Goal: Task Accomplishment & Management: Manage account settings

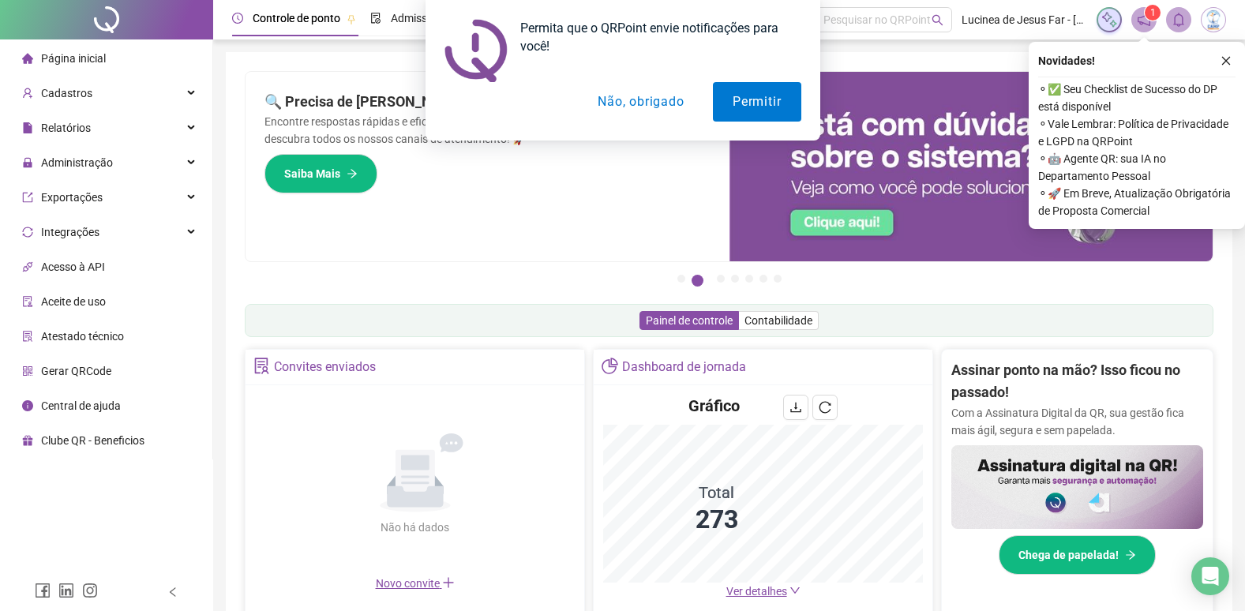
click at [665, 101] on button "Não, obrigado" at bounding box center [641, 101] width 126 height 39
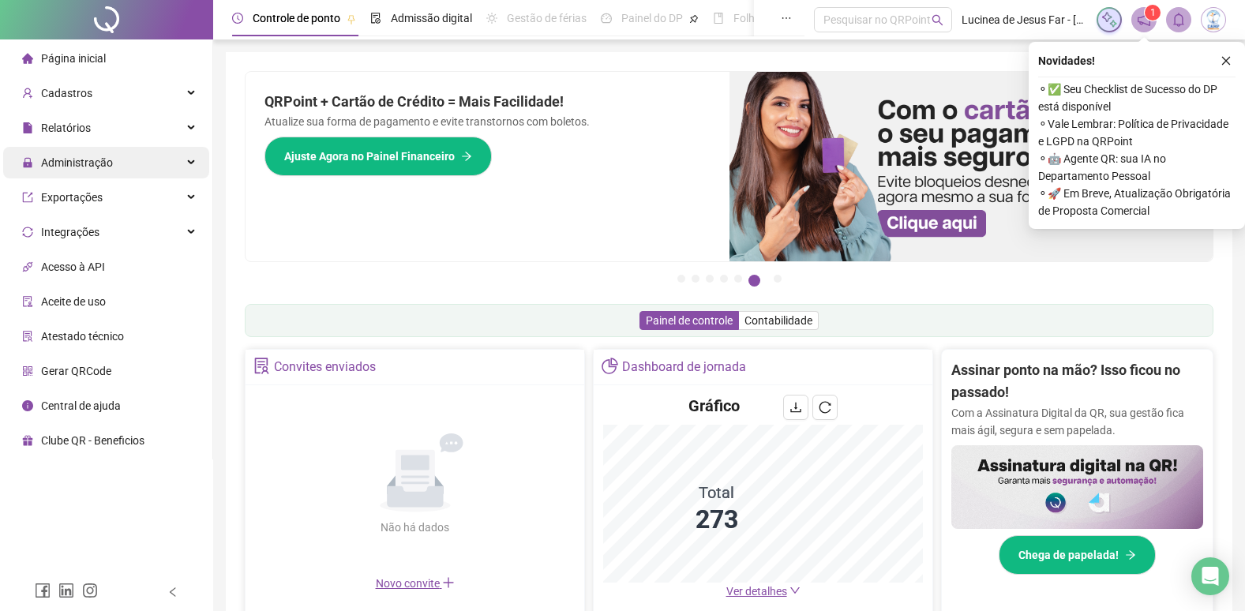
click at [184, 163] on div "Administração" at bounding box center [106, 163] width 206 height 32
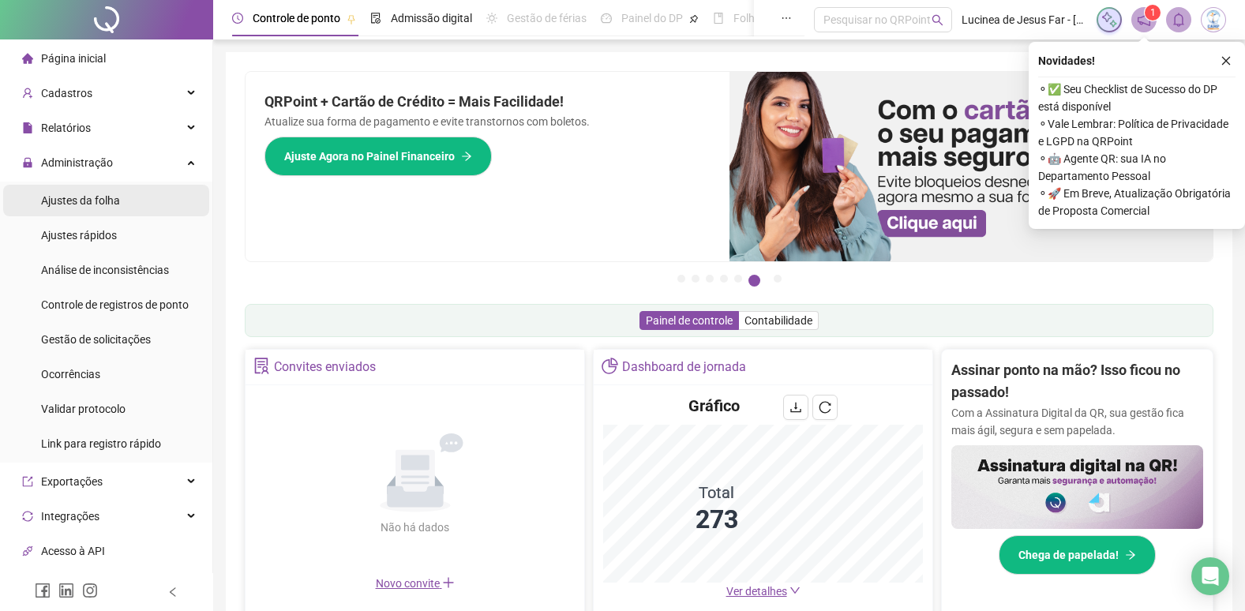
click at [96, 203] on span "Ajustes da folha" at bounding box center [80, 200] width 79 height 13
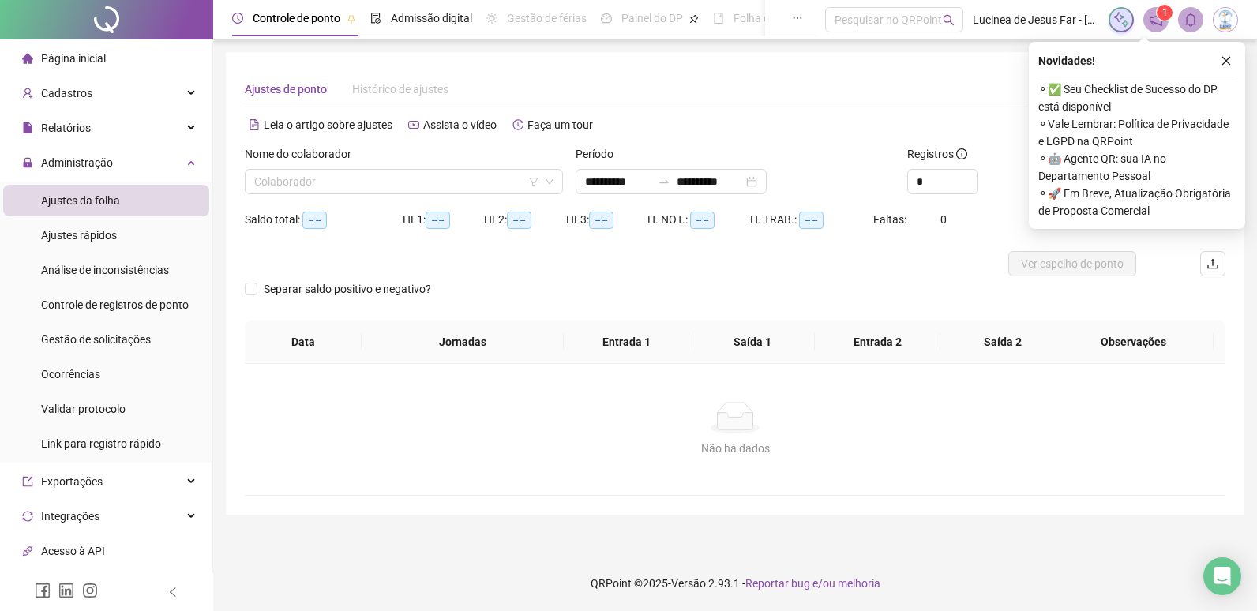
type input "**********"
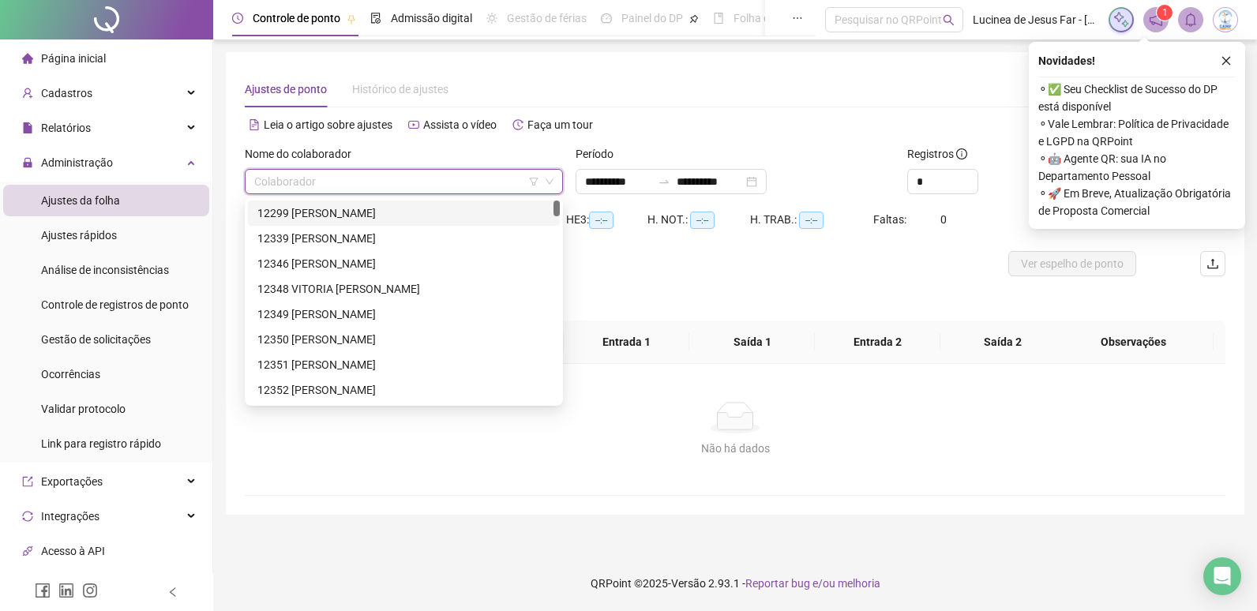
click at [382, 185] on input "search" at bounding box center [396, 182] width 285 height 24
type input "*****"
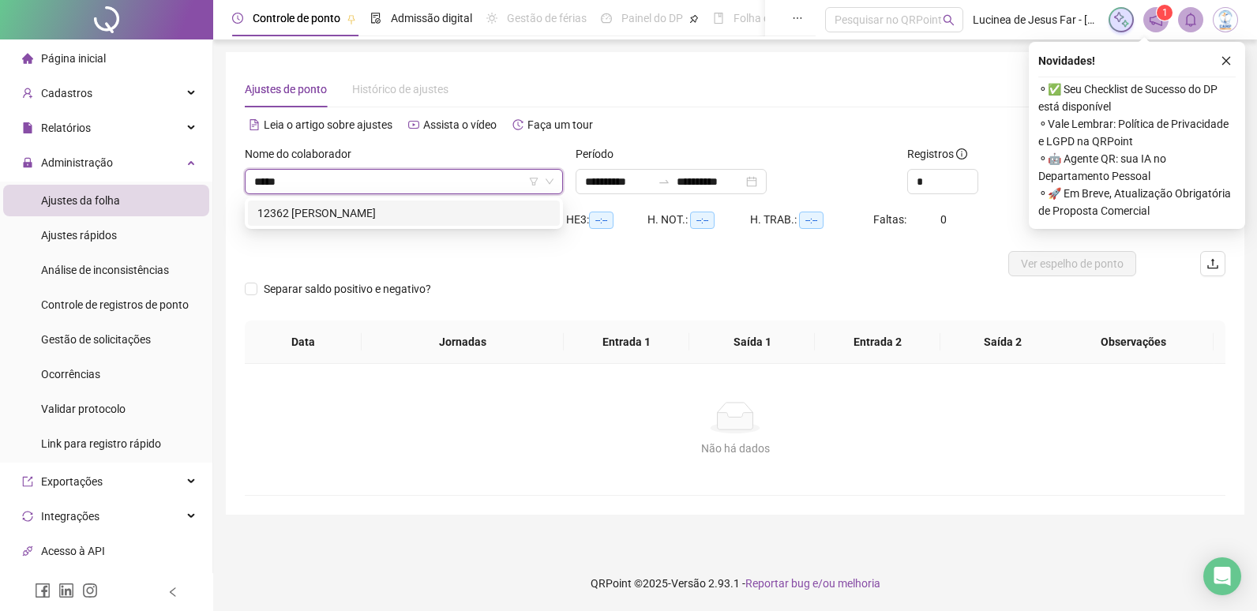
click at [412, 201] on div "12362 EMILIY DOS SANTOS CASTRO" at bounding box center [404, 213] width 312 height 25
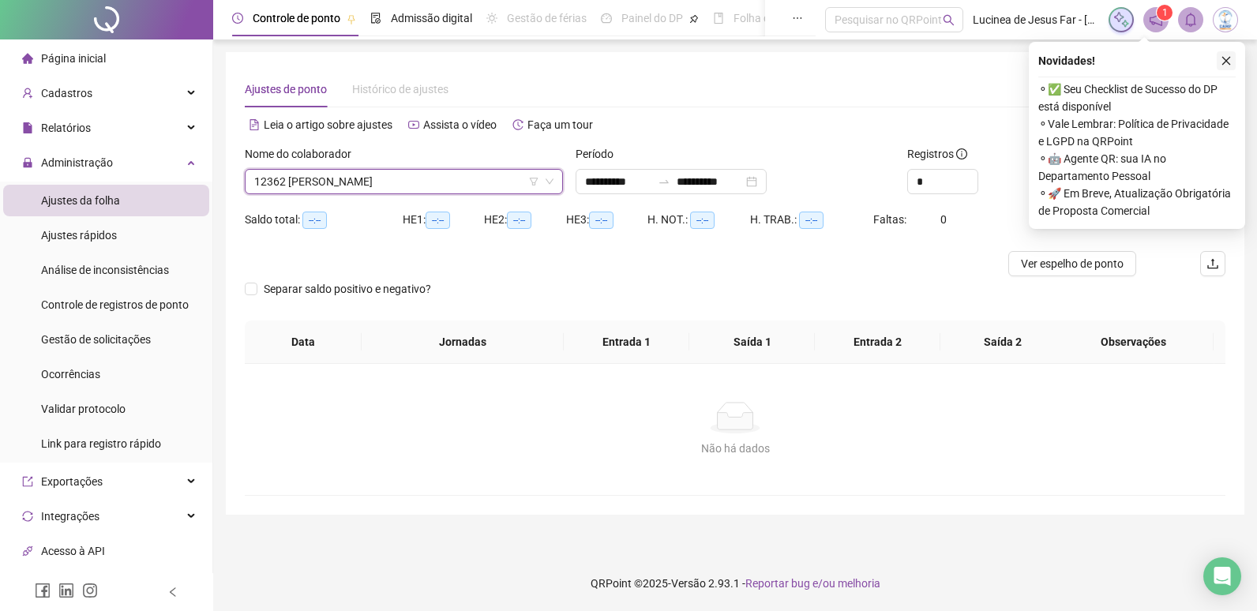
click at [1226, 61] on icon "close" at bounding box center [1226, 60] width 11 height 11
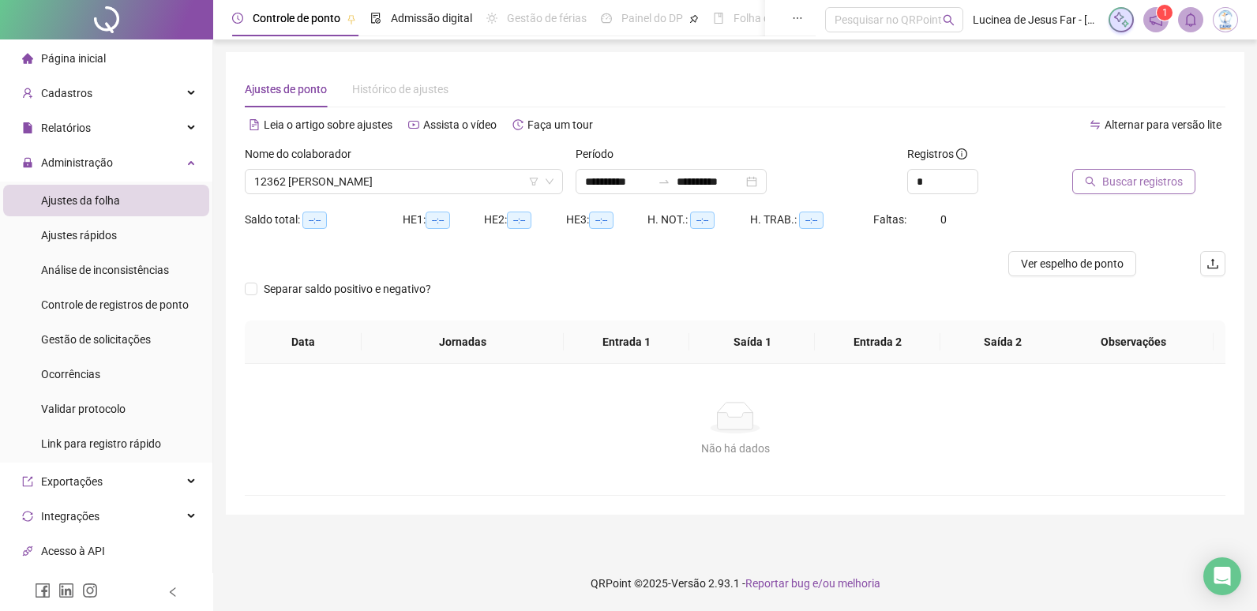
click at [1158, 183] on span "Buscar registros" at bounding box center [1142, 181] width 81 height 17
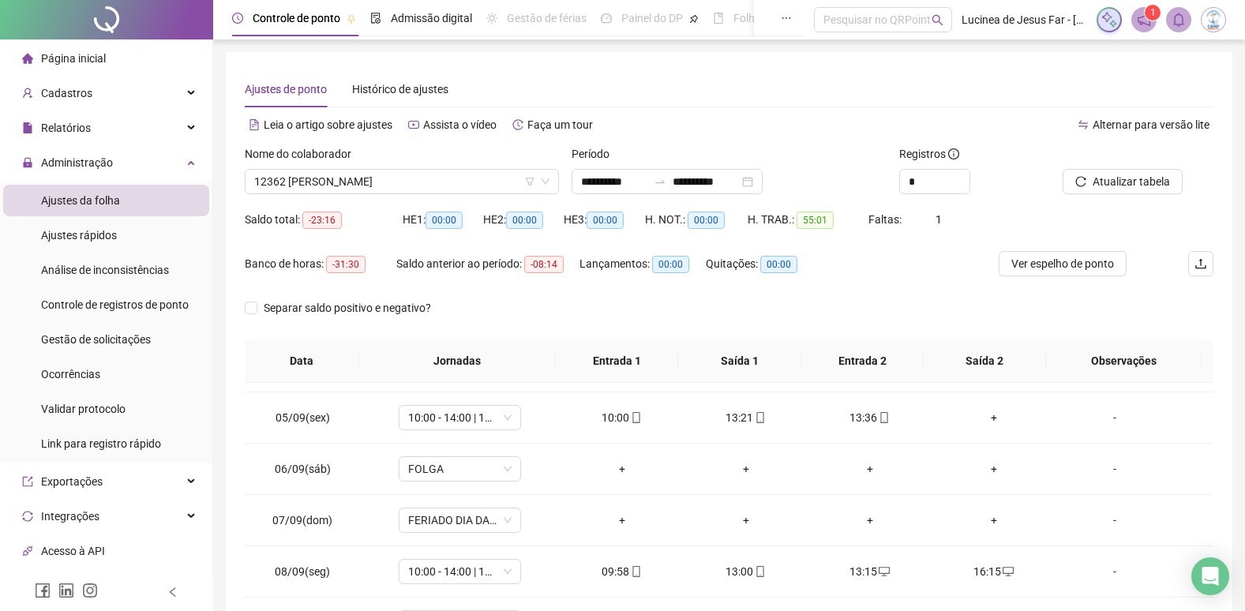
scroll to position [237, 0]
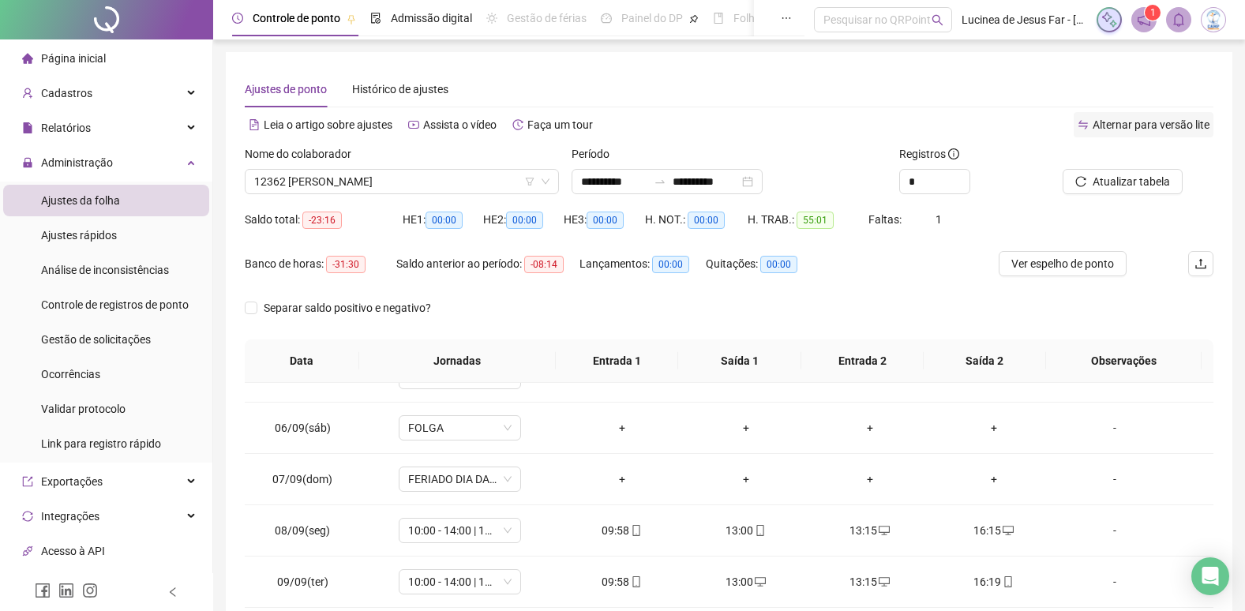
click at [1149, 126] on span "Alternar para versão lite" at bounding box center [1151, 124] width 117 height 13
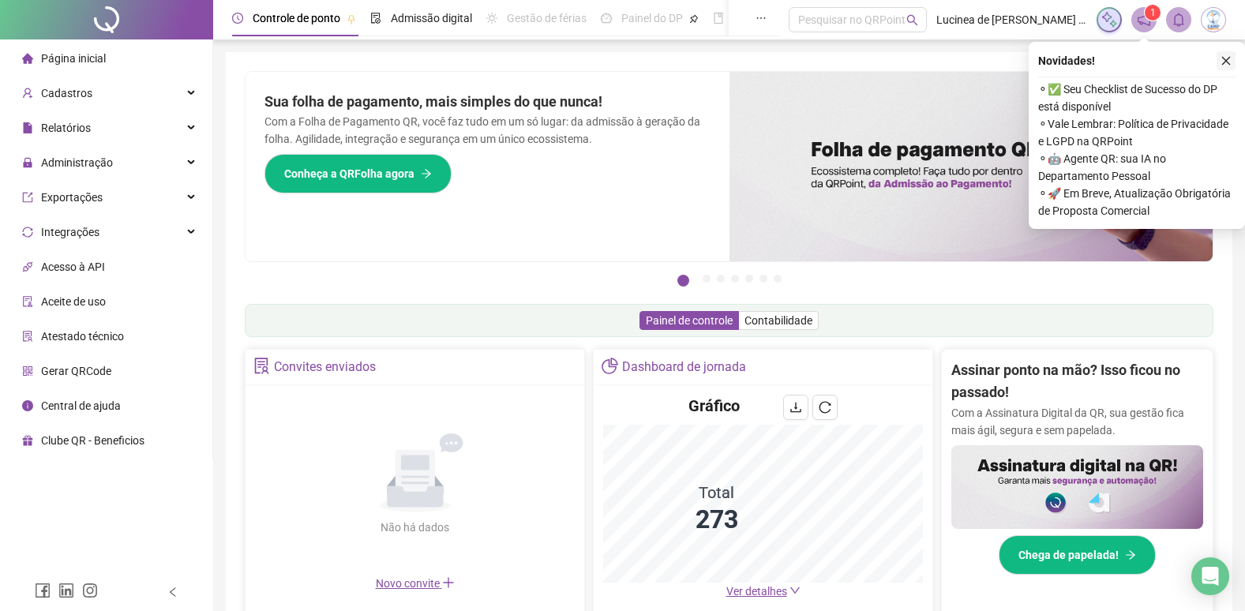
click at [1227, 59] on icon "close" at bounding box center [1226, 60] width 11 height 11
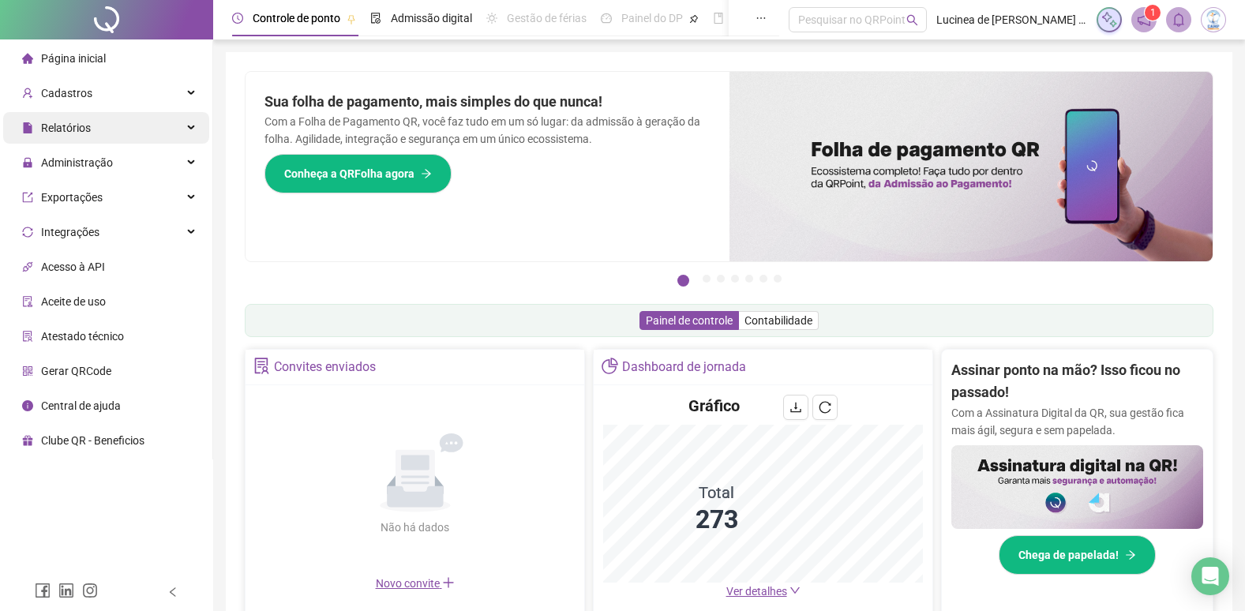
click at [193, 123] on div "Relatórios" at bounding box center [106, 128] width 206 height 32
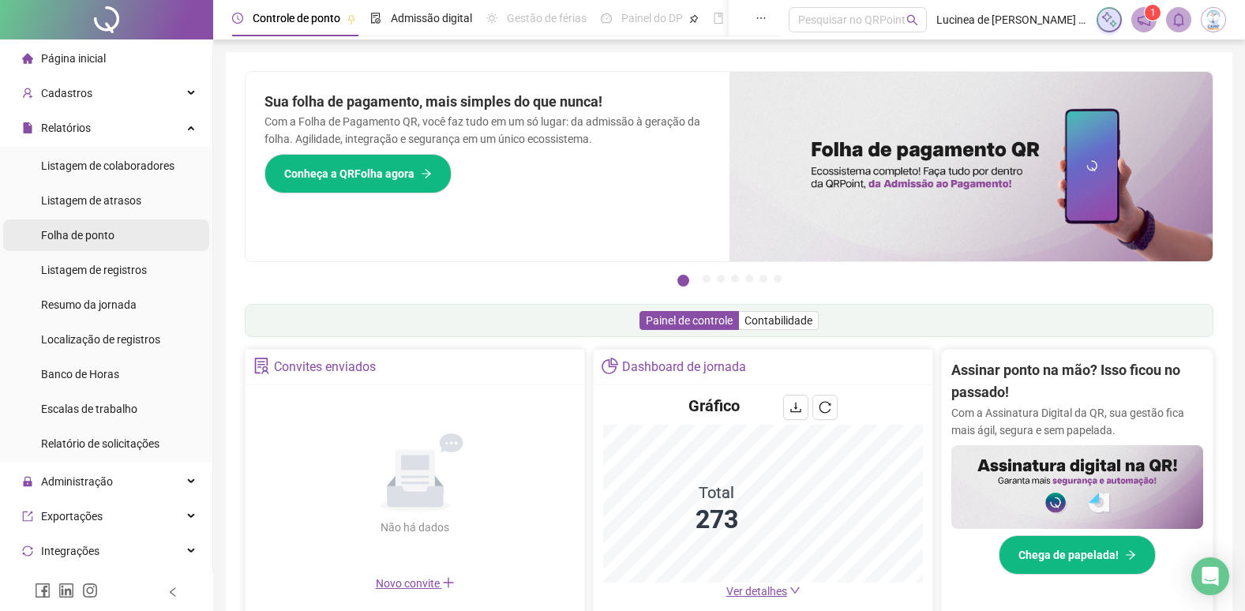
click at [83, 236] on span "Folha de ponto" at bounding box center [77, 235] width 73 height 13
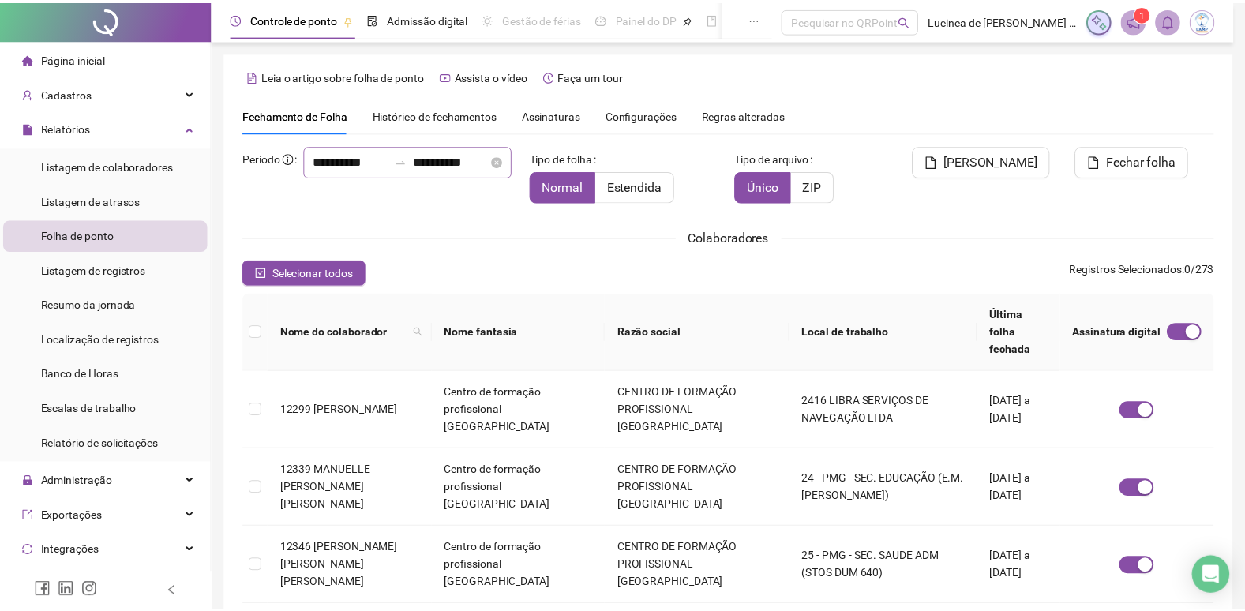
scroll to position [18, 0]
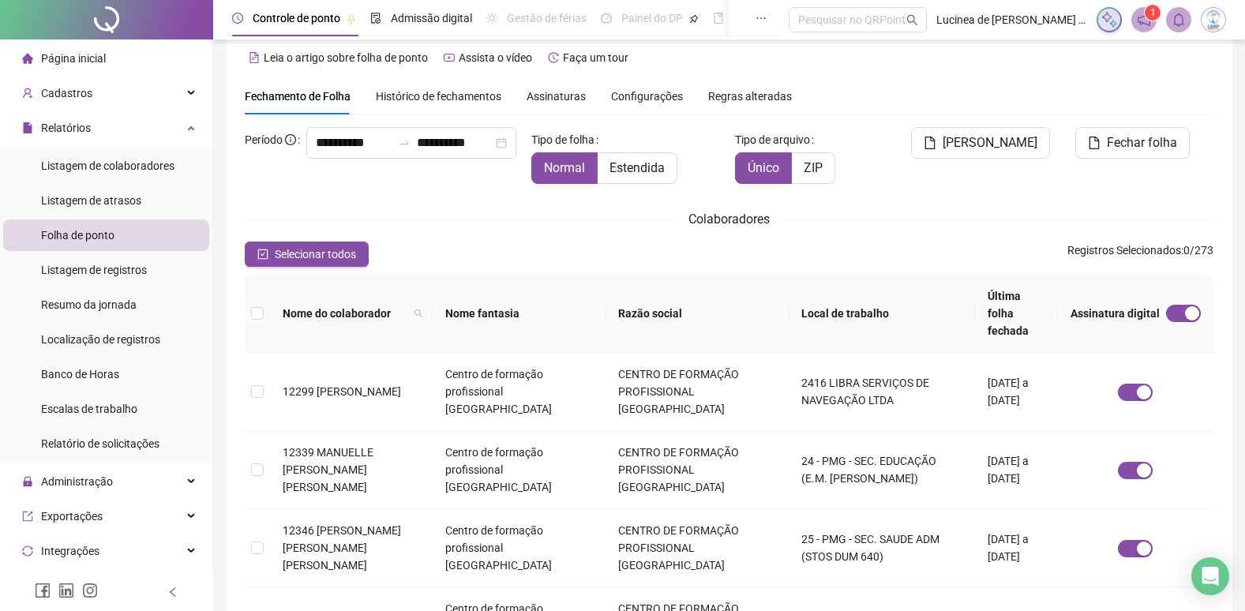
click at [539, 97] on span "Assinaturas" at bounding box center [556, 96] width 59 height 11
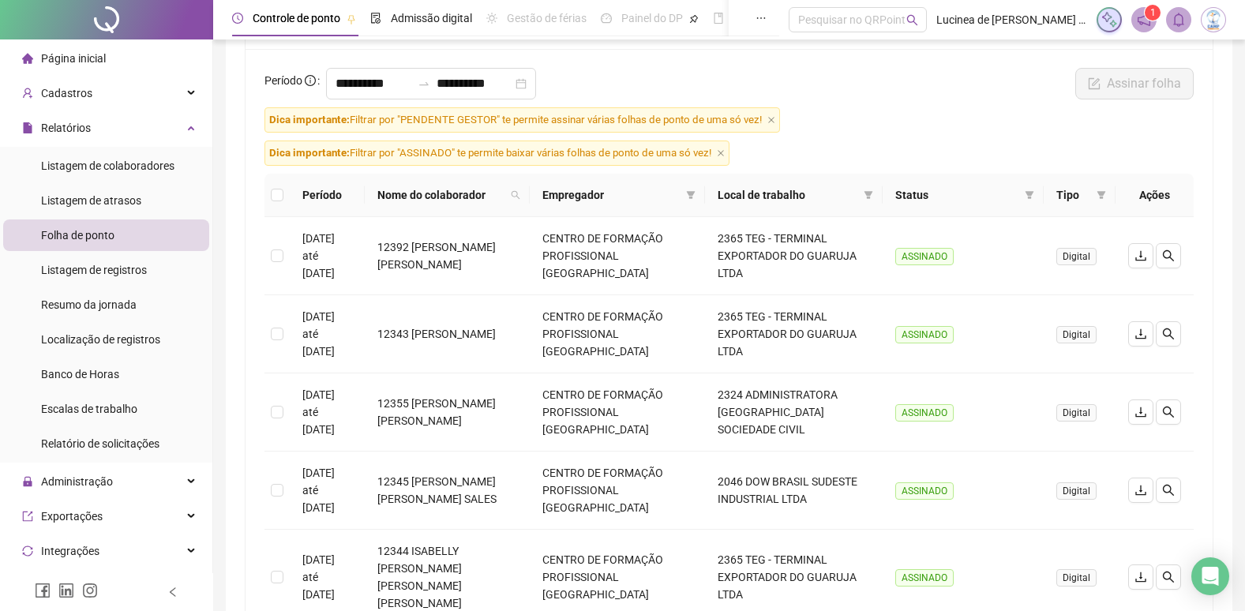
scroll to position [133, 0]
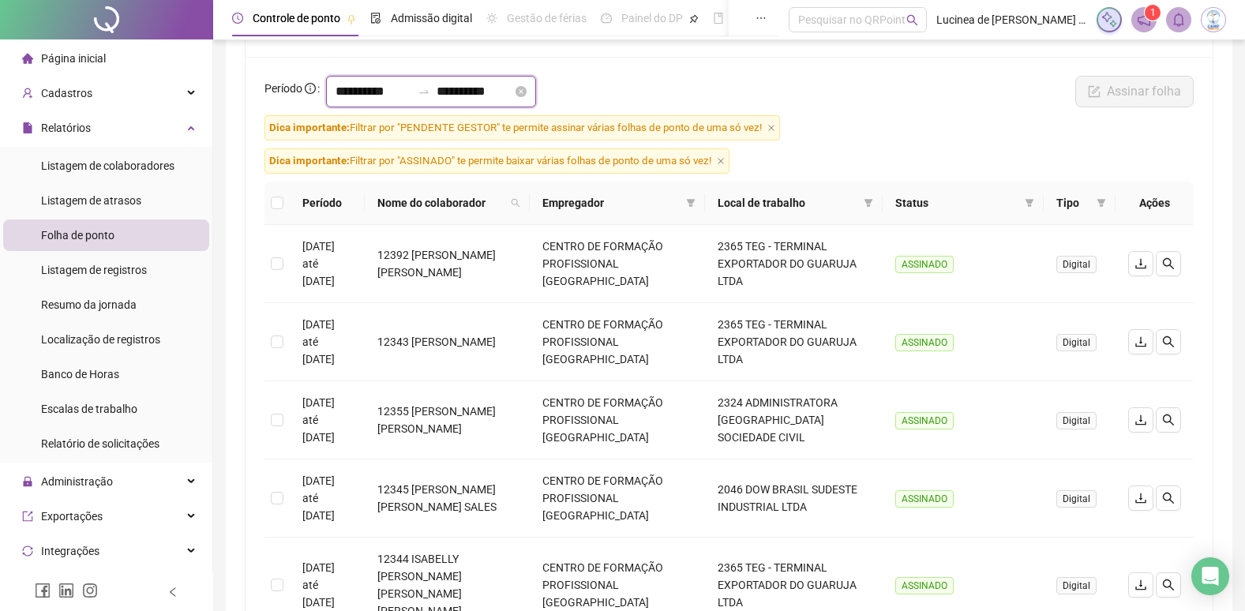
click at [512, 92] on input "**********" at bounding box center [475, 91] width 76 height 19
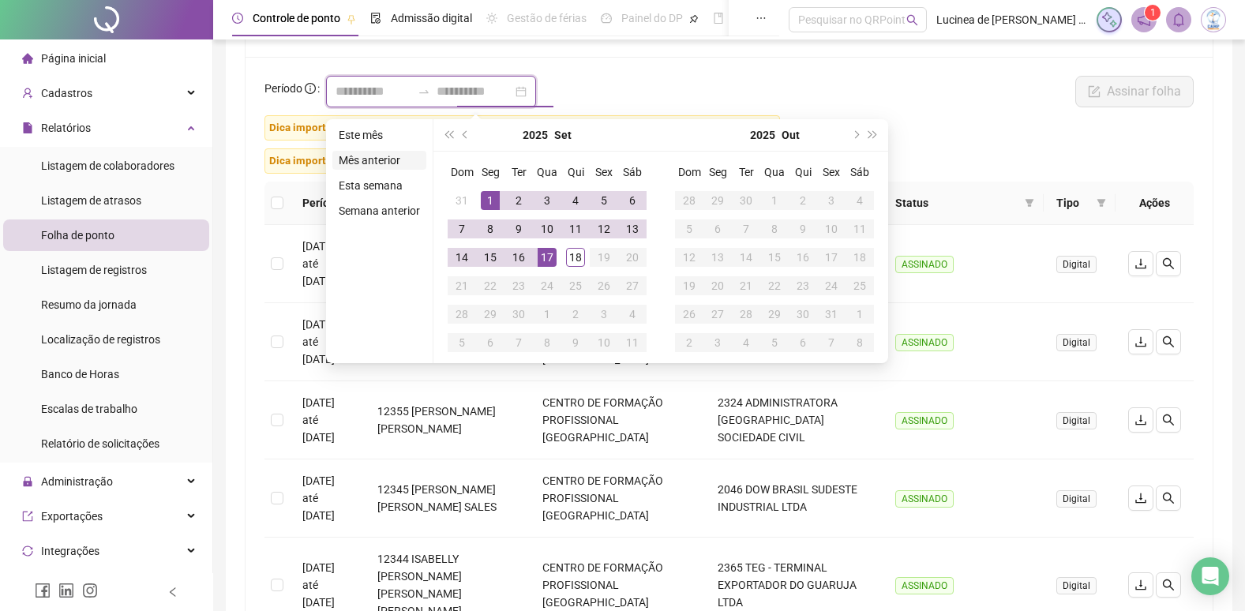
type input "**********"
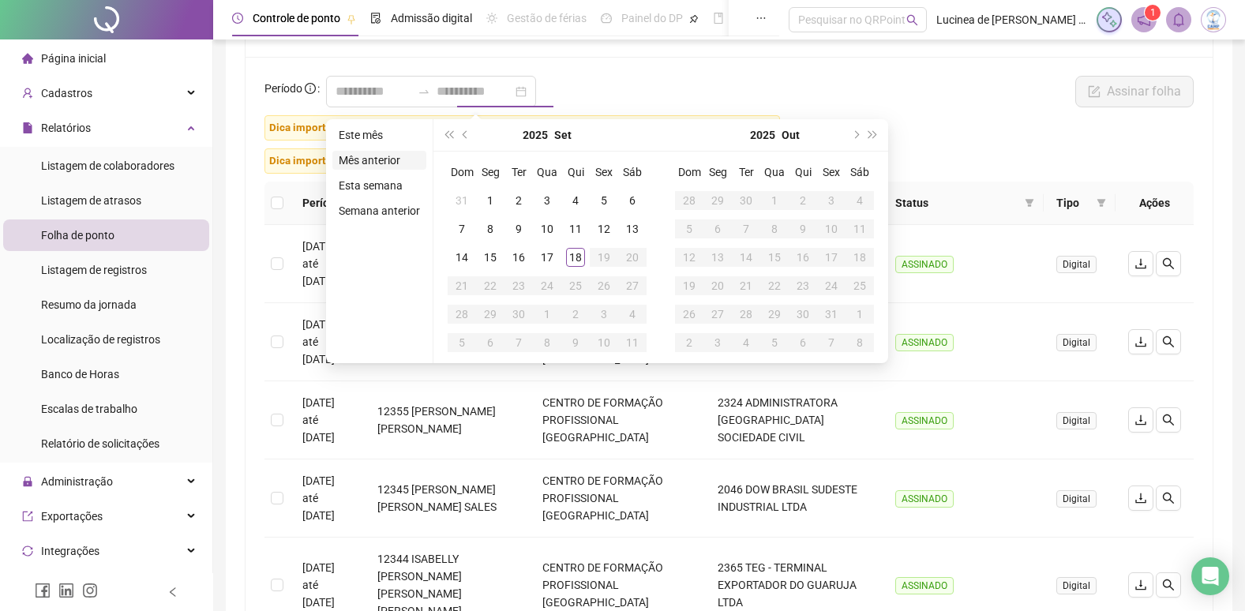
click at [362, 161] on li "Mês anterior" at bounding box center [379, 160] width 94 height 19
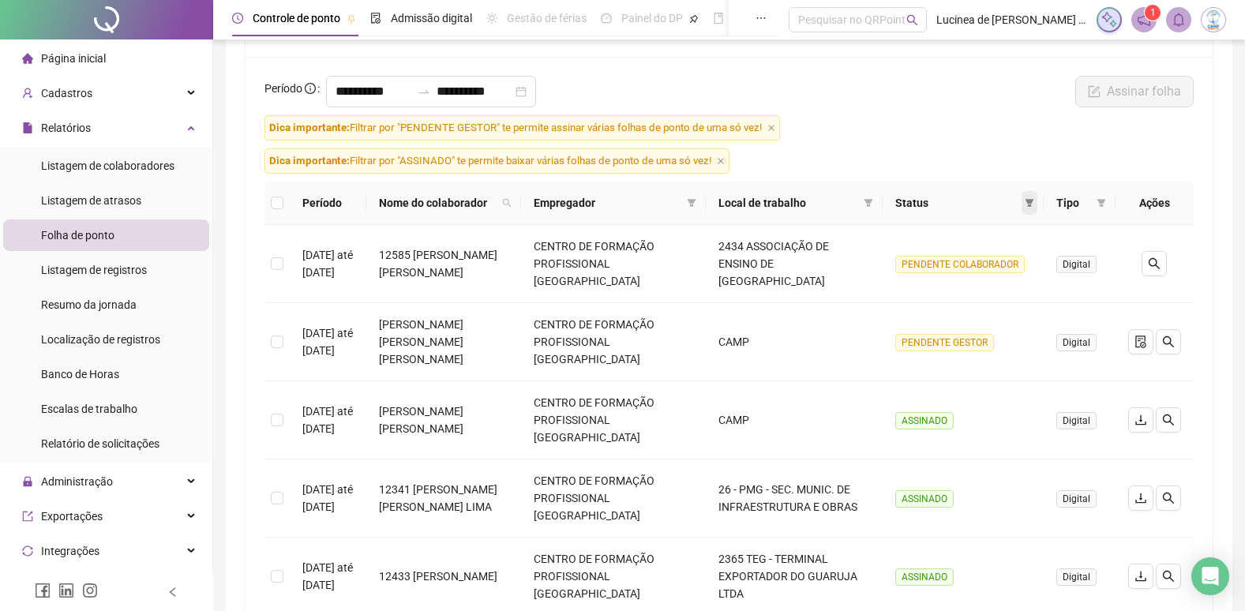
click at [1031, 207] on icon "filter" at bounding box center [1030, 203] width 9 height 8
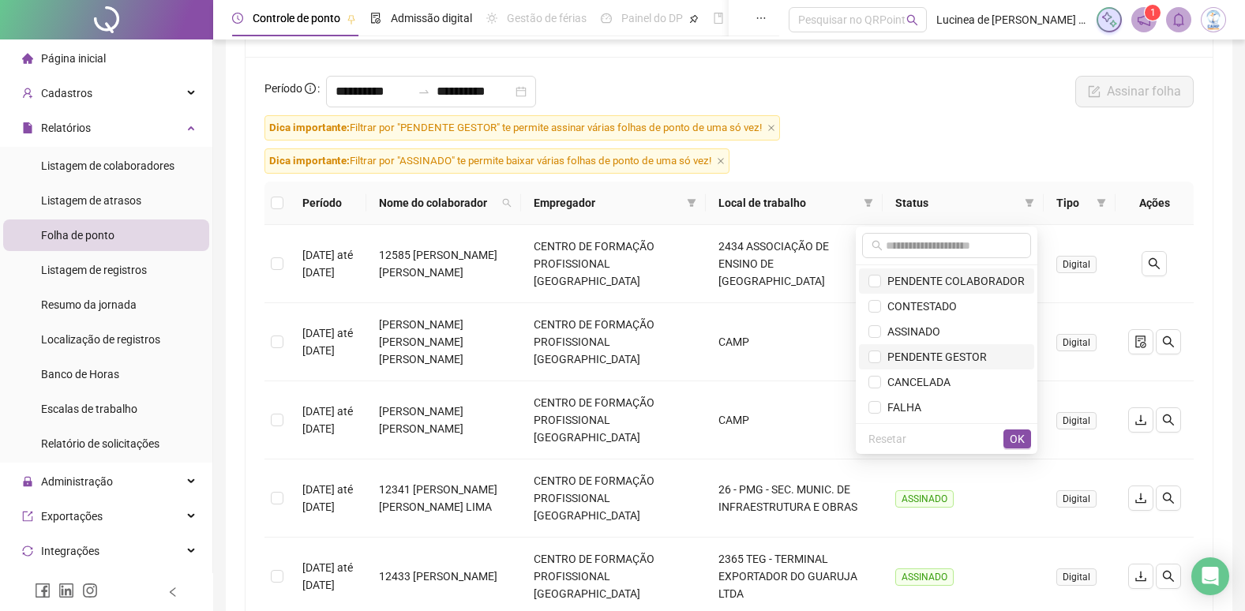
drag, startPoint x: 955, startPoint y: 280, endPoint x: 1009, endPoint y: 365, distance: 101.2
click at [955, 284] on span "PENDENTE COLABORADOR" at bounding box center [953, 281] width 144 height 13
click at [1023, 441] on span "OK" at bounding box center [1017, 438] width 15 height 17
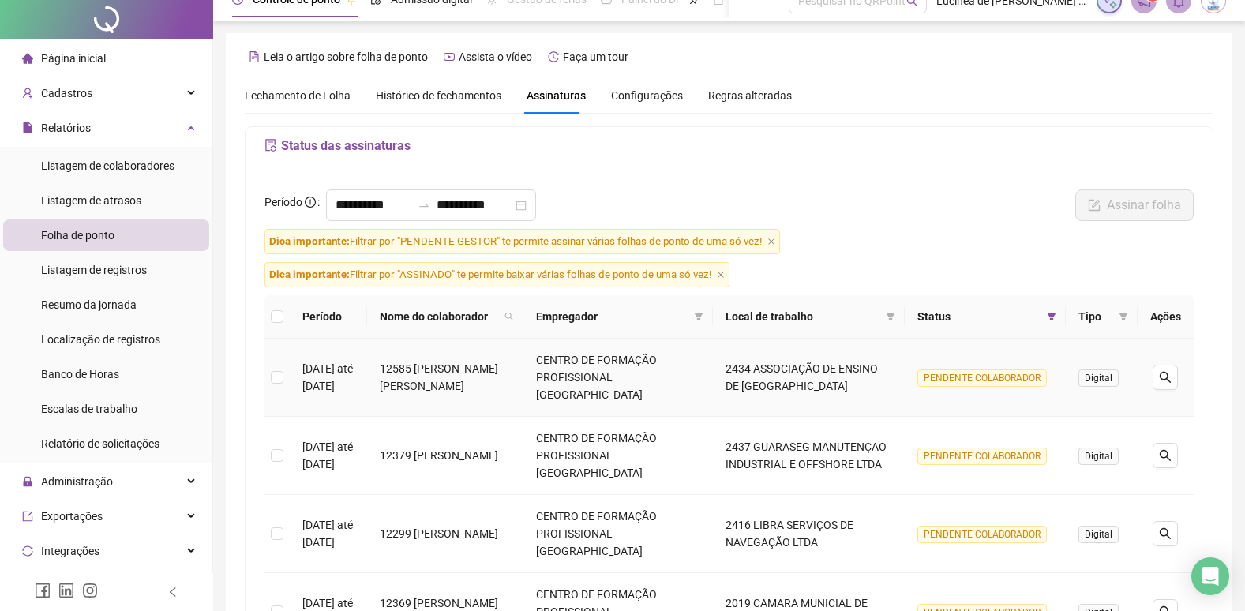
scroll to position [0, 0]
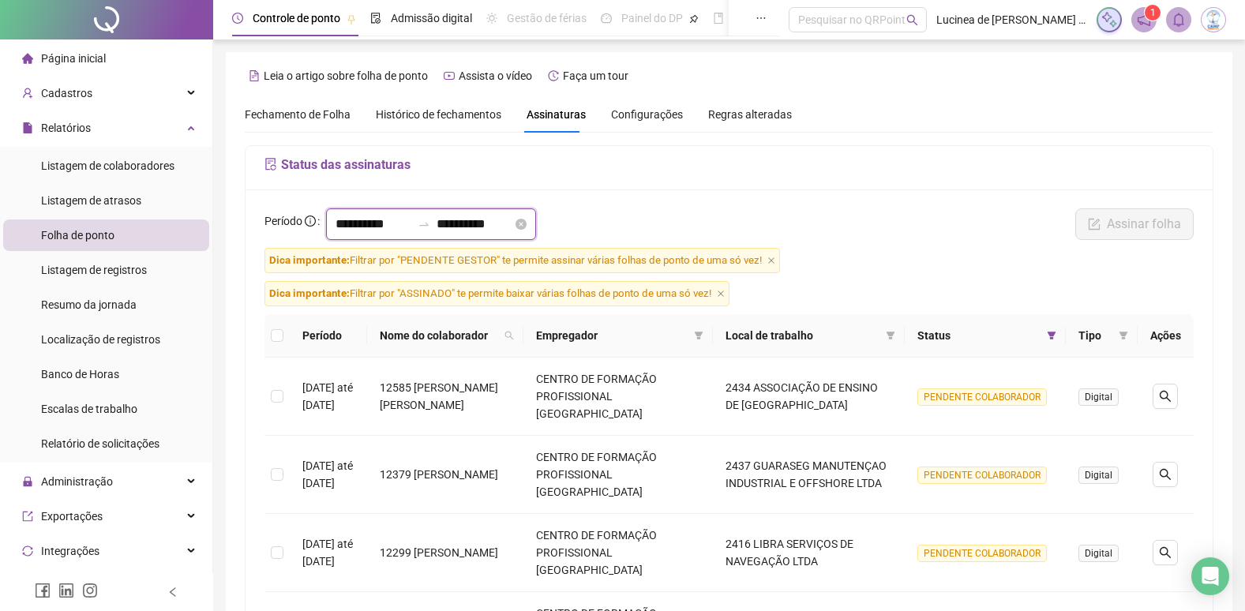
click at [411, 216] on input "**********" at bounding box center [374, 224] width 76 height 19
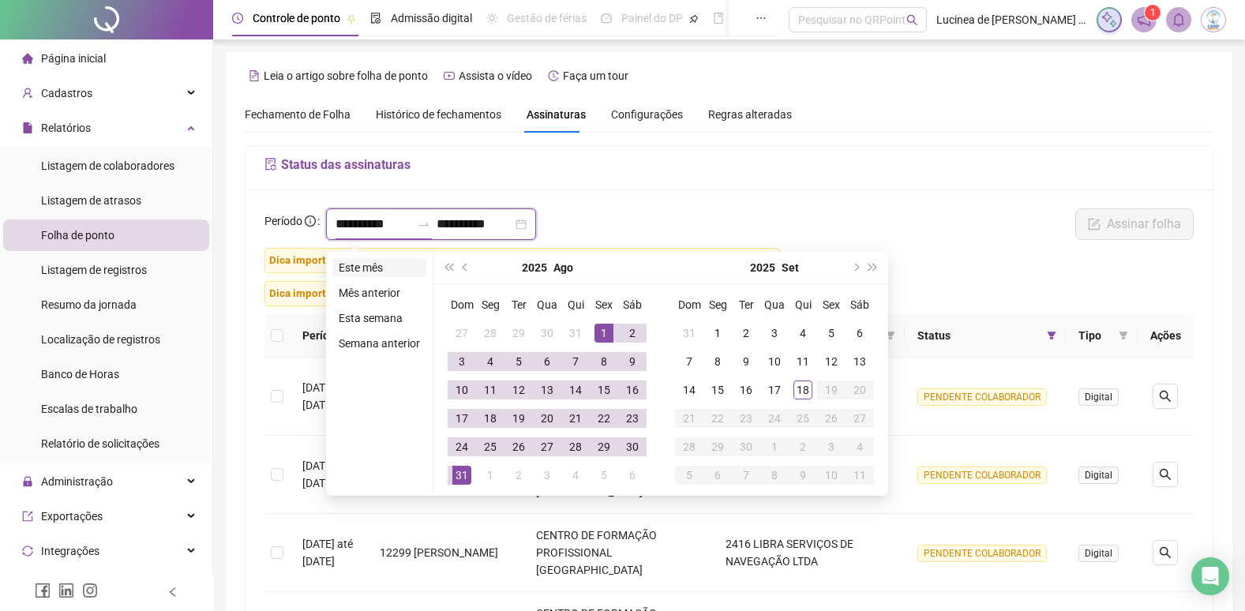
type input "**********"
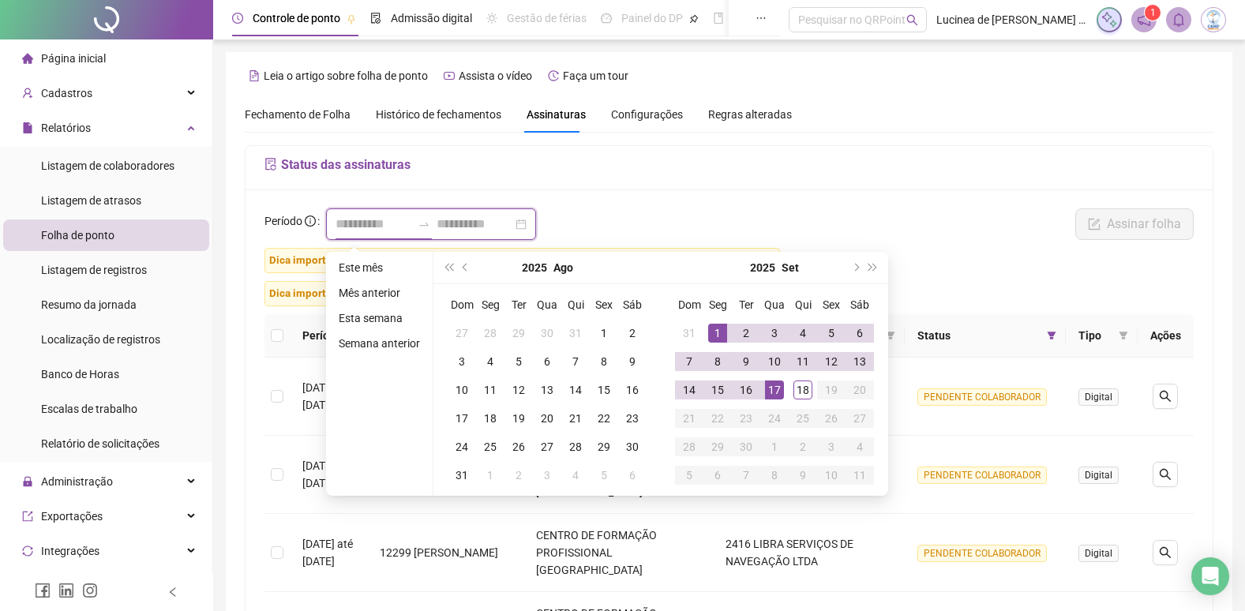
type input "**********"
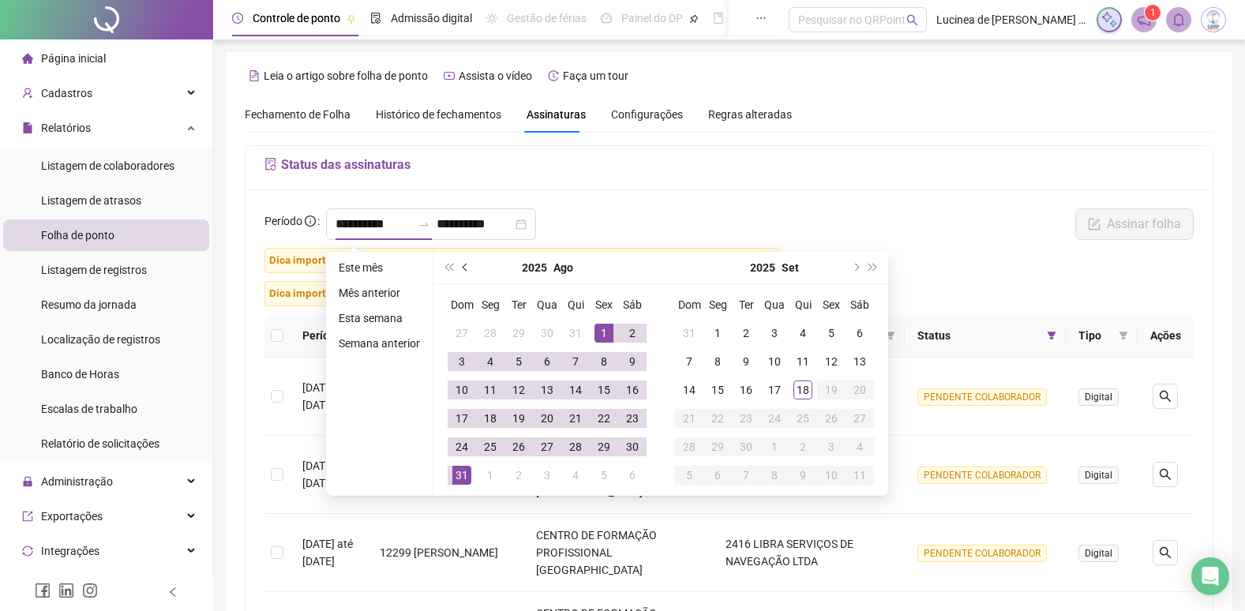
click at [462, 264] on button "prev-year" at bounding box center [465, 268] width 17 height 32
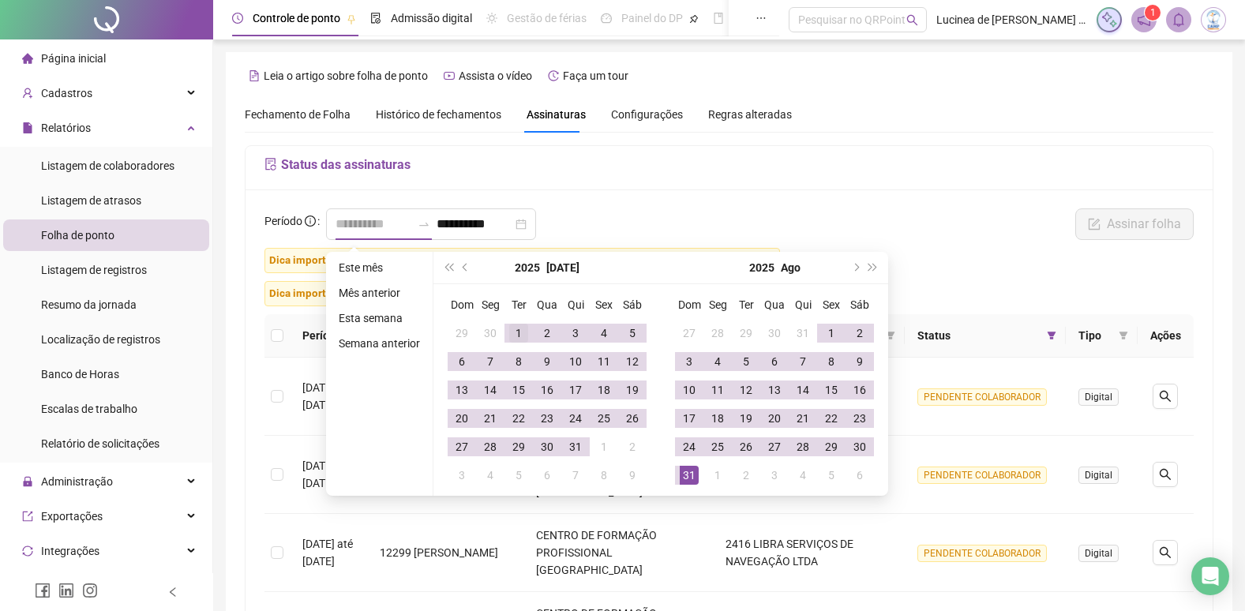
type input "**********"
click at [523, 338] on div "1" at bounding box center [518, 333] width 19 height 19
type input "**********"
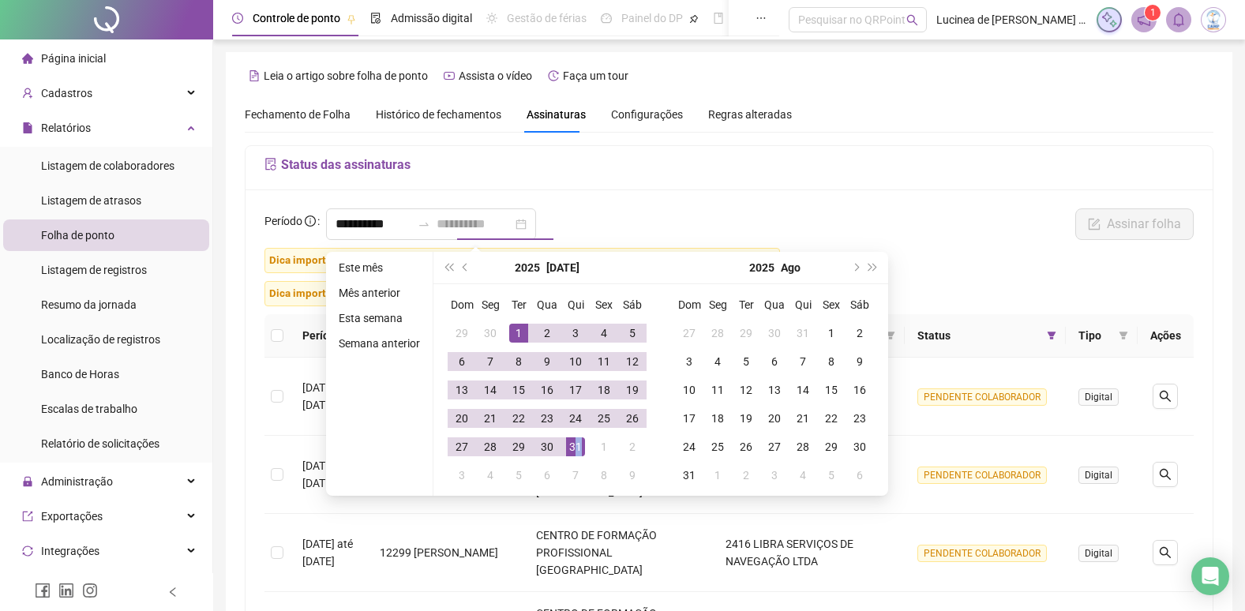
click at [578, 448] on div "31" at bounding box center [575, 446] width 19 height 19
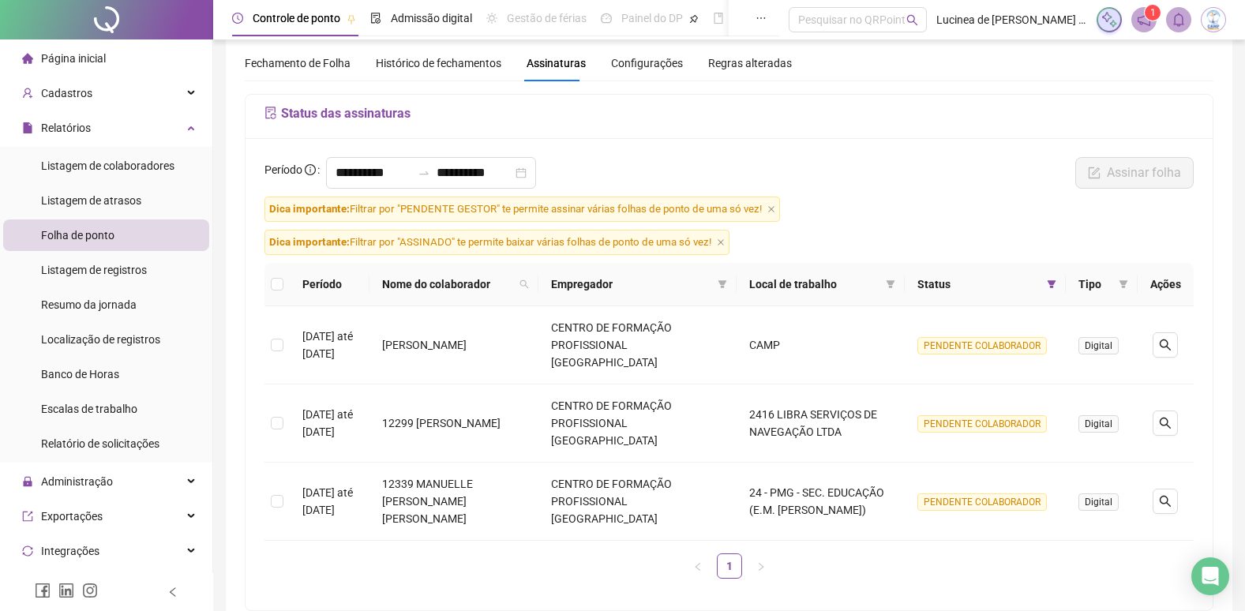
scroll to position [79, 0]
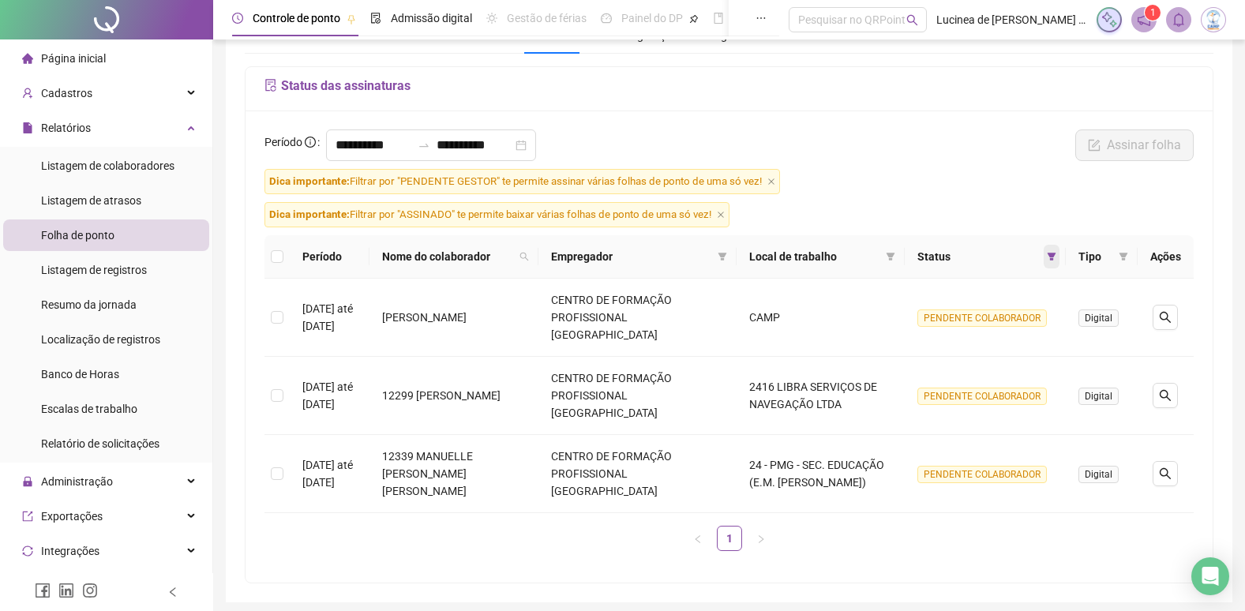
click at [1053, 261] on icon "filter" at bounding box center [1052, 257] width 9 height 8
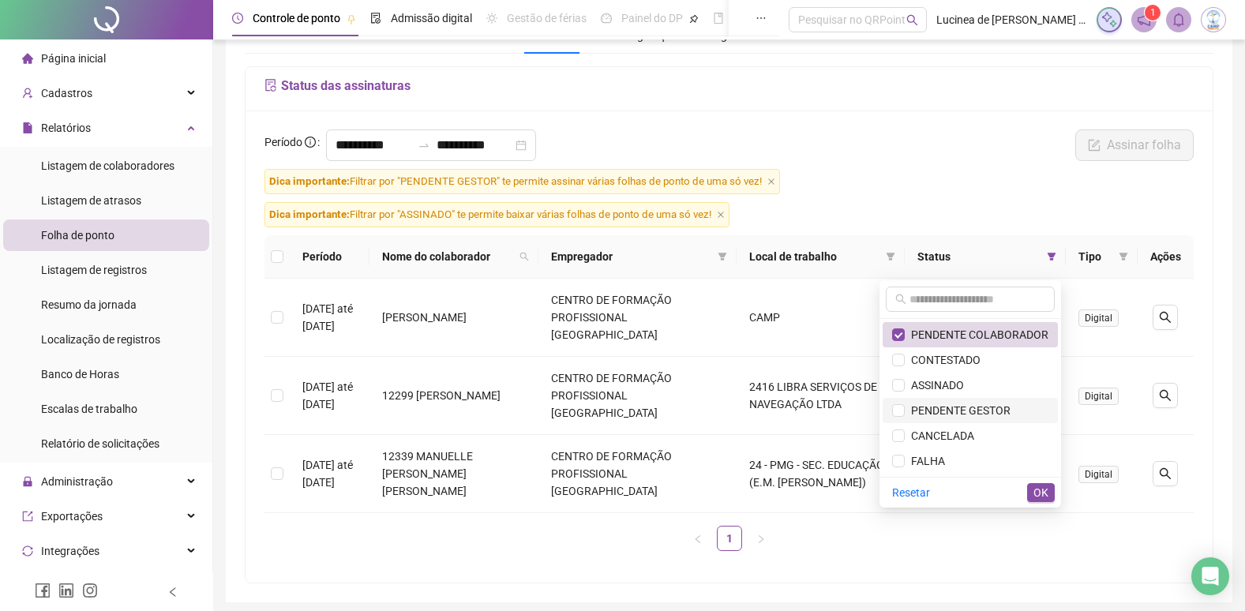
click at [985, 411] on span "PENDENTE GESTOR" at bounding box center [958, 410] width 106 height 13
click at [979, 336] on span "PENDENTE COLABORADOR" at bounding box center [977, 335] width 144 height 13
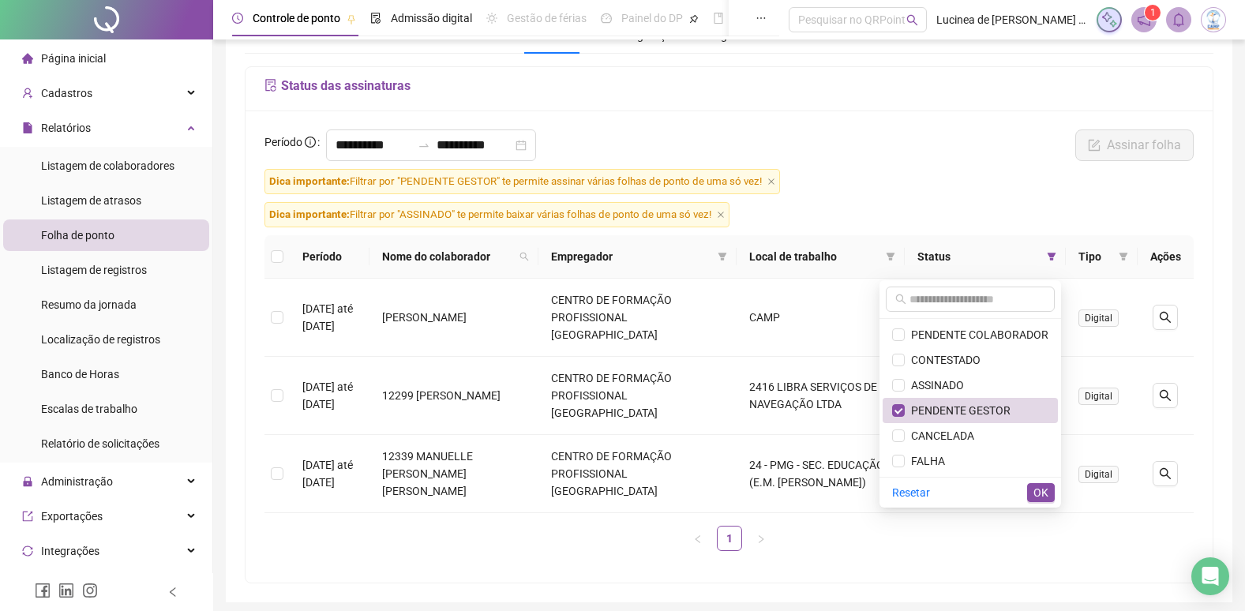
click at [1043, 493] on span "OK" at bounding box center [1041, 492] width 15 height 17
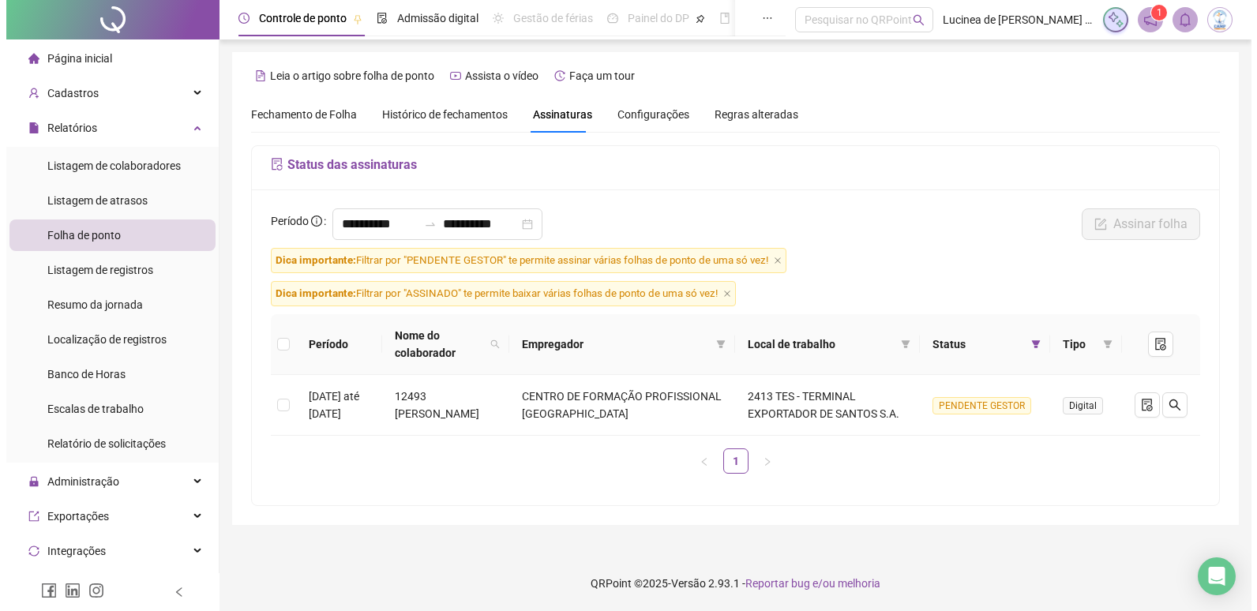
scroll to position [0, 0]
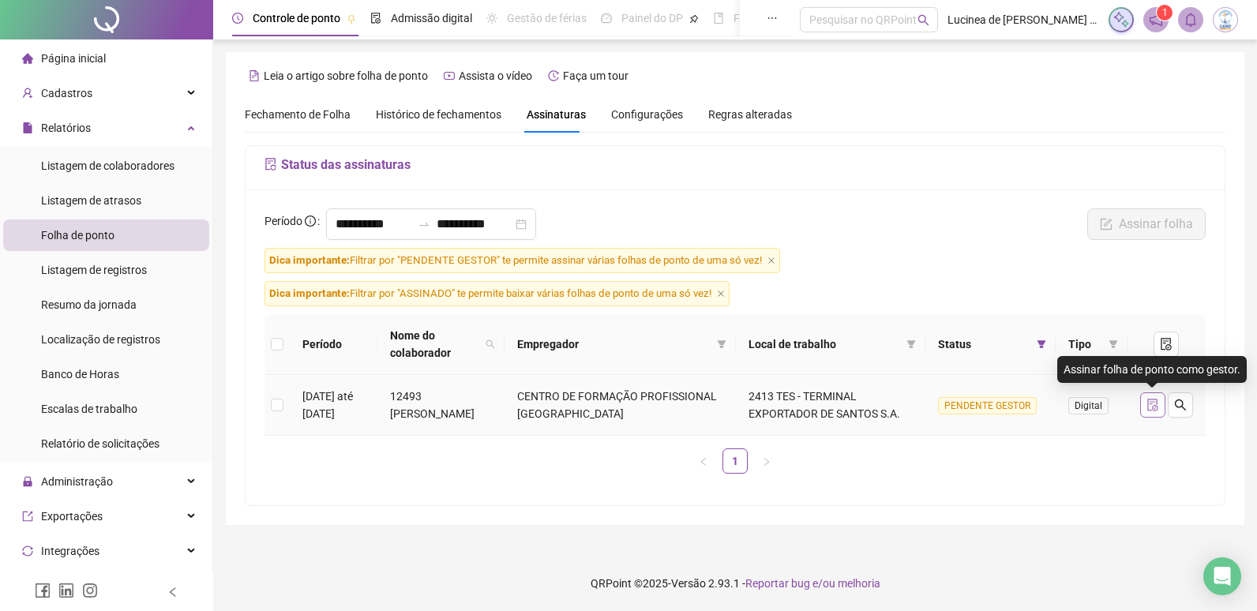
click at [1148, 410] on icon "file-done" at bounding box center [1153, 405] width 13 height 13
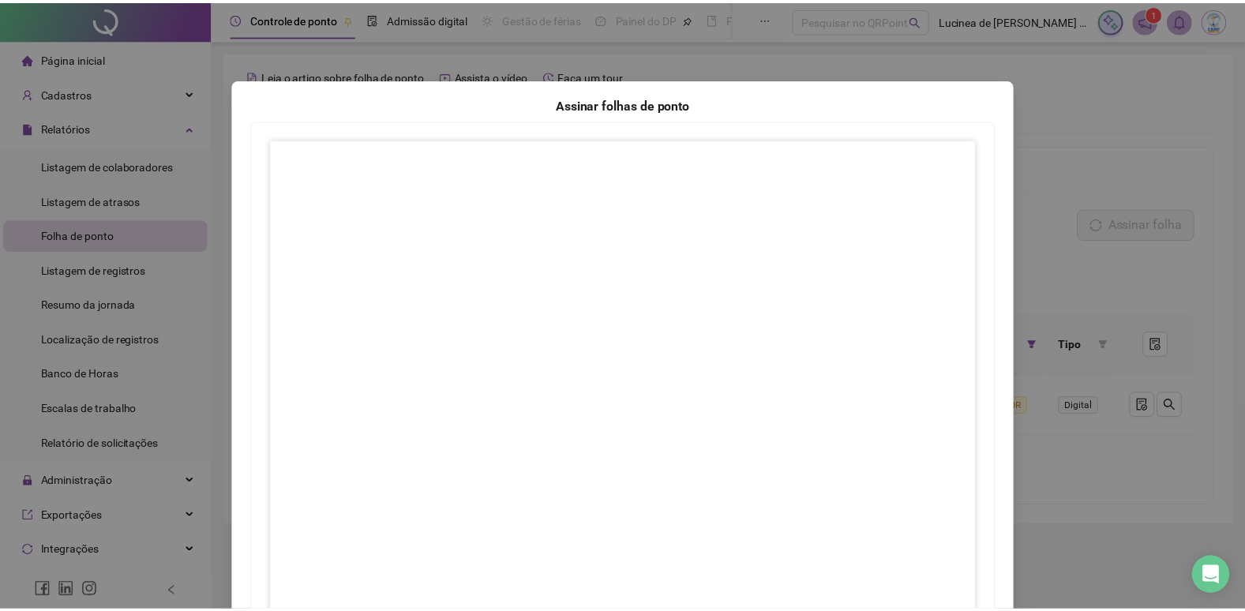
scroll to position [123, 0]
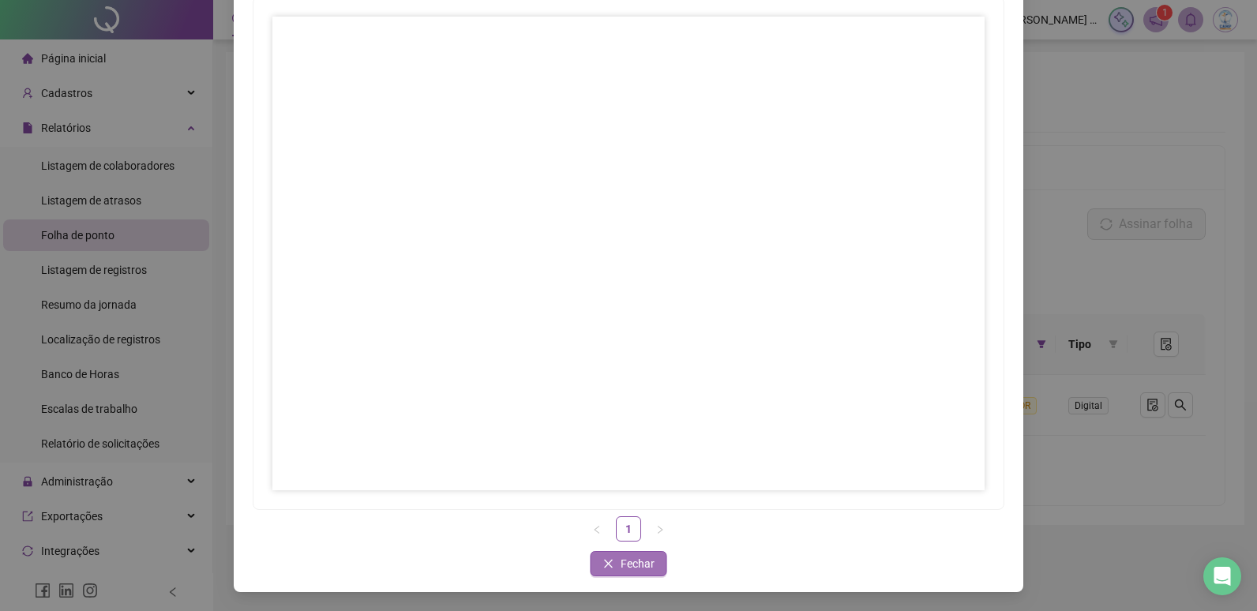
click at [636, 557] on span "Fechar" at bounding box center [638, 563] width 34 height 17
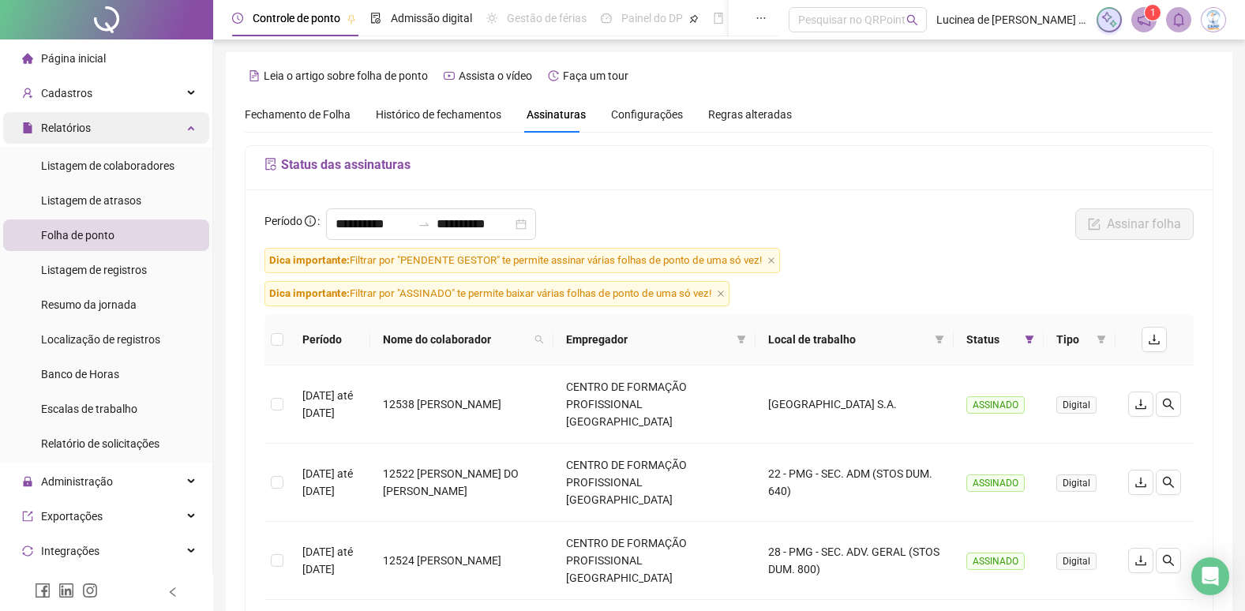
click at [189, 126] on icon at bounding box center [193, 126] width 8 height 0
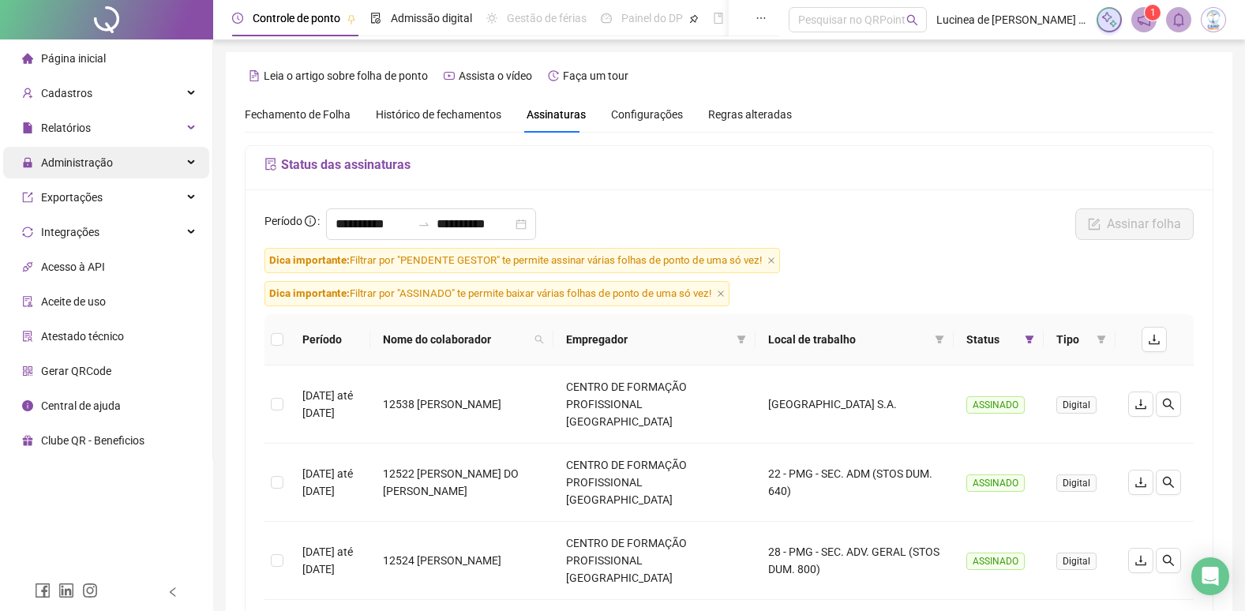
click at [182, 160] on div "Administração" at bounding box center [106, 163] width 206 height 32
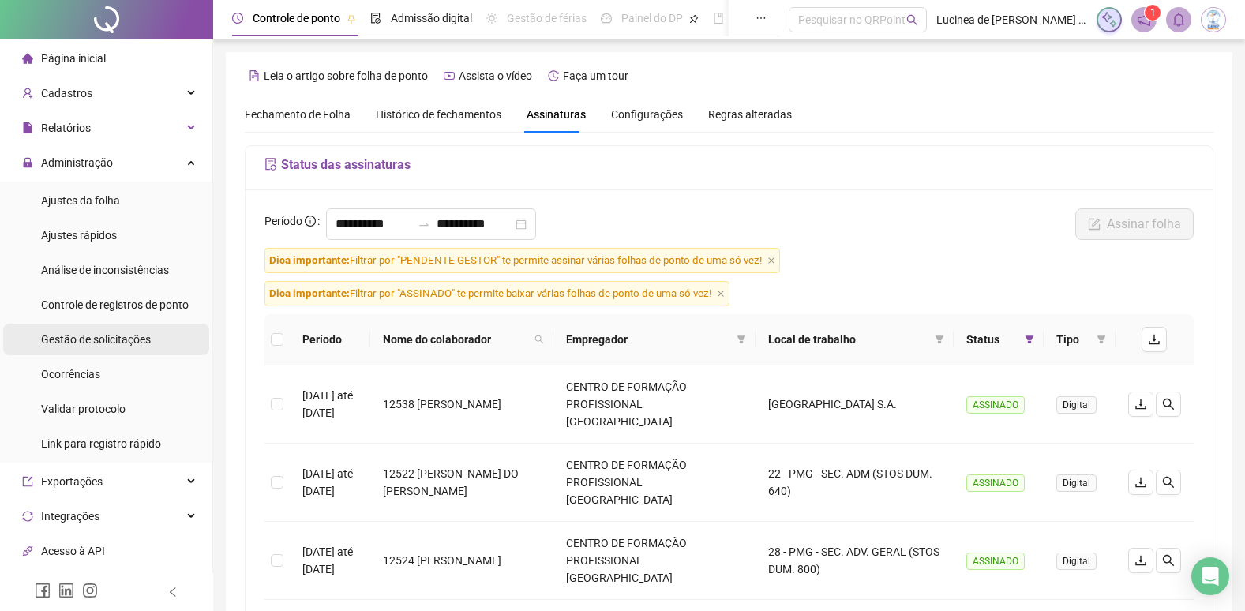
click at [96, 337] on span "Gestão de solicitações" at bounding box center [96, 339] width 110 height 13
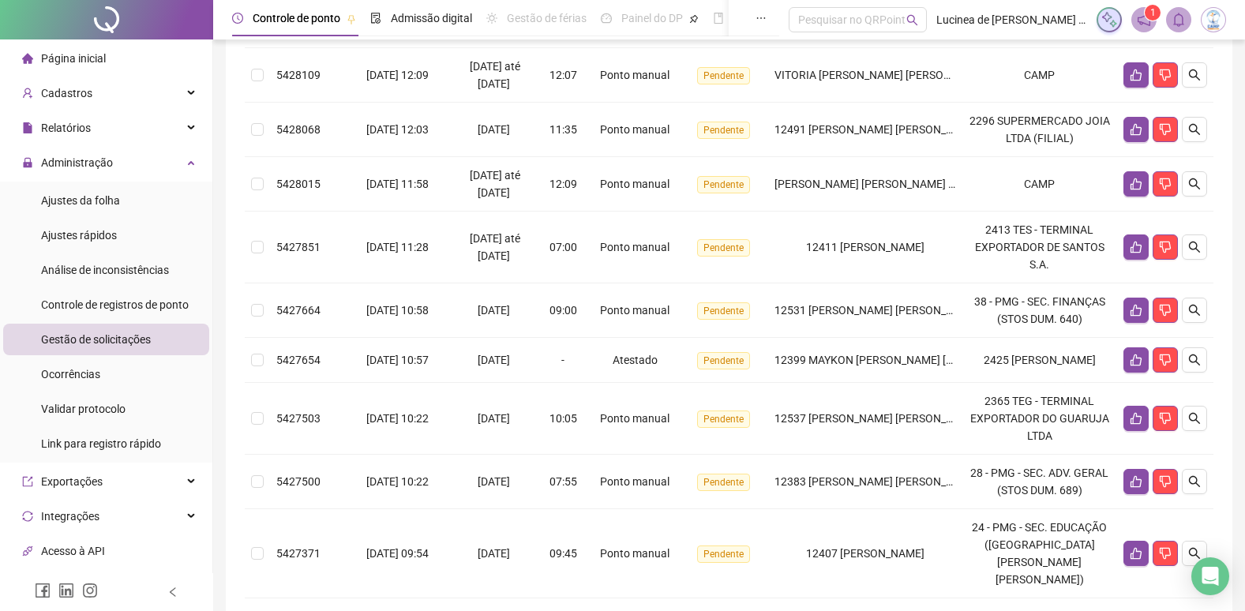
scroll to position [522, 0]
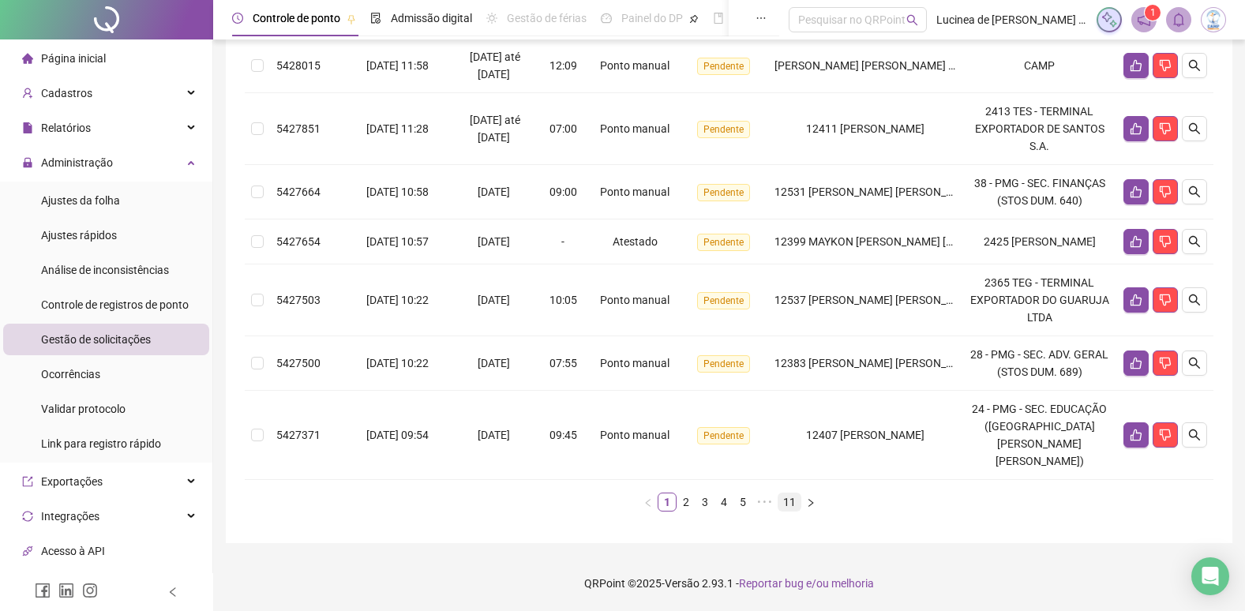
click at [794, 504] on link "11" at bounding box center [790, 502] width 22 height 17
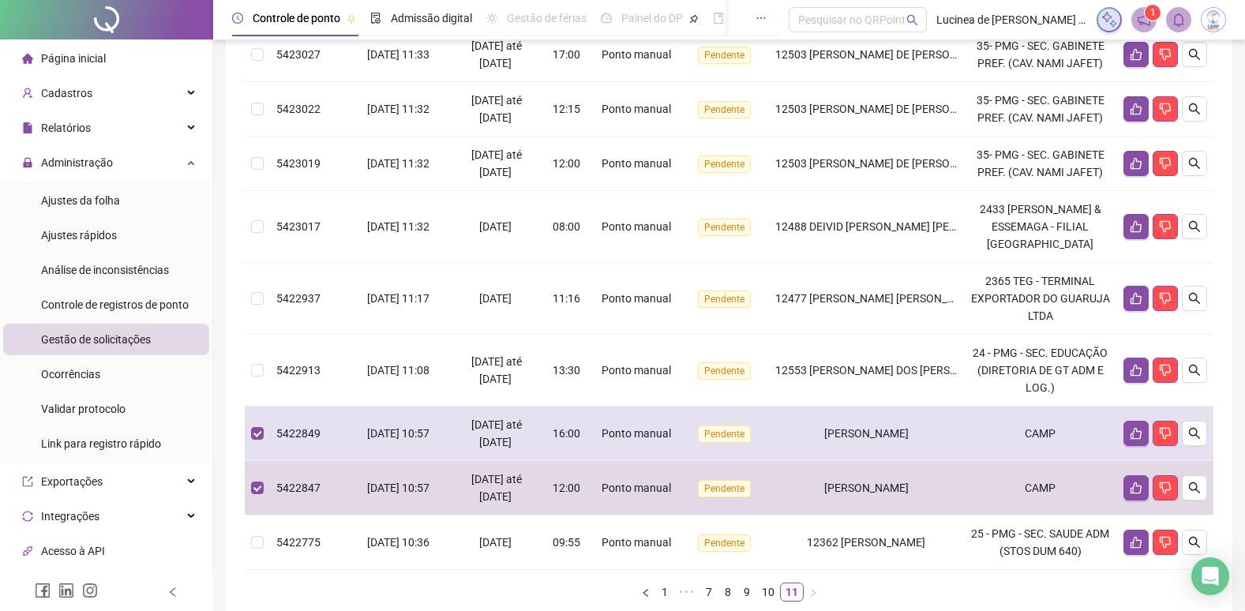
scroll to position [0, 0]
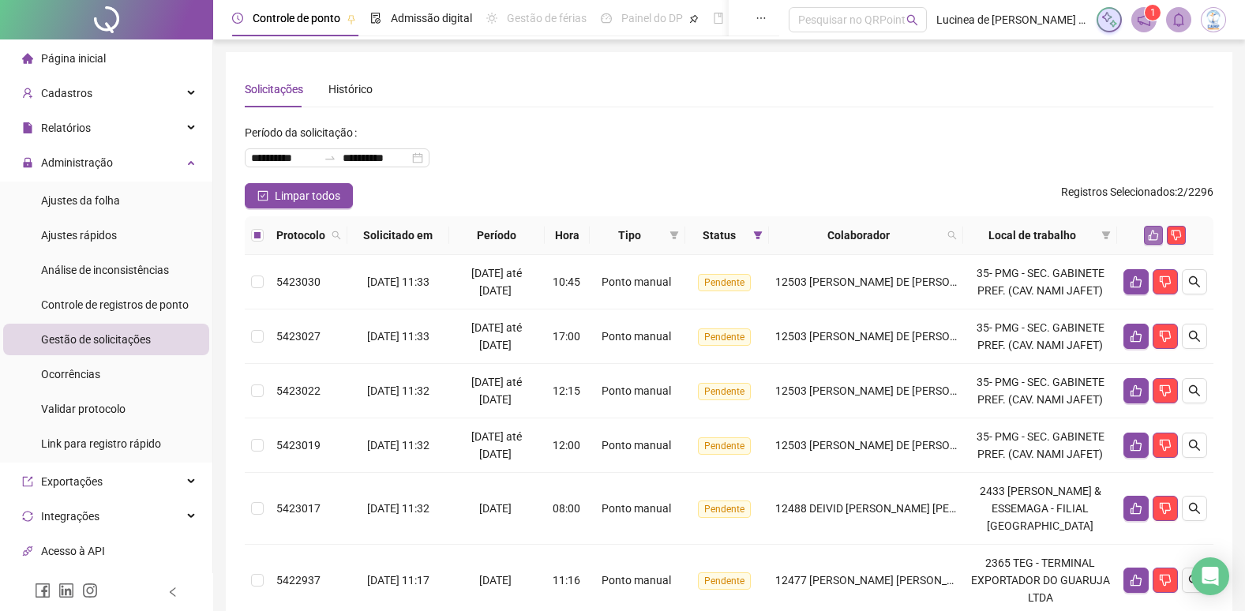
click at [1156, 234] on icon "like" at bounding box center [1154, 236] width 10 height 10
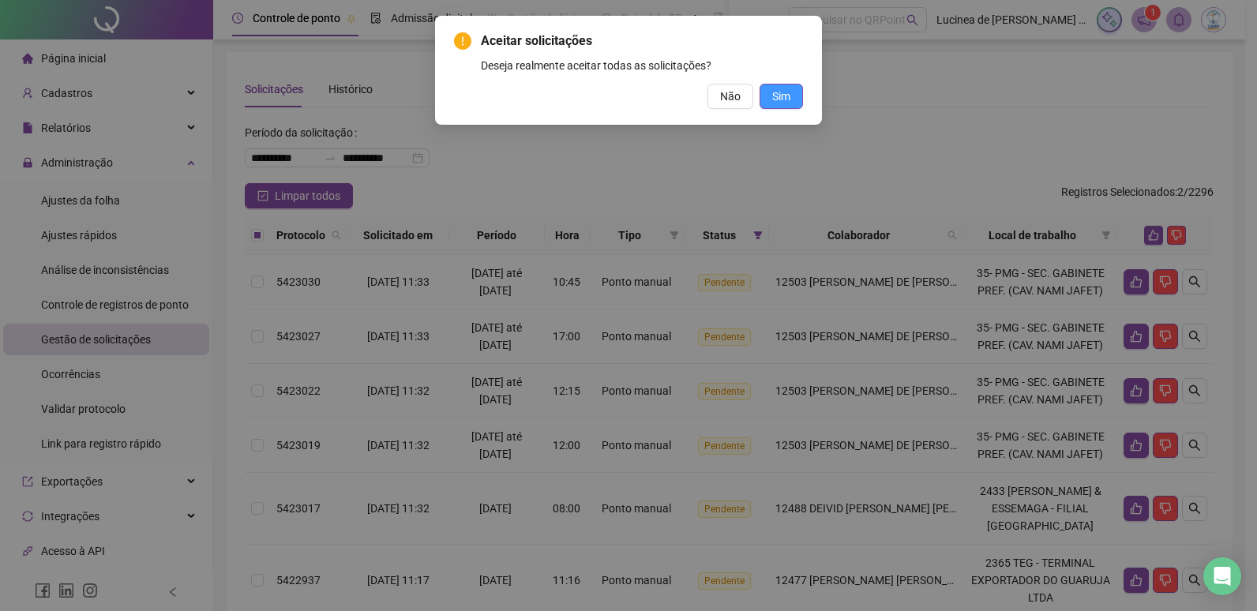
click at [783, 89] on span "Sim" at bounding box center [781, 96] width 18 height 17
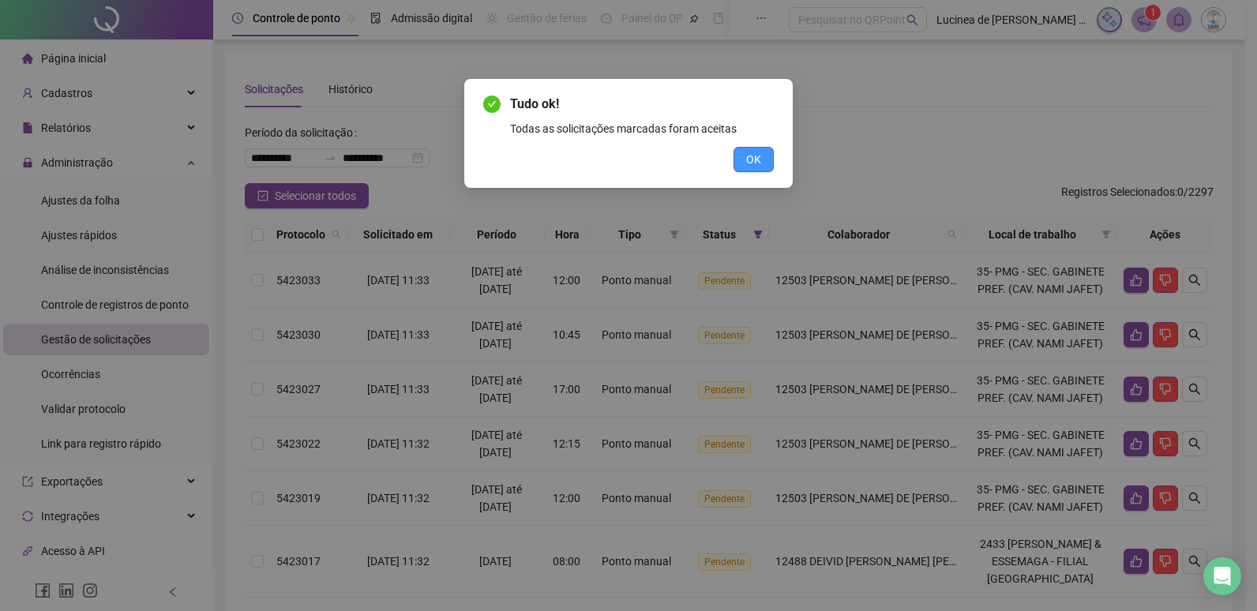
click at [749, 153] on span "OK" at bounding box center [753, 159] width 15 height 17
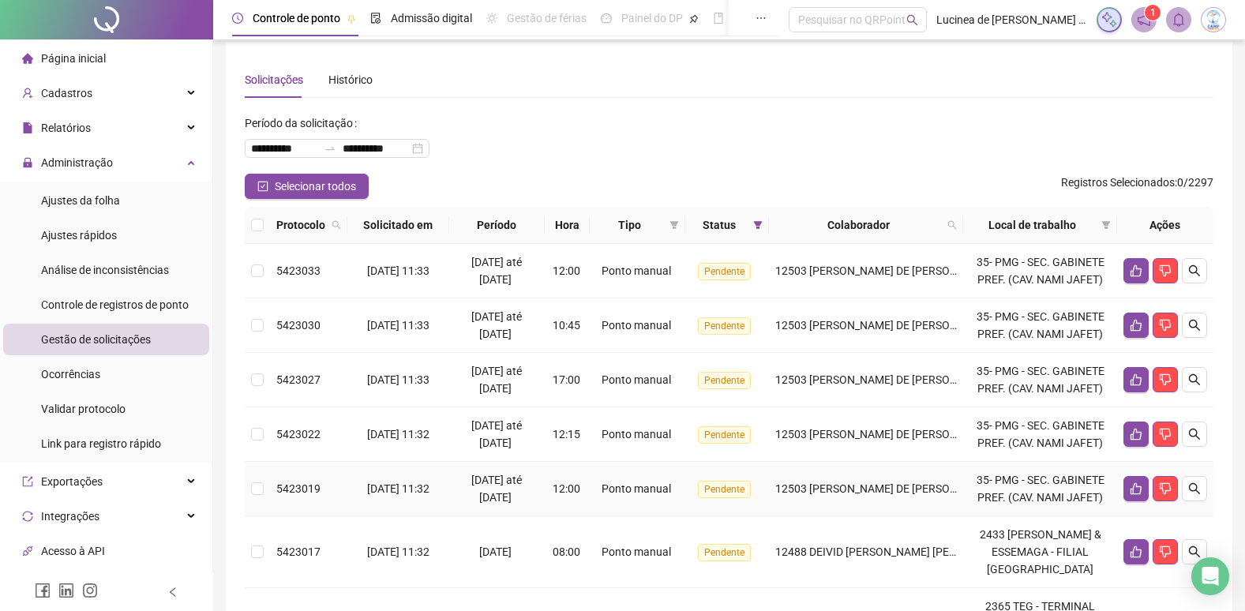
scroll to position [8, 0]
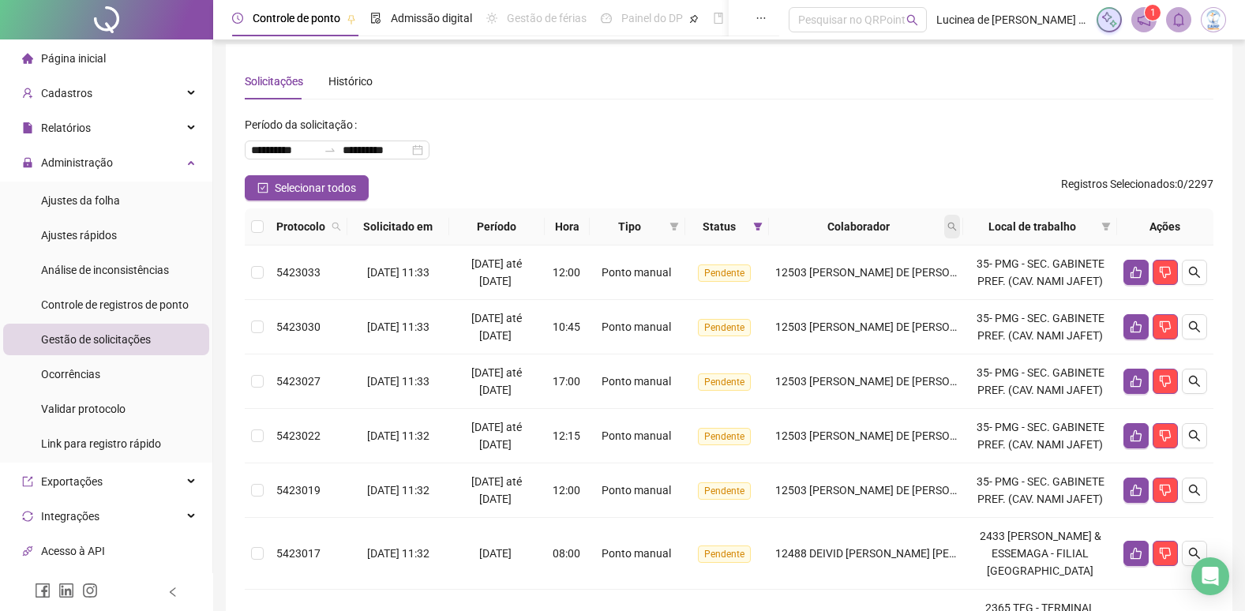
click at [957, 230] on icon "search" at bounding box center [952, 226] width 9 height 9
type input "*****"
click at [865, 287] on span "Buscar" at bounding box center [867, 288] width 35 height 17
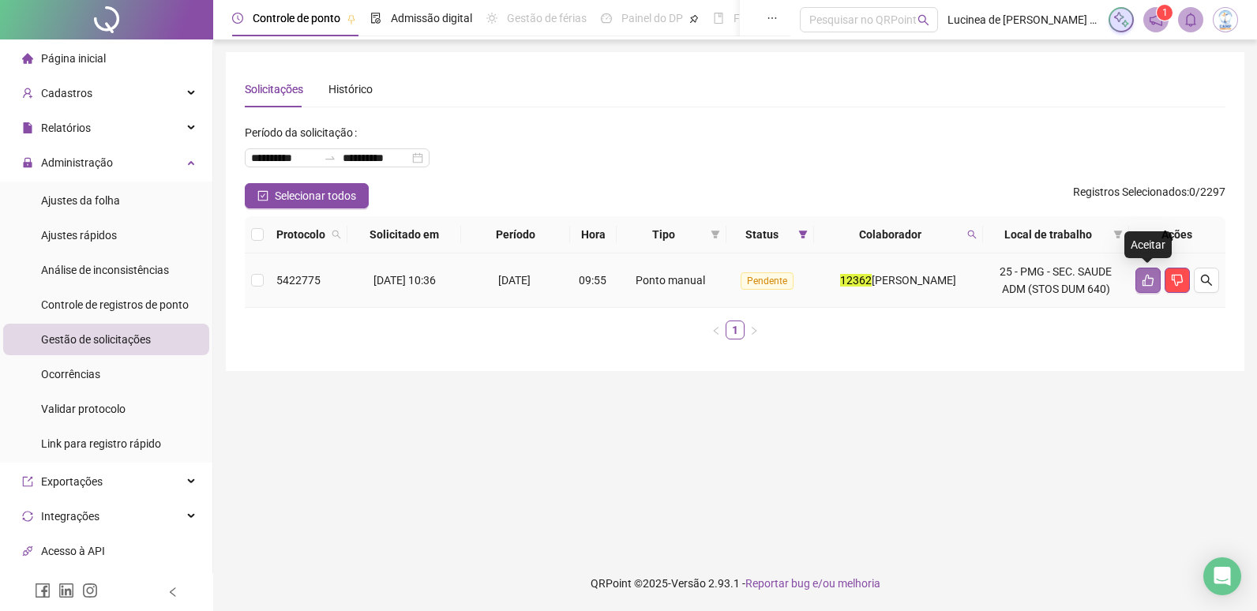
click at [1139, 276] on button "button" at bounding box center [1148, 280] width 25 height 25
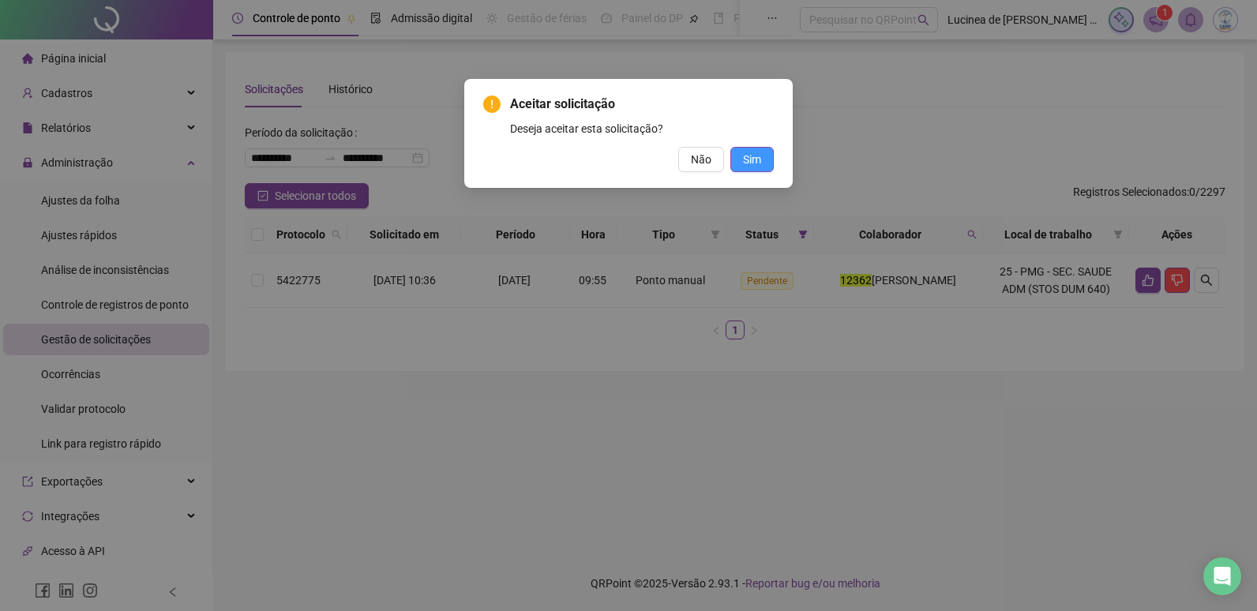
click at [758, 160] on span "Sim" at bounding box center [752, 159] width 18 height 17
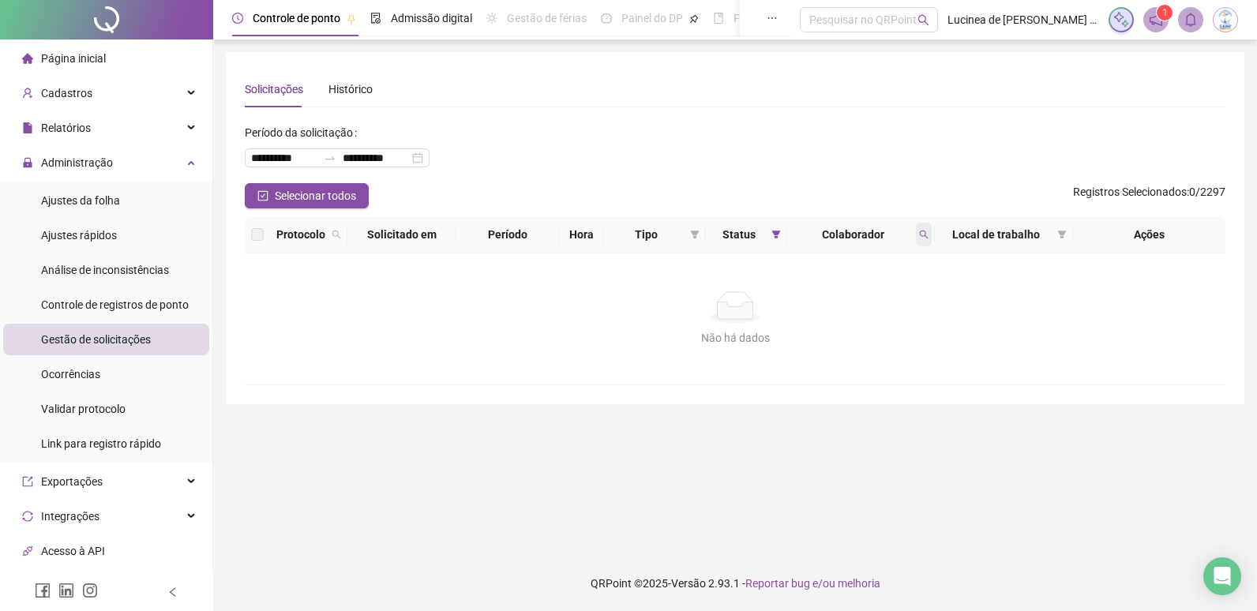
click at [926, 237] on icon "search" at bounding box center [923, 234] width 9 height 9
click at [895, 294] on span "Limpar" at bounding box center [889, 298] width 35 height 17
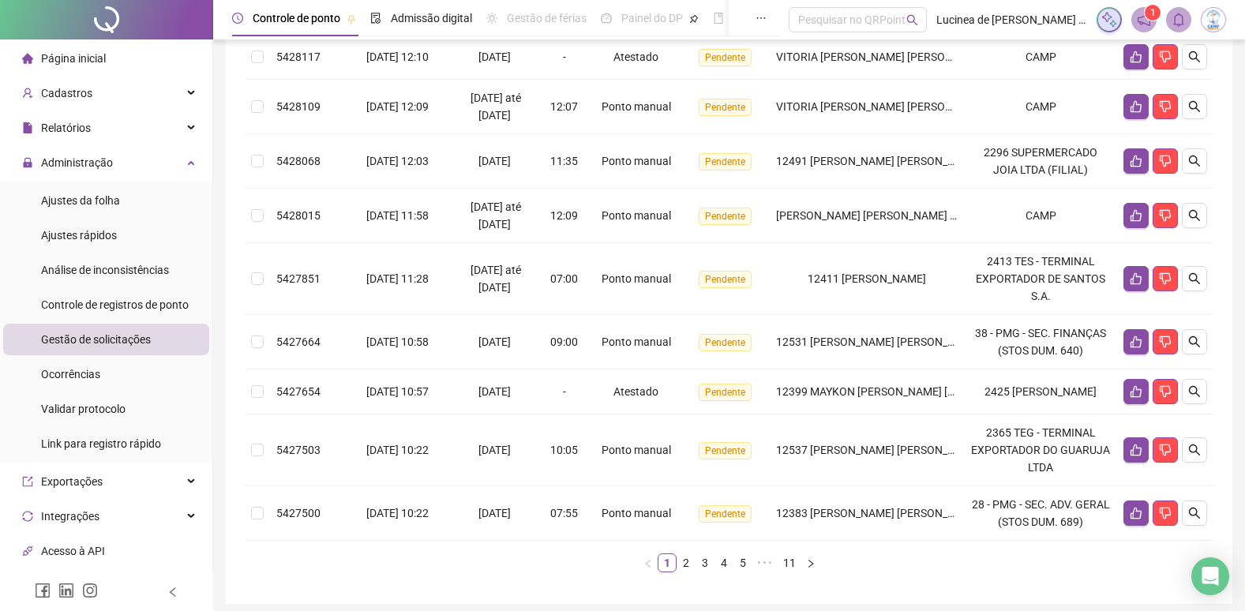
scroll to position [522, 0]
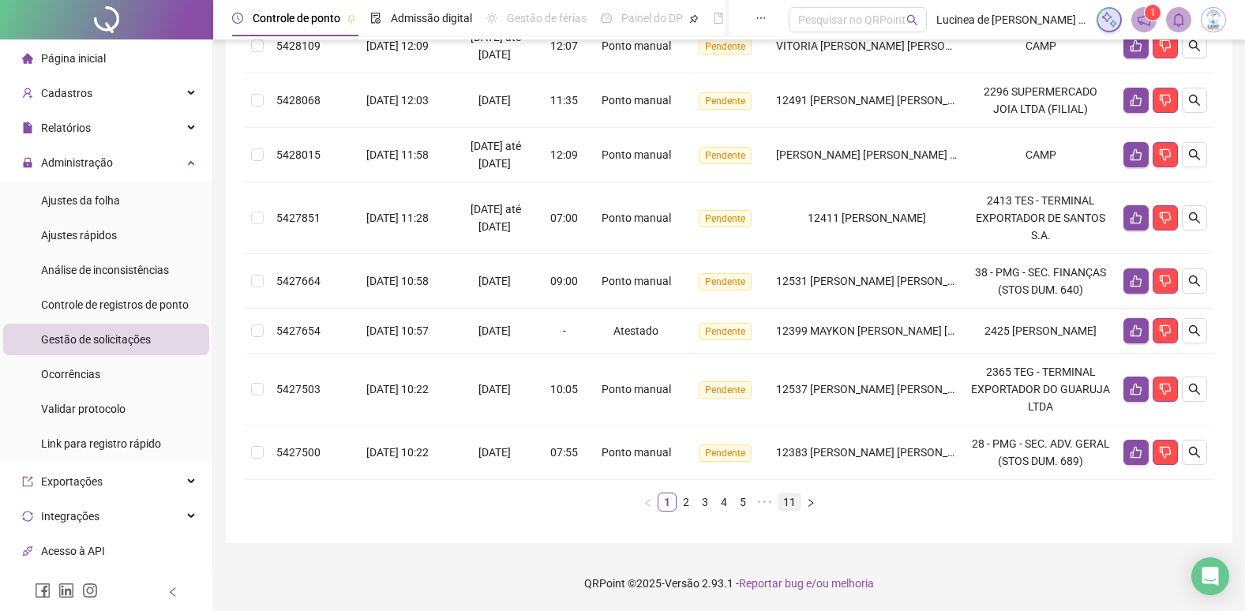
click at [789, 500] on link "11" at bounding box center [790, 502] width 22 height 17
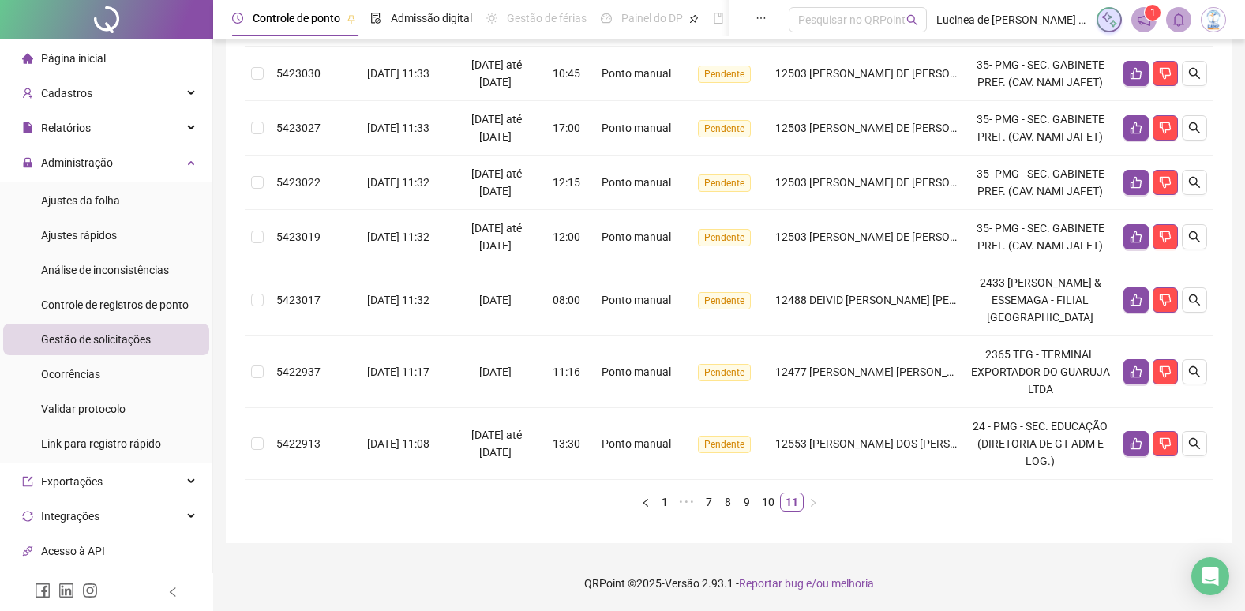
scroll to position [348, 0]
click at [1136, 441] on icon "like" at bounding box center [1136, 443] width 13 height 13
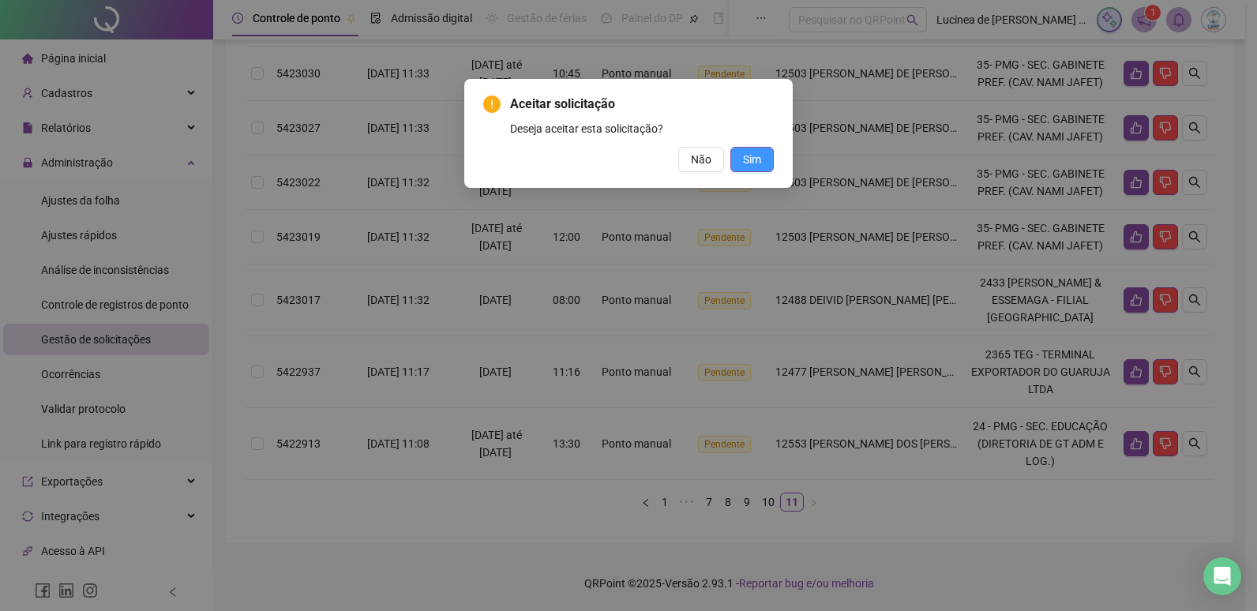
click at [761, 163] on button "Sim" at bounding box center [751, 159] width 43 height 25
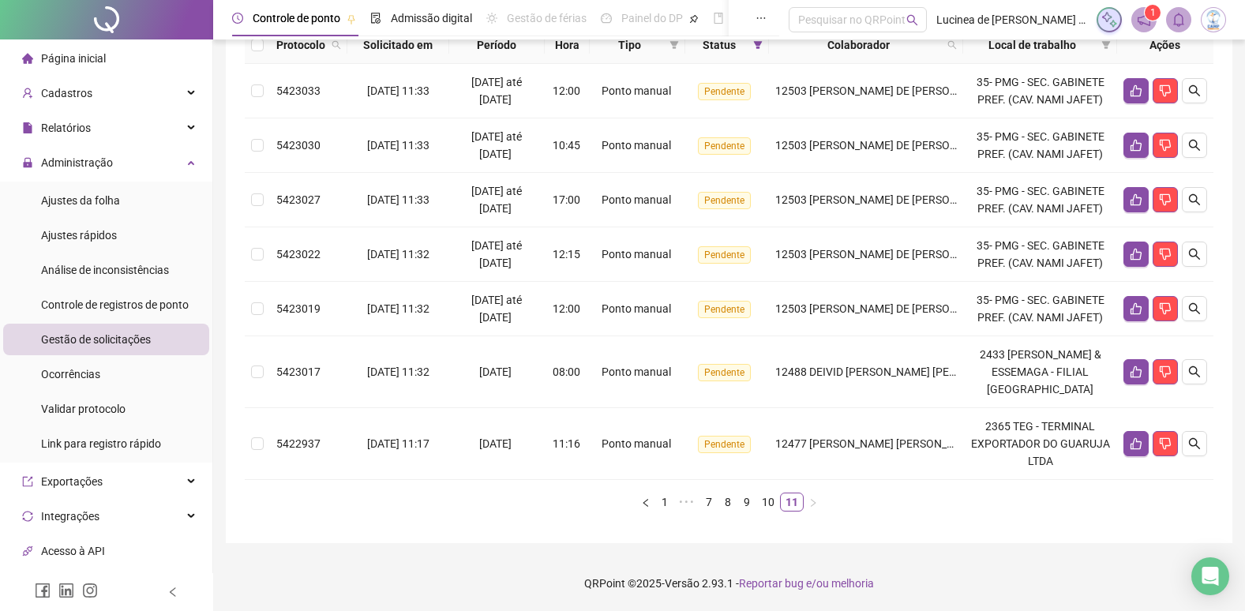
scroll to position [276, 0]
click at [1140, 441] on icon "like" at bounding box center [1136, 443] width 13 height 13
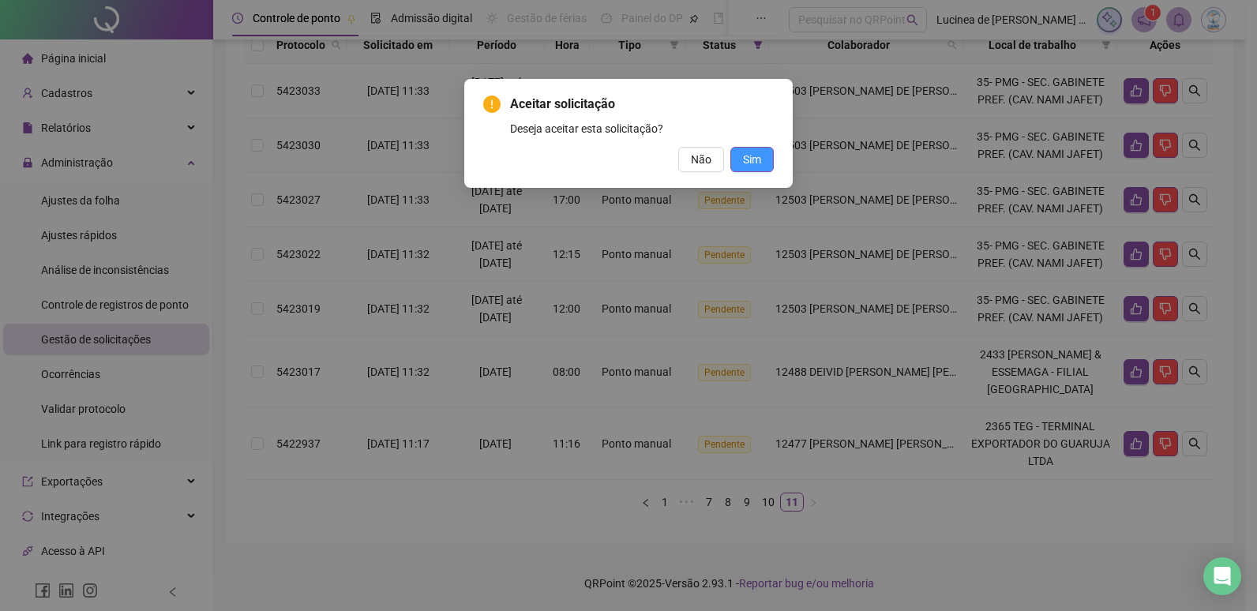
click at [743, 161] on span "Sim" at bounding box center [752, 159] width 18 height 17
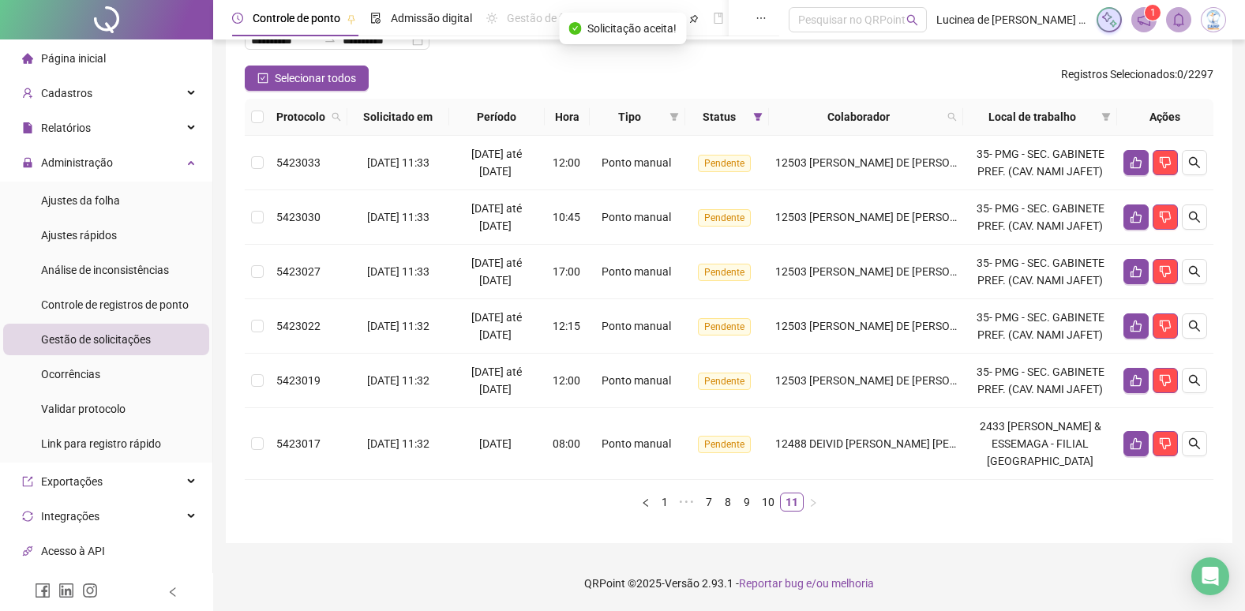
scroll to position [205, 0]
click at [1134, 445] on icon "like" at bounding box center [1136, 443] width 13 height 13
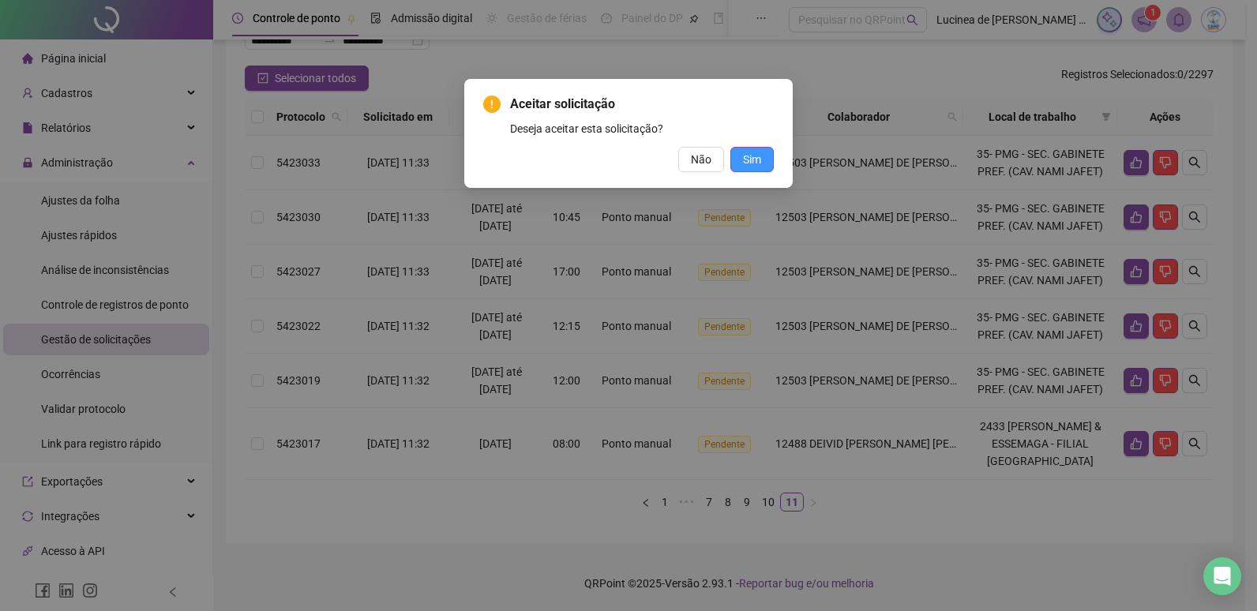
click at [755, 156] on span "Sim" at bounding box center [752, 159] width 18 height 17
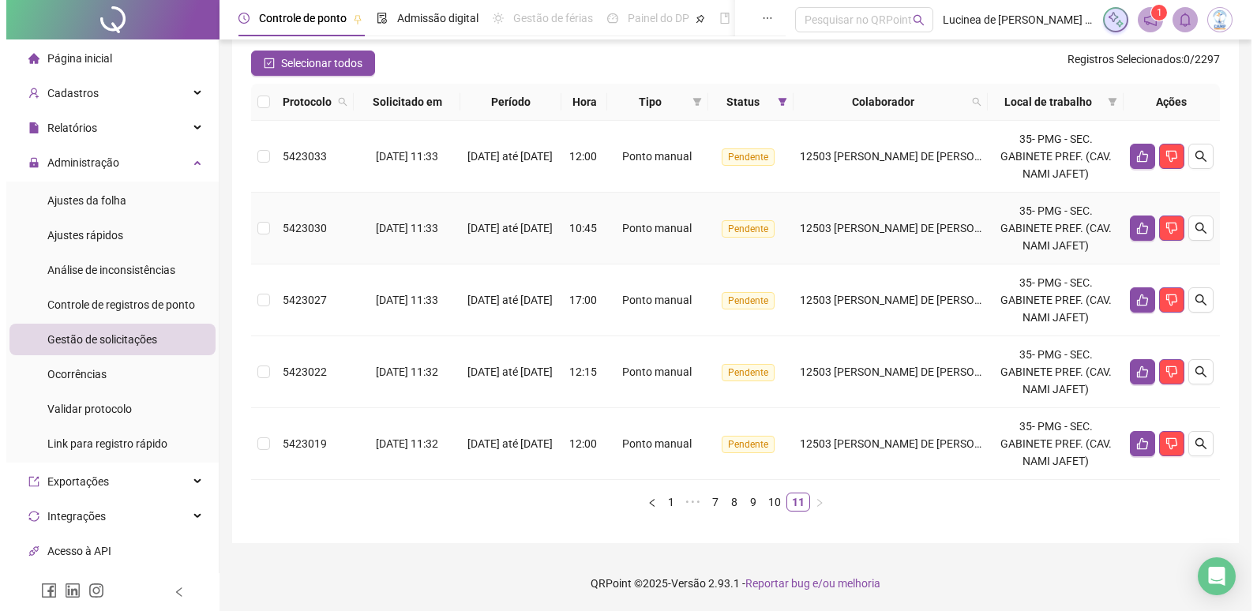
scroll to position [54, 0]
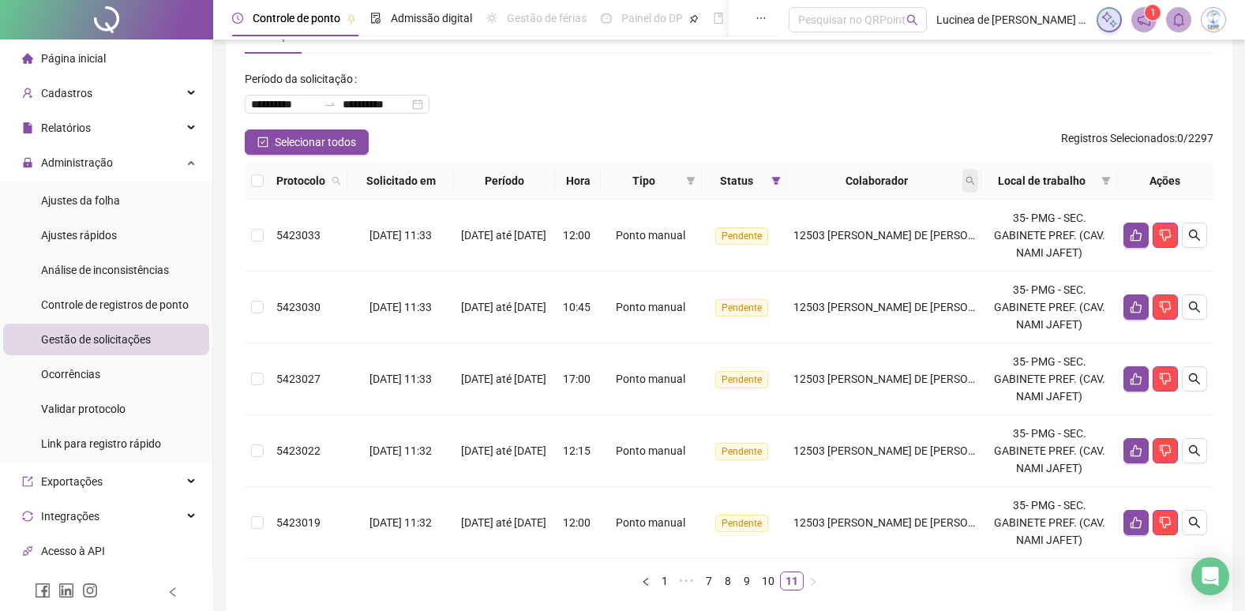
click at [969, 182] on icon "search" at bounding box center [970, 180] width 9 height 9
type input "*****"
click at [874, 242] on span "Buscar" at bounding box center [871, 243] width 35 height 17
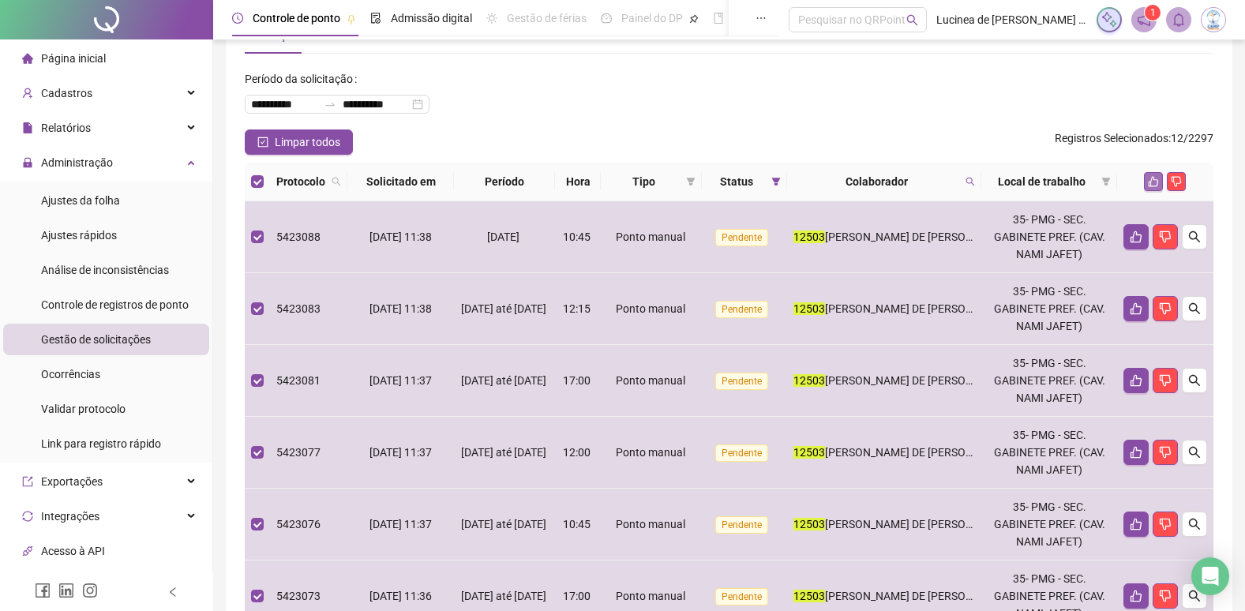
click at [1153, 180] on icon "like" at bounding box center [1153, 181] width 11 height 11
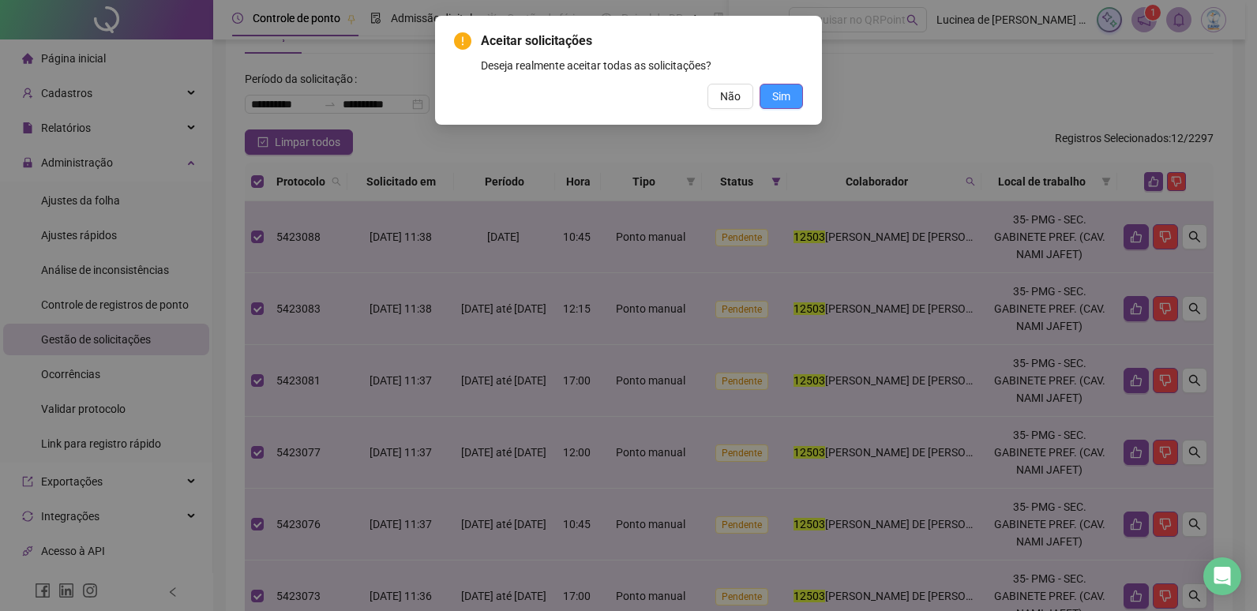
click at [794, 90] on button "Sim" at bounding box center [781, 96] width 43 height 25
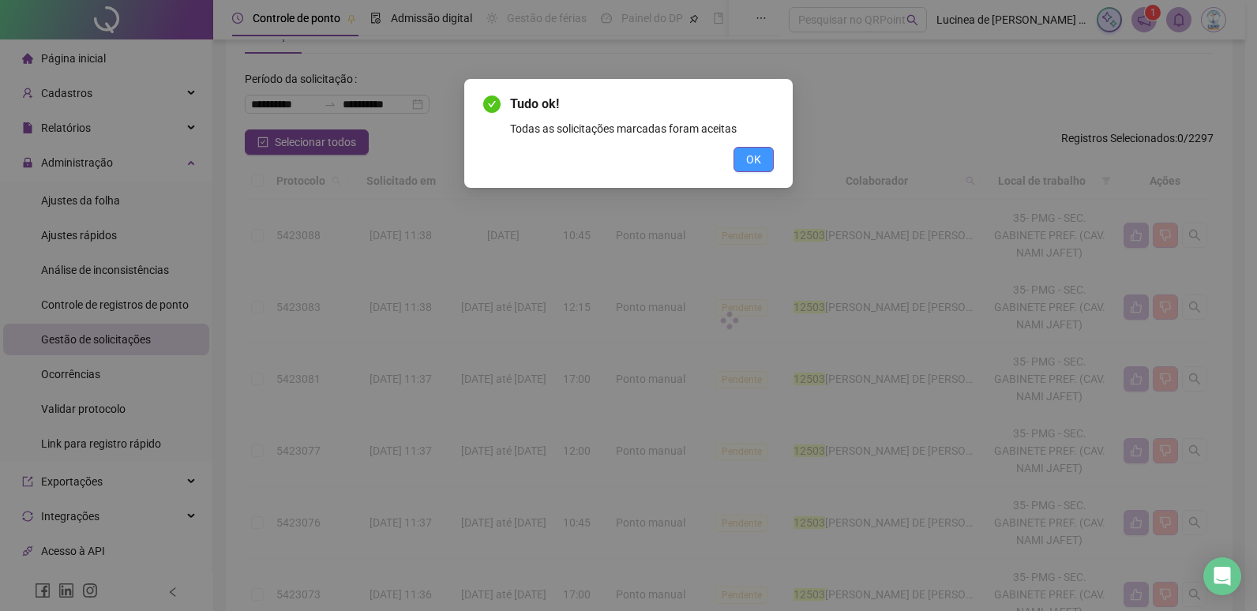
click at [755, 156] on span "OK" at bounding box center [753, 159] width 15 height 17
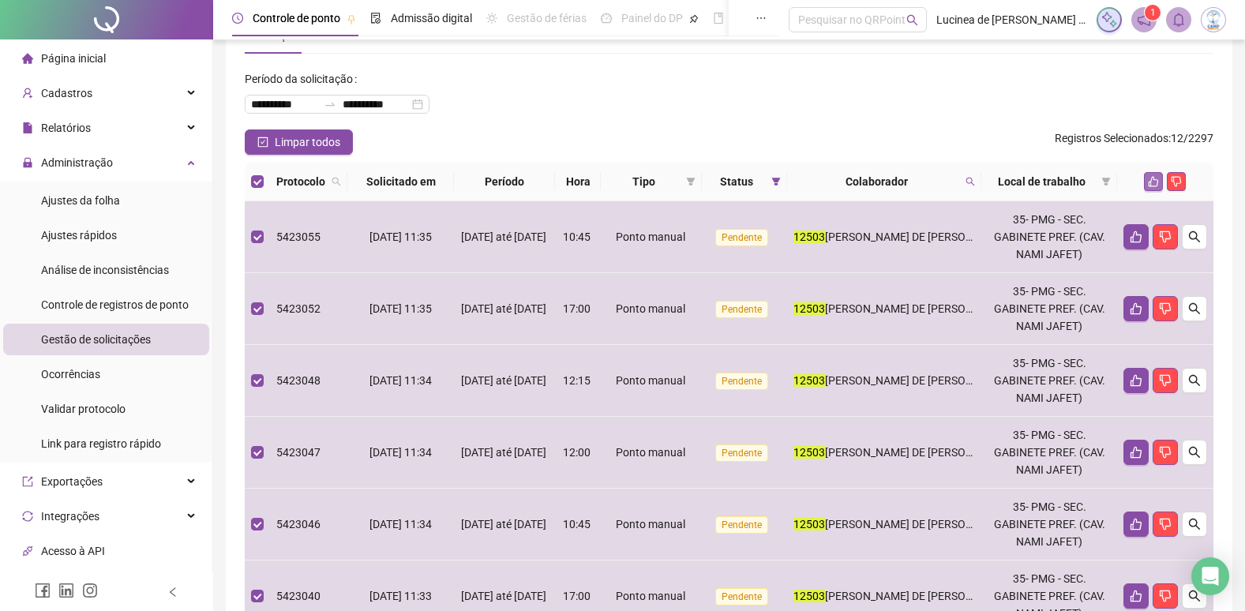
click at [1147, 184] on button "button" at bounding box center [1153, 181] width 19 height 19
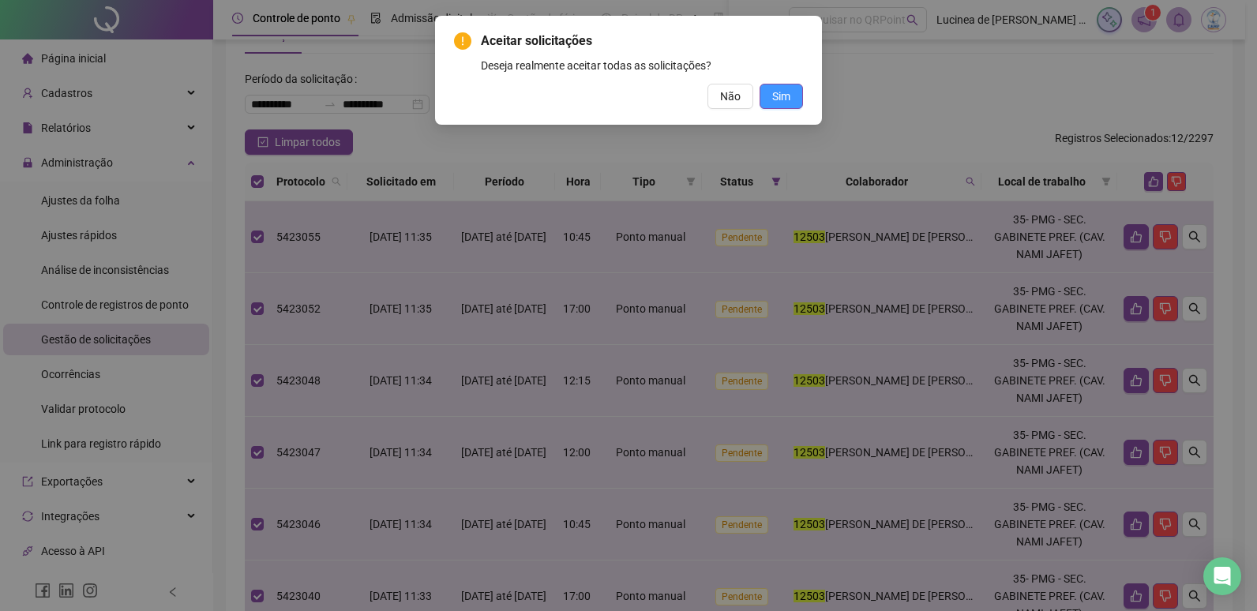
click at [780, 99] on span "Sim" at bounding box center [781, 96] width 18 height 17
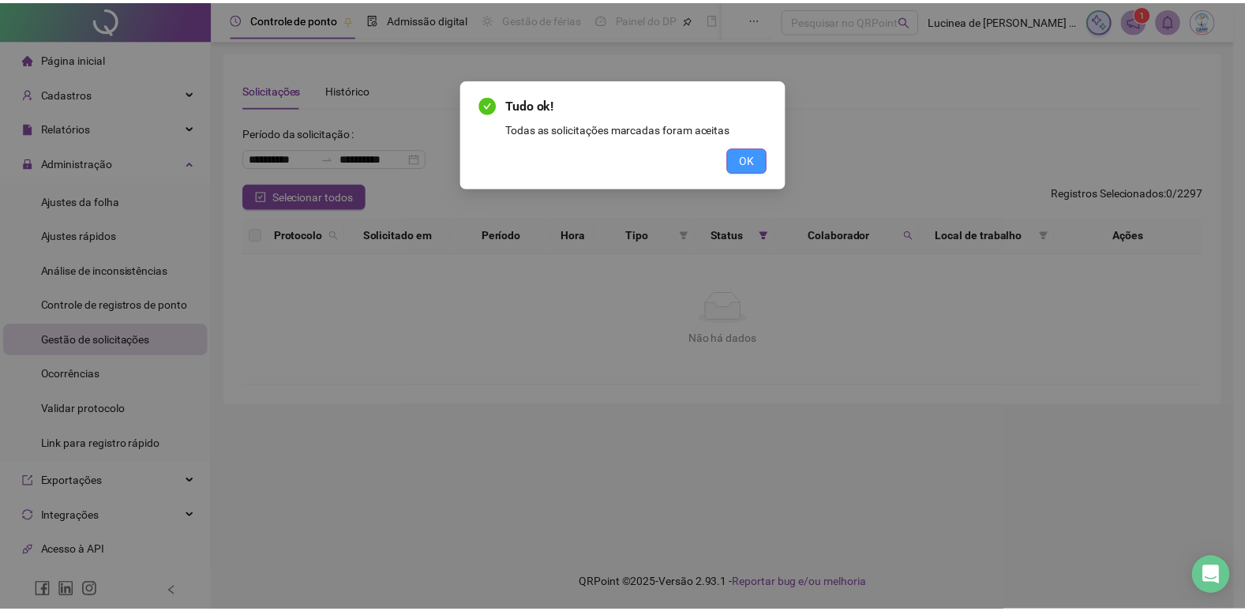
scroll to position [0, 0]
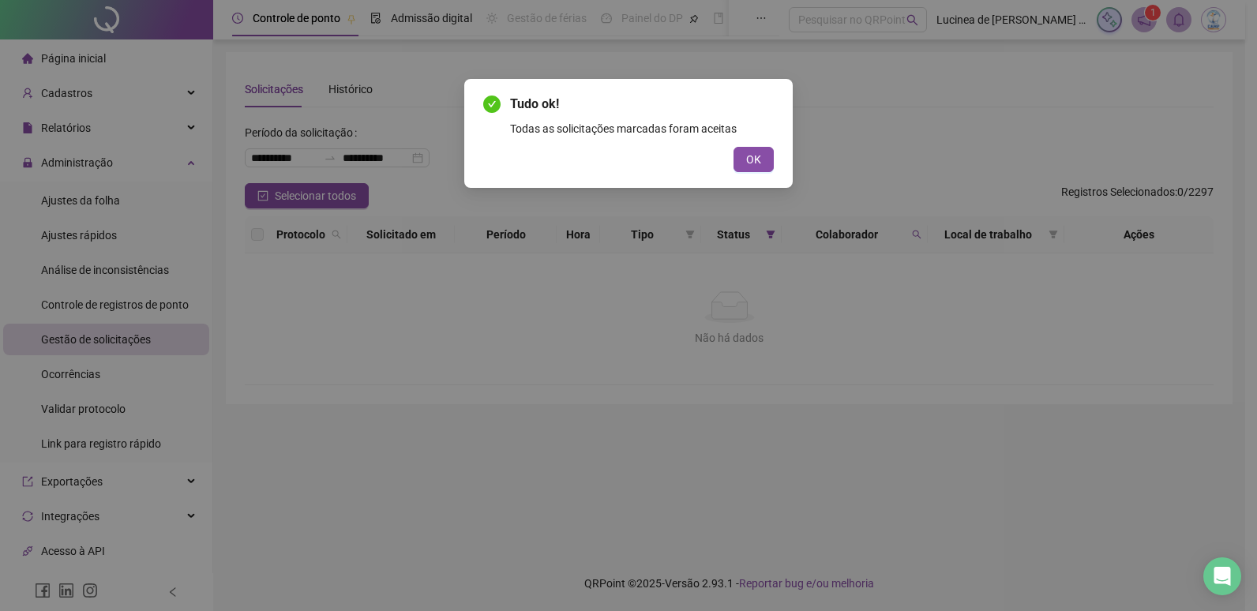
click at [761, 165] on button "OK" at bounding box center [754, 159] width 40 height 25
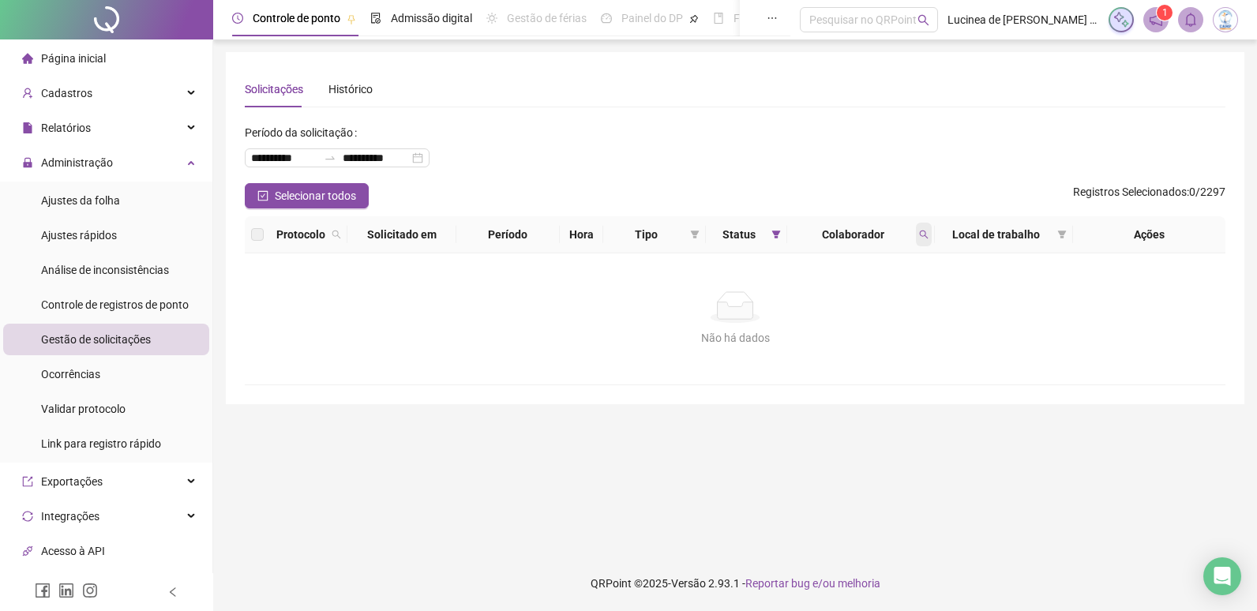
click at [925, 235] on icon "search" at bounding box center [923, 234] width 9 height 9
click at [913, 302] on button "Limpar" at bounding box center [889, 298] width 71 height 19
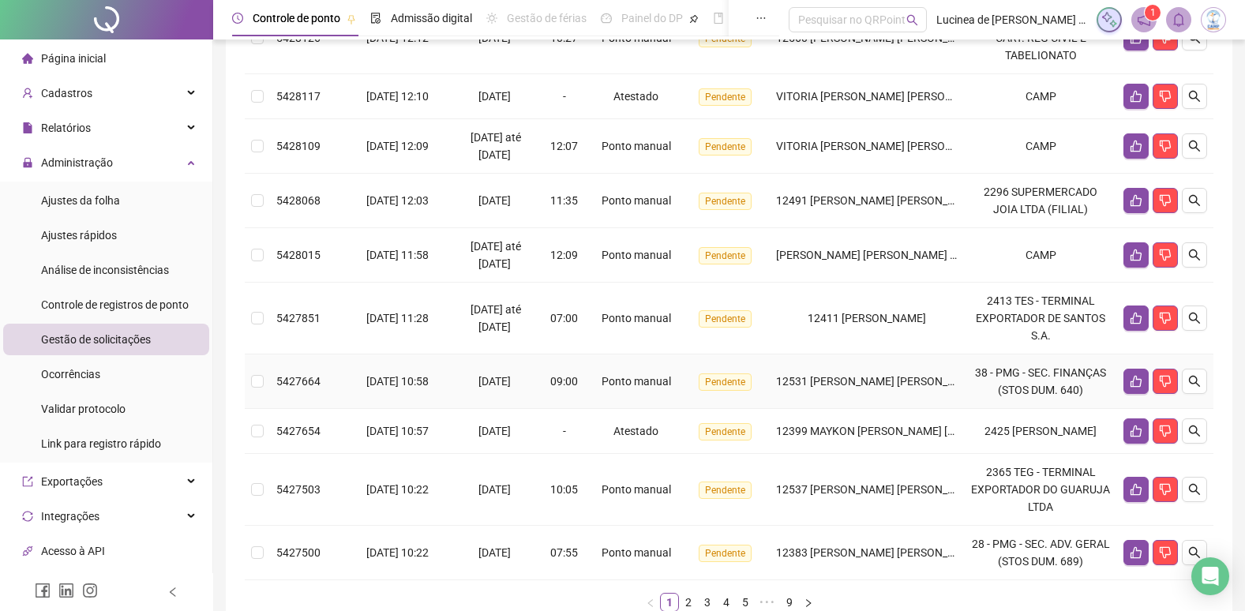
scroll to position [522, 0]
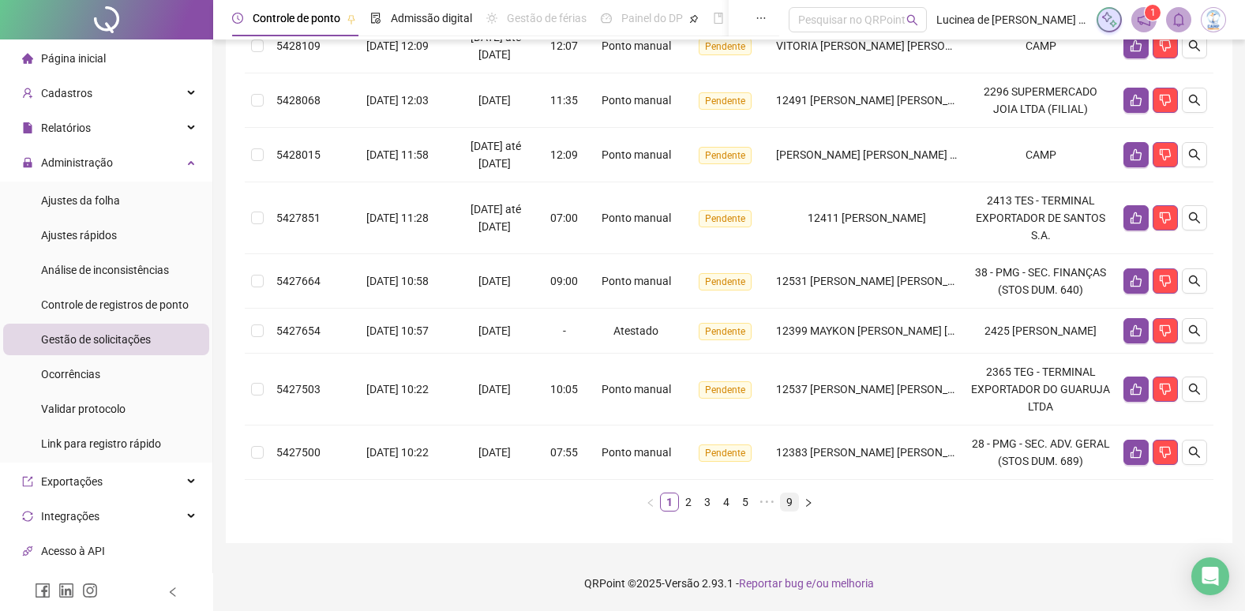
click at [796, 503] on link "9" at bounding box center [789, 502] width 17 height 17
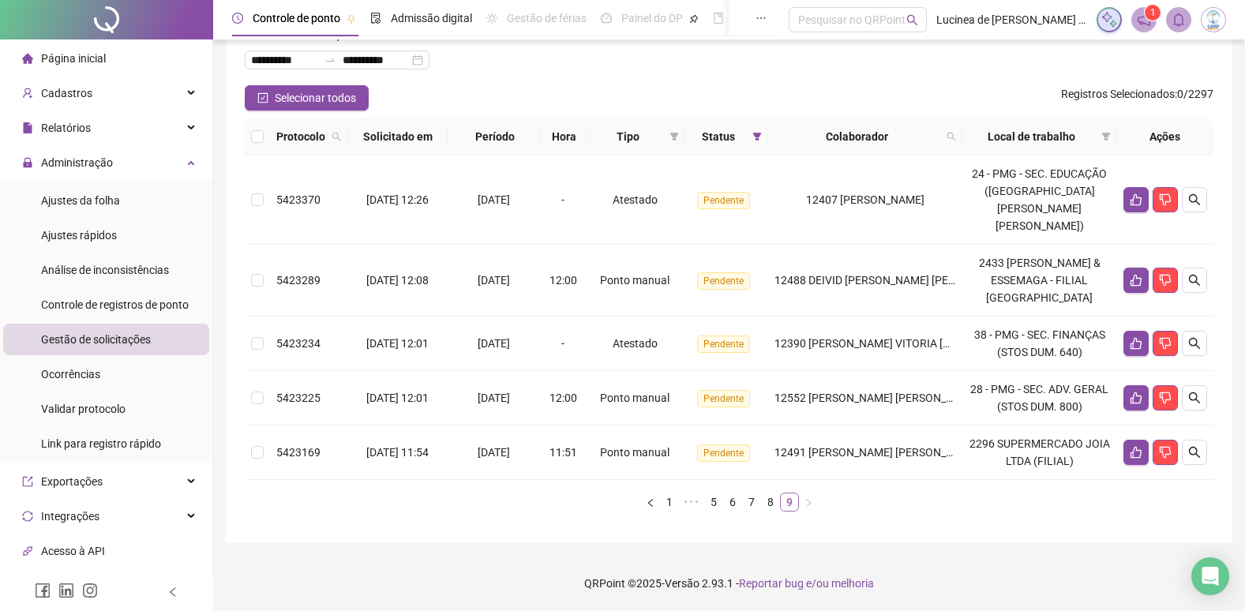
scroll to position [98, 0]
click at [1144, 456] on button "button" at bounding box center [1136, 452] width 25 height 25
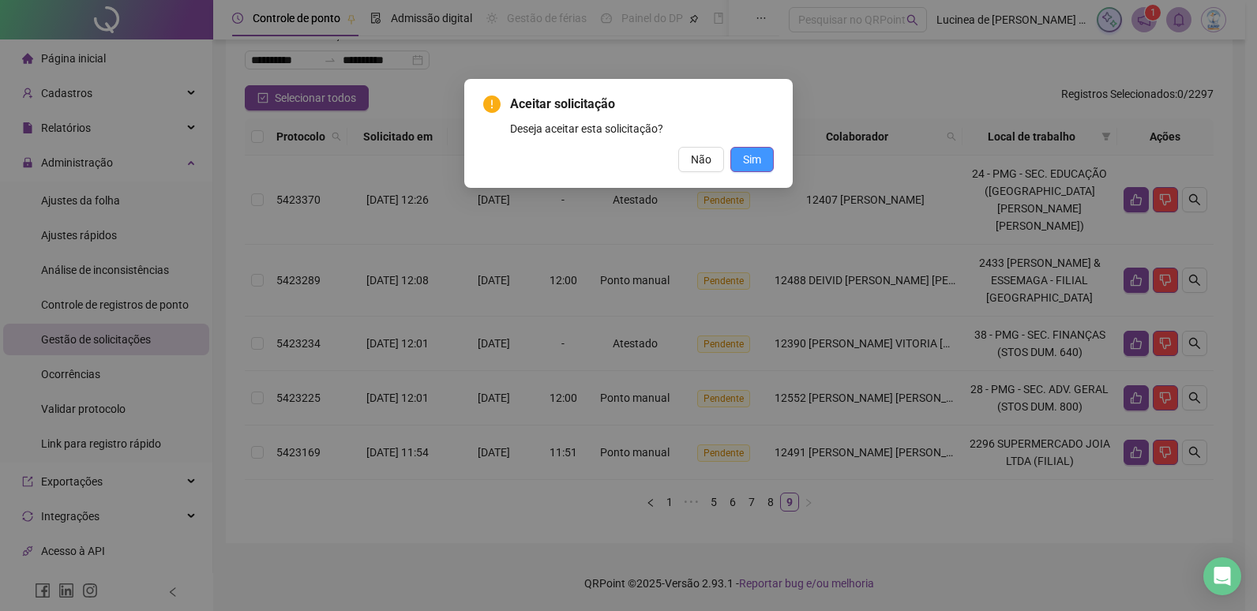
click at [753, 160] on span "Sim" at bounding box center [752, 159] width 18 height 17
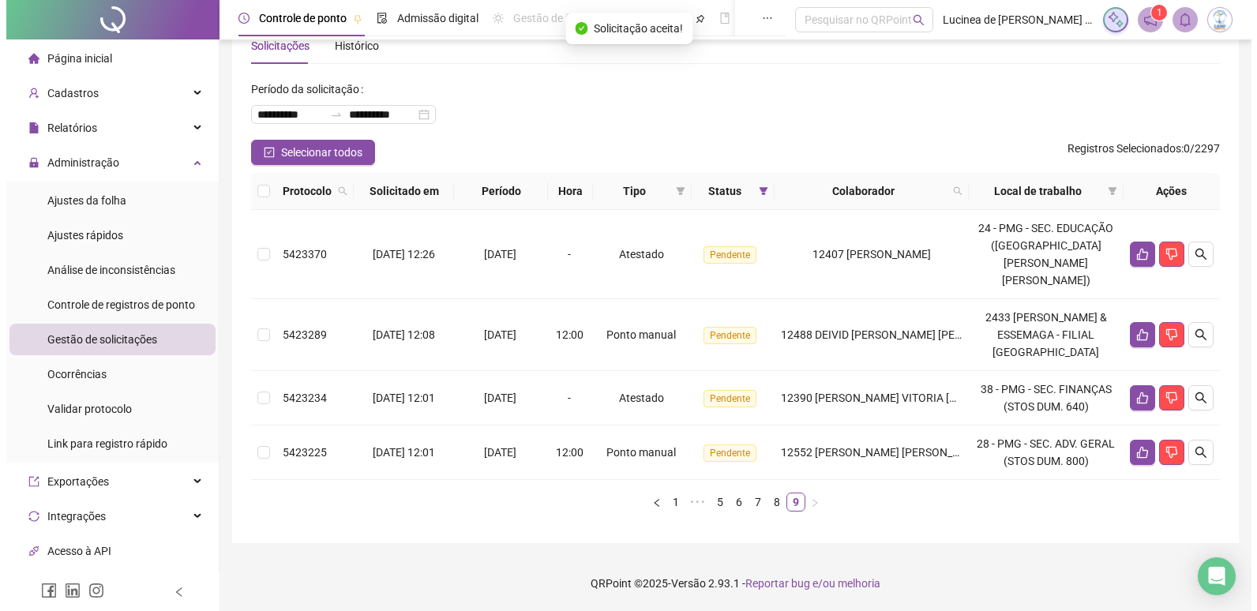
scroll to position [43, 0]
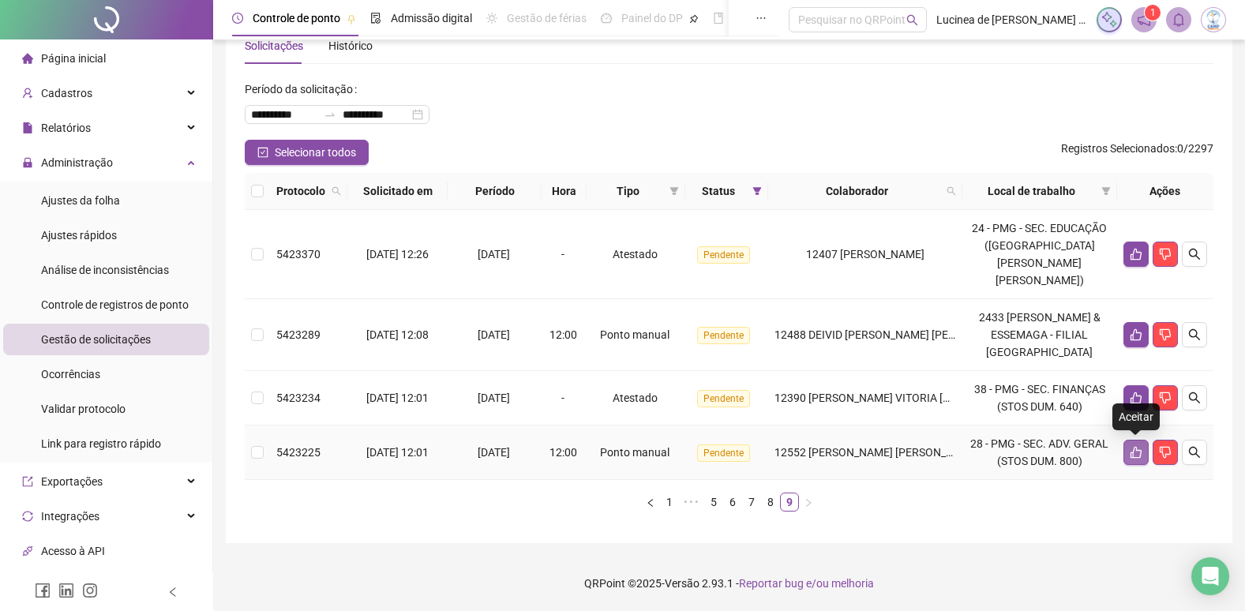
click at [1130, 452] on icon "like" at bounding box center [1136, 452] width 13 height 13
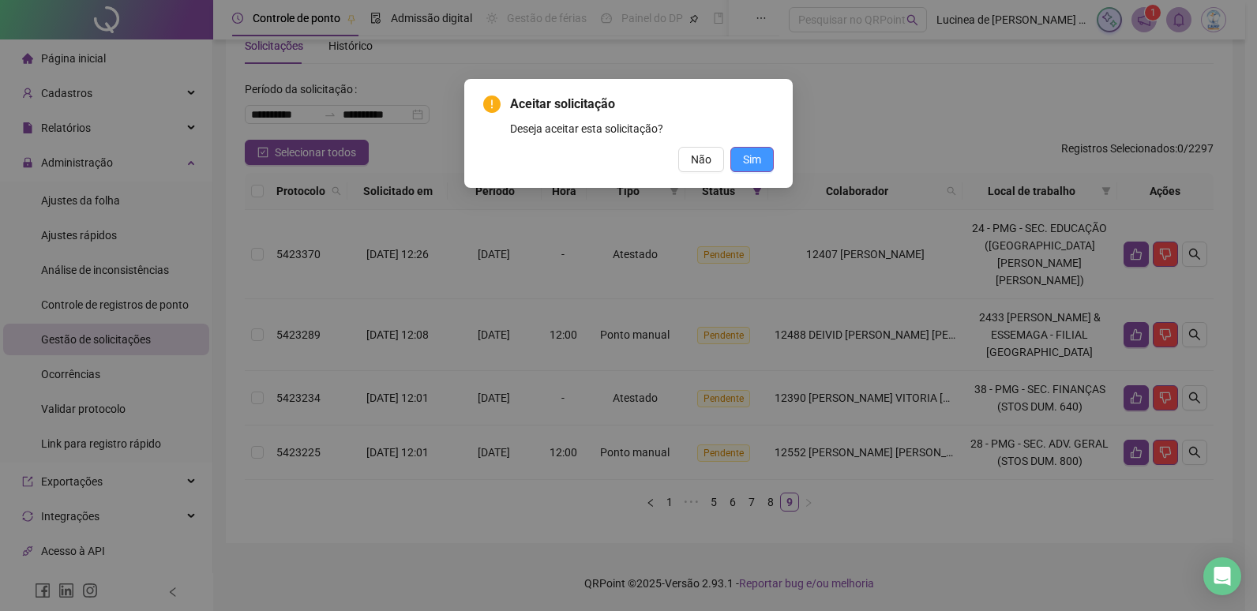
click at [753, 167] on span "Sim" at bounding box center [752, 159] width 18 height 17
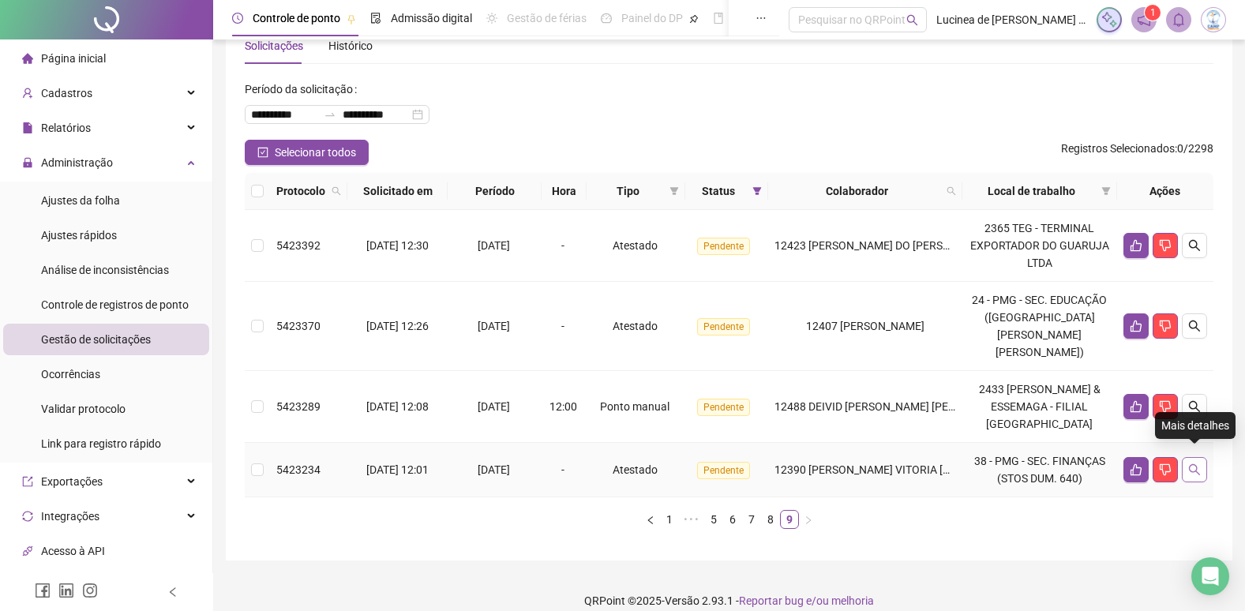
click at [1190, 464] on icon "search" at bounding box center [1194, 469] width 11 height 11
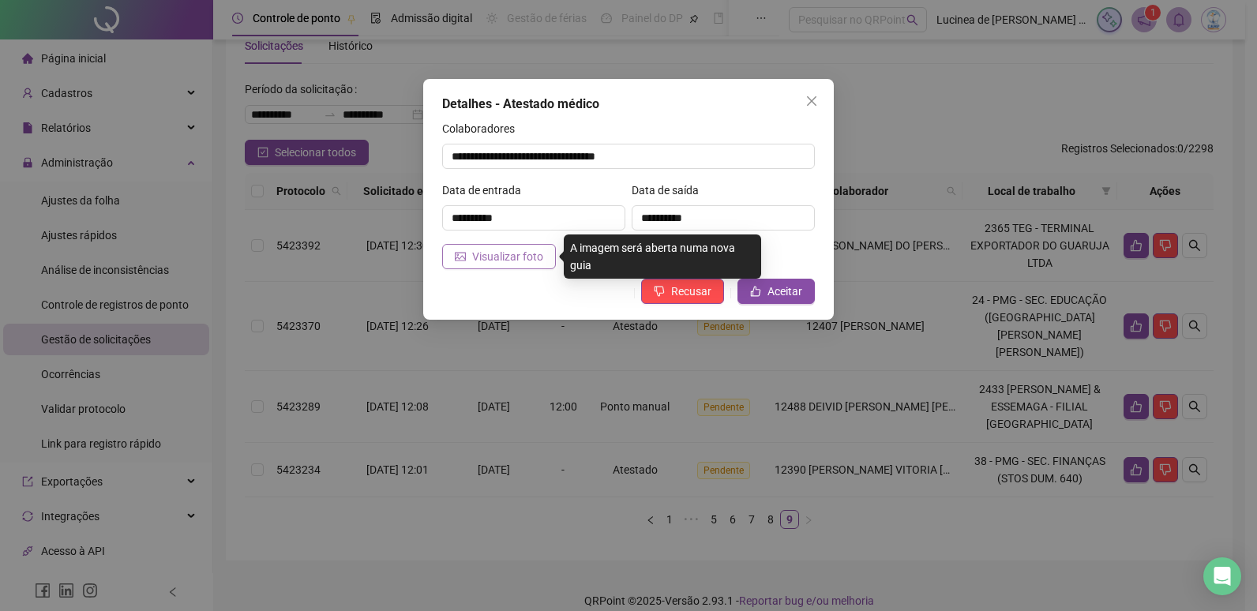
click at [522, 260] on span "Visualizar foto" at bounding box center [507, 256] width 71 height 17
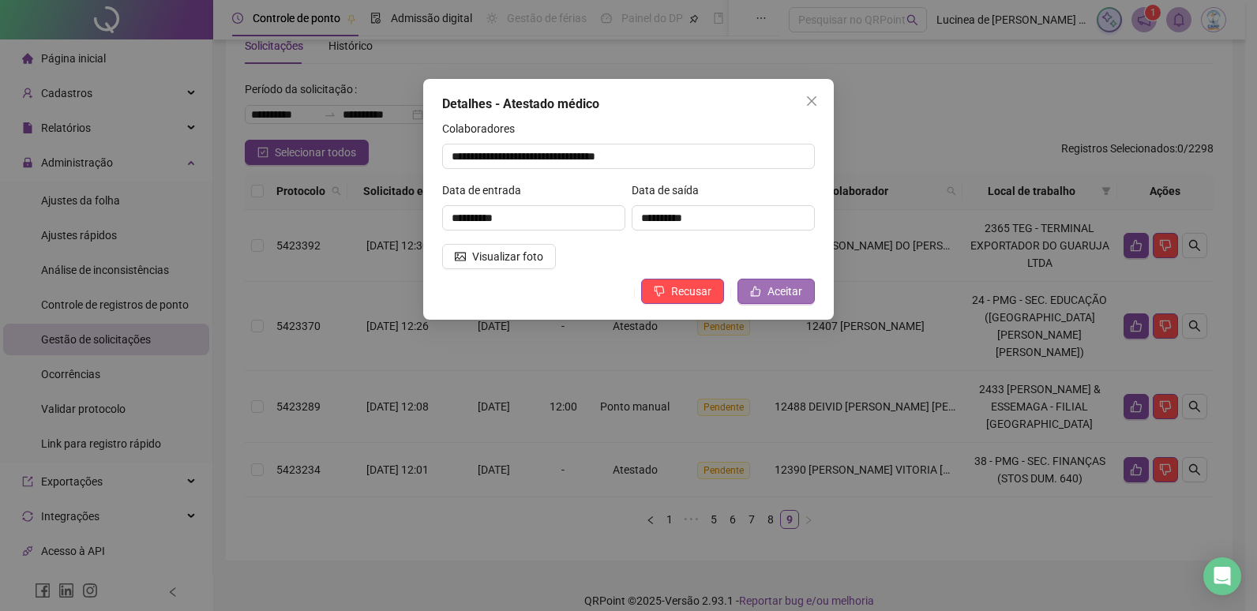
click at [795, 295] on span "Aceitar" at bounding box center [785, 291] width 35 height 17
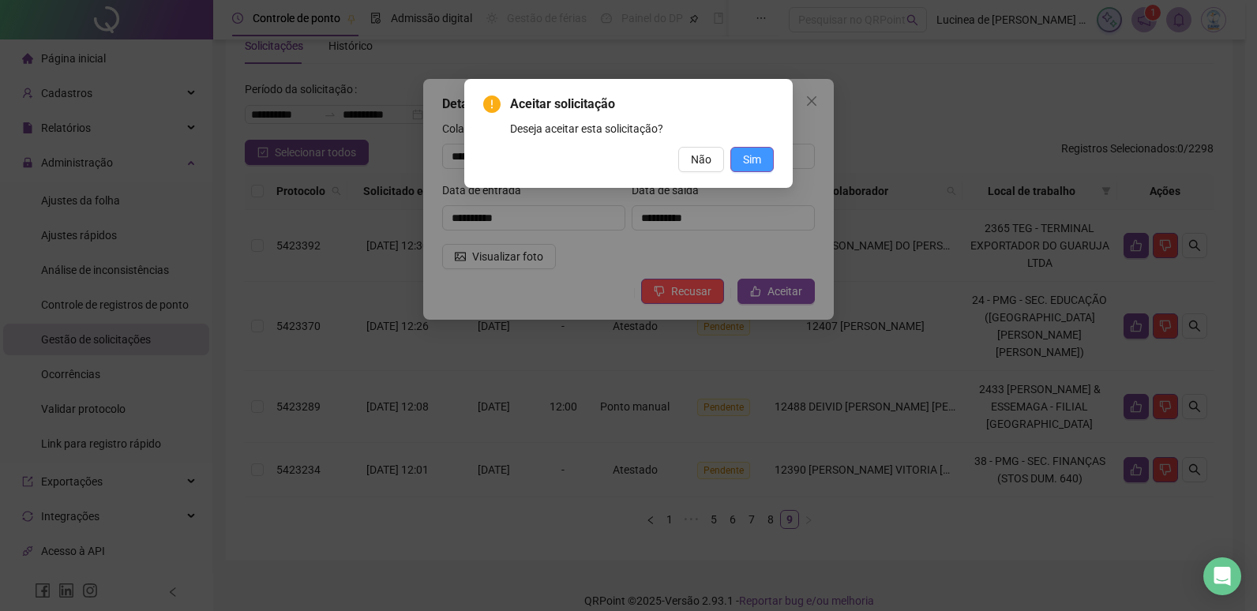
click at [760, 161] on span "Sim" at bounding box center [752, 159] width 18 height 17
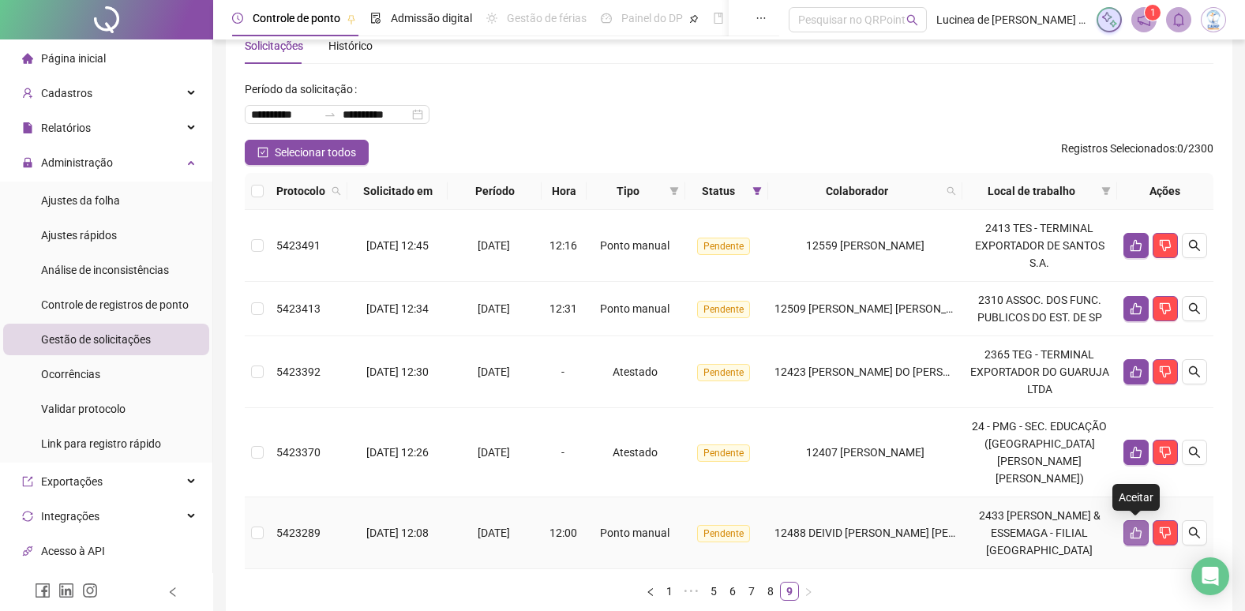
click at [1132, 540] on button "button" at bounding box center [1136, 532] width 25 height 25
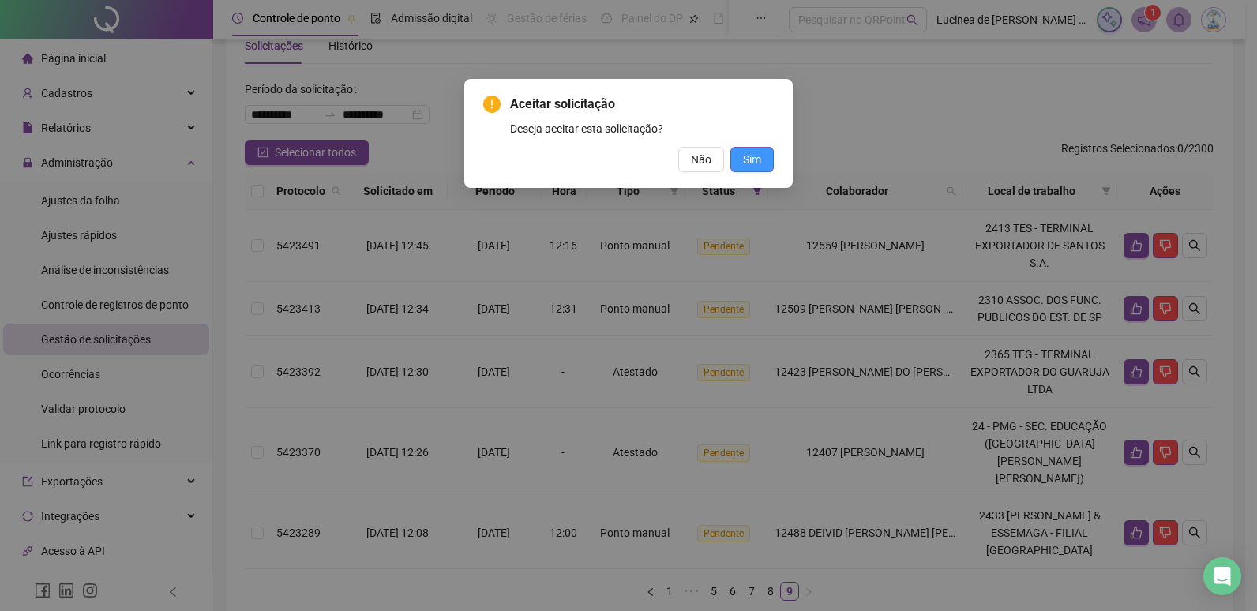
click at [743, 163] on span "Sim" at bounding box center [752, 159] width 18 height 17
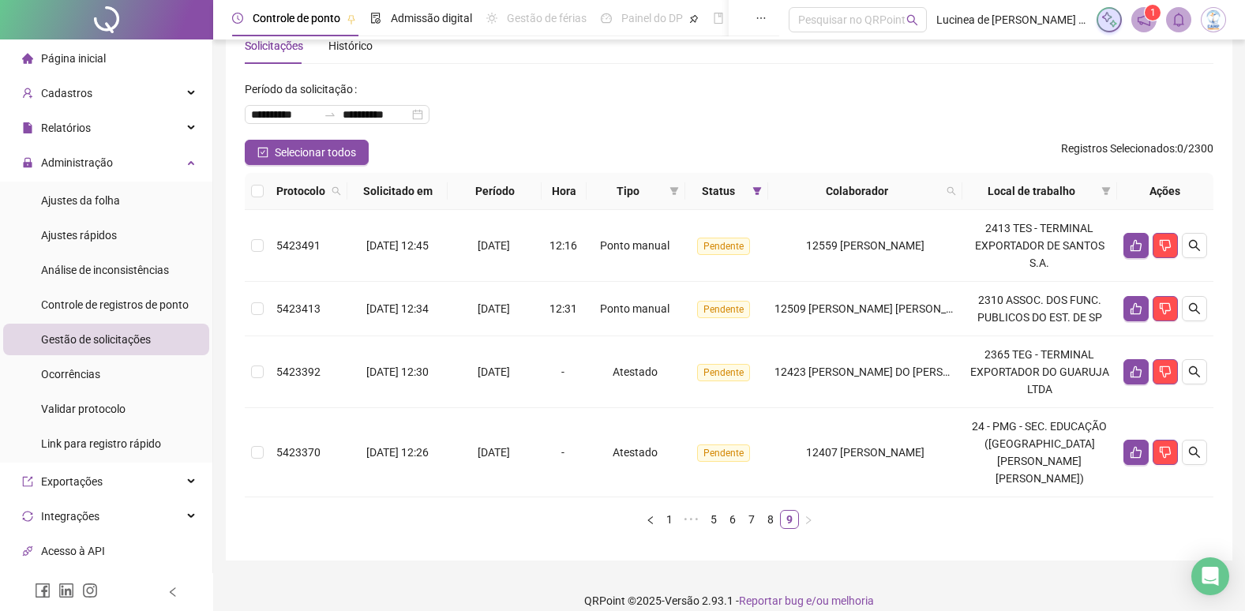
click at [927, 538] on div "Protocolo Solicitado em Período Hora Tipo Status Colaborador Local de trabalho …" at bounding box center [729, 357] width 969 height 369
click at [1197, 459] on icon "search" at bounding box center [1194, 452] width 13 height 13
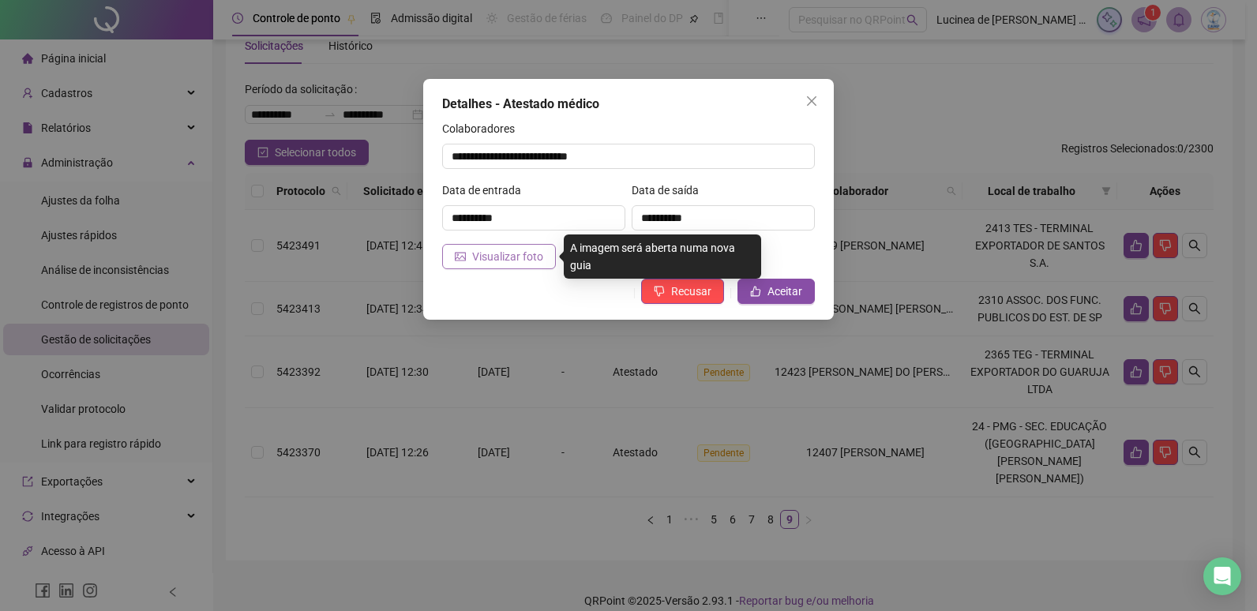
click at [525, 262] on span "Visualizar foto" at bounding box center [507, 256] width 71 height 17
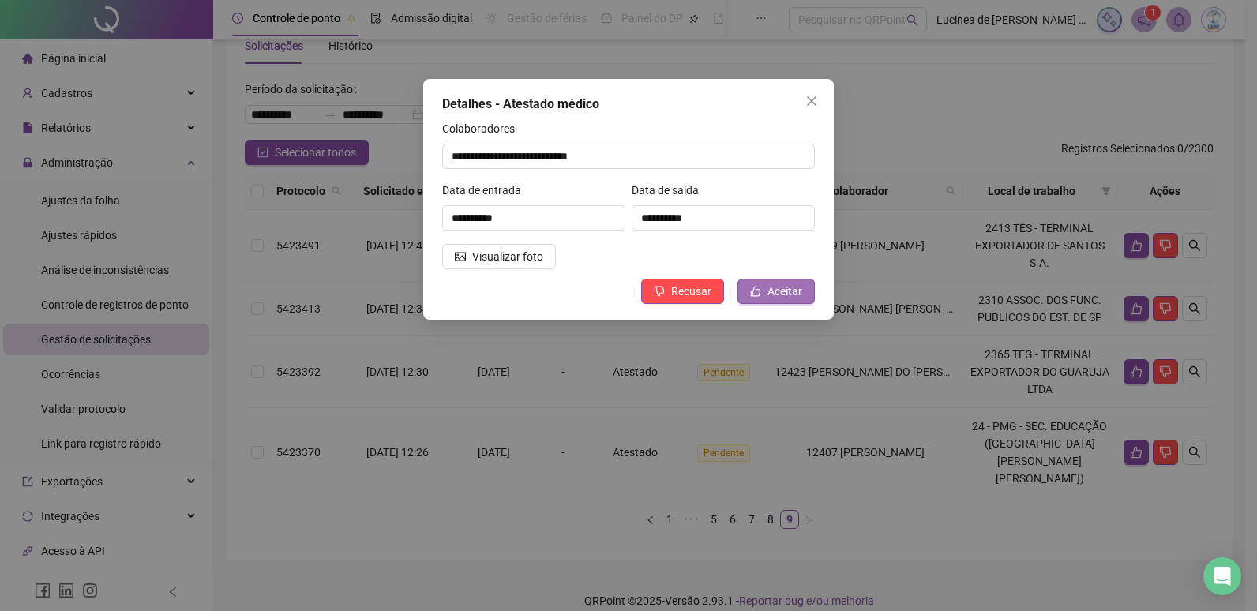
click at [776, 291] on span "Aceitar" at bounding box center [785, 291] width 35 height 17
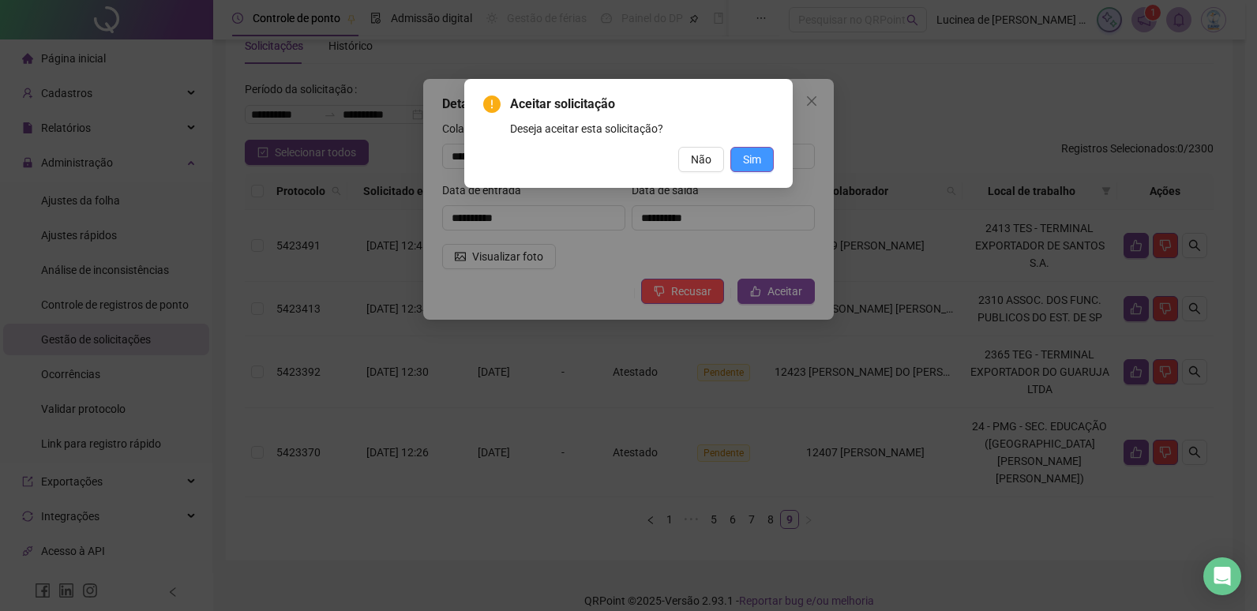
click at [758, 161] on span "Sim" at bounding box center [752, 159] width 18 height 17
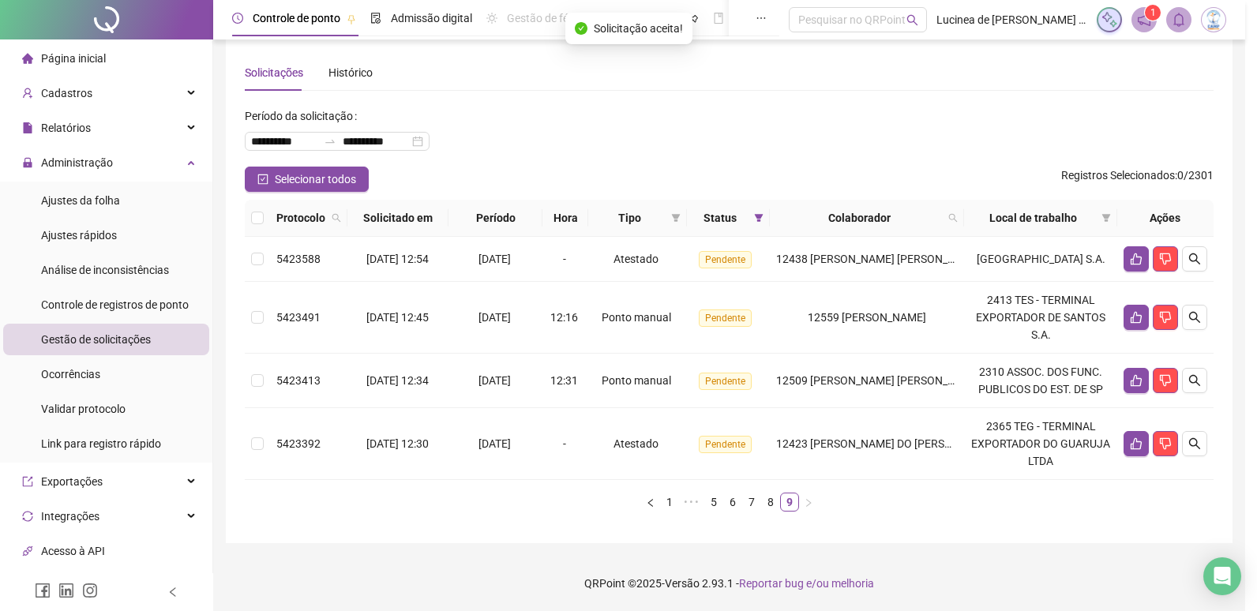
scroll to position [26, 0]
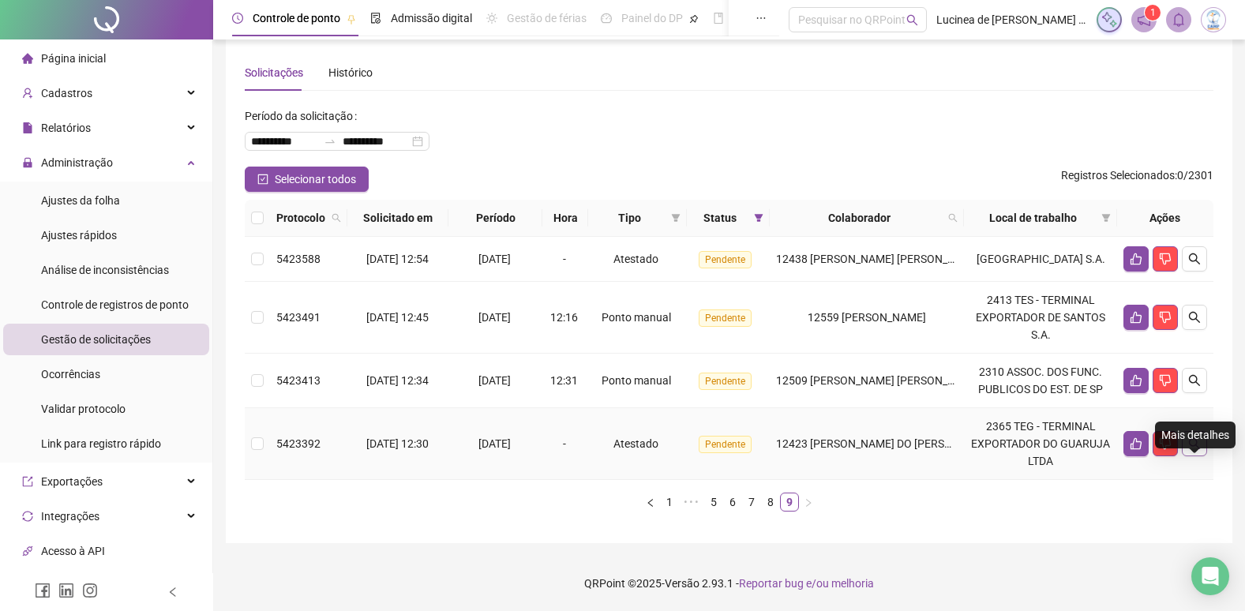
click at [1189, 450] on icon "search" at bounding box center [1194, 443] width 13 height 13
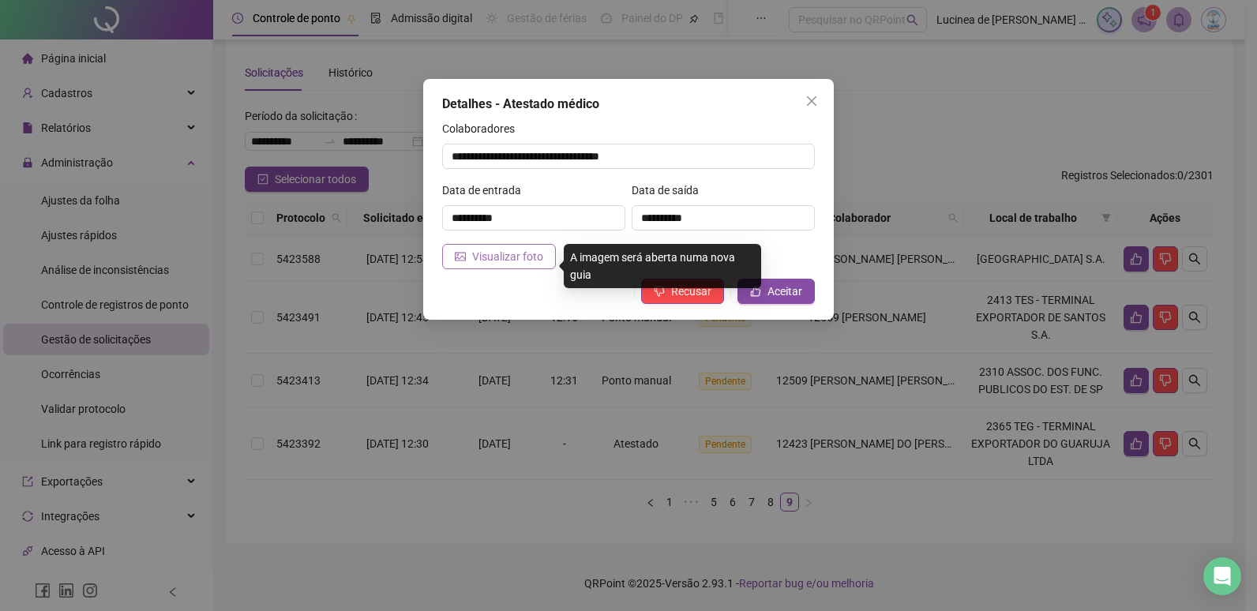
click at [504, 259] on span "Visualizar foto" at bounding box center [507, 256] width 71 height 17
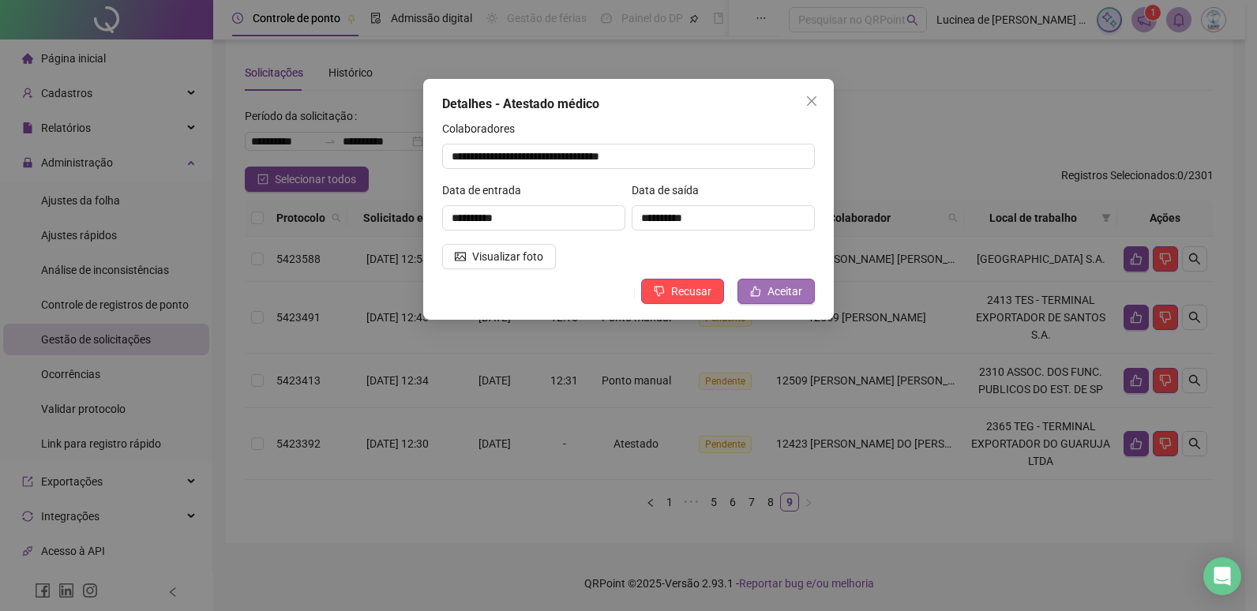
click at [771, 295] on span "Aceitar" at bounding box center [785, 291] width 35 height 17
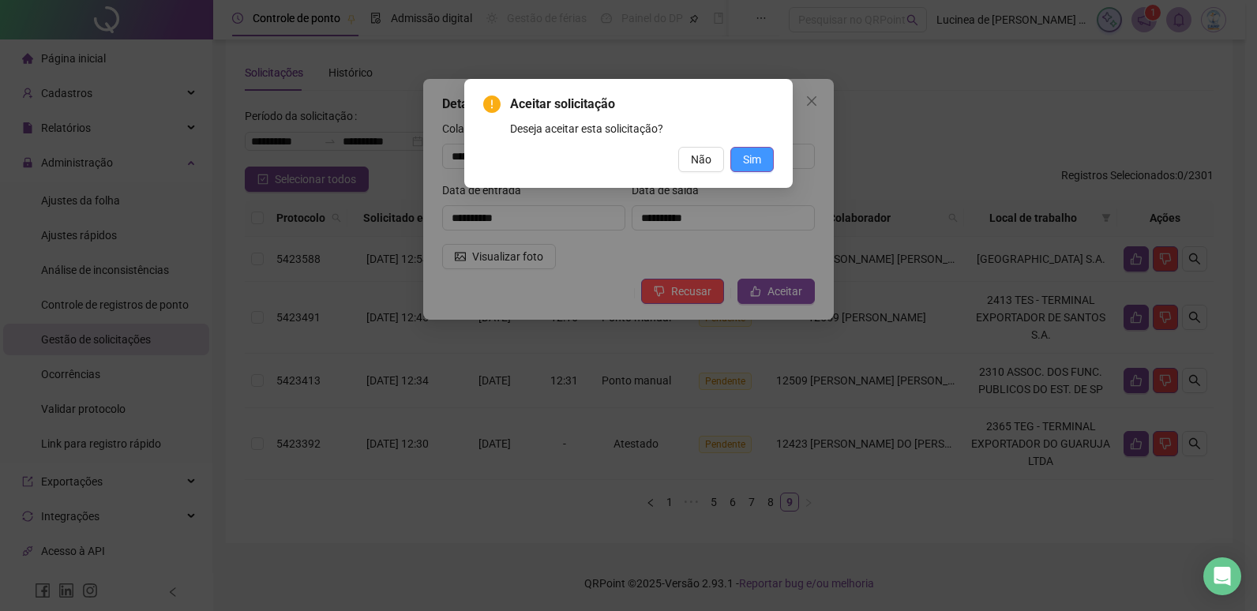
click at [749, 162] on span "Sim" at bounding box center [752, 159] width 18 height 17
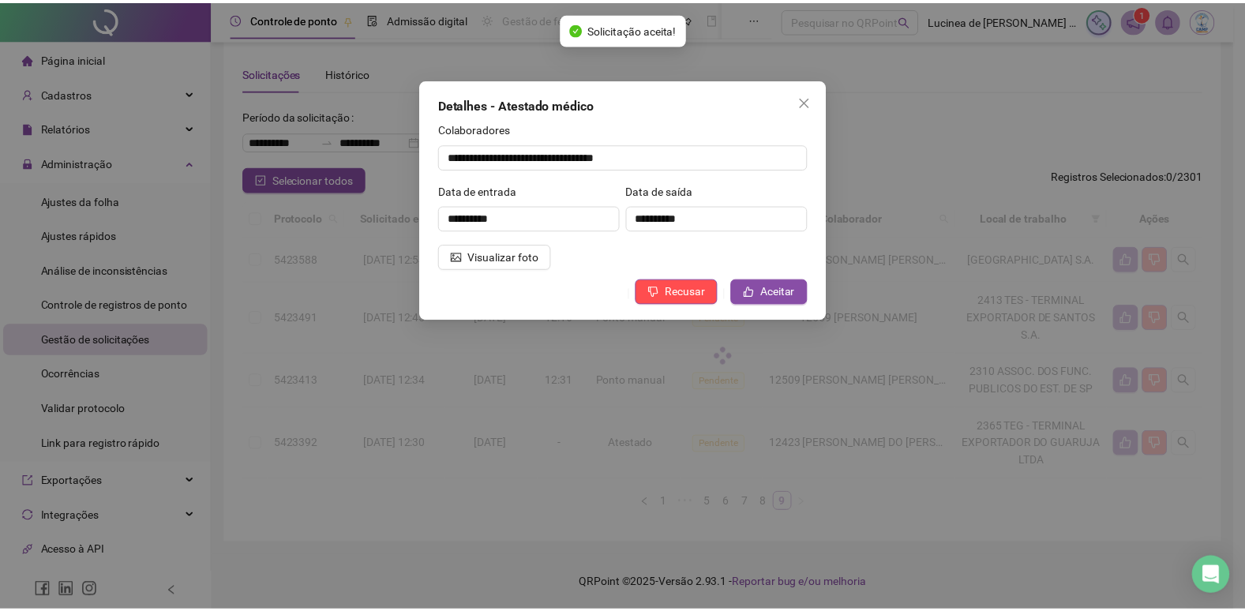
scroll to position [0, 0]
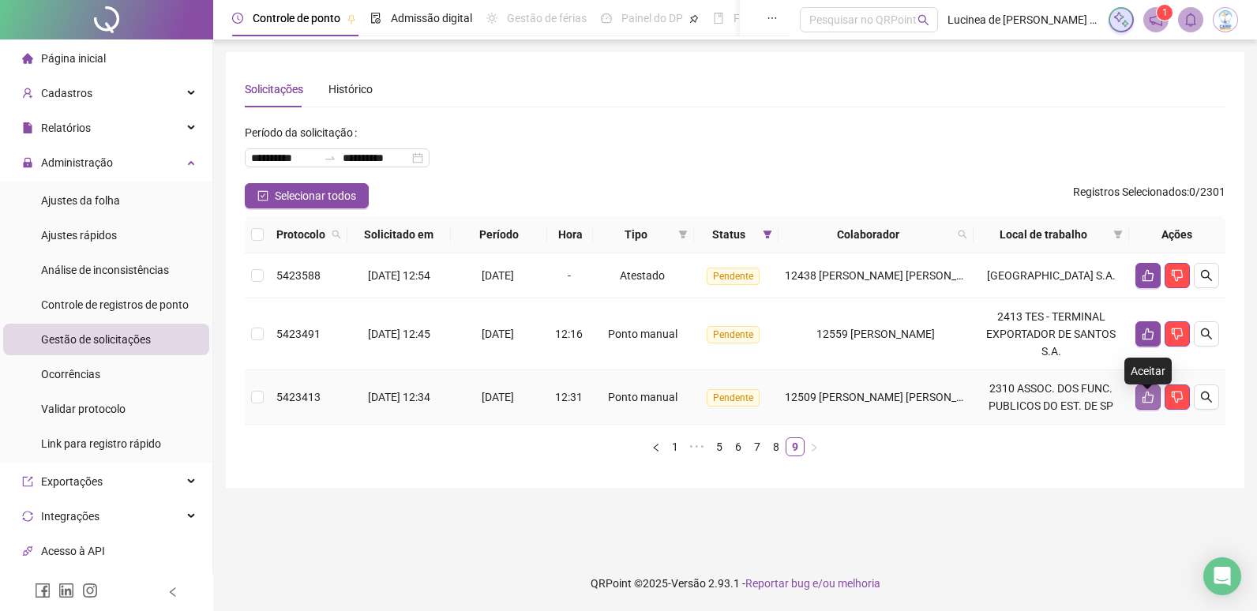
click at [1154, 403] on icon "like" at bounding box center [1148, 397] width 13 height 13
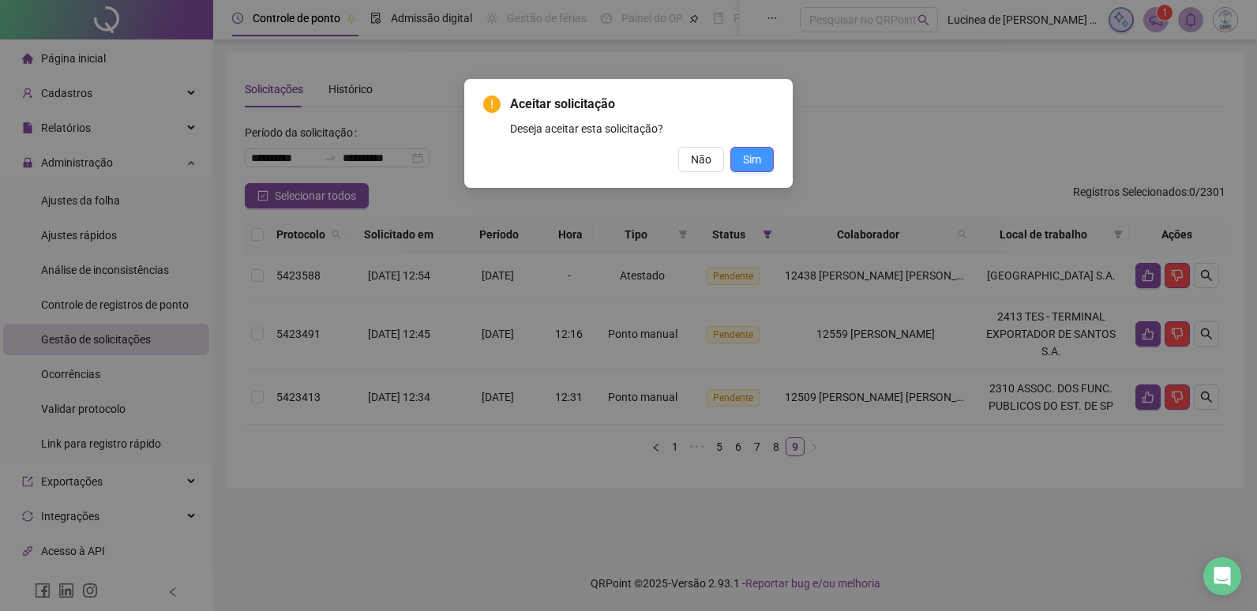
click at [764, 155] on button "Sim" at bounding box center [751, 159] width 43 height 25
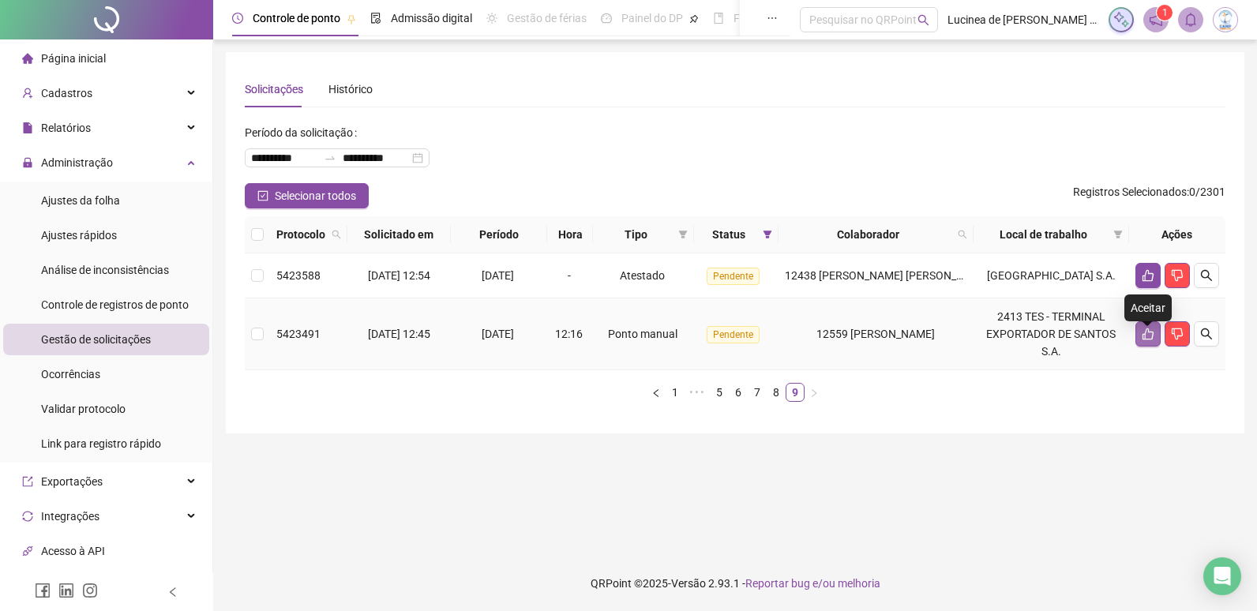
click at [1140, 343] on button "button" at bounding box center [1148, 333] width 25 height 25
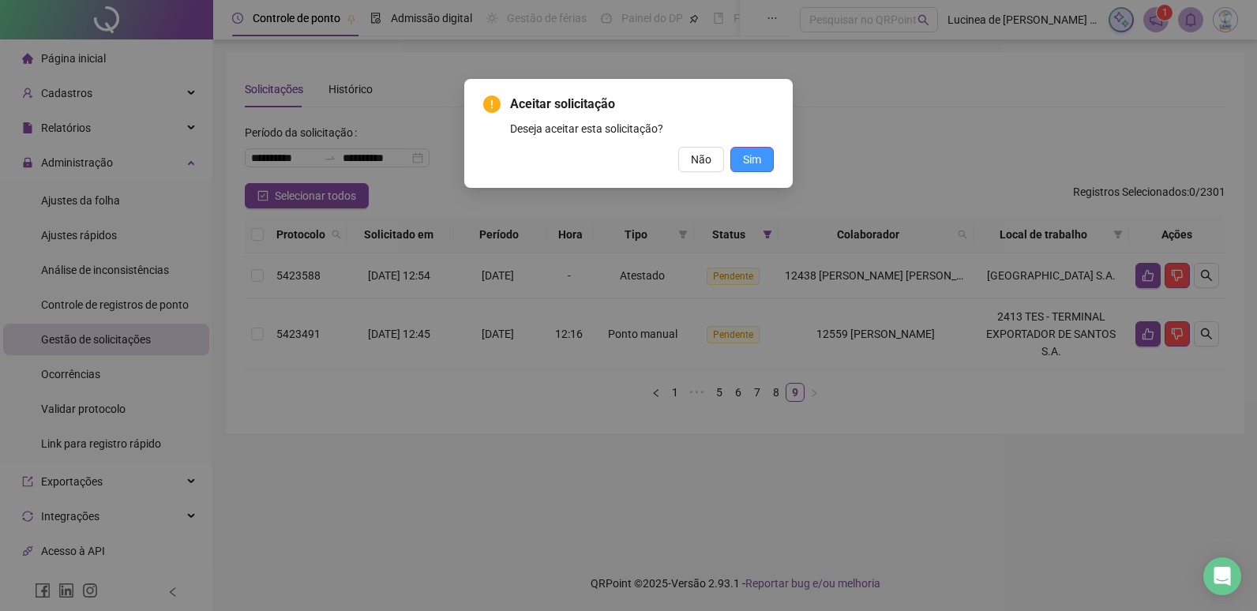
click at [762, 160] on button "Sim" at bounding box center [751, 159] width 43 height 25
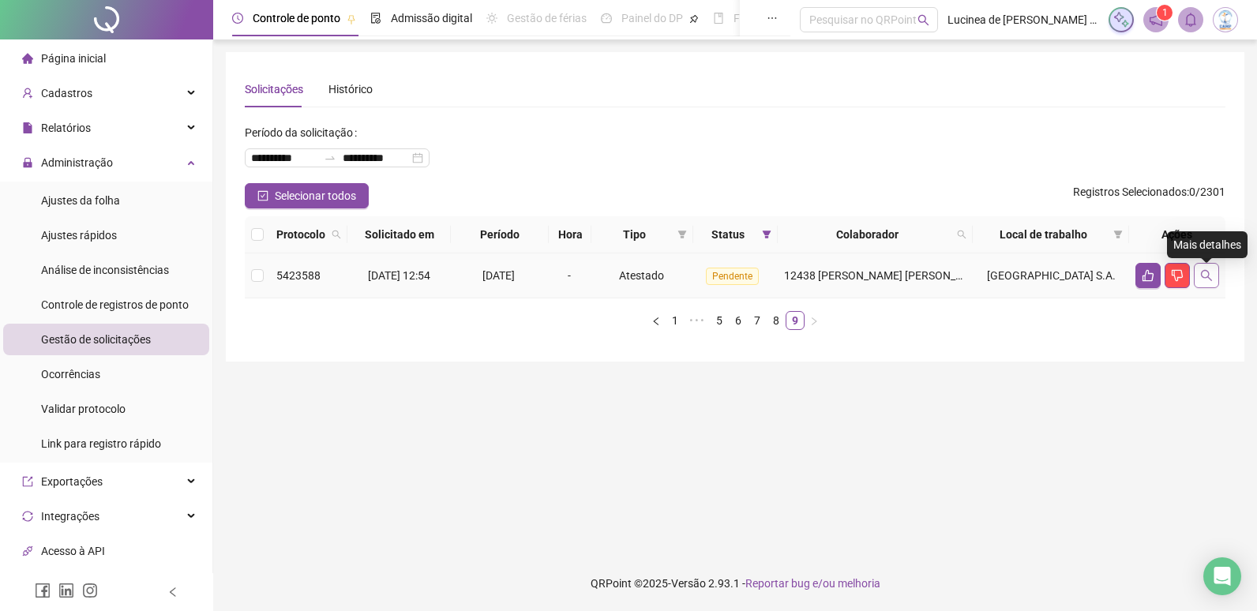
click at [1203, 280] on icon "search" at bounding box center [1206, 275] width 13 height 13
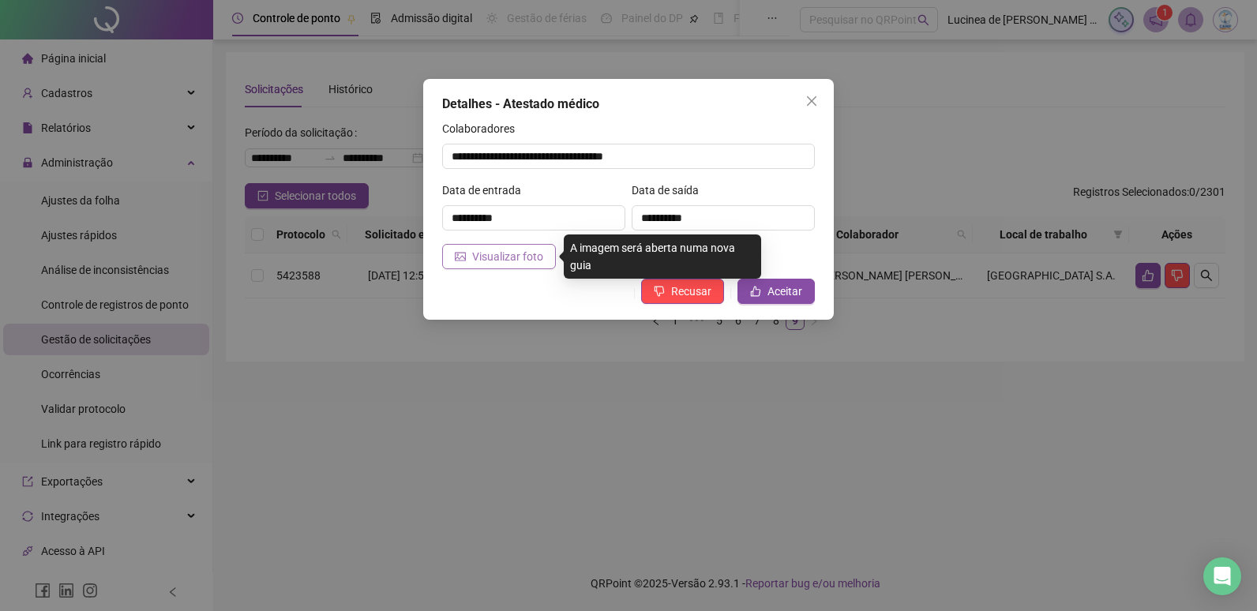
click at [519, 250] on span "Visualizar foto" at bounding box center [507, 256] width 71 height 17
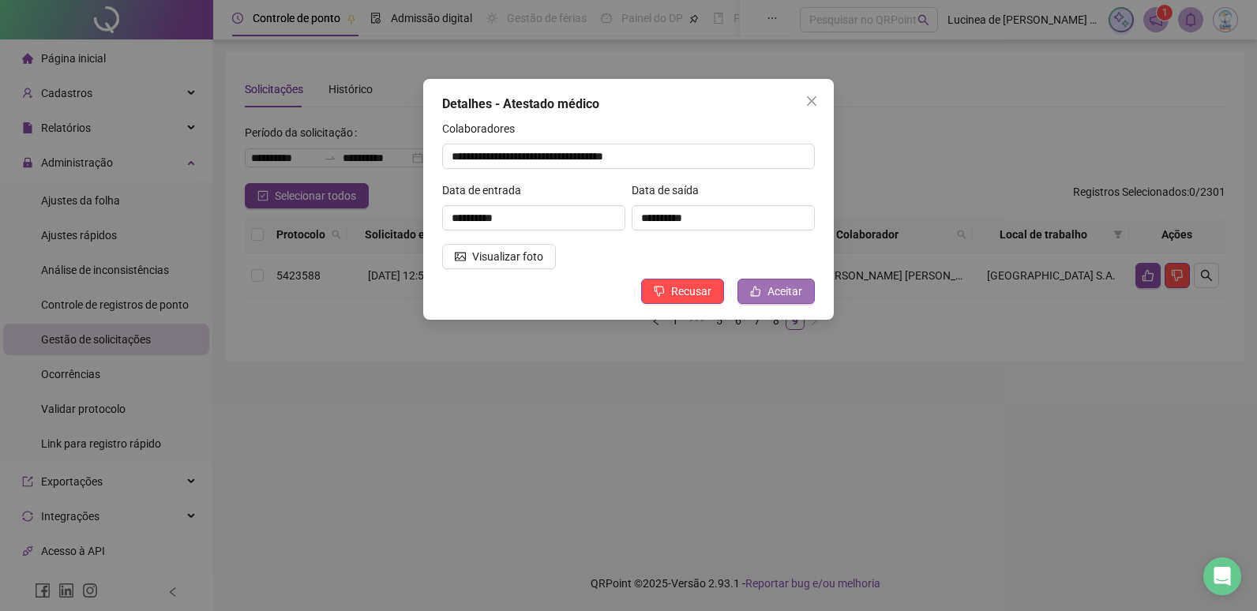
click at [772, 291] on span "Aceitar" at bounding box center [785, 291] width 35 height 17
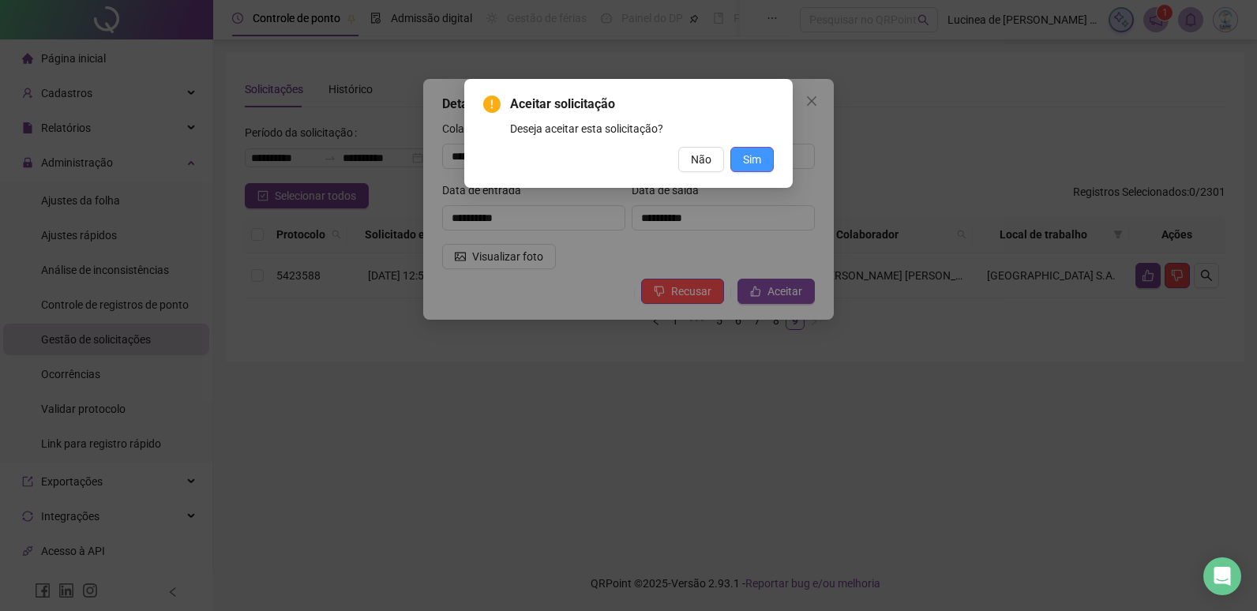
click at [753, 157] on span "Sim" at bounding box center [752, 159] width 18 height 17
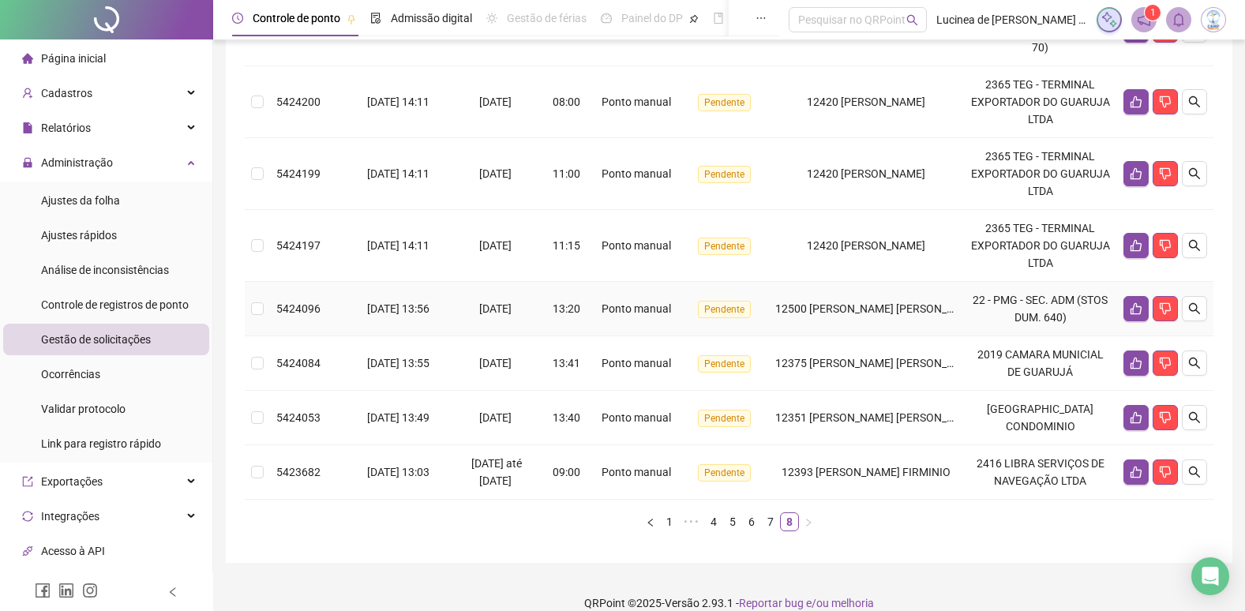
scroll to position [479, 0]
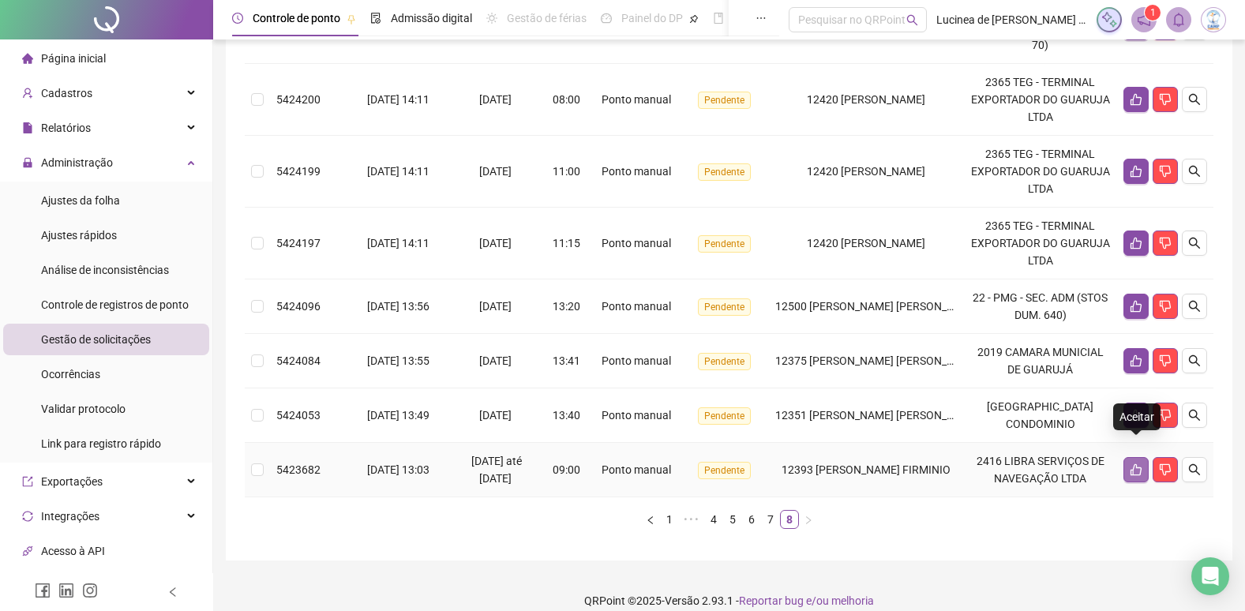
click at [1132, 464] on icon "like" at bounding box center [1136, 470] width 11 height 12
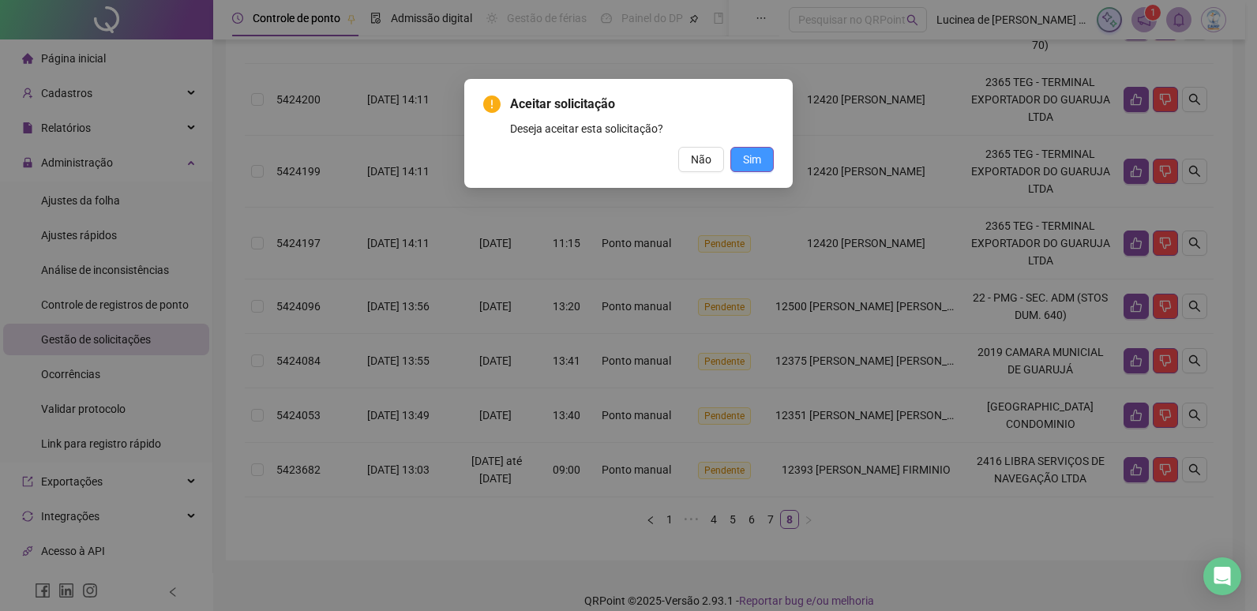
click at [754, 163] on span "Sim" at bounding box center [752, 159] width 18 height 17
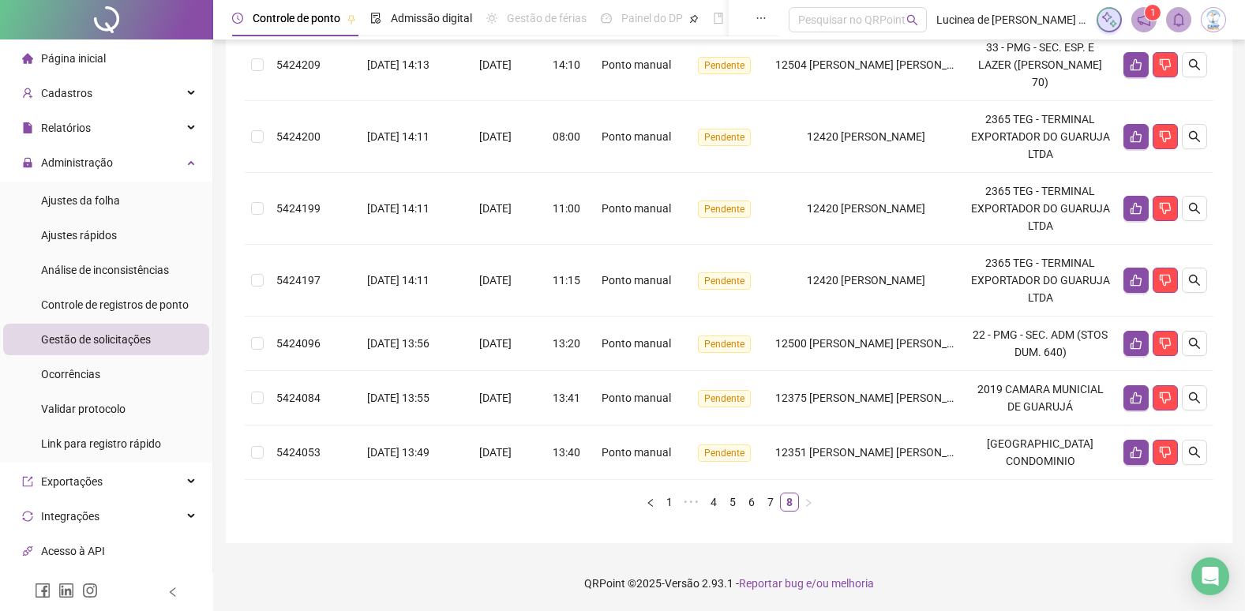
scroll to position [425, 0]
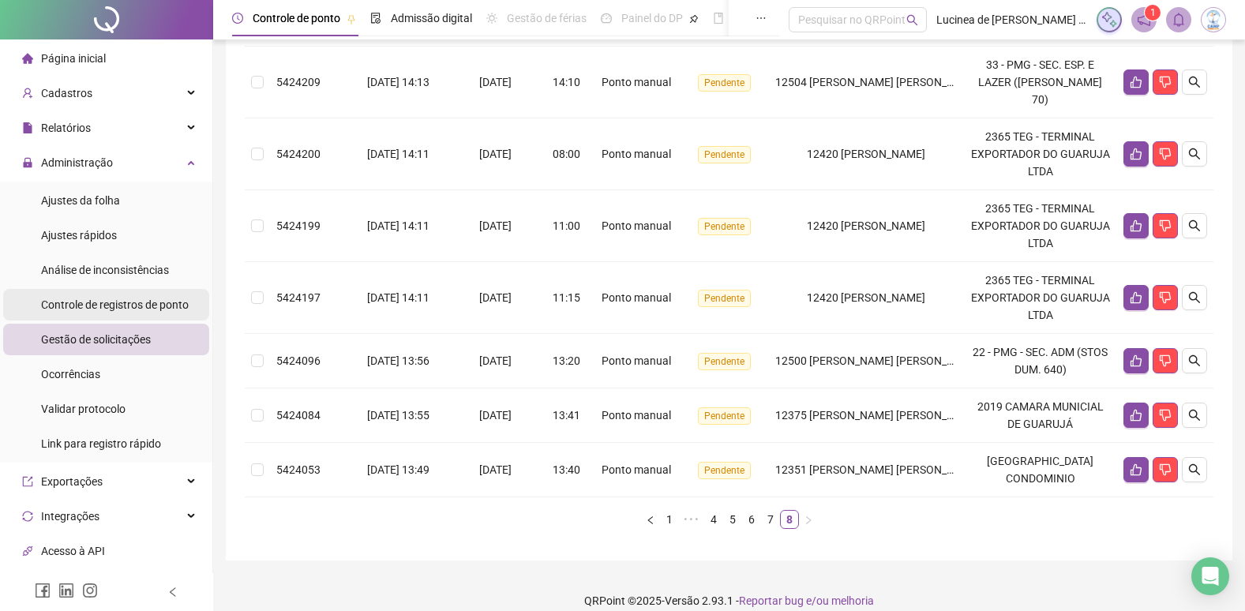
click at [96, 308] on span "Controle de registros de ponto" at bounding box center [115, 304] width 148 height 13
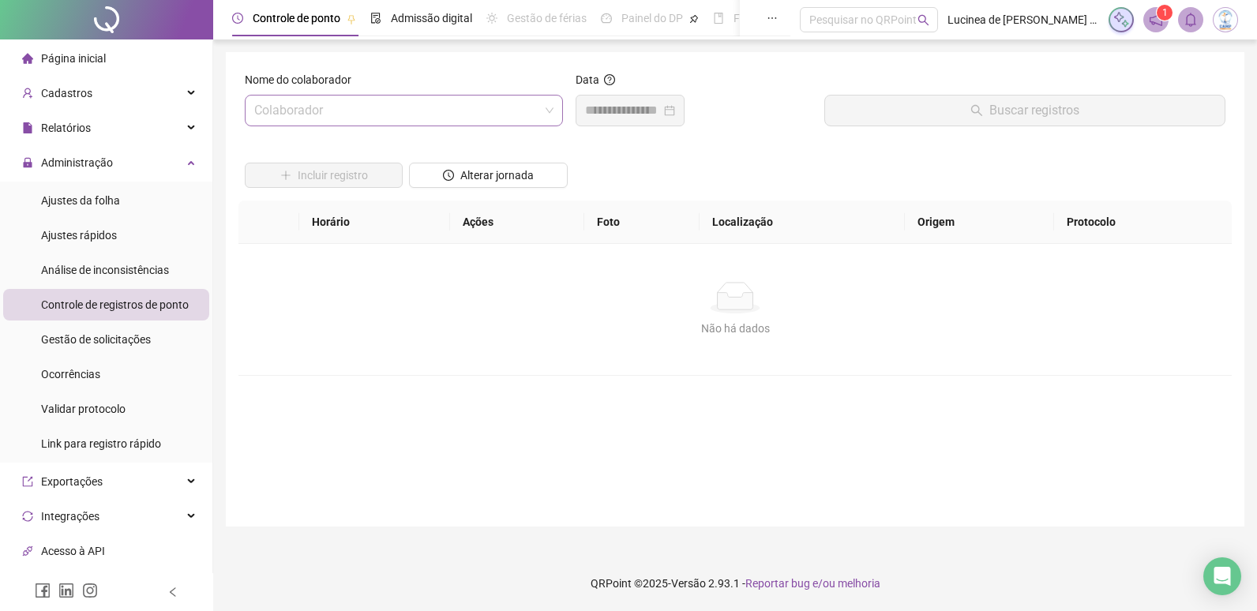
click at [396, 107] on input "search" at bounding box center [396, 111] width 285 height 30
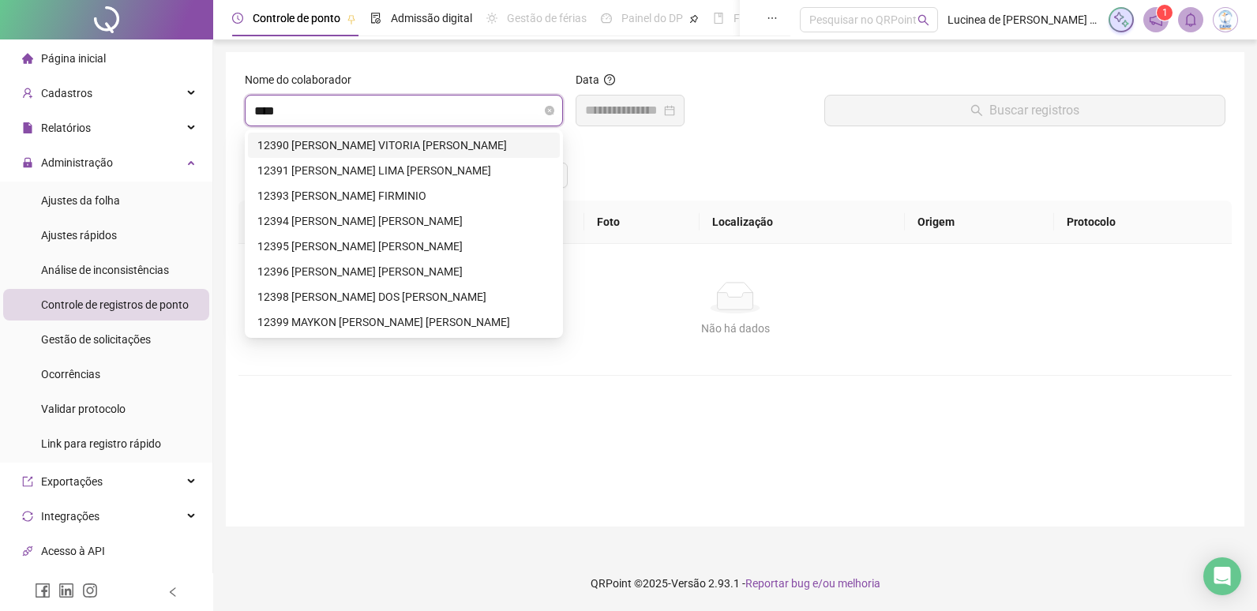
type input "*****"
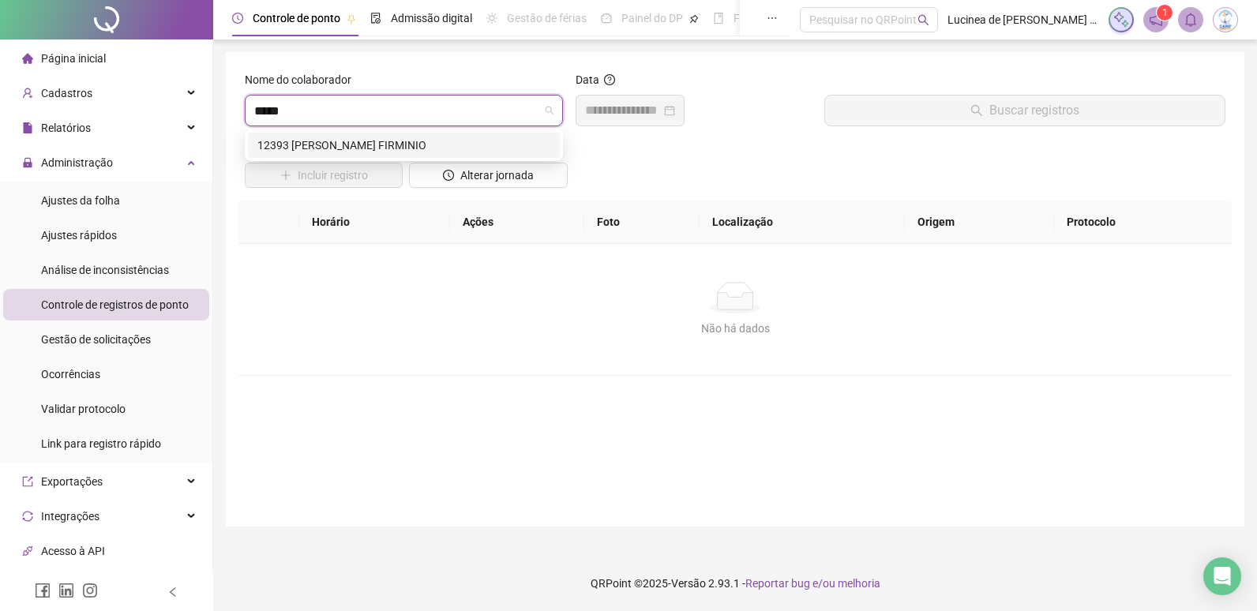
click at [445, 140] on div "12393 JHONATA VINICIUS OLIVEIRA FIRMINIO" at bounding box center [403, 145] width 293 height 17
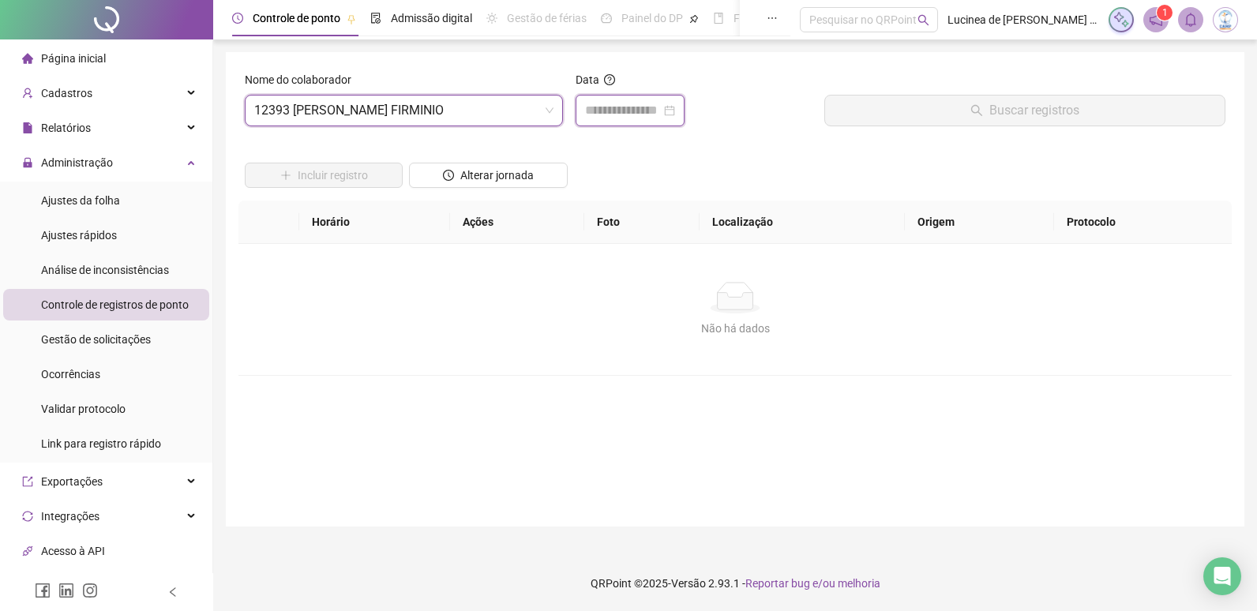
click at [613, 103] on input at bounding box center [623, 110] width 76 height 19
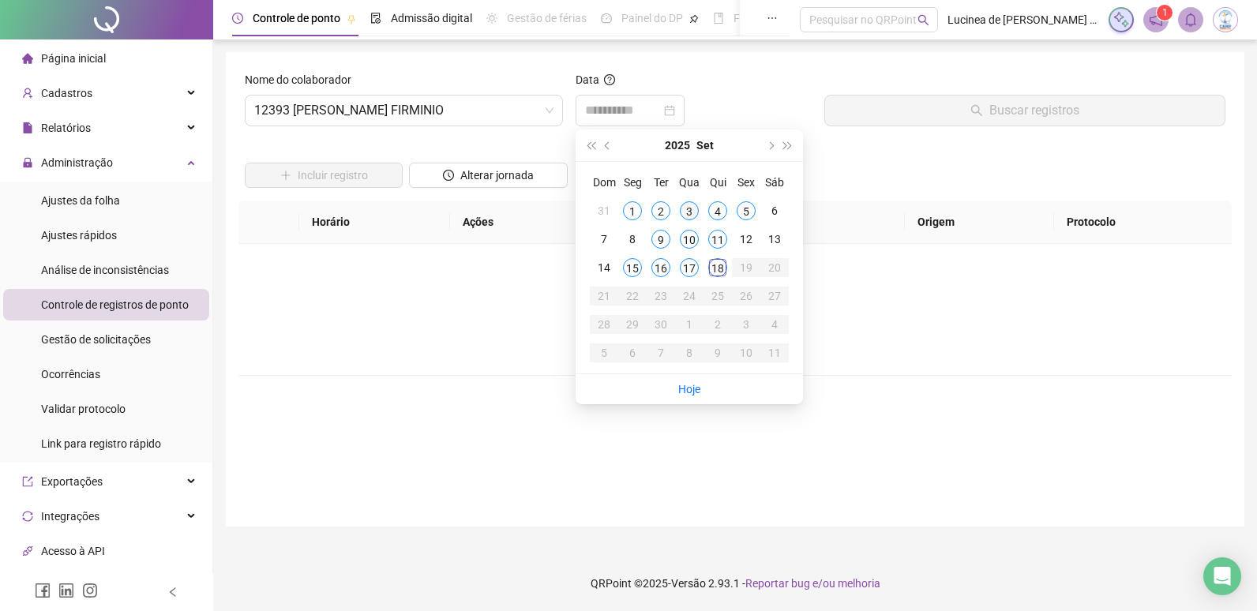
click at [687, 215] on div "3" at bounding box center [689, 210] width 19 height 19
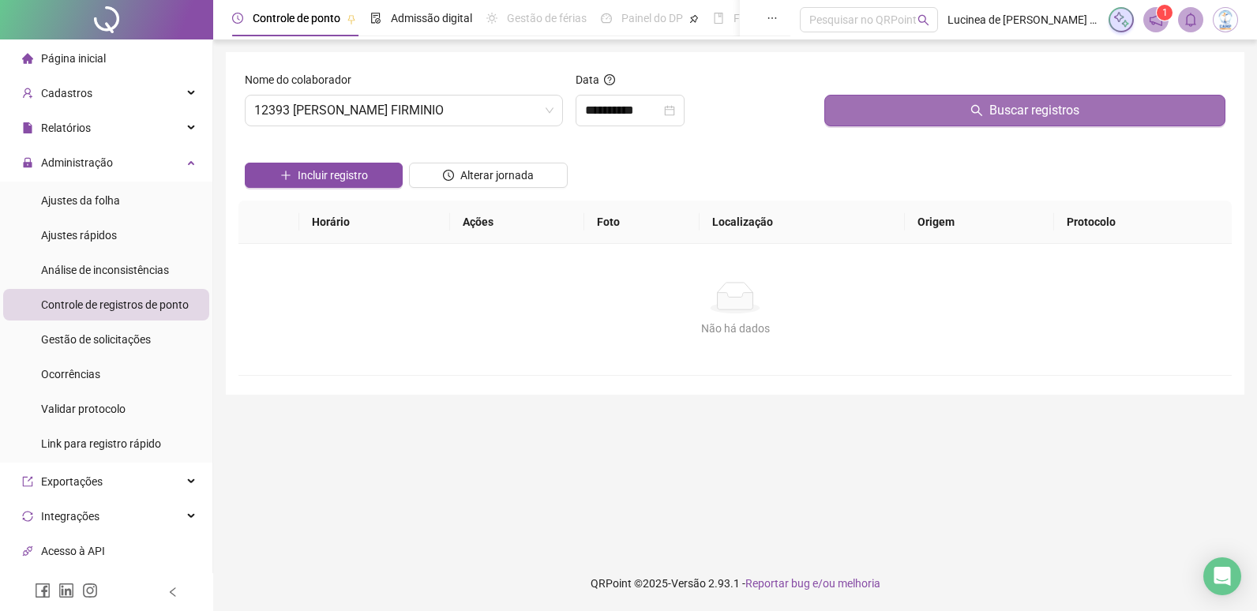
click at [1036, 115] on span "Buscar registros" at bounding box center [1034, 110] width 90 height 19
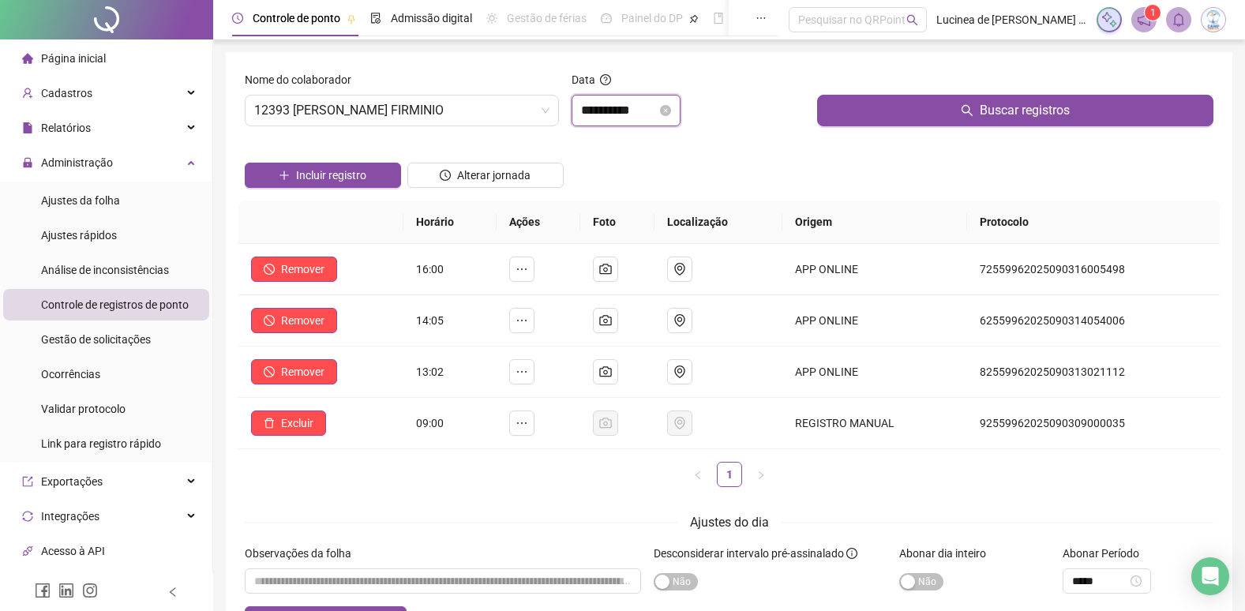
click at [627, 105] on input "**********" at bounding box center [619, 110] width 76 height 19
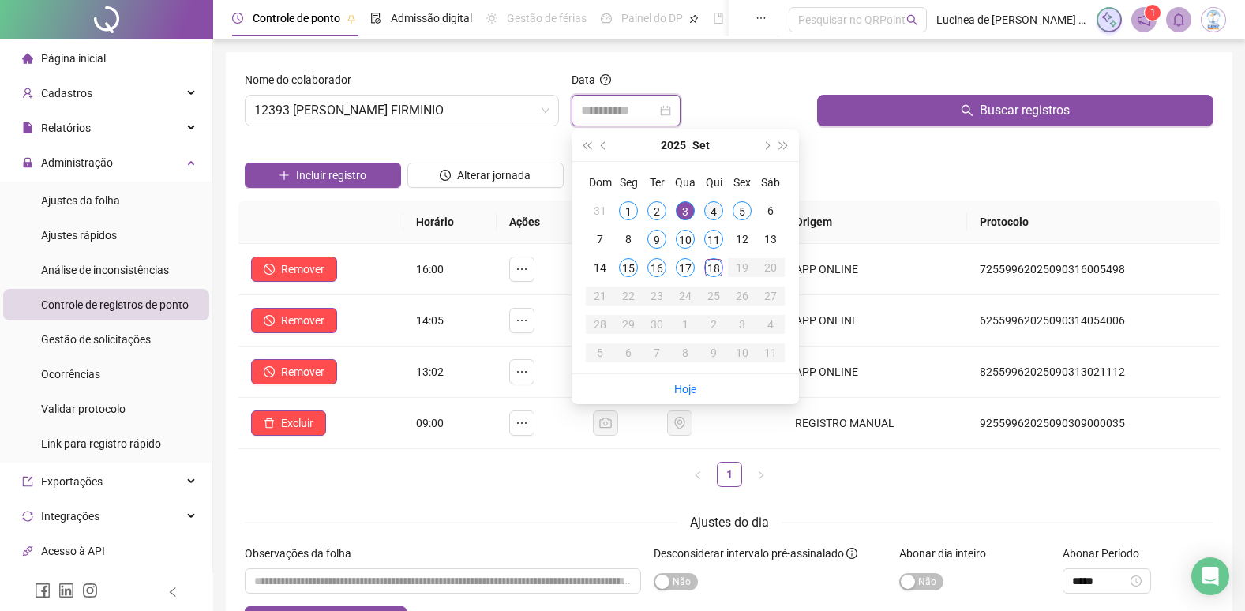
type input "**********"
click at [719, 212] on div "4" at bounding box center [713, 210] width 19 height 19
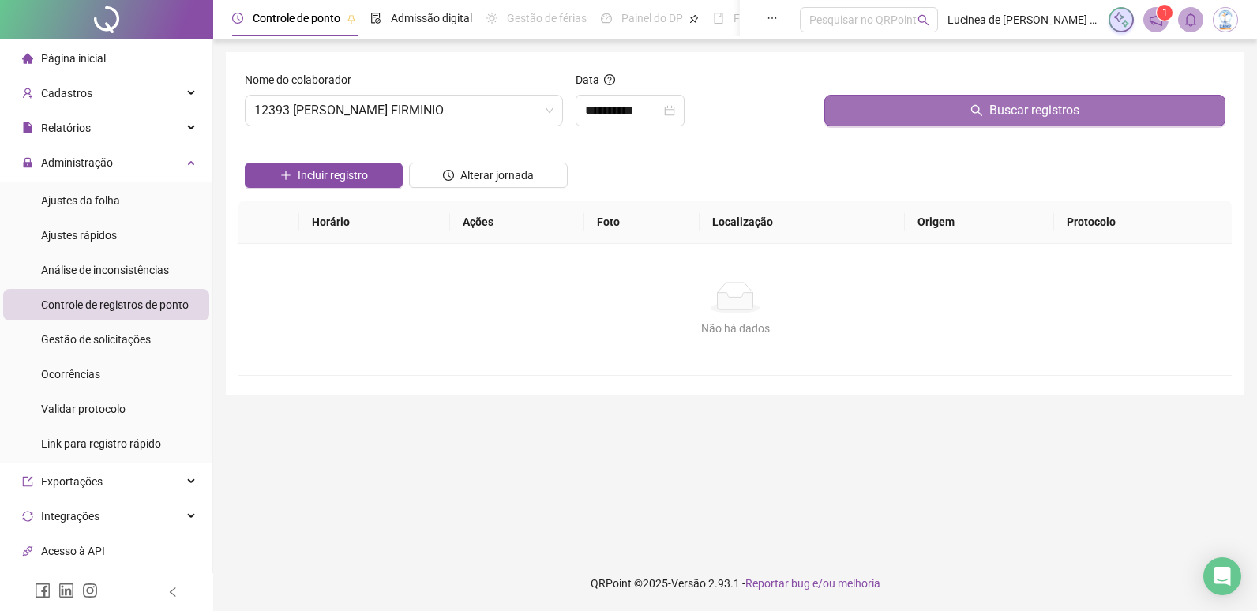
click at [993, 111] on span "Buscar registros" at bounding box center [1034, 110] width 90 height 19
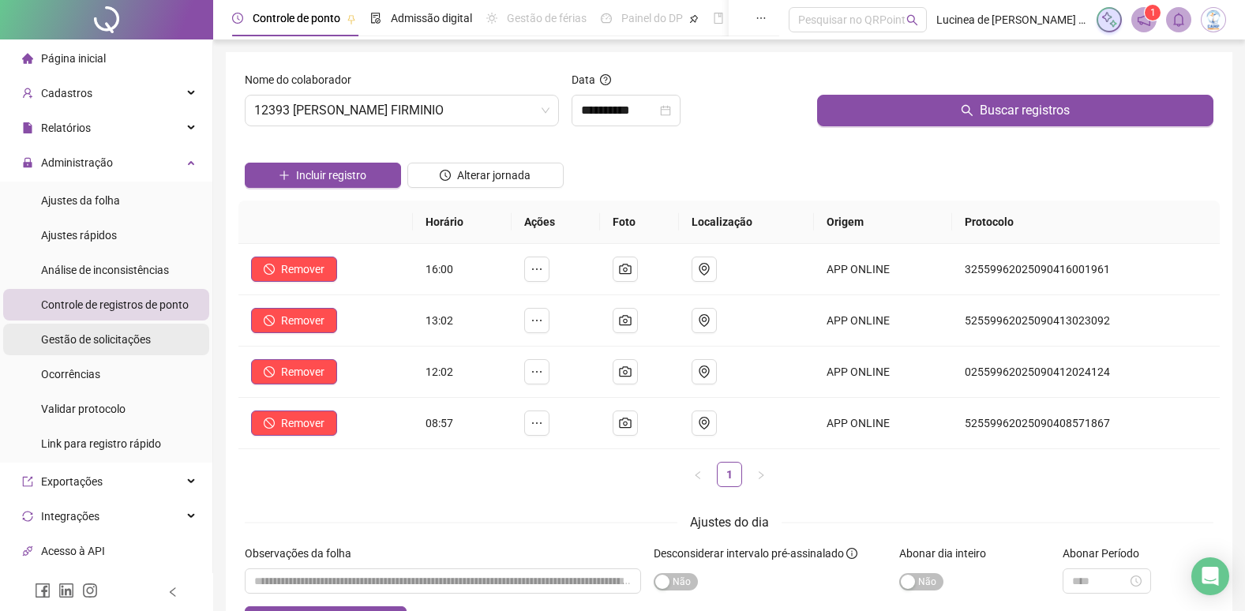
click at [102, 343] on span "Gestão de solicitações" at bounding box center [96, 339] width 110 height 13
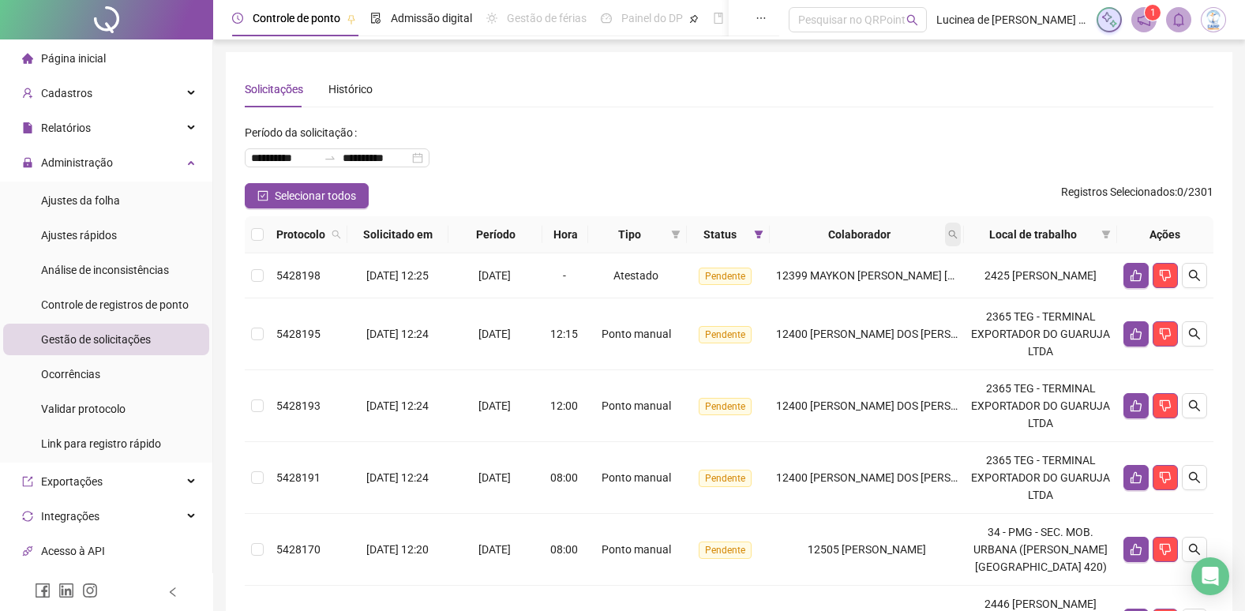
click at [958, 236] on icon "search" at bounding box center [952, 234] width 9 height 9
click at [865, 294] on span "Buscar" at bounding box center [860, 296] width 35 height 17
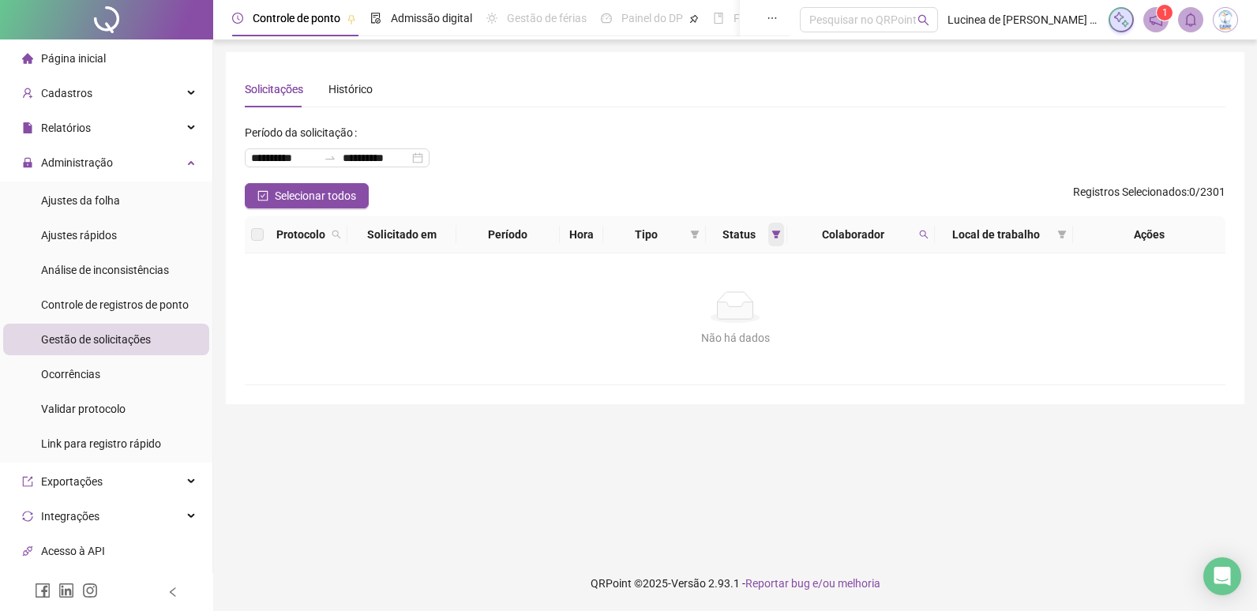
click at [769, 231] on span at bounding box center [776, 235] width 16 height 24
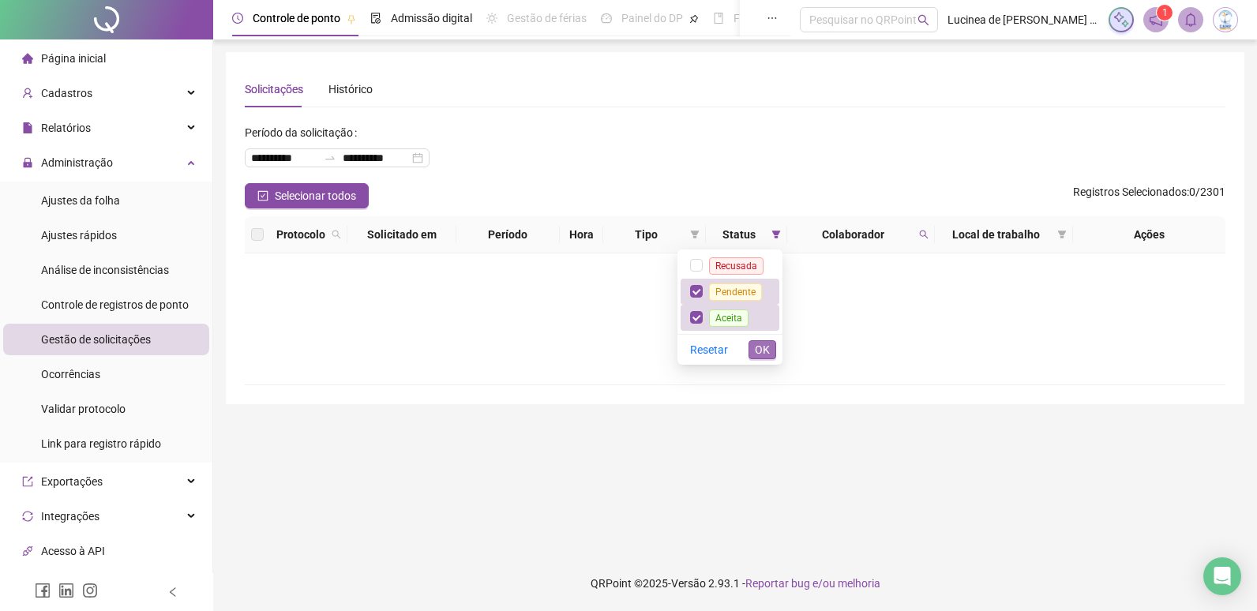
click at [757, 349] on span "OK" at bounding box center [762, 349] width 15 height 17
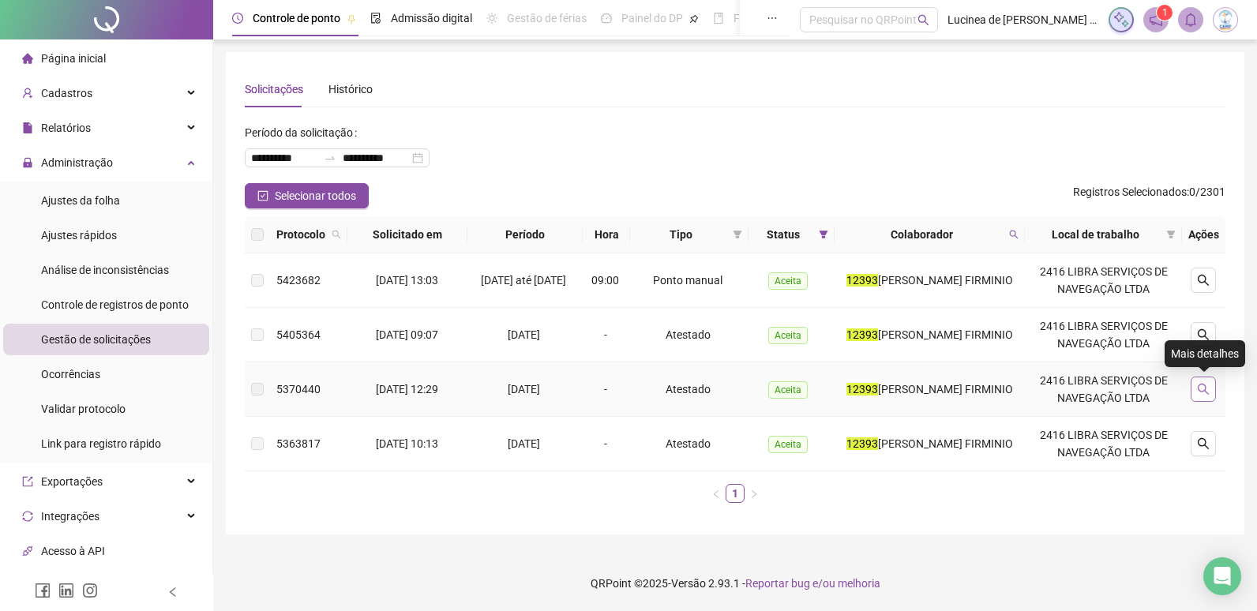
click at [1215, 395] on button "button" at bounding box center [1203, 389] width 25 height 25
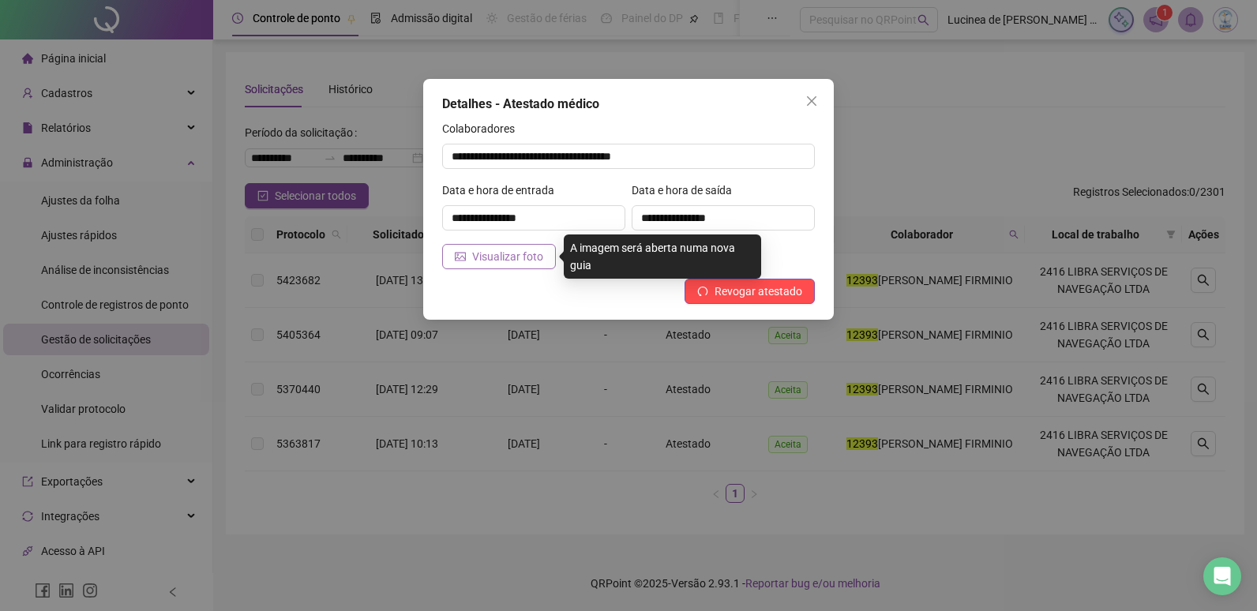
click at [548, 265] on button "Visualizar foto" at bounding box center [499, 256] width 114 height 25
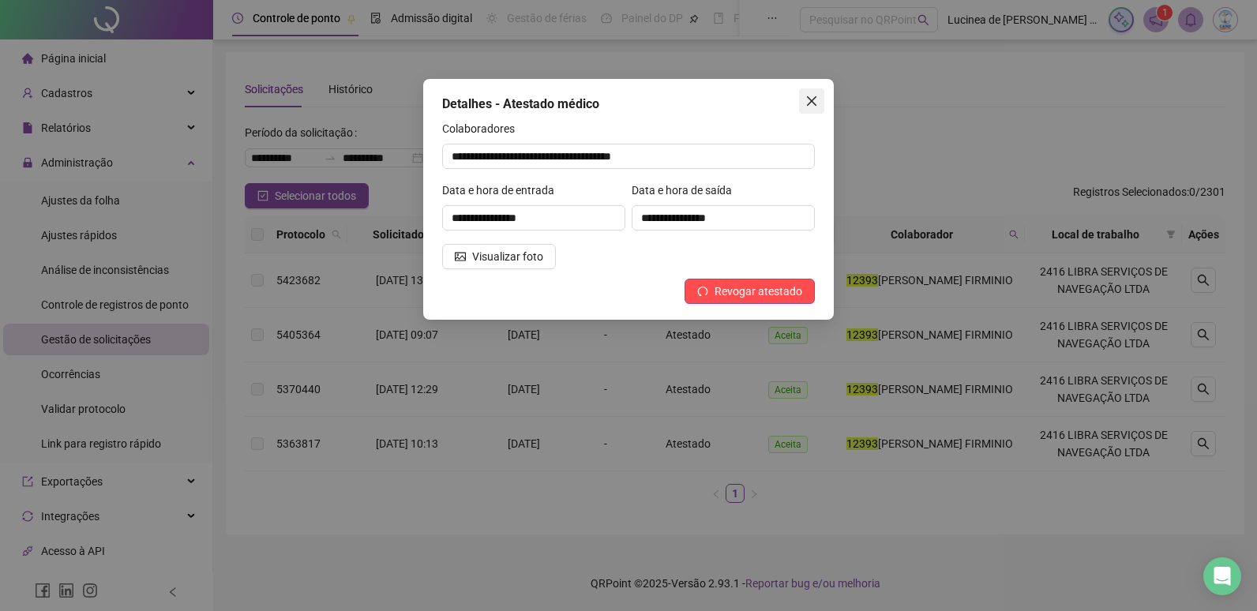
click at [817, 105] on icon "close" at bounding box center [811, 101] width 13 height 13
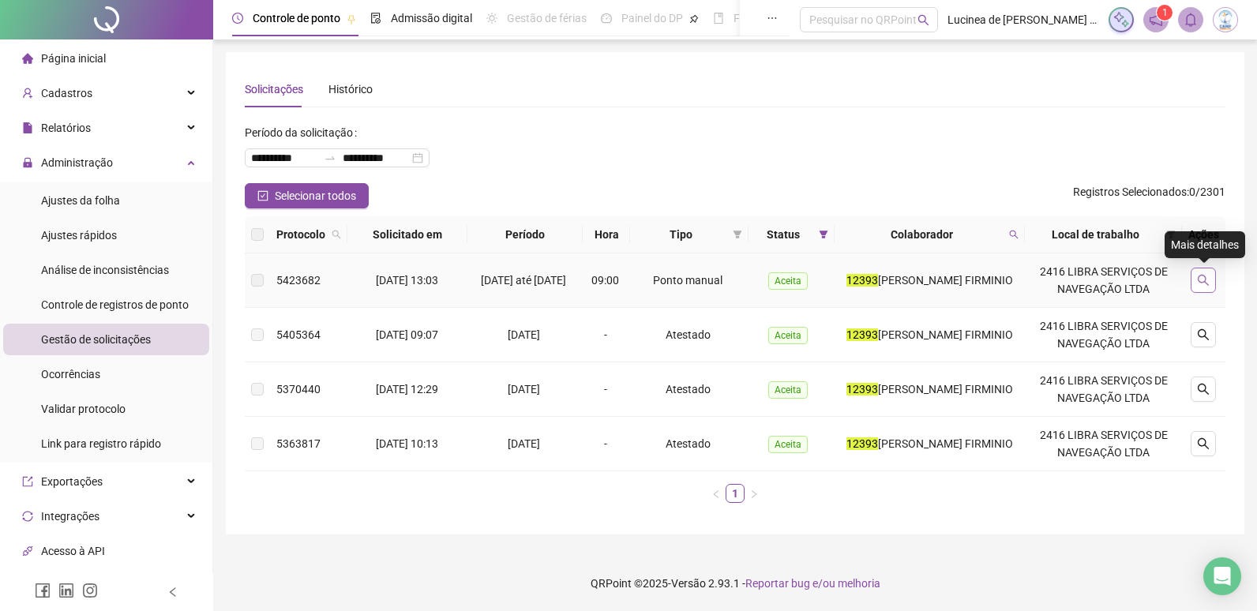
click at [1204, 289] on button "button" at bounding box center [1203, 280] width 25 height 25
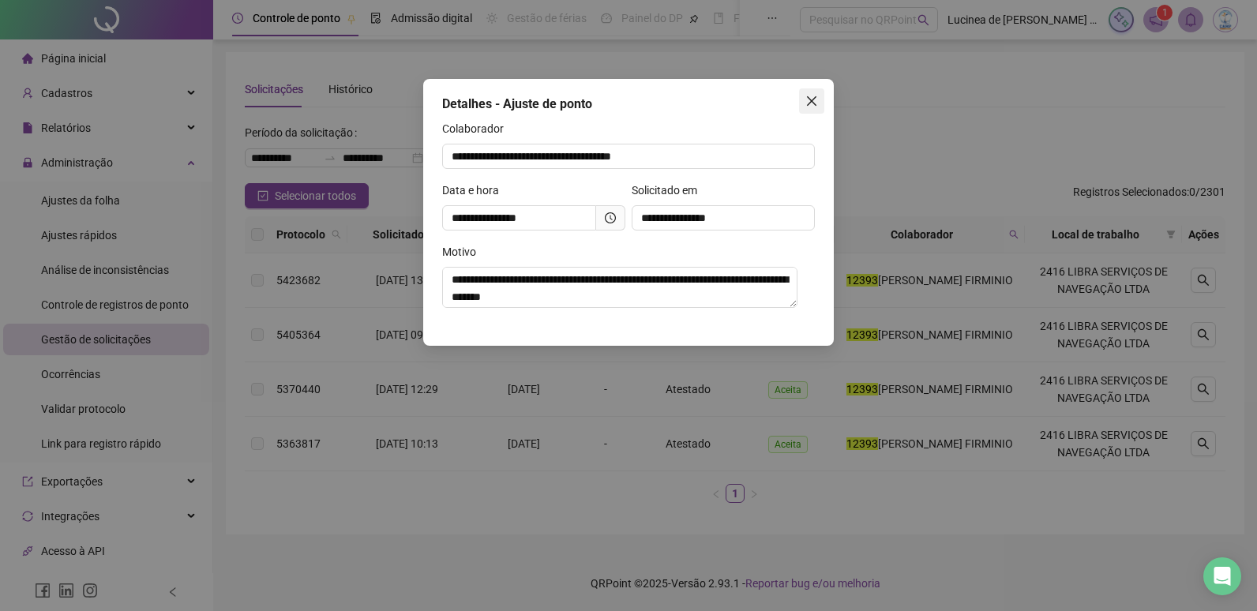
click at [816, 107] on icon "close" at bounding box center [811, 101] width 13 height 13
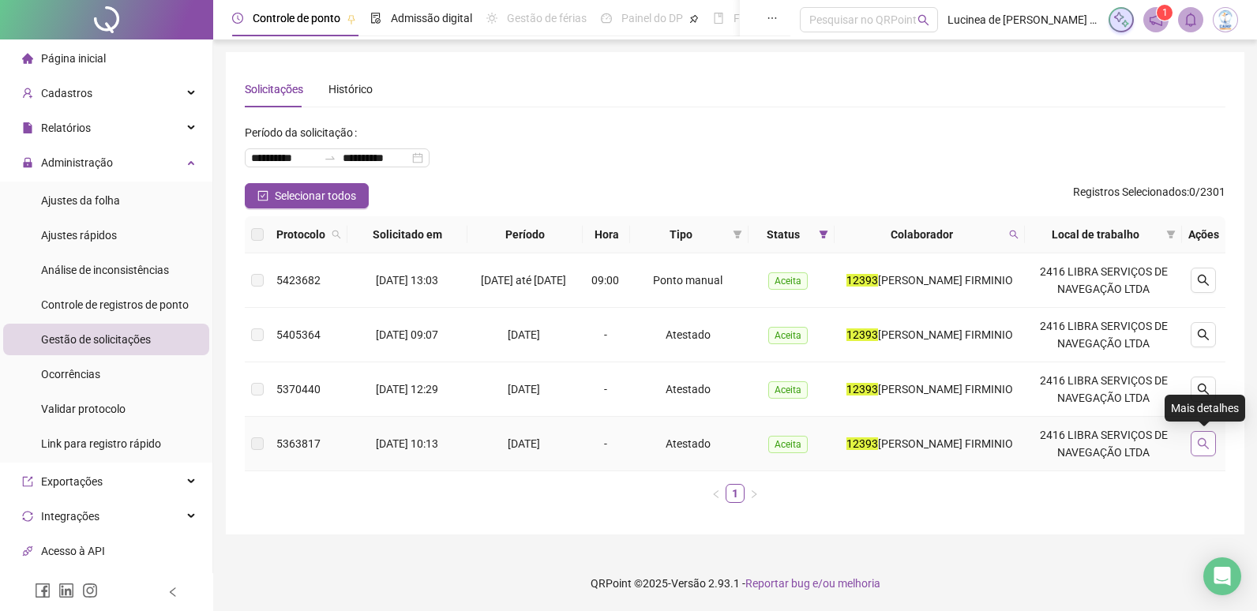
click at [1207, 451] on button "button" at bounding box center [1203, 443] width 25 height 25
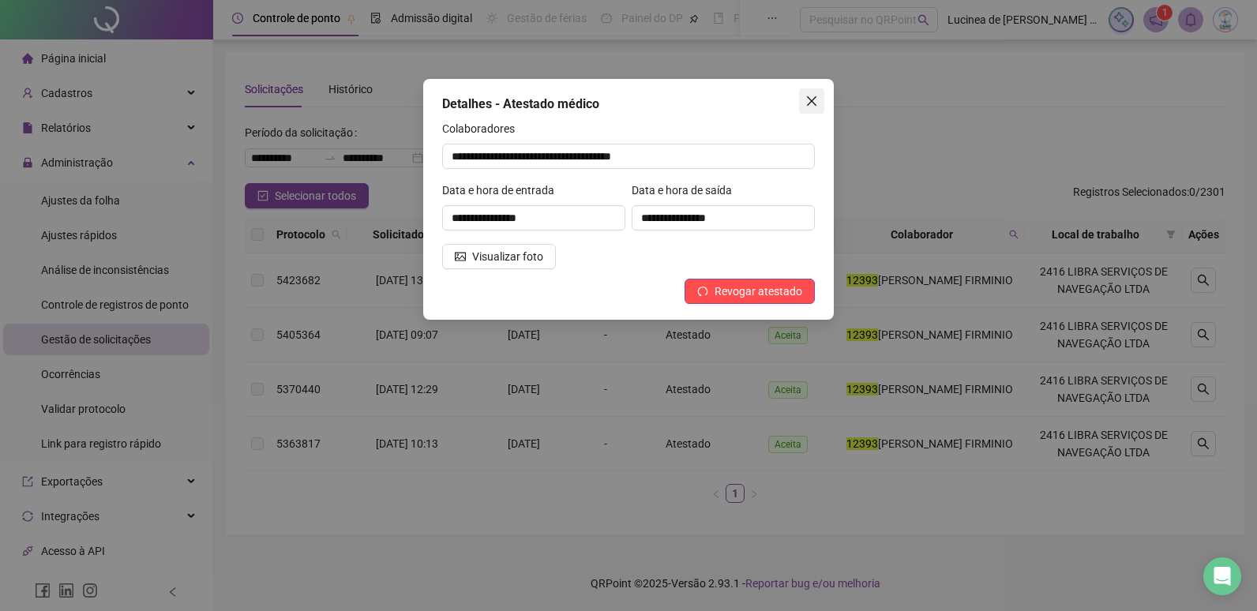
click at [814, 99] on icon "close" at bounding box center [811, 100] width 9 height 9
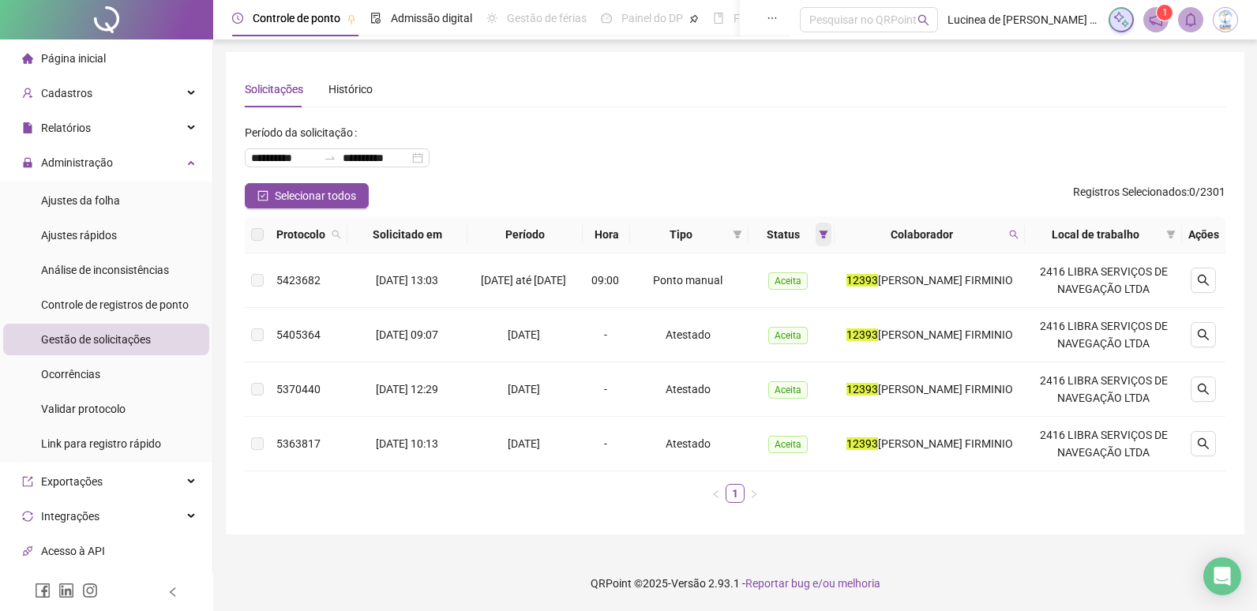
click at [828, 233] on icon "filter" at bounding box center [823, 234] width 9 height 9
click at [810, 343] on span "OK" at bounding box center [810, 349] width 15 height 17
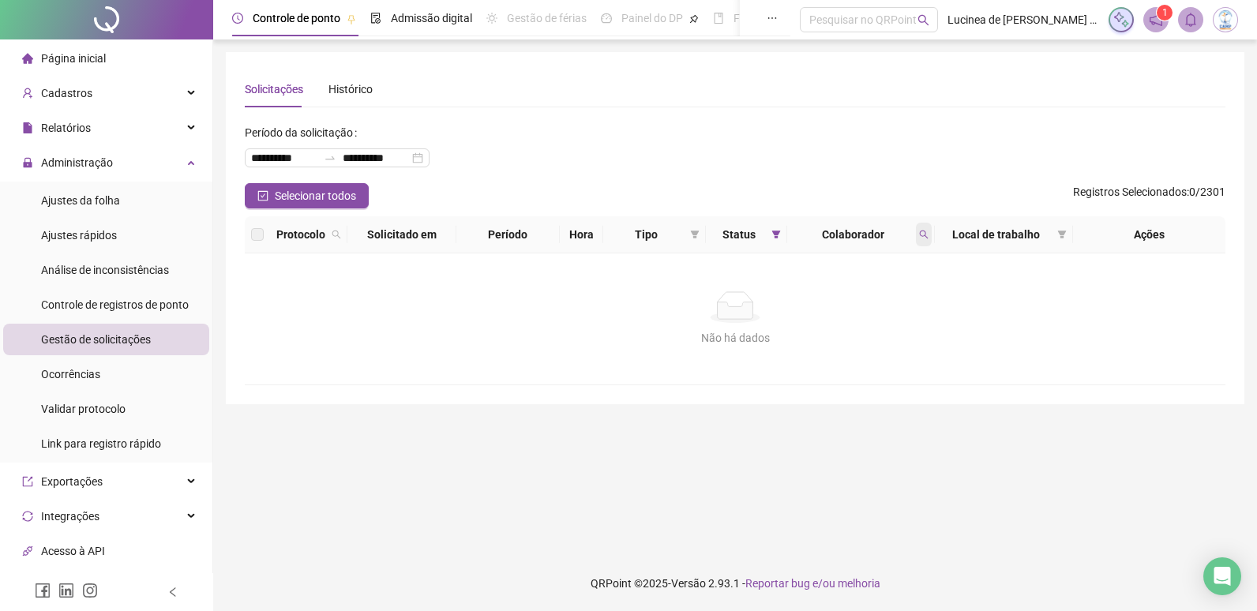
click at [925, 232] on icon "search" at bounding box center [924, 235] width 9 height 9
click at [898, 294] on span "Limpar" at bounding box center [889, 298] width 35 height 17
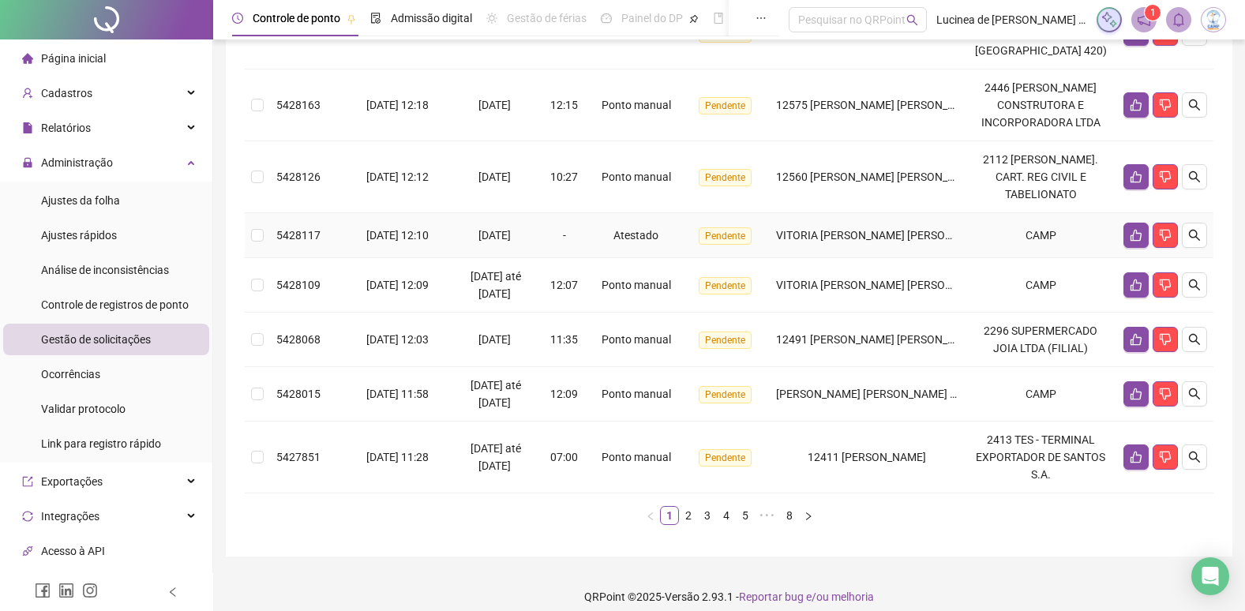
scroll to position [539, 0]
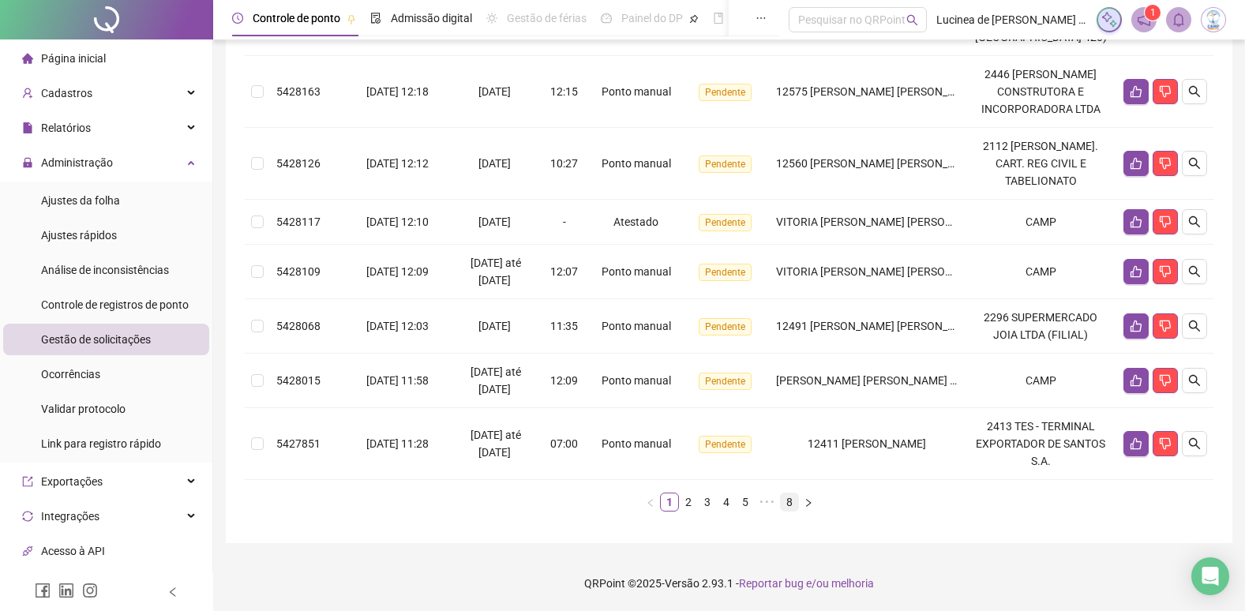
click at [794, 502] on link "8" at bounding box center [789, 502] width 17 height 17
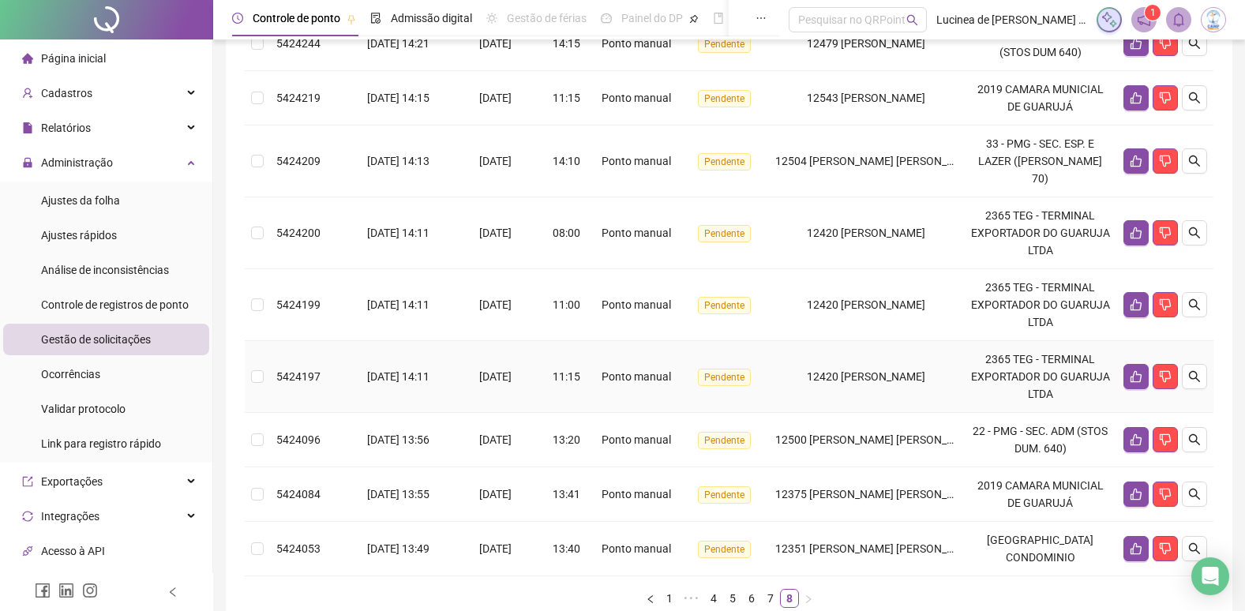
scroll to position [425, 0]
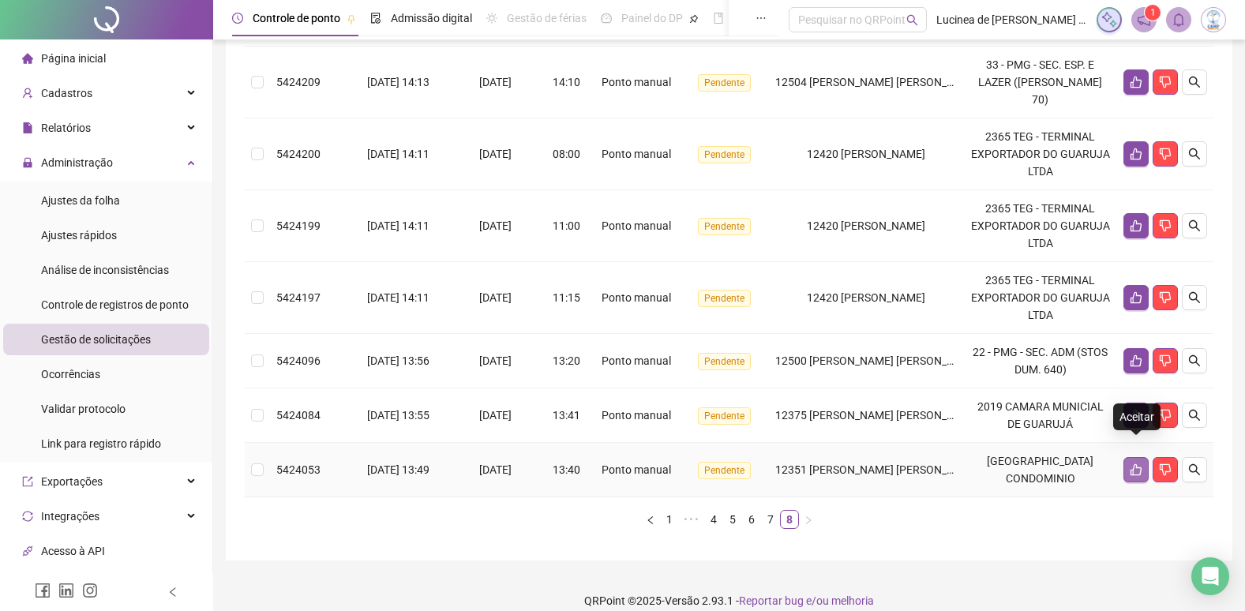
click at [1136, 464] on icon "like" at bounding box center [1136, 470] width 11 height 12
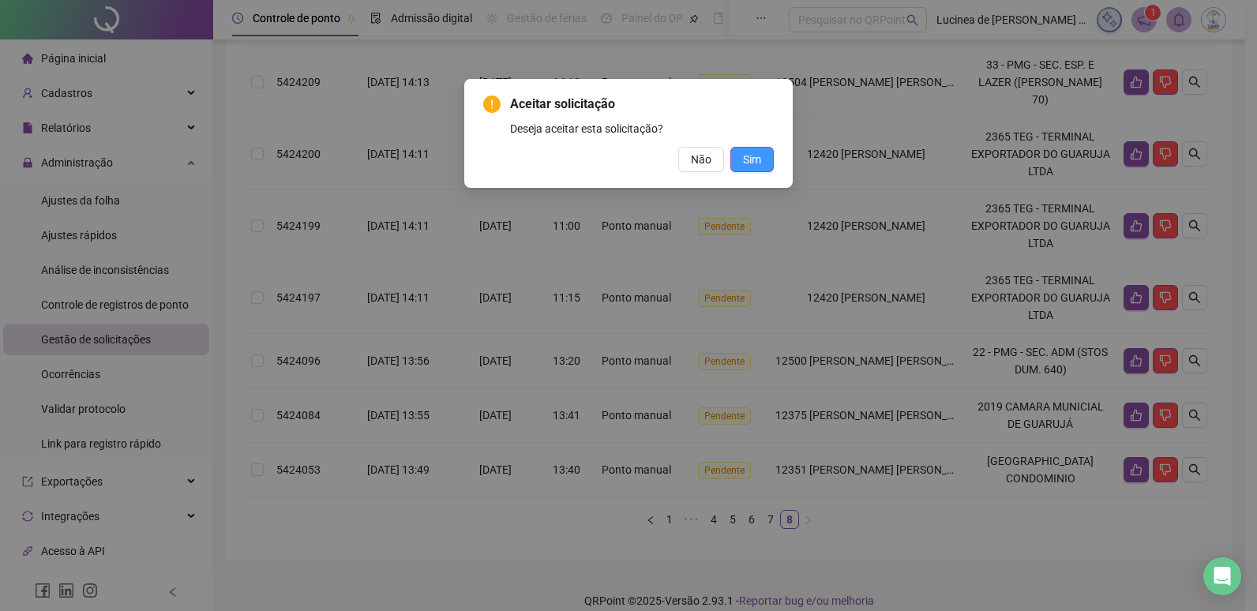
click at [760, 168] on button "Sim" at bounding box center [751, 159] width 43 height 25
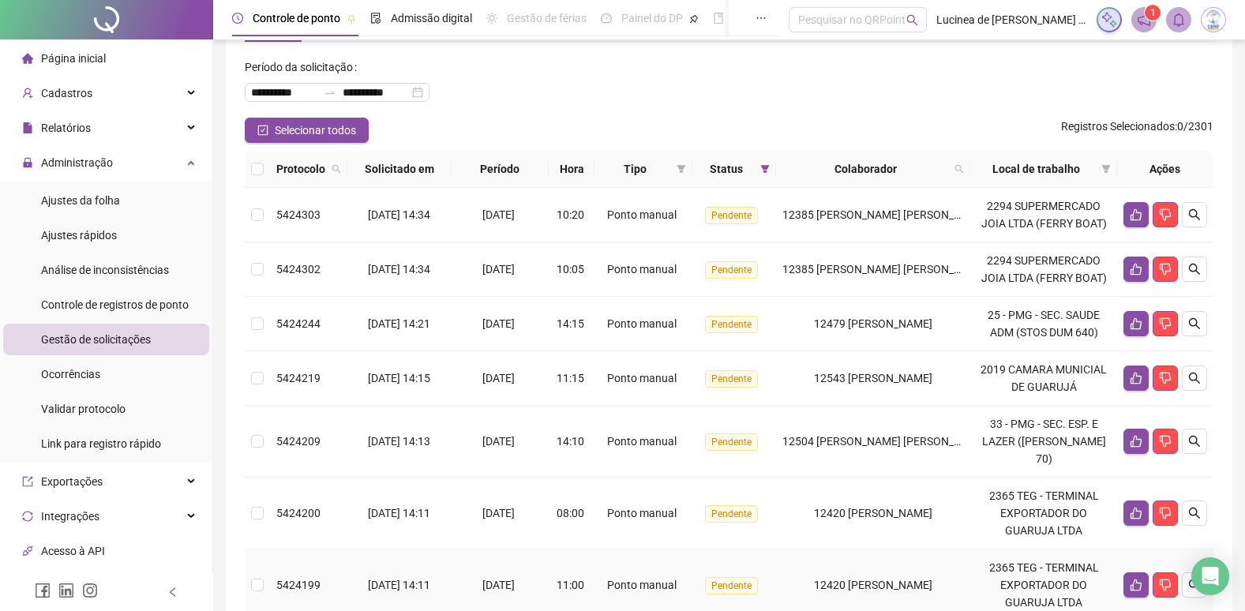
scroll to position [370, 0]
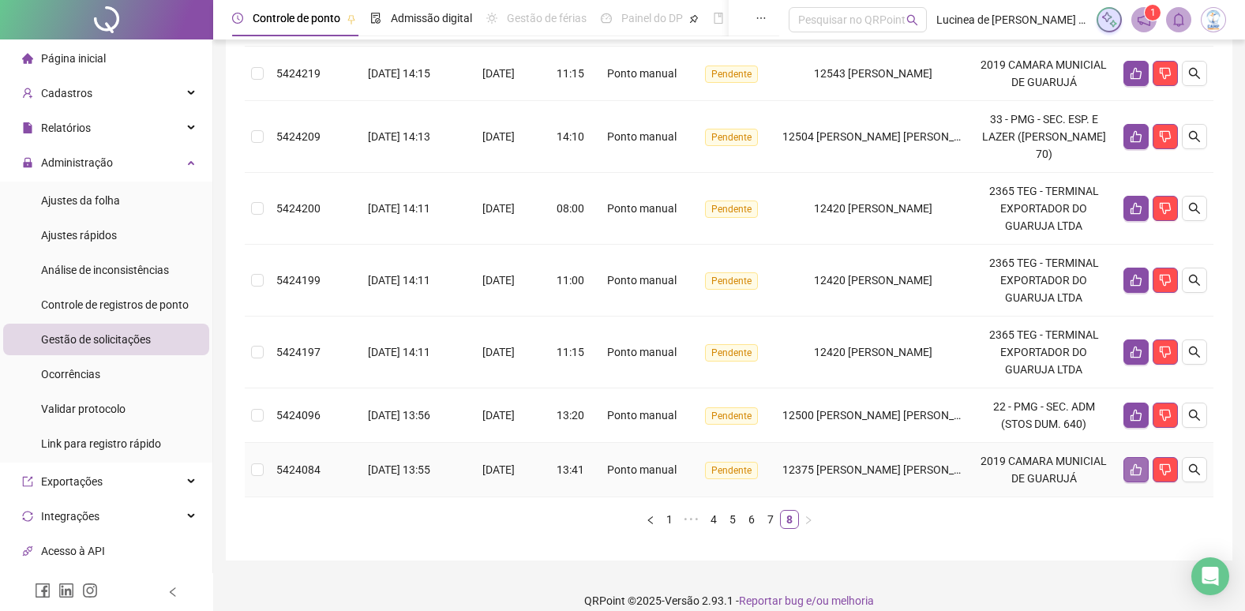
click at [1133, 464] on icon "like" at bounding box center [1136, 470] width 11 height 12
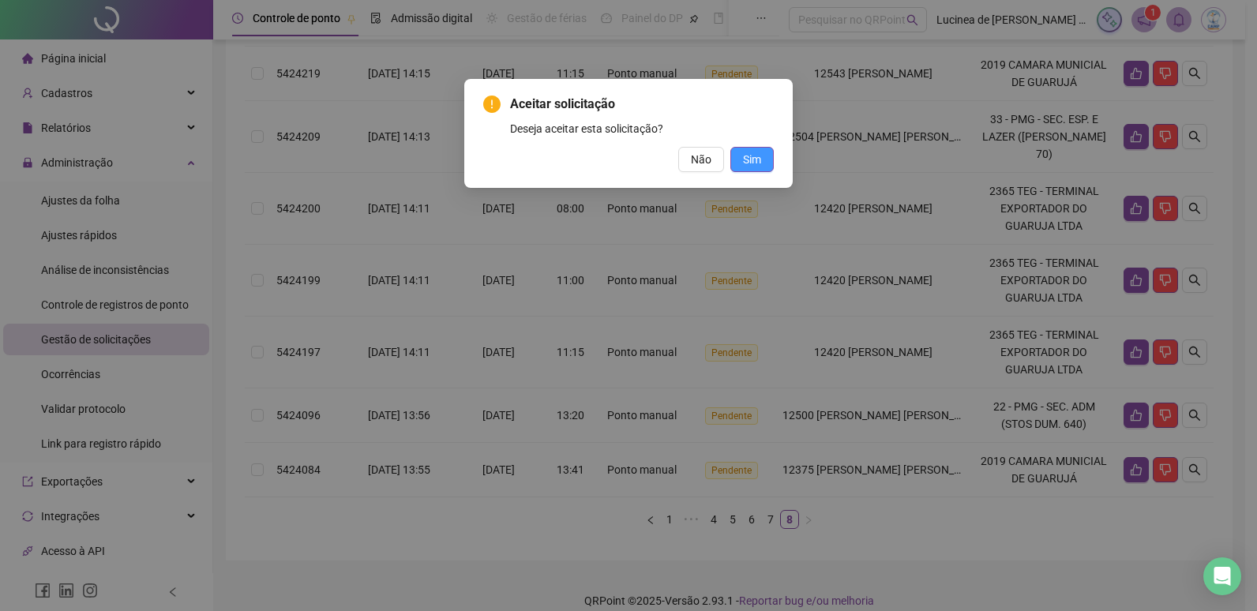
click at [760, 164] on span "Sim" at bounding box center [752, 159] width 18 height 17
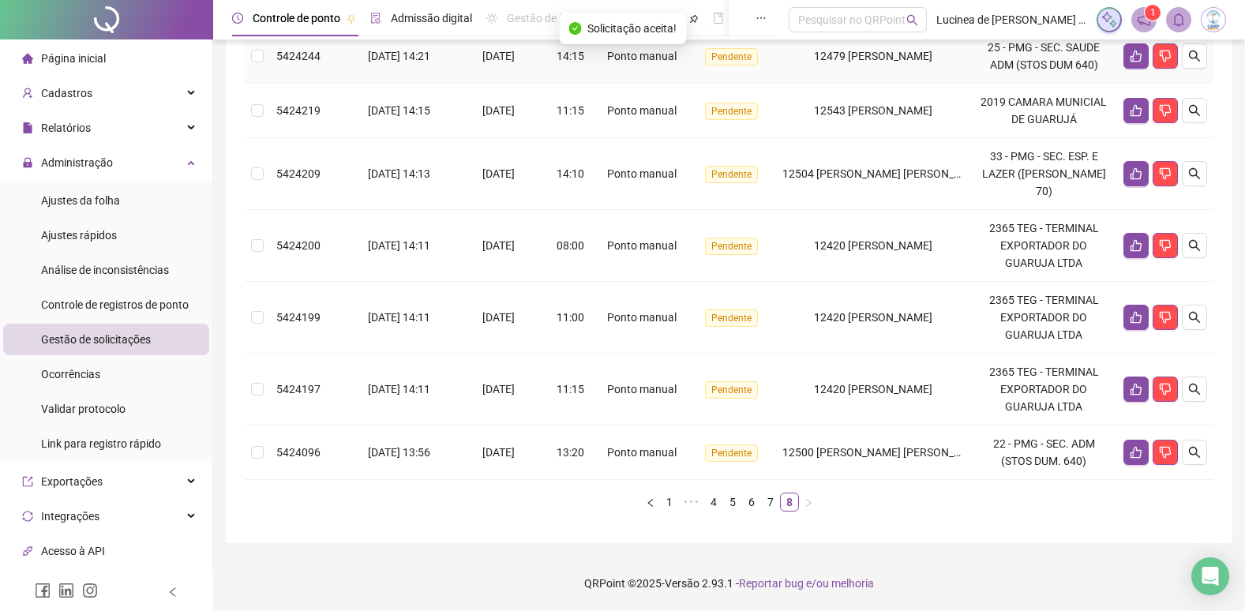
scroll to position [316, 0]
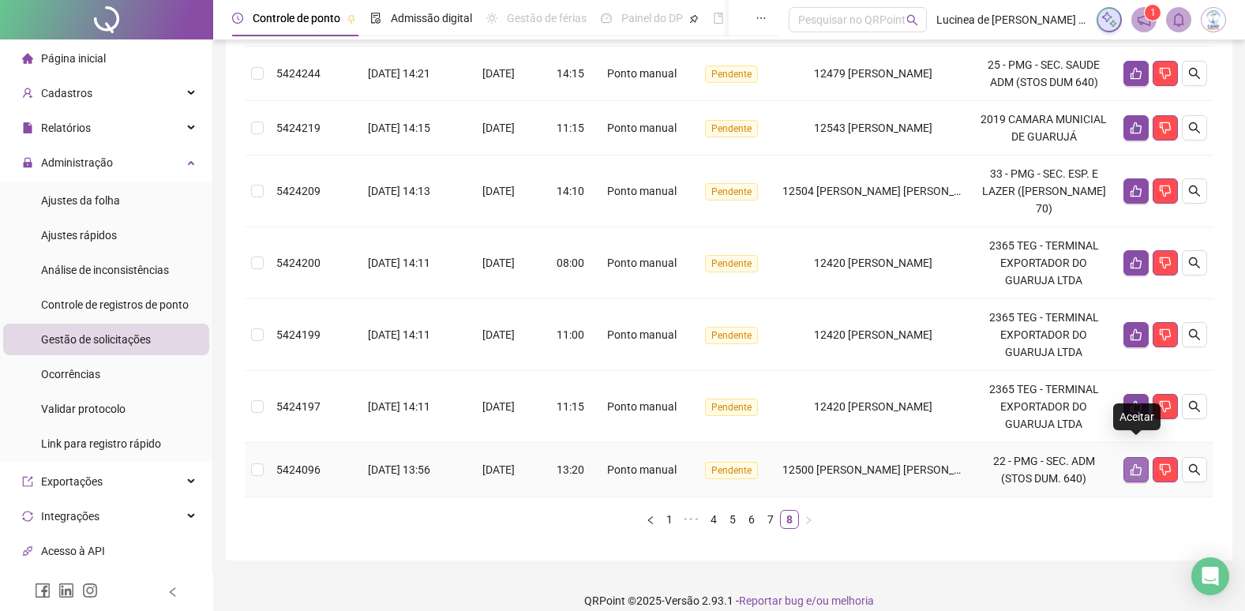
click at [1128, 457] on button "button" at bounding box center [1136, 469] width 25 height 25
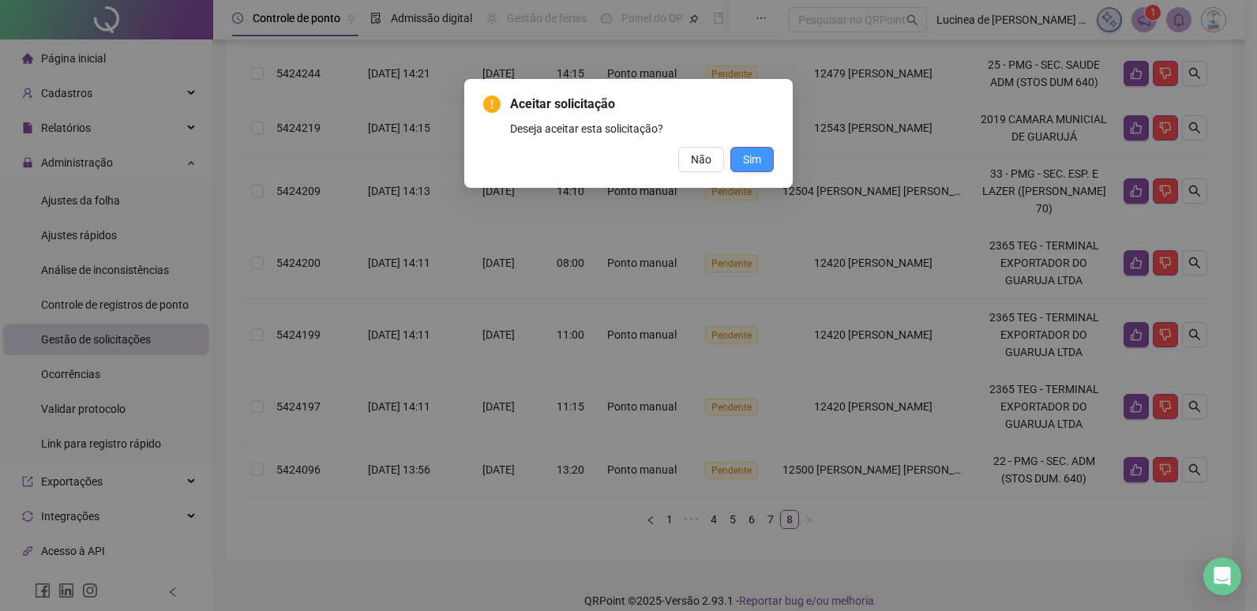
click at [760, 156] on span "Sim" at bounding box center [752, 159] width 18 height 17
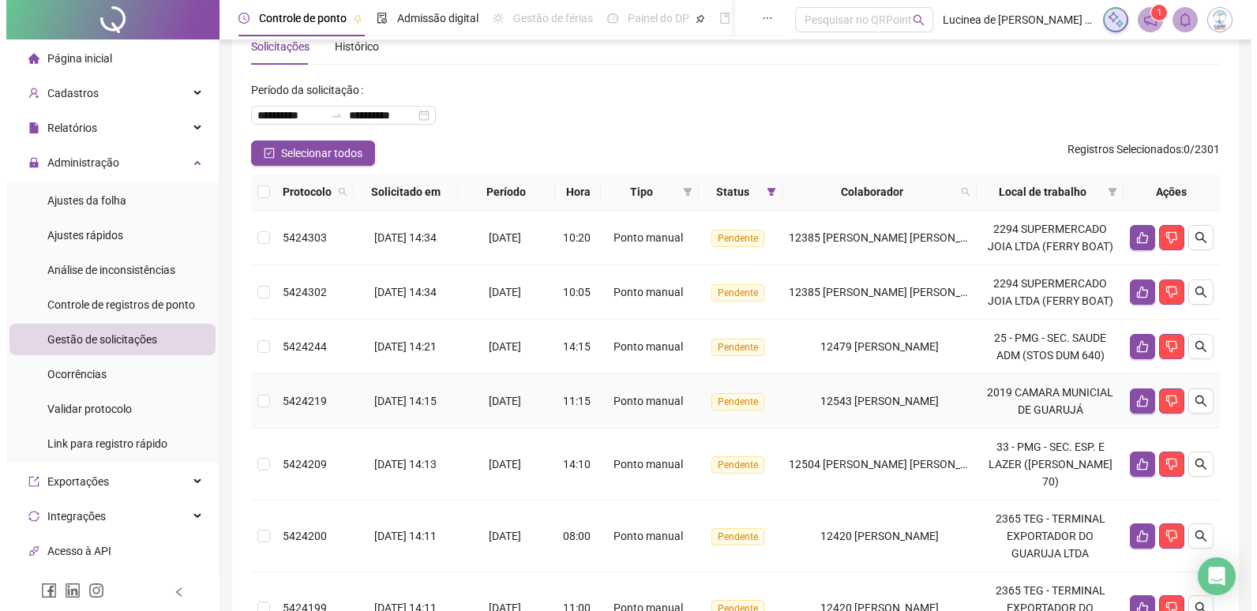
scroll to position [24, 0]
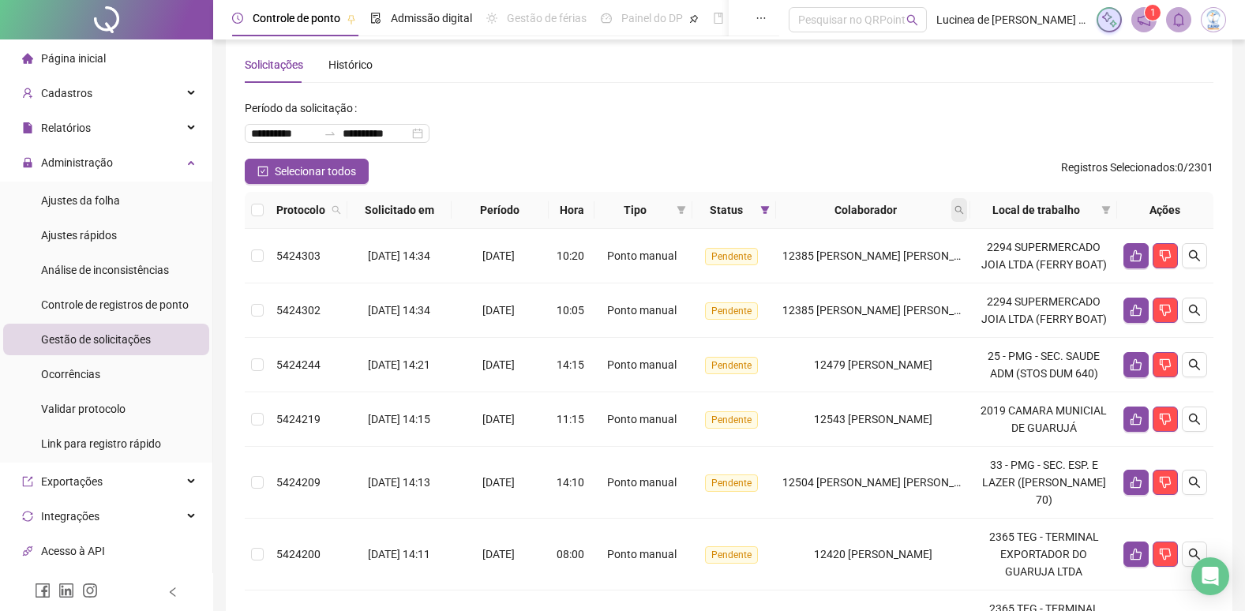
click at [964, 209] on icon "search" at bounding box center [959, 209] width 9 height 9
type input "*****"
click at [865, 275] on span "Buscar" at bounding box center [861, 272] width 35 height 17
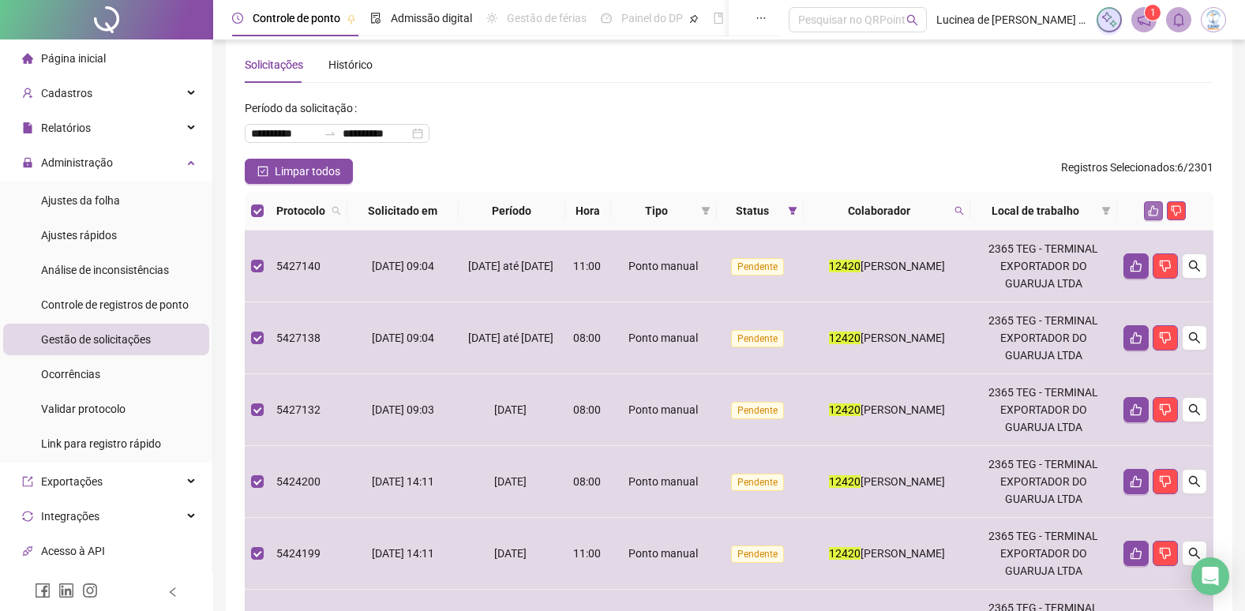
click at [1159, 205] on button "button" at bounding box center [1153, 210] width 19 height 19
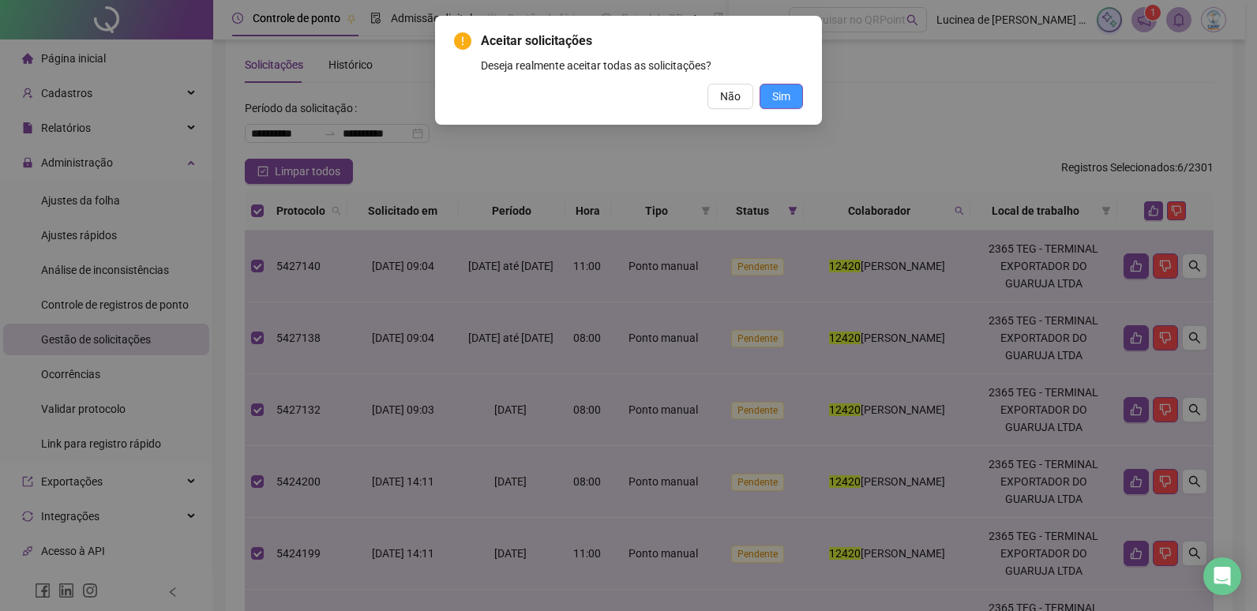
click at [793, 94] on button "Sim" at bounding box center [781, 96] width 43 height 25
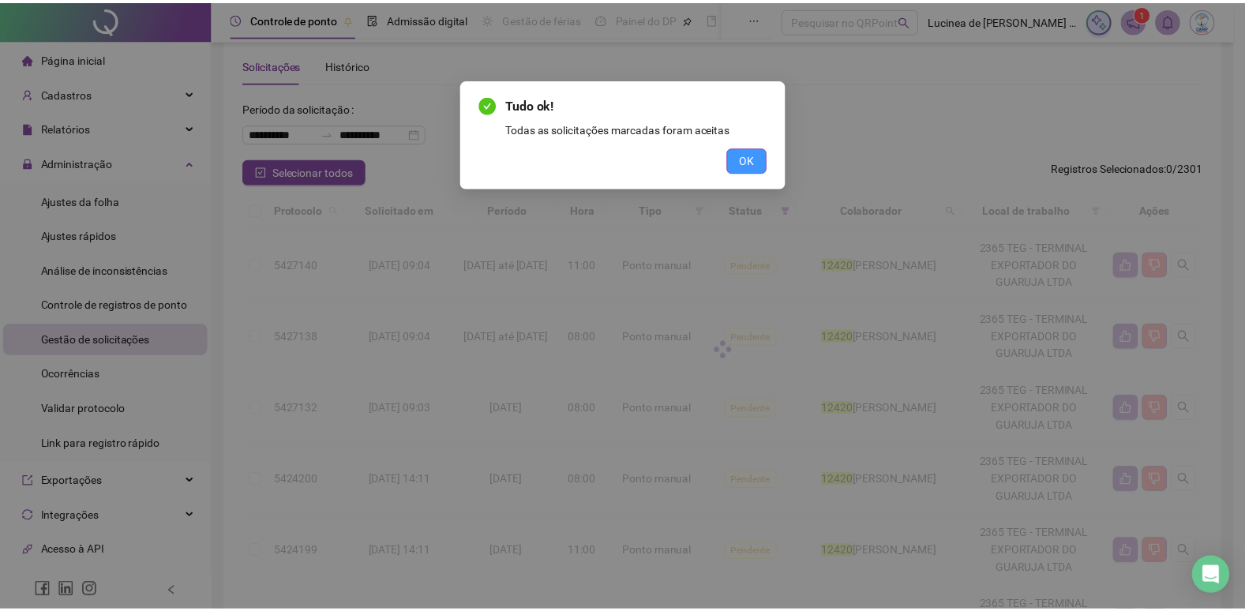
scroll to position [0, 0]
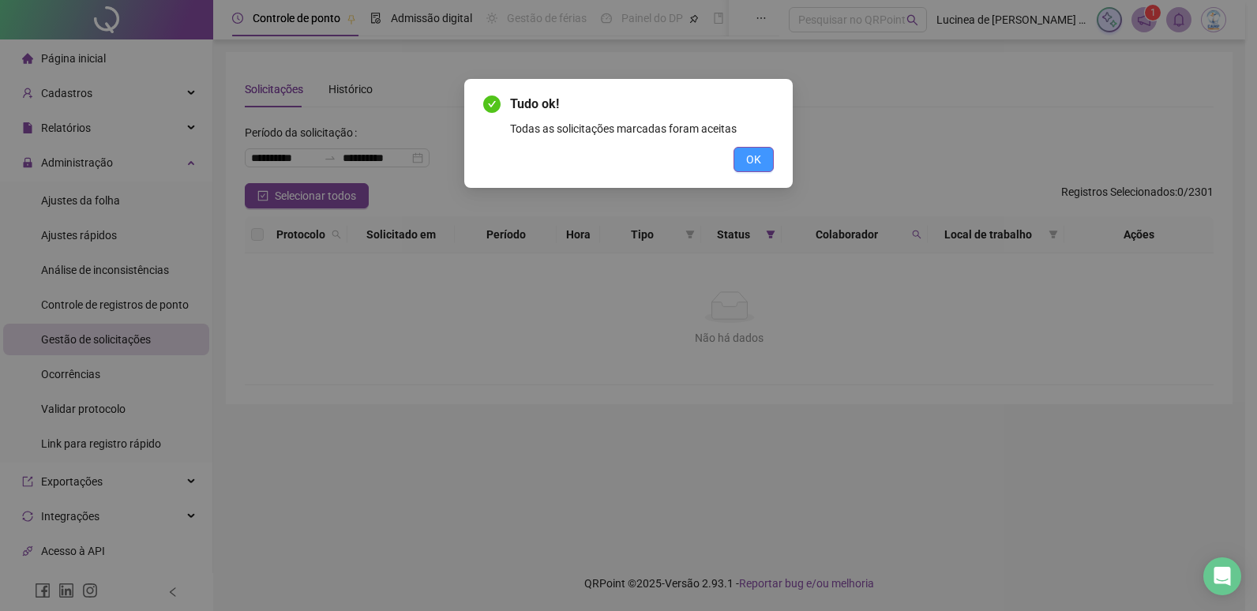
click at [762, 160] on button "OK" at bounding box center [754, 159] width 40 height 25
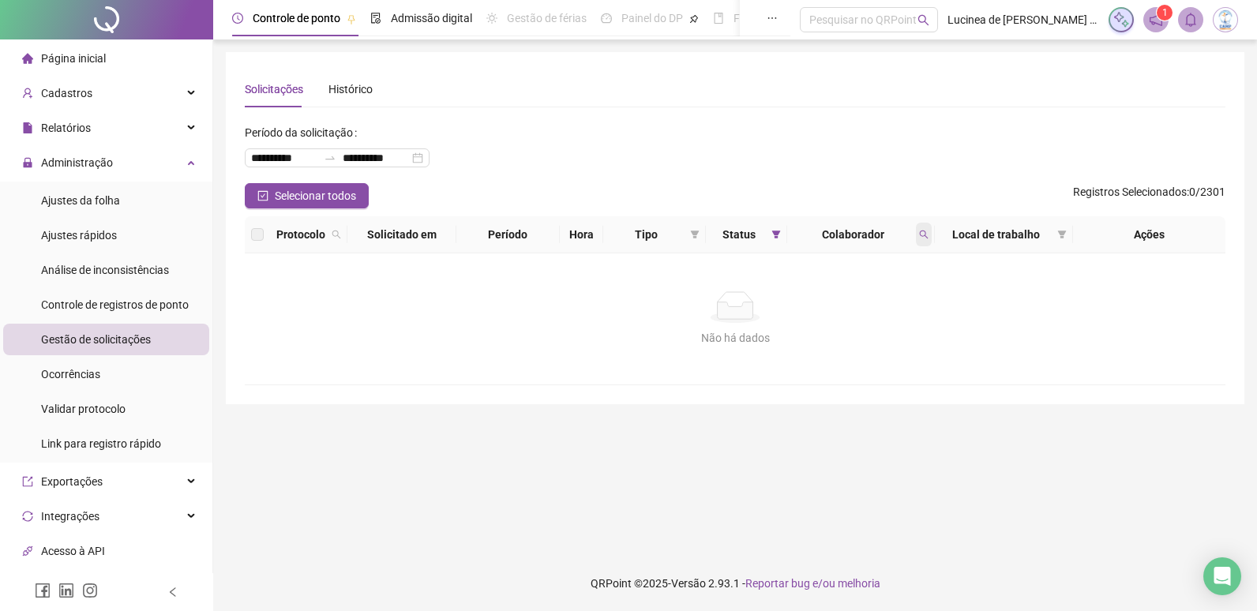
drag, startPoint x: 924, startPoint y: 239, endPoint x: 939, endPoint y: 268, distance: 32.8
click at [925, 243] on span at bounding box center [924, 235] width 16 height 24
click at [912, 303] on button "Limpar" at bounding box center [889, 298] width 71 height 19
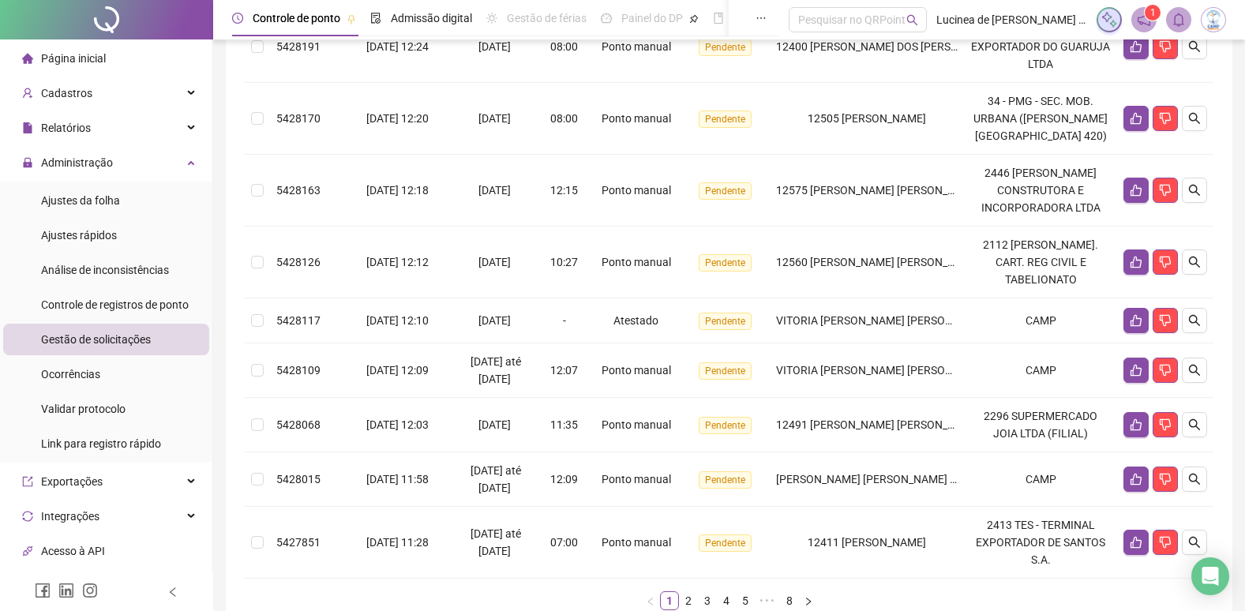
scroll to position [539, 0]
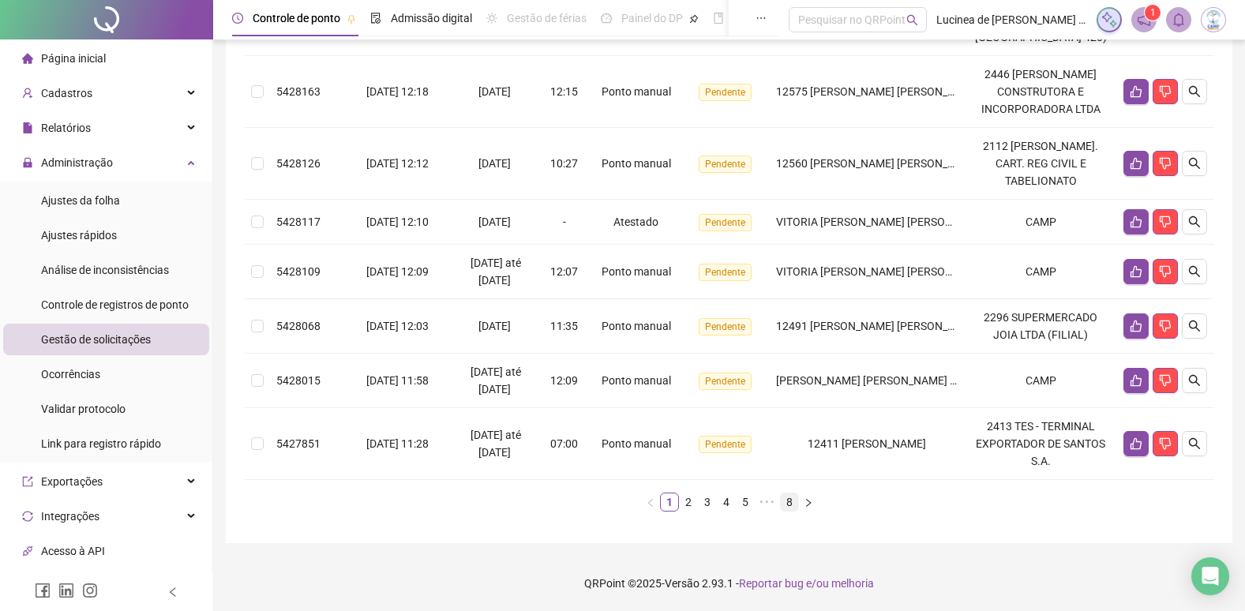
click at [790, 503] on link "8" at bounding box center [789, 502] width 17 height 17
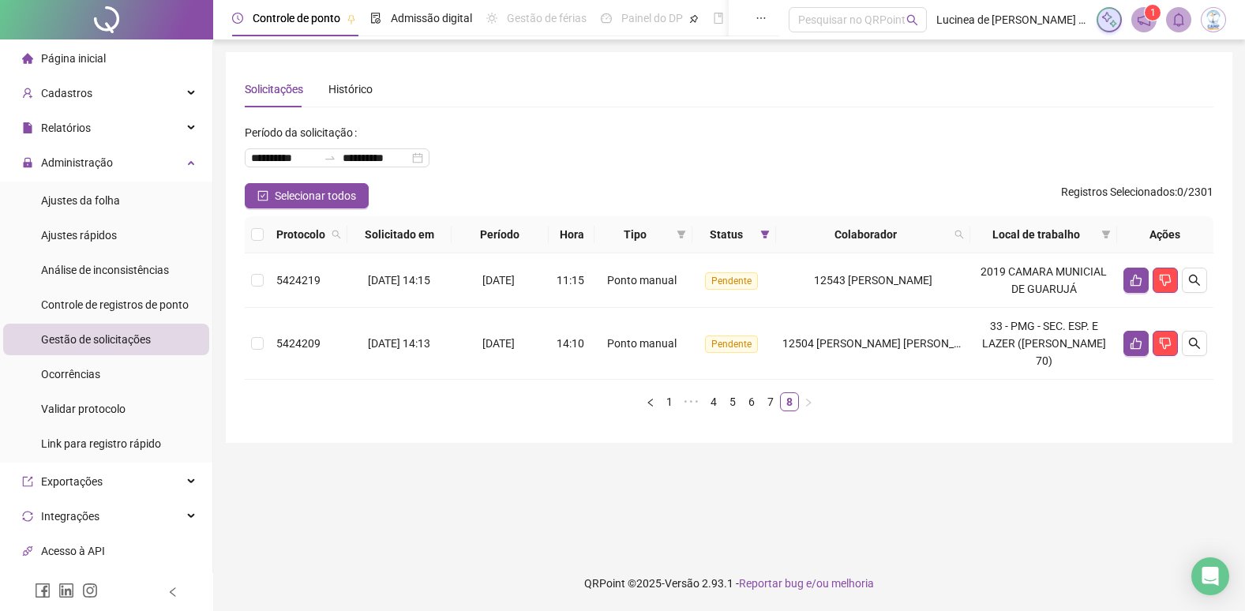
scroll to position [0, 0]
click at [1146, 338] on icon "like" at bounding box center [1148, 343] width 13 height 13
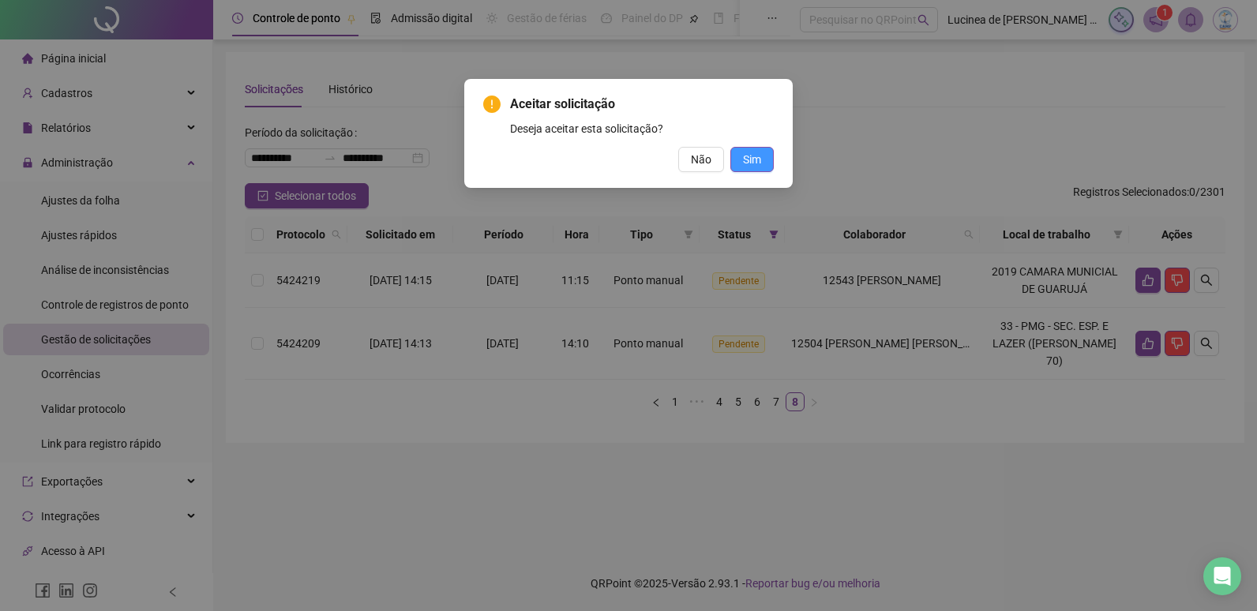
click at [757, 161] on span "Sim" at bounding box center [752, 159] width 18 height 17
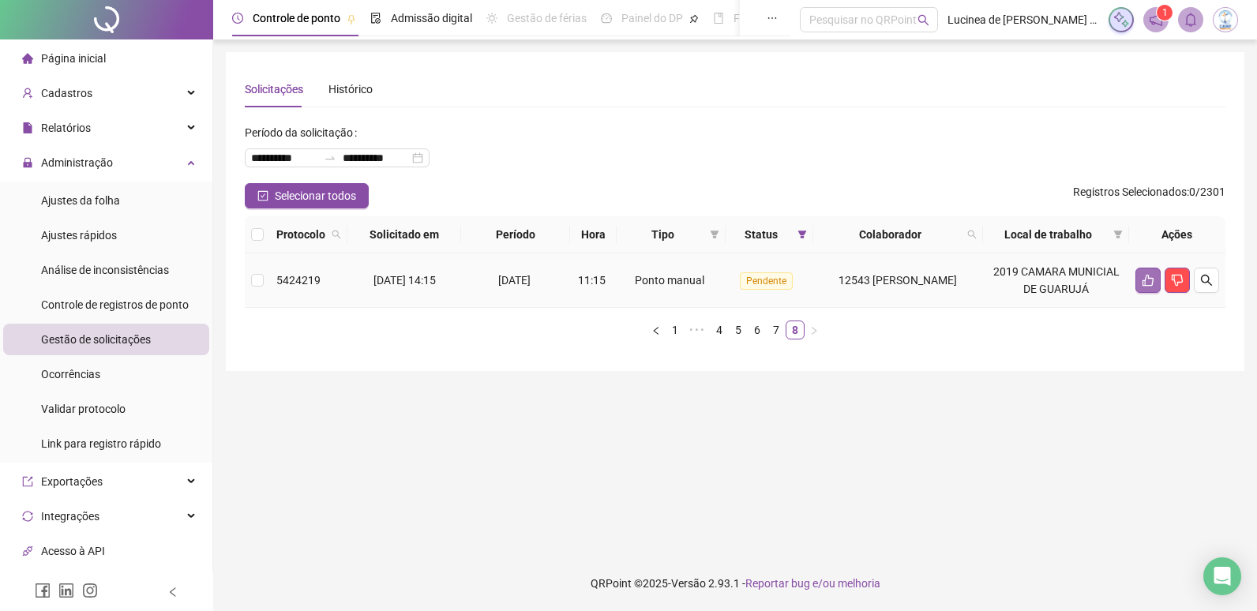
click at [1145, 277] on icon "like" at bounding box center [1148, 280] width 13 height 13
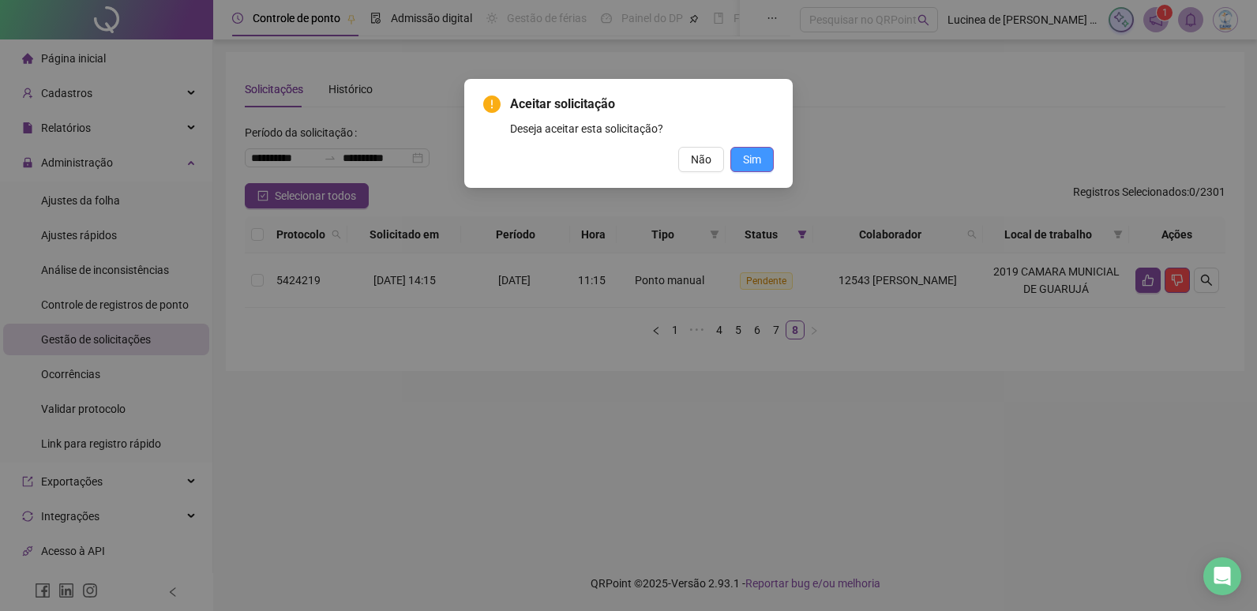
click at [758, 162] on span "Sim" at bounding box center [752, 159] width 18 height 17
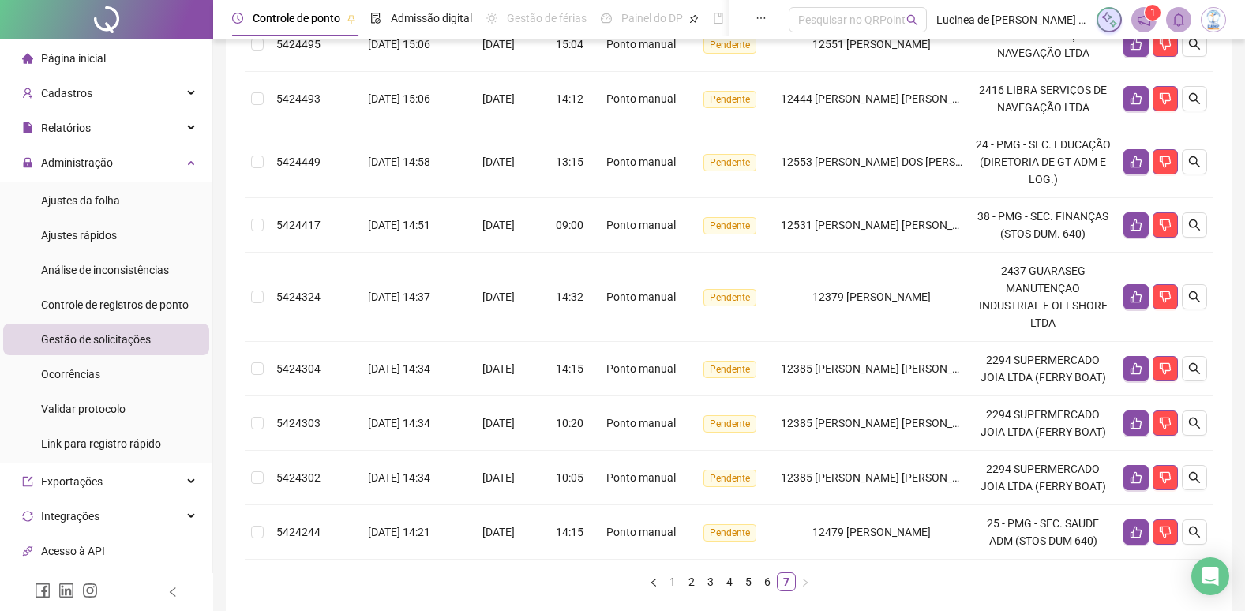
scroll to position [497, 0]
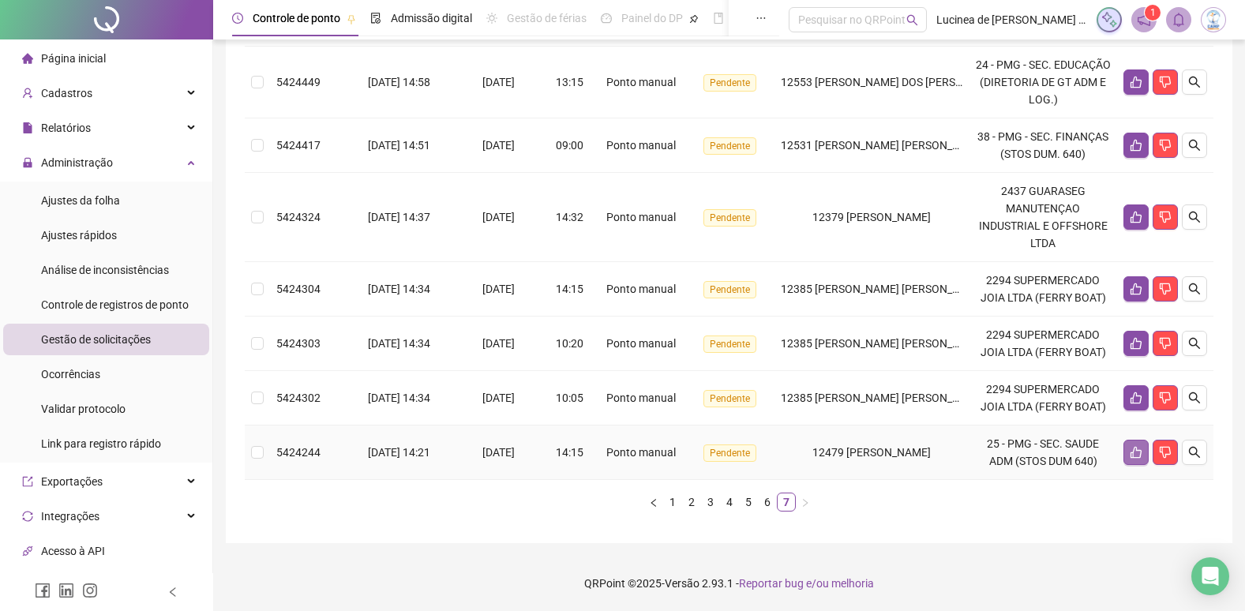
click at [1131, 452] on icon "like" at bounding box center [1136, 453] width 11 height 12
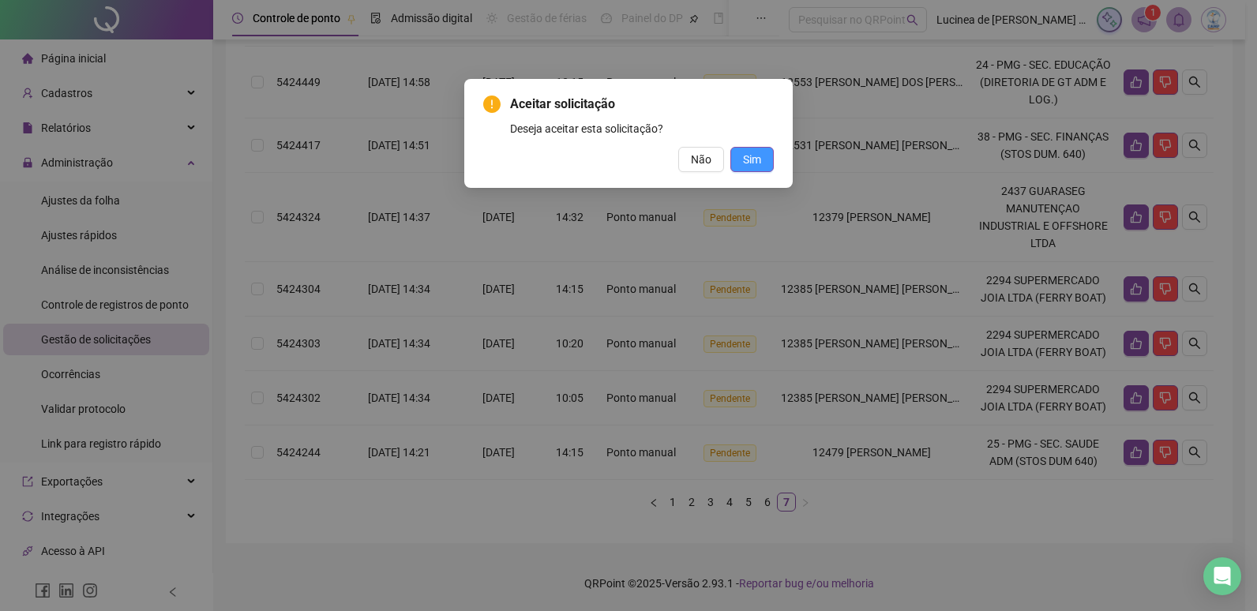
click at [751, 168] on button "Sim" at bounding box center [751, 159] width 43 height 25
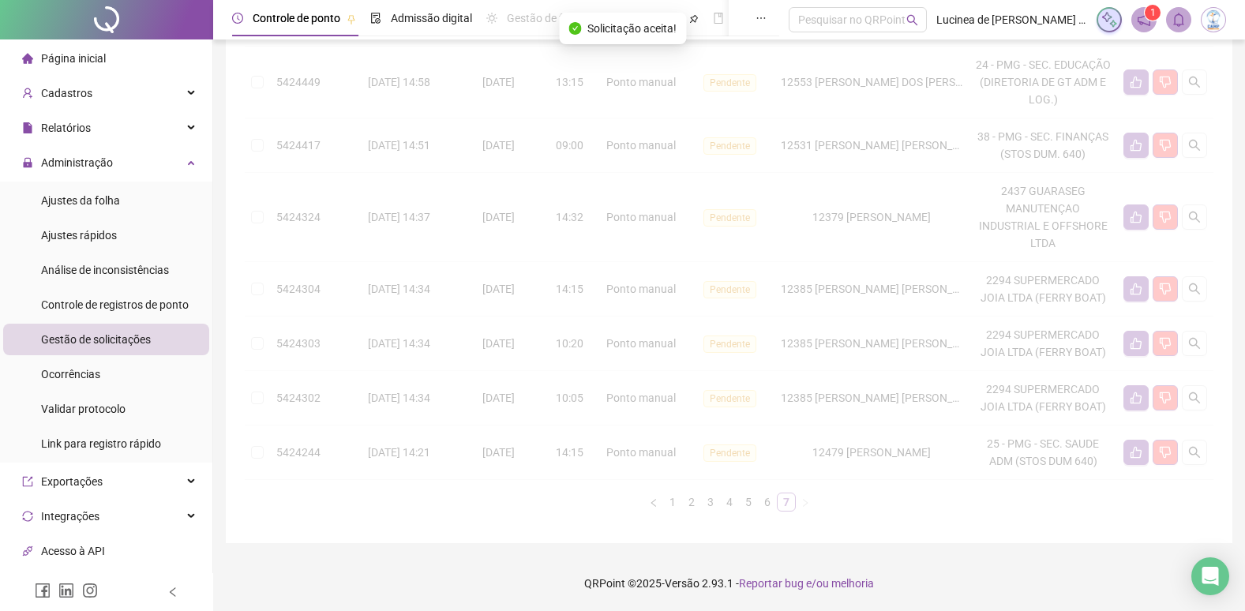
scroll to position [442, 0]
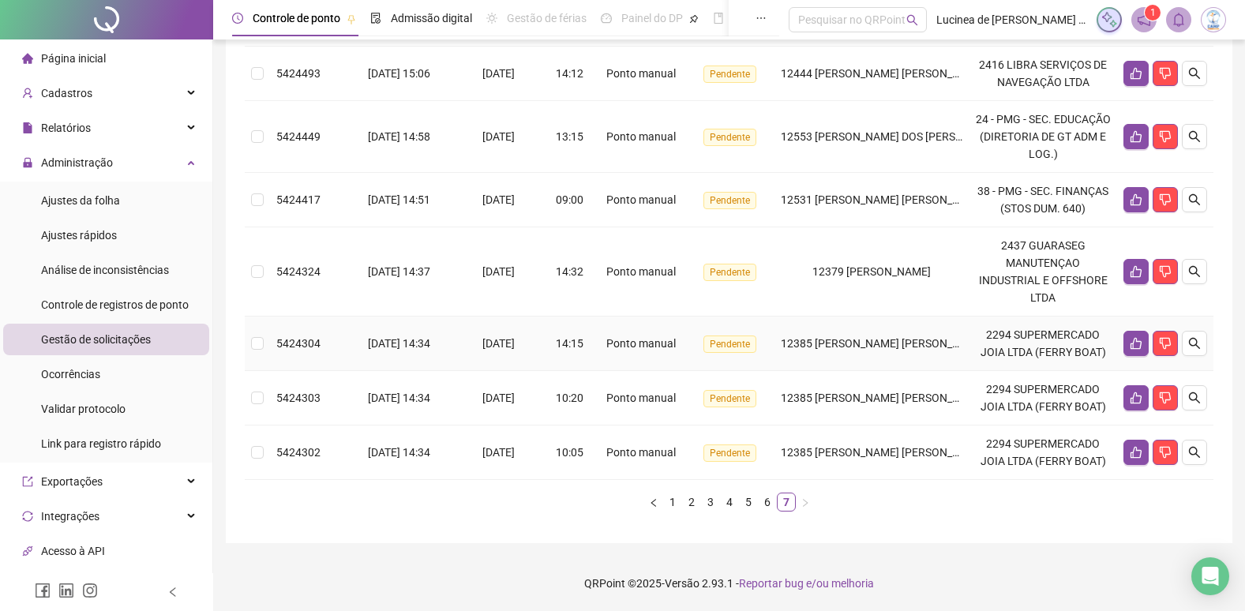
click at [250, 341] on td at bounding box center [257, 344] width 25 height 54
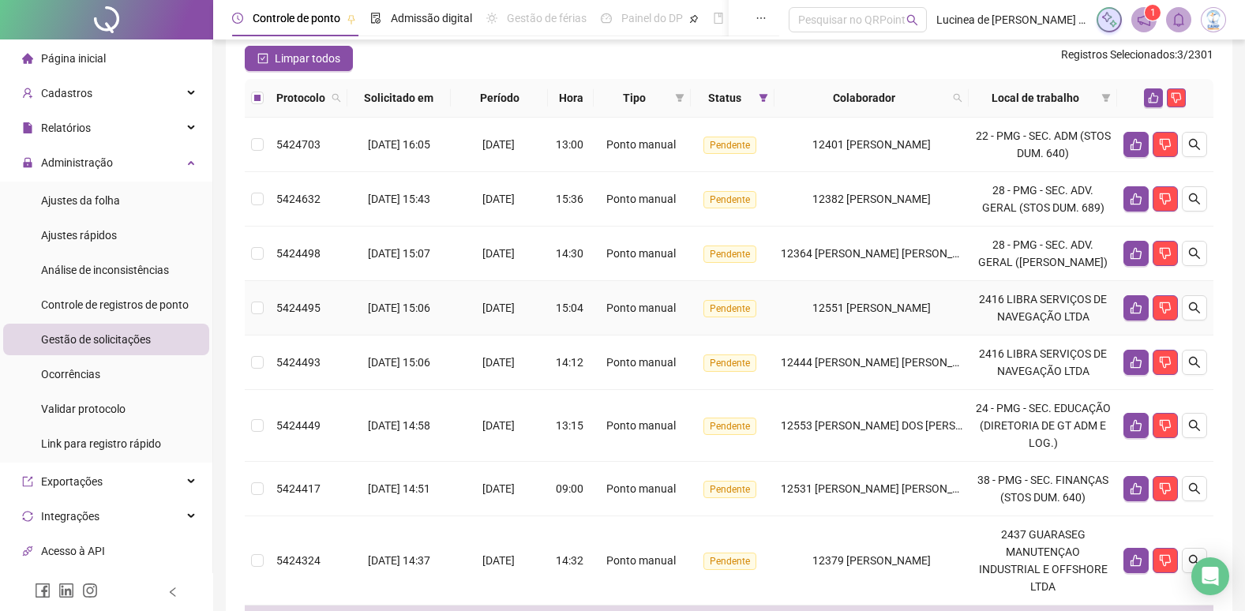
scroll to position [126, 0]
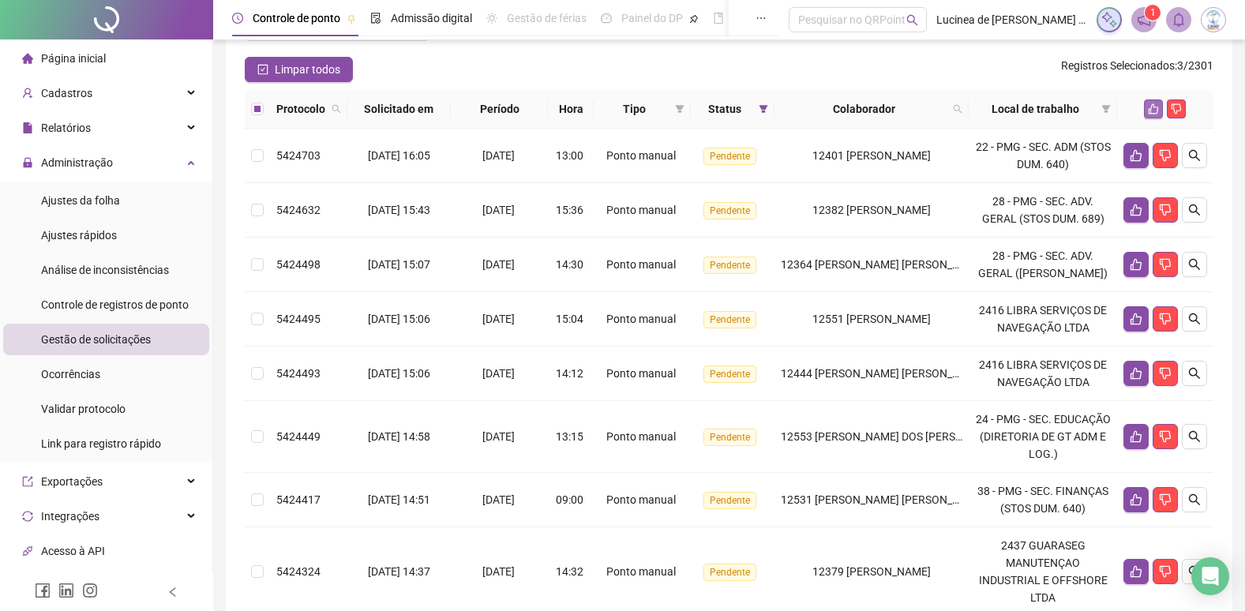
click at [1153, 109] on icon "like" at bounding box center [1153, 108] width 11 height 11
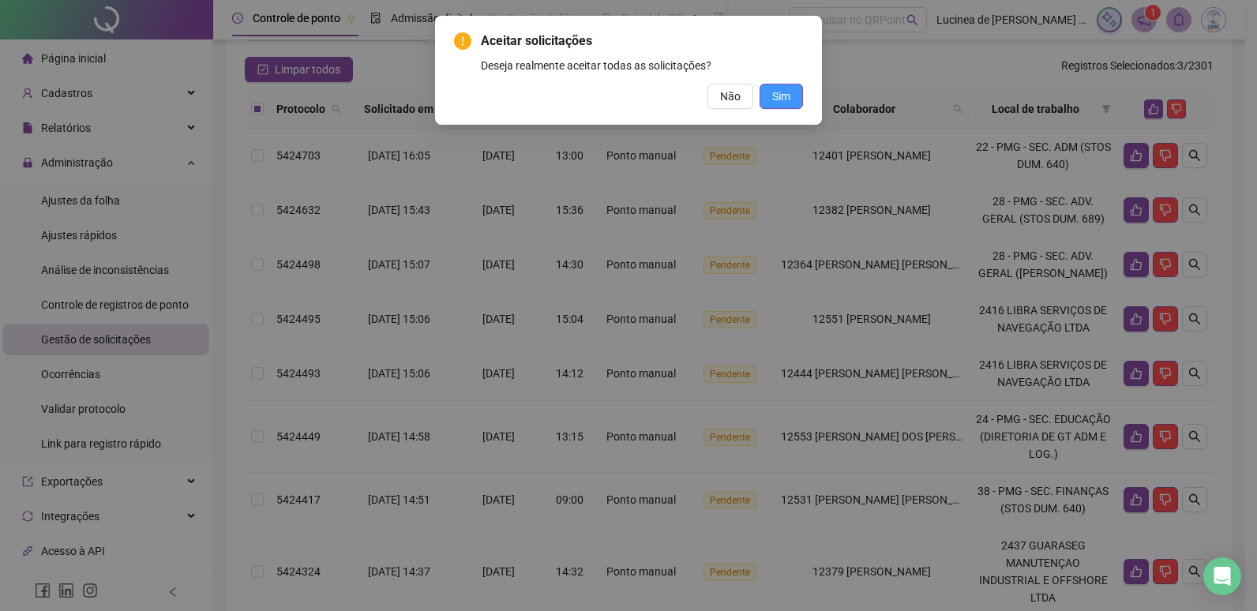
click at [792, 94] on button "Sim" at bounding box center [781, 96] width 43 height 25
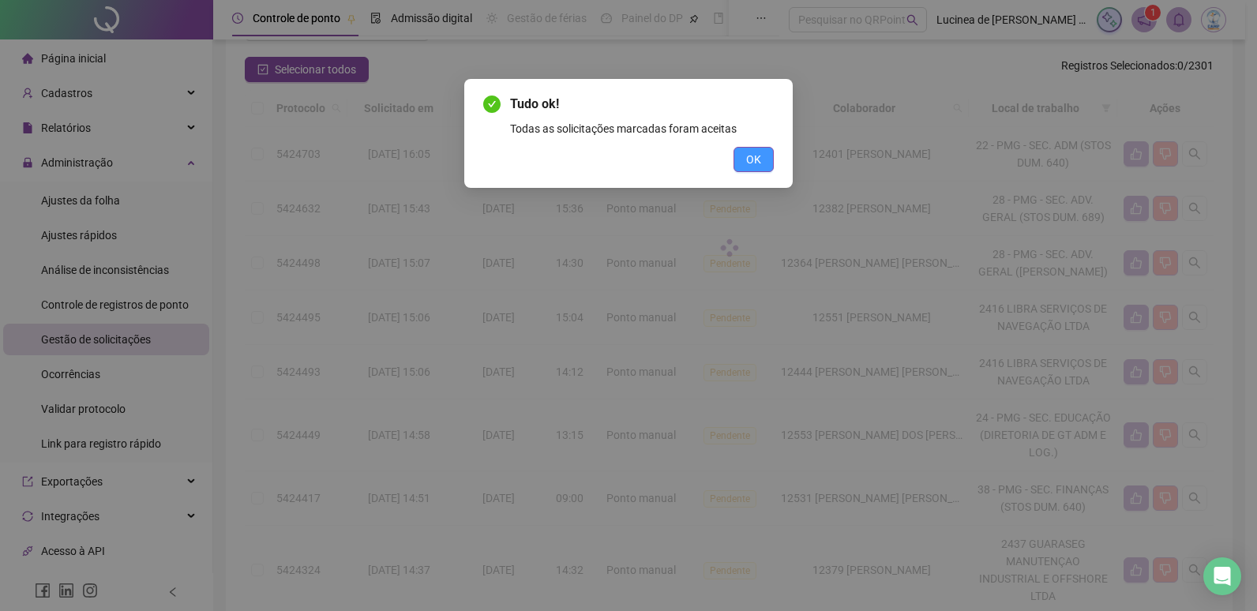
click at [759, 163] on span "OK" at bounding box center [753, 159] width 15 height 17
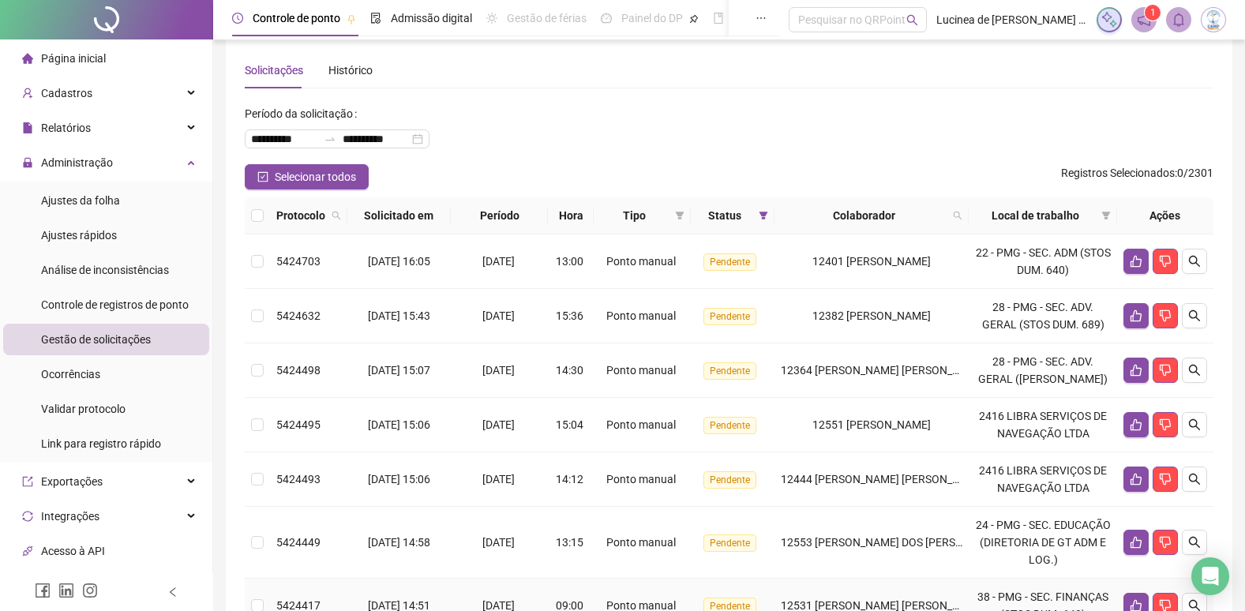
scroll to position [0, 0]
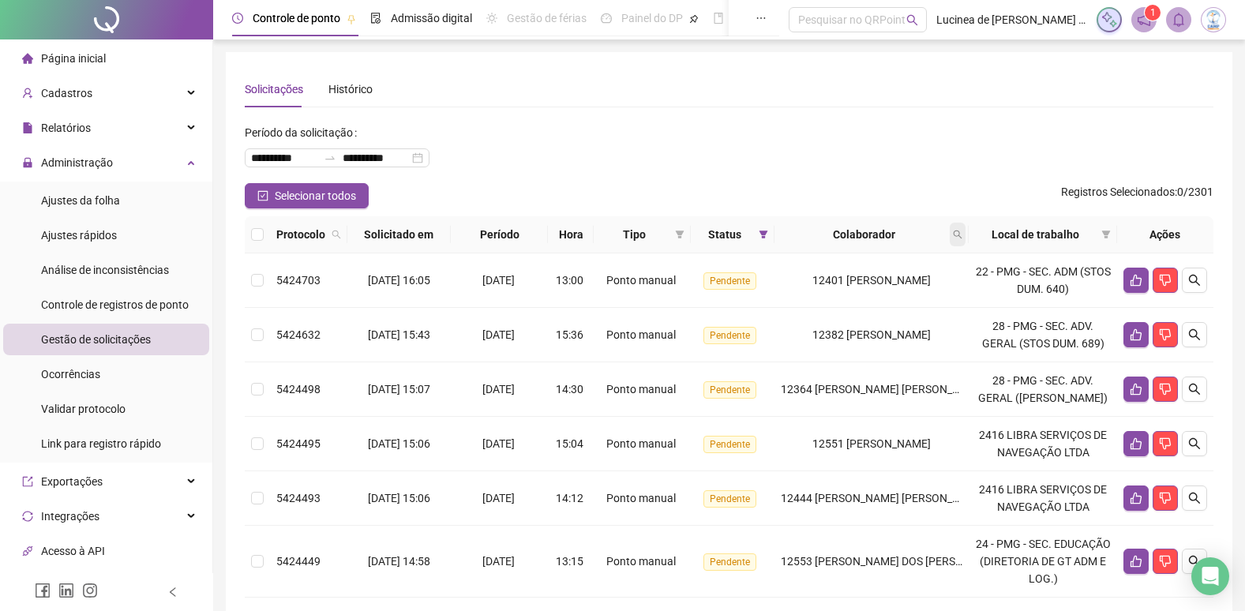
click at [963, 236] on icon "search" at bounding box center [958, 235] width 9 height 9
type input "*****"
click at [865, 293] on span "Buscar" at bounding box center [865, 296] width 35 height 17
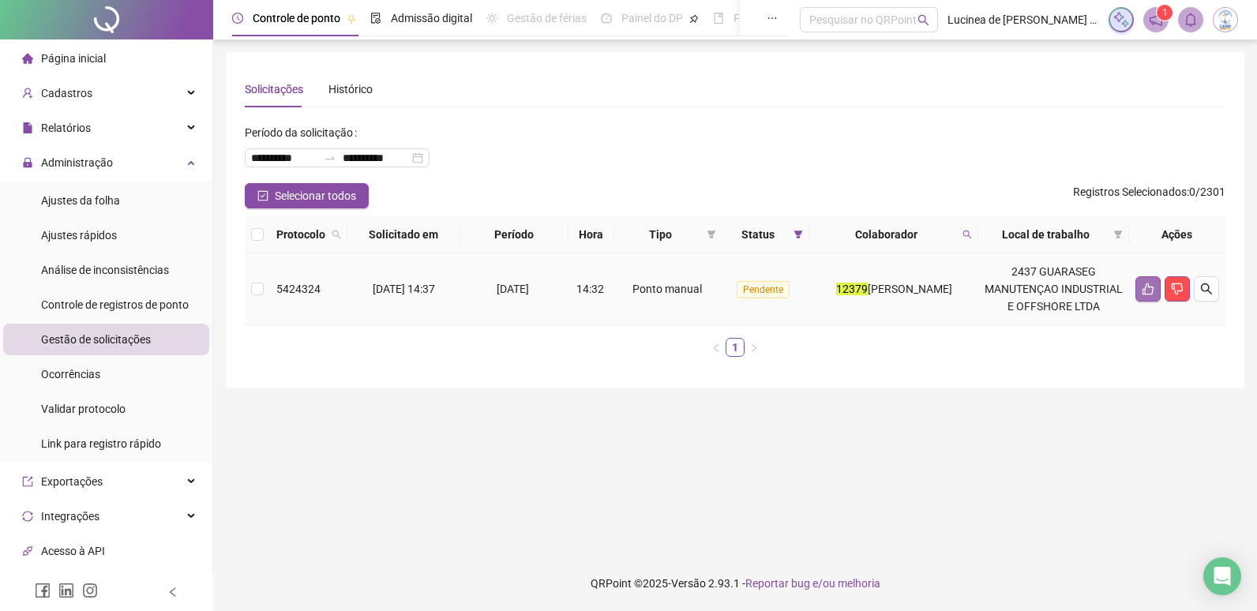
click at [1147, 295] on icon "like" at bounding box center [1148, 289] width 13 height 13
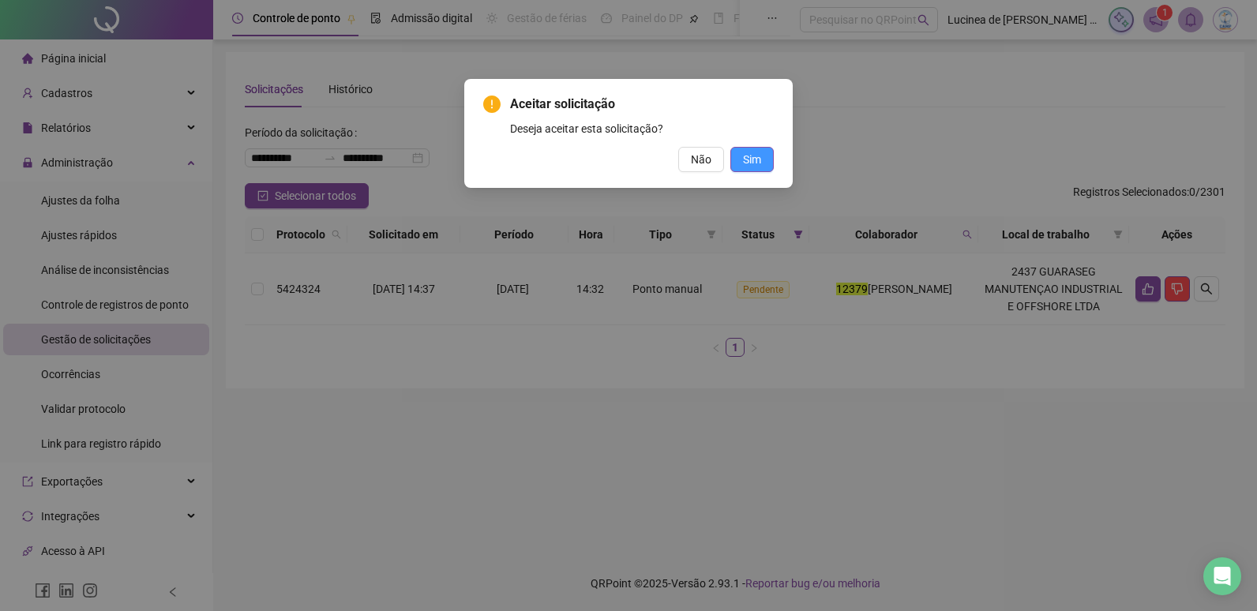
click at [760, 160] on span "Sim" at bounding box center [752, 159] width 18 height 17
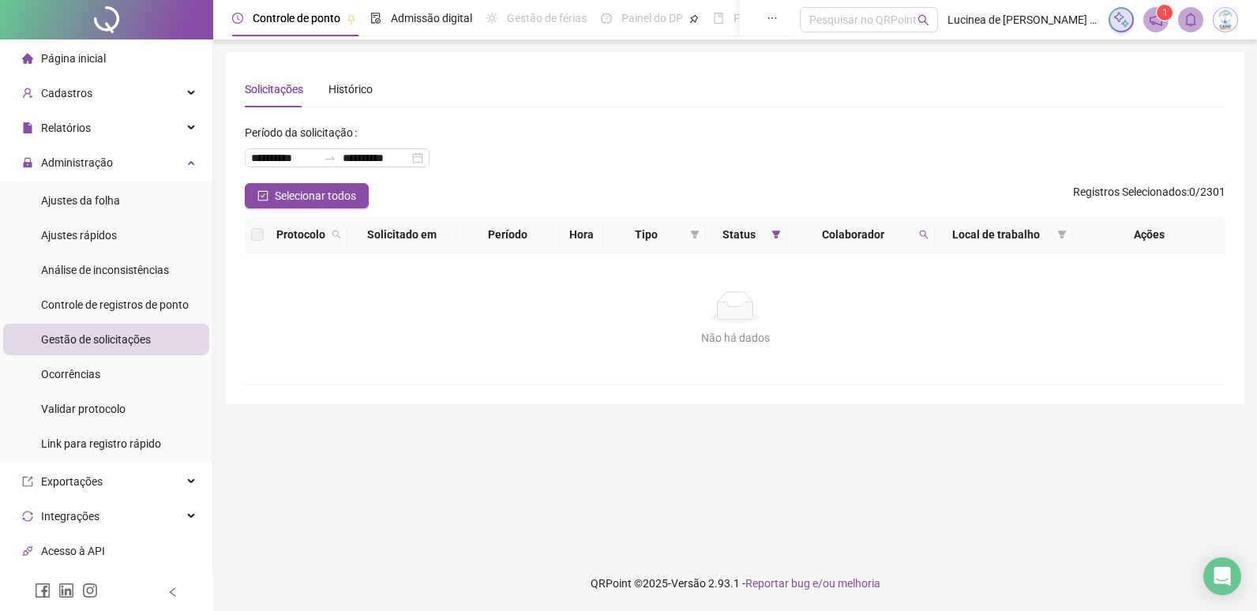
drag, startPoint x: 923, startPoint y: 235, endPoint x: 918, endPoint y: 310, distance: 76.0
click at [925, 241] on span at bounding box center [924, 235] width 16 height 24
click at [905, 299] on span "Limpar" at bounding box center [889, 298] width 35 height 17
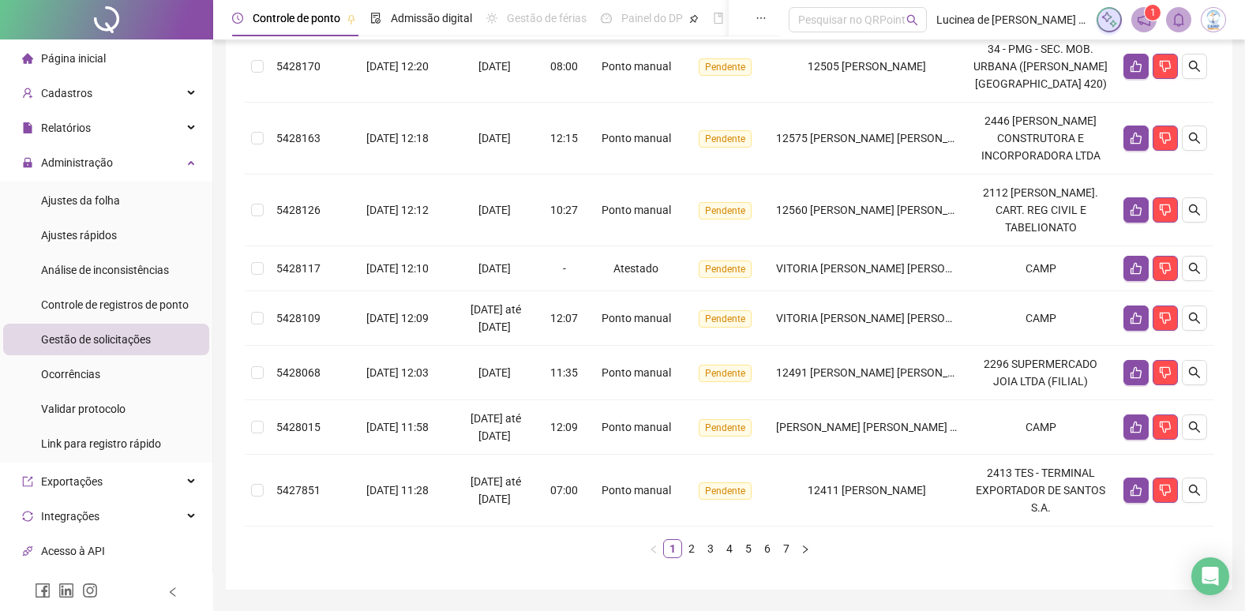
scroll to position [539, 0]
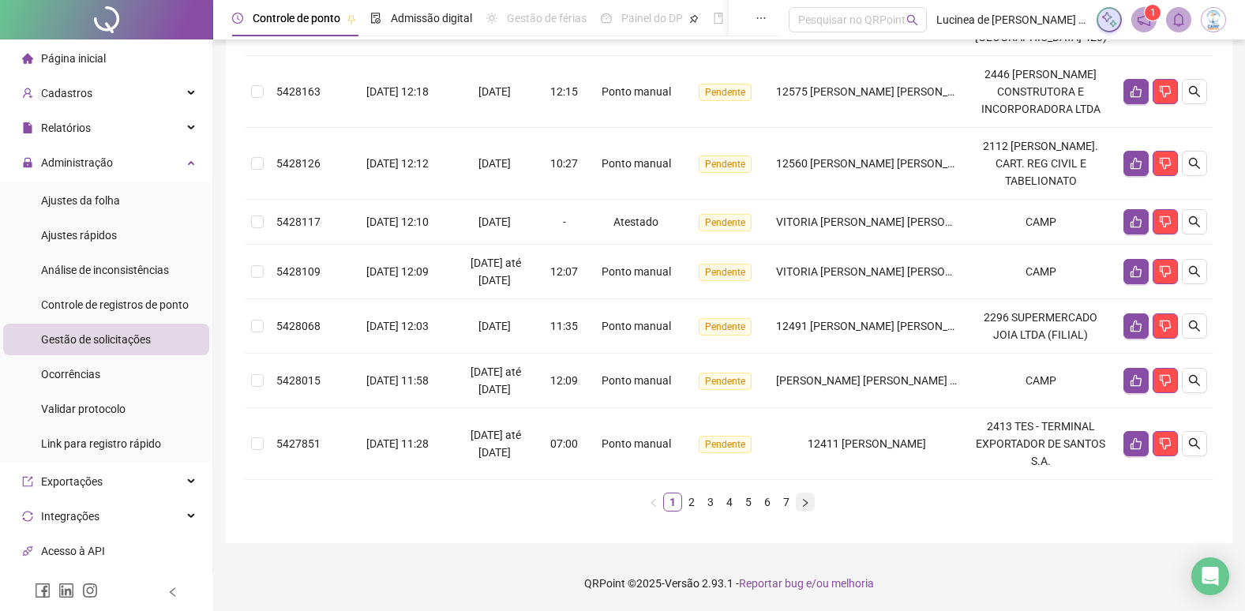
click at [790, 502] on link "7" at bounding box center [786, 502] width 17 height 17
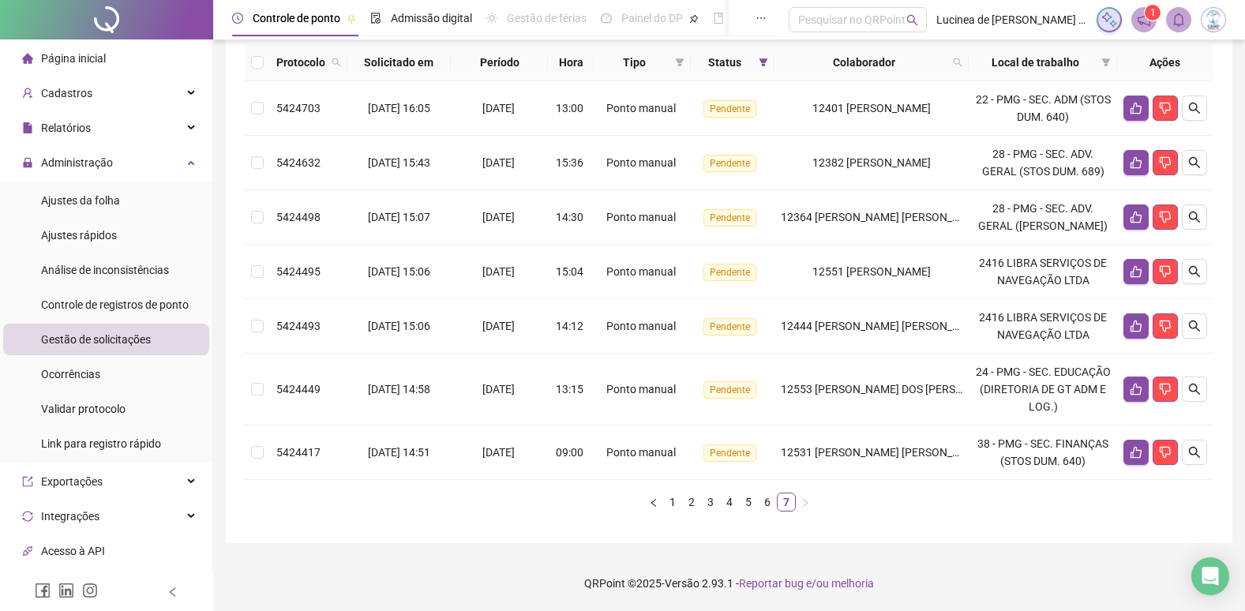
scroll to position [190, 0]
click at [1132, 446] on icon "like" at bounding box center [1136, 452] width 13 height 13
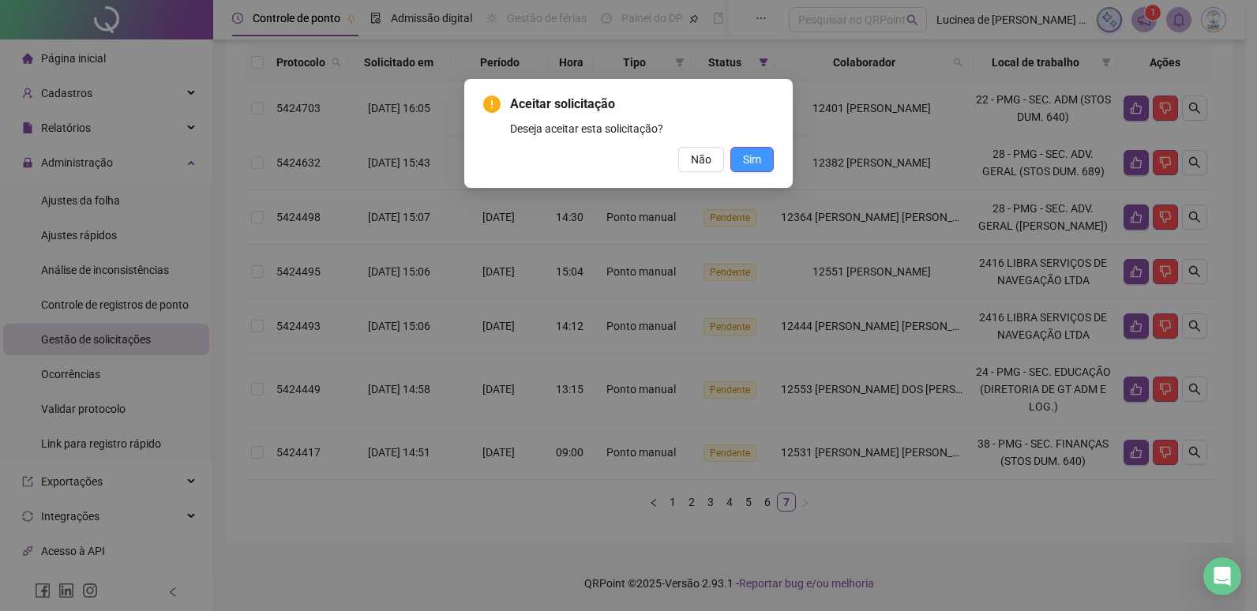
click at [746, 152] on span "Sim" at bounding box center [752, 159] width 18 height 17
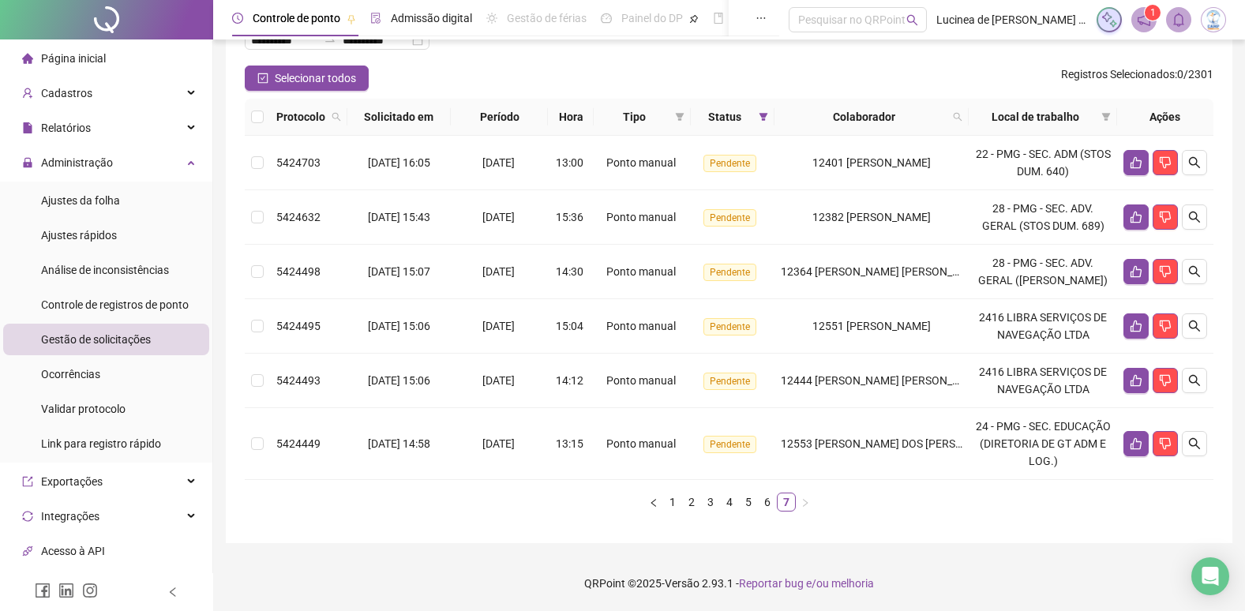
scroll to position [118, 0]
click at [1127, 445] on button "button" at bounding box center [1136, 443] width 25 height 25
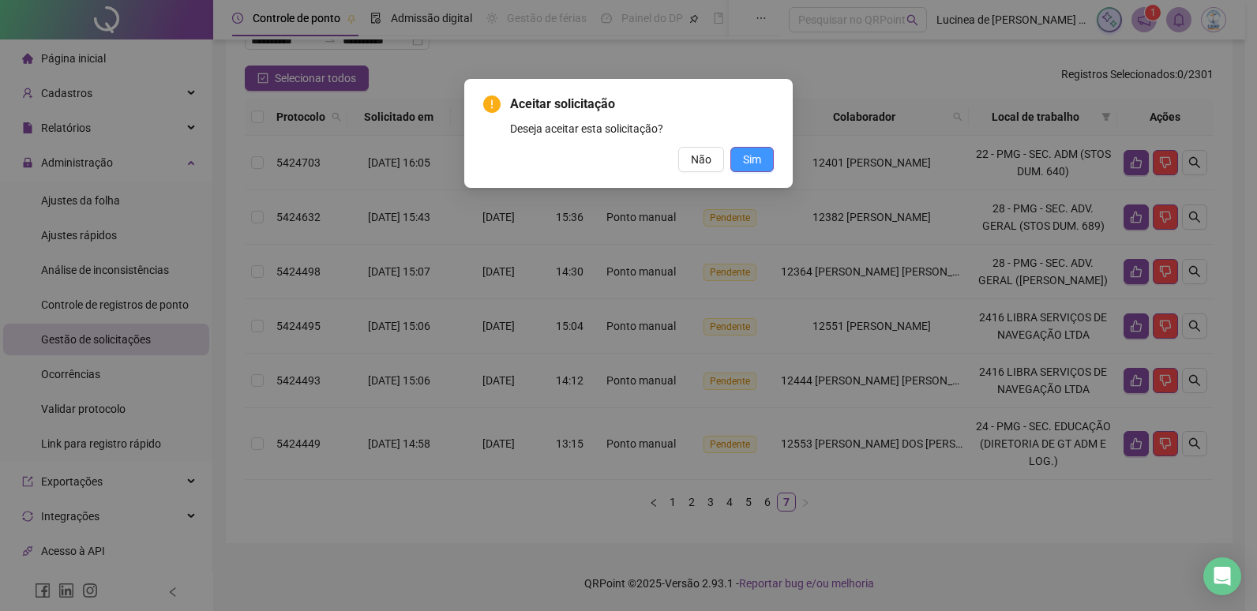
click at [754, 164] on span "Sim" at bounding box center [752, 159] width 18 height 17
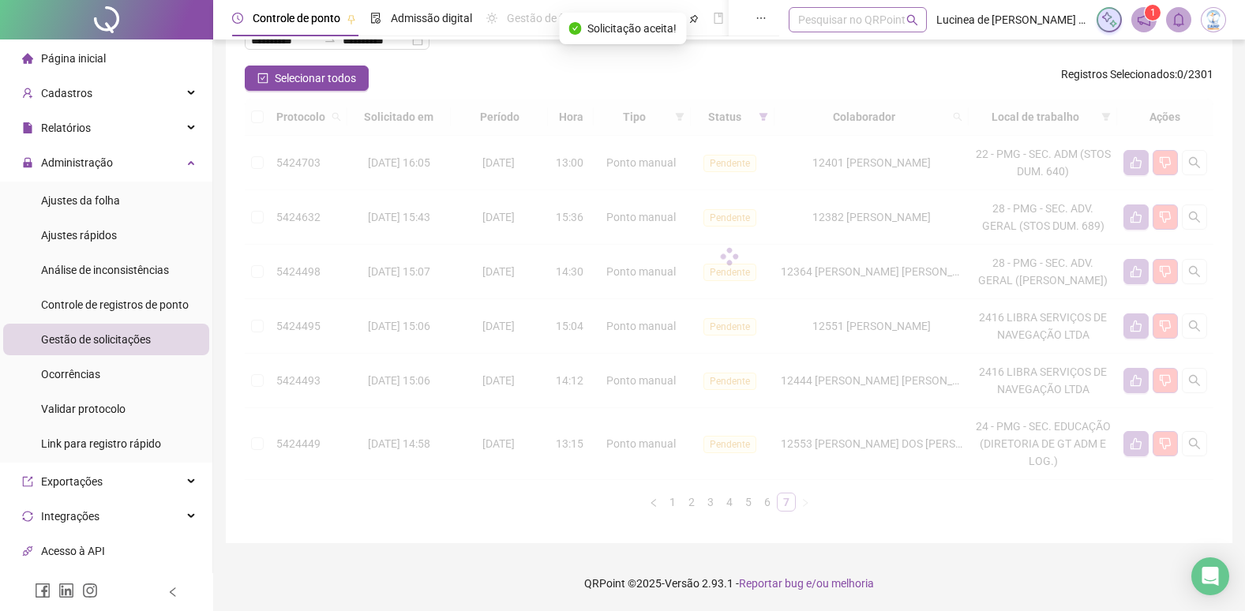
scroll to position [46, 0]
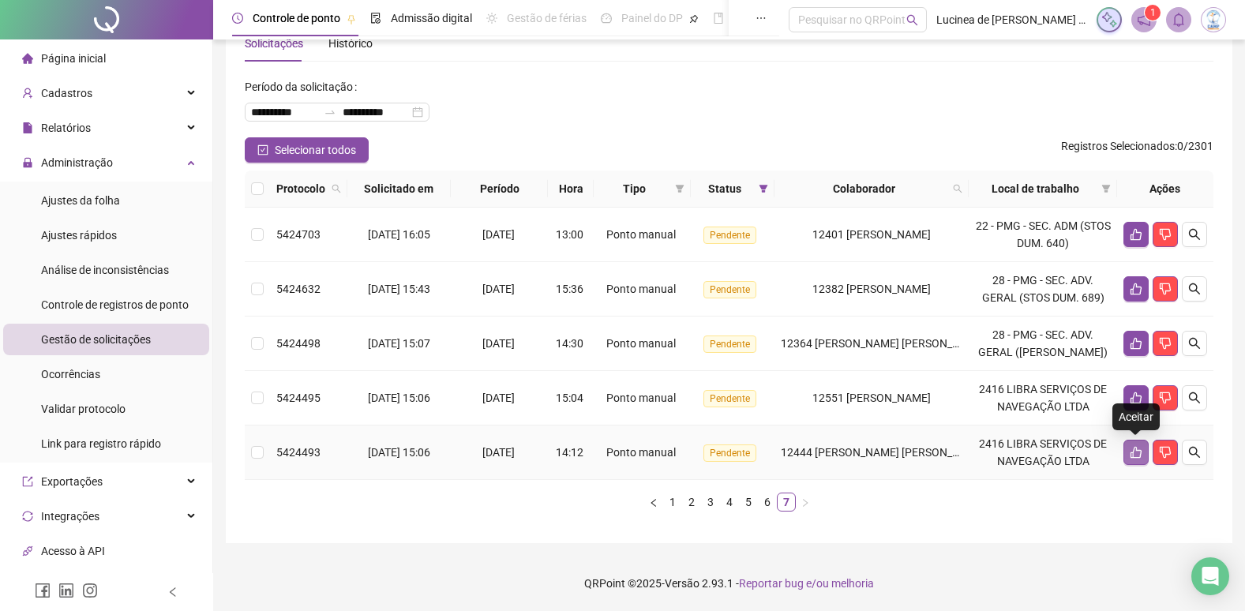
click at [1138, 455] on icon "like" at bounding box center [1136, 452] width 13 height 13
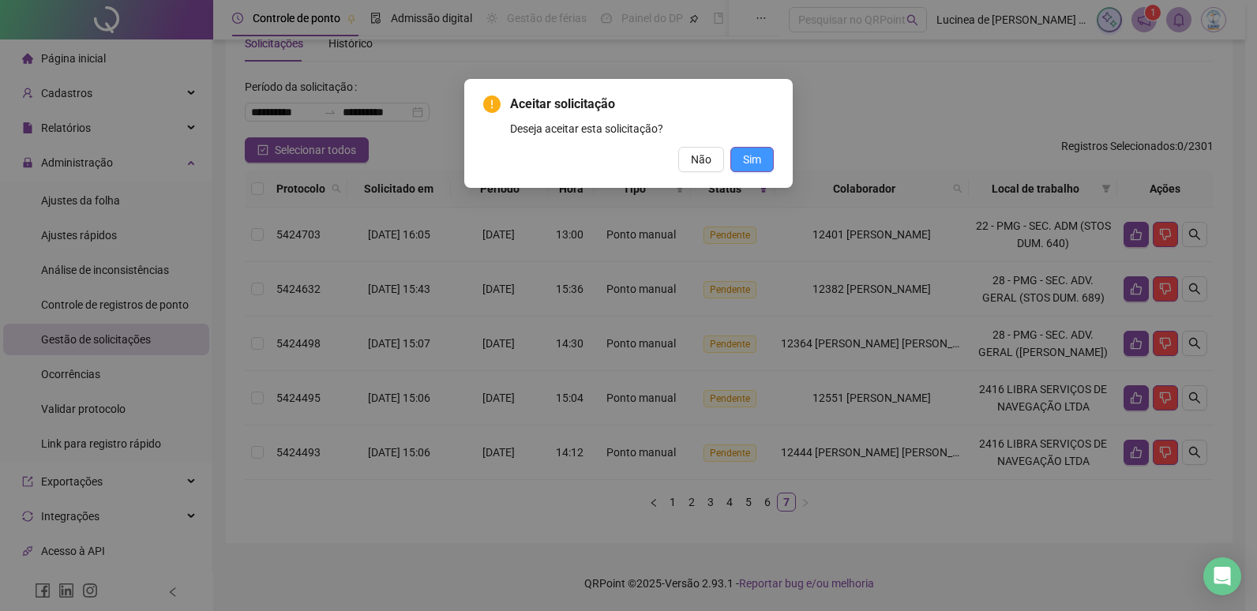
click at [760, 164] on span "Sim" at bounding box center [752, 159] width 18 height 17
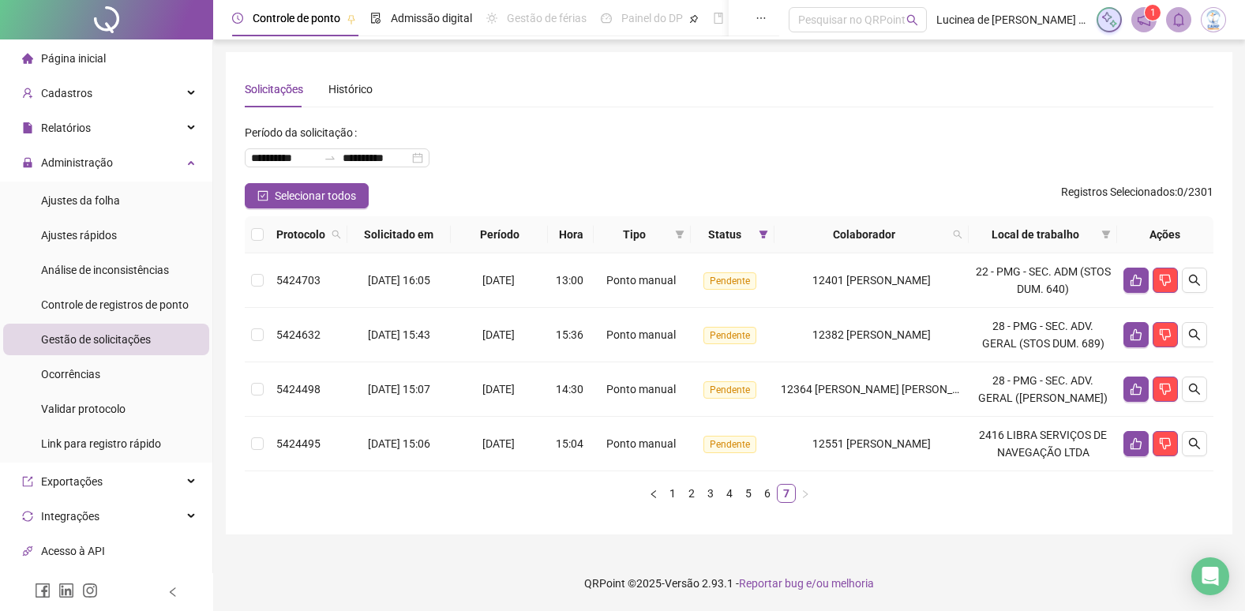
scroll to position [0, 0]
click at [1144, 445] on icon "like" at bounding box center [1148, 444] width 11 height 12
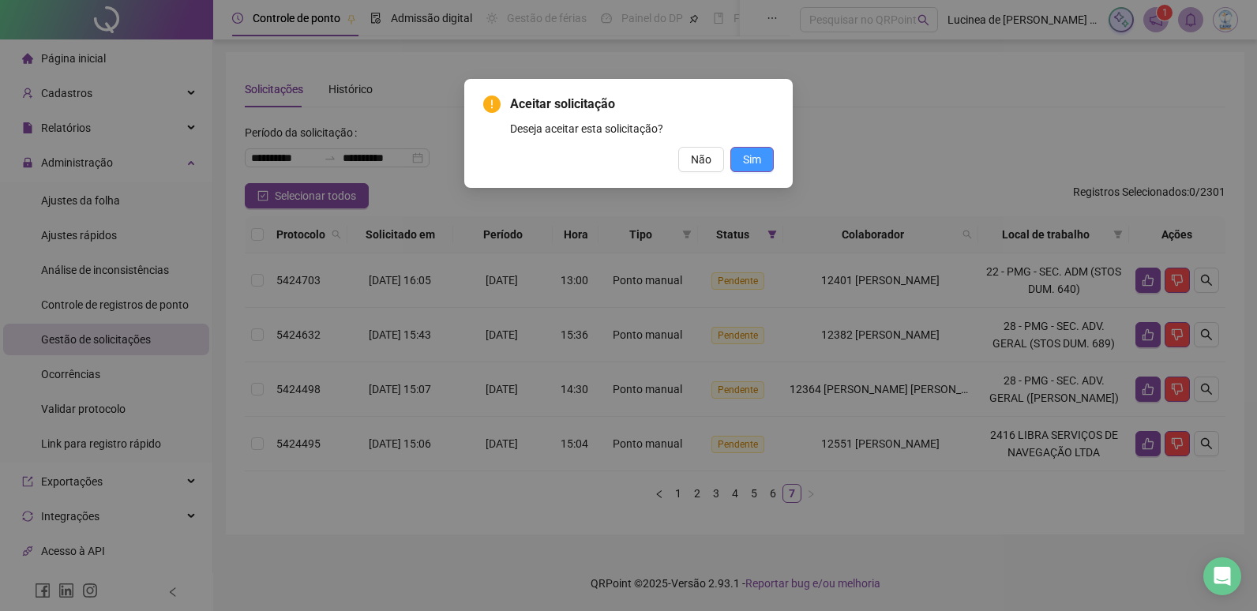
click at [763, 162] on button "Sim" at bounding box center [751, 159] width 43 height 25
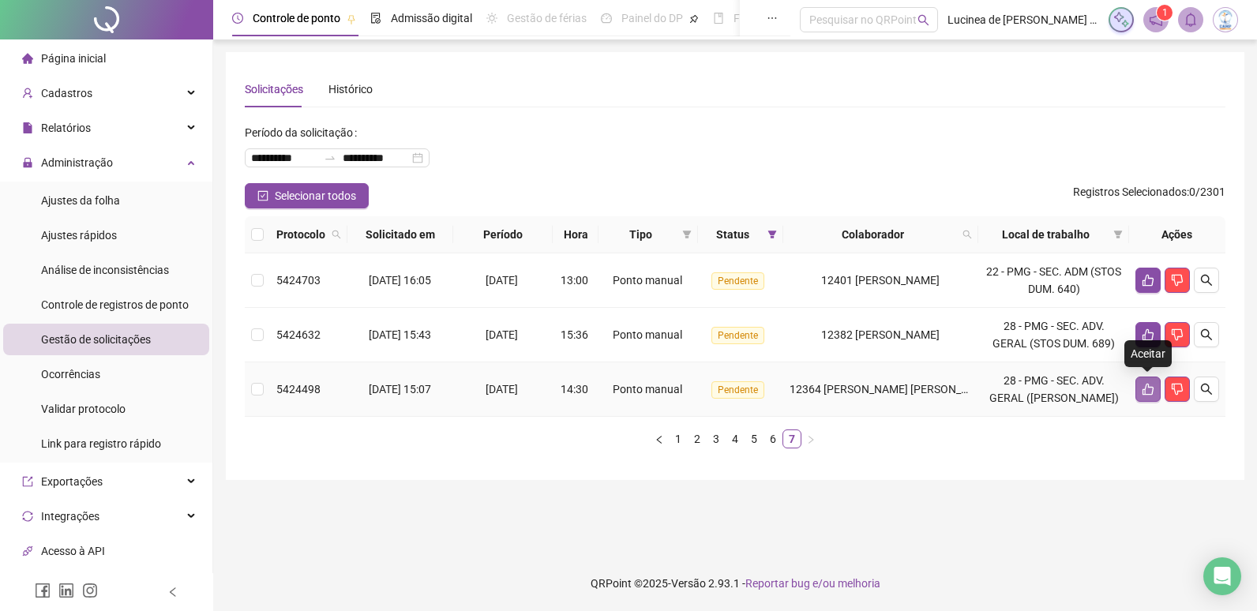
click at [1151, 390] on icon "like" at bounding box center [1148, 389] width 13 height 13
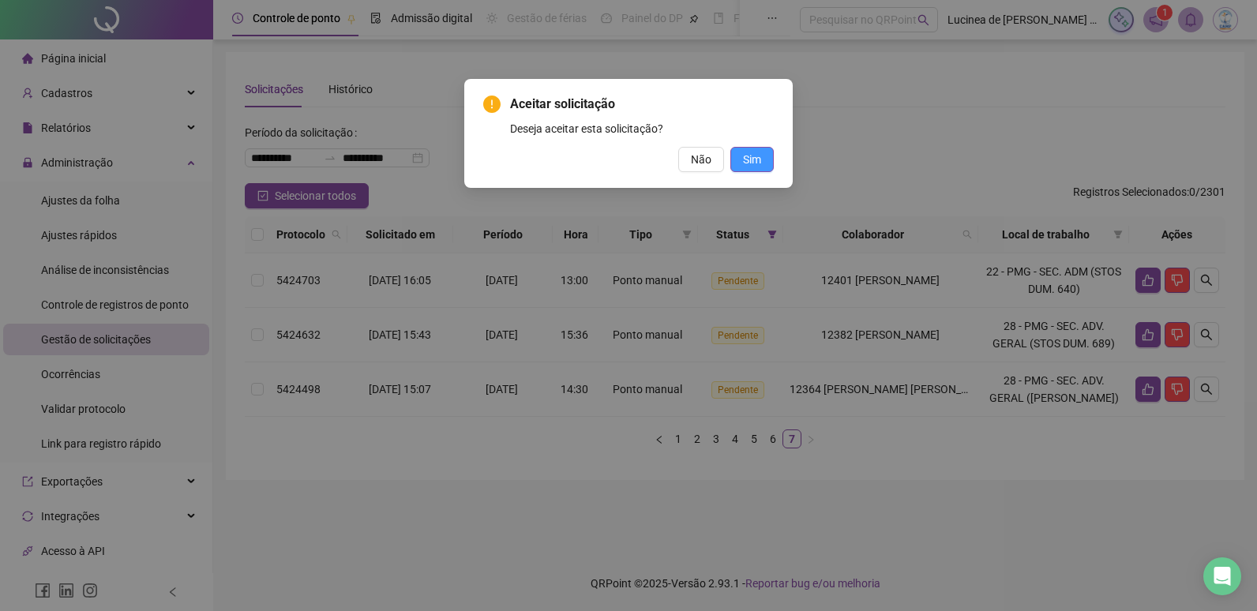
click at [745, 162] on span "Sim" at bounding box center [752, 159] width 18 height 17
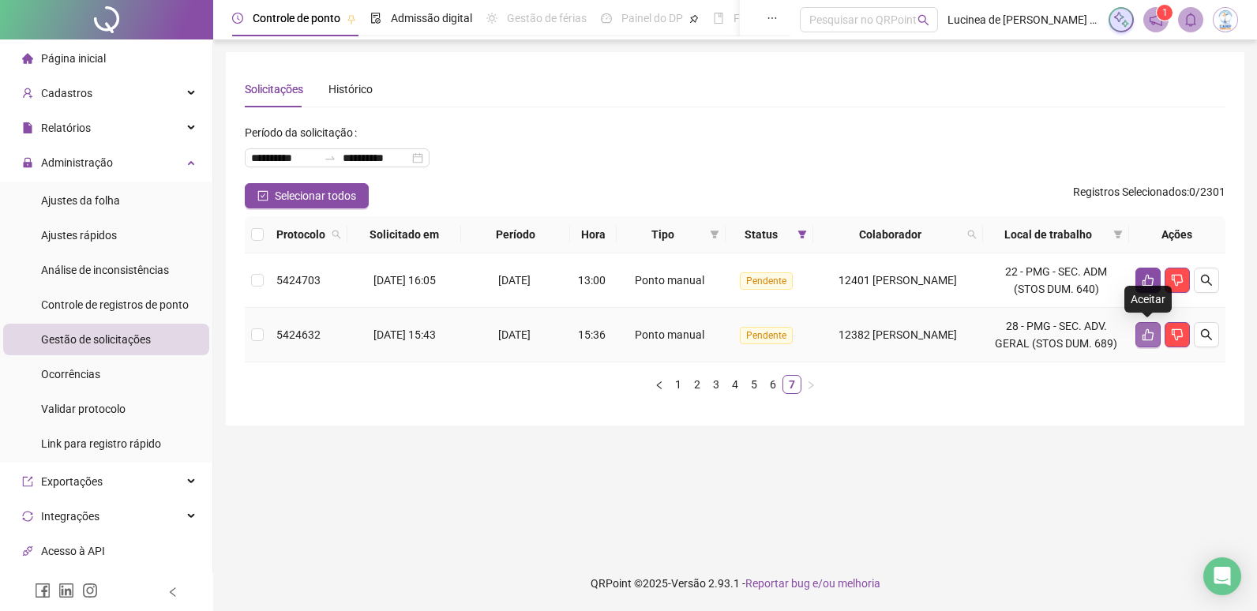
click at [1139, 333] on button "button" at bounding box center [1148, 334] width 25 height 25
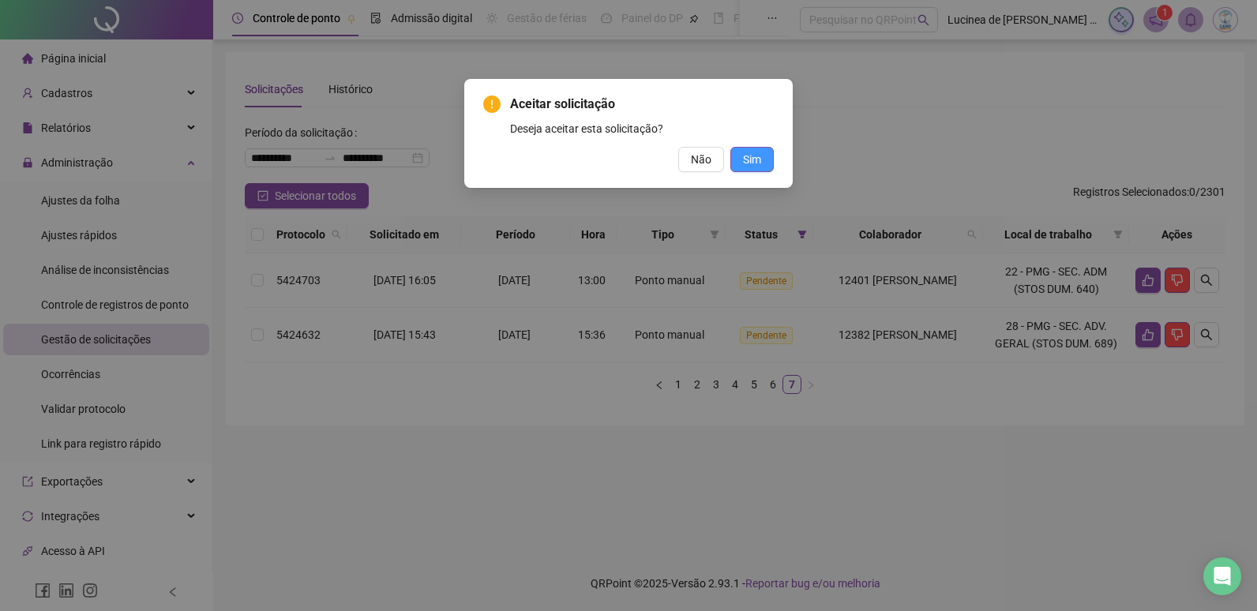
click at [756, 163] on span "Sim" at bounding box center [752, 159] width 18 height 17
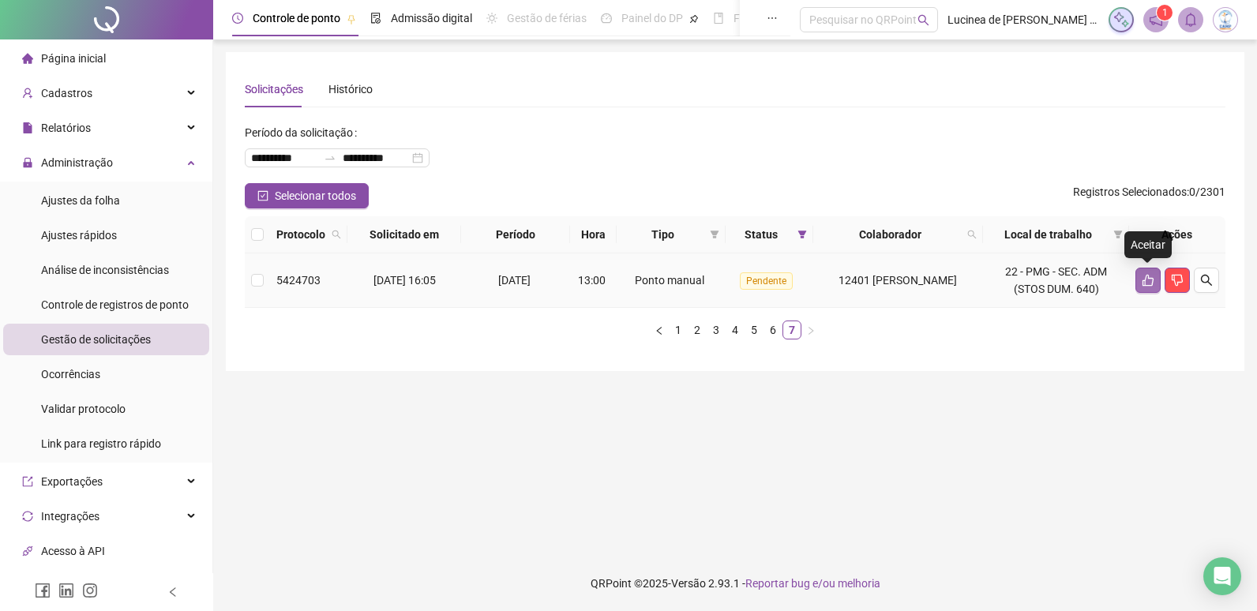
click at [1153, 283] on icon "like" at bounding box center [1148, 281] width 11 height 12
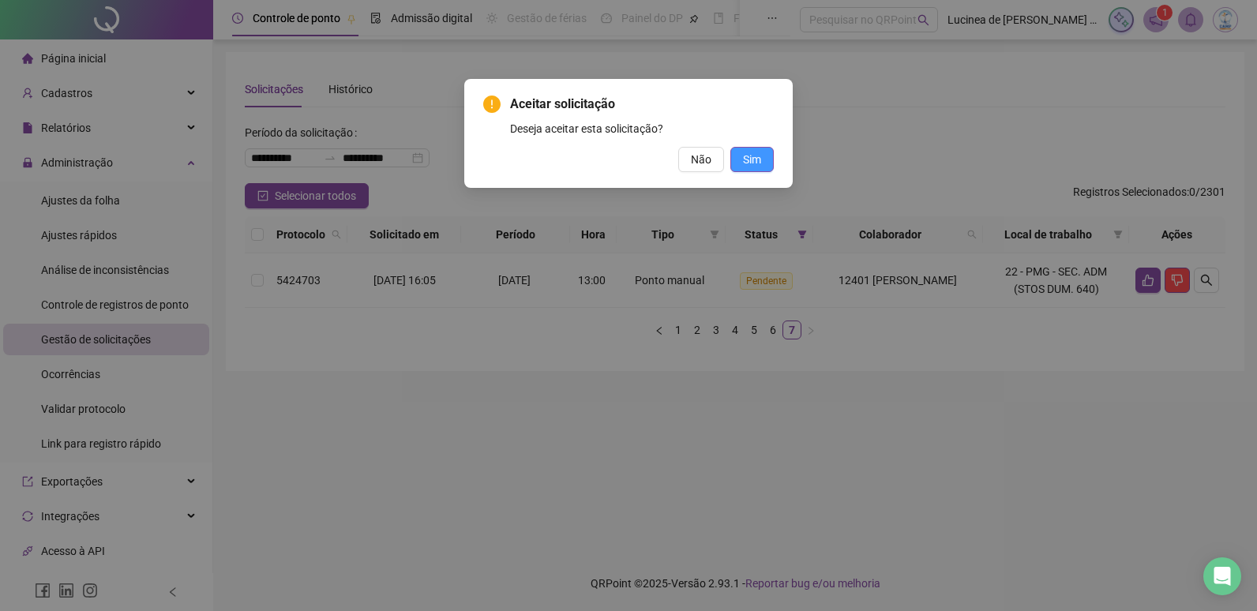
click at [761, 167] on button "Sim" at bounding box center [751, 159] width 43 height 25
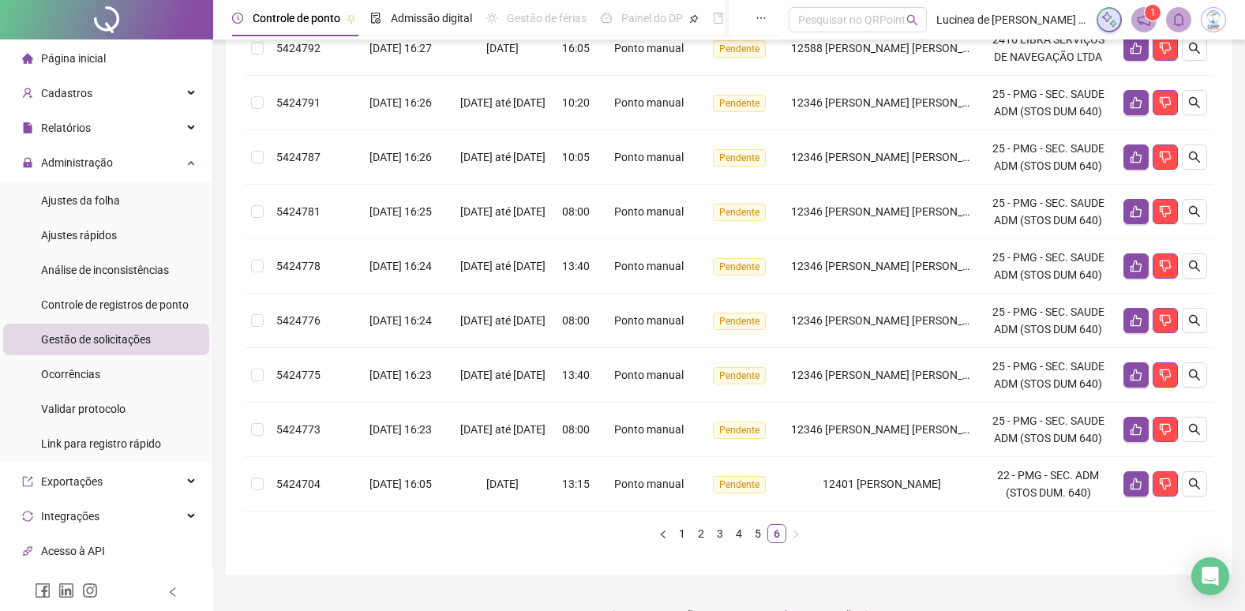
scroll to position [427, 0]
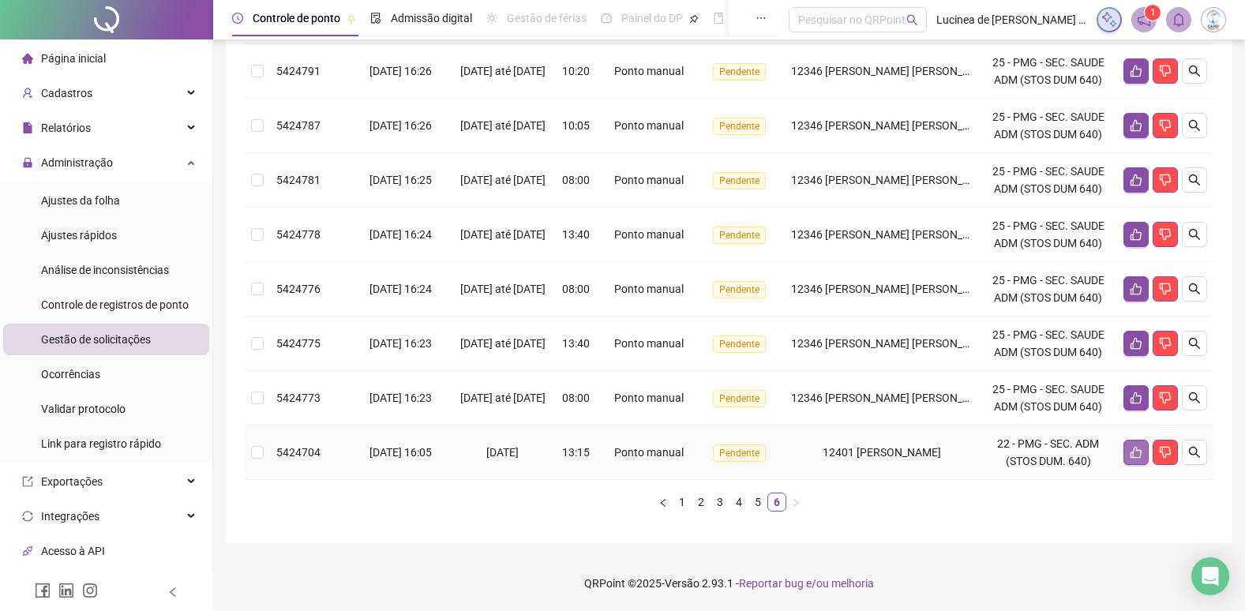
click at [1138, 451] on icon "like" at bounding box center [1136, 453] width 11 height 12
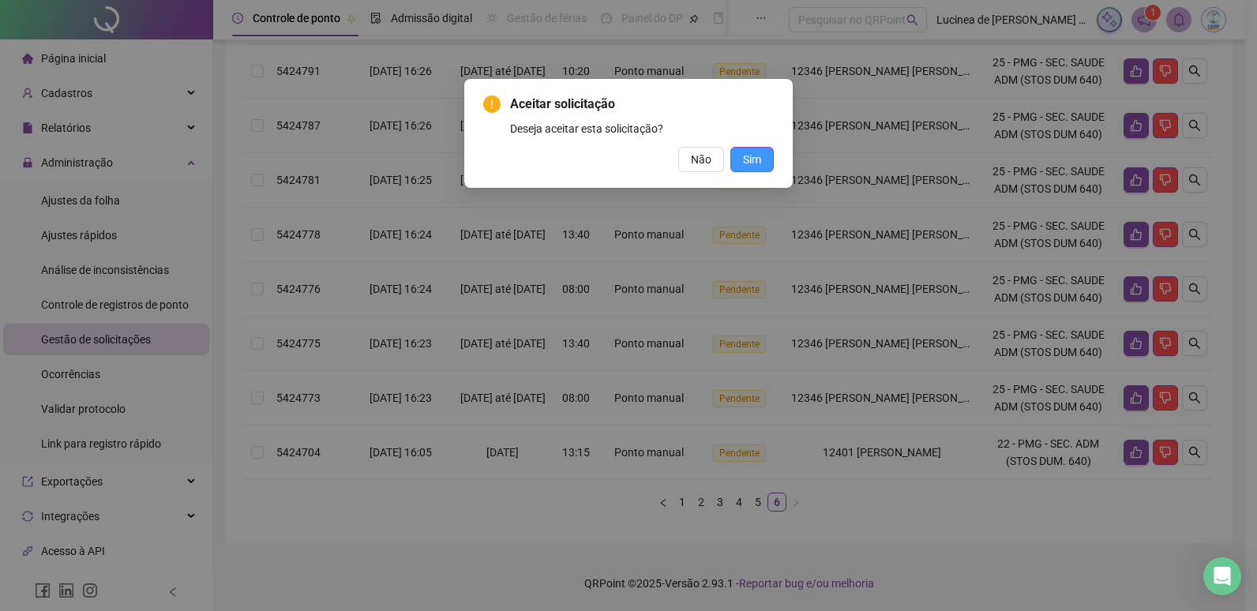
click at [747, 165] on span "Sim" at bounding box center [752, 159] width 18 height 17
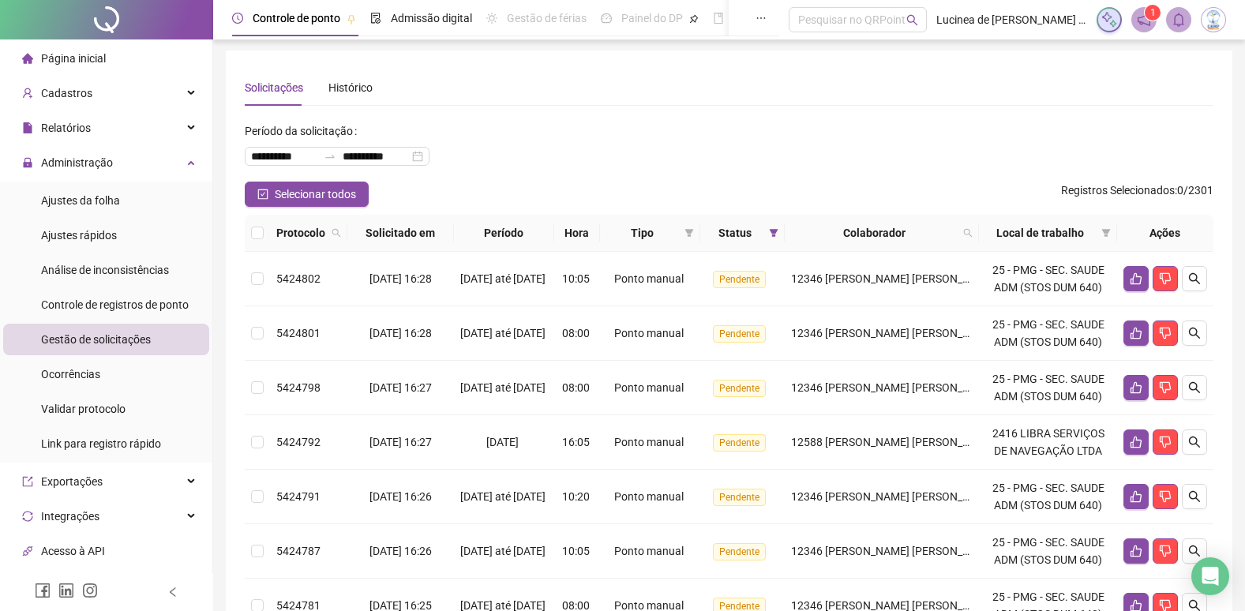
scroll to position [0, 0]
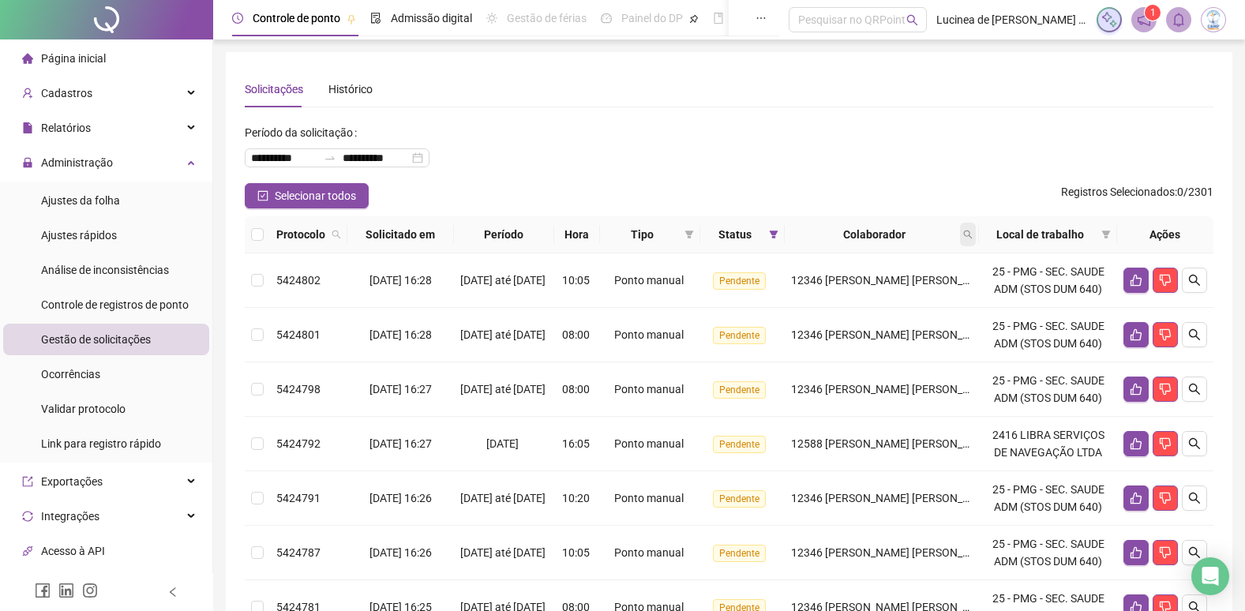
click at [975, 240] on span at bounding box center [968, 235] width 16 height 24
type input "*****"
click at [862, 295] on span "Buscar" at bounding box center [869, 296] width 35 height 17
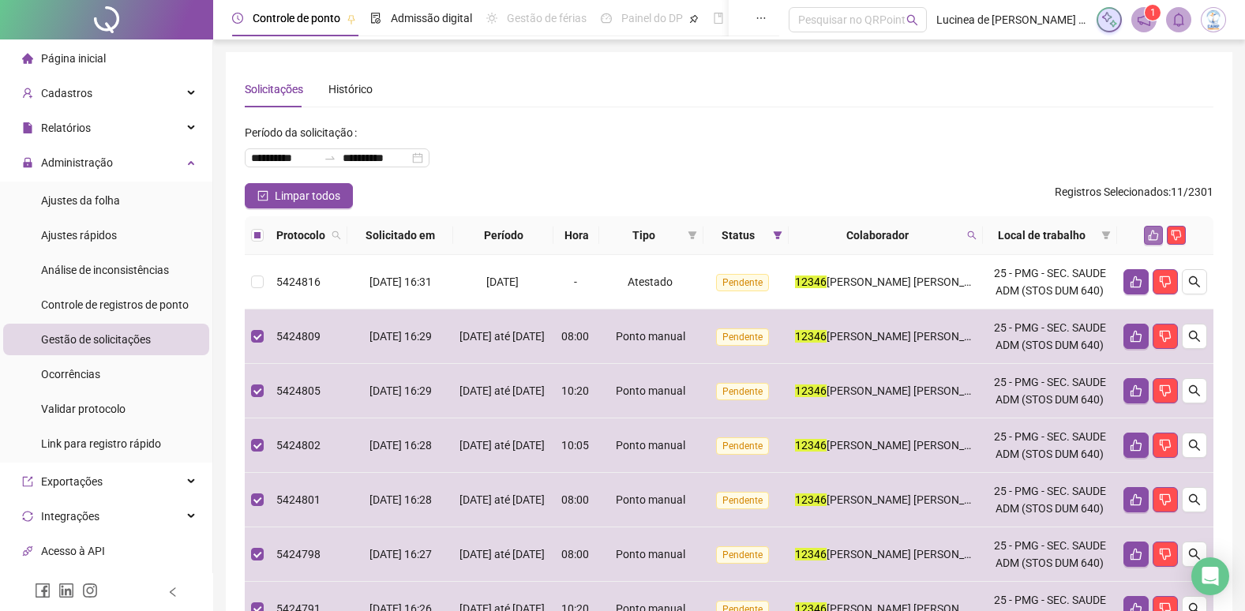
click at [1150, 231] on icon "like" at bounding box center [1153, 235] width 11 height 11
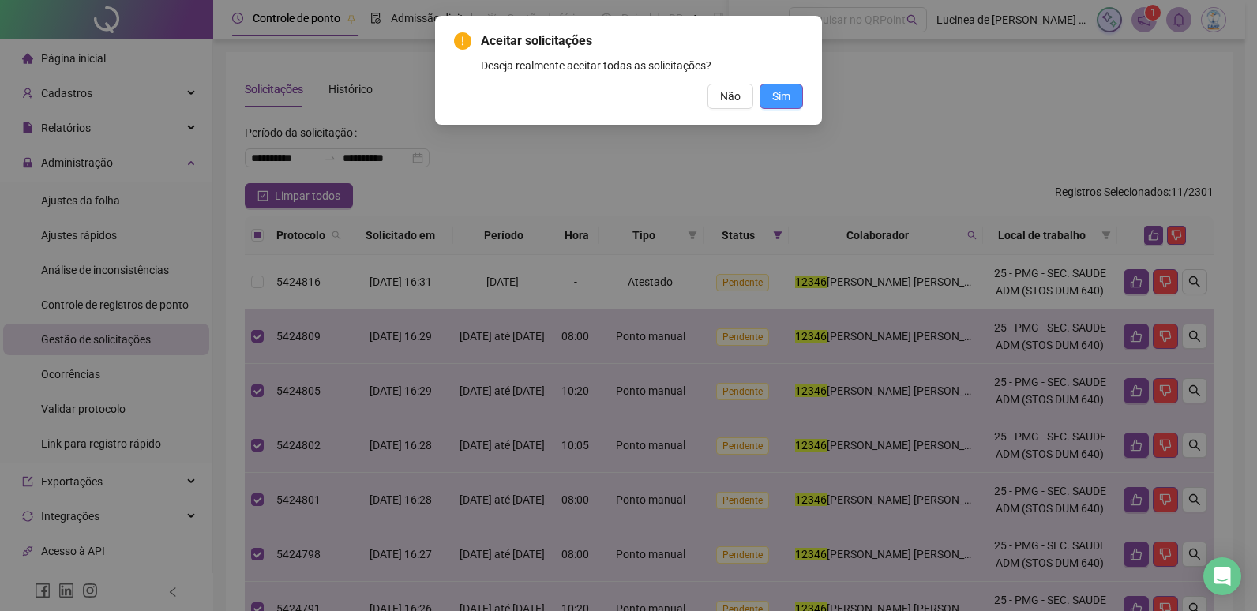
click at [781, 101] on span "Sim" at bounding box center [781, 96] width 18 height 17
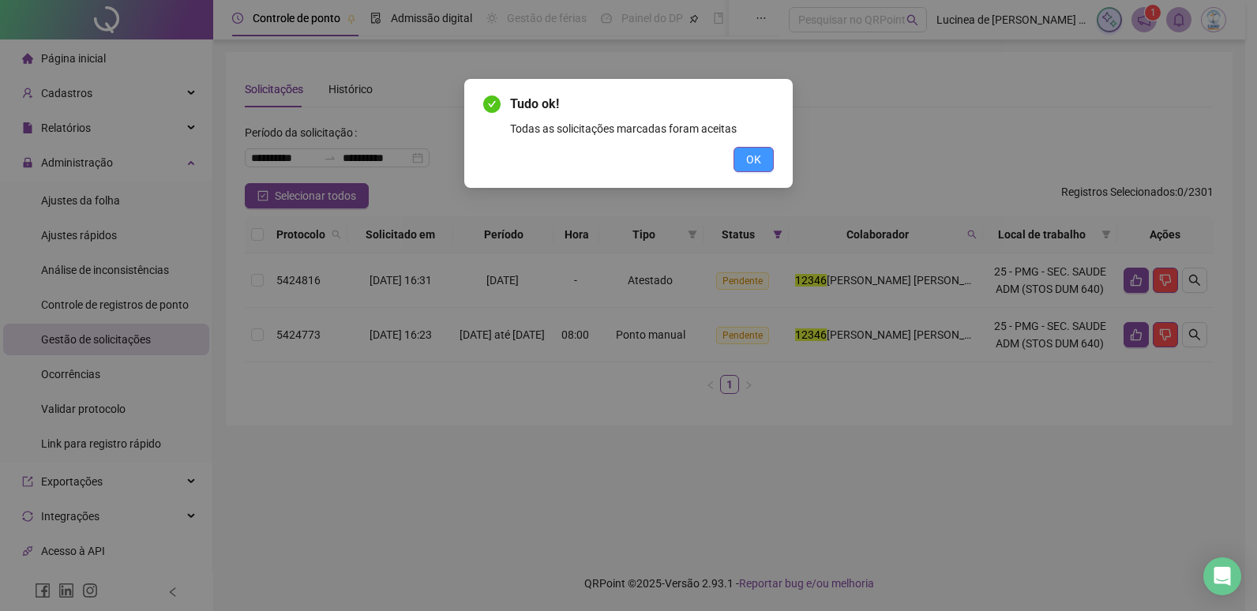
click at [753, 163] on span "OK" at bounding box center [753, 159] width 15 height 17
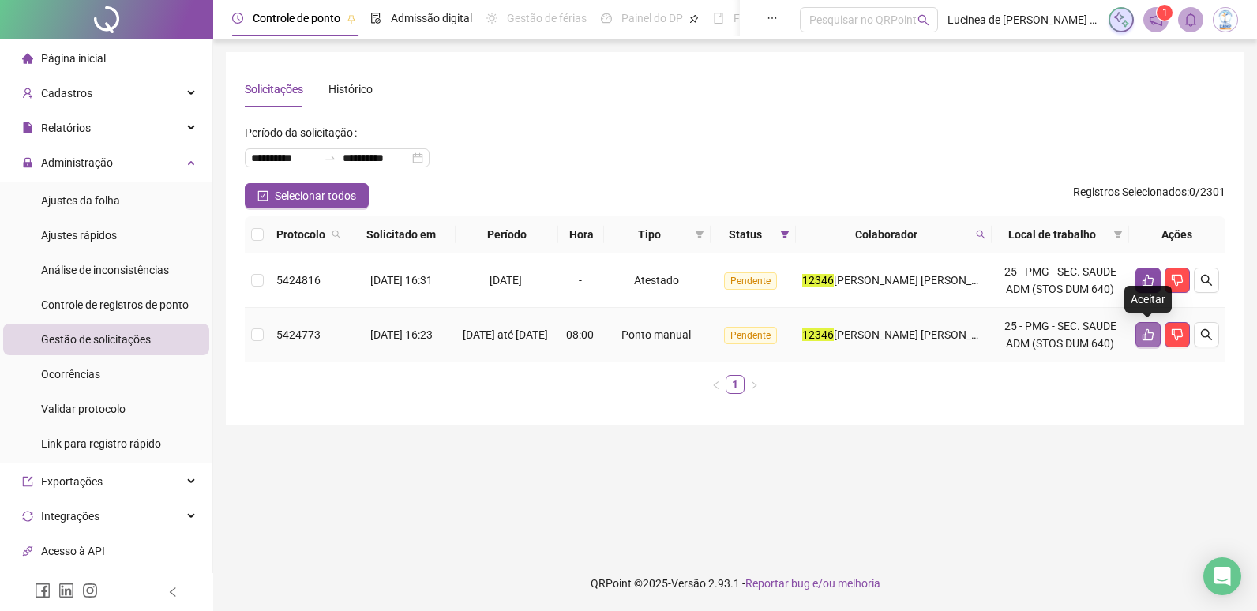
click at [1145, 336] on icon "like" at bounding box center [1148, 335] width 11 height 12
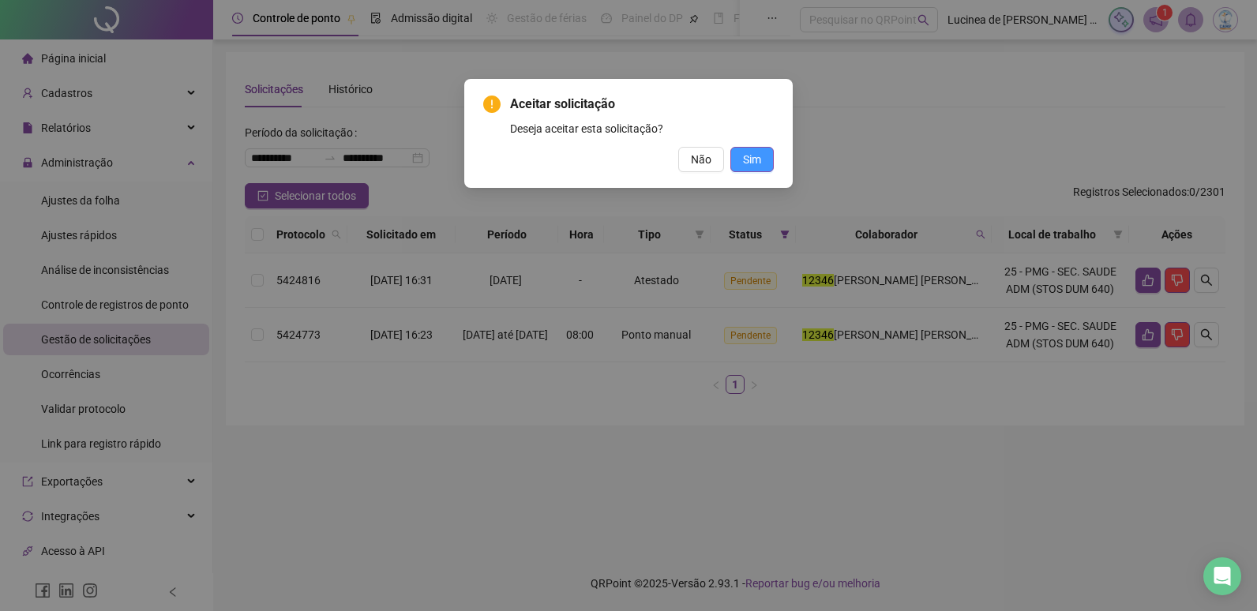
click at [752, 164] on span "Sim" at bounding box center [752, 159] width 18 height 17
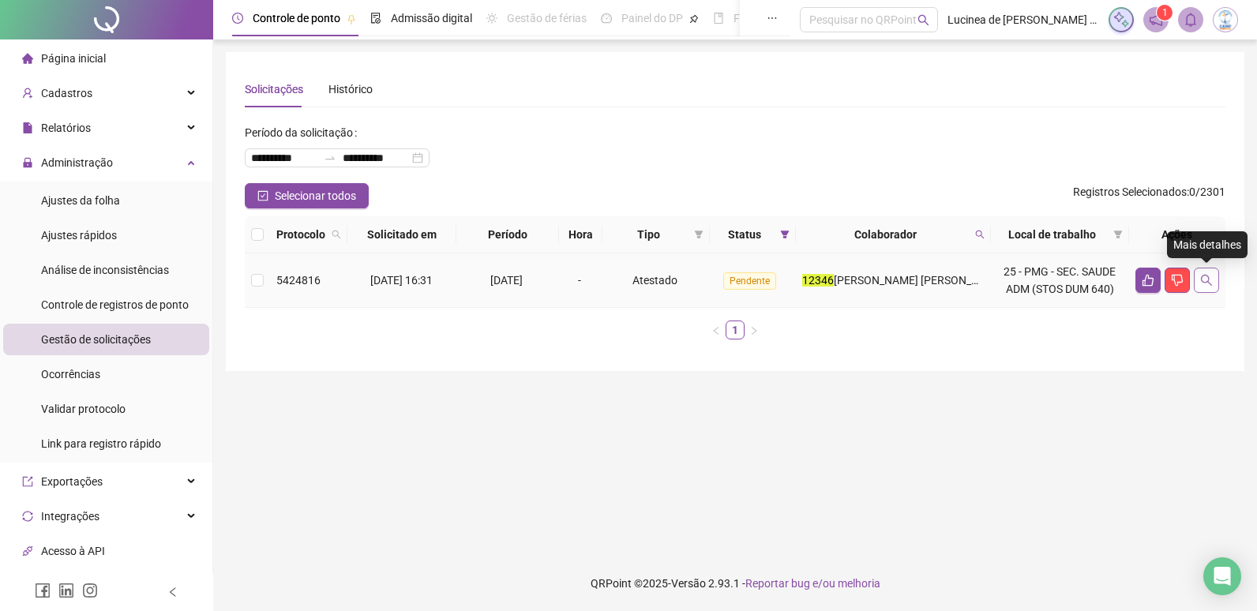
click at [1206, 280] on icon "search" at bounding box center [1206, 280] width 13 height 13
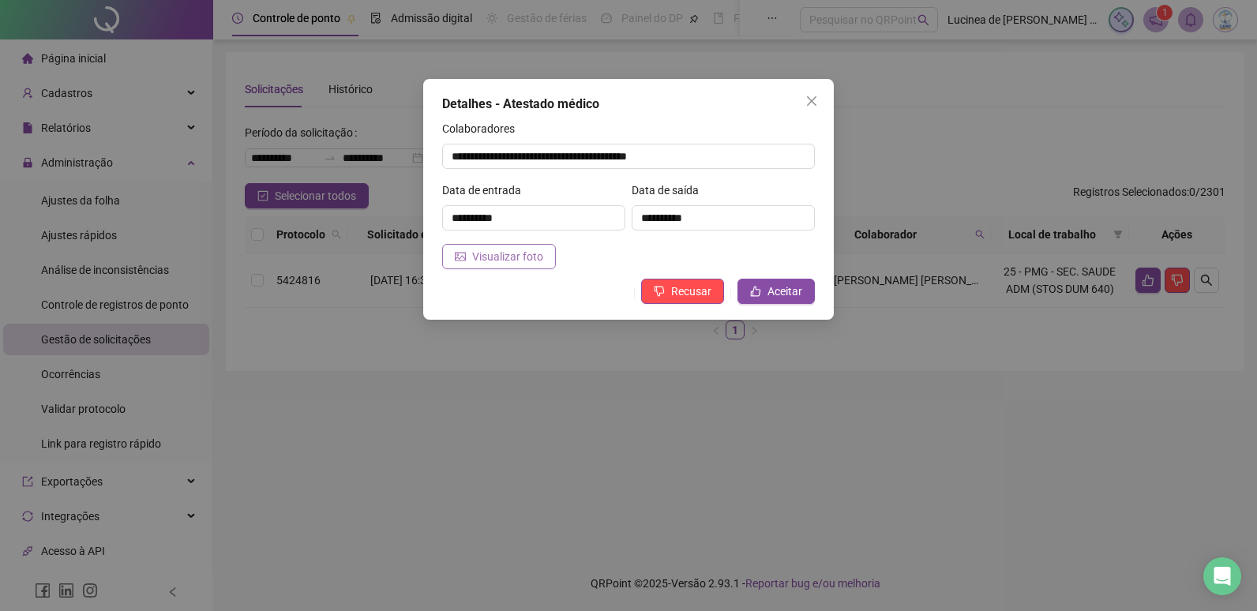
click at [537, 258] on span "Visualizar foto" at bounding box center [507, 256] width 71 height 17
click at [787, 293] on span "Aceitar" at bounding box center [785, 291] width 35 height 17
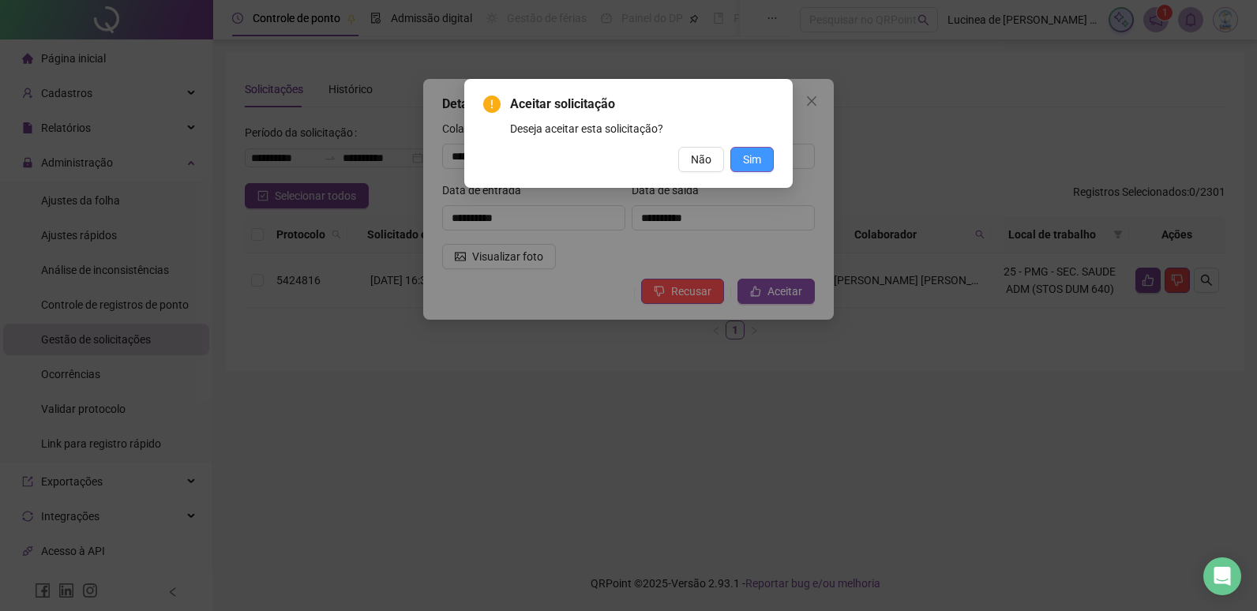
click at [753, 163] on span "Sim" at bounding box center [752, 159] width 18 height 17
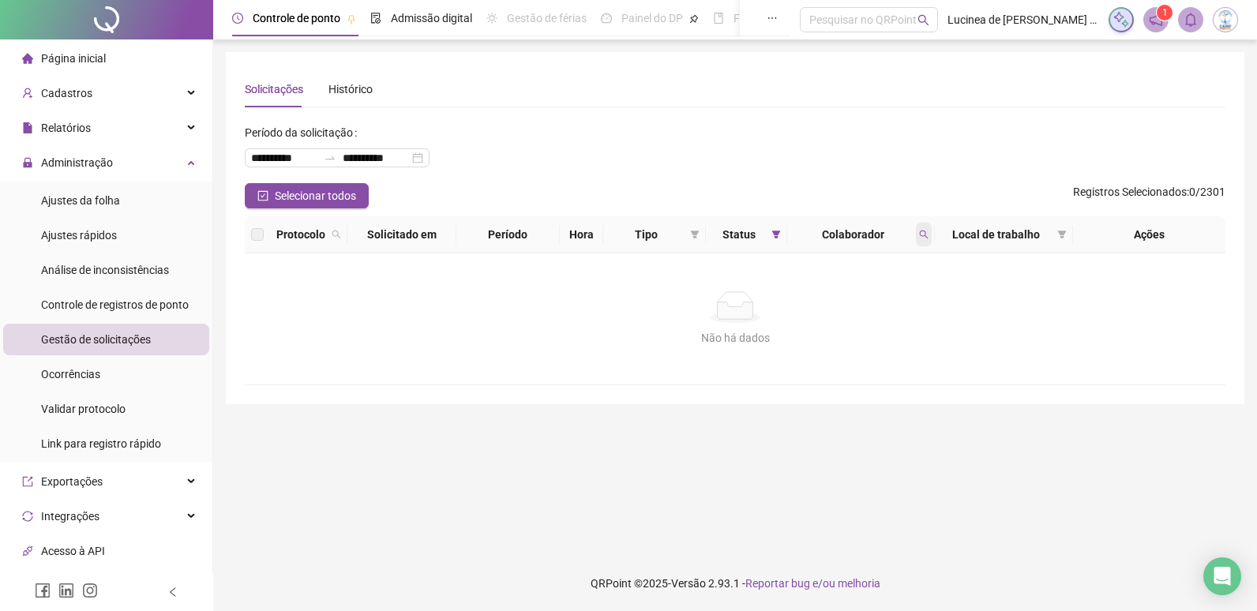
click at [925, 233] on icon "search" at bounding box center [924, 235] width 9 height 9
click at [895, 298] on span "Limpar" at bounding box center [889, 298] width 35 height 17
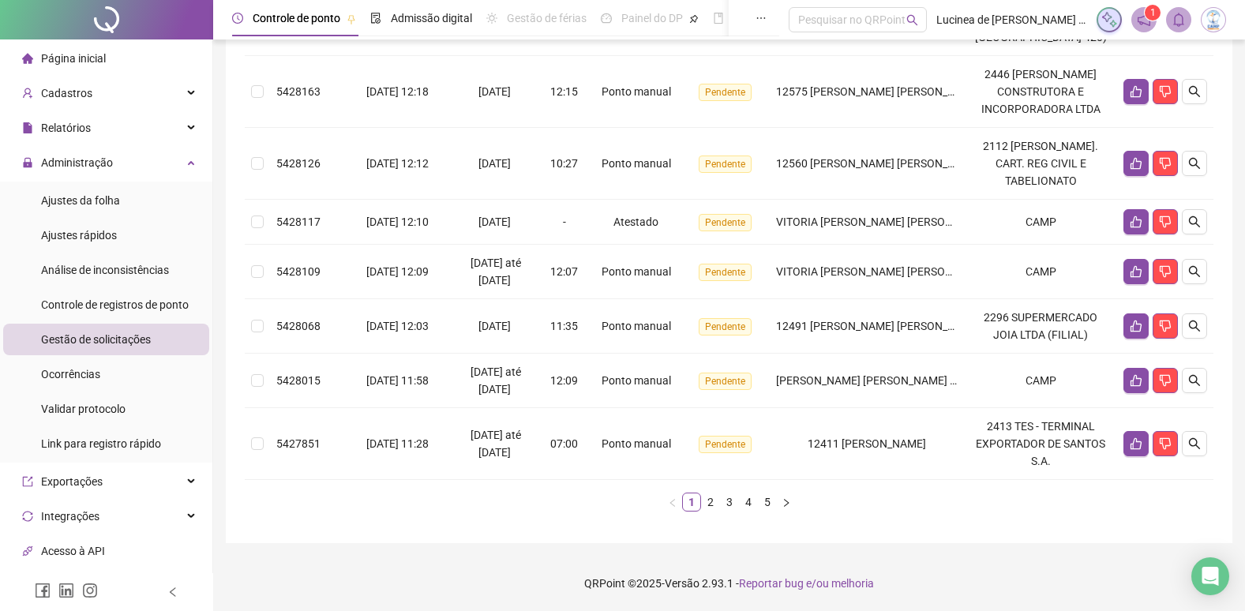
scroll to position [539, 0]
click at [770, 505] on link "5" at bounding box center [767, 502] width 17 height 17
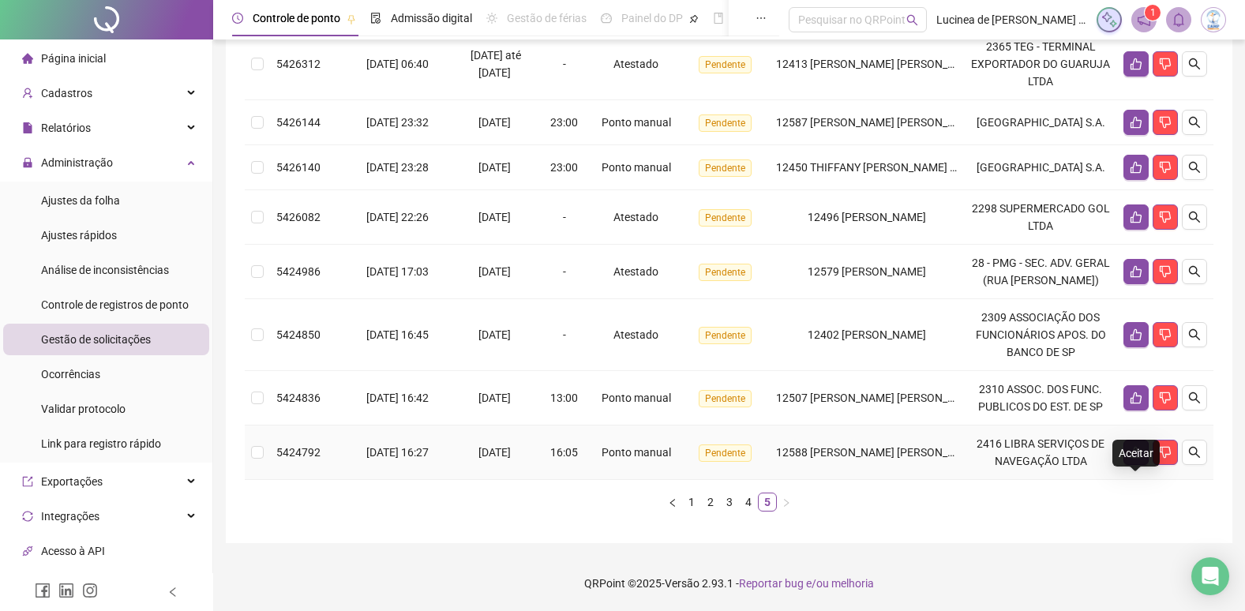
click at [1140, 457] on icon "like" at bounding box center [1136, 452] width 13 height 13
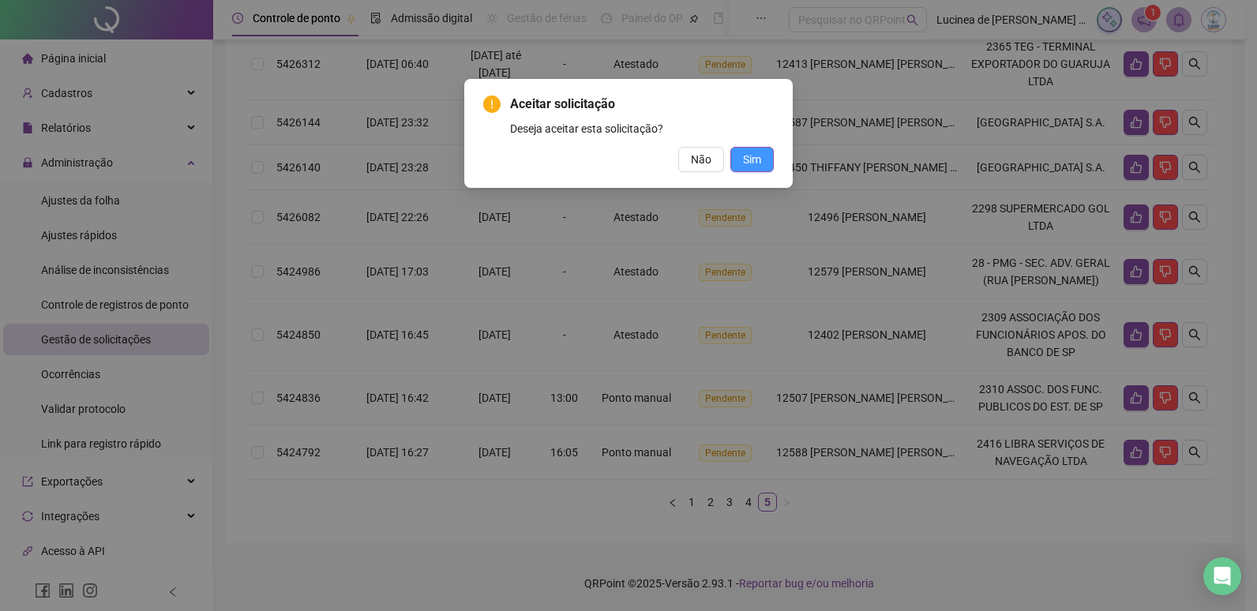
click at [757, 156] on span "Sim" at bounding box center [752, 159] width 18 height 17
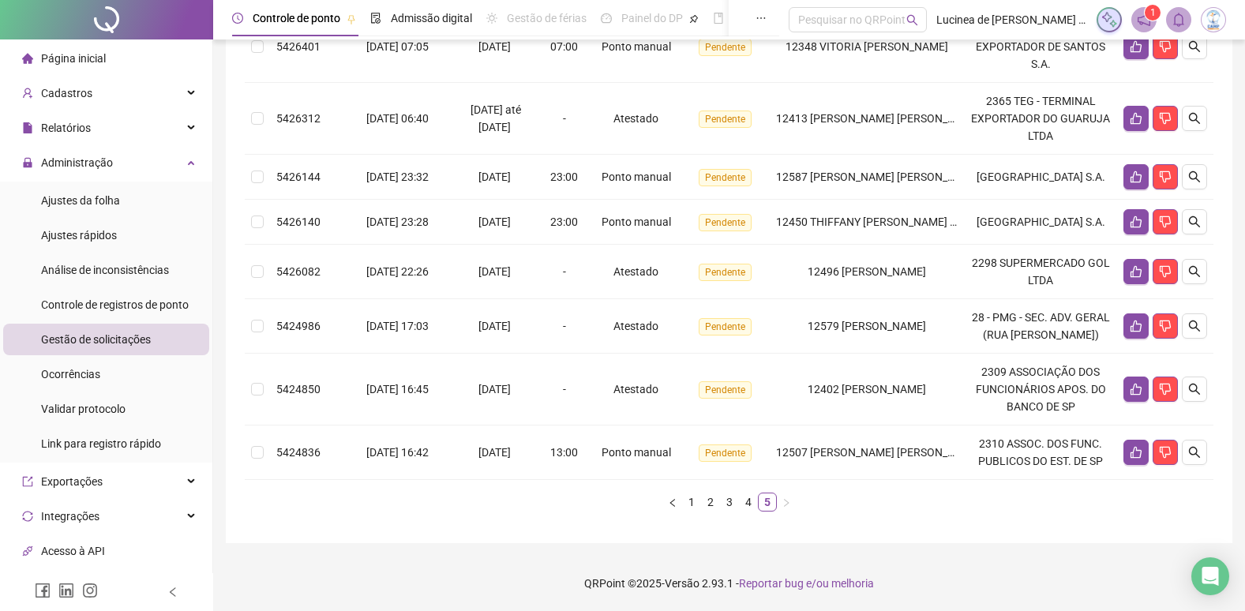
scroll to position [333, 0]
click at [1139, 452] on icon "like" at bounding box center [1136, 452] width 13 height 13
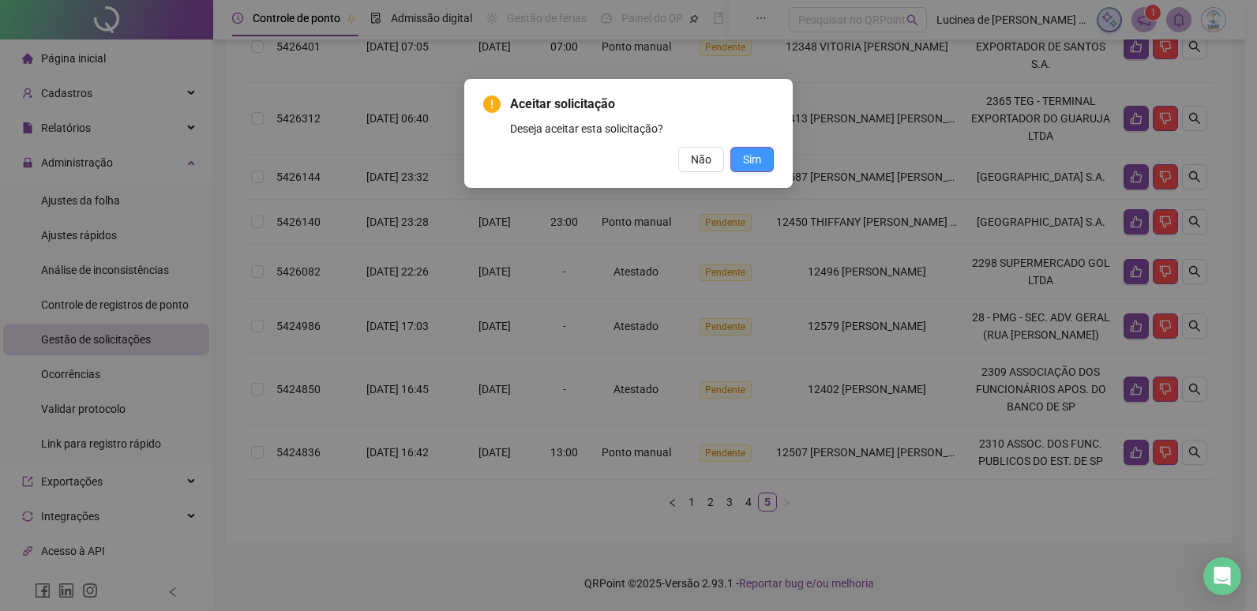
click at [750, 160] on span "Sim" at bounding box center [752, 159] width 18 height 17
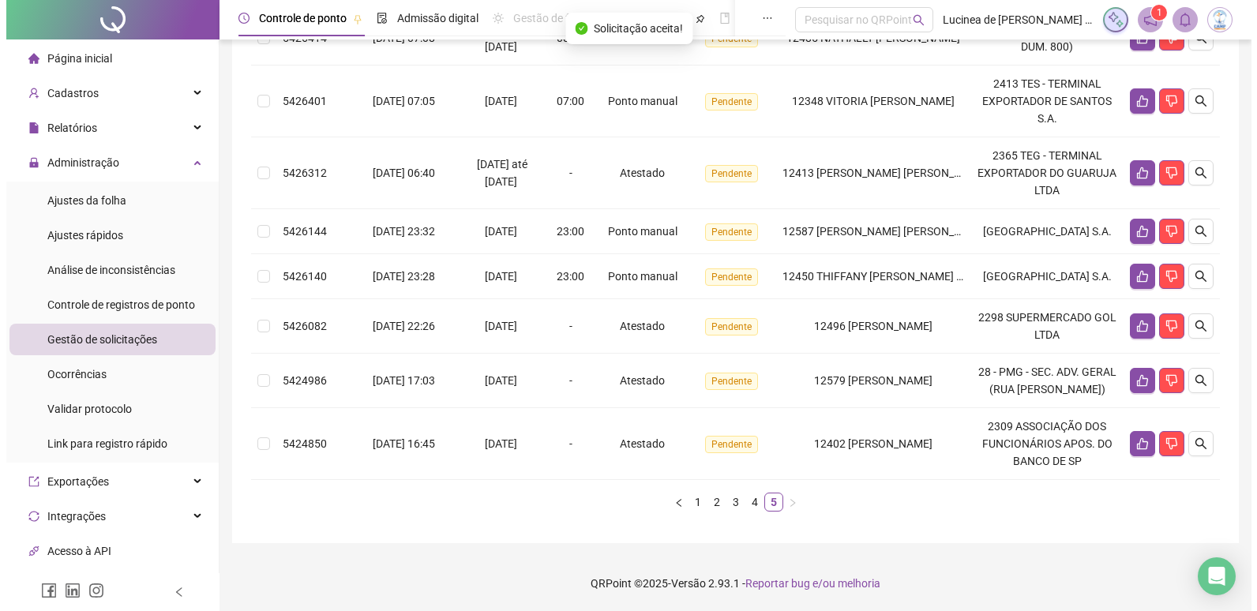
scroll to position [279, 0]
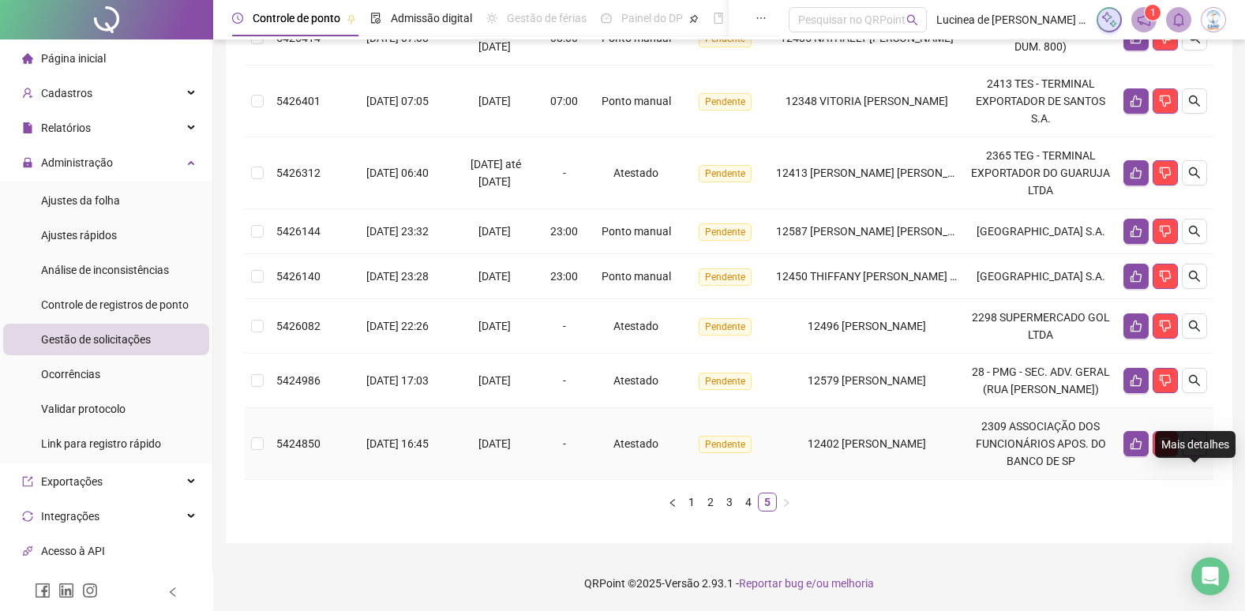
click at [1190, 449] on icon "search" at bounding box center [1194, 443] width 13 height 13
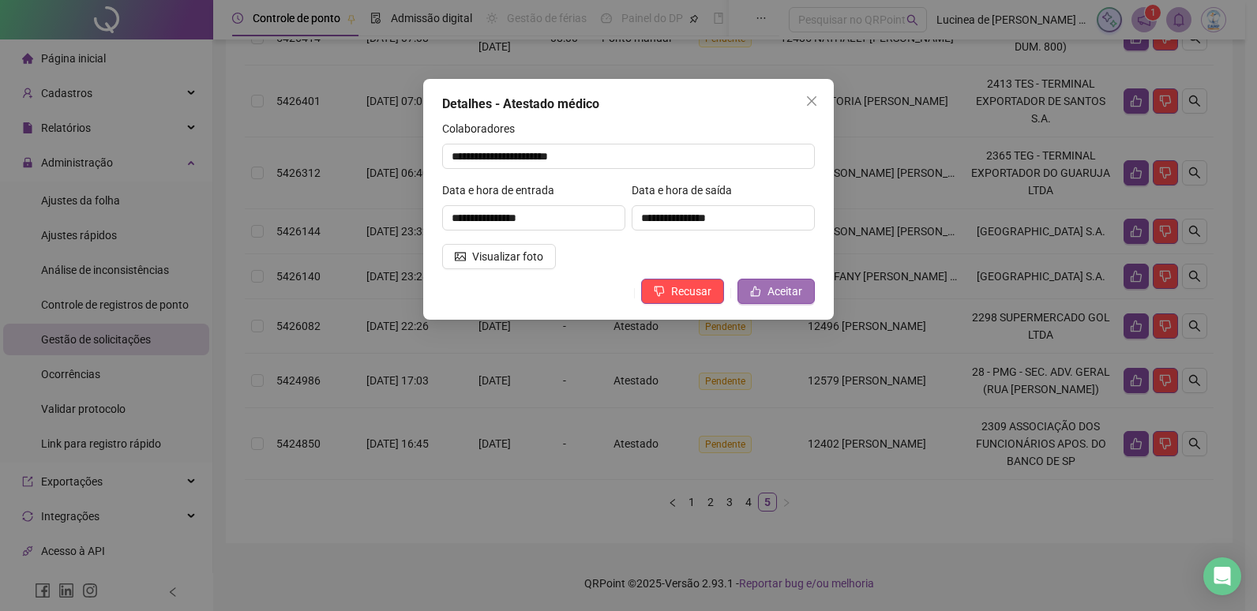
click at [783, 290] on span "Aceitar" at bounding box center [785, 291] width 35 height 17
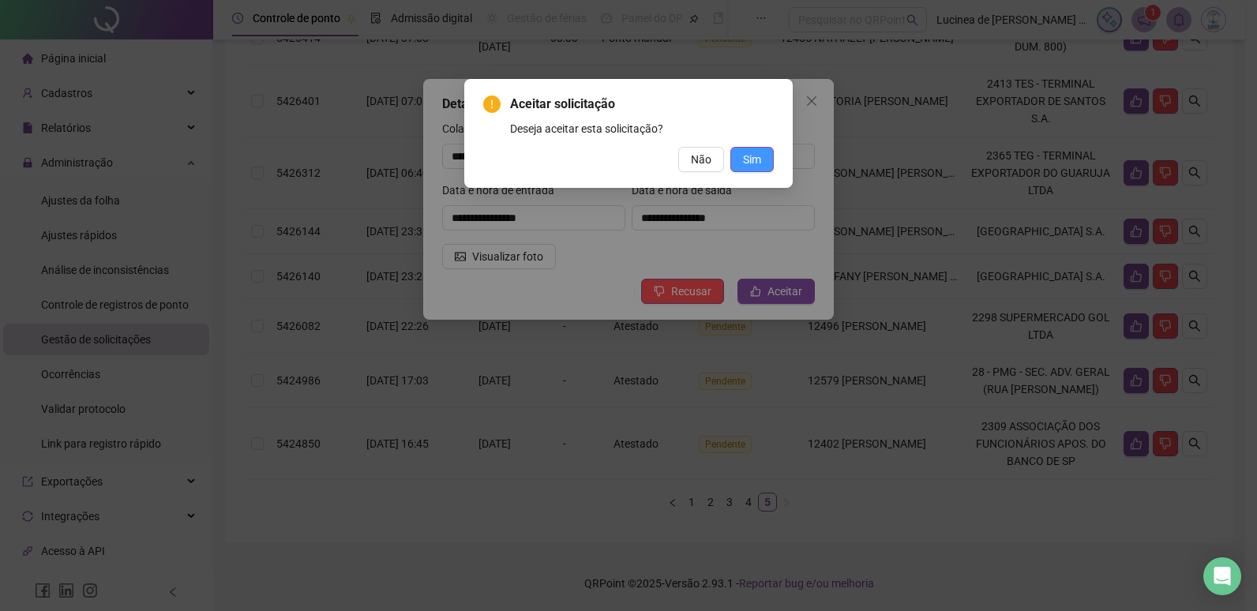
click at [750, 161] on span "Sim" at bounding box center [752, 159] width 18 height 17
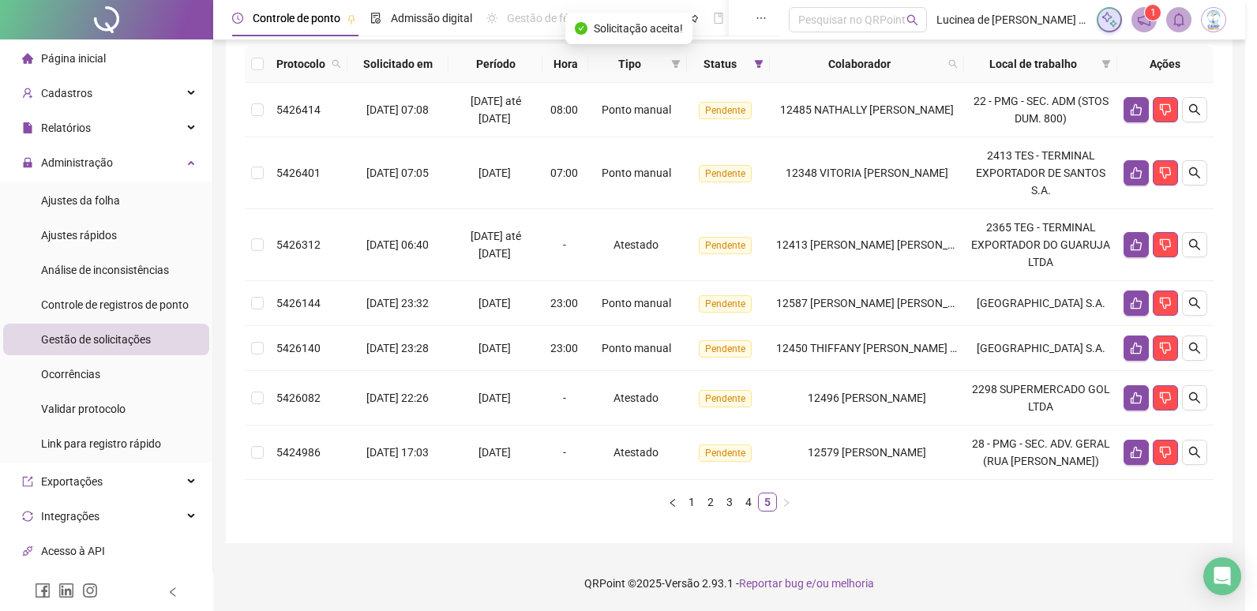
scroll to position [207, 0]
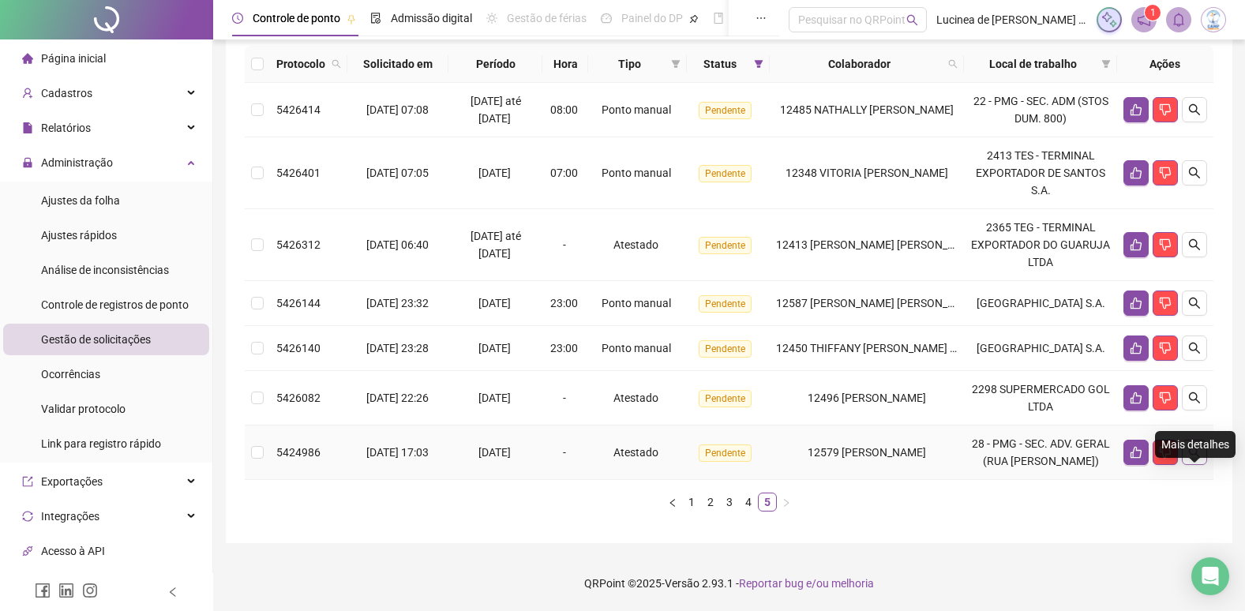
click at [1193, 446] on icon "search" at bounding box center [1194, 452] width 13 height 13
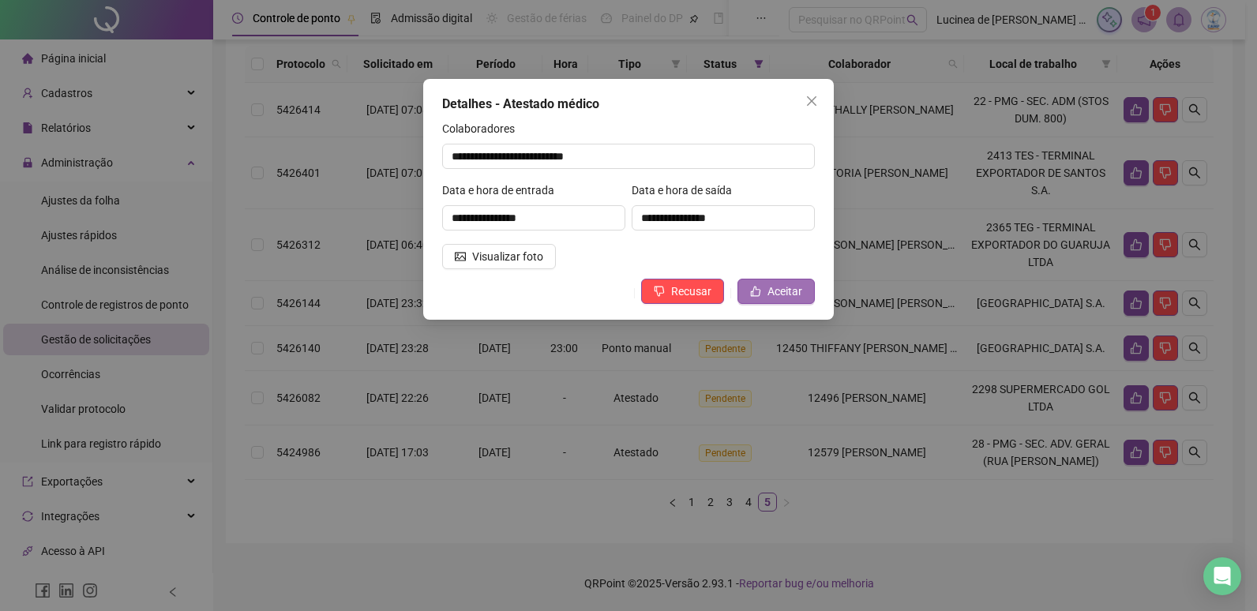
click at [793, 291] on span "Aceitar" at bounding box center [785, 291] width 35 height 17
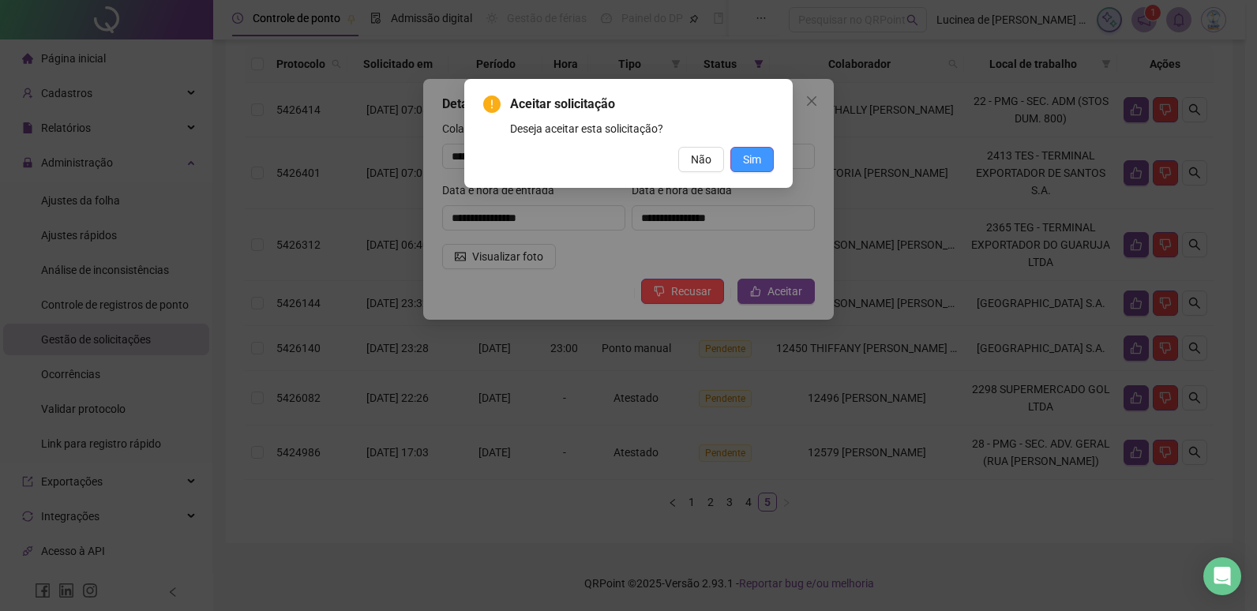
click at [749, 160] on span "Sim" at bounding box center [752, 159] width 18 height 17
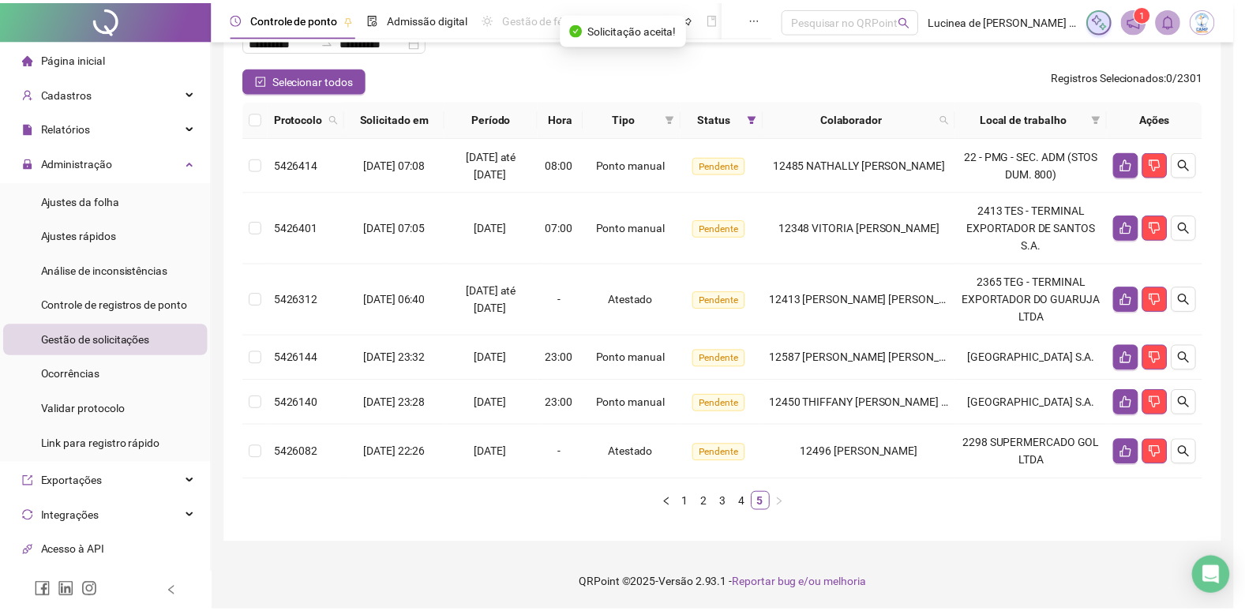
scroll to position [135, 0]
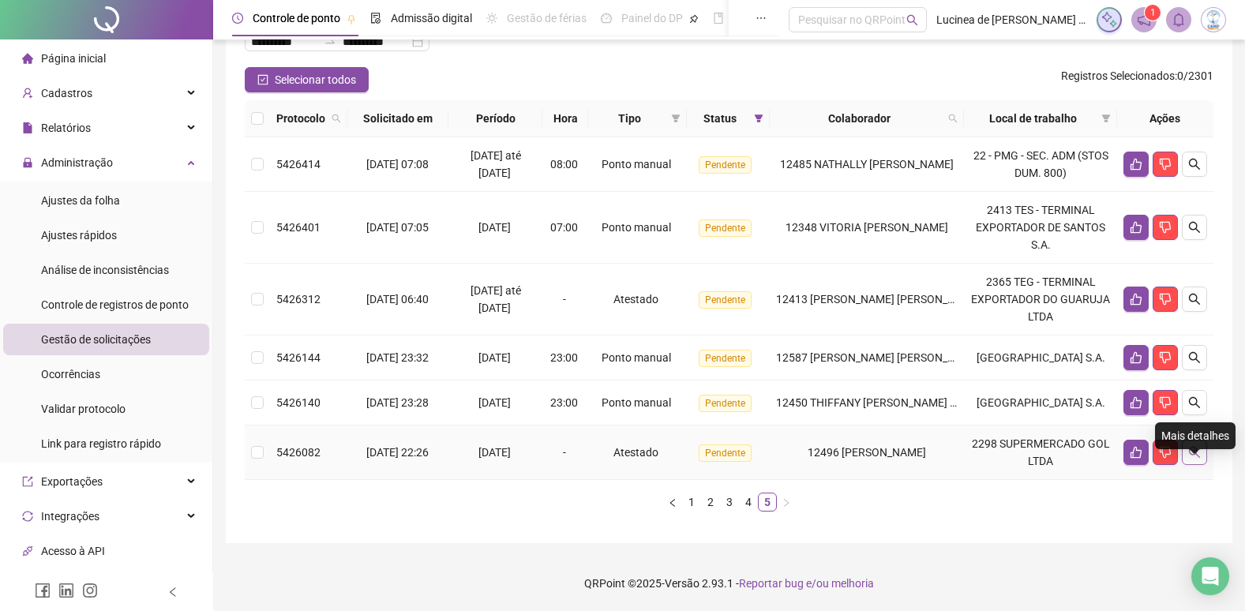
click at [1194, 451] on icon "search" at bounding box center [1194, 452] width 13 height 13
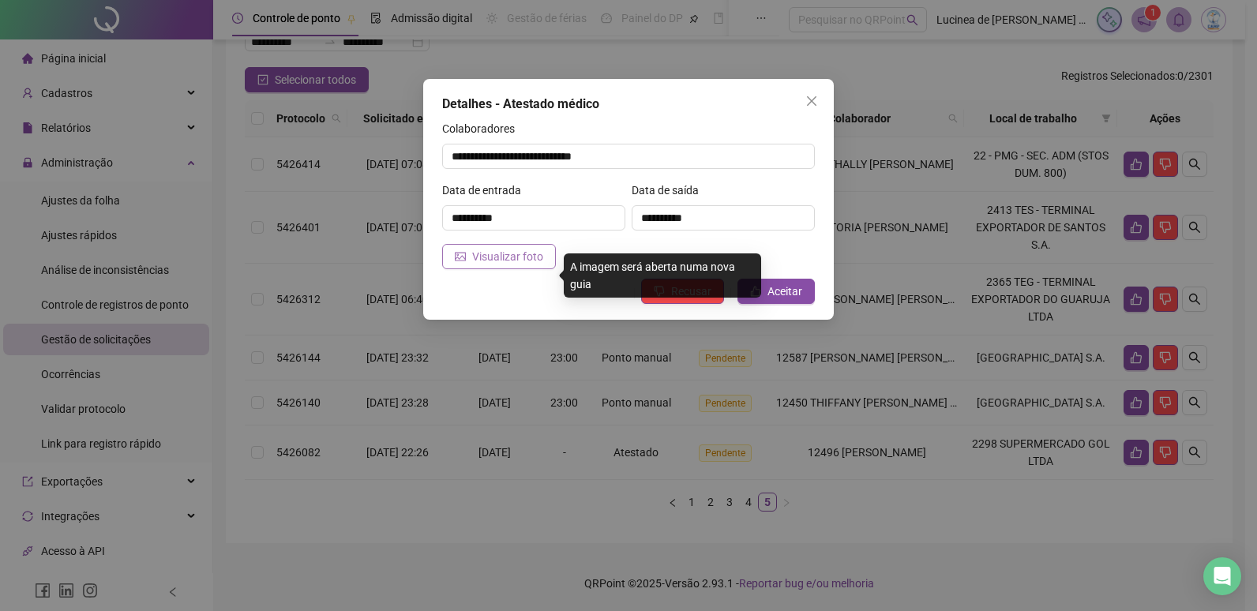
click at [536, 263] on span "Visualizar foto" at bounding box center [507, 256] width 71 height 17
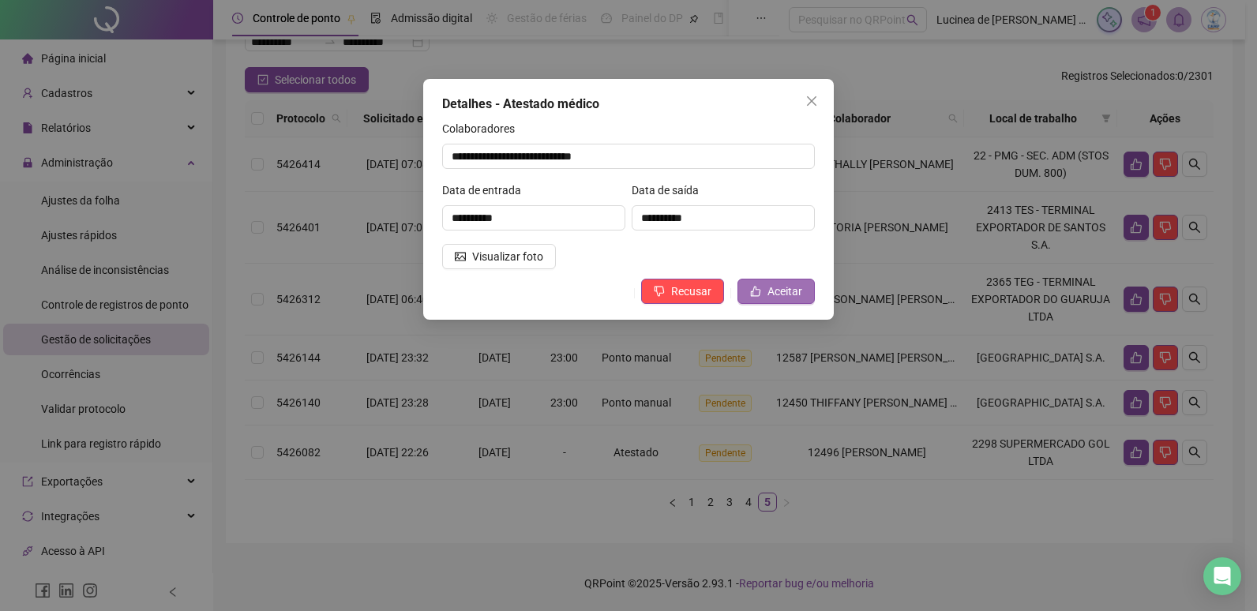
click at [772, 290] on span "Aceitar" at bounding box center [785, 291] width 35 height 17
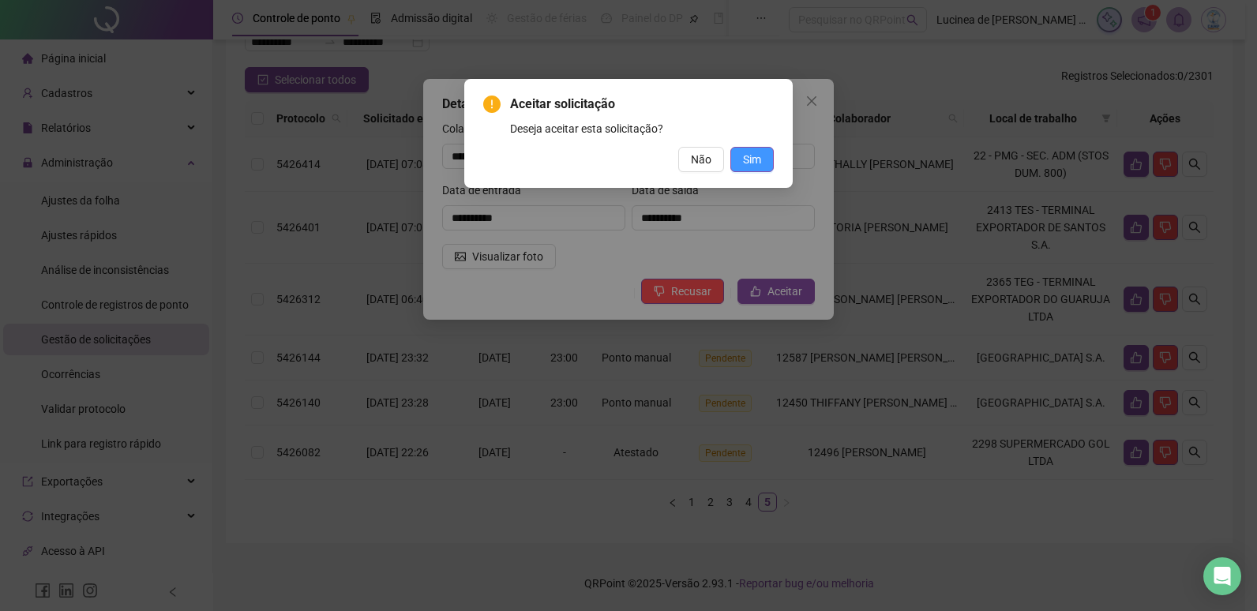
click at [753, 167] on span "Sim" at bounding box center [752, 159] width 18 height 17
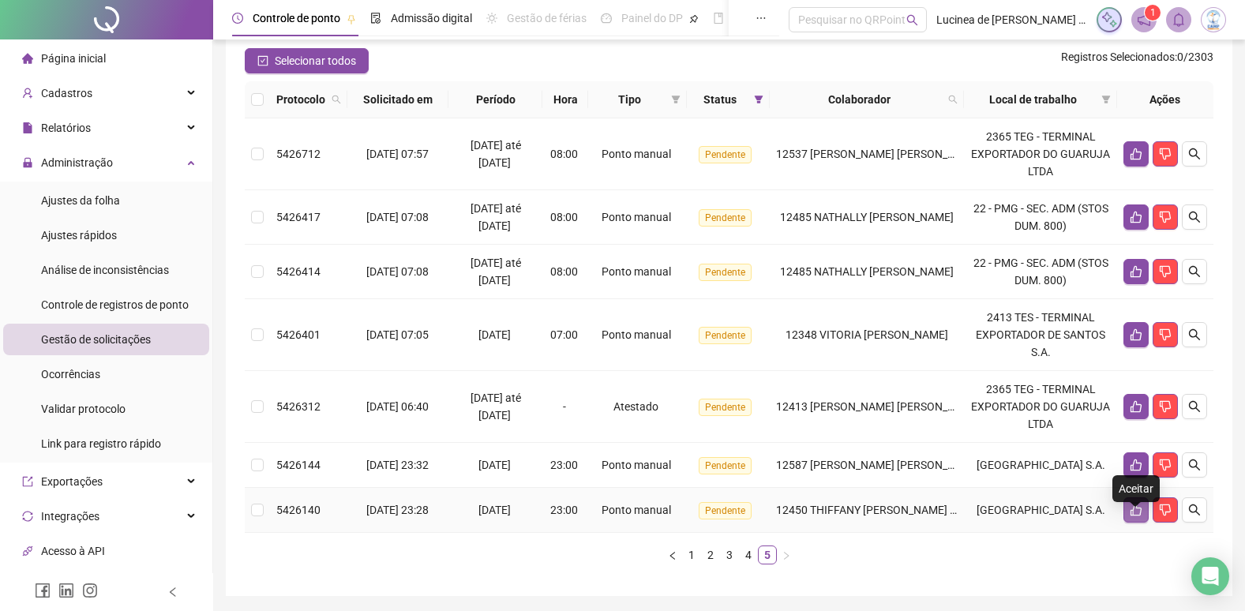
click at [1135, 516] on icon "like" at bounding box center [1136, 510] width 13 height 13
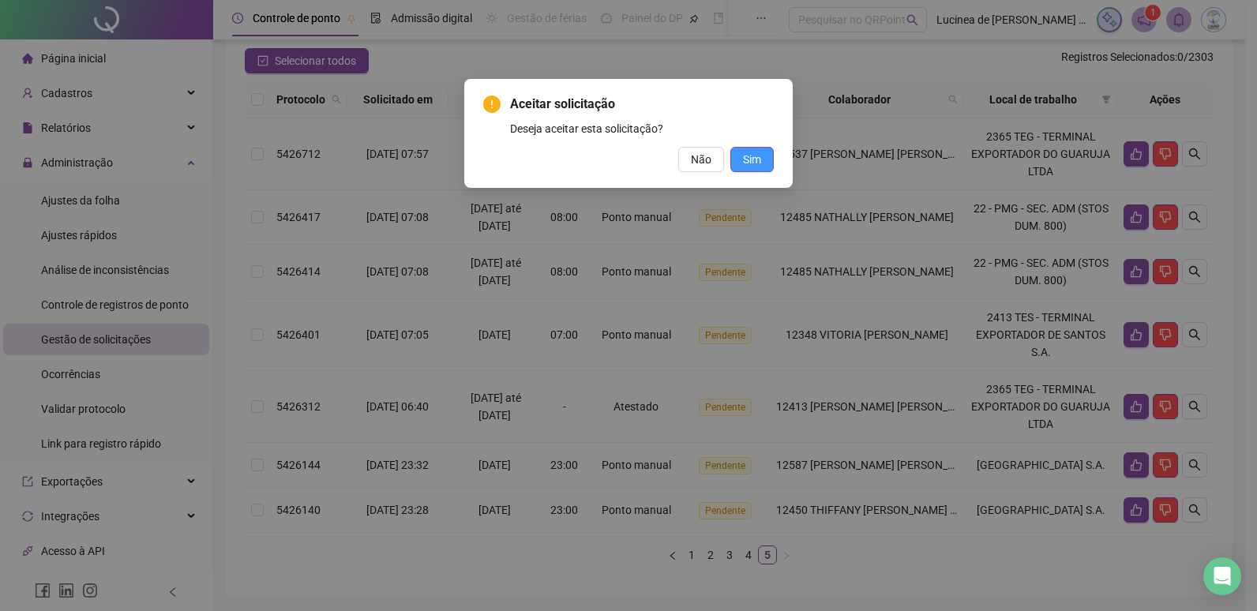
click at [754, 156] on span "Sim" at bounding box center [752, 159] width 18 height 17
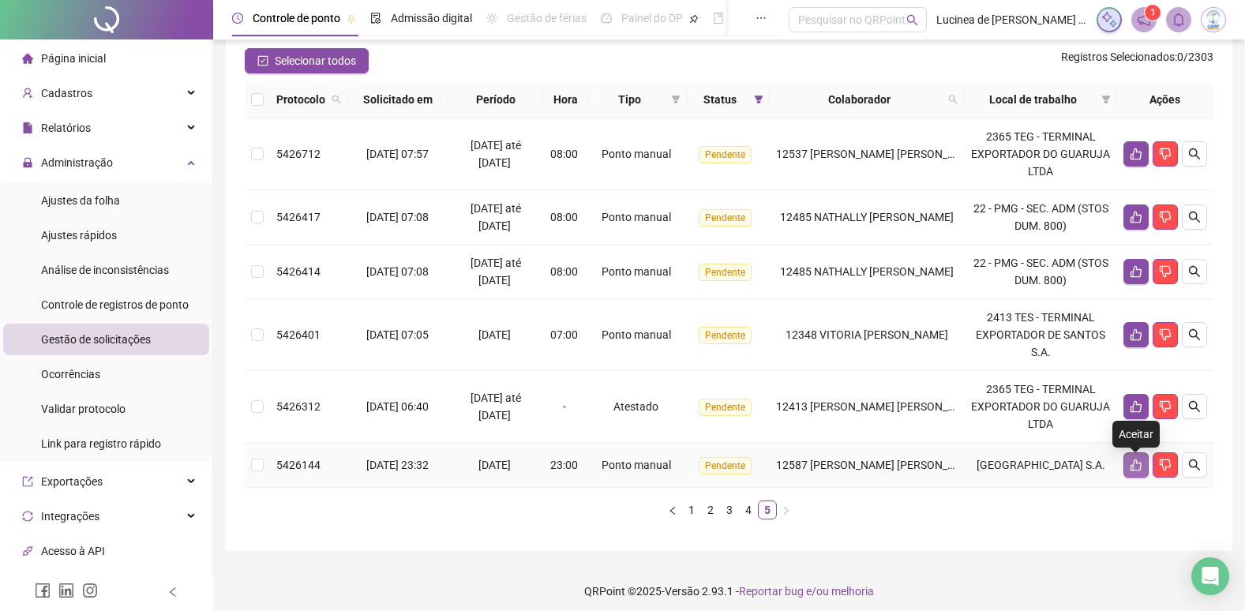
click at [1131, 467] on icon "like" at bounding box center [1136, 465] width 13 height 13
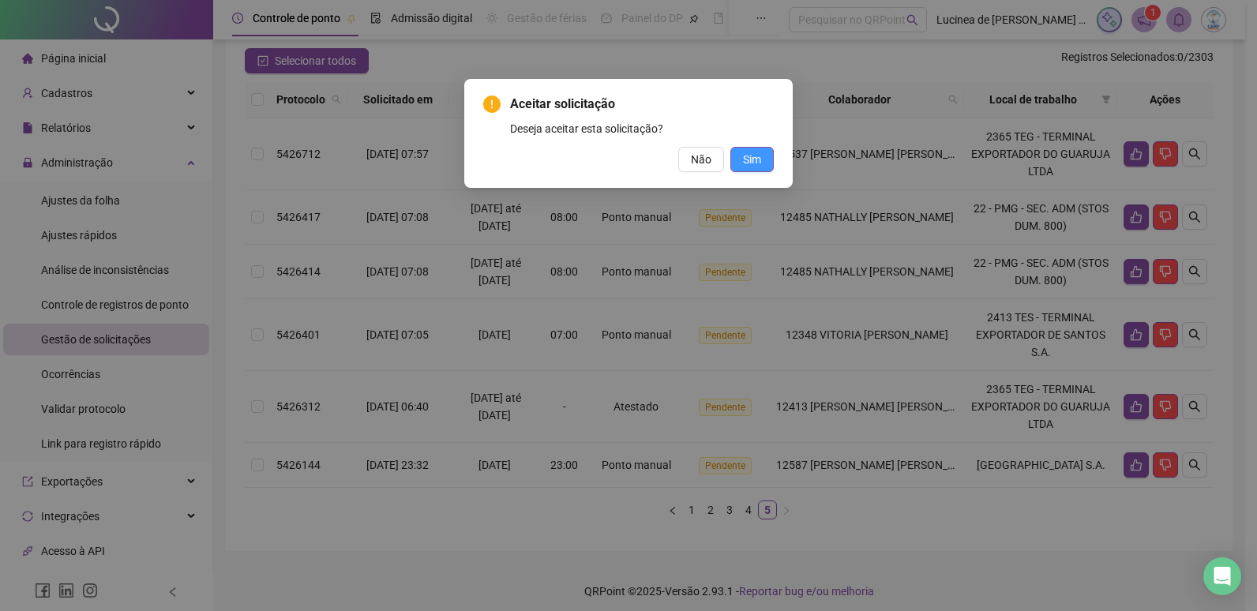
click at [747, 165] on span "Sim" at bounding box center [752, 159] width 18 height 17
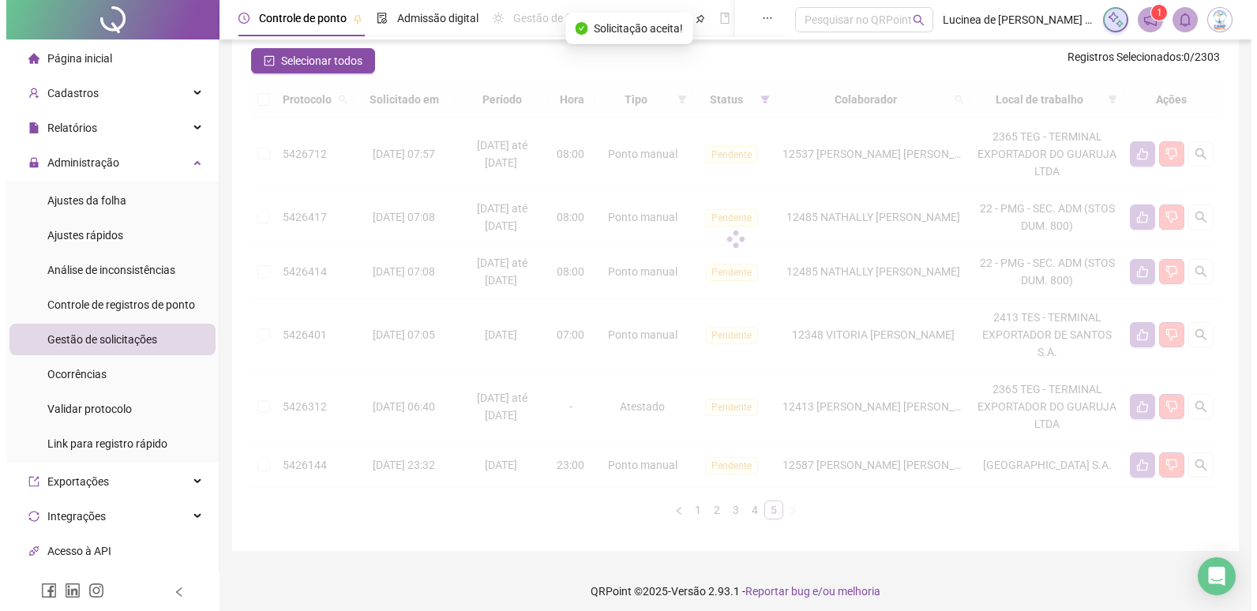
scroll to position [98, 0]
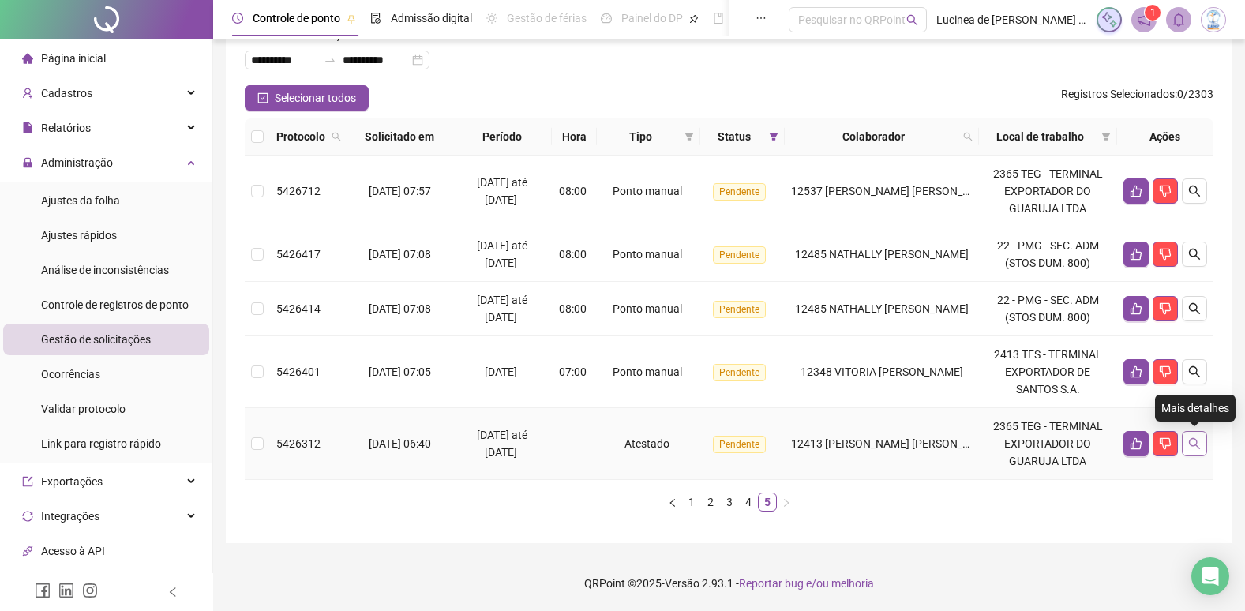
click at [1192, 445] on icon "search" at bounding box center [1194, 443] width 13 height 13
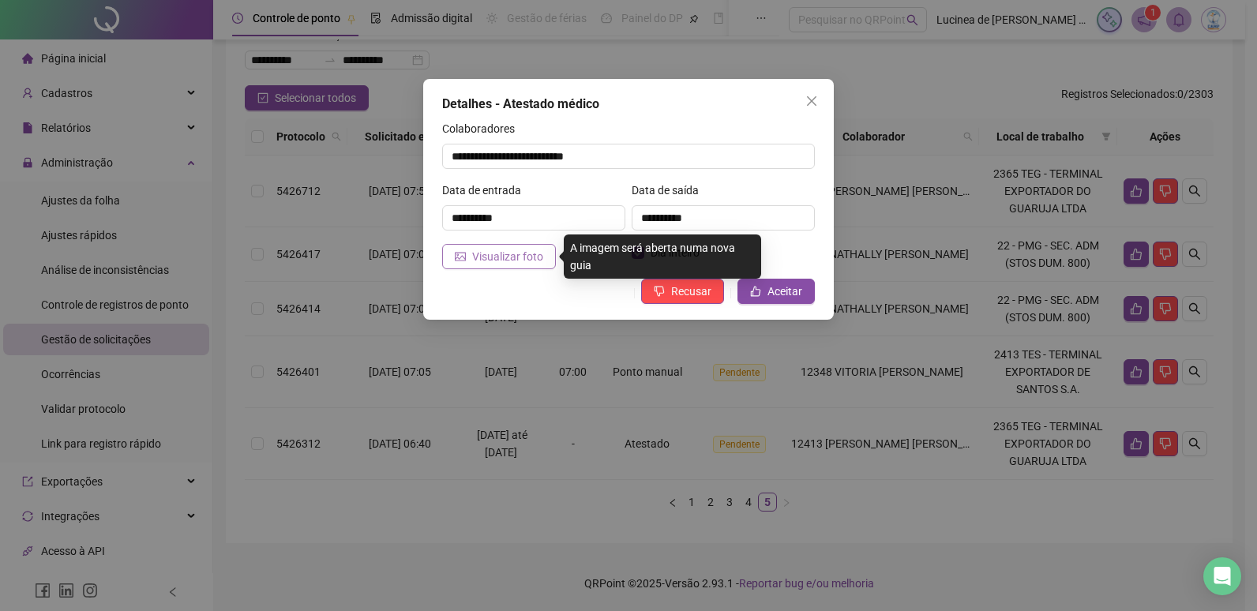
click at [523, 255] on span "Visualizar foto" at bounding box center [507, 256] width 71 height 17
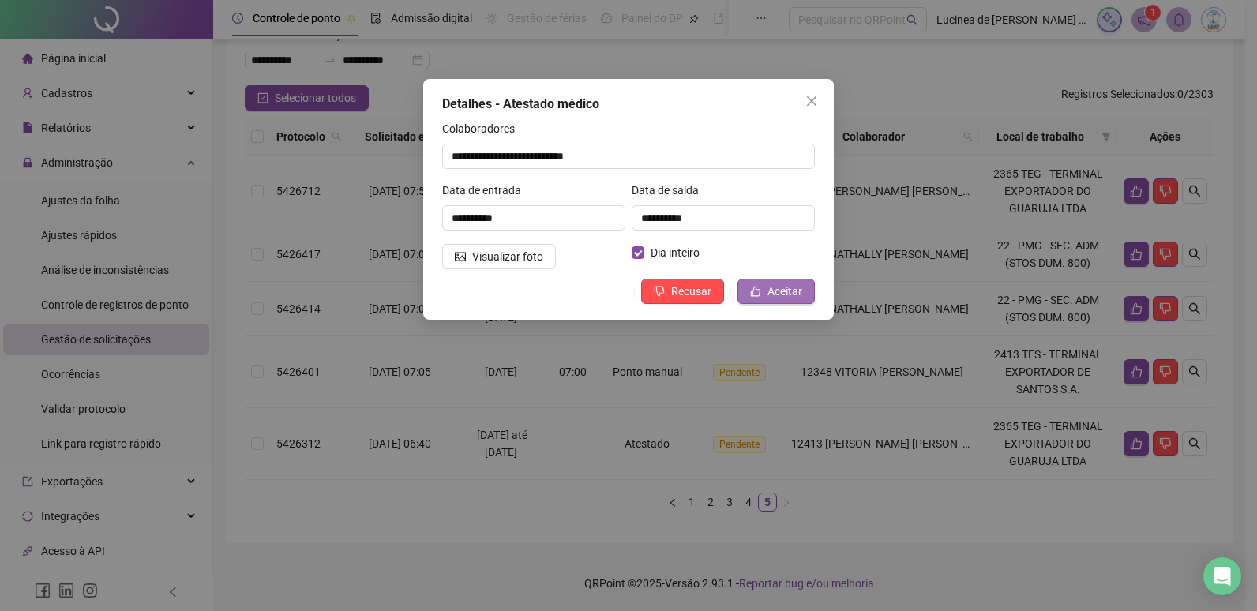
click at [788, 290] on span "Aceitar" at bounding box center [785, 291] width 35 height 17
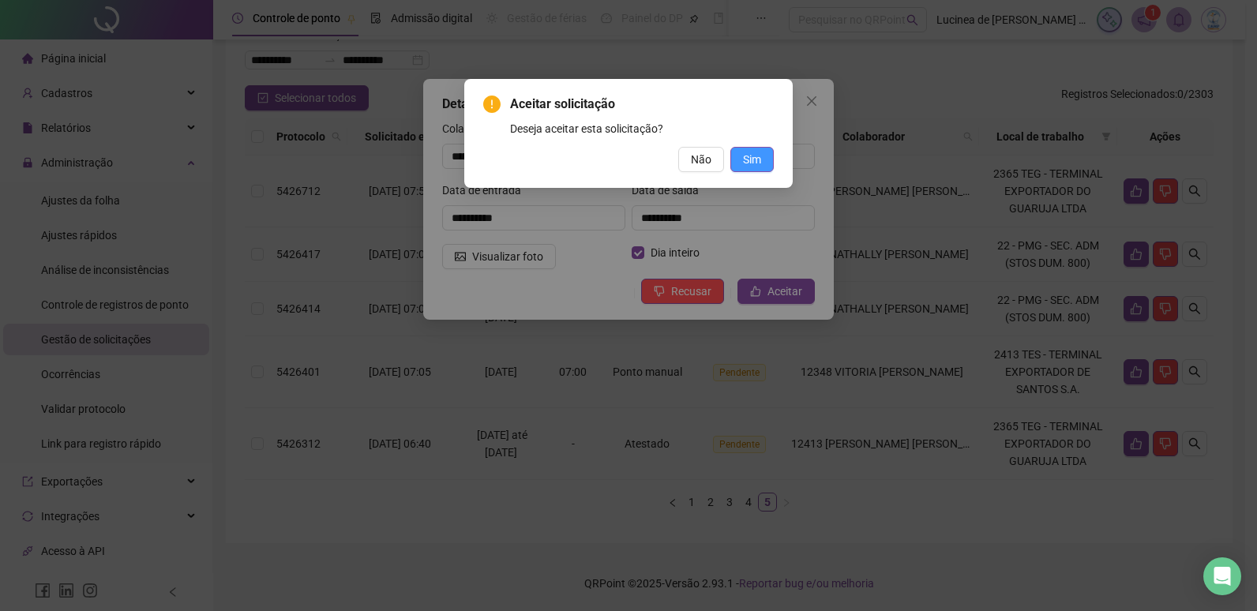
click at [757, 157] on span "Sim" at bounding box center [752, 159] width 18 height 17
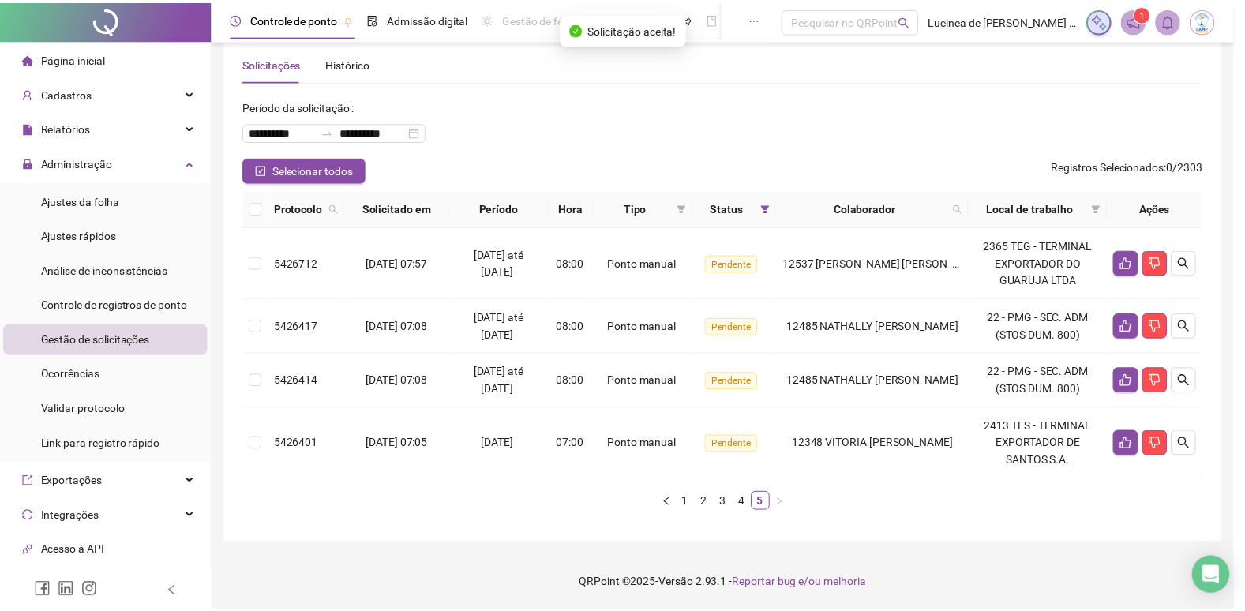
scroll to position [26, 0]
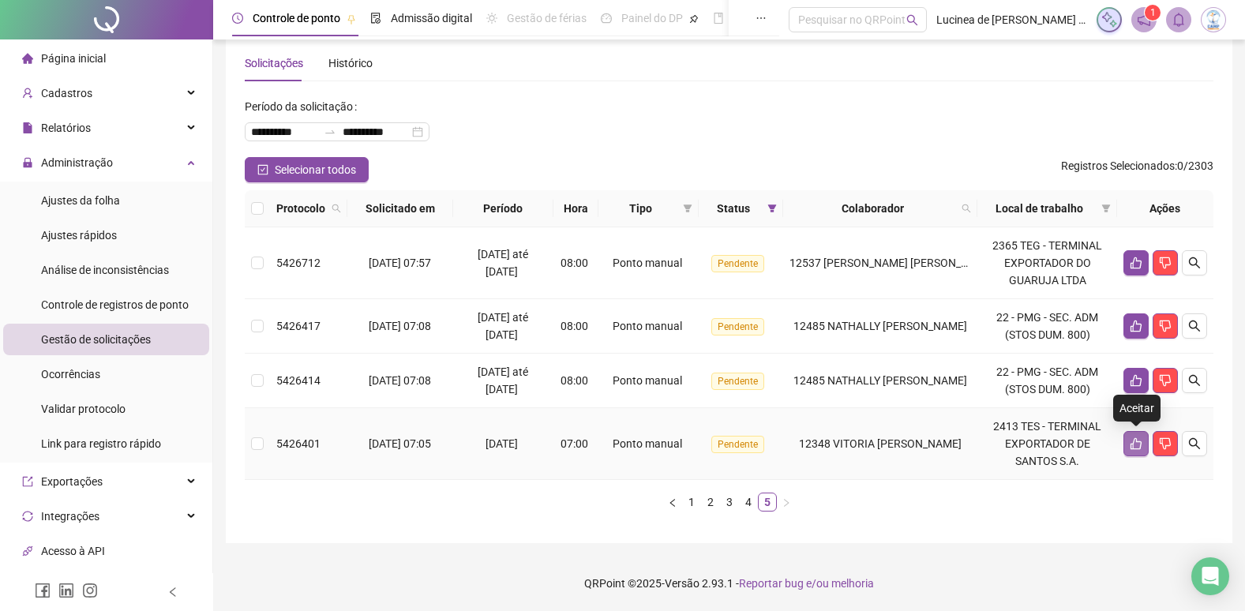
click at [1132, 447] on icon "like" at bounding box center [1136, 443] width 13 height 13
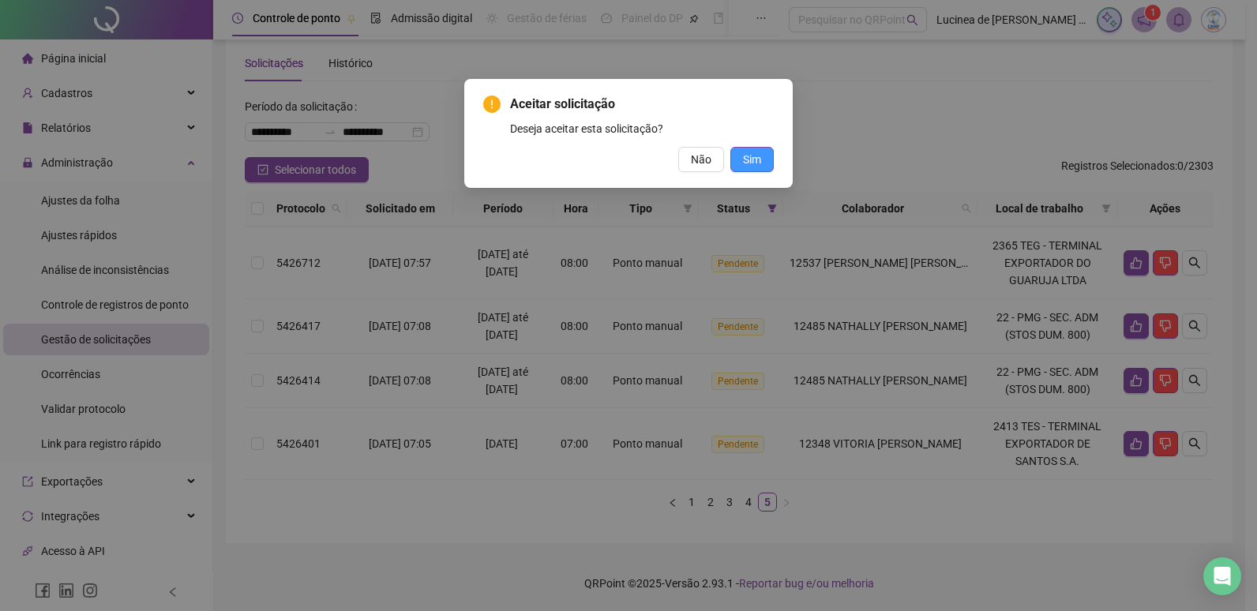
click at [747, 160] on span "Sim" at bounding box center [752, 159] width 18 height 17
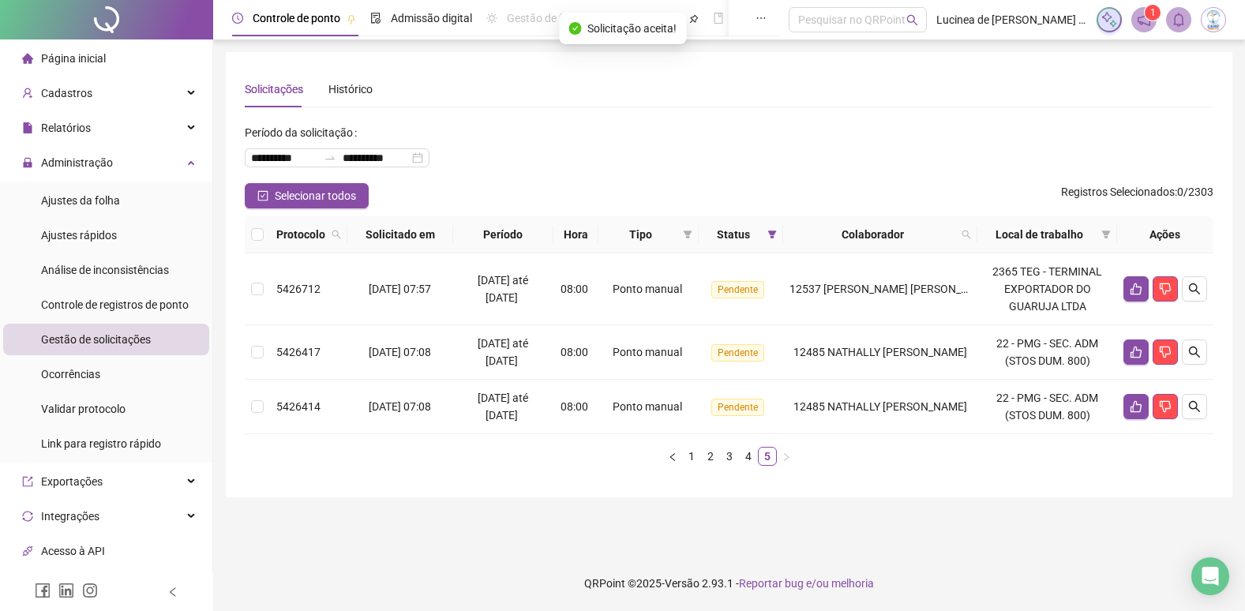
scroll to position [0, 0]
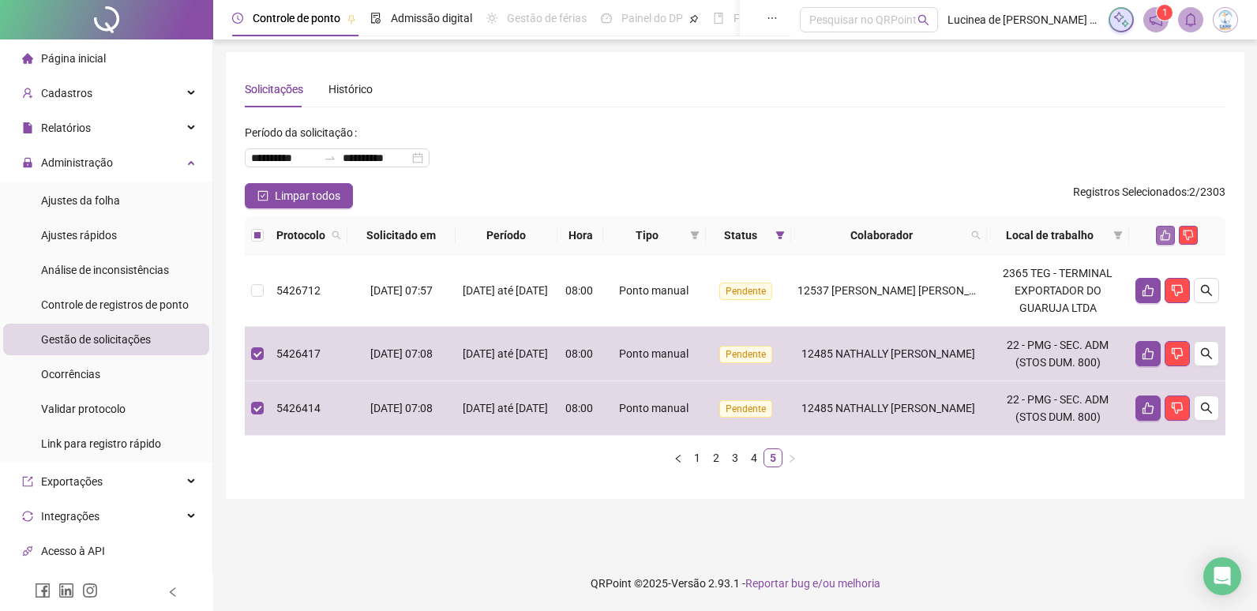
click at [1159, 232] on button "button" at bounding box center [1165, 235] width 19 height 19
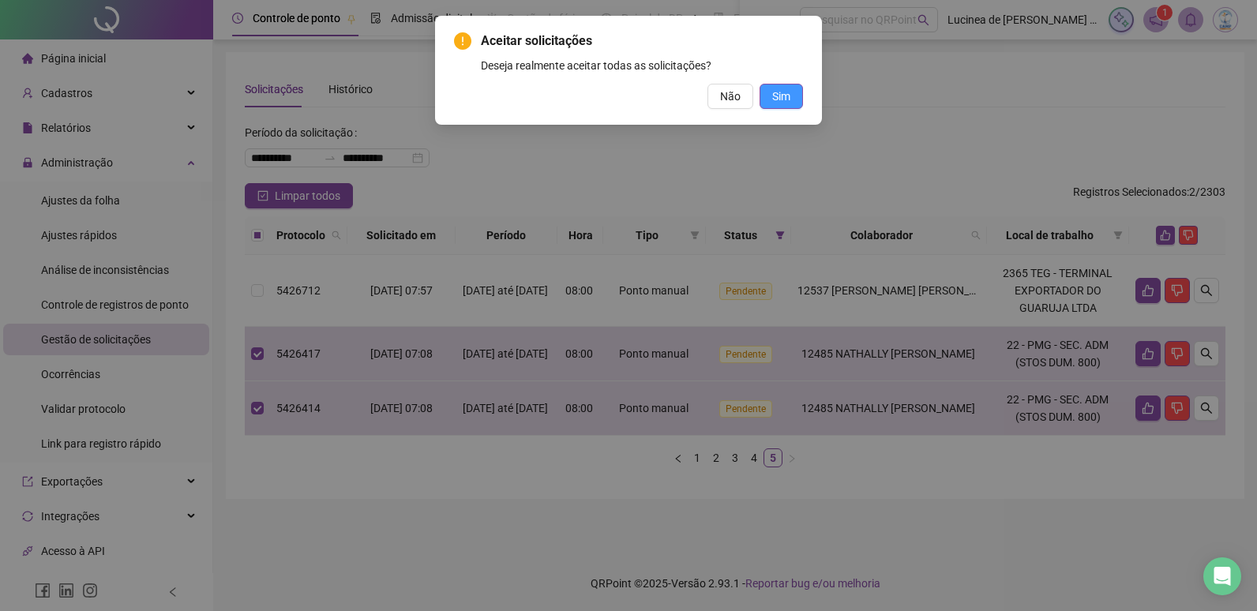
click at [790, 93] on span "Sim" at bounding box center [781, 96] width 18 height 17
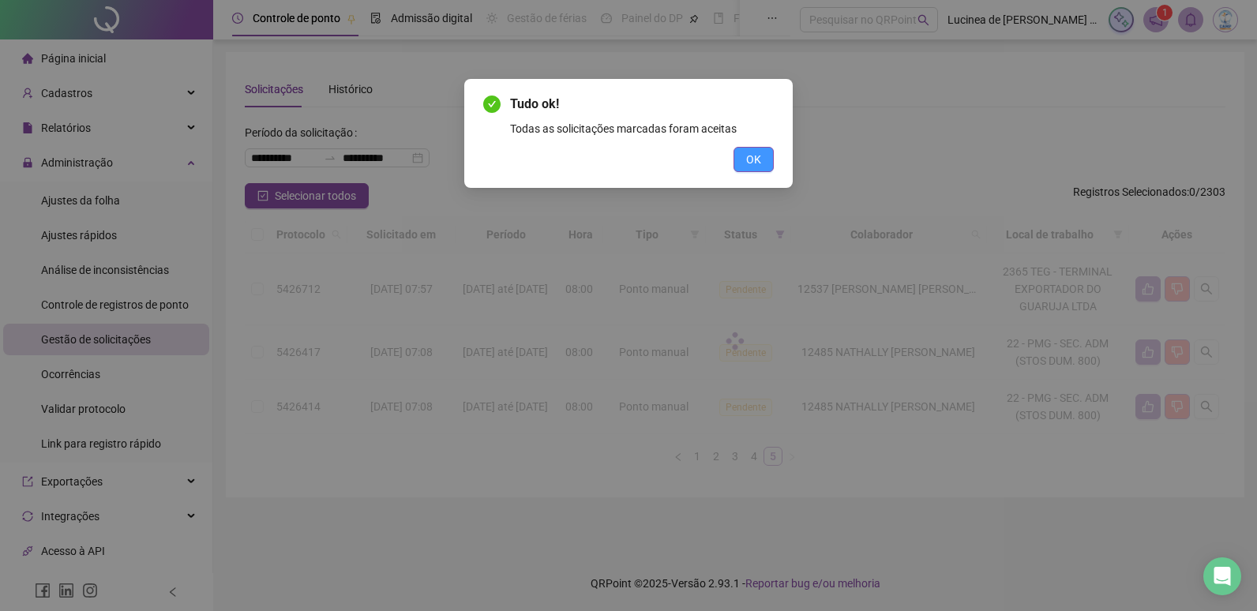
click at [756, 168] on button "OK" at bounding box center [754, 159] width 40 height 25
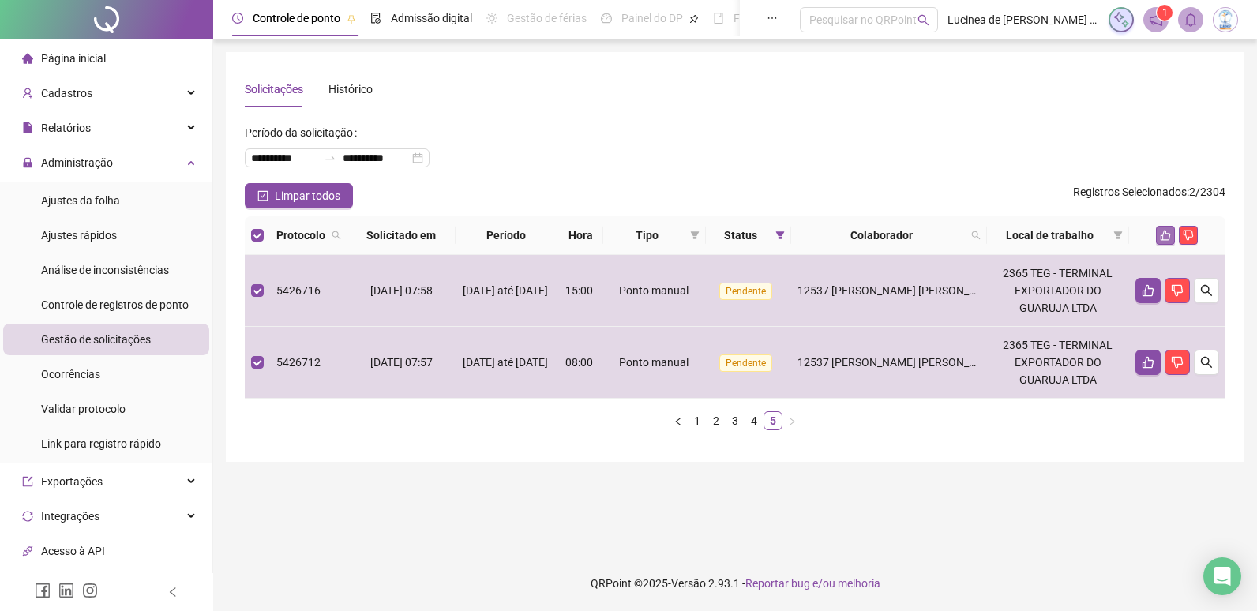
click at [1160, 231] on icon "like" at bounding box center [1165, 235] width 11 height 11
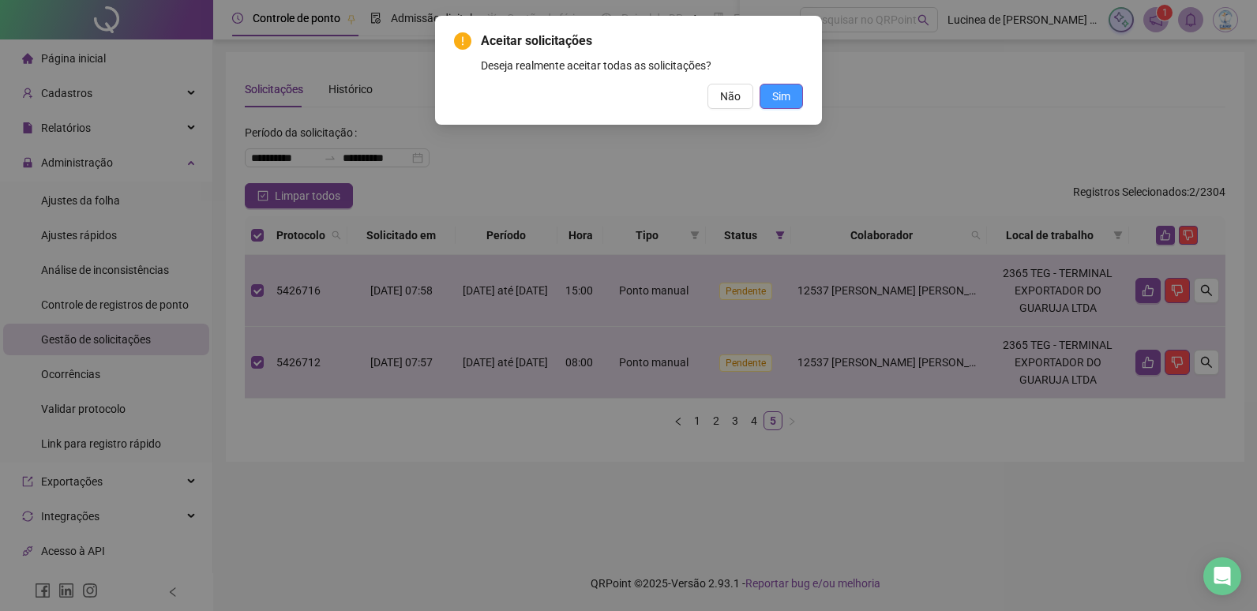
click at [779, 100] on span "Sim" at bounding box center [781, 96] width 18 height 17
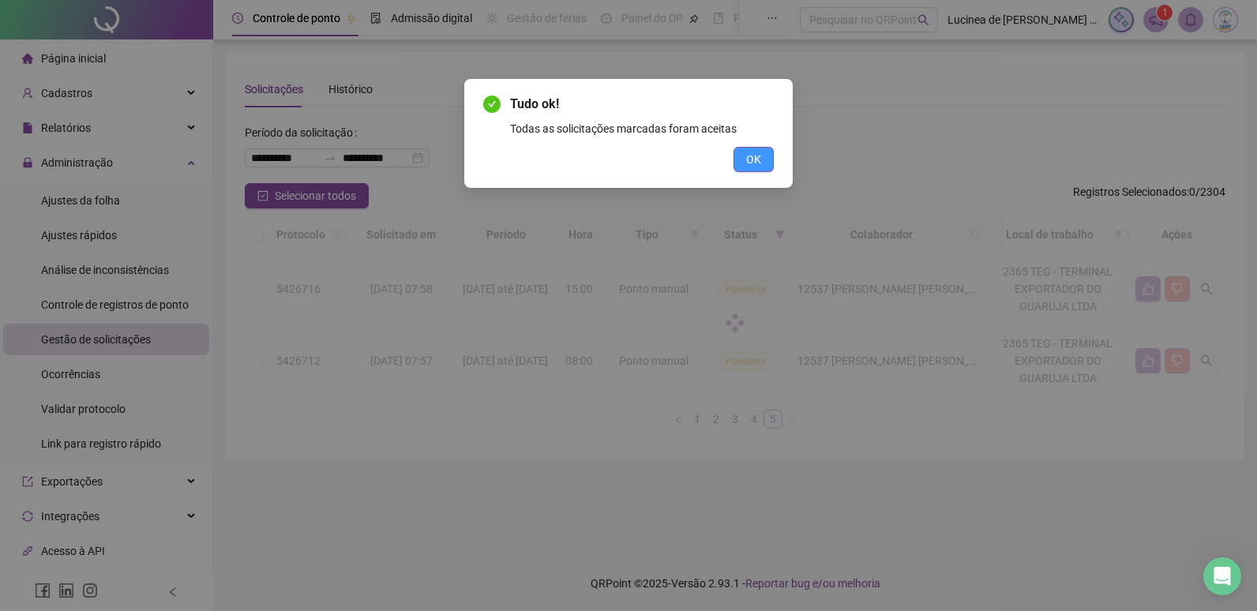
click at [756, 167] on span "OK" at bounding box center [753, 159] width 15 height 17
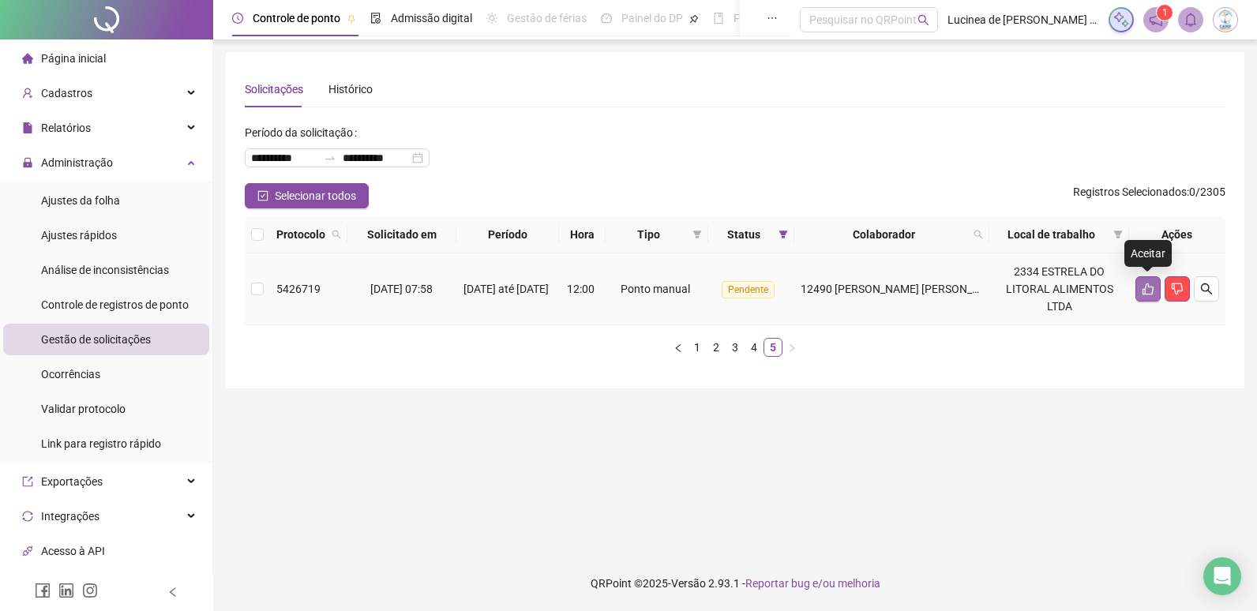
click at [1149, 292] on icon "like" at bounding box center [1148, 289] width 13 height 13
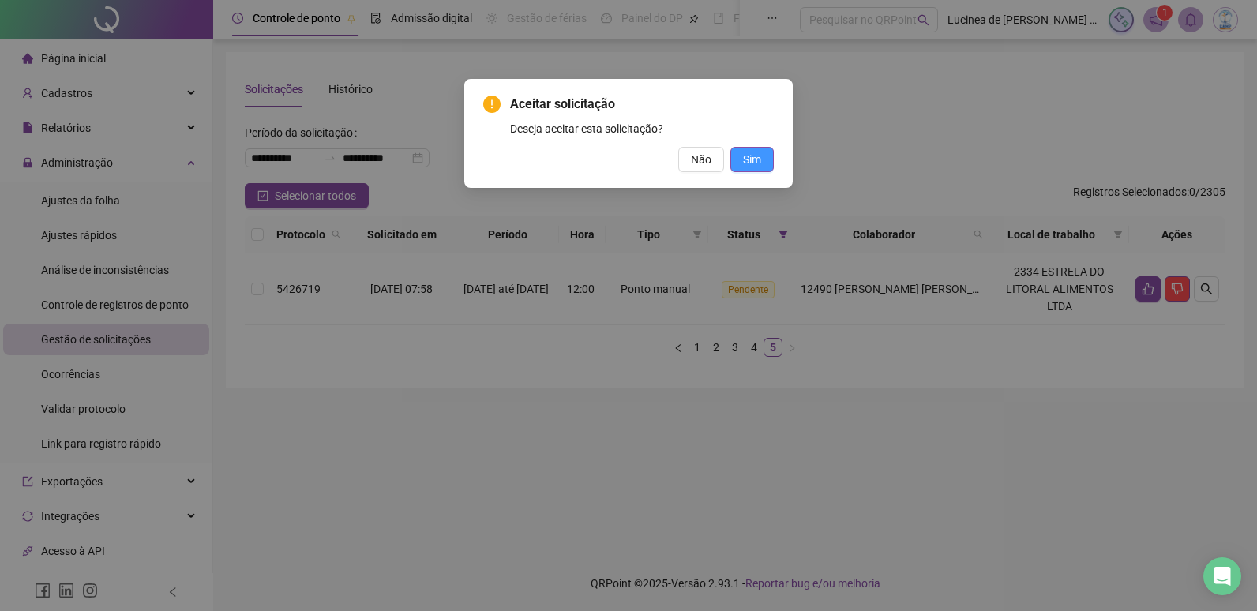
click at [757, 163] on span "Sim" at bounding box center [752, 159] width 18 height 17
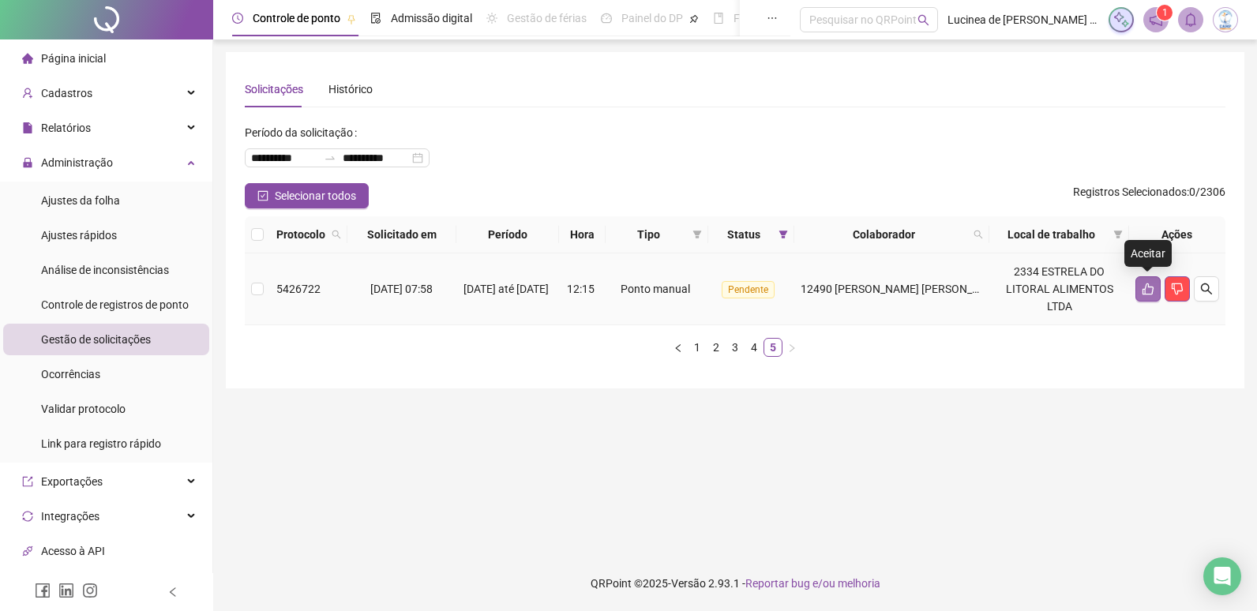
click at [1140, 287] on button "button" at bounding box center [1148, 288] width 25 height 25
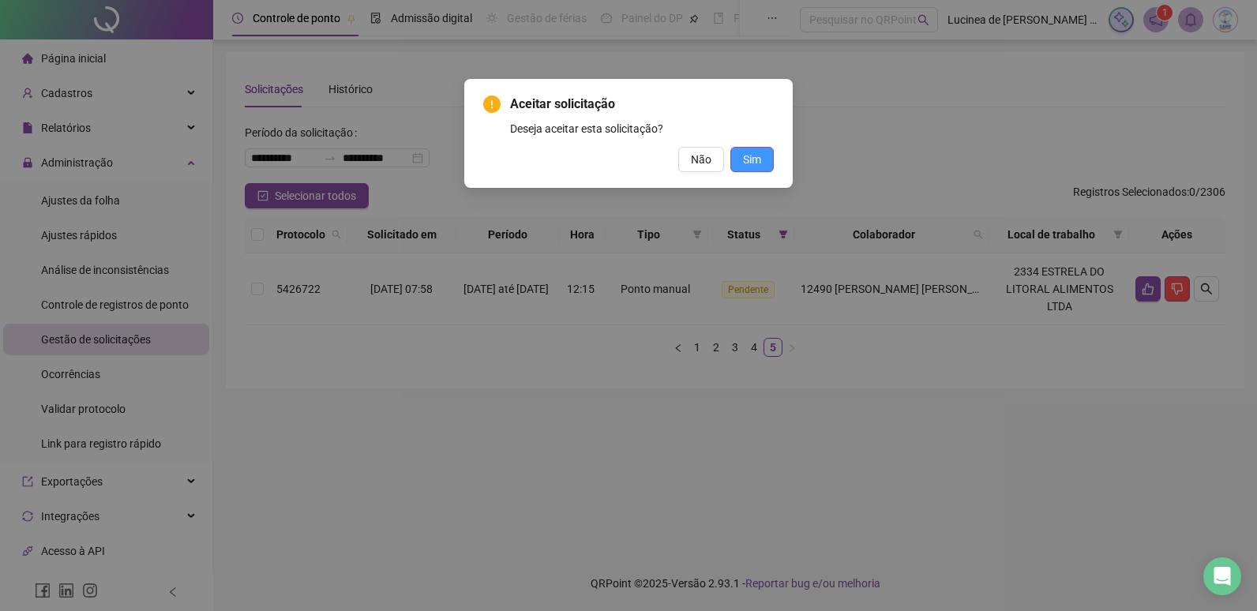
click at [749, 161] on span "Sim" at bounding box center [752, 159] width 18 height 17
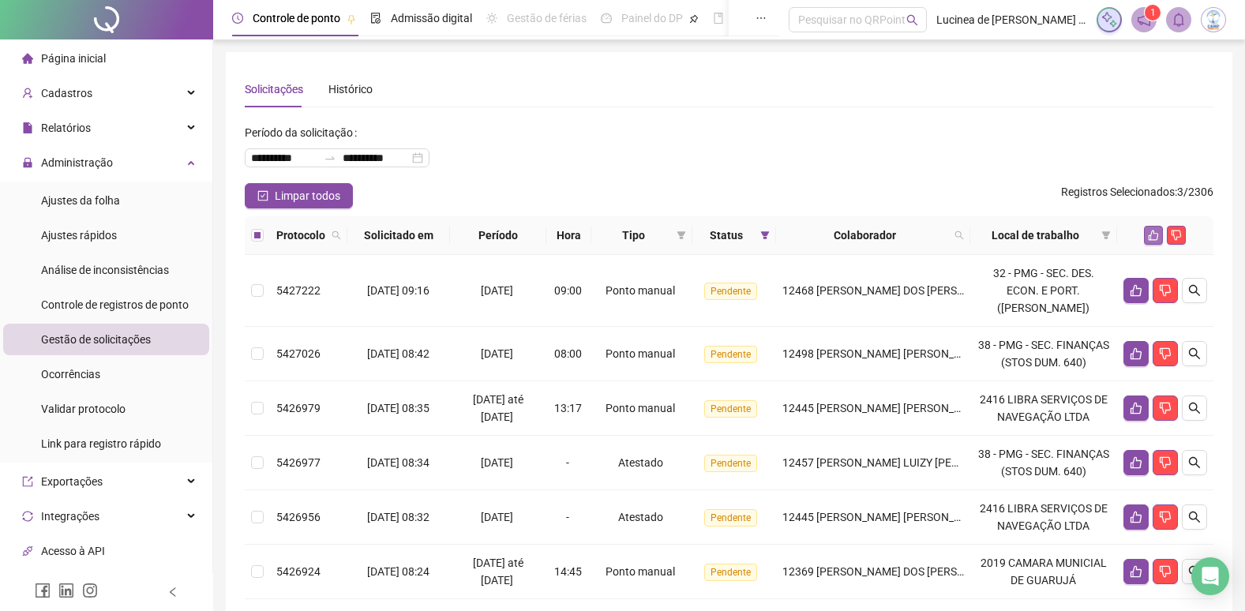
click at [1153, 236] on icon "like" at bounding box center [1153, 235] width 11 height 11
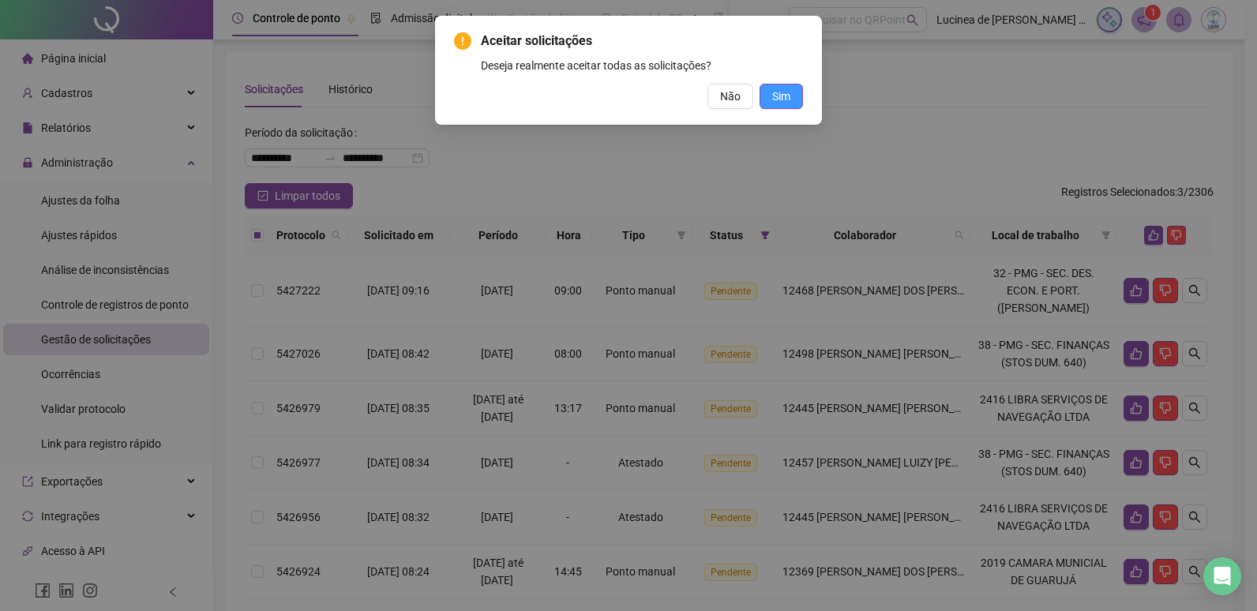
click at [790, 101] on span "Sim" at bounding box center [781, 96] width 18 height 17
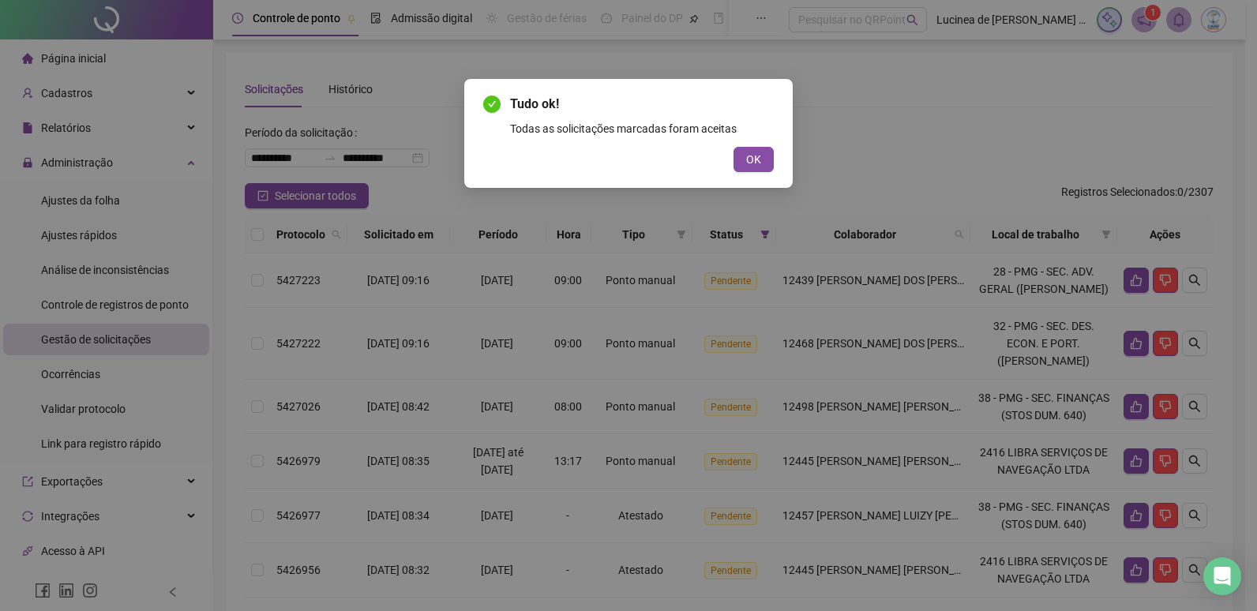
click at [749, 160] on span "OK" at bounding box center [753, 159] width 15 height 17
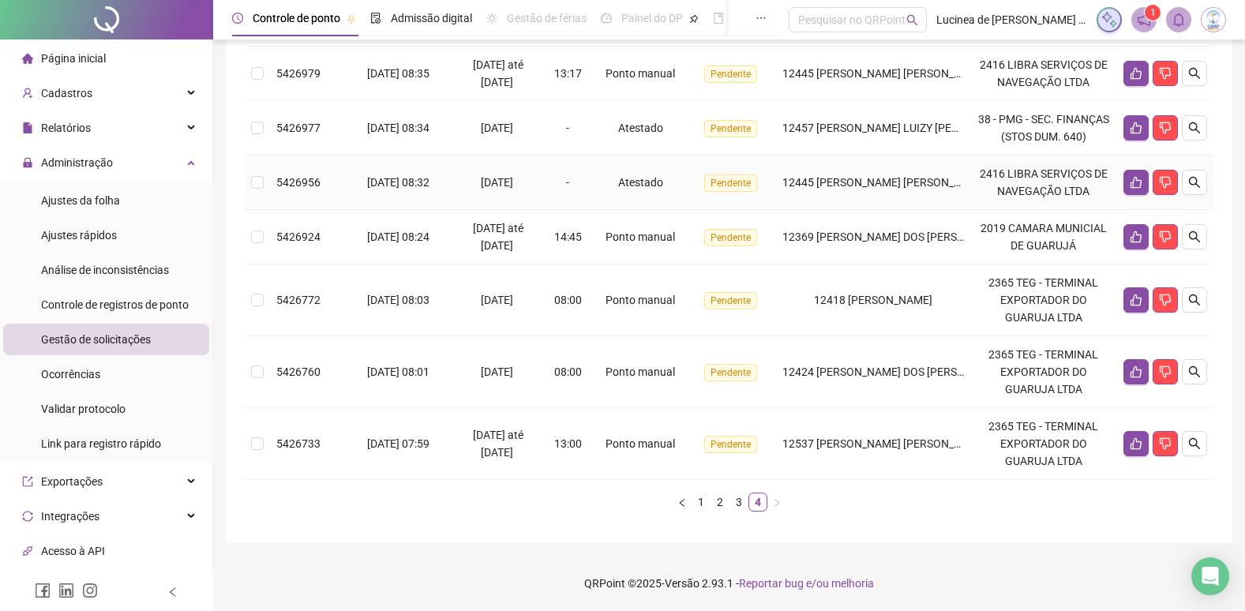
scroll to position [422, 0]
click at [1139, 447] on icon "like" at bounding box center [1136, 443] width 13 height 13
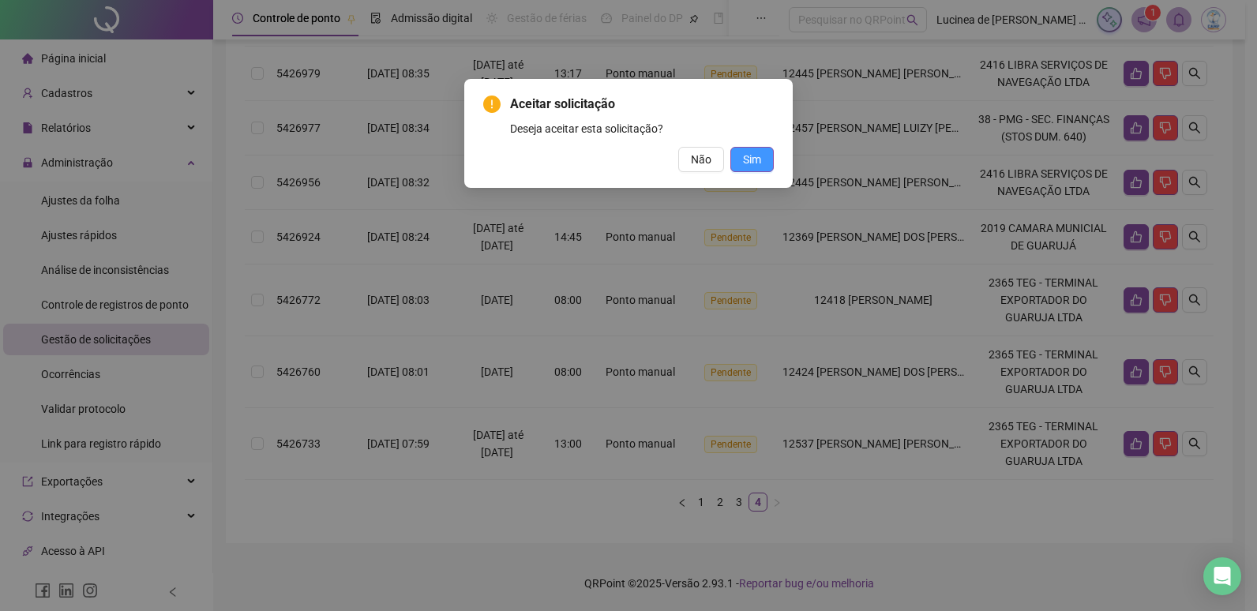
click at [752, 163] on span "Sim" at bounding box center [752, 159] width 18 height 17
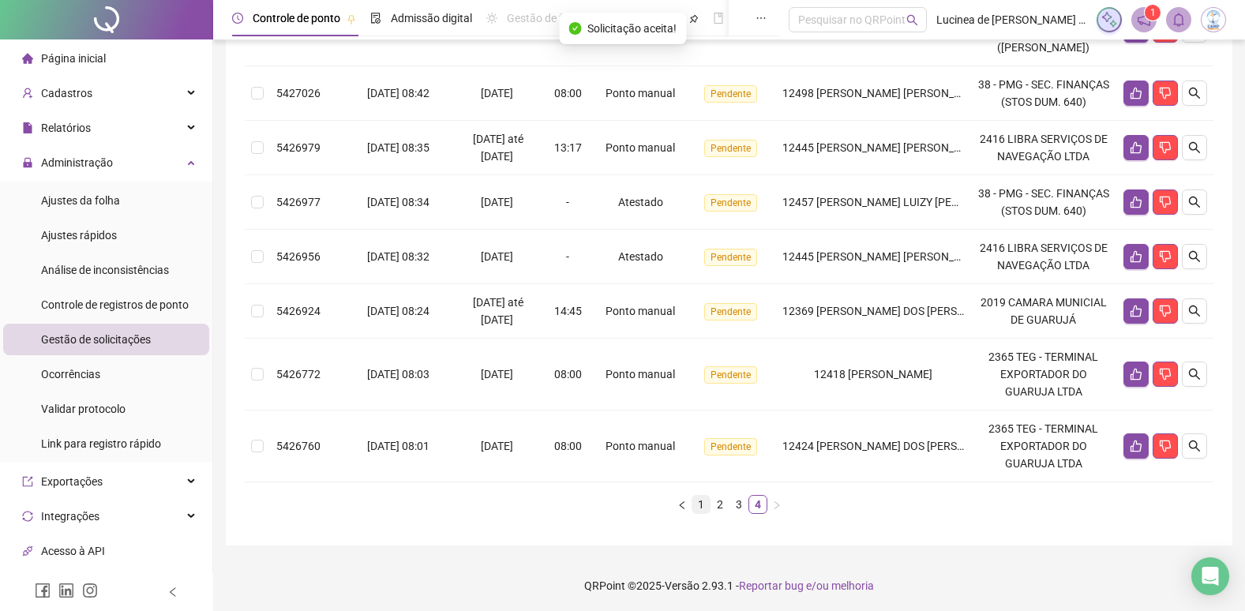
click at [700, 513] on link "1" at bounding box center [701, 504] width 17 height 17
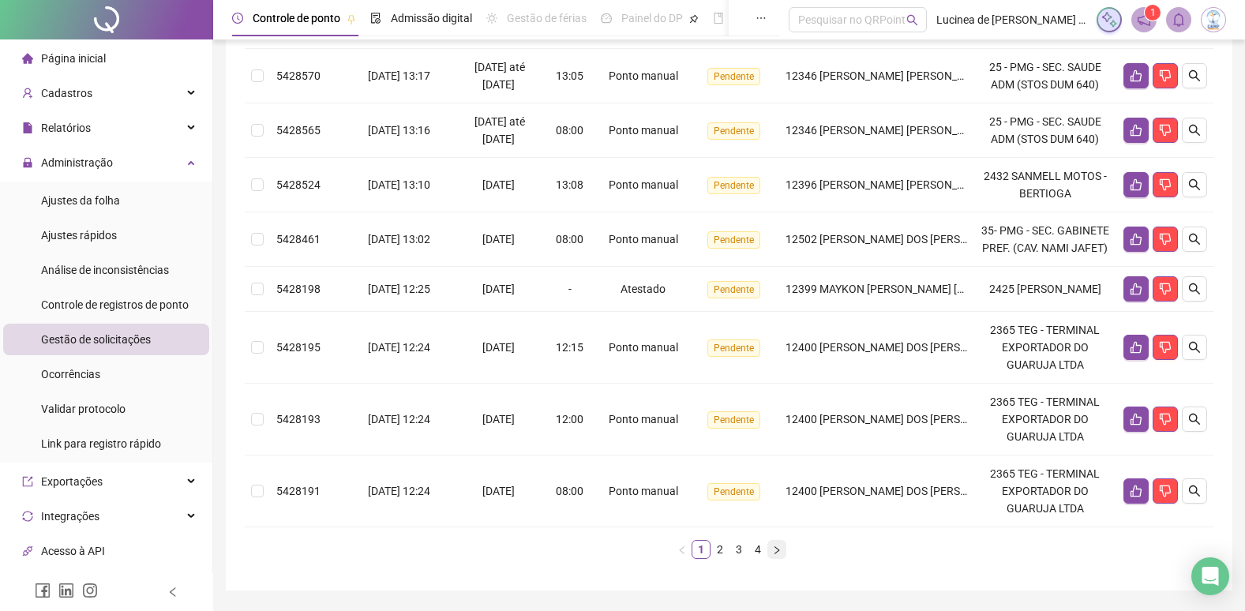
click at [771, 559] on button "button" at bounding box center [777, 549] width 19 height 19
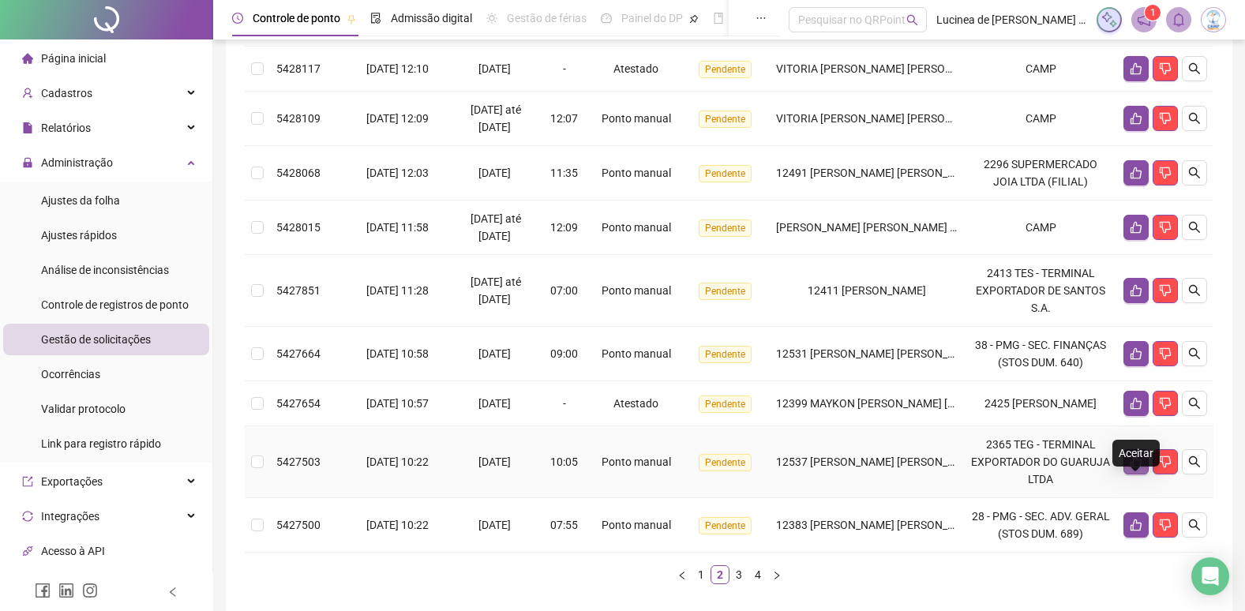
click at [1136, 468] on icon "like" at bounding box center [1136, 462] width 11 height 12
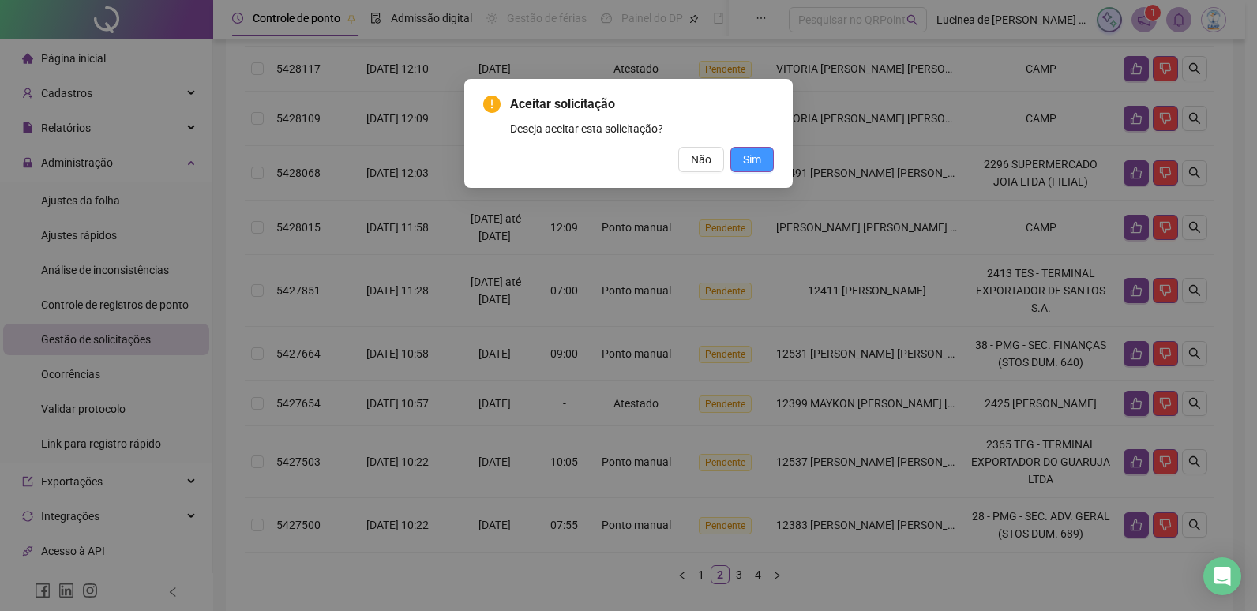
click at [757, 164] on span "Sim" at bounding box center [752, 159] width 18 height 17
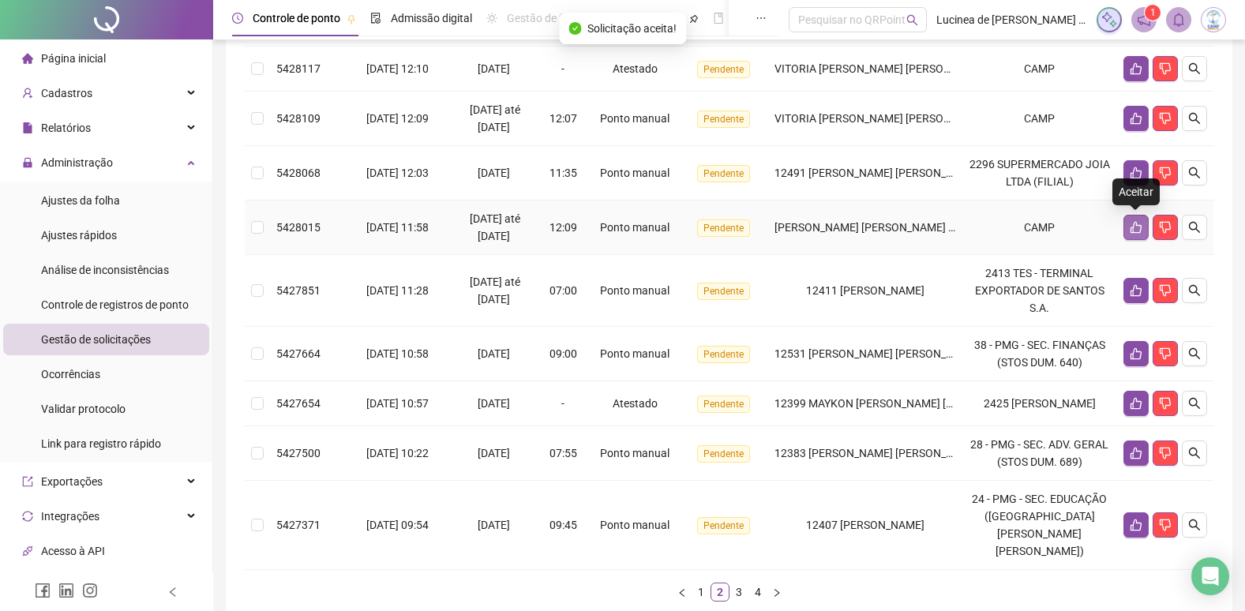
click at [1126, 223] on button "button" at bounding box center [1136, 227] width 25 height 25
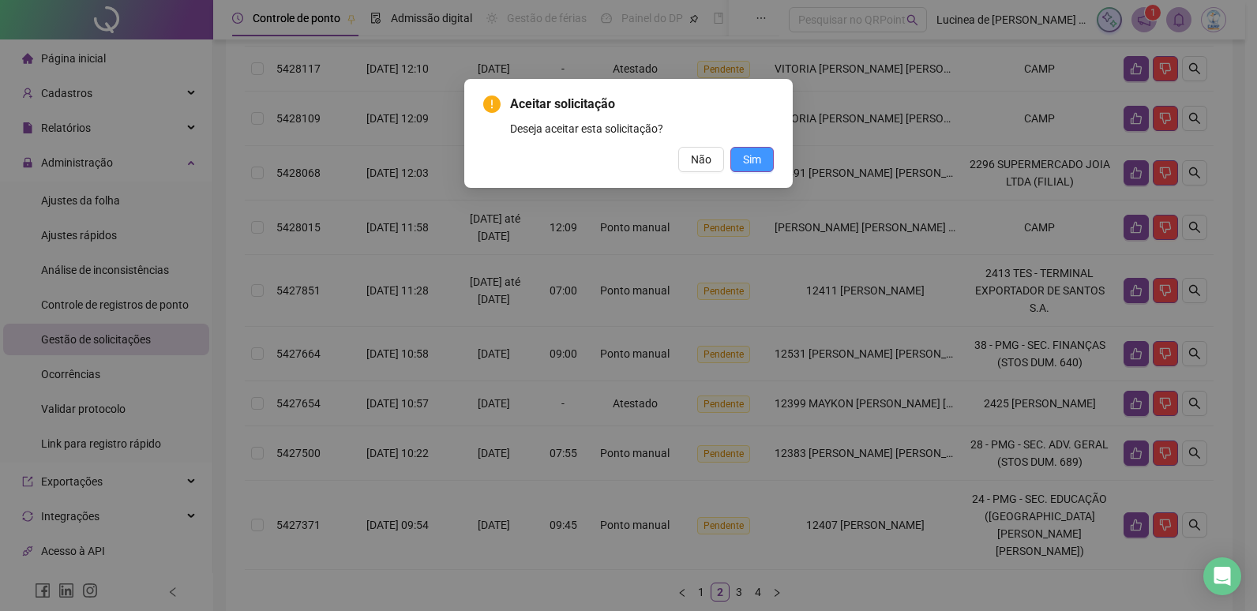
click at [759, 162] on span "Sim" at bounding box center [752, 159] width 18 height 17
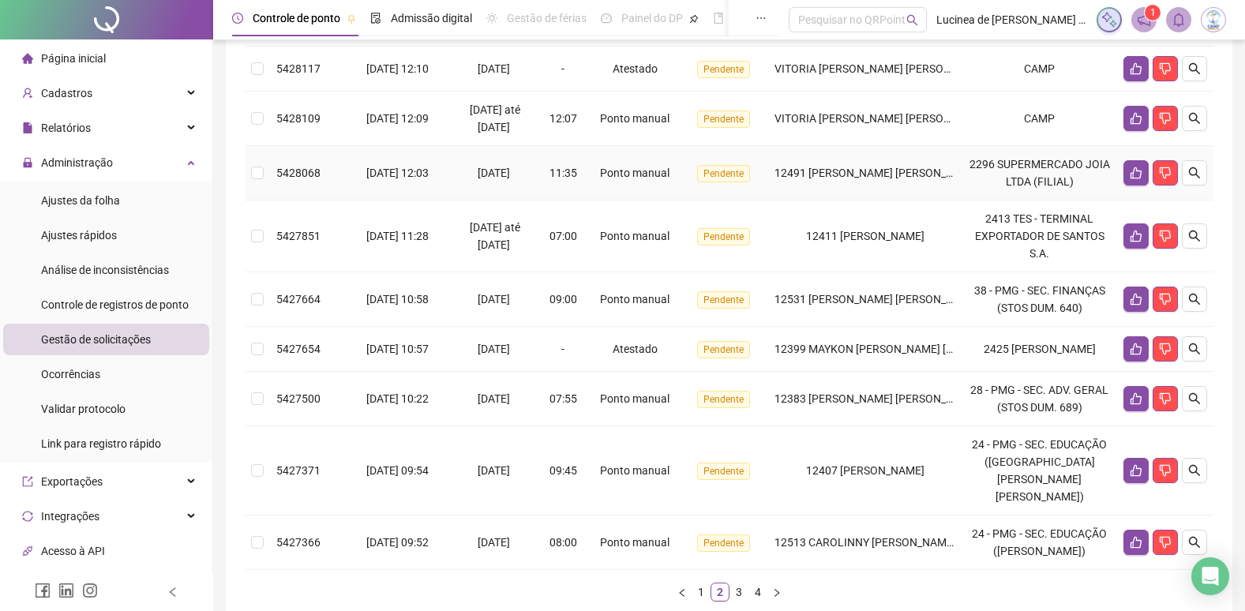
scroll to position [539, 0]
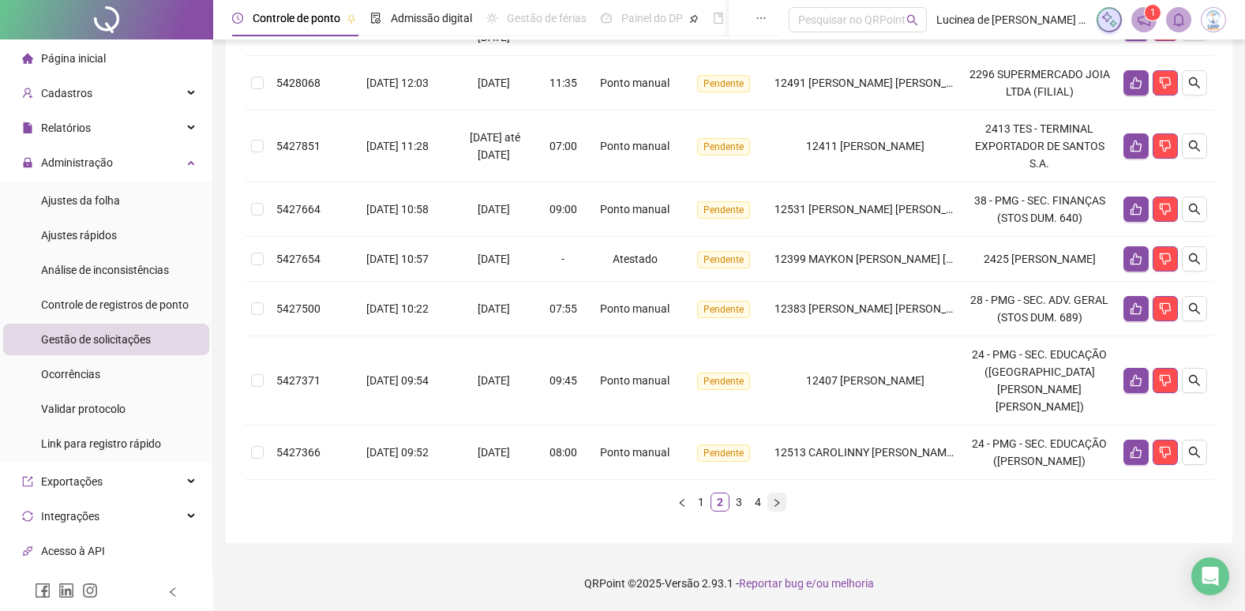
click at [784, 508] on button "button" at bounding box center [777, 502] width 19 height 19
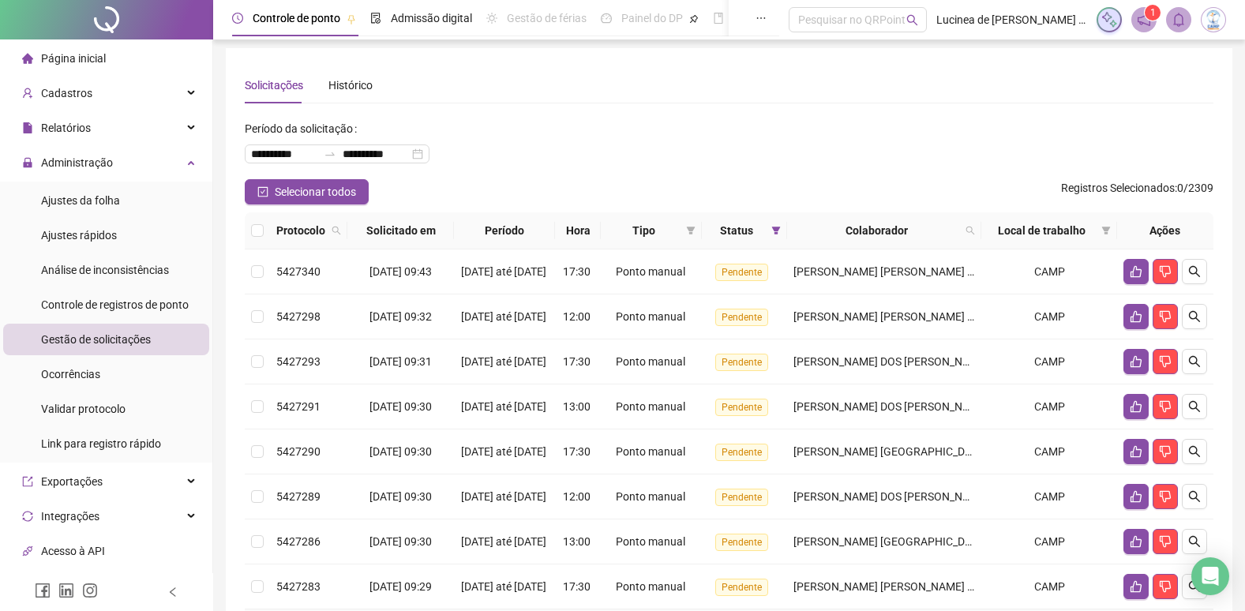
scroll to position [0, 0]
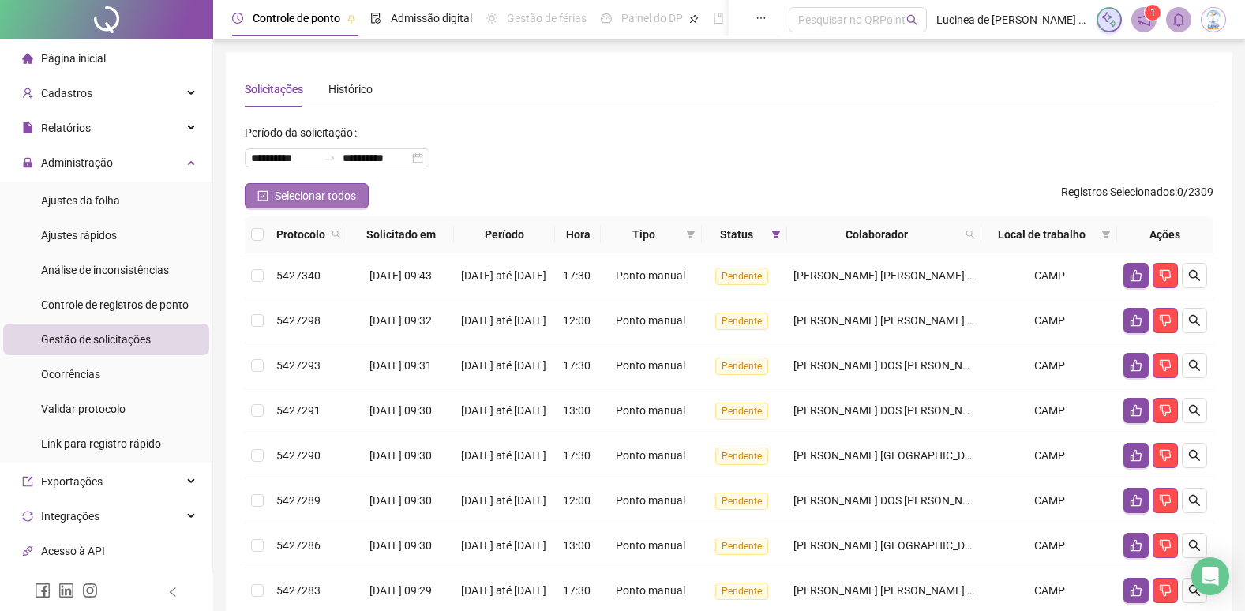
click at [260, 199] on icon "check-square" at bounding box center [262, 195] width 11 height 11
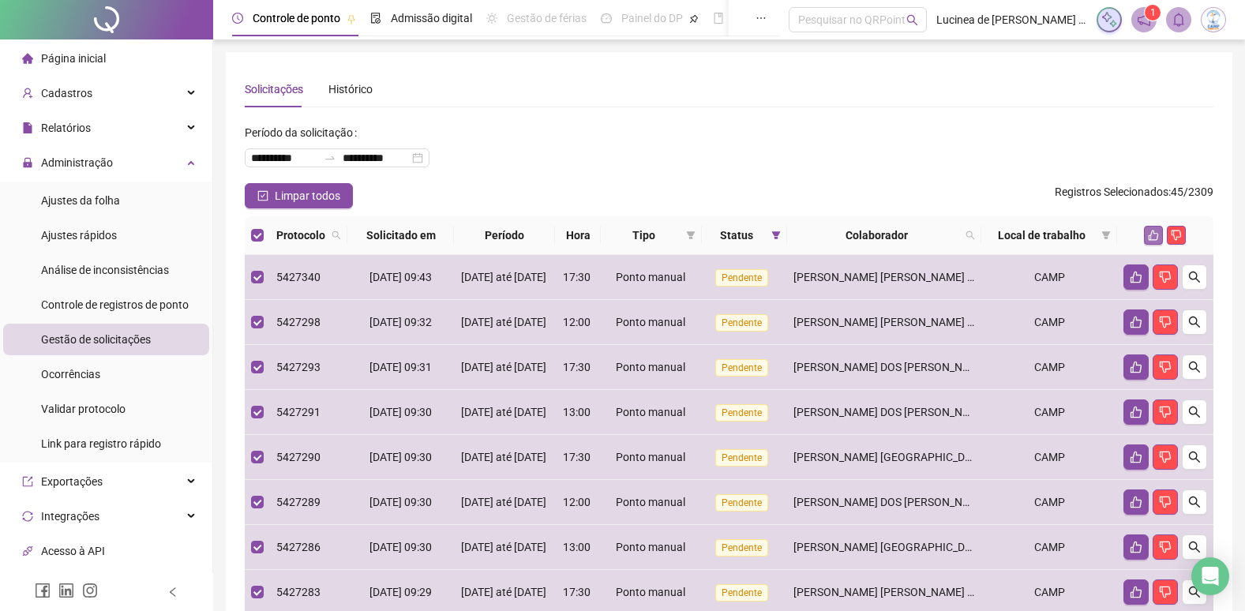
click at [1155, 236] on icon "like" at bounding box center [1153, 235] width 11 height 11
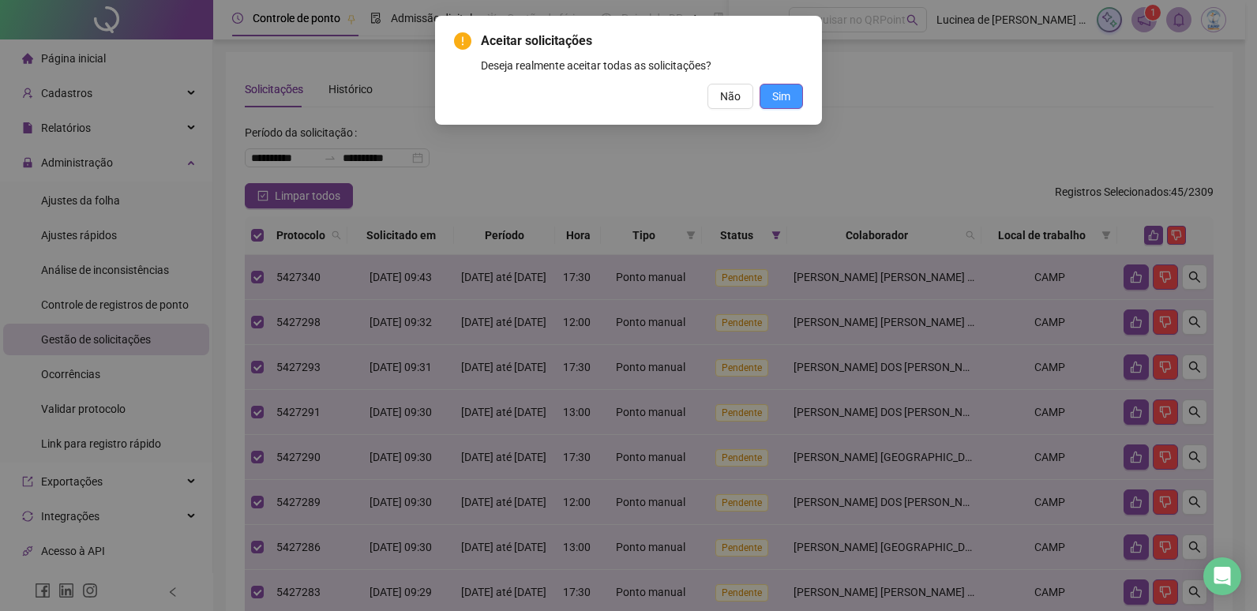
click at [770, 91] on button "Sim" at bounding box center [781, 96] width 43 height 25
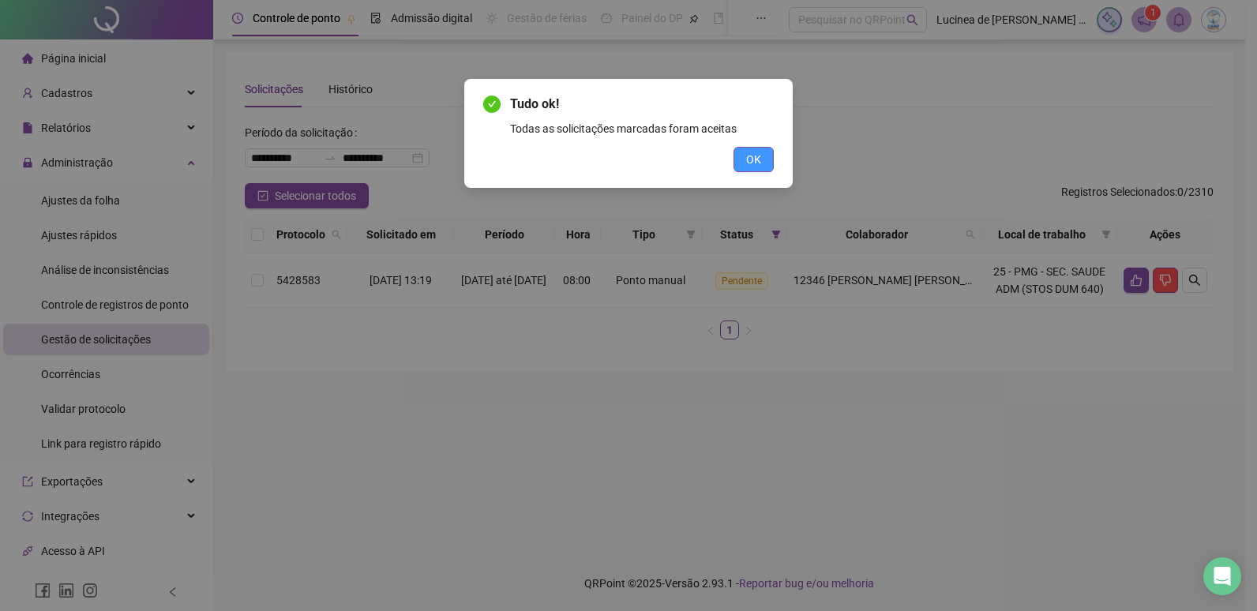
click at [753, 161] on span "OK" at bounding box center [753, 159] width 15 height 17
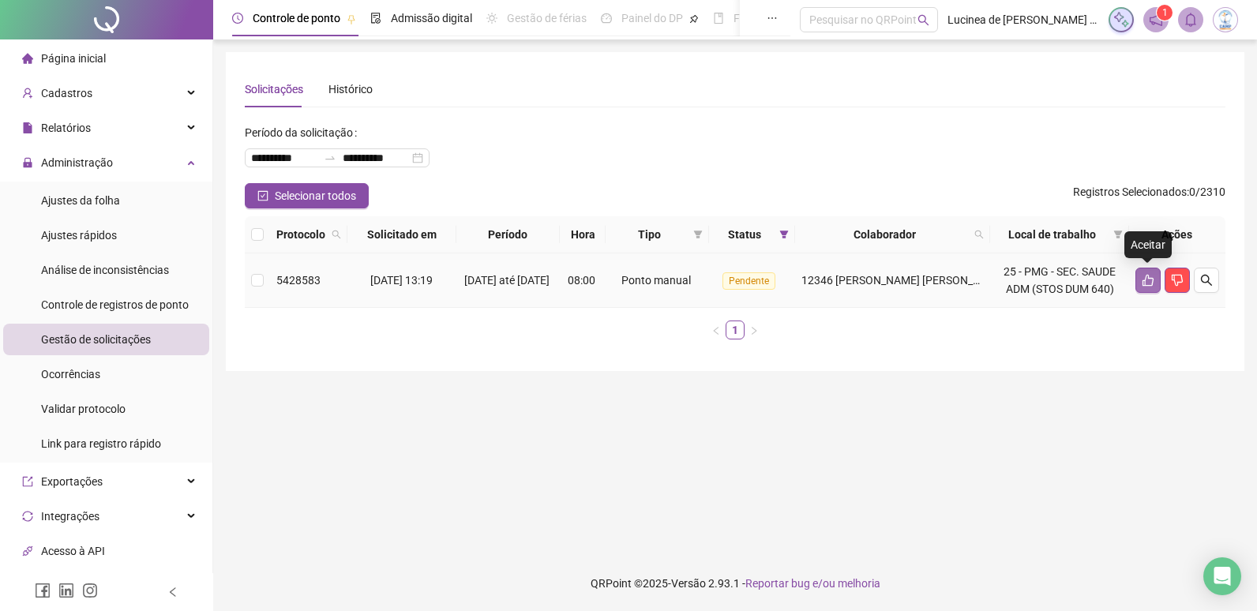
click at [1142, 280] on icon "like" at bounding box center [1148, 280] width 13 height 13
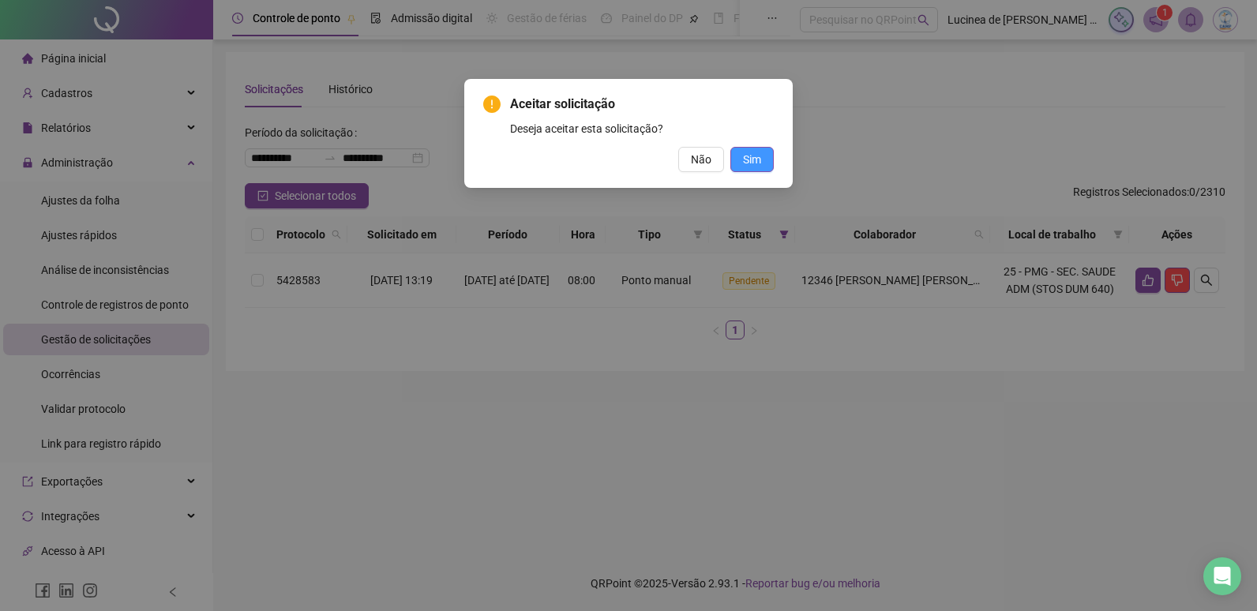
click at [759, 165] on span "Sim" at bounding box center [752, 159] width 18 height 17
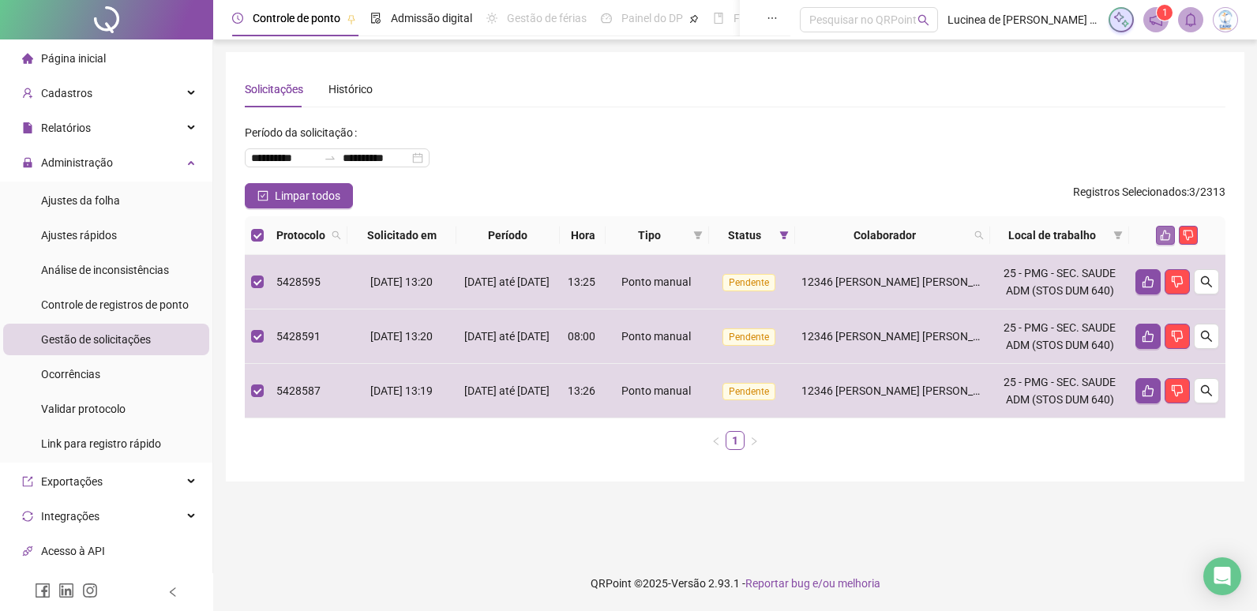
click at [1164, 233] on icon "like" at bounding box center [1166, 236] width 10 height 10
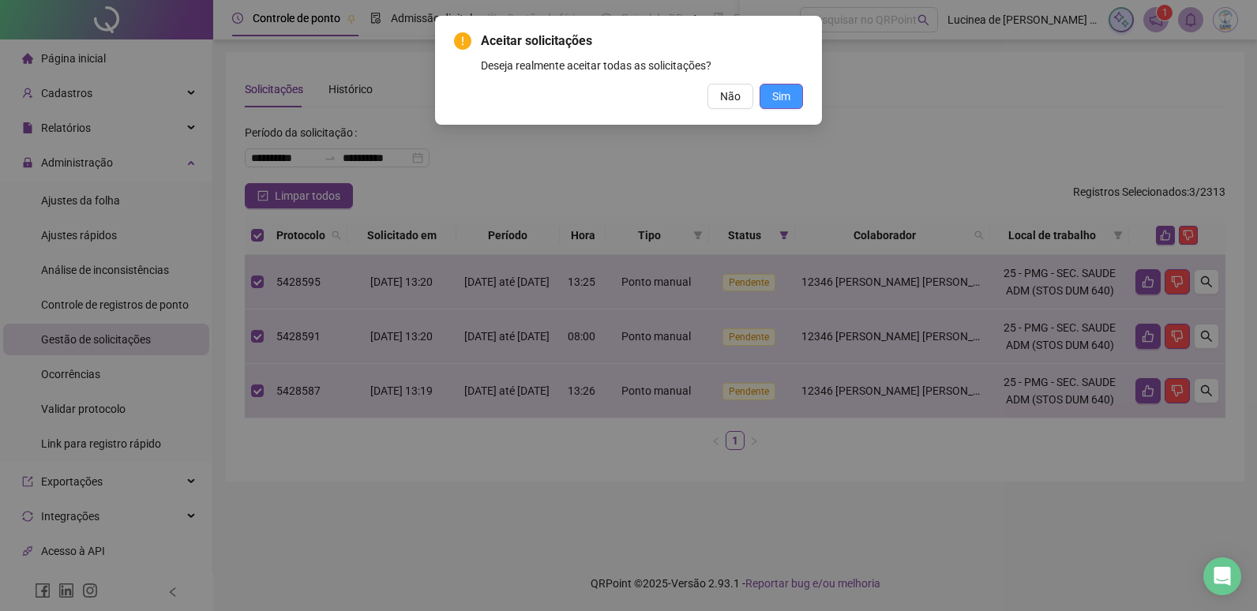
click at [790, 103] on span "Sim" at bounding box center [781, 96] width 18 height 17
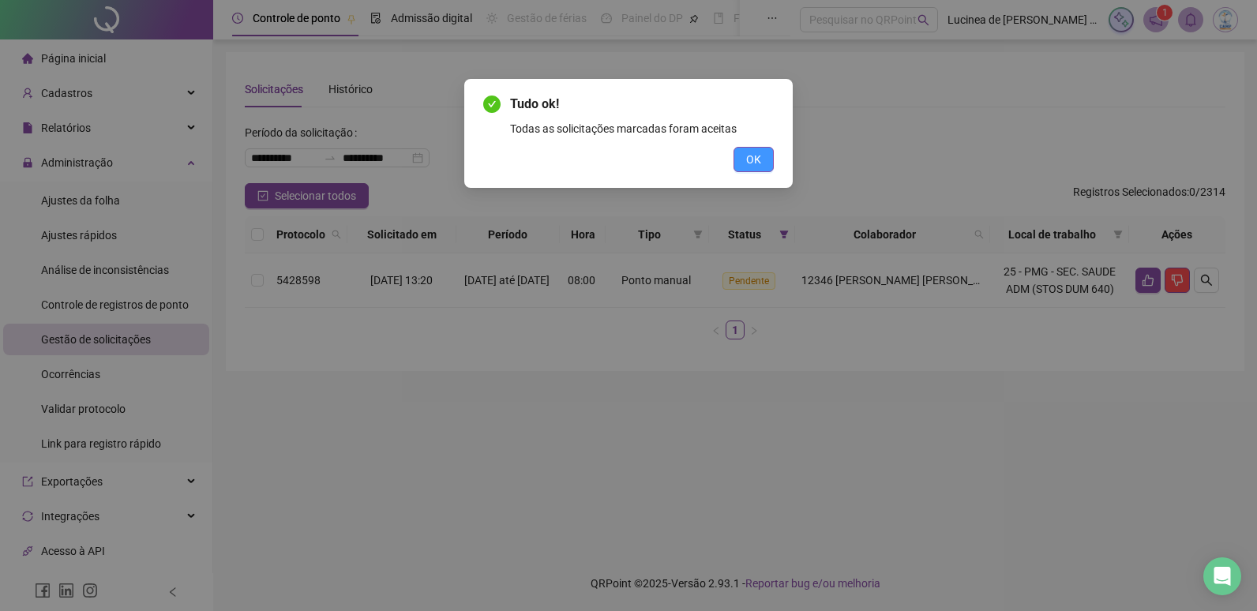
click at [755, 160] on span "OK" at bounding box center [753, 159] width 15 height 17
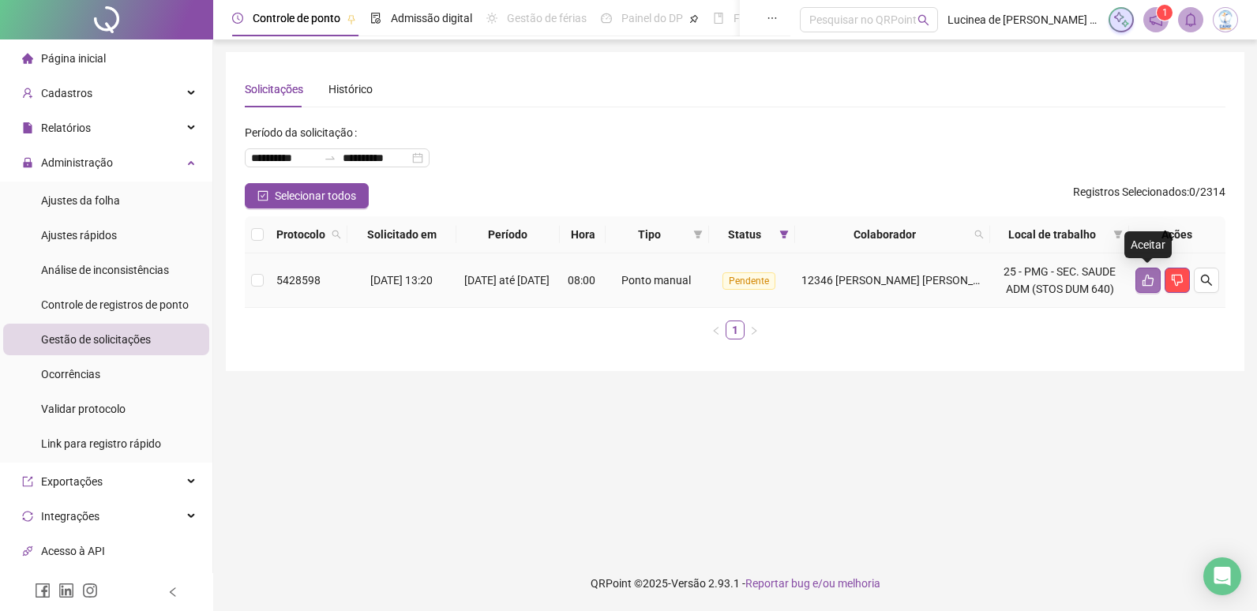
click at [1151, 283] on icon "like" at bounding box center [1148, 280] width 13 height 13
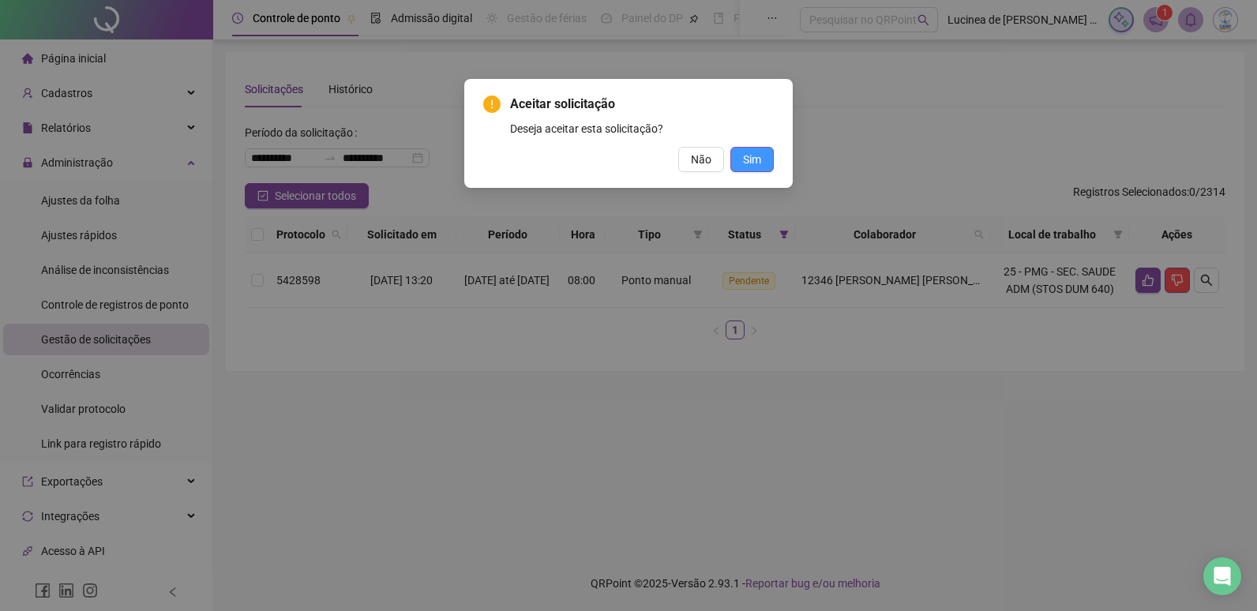
click at [757, 159] on span "Sim" at bounding box center [752, 159] width 18 height 17
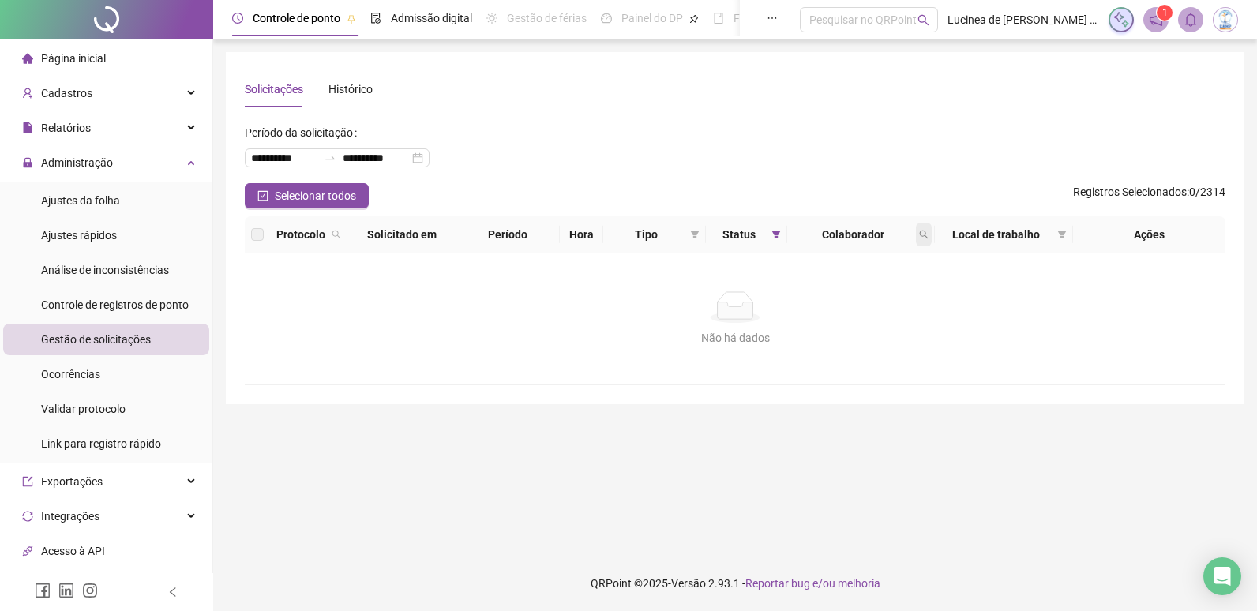
click at [927, 237] on icon "search" at bounding box center [923, 234] width 9 height 9
click at [988, 314] on div "Não há dados" at bounding box center [735, 307] width 943 height 32
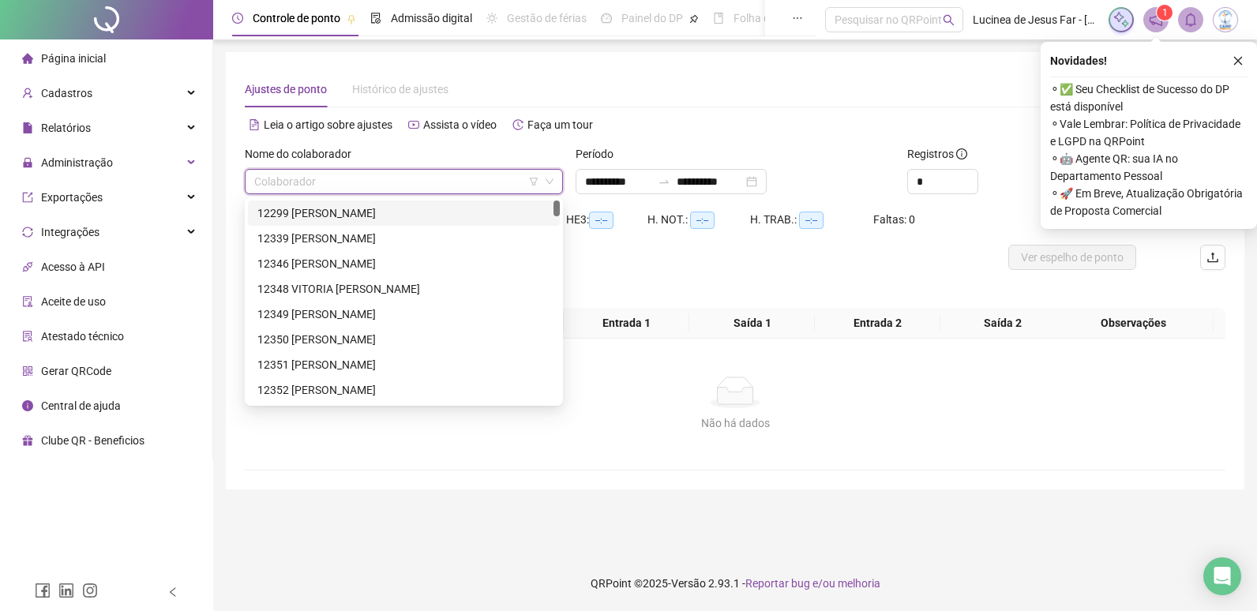
click at [415, 183] on input "search" at bounding box center [396, 182] width 285 height 24
type input "*****"
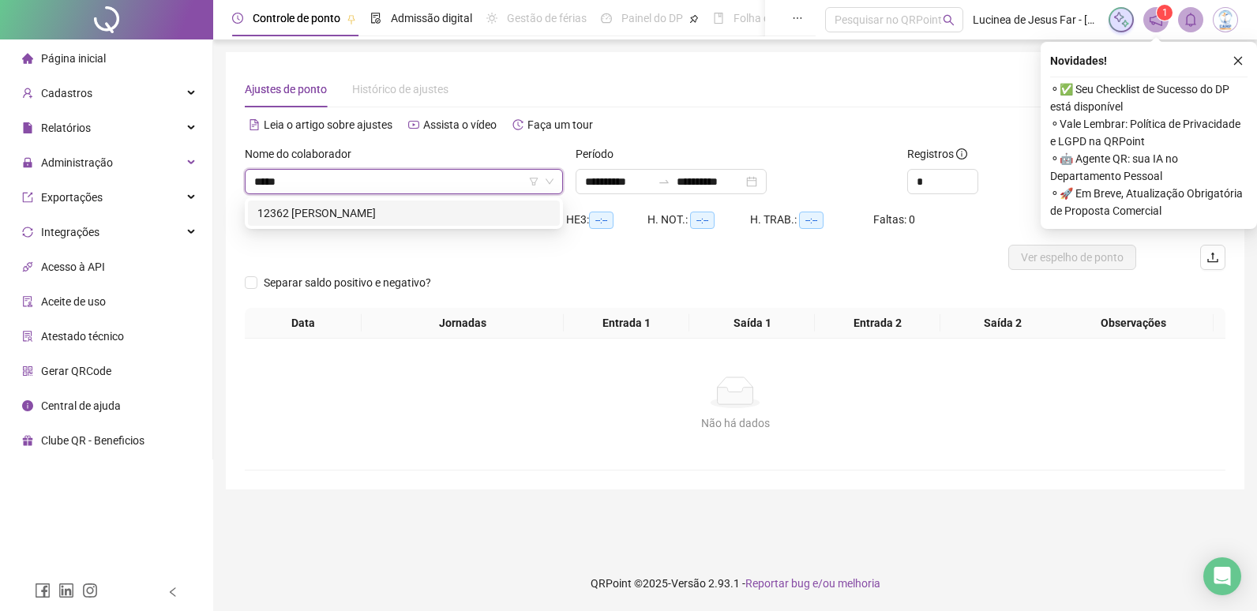
drag, startPoint x: 411, startPoint y: 209, endPoint x: 527, endPoint y: 168, distance: 123.1
click at [411, 210] on div "12362 [PERSON_NAME]" at bounding box center [403, 213] width 293 height 17
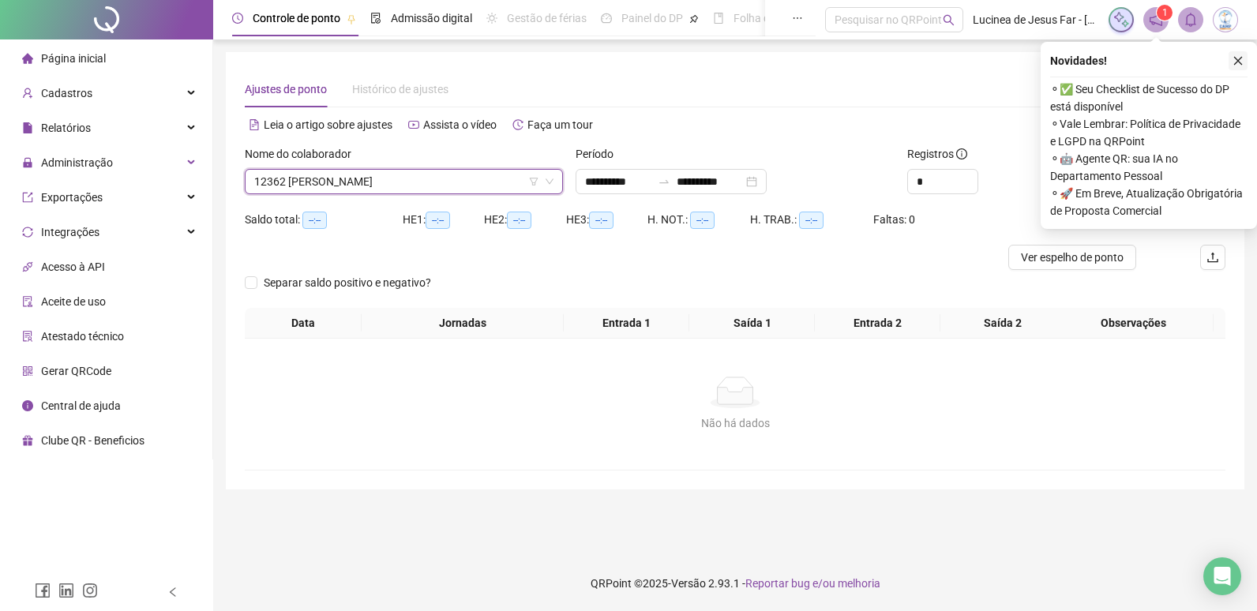
click at [1245, 55] on button "button" at bounding box center [1238, 60] width 19 height 19
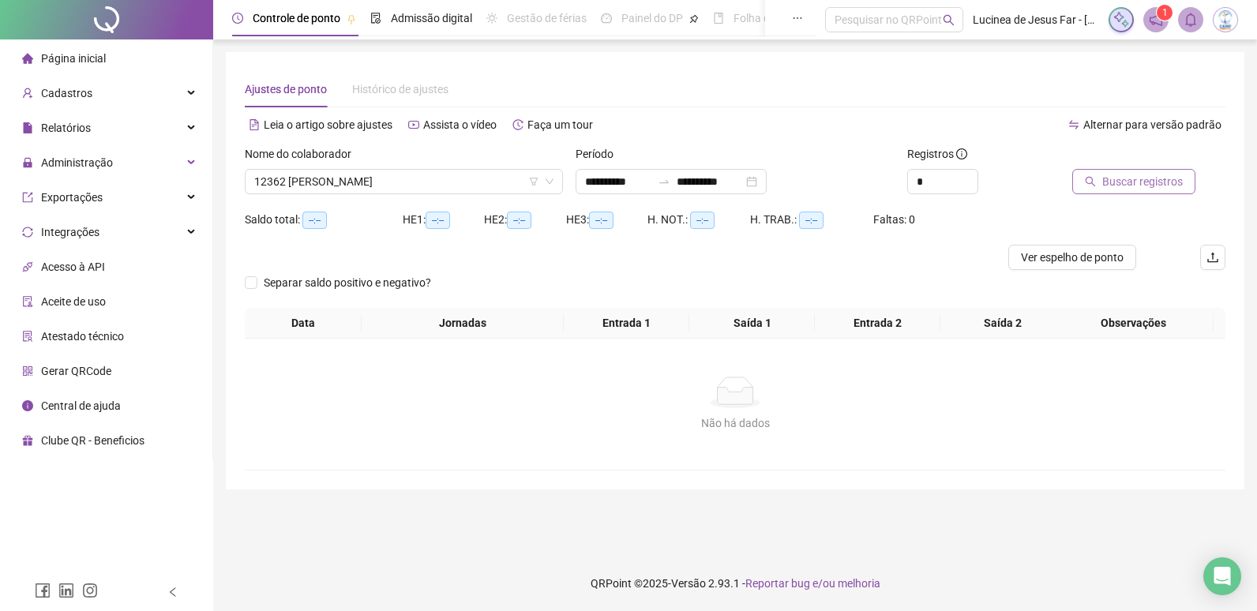
click at [1167, 184] on span "Buscar registros" at bounding box center [1142, 181] width 81 height 17
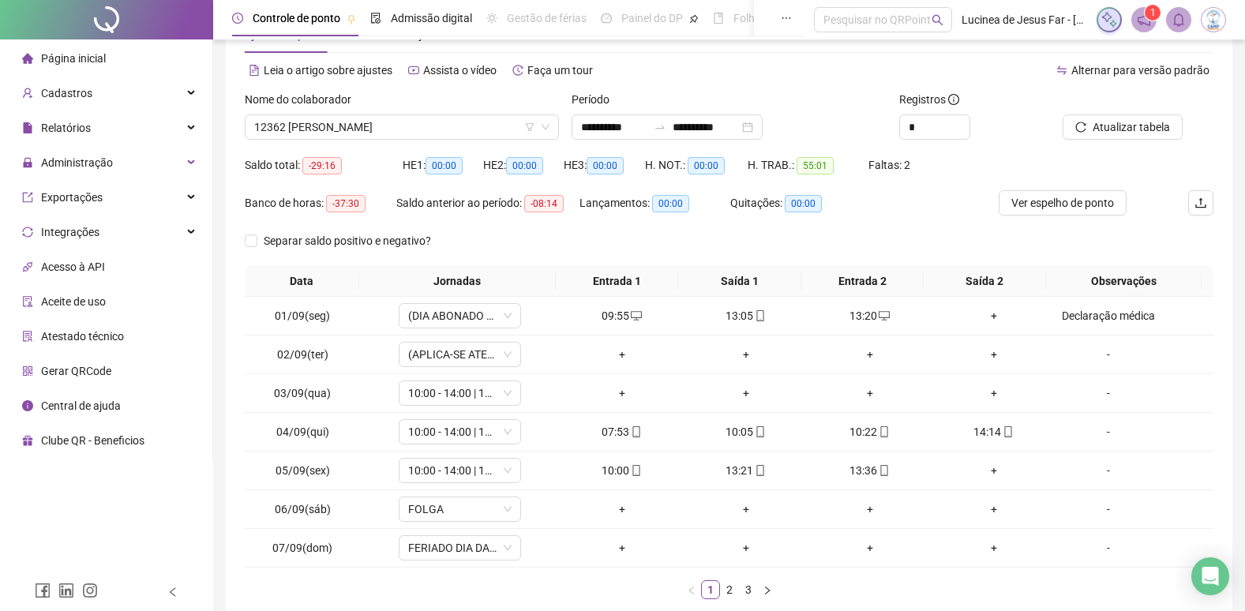
scroll to position [142, 0]
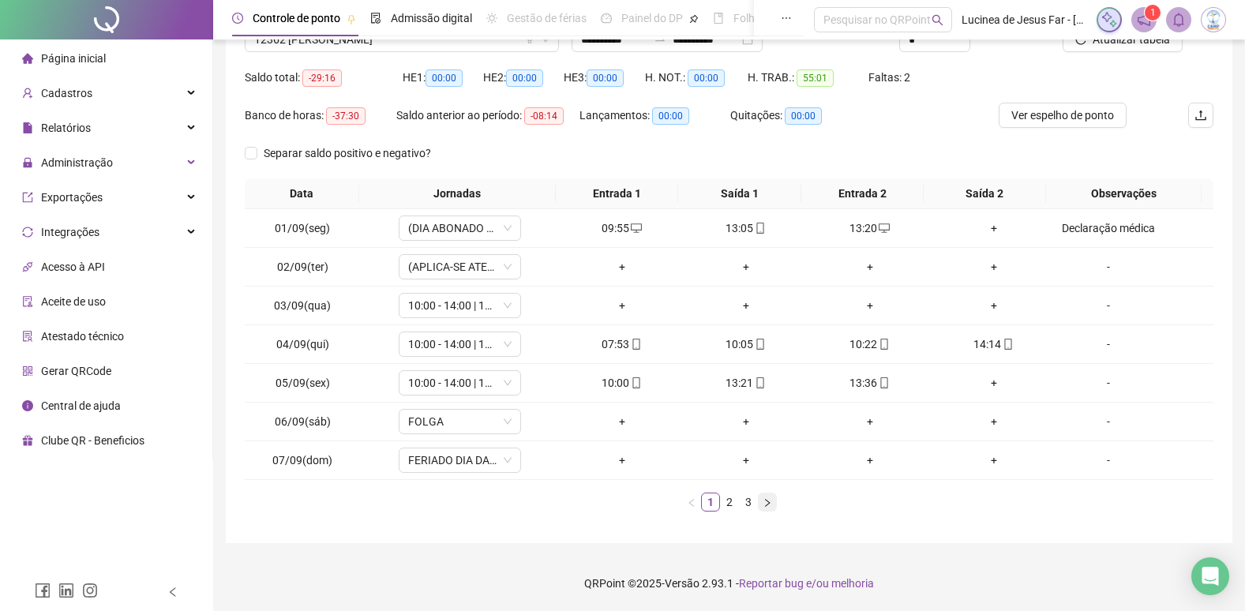
click at [770, 503] on icon "right" at bounding box center [767, 502] width 9 height 9
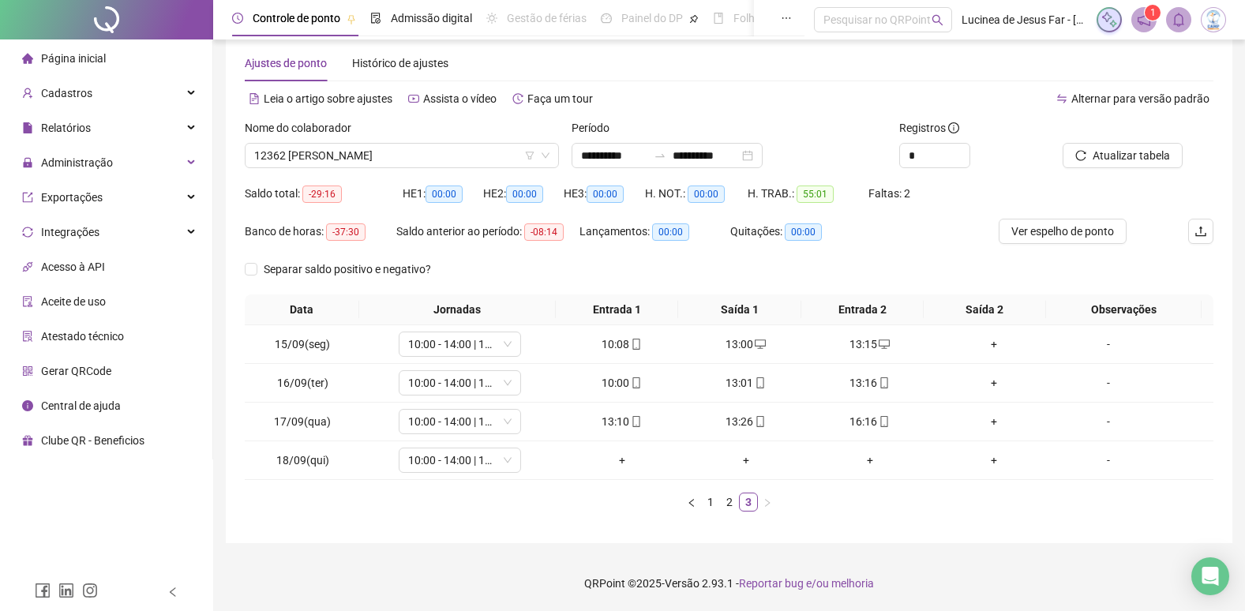
scroll to position [0, 0]
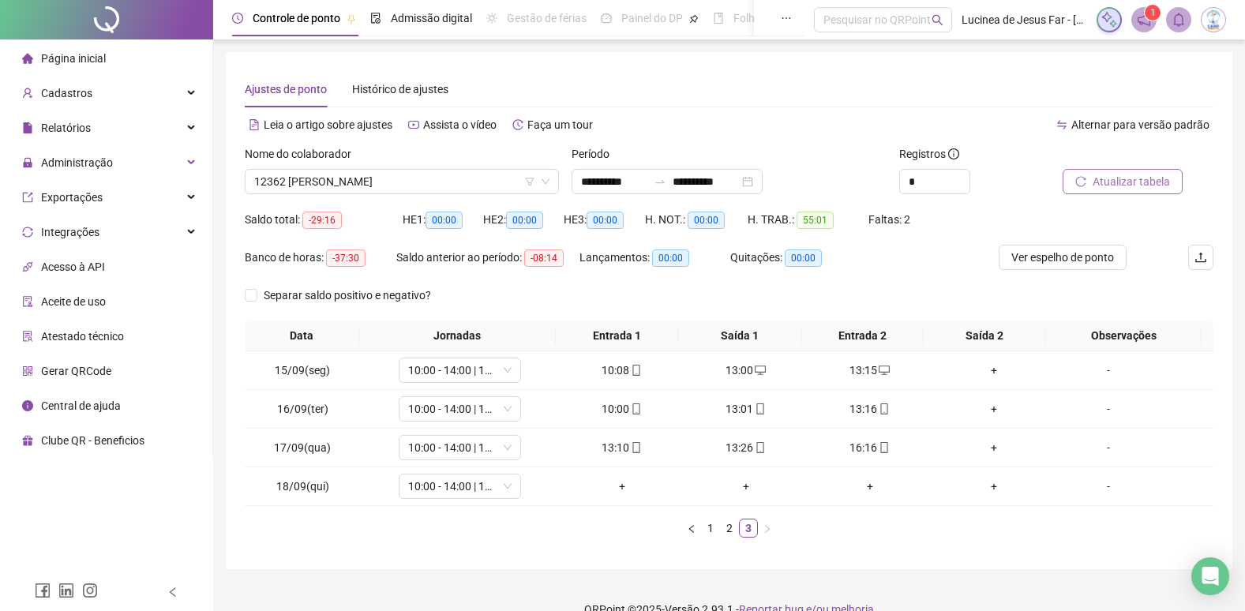
click at [1106, 188] on span "Atualizar tabela" at bounding box center [1131, 181] width 77 height 17
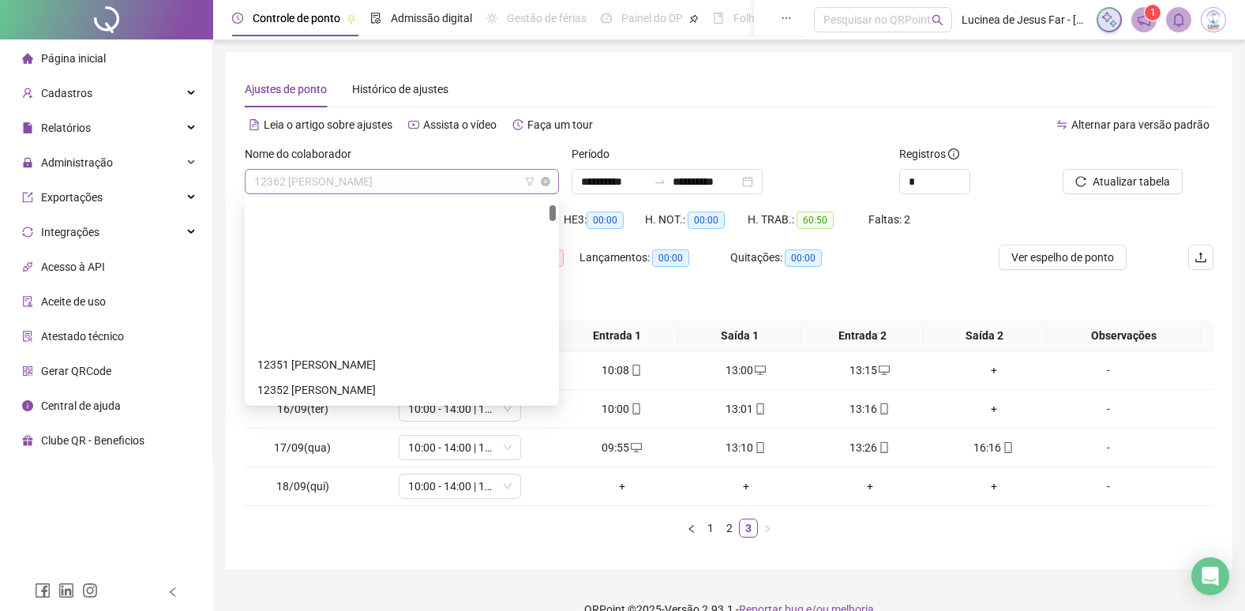
click at [346, 184] on span "12362 [PERSON_NAME]" at bounding box center [401, 182] width 295 height 24
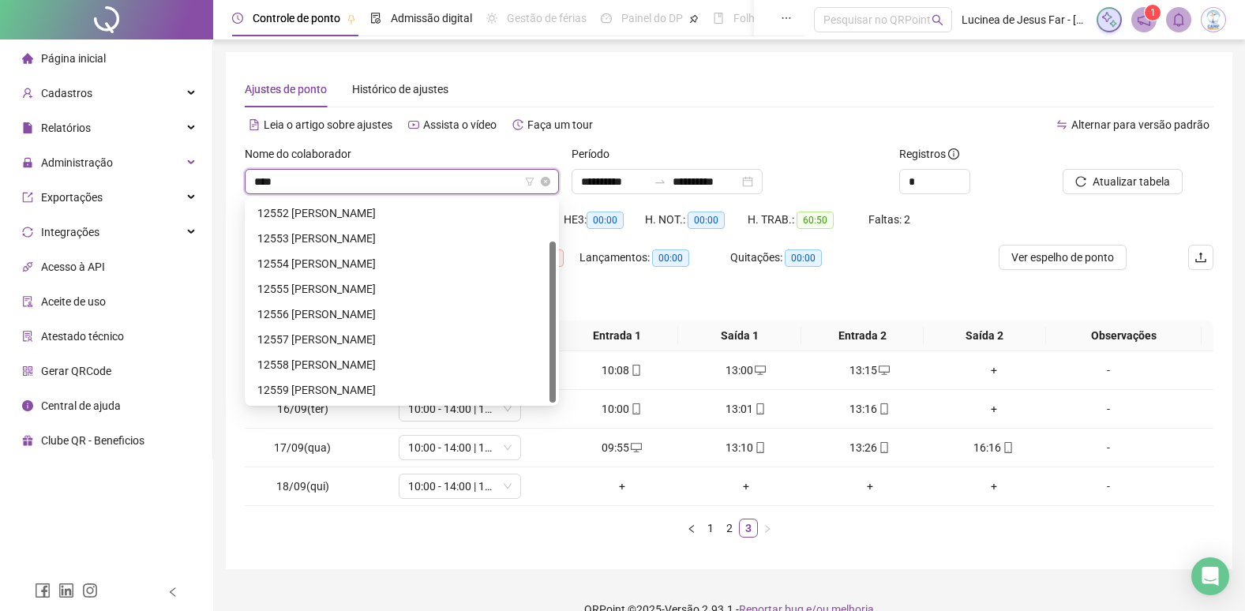
scroll to position [51, 0]
type input "*****"
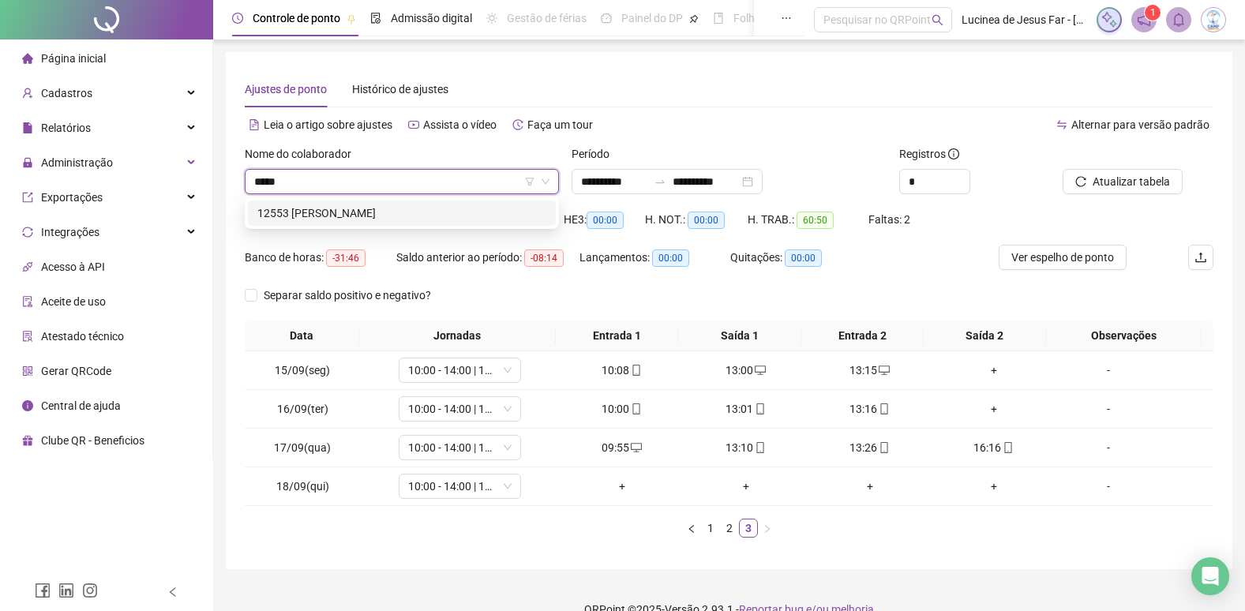
click at [419, 205] on div "12553 PEDRO HENRIQUE MELO DOS SANTOS" at bounding box center [401, 213] width 289 height 17
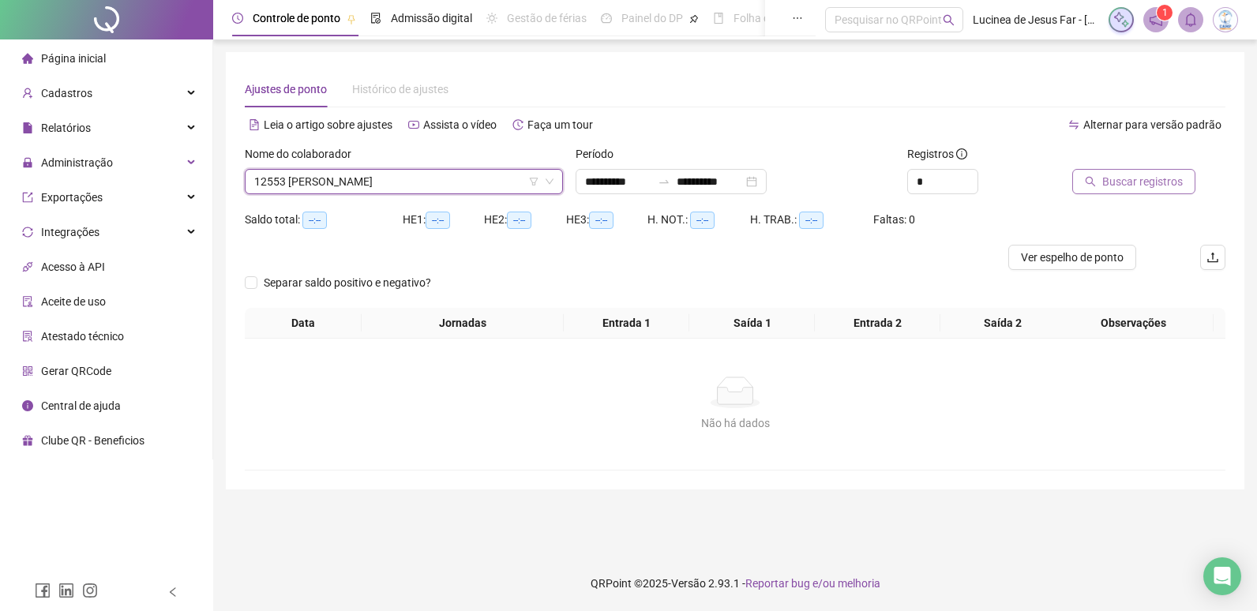
click at [1117, 178] on span "Buscar registros" at bounding box center [1142, 181] width 81 height 17
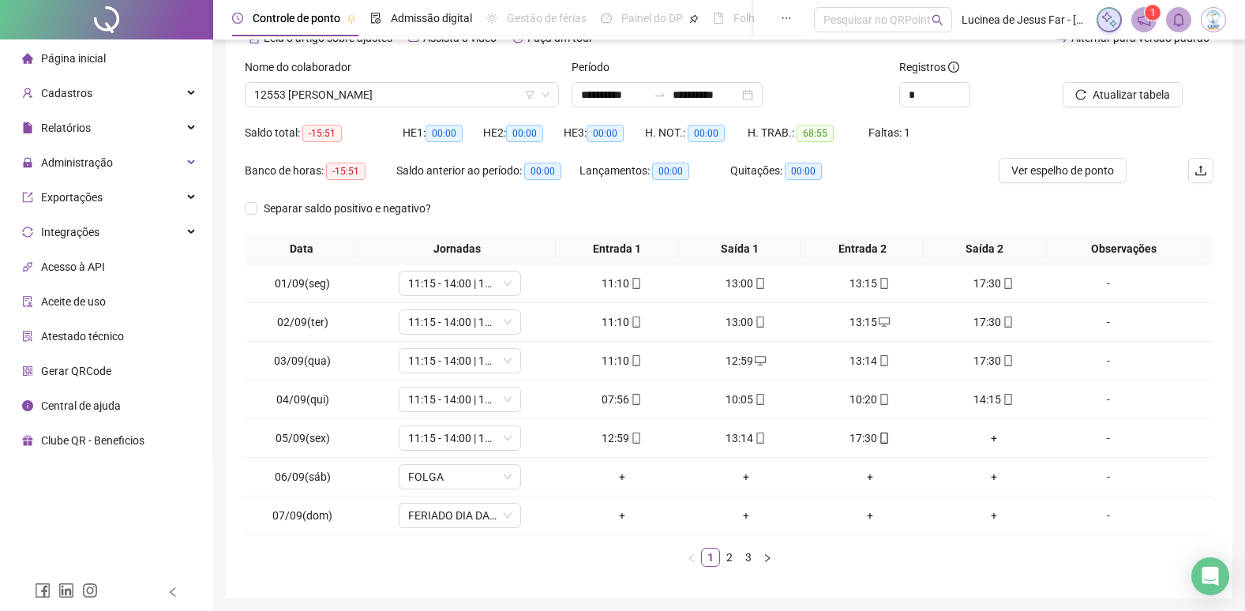
scroll to position [142, 0]
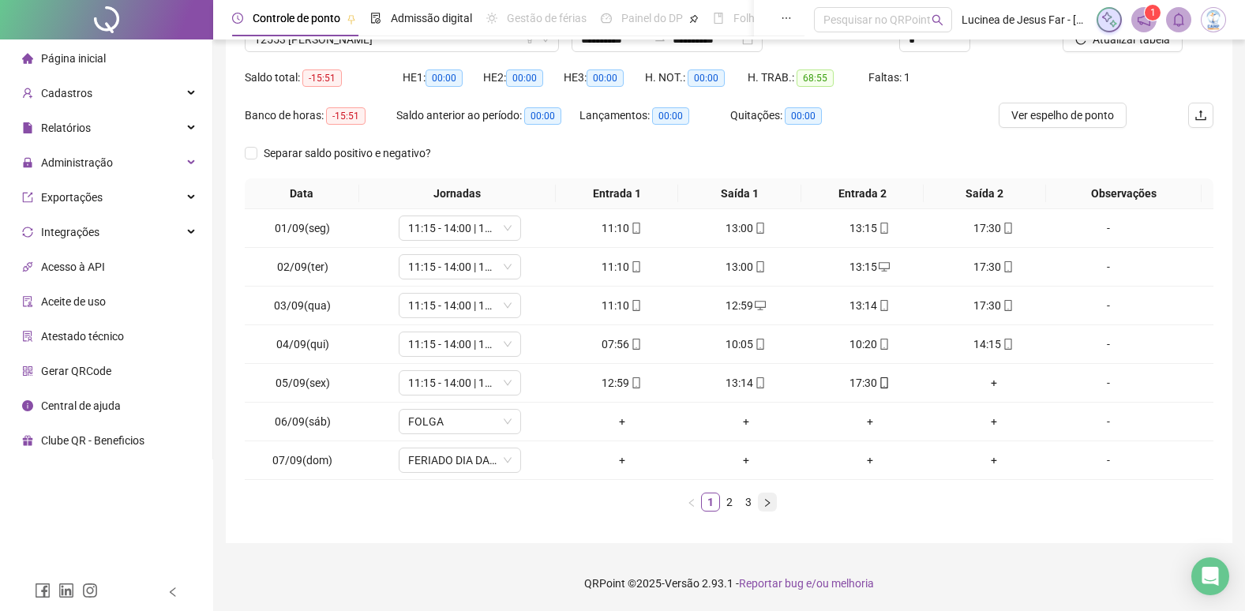
click at [771, 504] on icon "right" at bounding box center [767, 502] width 9 height 9
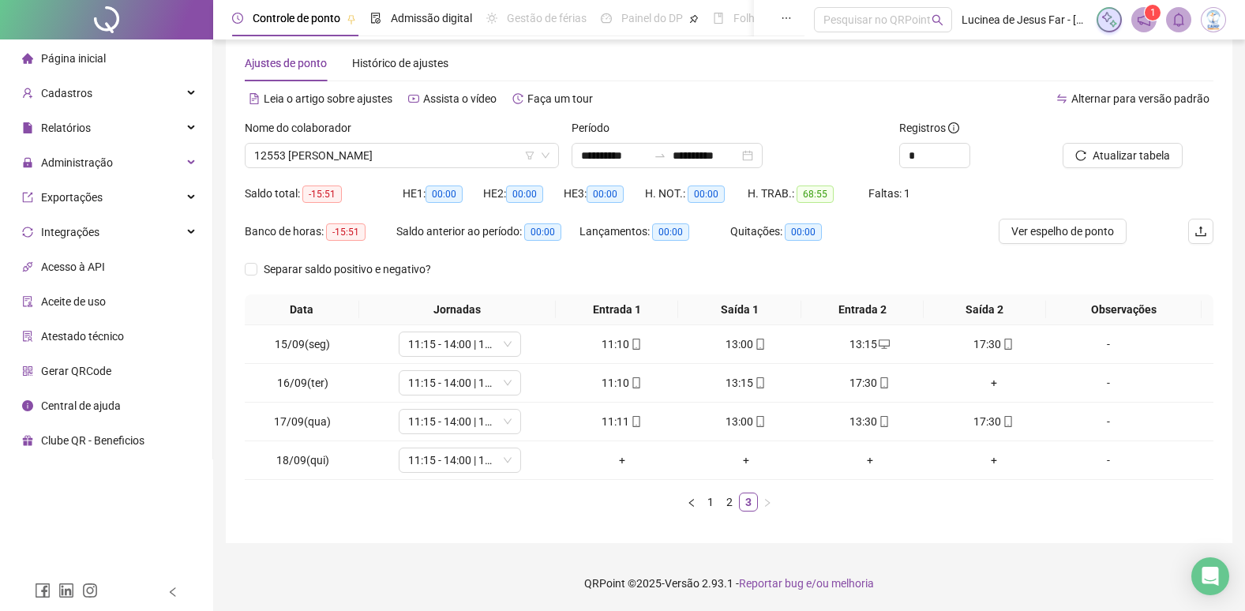
scroll to position [26, 0]
click at [1151, 160] on span "Atualizar tabela" at bounding box center [1131, 155] width 77 height 17
click at [714, 503] on link "1" at bounding box center [710, 502] width 17 height 17
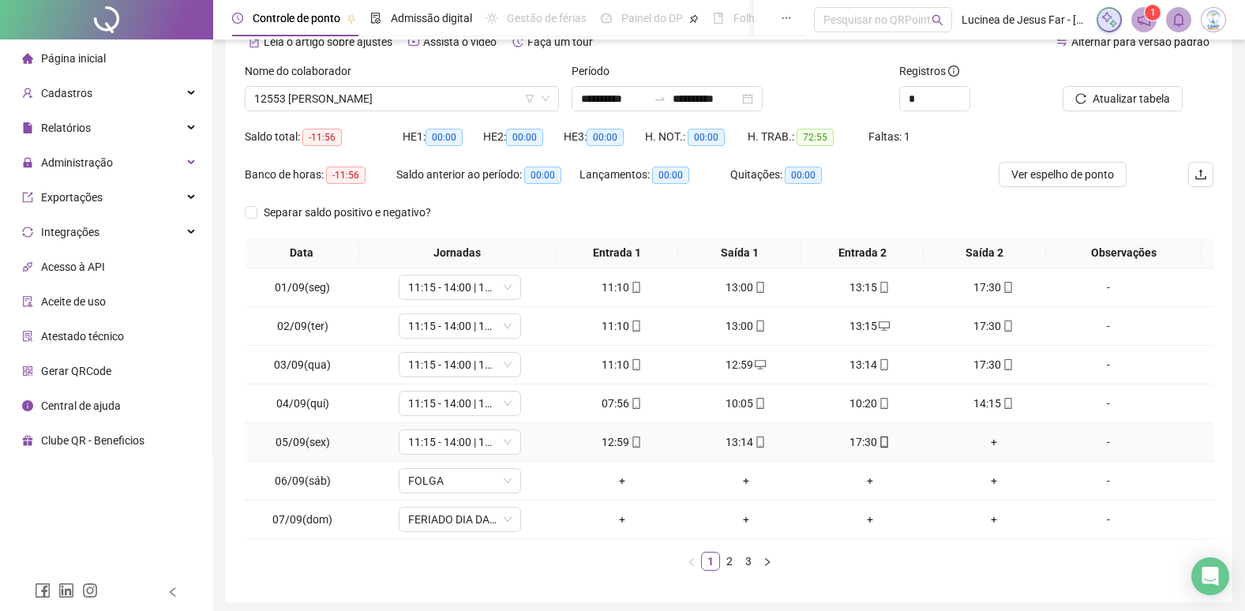
scroll to position [142, 0]
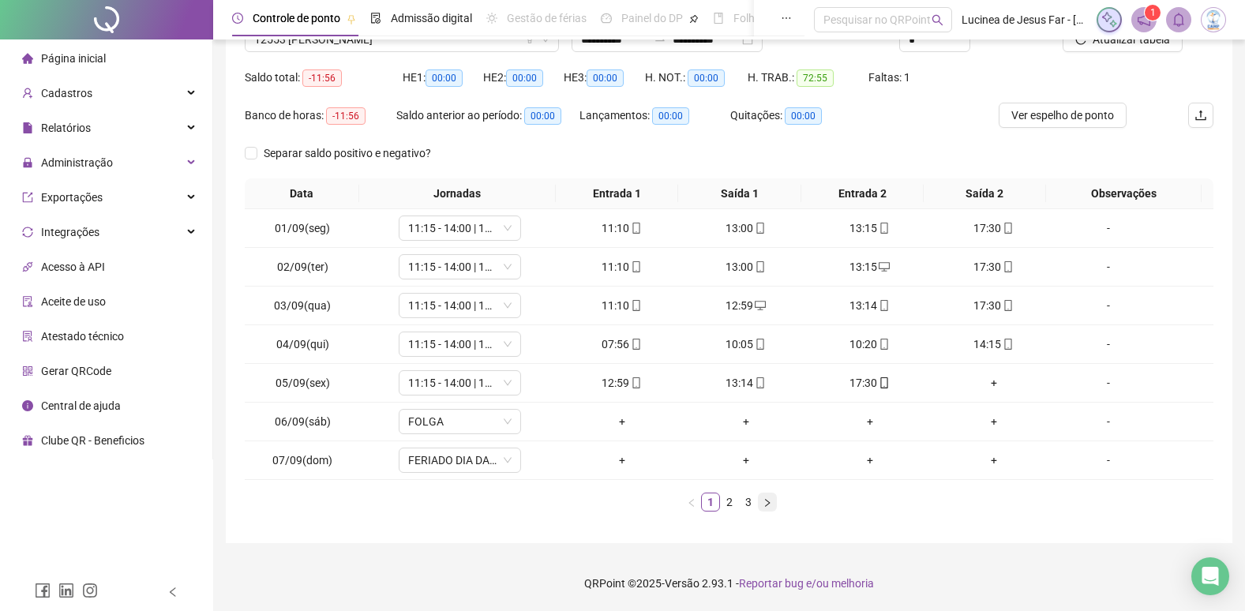
click at [764, 504] on icon "right" at bounding box center [767, 502] width 9 height 9
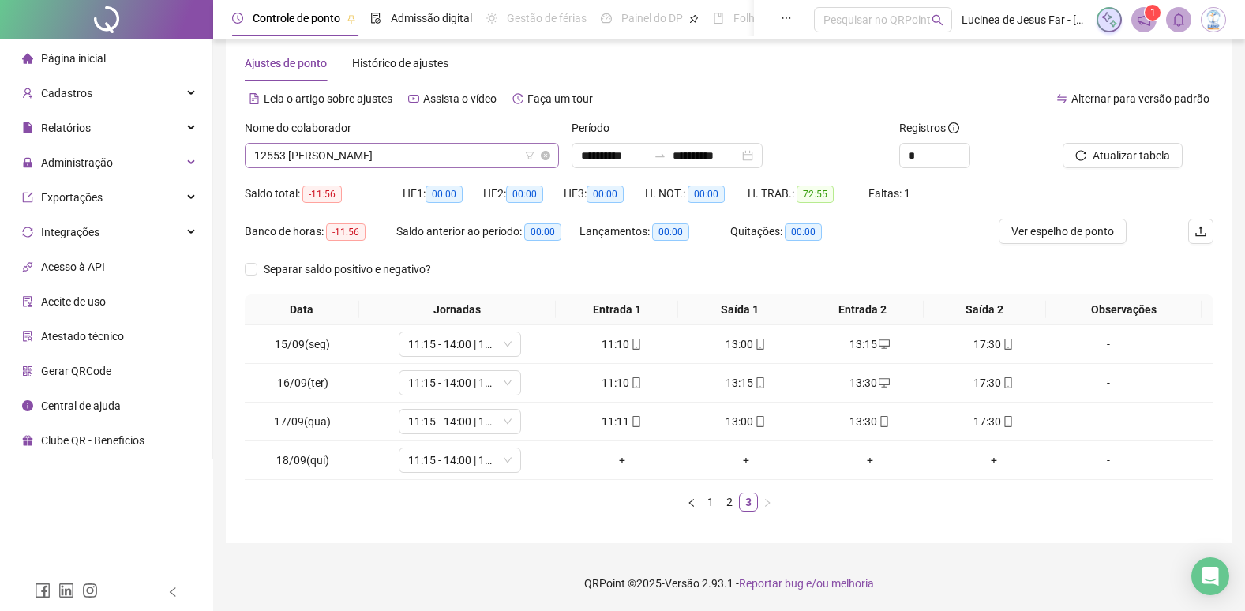
scroll to position [4574, 0]
click at [386, 156] on span "12553 PEDRO HENRIQUE MELO DOS SANTOS" at bounding box center [401, 156] width 295 height 24
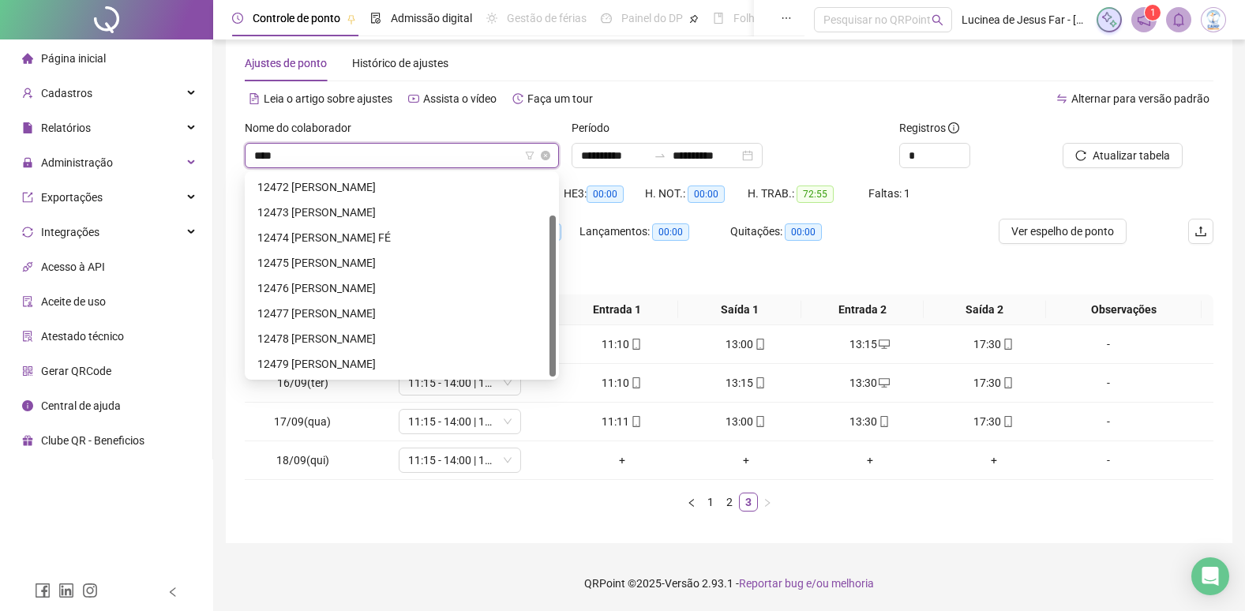
scroll to position [51, 0]
type input "*****"
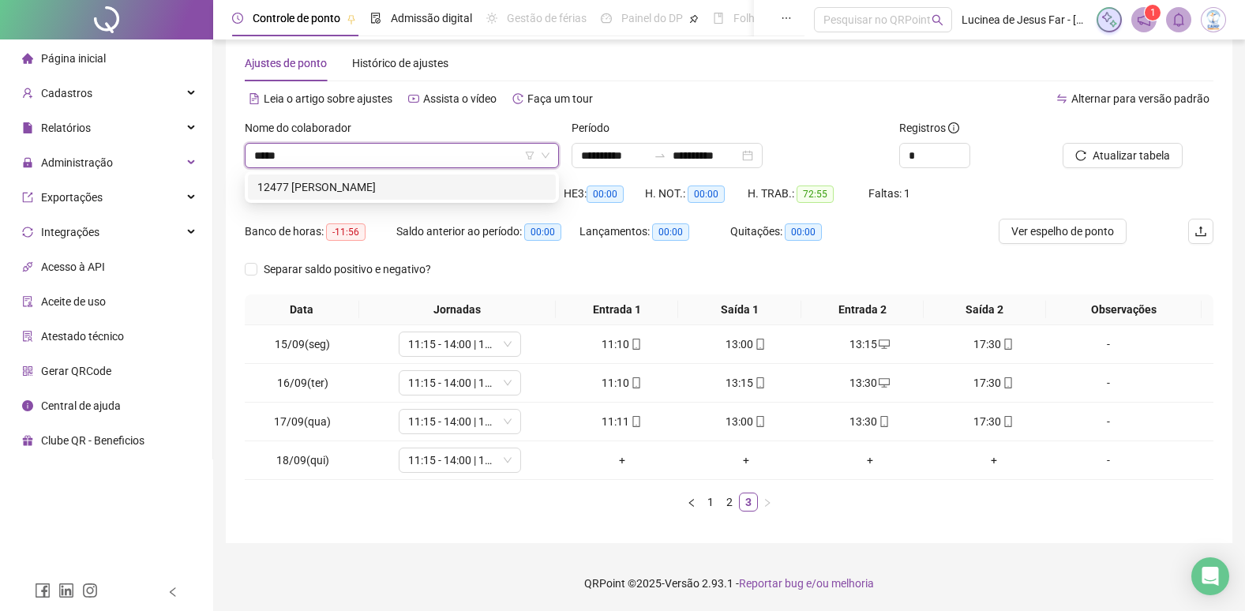
drag, startPoint x: 389, startPoint y: 180, endPoint x: 446, endPoint y: 168, distance: 58.9
click at [389, 181] on div "12477 GABRIEL DA SILVA VITORINO" at bounding box center [401, 186] width 289 height 17
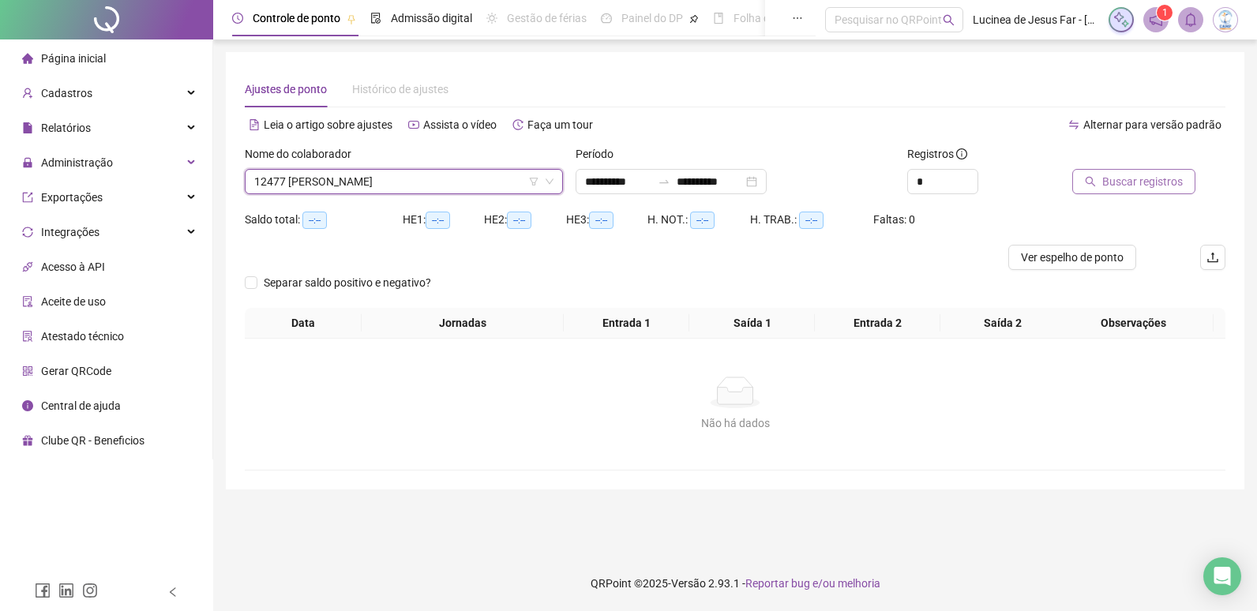
click at [1149, 177] on span "Buscar registros" at bounding box center [1142, 181] width 81 height 17
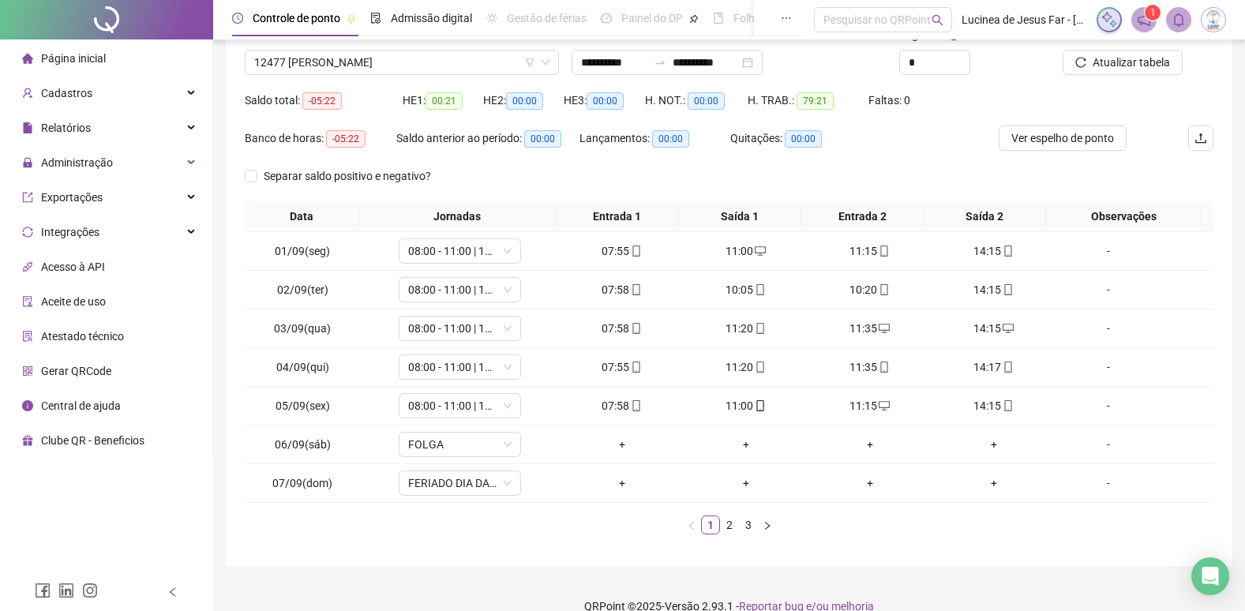
scroll to position [142, 0]
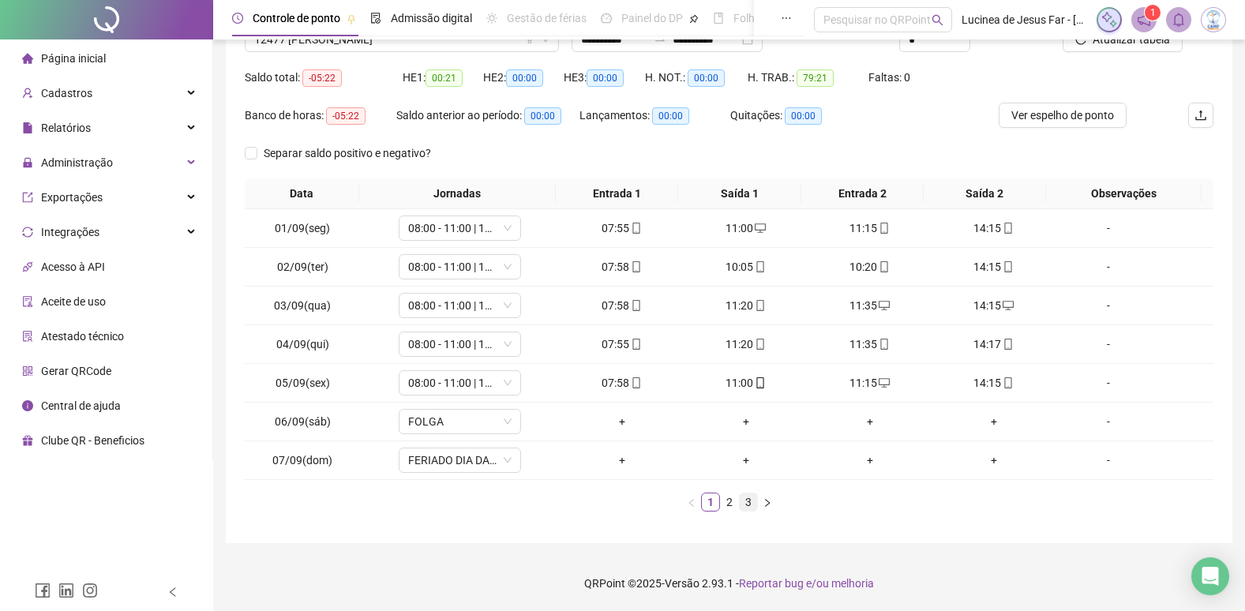
click at [746, 505] on link "3" at bounding box center [748, 502] width 17 height 17
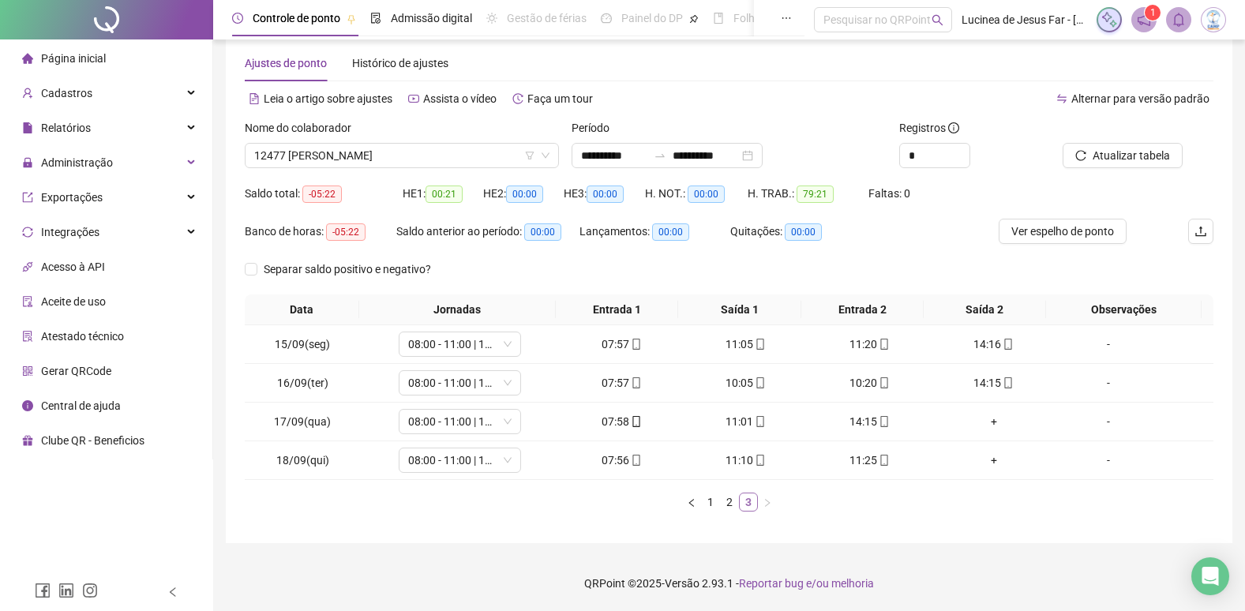
scroll to position [26, 0]
click at [1124, 158] on span "Atualizar tabela" at bounding box center [1131, 155] width 77 height 17
click at [430, 155] on span "12477 GABRIEL DA SILVA VITORINO" at bounding box center [401, 156] width 295 height 24
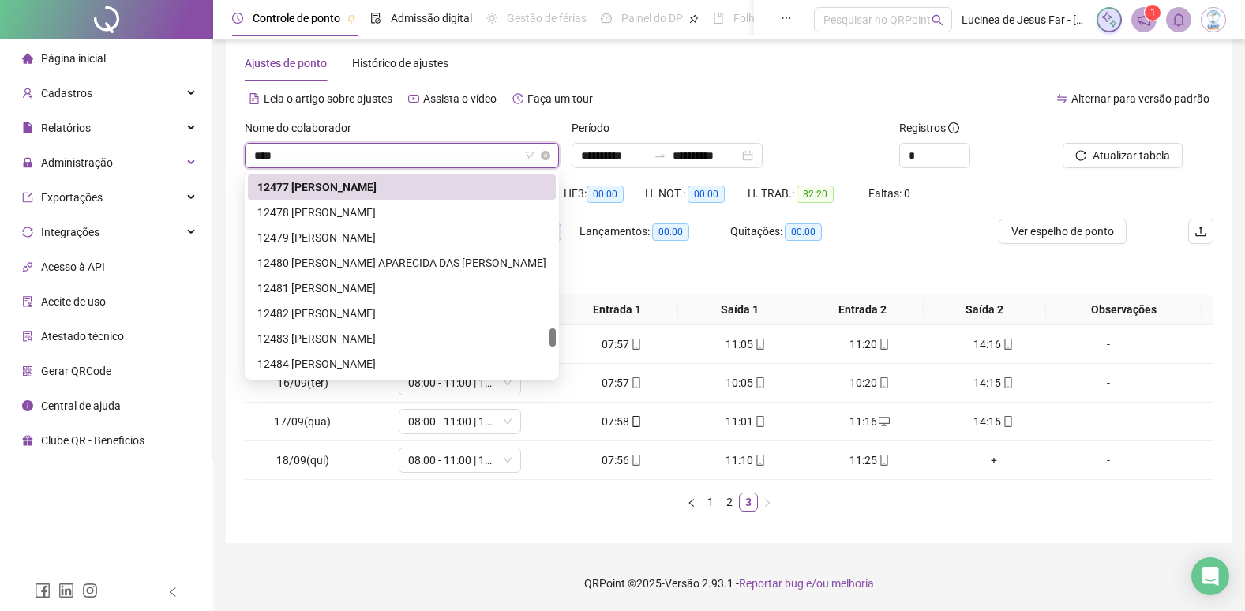
scroll to position [25, 0]
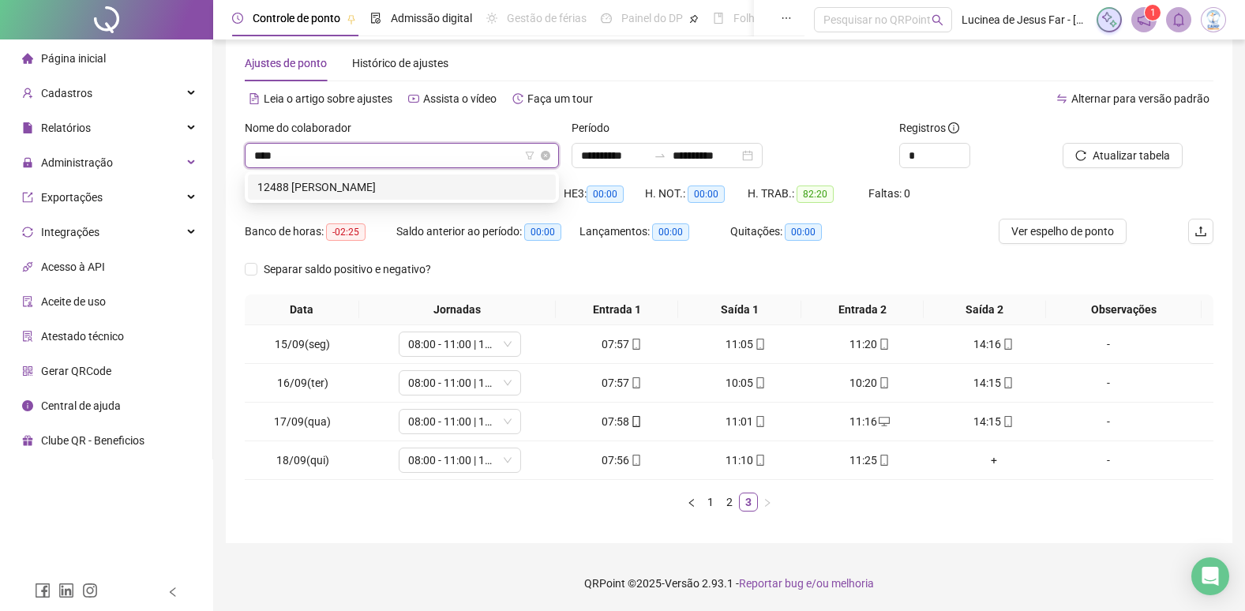
type input "*****"
click at [435, 179] on div "12488 DEIVID WILLIAM DA SILVA VIEIRA" at bounding box center [401, 186] width 289 height 17
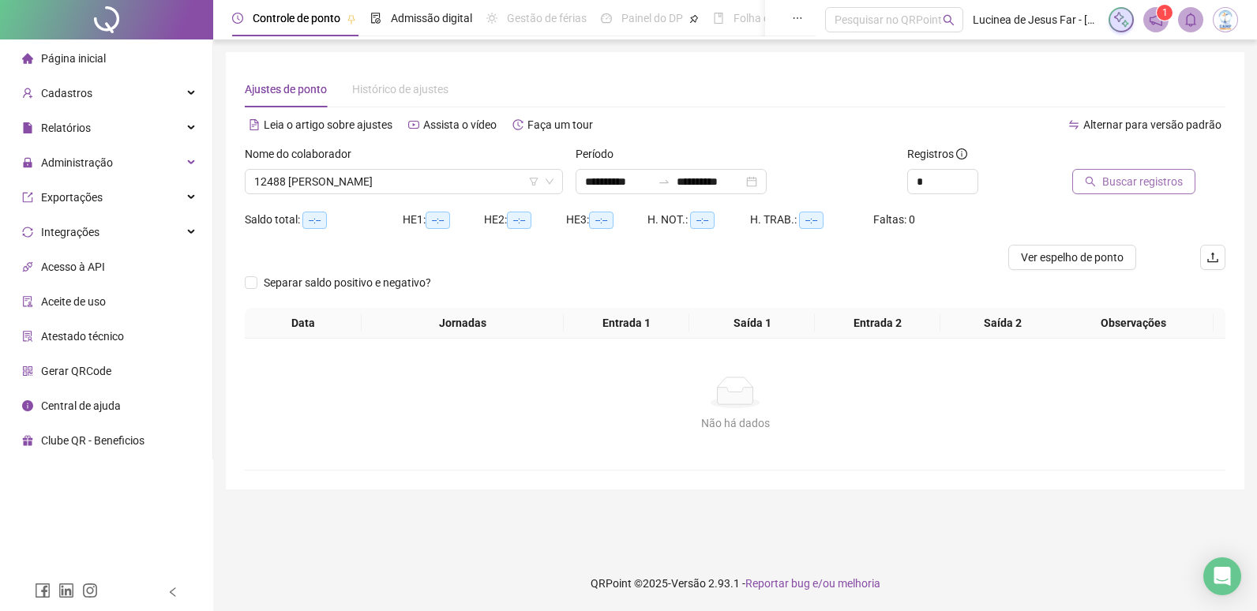
click at [1151, 186] on span "Buscar registros" at bounding box center [1142, 181] width 81 height 17
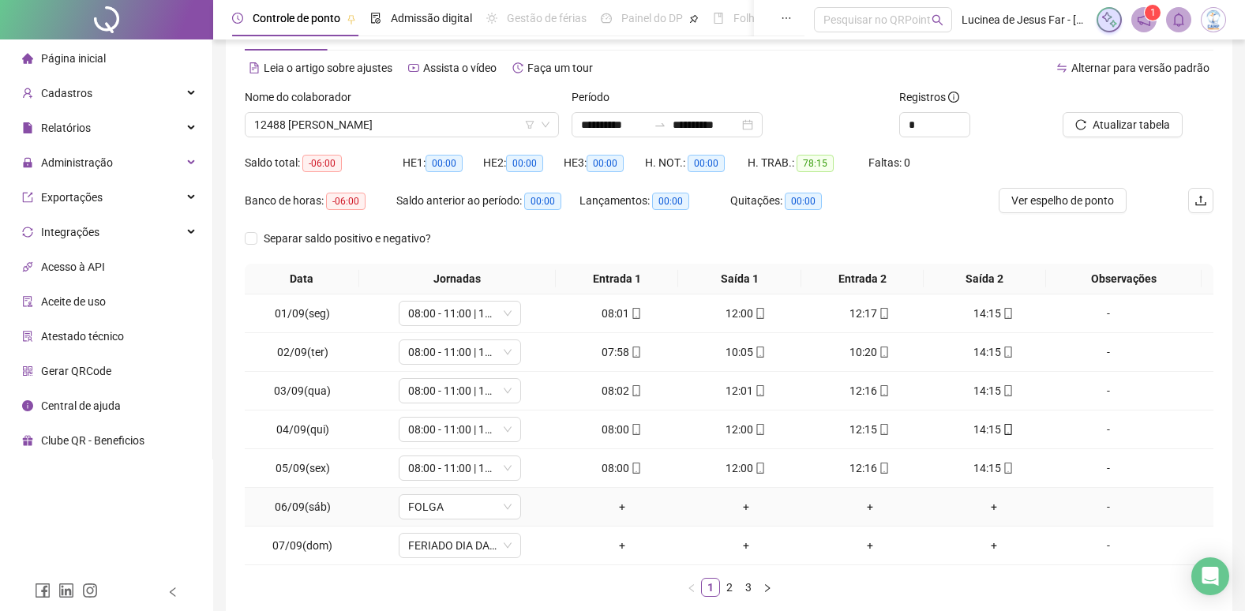
scroll to position [142, 0]
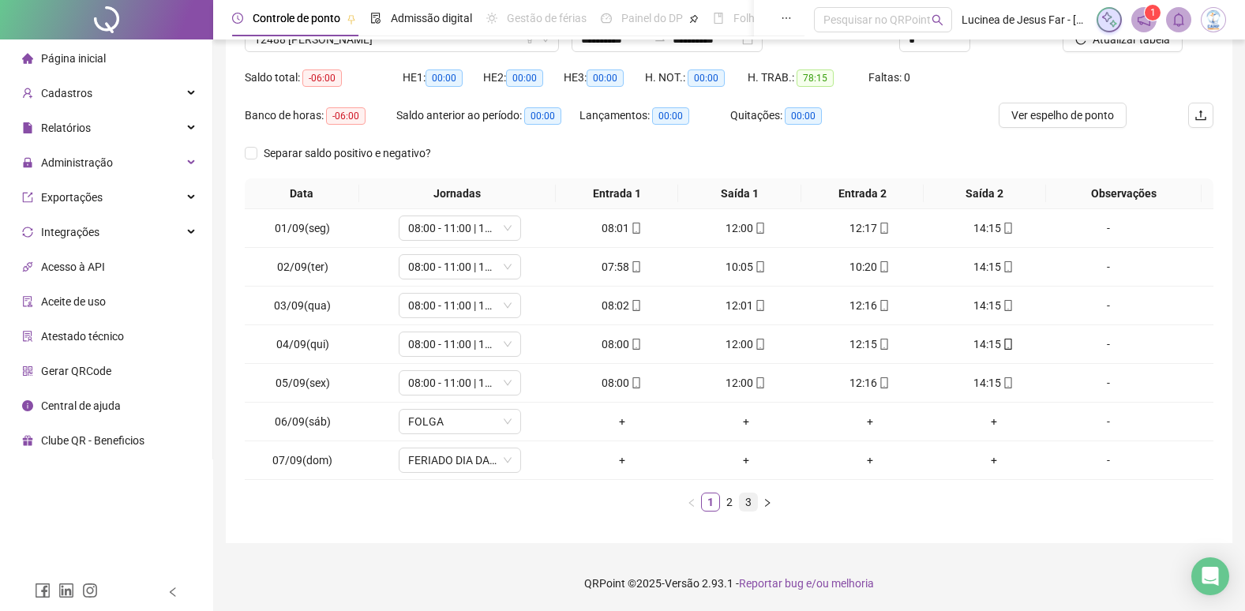
click at [750, 503] on link "3" at bounding box center [748, 502] width 17 height 17
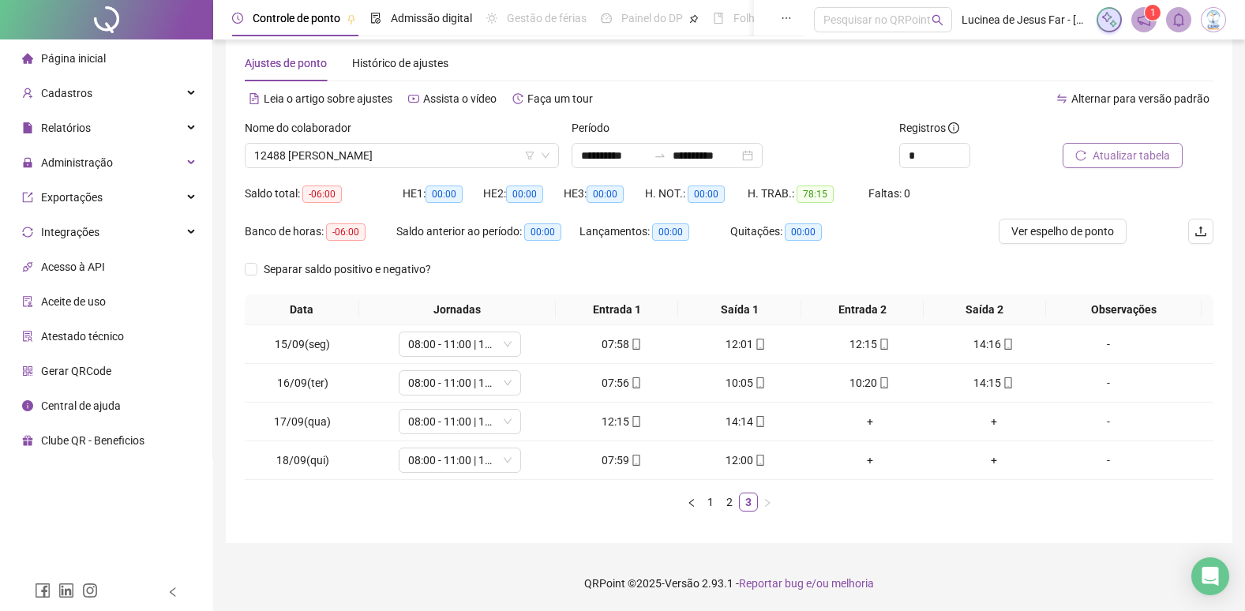
click at [1111, 158] on span "Atualizar tabela" at bounding box center [1131, 155] width 77 height 17
click at [986, 422] on div "+" at bounding box center [993, 421] width 111 height 17
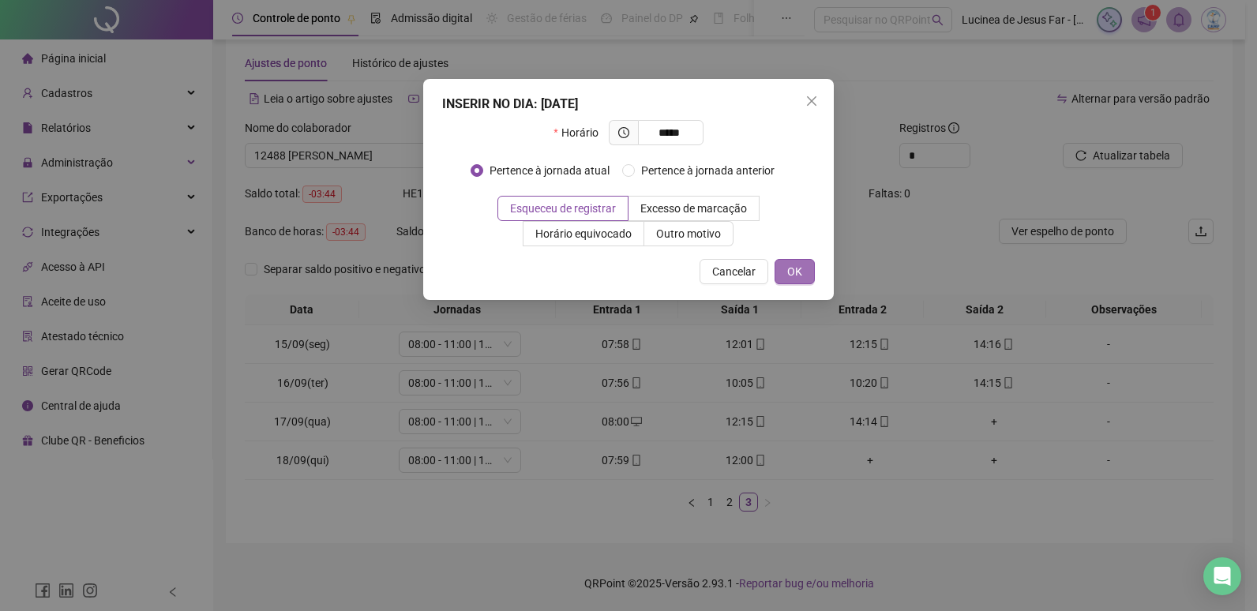
type input "*****"
click at [798, 273] on span "OK" at bounding box center [794, 271] width 15 height 17
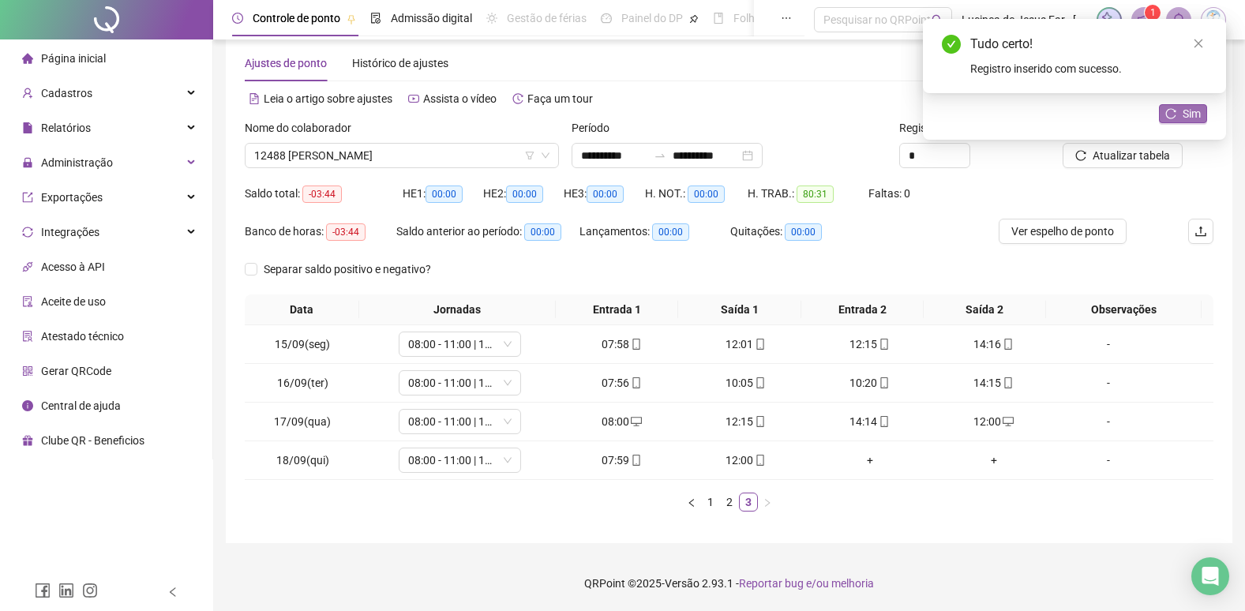
click at [1198, 111] on span "Sim" at bounding box center [1192, 113] width 18 height 17
click at [1205, 36] on link "Close" at bounding box center [1198, 43] width 17 height 17
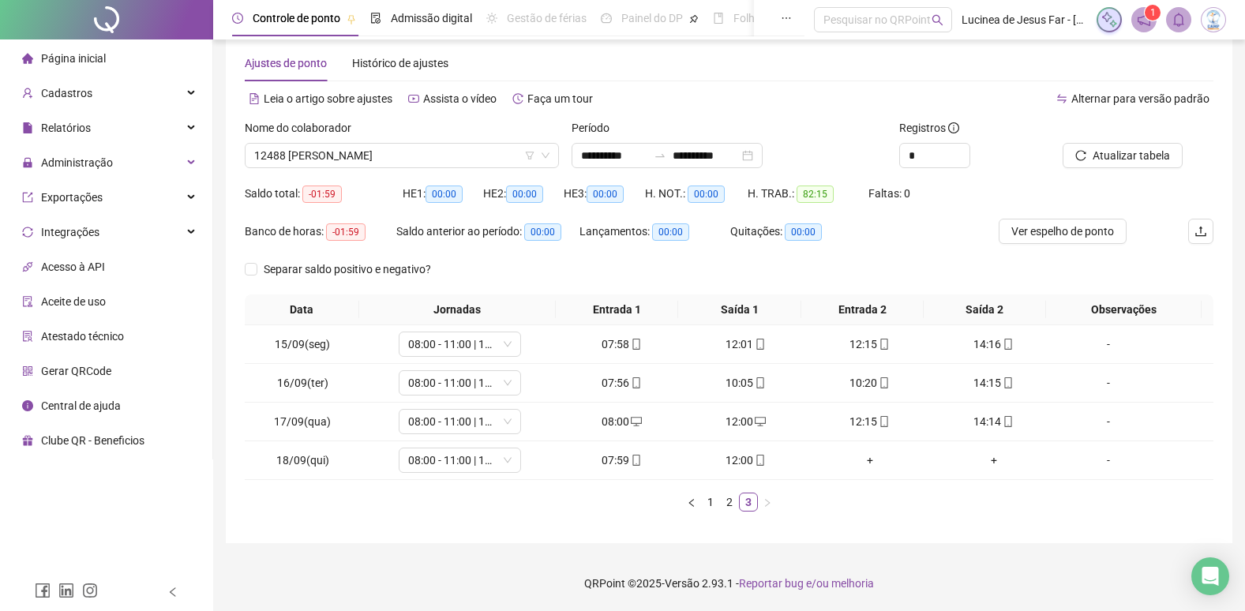
scroll to position [0, 0]
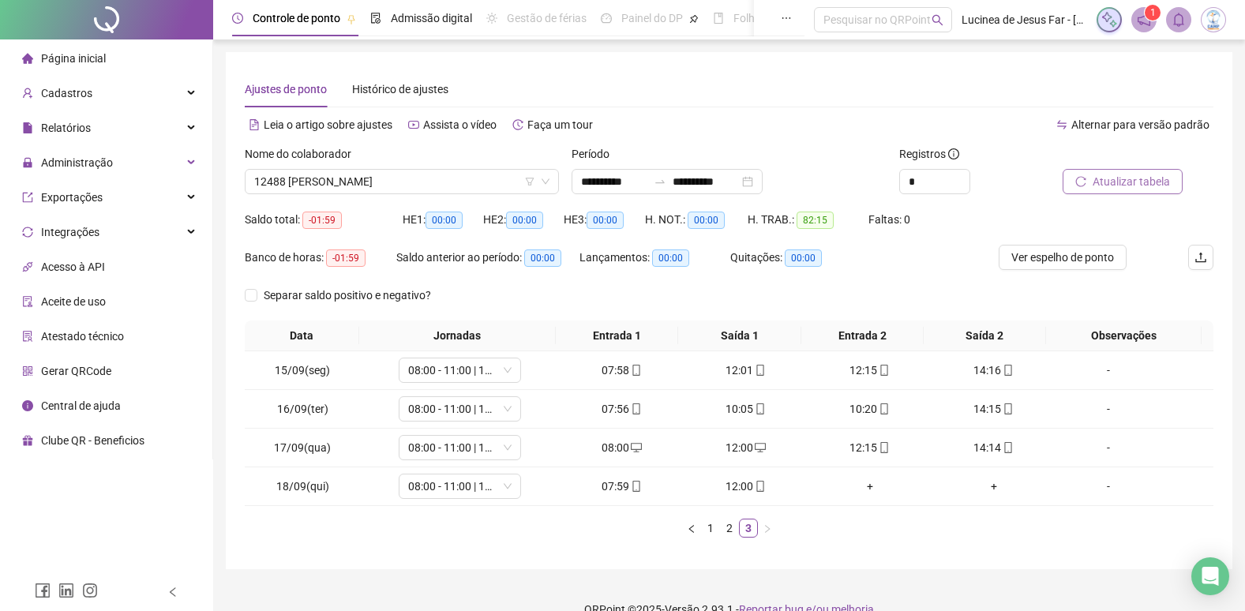
click at [1147, 176] on span "Atualizar tabela" at bounding box center [1131, 181] width 77 height 17
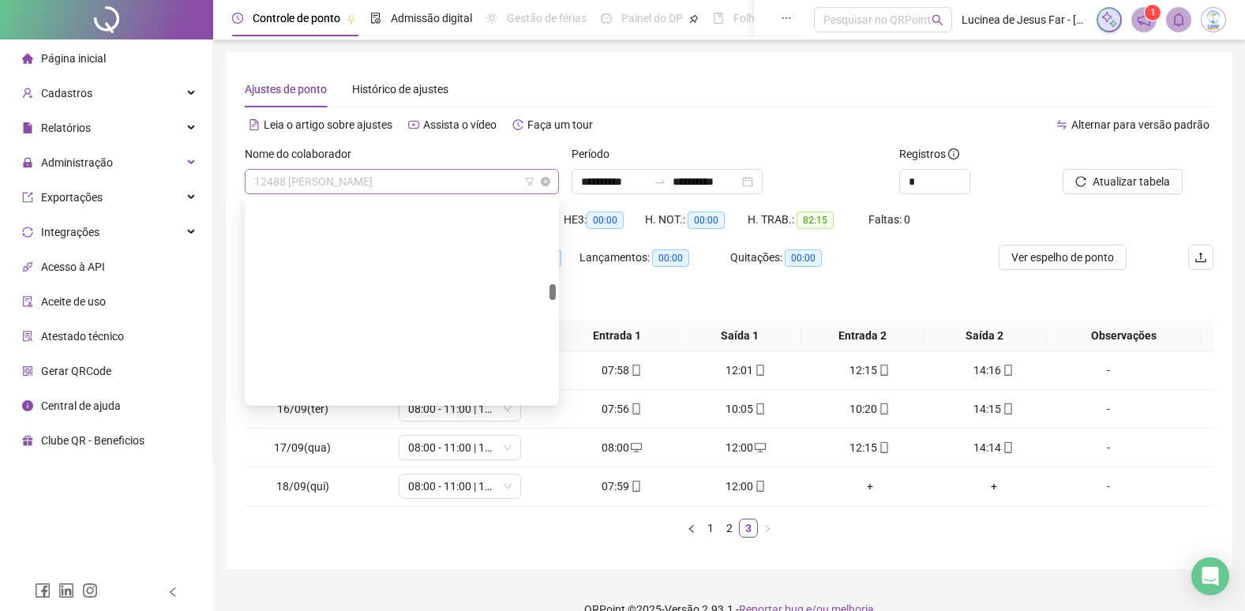
click at [416, 174] on span "12488 DEIVID WILLIAM DA SILVA VIEIRA" at bounding box center [401, 182] width 295 height 24
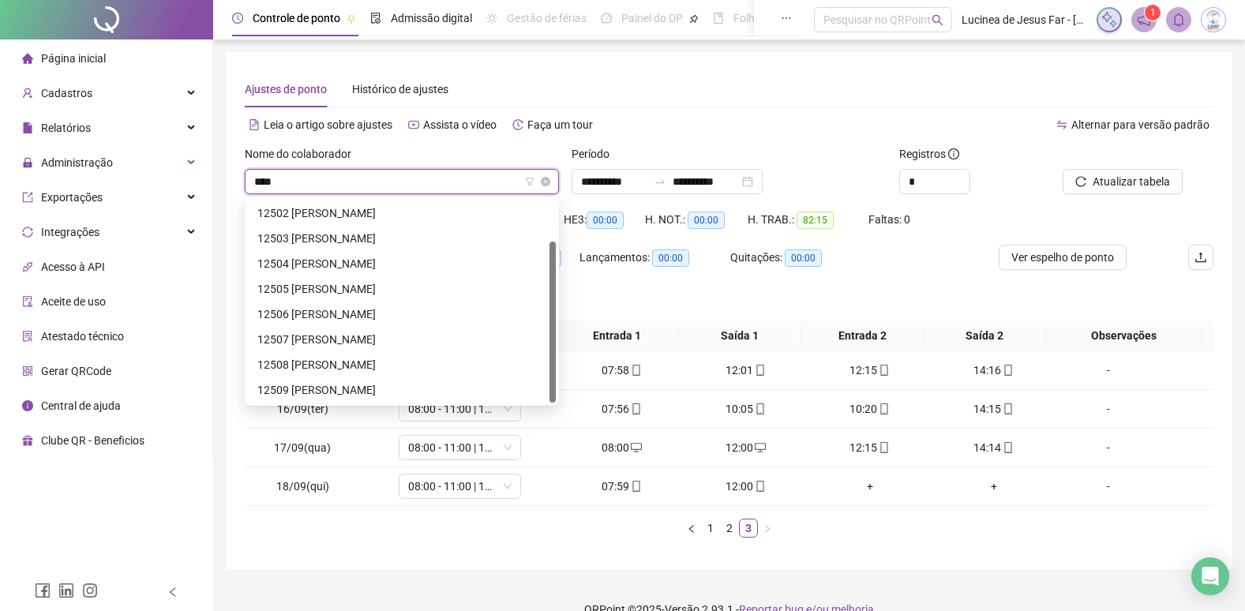
scroll to position [51, 0]
type input "*****"
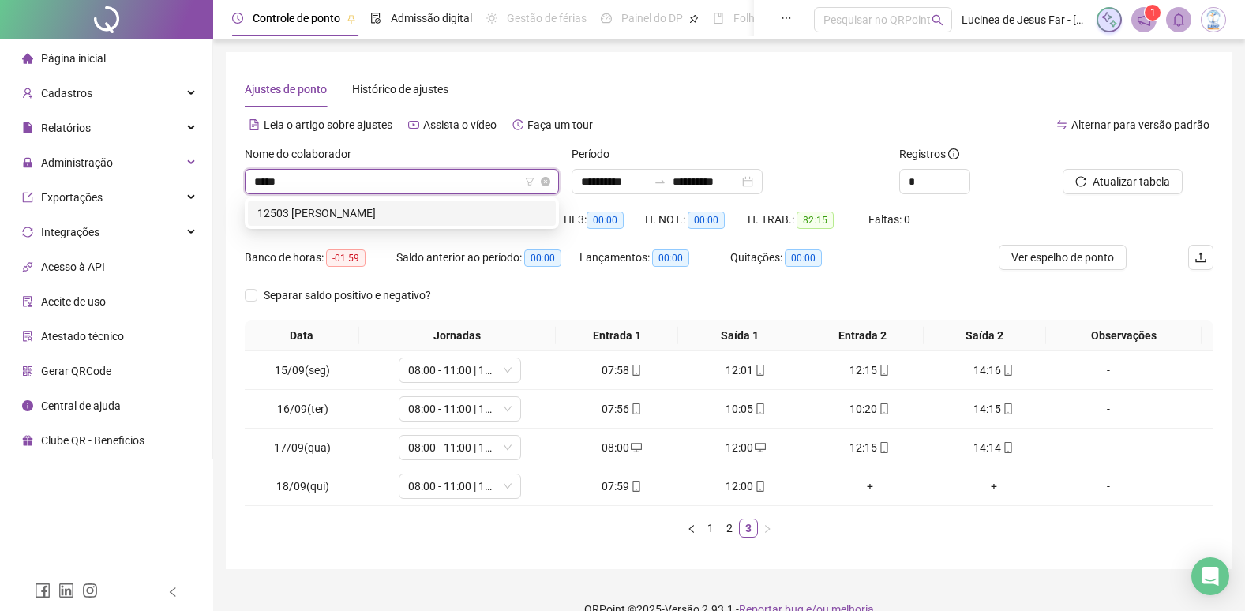
scroll to position [0, 0]
click at [450, 212] on div "12503 ANA JULIA RODRIGUES DE JESUS" at bounding box center [401, 213] width 289 height 17
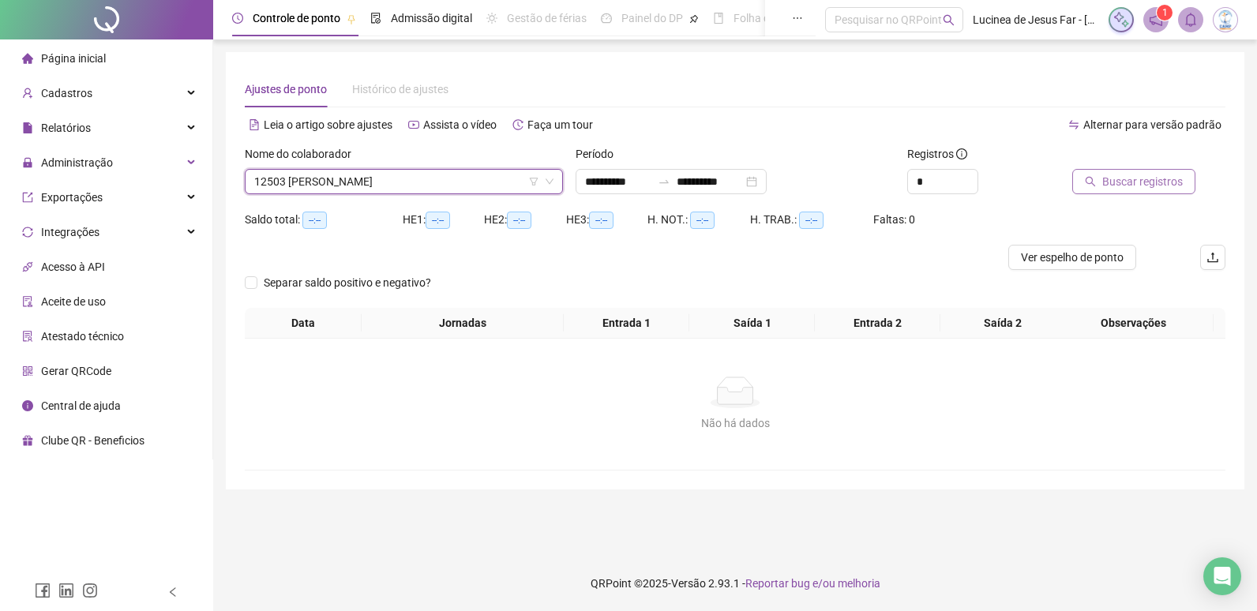
click at [1106, 185] on span "Buscar registros" at bounding box center [1142, 181] width 81 height 17
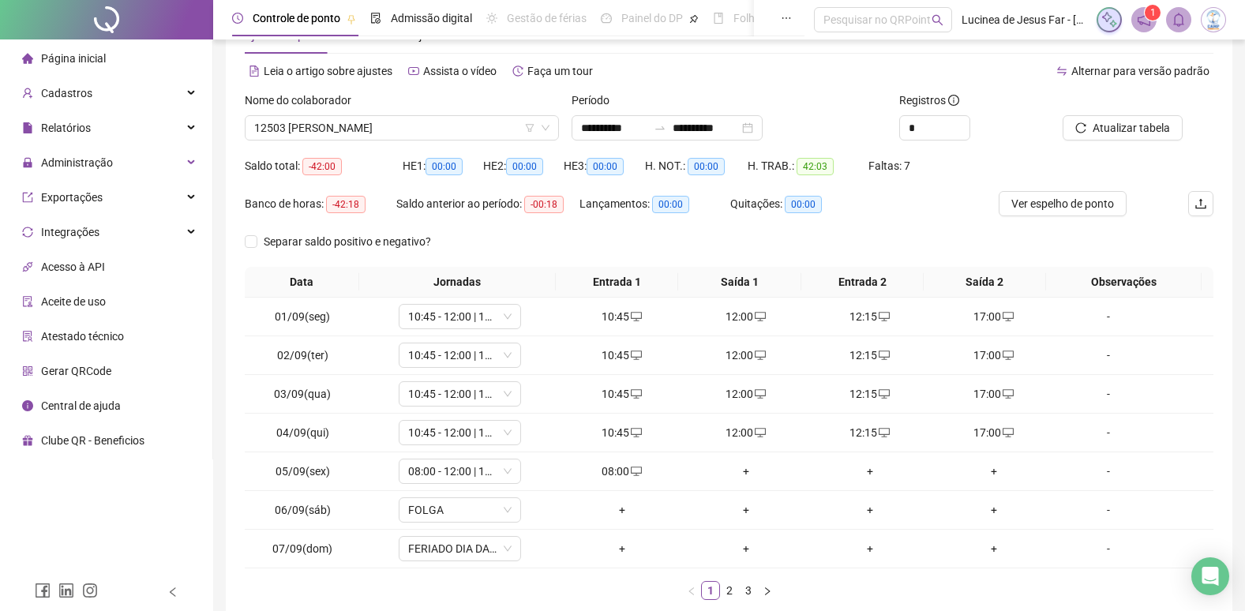
scroll to position [142, 0]
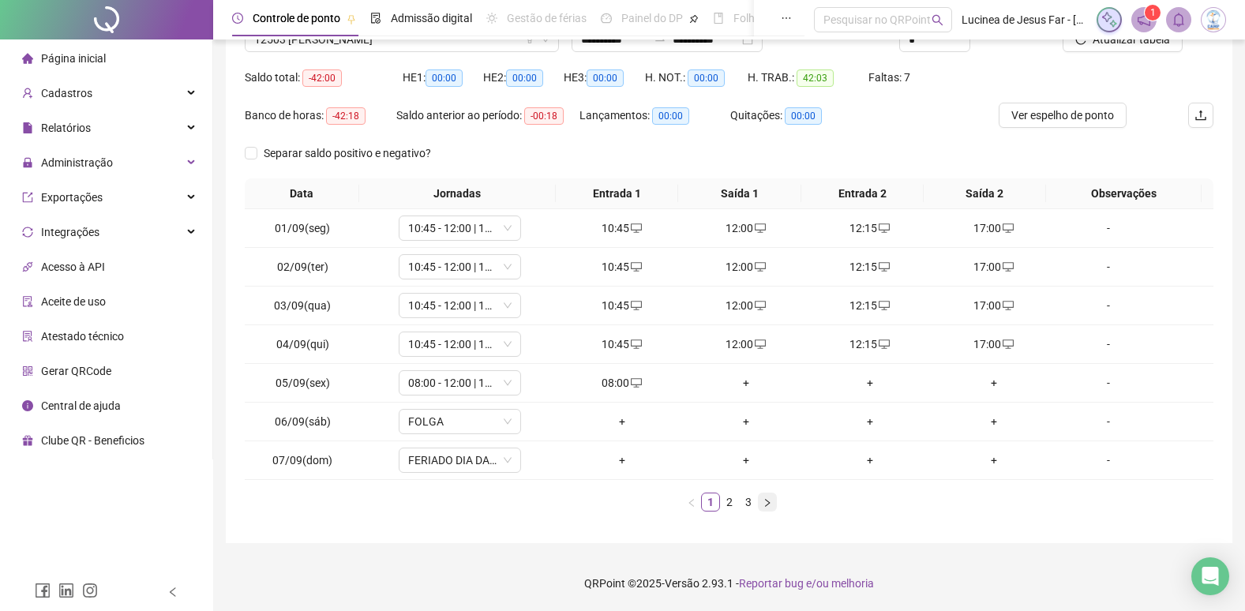
click at [769, 504] on icon "right" at bounding box center [767, 502] width 5 height 8
click at [768, 504] on icon "right" at bounding box center [767, 502] width 5 height 8
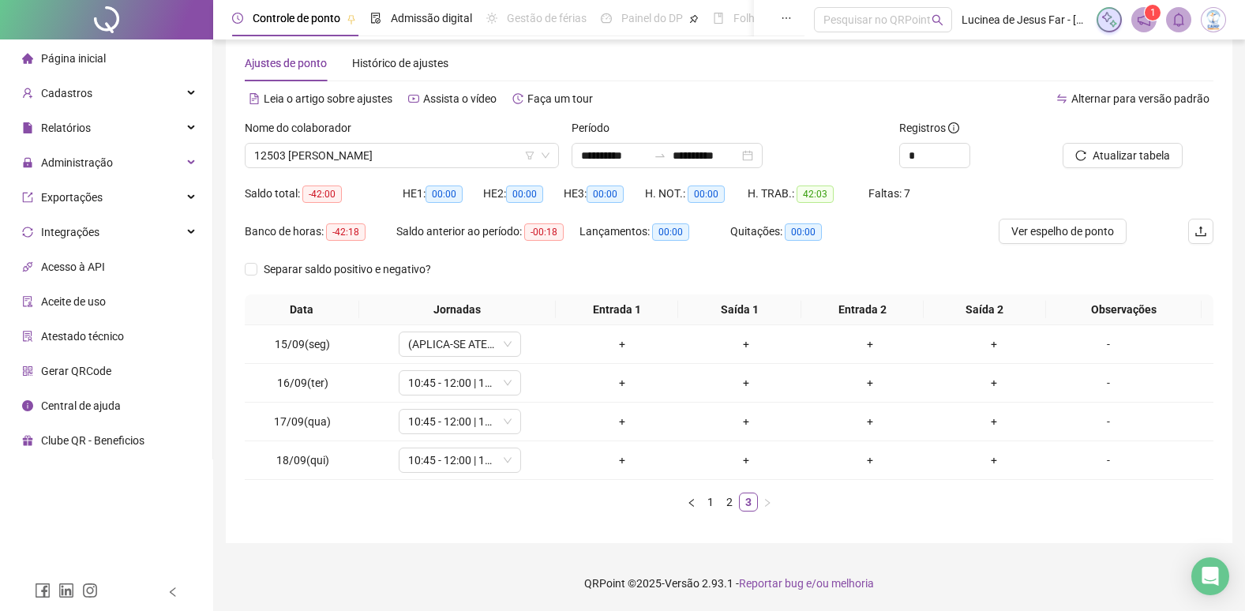
scroll to position [0, 0]
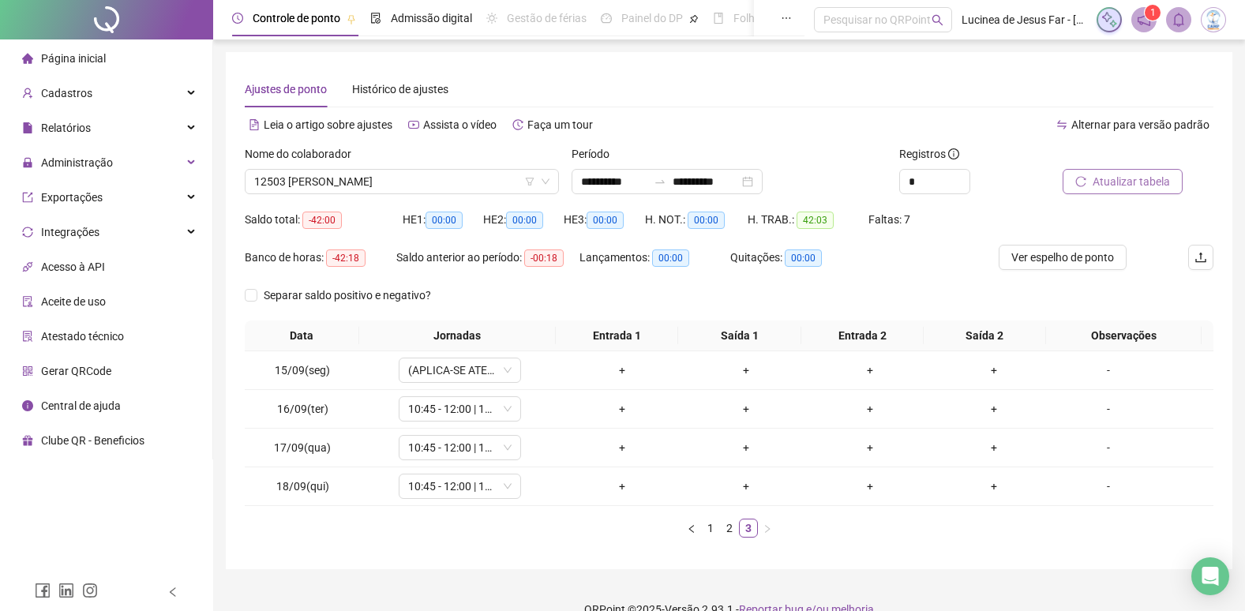
click at [1155, 177] on span "Atualizar tabela" at bounding box center [1131, 181] width 77 height 17
click at [714, 528] on link "1" at bounding box center [710, 528] width 17 height 17
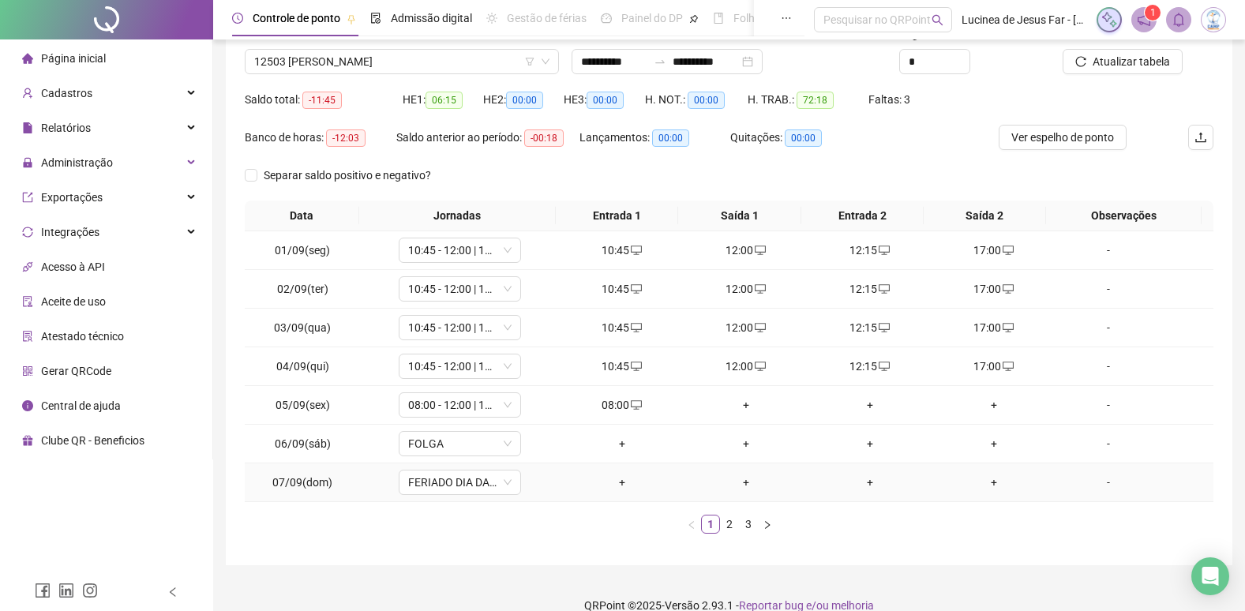
scroll to position [142, 0]
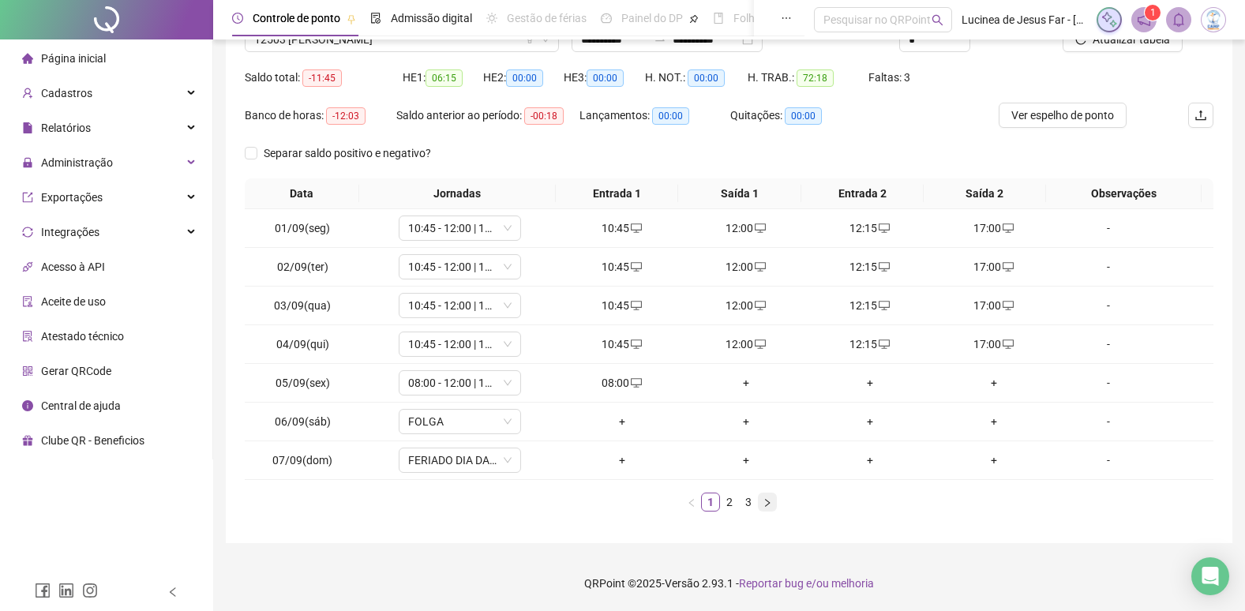
click at [771, 503] on icon "right" at bounding box center [767, 502] width 9 height 9
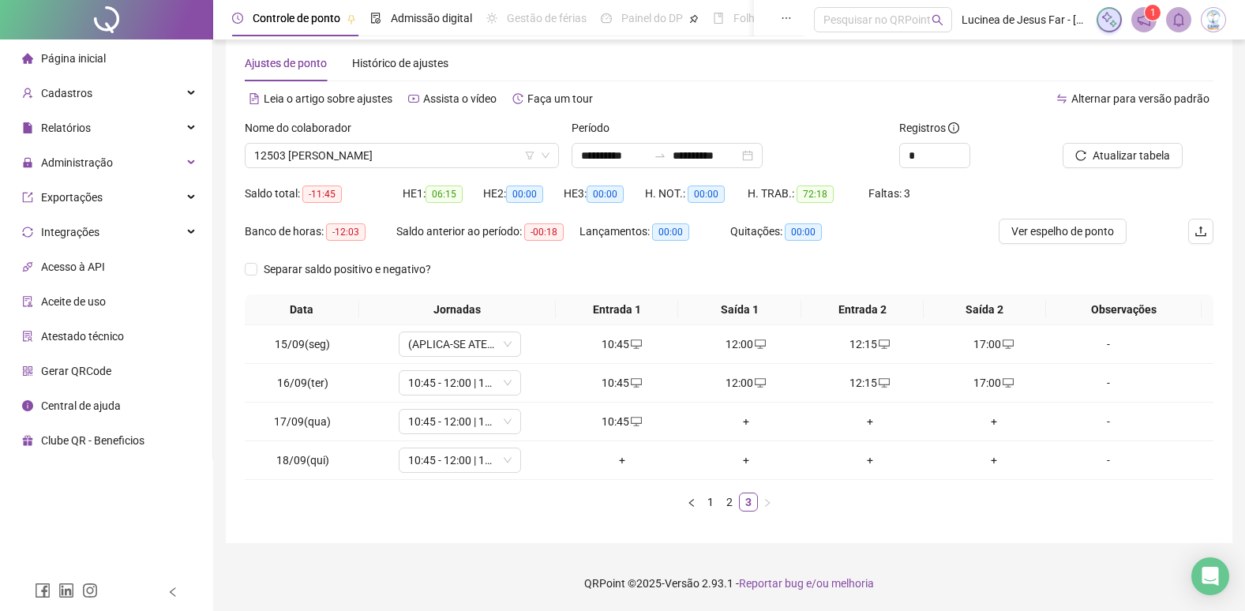
scroll to position [26, 0]
click at [372, 158] on span "12503 ANA JULIA RODRIGUES DE JESUS" at bounding box center [401, 156] width 295 height 24
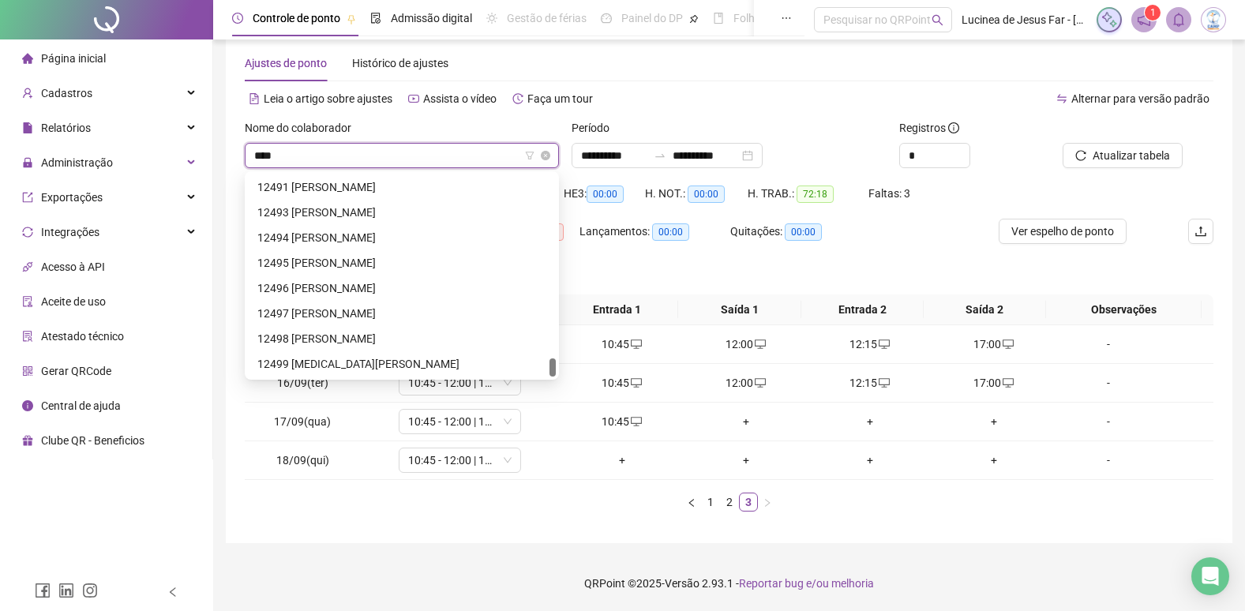
scroll to position [25, 0]
type input "*****"
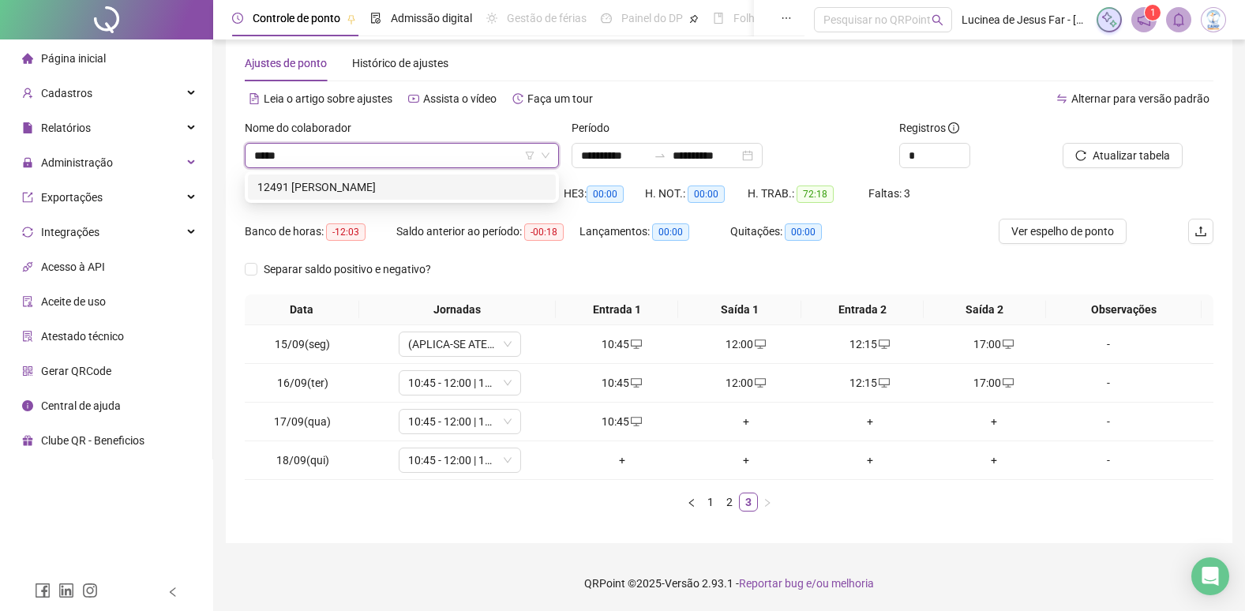
click at [377, 179] on div "12491 EMILLY CRISTINA SOUZA VIEIRA" at bounding box center [401, 186] width 289 height 17
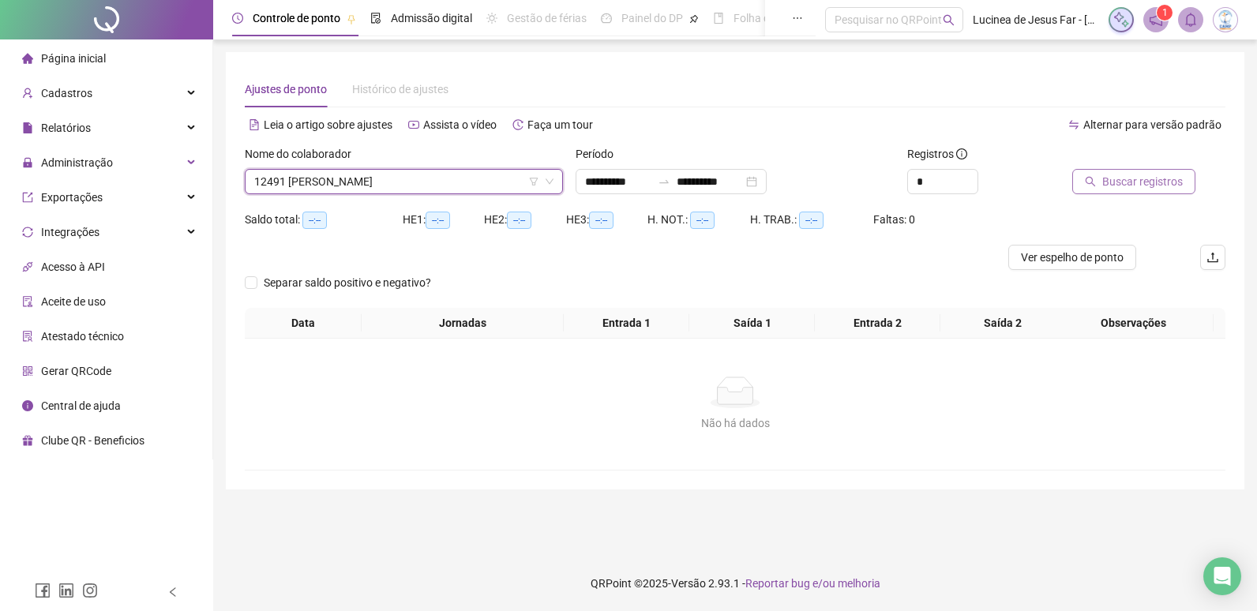
click at [1121, 187] on span "Buscar registros" at bounding box center [1142, 181] width 81 height 17
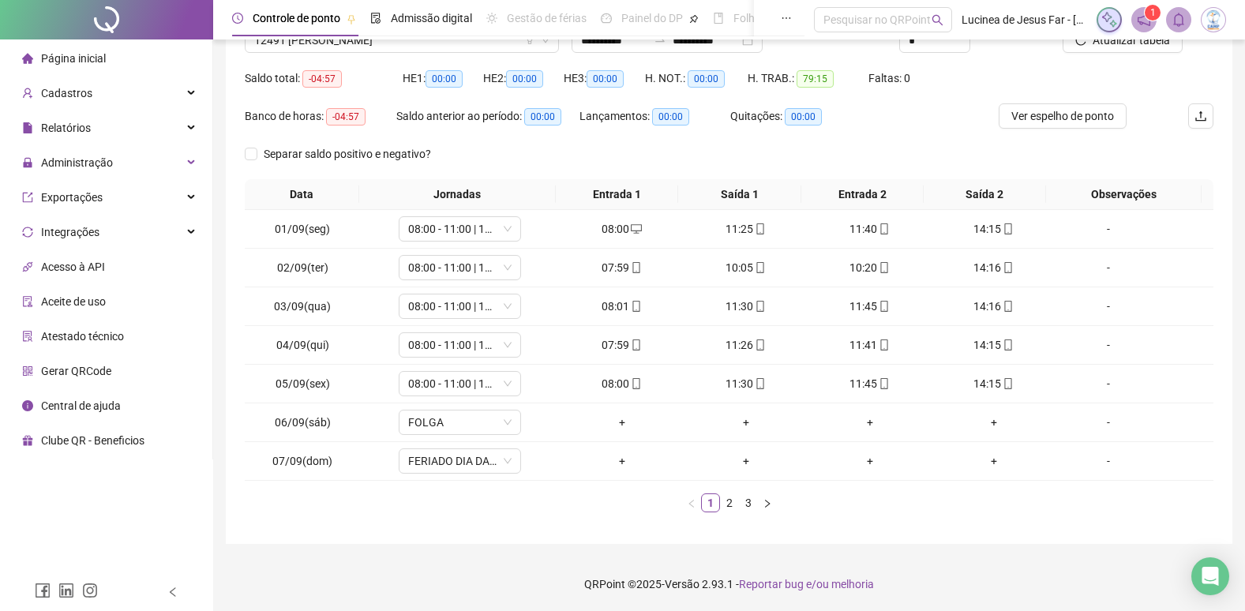
scroll to position [142, 0]
click at [754, 500] on link "3" at bounding box center [748, 502] width 17 height 17
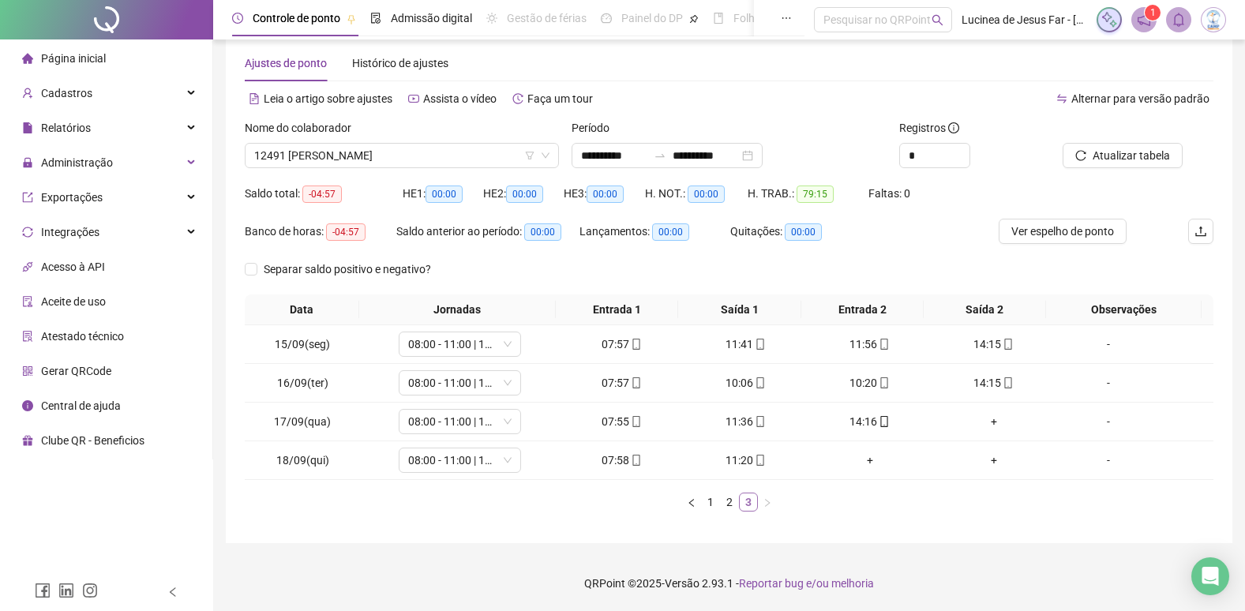
scroll to position [26, 0]
click at [1152, 156] on span "Atualizar tabela" at bounding box center [1131, 155] width 77 height 17
click at [372, 157] on span "12491 EMILLY CRISTINA SOUZA VIEIRA" at bounding box center [401, 156] width 295 height 24
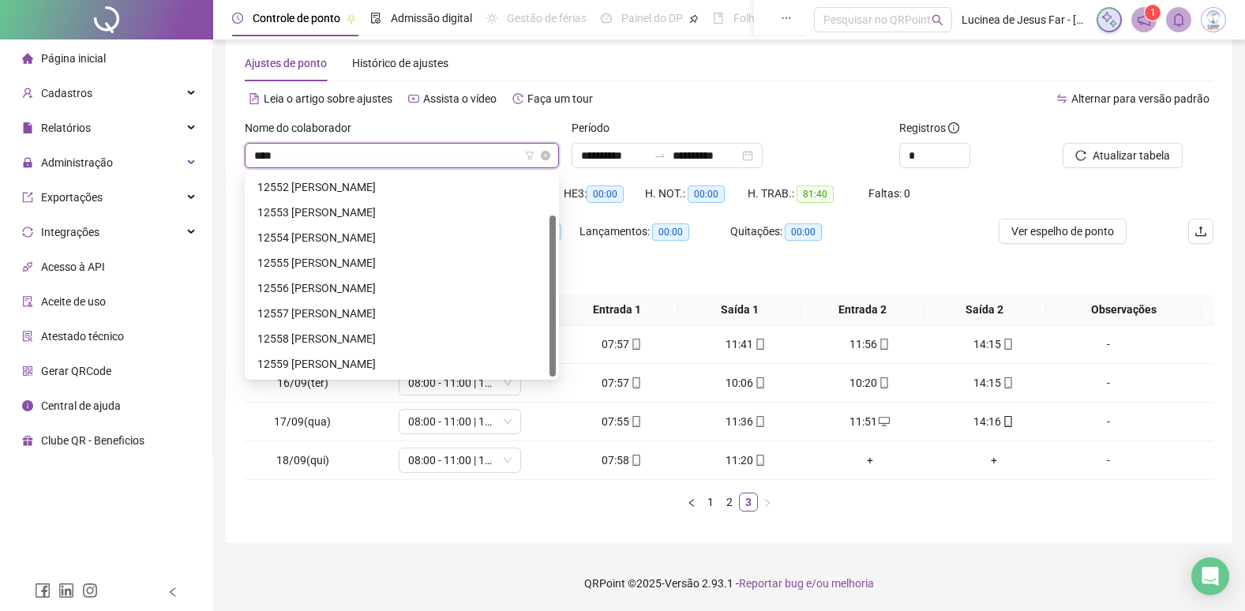
scroll to position [51, 0]
type input "*****"
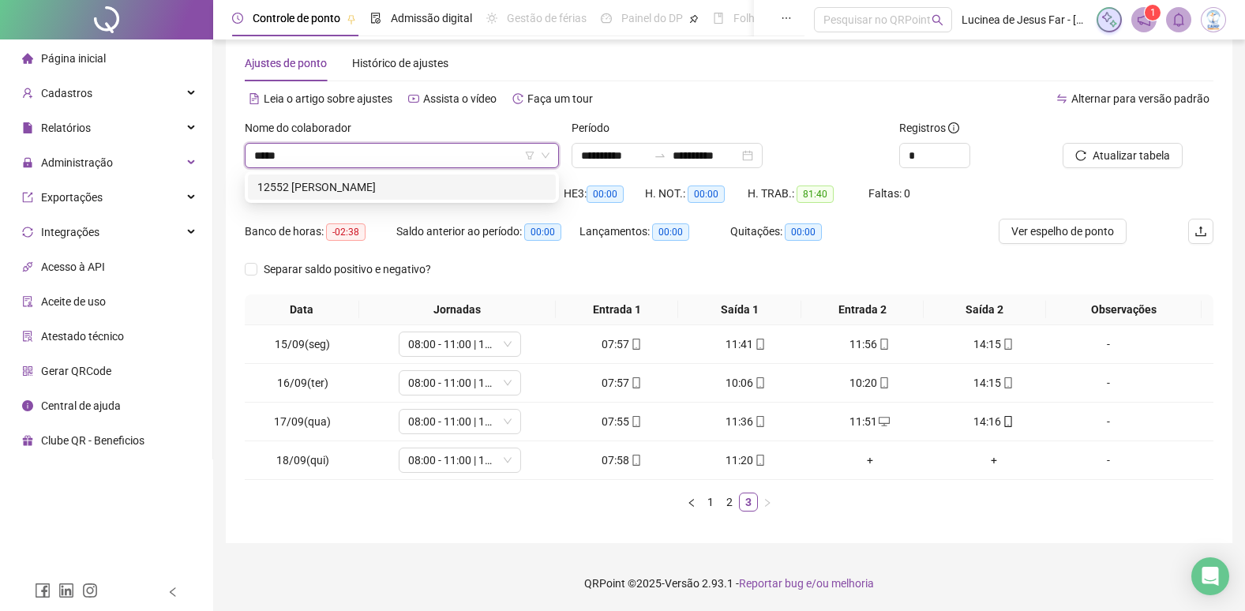
drag, startPoint x: 445, startPoint y: 182, endPoint x: 987, endPoint y: 171, distance: 541.8
click at [448, 182] on div "12552 MARCELO AUGUSTO DE OLIVEIRA ALMEIDA" at bounding box center [401, 186] width 289 height 17
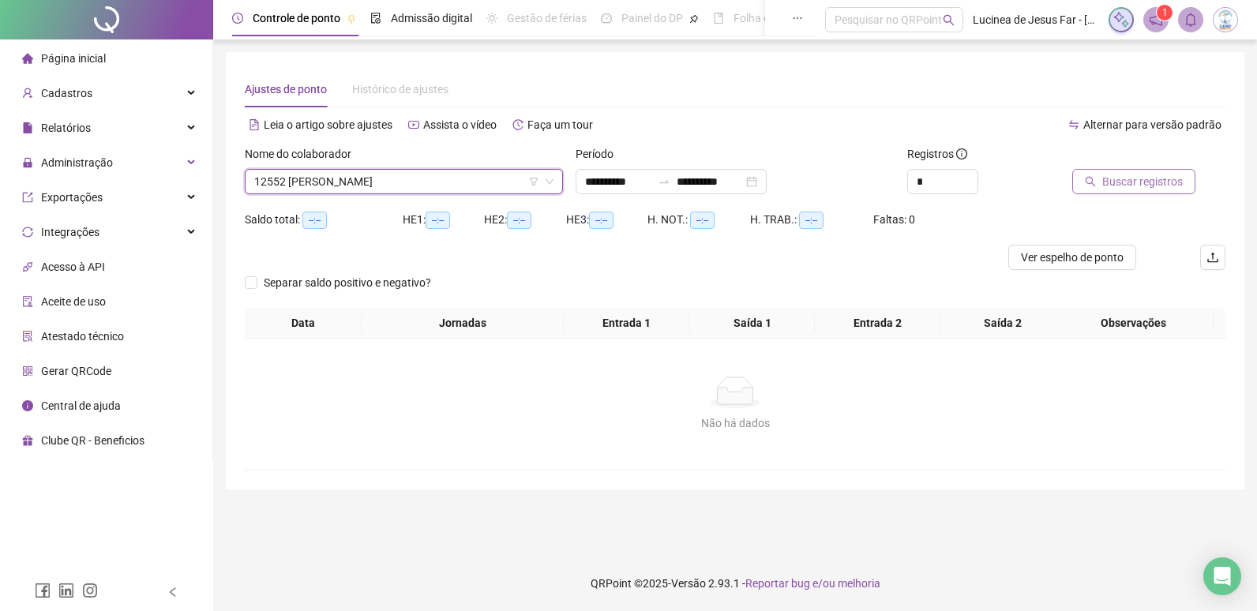
click at [1151, 178] on span "Buscar registros" at bounding box center [1142, 181] width 81 height 17
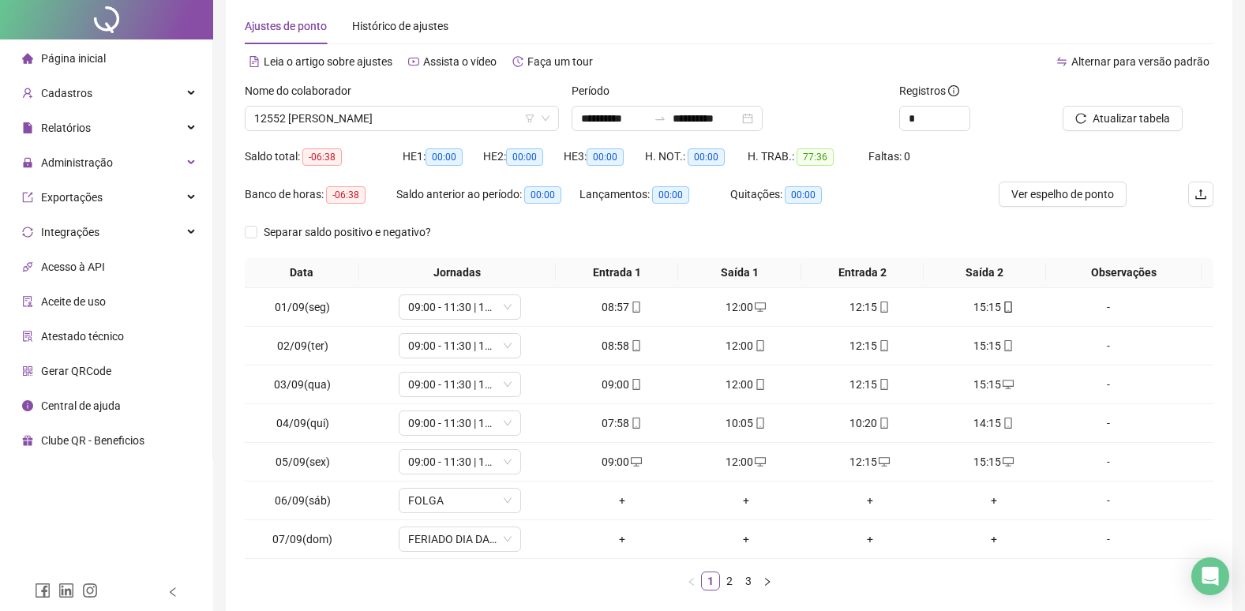
scroll to position [142, 0]
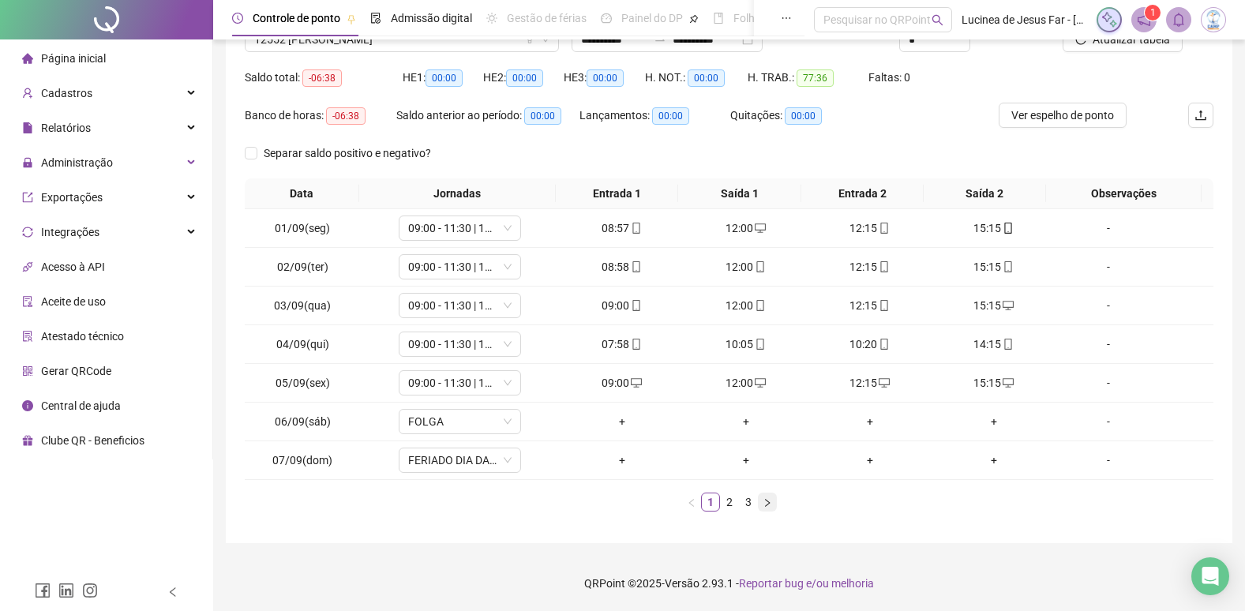
click at [767, 507] on icon "right" at bounding box center [767, 502] width 9 height 9
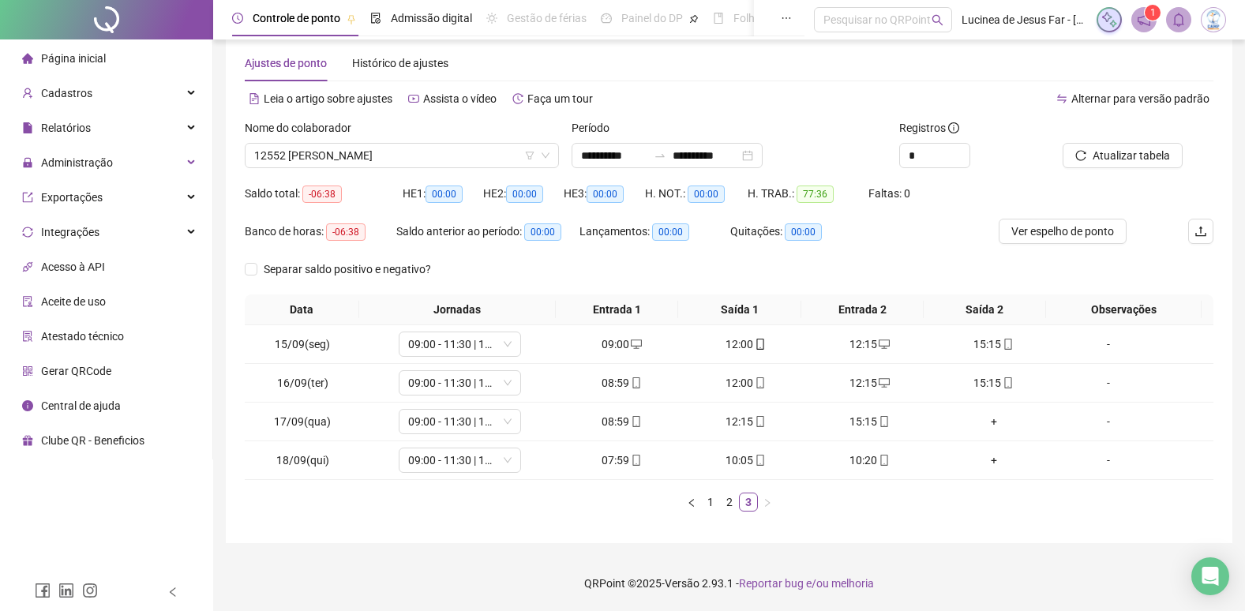
scroll to position [26, 0]
click at [1122, 150] on span "Atualizar tabela" at bounding box center [1131, 155] width 77 height 17
click at [429, 155] on span "12552 MARCELO AUGUSTO DE OLIVEIRA ALMEIDA" at bounding box center [401, 156] width 295 height 24
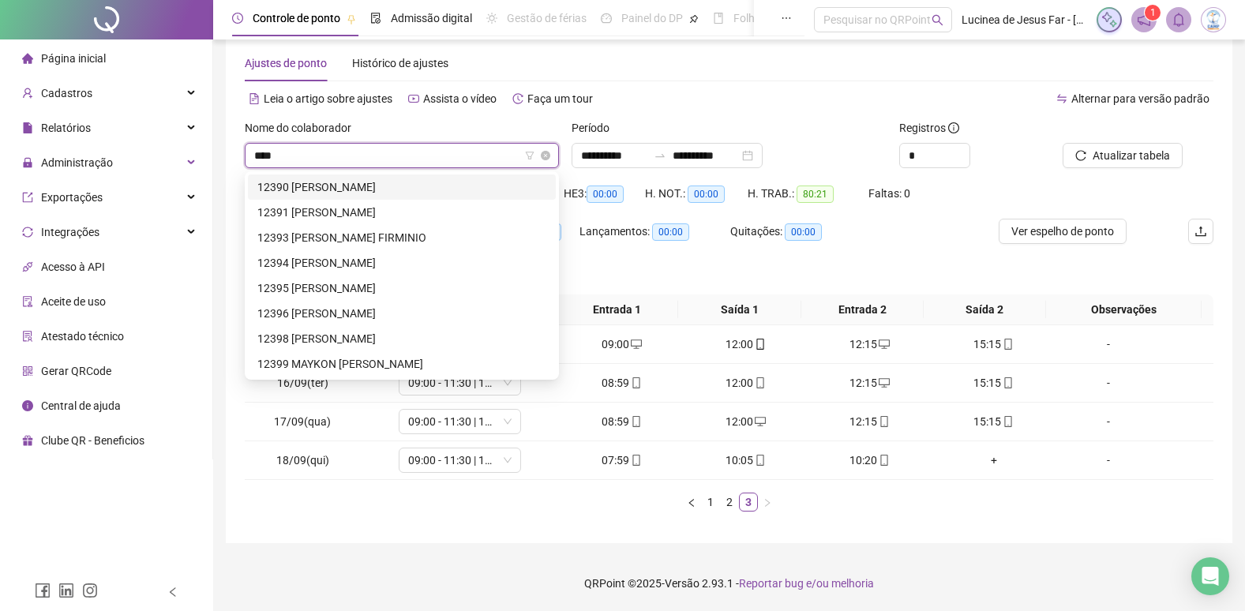
scroll to position [0, 0]
type input "*****"
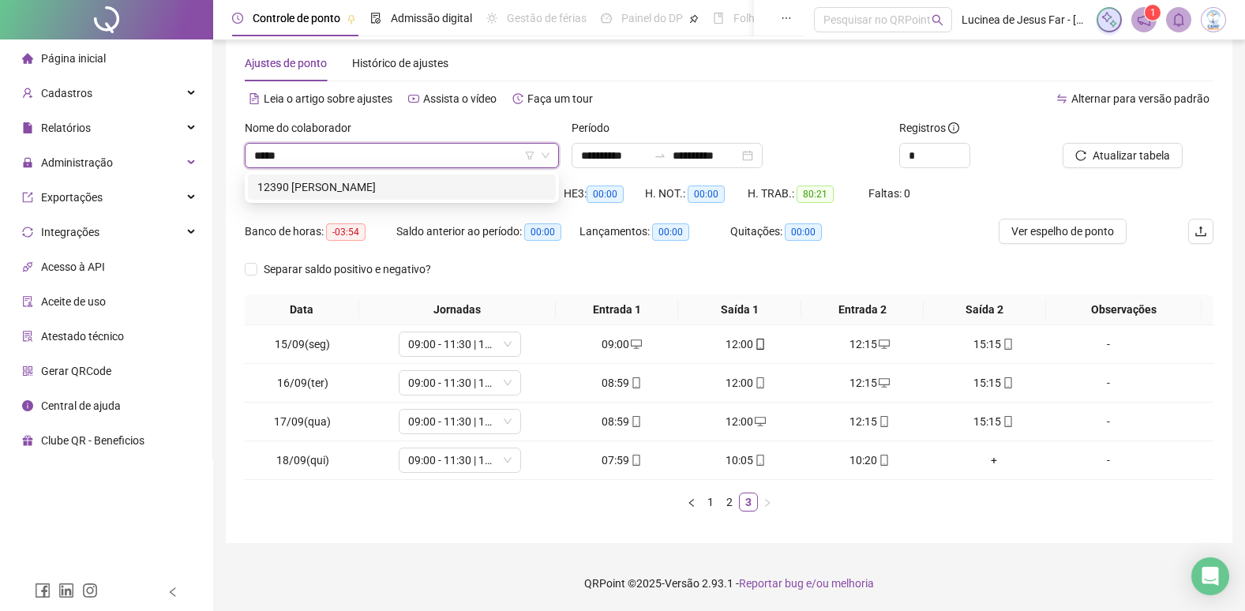
click at [440, 187] on div "12390 LETICIA VITORIA SANTOS AQUINO" at bounding box center [401, 186] width 289 height 17
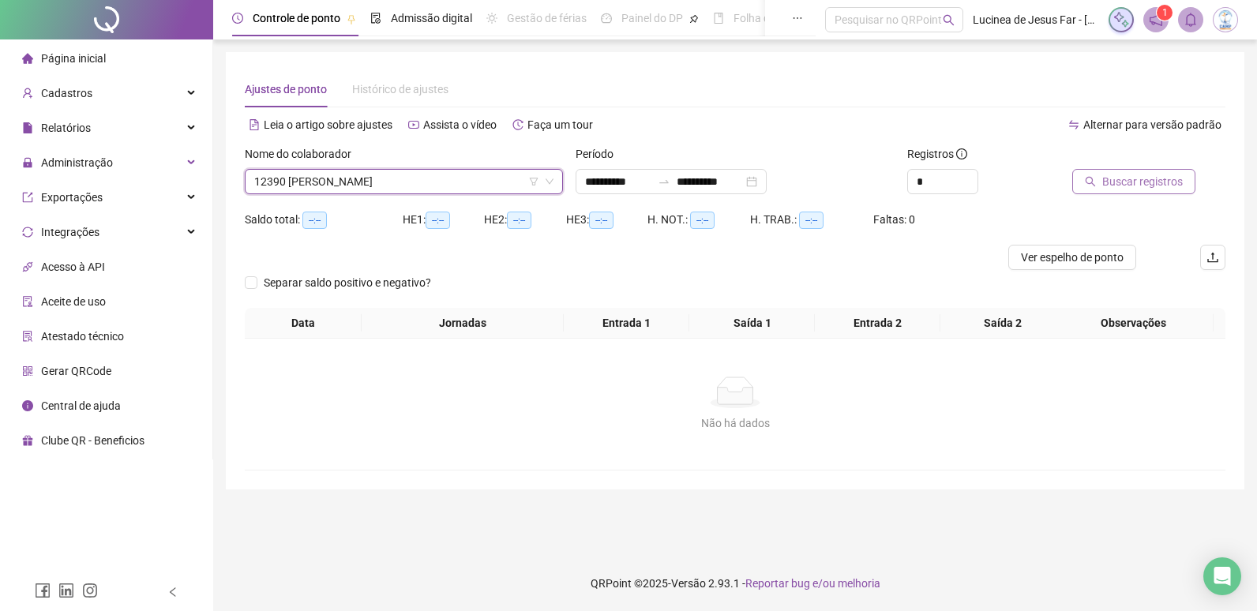
click at [1116, 186] on span "Buscar registros" at bounding box center [1142, 181] width 81 height 17
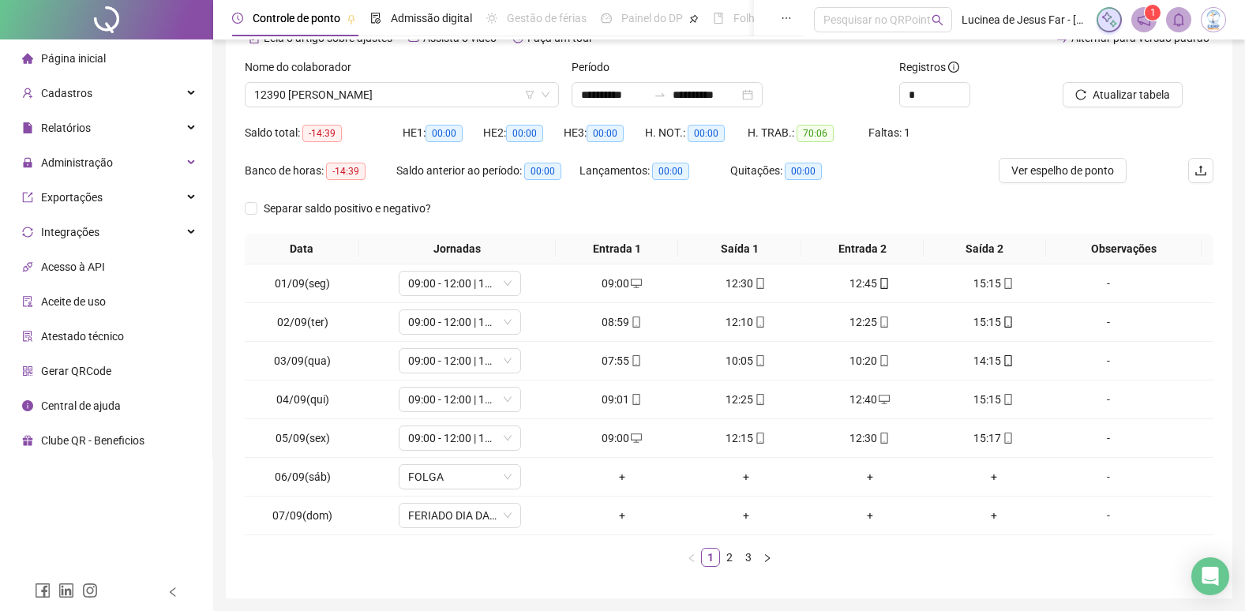
scroll to position [142, 0]
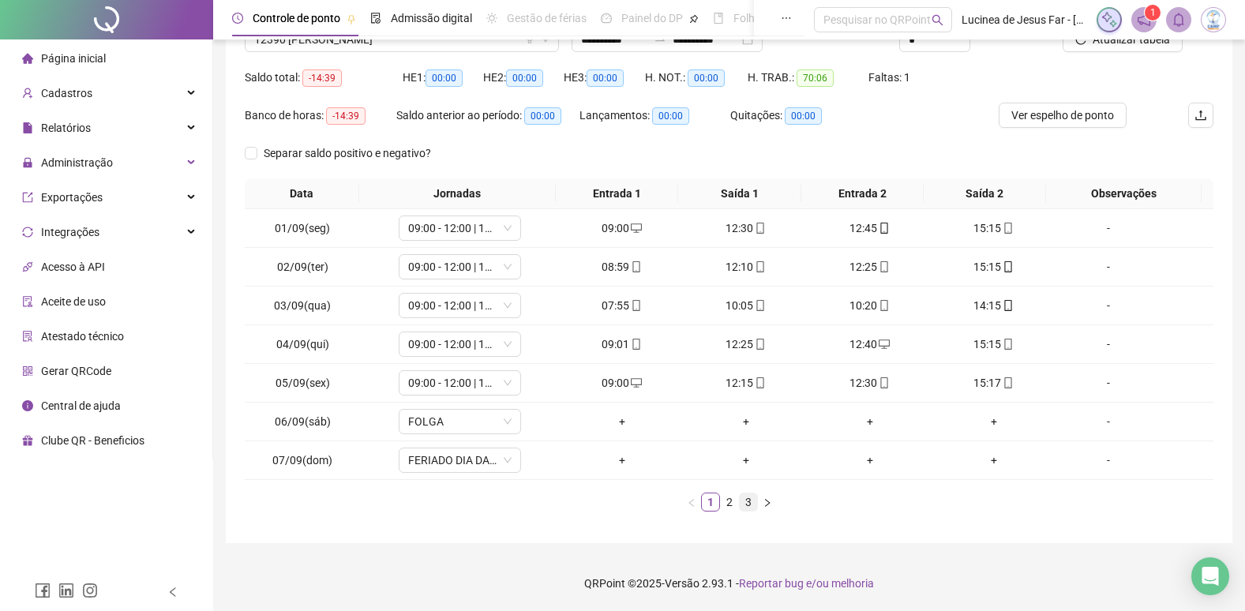
click at [748, 506] on link "3" at bounding box center [748, 502] width 17 height 17
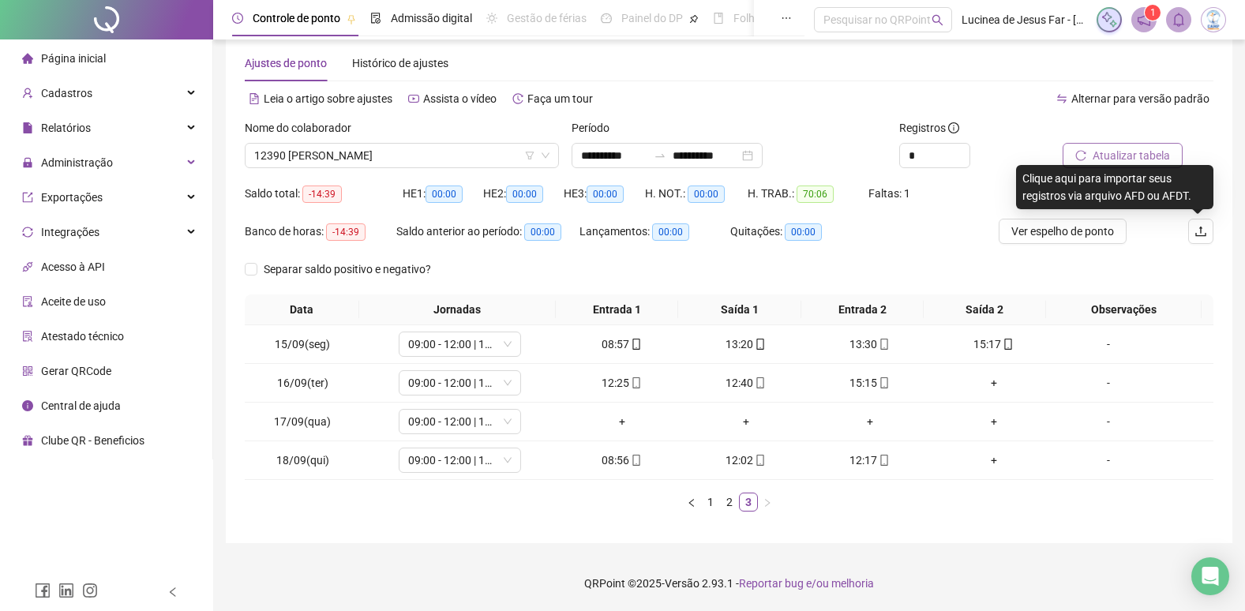
click at [1156, 159] on span "Atualizar tabela" at bounding box center [1131, 155] width 77 height 17
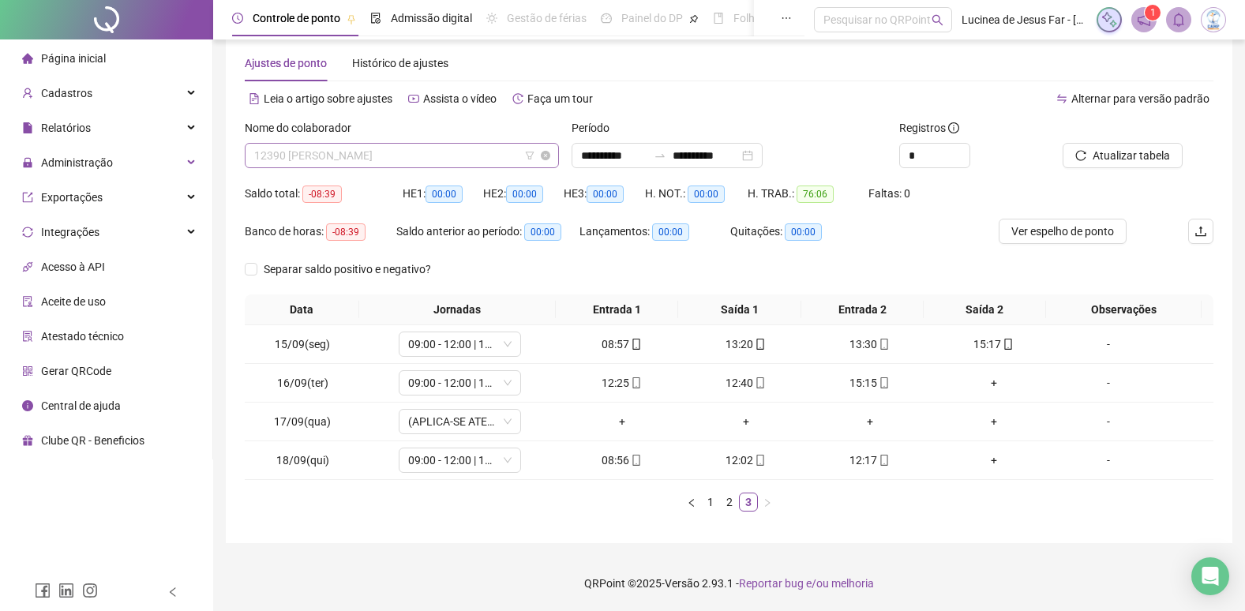
scroll to position [834, 0]
click at [473, 156] on span "12390 LETICIA VITORIA SANTOS AQUINO" at bounding box center [401, 156] width 295 height 24
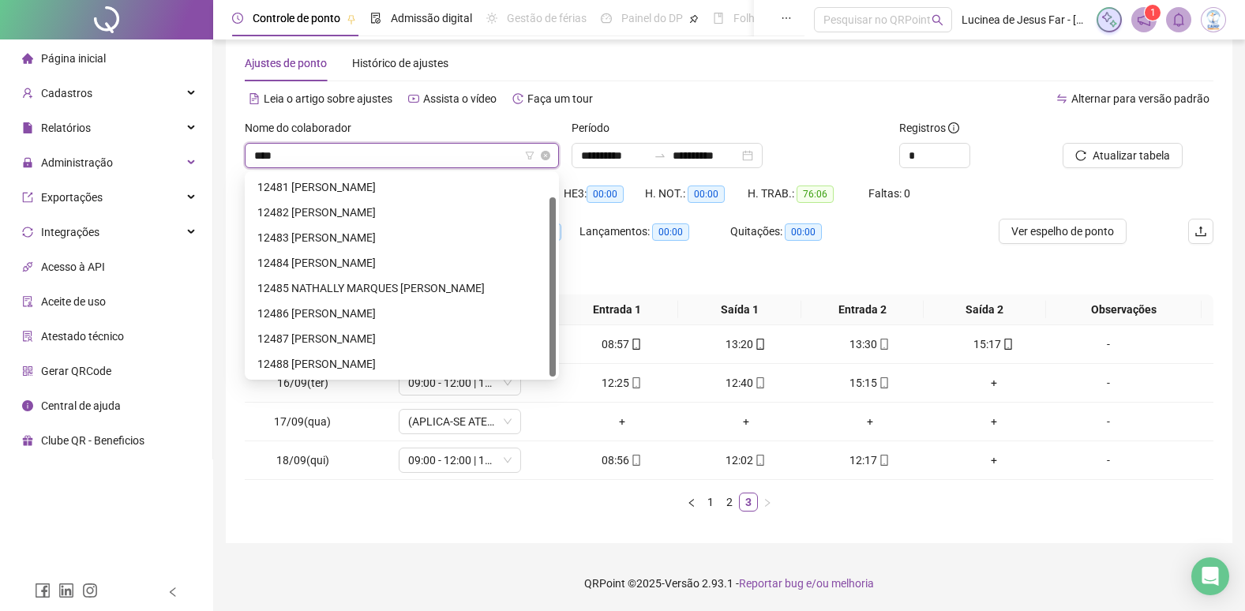
scroll to position [25, 0]
type input "*****"
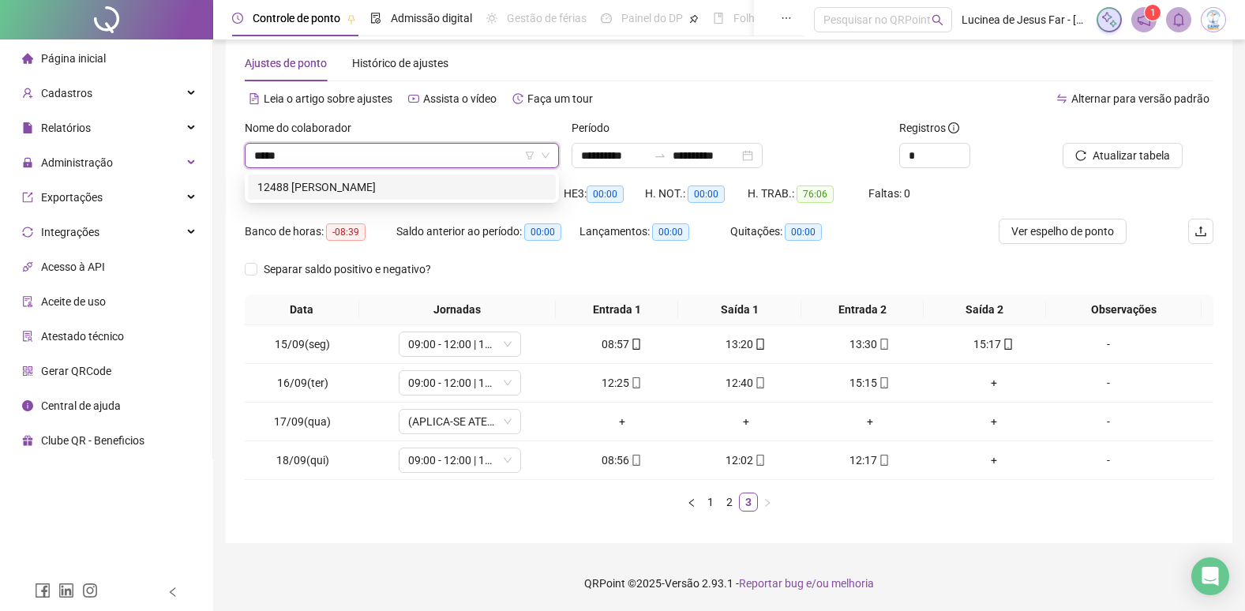
drag, startPoint x: 470, startPoint y: 187, endPoint x: 641, endPoint y: 167, distance: 172.5
click at [471, 188] on div "12488 DEIVID WILLIAM DA SILVA VIEIRA" at bounding box center [401, 186] width 289 height 17
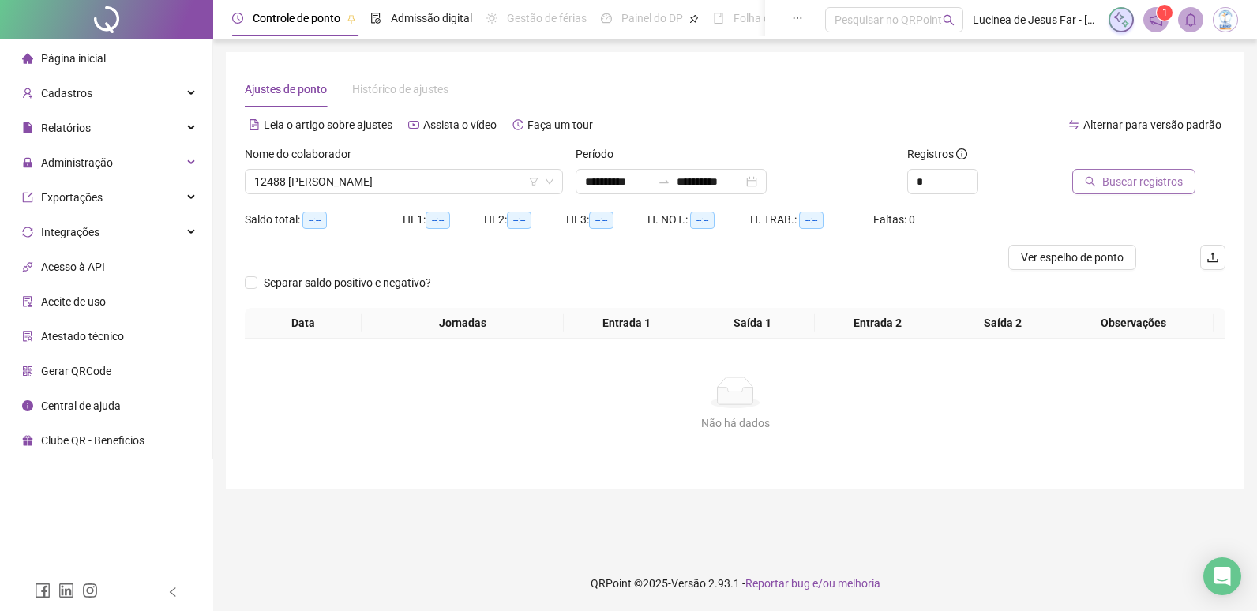
click at [1126, 171] on button "Buscar registros" at bounding box center [1133, 181] width 123 height 25
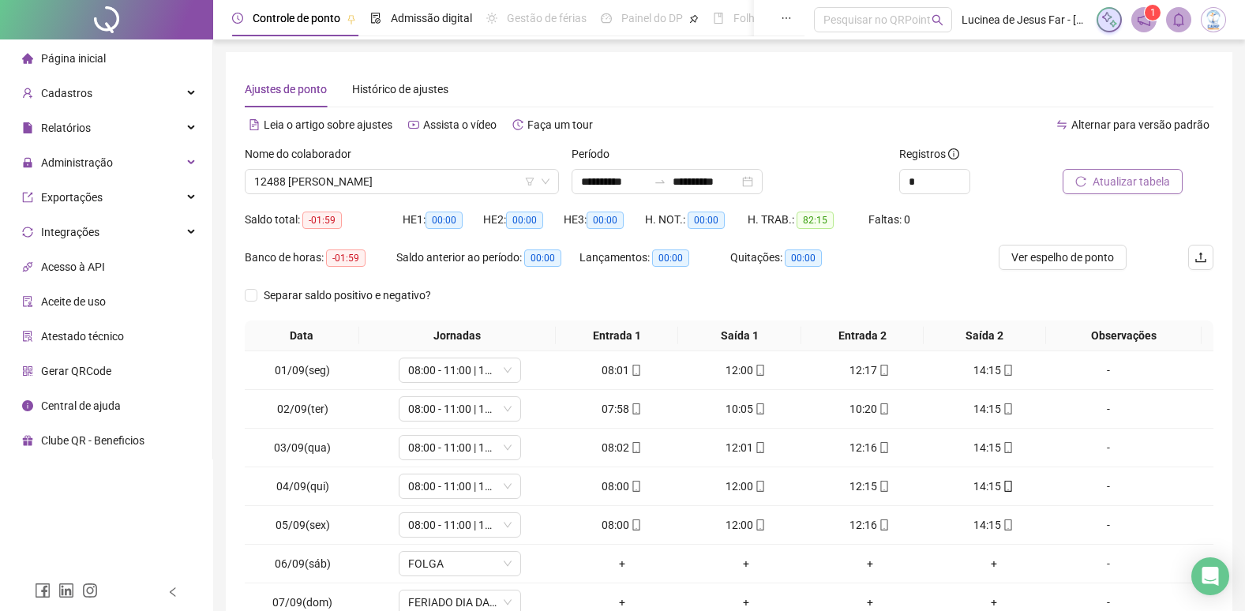
click at [1117, 182] on span "Atualizar tabela" at bounding box center [1131, 181] width 77 height 17
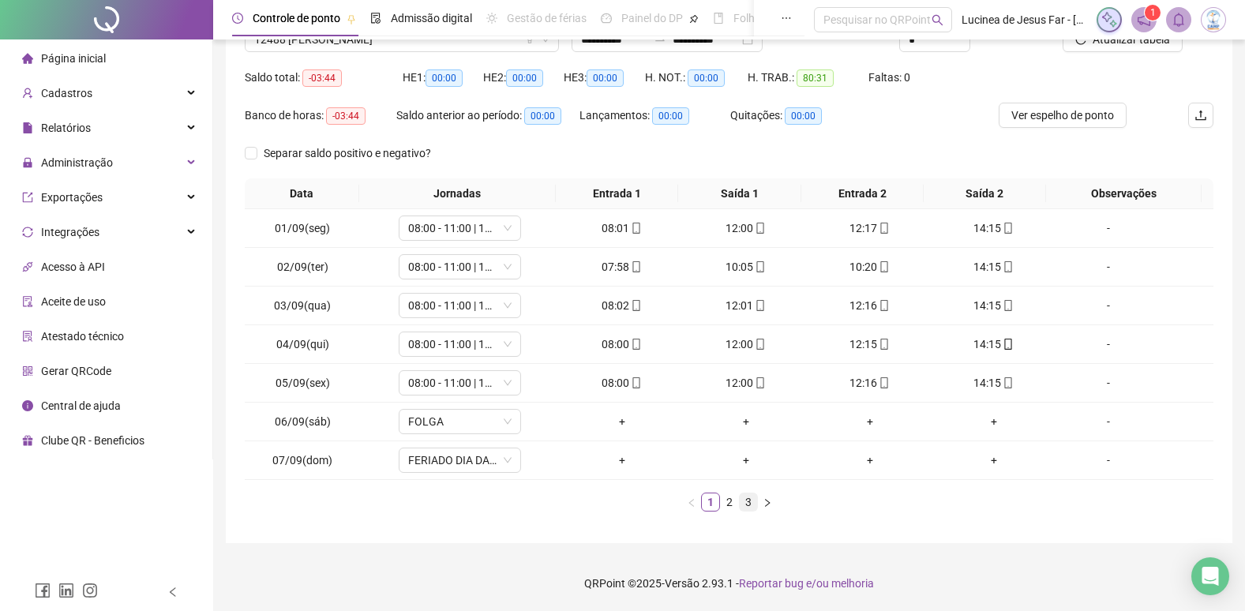
click at [745, 503] on link "3" at bounding box center [748, 502] width 17 height 17
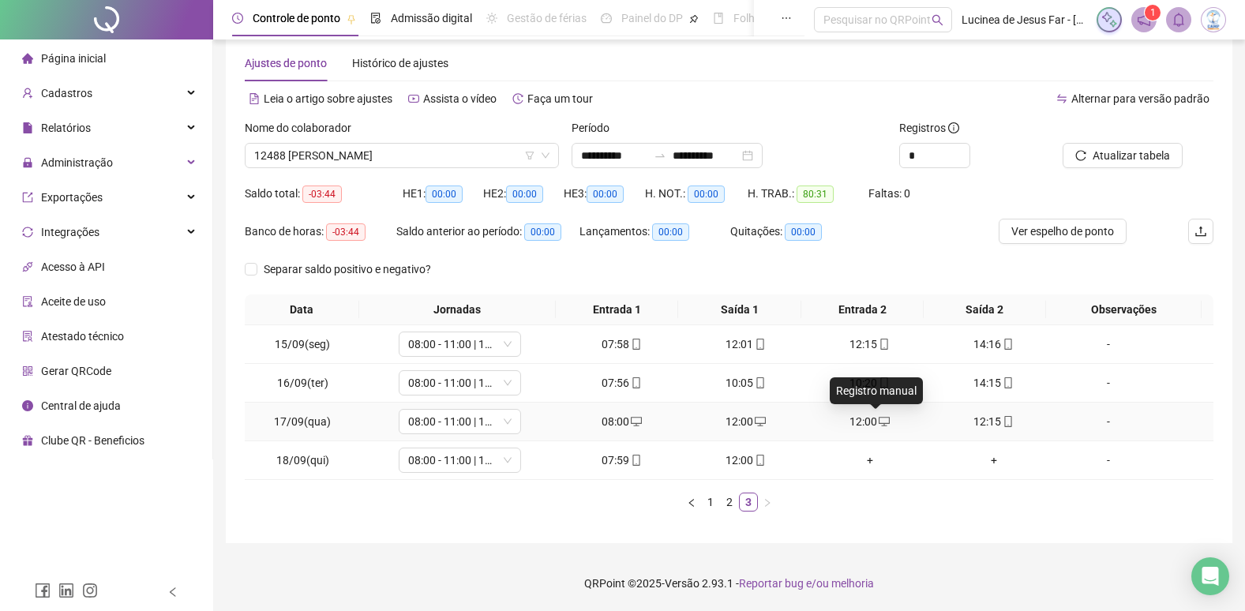
click at [879, 419] on icon "desktop" at bounding box center [884, 421] width 11 height 11
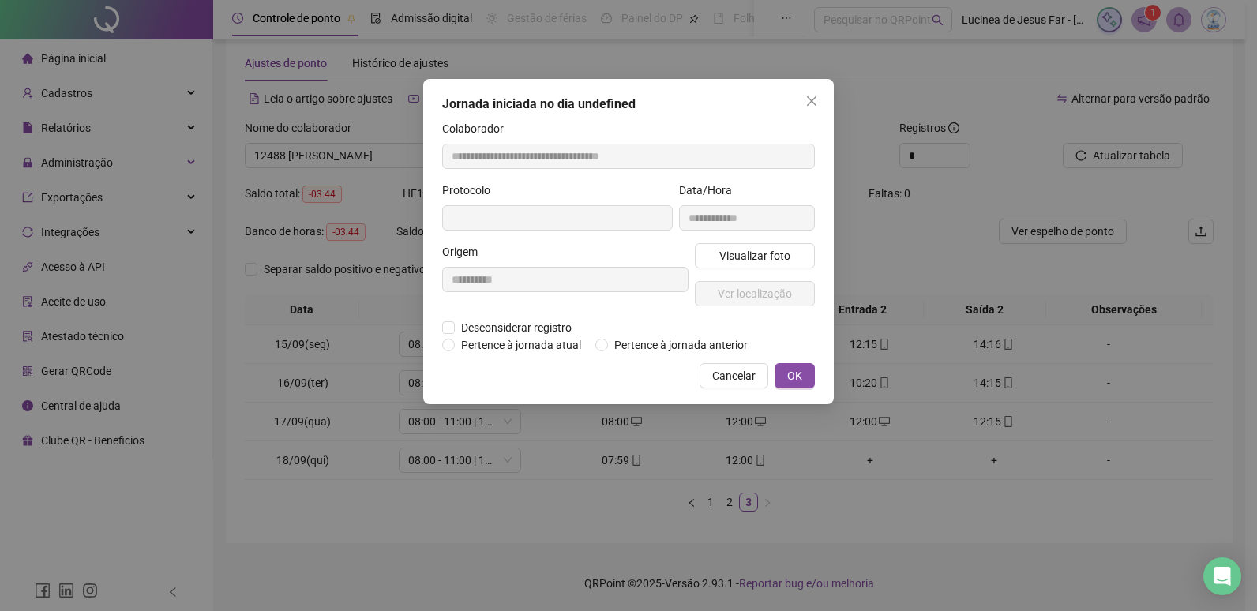
type input "**********"
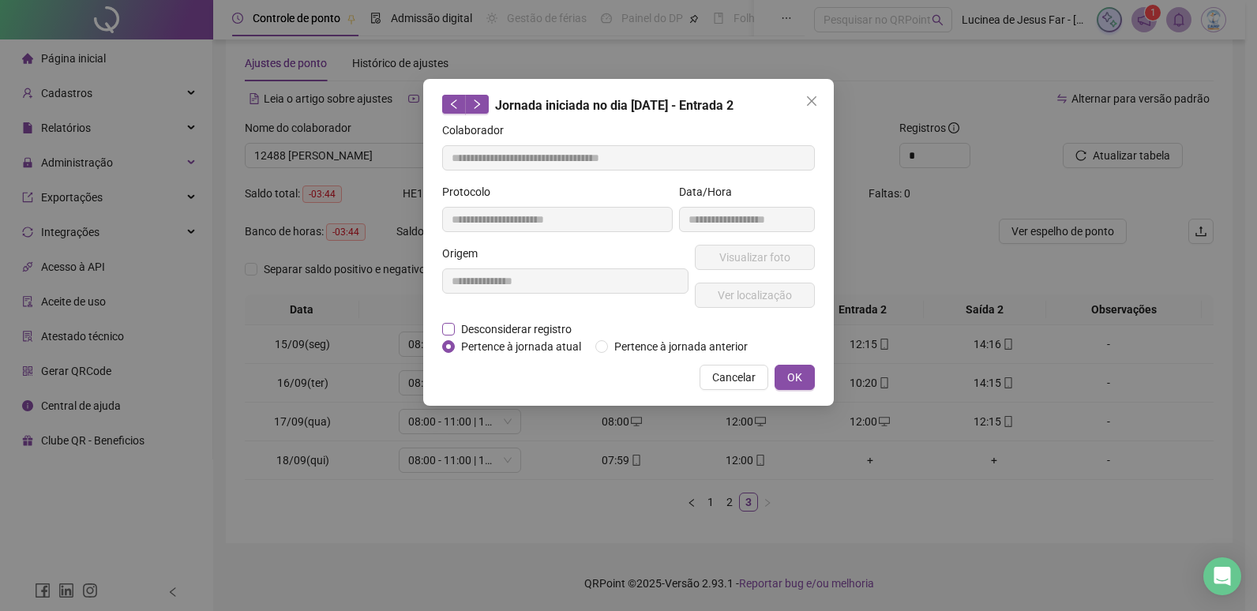
click at [546, 326] on span "Desconsiderar registro" at bounding box center [516, 329] width 123 height 17
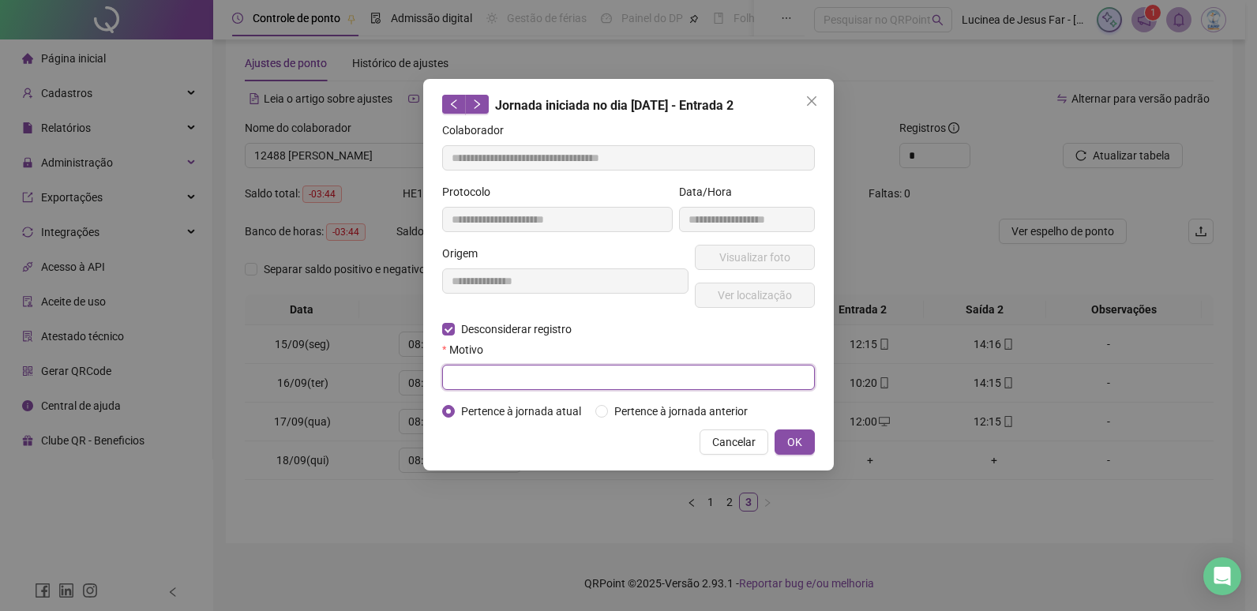
click at [511, 374] on input "text" at bounding box center [628, 377] width 373 height 25
type input "******"
click at [789, 438] on span "OK" at bounding box center [794, 442] width 15 height 17
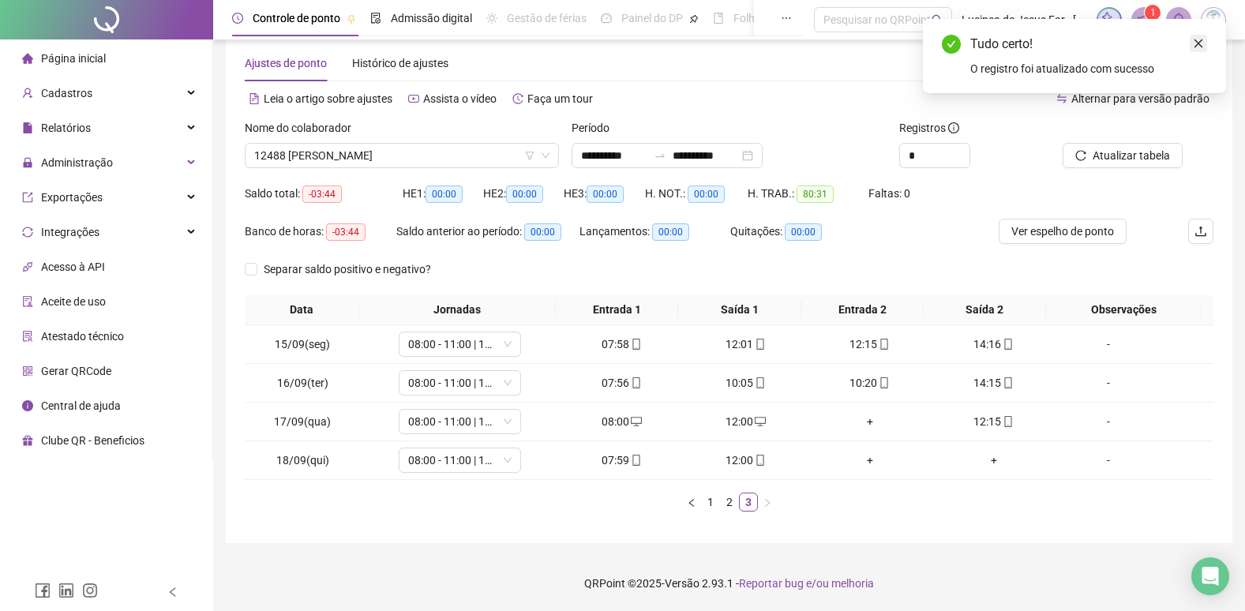
click at [1204, 42] on link "Close" at bounding box center [1198, 43] width 17 height 17
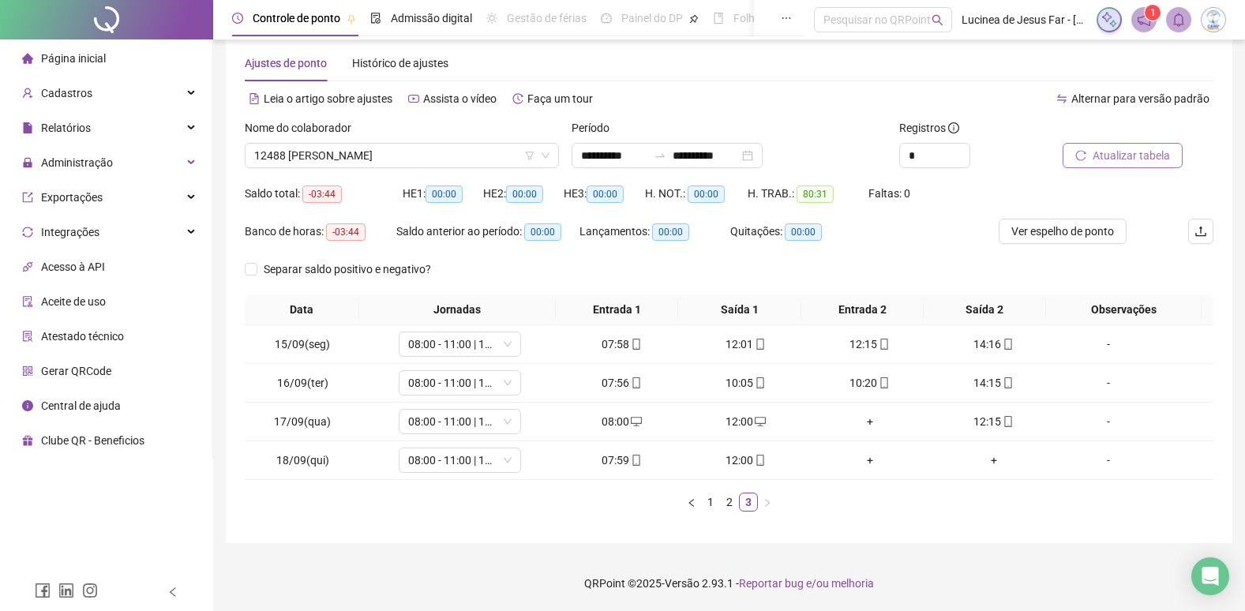
click at [1158, 152] on span "Atualizar tabela" at bounding box center [1131, 155] width 77 height 17
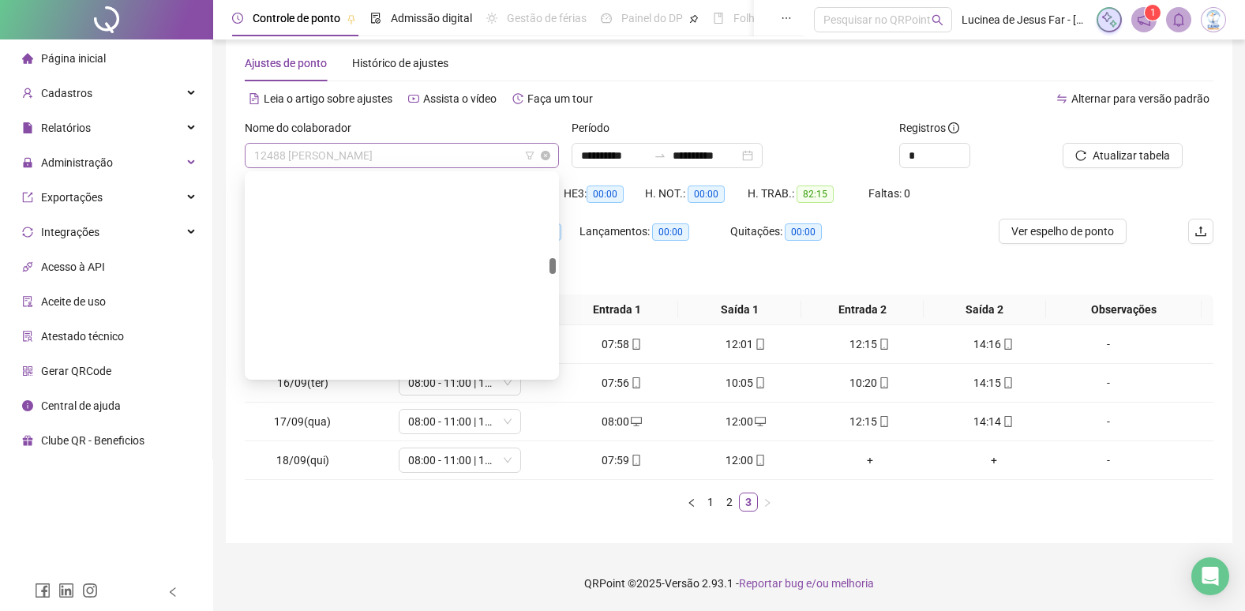
click at [367, 154] on span "12488 DEIVID WILLIAM DA SILVA VIEIRA" at bounding box center [401, 156] width 295 height 24
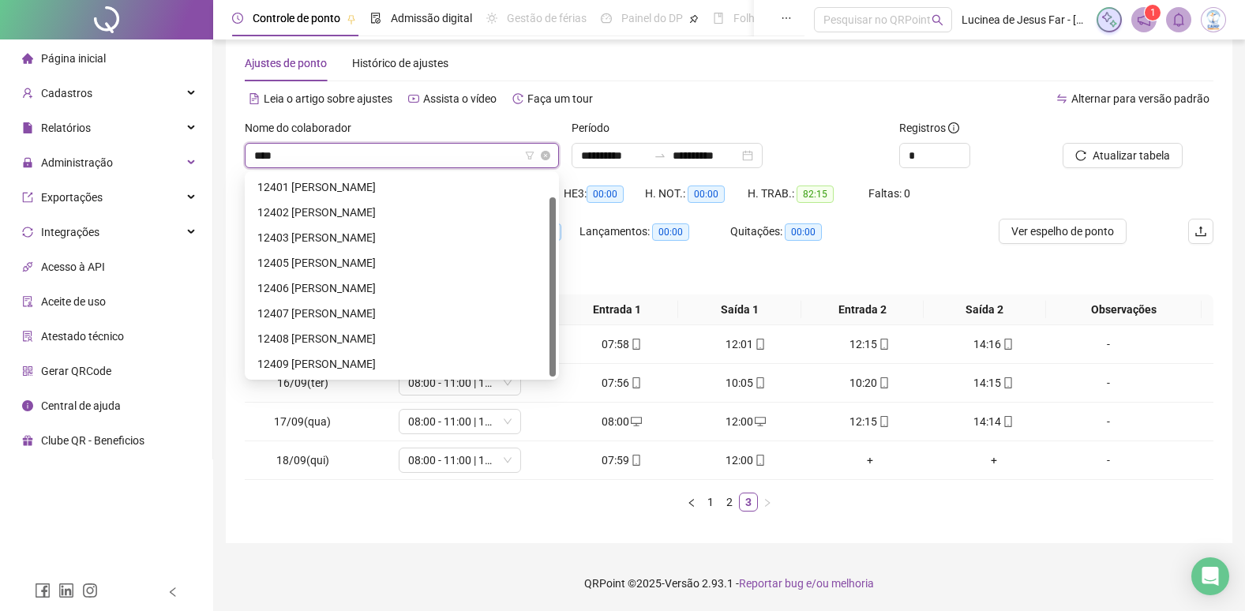
scroll to position [25, 0]
type input "*****"
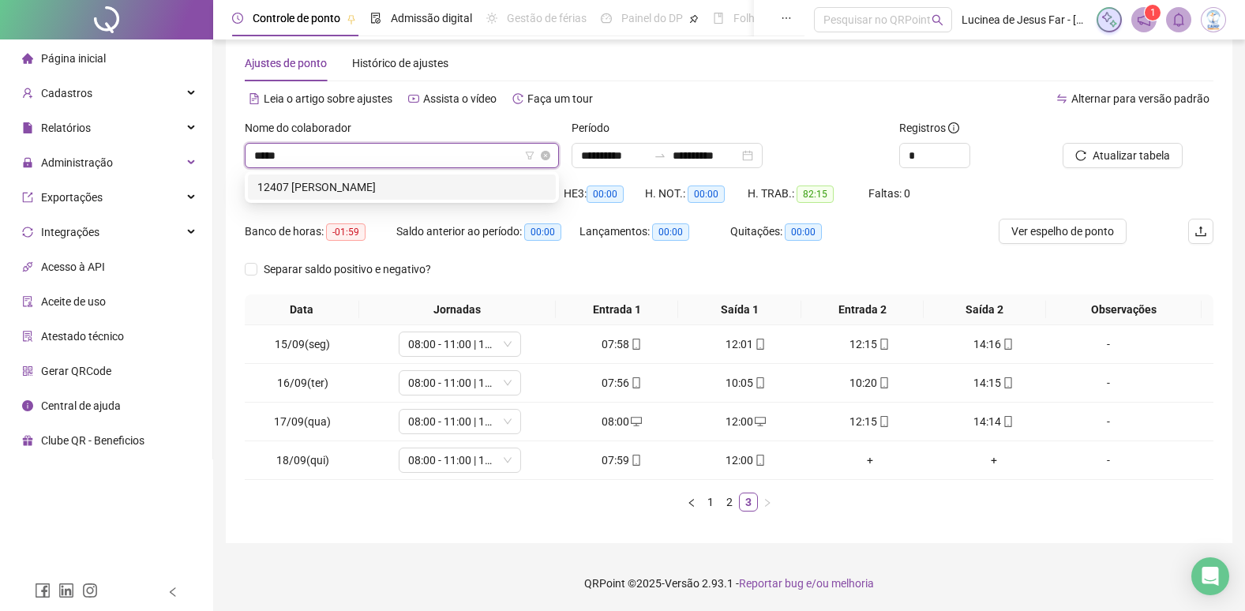
scroll to position [0, 0]
click at [404, 178] on div "12407 AMANDA CONCEIÇAO SANTOS" at bounding box center [402, 187] width 308 height 25
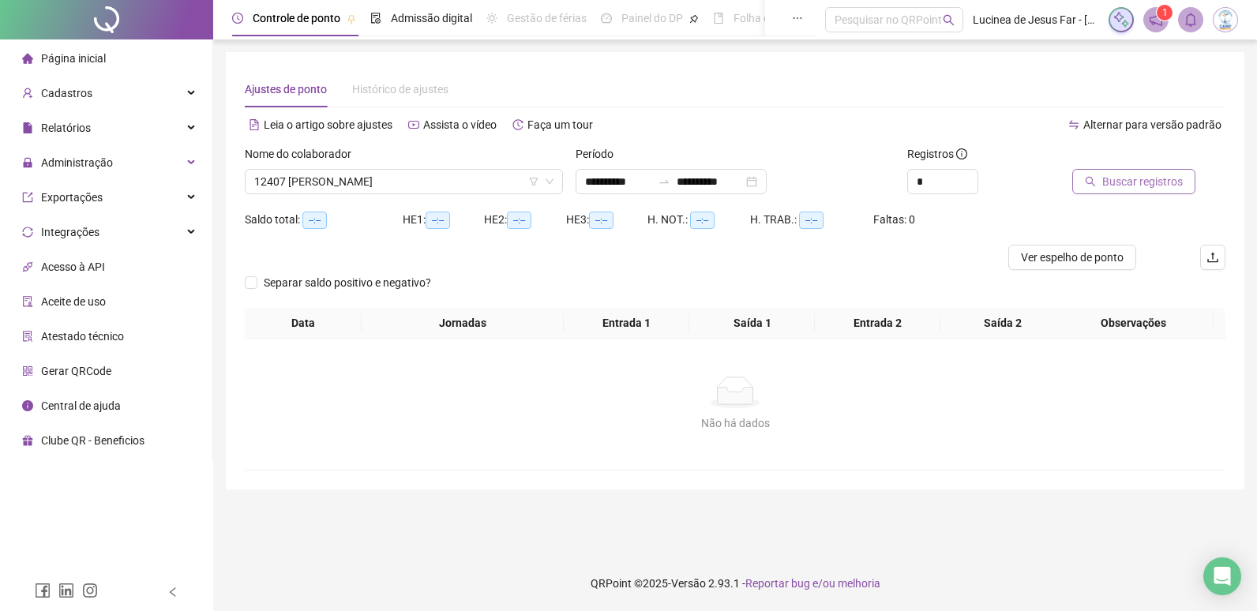
click at [1126, 182] on span "Buscar registros" at bounding box center [1142, 181] width 81 height 17
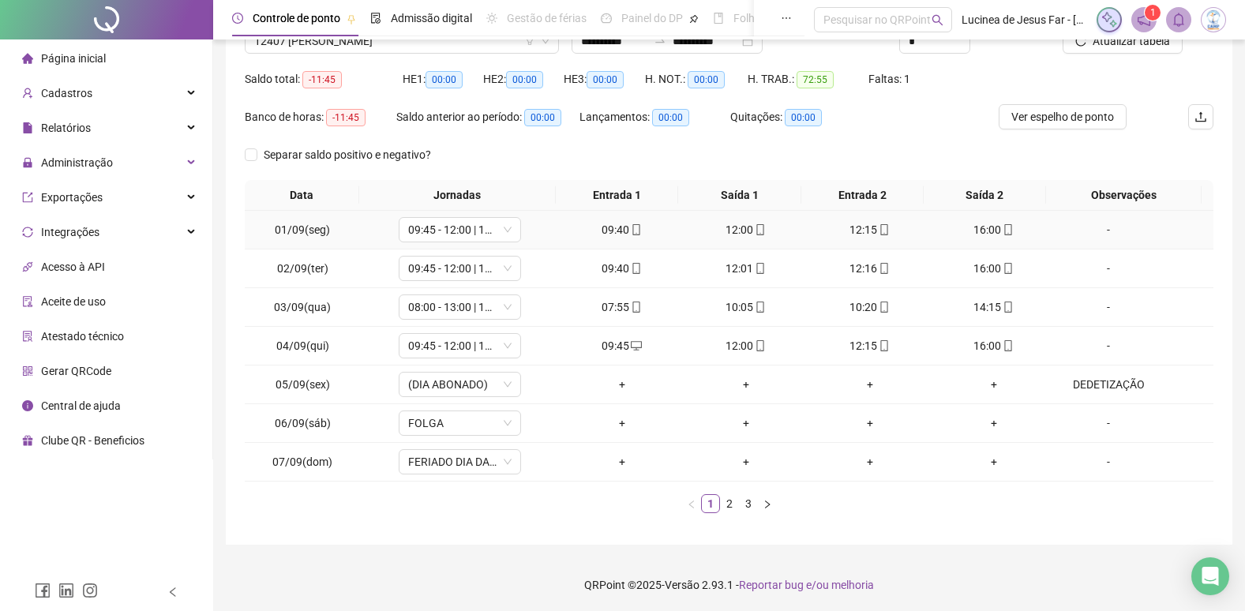
scroll to position [142, 0]
click at [768, 505] on icon "right" at bounding box center [767, 502] width 9 height 9
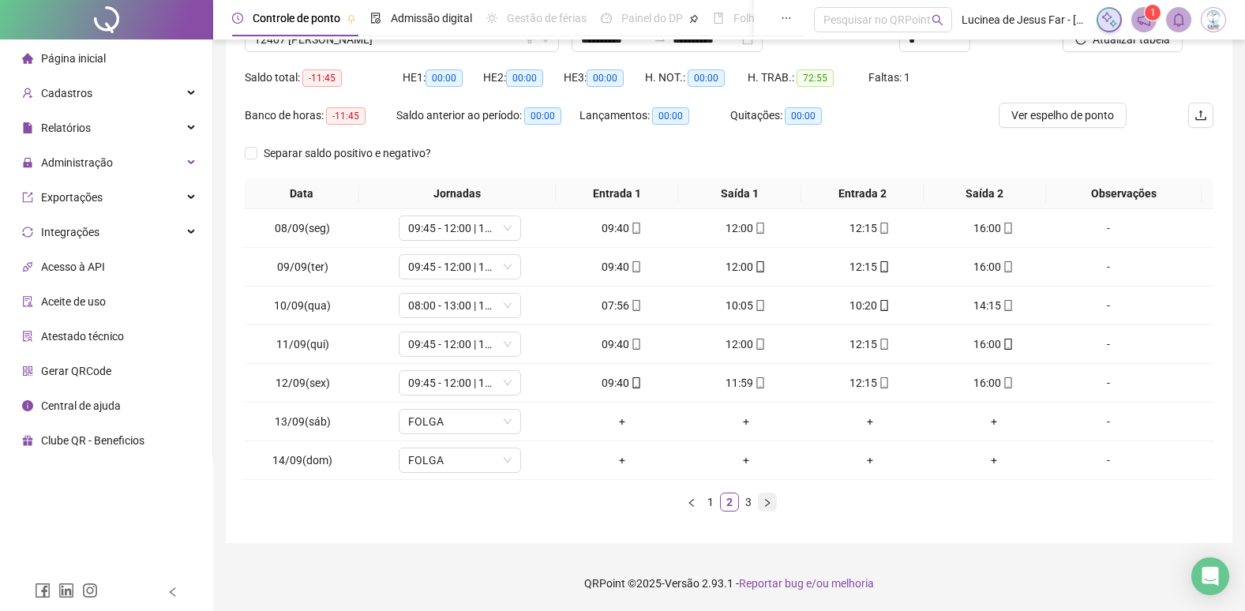
click at [768, 505] on icon "right" at bounding box center [767, 502] width 9 height 9
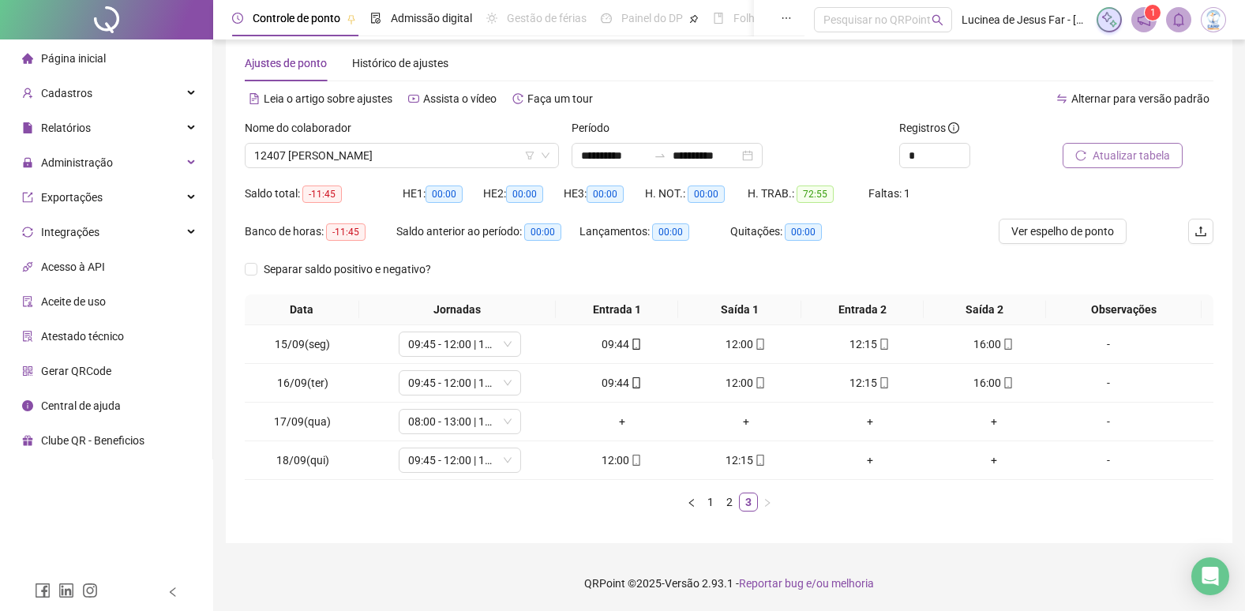
click at [1142, 163] on span "Atualizar tabela" at bounding box center [1131, 155] width 77 height 17
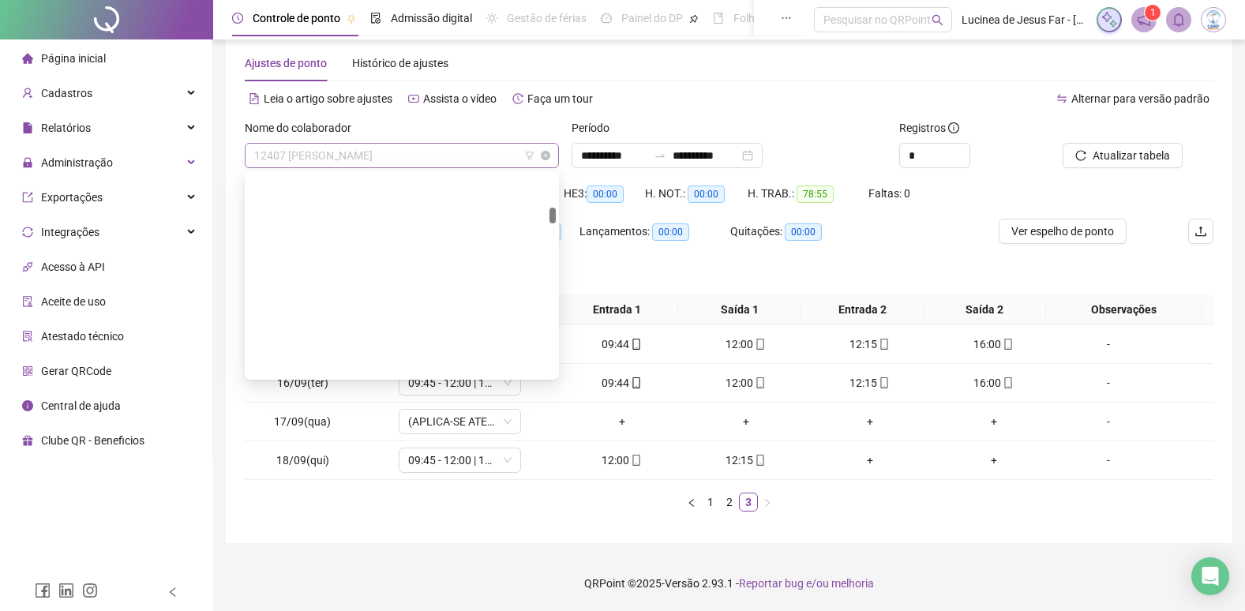
click at [378, 159] on span "12407 AMANDA CONCEIÇAO SANTOS" at bounding box center [401, 156] width 295 height 24
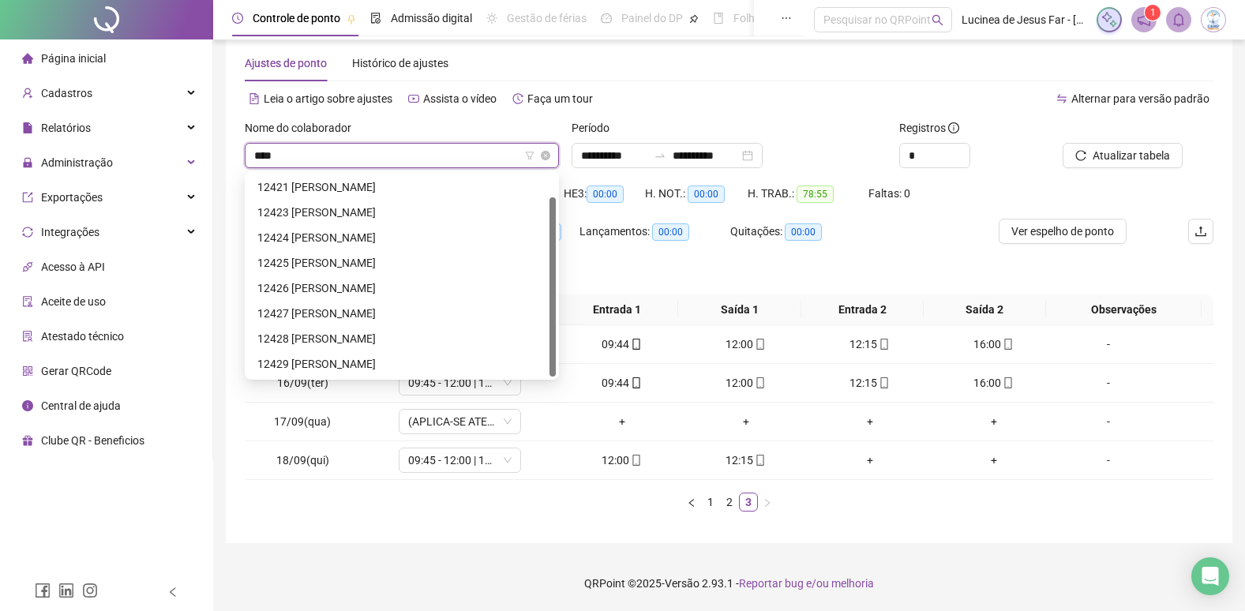
scroll to position [25, 0]
type input "*****"
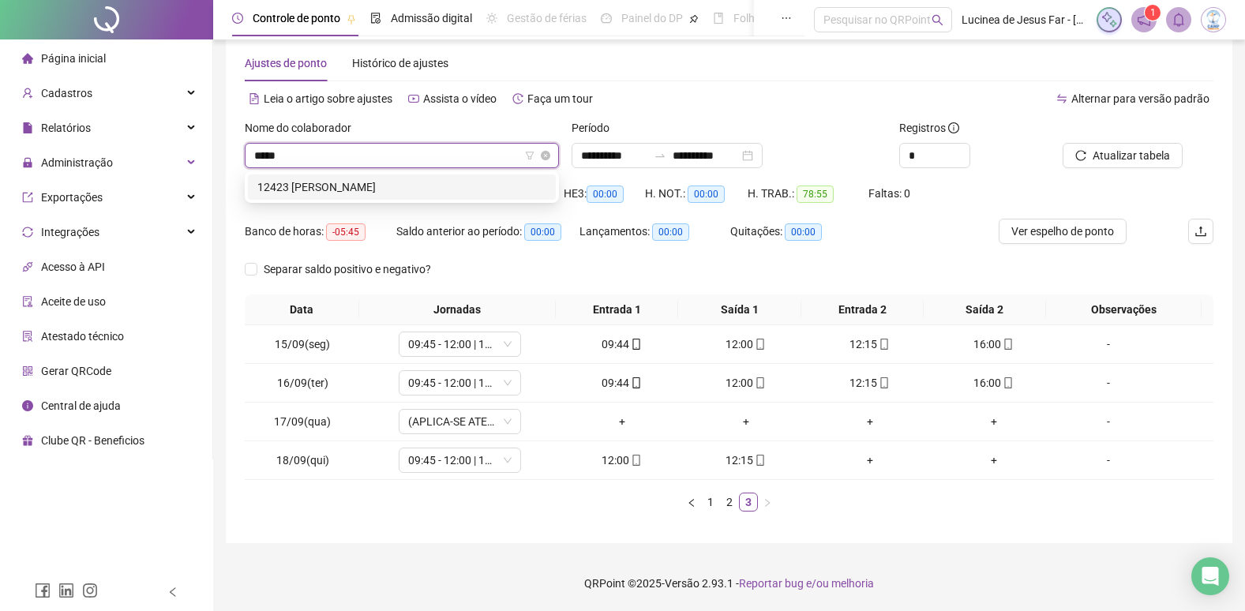
scroll to position [0, 0]
click at [387, 182] on div "12423 JULIANA OLIVEIRA DO NASCIMENTO" at bounding box center [401, 186] width 289 height 17
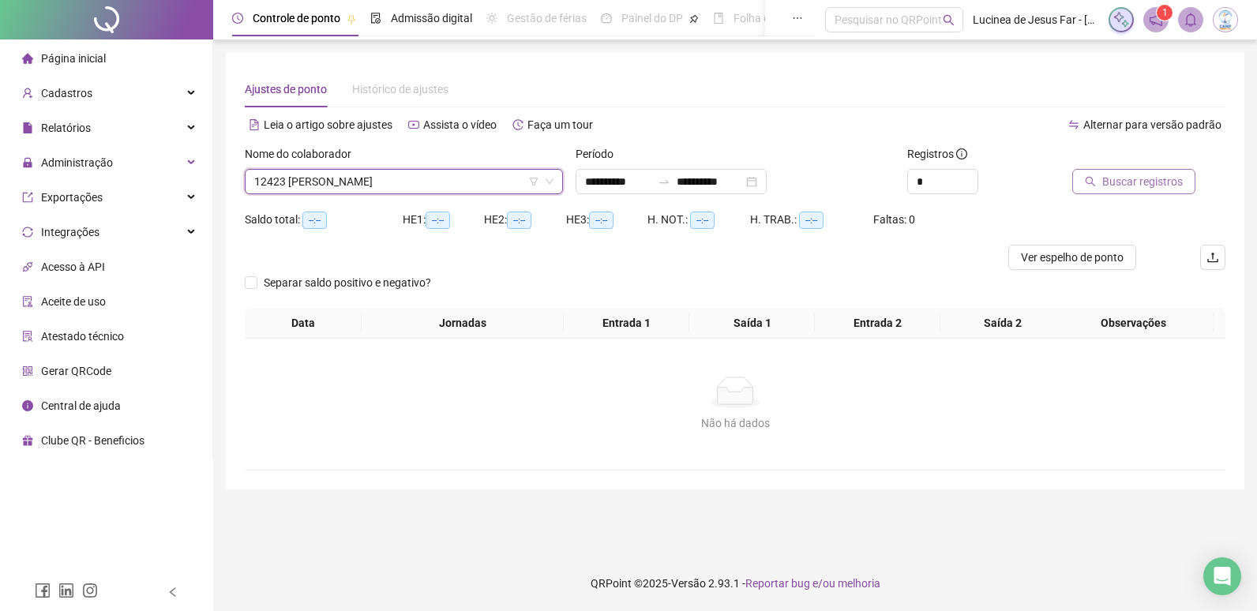
click at [1126, 185] on span "Buscar registros" at bounding box center [1142, 181] width 81 height 17
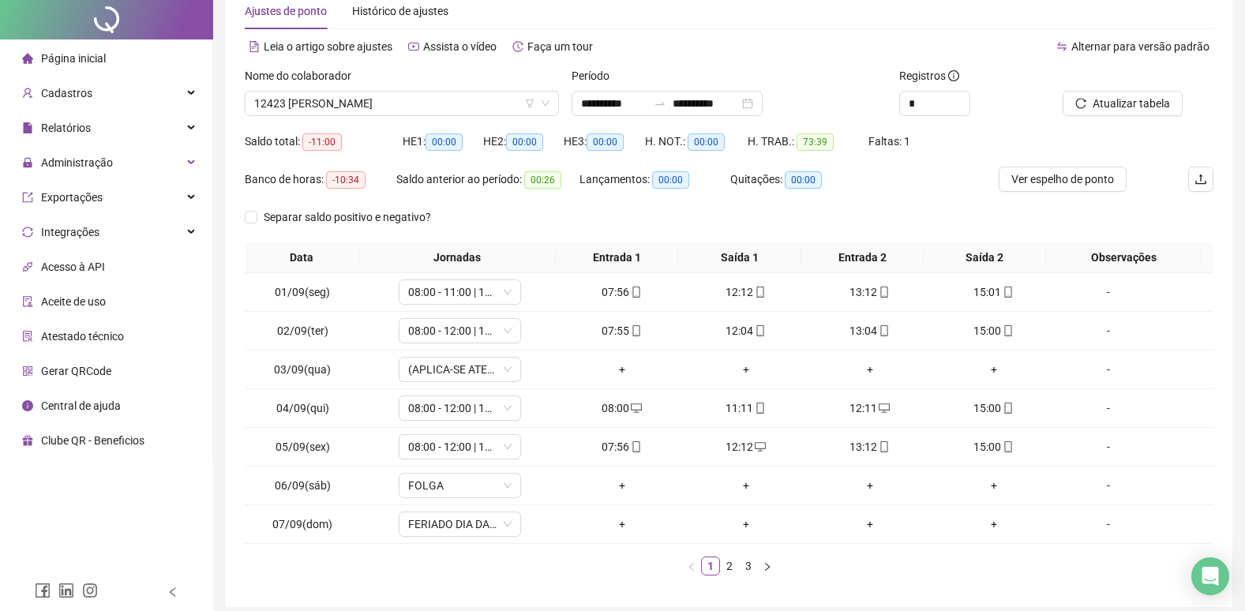
scroll to position [142, 0]
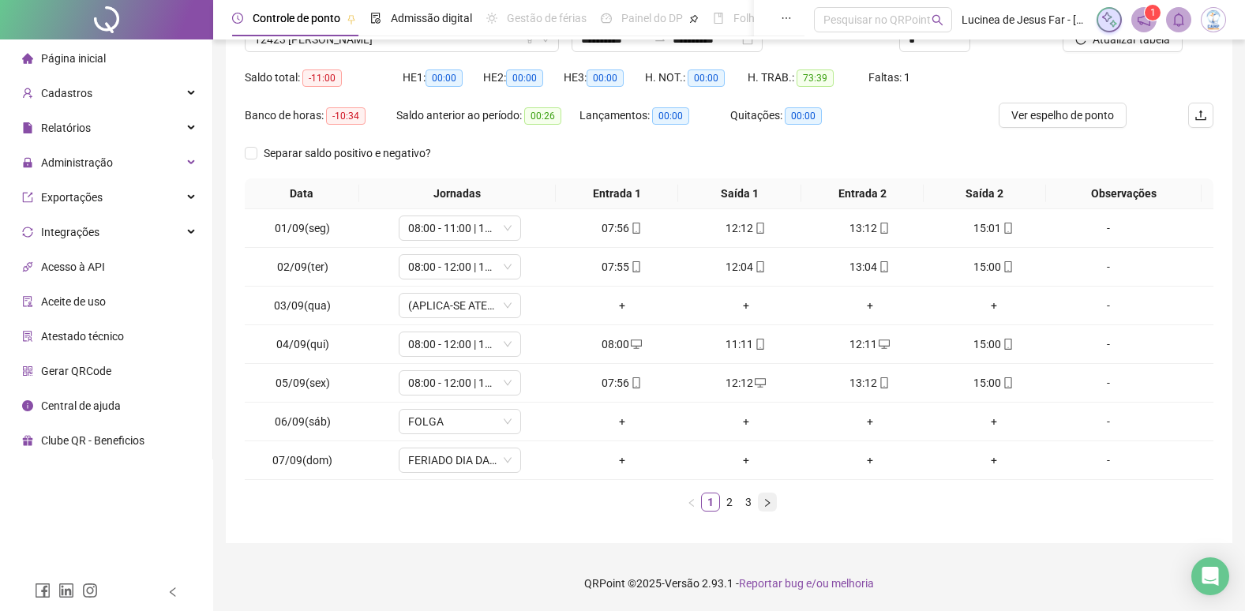
click at [767, 509] on button "button" at bounding box center [767, 502] width 19 height 19
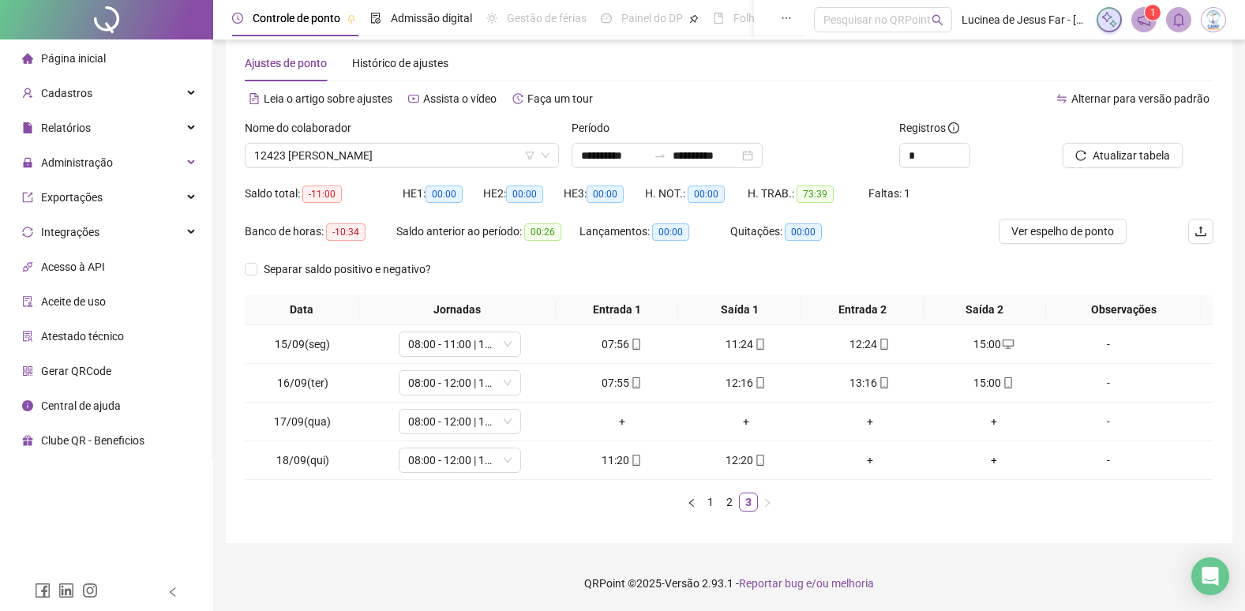
scroll to position [26, 0]
click at [1112, 159] on span "Atualizar tabela" at bounding box center [1131, 155] width 77 height 17
click at [411, 151] on span "12423 JULIANA OLIVEIRA DO NASCIMENTO" at bounding box center [401, 156] width 295 height 24
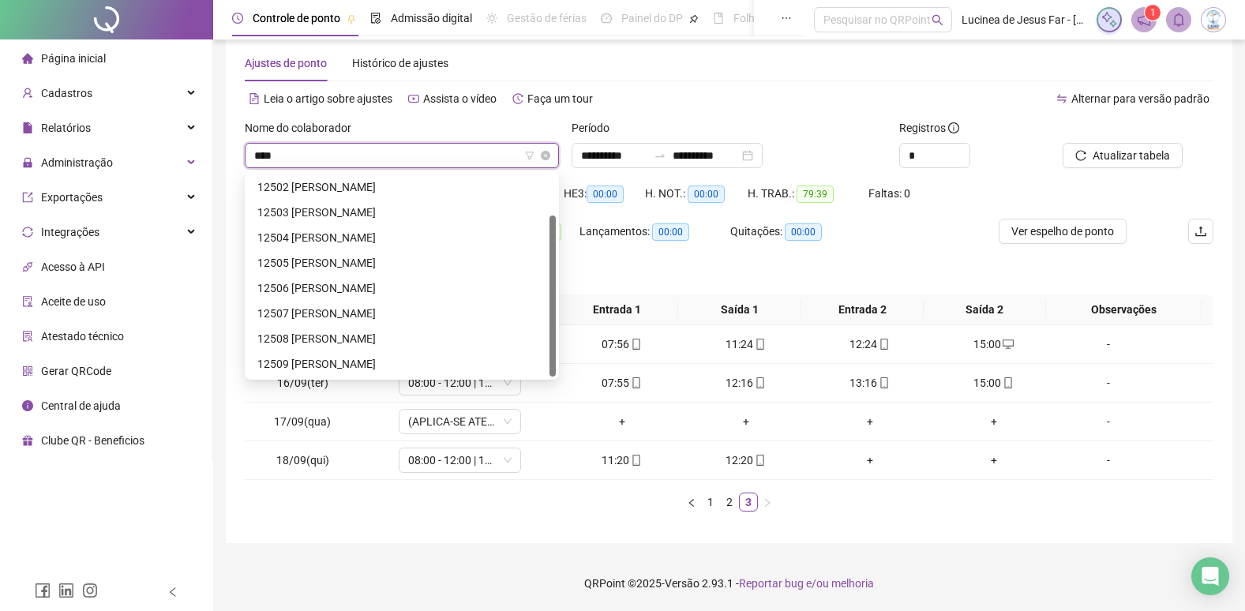
scroll to position [51, 0]
type input "*****"
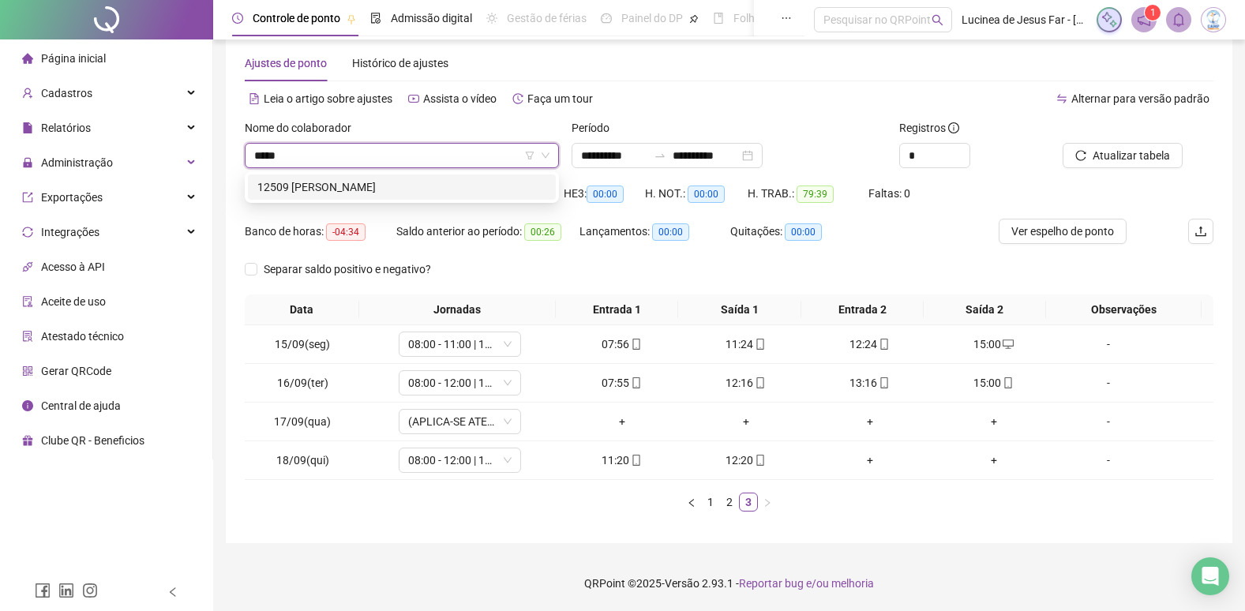
click at [404, 182] on div "12509 ANA BEATRIZ SILVA FERREIRA" at bounding box center [401, 186] width 289 height 17
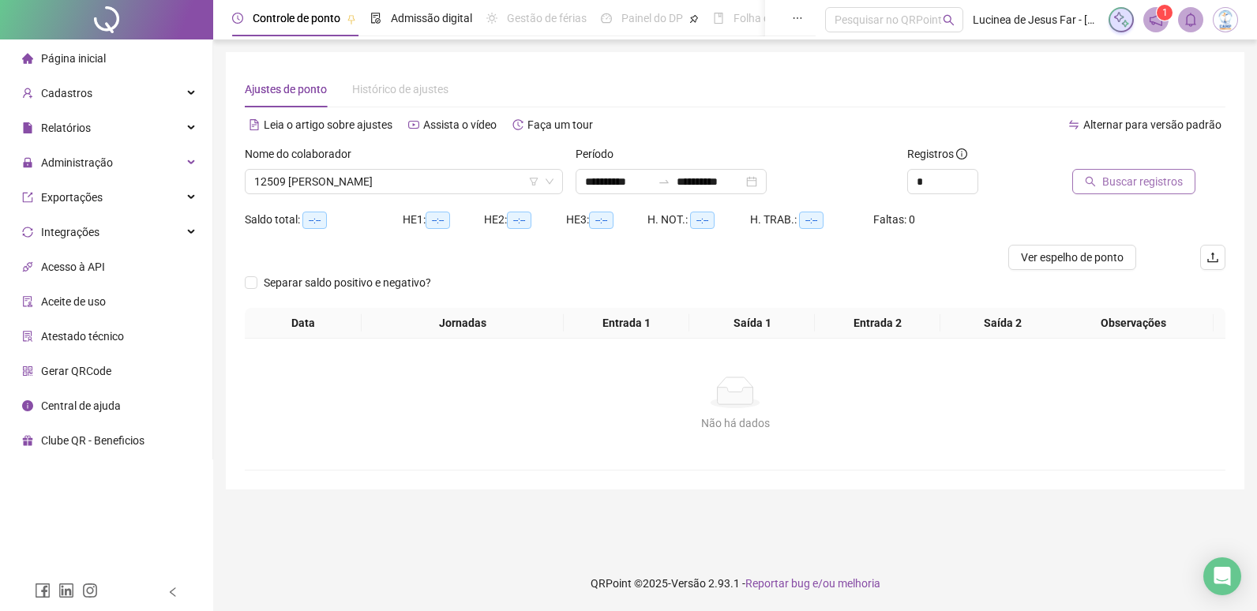
click at [1126, 190] on span "Buscar registros" at bounding box center [1142, 181] width 81 height 17
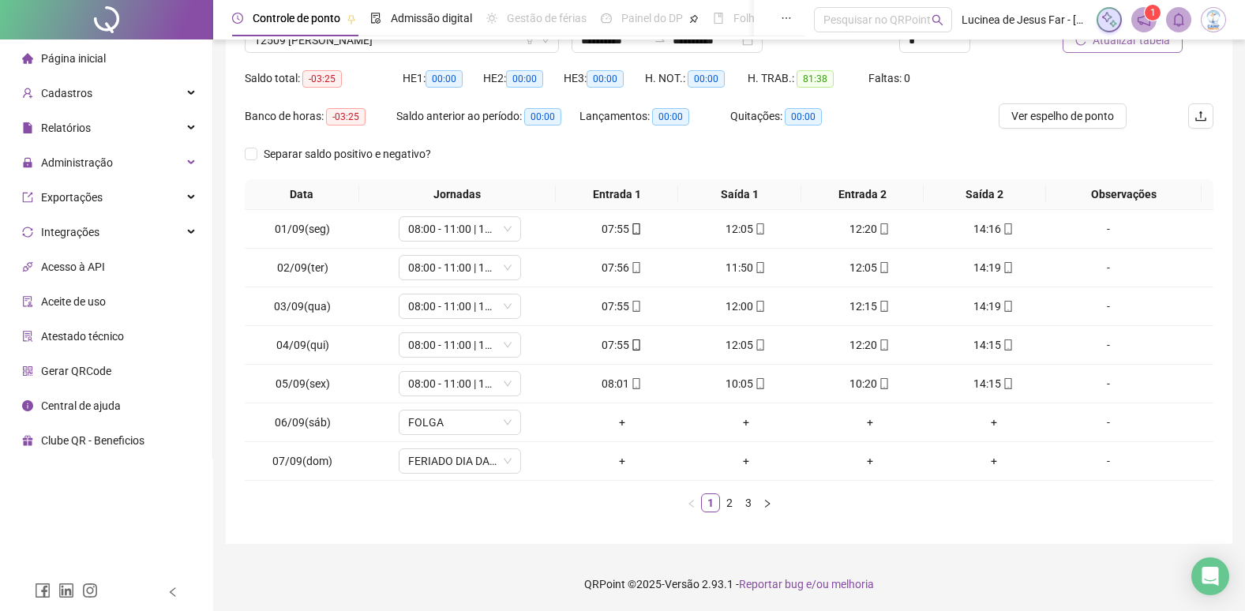
scroll to position [142, 0]
click at [749, 500] on link "3" at bounding box center [748, 502] width 17 height 17
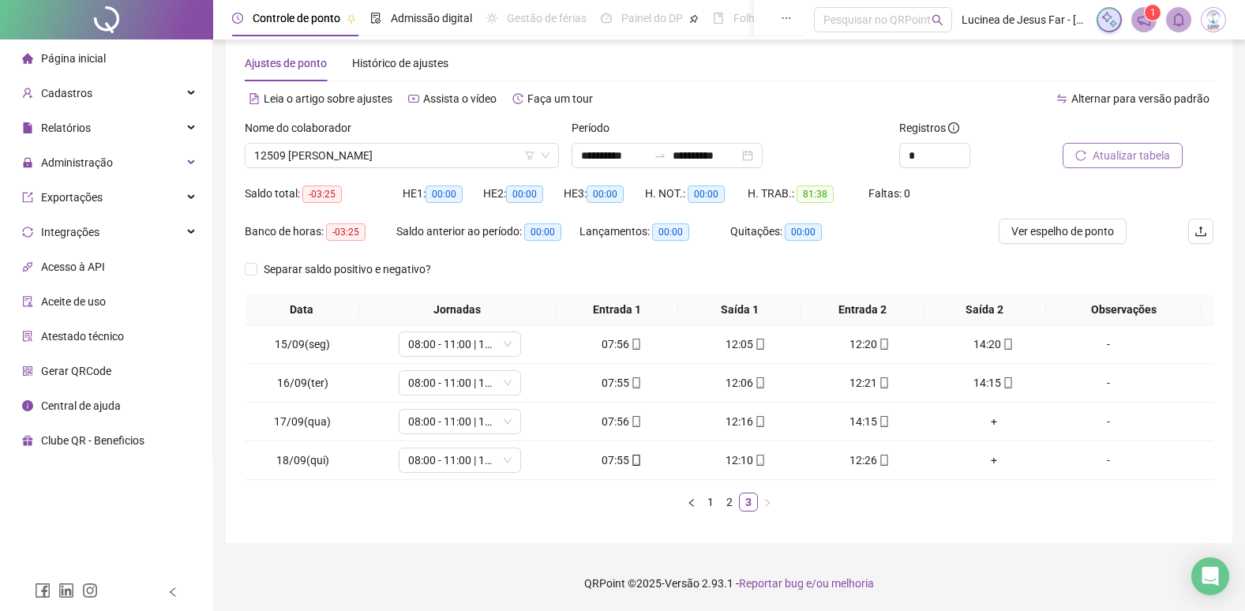
click at [1144, 152] on span "Atualizar tabela" at bounding box center [1131, 155] width 77 height 17
click at [424, 156] on span "12509 ANA BEATRIZ SILVA FERREIRA" at bounding box center [401, 156] width 295 height 24
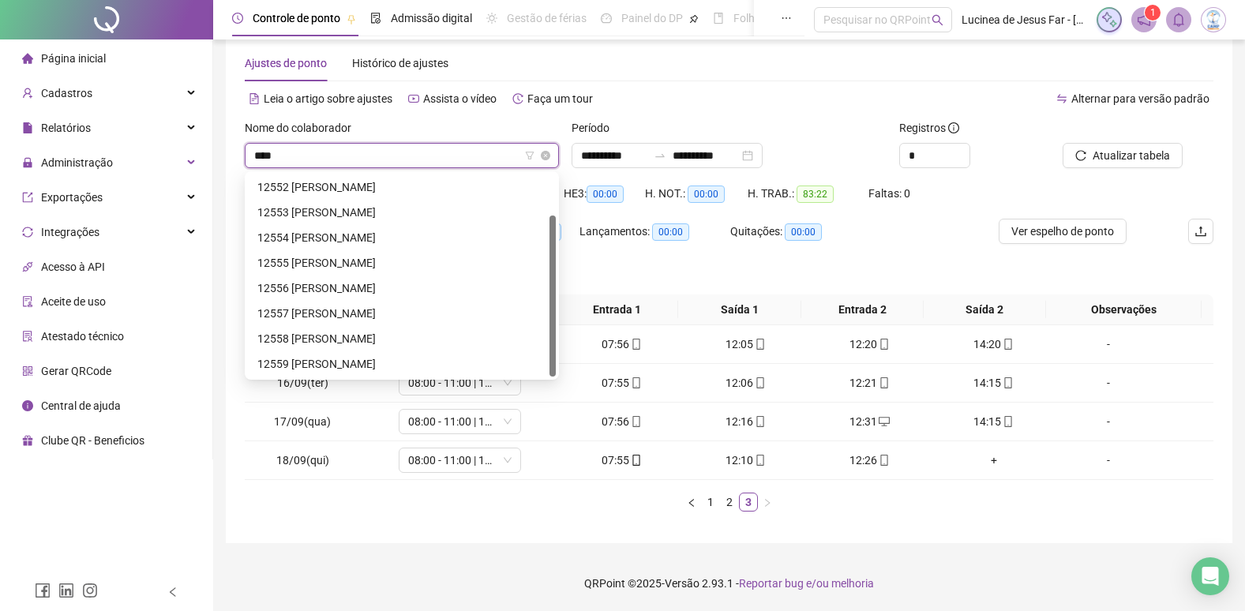
scroll to position [51, 0]
type input "*****"
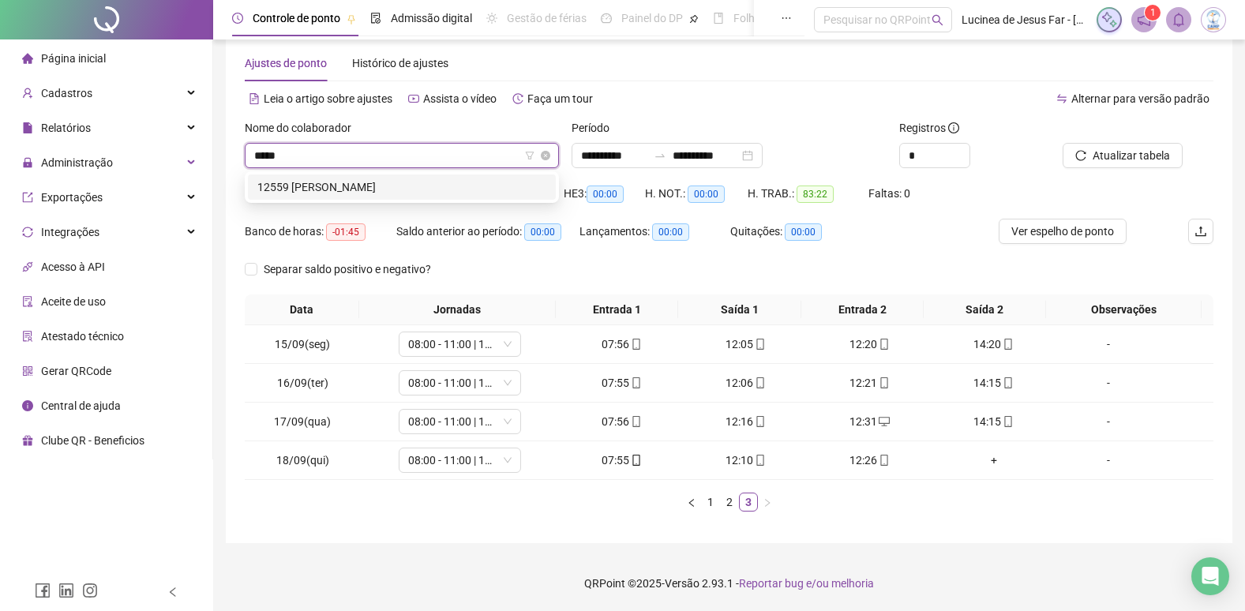
scroll to position [0, 0]
click at [429, 194] on div "12559 IGOR SOUZA DA SILVA" at bounding box center [401, 186] width 289 height 17
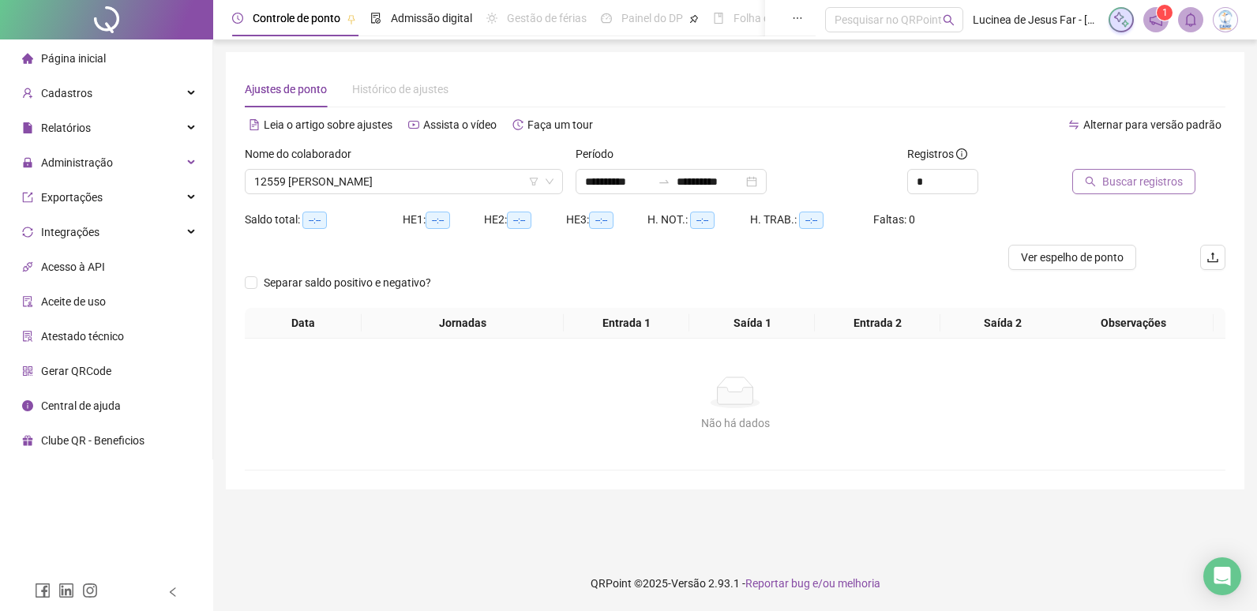
click at [1143, 183] on span "Buscar registros" at bounding box center [1142, 181] width 81 height 17
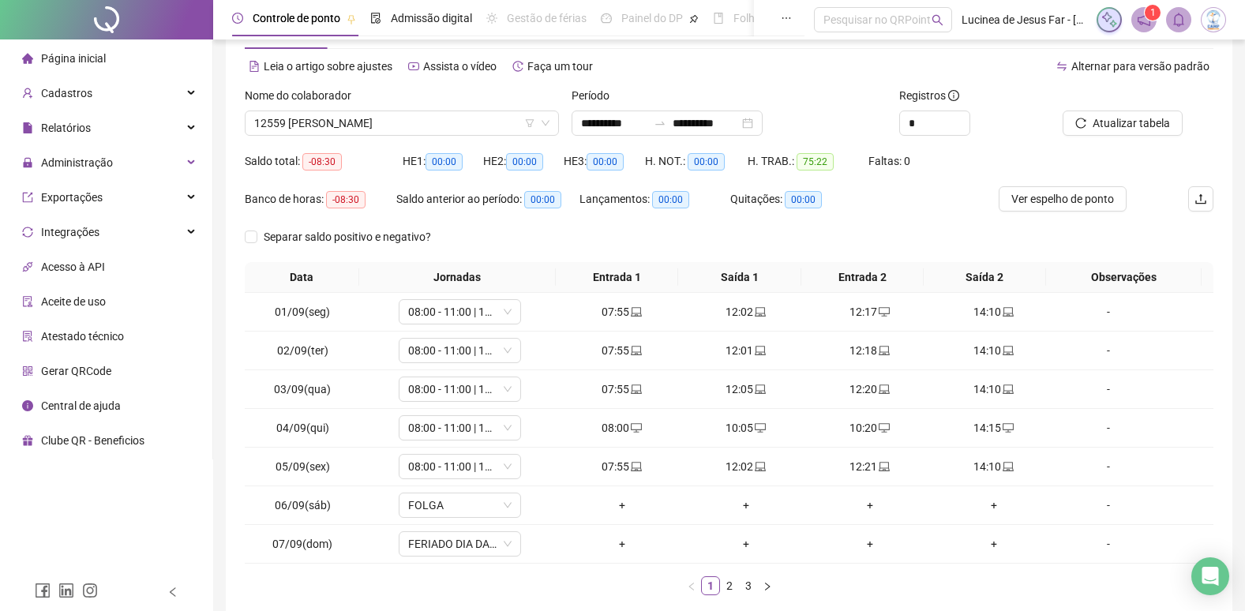
scroll to position [142, 0]
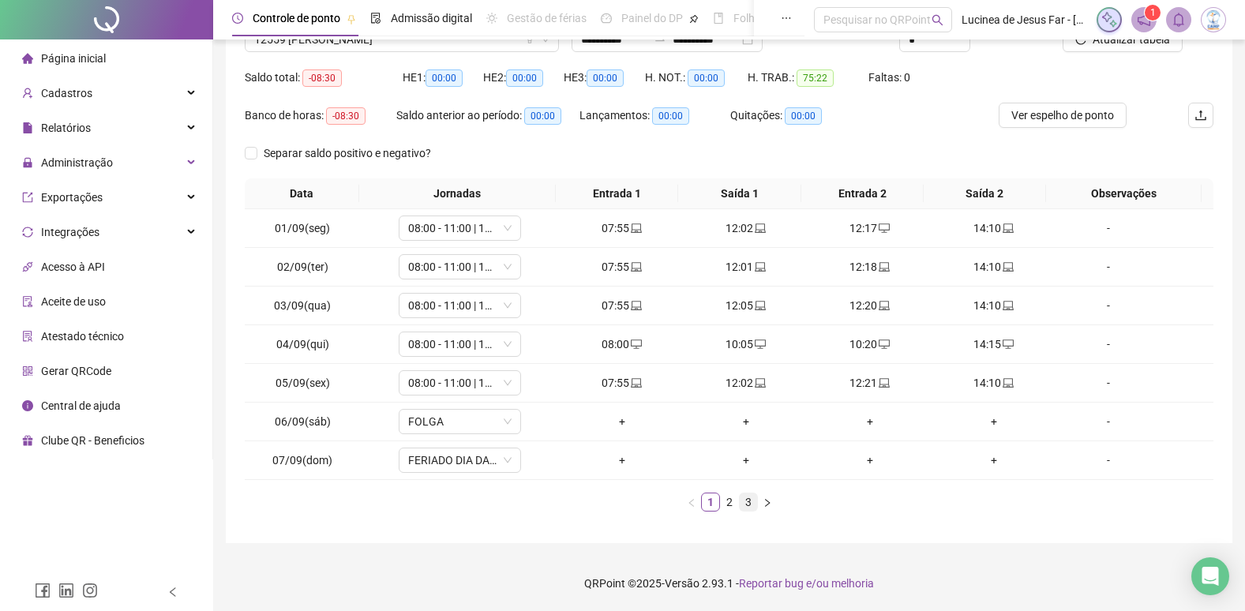
click at [748, 500] on link "3" at bounding box center [748, 502] width 17 height 17
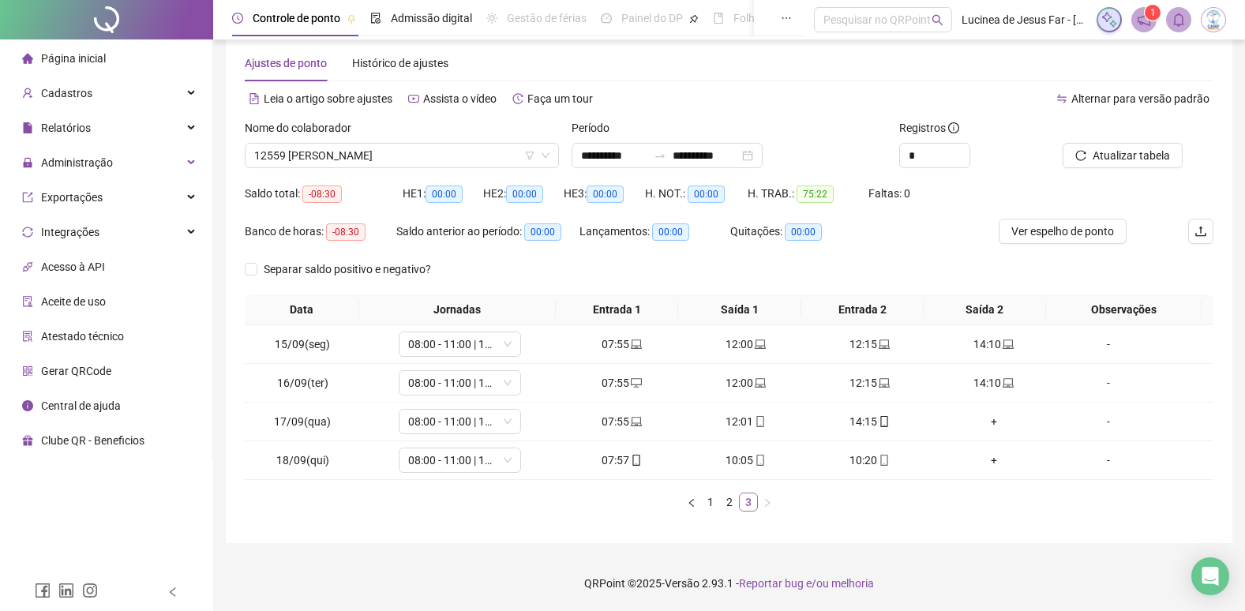
scroll to position [26, 0]
click at [1137, 156] on span "Atualizar tabela" at bounding box center [1131, 155] width 77 height 17
click at [447, 160] on span "12559 IGOR SOUZA DA SILVA" at bounding box center [401, 156] width 295 height 24
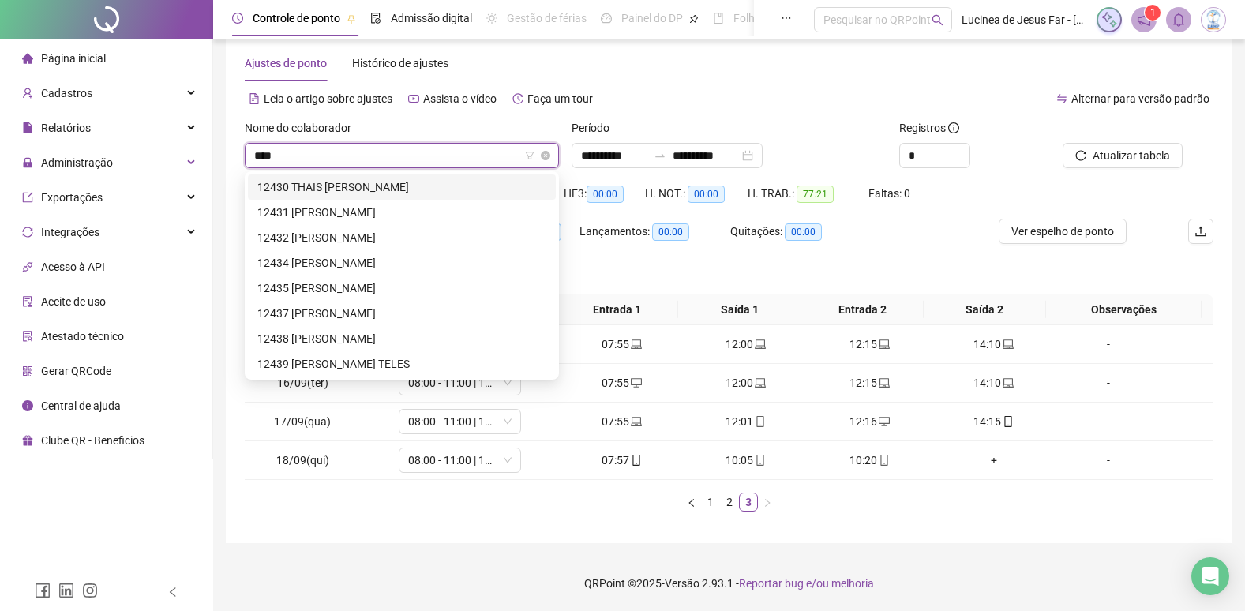
scroll to position [0, 0]
type input "*****"
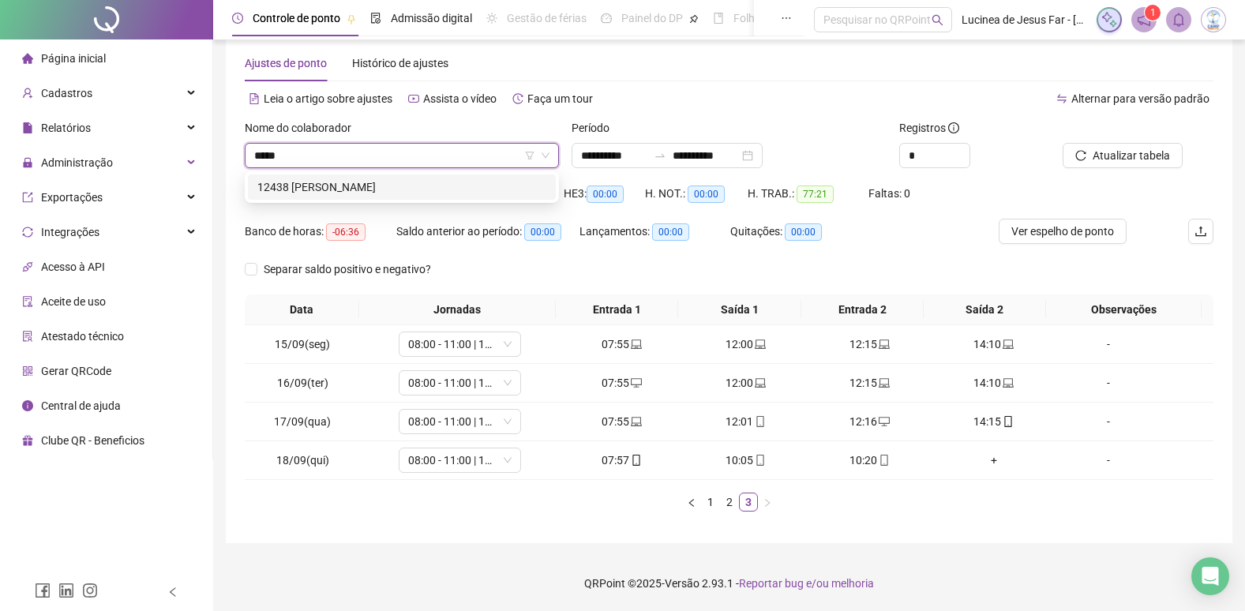
click at [445, 190] on div "12438 MARIA EDUARDA DE ALMEIDA SANTOS" at bounding box center [401, 186] width 289 height 17
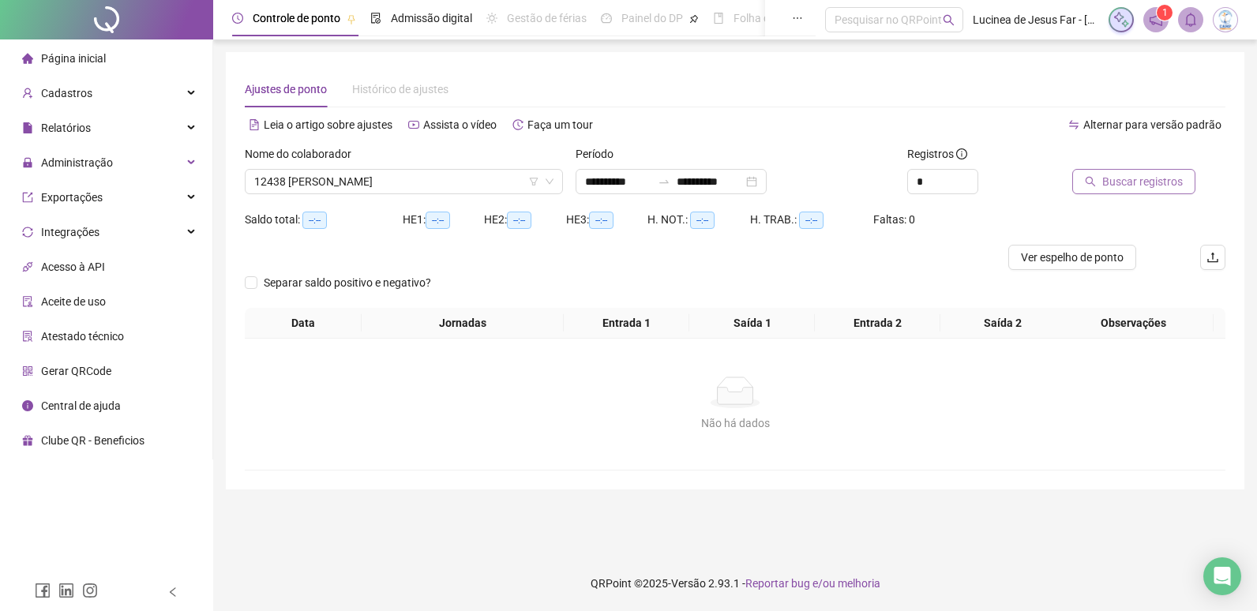
click at [1113, 175] on span "Buscar registros" at bounding box center [1142, 181] width 81 height 17
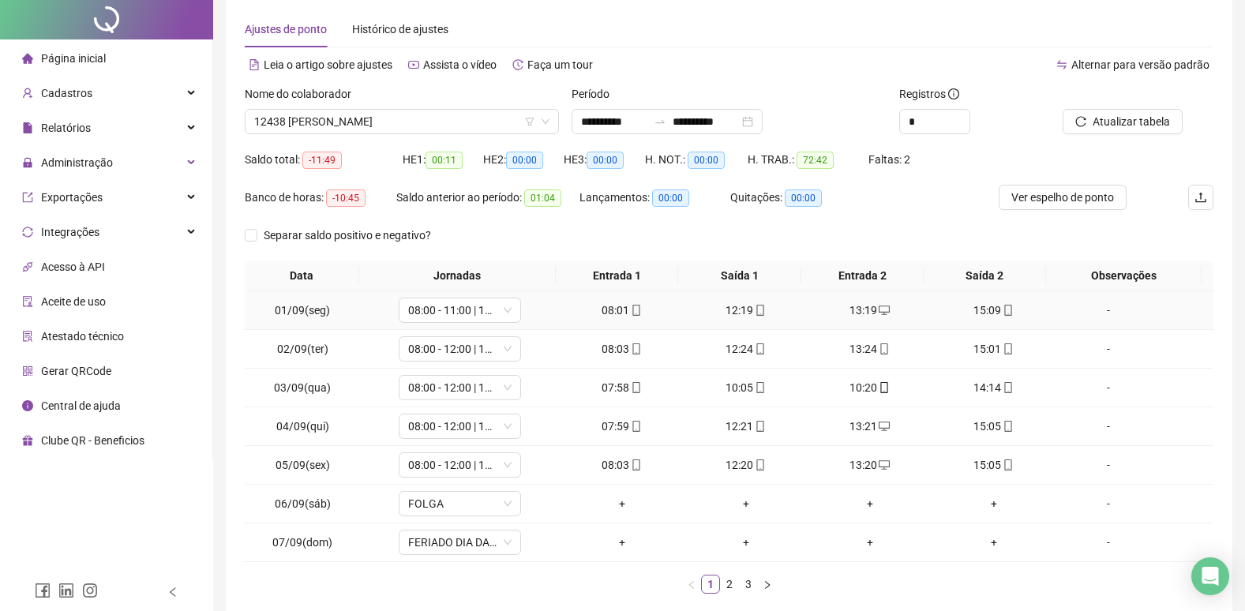
scroll to position [142, 0]
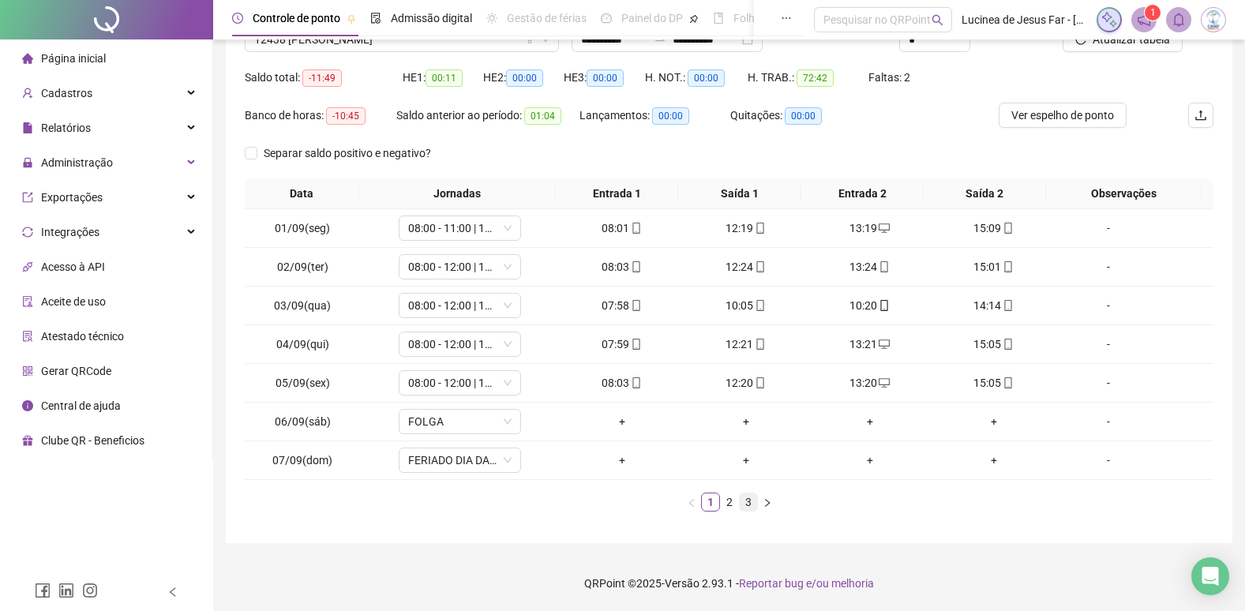
click at [754, 505] on link "3" at bounding box center [748, 502] width 17 height 17
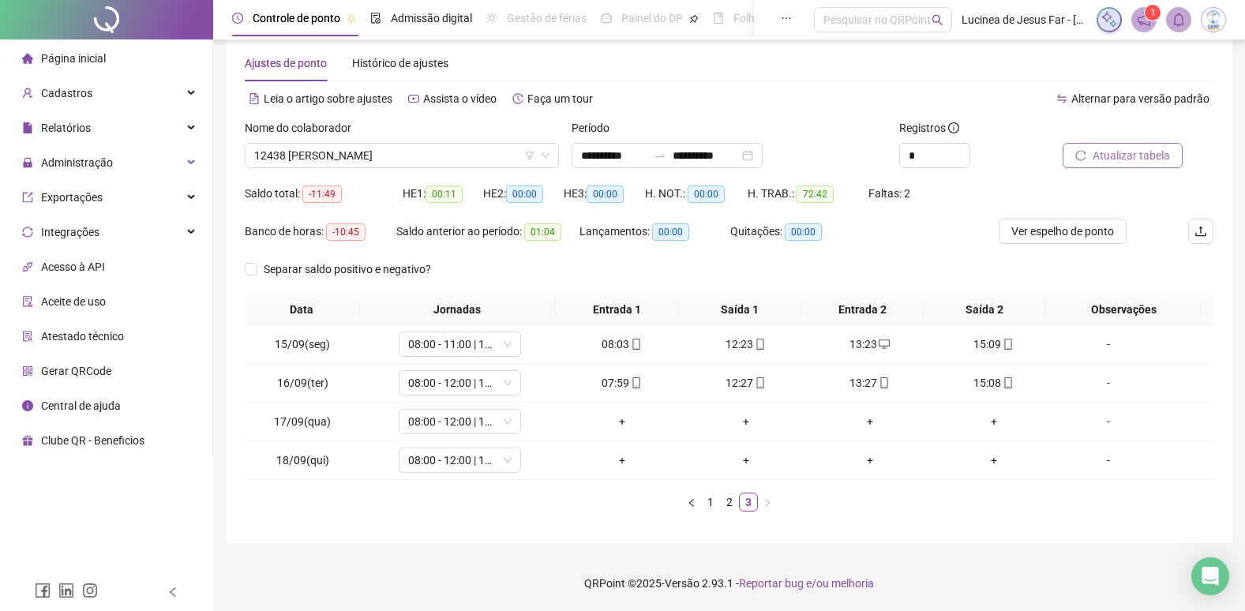
click at [1135, 161] on span "Atualizar tabela" at bounding box center [1131, 155] width 77 height 17
click at [708, 501] on link "1" at bounding box center [710, 502] width 17 height 17
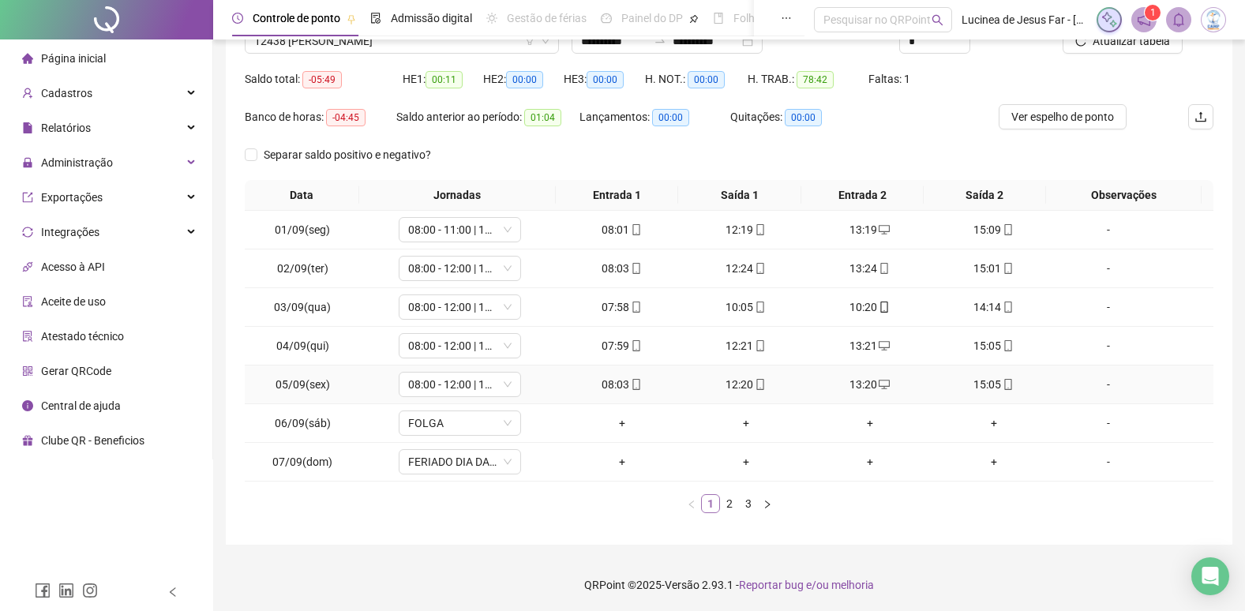
scroll to position [142, 0]
click at [768, 505] on icon "right" at bounding box center [767, 502] width 5 height 8
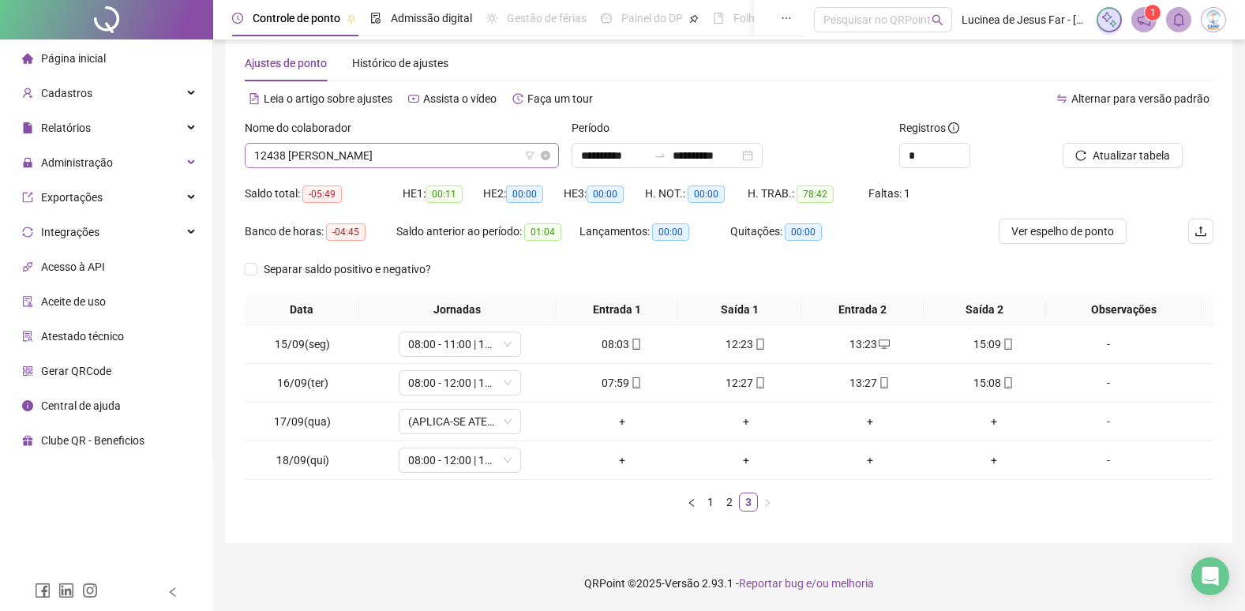
click at [381, 157] on span "12438 MARIA EDUARDA DE ALMEIDA SANTOS" at bounding box center [401, 156] width 295 height 24
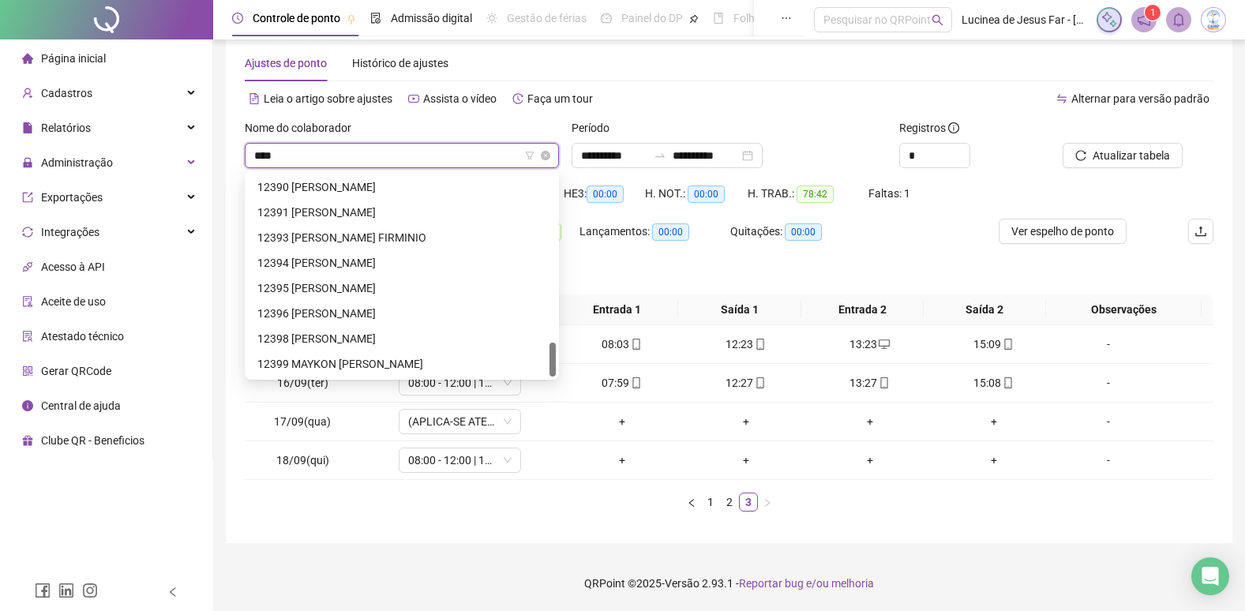
scroll to position [0, 0]
type input "*****"
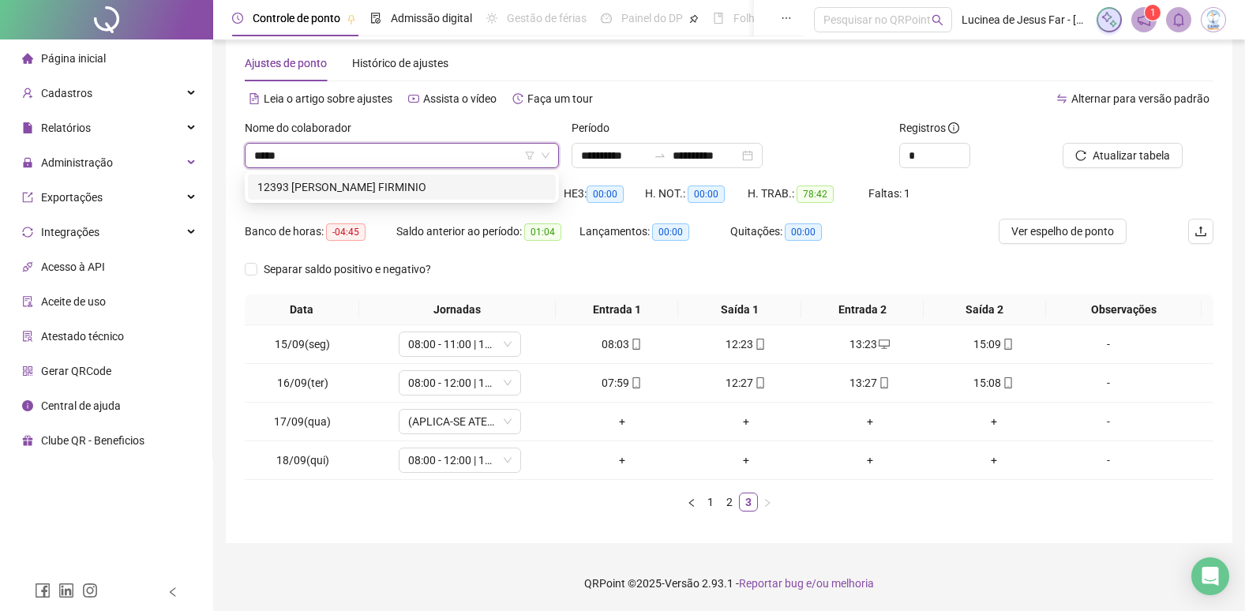
click at [398, 188] on div "12393 JHONATA VINICIUS OLIVEIRA FIRMINIO" at bounding box center [401, 186] width 289 height 17
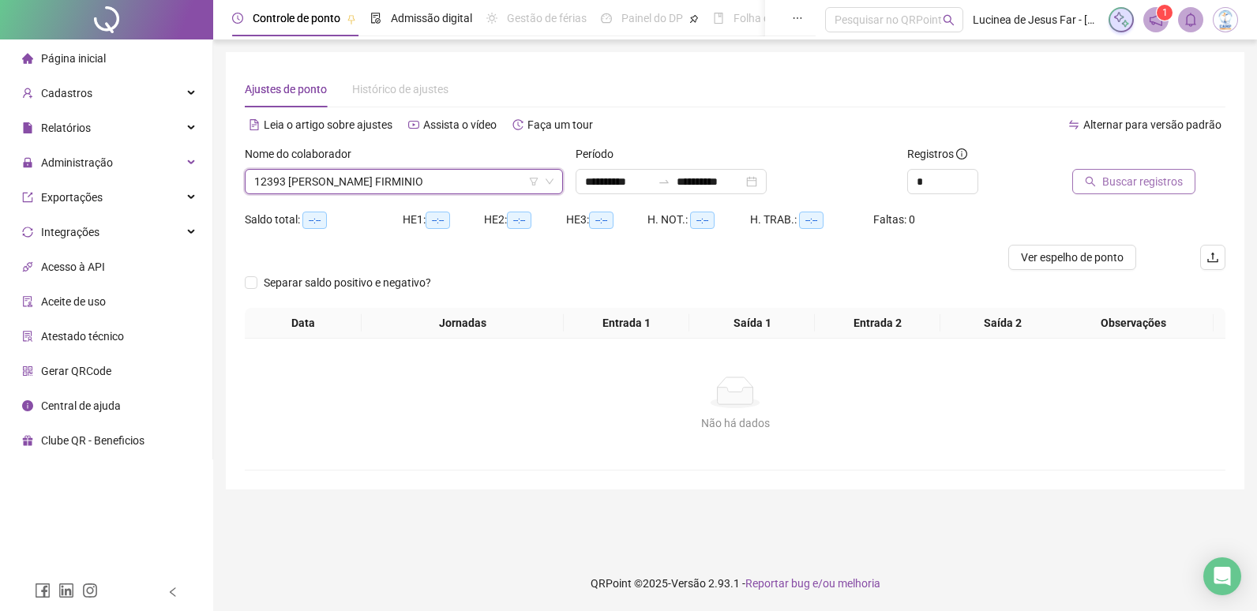
click at [1162, 186] on span "Buscar registros" at bounding box center [1142, 181] width 81 height 17
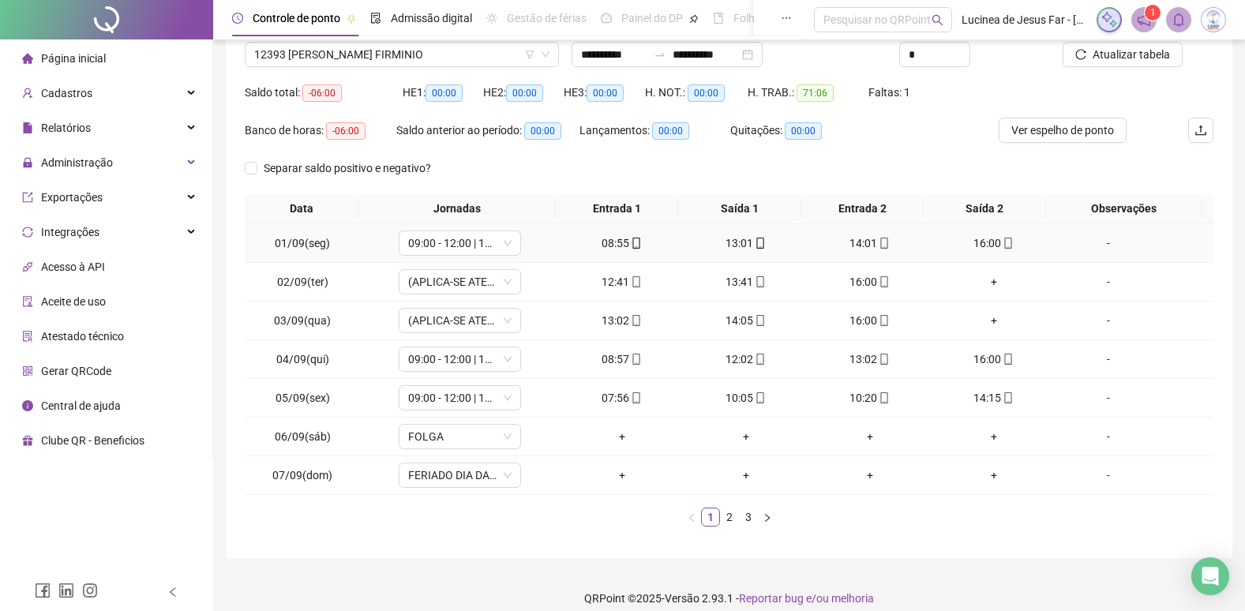
scroll to position [142, 0]
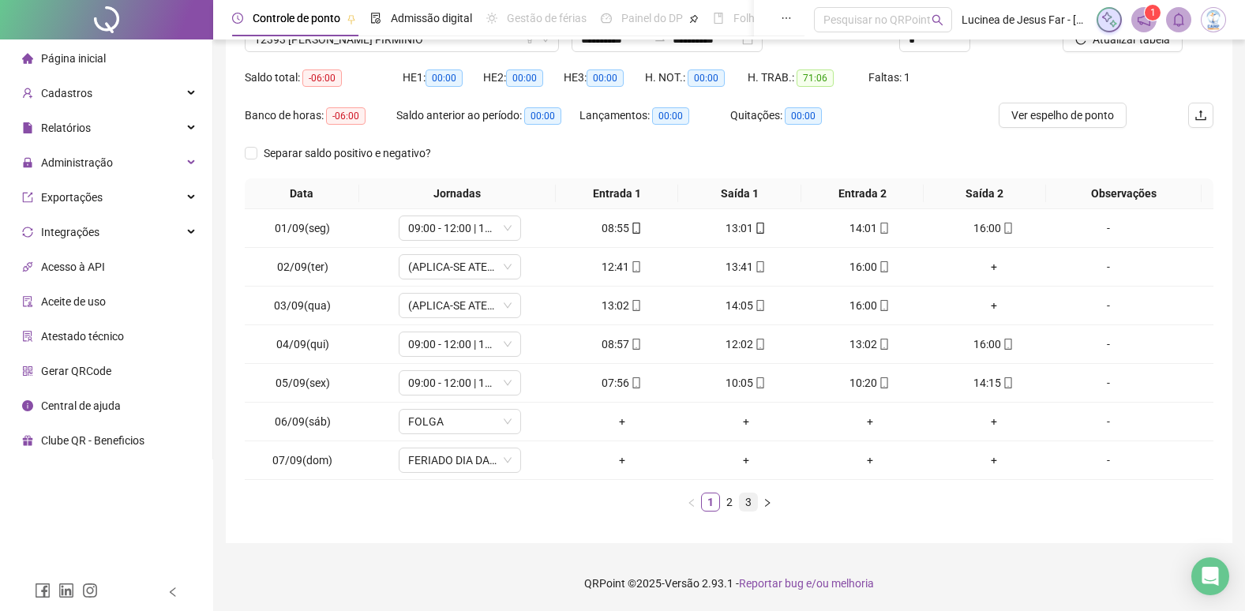
click at [755, 506] on link "3" at bounding box center [748, 502] width 17 height 17
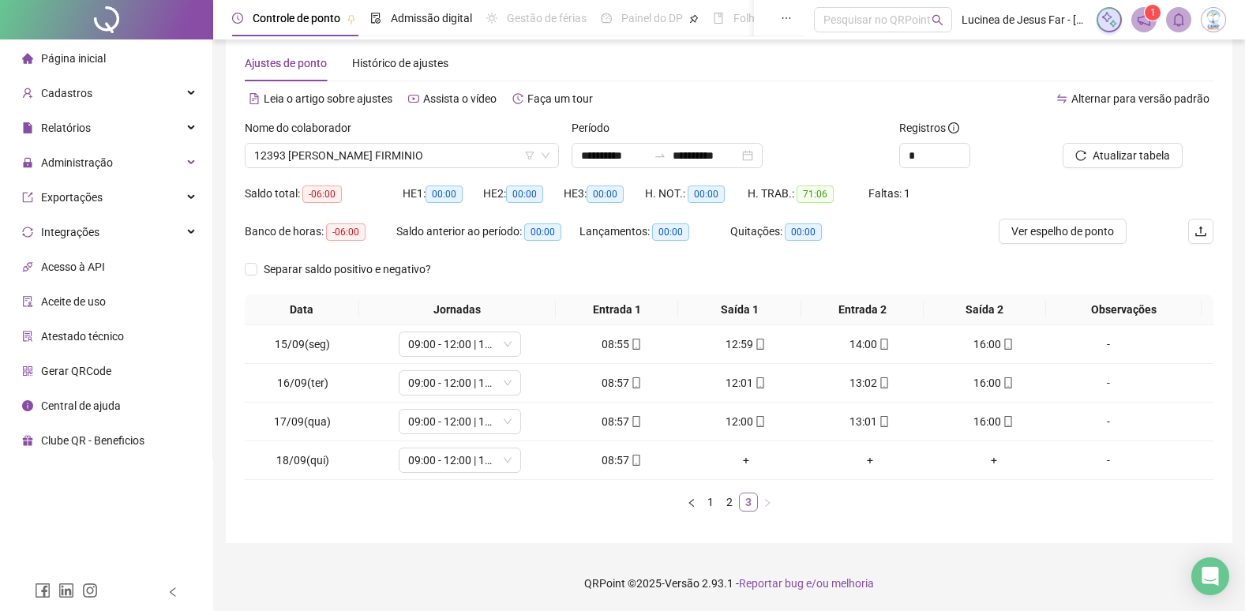
scroll to position [26, 0]
click at [1137, 156] on span "Atualizar tabela" at bounding box center [1131, 155] width 77 height 17
click at [708, 502] on link "1" at bounding box center [710, 502] width 17 height 17
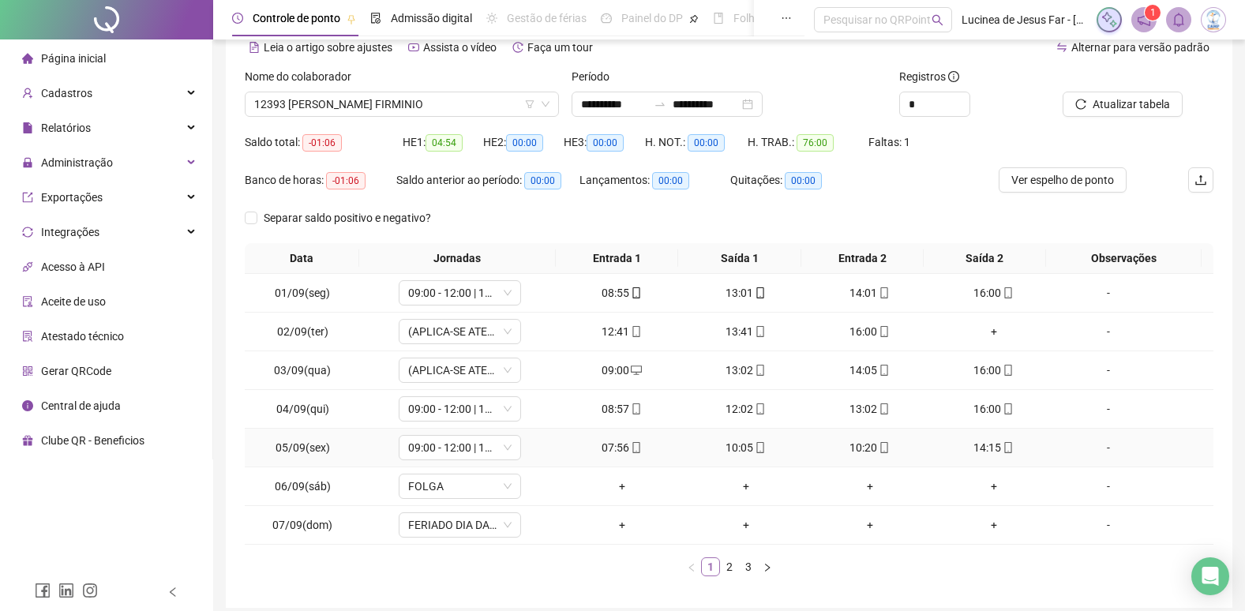
scroll to position [105, 0]
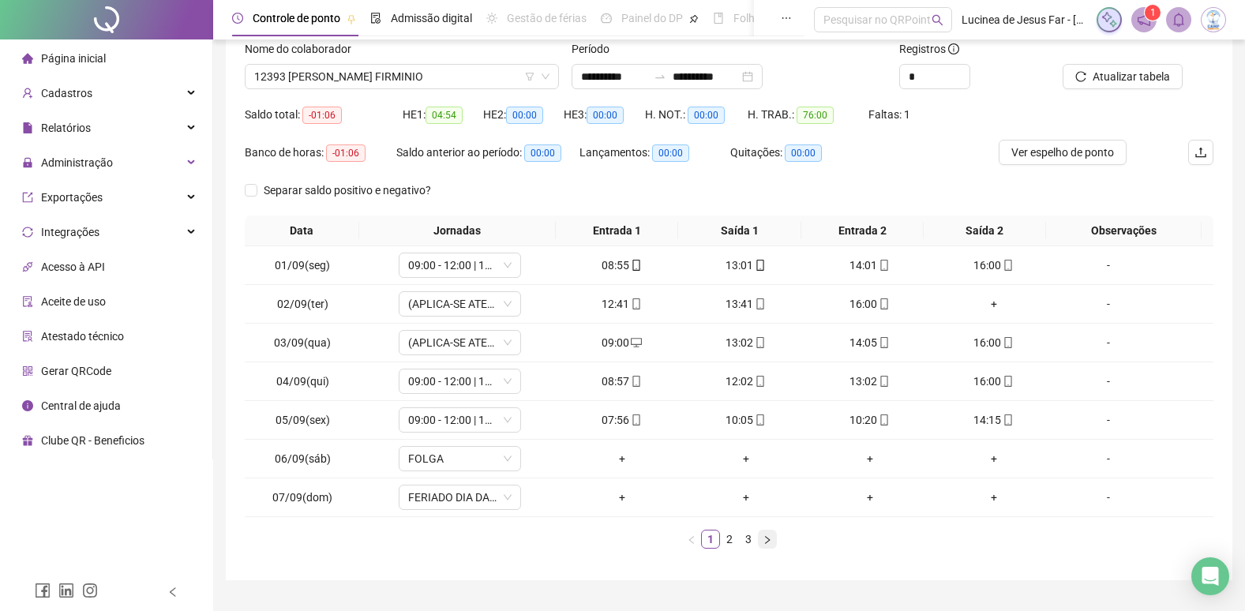
click at [771, 539] on icon "right" at bounding box center [767, 539] width 9 height 9
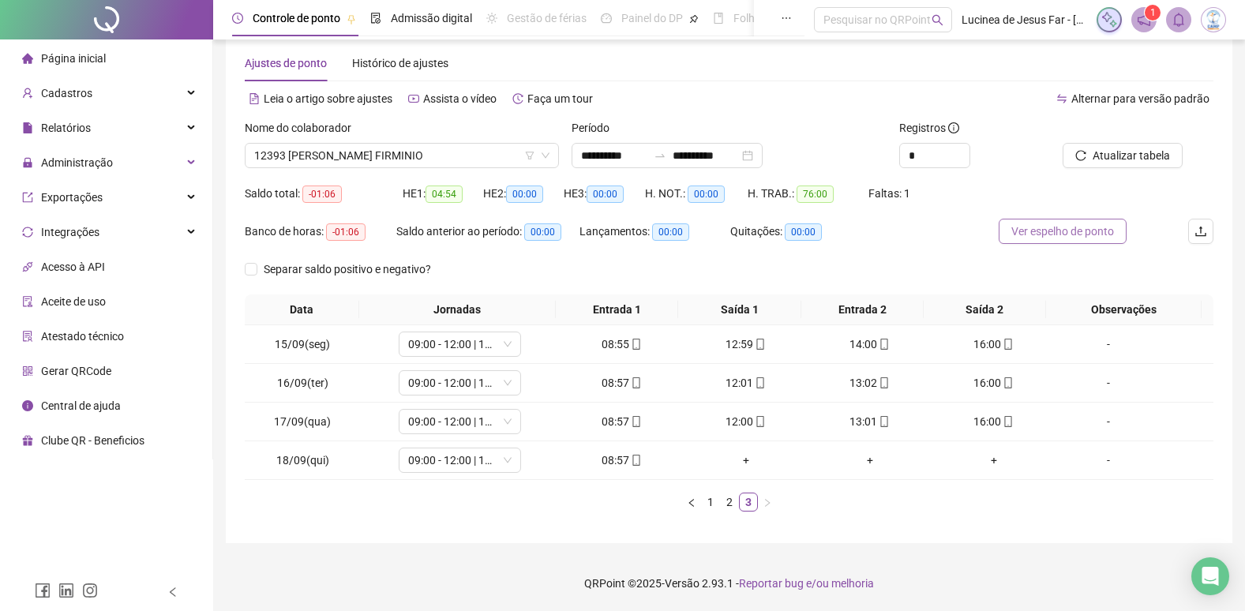
click at [1072, 236] on span "Ver espelho de ponto" at bounding box center [1063, 231] width 103 height 17
click at [710, 500] on link "1" at bounding box center [710, 502] width 17 height 17
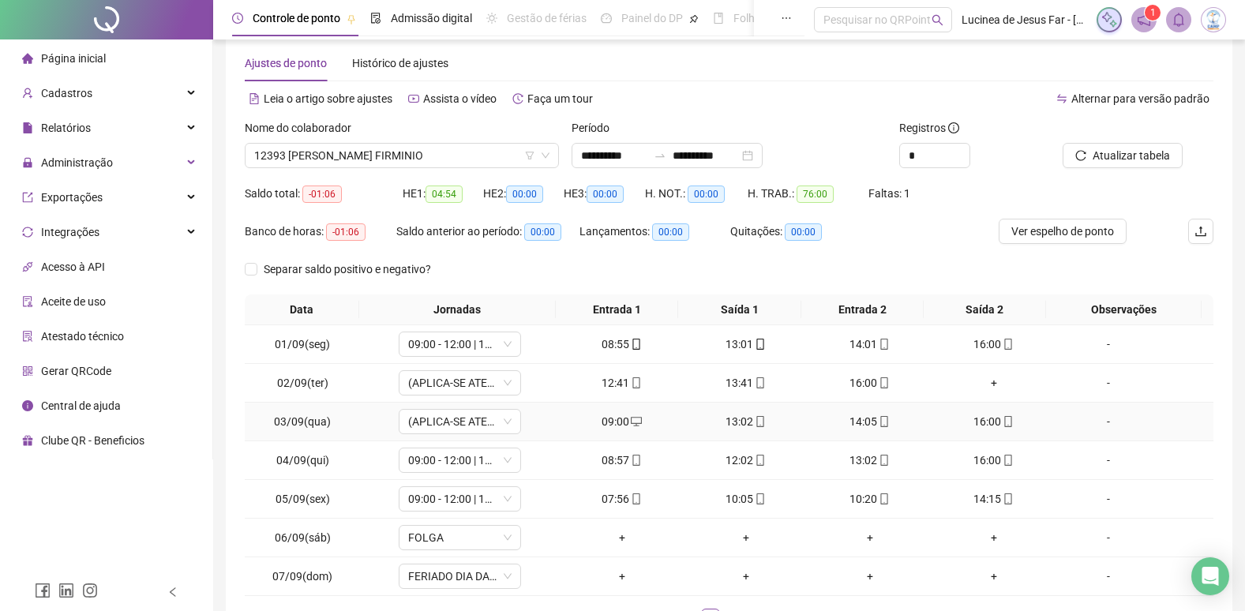
click at [1099, 425] on div "-" at bounding box center [1108, 421] width 93 height 17
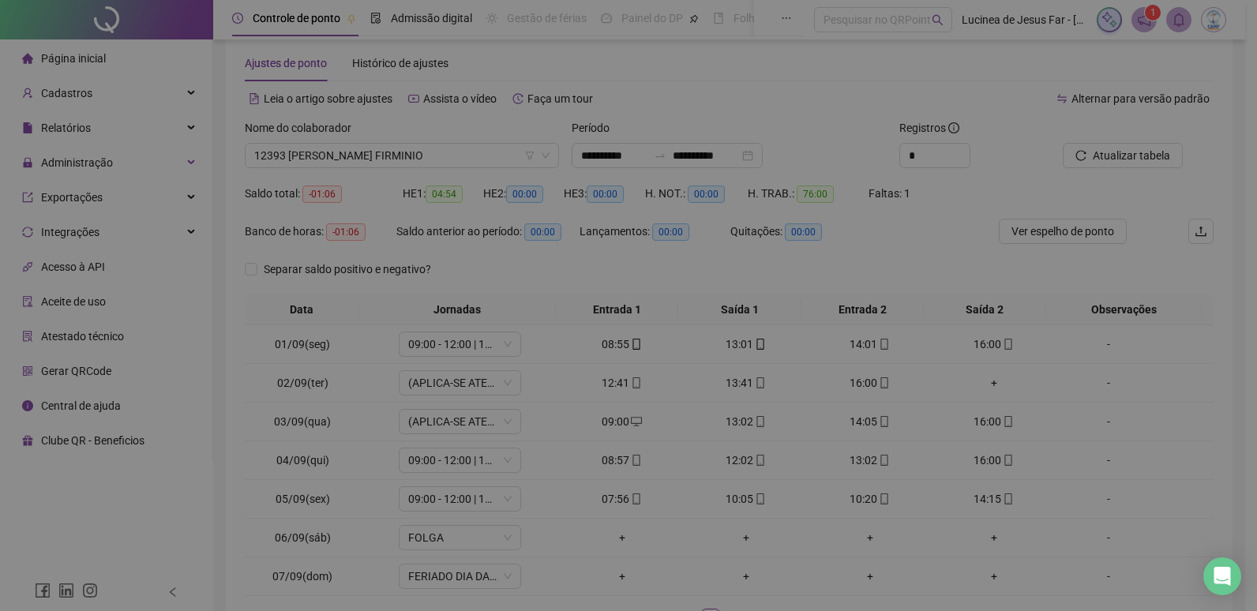
type input "*****"
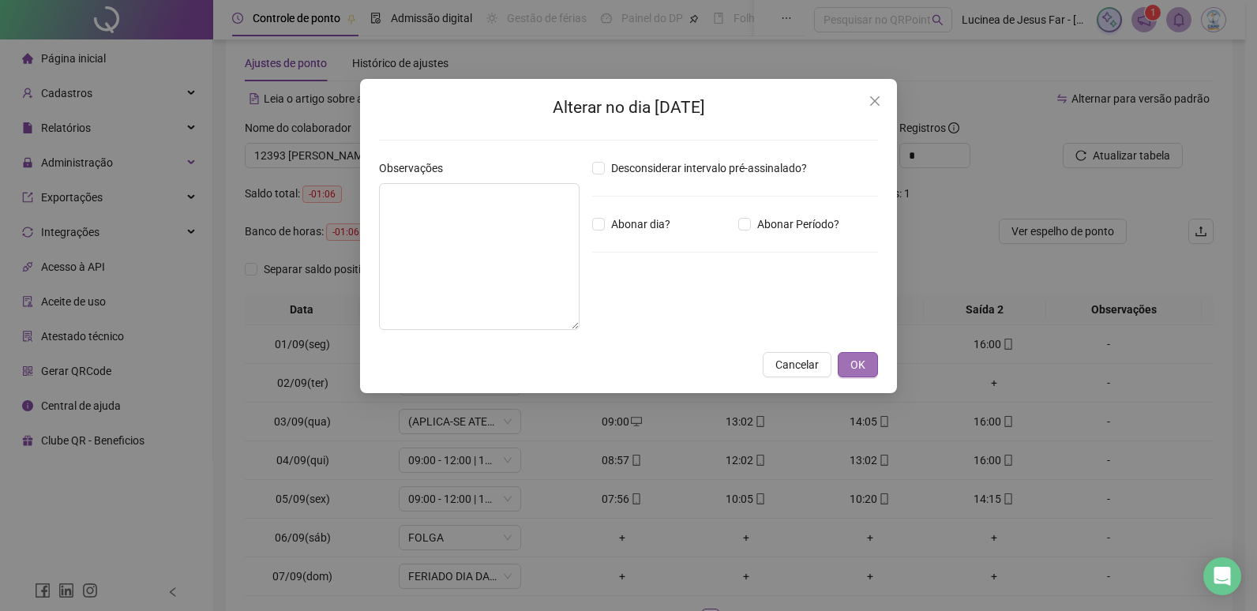
click at [849, 368] on button "OK" at bounding box center [858, 364] width 40 height 25
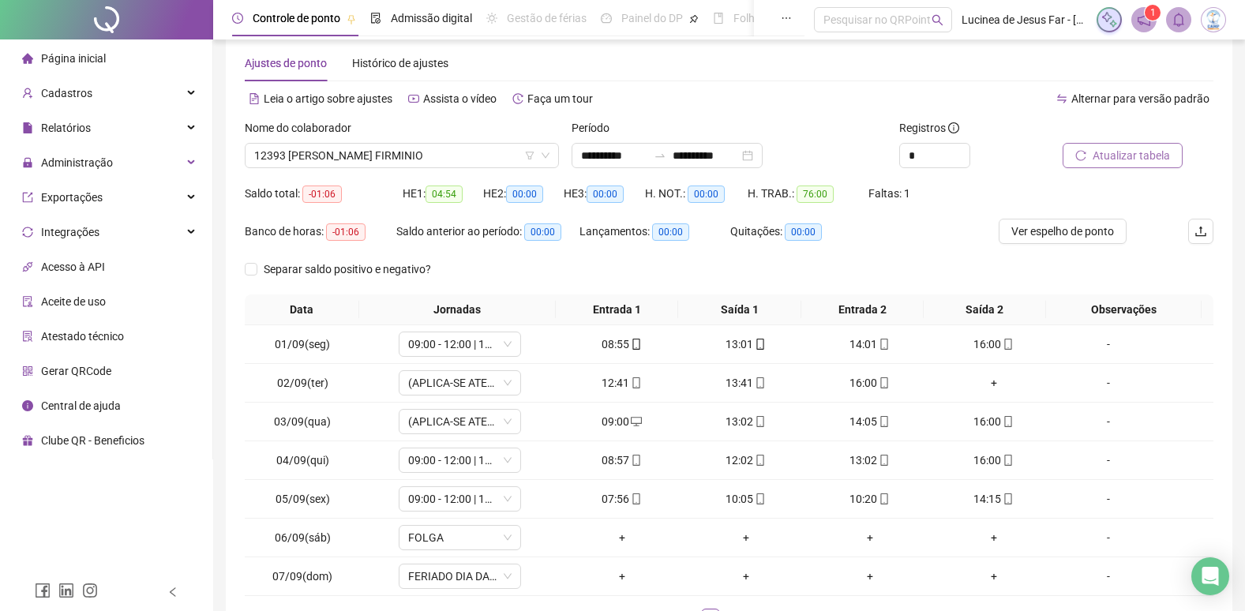
click at [1118, 165] on button "Atualizar tabela" at bounding box center [1123, 155] width 120 height 25
click at [1053, 232] on span "Ver espelho de ponto" at bounding box center [1063, 231] width 103 height 17
click at [631, 422] on icon "desktop" at bounding box center [636, 421] width 11 height 11
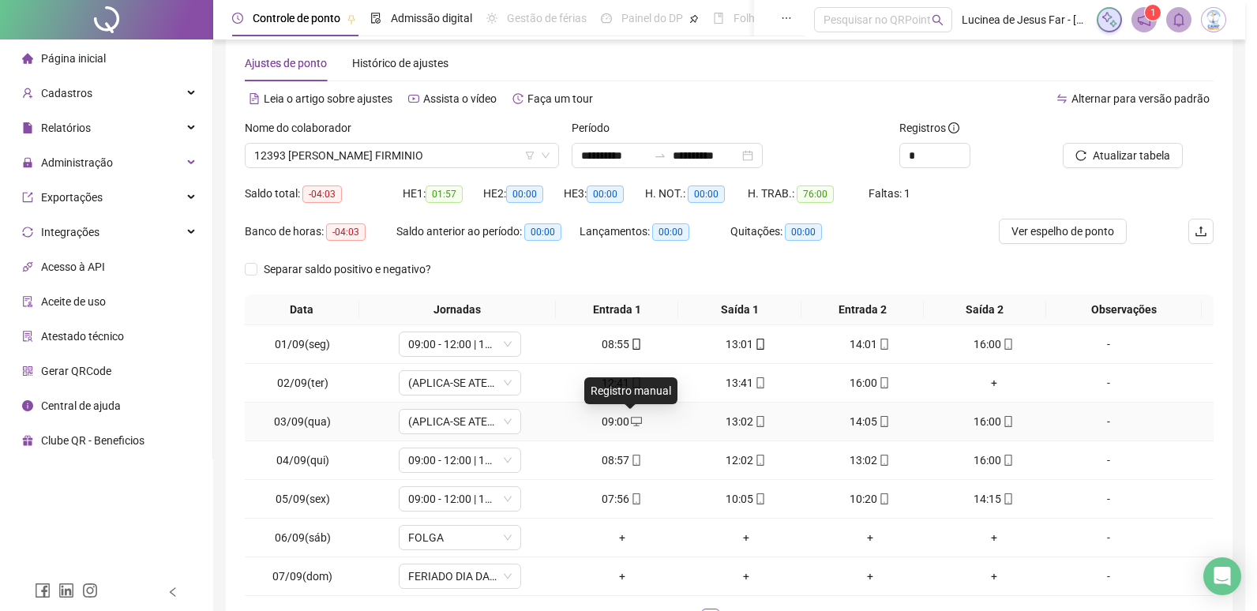
type input "**********"
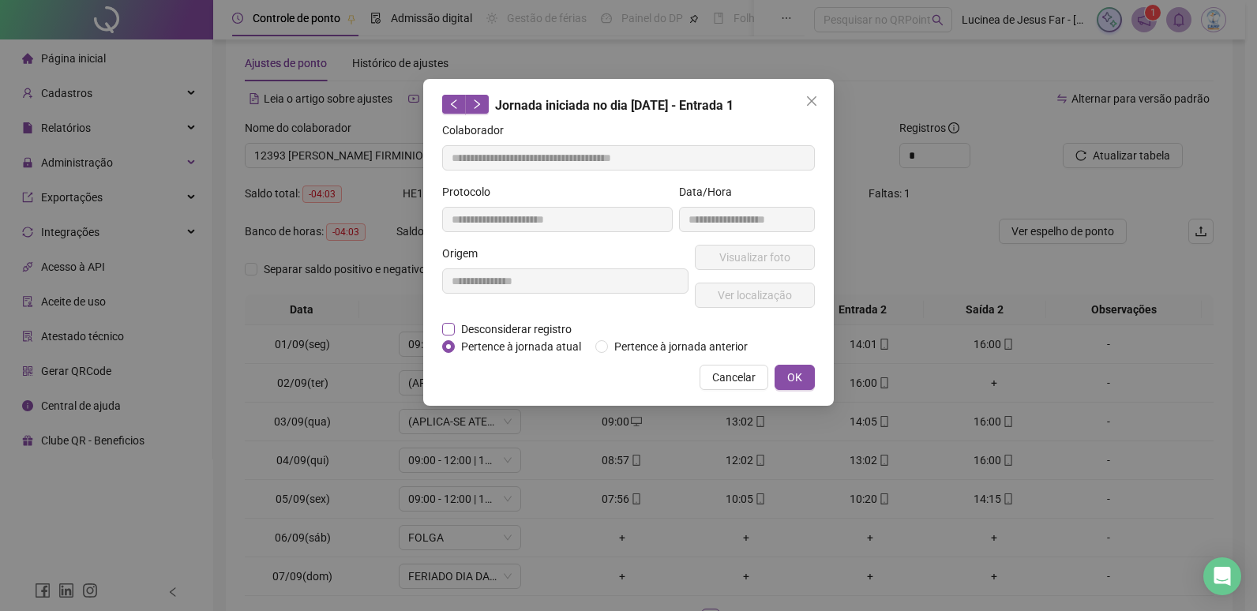
click at [528, 334] on span "Desconsiderar registro" at bounding box center [516, 329] width 123 height 17
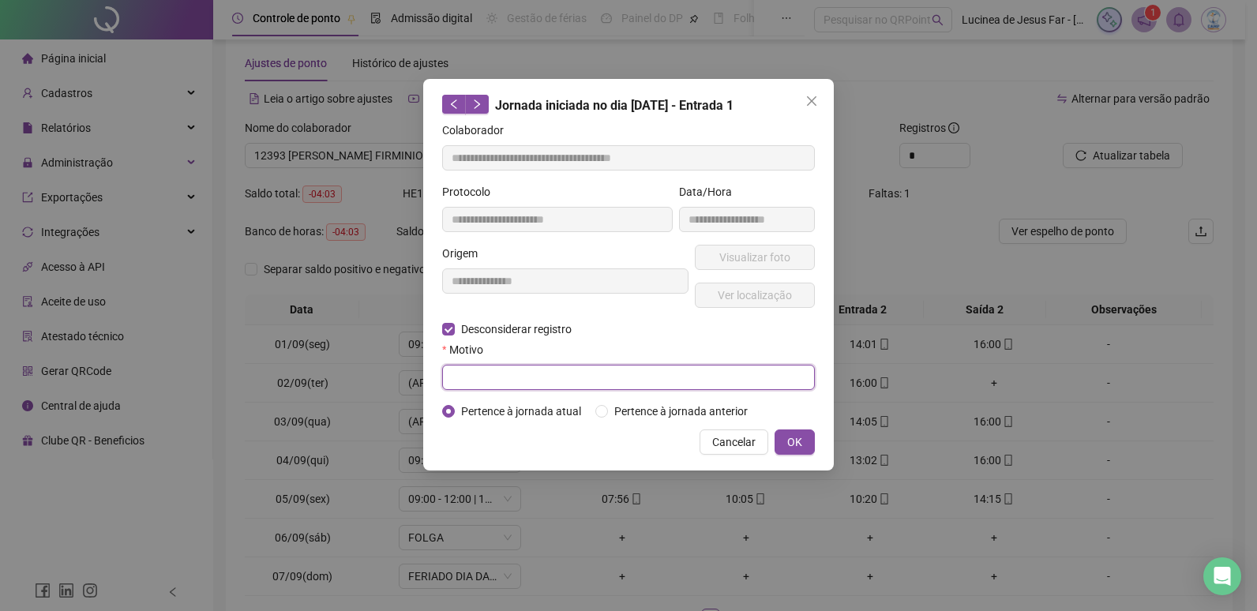
click at [516, 381] on input "text" at bounding box center [628, 377] width 373 height 25
type input "******"
click at [786, 441] on button "OK" at bounding box center [795, 442] width 40 height 25
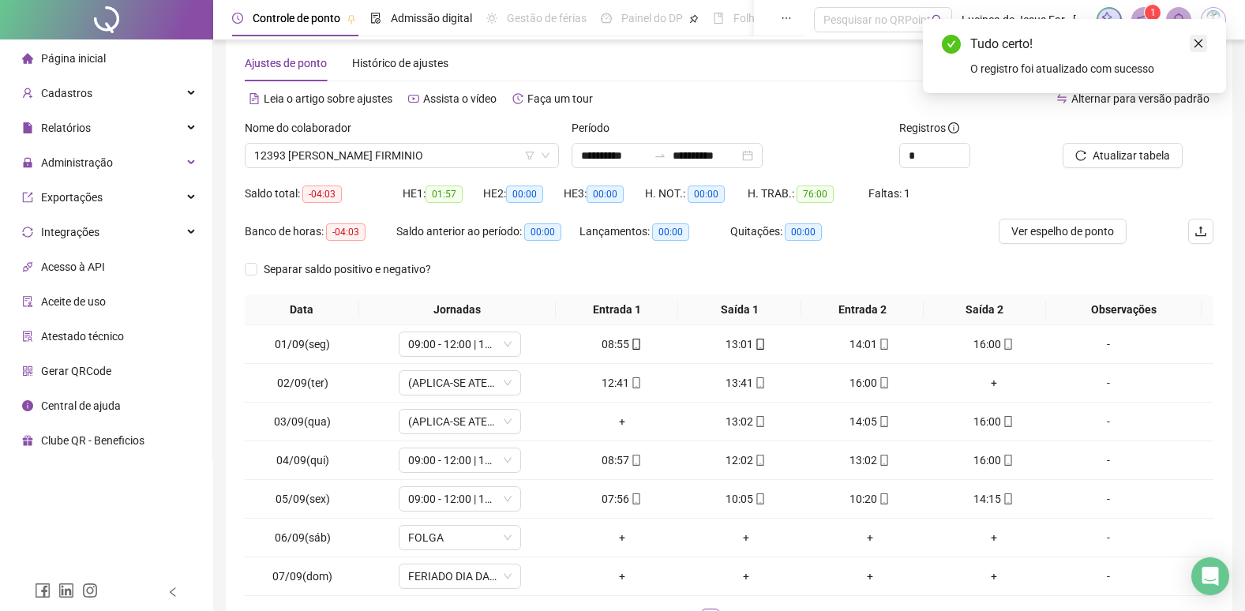
click at [1197, 43] on icon "close" at bounding box center [1198, 43] width 11 height 11
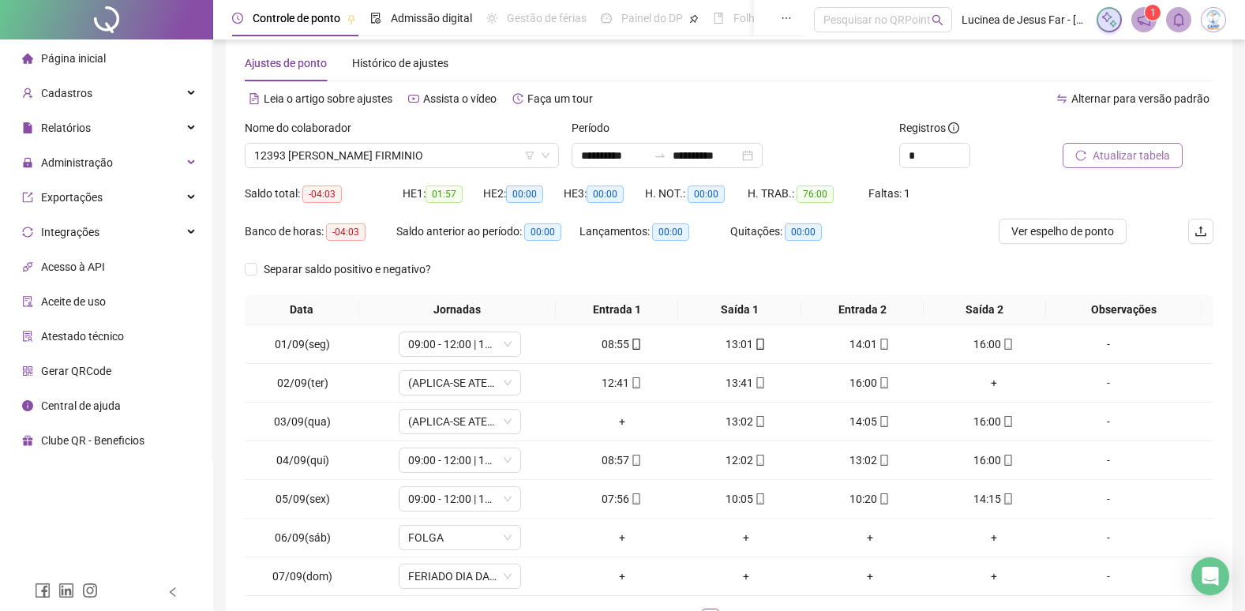
click at [1128, 152] on span "Atualizar tabela" at bounding box center [1131, 155] width 77 height 17
click at [1037, 235] on span "Ver espelho de ponto" at bounding box center [1063, 231] width 103 height 17
click at [1095, 419] on div "-" at bounding box center [1108, 421] width 93 height 17
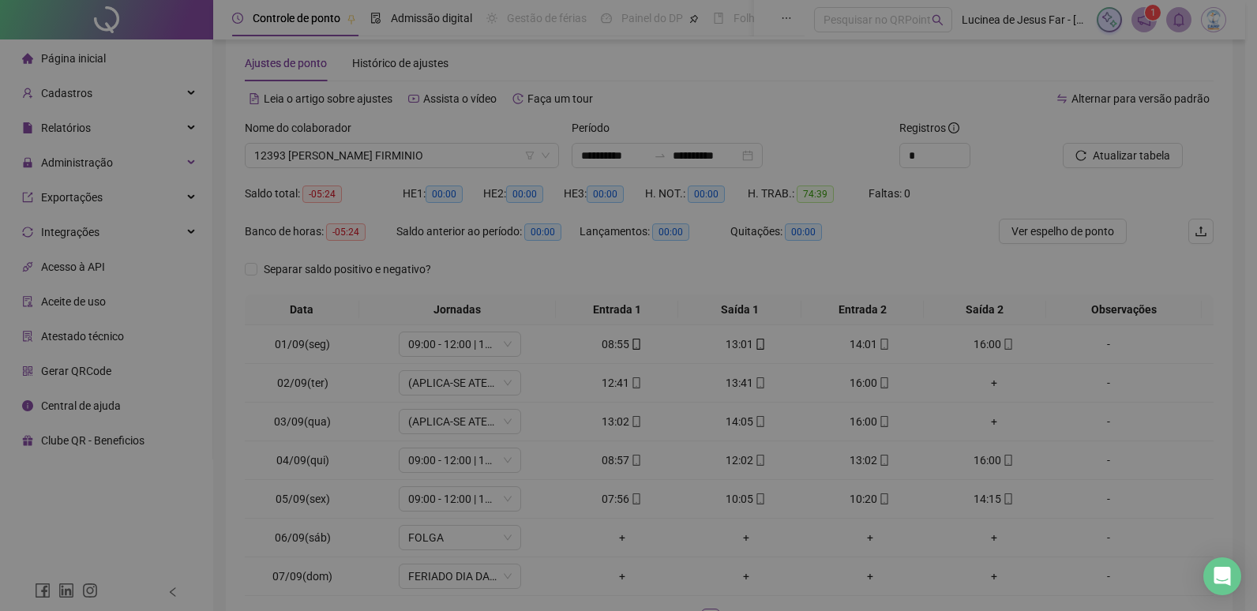
type input "*****"
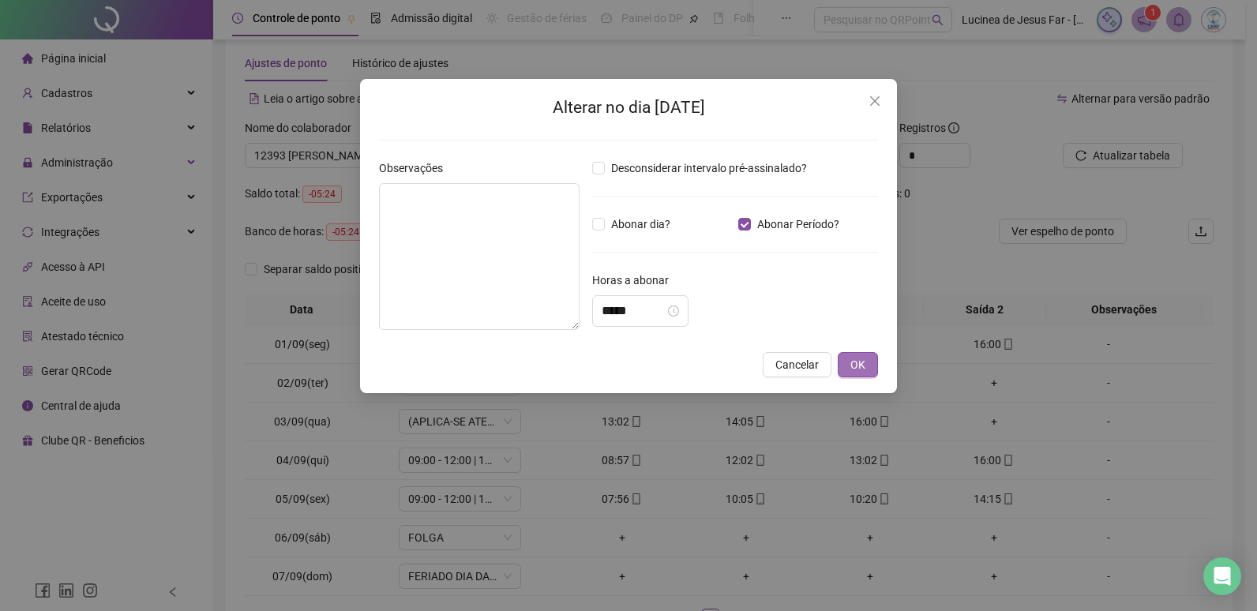
click at [852, 366] on span "OK" at bounding box center [857, 364] width 15 height 17
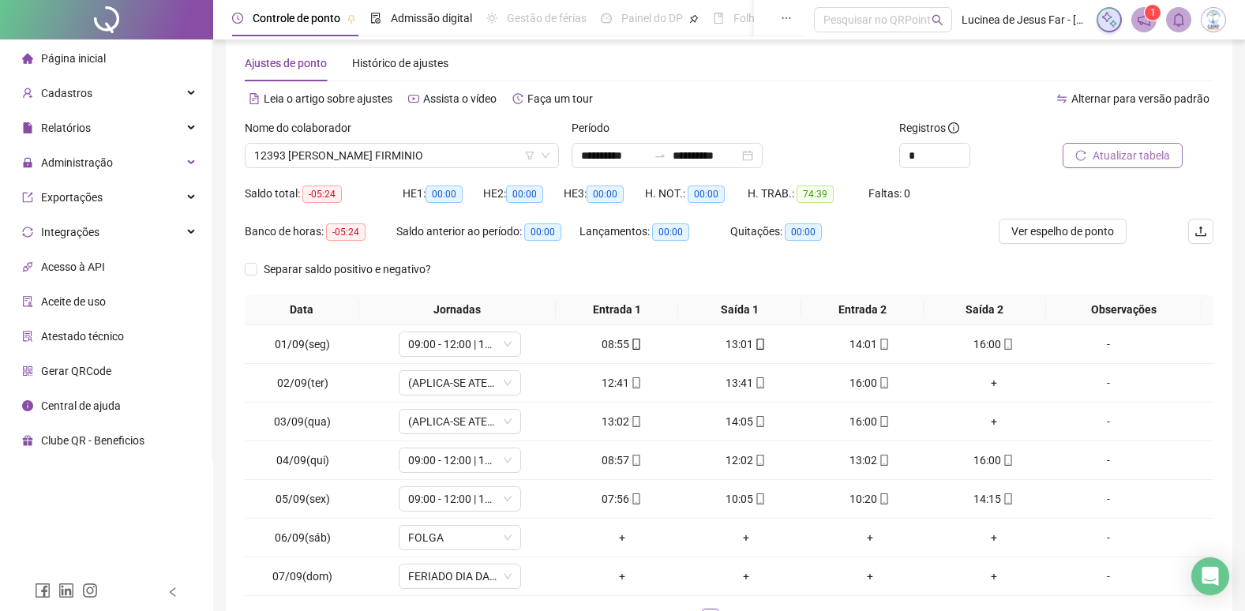
click at [1113, 149] on span "Atualizar tabela" at bounding box center [1131, 155] width 77 height 17
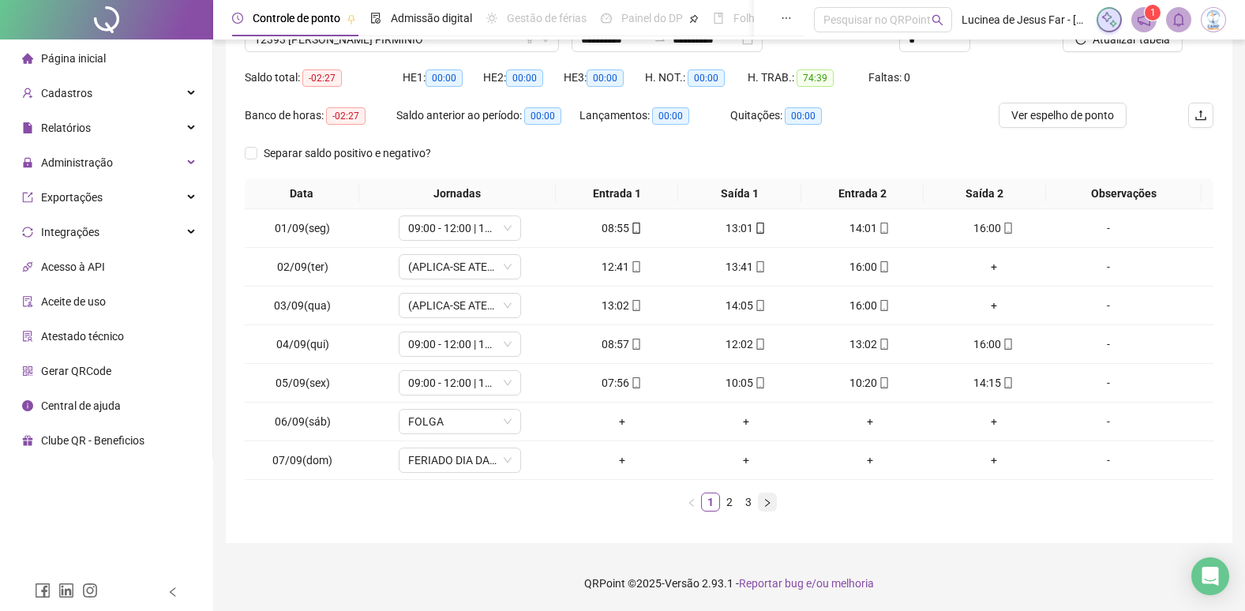
click at [773, 502] on button "button" at bounding box center [767, 502] width 19 height 19
click at [773, 501] on button "button" at bounding box center [767, 502] width 19 height 19
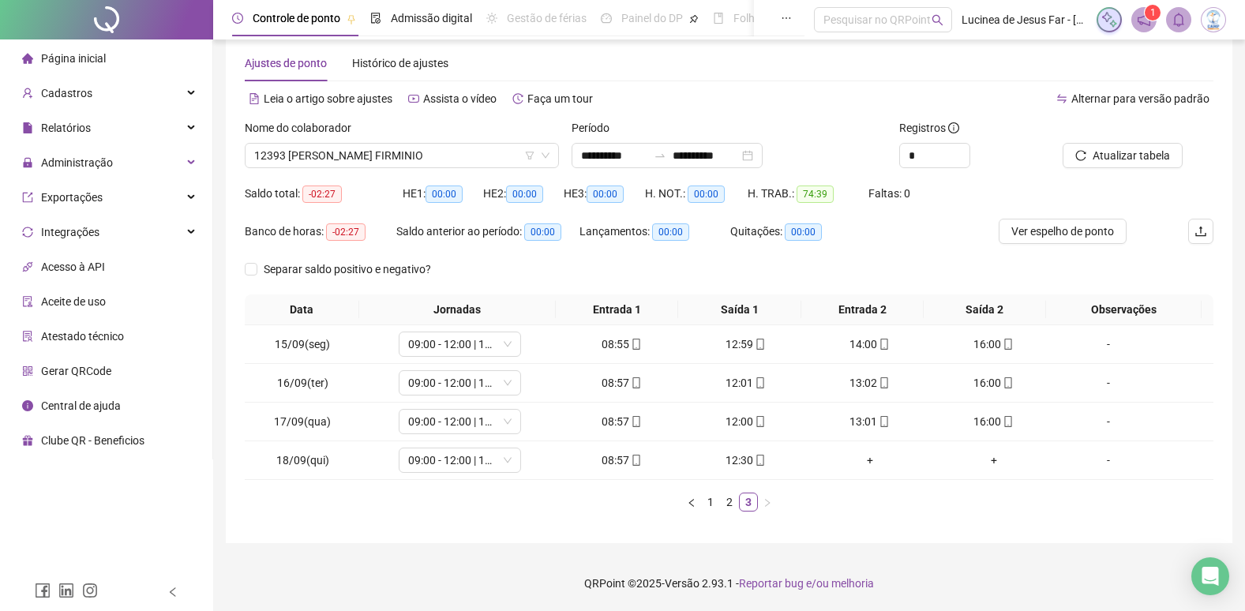
scroll to position [26, 0]
click at [1061, 238] on span "Ver espelho de ponto" at bounding box center [1063, 231] width 103 height 17
click at [494, 154] on span "12393 [PERSON_NAME] FIRMINIO" at bounding box center [401, 156] width 295 height 24
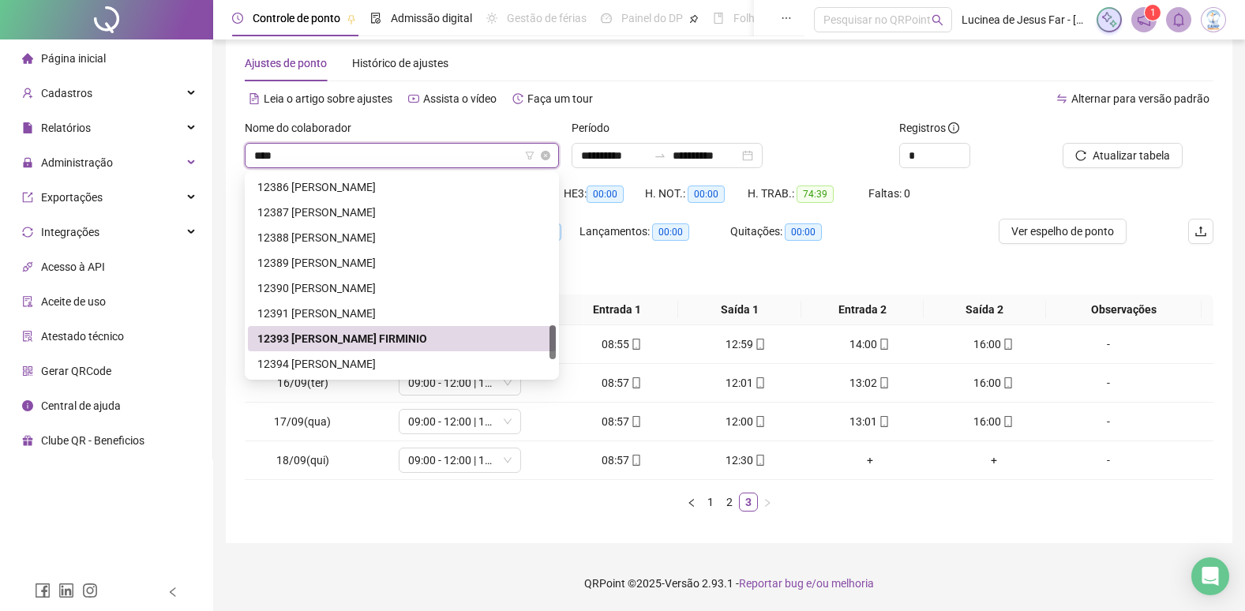
scroll to position [0, 0]
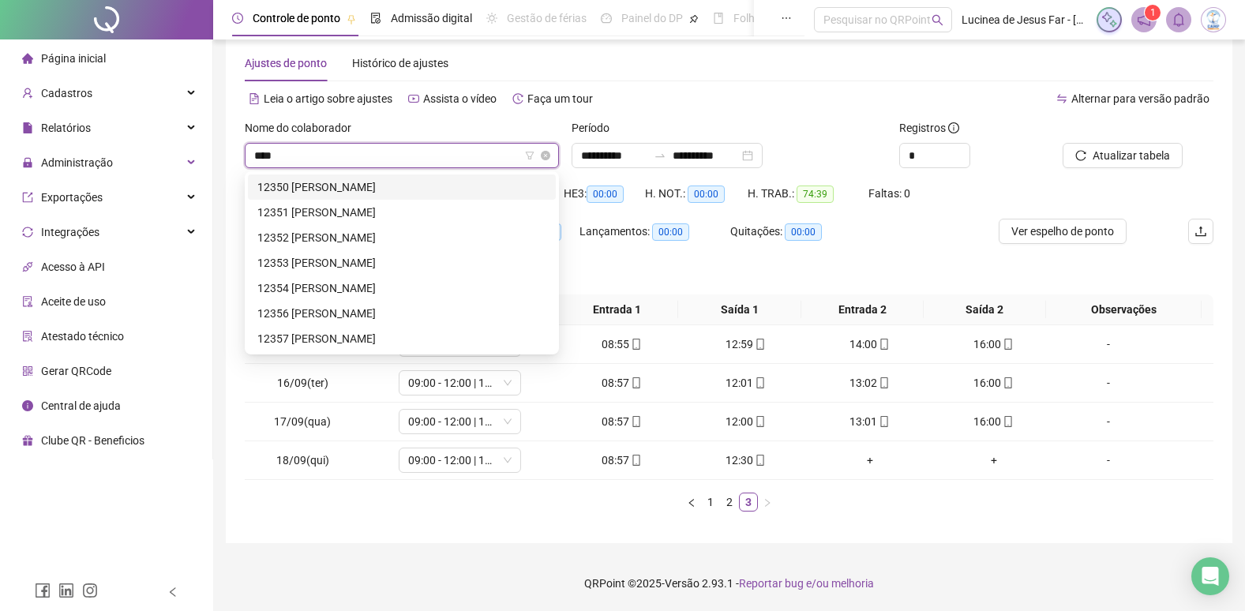
type input "*****"
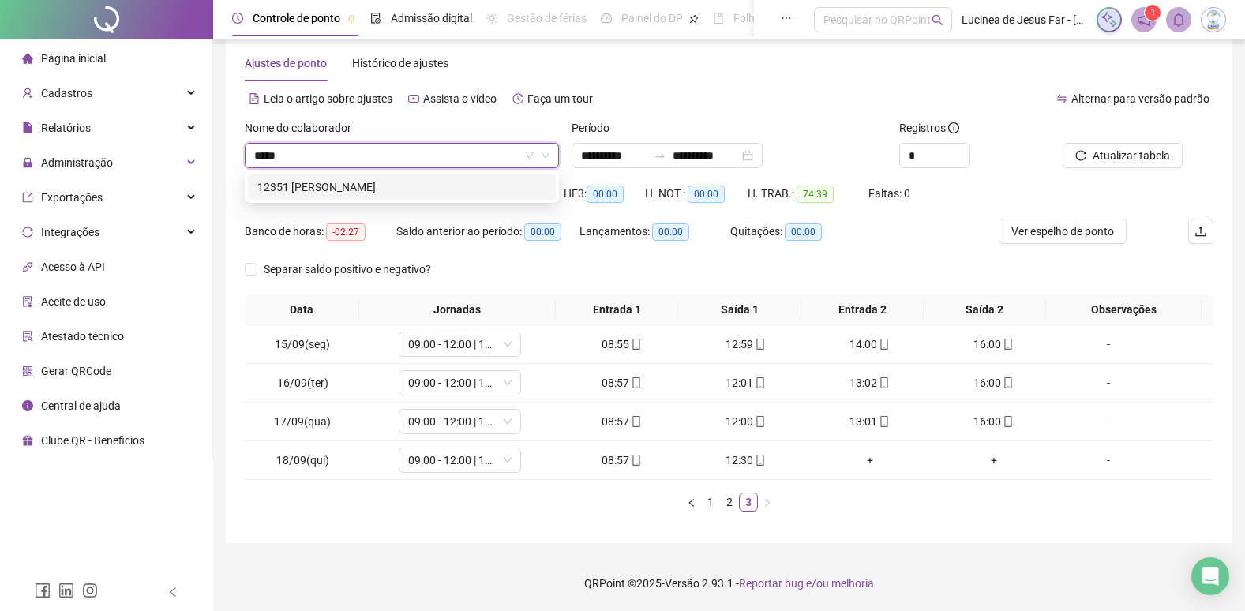
click at [472, 187] on div "12351 [PERSON_NAME]" at bounding box center [401, 186] width 289 height 17
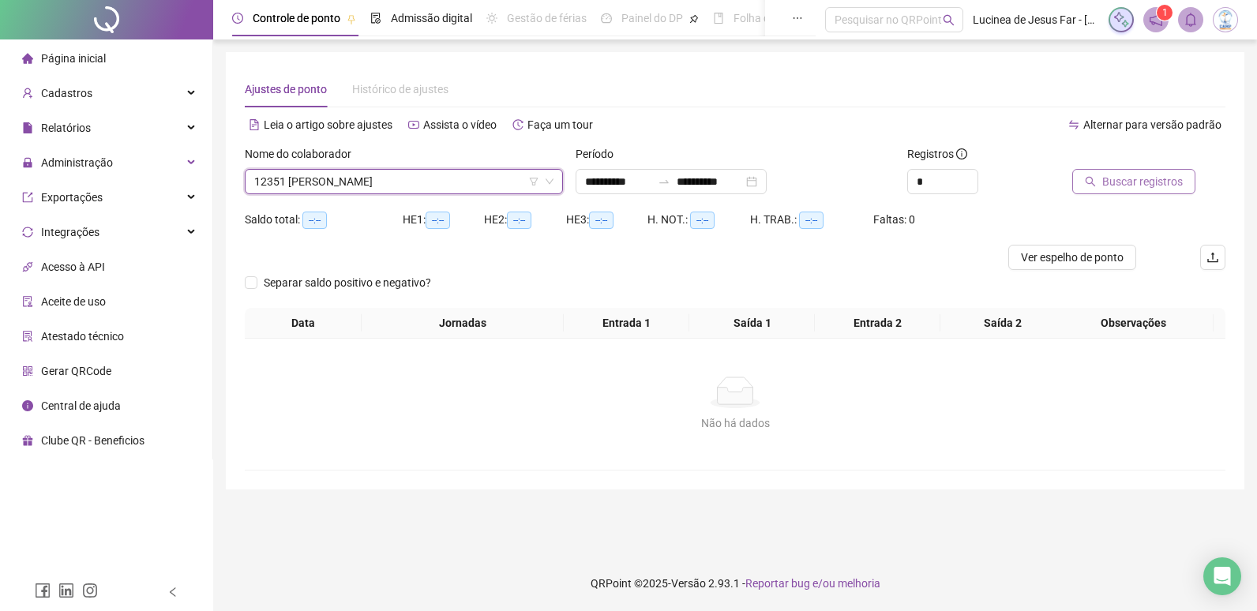
click at [1151, 182] on span "Buscar registros" at bounding box center [1142, 181] width 81 height 17
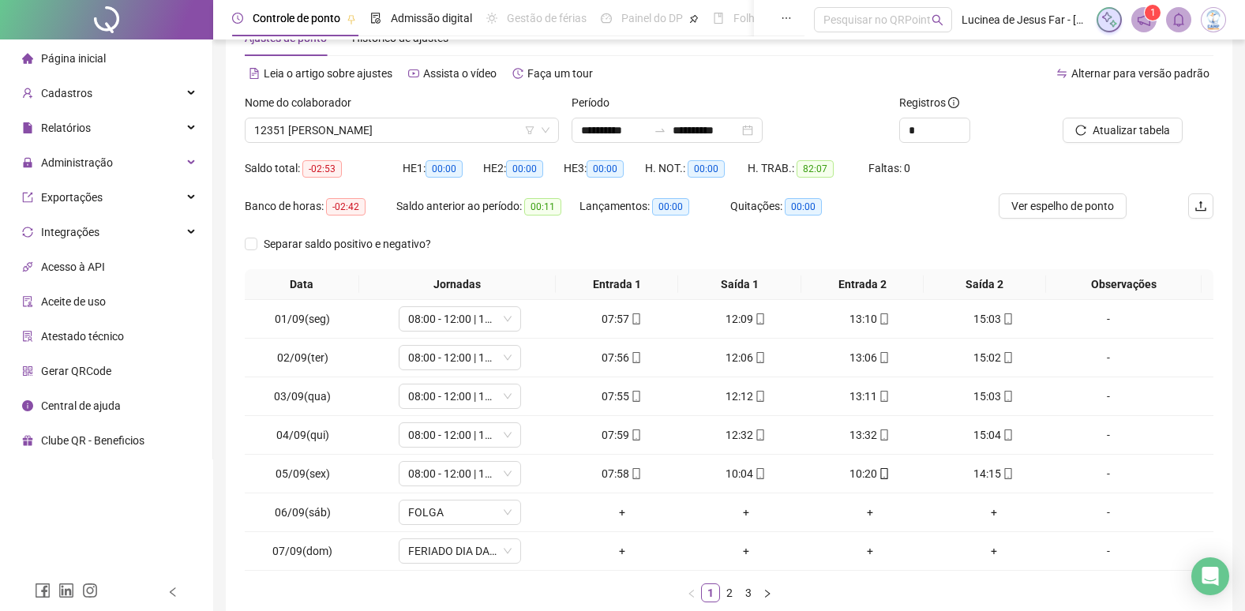
scroll to position [79, 0]
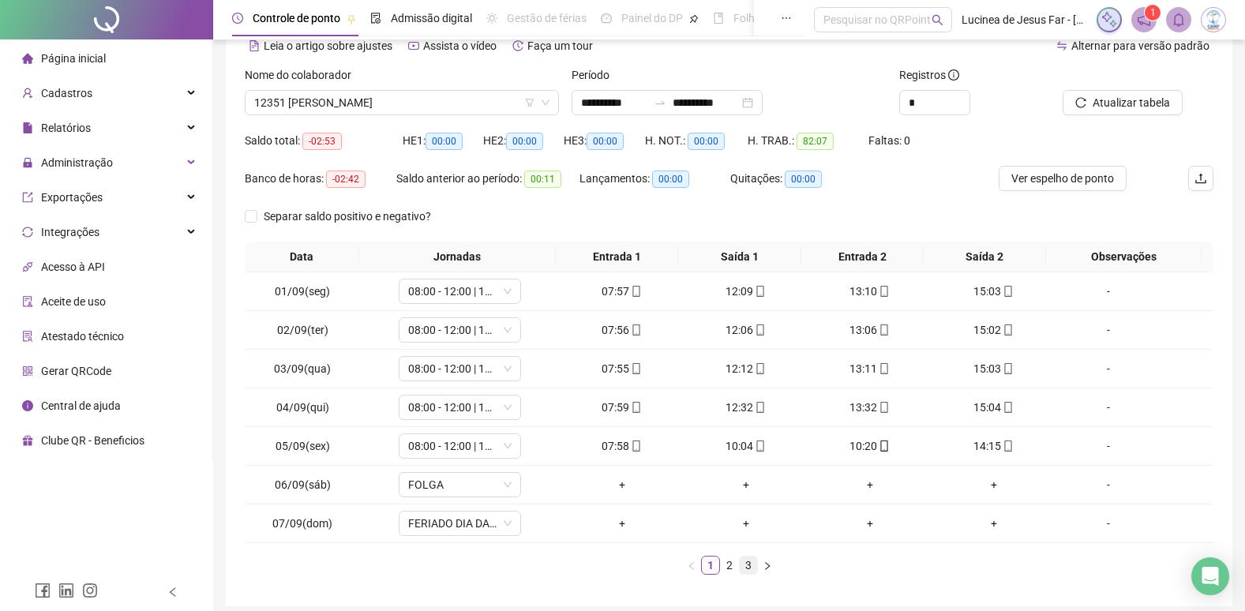
click at [745, 565] on link "3" at bounding box center [748, 565] width 17 height 17
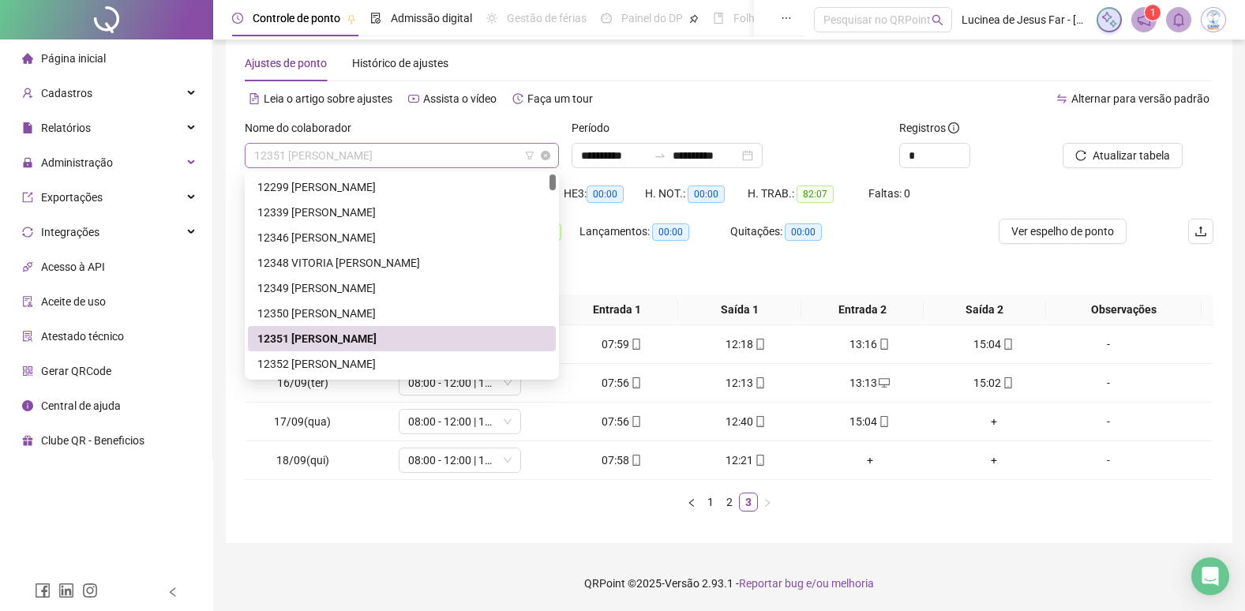
click at [471, 143] on div "12351 [PERSON_NAME]" at bounding box center [402, 155] width 314 height 25
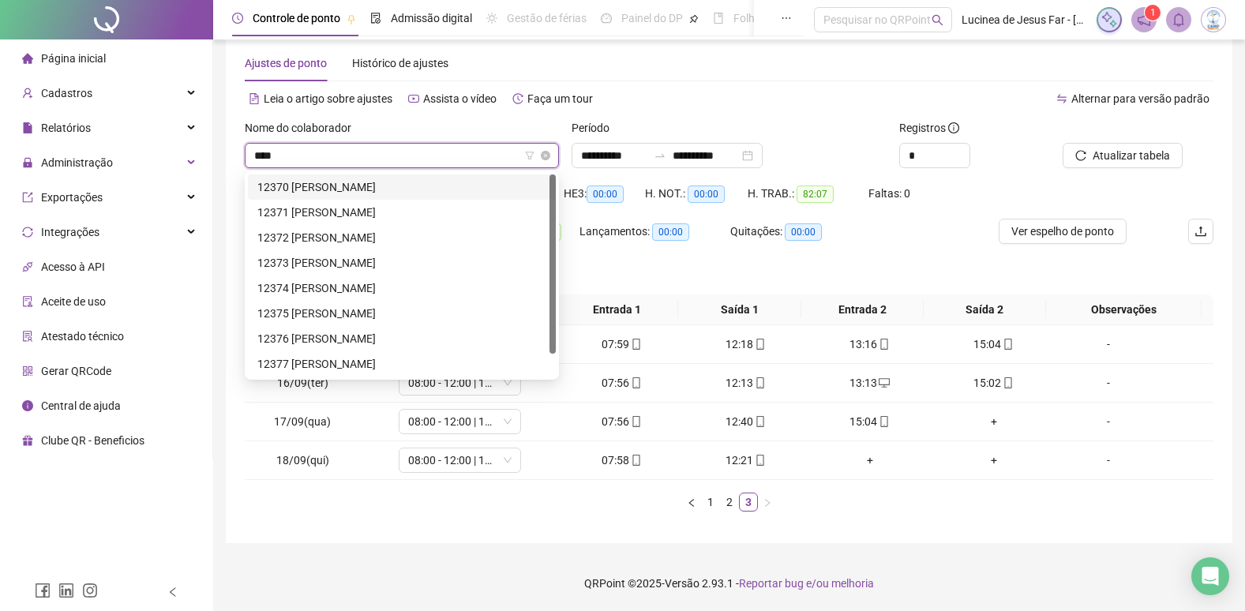
type input "*****"
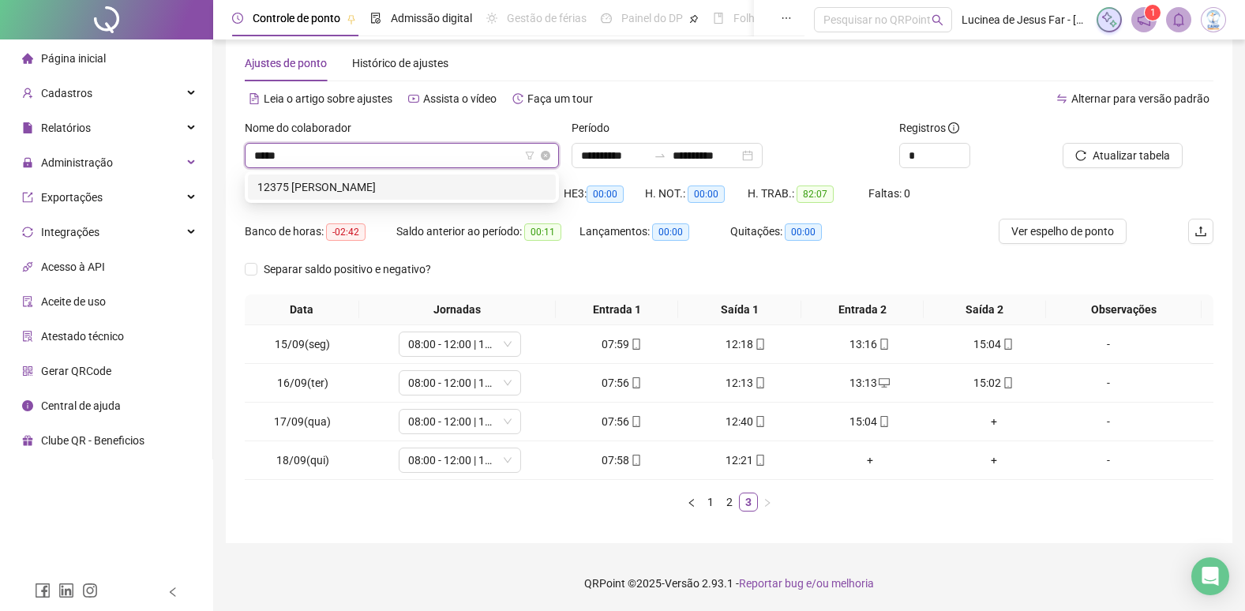
click at [457, 187] on div "12375 [PERSON_NAME]" at bounding box center [401, 186] width 289 height 17
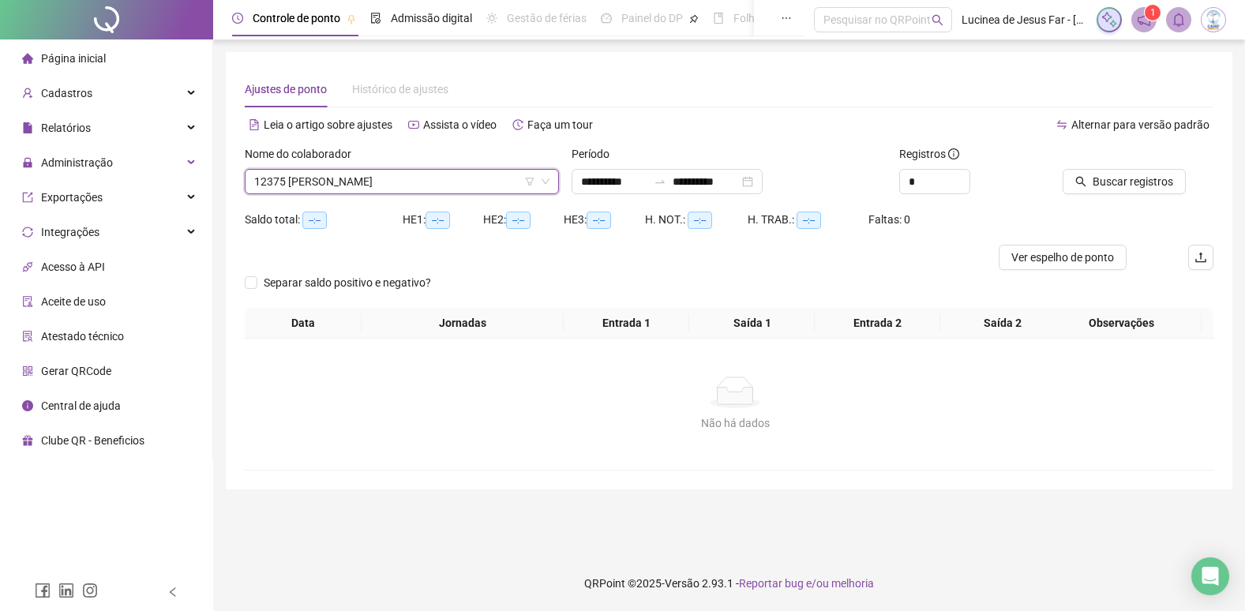
scroll to position [0, 0]
click at [1140, 181] on span "Buscar registros" at bounding box center [1142, 181] width 81 height 17
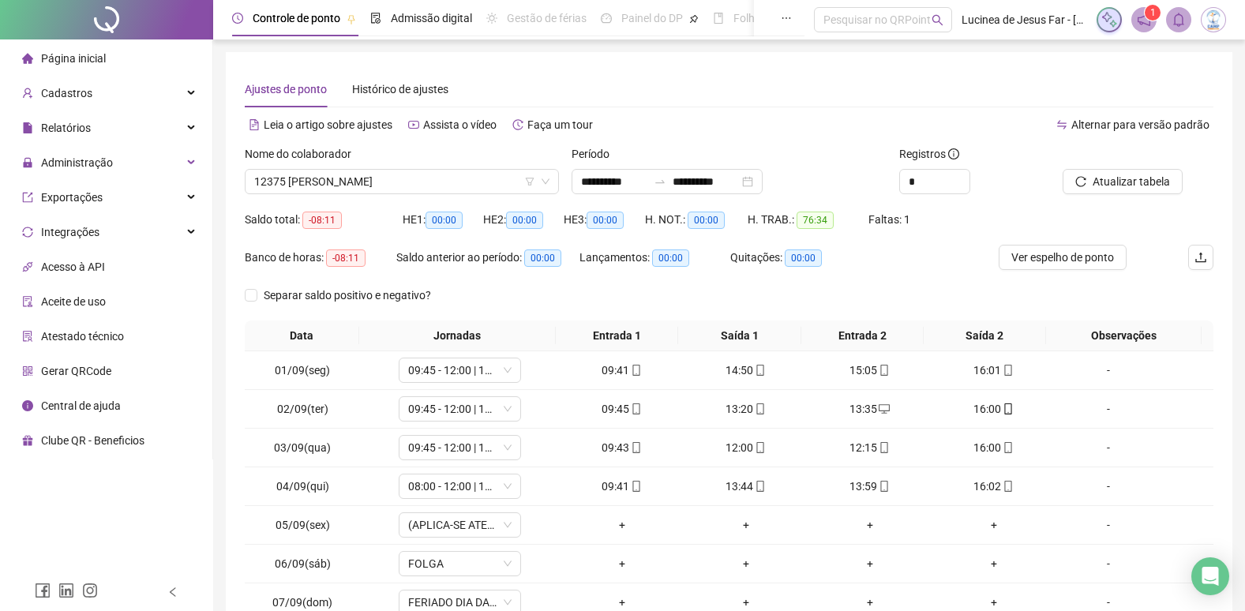
scroll to position [142, 0]
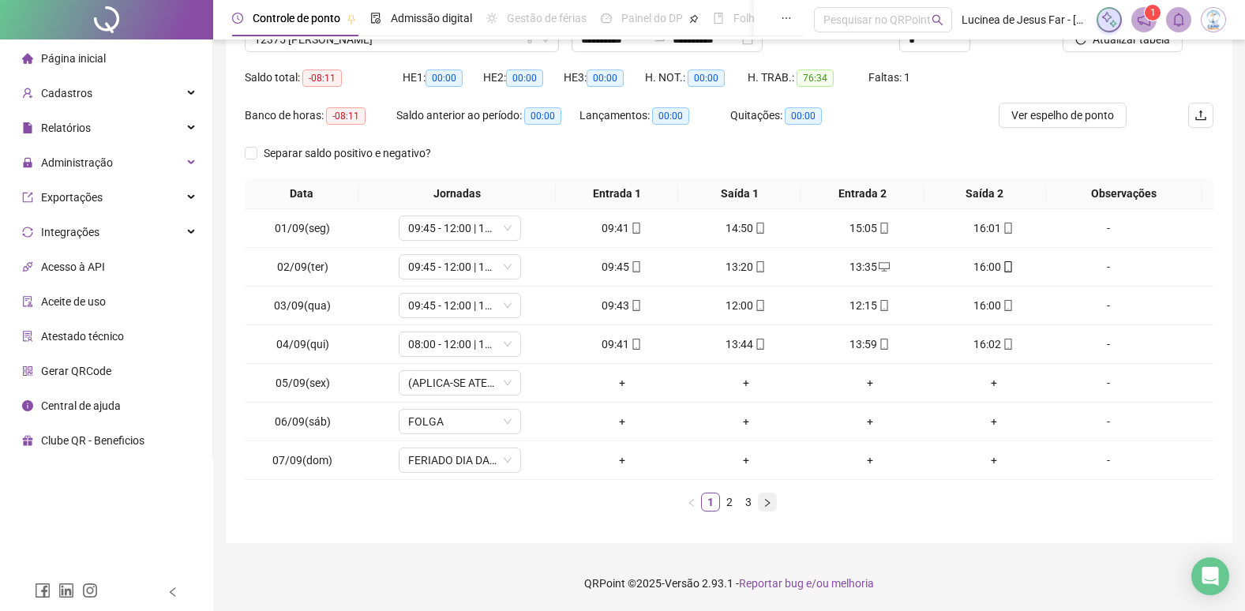
click at [763, 501] on icon "right" at bounding box center [767, 502] width 9 height 9
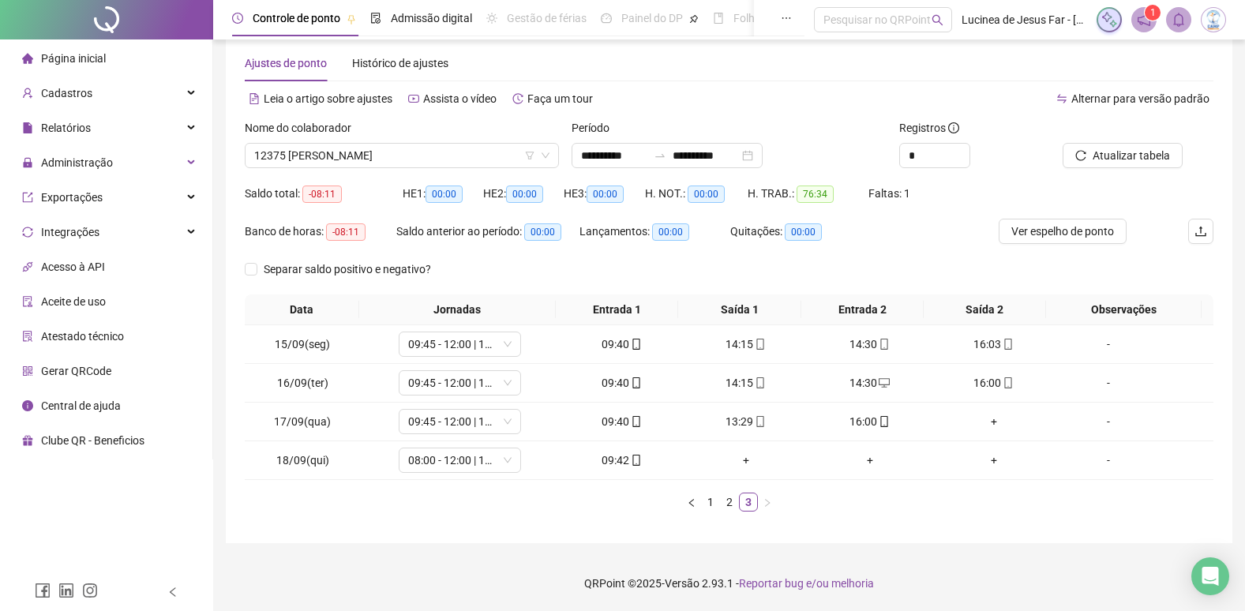
scroll to position [26, 0]
click at [1140, 156] on span "Atualizar tabela" at bounding box center [1131, 155] width 77 height 17
click at [362, 161] on span "12375 [PERSON_NAME]" at bounding box center [401, 156] width 295 height 24
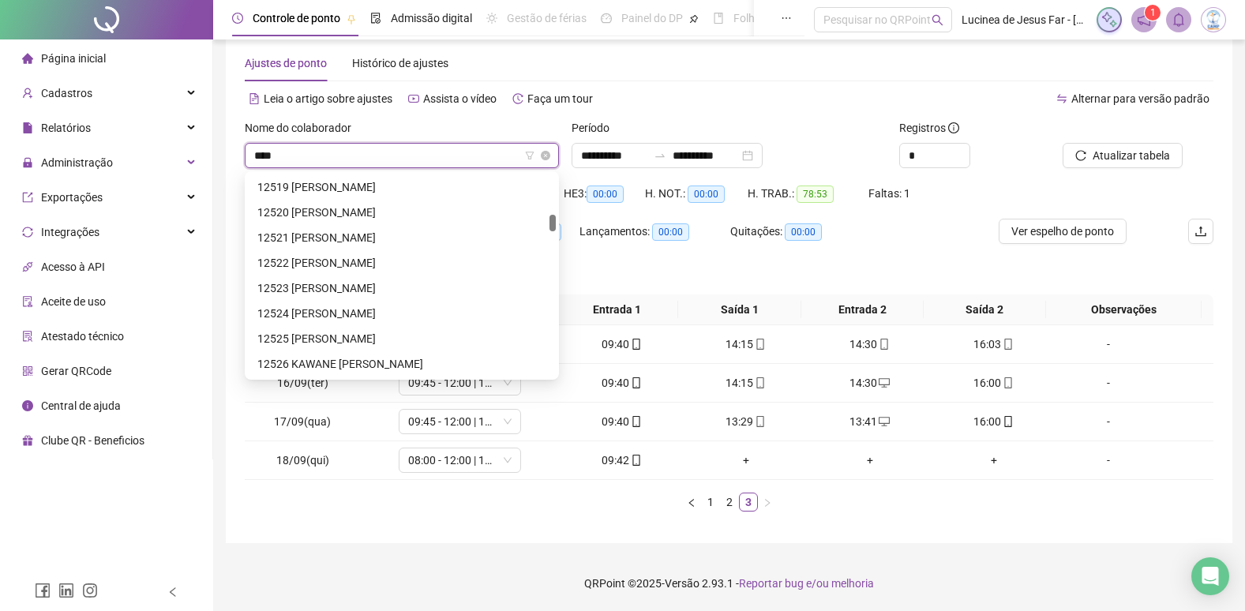
scroll to position [51, 0]
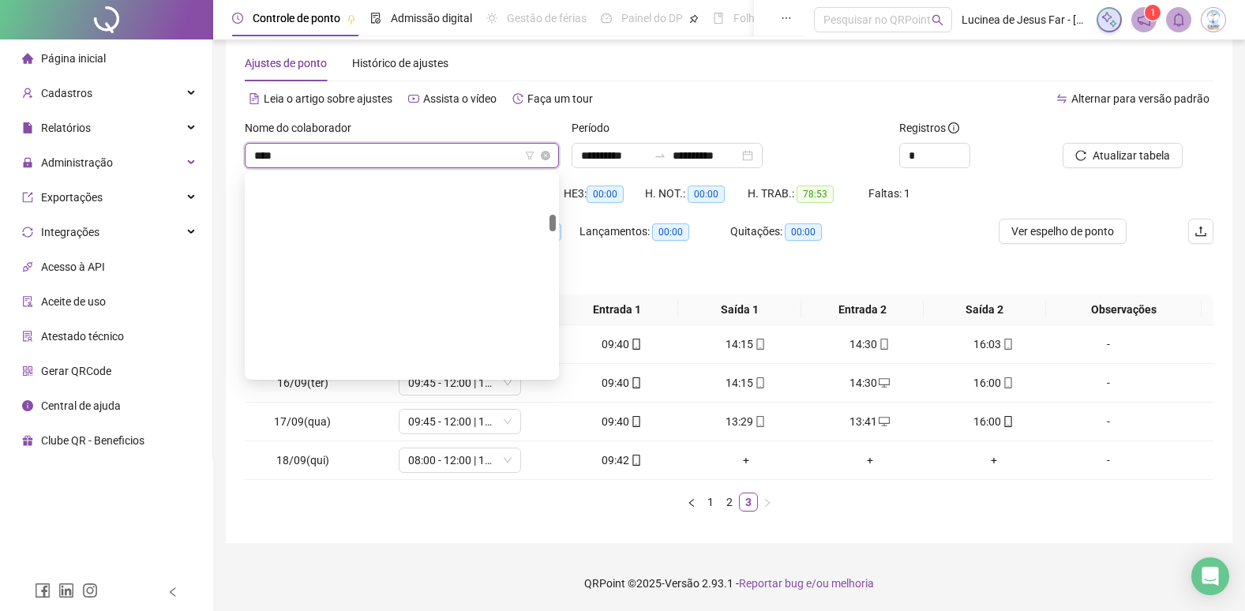
type input "*****"
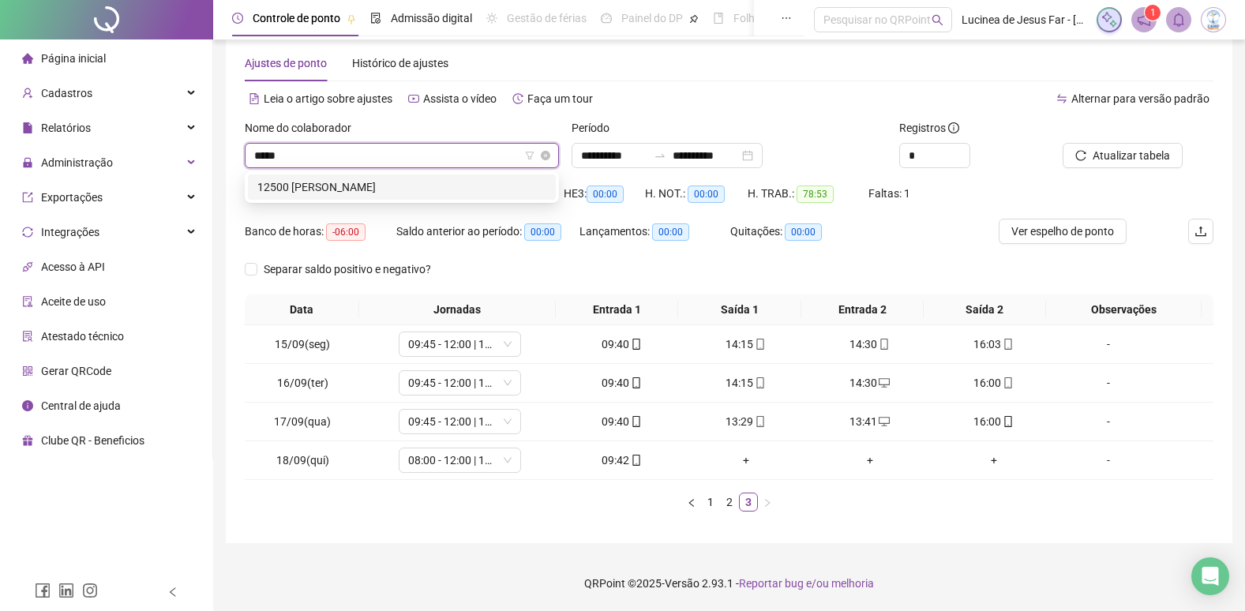
scroll to position [0, 0]
click at [444, 187] on div "12500 CAMILA DA SILVA SANTOS" at bounding box center [401, 186] width 289 height 17
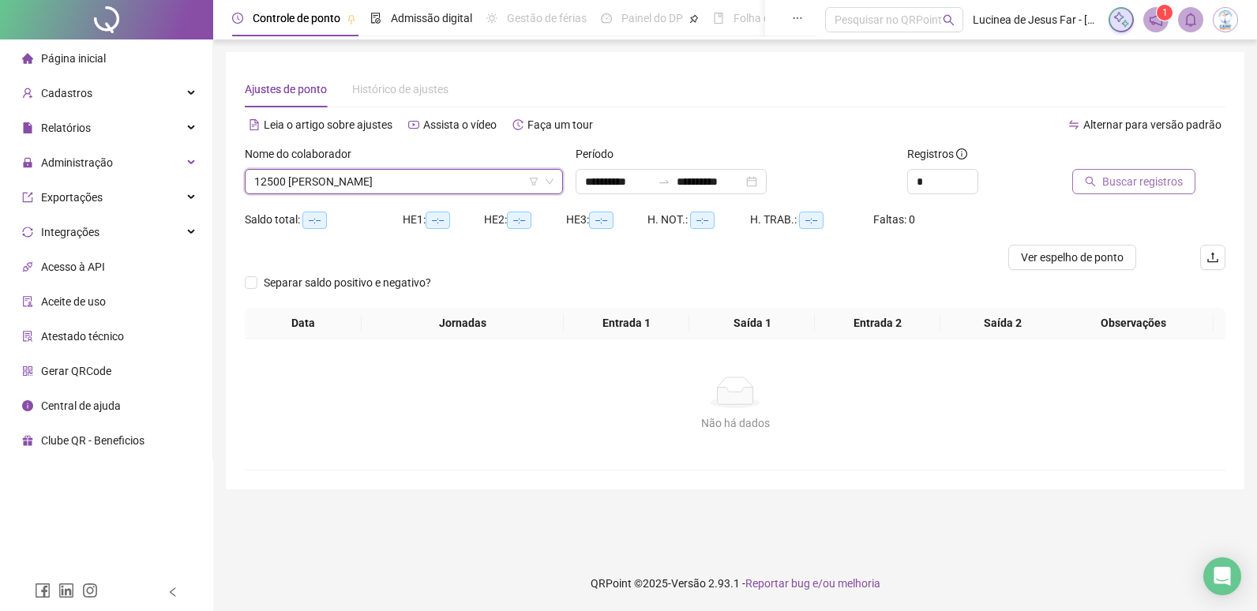
click at [1137, 178] on span "Buscar registros" at bounding box center [1142, 181] width 81 height 17
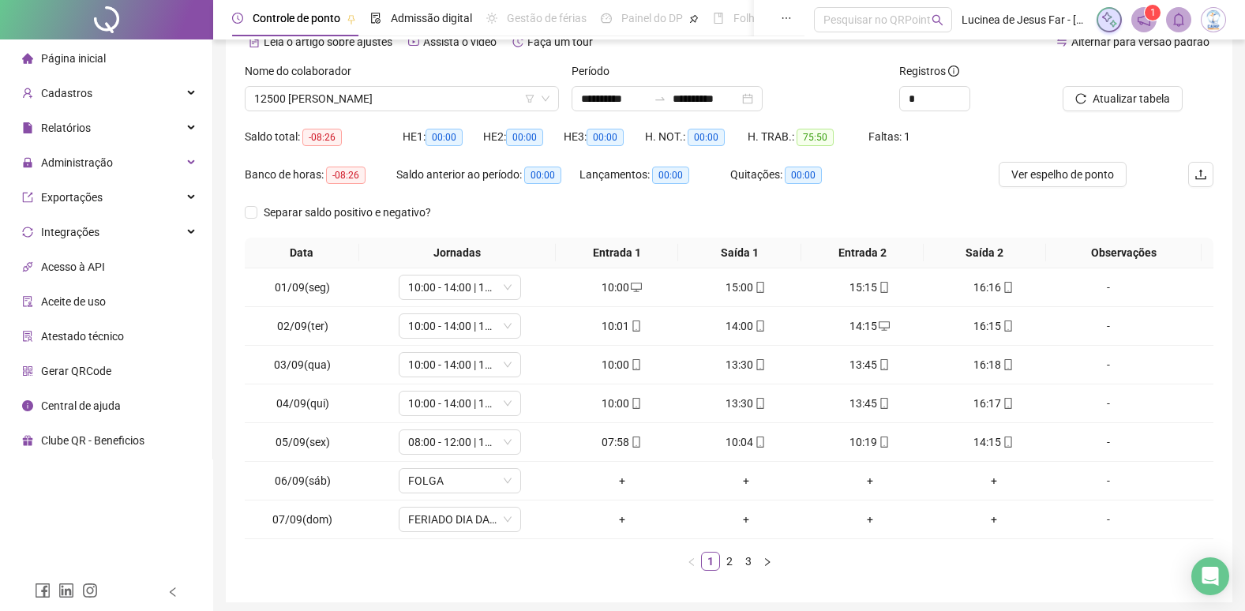
scroll to position [142, 0]
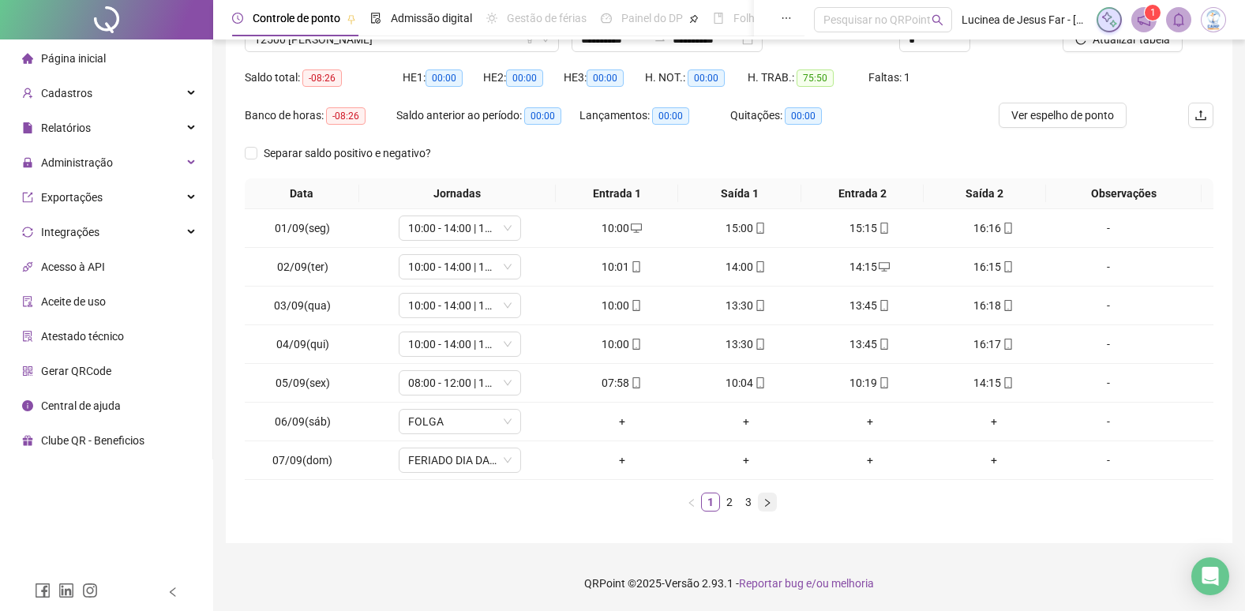
click at [768, 502] on icon "right" at bounding box center [767, 502] width 5 height 8
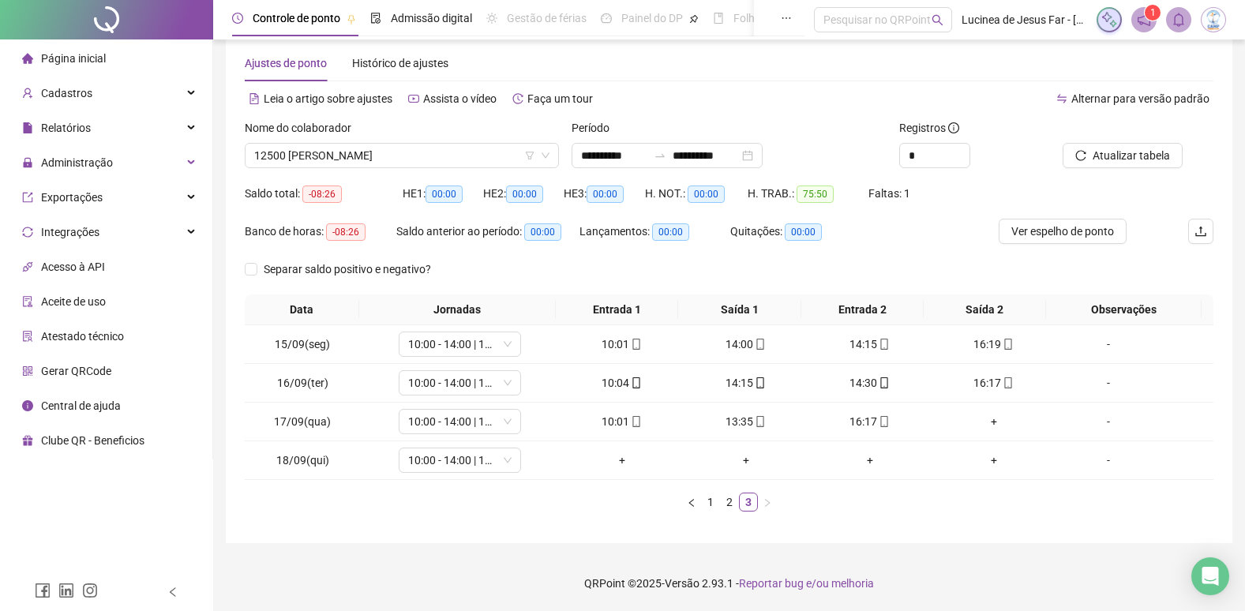
scroll to position [26, 0]
click at [1128, 151] on span "Atualizar tabela" at bounding box center [1131, 155] width 77 height 17
click at [426, 164] on span "12500 CAMILA DA SILVA SANTOS" at bounding box center [401, 156] width 295 height 24
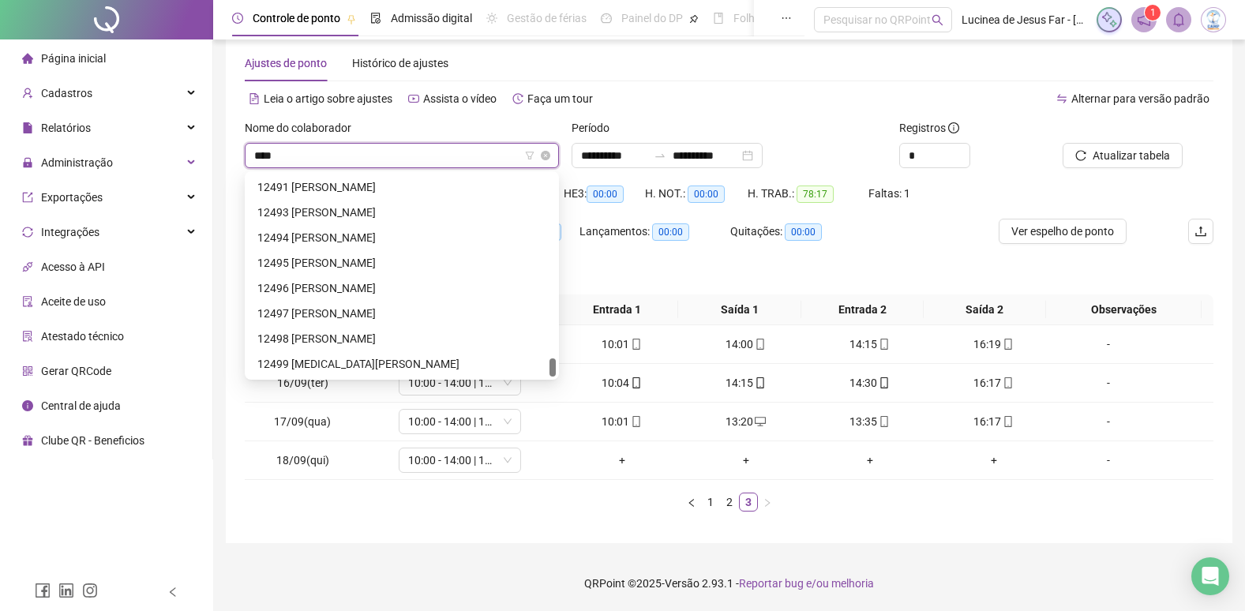
scroll to position [25, 0]
type input "*****"
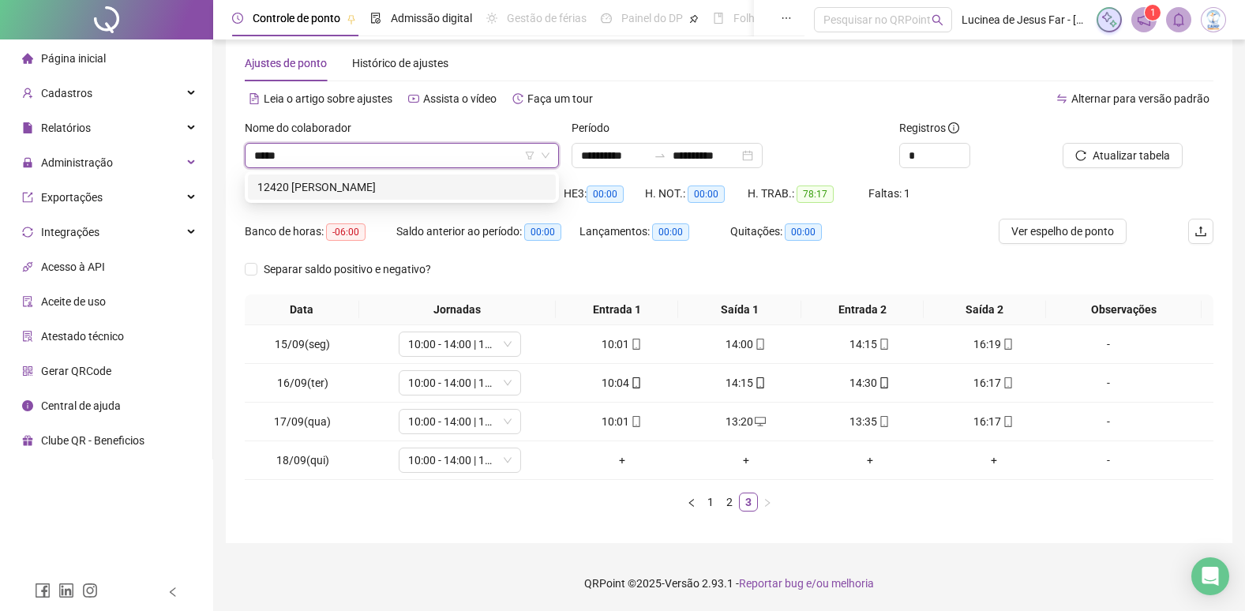
click at [432, 187] on div "12420 KAUA BERNARDO REIS" at bounding box center [401, 186] width 289 height 17
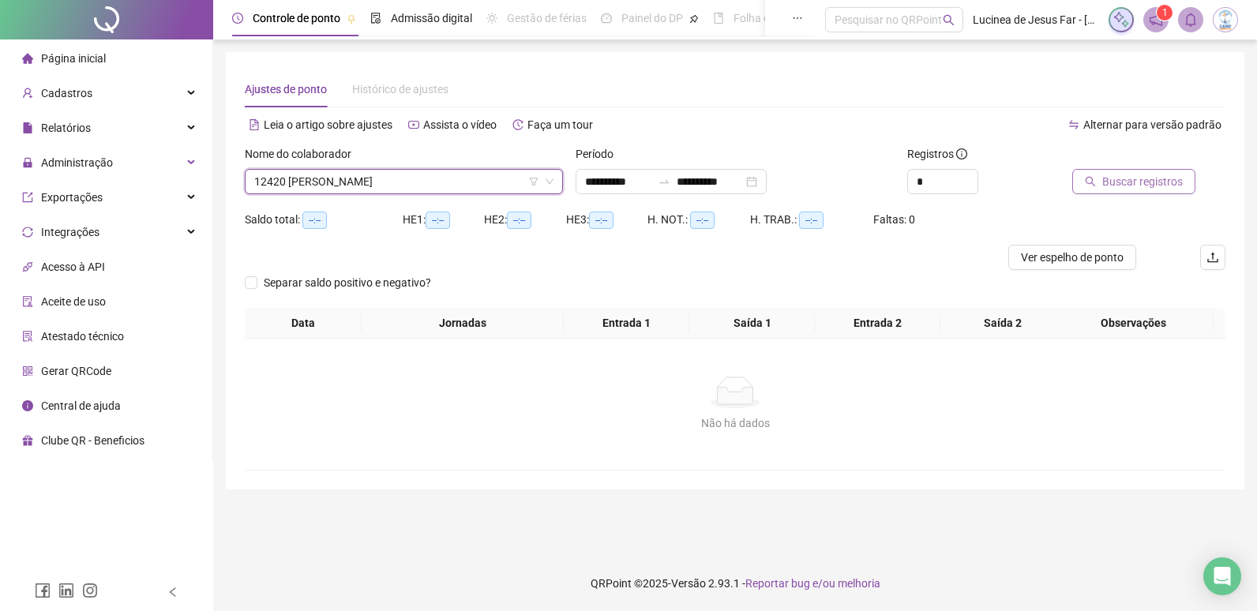
click at [1138, 183] on span "Buscar registros" at bounding box center [1142, 181] width 81 height 17
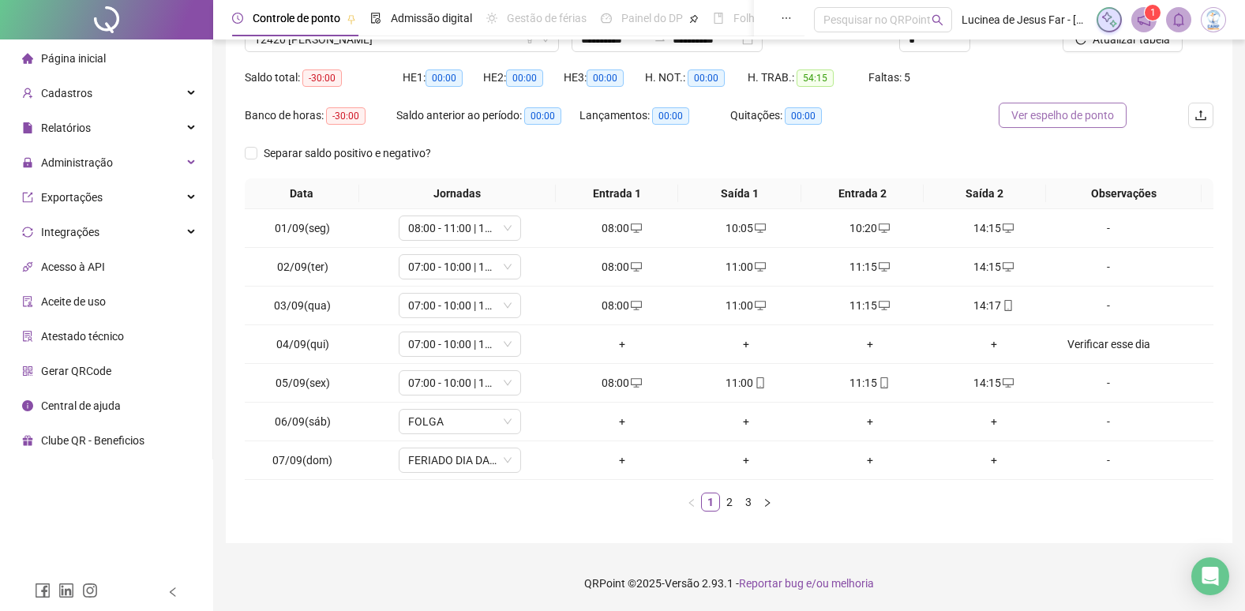
scroll to position [63, 0]
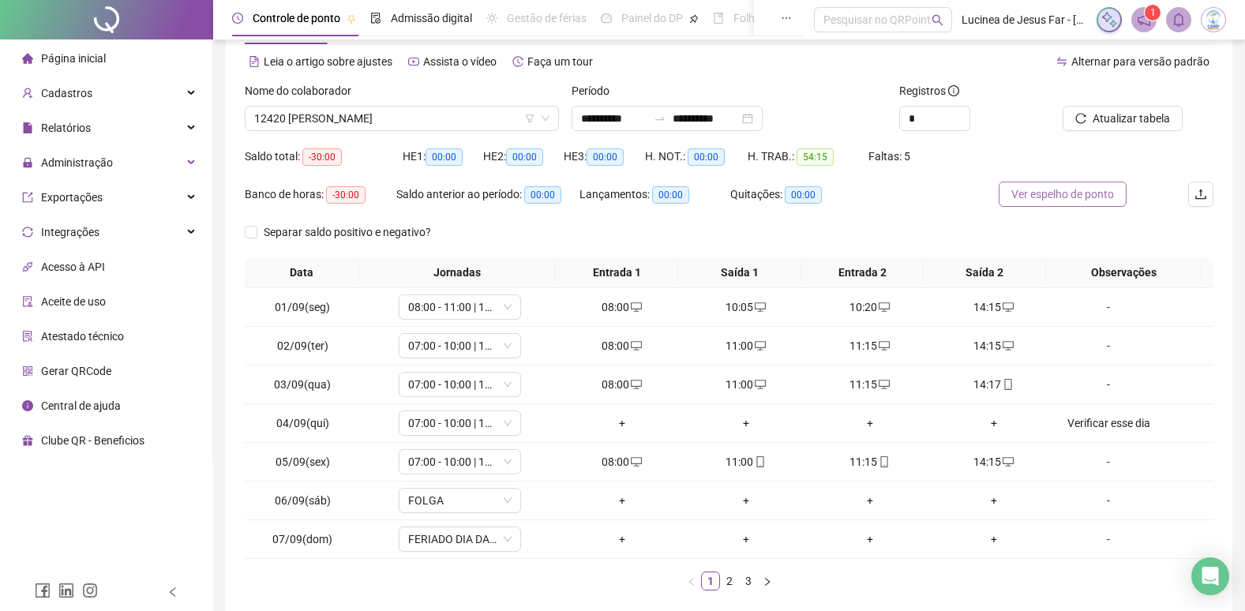
click at [1108, 119] on span "Atualizar tabela" at bounding box center [1131, 118] width 77 height 17
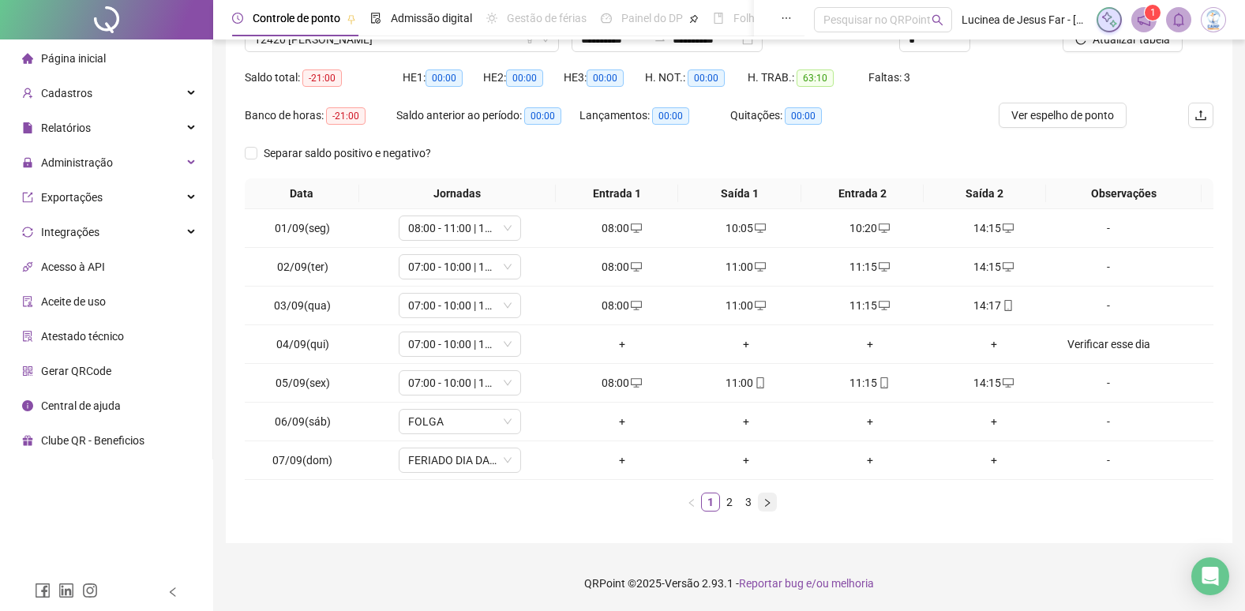
click at [772, 505] on button "button" at bounding box center [767, 502] width 19 height 19
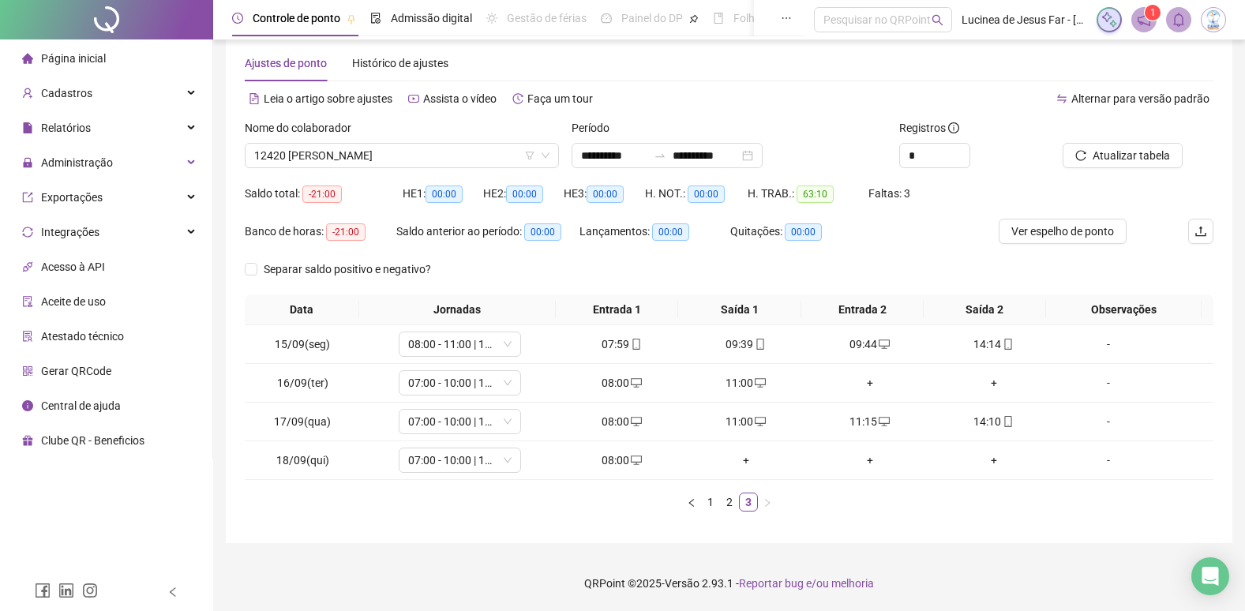
scroll to position [26, 0]
click at [402, 158] on span "12420 KAUA BERNARDO REIS" at bounding box center [401, 156] width 295 height 24
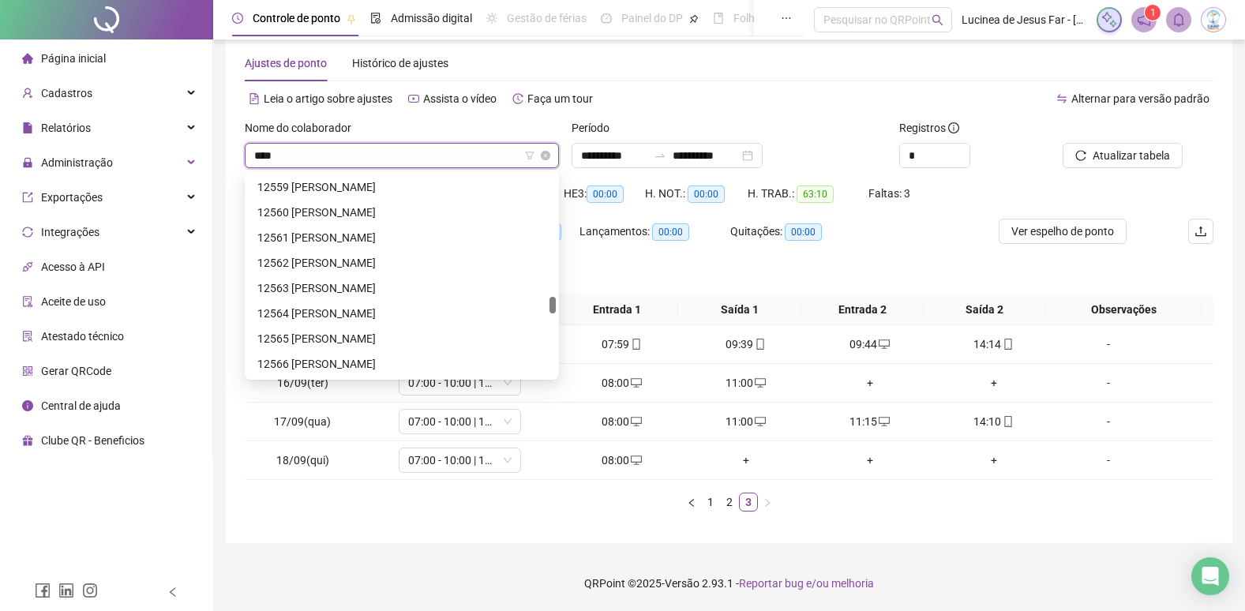
scroll to position [51, 0]
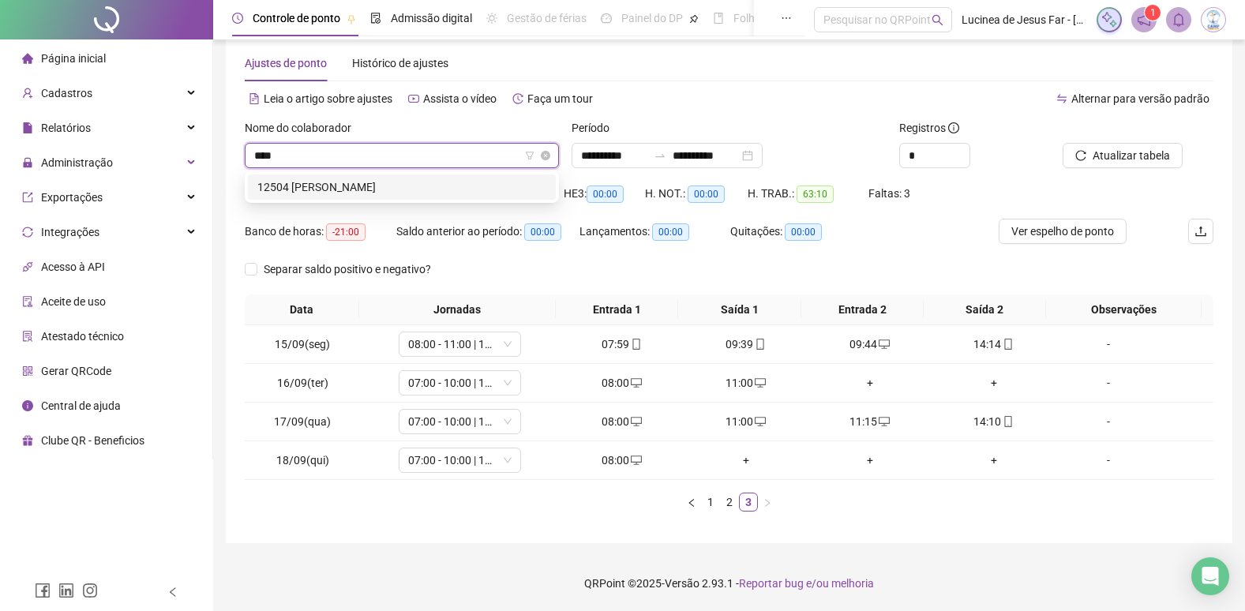
type input "*****"
drag, startPoint x: 396, startPoint y: 186, endPoint x: 550, endPoint y: 157, distance: 156.7
click at [397, 186] on div "12504 LUAN EMANUEL DE ALMEIDA BATISTA" at bounding box center [401, 186] width 289 height 17
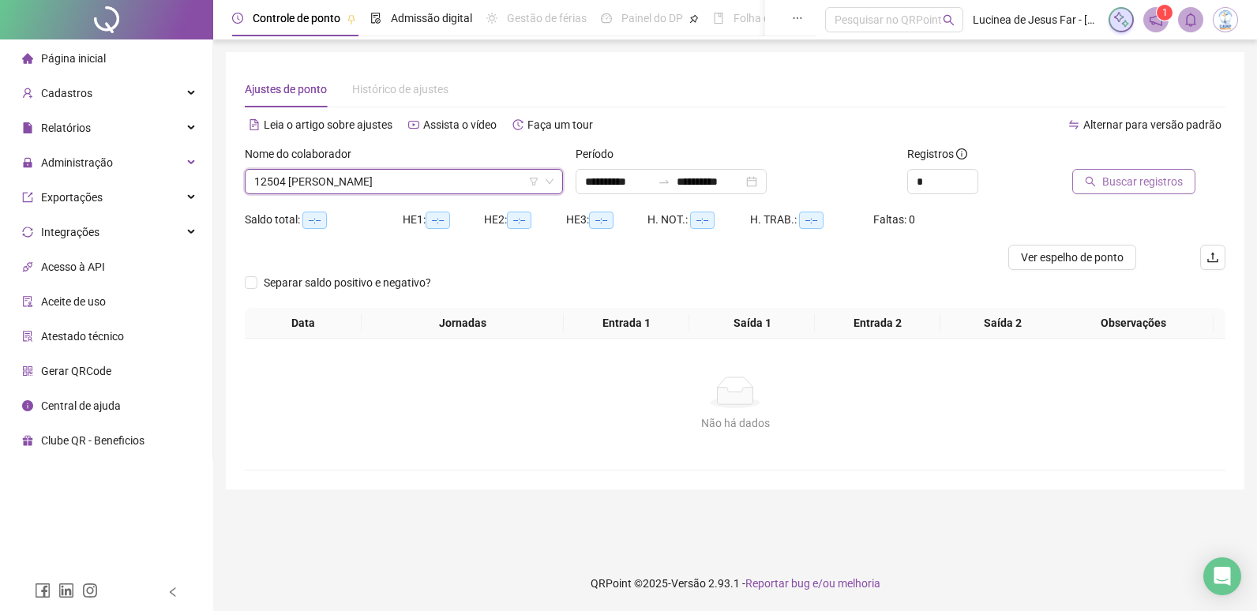
click at [1113, 182] on span "Buscar registros" at bounding box center [1142, 181] width 81 height 17
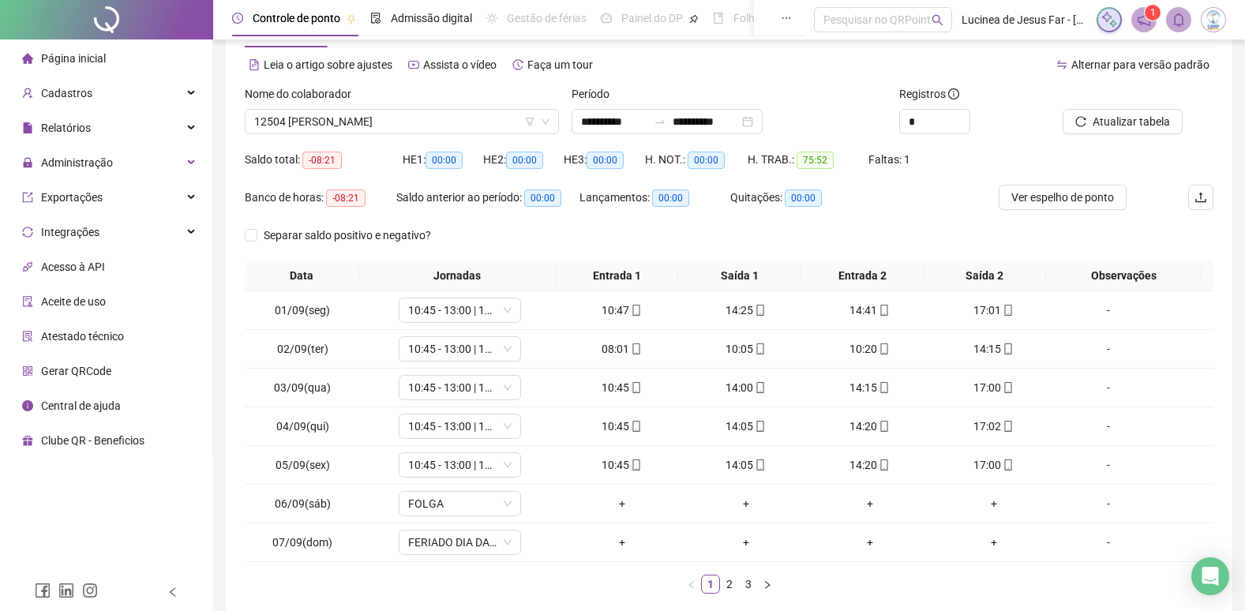
scroll to position [142, 0]
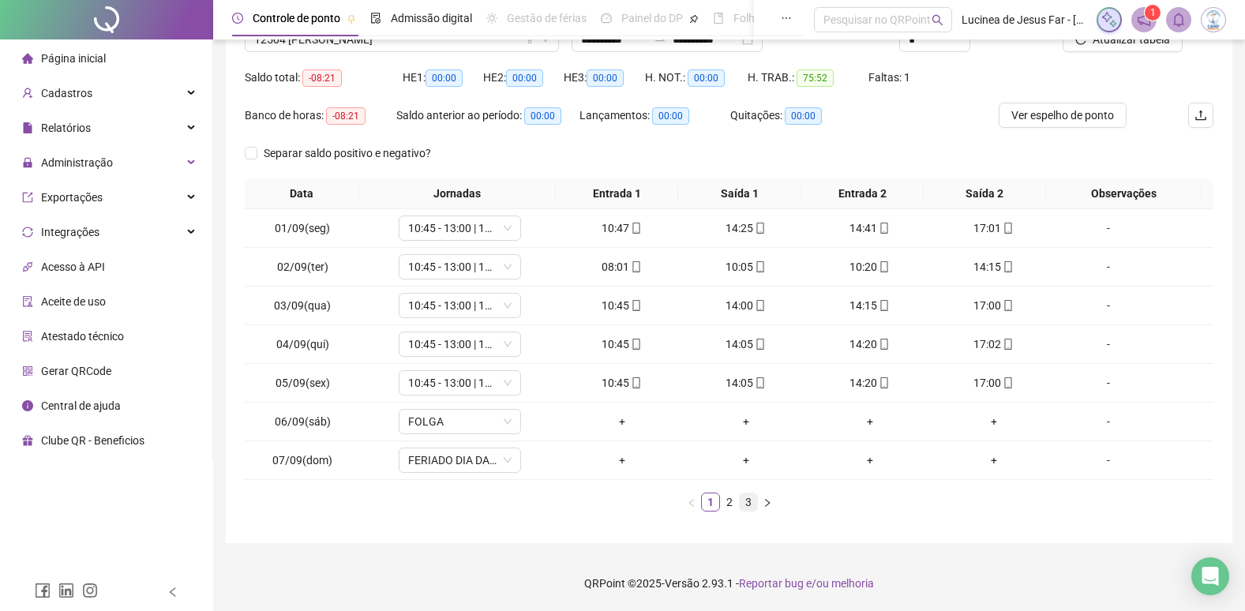
click at [748, 502] on link "3" at bounding box center [748, 502] width 17 height 17
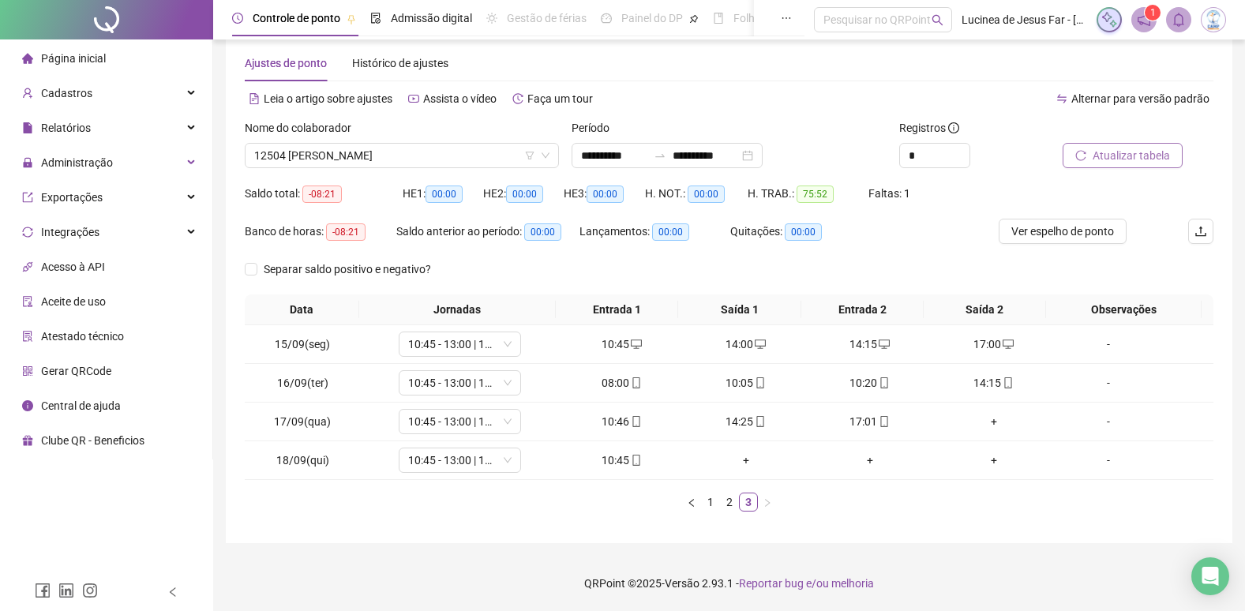
click at [1166, 147] on span "Atualizar tabela" at bounding box center [1131, 155] width 77 height 17
click at [434, 159] on span "12504 LUAN EMANUEL DE ALMEIDA BATISTA" at bounding box center [401, 156] width 295 height 24
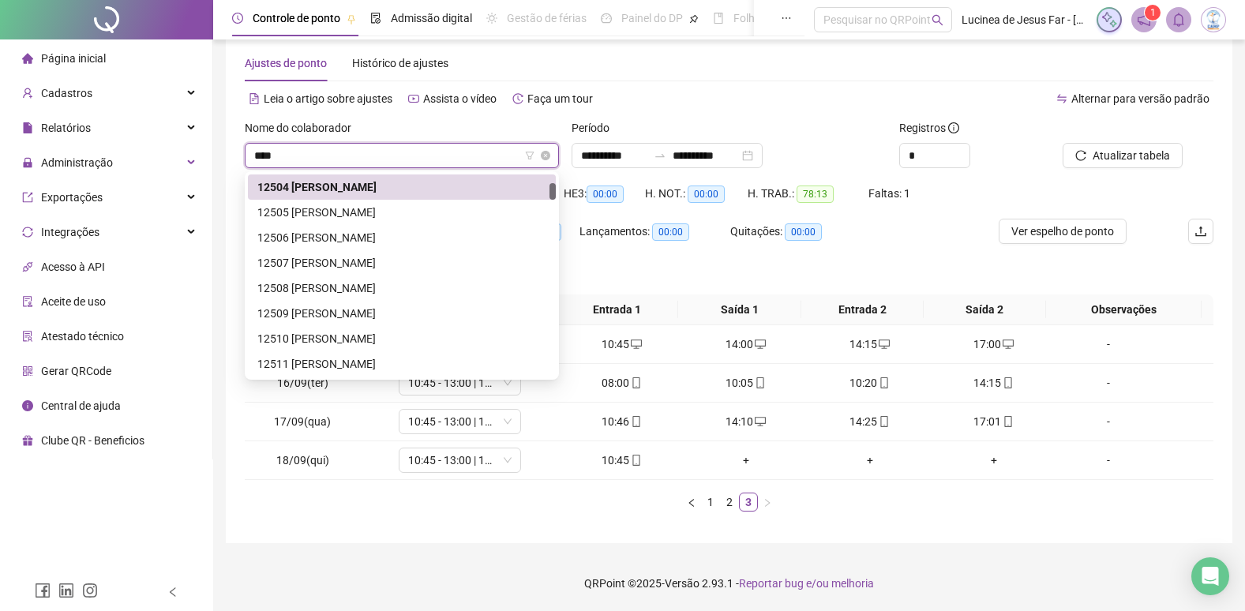
scroll to position [51, 0]
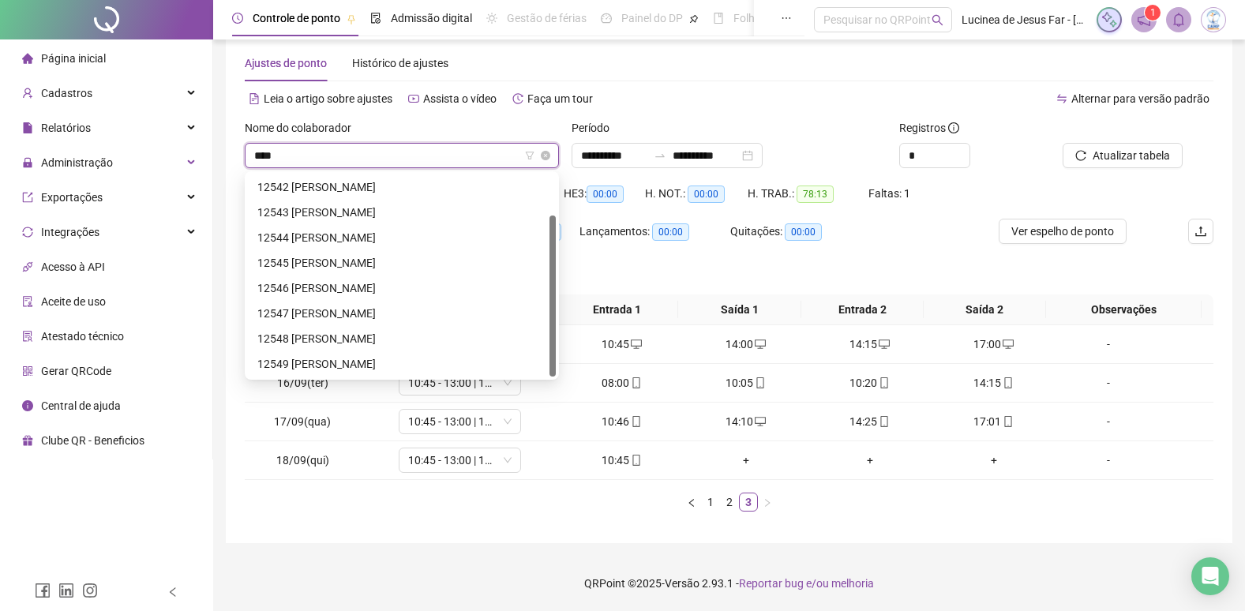
type input "*****"
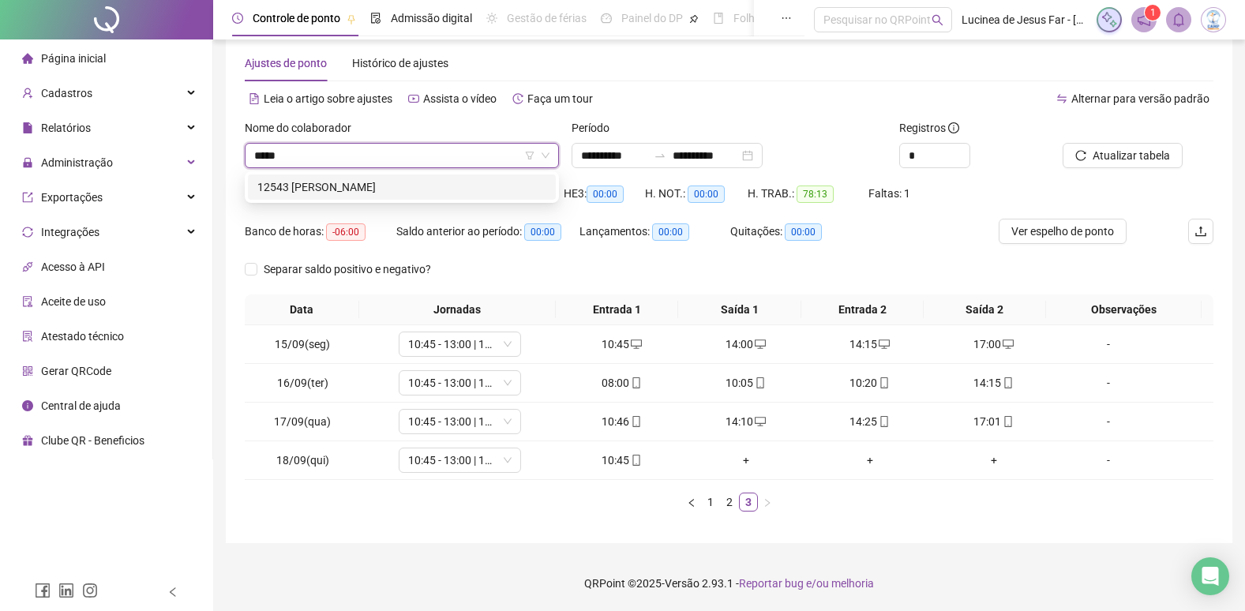
click at [451, 182] on div "12543 ALANA MIRANDA MAZAGAO" at bounding box center [401, 186] width 289 height 17
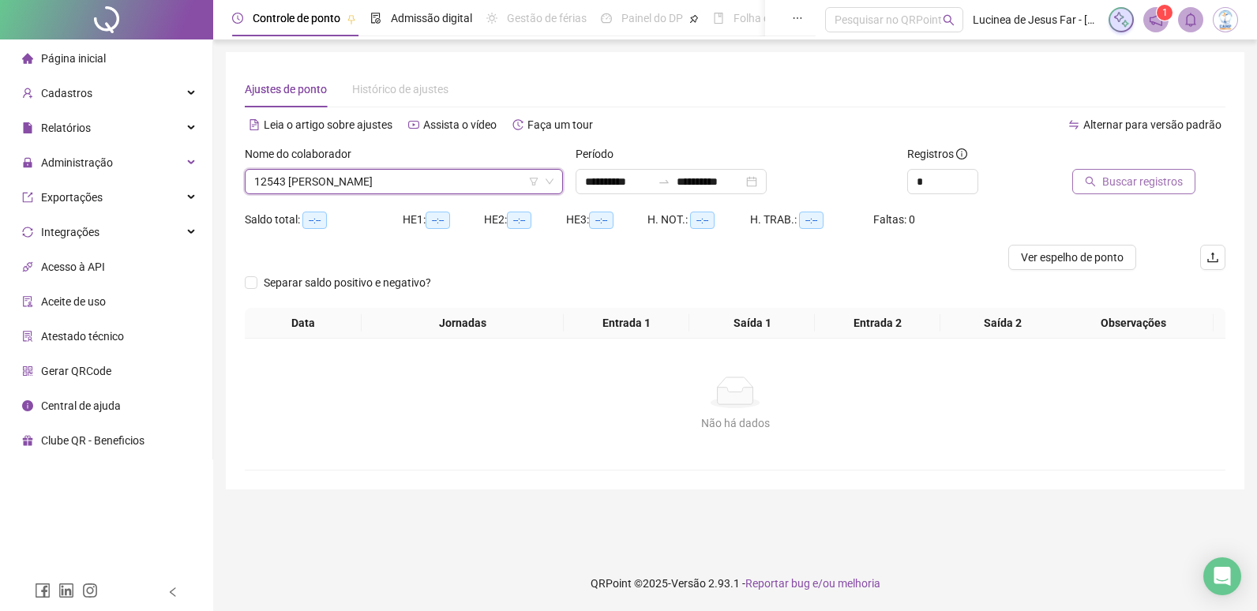
click at [1155, 179] on span "Buscar registros" at bounding box center [1142, 181] width 81 height 17
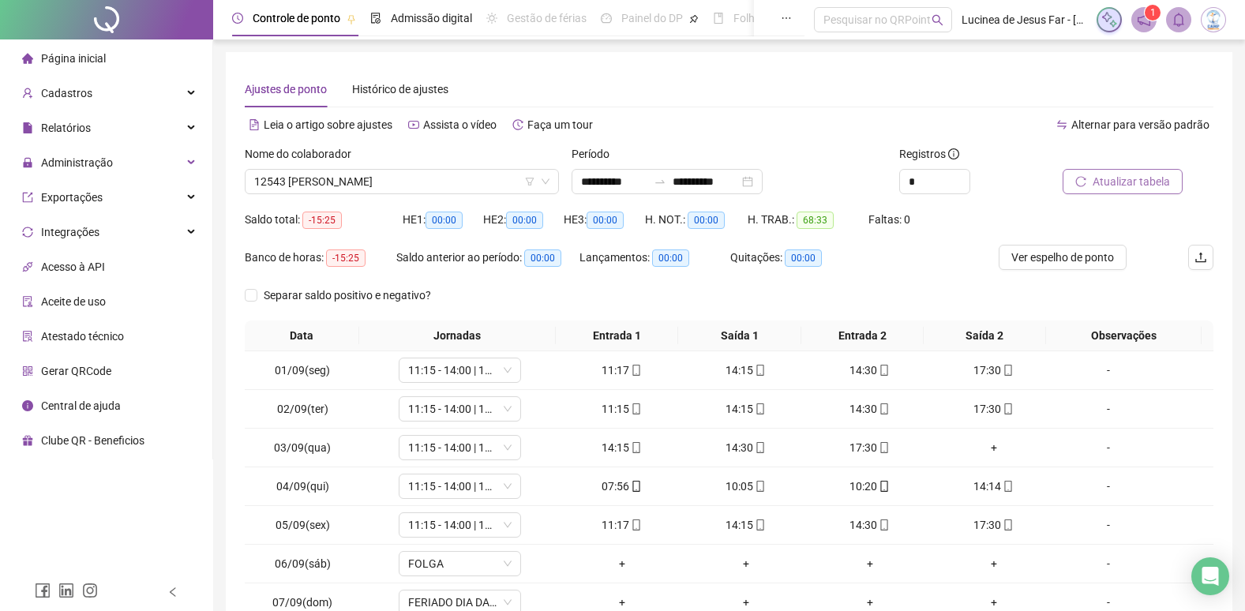
click at [1114, 181] on span "Atualizar tabela" at bounding box center [1131, 181] width 77 height 17
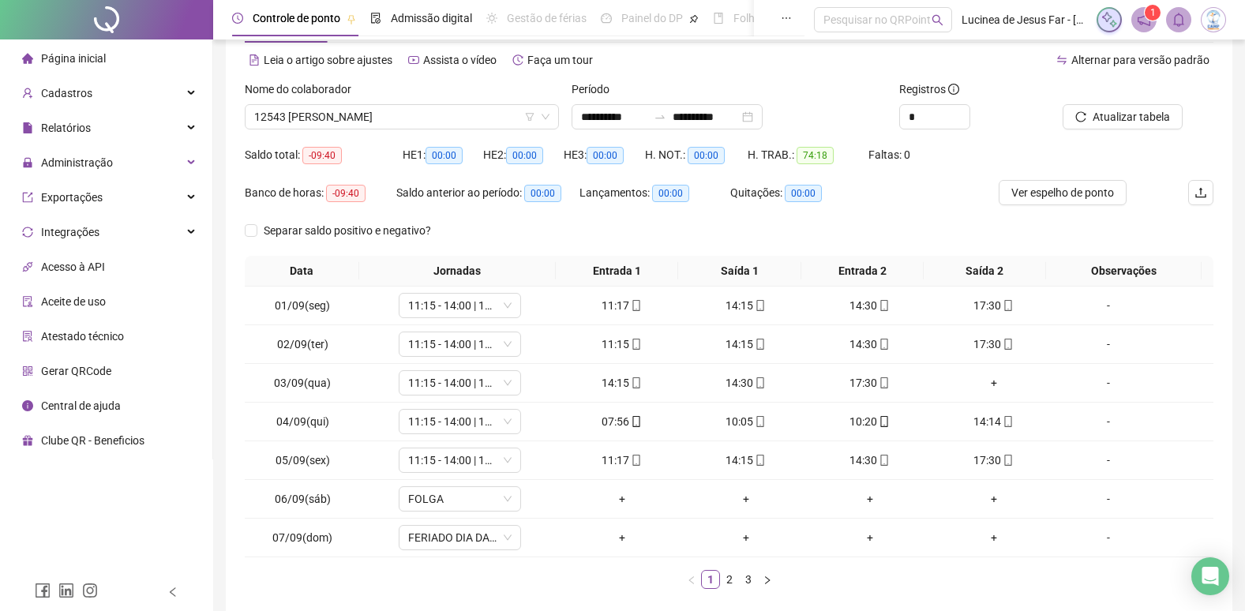
scroll to position [142, 0]
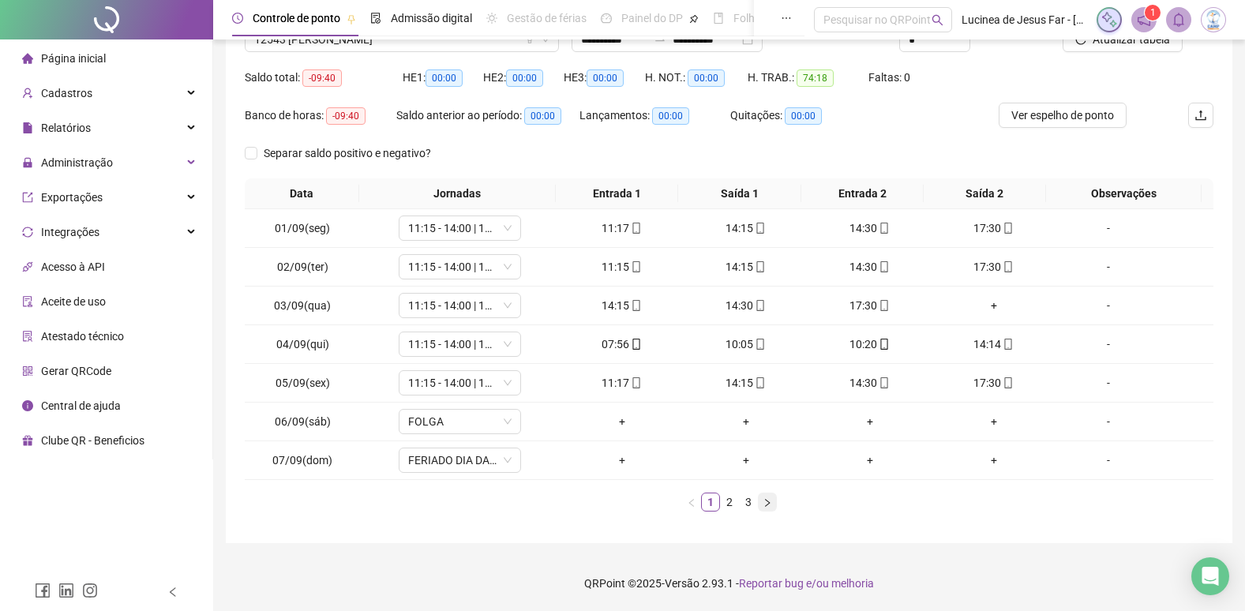
click at [766, 505] on icon "right" at bounding box center [767, 502] width 9 height 9
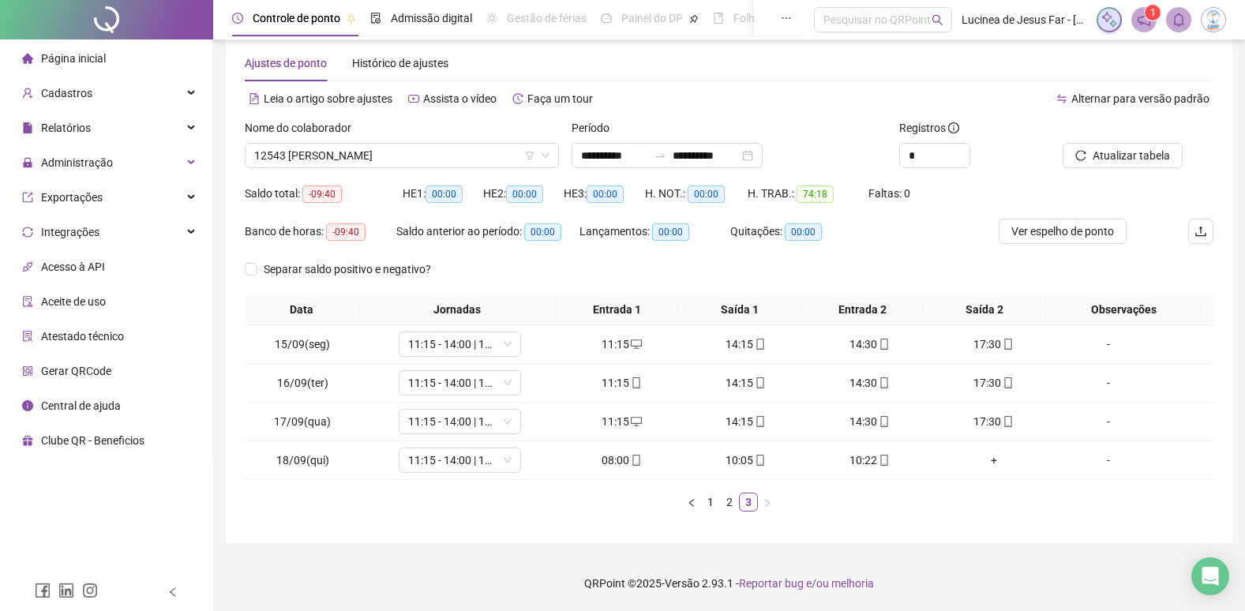
scroll to position [26, 0]
click at [406, 151] on span "12543 ALANA MIRANDA MAZAGAO" at bounding box center [401, 156] width 295 height 24
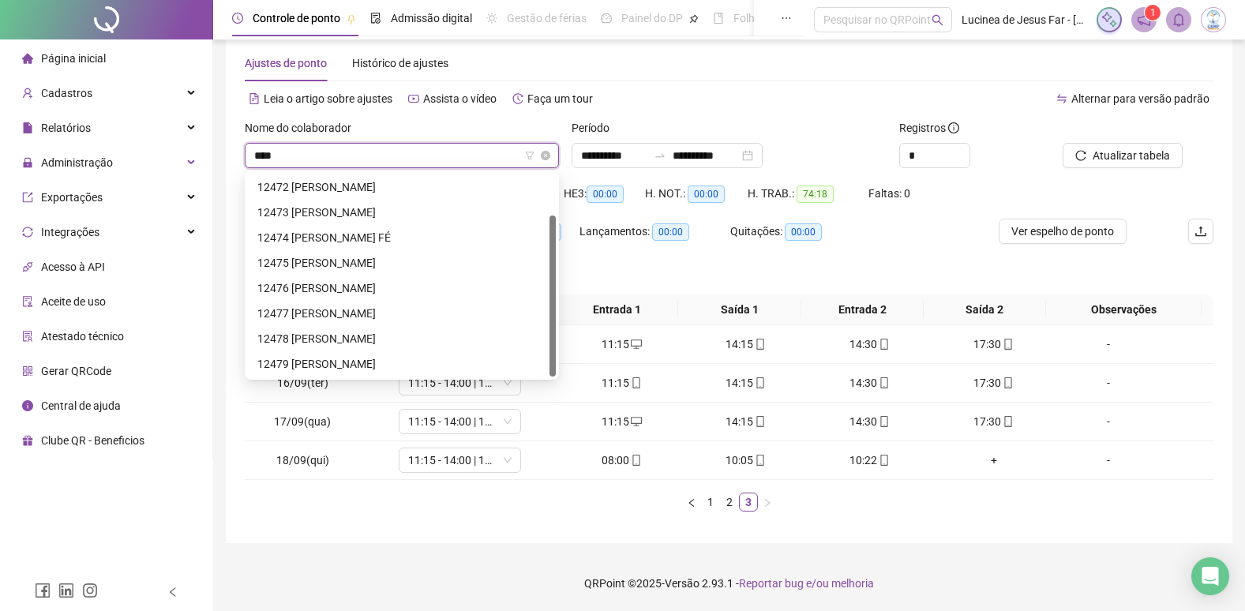
scroll to position [51, 0]
type input "*****"
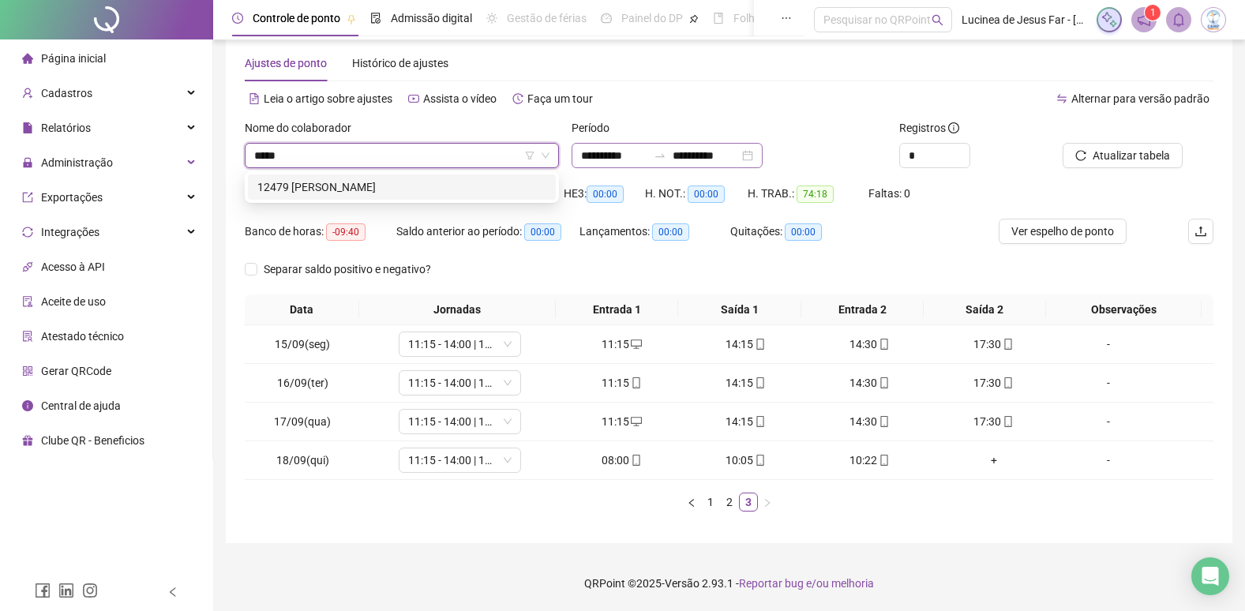
drag, startPoint x: 445, startPoint y: 182, endPoint x: 671, endPoint y: 176, distance: 226.7
click at [446, 182] on div "12479 THALITA CRISTINE BATISTA DA SILVA" at bounding box center [401, 186] width 289 height 17
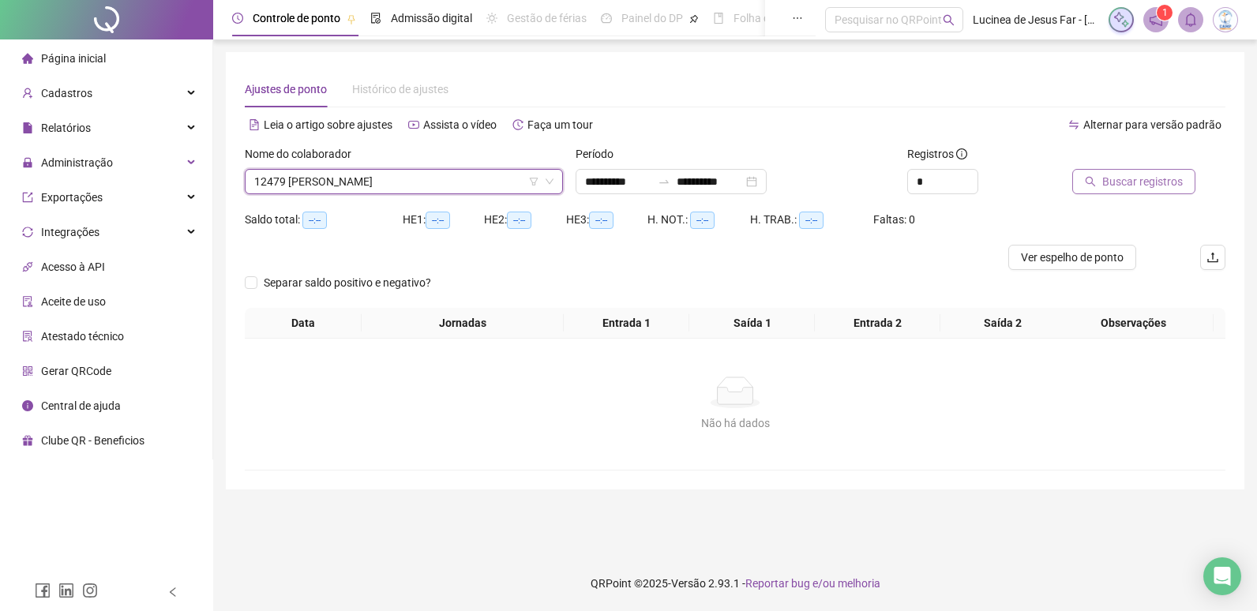
click at [1130, 186] on span "Buscar registros" at bounding box center [1142, 181] width 81 height 17
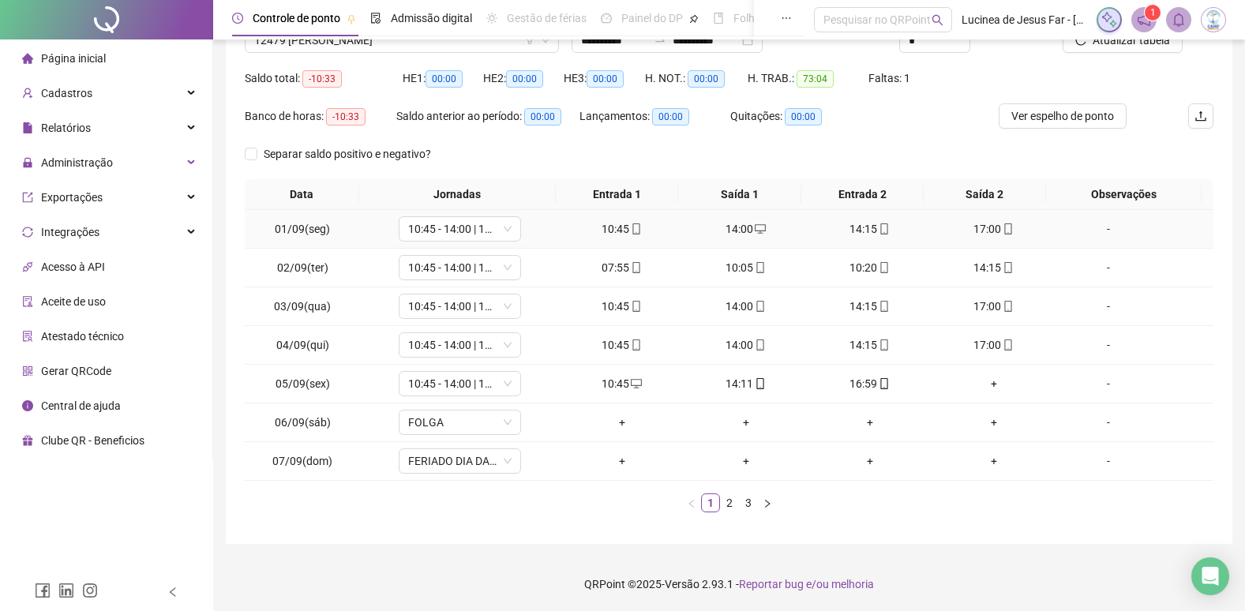
scroll to position [142, 0]
click at [751, 499] on link "3" at bounding box center [748, 502] width 17 height 17
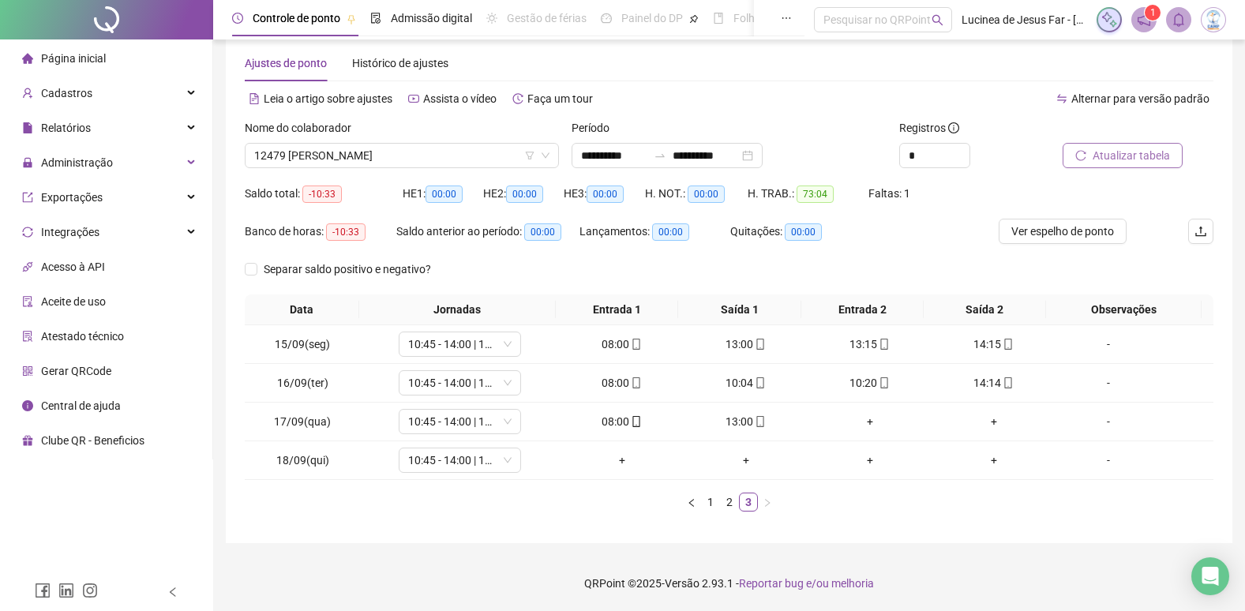
click at [1131, 151] on span "Atualizar tabela" at bounding box center [1131, 155] width 77 height 17
click at [394, 151] on span "12479 THALITA CRISTINE BATISTA DA SILVA" at bounding box center [401, 156] width 295 height 24
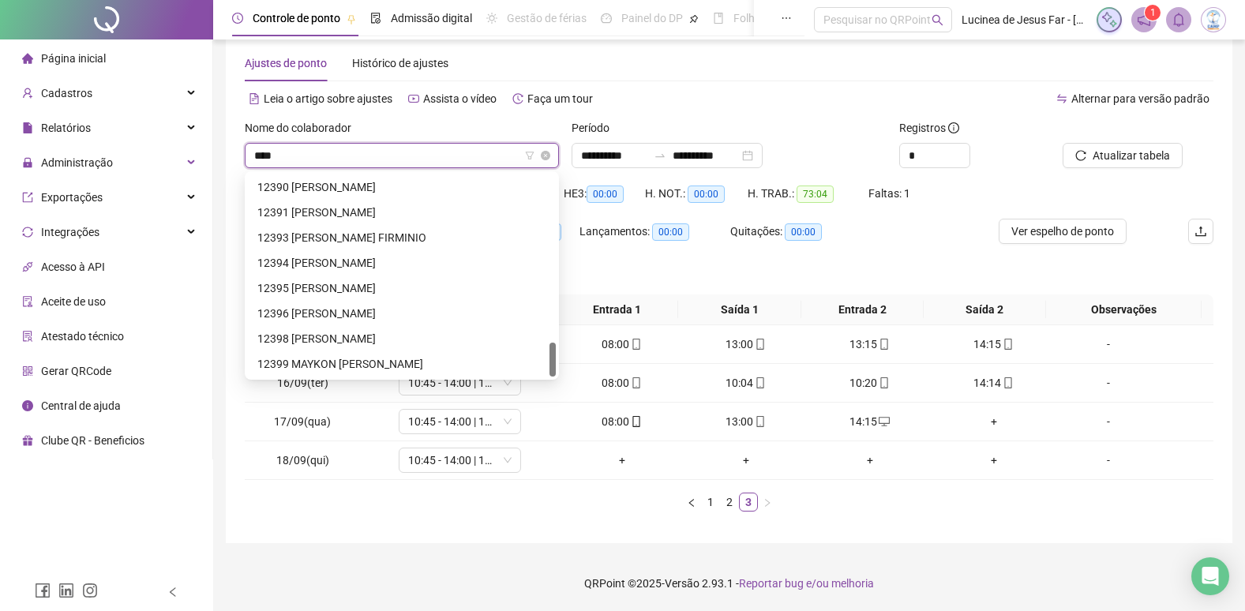
scroll to position [51, 0]
type input "*****"
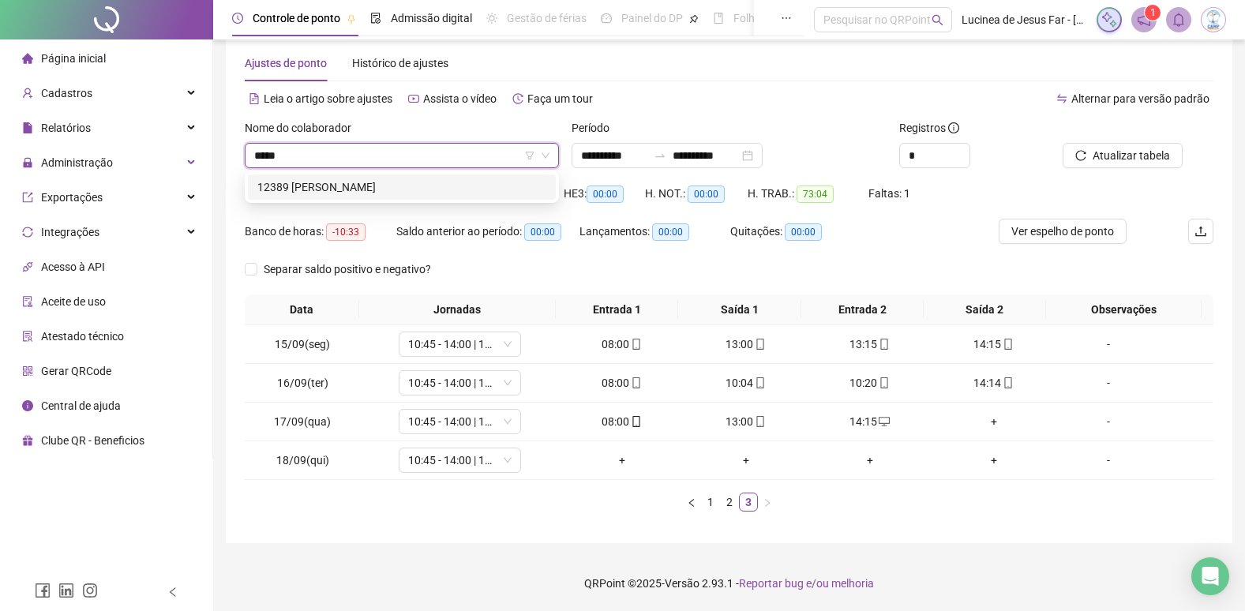
click at [419, 183] on div "12389 EDUARDA PESSOA NOGUEIRA" at bounding box center [401, 186] width 289 height 17
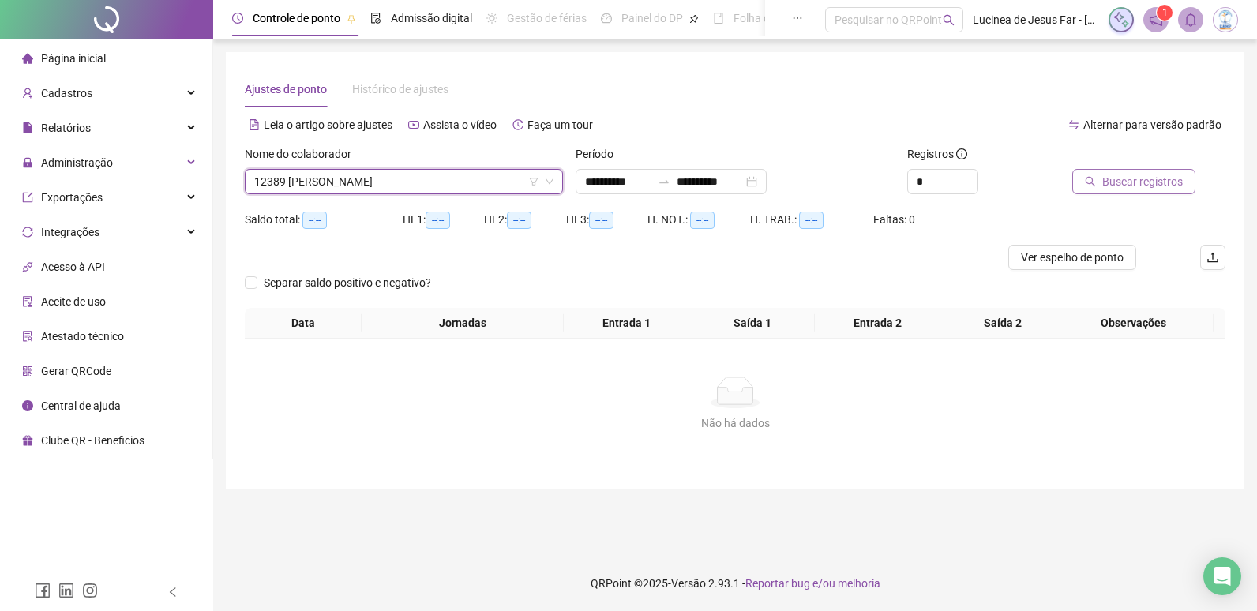
click at [1124, 186] on span "Buscar registros" at bounding box center [1142, 181] width 81 height 17
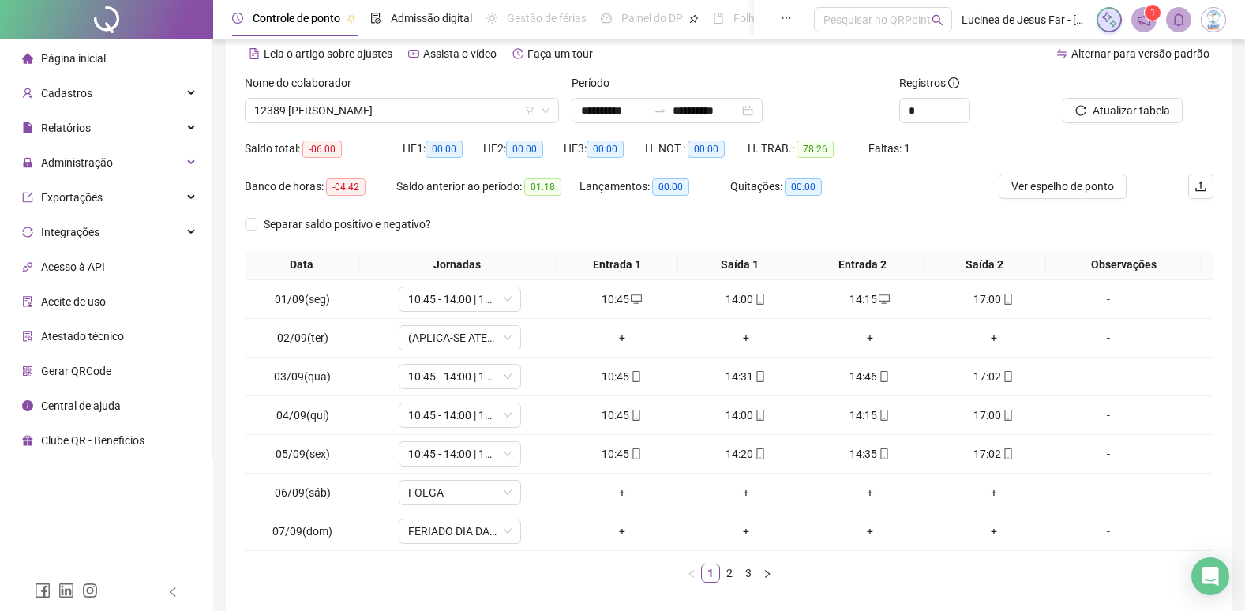
scroll to position [142, 0]
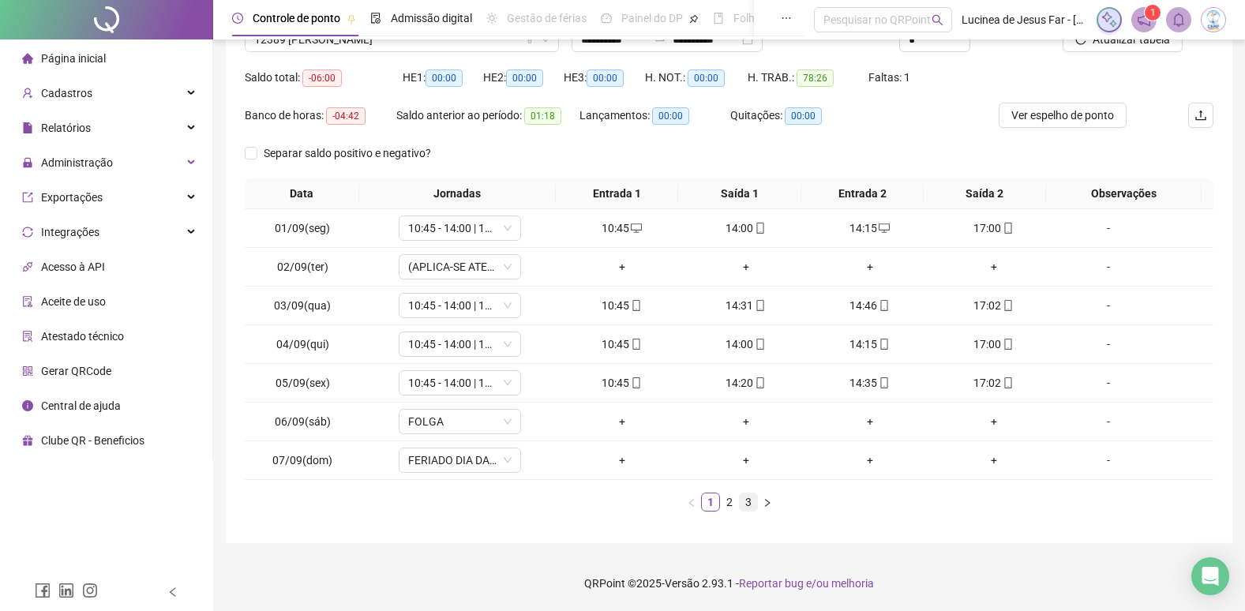
click at [750, 505] on link "3" at bounding box center [748, 502] width 17 height 17
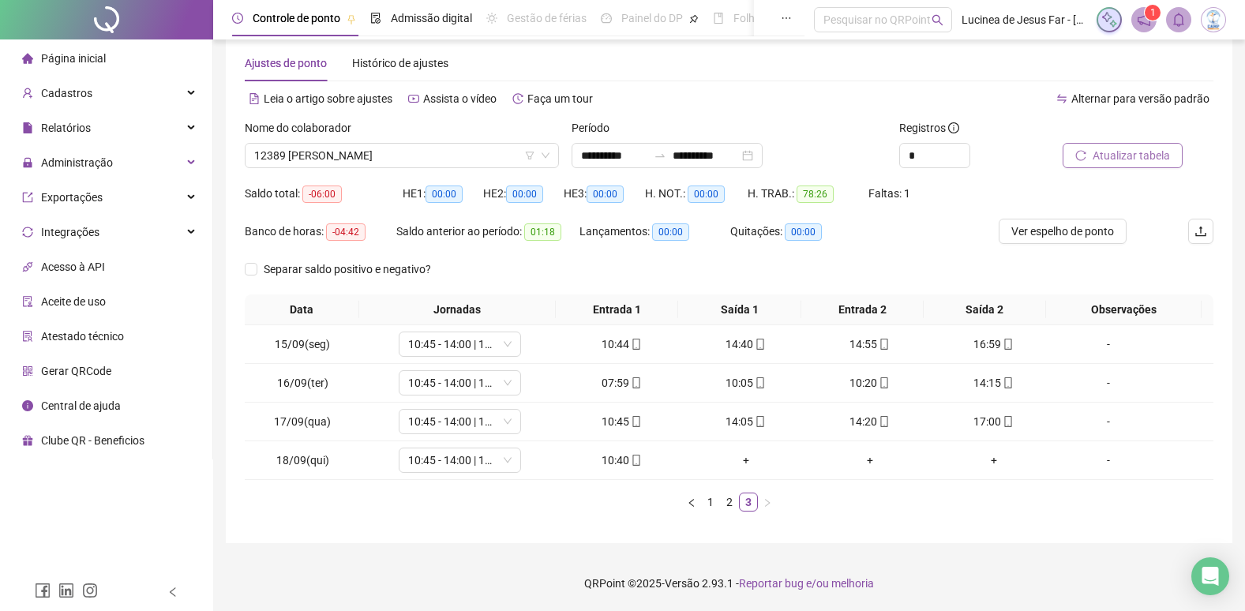
click at [1123, 160] on span "Atualizar tabela" at bounding box center [1131, 155] width 77 height 17
click at [710, 507] on link "1" at bounding box center [710, 502] width 17 height 17
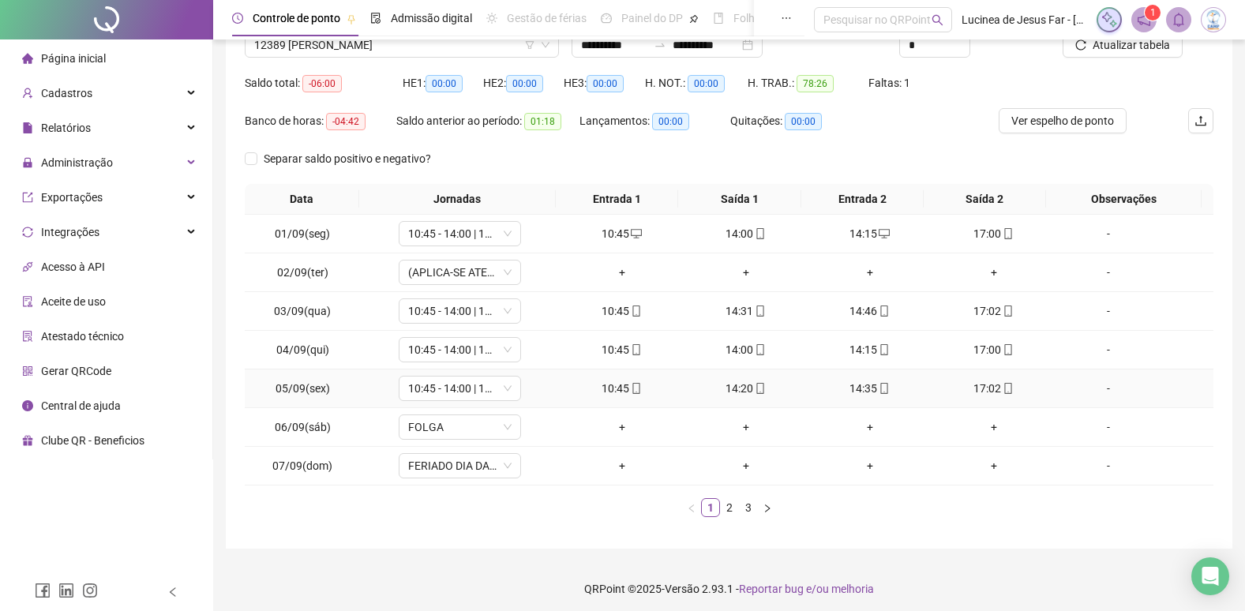
scroll to position [142, 0]
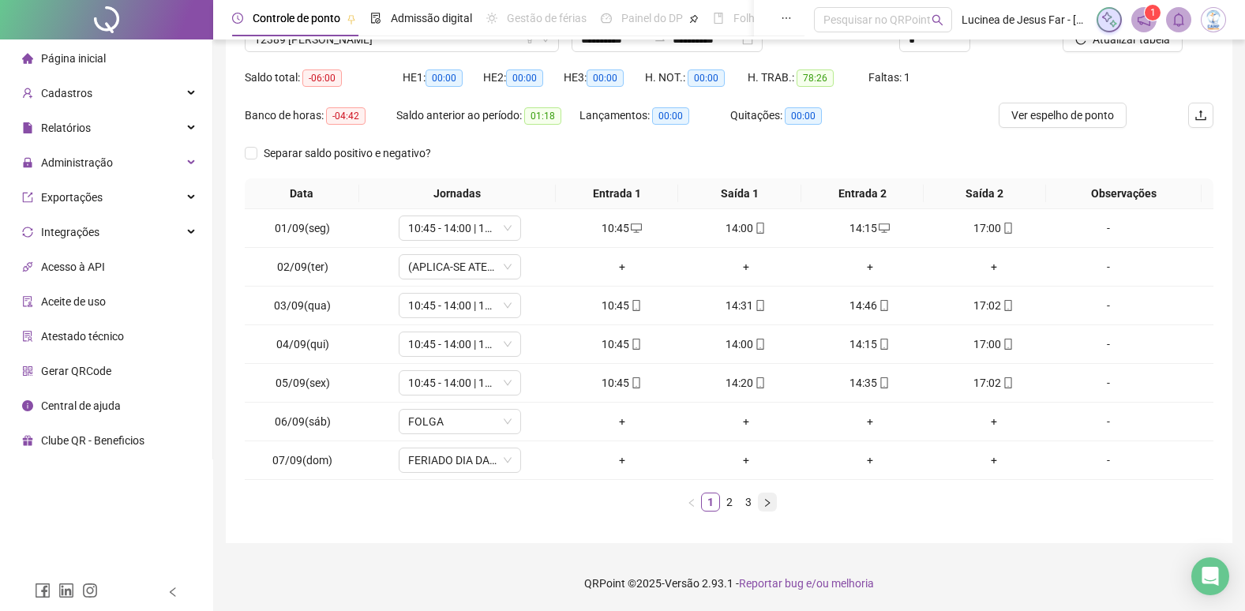
click at [764, 504] on icon "right" at bounding box center [767, 502] width 9 height 9
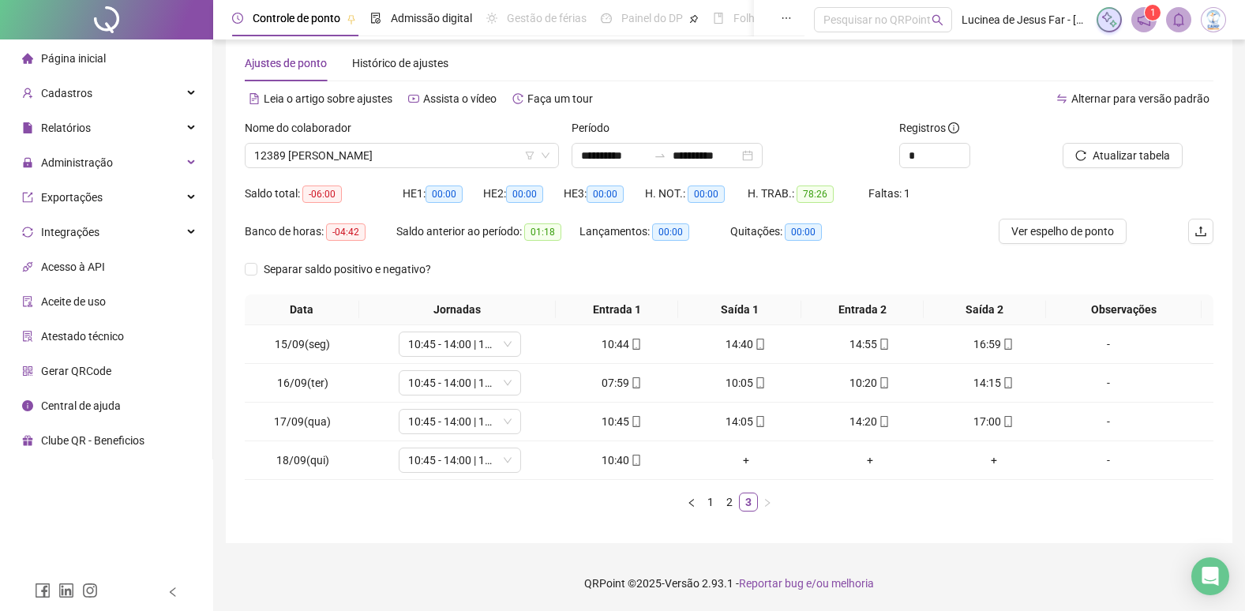
scroll to position [26, 0]
click at [444, 151] on span "12389 EDUARDA PESSOA NOGUEIRA" at bounding box center [401, 156] width 295 height 24
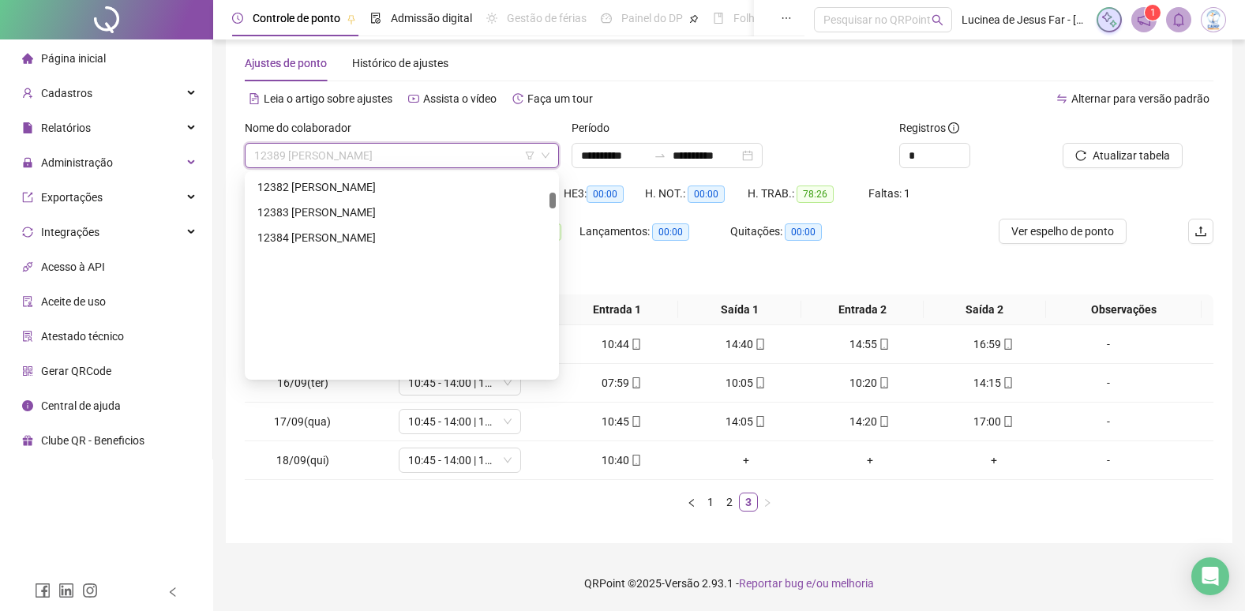
scroll to position [651, 0]
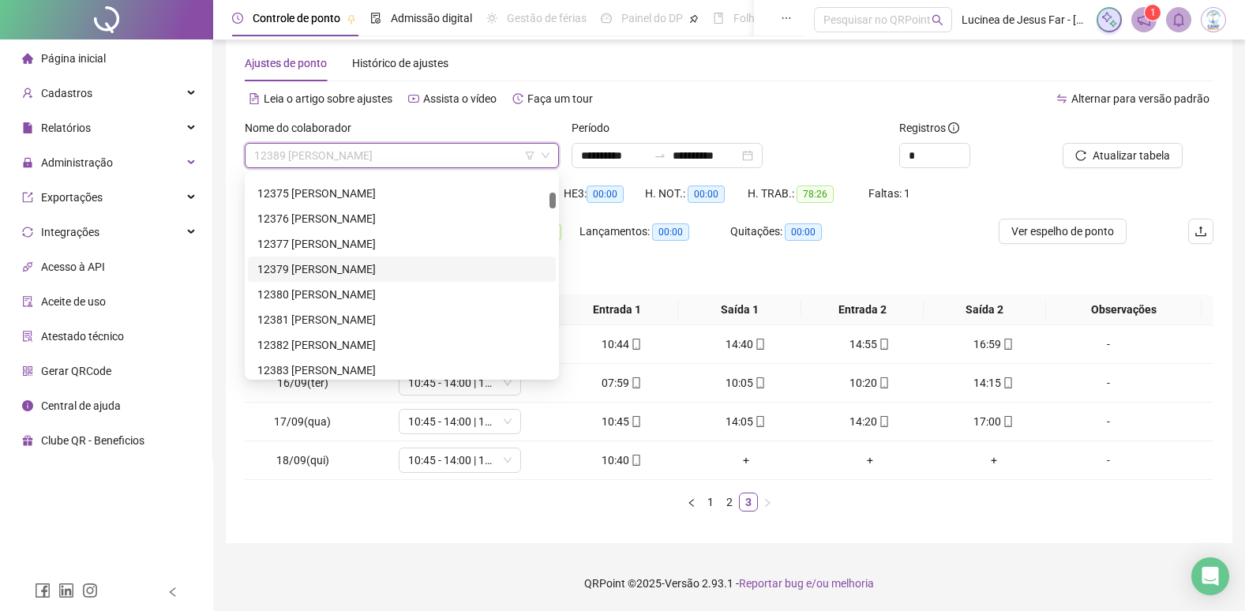
click at [374, 265] on div "12379 MAYRA BISPO ARAUJO" at bounding box center [401, 269] width 289 height 17
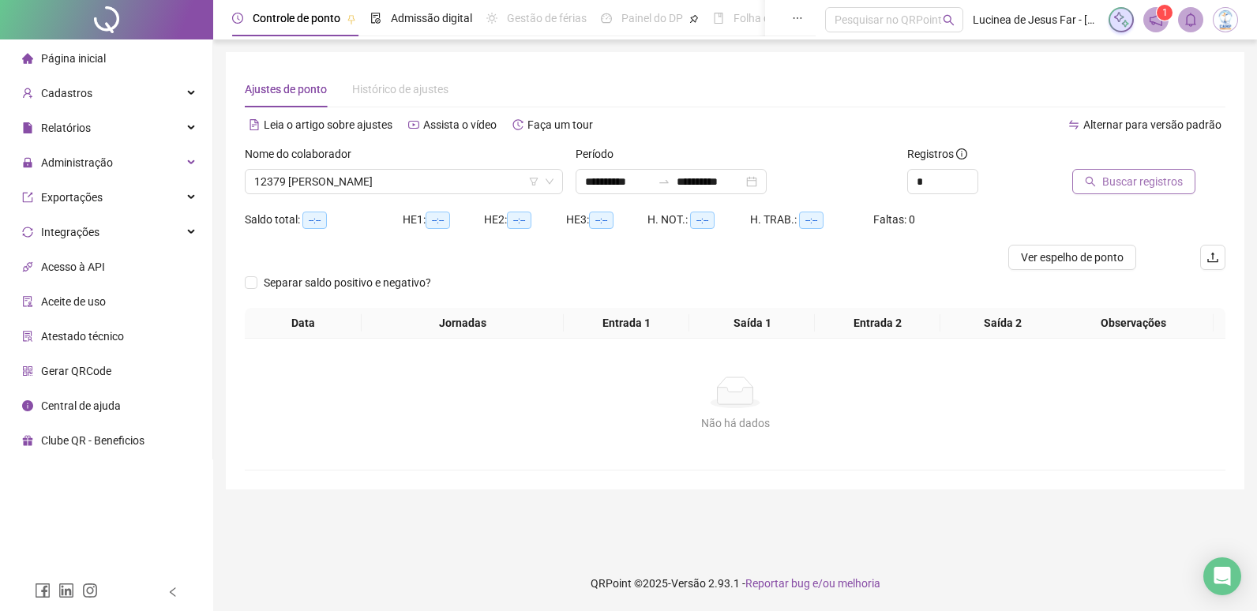
click at [1143, 177] on span "Buscar registros" at bounding box center [1142, 181] width 81 height 17
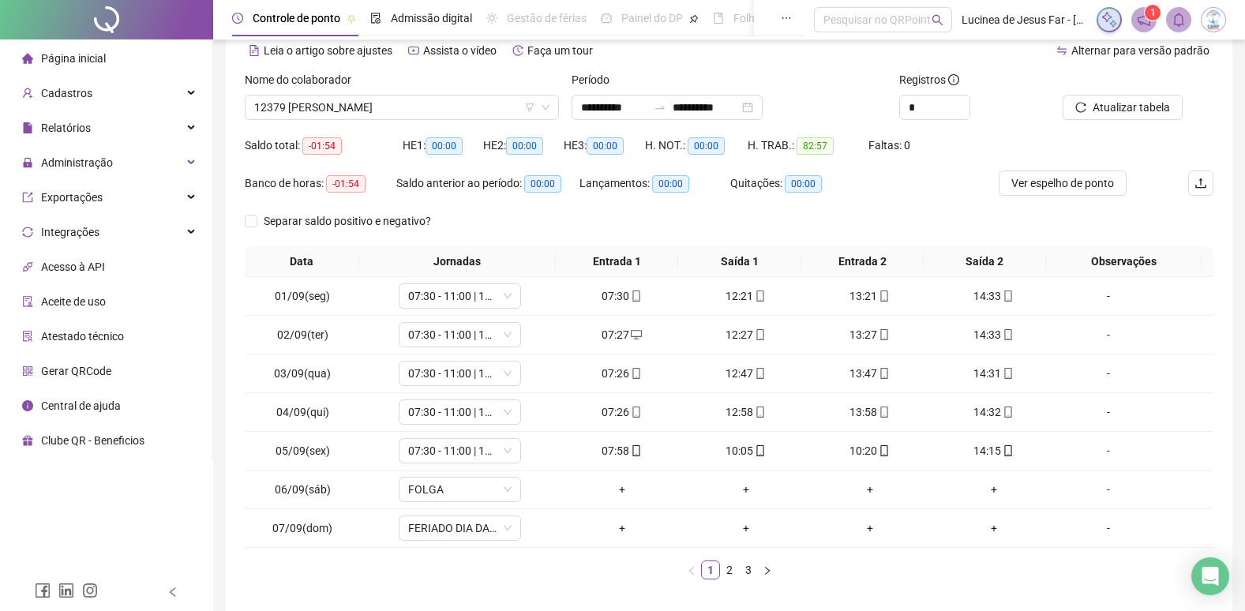
scroll to position [142, 0]
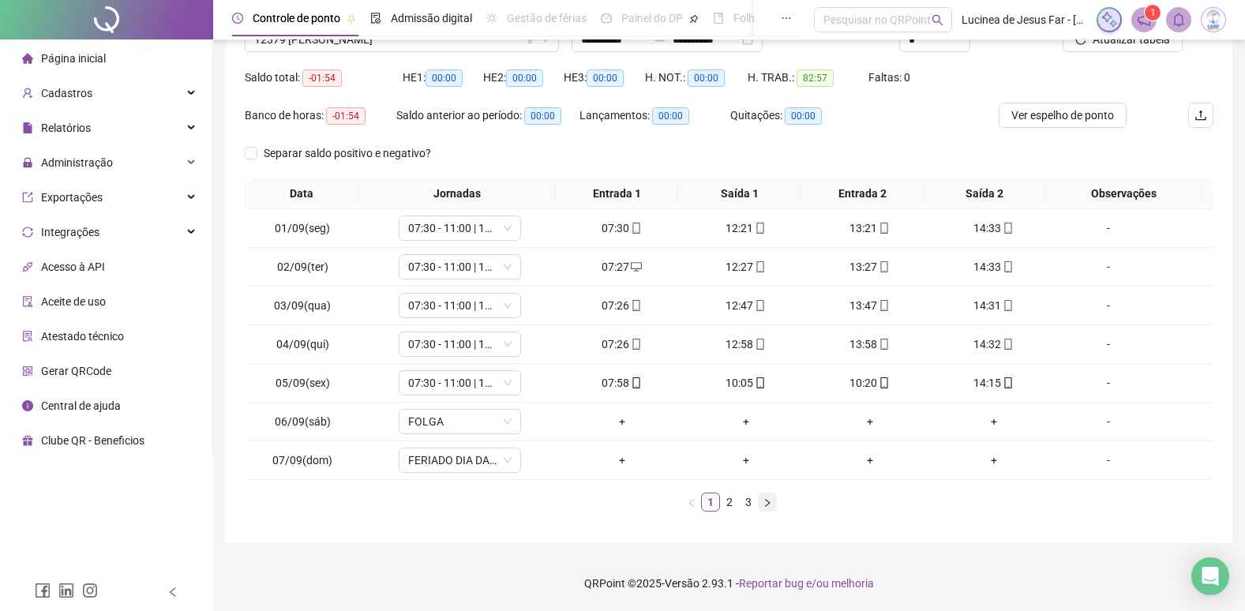
click at [761, 503] on button "button" at bounding box center [767, 502] width 19 height 19
click at [763, 502] on icon "right" at bounding box center [767, 502] width 9 height 9
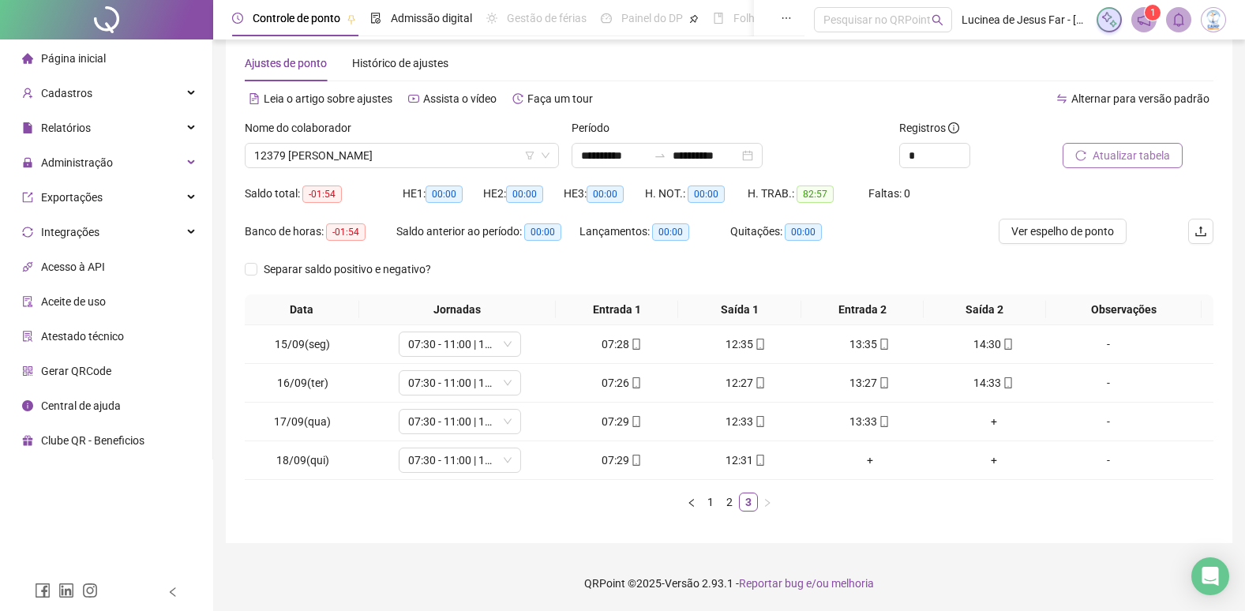
click at [1109, 148] on span "Atualizar tabela" at bounding box center [1131, 155] width 77 height 17
click at [442, 154] on span "12379 MAYRA BISPO ARAUJO" at bounding box center [401, 156] width 295 height 24
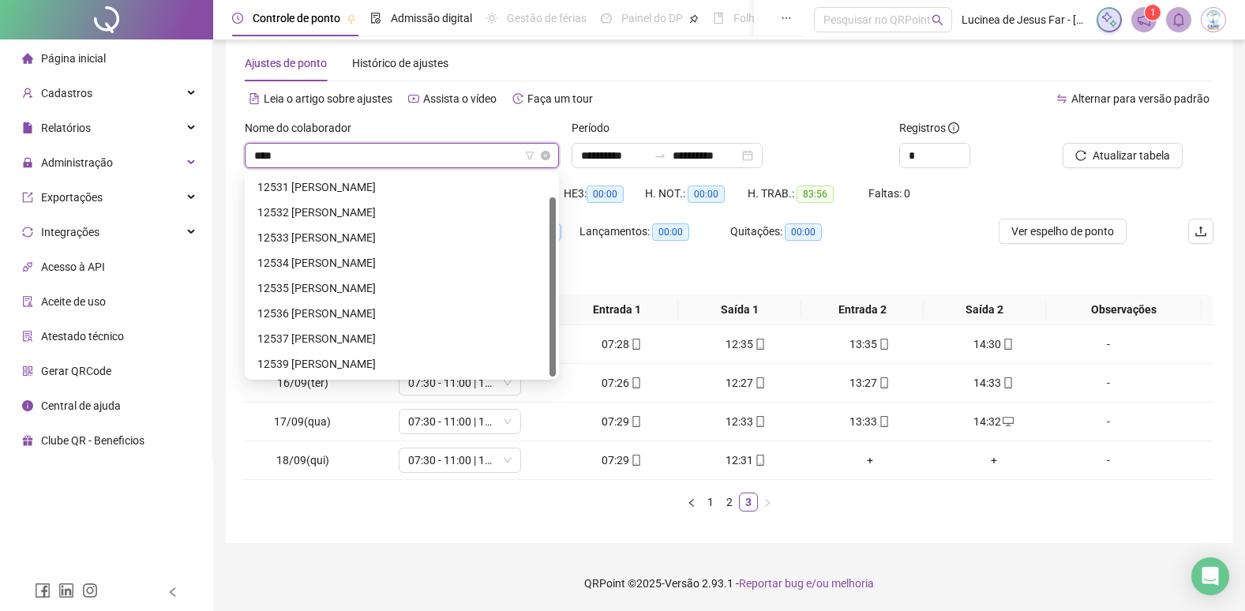
scroll to position [25, 0]
type input "*****"
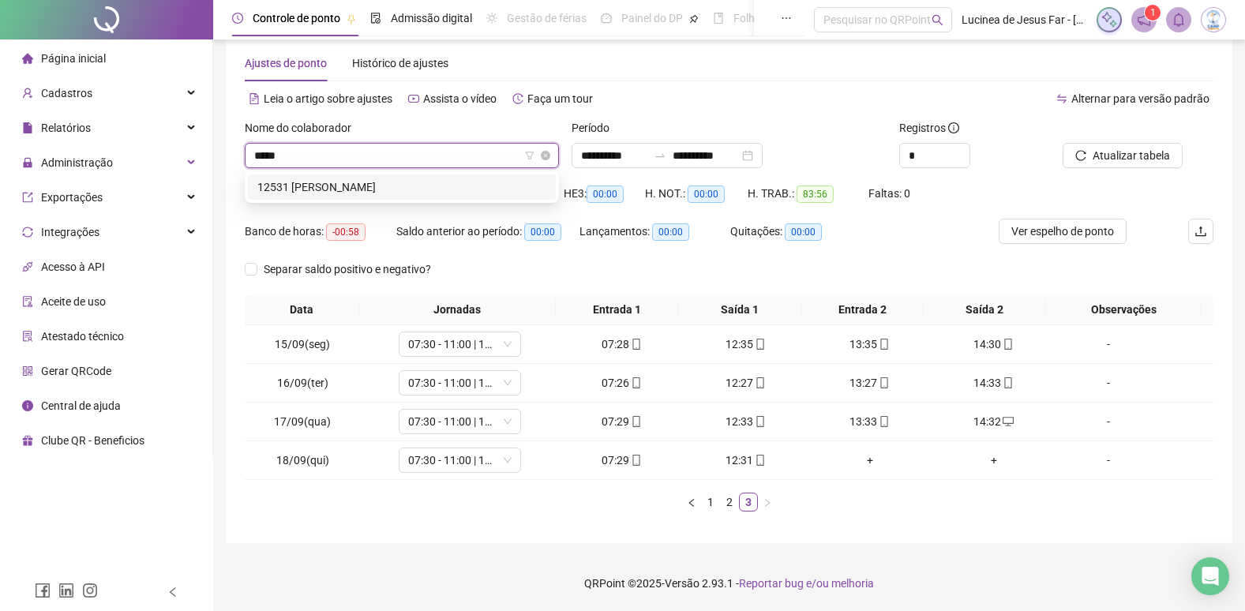
scroll to position [0, 0]
click at [441, 193] on div "12531 EMILYN DA SILVA FERNANDES" at bounding box center [401, 186] width 289 height 17
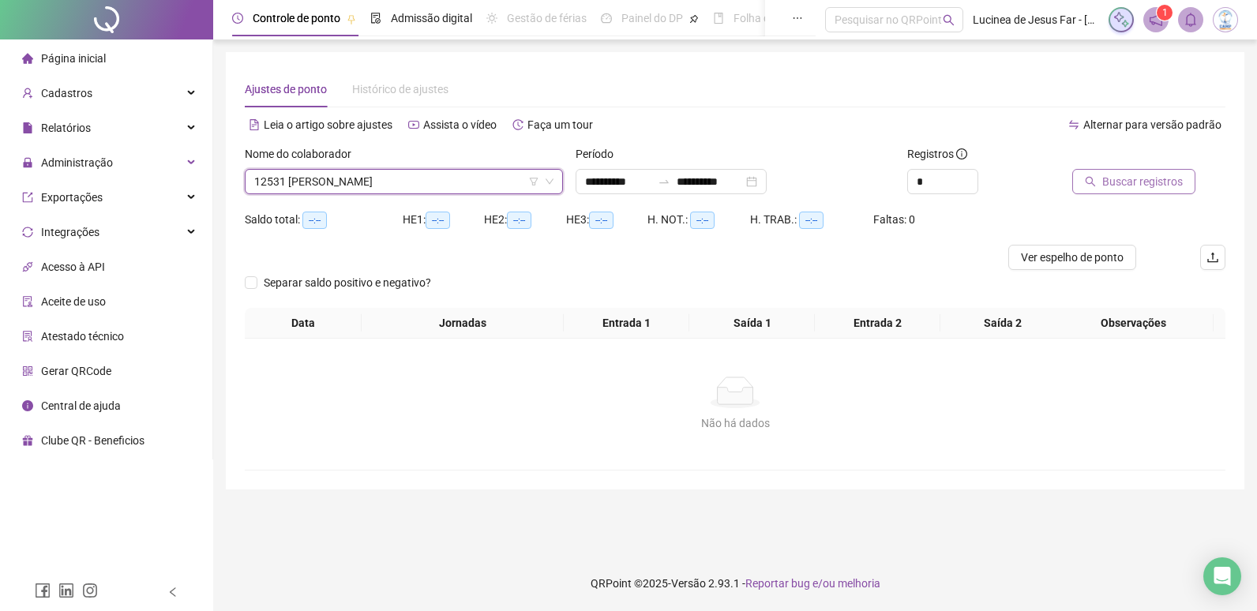
click at [1121, 183] on span "Buscar registros" at bounding box center [1142, 181] width 81 height 17
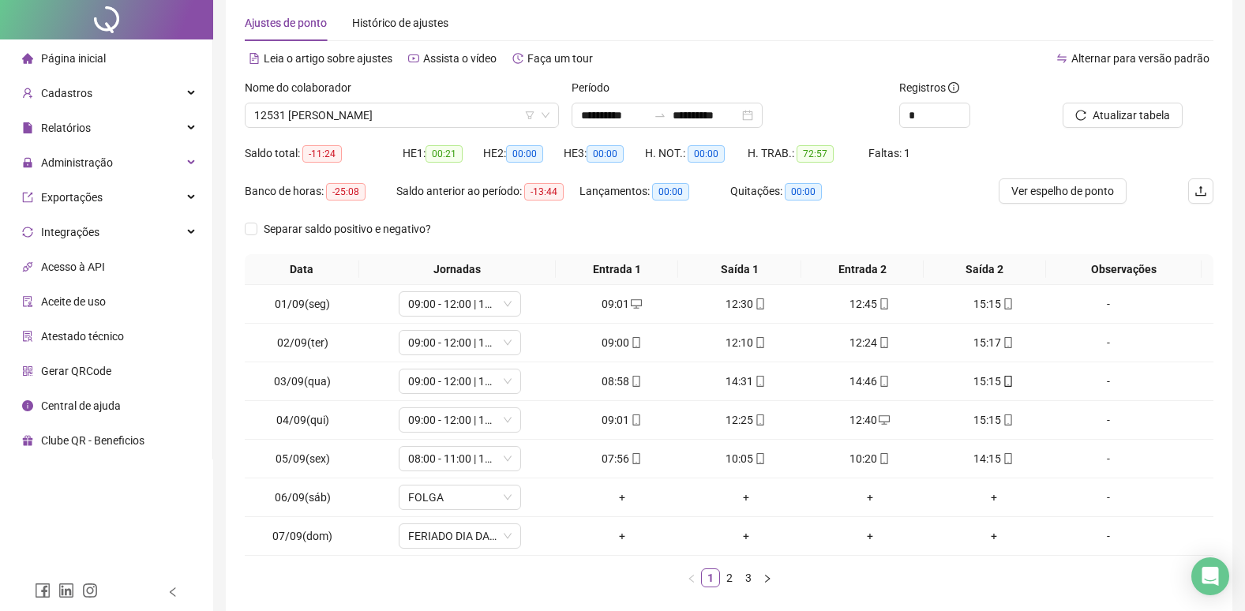
scroll to position [142, 0]
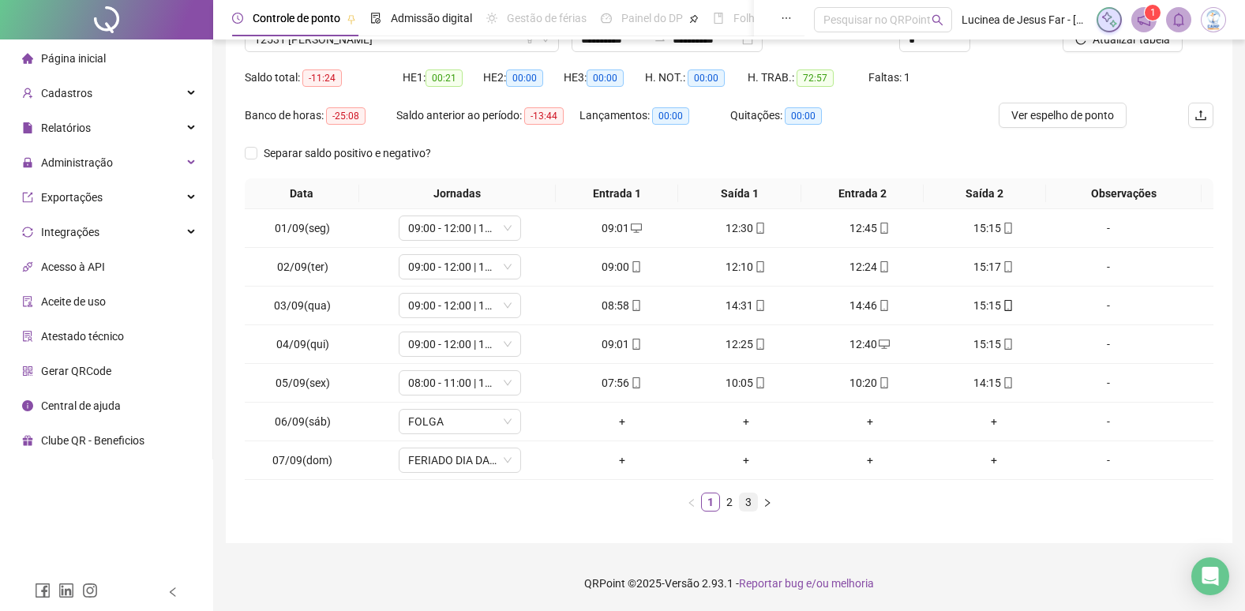
click at [751, 504] on link "3" at bounding box center [748, 502] width 17 height 17
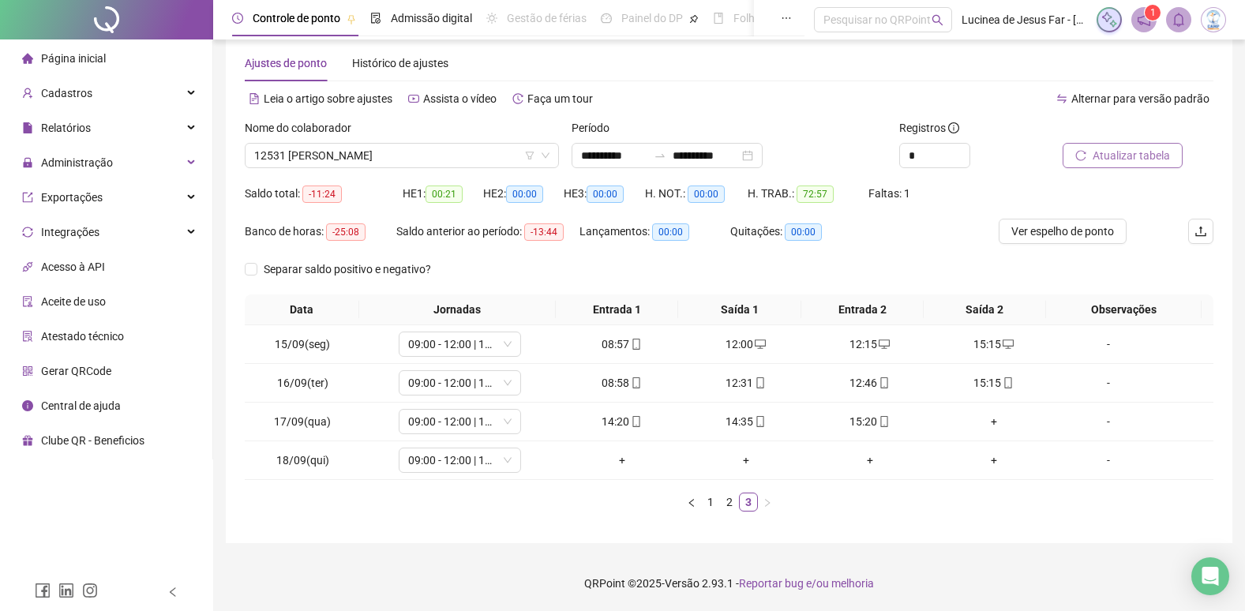
click at [1124, 147] on span "Atualizar tabela" at bounding box center [1131, 155] width 77 height 17
click at [381, 158] on span "12531 EMILYN DA SILVA FERNANDES" at bounding box center [401, 156] width 295 height 24
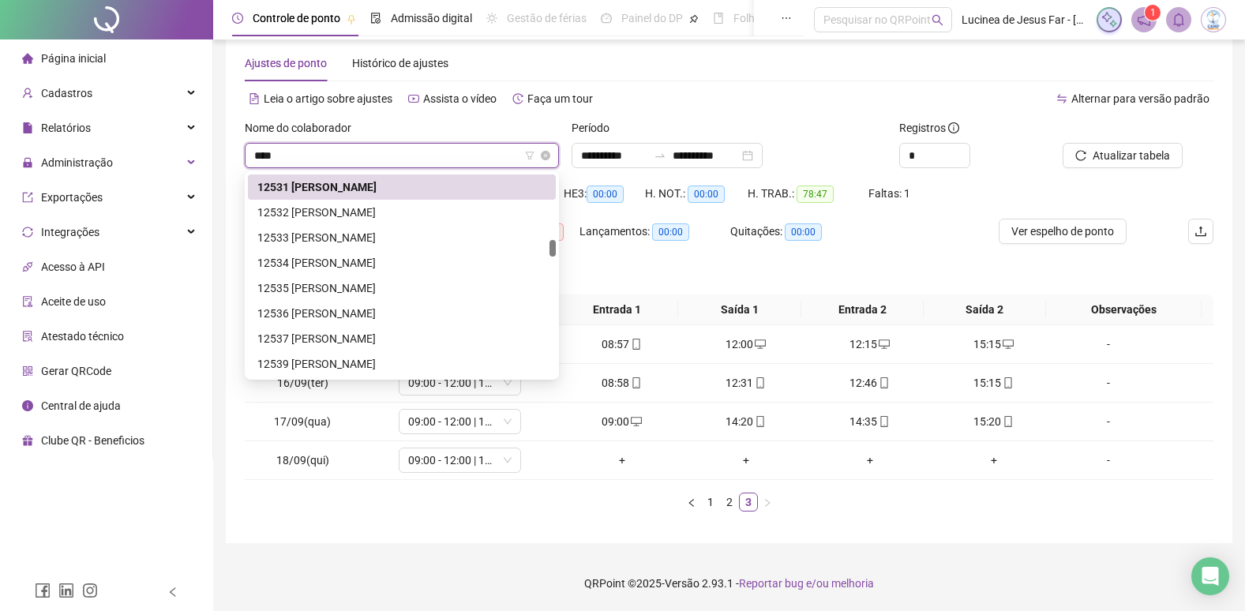
scroll to position [51, 0]
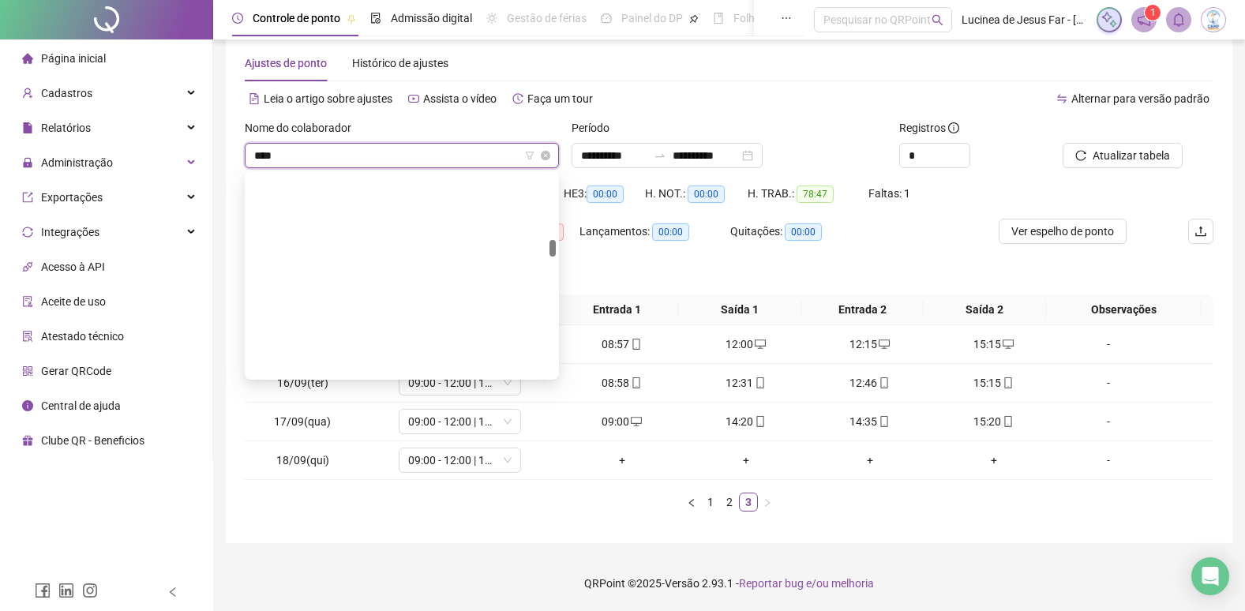
type input "*****"
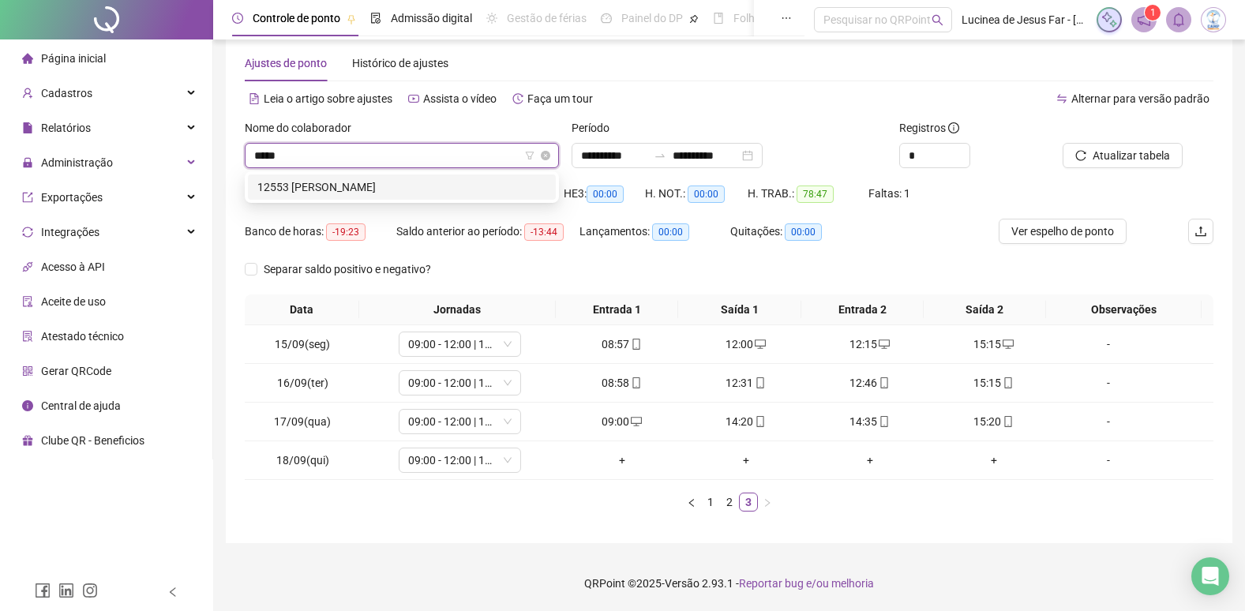
scroll to position [0, 0]
click at [411, 182] on div "12553 PEDRO HENRIQUE MELO DOS SANTOS" at bounding box center [401, 186] width 289 height 17
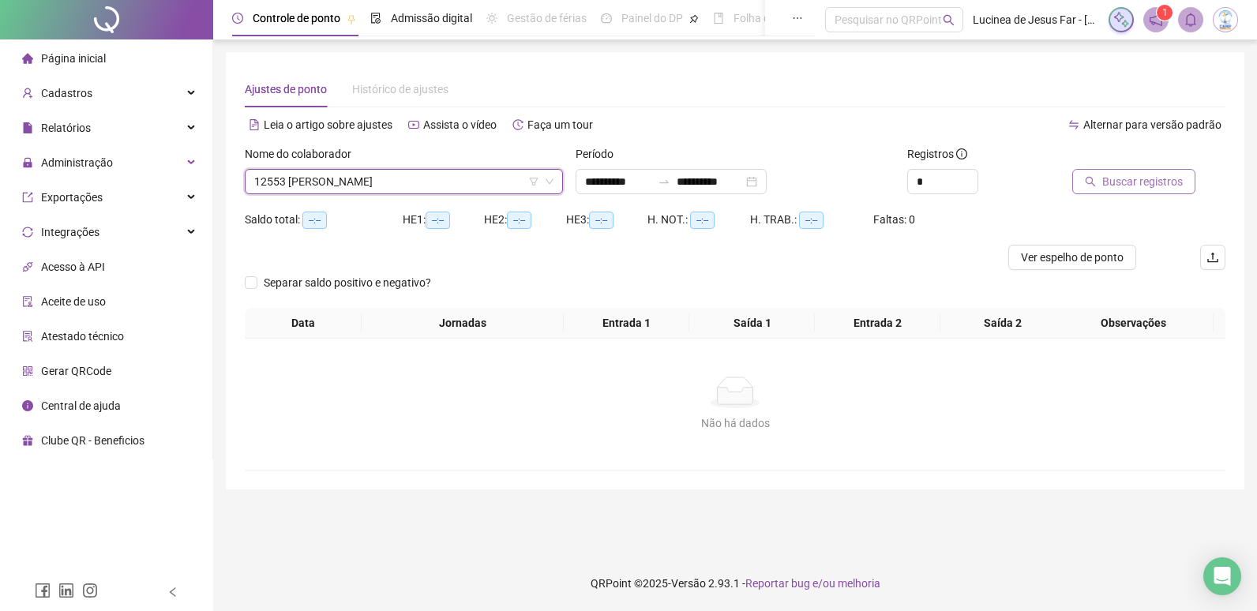
click at [1158, 177] on span "Buscar registros" at bounding box center [1142, 181] width 81 height 17
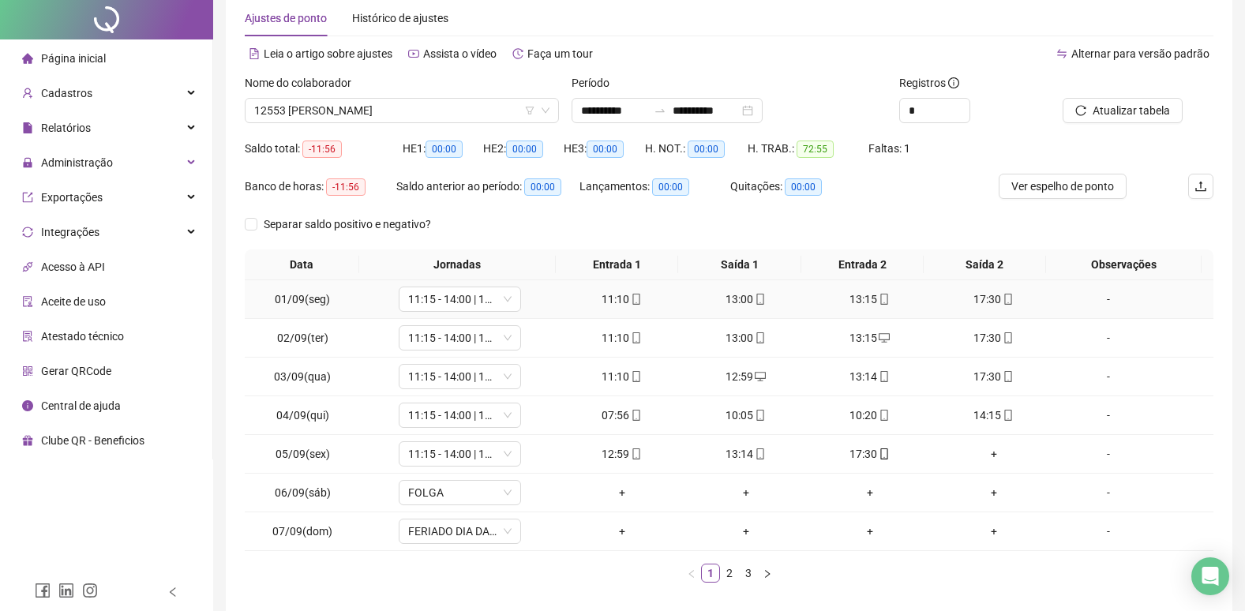
scroll to position [142, 0]
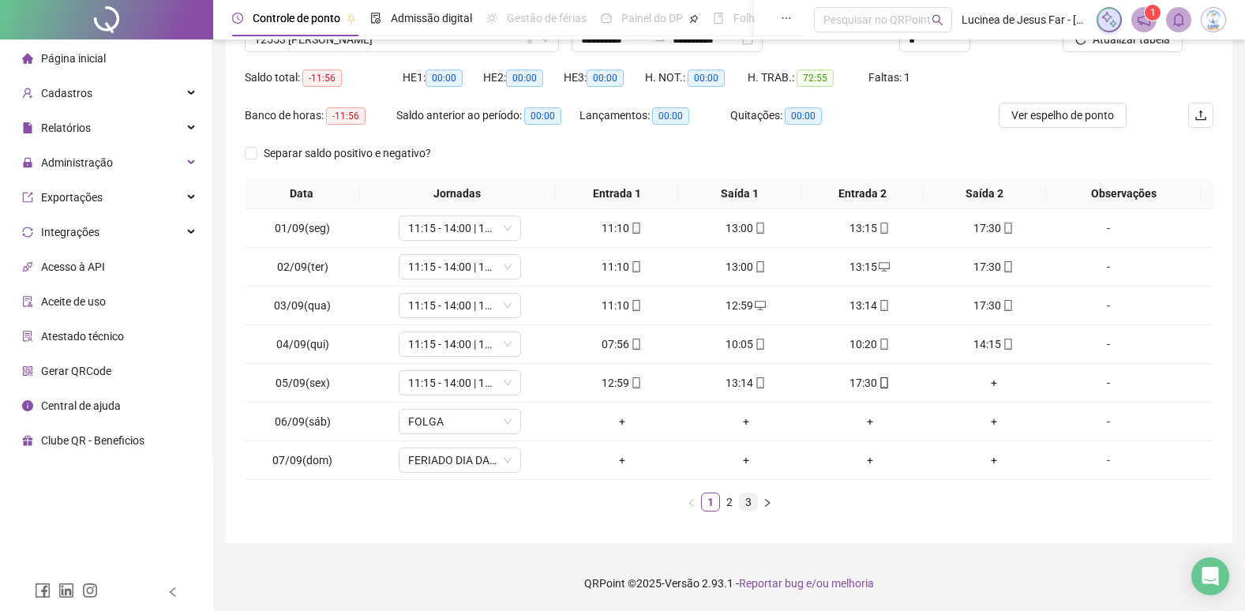
click at [752, 503] on link "3" at bounding box center [748, 502] width 17 height 17
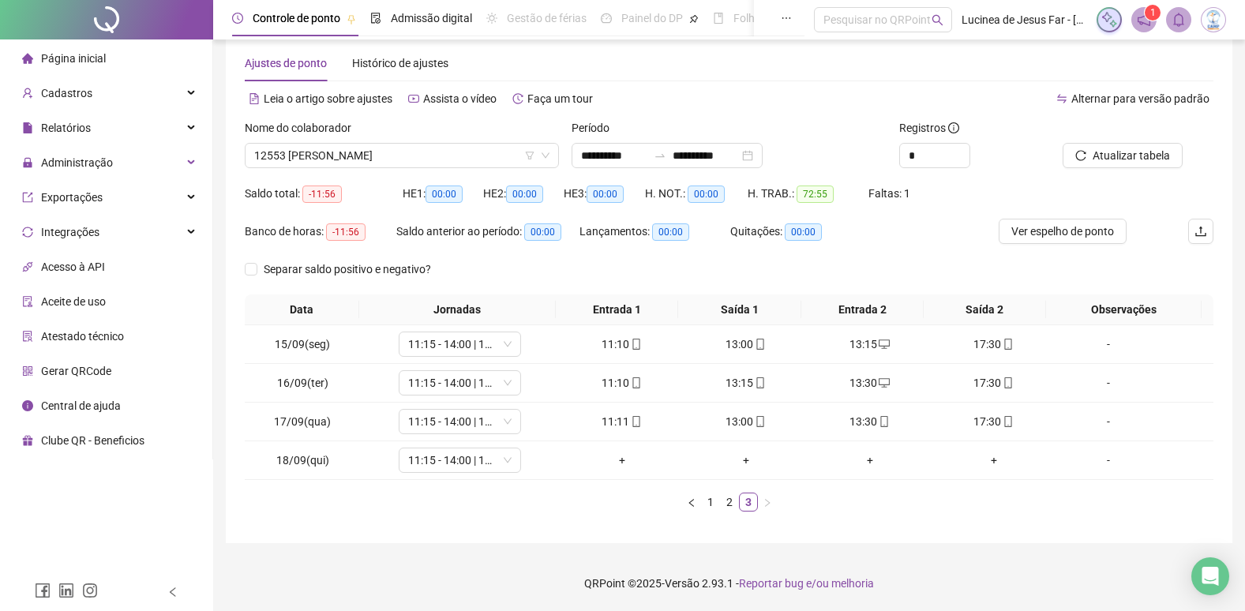
scroll to position [26, 0]
click at [1132, 156] on span "Atualizar tabela" at bounding box center [1131, 155] width 77 height 17
click at [393, 152] on span "12553 PEDRO HENRIQUE MELO DOS SANTOS" at bounding box center [401, 156] width 295 height 24
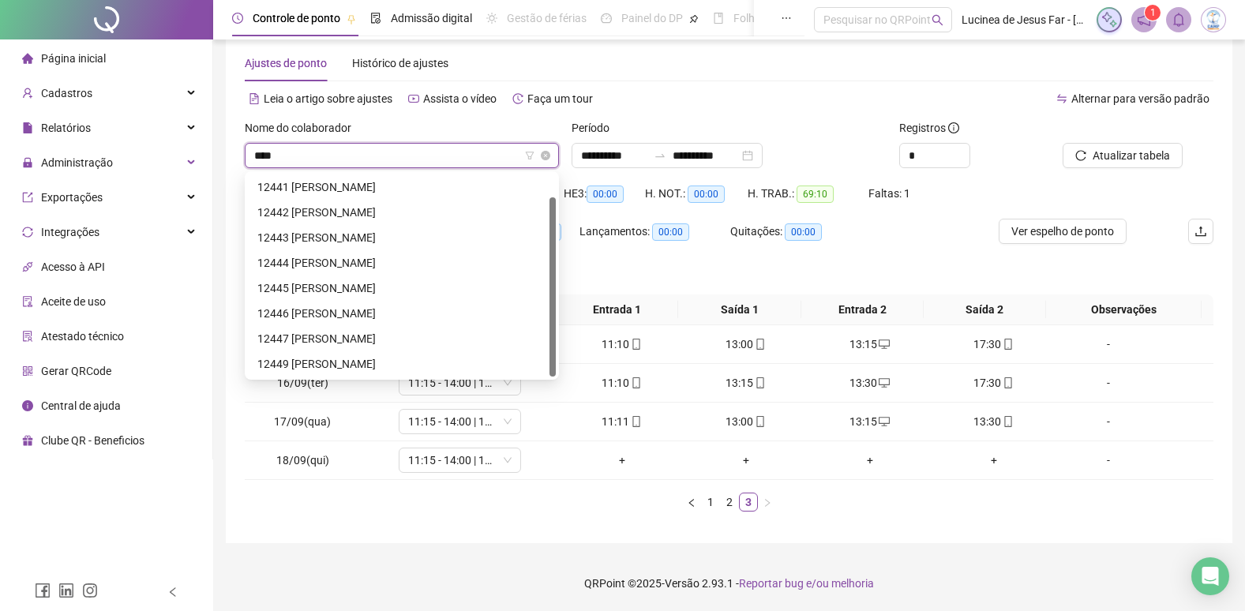
scroll to position [0, 0]
type input "*****"
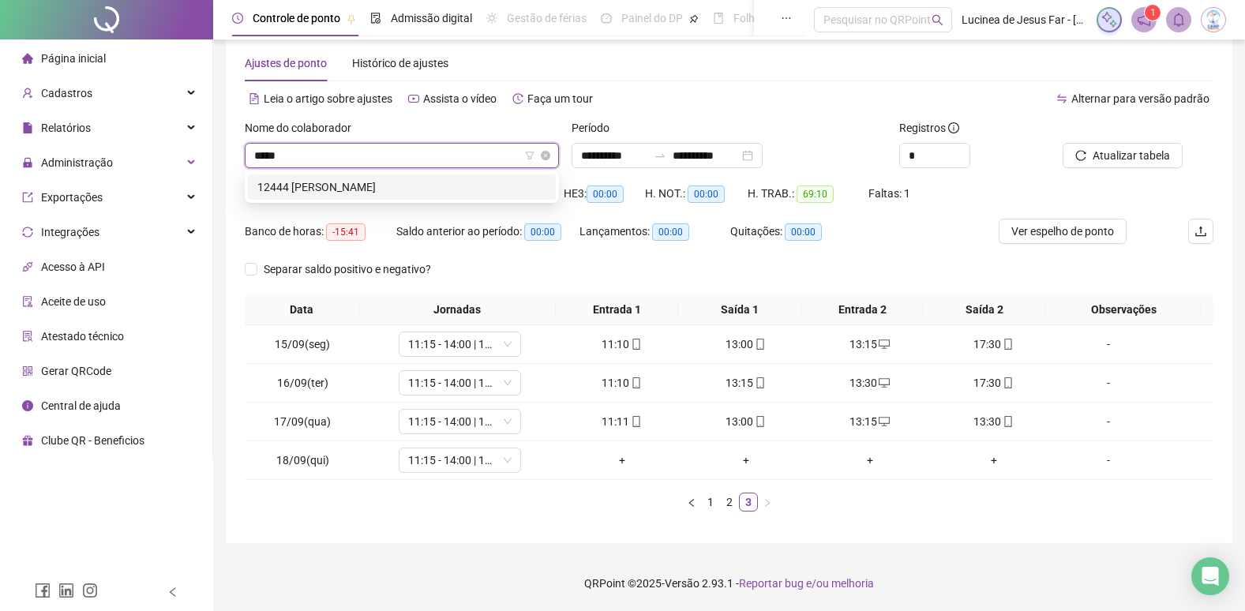
drag, startPoint x: 400, startPoint y: 182, endPoint x: 438, endPoint y: 178, distance: 38.8
click at [401, 182] on div "12444 EVERTON DA SILVA OLIVEIRA" at bounding box center [401, 186] width 289 height 17
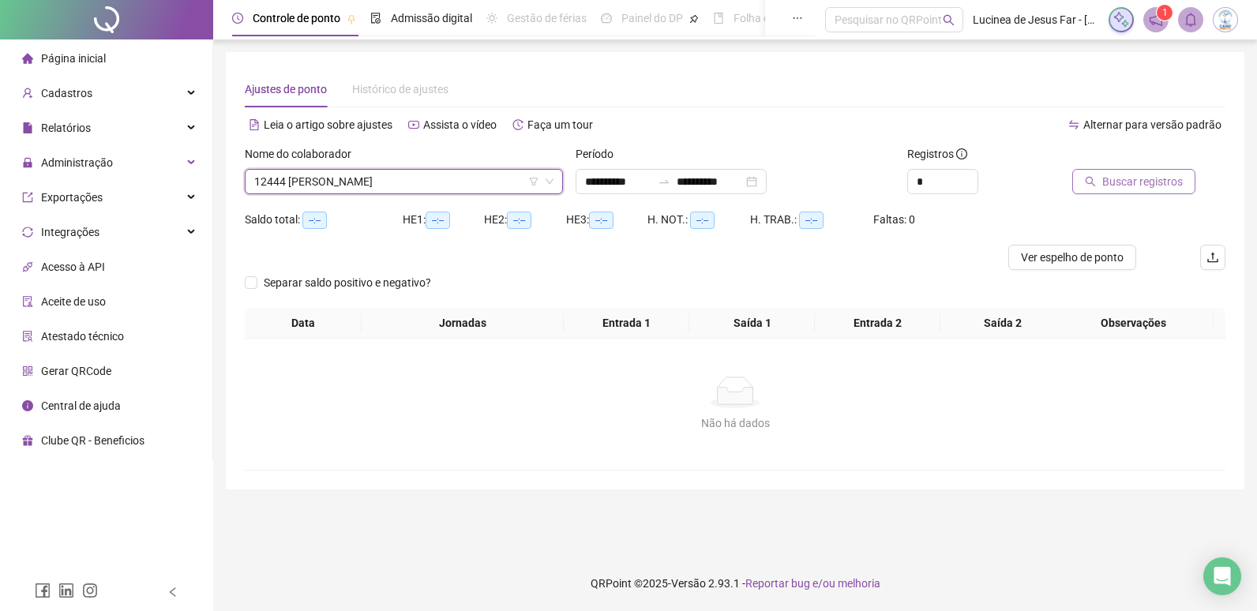
click at [1101, 183] on button "Buscar registros" at bounding box center [1133, 181] width 123 height 25
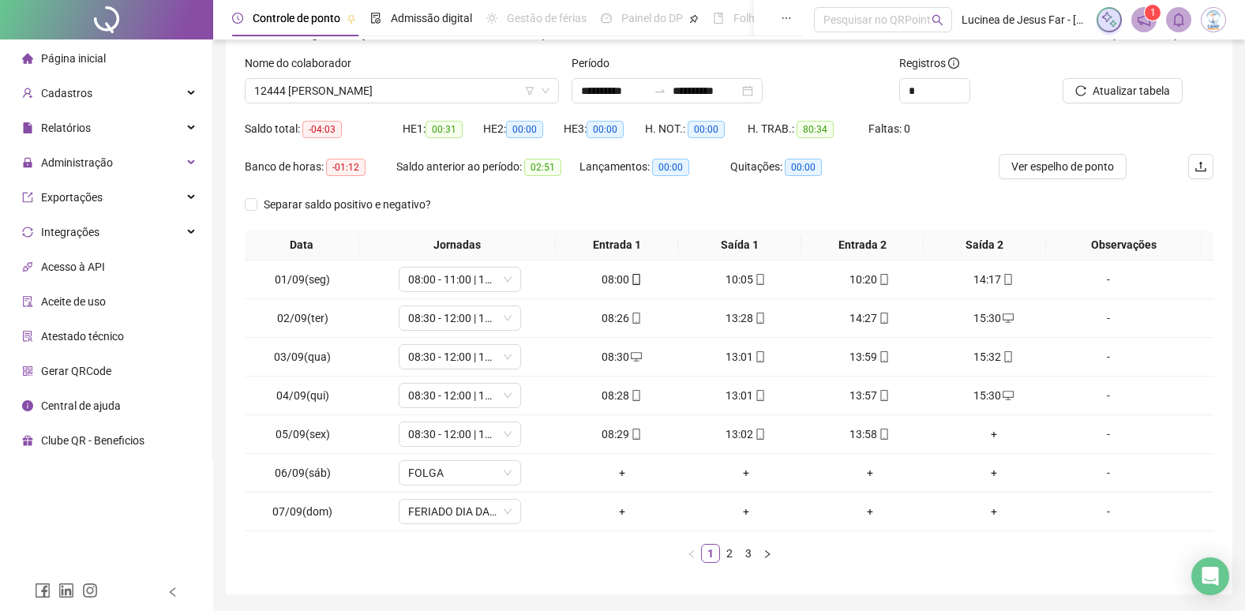
scroll to position [63, 0]
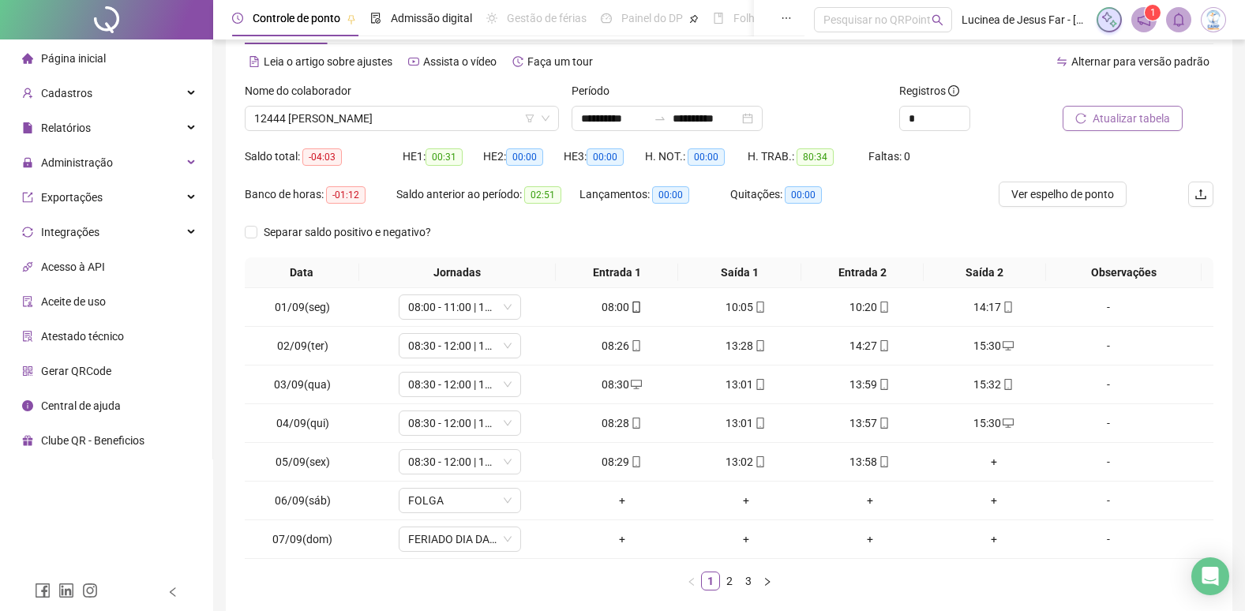
click at [1129, 112] on span "Atualizar tabela" at bounding box center [1131, 118] width 77 height 17
click at [1147, 117] on span "Atualizar tabela" at bounding box center [1131, 118] width 77 height 17
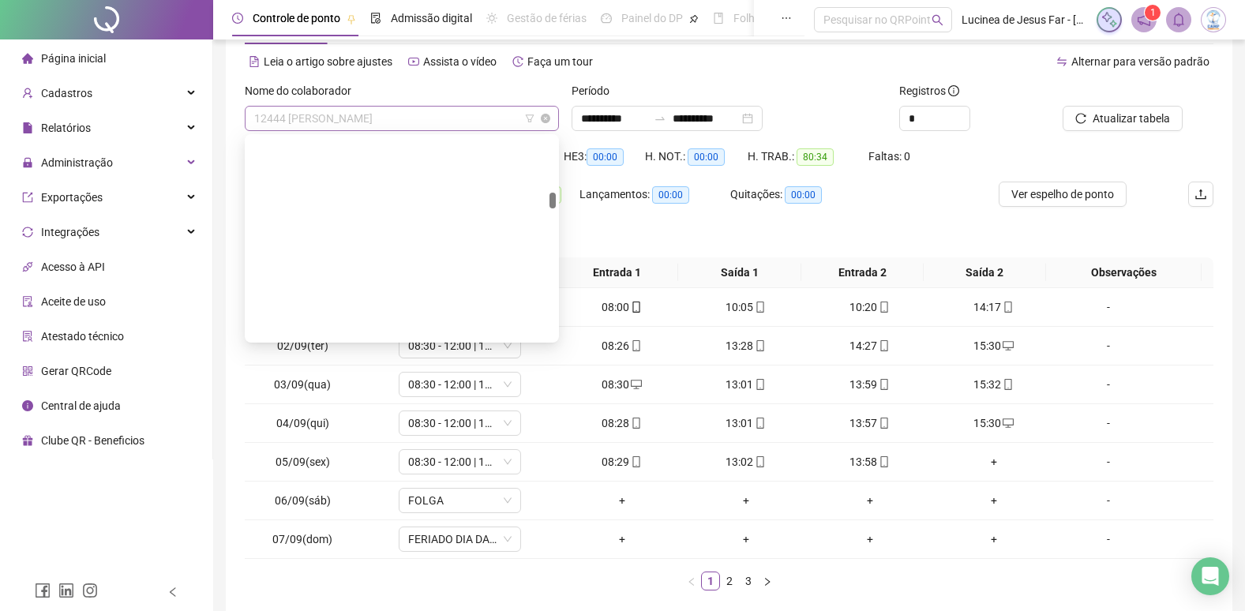
click at [436, 112] on span "12444 EVERTON DA SILVA OLIVEIRA" at bounding box center [401, 119] width 295 height 24
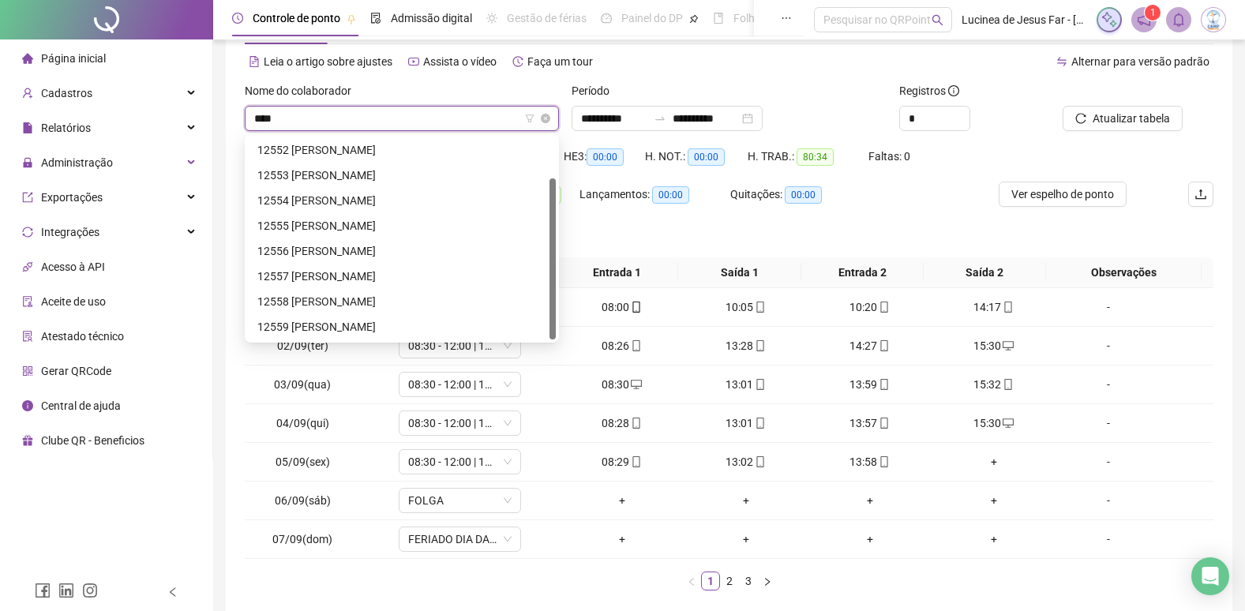
scroll to position [51, 0]
type input "*****"
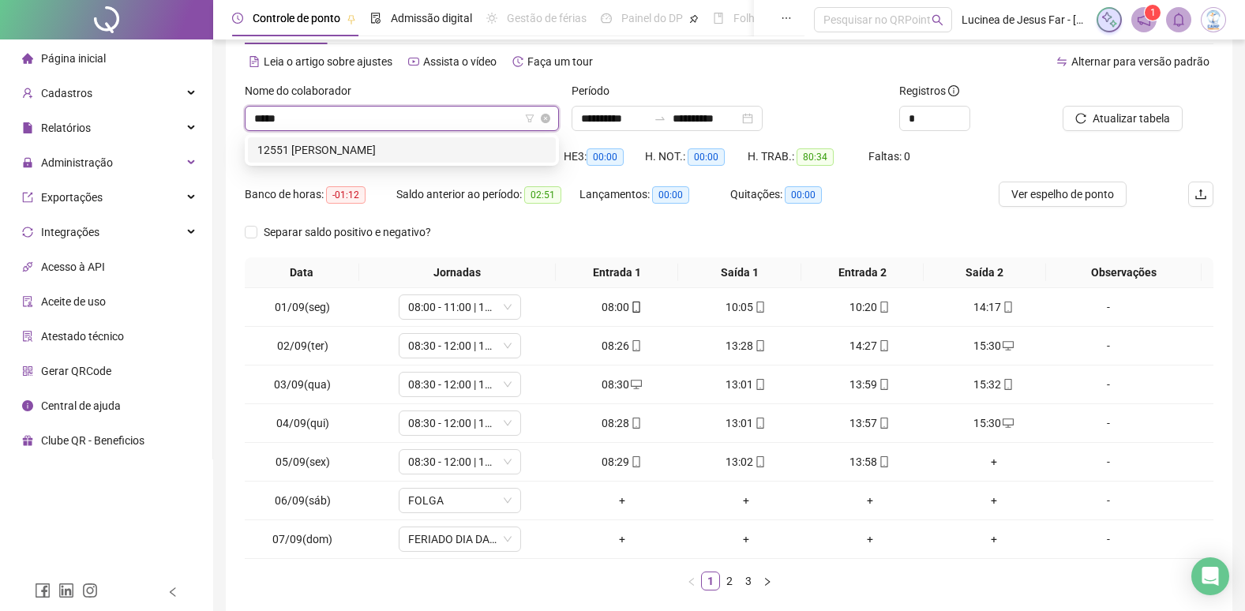
scroll to position [0, 0]
click at [459, 148] on div "12551 LAVINIA DOMINGUES DOS PASSOS" at bounding box center [401, 149] width 289 height 17
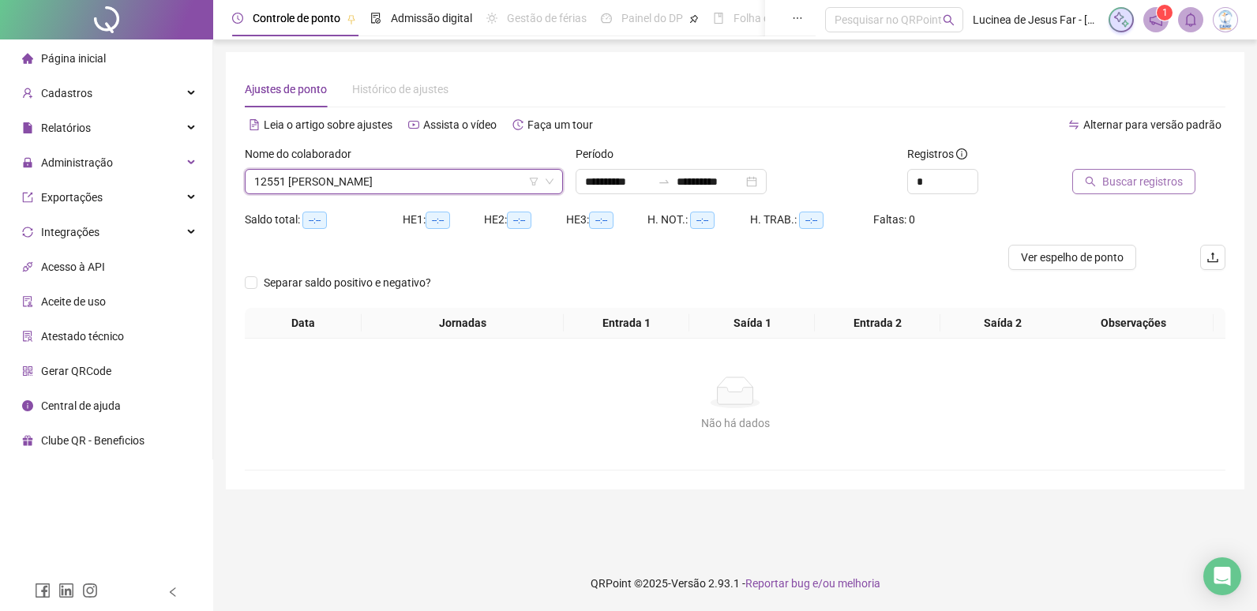
click at [1143, 178] on span "Buscar registros" at bounding box center [1142, 181] width 81 height 17
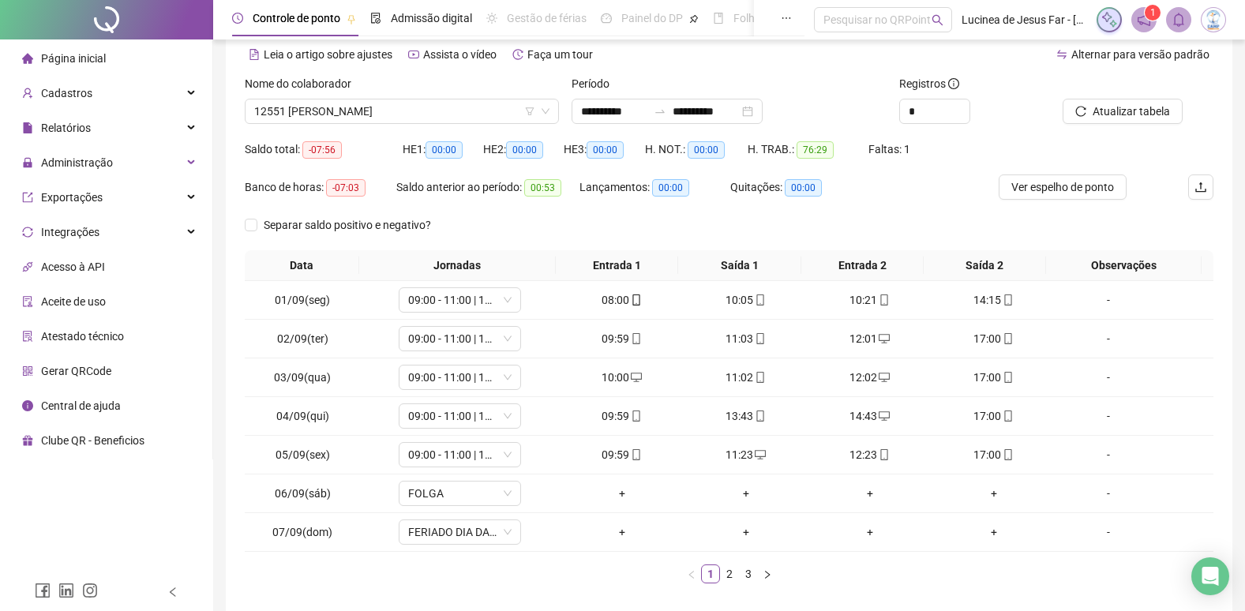
scroll to position [142, 0]
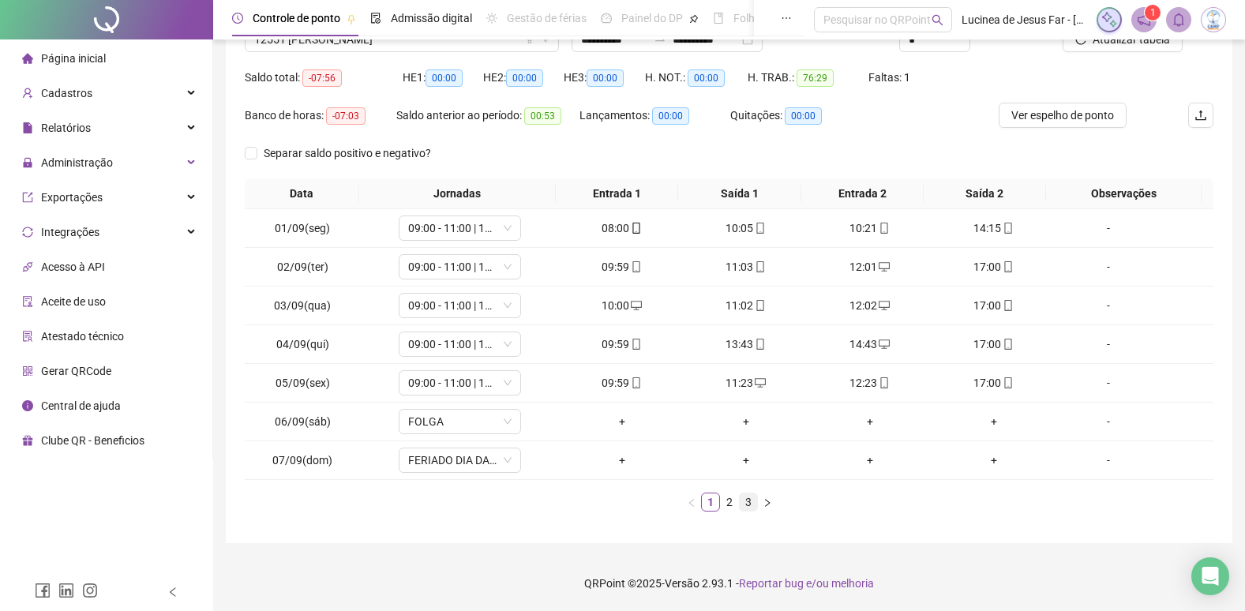
click at [749, 505] on link "3" at bounding box center [748, 502] width 17 height 17
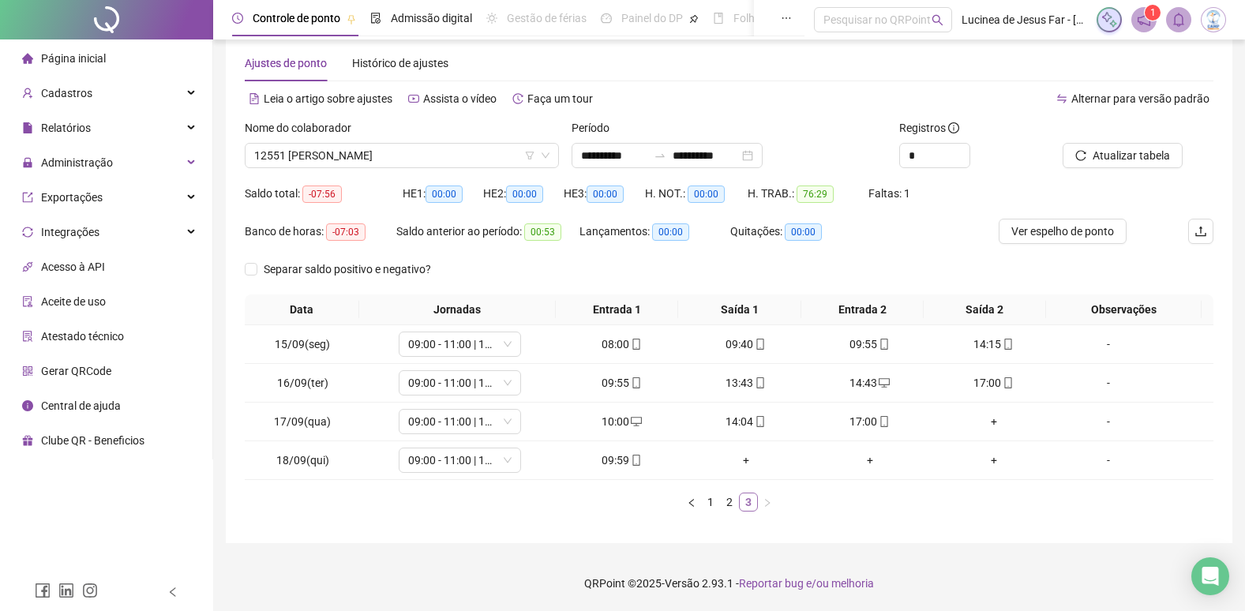
scroll to position [26, 0]
click at [1150, 158] on span "Atualizar tabela" at bounding box center [1131, 155] width 77 height 17
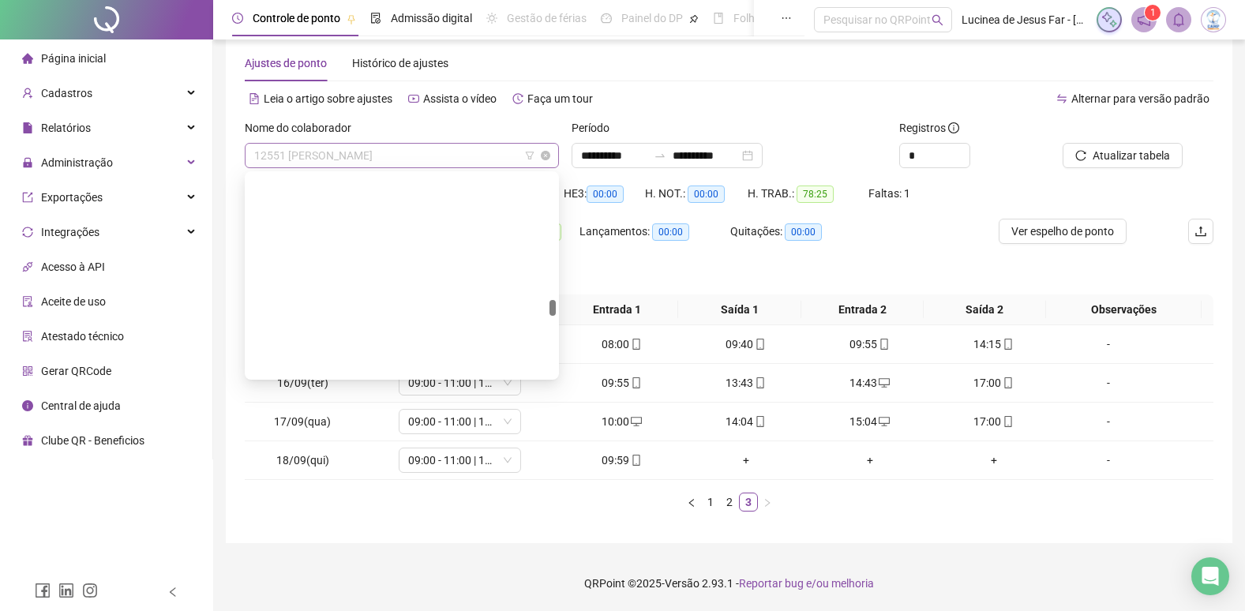
click at [453, 147] on span "12551 LAVINIA DOMINGUES DOS PASSOS" at bounding box center [401, 156] width 295 height 24
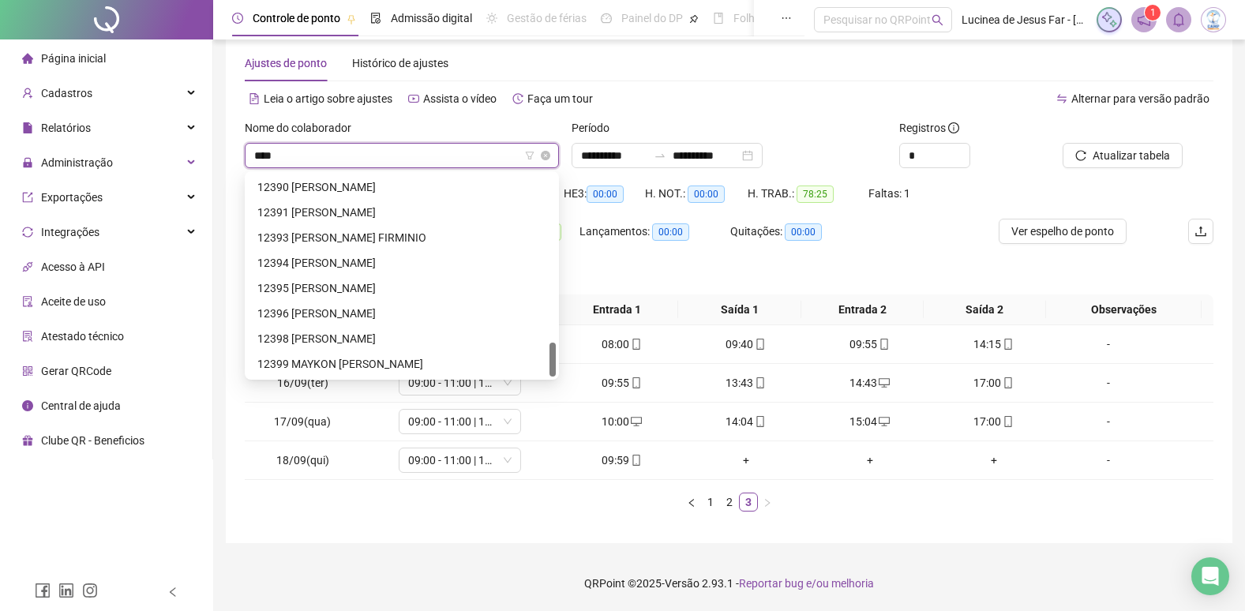
scroll to position [25, 0]
type input "*****"
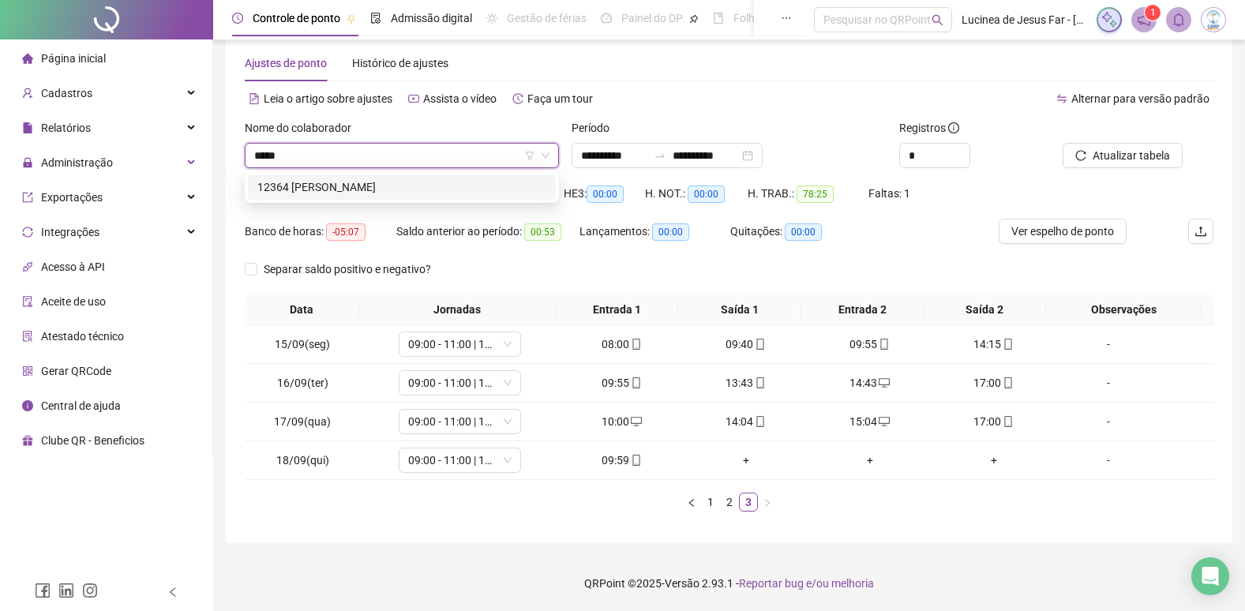
click at [428, 193] on div "12364 ISADORA DA SILVA JERONIMO" at bounding box center [401, 186] width 289 height 17
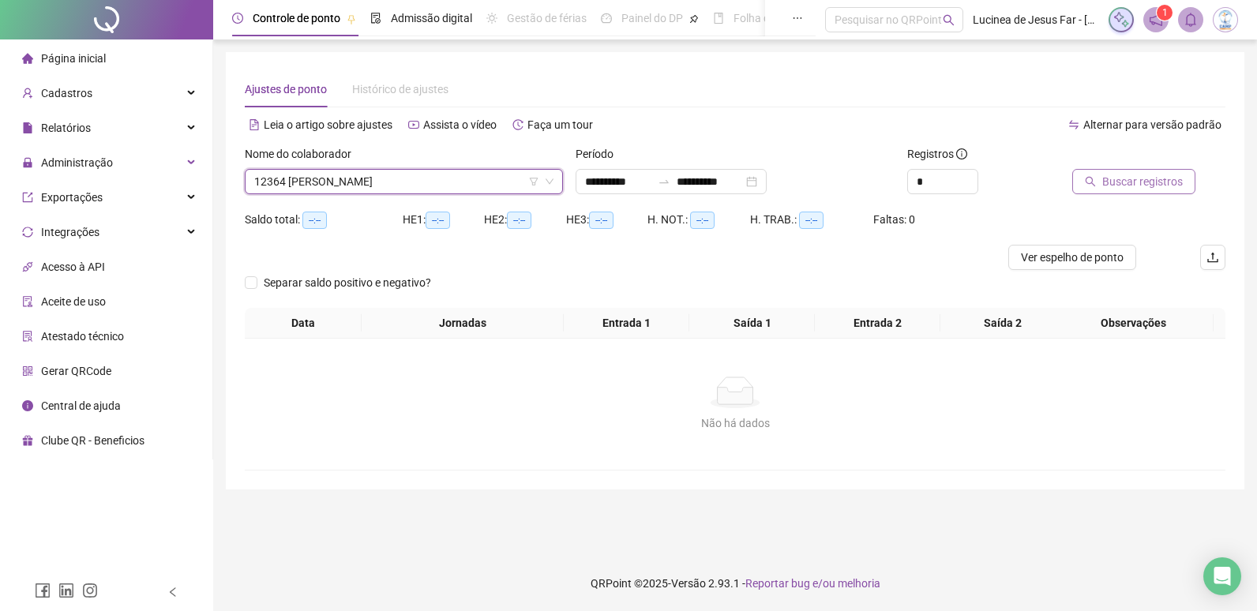
click at [1140, 186] on span "Buscar registros" at bounding box center [1142, 181] width 81 height 17
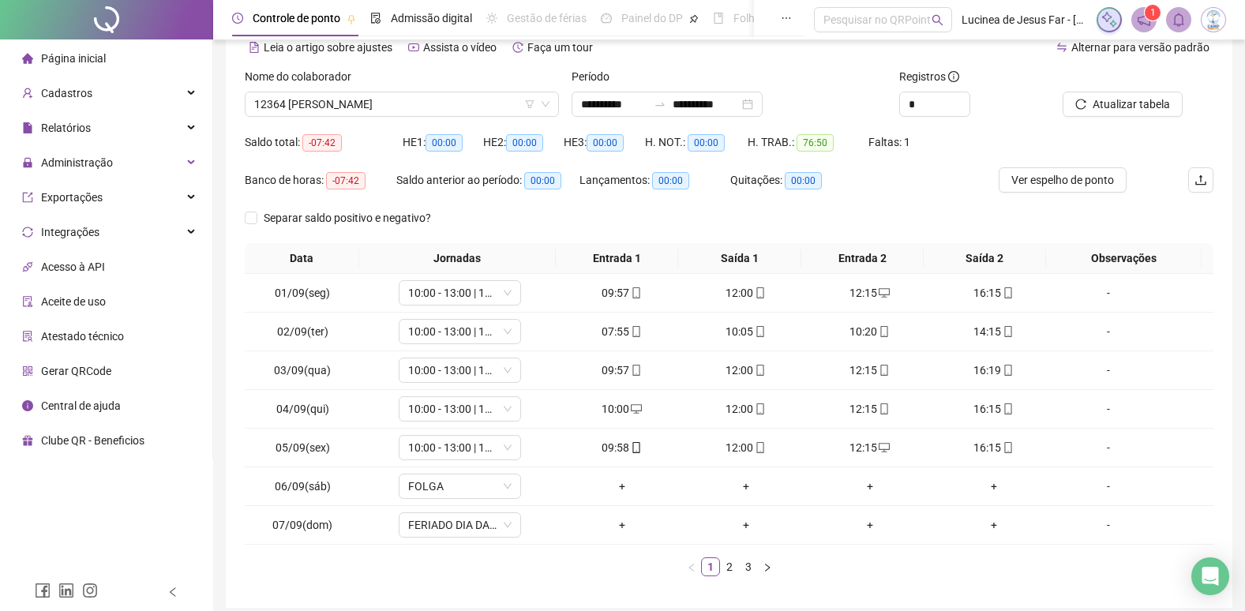
scroll to position [142, 0]
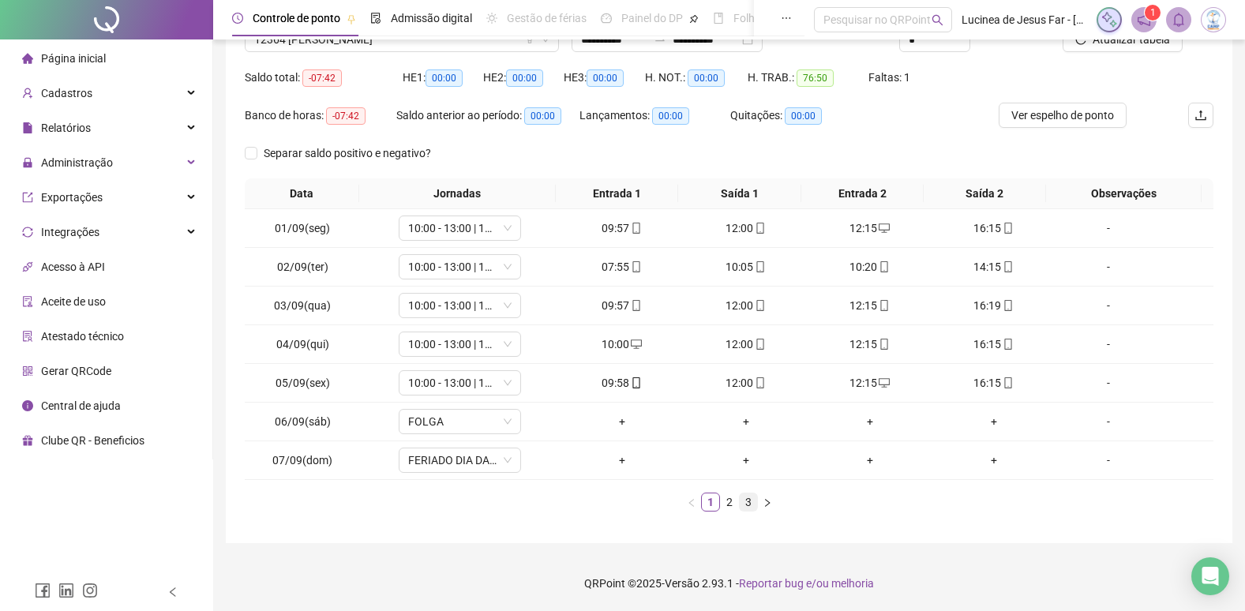
click at [753, 504] on link "3" at bounding box center [748, 502] width 17 height 17
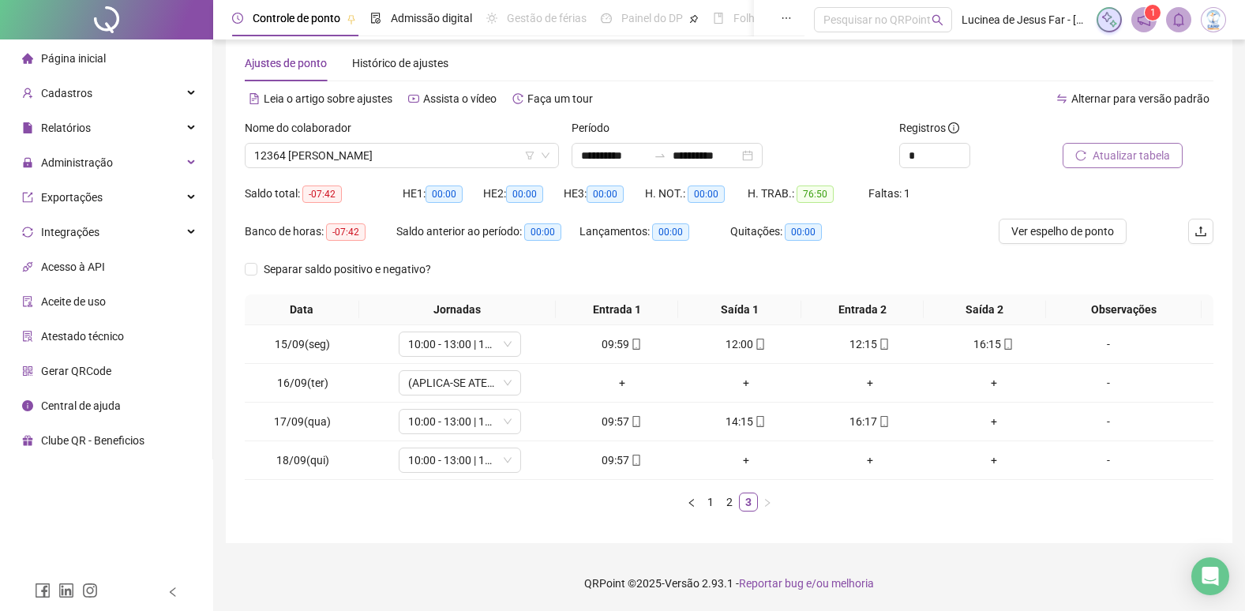
click at [1154, 163] on span "Atualizar tabela" at bounding box center [1131, 155] width 77 height 17
click at [456, 153] on span "12364 ISADORA DA SILVA JERONIMO" at bounding box center [401, 156] width 295 height 24
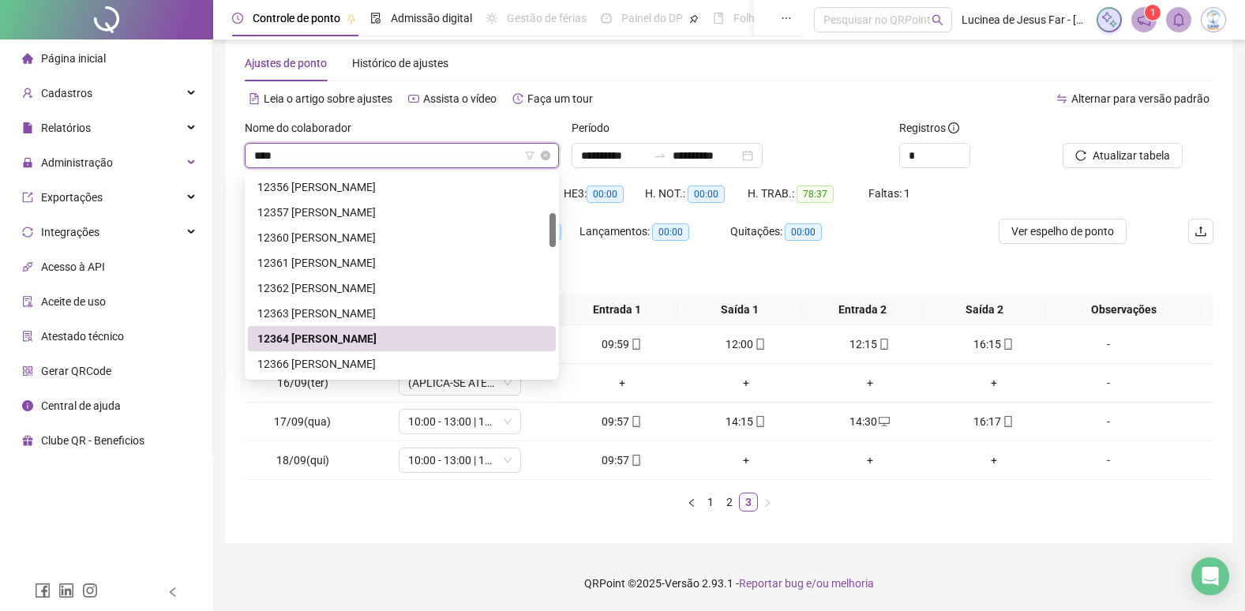
scroll to position [51, 0]
type input "*****"
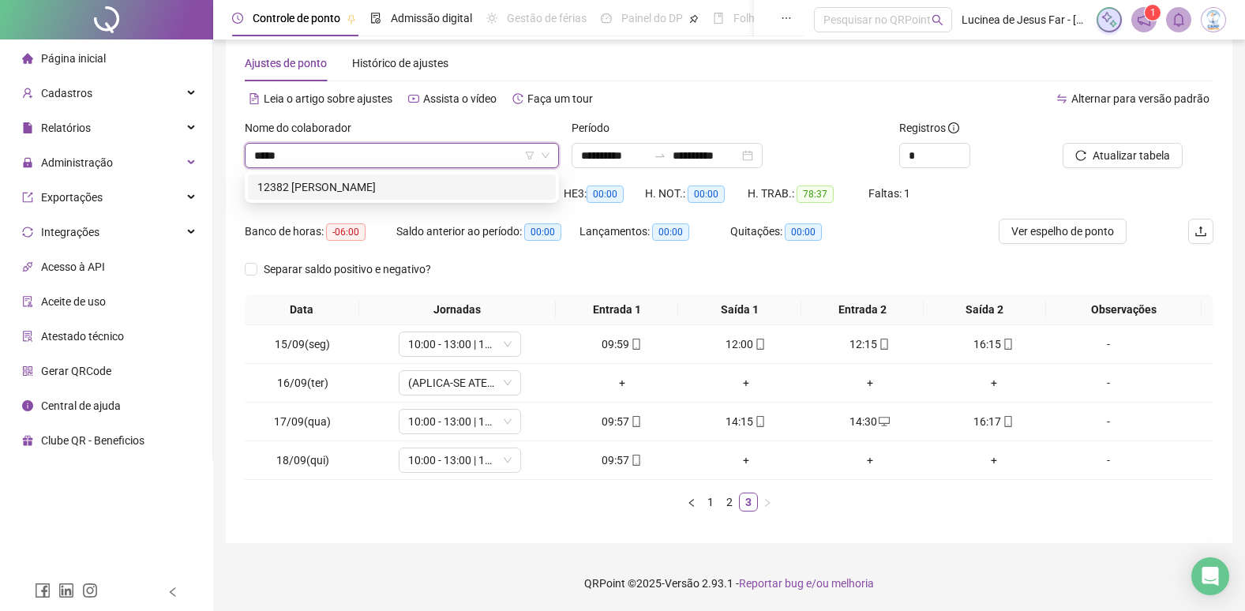
click at [447, 190] on div "12382 BRYAN SILVA DE SOUZA" at bounding box center [401, 186] width 289 height 17
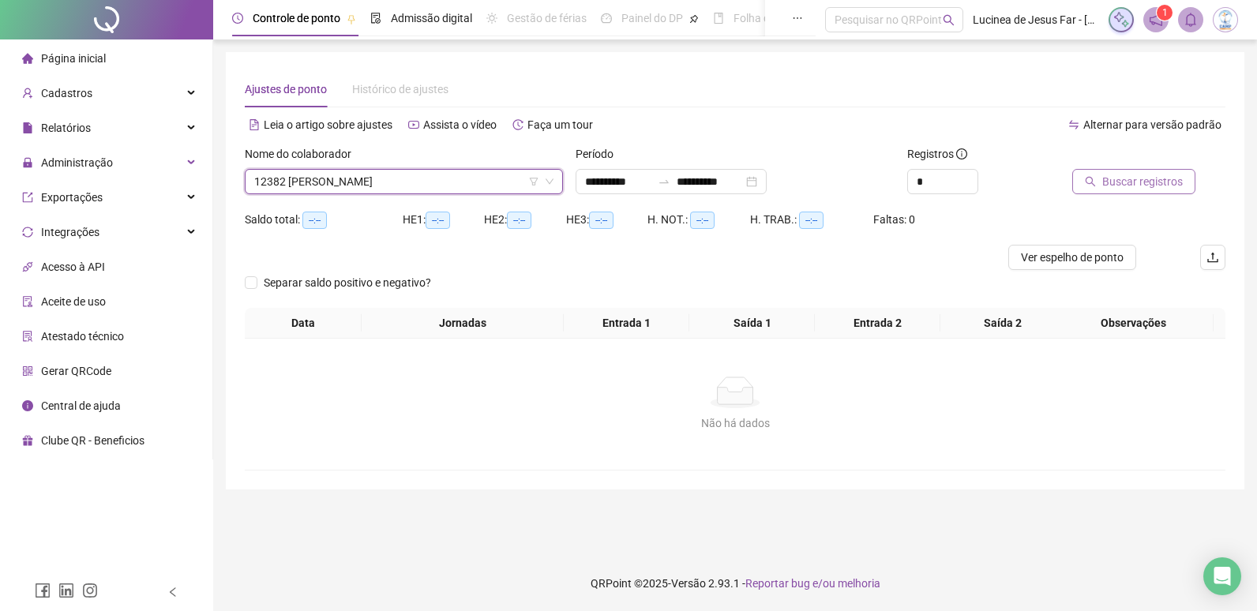
click at [1154, 191] on button "Buscar registros" at bounding box center [1133, 181] width 123 height 25
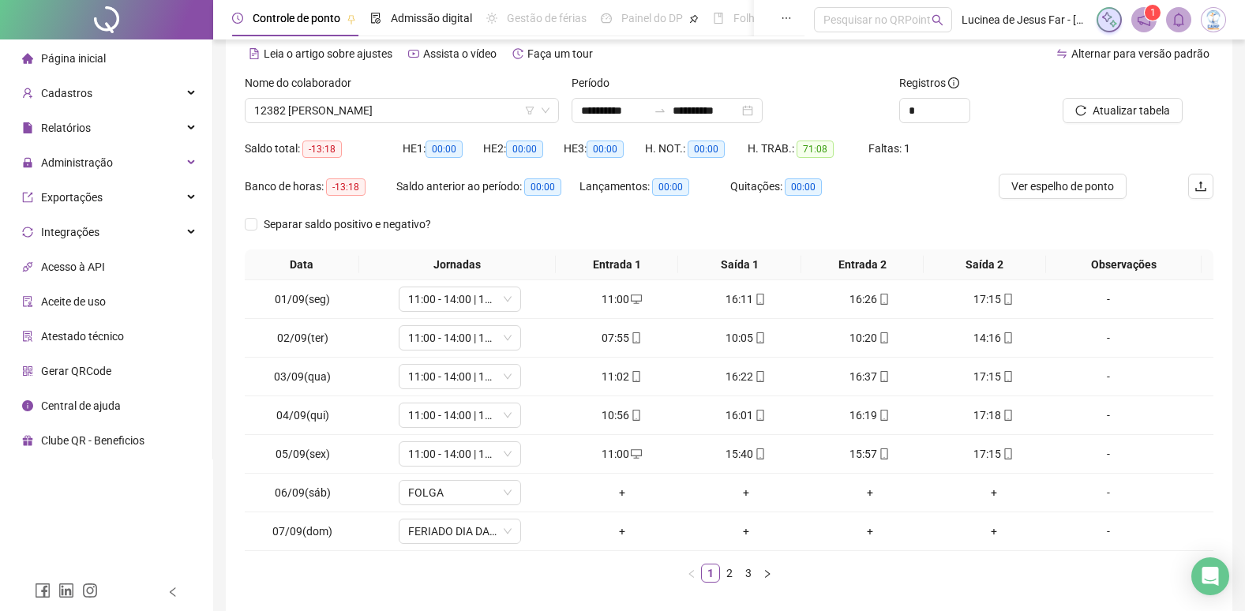
scroll to position [142, 0]
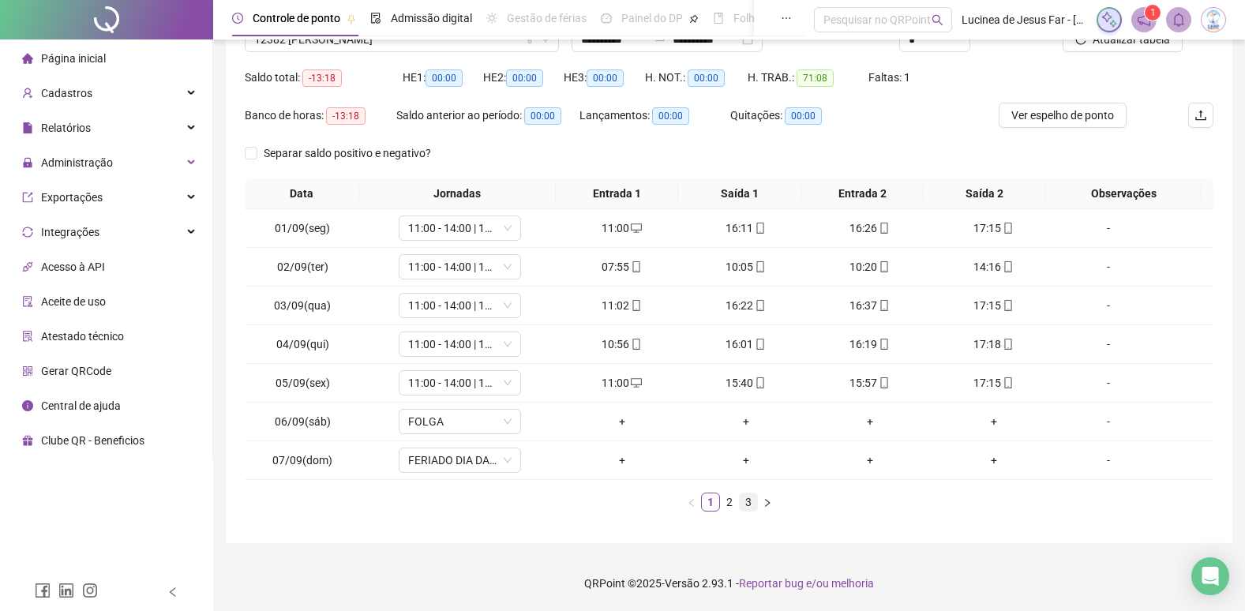
click at [749, 505] on link "3" at bounding box center [748, 502] width 17 height 17
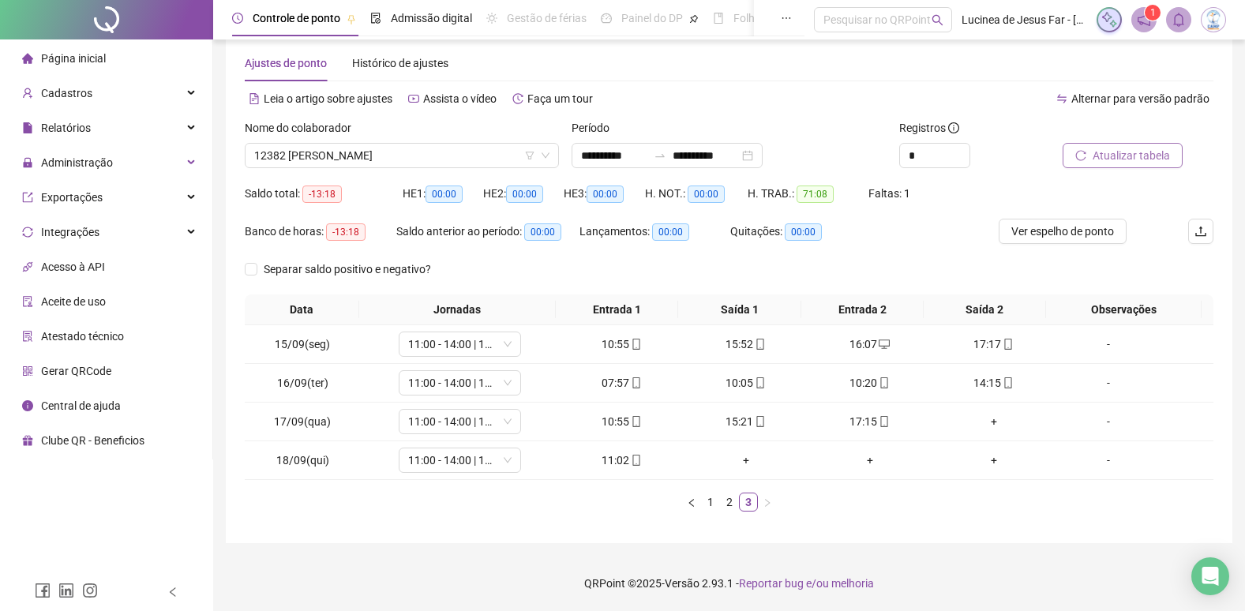
click at [1147, 162] on span "Atualizar tabela" at bounding box center [1131, 155] width 77 height 17
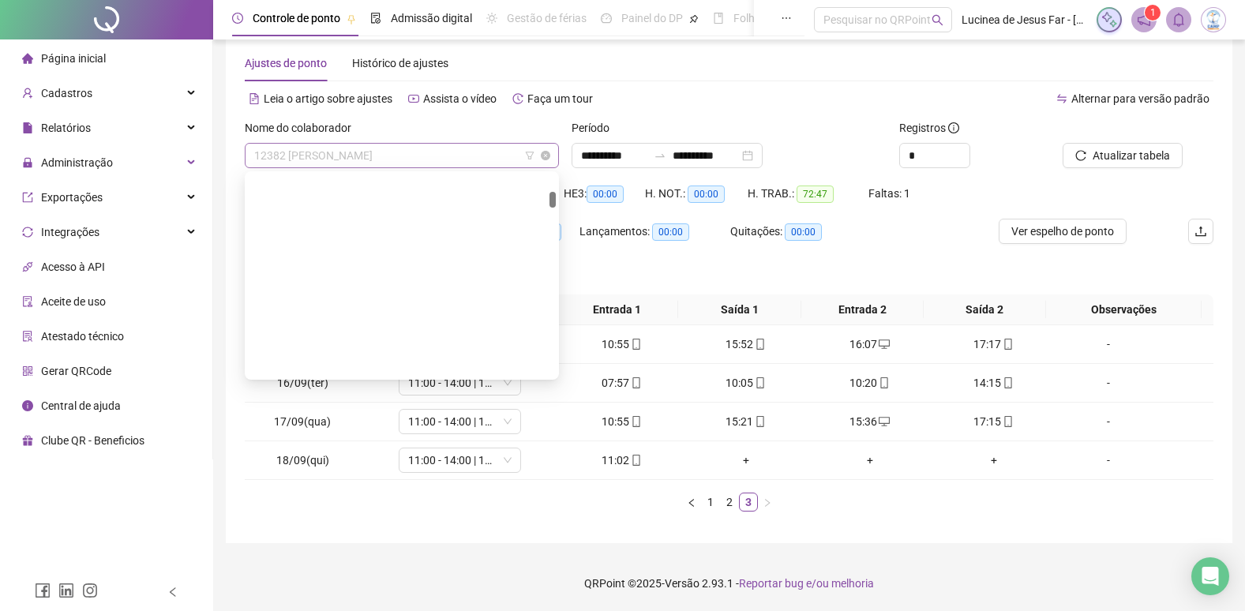
scroll to position [632, 0]
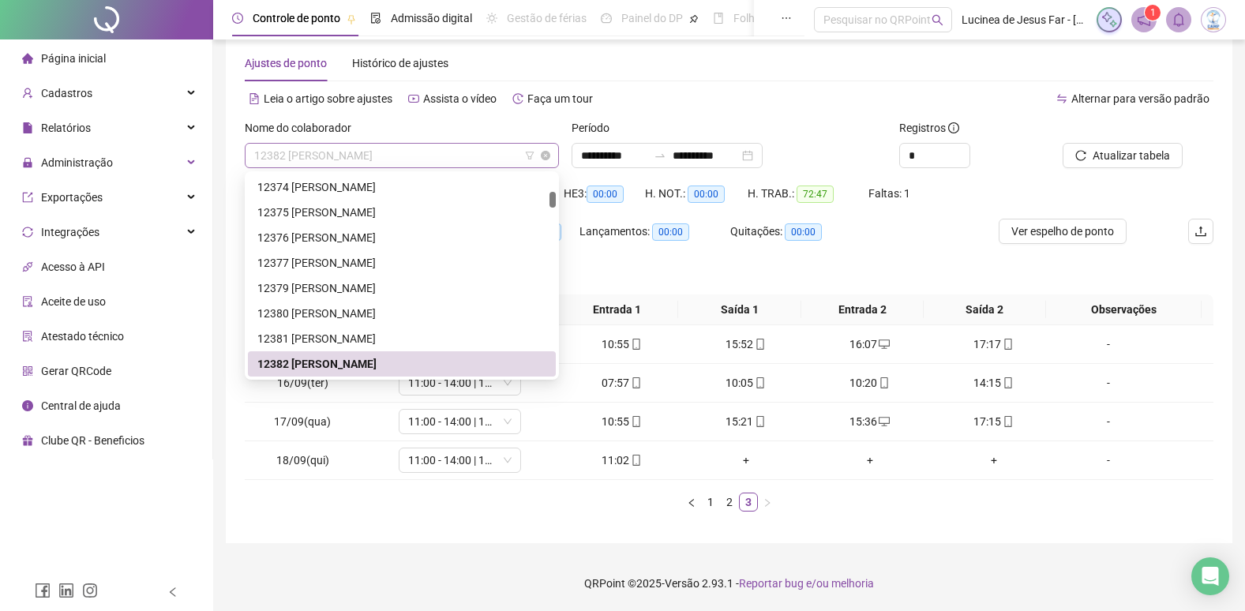
click at [475, 154] on span "12382 BRYAN SILVA DE SOUZA" at bounding box center [401, 156] width 295 height 24
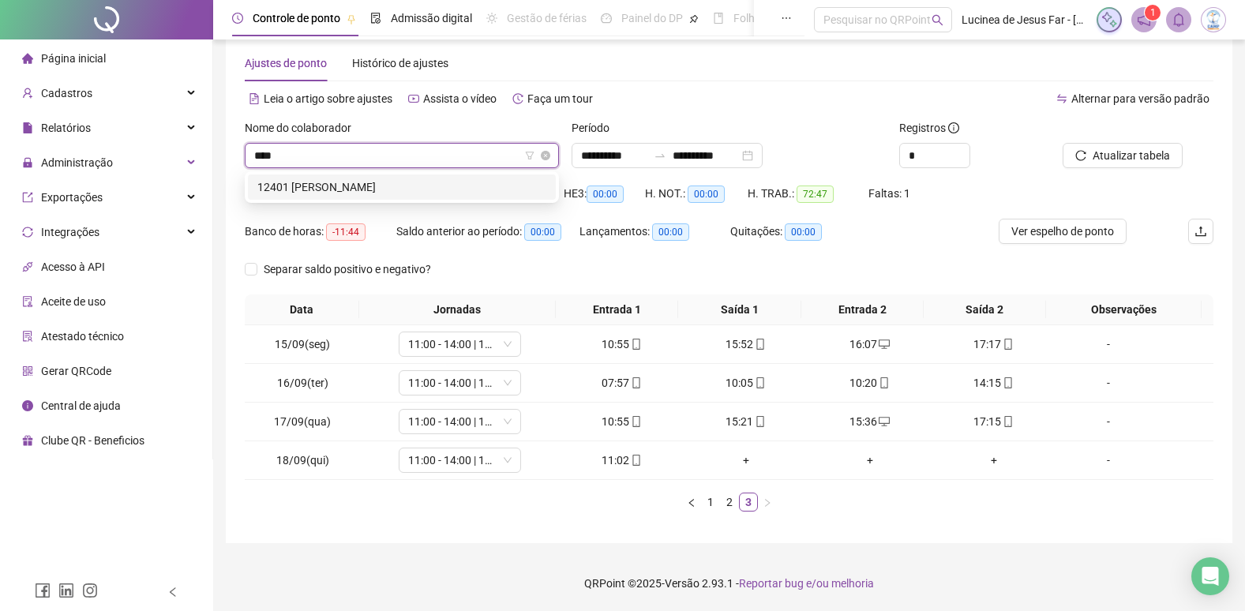
type input "*****"
click at [460, 189] on div "12401 ANDRESSA BEZERRA SANTOS" at bounding box center [401, 186] width 289 height 17
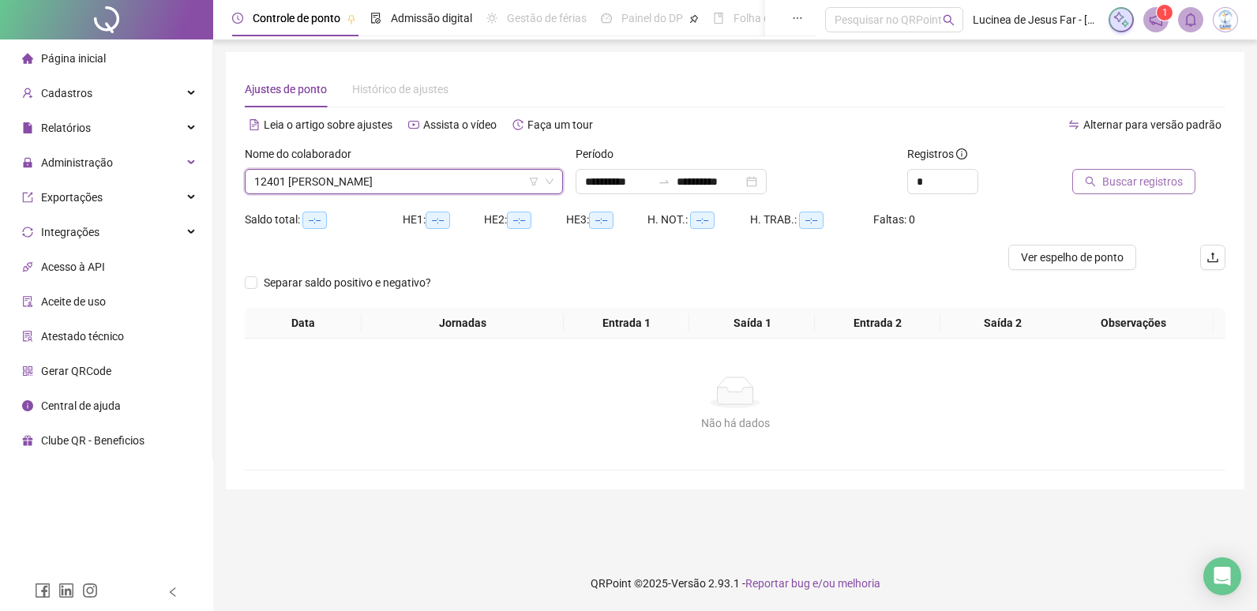
click at [1161, 185] on span "Buscar registros" at bounding box center [1142, 181] width 81 height 17
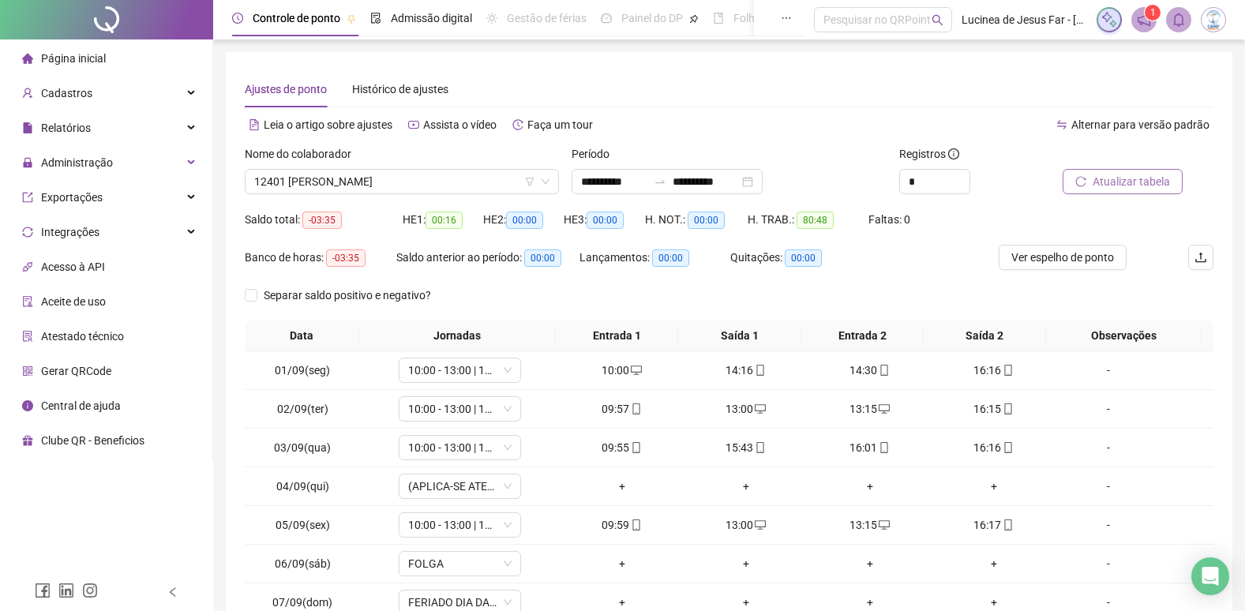
click at [1130, 185] on span "Atualizar tabela" at bounding box center [1131, 181] width 77 height 17
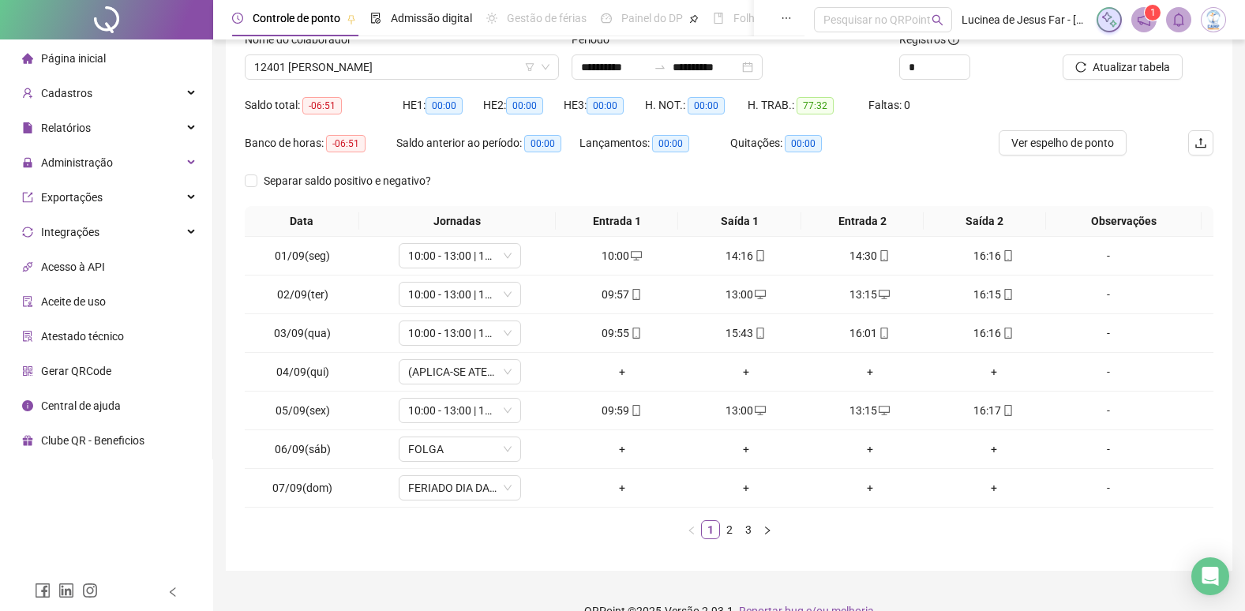
scroll to position [142, 0]
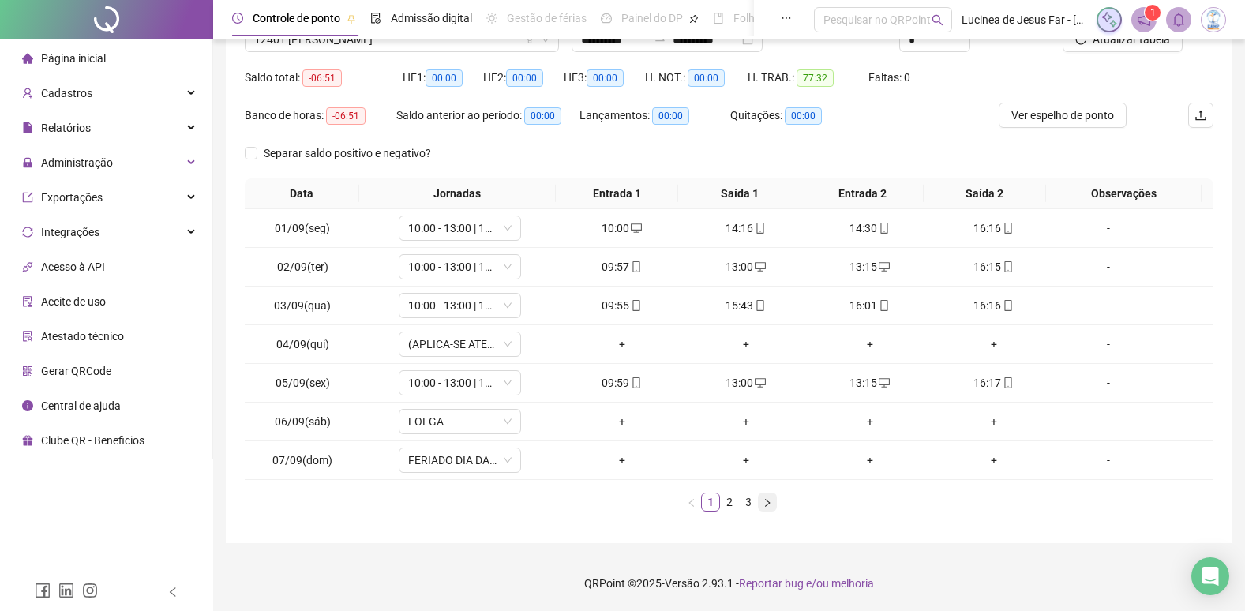
click at [765, 503] on icon "right" at bounding box center [767, 502] width 9 height 9
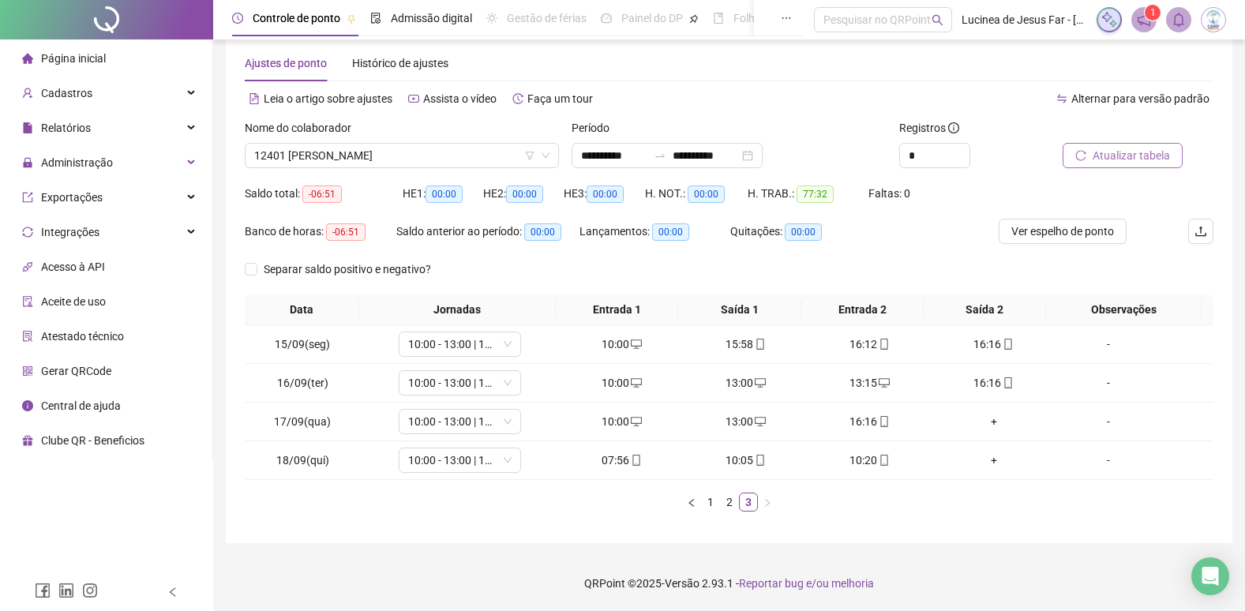
click at [1151, 156] on span "Atualizar tabela" at bounding box center [1131, 155] width 77 height 17
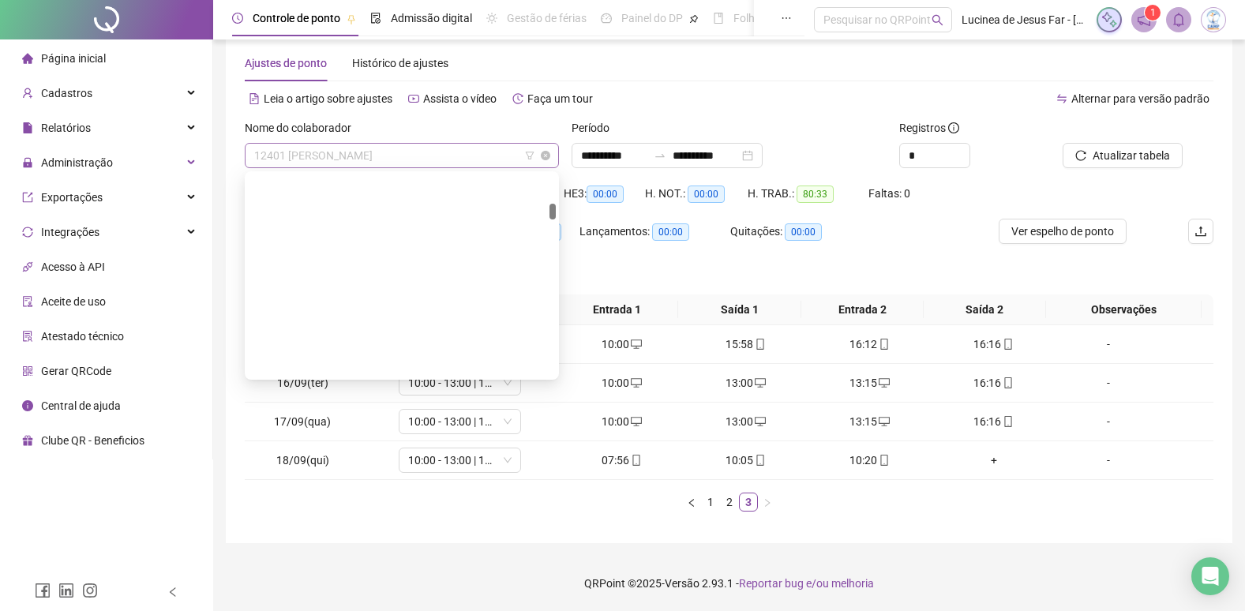
click at [456, 158] on span "12401 ANDRESSA BEZERRA SANTOS" at bounding box center [401, 156] width 295 height 24
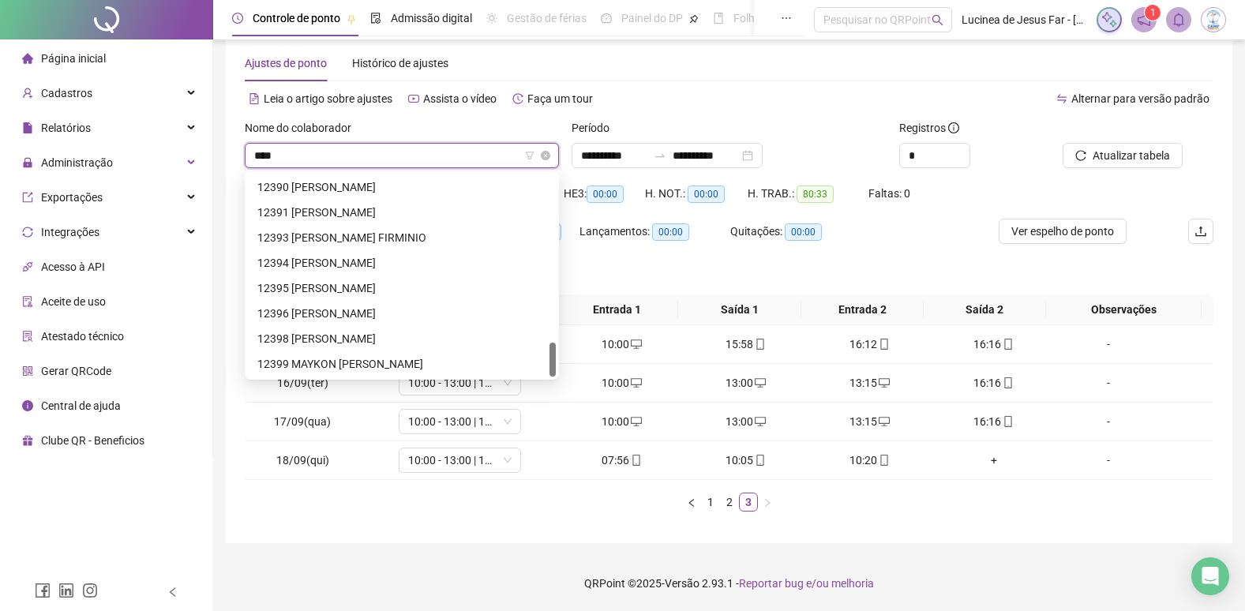
scroll to position [0, 0]
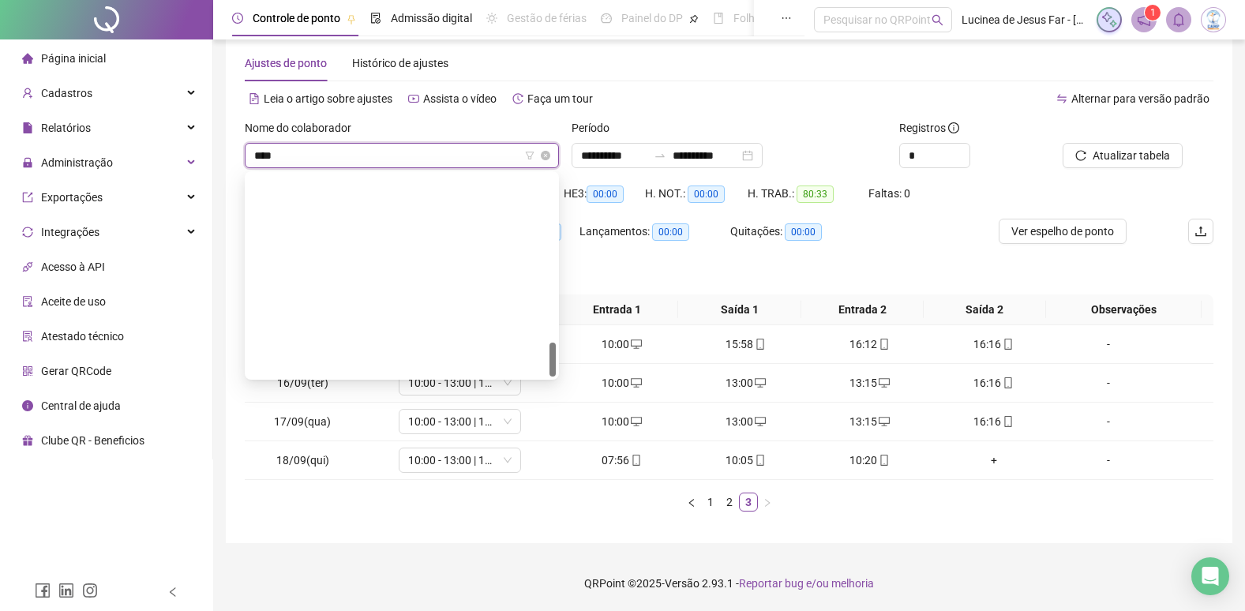
type input "*****"
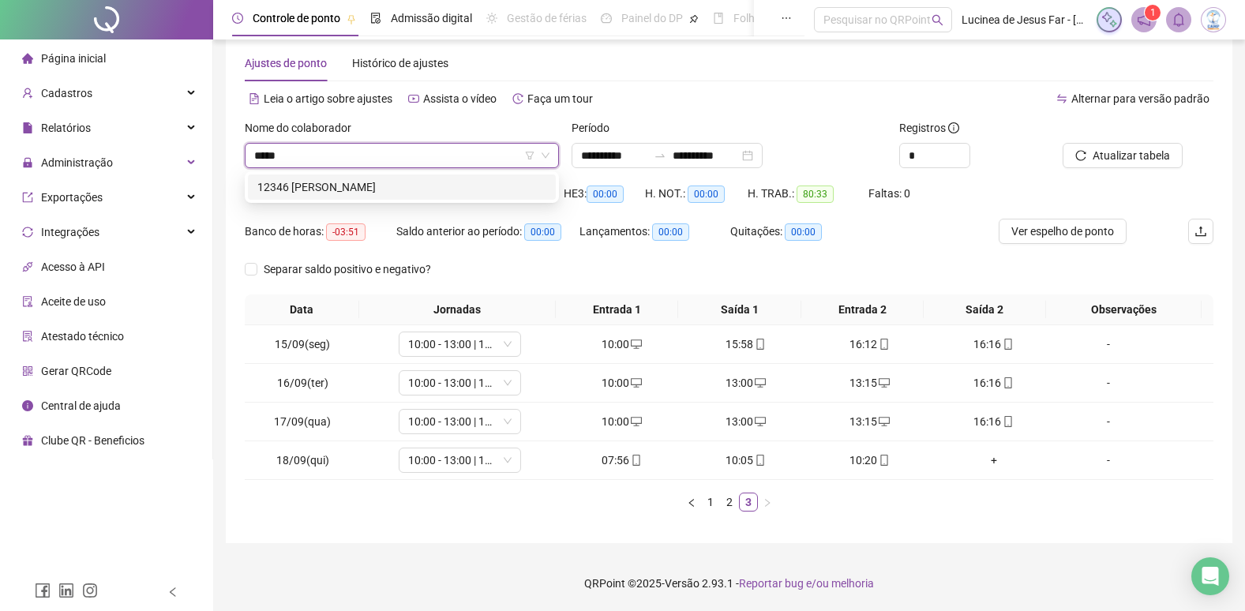
click at [458, 180] on div "12346 MARIA HELOISA DA SILVA OLIVEIRA SOUZA" at bounding box center [401, 186] width 289 height 17
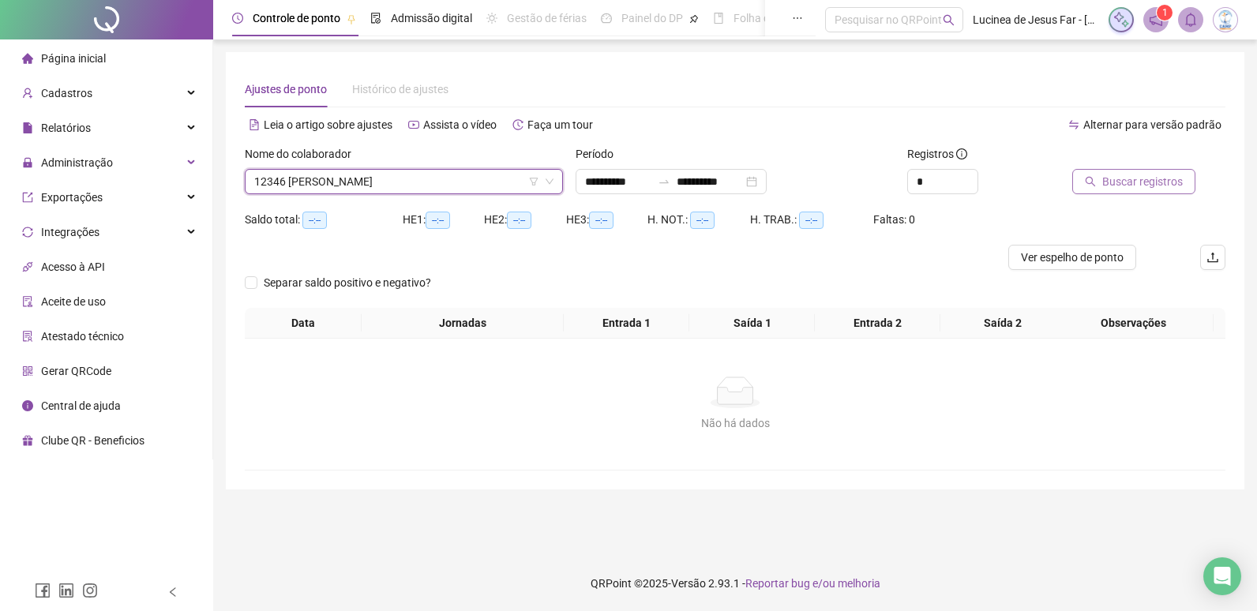
click at [1155, 181] on span "Buscar registros" at bounding box center [1142, 181] width 81 height 17
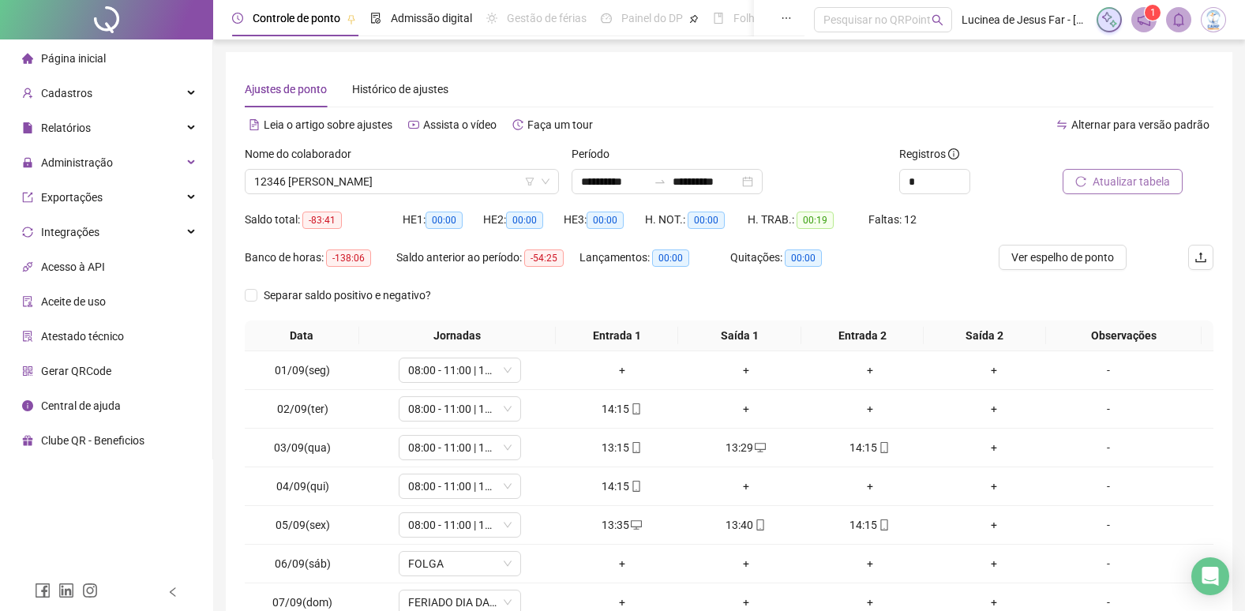
click at [1151, 175] on span "Atualizar tabela" at bounding box center [1131, 181] width 77 height 17
click at [1159, 175] on span "Atualizar tabela" at bounding box center [1131, 181] width 77 height 17
click at [370, 302] on span "Separar saldo positivo e negativo?" at bounding box center [347, 295] width 180 height 17
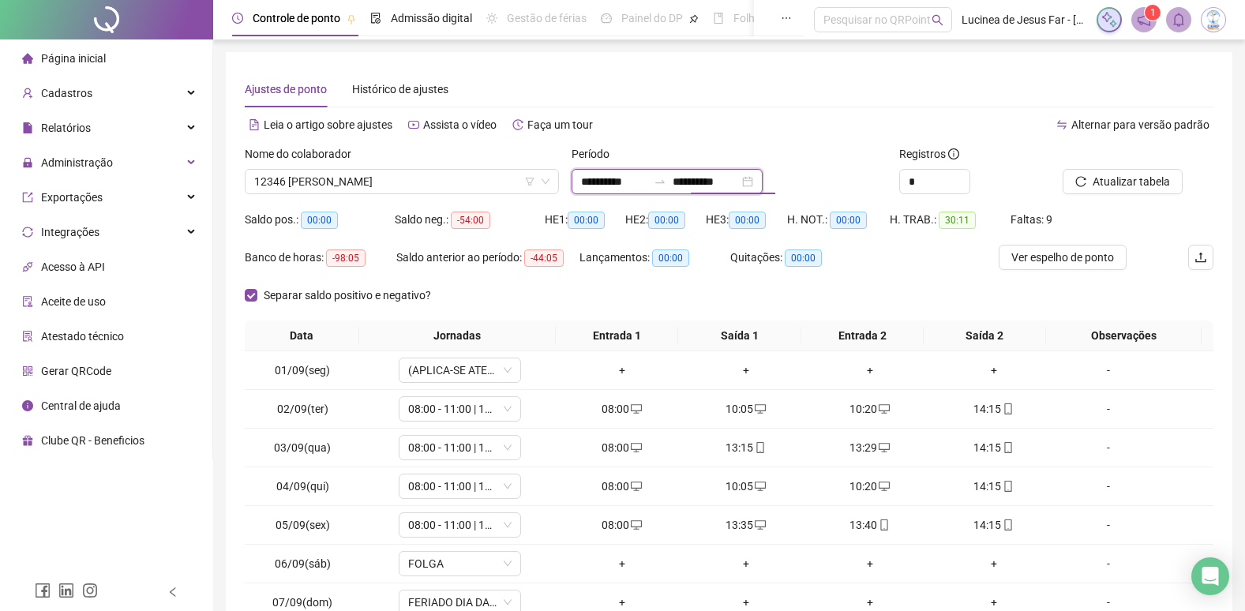
click at [738, 176] on input "**********" at bounding box center [706, 181] width 66 height 17
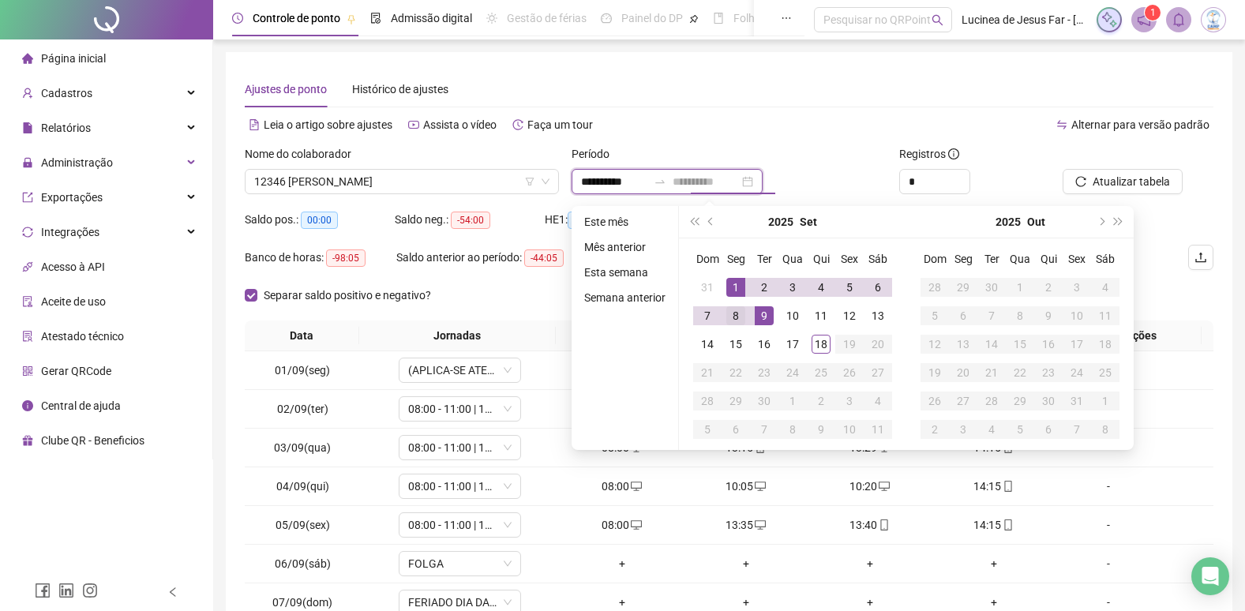
type input "**********"
click at [737, 316] on div "8" at bounding box center [736, 315] width 19 height 19
type input "**********"
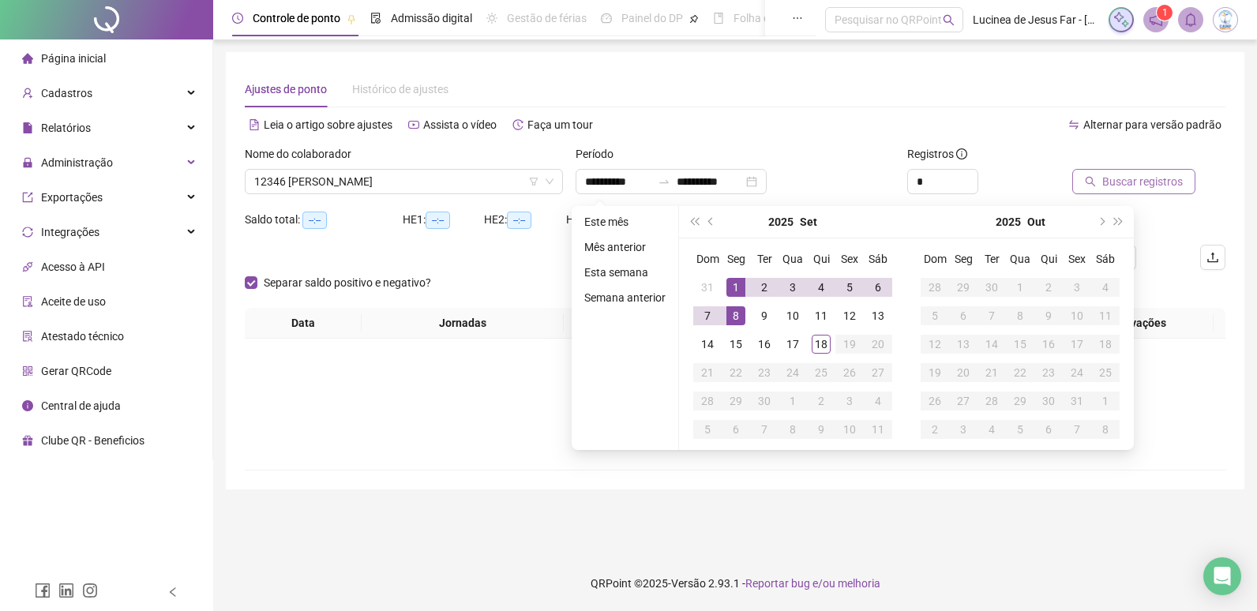
click at [1140, 184] on span "Buscar registros" at bounding box center [1142, 181] width 81 height 17
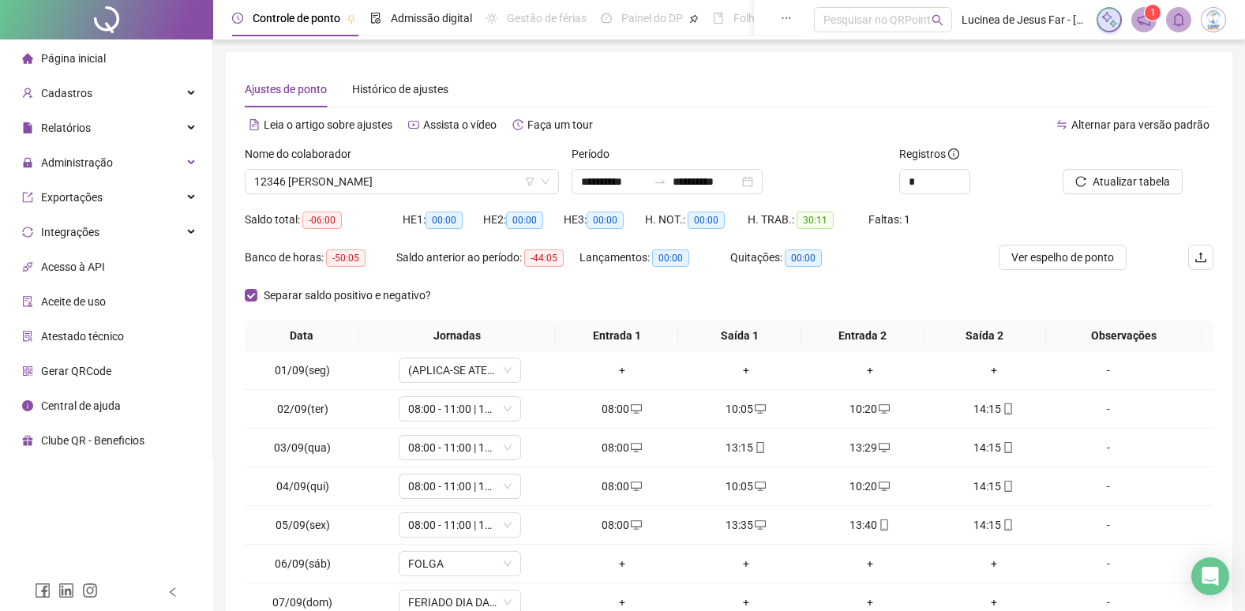
scroll to position [142, 0]
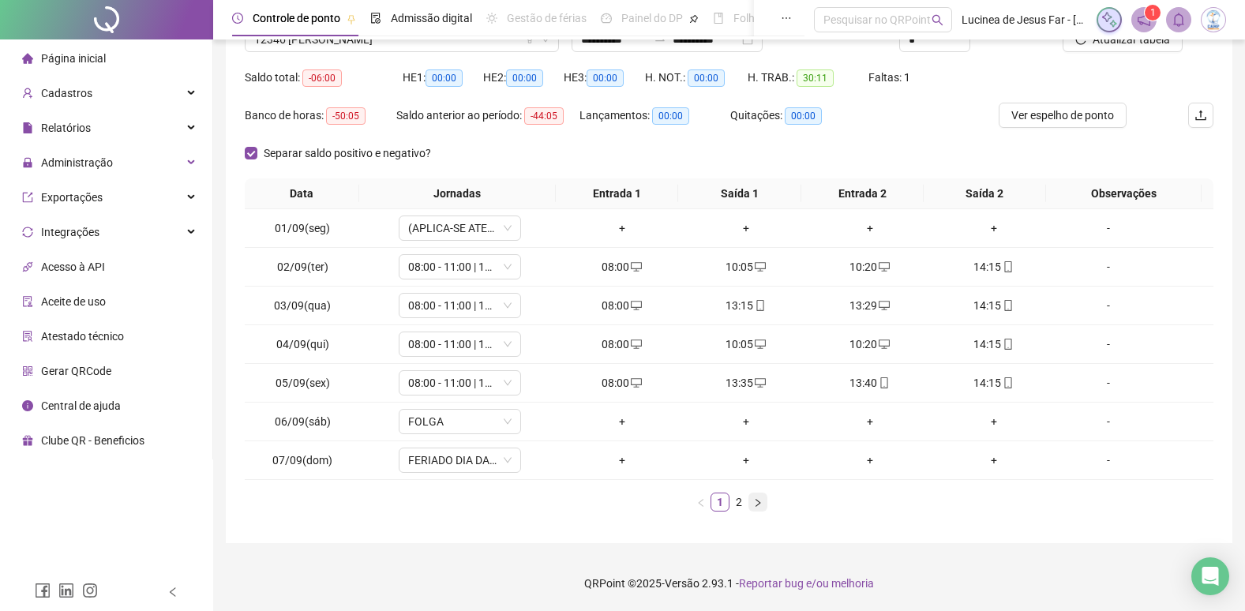
click at [757, 505] on icon "right" at bounding box center [757, 502] width 9 height 9
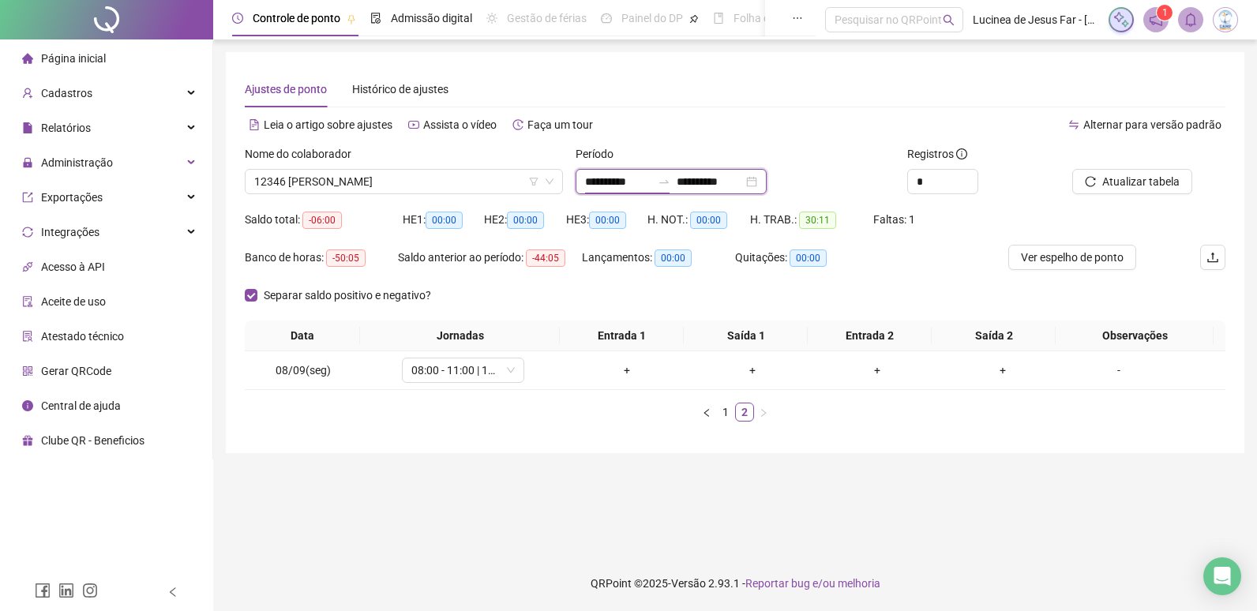
click at [651, 175] on input "**********" at bounding box center [618, 181] width 66 height 17
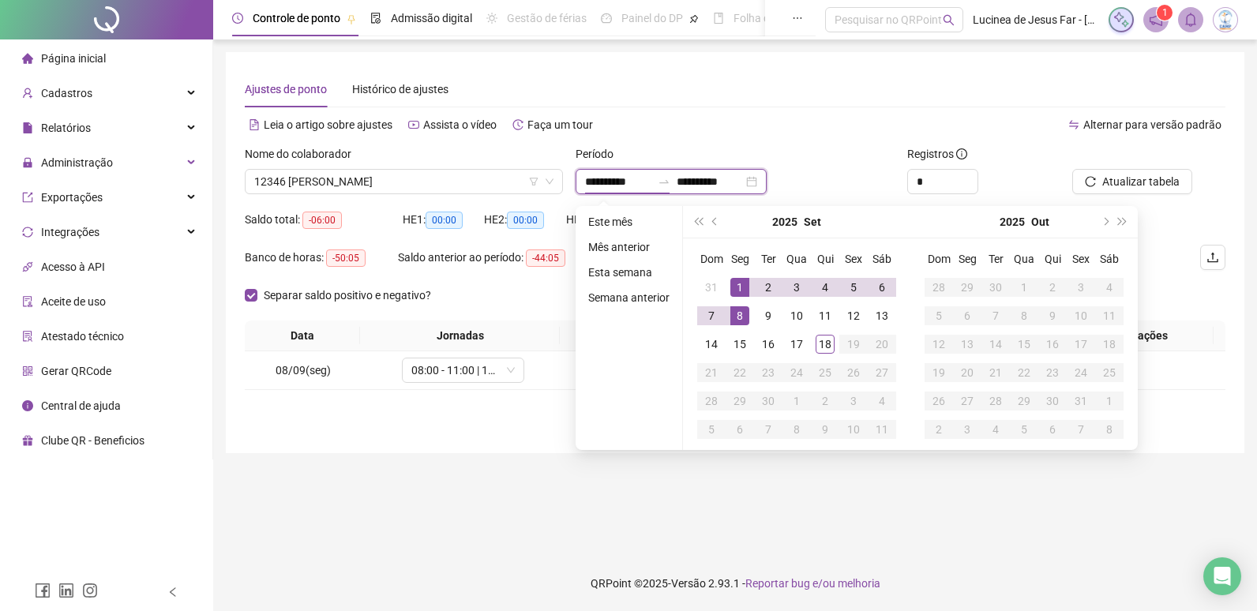
type input "**********"
click at [644, 245] on li "Mês anterior" at bounding box center [629, 247] width 94 height 19
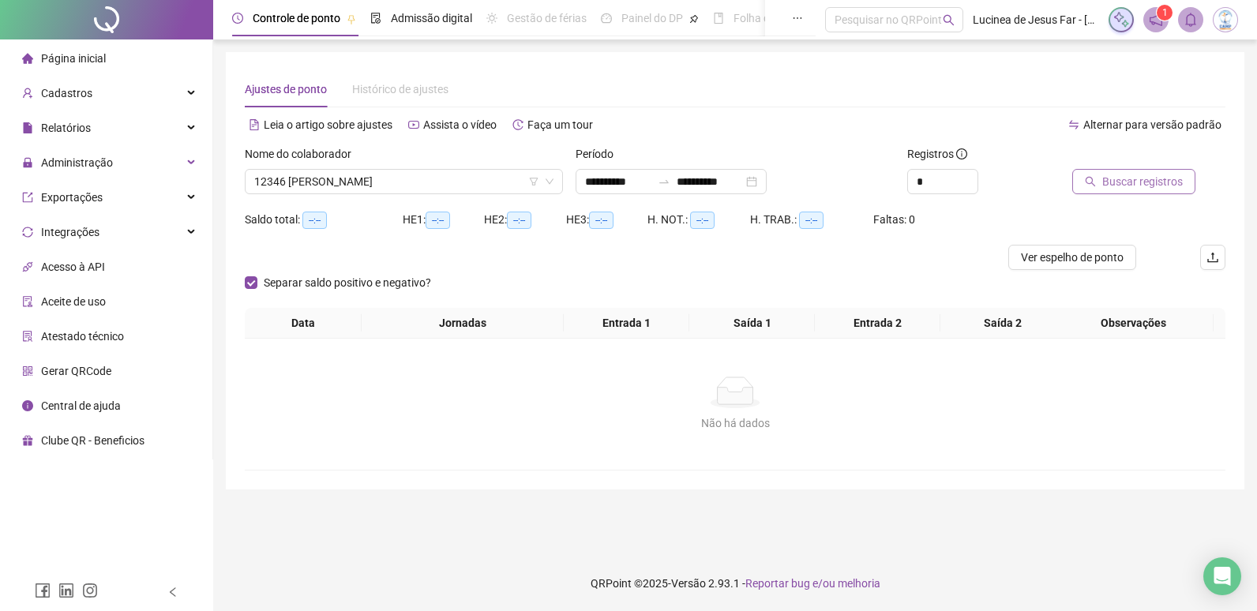
click at [1141, 185] on span "Buscar registros" at bounding box center [1142, 181] width 81 height 17
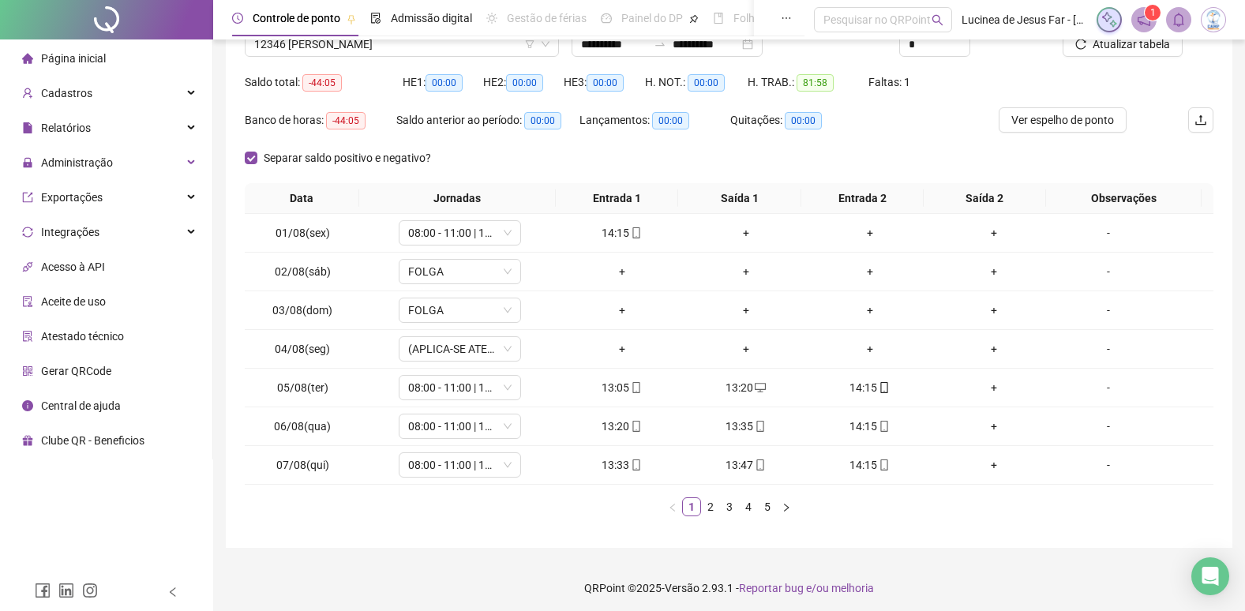
scroll to position [142, 0]
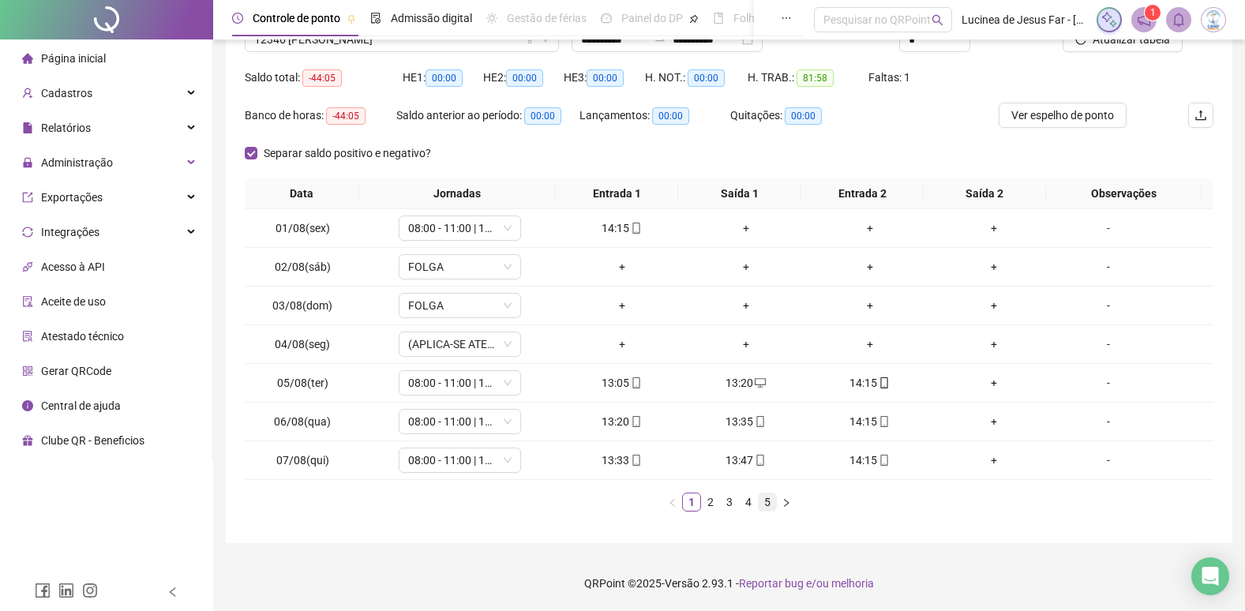
click at [764, 505] on link "5" at bounding box center [767, 502] width 17 height 17
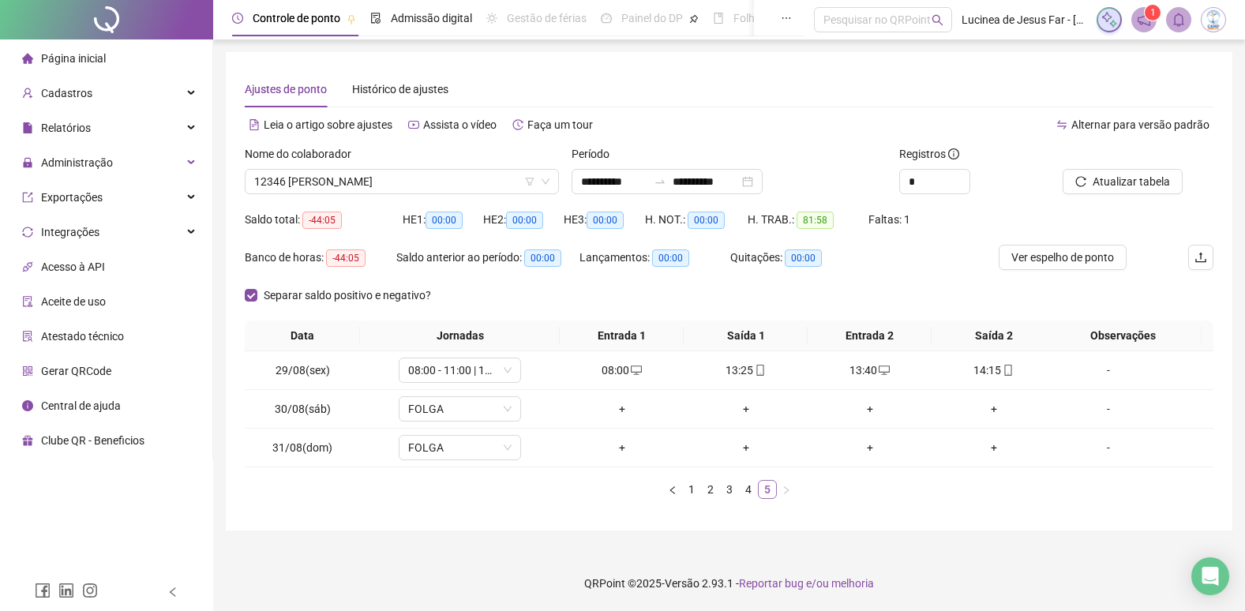
scroll to position [0, 0]
click at [712, 489] on link "2" at bounding box center [716, 489] width 17 height 17
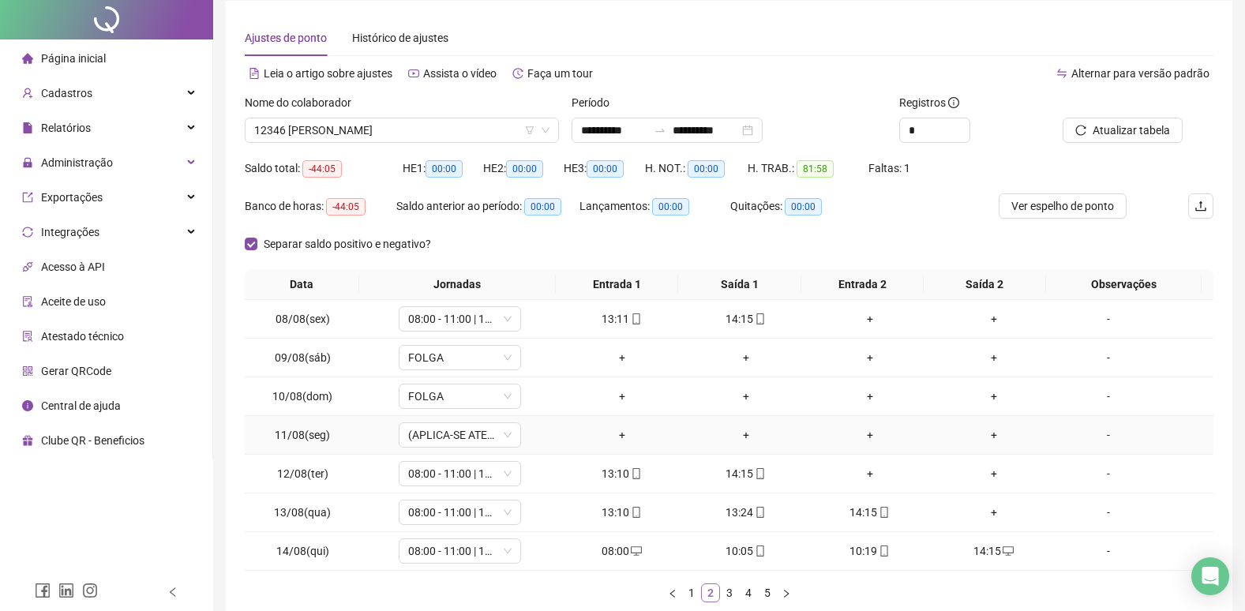
scroll to position [79, 0]
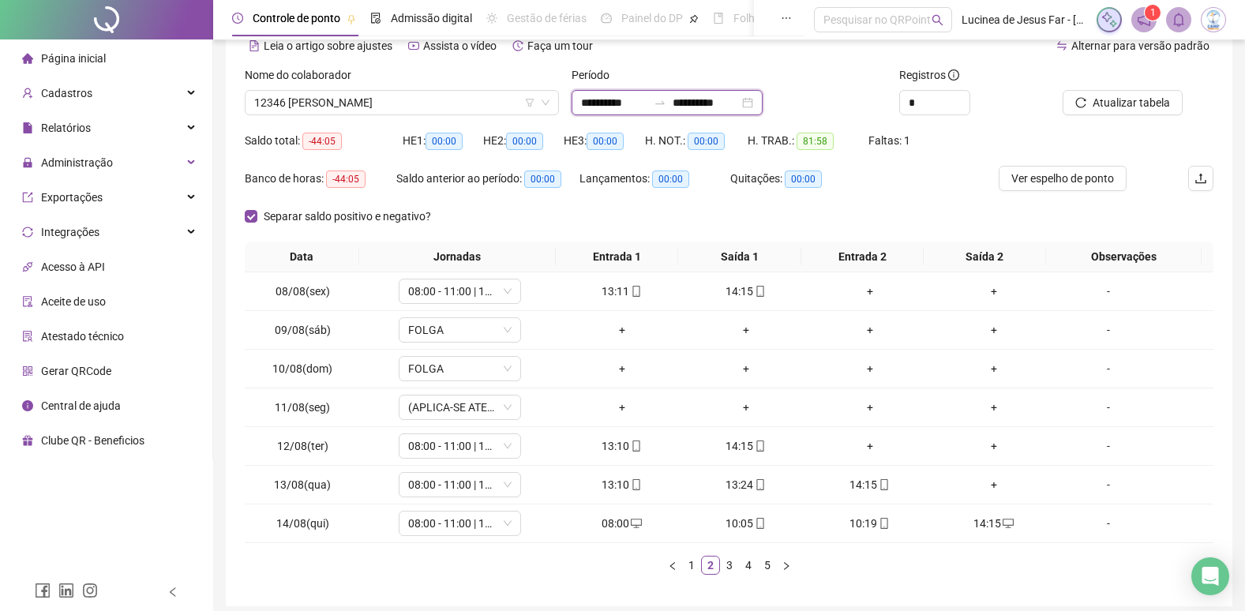
click at [643, 103] on input "**********" at bounding box center [614, 102] width 66 height 17
type input "**********"
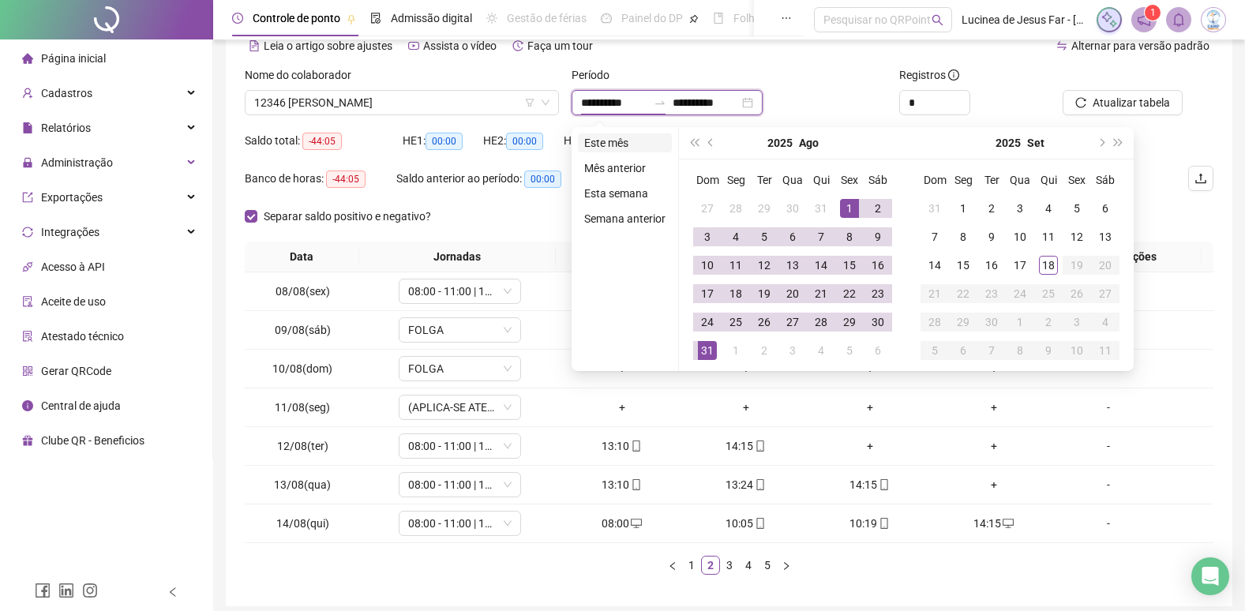
type input "**********"
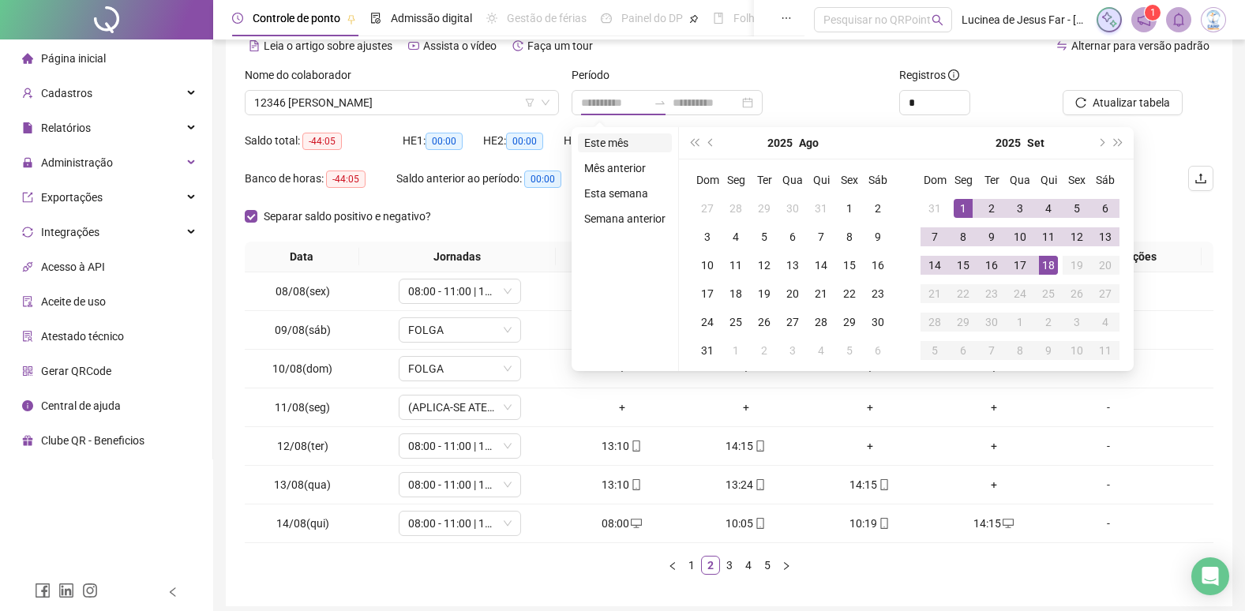
click at [631, 148] on li "Este mês" at bounding box center [625, 142] width 94 height 19
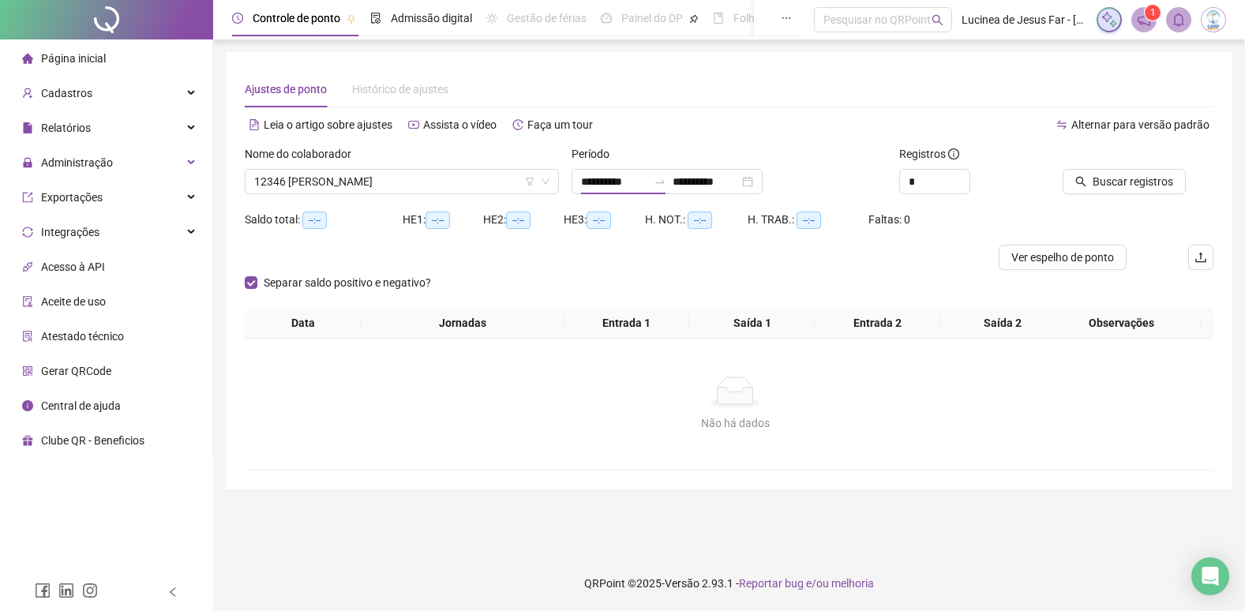
scroll to position [0, 0]
click at [1128, 183] on span "Buscar registros" at bounding box center [1142, 181] width 81 height 17
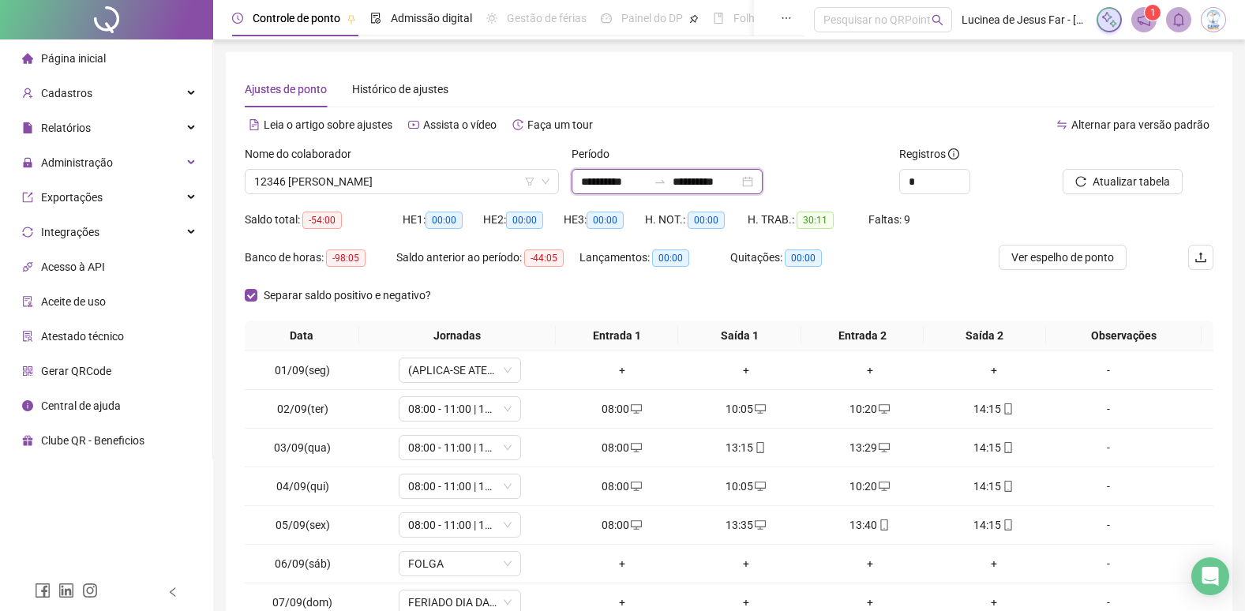
click at [739, 187] on input "**********" at bounding box center [706, 181] width 66 height 17
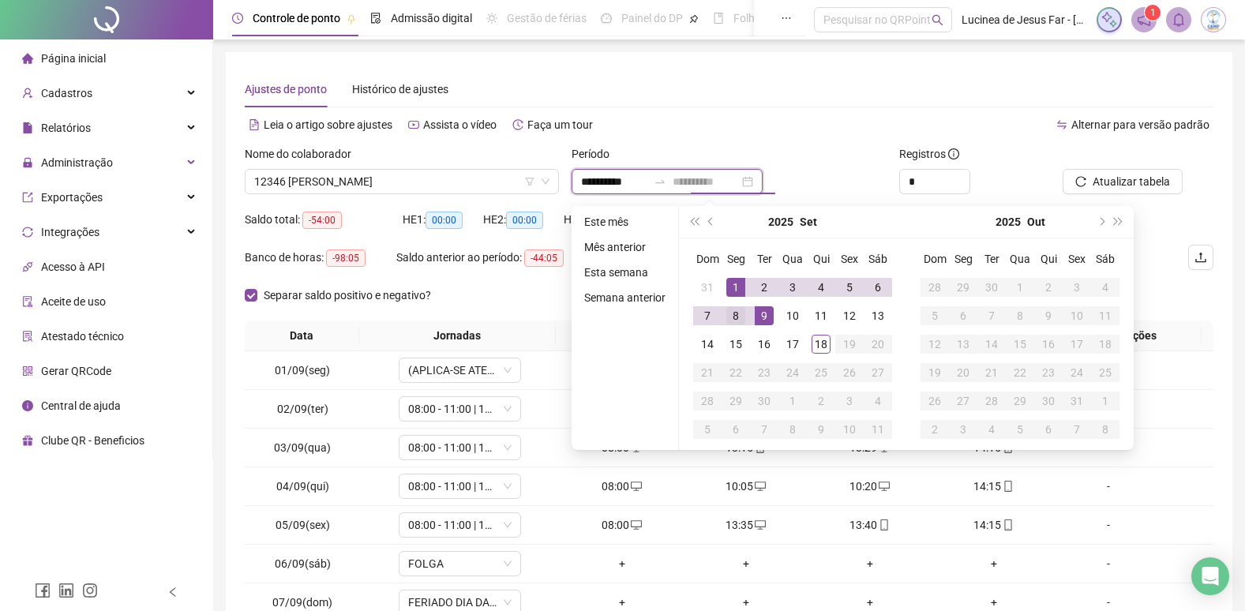
type input "**********"
click at [736, 317] on div "8" at bounding box center [736, 315] width 19 height 19
type input "**********"
click at [1102, 175] on button "Atualizar tabela" at bounding box center [1123, 181] width 120 height 25
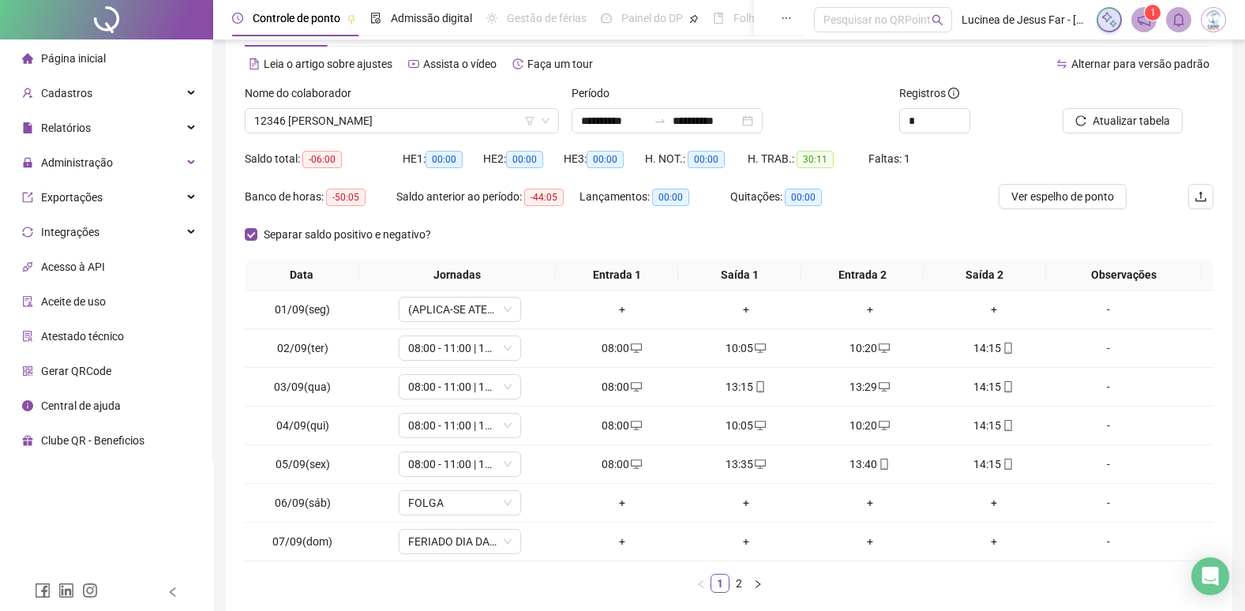
scroll to position [142, 0]
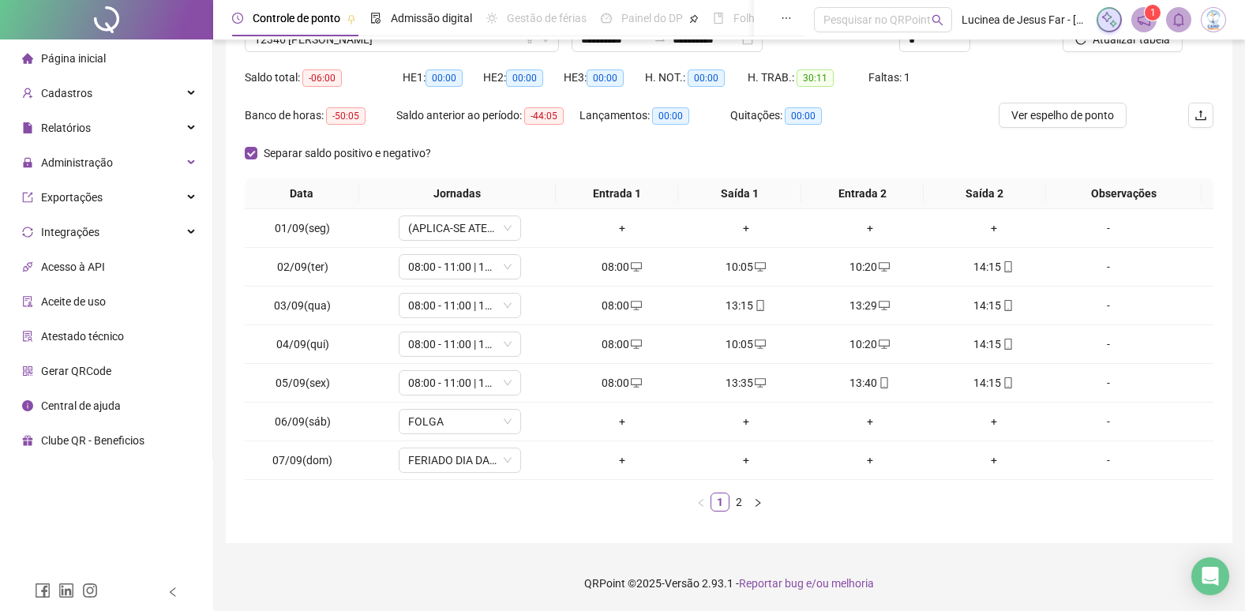
click at [757, 505] on icon "right" at bounding box center [757, 502] width 9 height 9
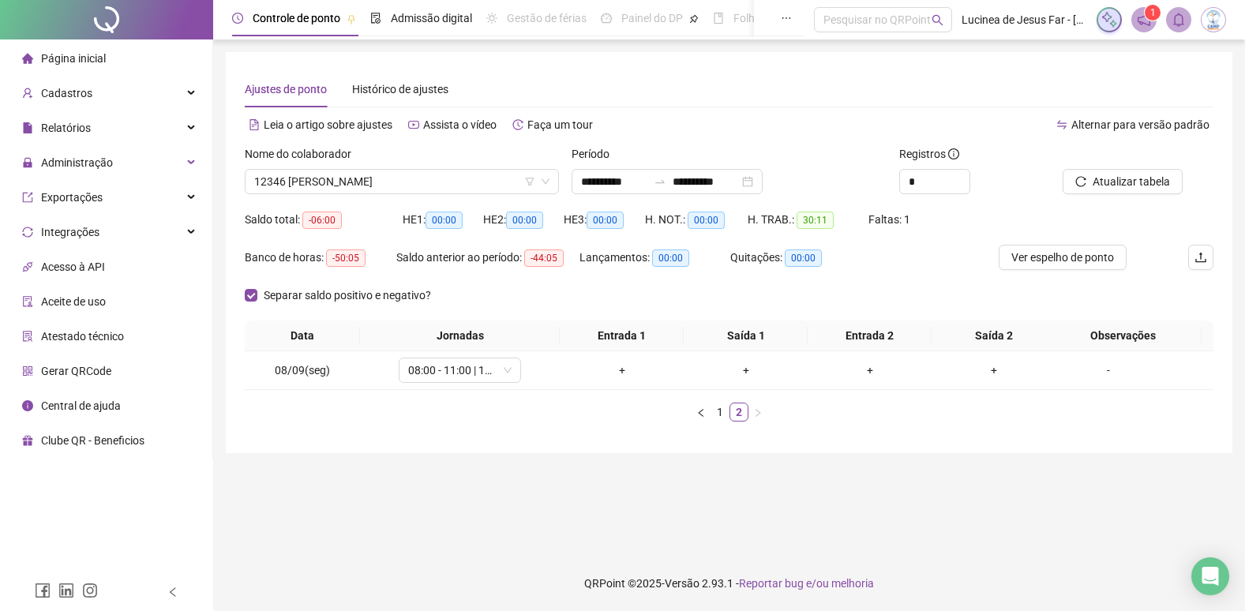
scroll to position [0, 0]
click at [651, 173] on input "**********" at bounding box center [618, 181] width 66 height 17
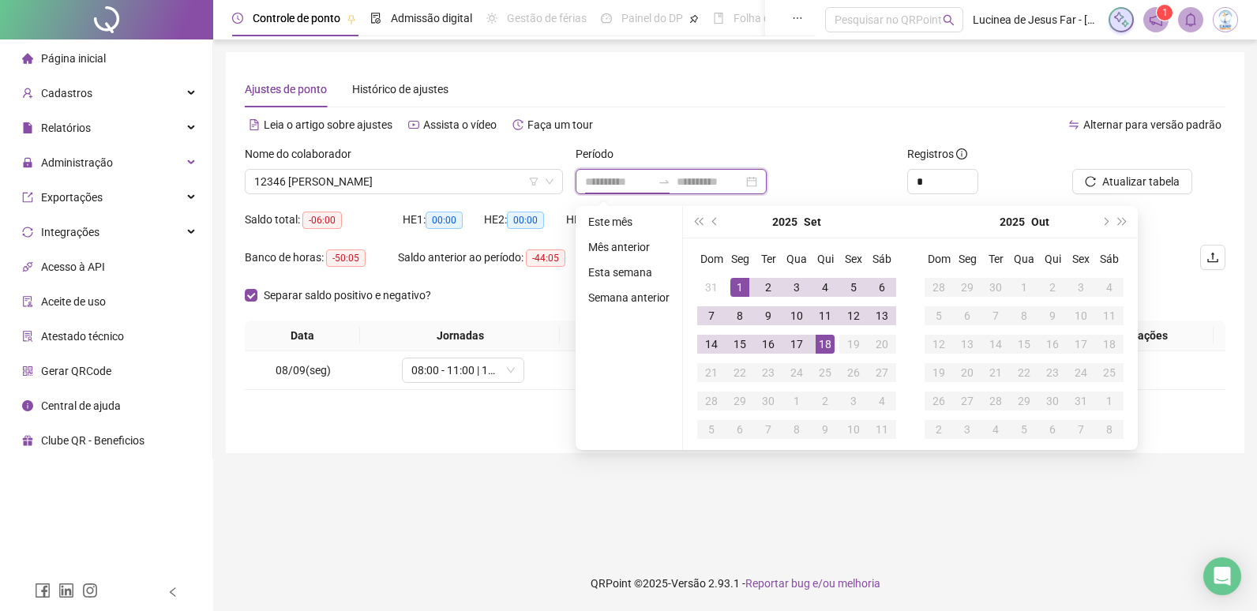
type input "**********"
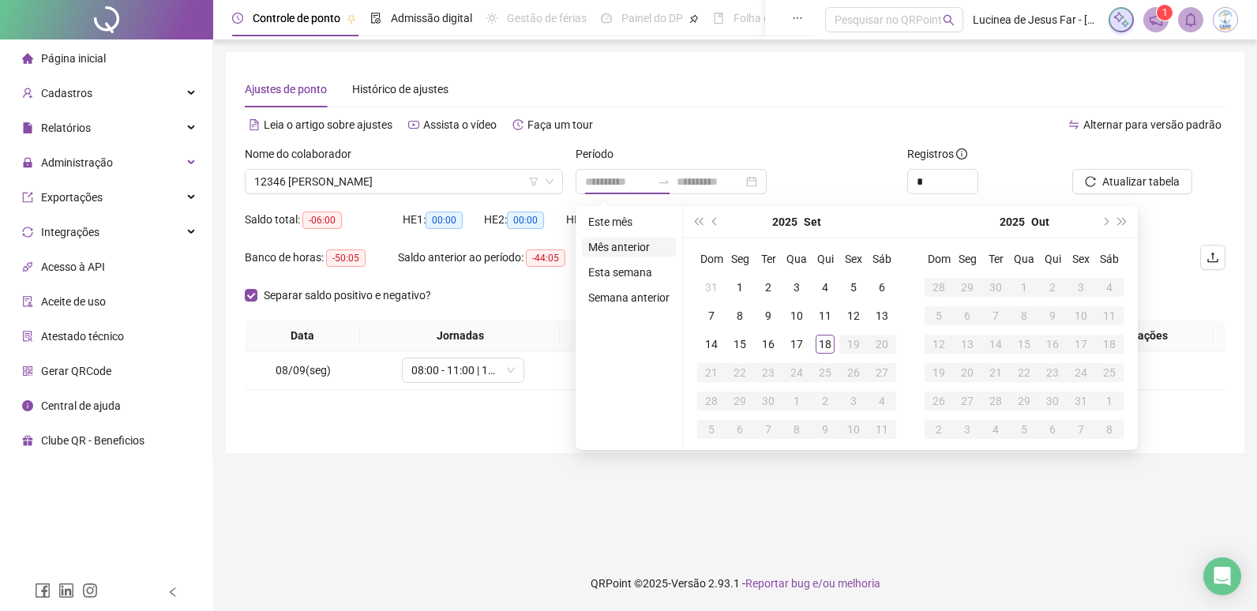
click at [624, 248] on li "Mês anterior" at bounding box center [629, 247] width 94 height 19
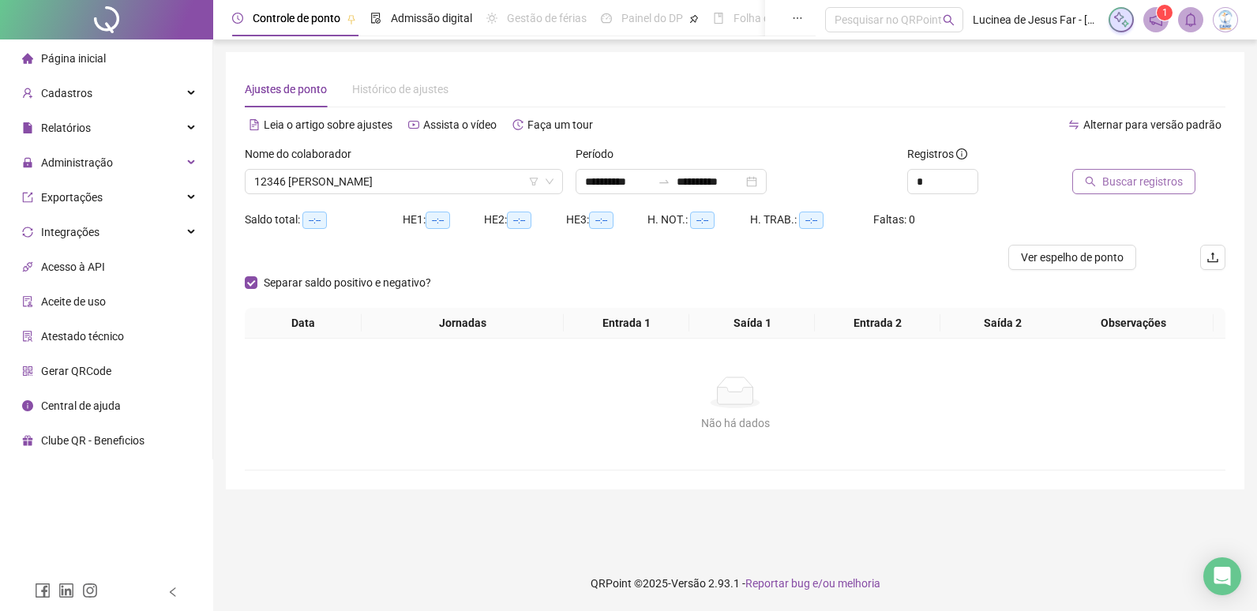
click at [1135, 183] on span "Buscar registros" at bounding box center [1142, 181] width 81 height 17
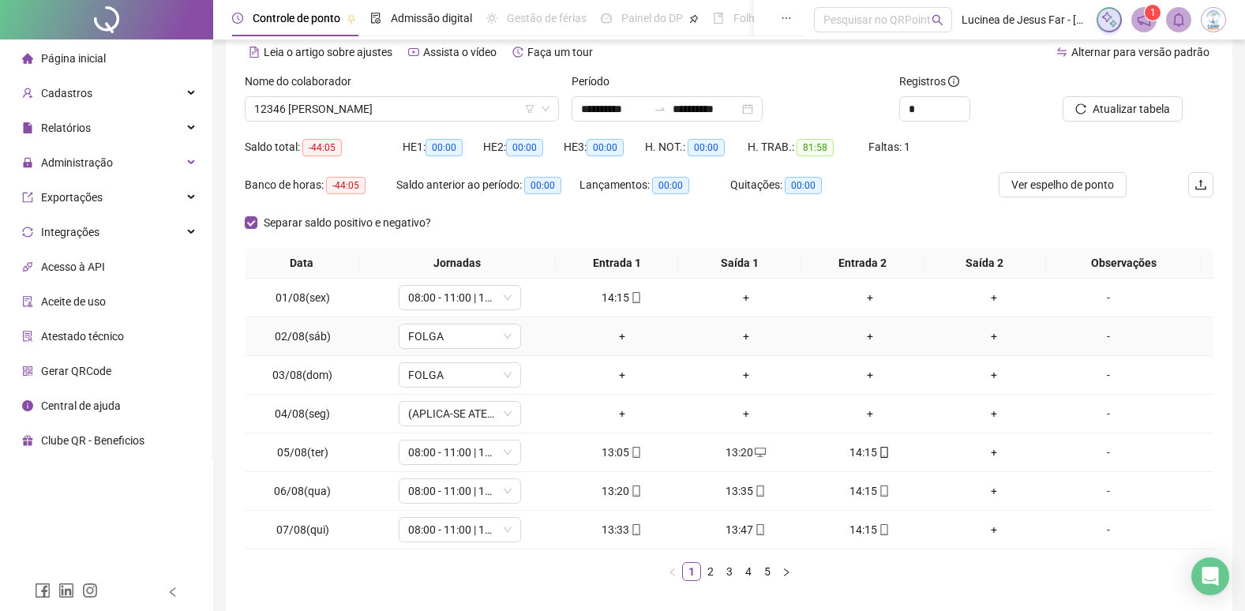
scroll to position [142, 0]
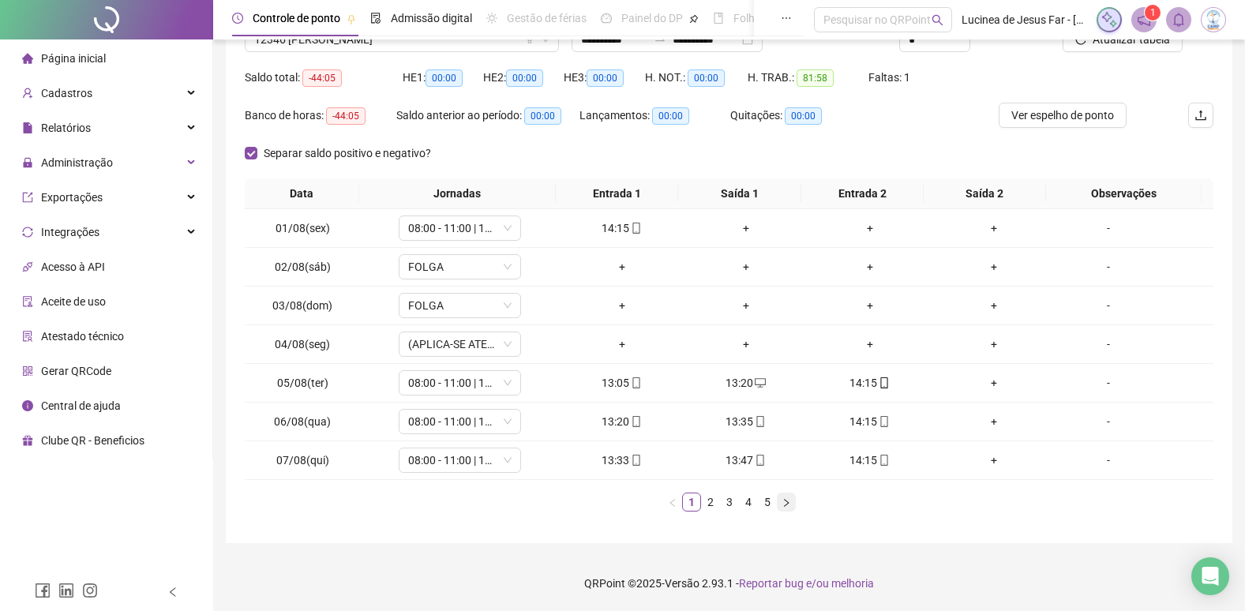
click at [790, 507] on icon "right" at bounding box center [786, 502] width 9 height 9
click at [792, 499] on button "button" at bounding box center [786, 502] width 19 height 19
click at [755, 231] on icon "mobile" at bounding box center [760, 228] width 11 height 11
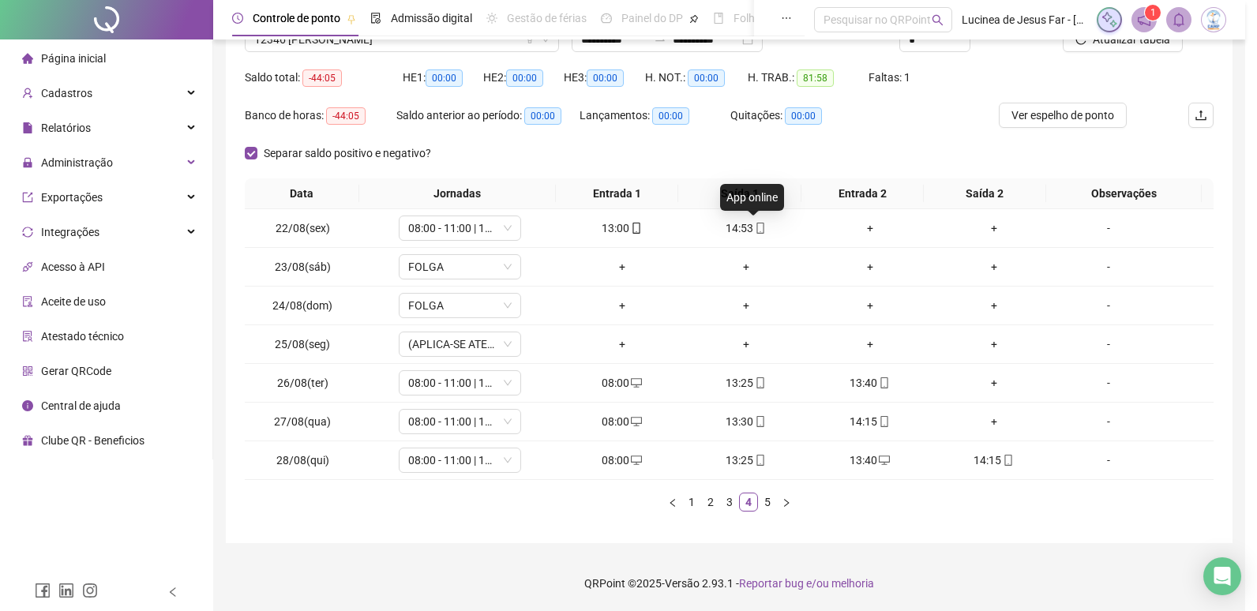
type input "**********"
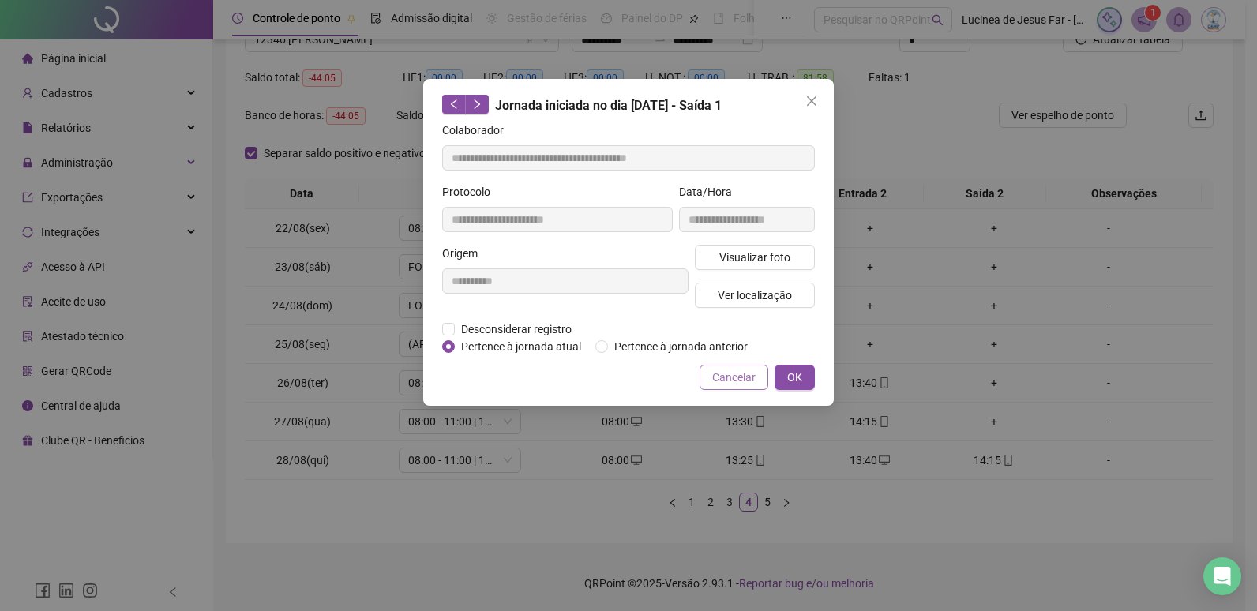
click at [747, 374] on span "Cancelar" at bounding box center [733, 377] width 43 height 17
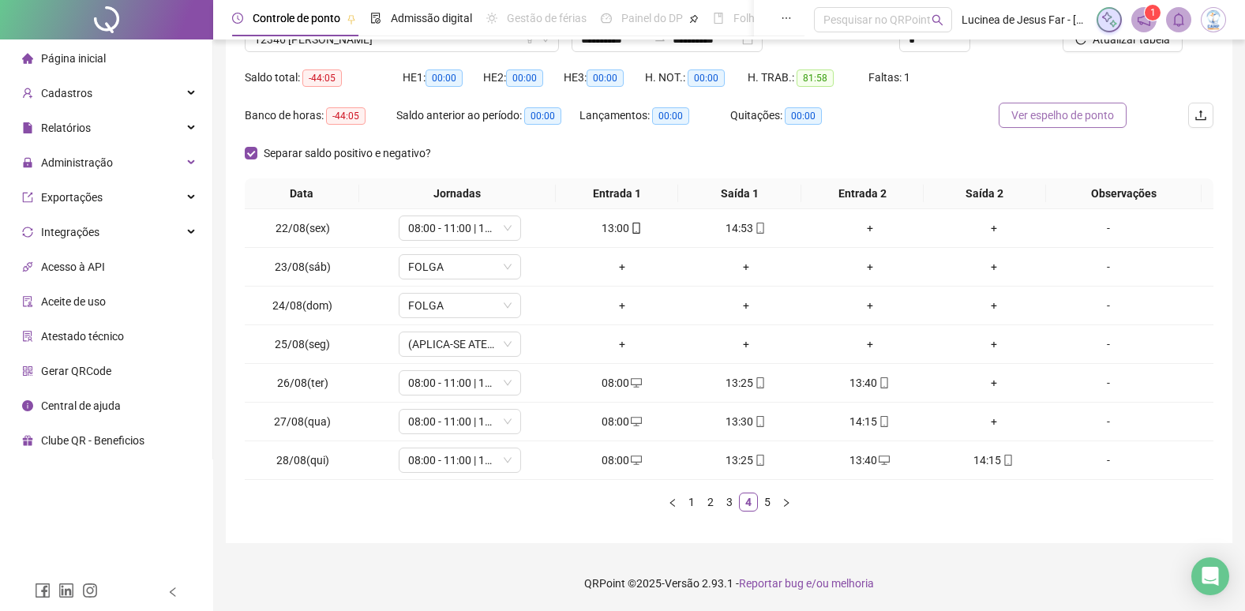
click at [1063, 111] on span "Ver espelho de ponto" at bounding box center [1063, 115] width 103 height 17
click at [755, 231] on icon "mobile" at bounding box center [760, 228] width 11 height 11
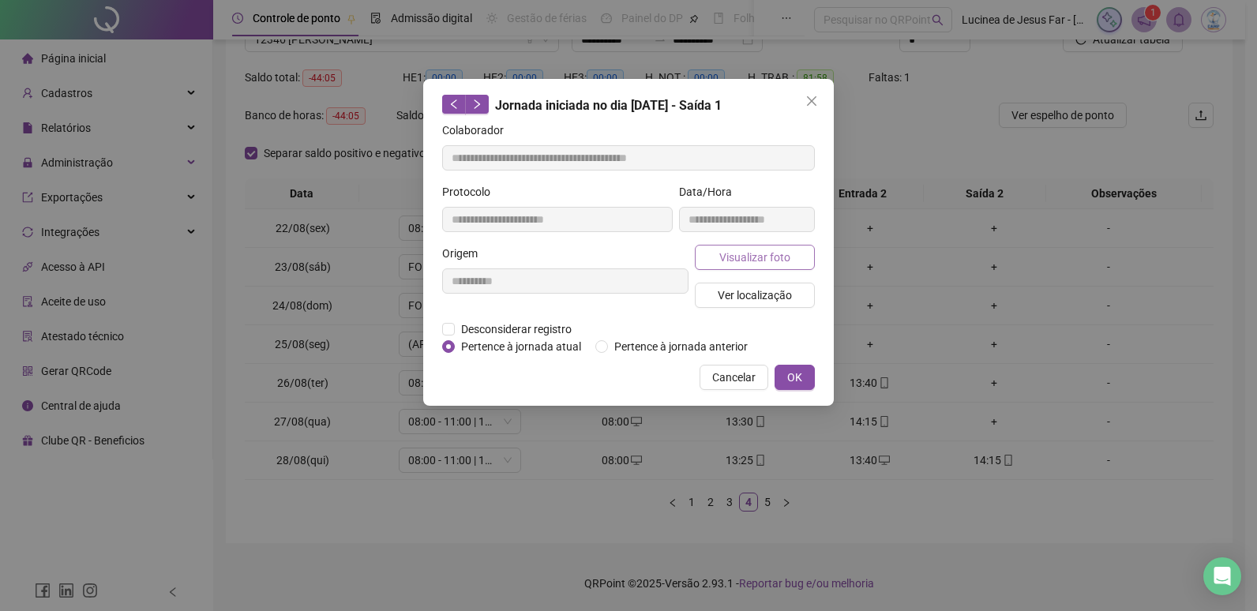
click at [745, 261] on span "Visualizar foto" at bounding box center [754, 257] width 71 height 17
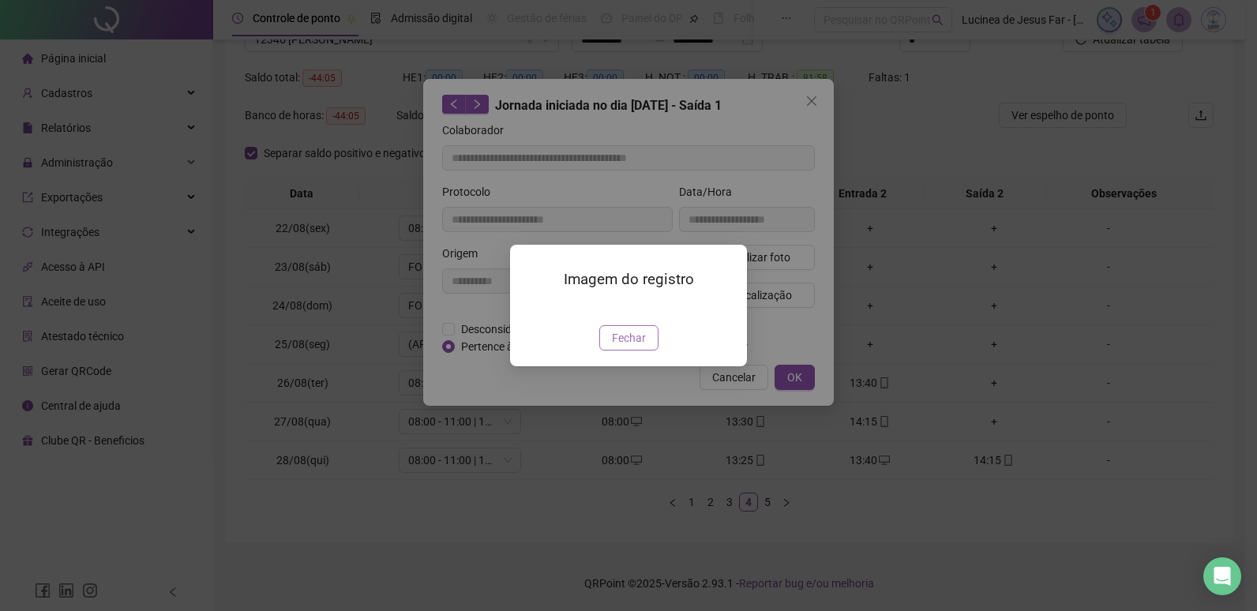
click at [636, 347] on span "Fechar" at bounding box center [629, 337] width 34 height 17
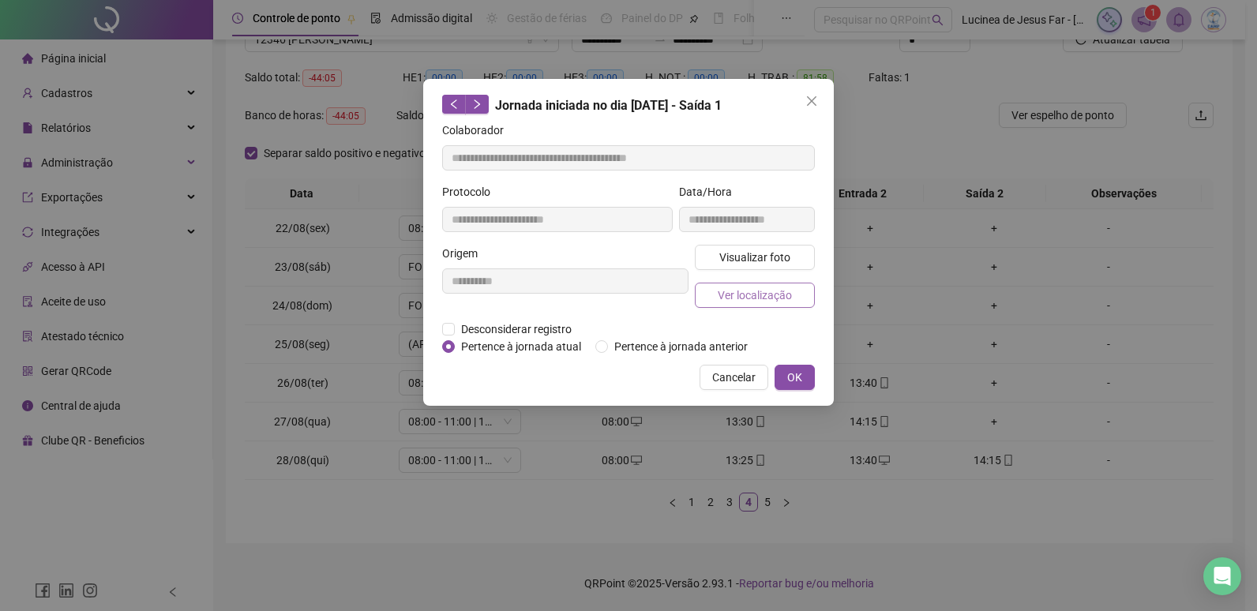
click at [741, 296] on span "Ver localização" at bounding box center [755, 295] width 74 height 17
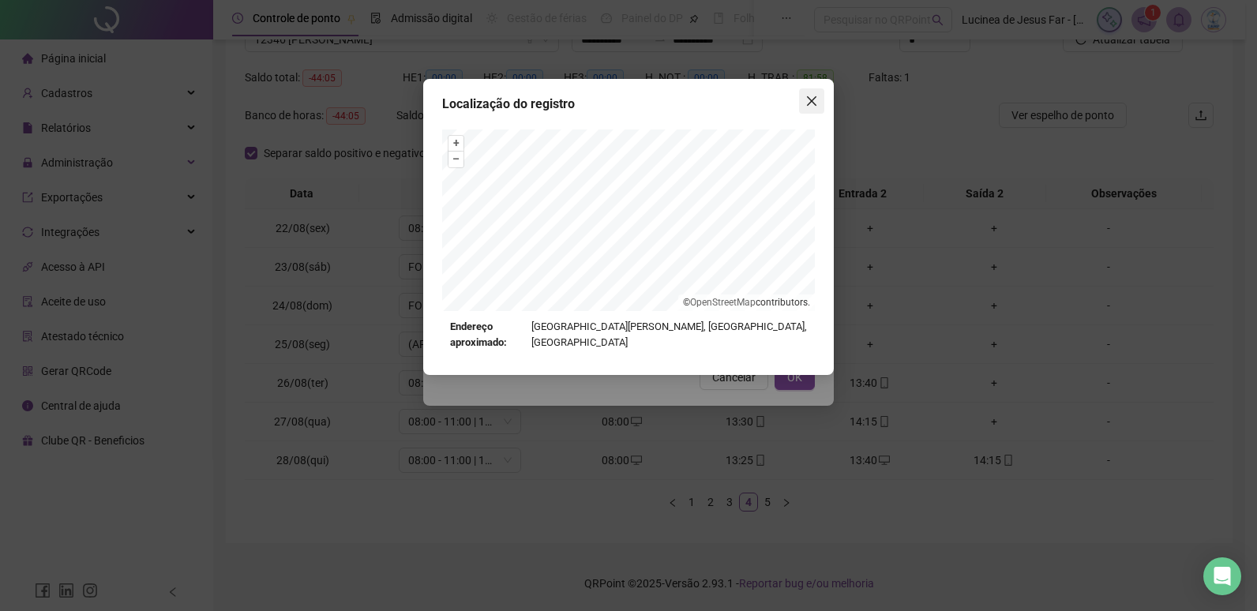
click at [817, 102] on icon "close" at bounding box center [811, 101] width 13 height 13
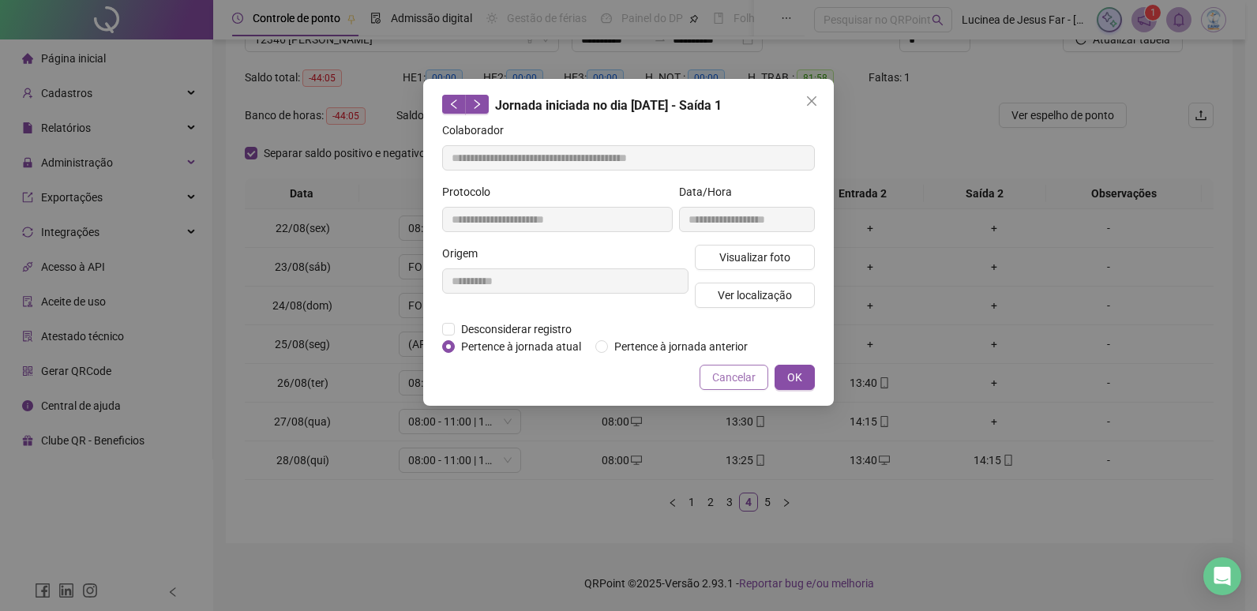
click at [757, 377] on button "Cancelar" at bounding box center [734, 377] width 69 height 25
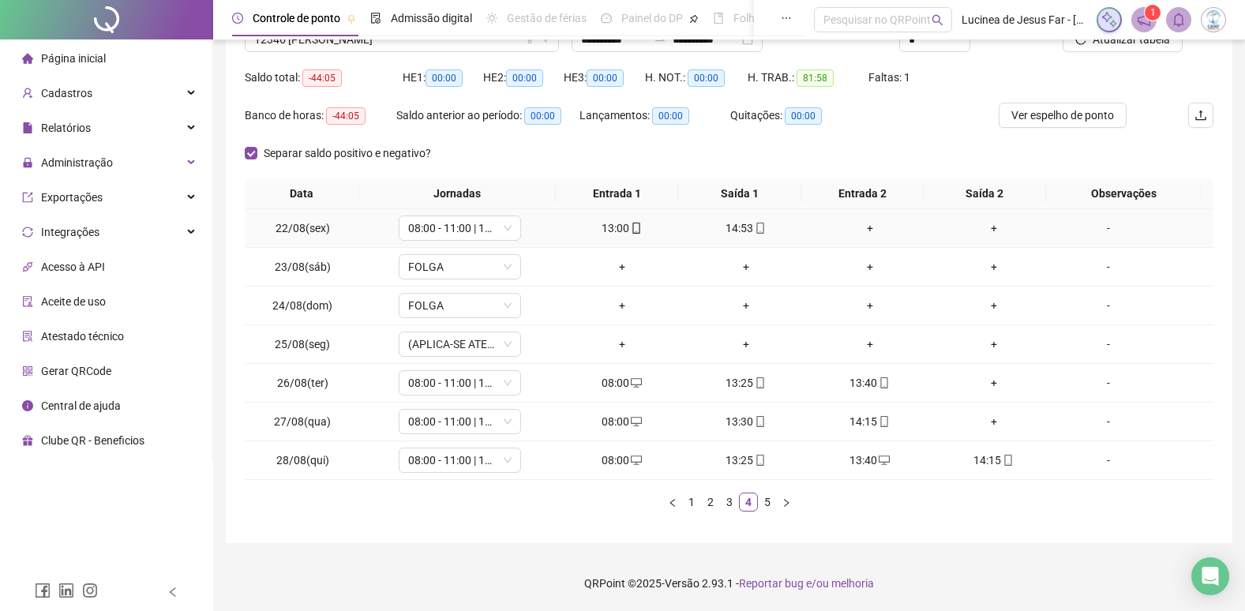
click at [755, 231] on icon "mobile" at bounding box center [760, 228] width 11 height 11
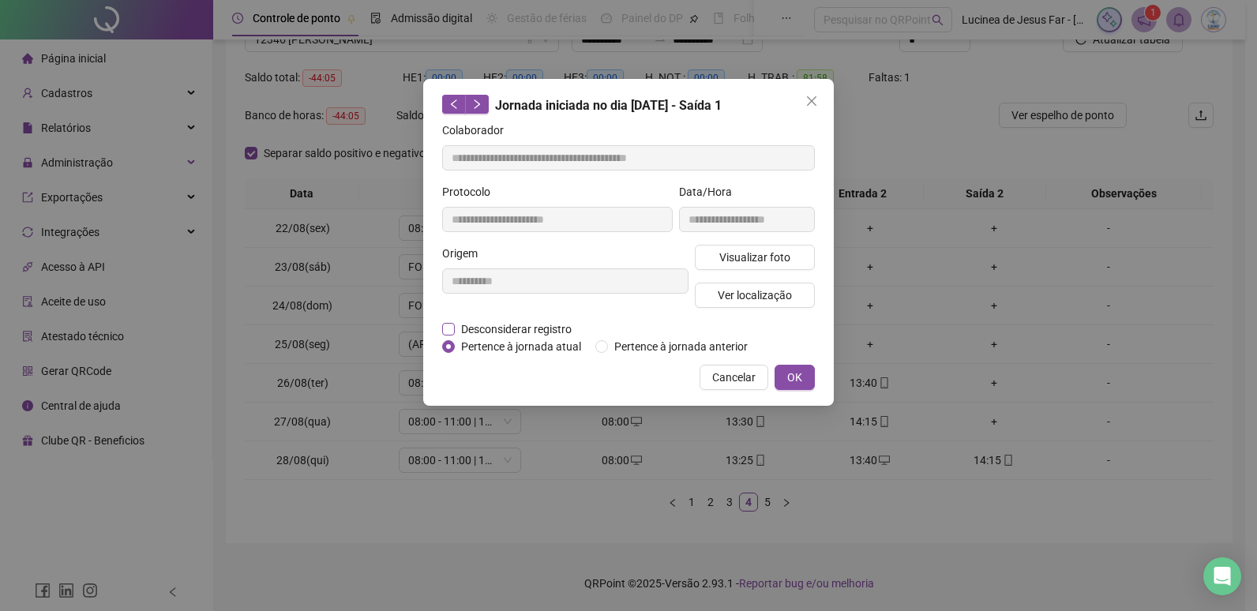
click at [543, 331] on span "Desconsiderar registro" at bounding box center [516, 329] width 123 height 17
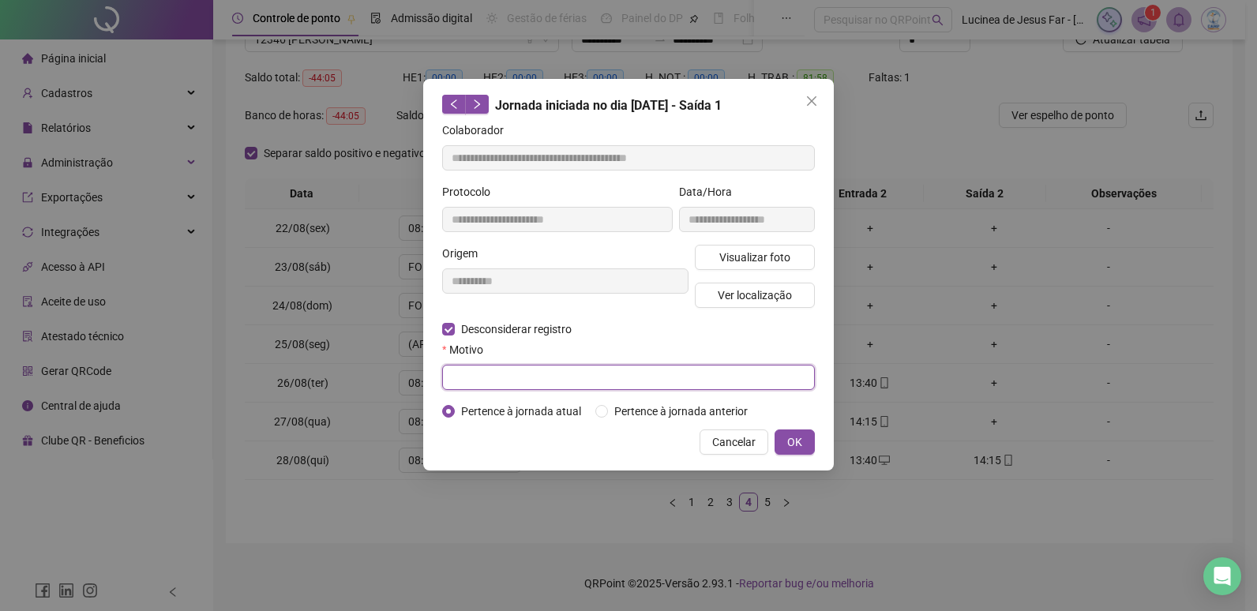
click at [542, 373] on input "text" at bounding box center [628, 377] width 373 height 25
type input "******"
click at [805, 452] on button "OK" at bounding box center [795, 442] width 40 height 25
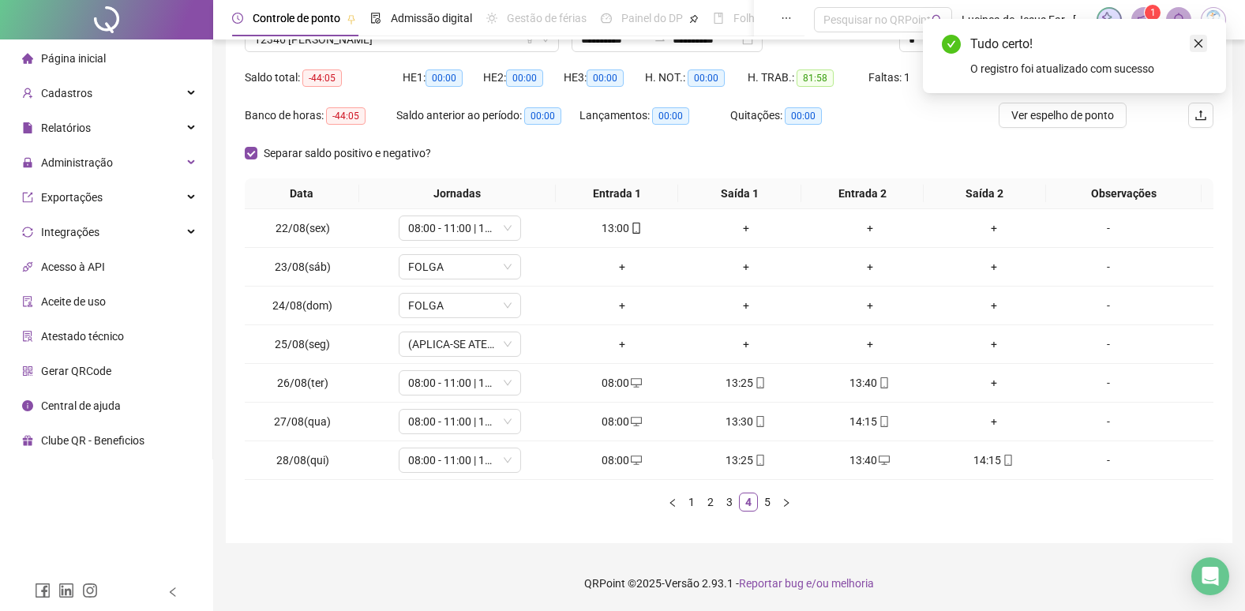
click at [1200, 45] on icon "close" at bounding box center [1199, 43] width 9 height 9
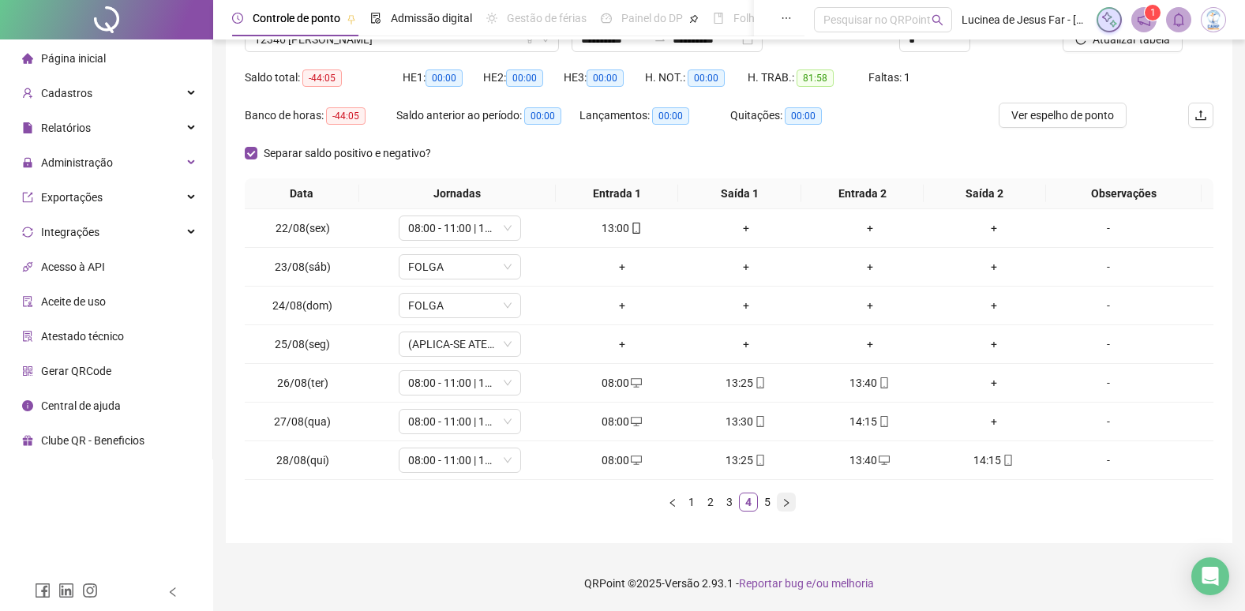
click at [787, 502] on icon "right" at bounding box center [786, 502] width 5 height 8
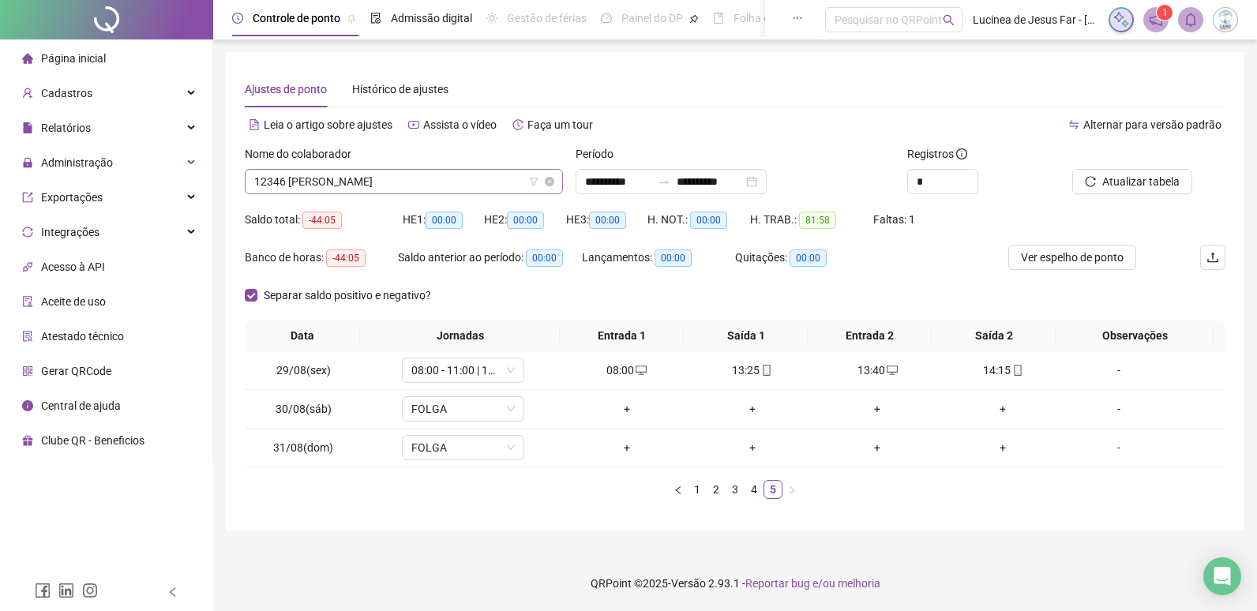
click at [373, 173] on span "12346 MARIA HELOISA DA SILVA OLIVEIRA SOUZA" at bounding box center [403, 182] width 299 height 24
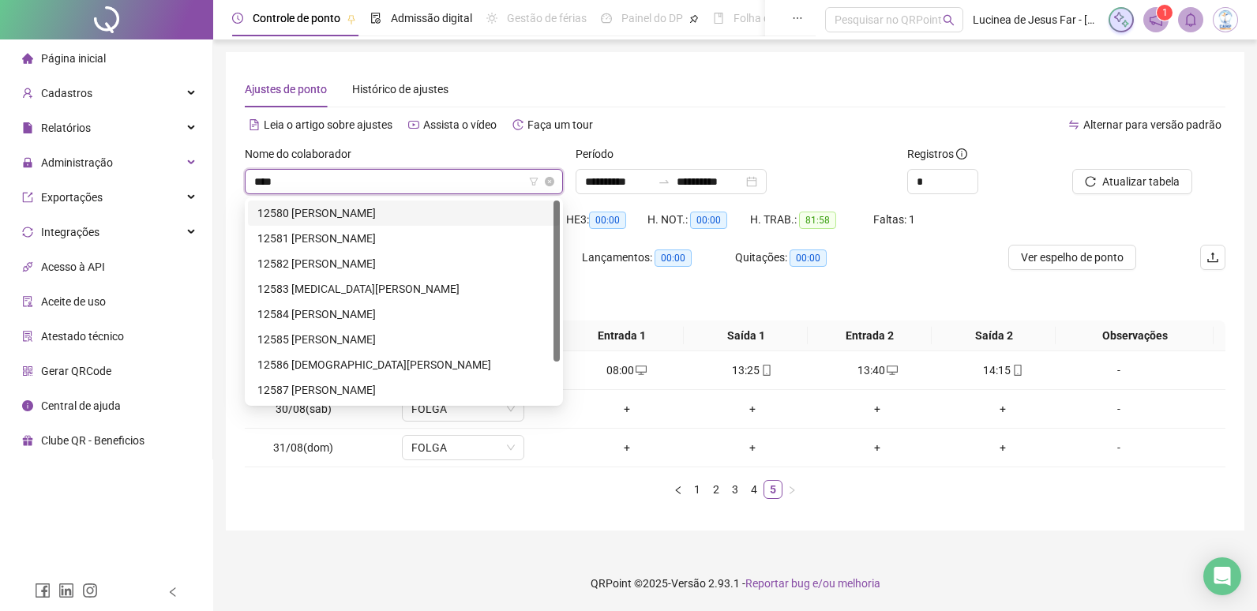
type input "*****"
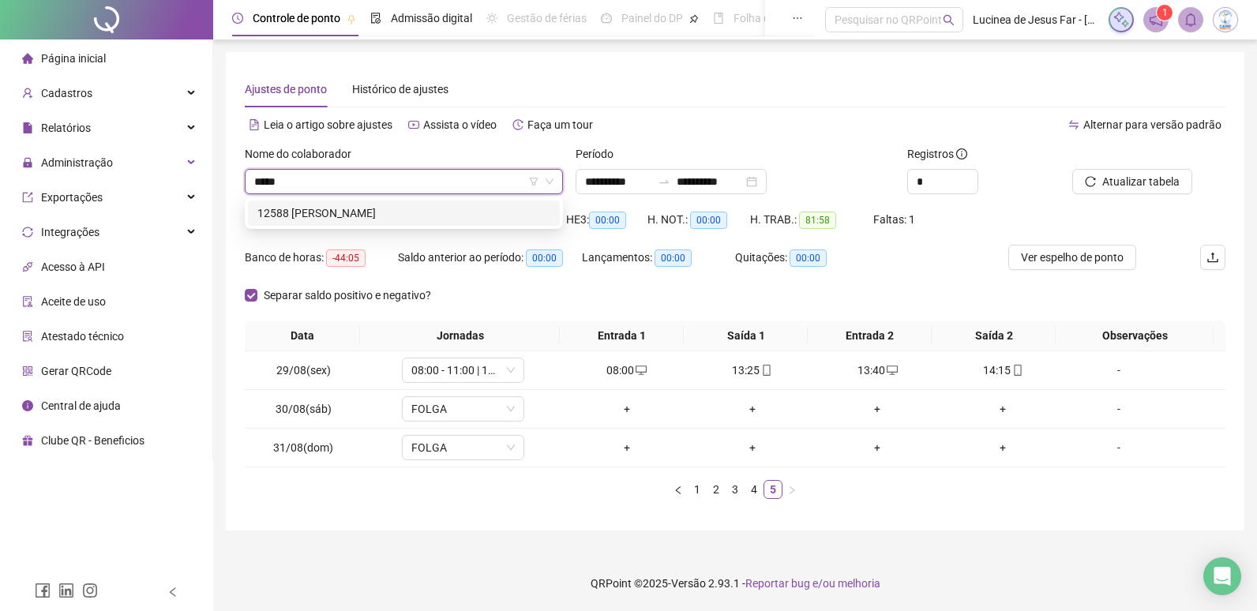
click at [369, 209] on div "12588 GEORGE ASAPH DA SILVA MELO" at bounding box center [403, 213] width 293 height 17
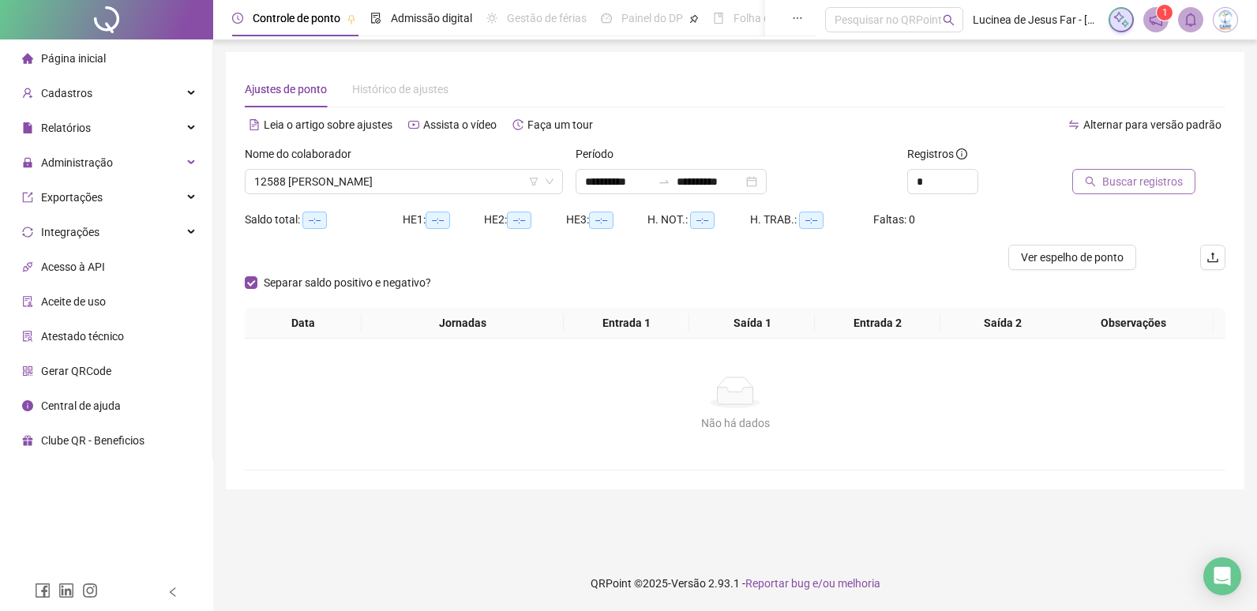
click at [1160, 184] on span "Buscar registros" at bounding box center [1142, 181] width 81 height 17
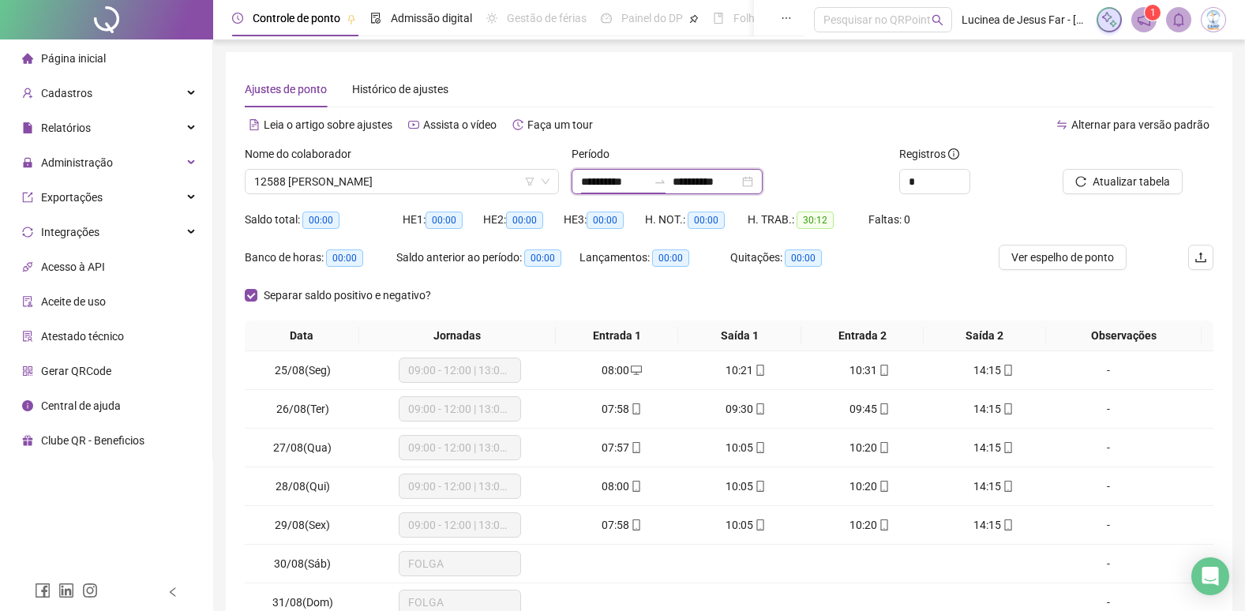
click at [621, 176] on input "**********" at bounding box center [614, 181] width 66 height 17
type input "**********"
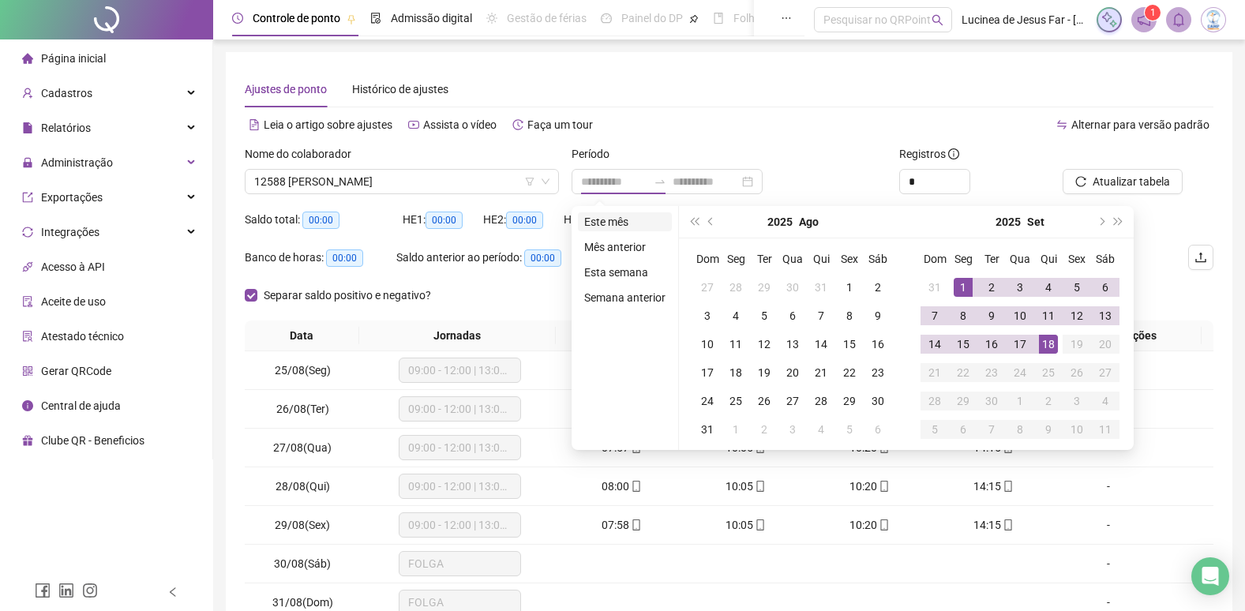
click at [626, 222] on li "Este mês" at bounding box center [625, 221] width 94 height 19
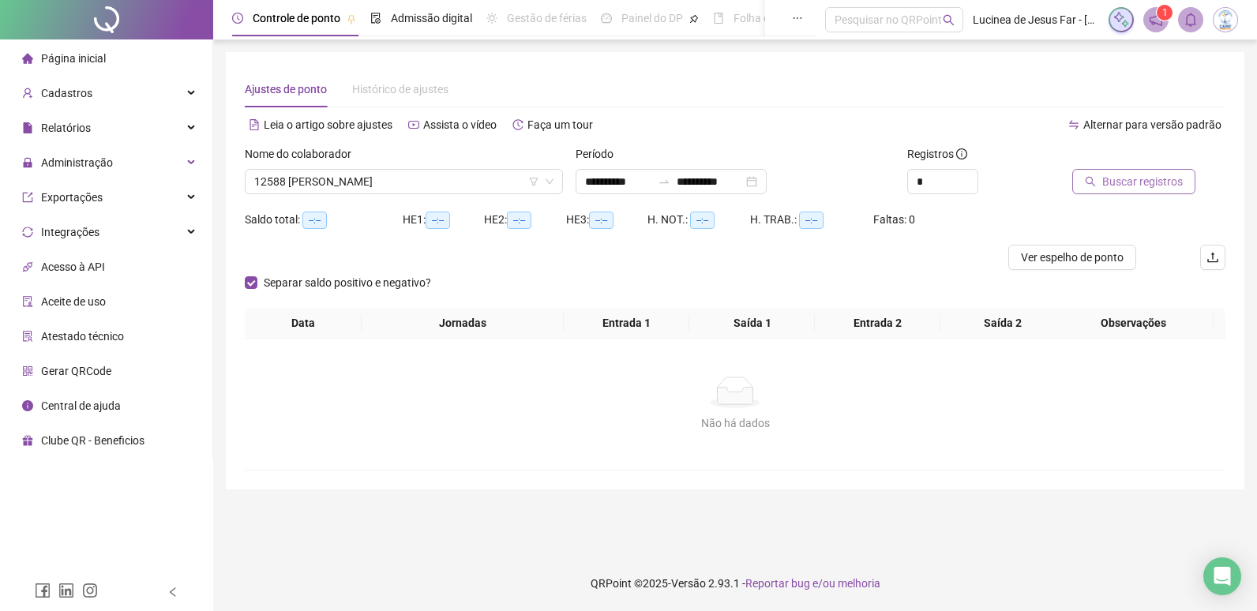
click at [1133, 177] on span "Buscar registros" at bounding box center [1142, 181] width 81 height 17
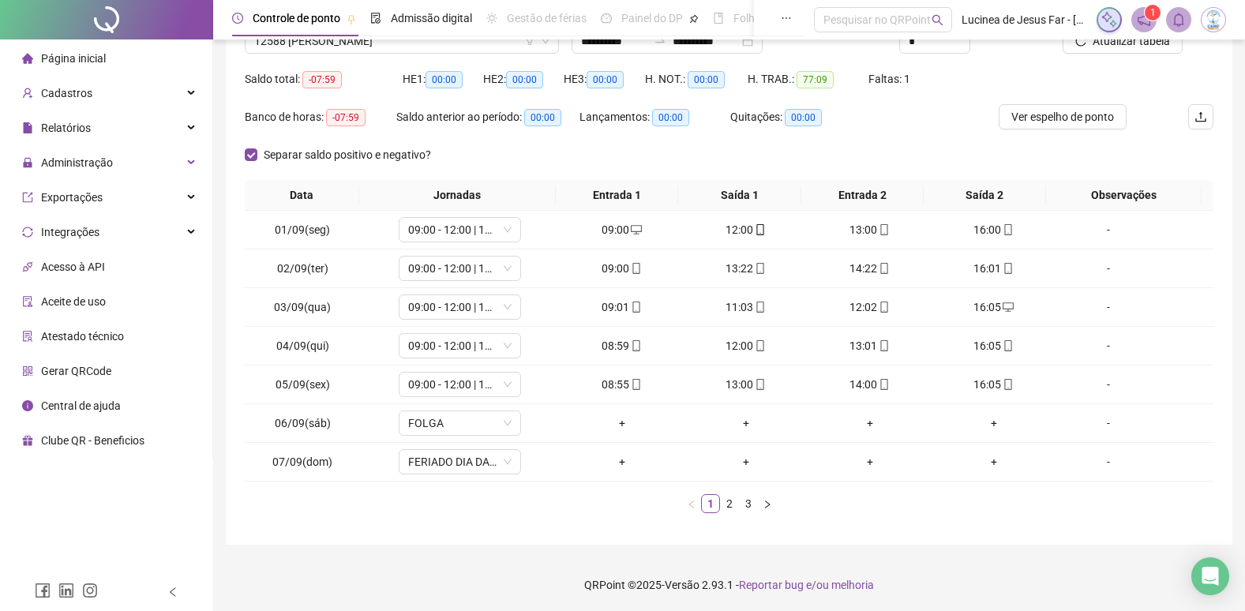
scroll to position [142, 0]
click at [772, 508] on icon "right" at bounding box center [767, 502] width 9 height 9
click at [771, 507] on icon "right" at bounding box center [767, 502] width 9 height 9
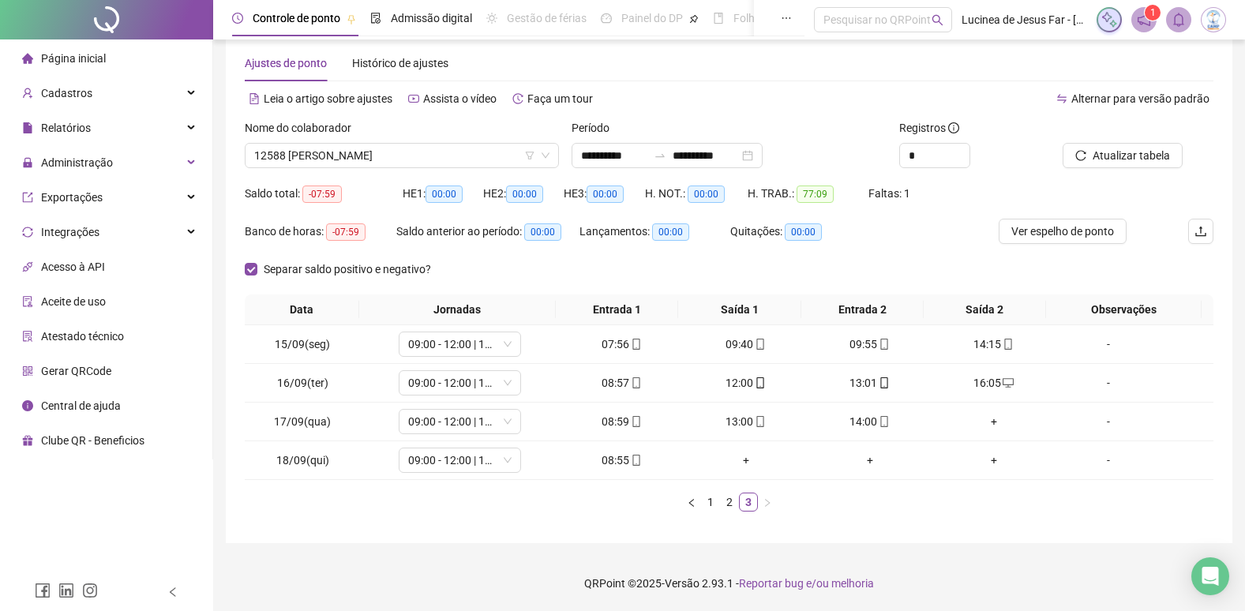
scroll to position [26, 0]
click at [1096, 152] on span "Atualizar tabela" at bounding box center [1131, 155] width 77 height 17
click at [337, 152] on span "12588 GEORGE ASAPH DA SILVA MELO" at bounding box center [401, 156] width 295 height 24
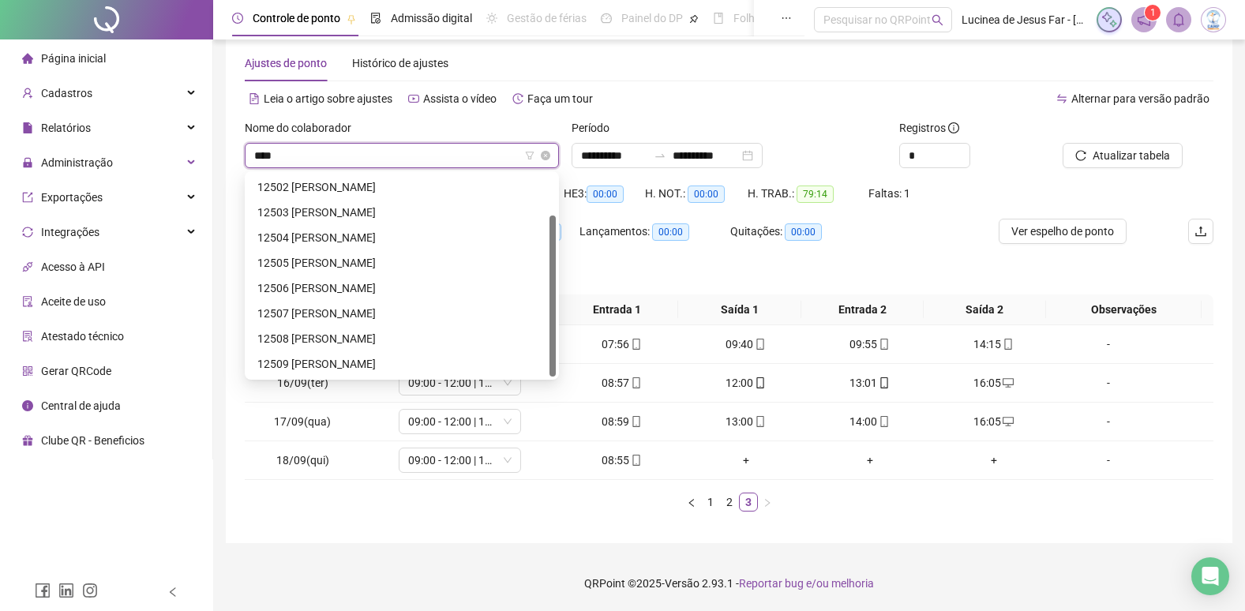
scroll to position [51, 0]
type input "*****"
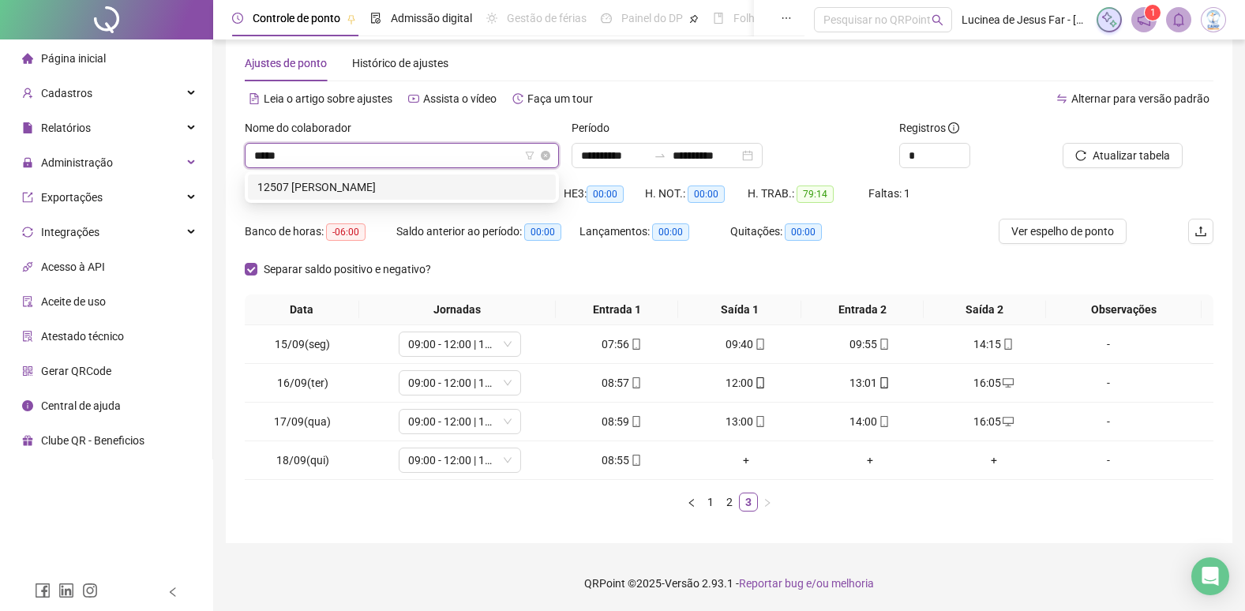
scroll to position [0, 0]
drag, startPoint x: 407, startPoint y: 190, endPoint x: 549, endPoint y: 189, distance: 141.4
click at [410, 190] on div "12507 GIOVANNA BEATRIZ SANTOS CORNEJO" at bounding box center [401, 186] width 289 height 17
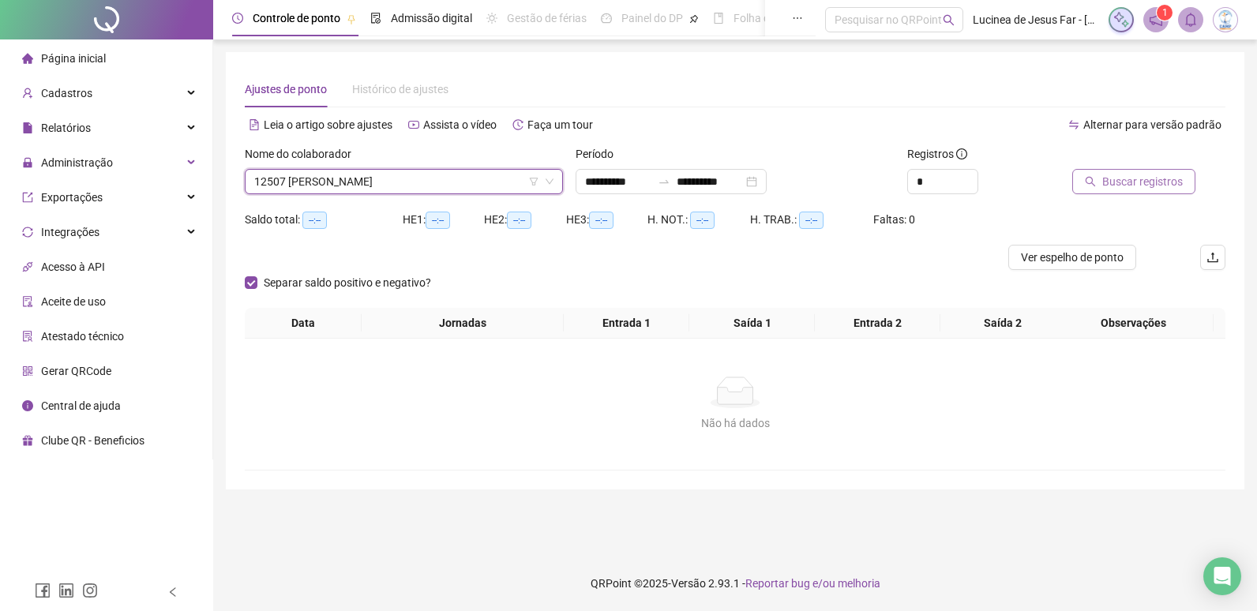
click at [1140, 179] on span "Buscar registros" at bounding box center [1142, 181] width 81 height 17
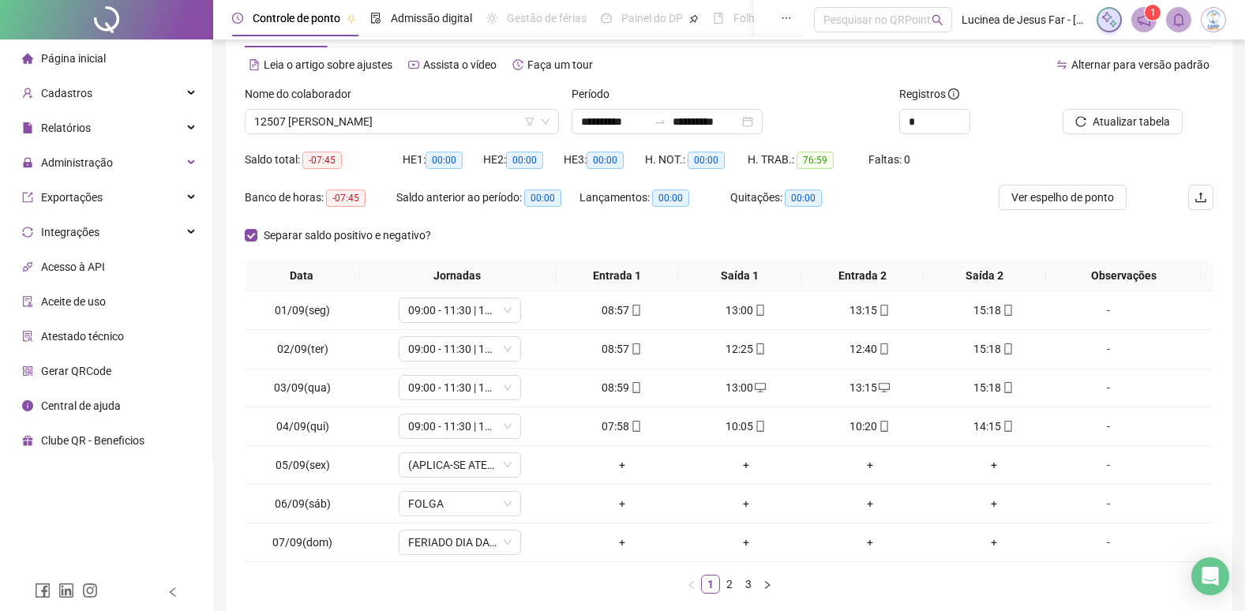
scroll to position [142, 0]
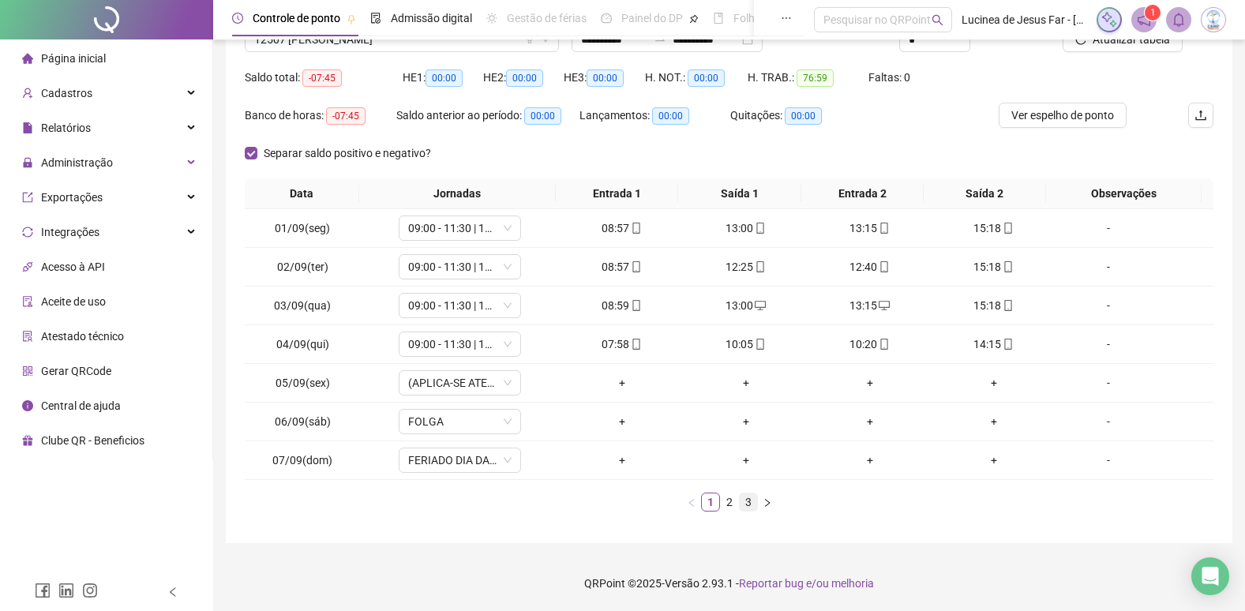
click at [756, 505] on link "3" at bounding box center [748, 502] width 17 height 17
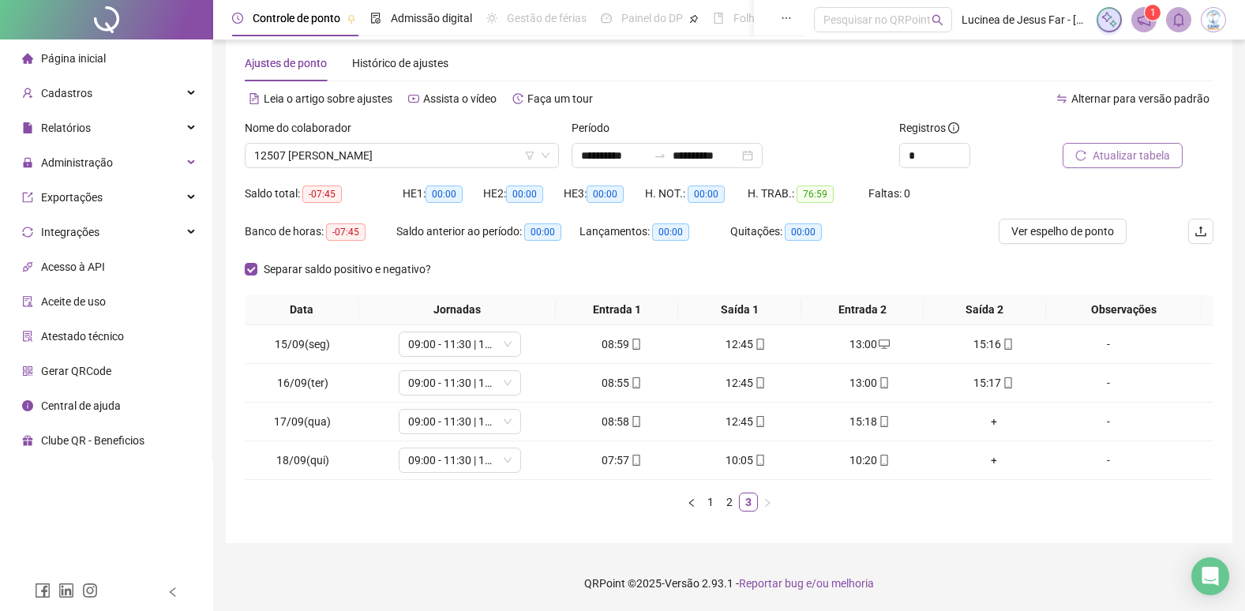
click at [1135, 155] on span "Atualizar tabela" at bounding box center [1131, 155] width 77 height 17
click at [404, 149] on span "12507 GIOVANNA BEATRIZ SANTOS CORNEJO" at bounding box center [401, 156] width 295 height 24
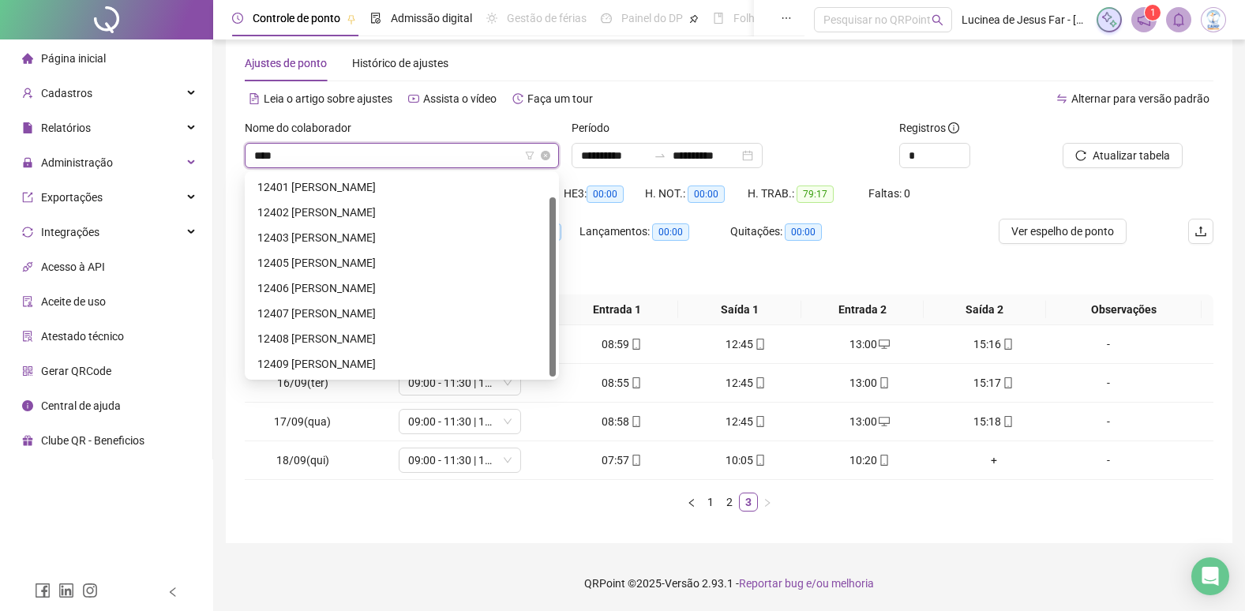
scroll to position [25, 0]
type input "*****"
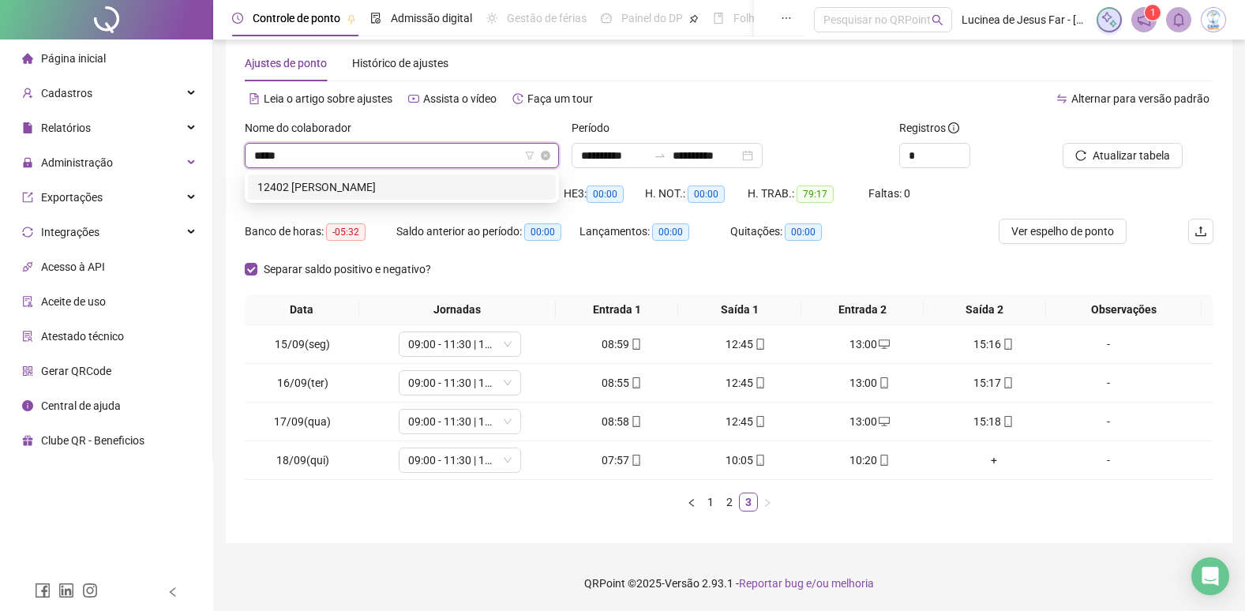
scroll to position [0, 0]
click at [402, 194] on div "12402 YURI SANTOS PAIXÃO" at bounding box center [401, 186] width 289 height 17
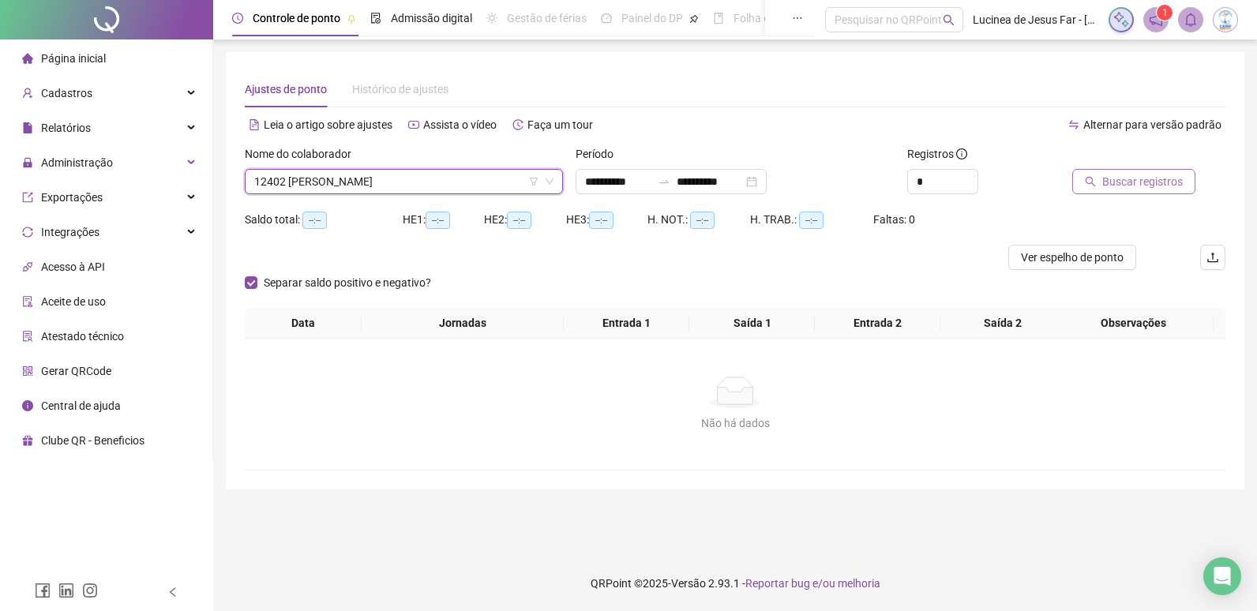
click at [1115, 185] on span "Buscar registros" at bounding box center [1142, 181] width 81 height 17
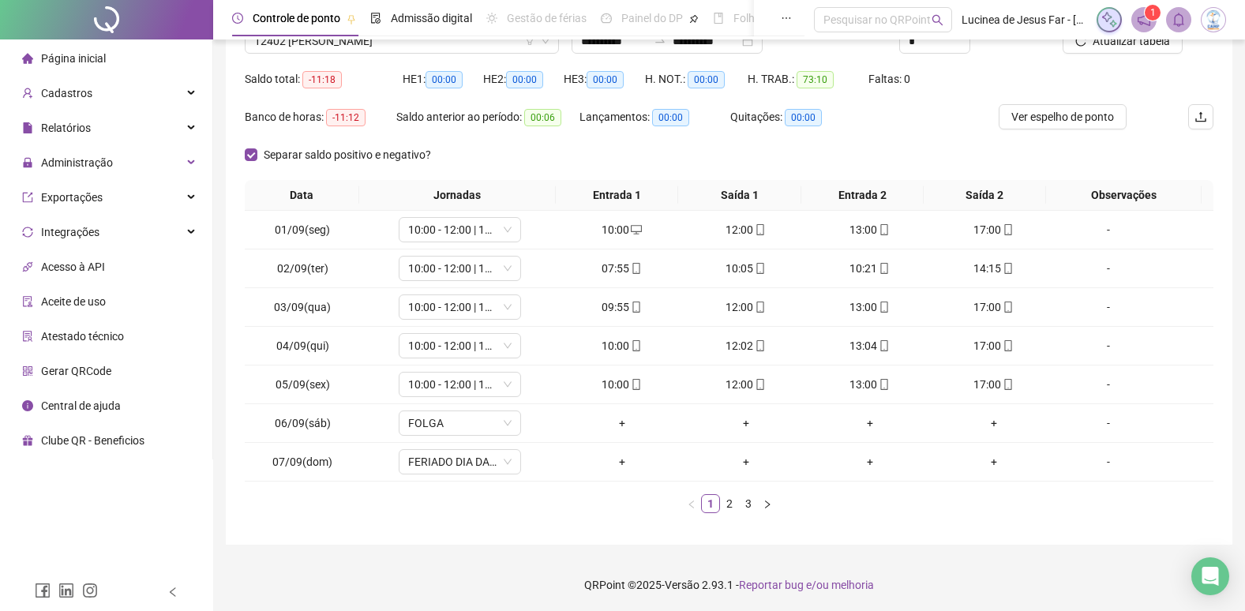
scroll to position [142, 0]
click at [752, 504] on link "3" at bounding box center [748, 502] width 17 height 17
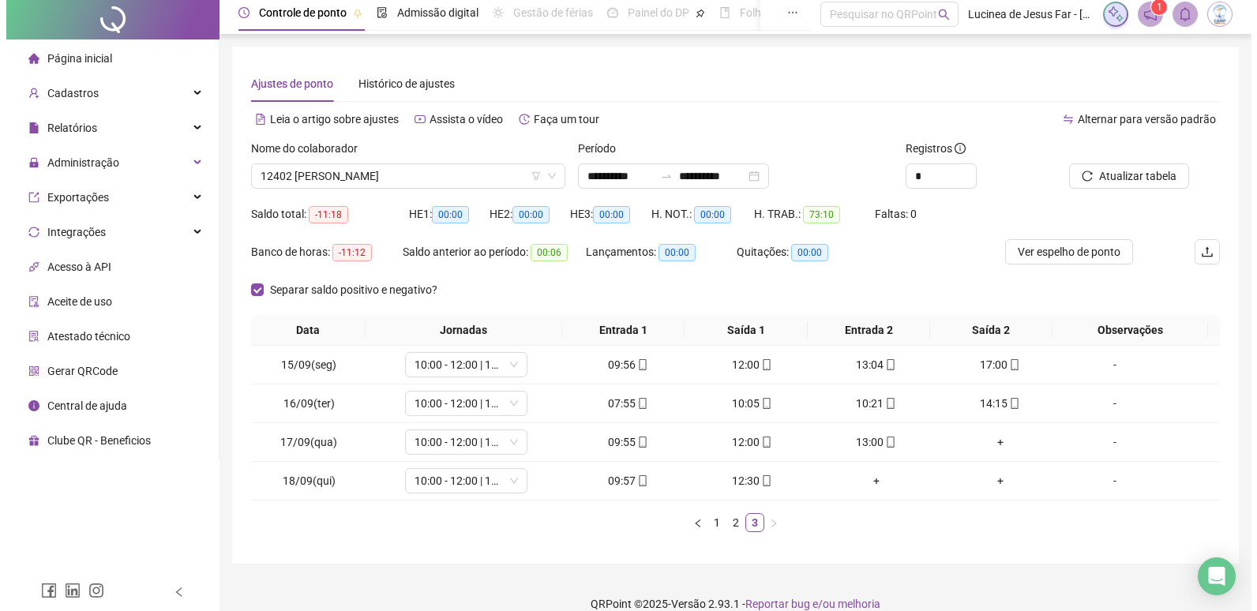
scroll to position [0, 0]
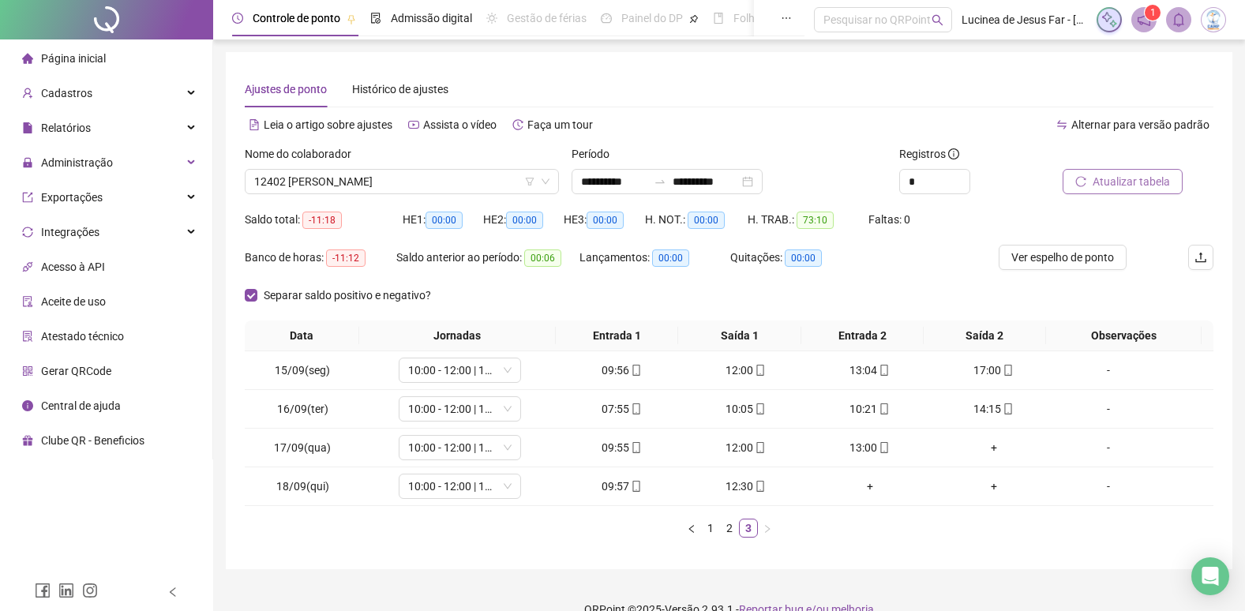
click at [1132, 179] on span "Atualizar tabela" at bounding box center [1131, 181] width 77 height 17
click at [1094, 257] on span "Ver espelho de ponto" at bounding box center [1063, 257] width 103 height 17
click at [1094, 449] on div "-" at bounding box center [1108, 447] width 93 height 17
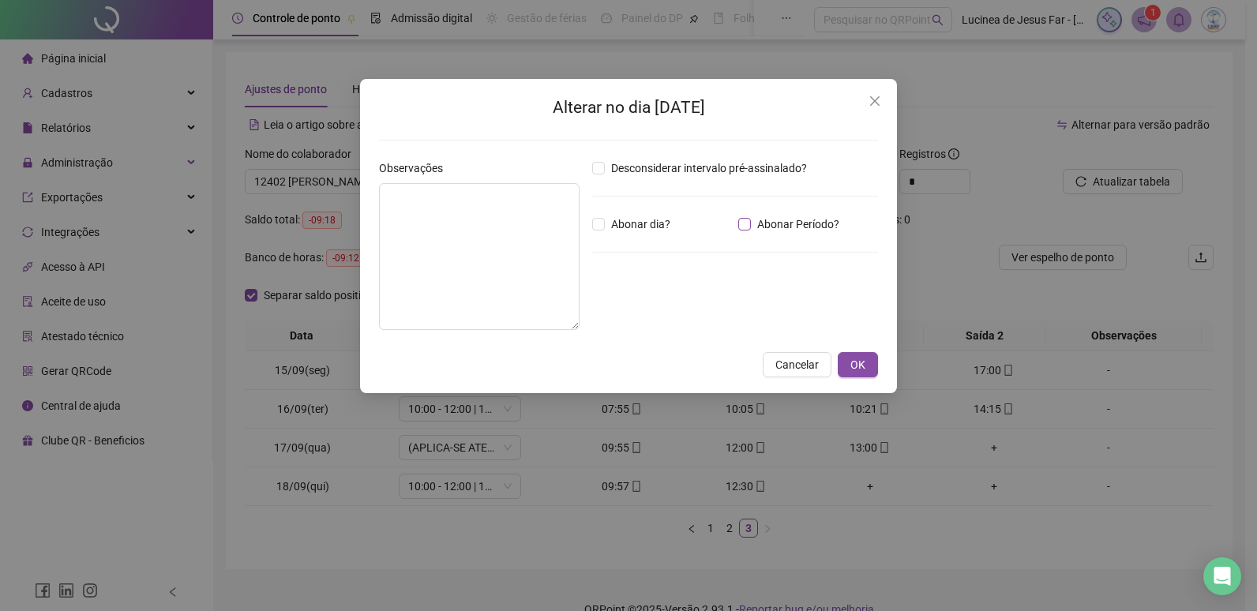
click at [775, 224] on span "Abonar Período?" at bounding box center [798, 224] width 95 height 17
drag, startPoint x: 625, startPoint y: 314, endPoint x: 545, endPoint y: 296, distance: 82.4
click at [538, 301] on div "Observações Desconsiderar intervalo pré-assinalado? Abonar dia? Abonar Período?…" at bounding box center [629, 251] width 512 height 183
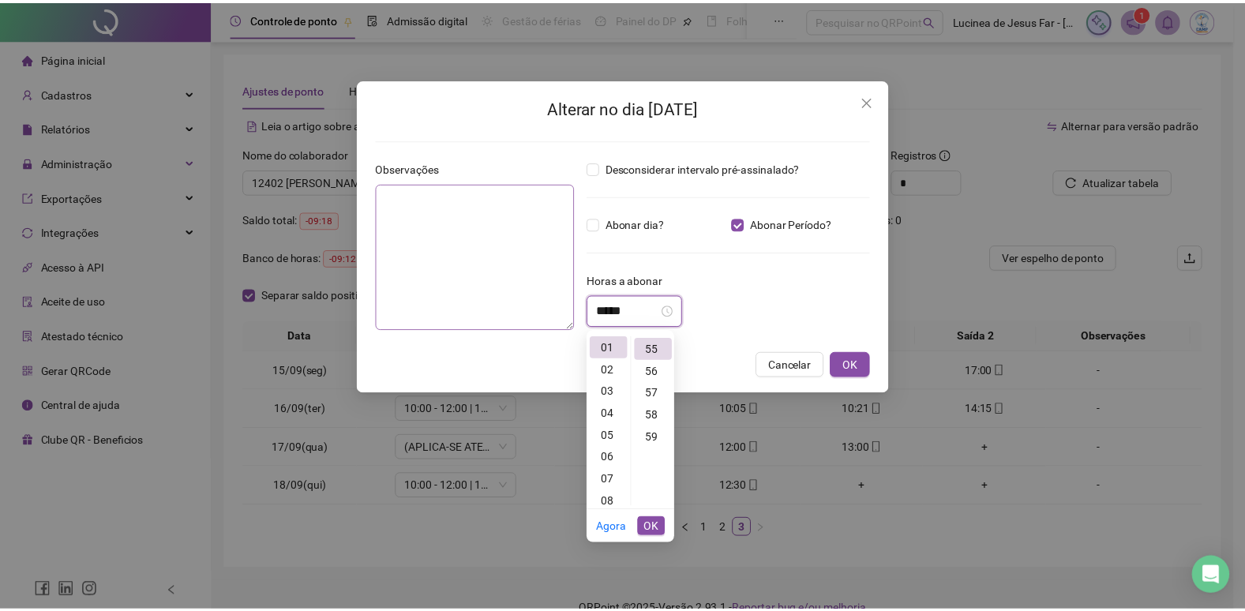
scroll to position [1216, 0]
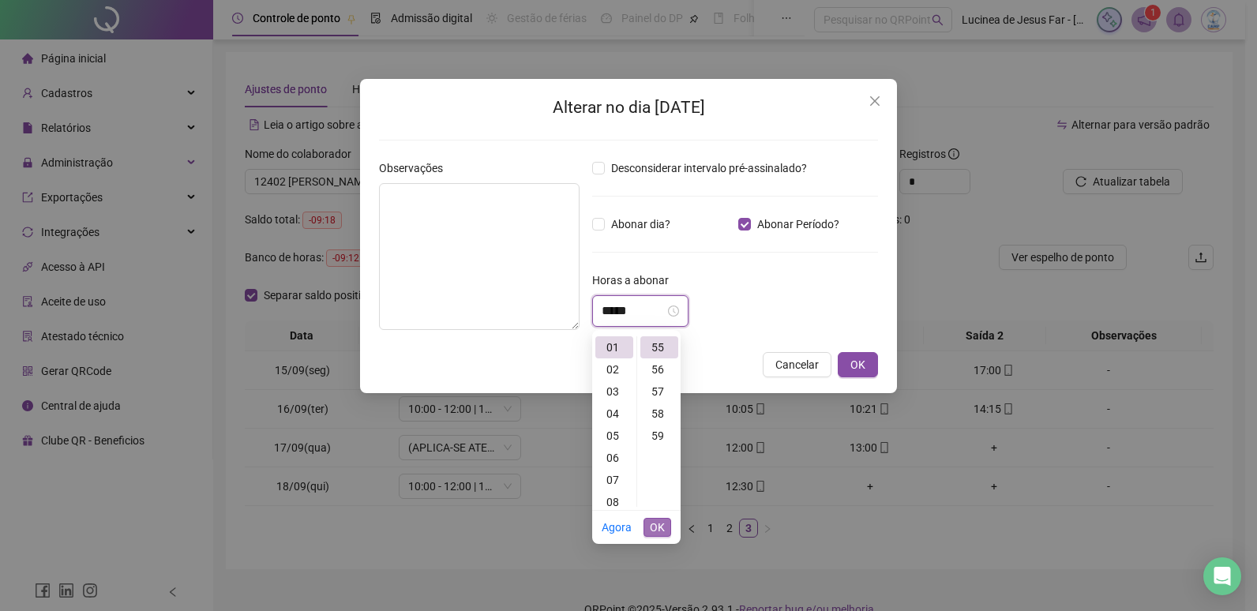
type input "*****"
drag, startPoint x: 655, startPoint y: 524, endPoint x: 703, endPoint y: 464, distance: 76.3
click at [657, 524] on span "OK" at bounding box center [657, 527] width 15 height 17
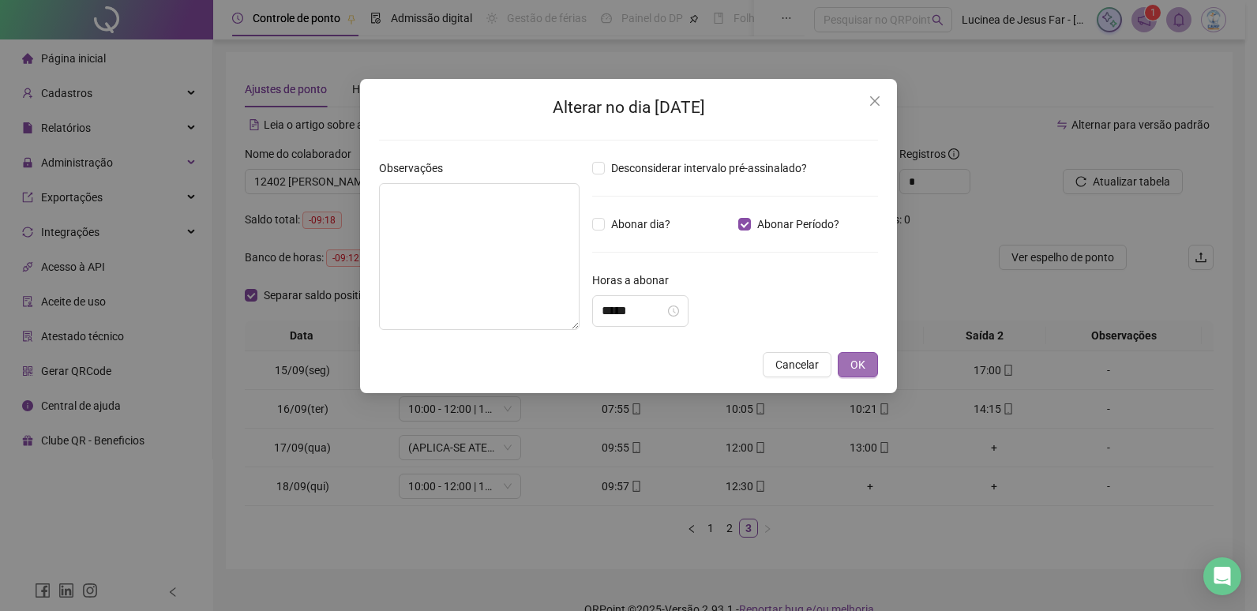
click at [846, 371] on button "OK" at bounding box center [858, 364] width 40 height 25
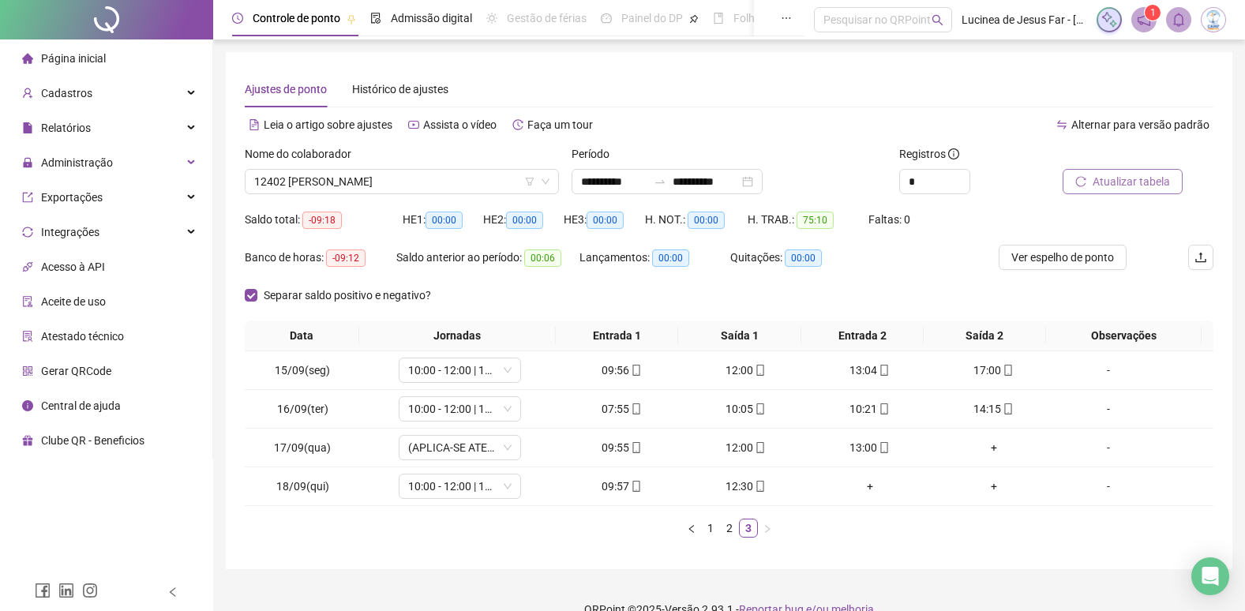
click at [1128, 174] on span "Atualizar tabela" at bounding box center [1131, 181] width 77 height 17
click at [449, 168] on div "Nome do colaborador" at bounding box center [402, 157] width 314 height 24
click at [445, 178] on span "12402 YURI SANTOS PAIXÃO" at bounding box center [401, 182] width 295 height 24
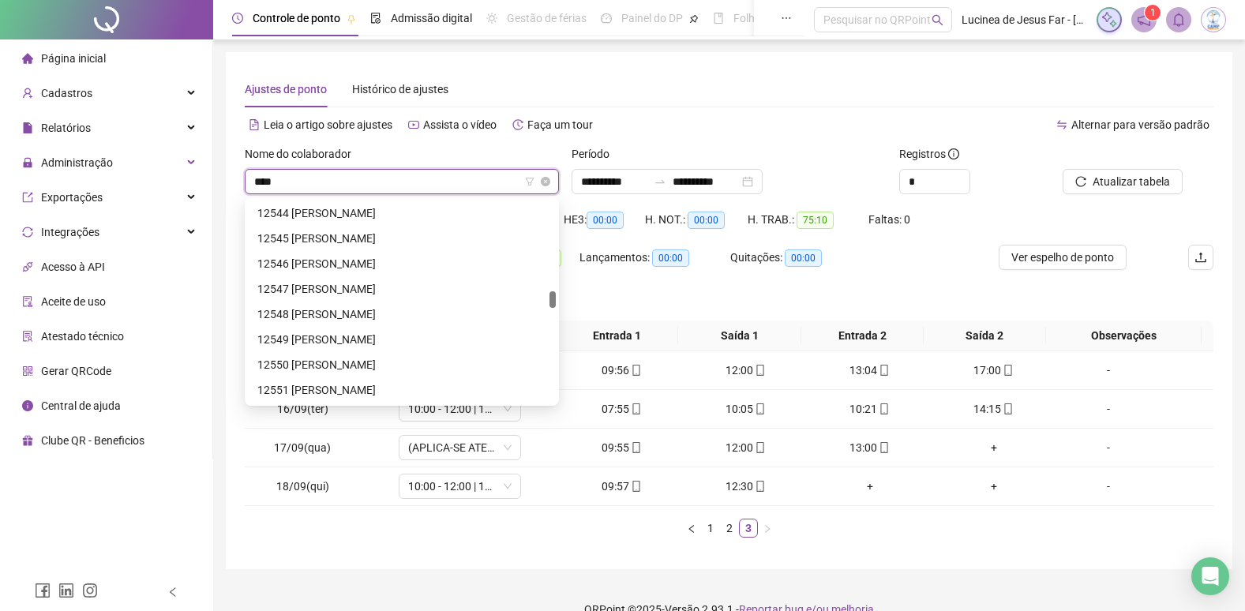
scroll to position [51, 0]
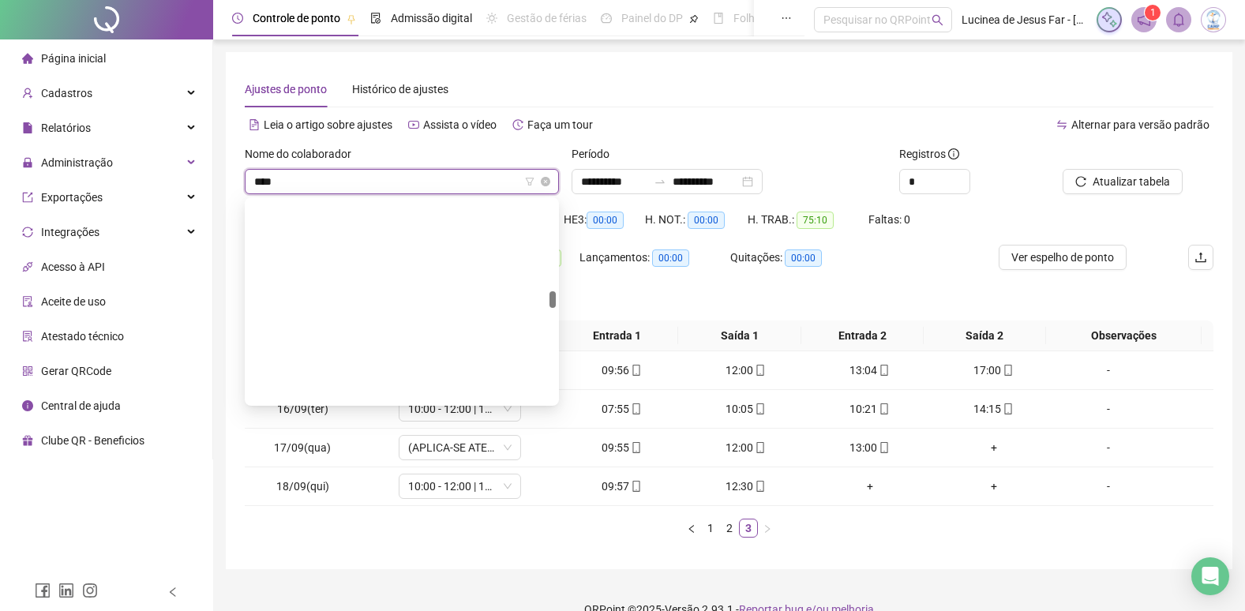
type input "*****"
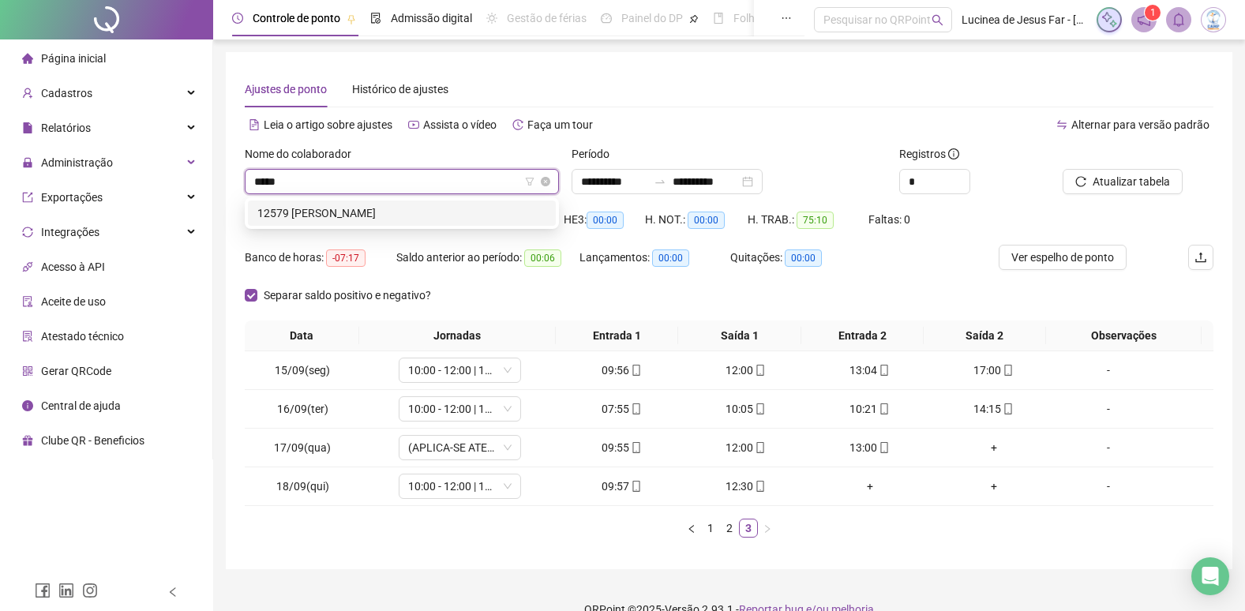
scroll to position [0, 0]
click at [465, 208] on div "12579 GIULIA GOMES LAFFRONT" at bounding box center [401, 213] width 289 height 17
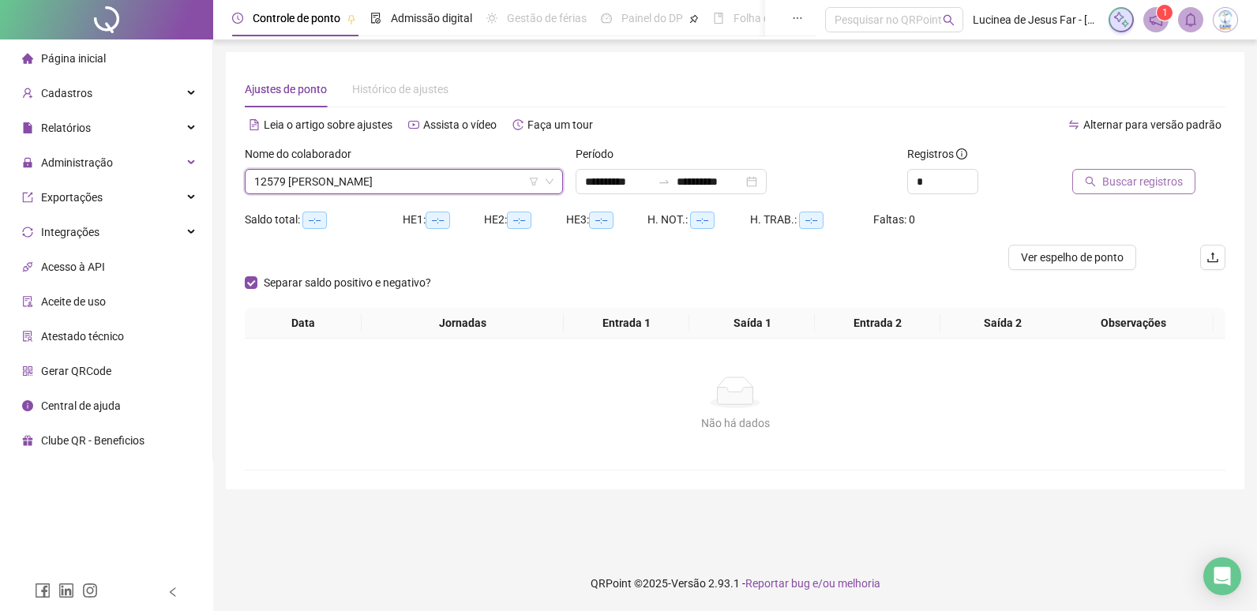
click at [1112, 184] on span "Buscar registros" at bounding box center [1142, 181] width 81 height 17
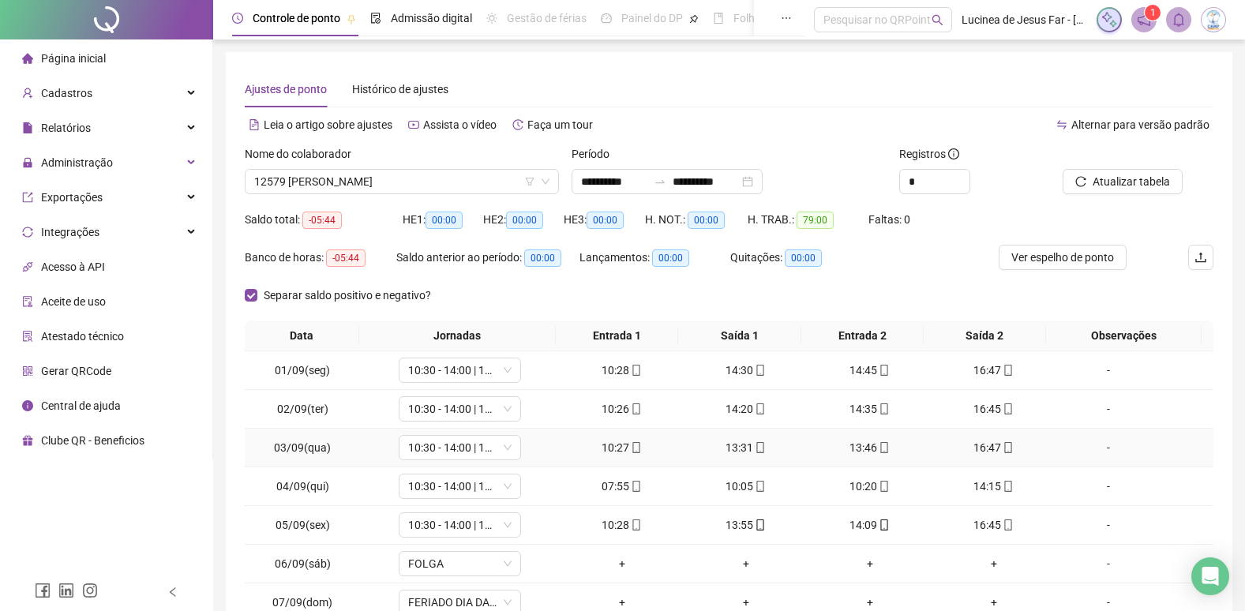
scroll to position [142, 0]
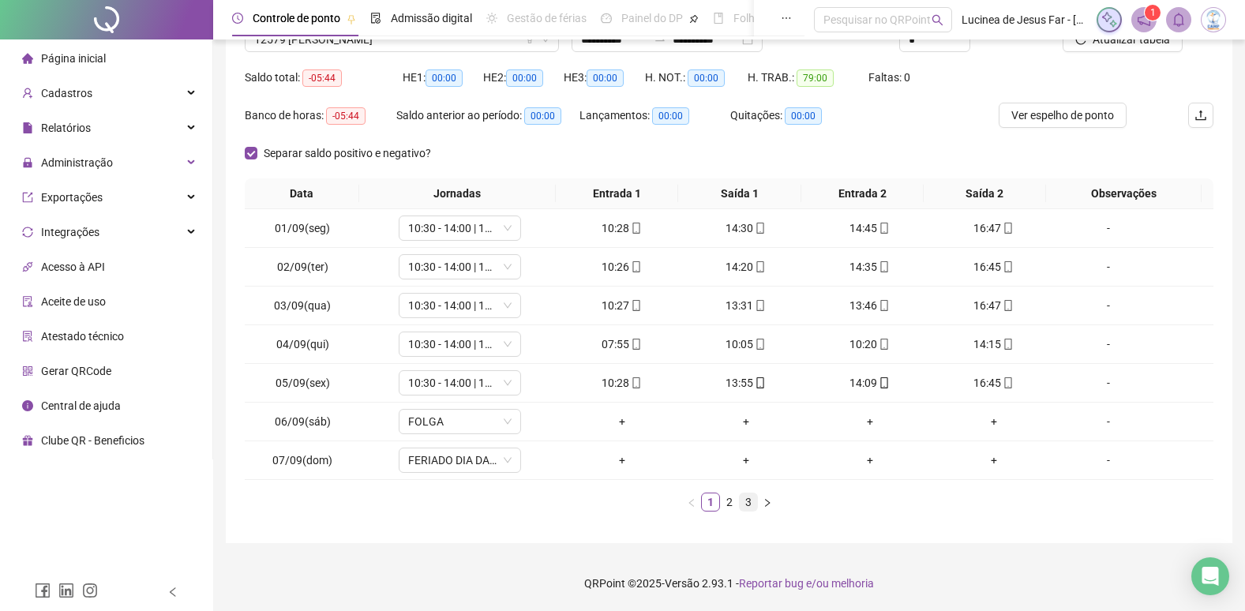
click at [748, 509] on link "3" at bounding box center [748, 502] width 17 height 17
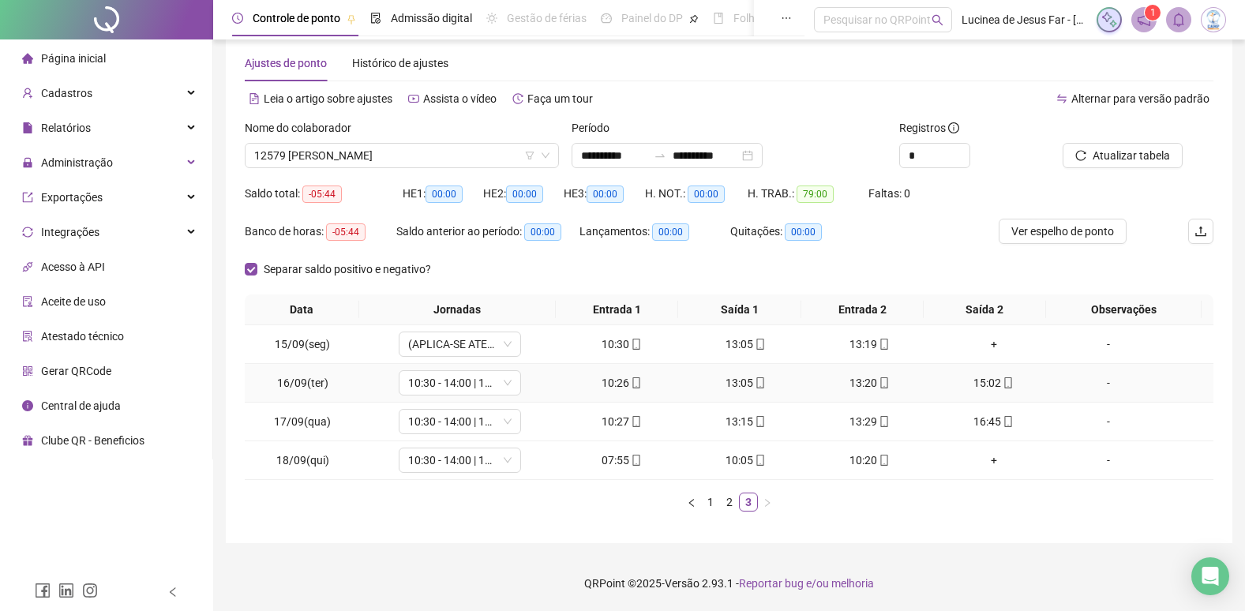
click at [632, 389] on span at bounding box center [635, 383] width 13 height 13
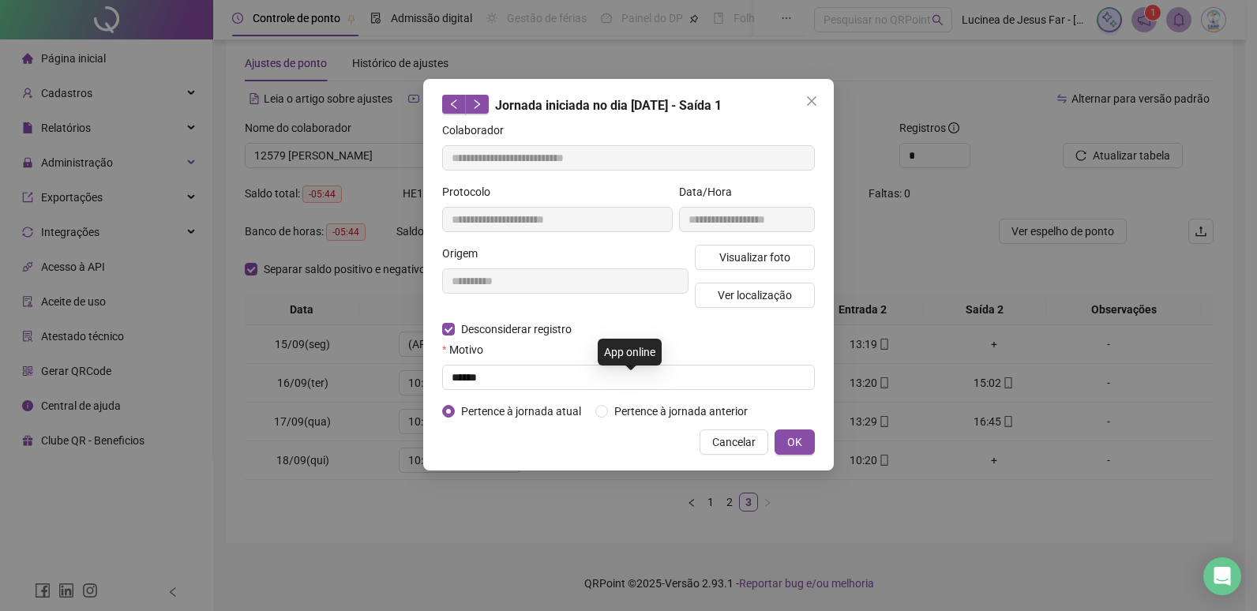
type input "**********"
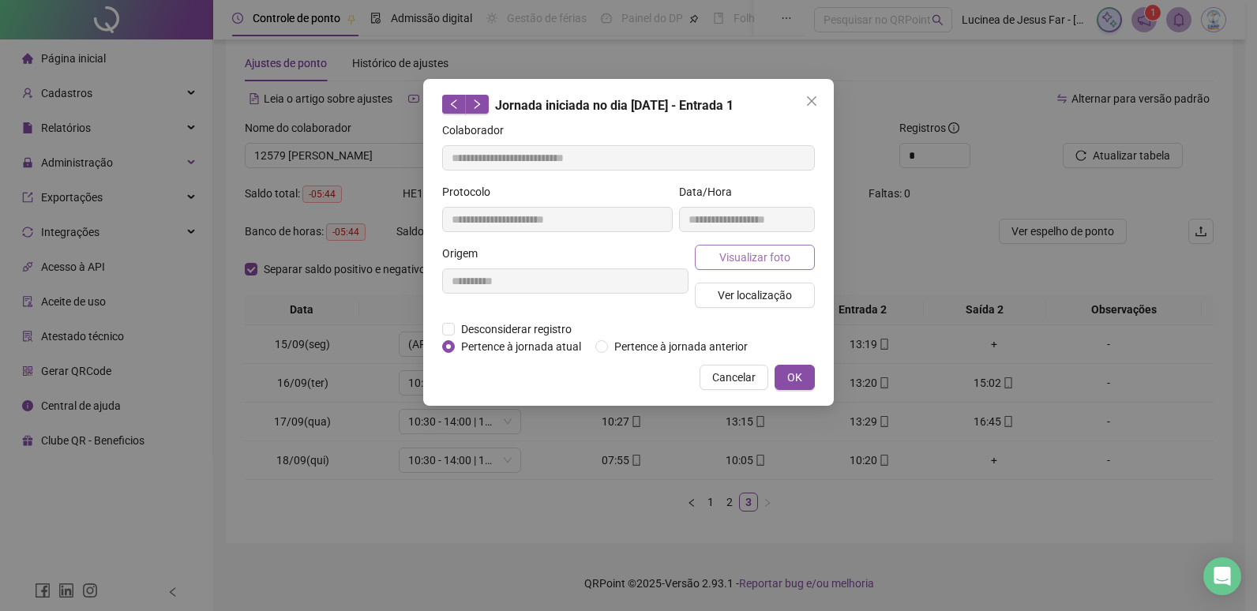
click at [746, 263] on span "Visualizar foto" at bounding box center [754, 257] width 71 height 17
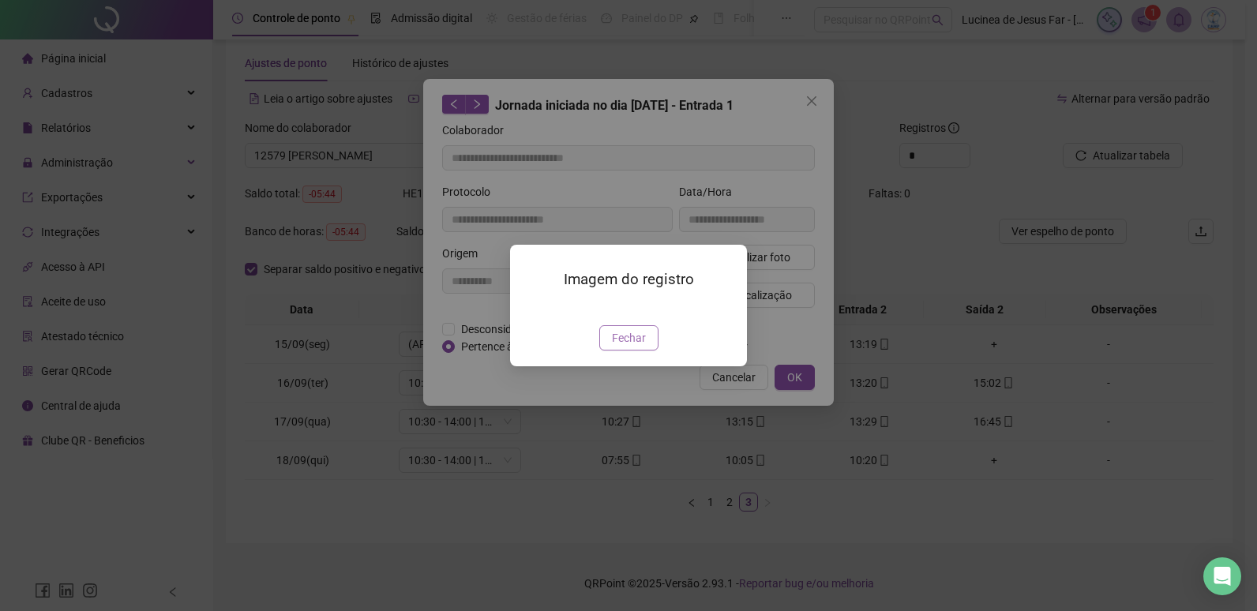
click at [633, 347] on span "Fechar" at bounding box center [629, 337] width 34 height 17
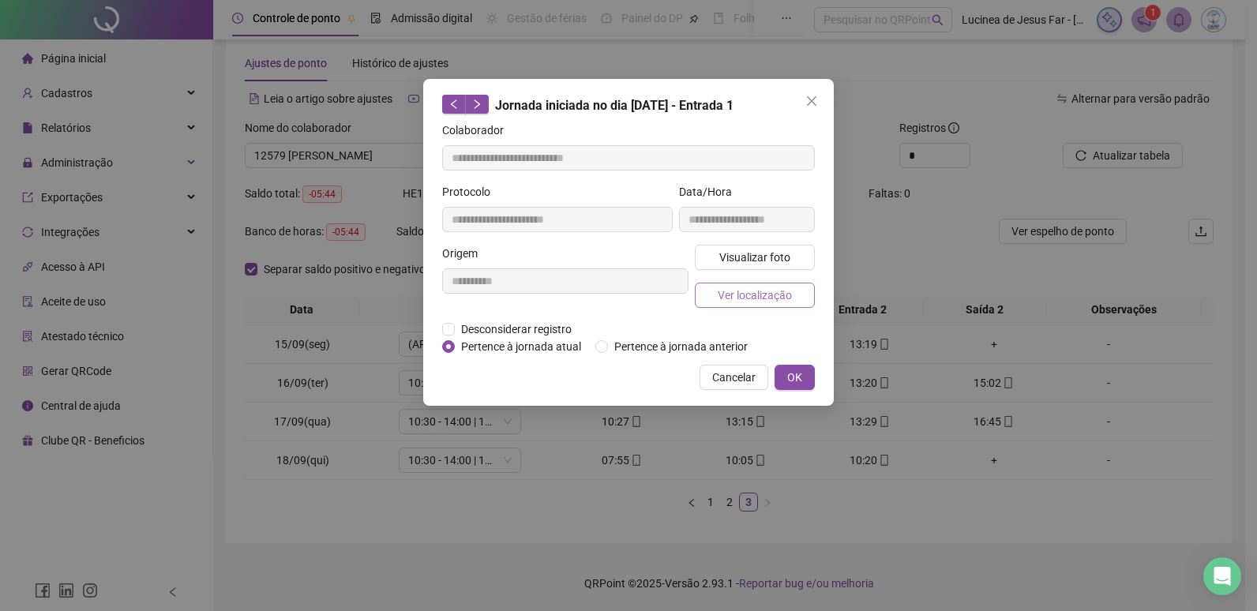
click at [769, 295] on span "Ver localização" at bounding box center [755, 295] width 74 height 17
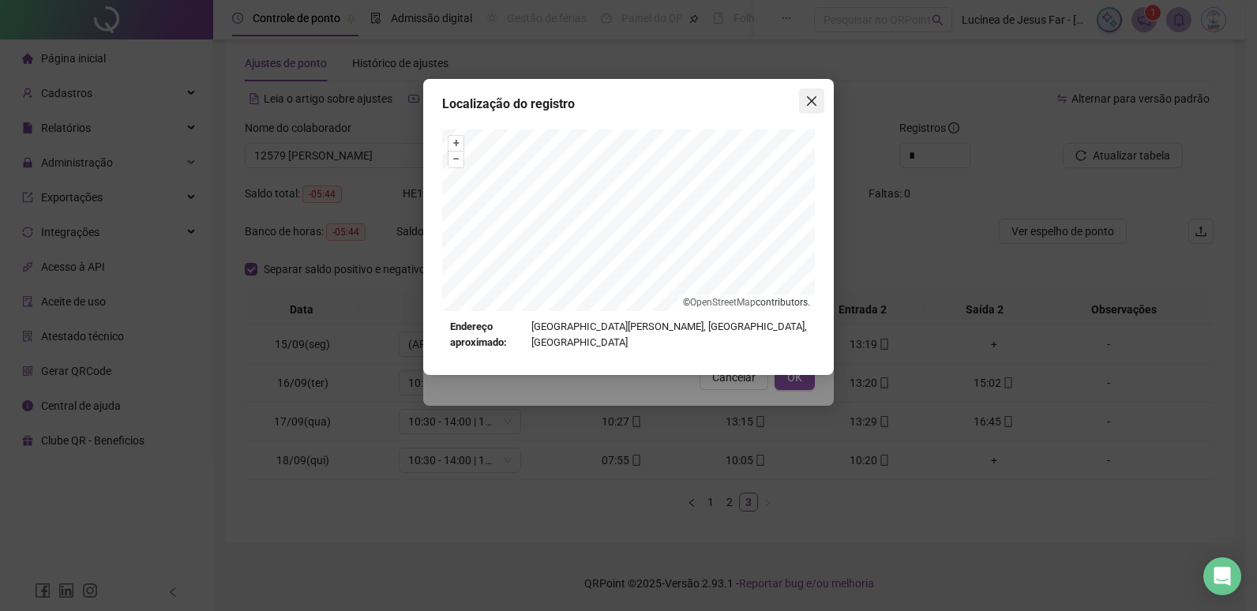
click at [809, 104] on icon "close" at bounding box center [811, 100] width 9 height 9
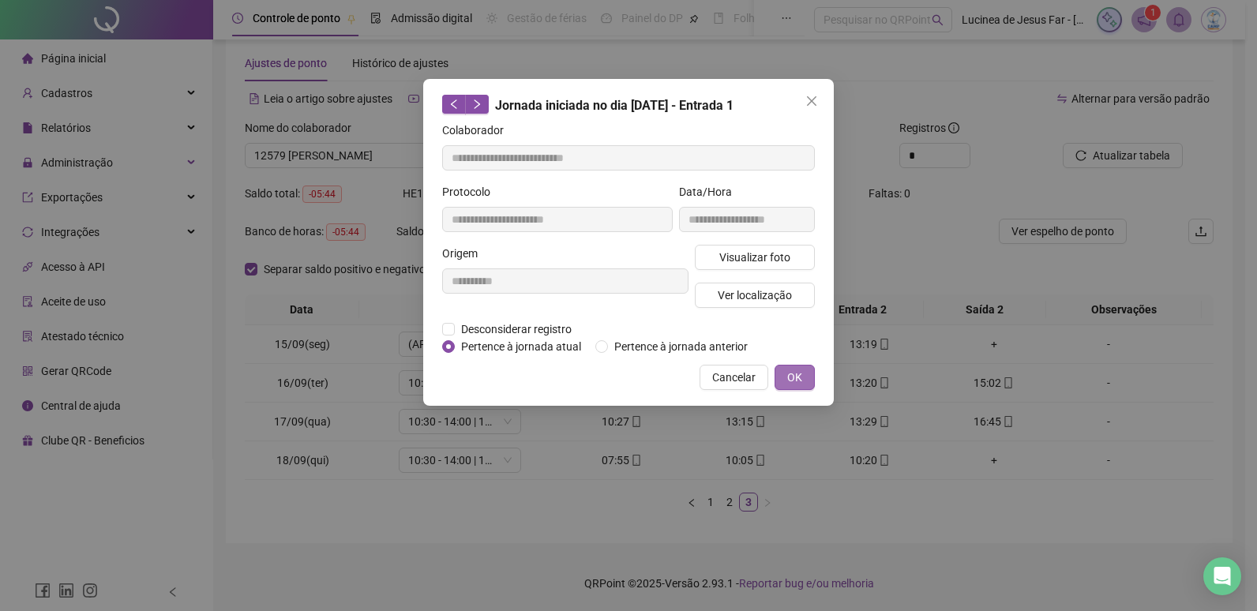
click at [806, 381] on button "OK" at bounding box center [795, 377] width 40 height 25
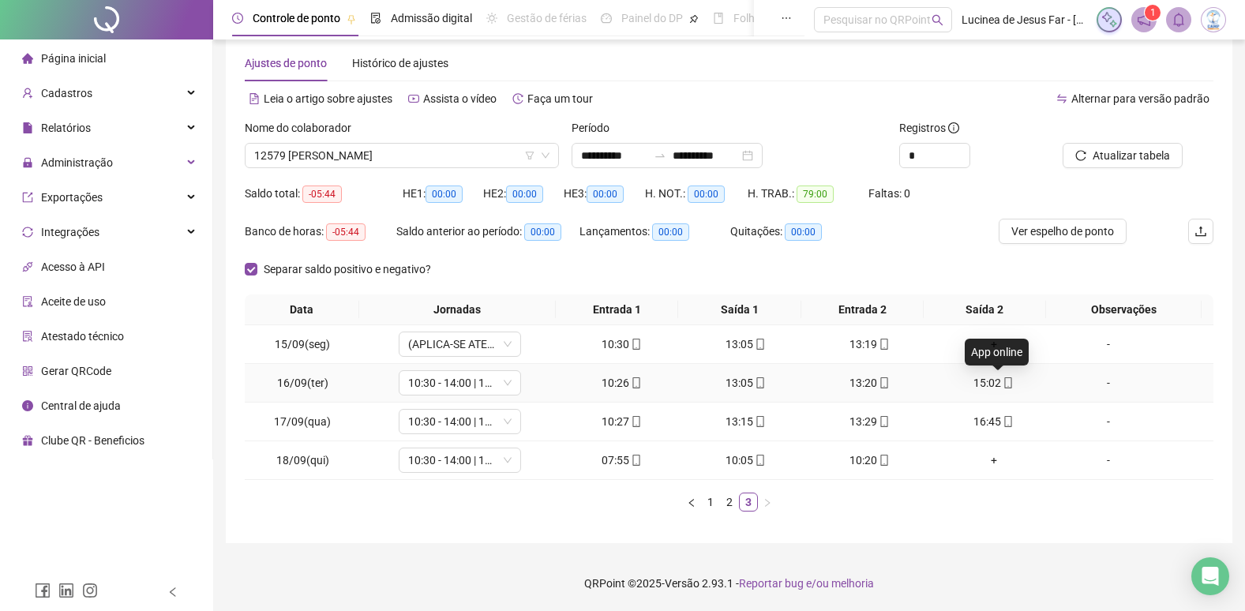
click at [1001, 389] on span at bounding box center [1007, 383] width 13 height 13
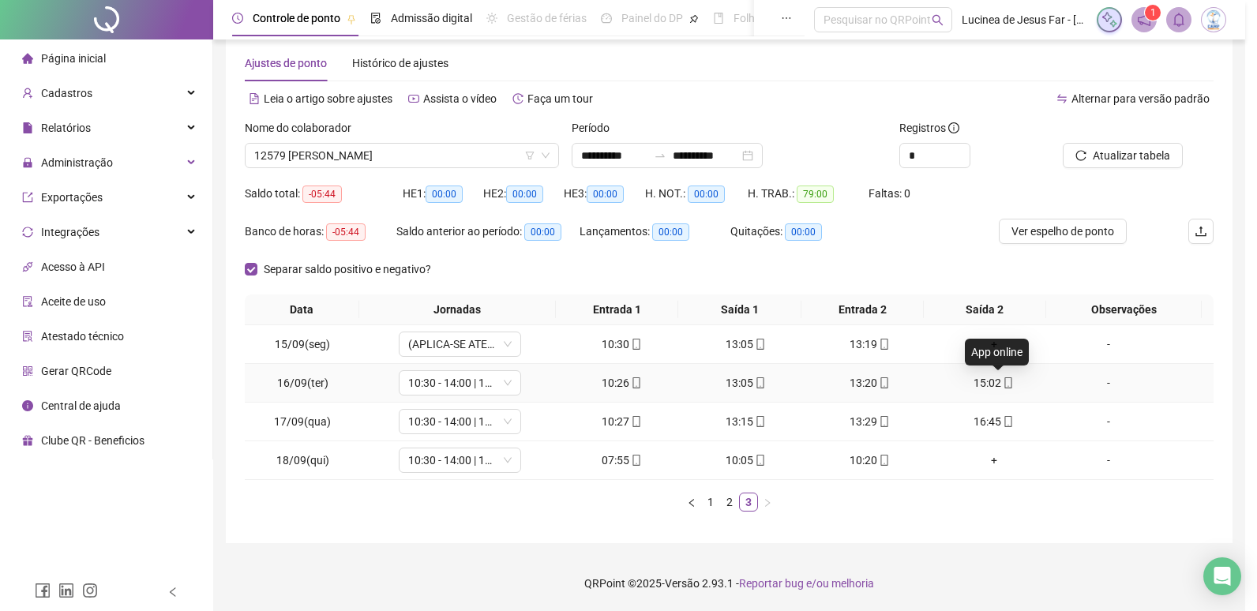
type input "**********"
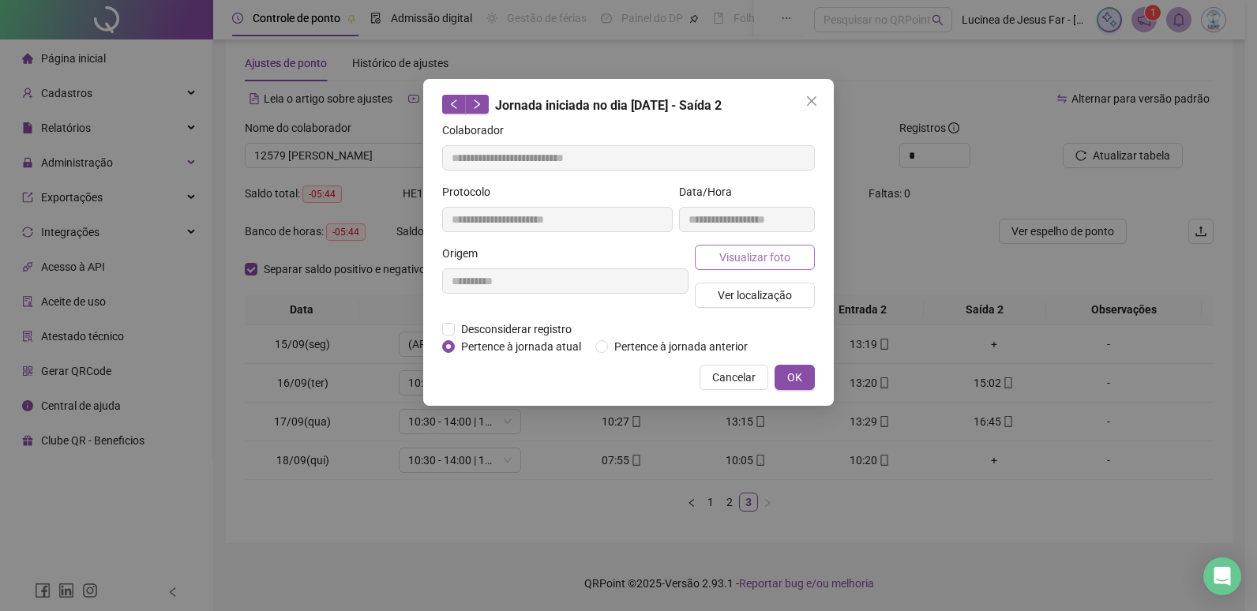
click at [764, 263] on span "Visualizar foto" at bounding box center [754, 257] width 71 height 17
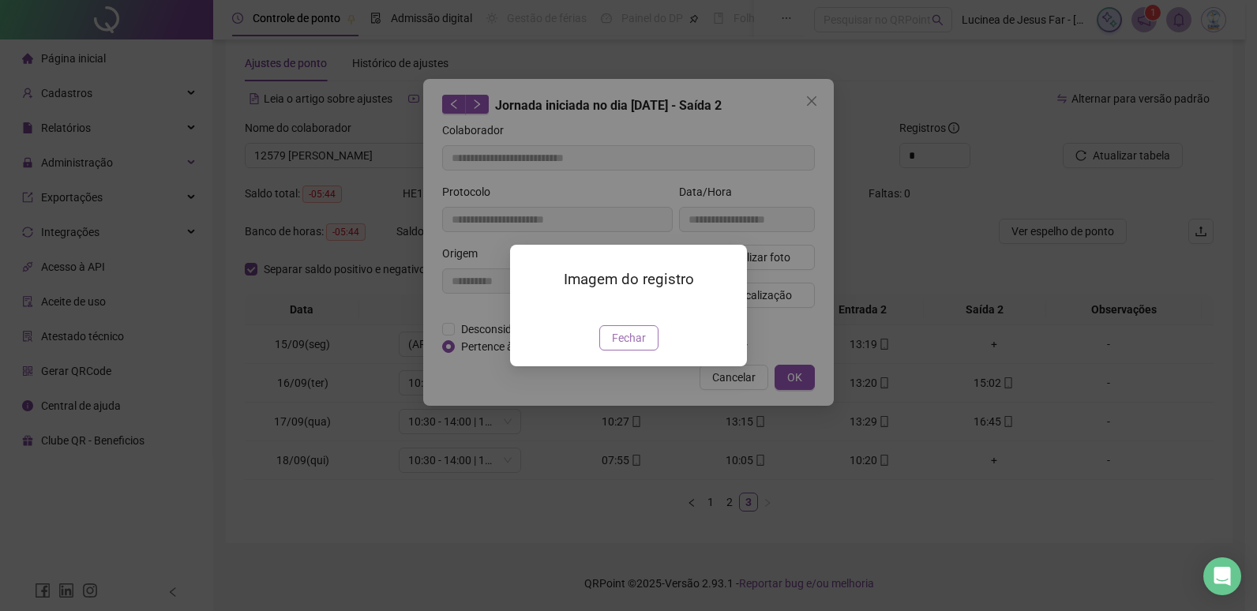
click at [625, 347] on span "Fechar" at bounding box center [629, 337] width 34 height 17
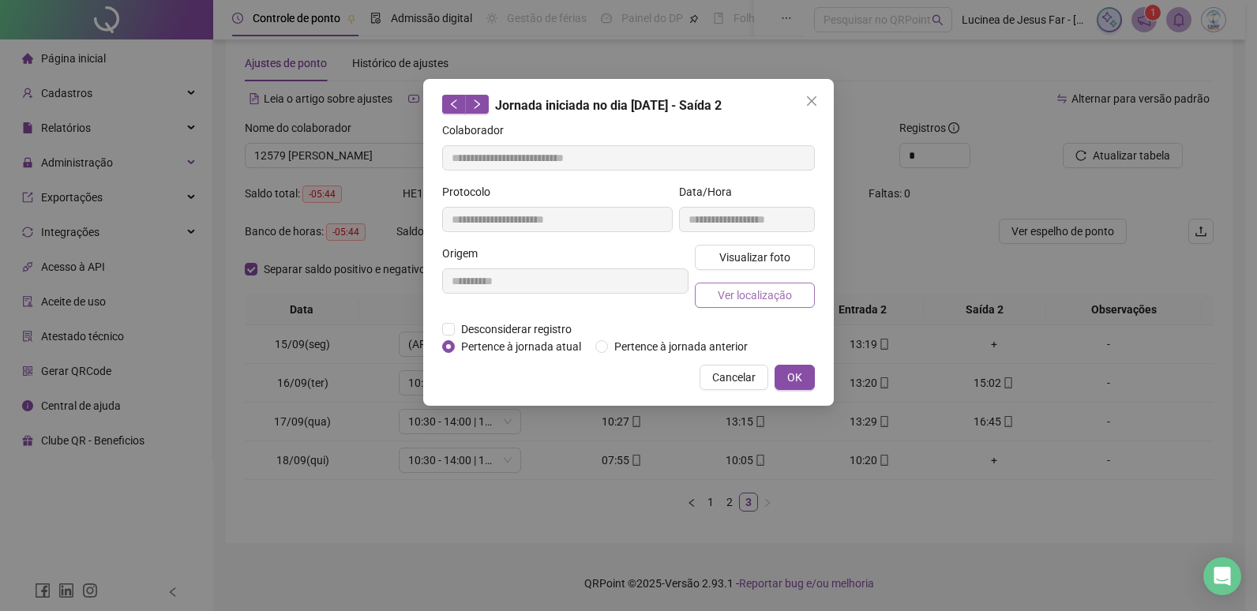
click at [767, 300] on span "Ver localização" at bounding box center [755, 295] width 74 height 17
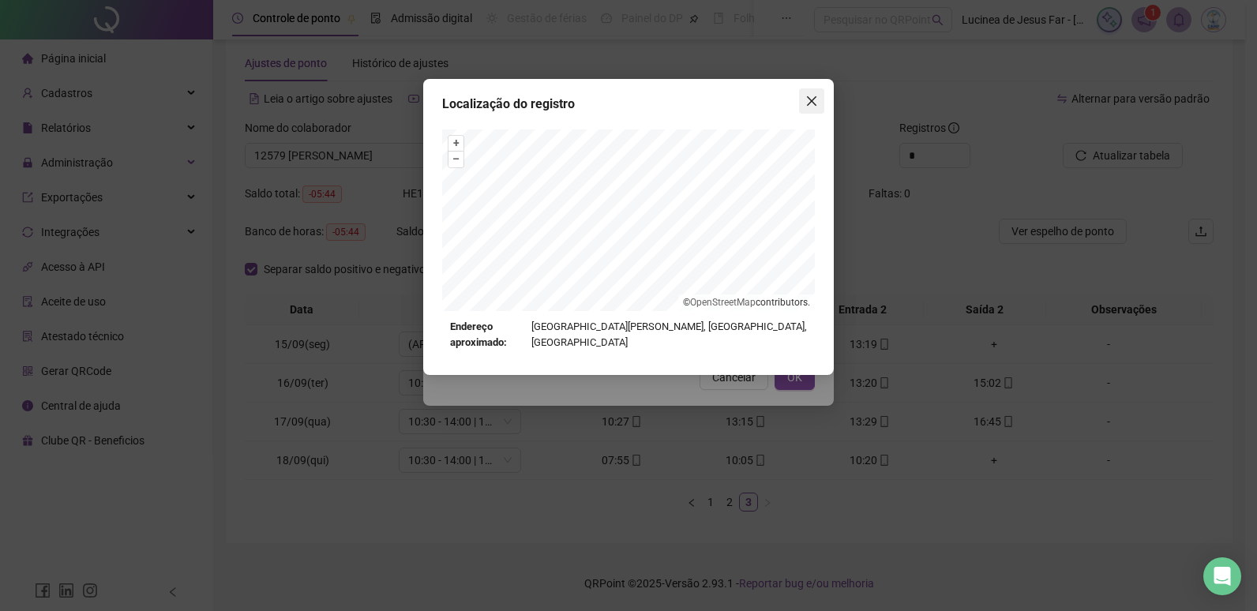
click at [813, 101] on icon "close" at bounding box center [811, 101] width 13 height 13
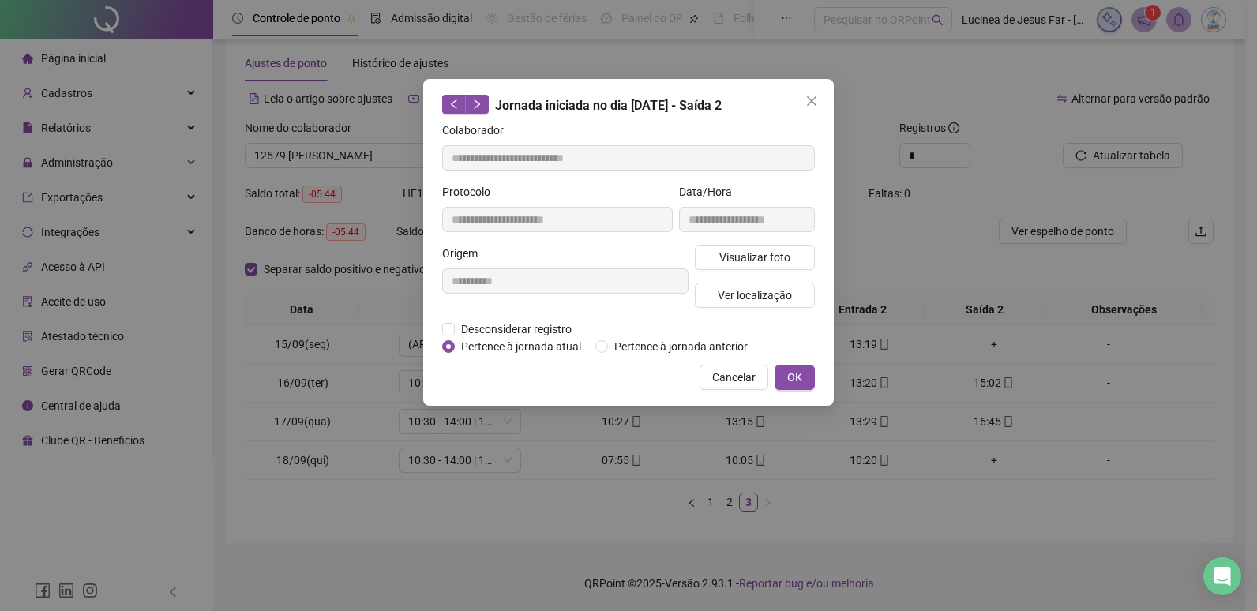
click at [794, 374] on span "OK" at bounding box center [794, 377] width 15 height 17
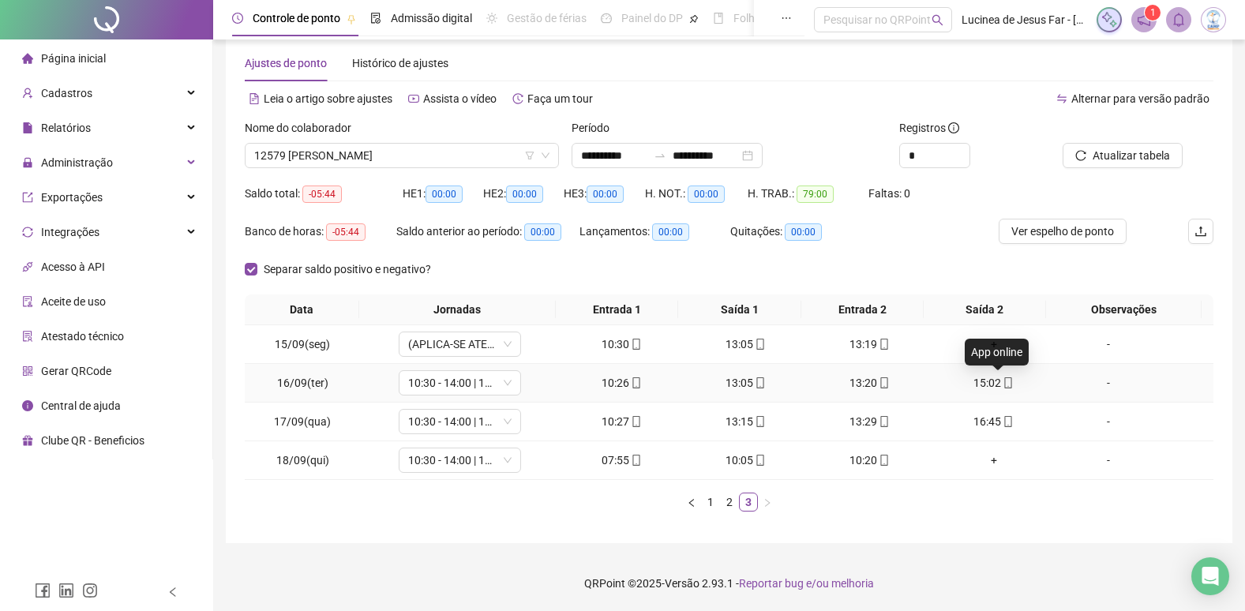
click at [1003, 385] on icon "mobile" at bounding box center [1008, 382] width 11 height 11
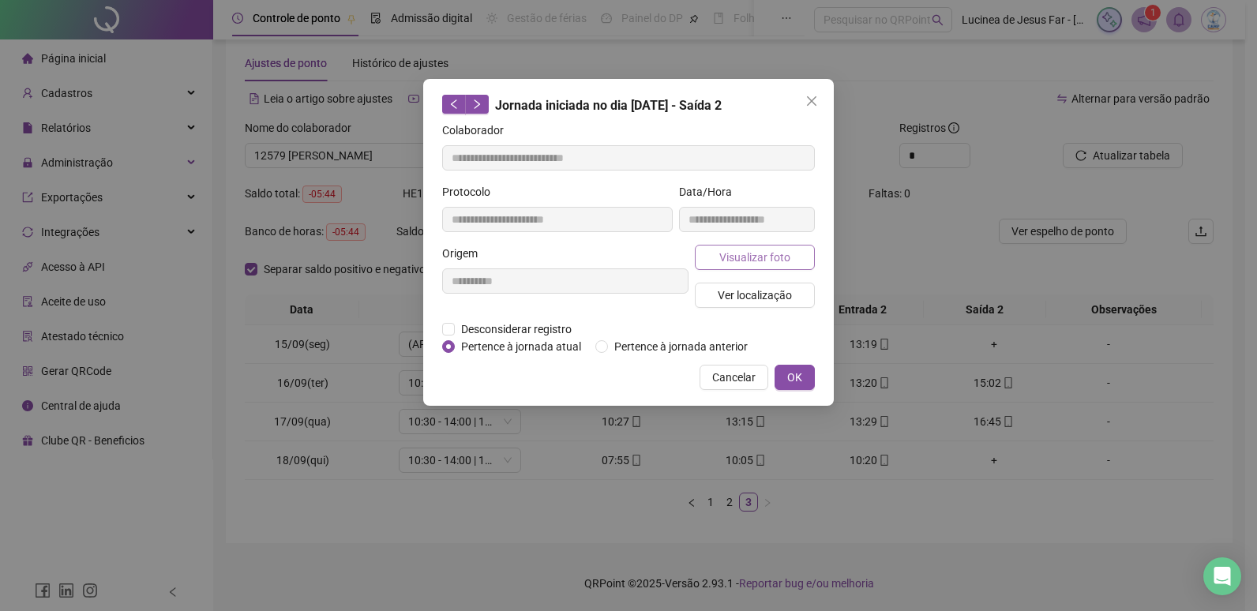
click at [790, 253] on button "Visualizar foto" at bounding box center [755, 257] width 120 height 25
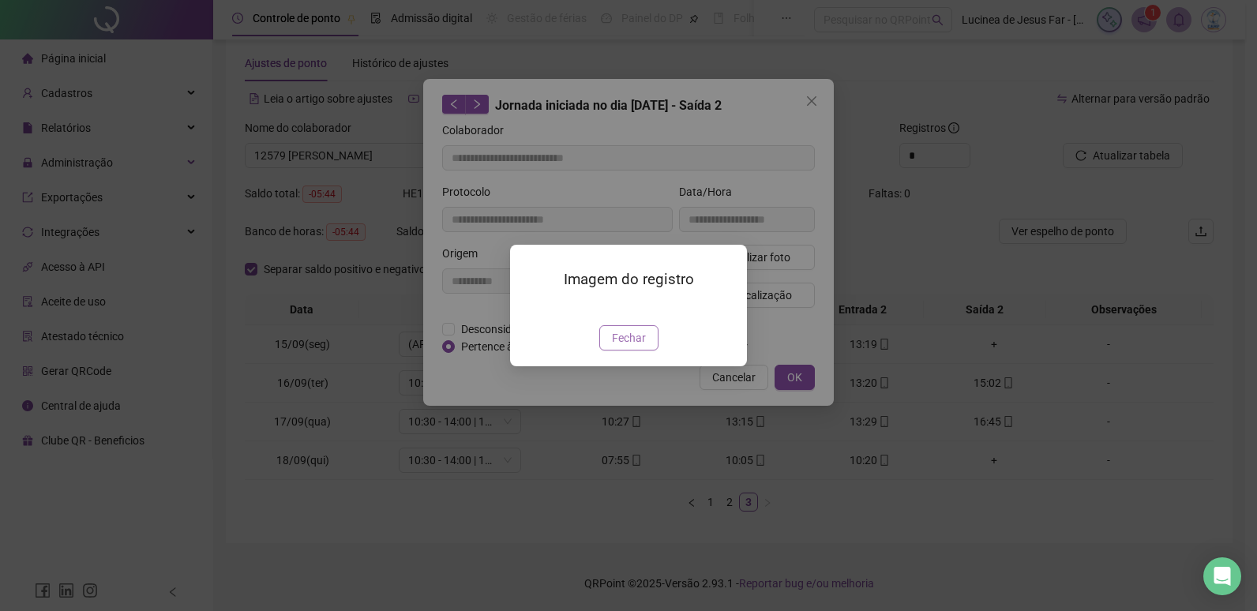
click at [630, 347] on span "Fechar" at bounding box center [629, 337] width 34 height 17
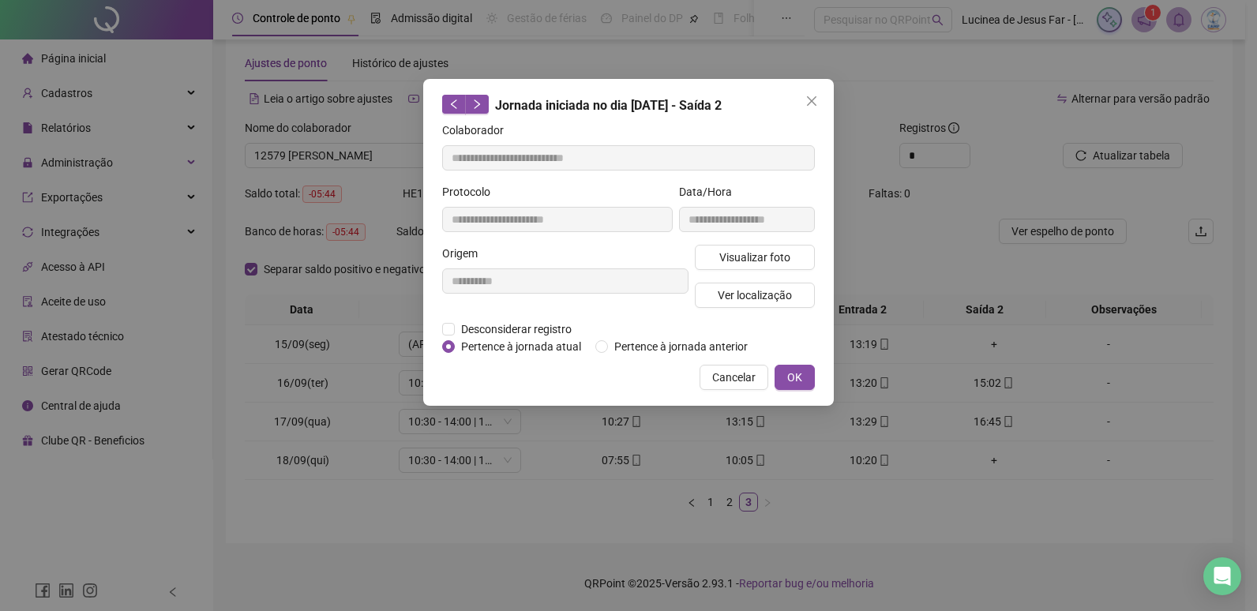
click at [791, 373] on span "OK" at bounding box center [794, 377] width 15 height 17
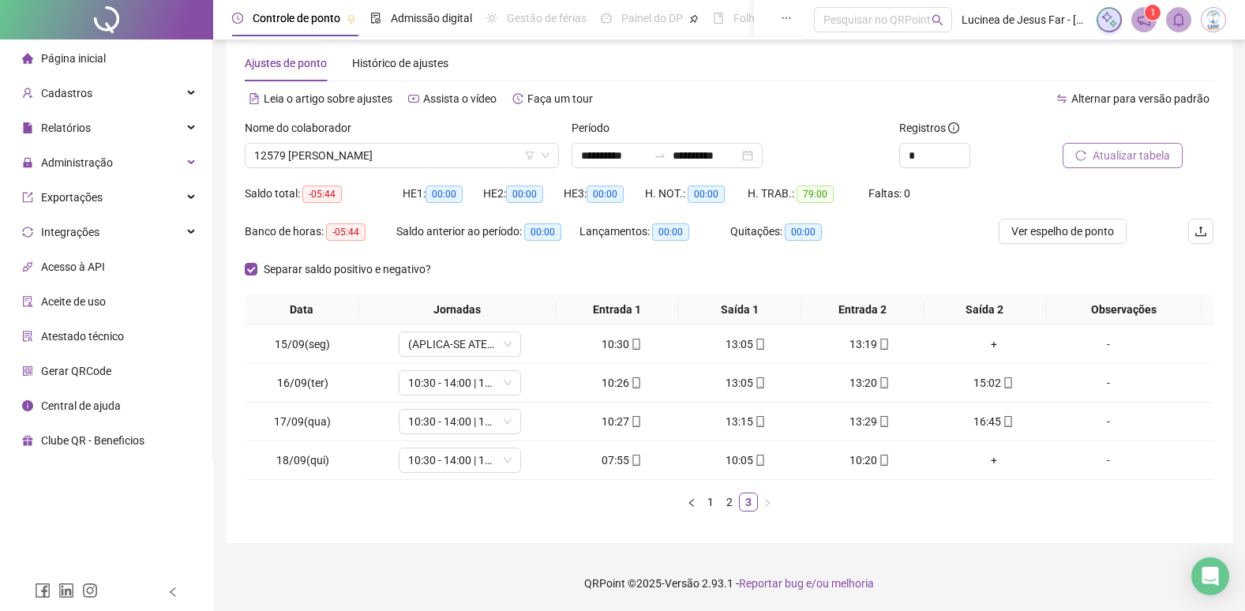
click at [1126, 148] on span "Atualizar tabela" at bounding box center [1131, 155] width 77 height 17
click at [1031, 229] on span "Ver espelho de ponto" at bounding box center [1063, 231] width 103 height 17
click at [1095, 234] on span "Ver espelho de ponto" at bounding box center [1063, 231] width 103 height 17
click at [337, 157] on span "12579 GIULIA GOMES LAFFRONT" at bounding box center [401, 156] width 295 height 24
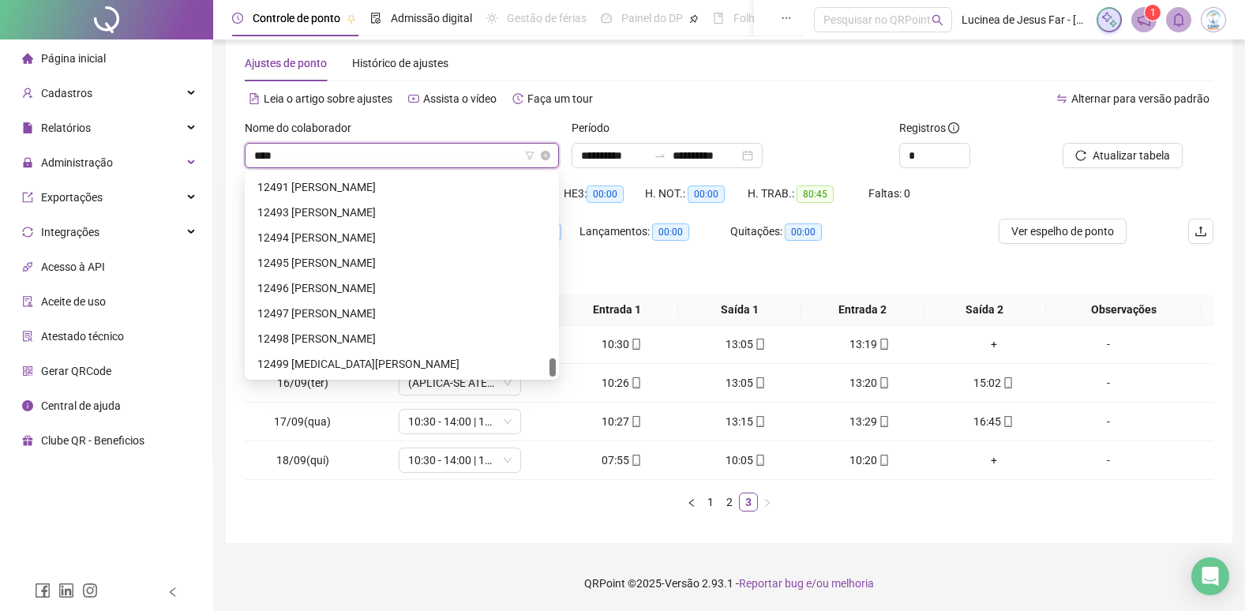
scroll to position [25, 0]
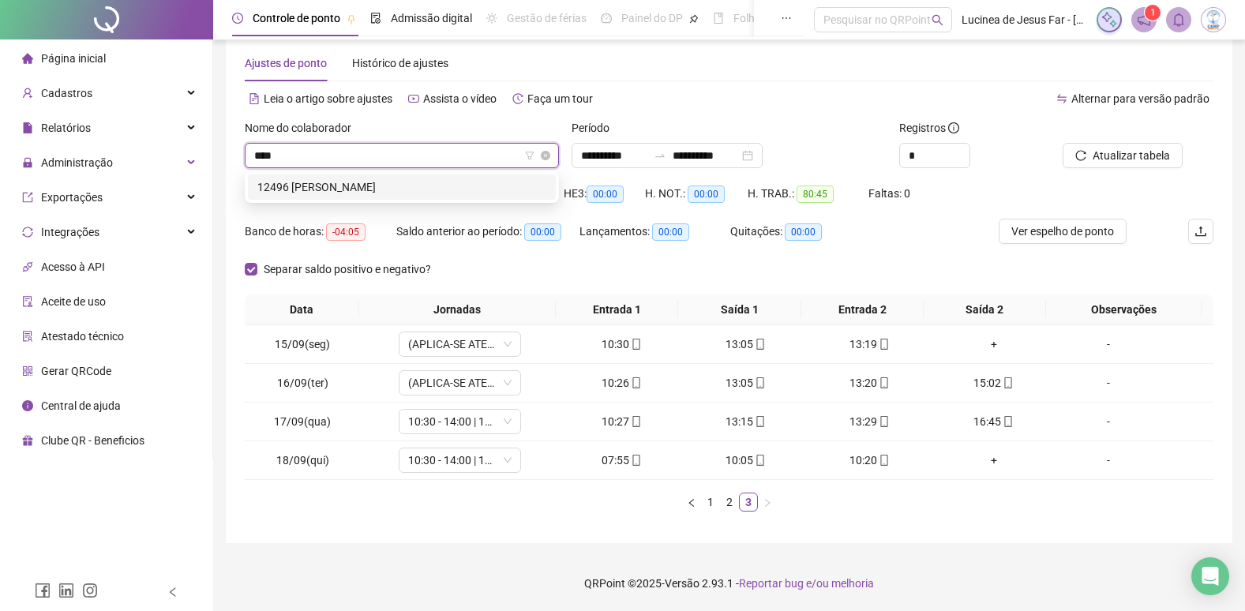
type input "*****"
drag, startPoint x: 387, startPoint y: 190, endPoint x: 550, endPoint y: 165, distance: 165.3
click at [389, 190] on div "12496 ISABELLA VALENTIM RAMOS" at bounding box center [401, 186] width 289 height 17
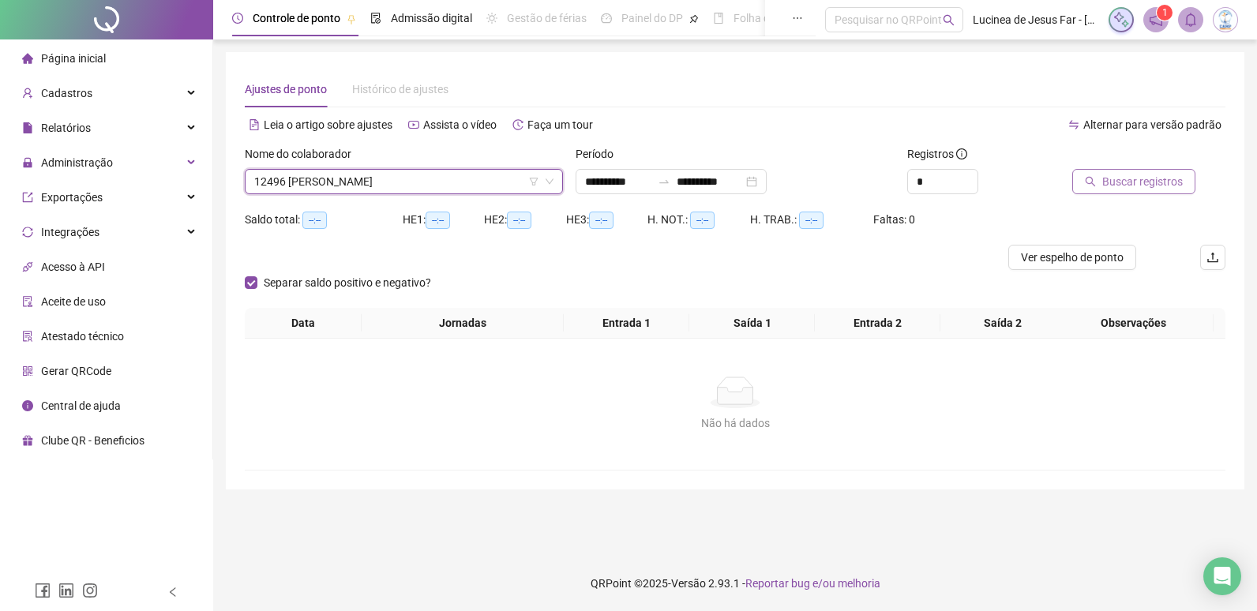
click at [1103, 176] on span "Buscar registros" at bounding box center [1142, 181] width 81 height 17
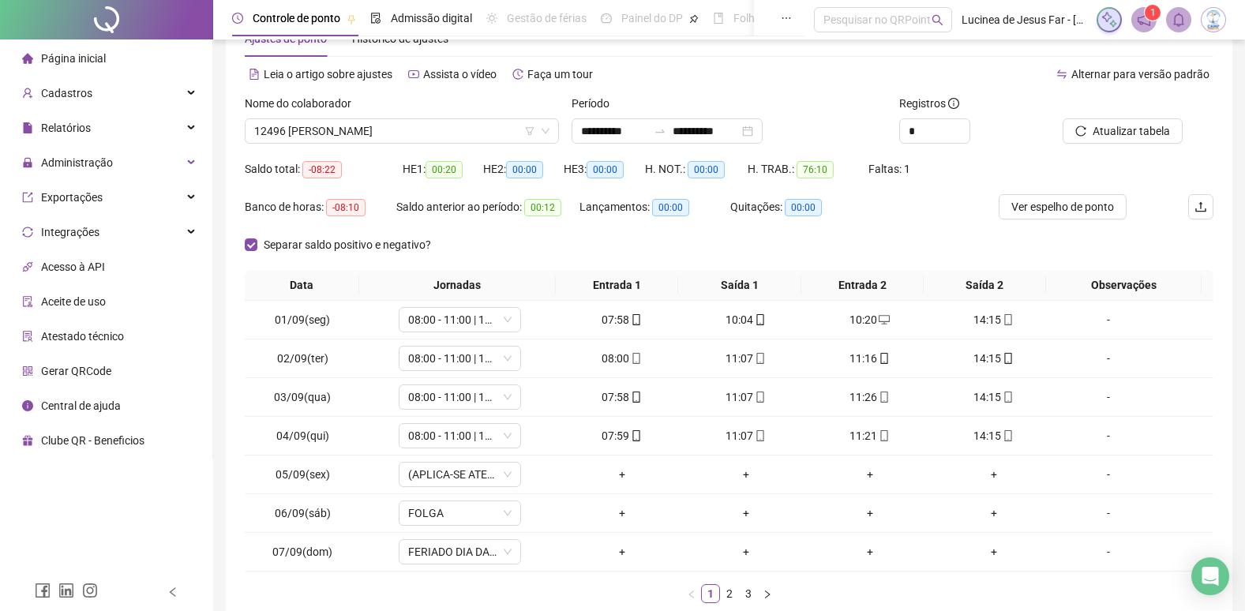
scroll to position [79, 0]
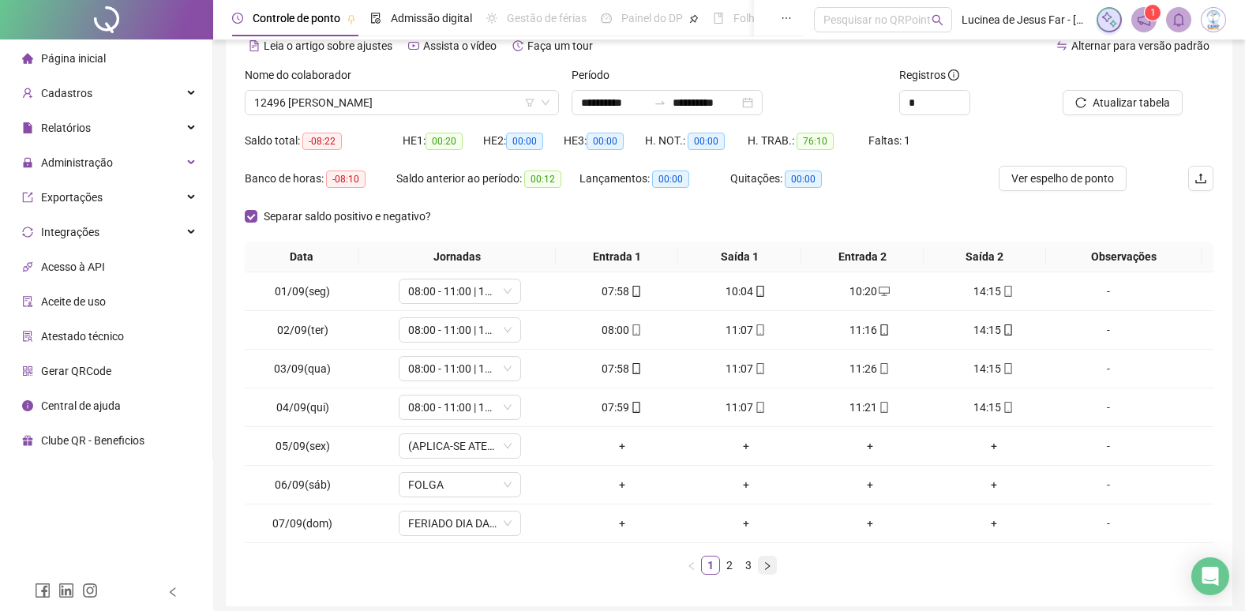
click at [770, 568] on icon "right" at bounding box center [767, 565] width 9 height 9
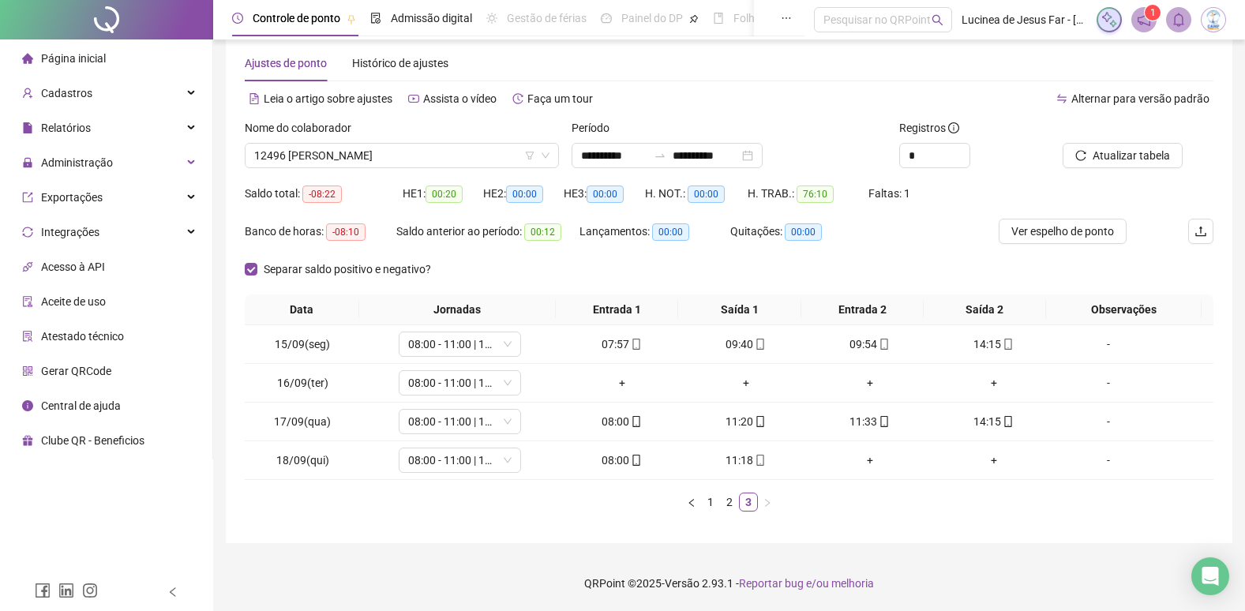
scroll to position [26, 0]
click at [1125, 156] on span "Atualizar tabela" at bounding box center [1131, 155] width 77 height 17
click at [711, 501] on link "1" at bounding box center [710, 502] width 17 height 17
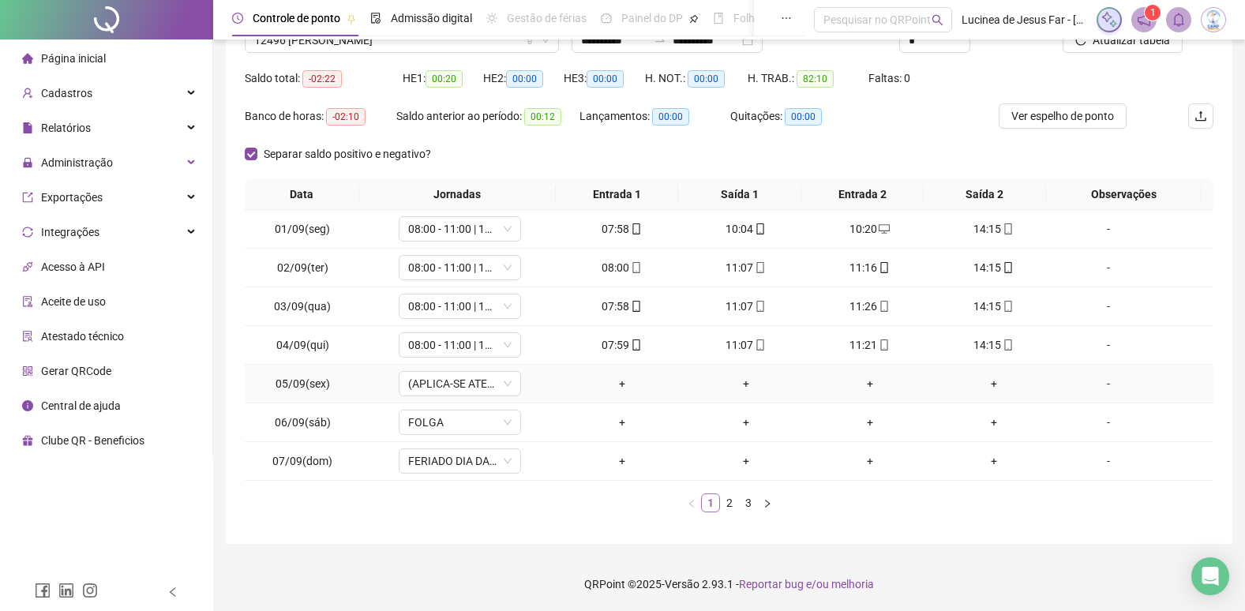
scroll to position [142, 0]
click at [764, 505] on icon "right" at bounding box center [767, 502] width 9 height 9
click at [1068, 118] on span "Ver espelho de ponto" at bounding box center [1063, 115] width 103 height 17
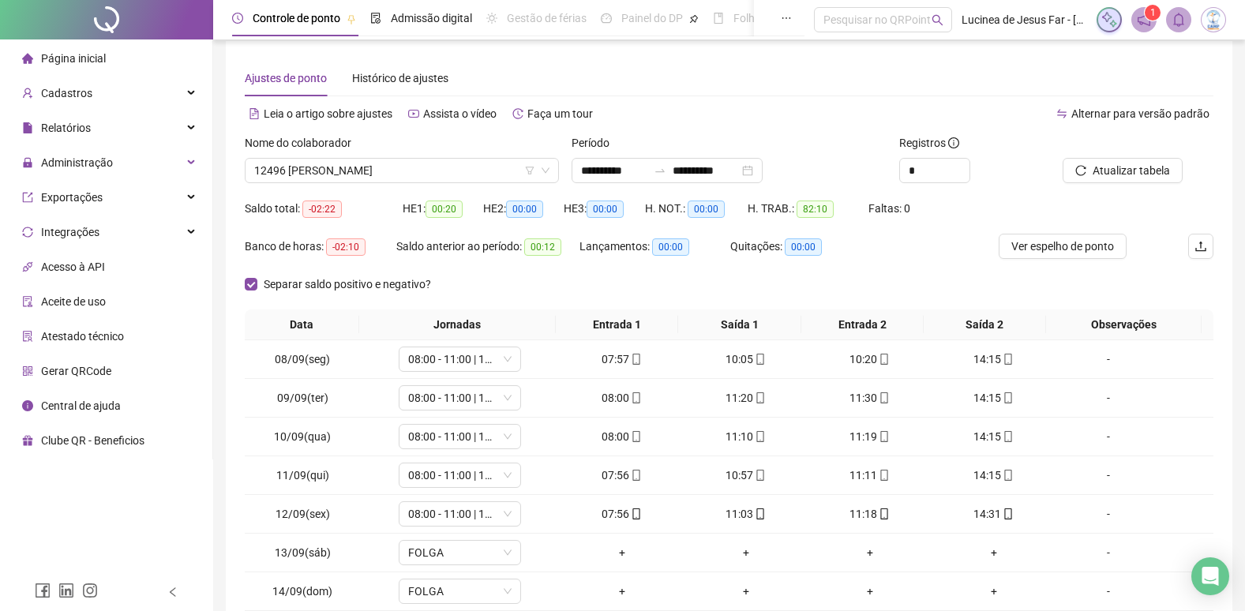
scroll to position [0, 0]
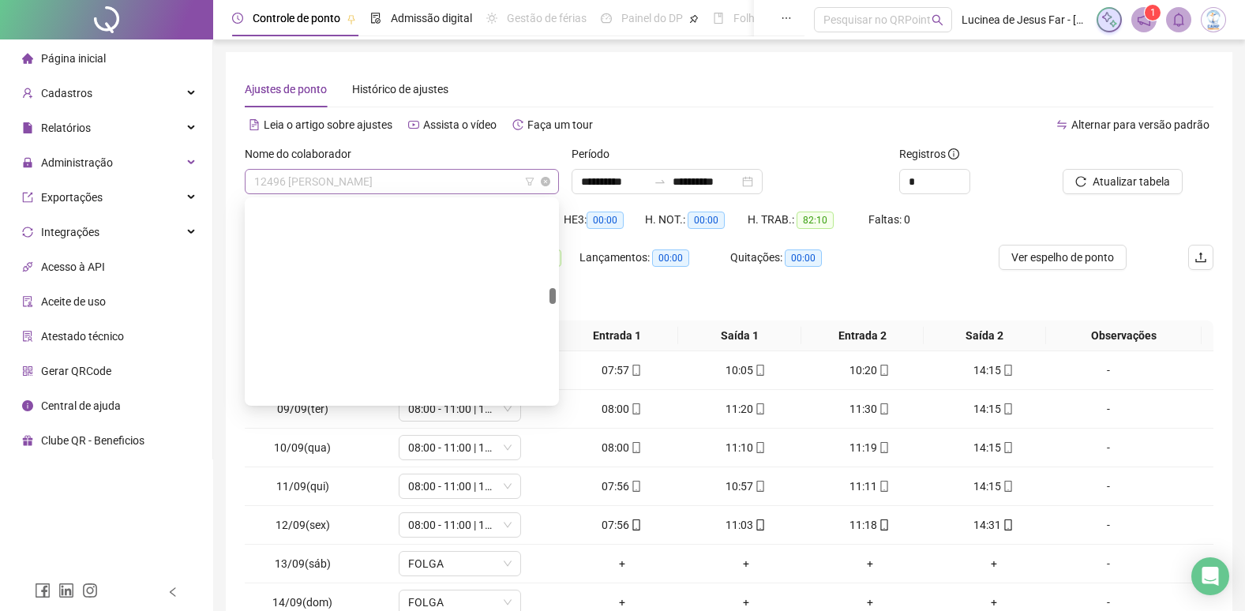
click at [400, 185] on span "12496 ISABELLA VALENTIM RAMOS" at bounding box center [401, 182] width 295 height 24
type input "*****"
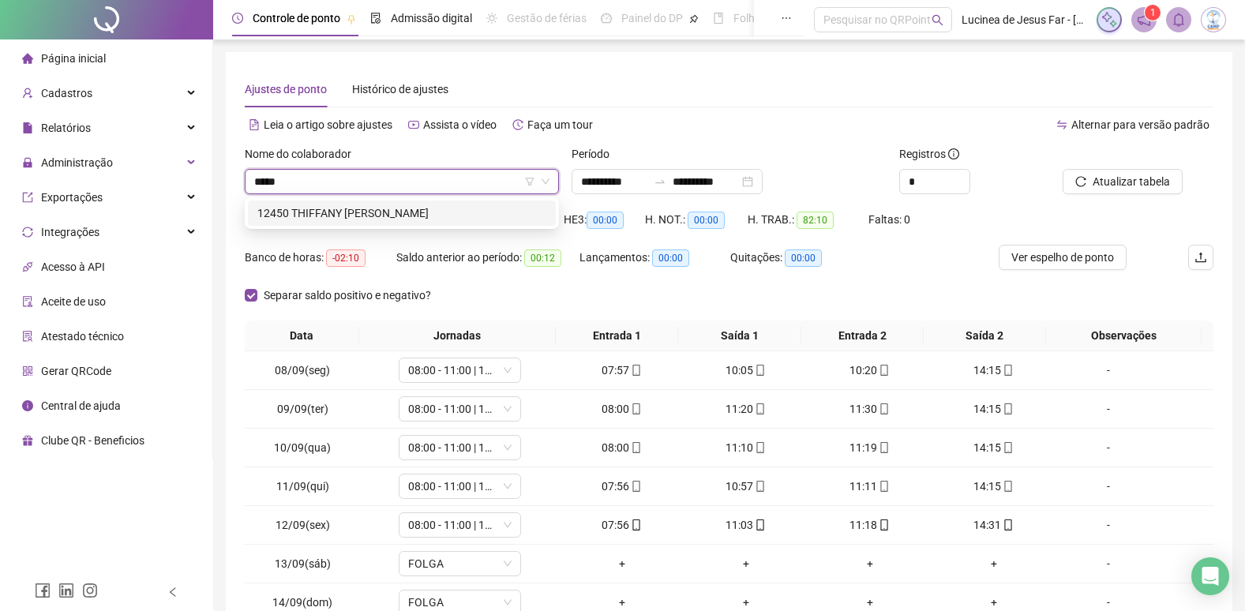
click at [481, 212] on div "12450 THIFFANY SABRINA ALBINO ALVES" at bounding box center [401, 213] width 289 height 17
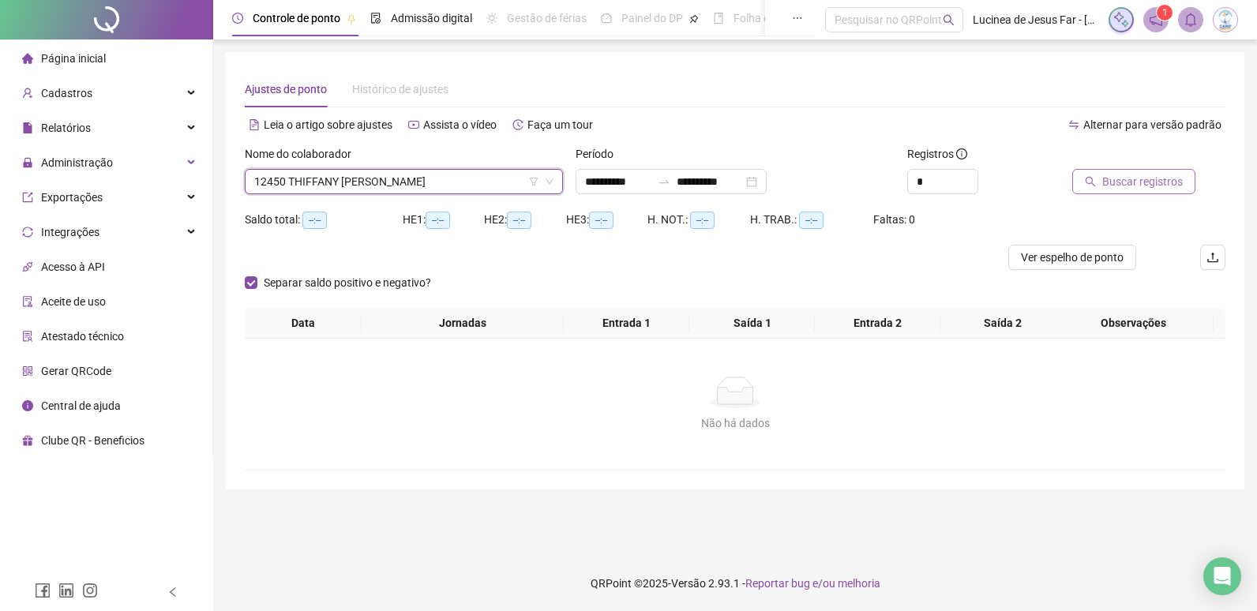
click at [1118, 186] on span "Buscar registros" at bounding box center [1142, 181] width 81 height 17
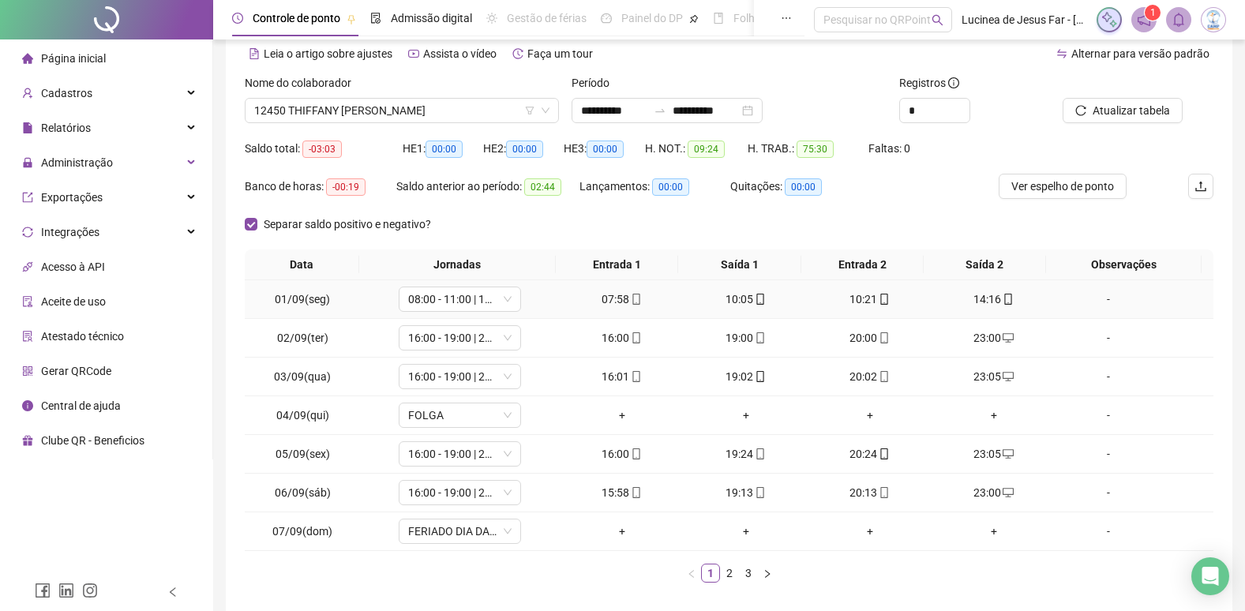
scroll to position [142, 0]
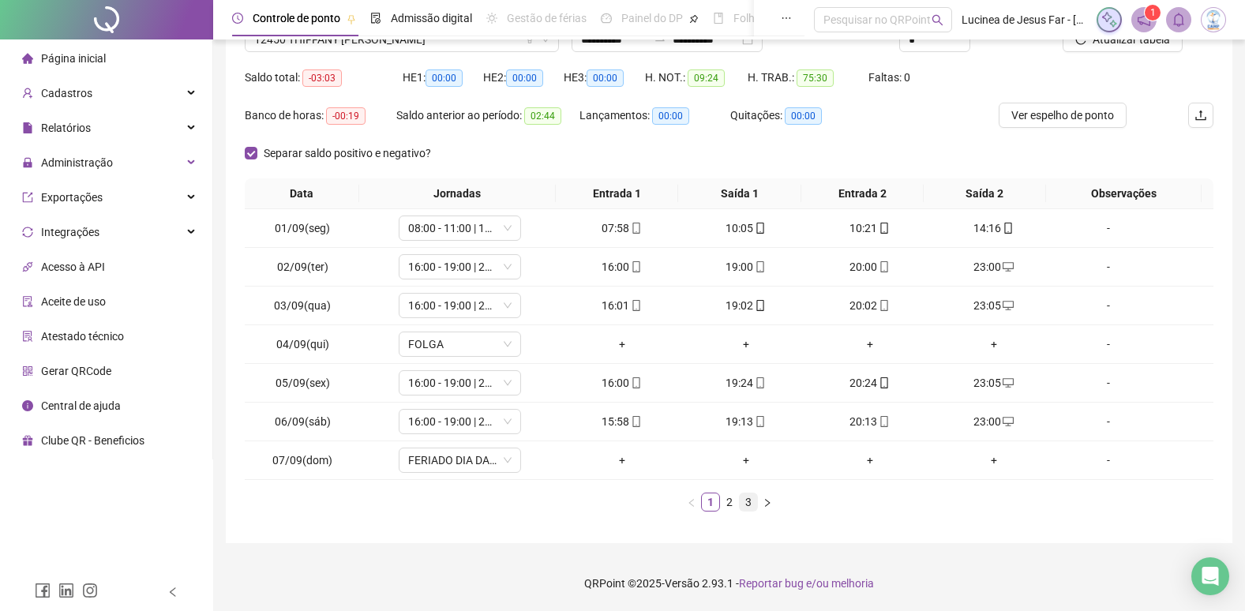
click at [752, 505] on link "3" at bounding box center [748, 502] width 17 height 17
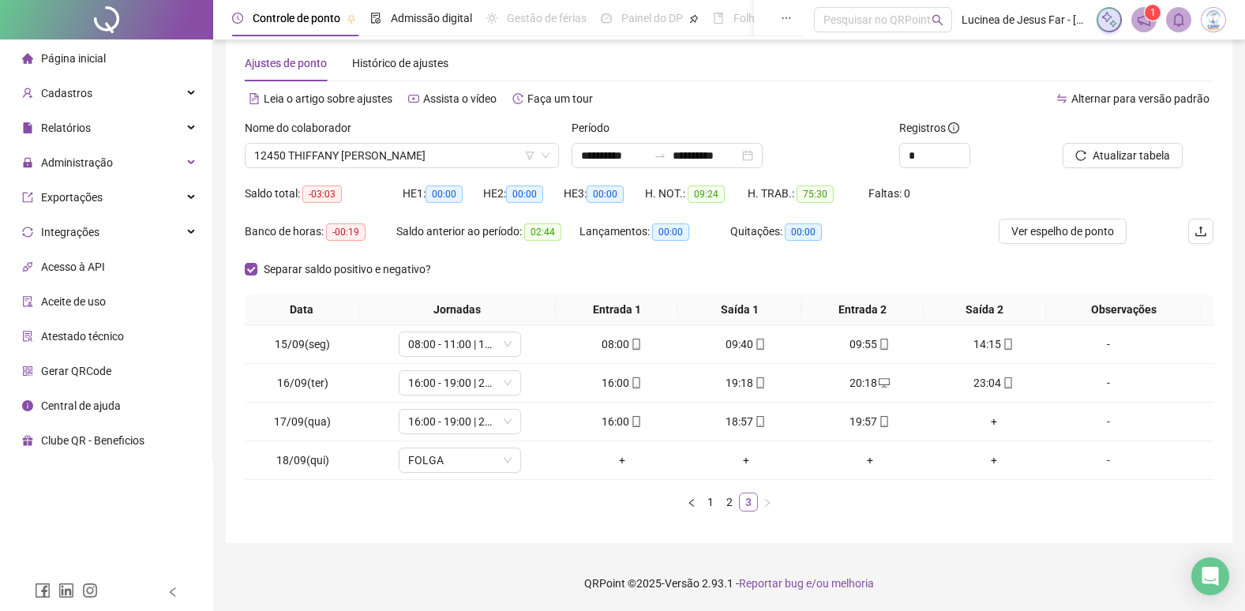
scroll to position [26, 0]
click at [1117, 164] on button "Atualizar tabela" at bounding box center [1123, 155] width 120 height 25
click at [483, 154] on span "12450 THIFFANY SABRINA ALBINO ALVES" at bounding box center [401, 156] width 295 height 24
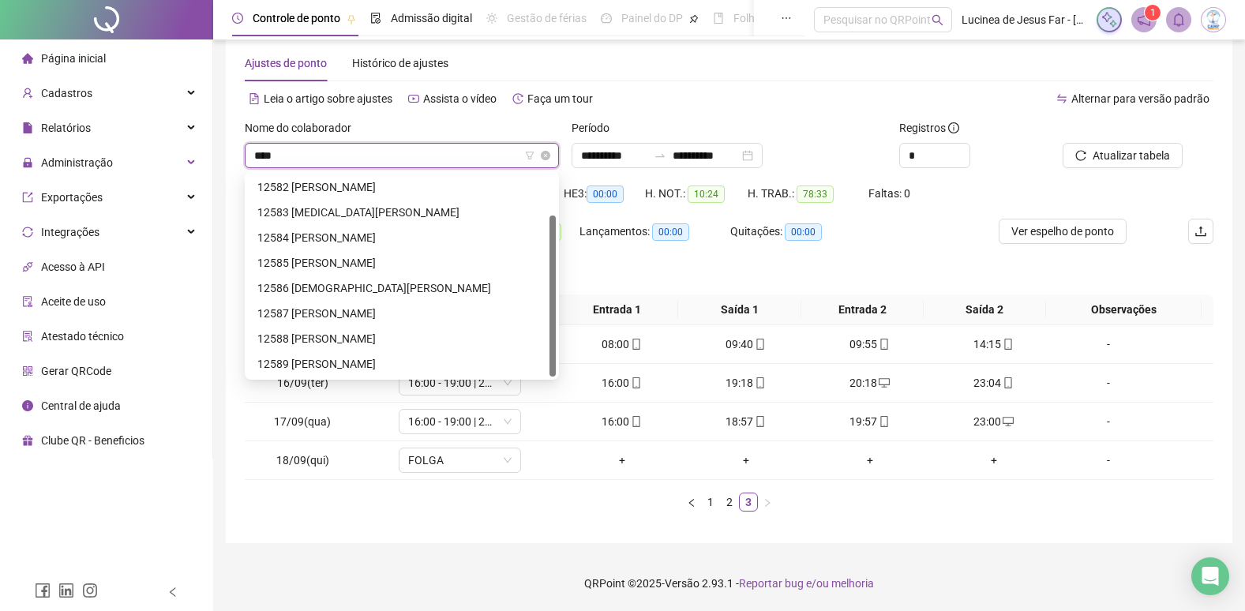
scroll to position [51, 0]
type input "*****"
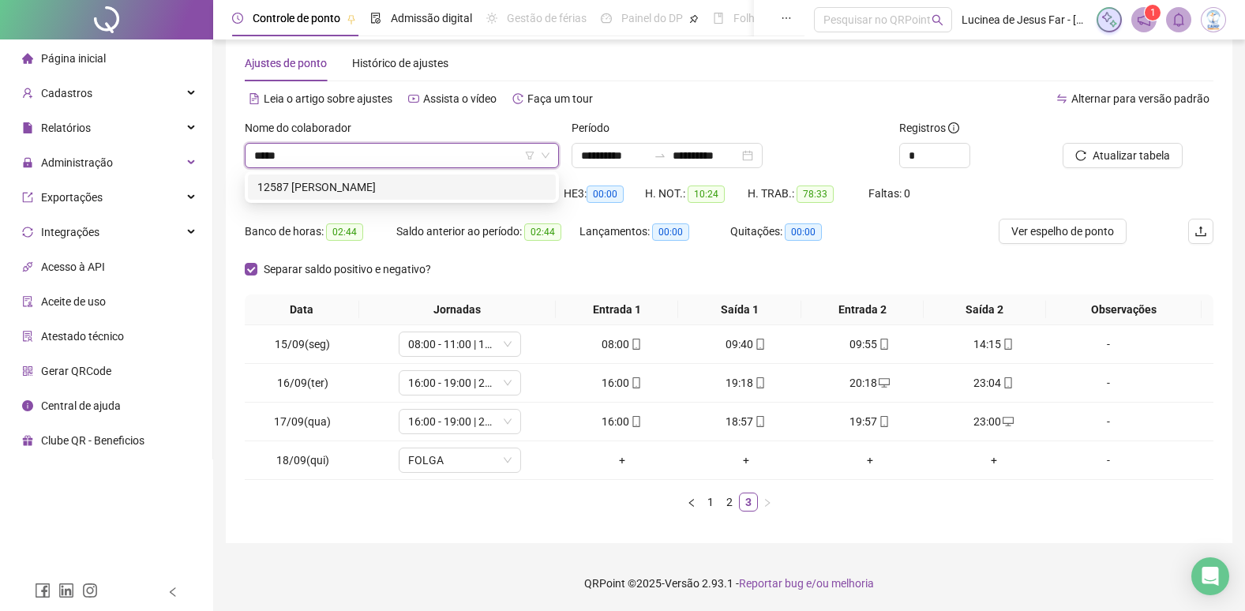
click at [485, 188] on div "12587 JOAO VITOR NARDI VAZ DO NASCIMENTO" at bounding box center [401, 186] width 289 height 17
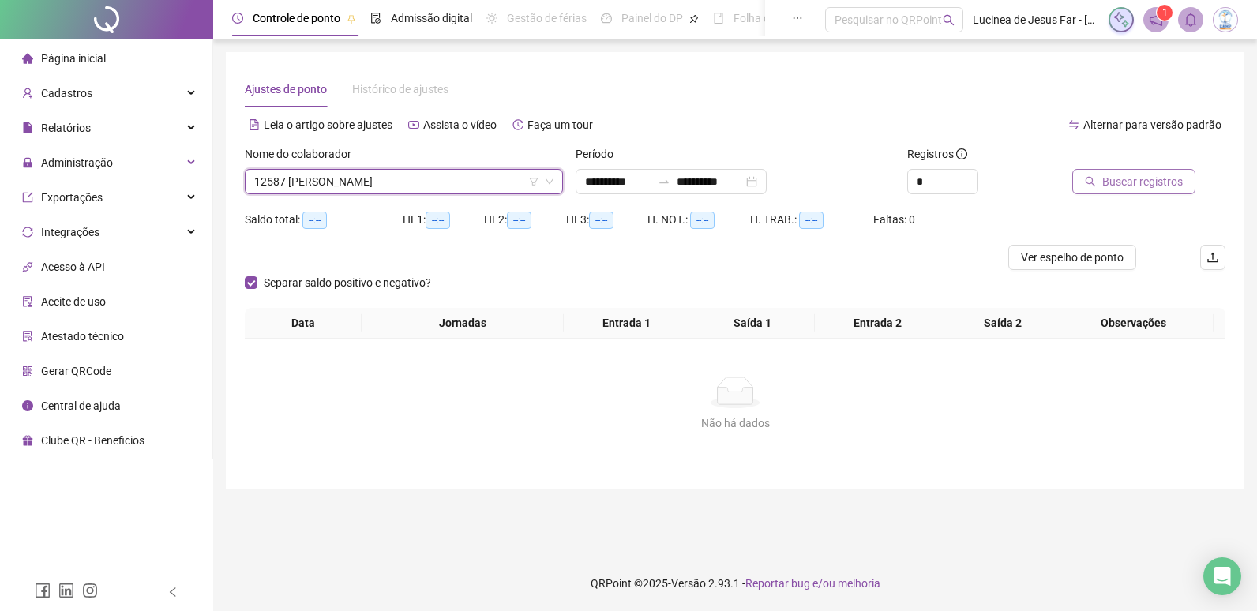
click at [1126, 182] on span "Buscar registros" at bounding box center [1142, 181] width 81 height 17
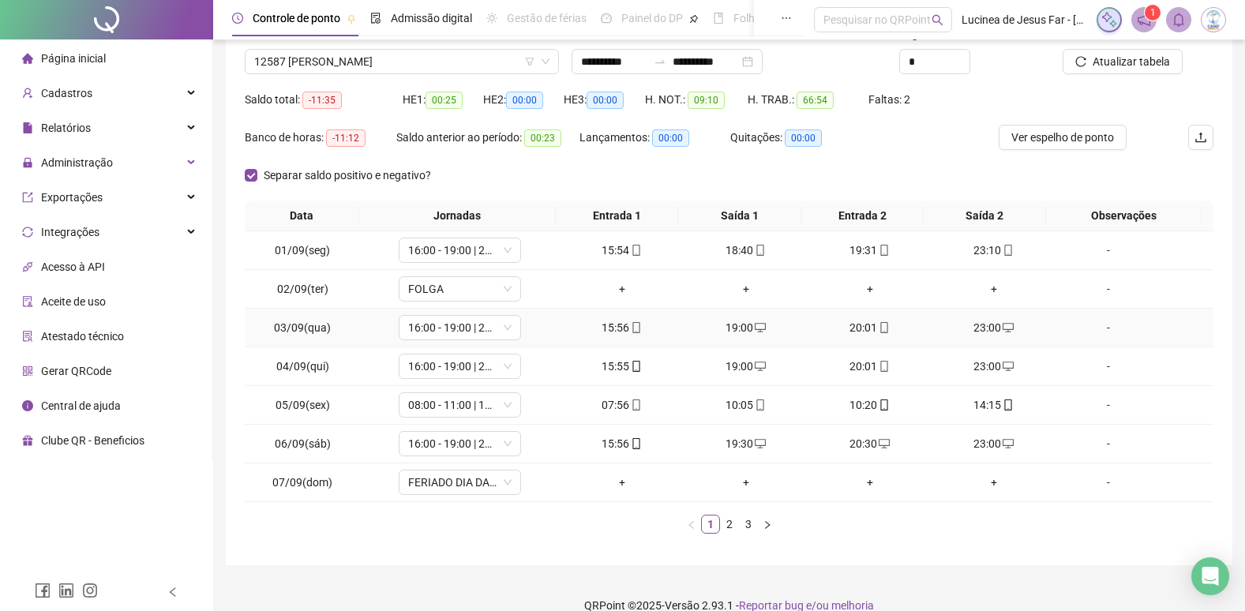
scroll to position [142, 0]
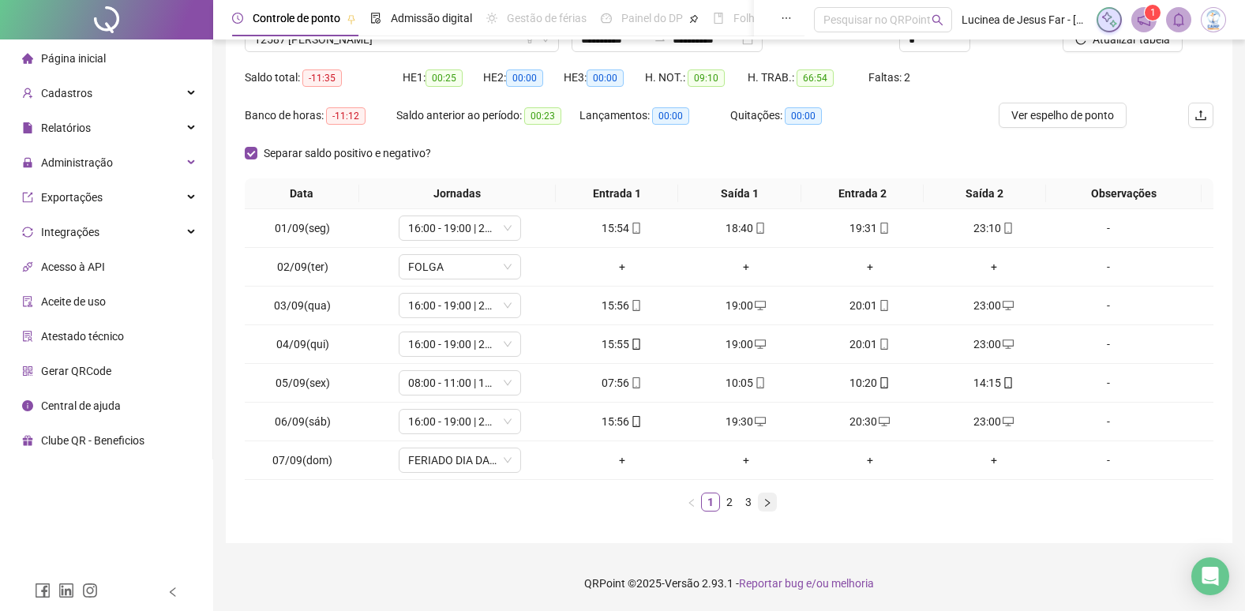
click at [765, 500] on icon "right" at bounding box center [767, 502] width 5 height 8
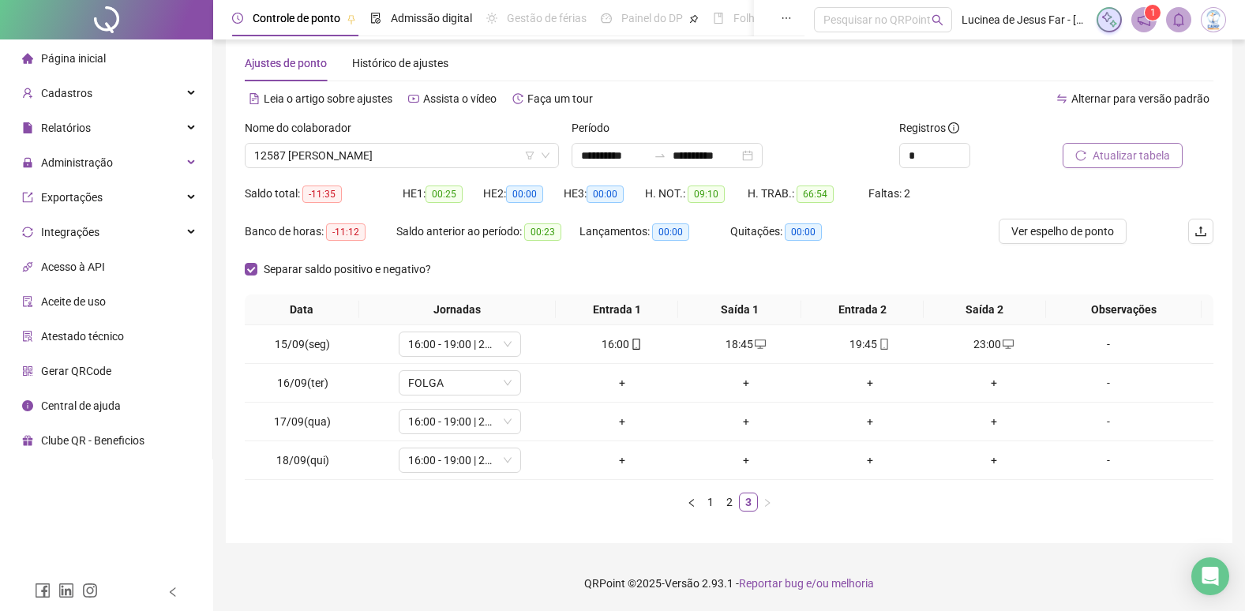
click at [1112, 152] on span "Atualizar tabela" at bounding box center [1131, 155] width 77 height 17
click at [466, 156] on span "12587 JOAO VITOR NARDI VAZ DO NASCIMENTO" at bounding box center [401, 156] width 295 height 24
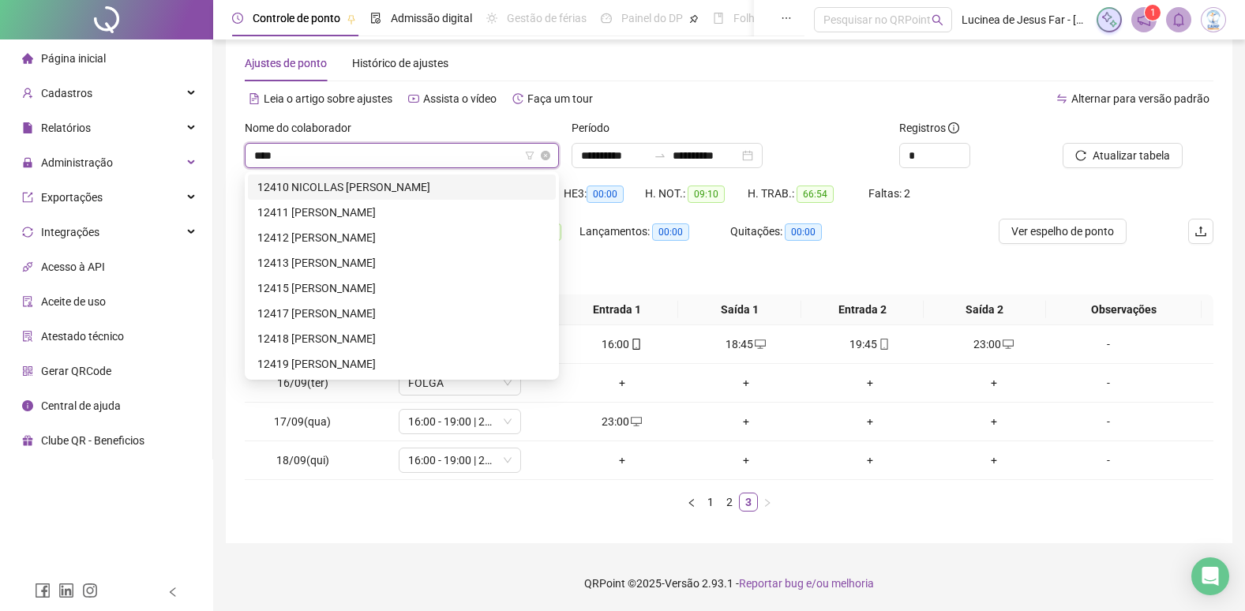
scroll to position [0, 0]
type input "*****"
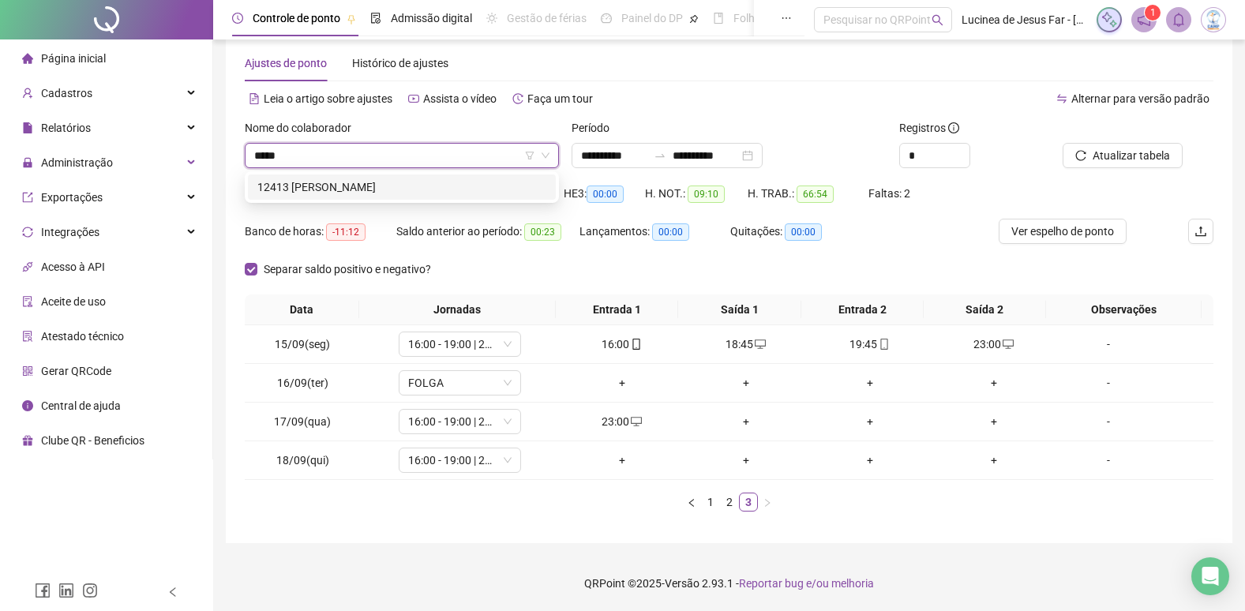
click at [467, 197] on div "12413 LETICIA DA SILVA DAVID" at bounding box center [402, 187] width 308 height 25
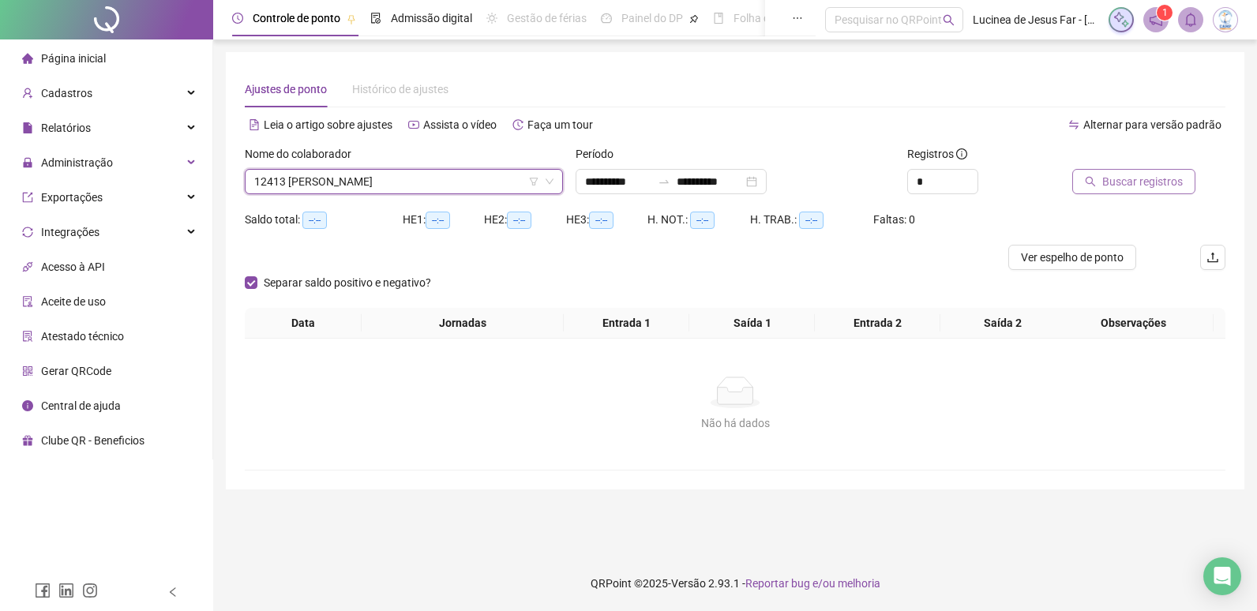
click at [1156, 181] on span "Buscar registros" at bounding box center [1142, 181] width 81 height 17
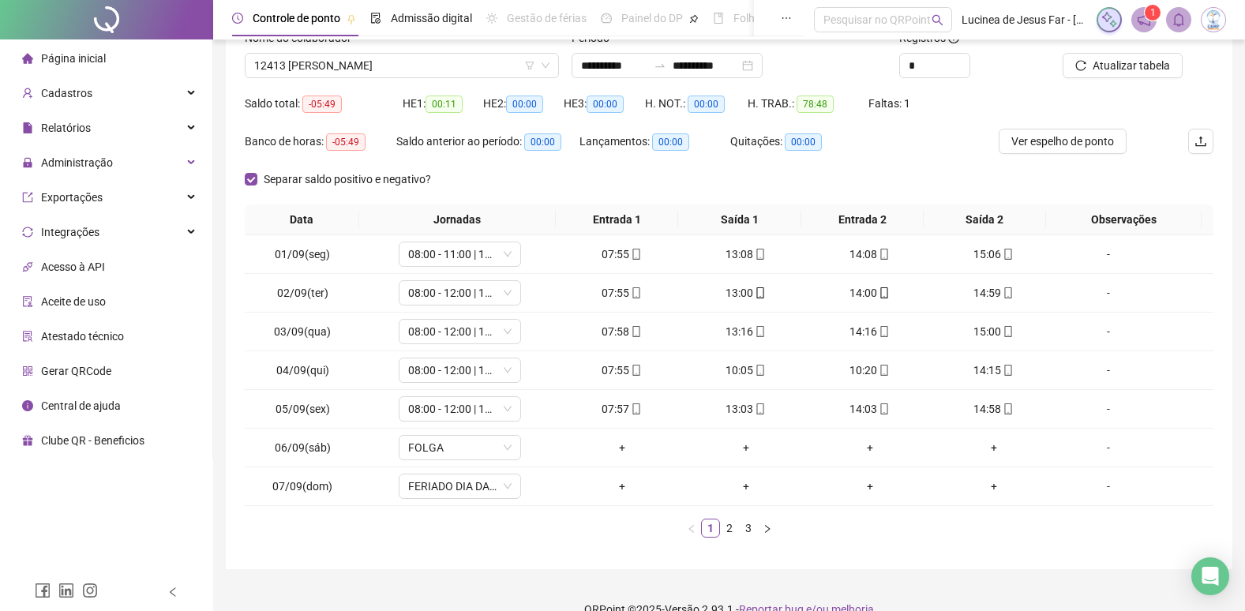
scroll to position [142, 0]
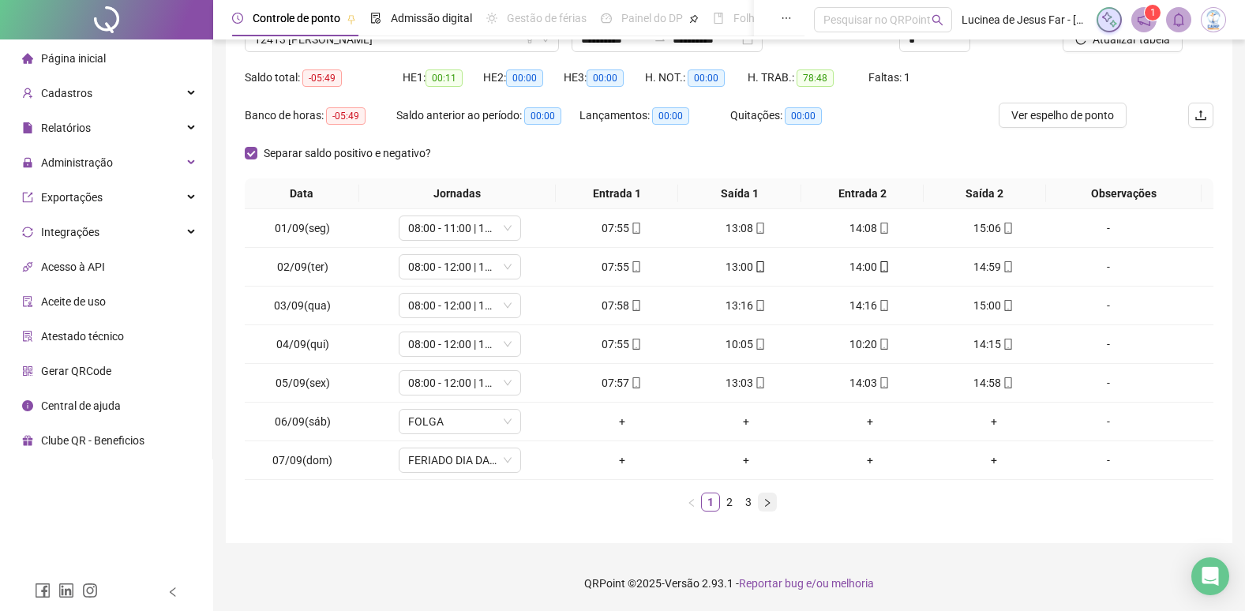
click at [765, 504] on icon "right" at bounding box center [767, 502] width 9 height 9
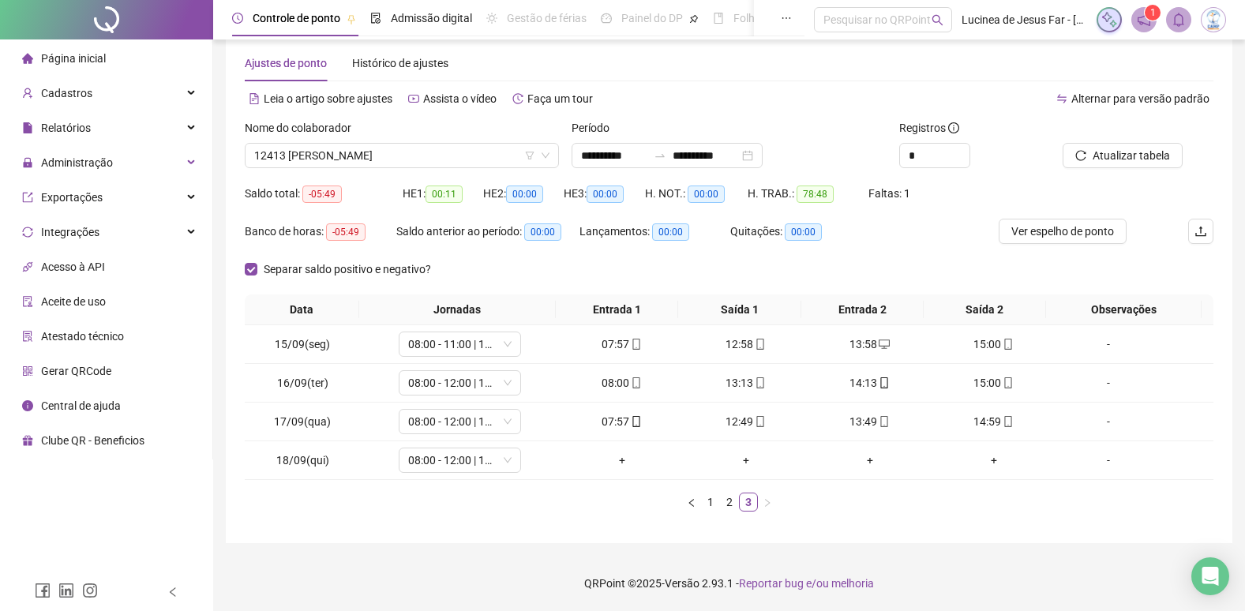
scroll to position [26, 0]
click at [1132, 157] on span "Atualizar tabela" at bounding box center [1131, 155] width 77 height 17
click at [1095, 231] on span "Ver espelho de ponto" at bounding box center [1063, 231] width 103 height 17
click at [475, 154] on span "12413 LETICIA DA SILVA DAVID" at bounding box center [401, 156] width 295 height 24
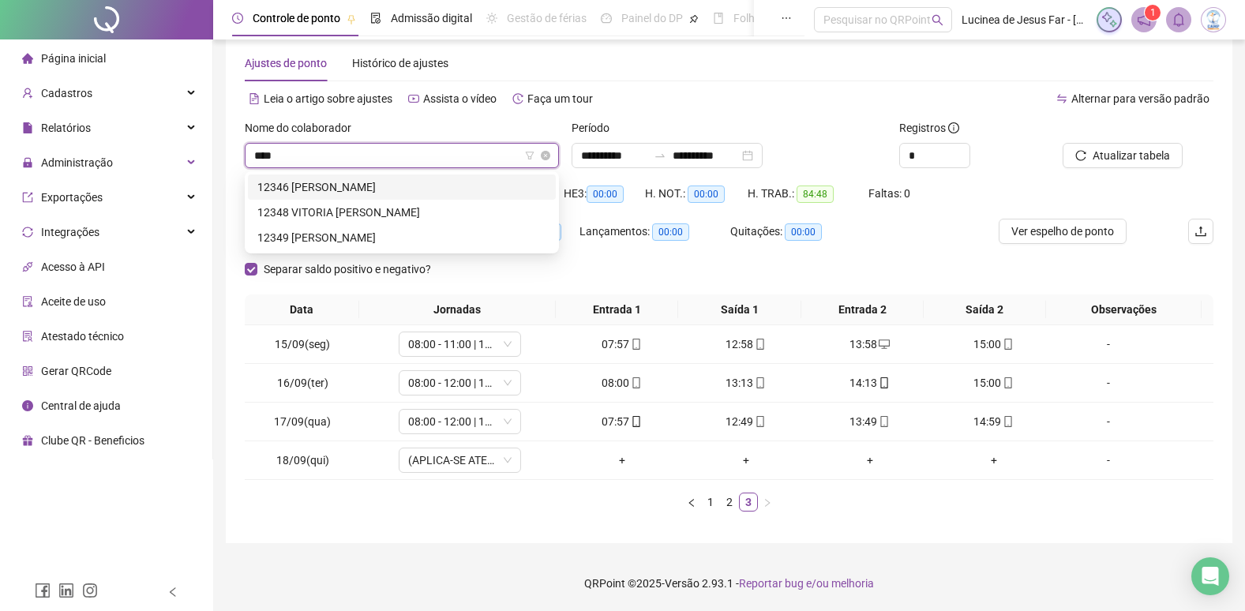
scroll to position [0, 0]
type input "*****"
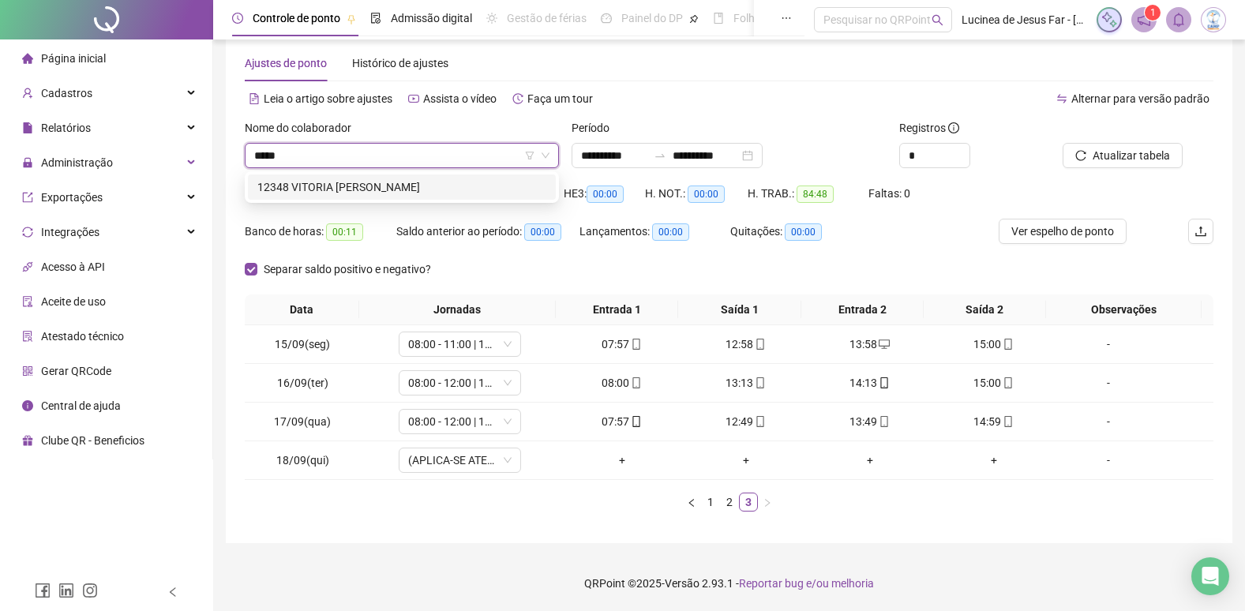
click at [462, 182] on div "12348 VITORIA FIDELIS GRACIANO LIBERATO" at bounding box center [401, 186] width 289 height 17
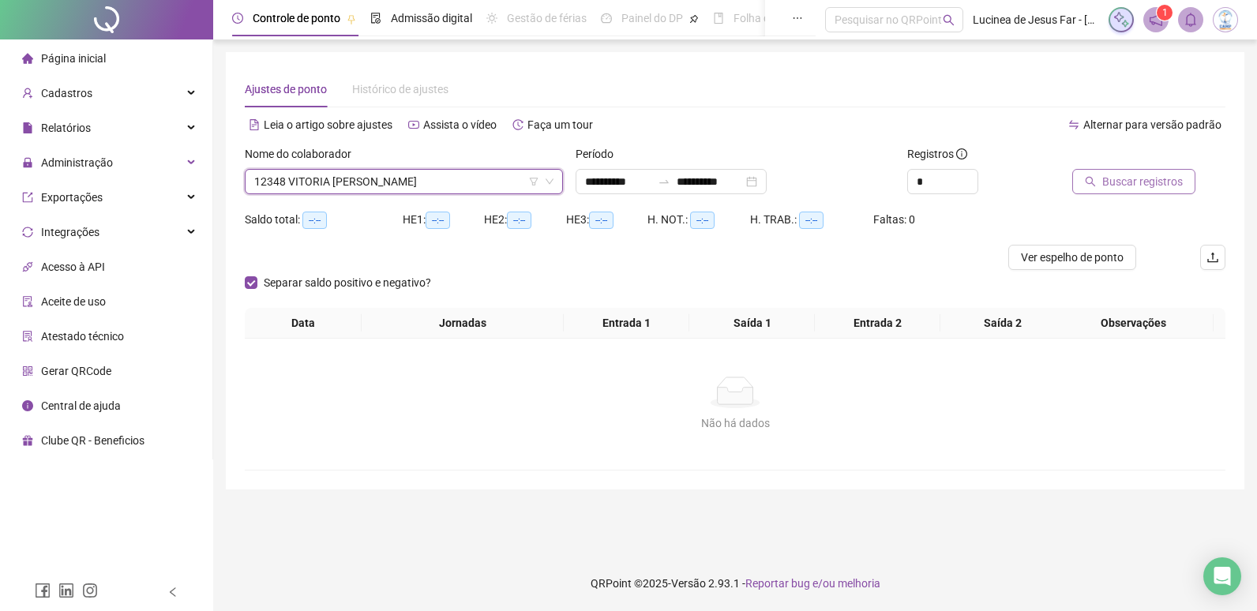
click at [1147, 190] on button "Buscar registros" at bounding box center [1133, 181] width 123 height 25
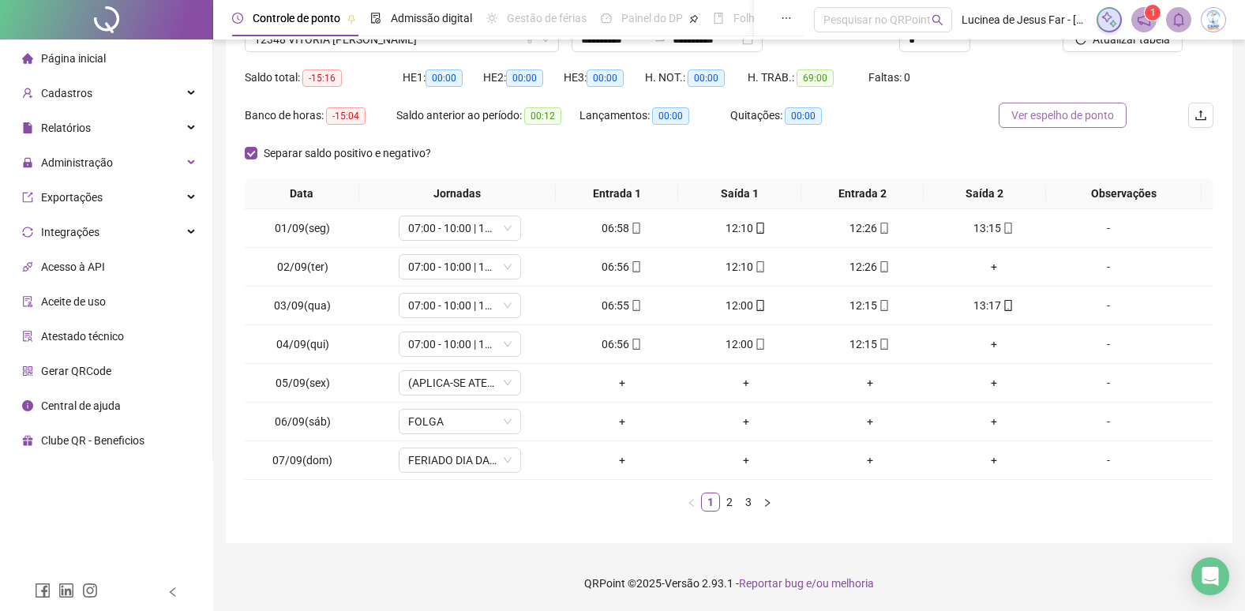
scroll to position [63, 0]
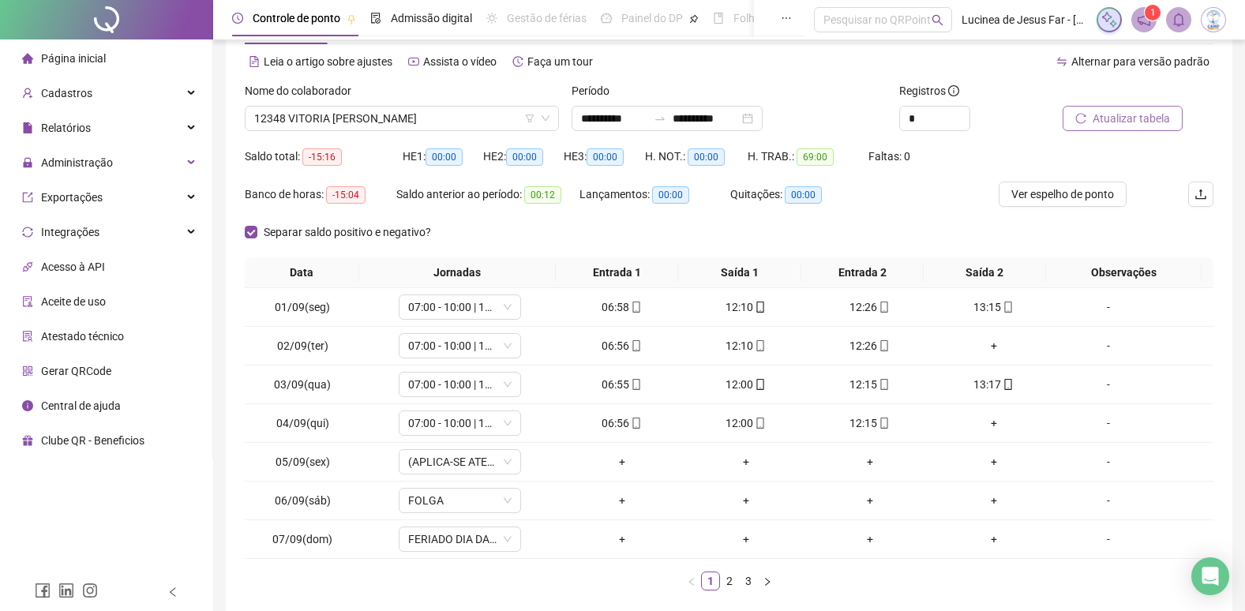
click at [1114, 124] on span "Atualizar tabela" at bounding box center [1131, 118] width 77 height 17
click at [396, 123] on span "12348 VITORIA FIDELIS GRACIANO LIBERATO" at bounding box center [401, 119] width 295 height 24
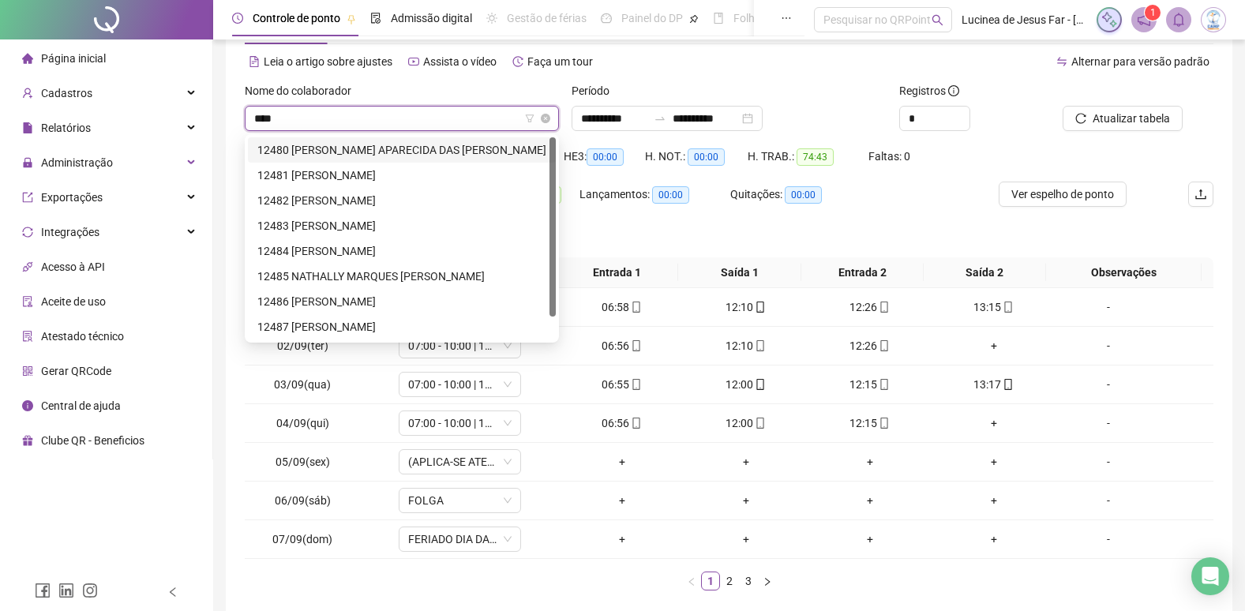
type input "*****"
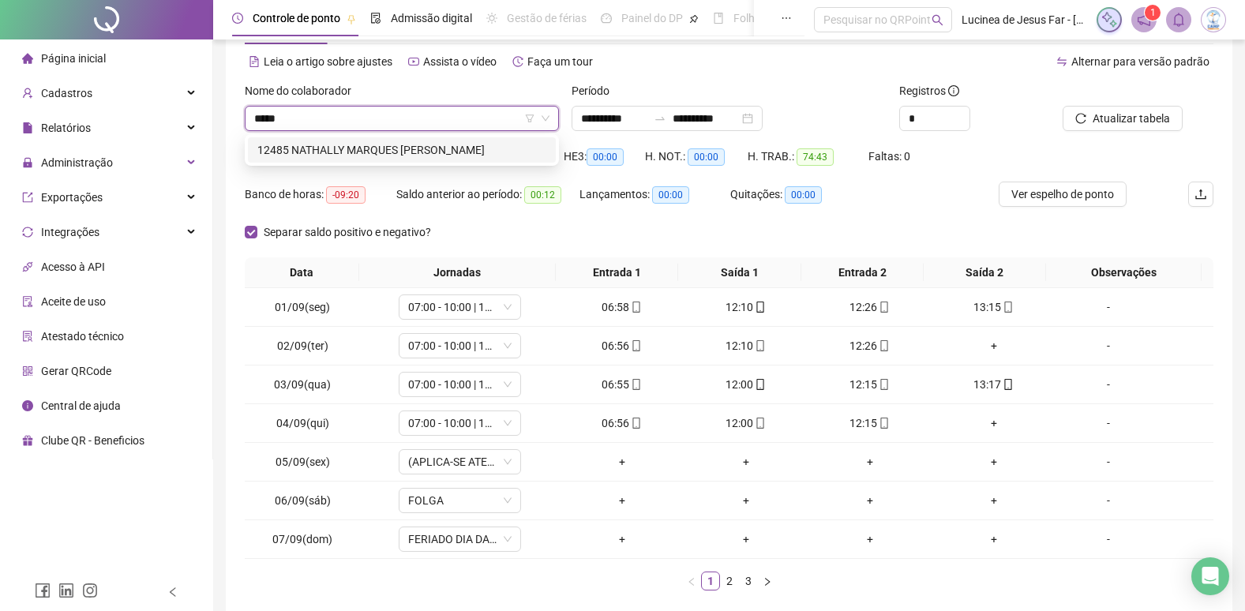
click at [421, 150] on div "12485 NATHALLY MARQUES ALCANTARA DE OLIVEIRA" at bounding box center [401, 149] width 289 height 17
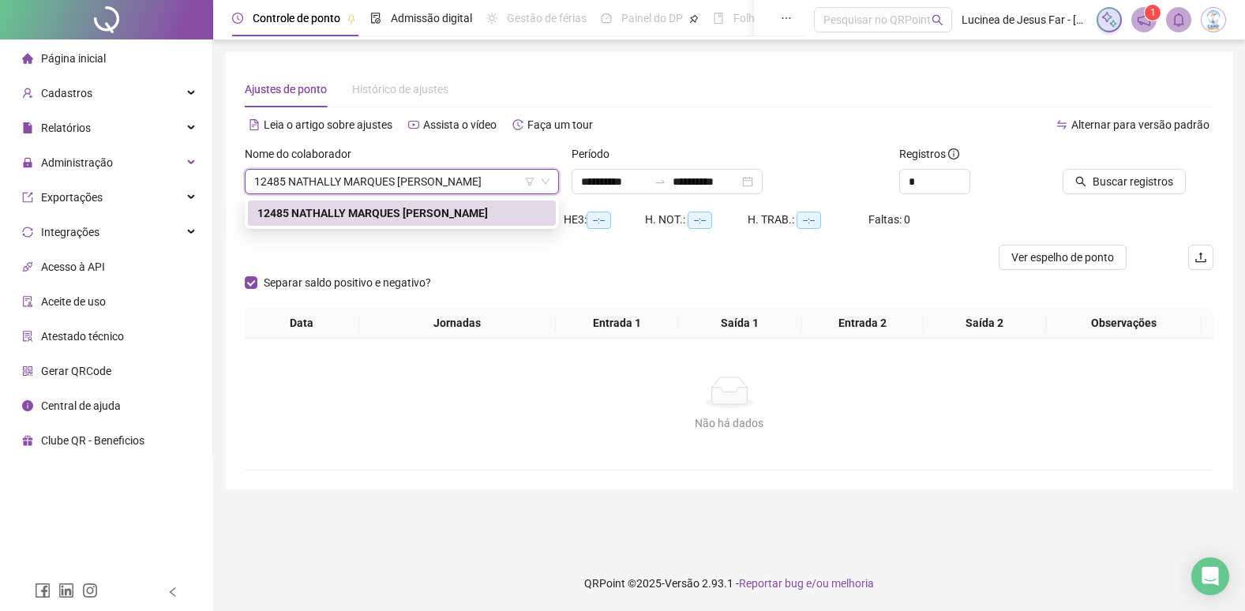
scroll to position [0, 0]
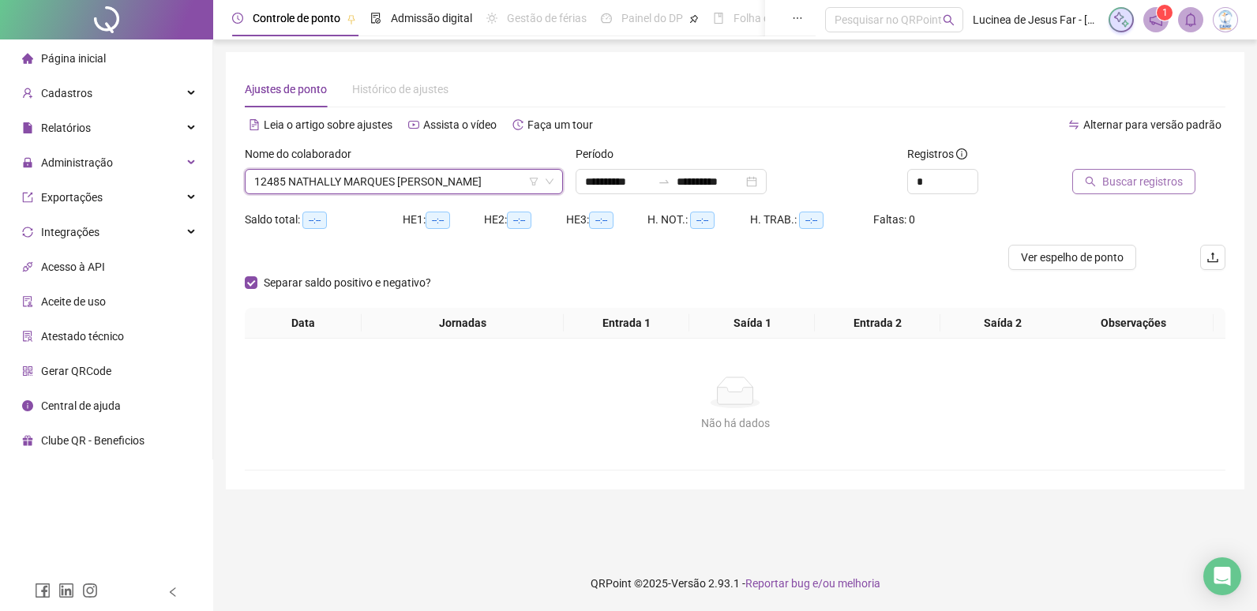
click at [1133, 181] on span "Buscar registros" at bounding box center [1142, 181] width 81 height 17
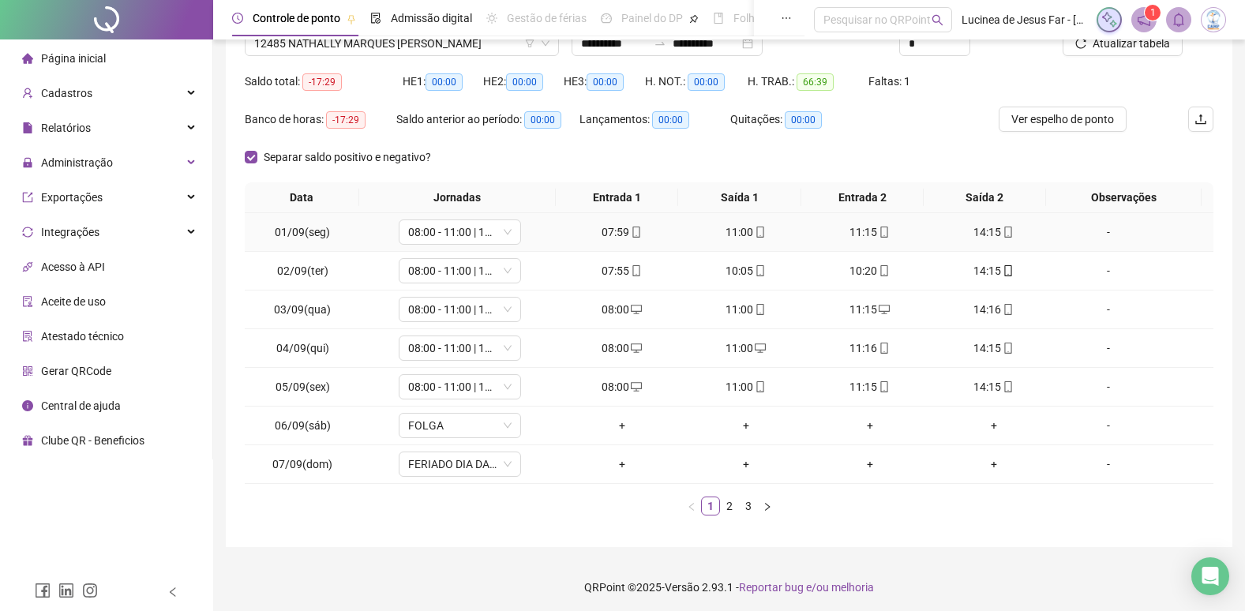
scroll to position [142, 0]
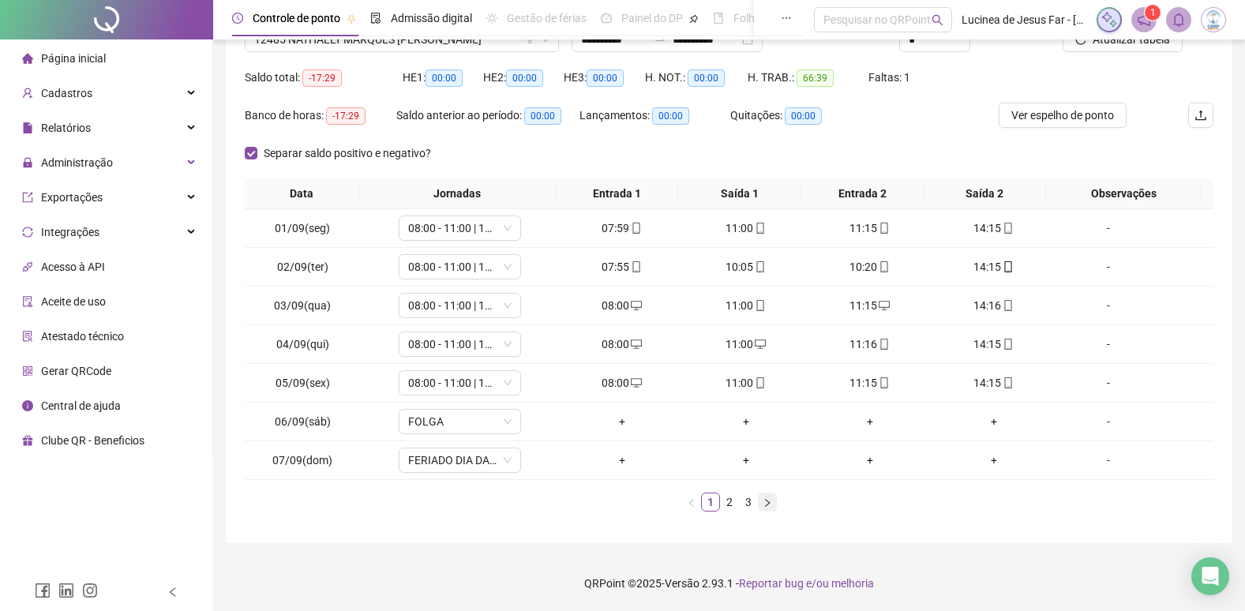
click at [763, 506] on icon "right" at bounding box center [767, 502] width 9 height 9
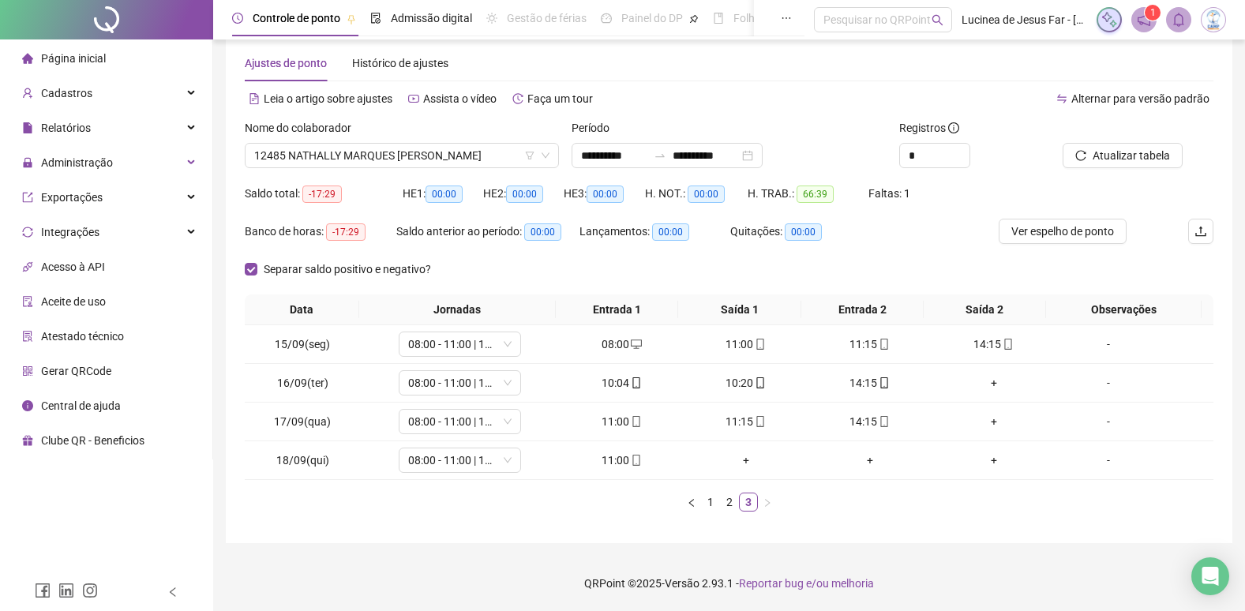
scroll to position [26, 0]
click at [1128, 148] on span "Atualizar tabela" at bounding box center [1131, 155] width 77 height 17
click at [426, 149] on span "12485 NATHALLY MARQUES ALCANTARA DE OLIVEIRA" at bounding box center [401, 156] width 295 height 24
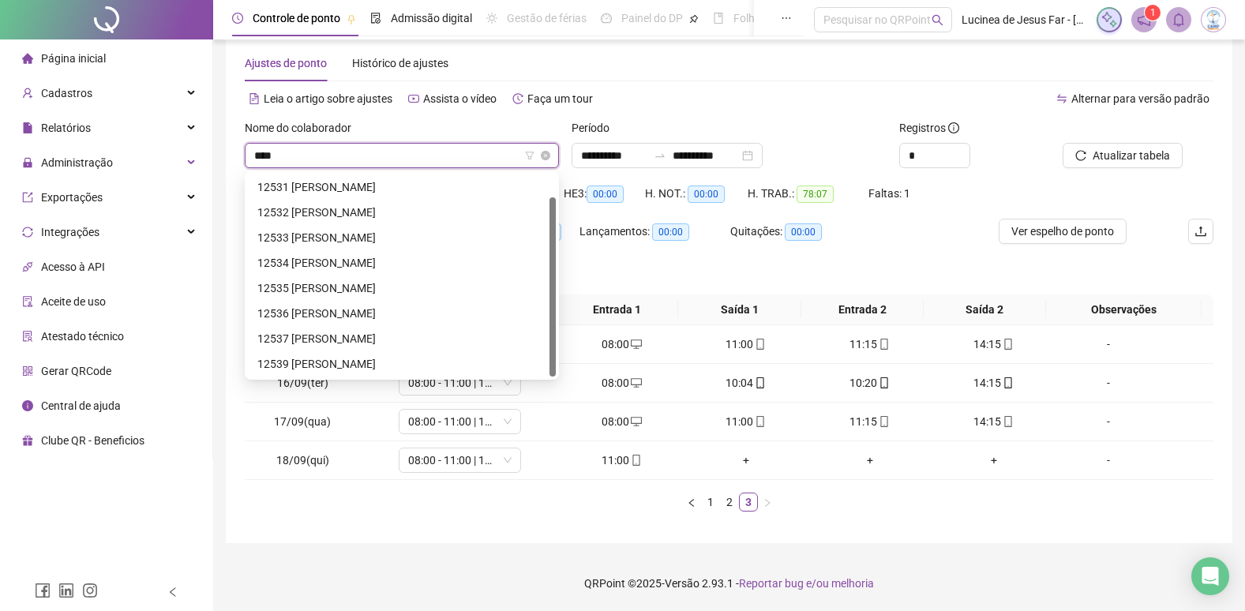
scroll to position [25, 0]
type input "*****"
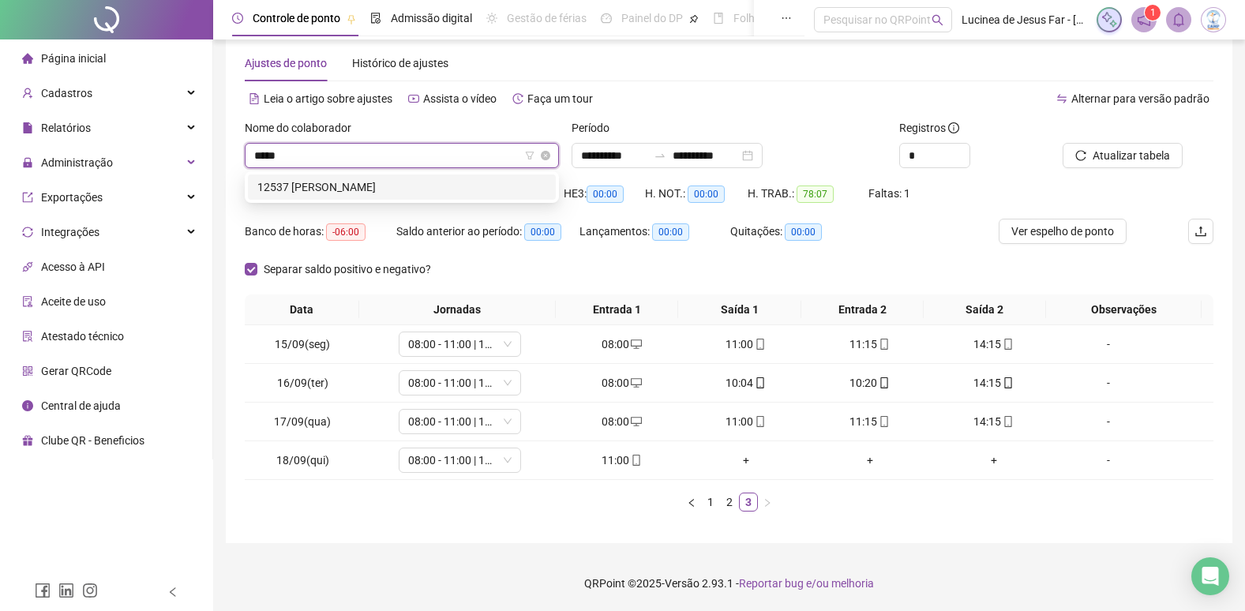
scroll to position [0, 0]
click at [437, 187] on div "12537 ORLANDO DE MELLO SANTOS" at bounding box center [401, 186] width 289 height 17
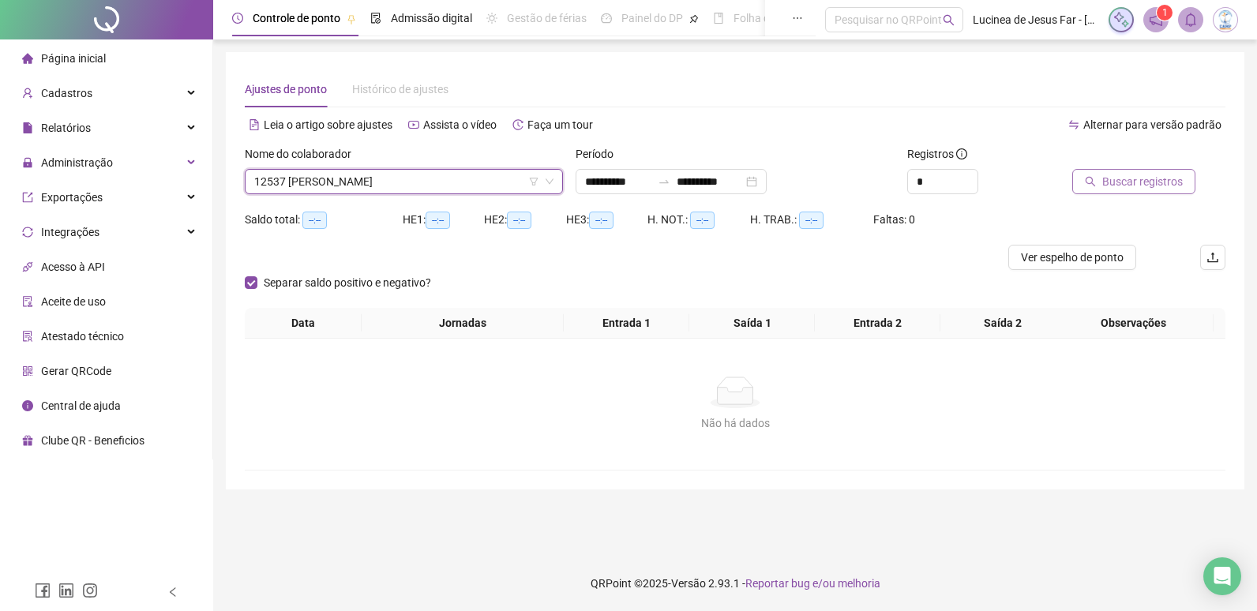
click at [1137, 182] on span "Buscar registros" at bounding box center [1142, 181] width 81 height 17
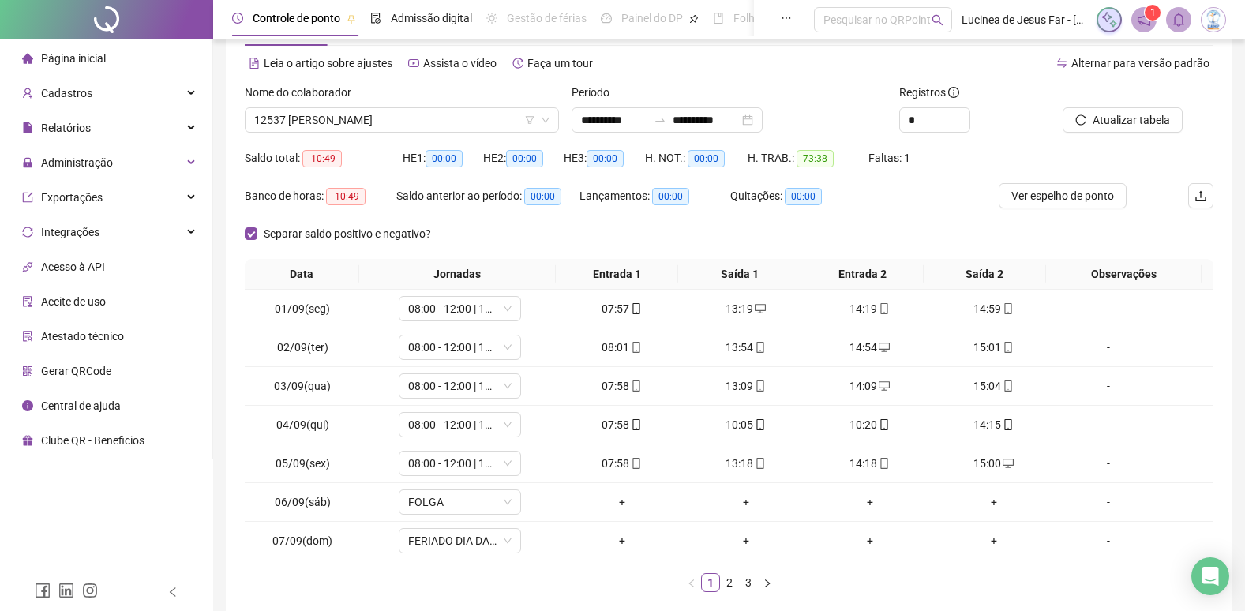
scroll to position [142, 0]
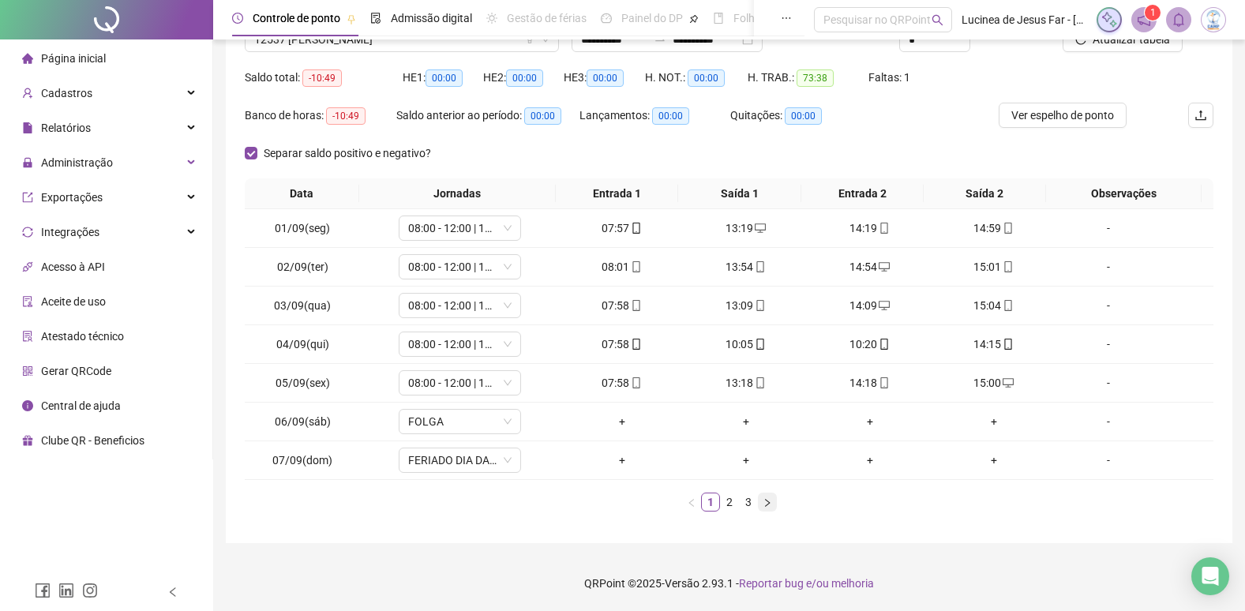
click at [764, 506] on icon "right" at bounding box center [767, 502] width 9 height 9
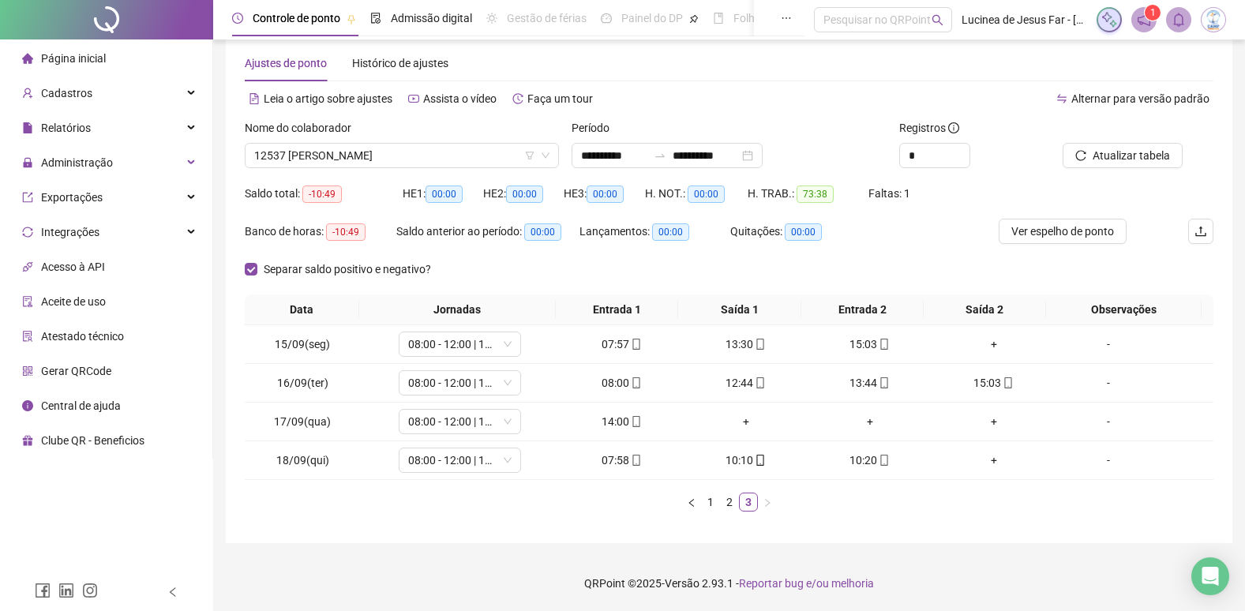
scroll to position [26, 0]
click at [1117, 155] on span "Atualizar tabela" at bounding box center [1131, 155] width 77 height 17
click at [384, 149] on span "12537 ORLANDO DE MELLO SANTOS" at bounding box center [401, 156] width 295 height 24
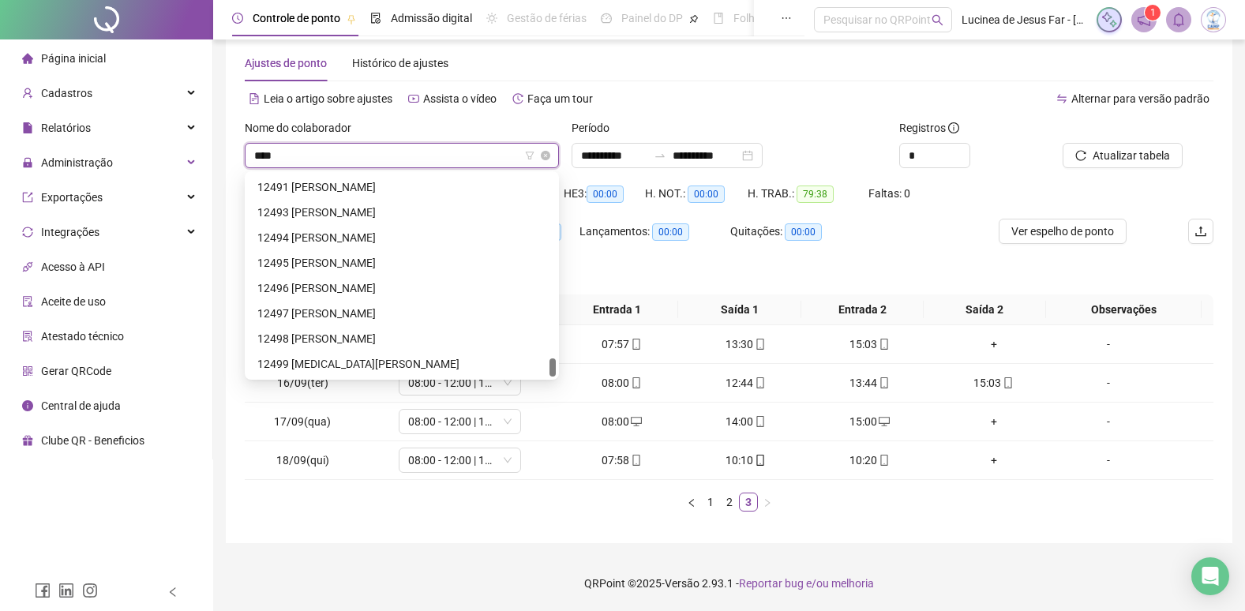
scroll to position [25, 0]
type input "*****"
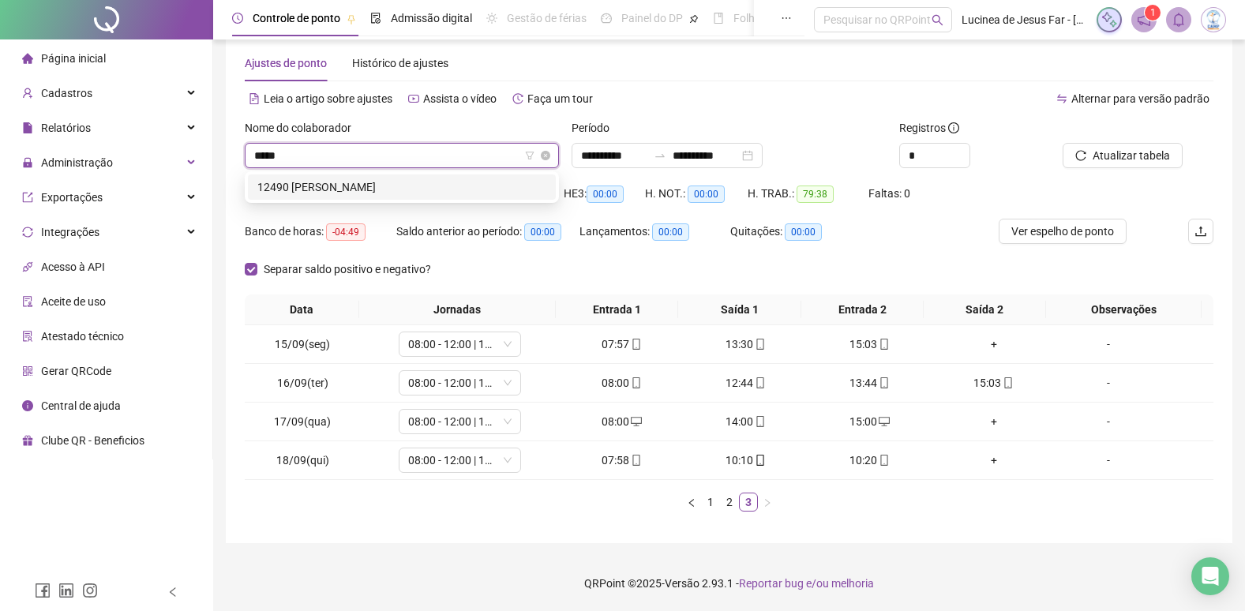
click at [409, 182] on div "12490 JOAO VITOR FERREIRA BARBOSA" at bounding box center [401, 186] width 289 height 17
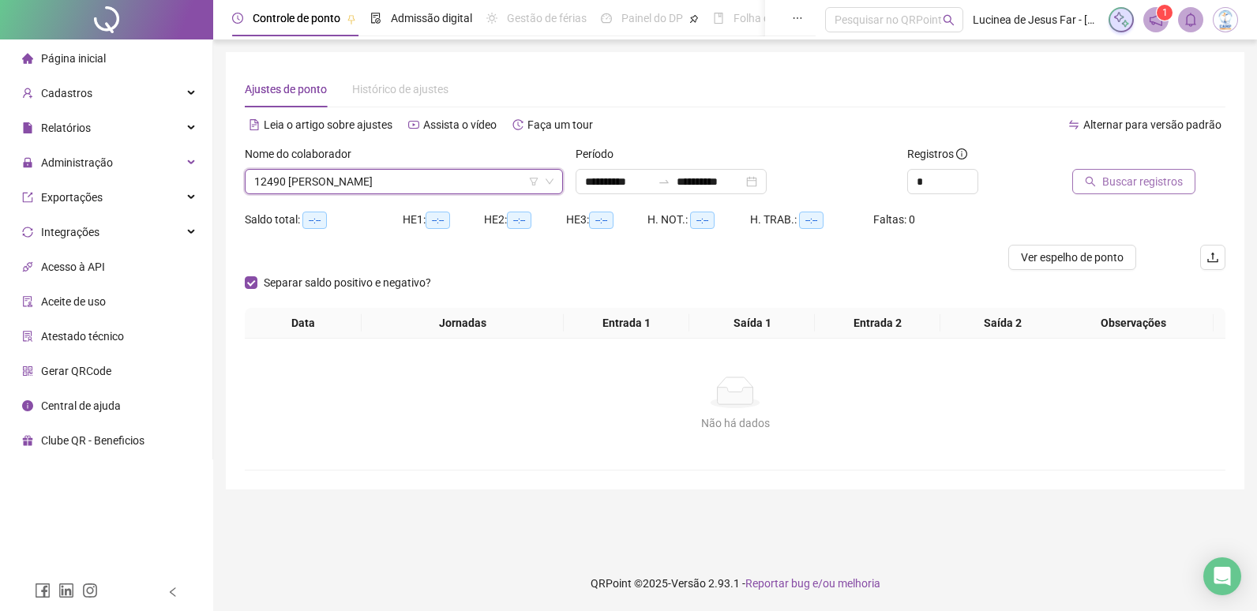
click at [1125, 183] on span "Buscar registros" at bounding box center [1142, 181] width 81 height 17
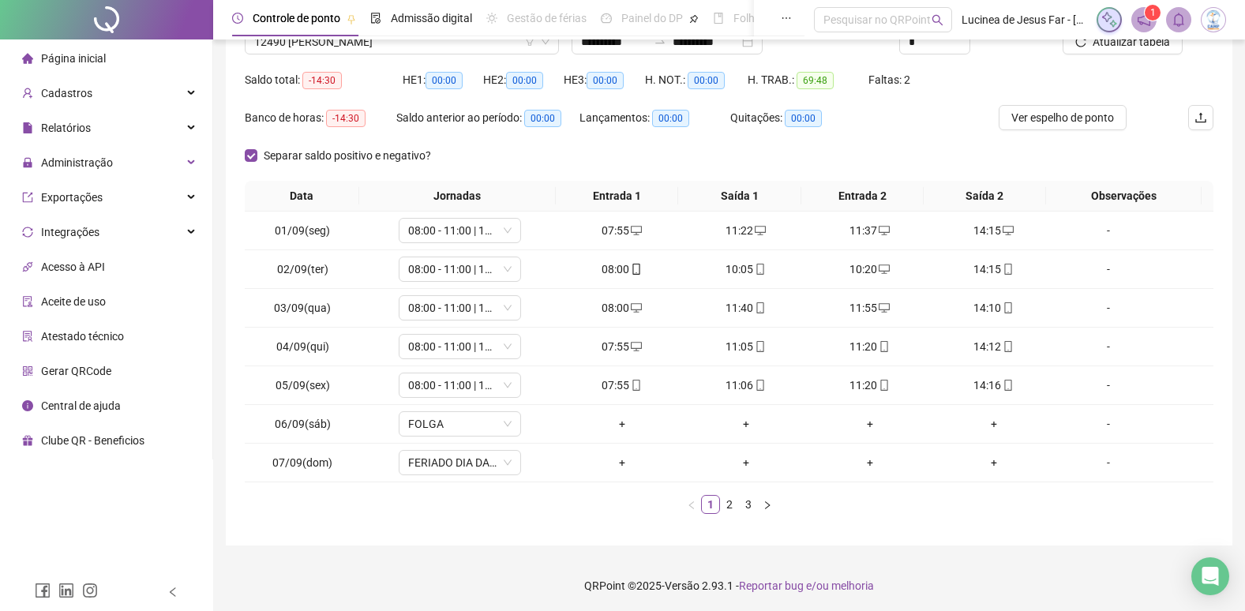
scroll to position [142, 0]
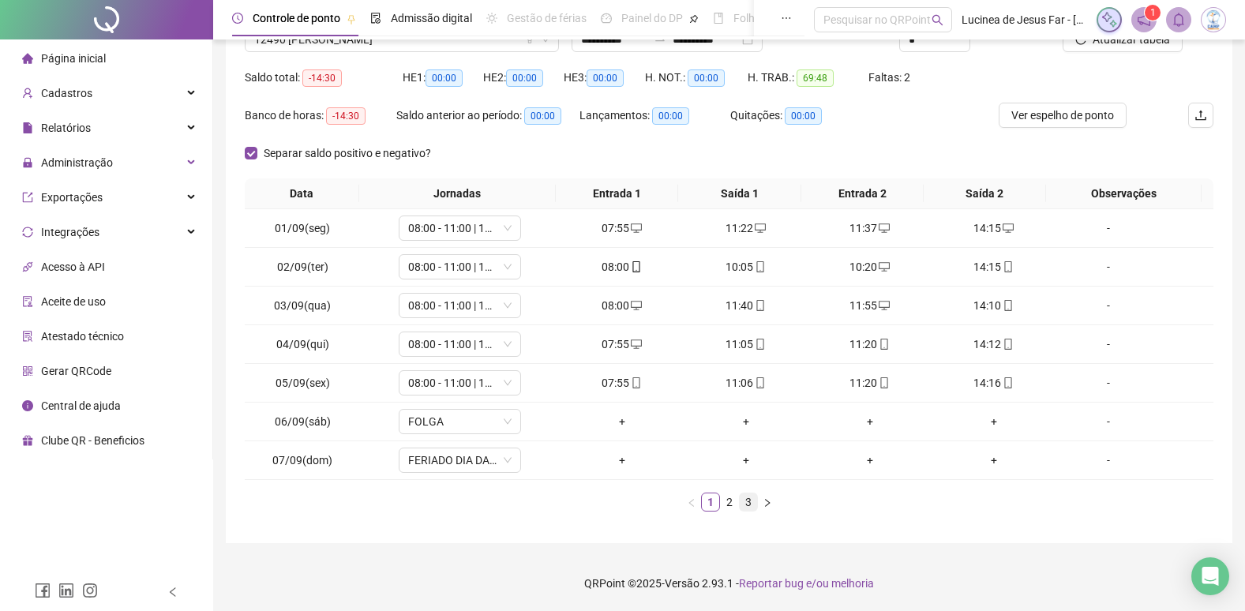
click at [751, 504] on link "3" at bounding box center [748, 502] width 17 height 17
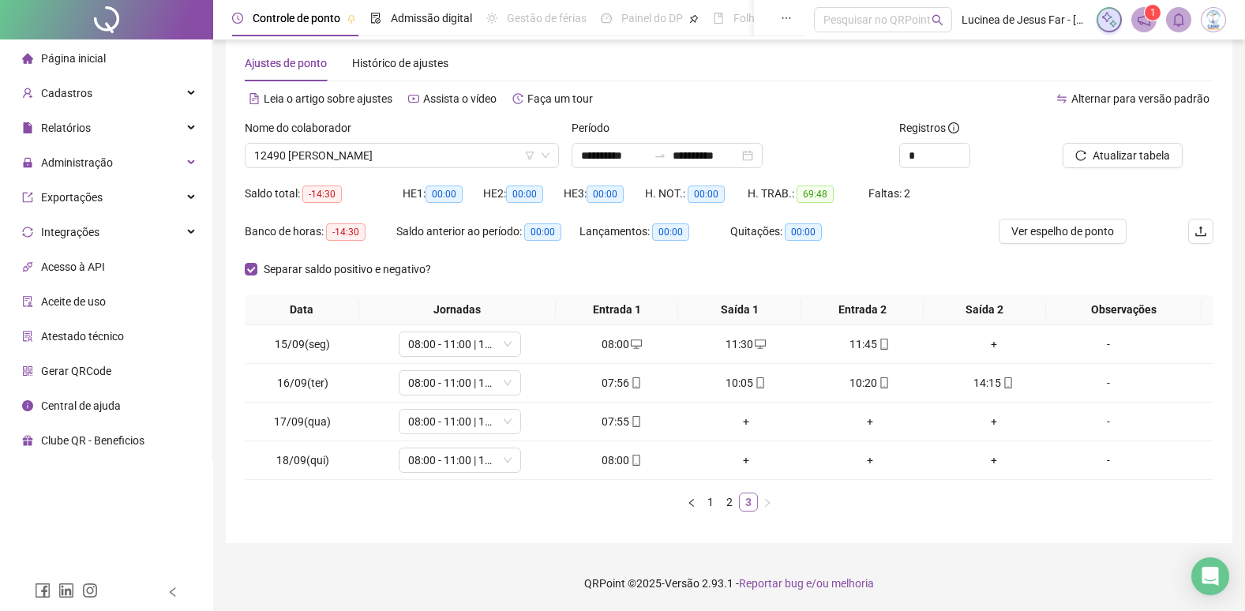
scroll to position [26, 0]
click at [1118, 156] on span "Atualizar tabela" at bounding box center [1131, 155] width 77 height 17
click at [1143, 163] on span "Atualizar tabela" at bounding box center [1131, 155] width 77 height 17
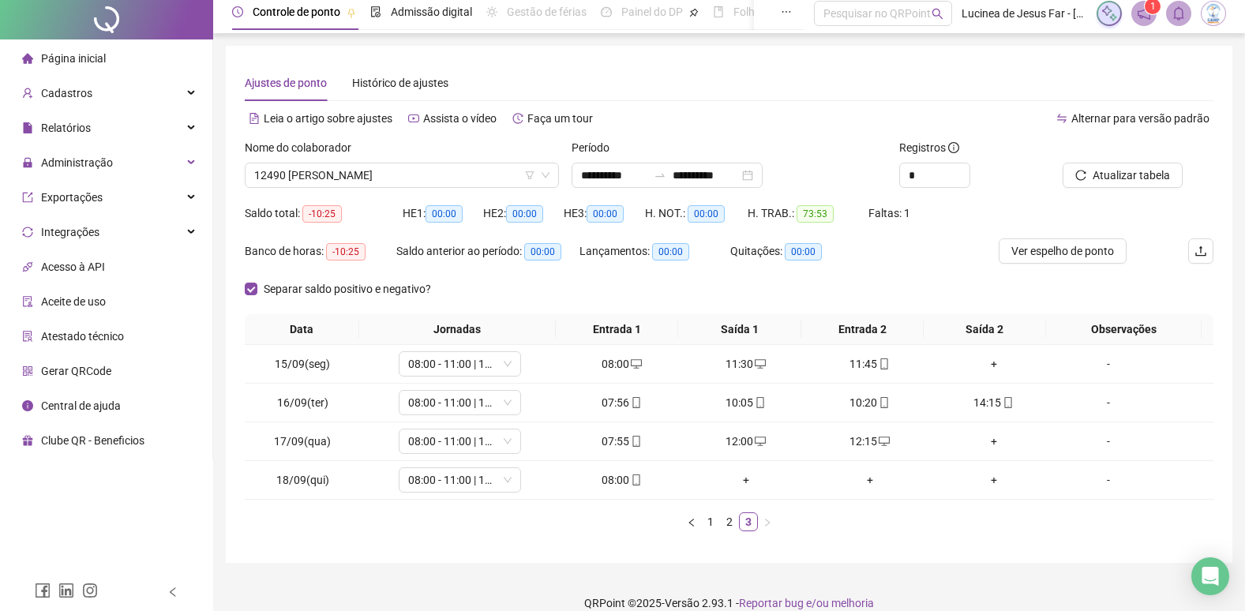
scroll to position [0, 0]
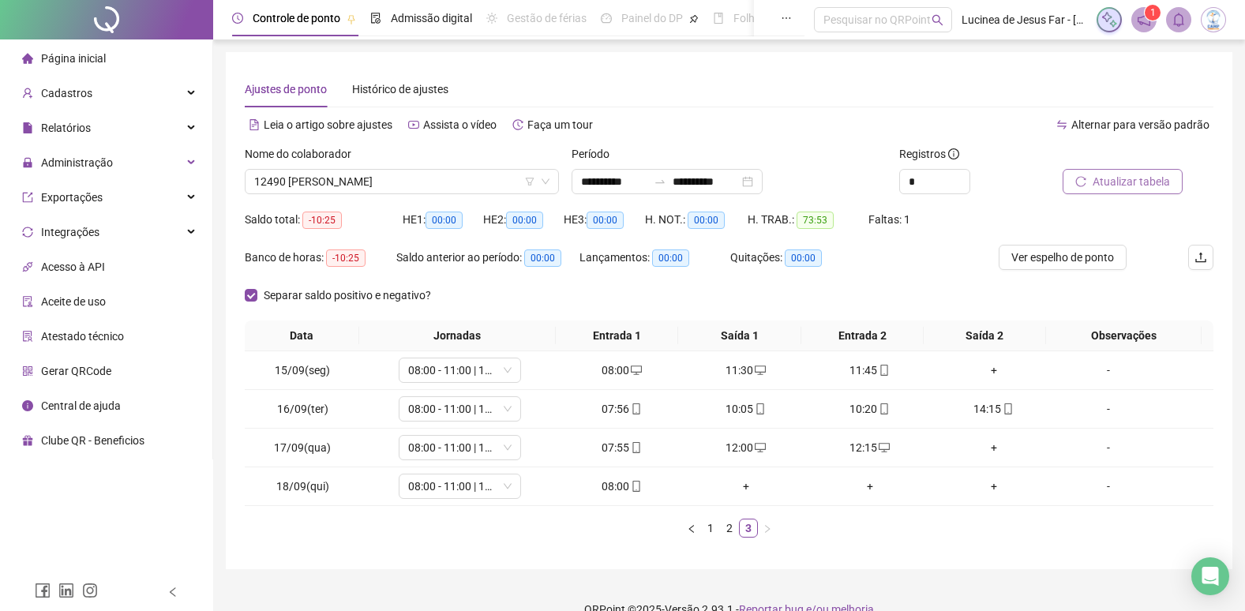
click at [1158, 187] on span "Atualizar tabela" at bounding box center [1131, 181] width 77 height 17
click at [755, 374] on icon "desktop" at bounding box center [760, 370] width 11 height 9
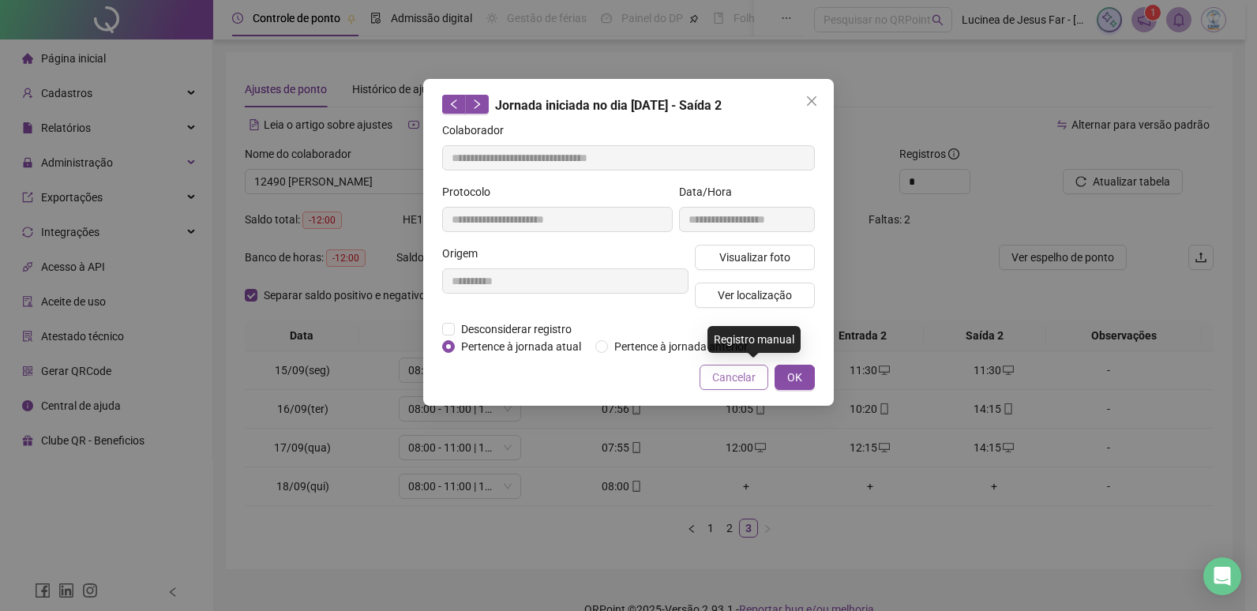
type input "**********"
click at [531, 329] on span "Desconsiderar registro" at bounding box center [516, 329] width 123 height 17
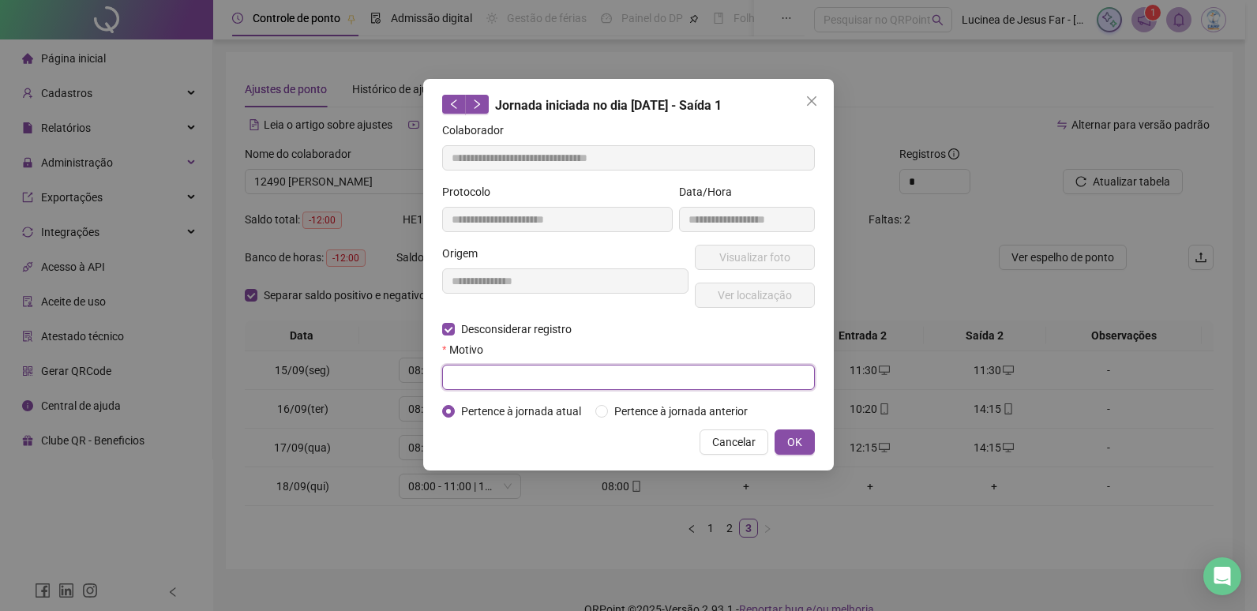
click at [520, 377] on input "text" at bounding box center [628, 377] width 373 height 25
type input "******"
click at [792, 443] on span "OK" at bounding box center [794, 442] width 15 height 17
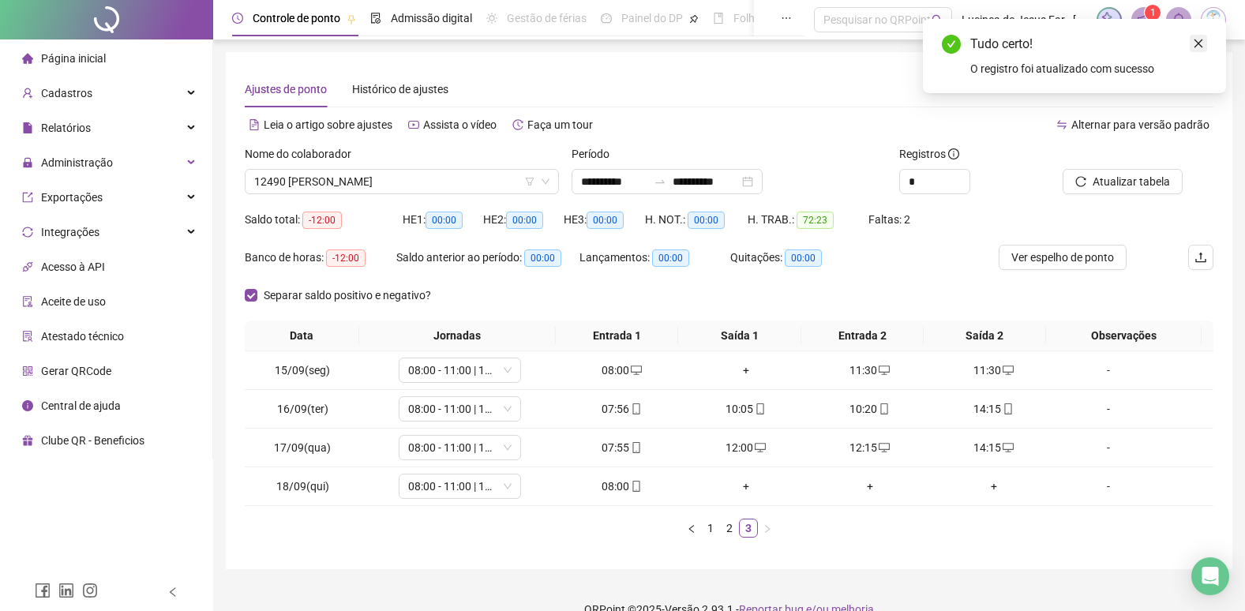
click at [1198, 42] on icon "close" at bounding box center [1198, 43] width 11 height 11
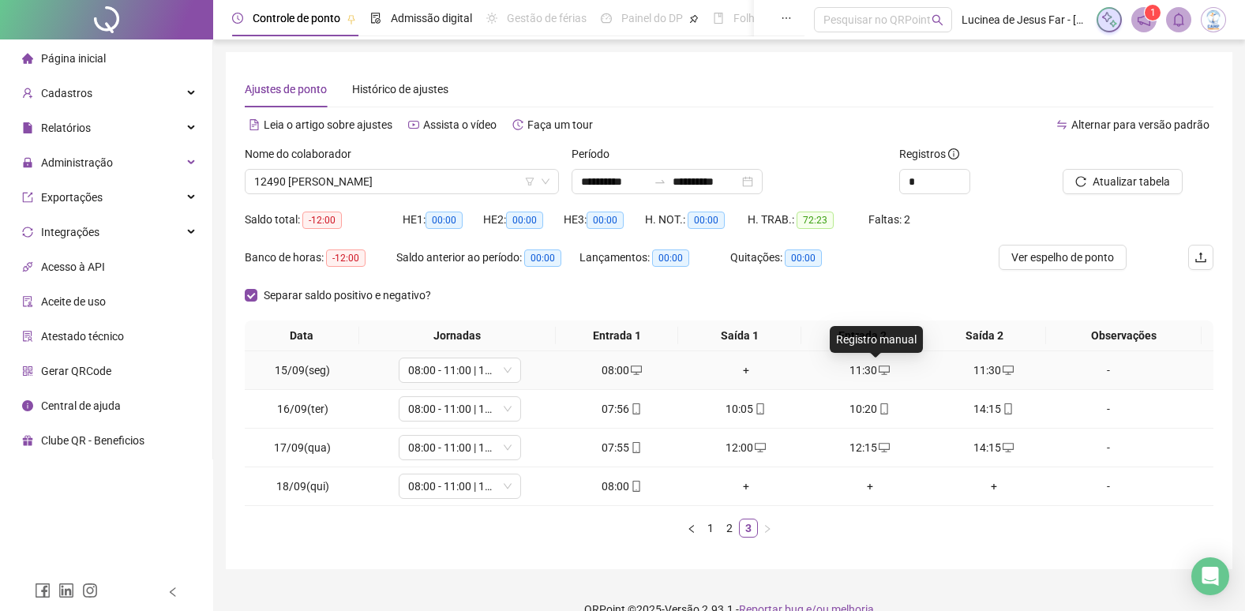
click at [880, 372] on icon "desktop" at bounding box center [884, 370] width 11 height 9
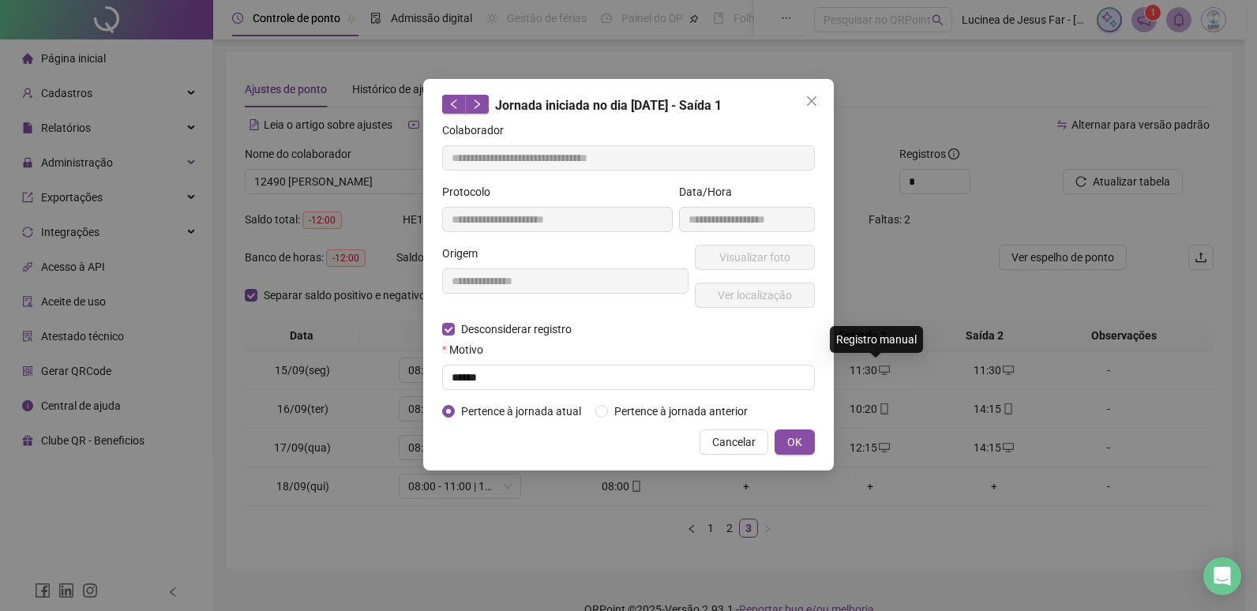
type input "**********"
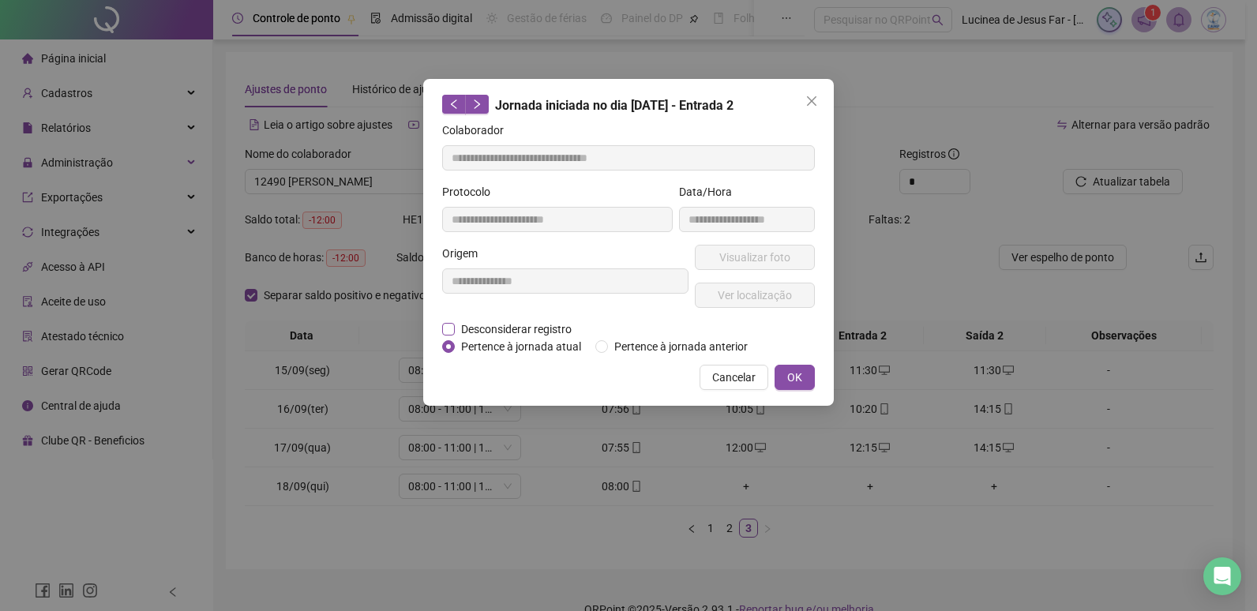
click at [533, 324] on span "Desconsiderar registro" at bounding box center [516, 329] width 123 height 17
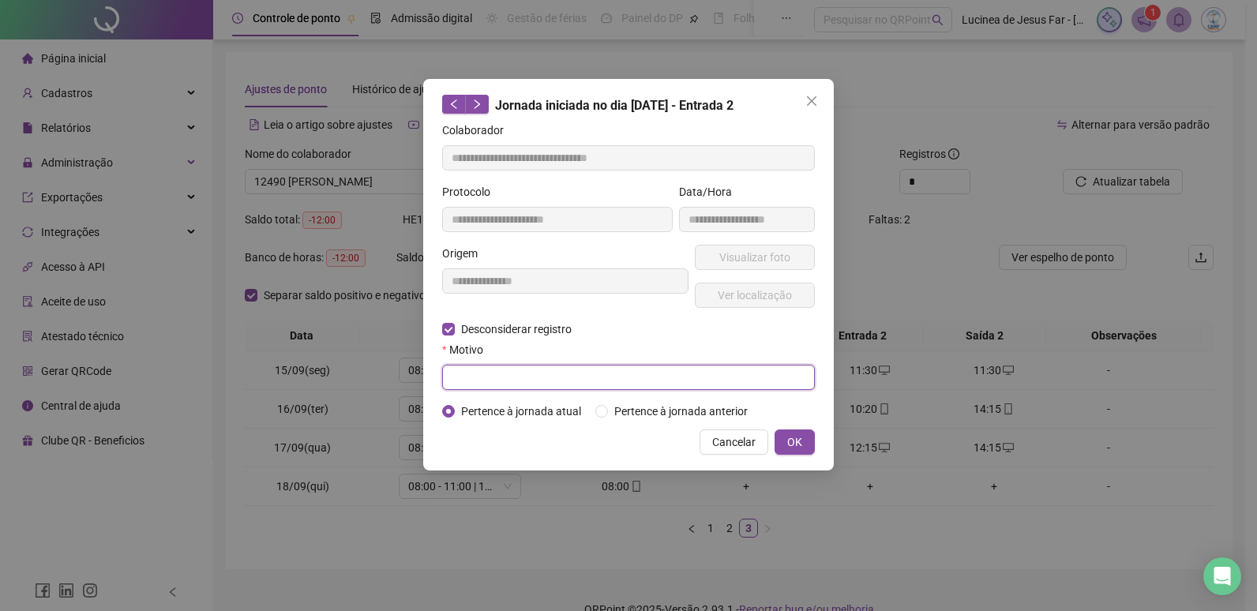
click at [512, 381] on input "text" at bounding box center [628, 377] width 373 height 25
type input "******"
click at [797, 440] on span "OK" at bounding box center [794, 442] width 15 height 17
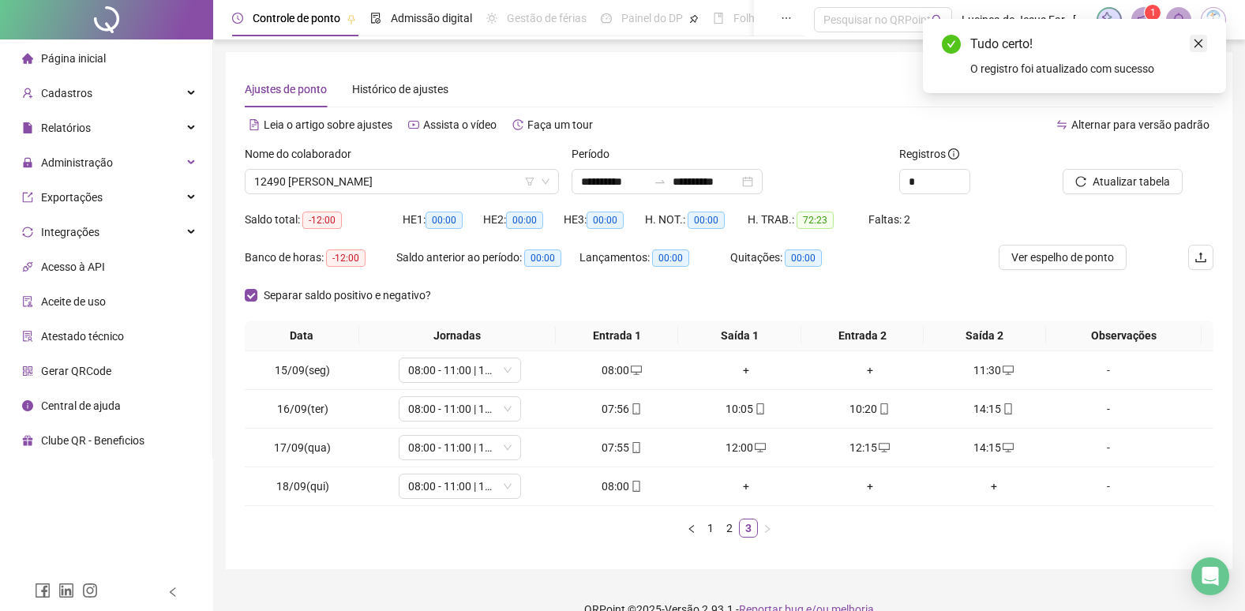
click at [1204, 45] on link "Close" at bounding box center [1198, 43] width 17 height 17
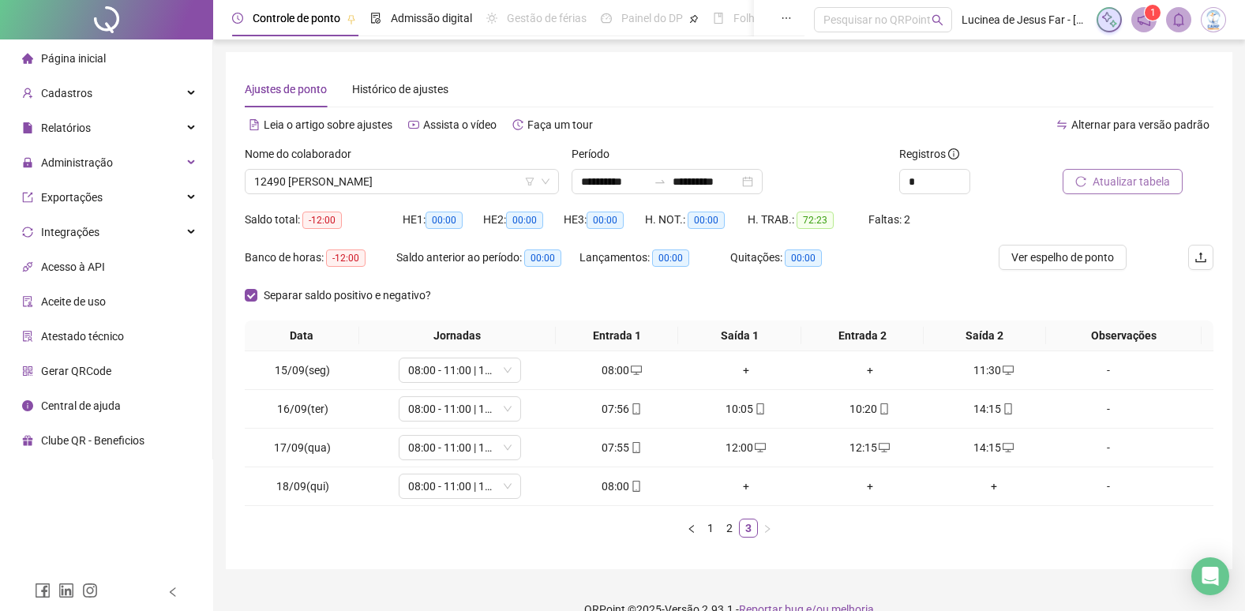
click at [1154, 184] on span "Atualizar tabela" at bounding box center [1131, 181] width 77 height 17
click at [706, 528] on link "1" at bounding box center [710, 528] width 17 height 17
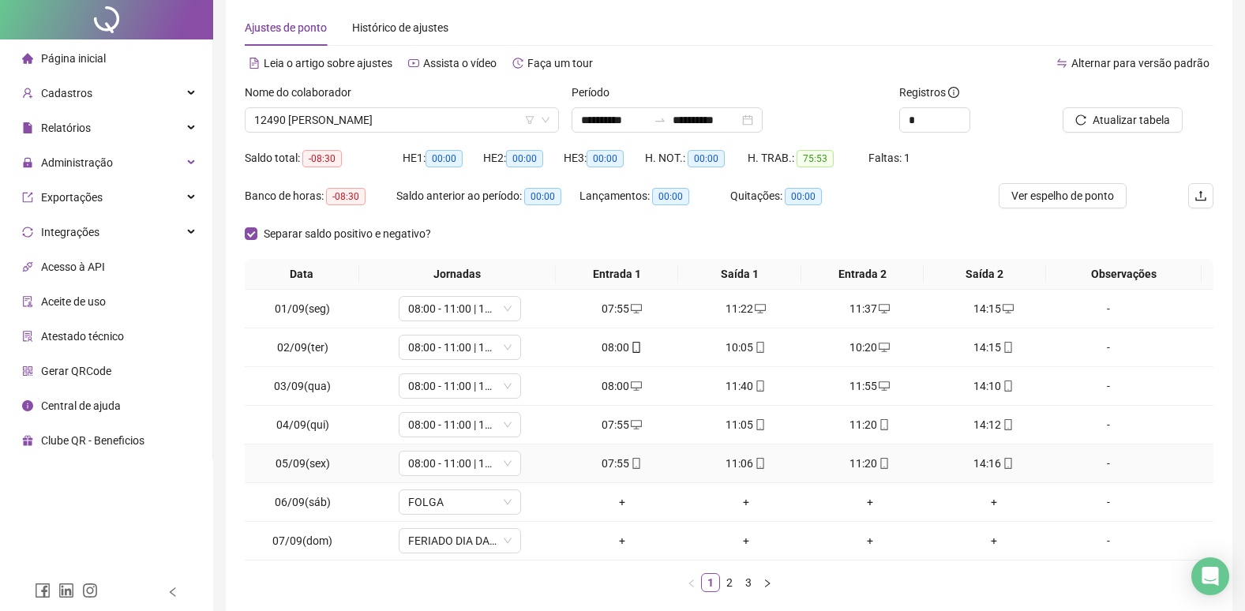
scroll to position [142, 0]
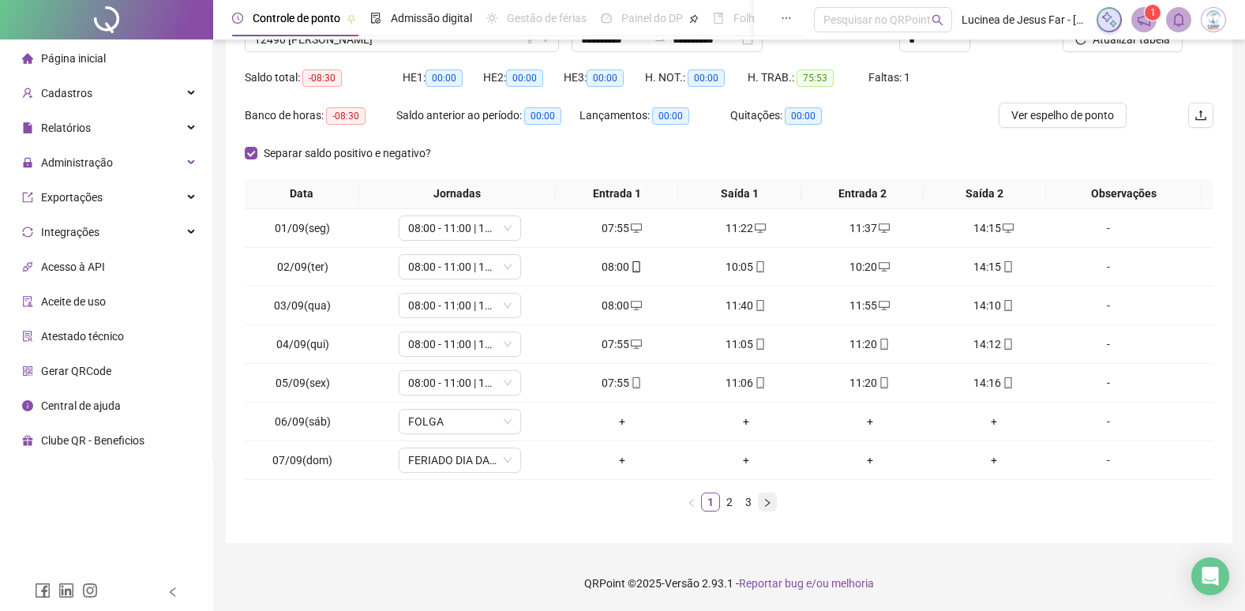
click at [767, 507] on icon "right" at bounding box center [767, 502] width 9 height 9
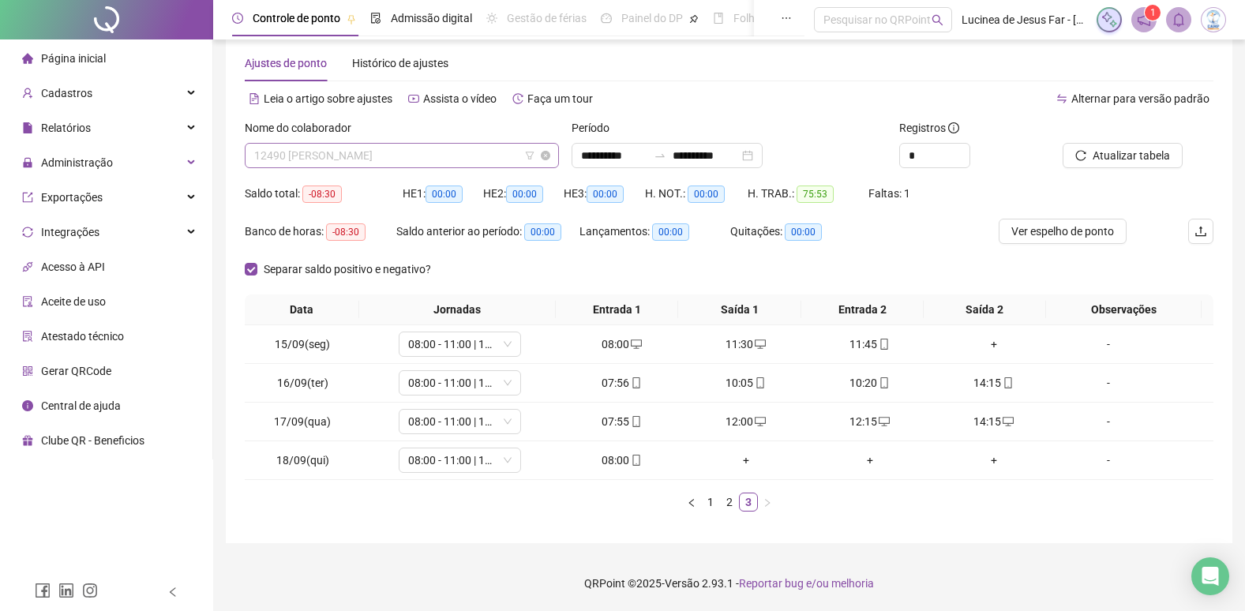
scroll to position [3032, 0]
click at [411, 147] on span "12490 JOAO VITOR FERREIRA BARBOSA" at bounding box center [401, 156] width 295 height 24
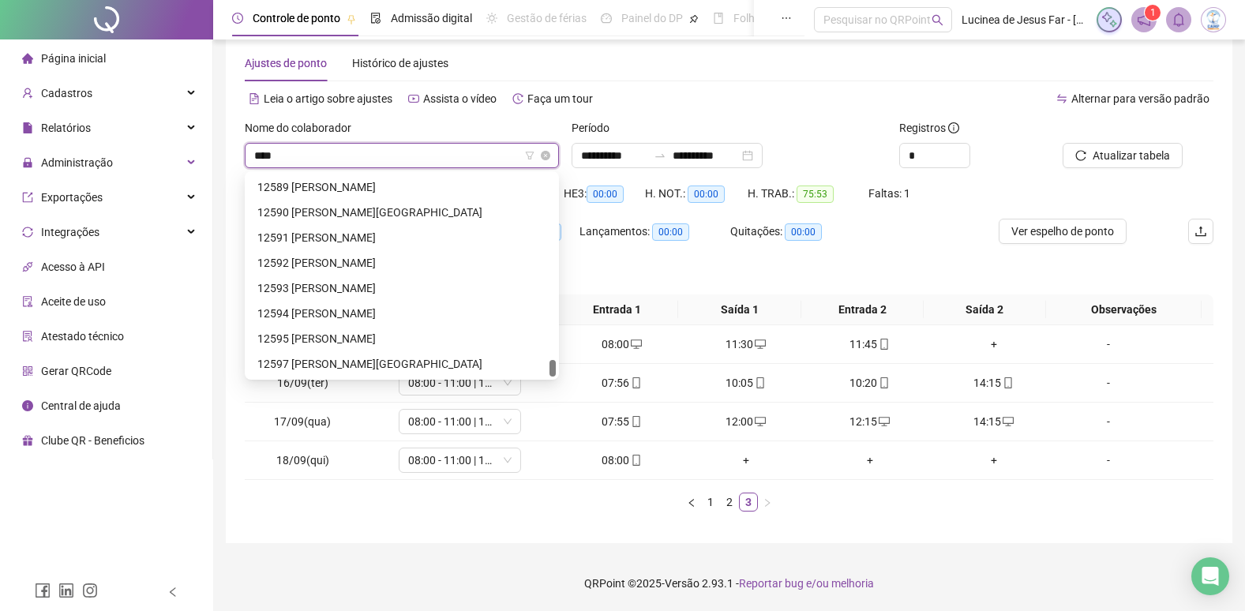
scroll to position [25, 0]
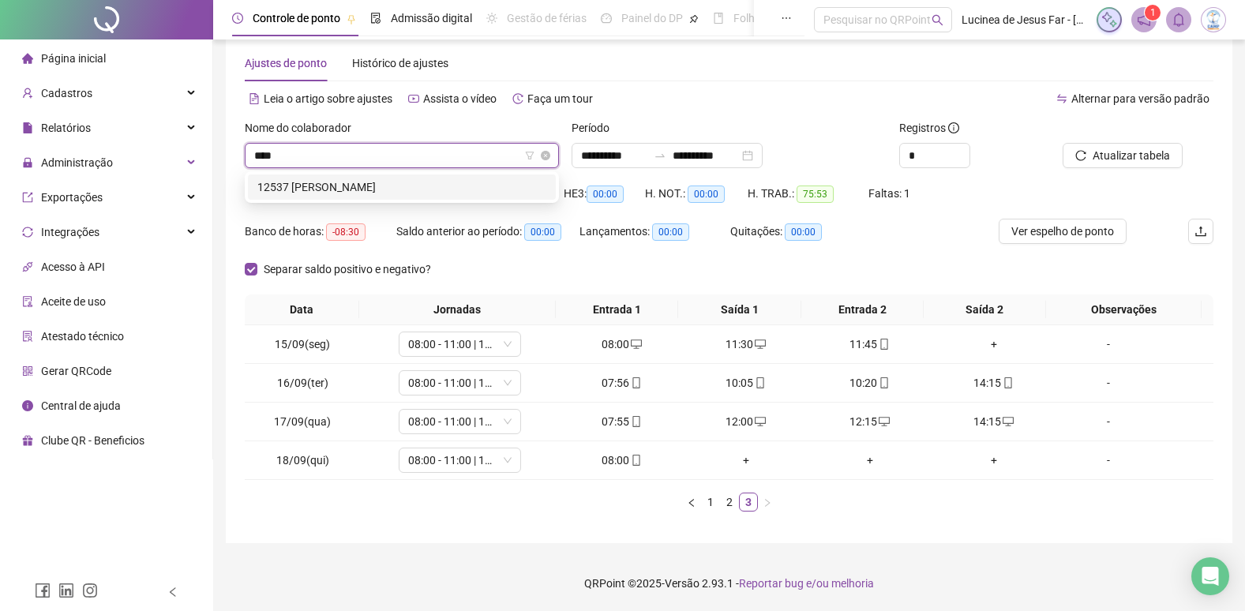
type input "*****"
click at [433, 184] on div "12537 ORLANDO DE MELLO SANTOS" at bounding box center [401, 186] width 289 height 17
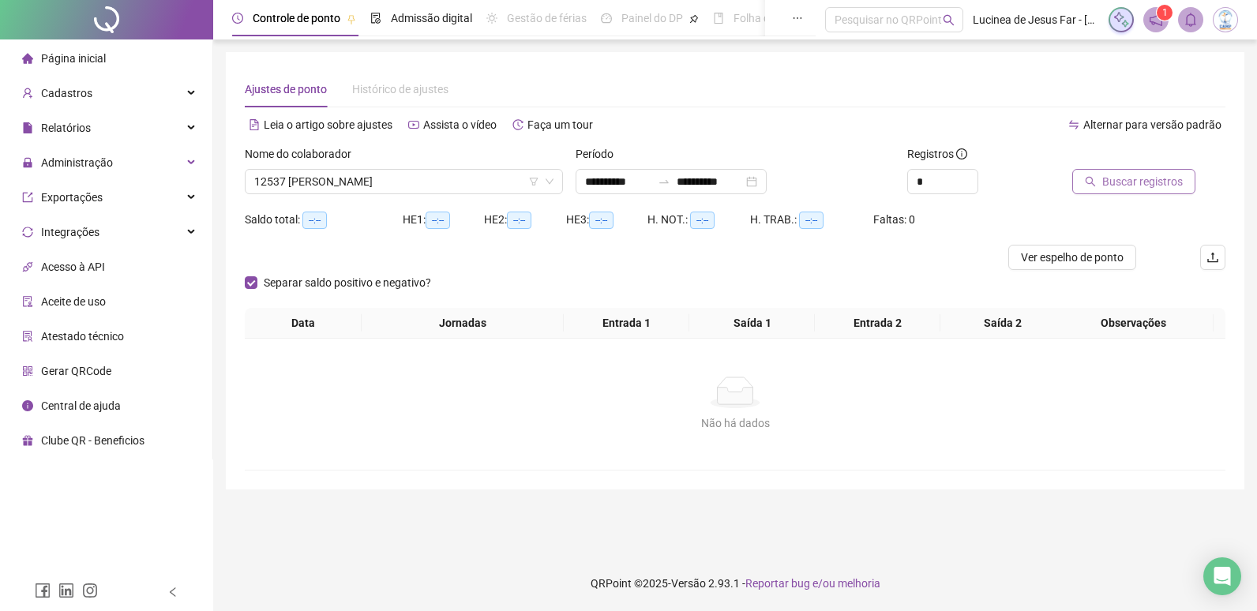
click at [1112, 180] on span "Buscar registros" at bounding box center [1142, 181] width 81 height 17
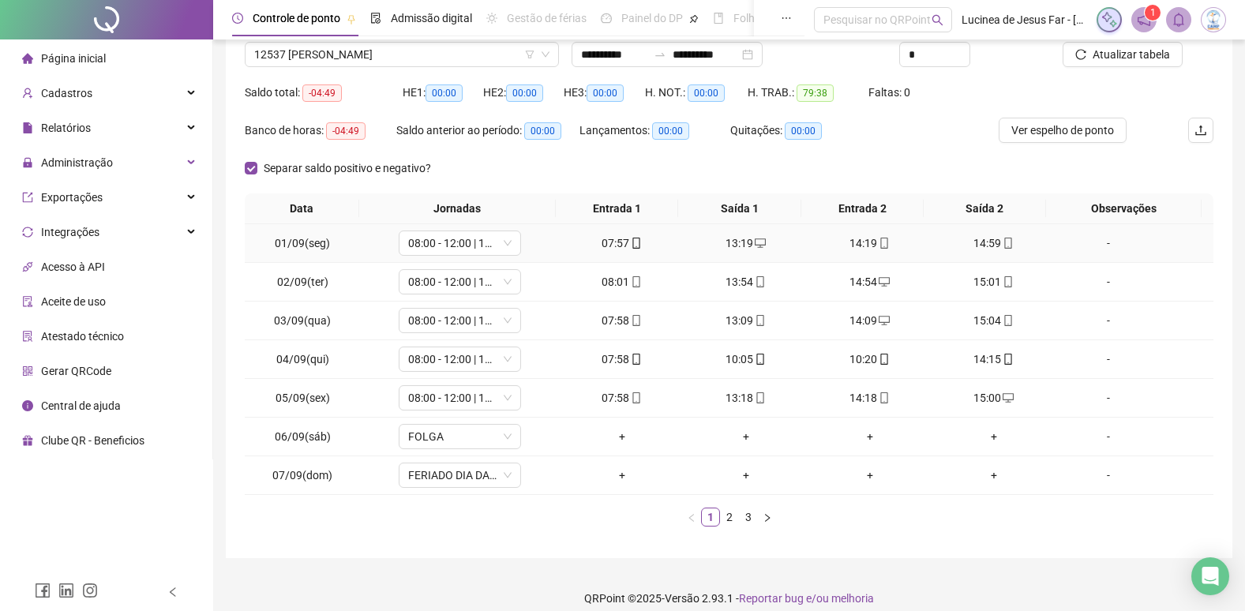
scroll to position [142, 0]
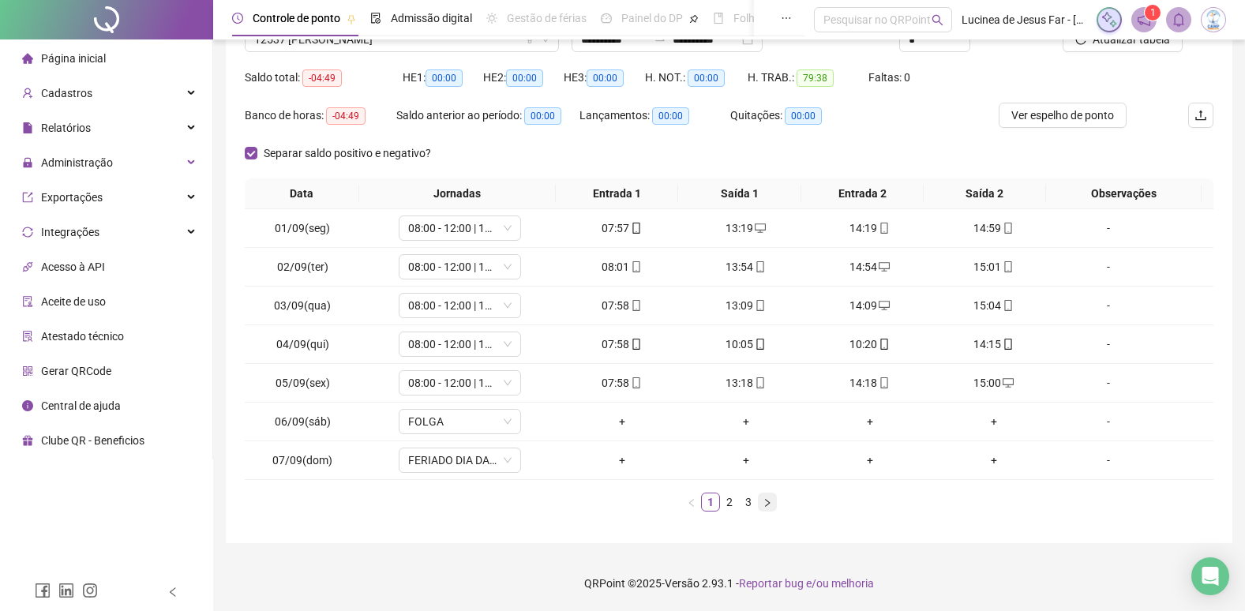
click at [769, 505] on icon "right" at bounding box center [767, 502] width 9 height 9
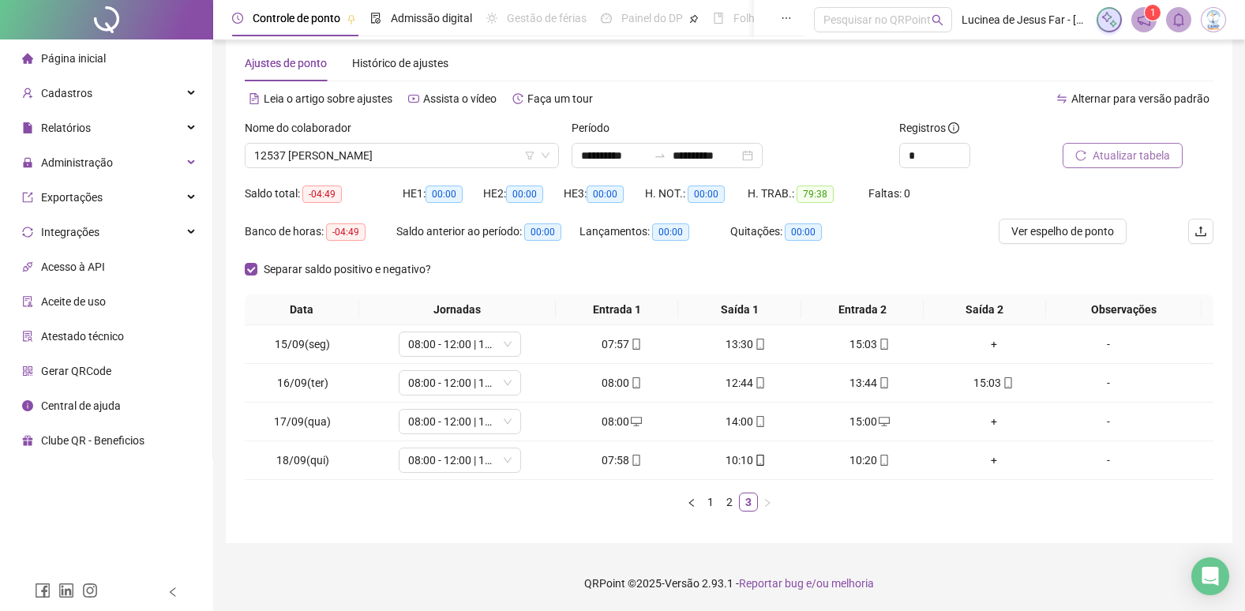
click at [1141, 157] on span "Atualizar tabela" at bounding box center [1131, 155] width 77 height 17
click at [989, 343] on div "+" at bounding box center [993, 344] width 111 height 17
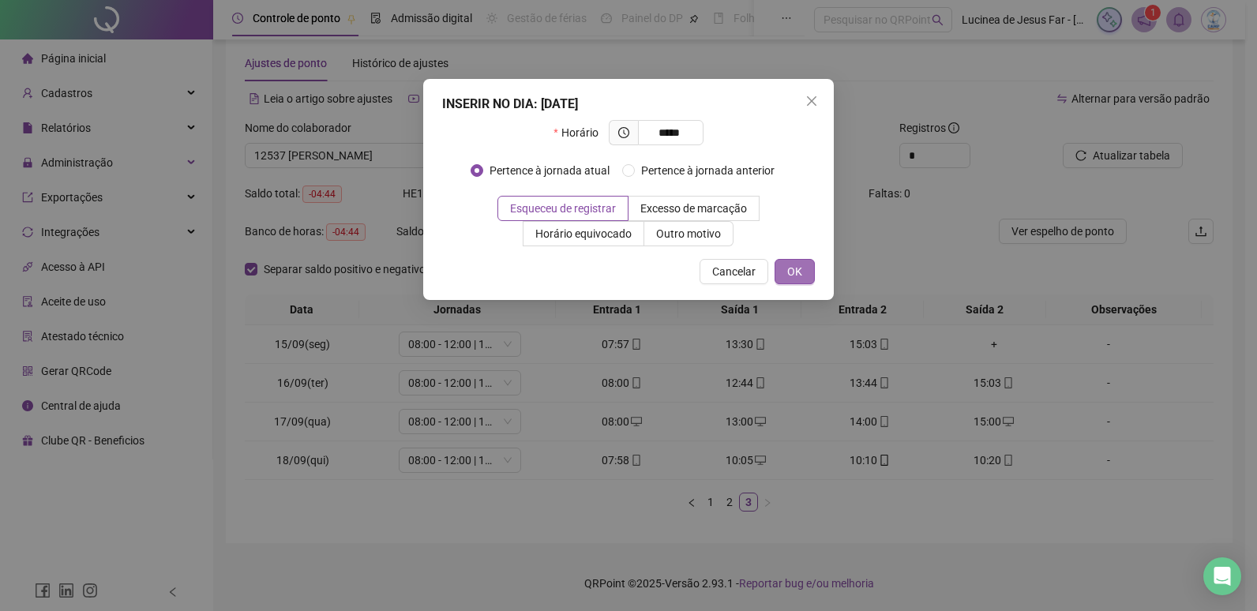
type input "*****"
click at [793, 271] on span "OK" at bounding box center [794, 271] width 15 height 17
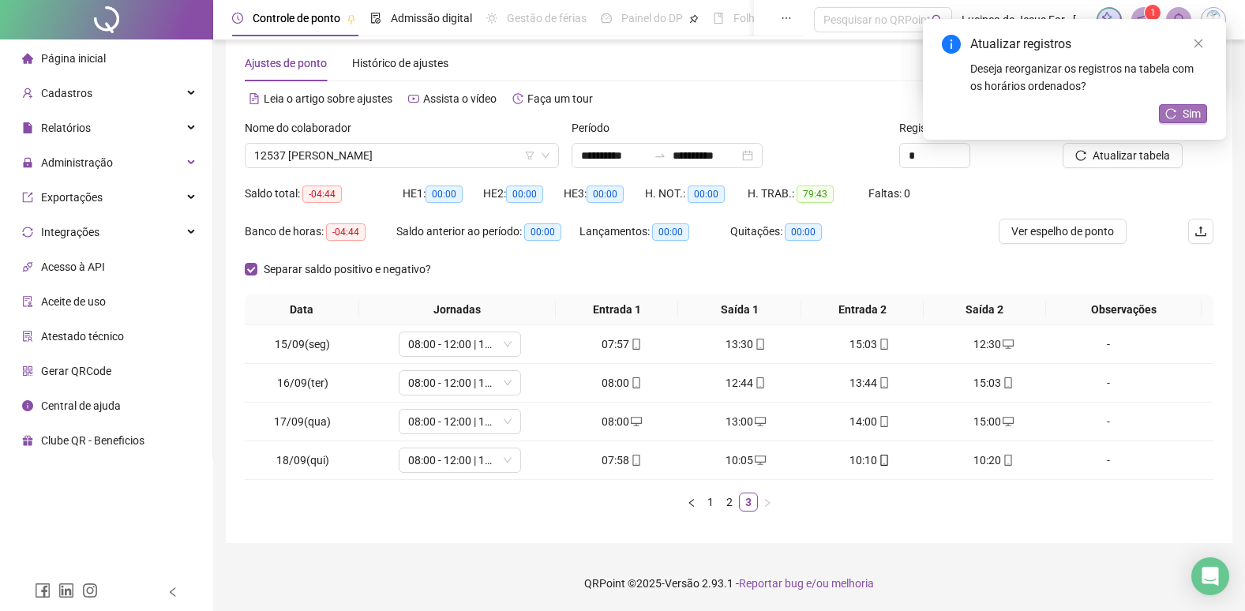
click at [1195, 120] on span "Sim" at bounding box center [1192, 113] width 18 height 17
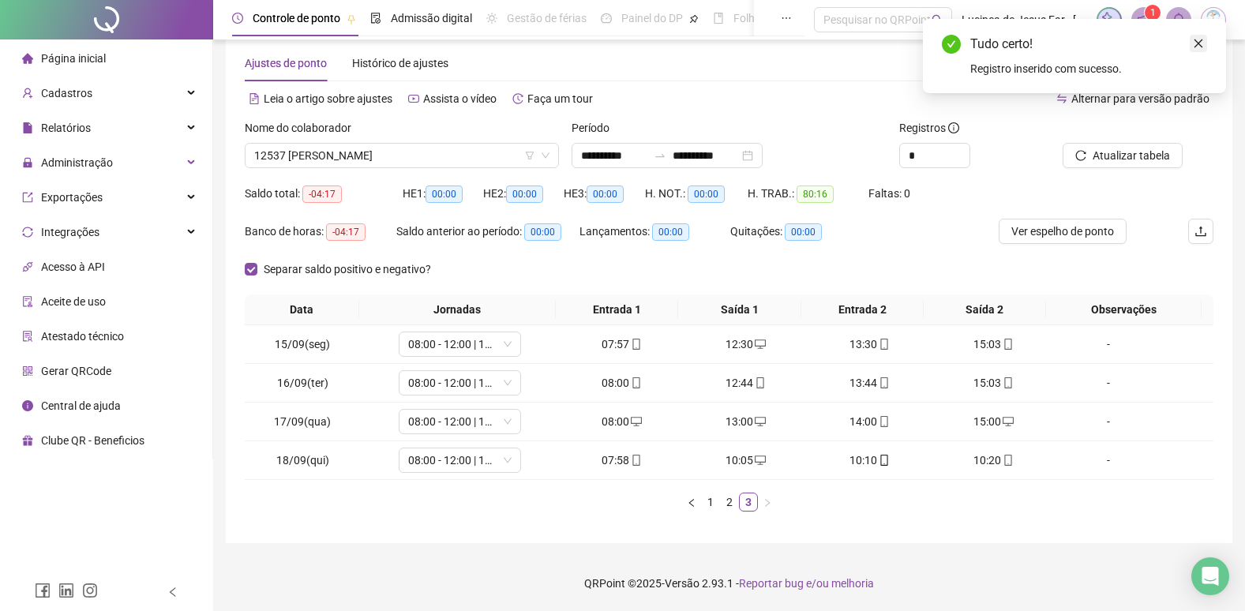
click at [1200, 43] on icon "close" at bounding box center [1198, 43] width 11 height 11
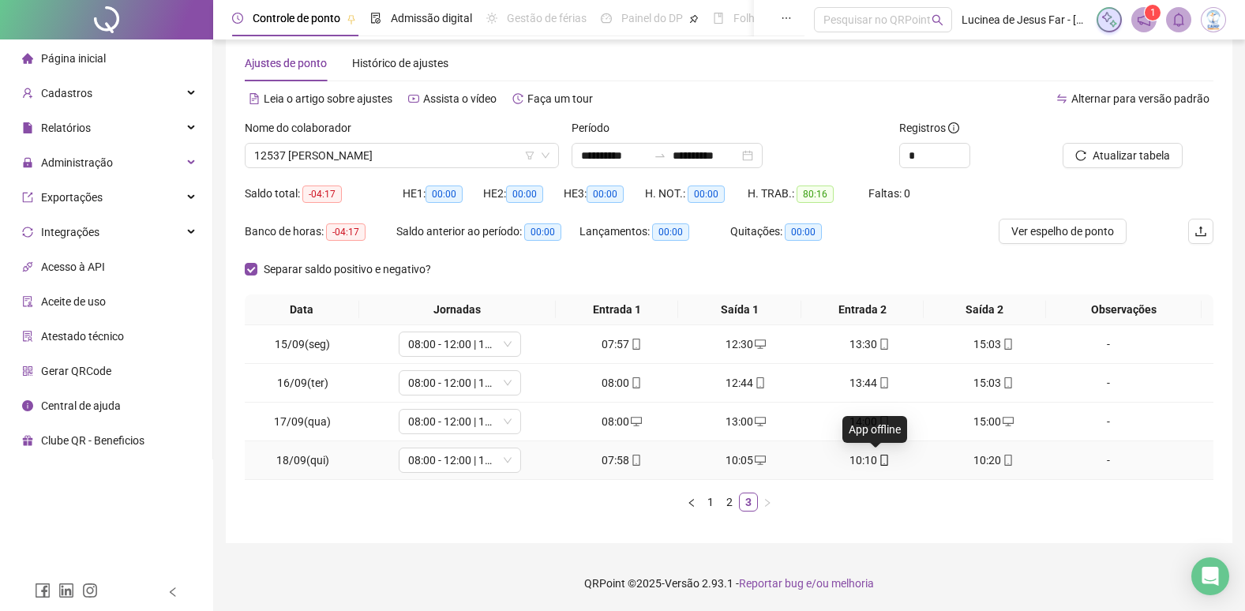
click at [879, 461] on icon "mobile" at bounding box center [884, 460] width 11 height 11
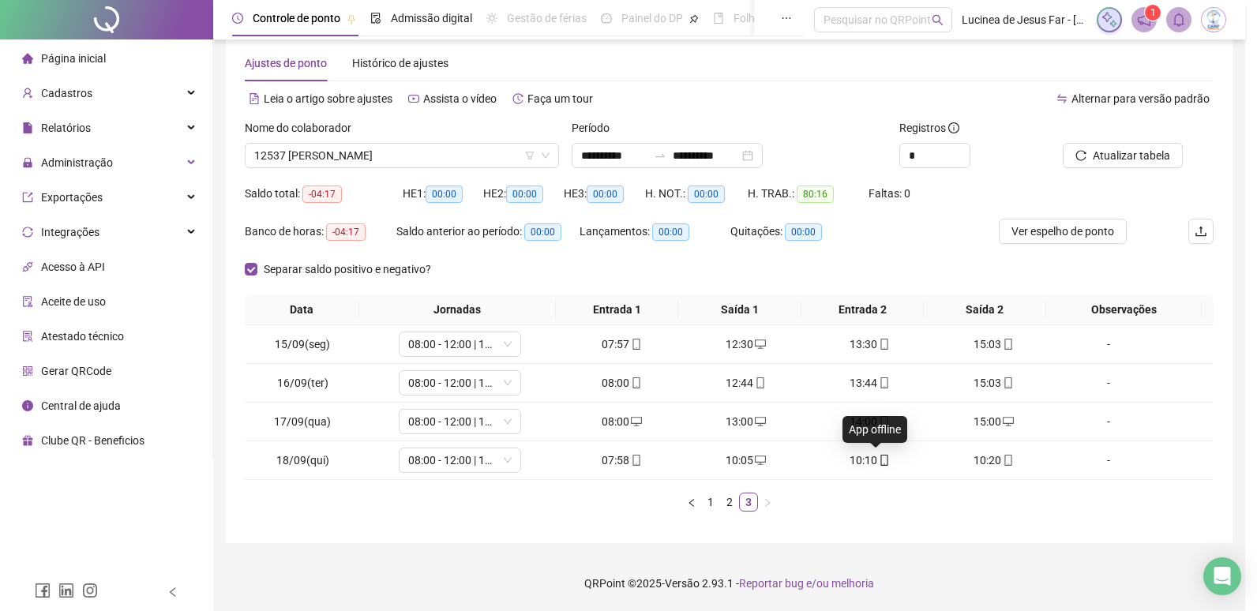
type input "**********"
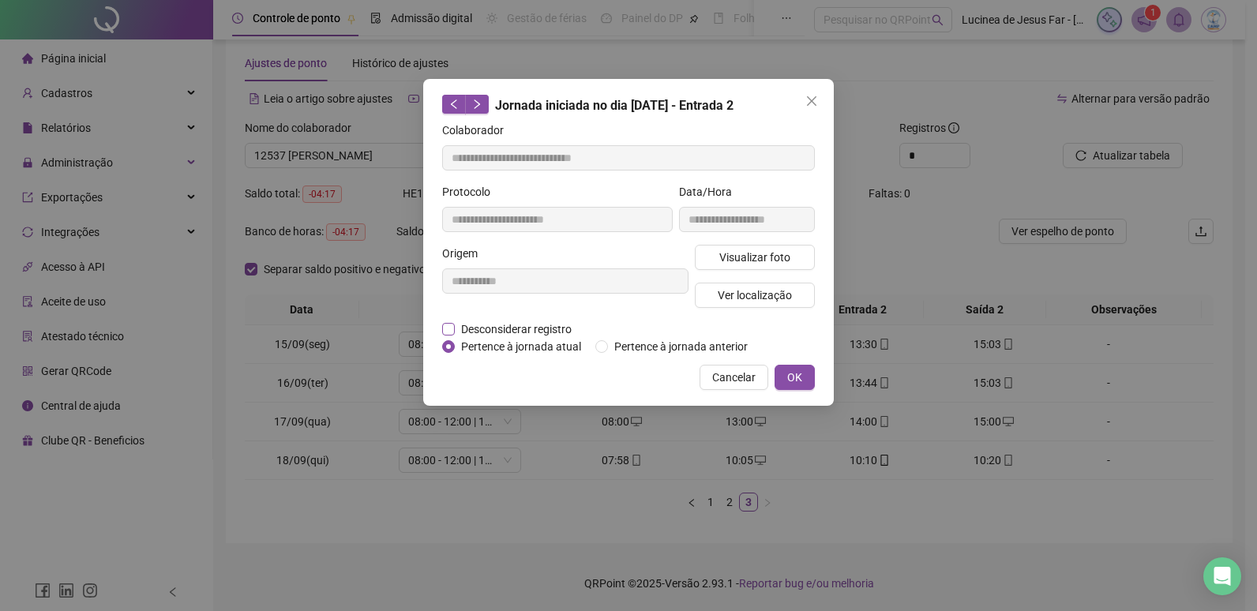
click at [529, 328] on span "Desconsiderar registro" at bounding box center [516, 329] width 123 height 17
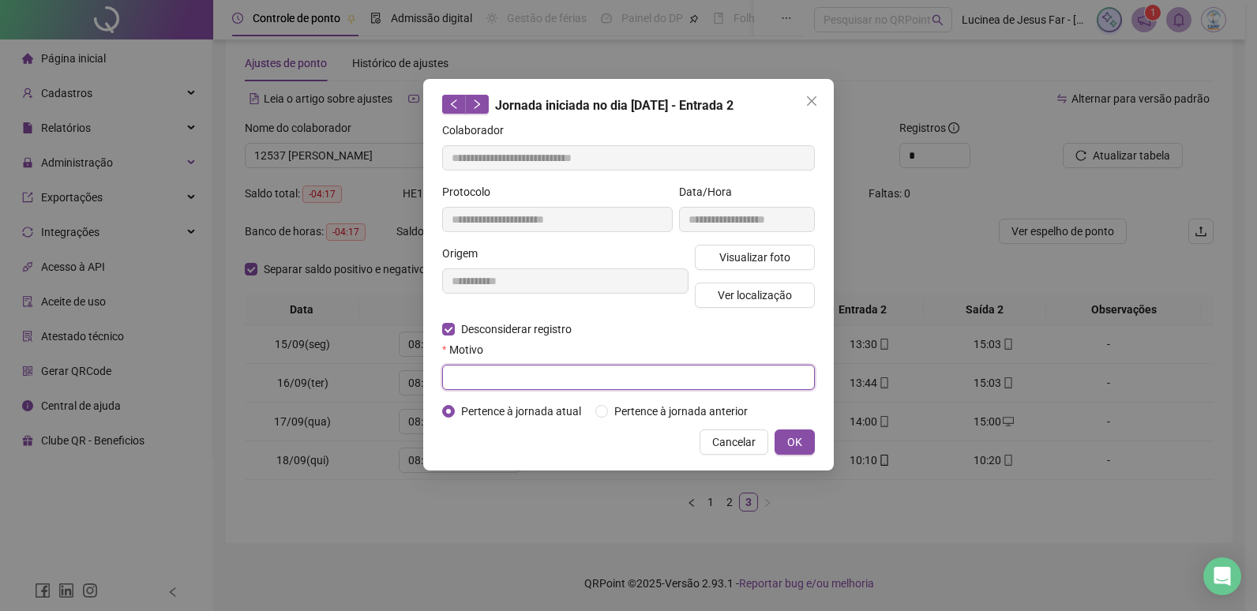
click at [534, 381] on input "text" at bounding box center [628, 377] width 373 height 25
type input "******"
click at [791, 441] on span "OK" at bounding box center [794, 442] width 15 height 17
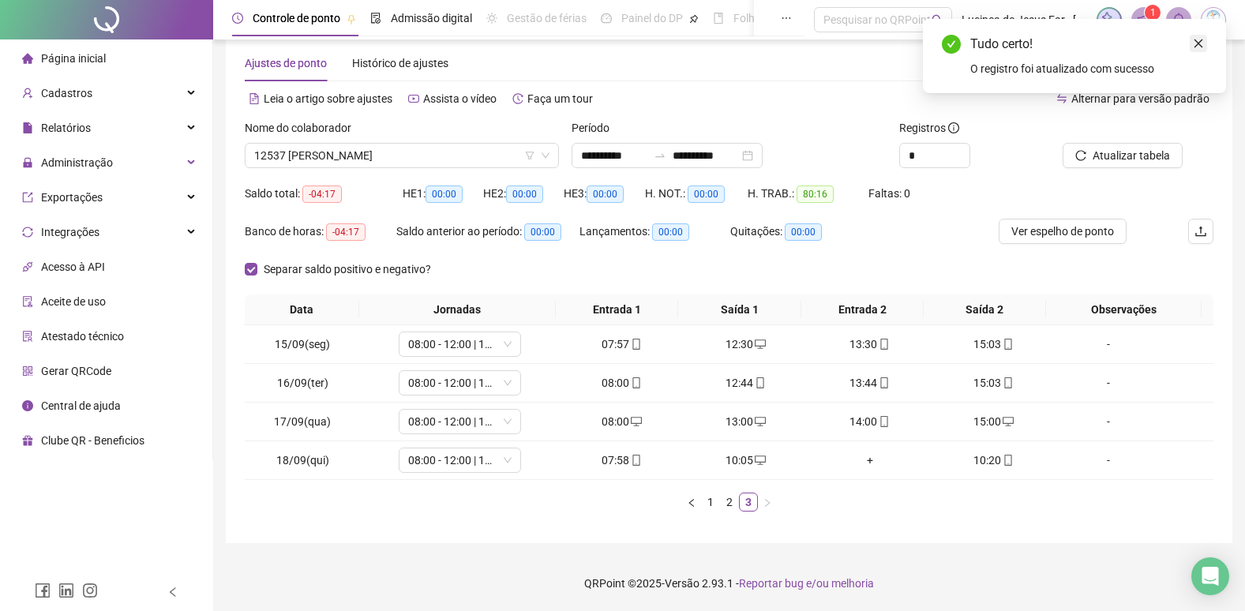
click at [1205, 44] on link "Close" at bounding box center [1198, 43] width 17 height 17
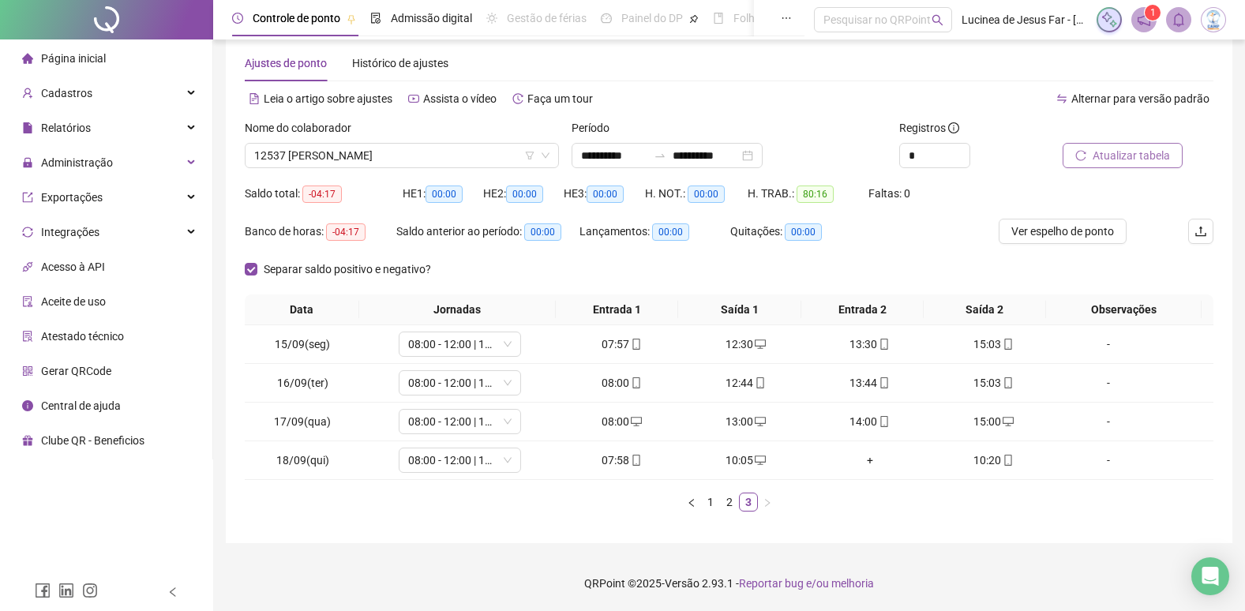
click at [1163, 159] on span "Atualizar tabela" at bounding box center [1131, 155] width 77 height 17
click at [479, 160] on span "12537 ORLANDO DE MELLO SANTOS" at bounding box center [401, 156] width 295 height 24
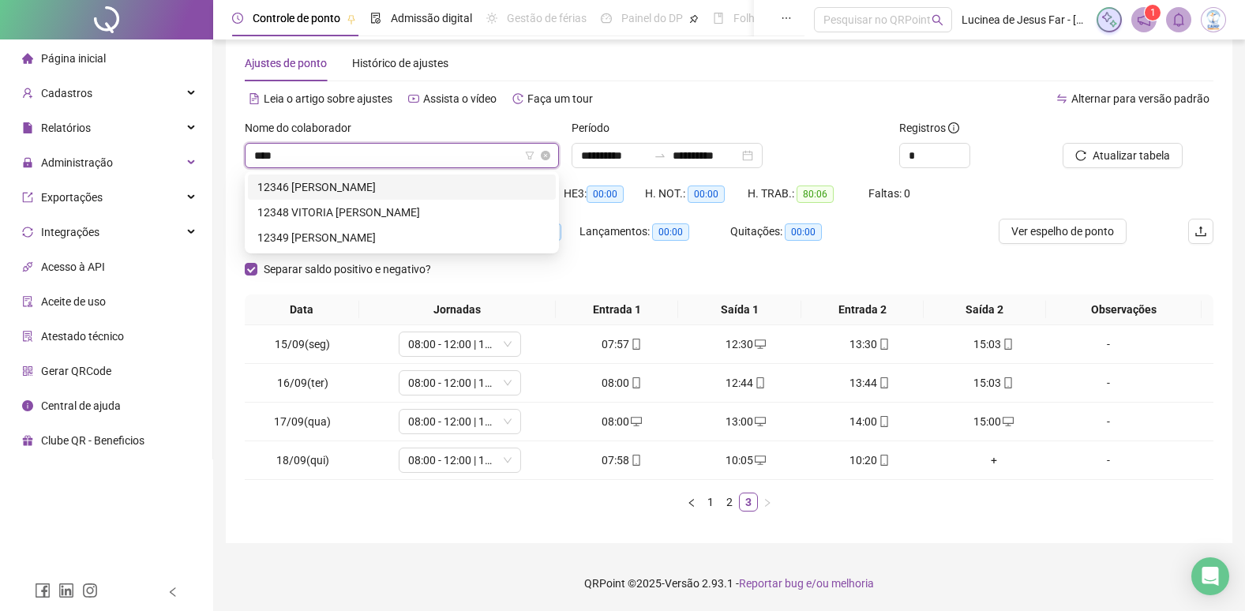
scroll to position [0, 0]
type input "*****"
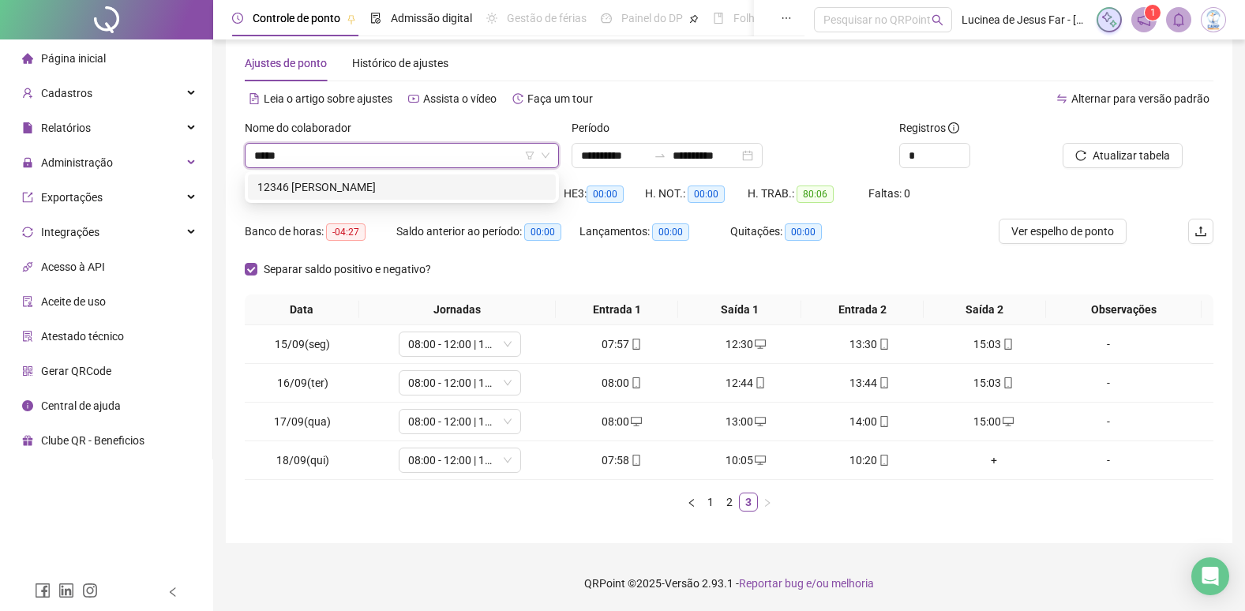
click at [464, 186] on div "12346 MARIA HELOISA DA SILVA OLIVEIRA SOUZA" at bounding box center [401, 186] width 289 height 17
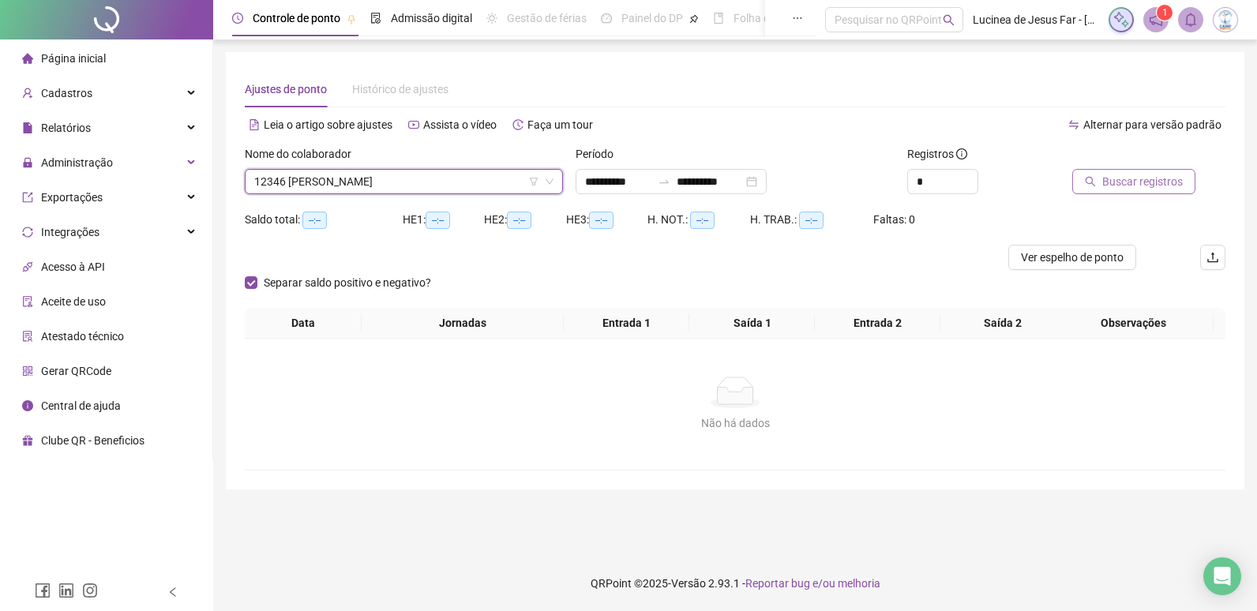
click at [1100, 185] on button "Buscar registros" at bounding box center [1133, 181] width 123 height 25
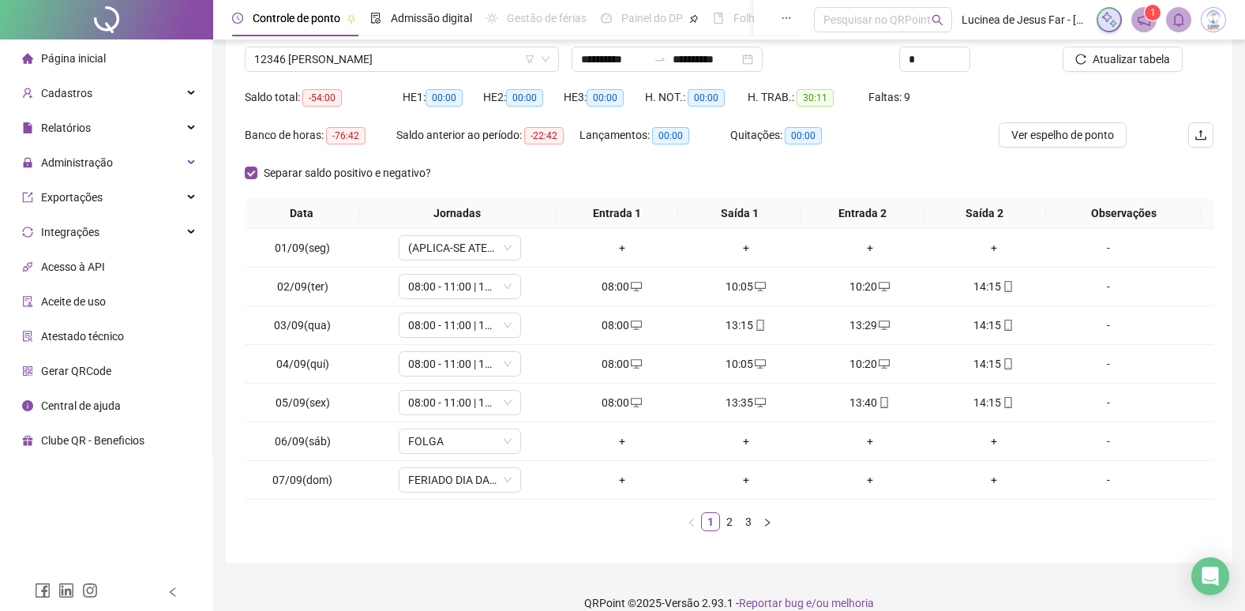
scroll to position [142, 0]
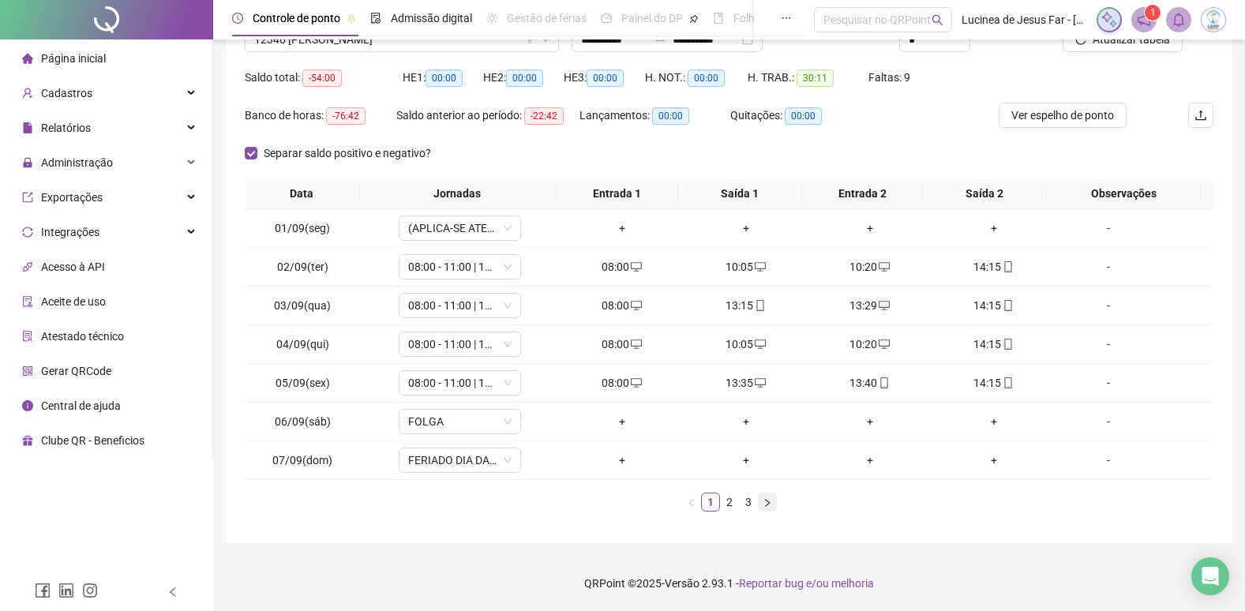
click at [766, 503] on icon "right" at bounding box center [767, 502] width 9 height 9
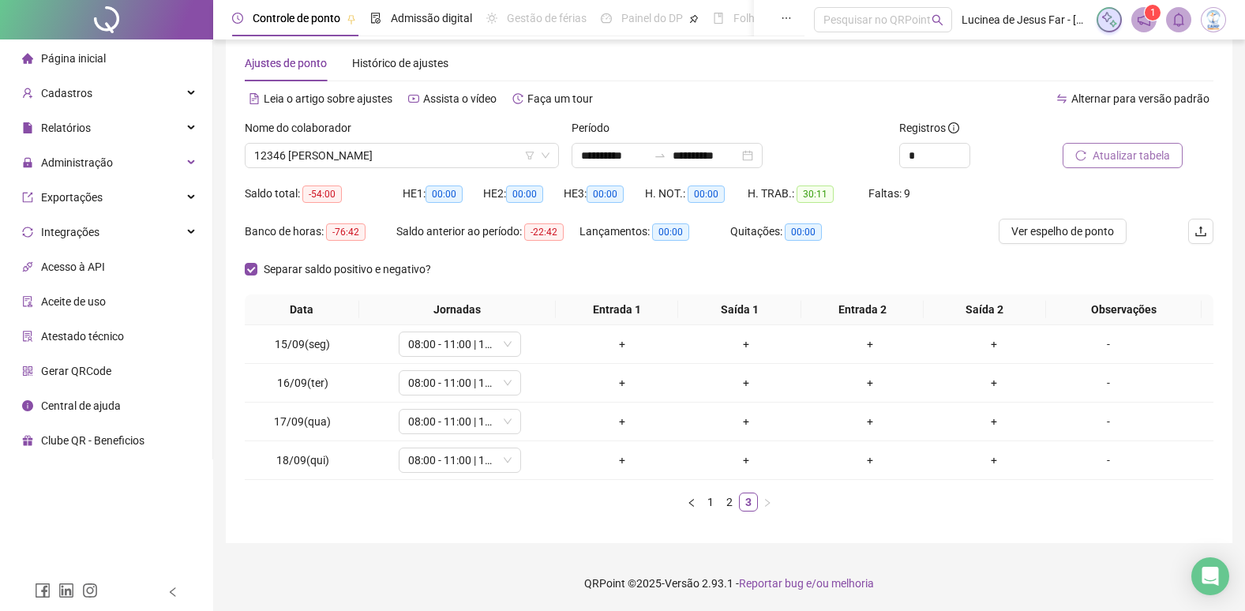
click at [1122, 161] on span "Atualizar tabela" at bounding box center [1131, 155] width 77 height 17
click at [739, 152] on input "**********" at bounding box center [706, 155] width 66 height 17
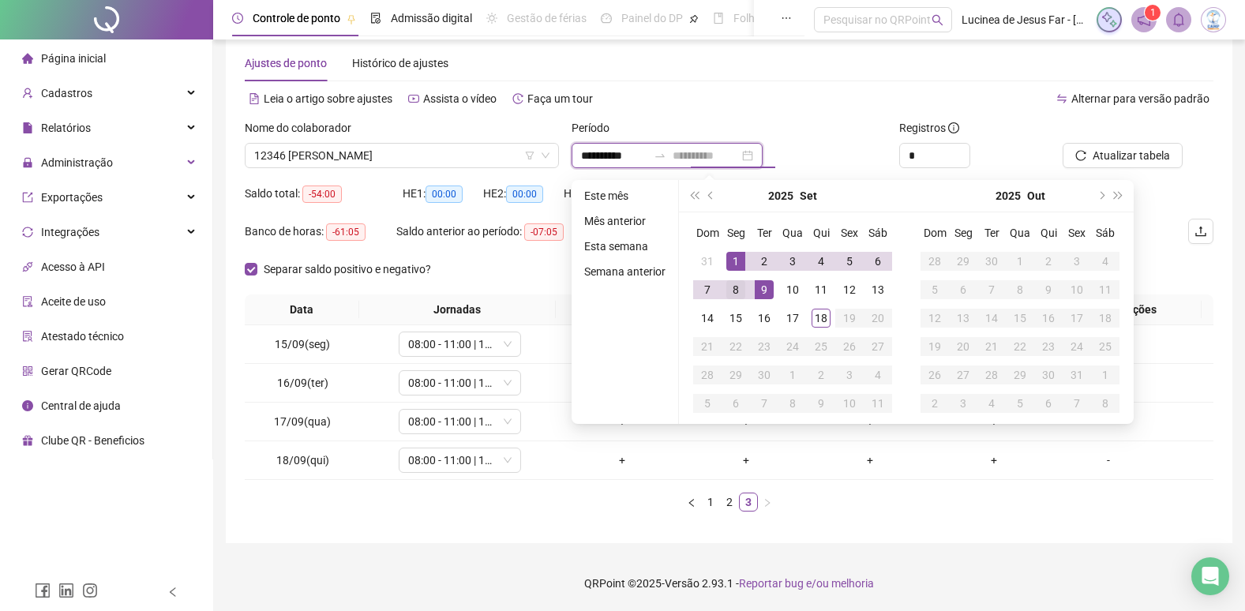
type input "**********"
click at [735, 289] on div "8" at bounding box center [736, 289] width 19 height 19
type input "**********"
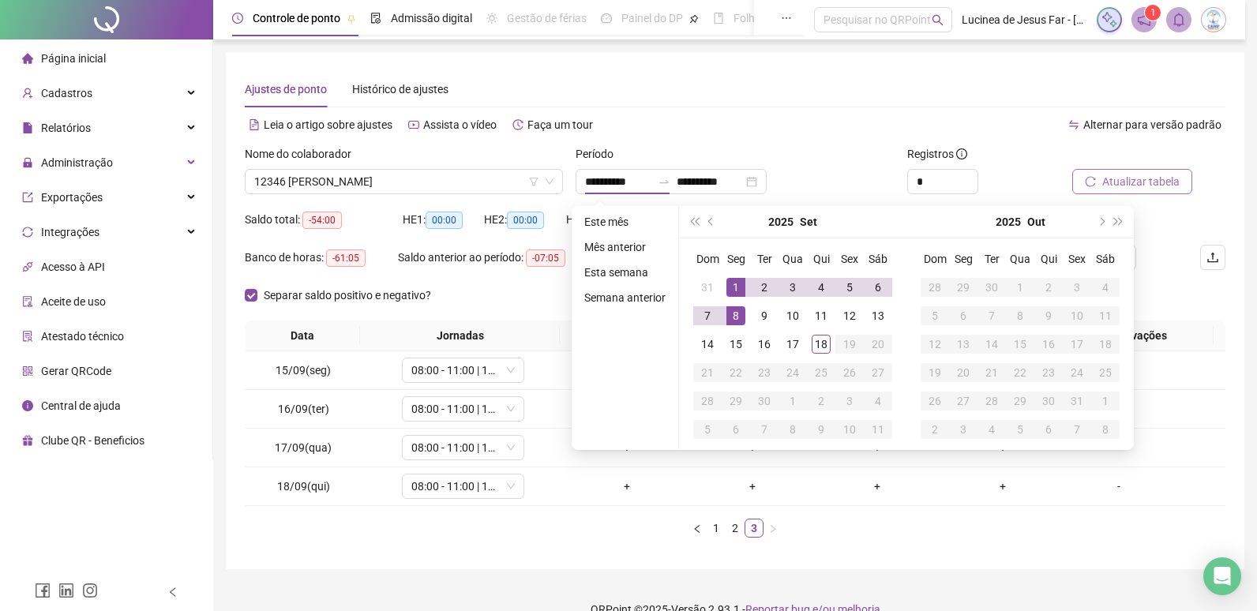
click at [1117, 158] on div "Atualizar tabela" at bounding box center [1129, 169] width 114 height 49
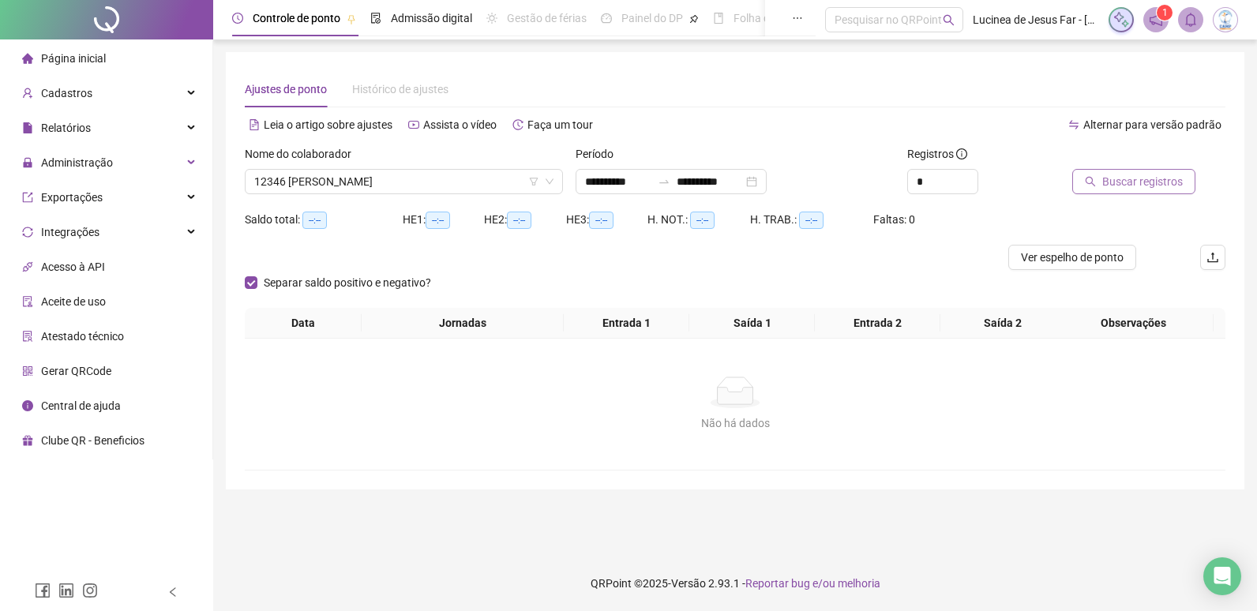
click at [1153, 182] on span "Buscar registros" at bounding box center [1142, 181] width 81 height 17
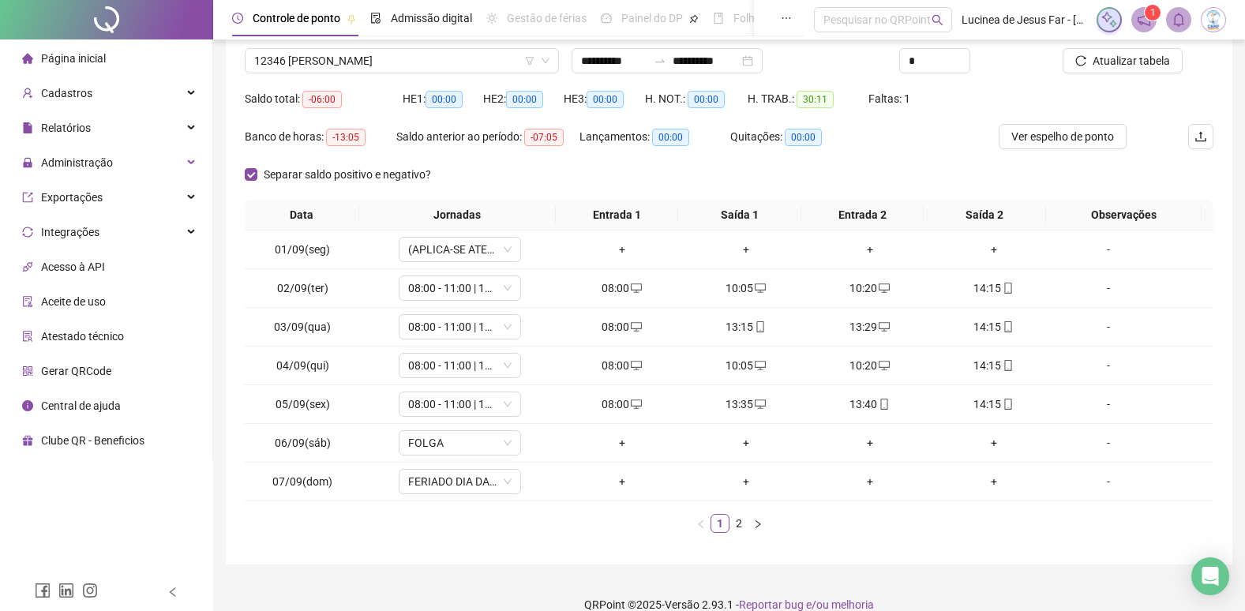
scroll to position [142, 0]
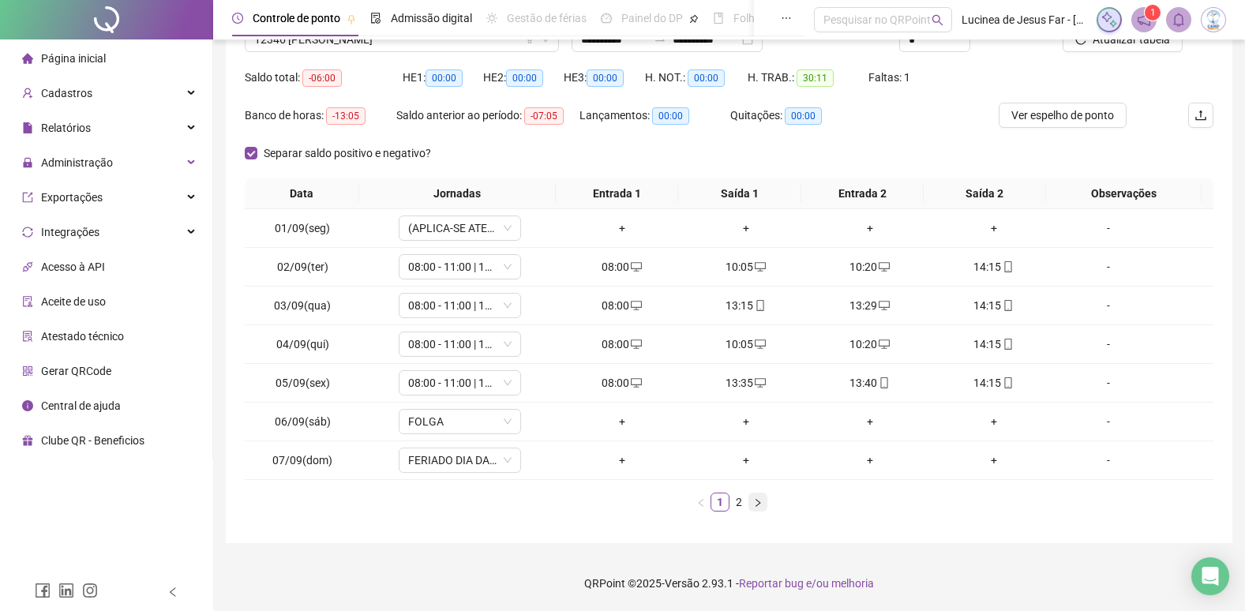
click at [756, 509] on button "button" at bounding box center [758, 502] width 19 height 19
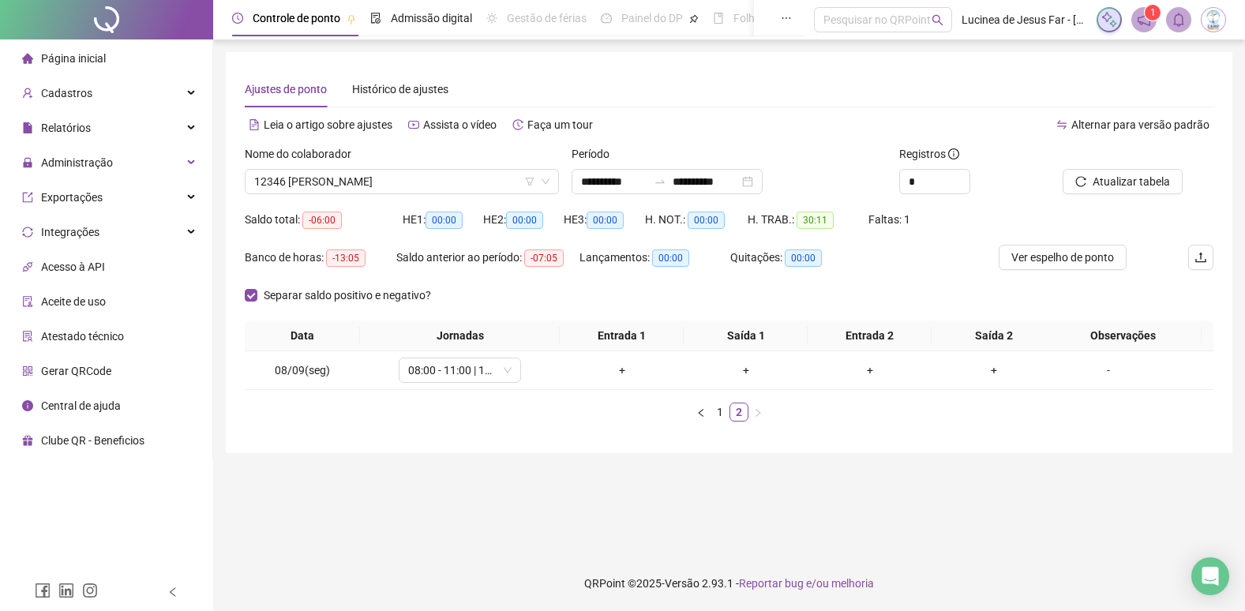
scroll to position [0, 0]
click at [651, 182] on input "**********" at bounding box center [618, 181] width 66 height 17
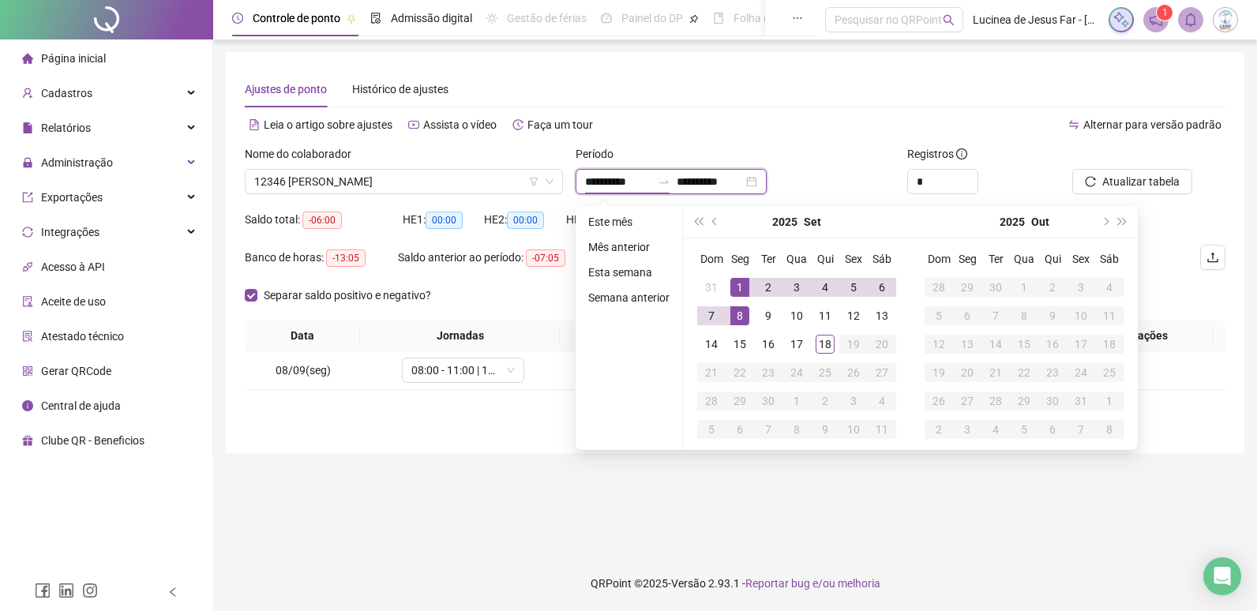
type input "**********"
click at [623, 244] on li "Mês anterior" at bounding box center [629, 247] width 94 height 19
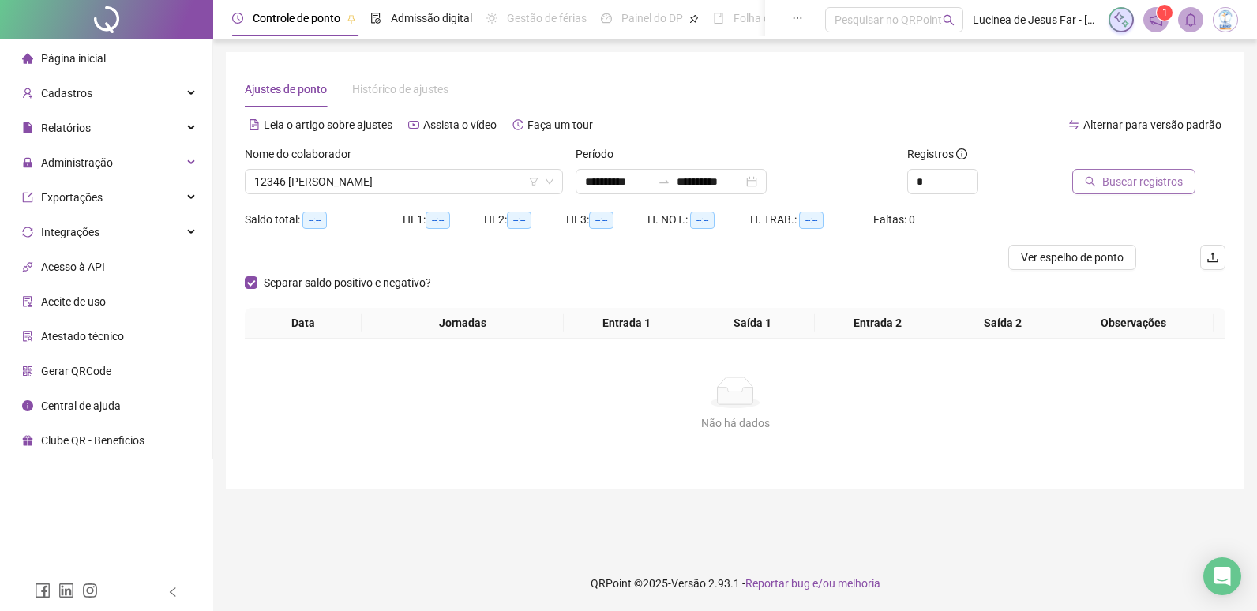
click at [1128, 190] on button "Buscar registros" at bounding box center [1133, 181] width 123 height 25
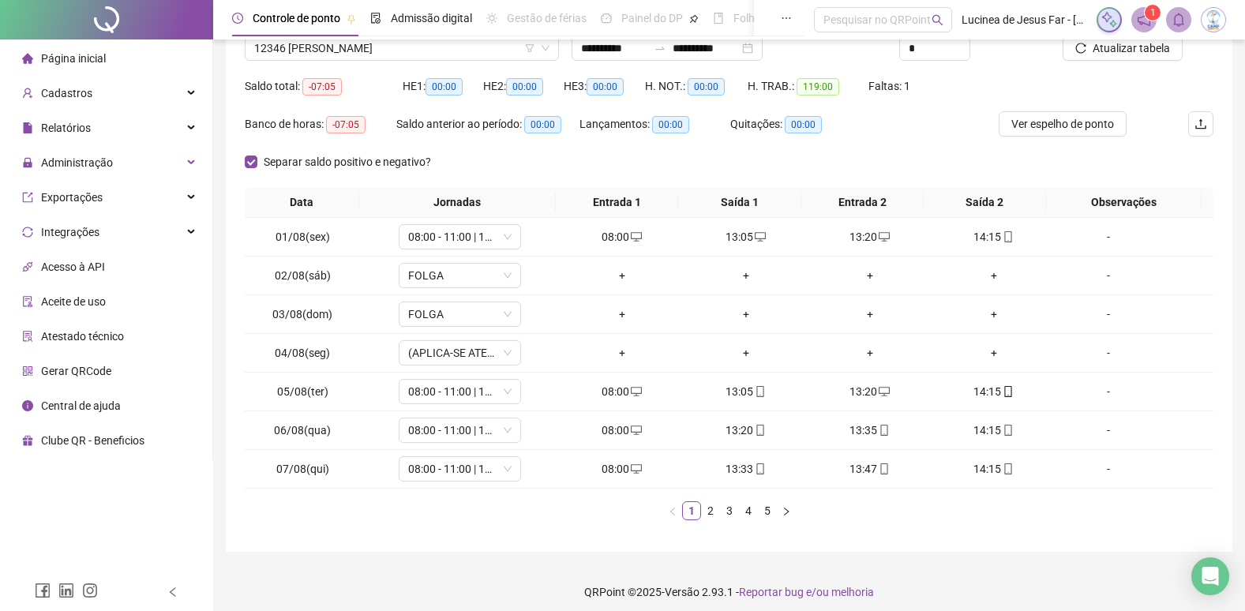
scroll to position [142, 0]
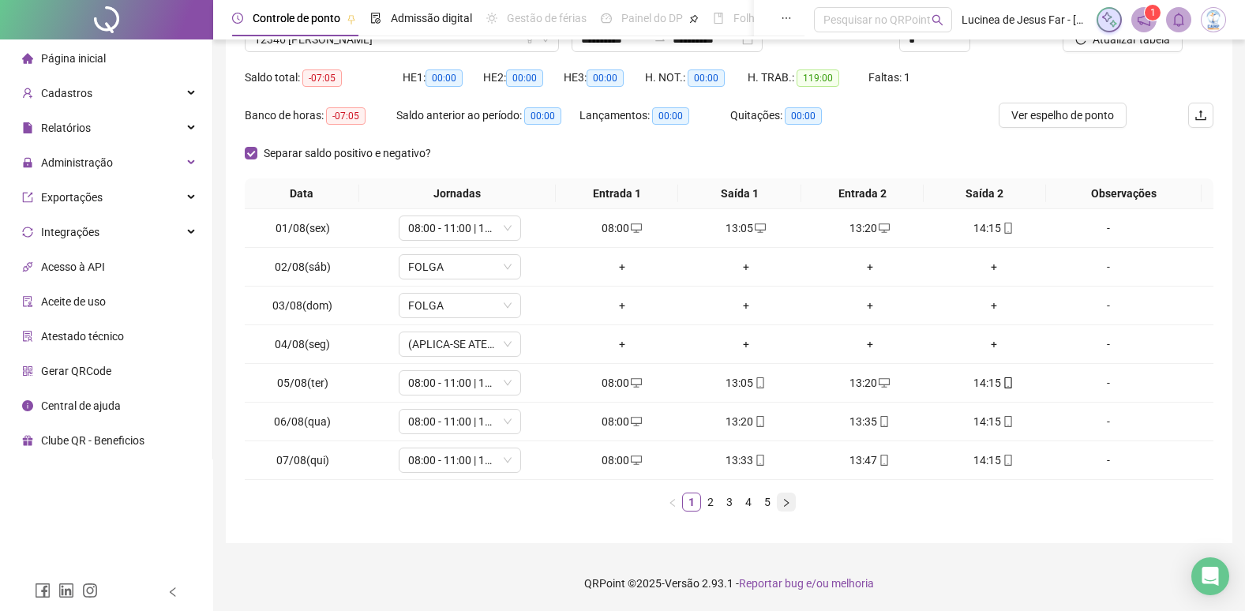
click at [788, 501] on icon "right" at bounding box center [786, 502] width 9 height 9
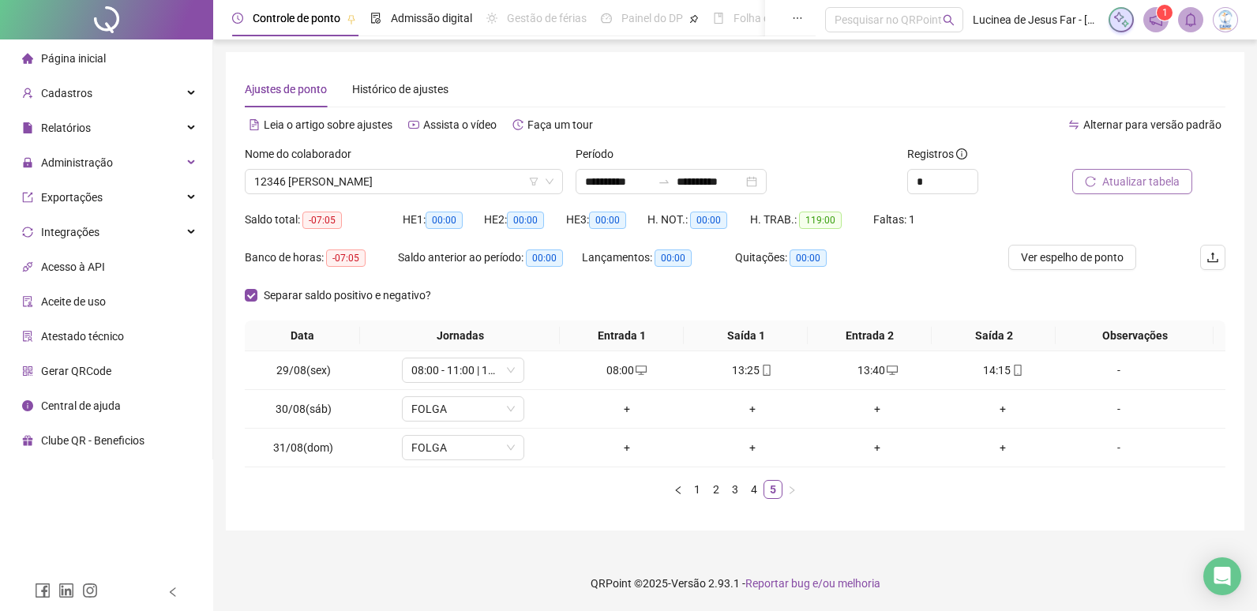
click at [1153, 182] on span "Atualizar tabela" at bounding box center [1140, 181] width 77 height 17
click at [651, 181] on input "**********" at bounding box center [618, 181] width 66 height 17
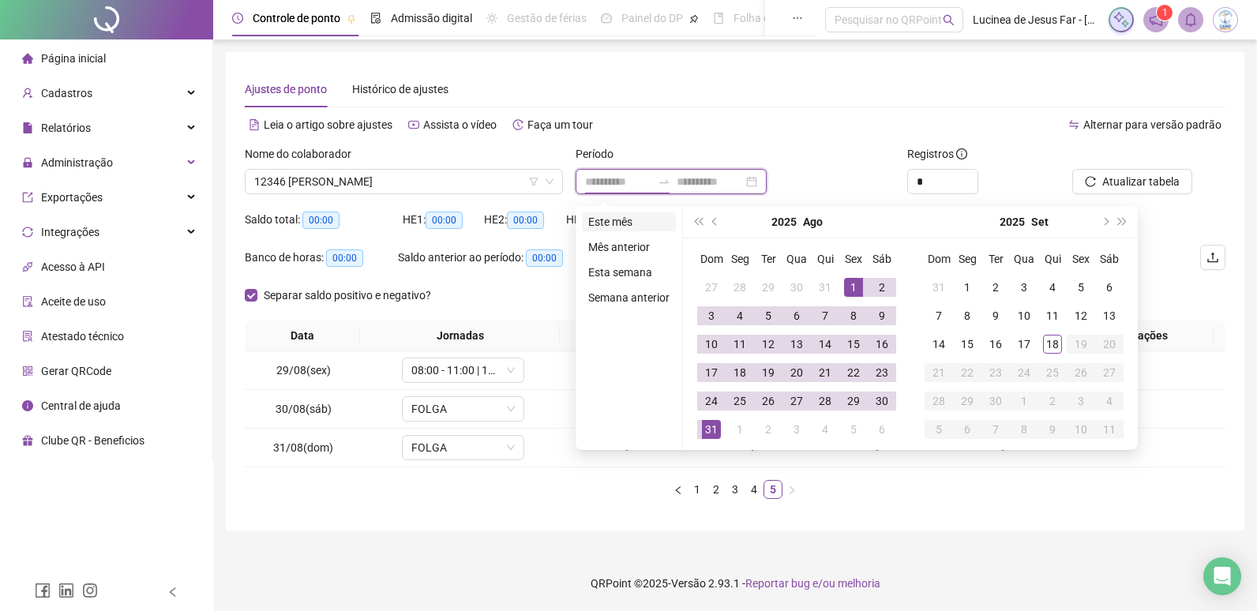
type input "**********"
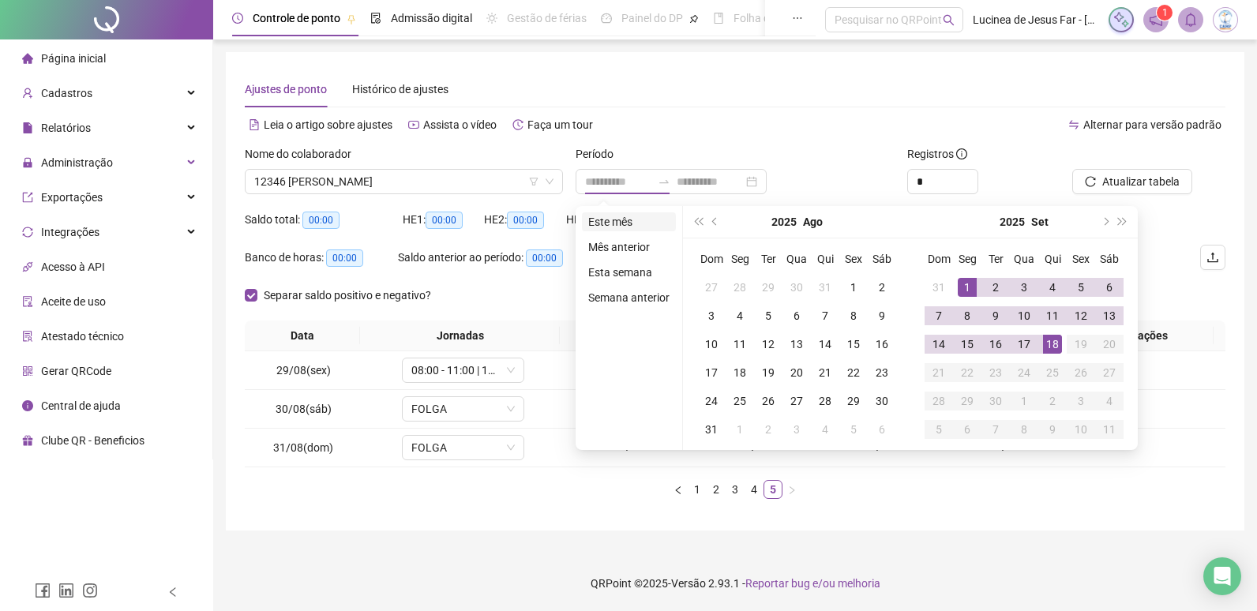
click at [635, 227] on li "Este mês" at bounding box center [629, 221] width 94 height 19
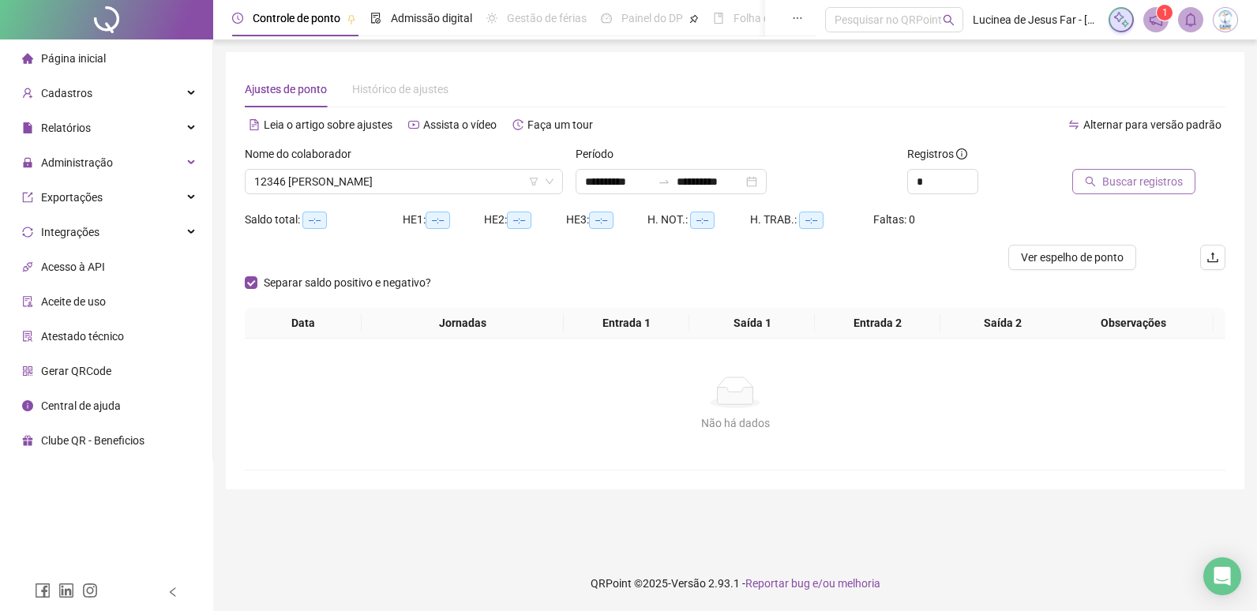
click at [1109, 179] on span "Buscar registros" at bounding box center [1142, 181] width 81 height 17
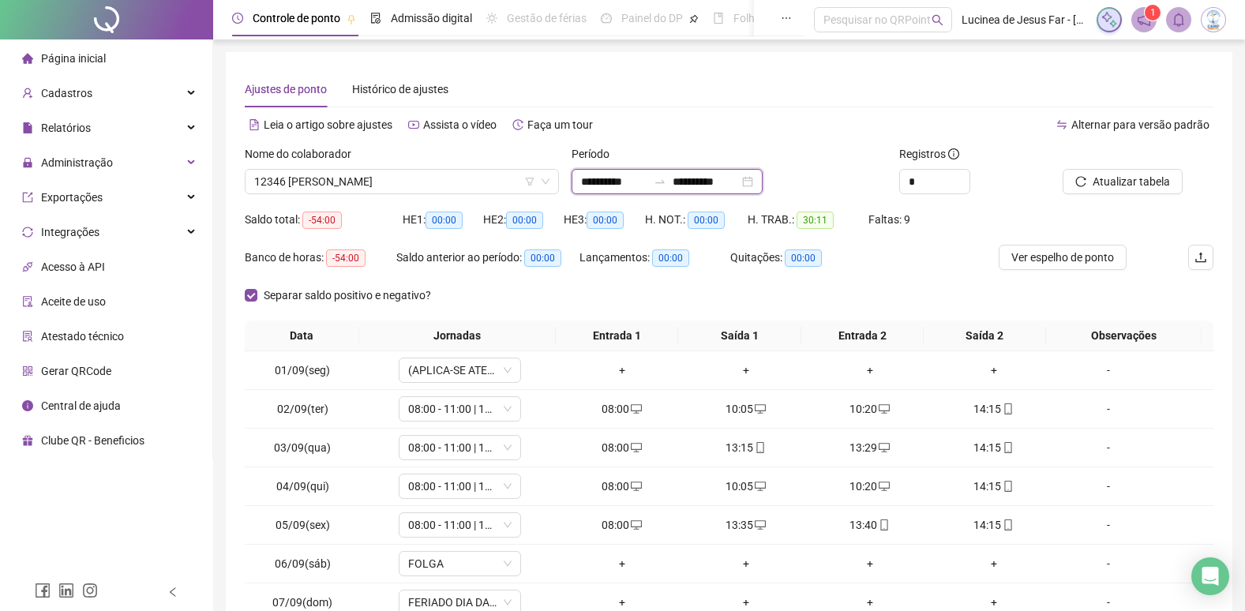
click at [722, 184] on input "**********" at bounding box center [706, 181] width 66 height 17
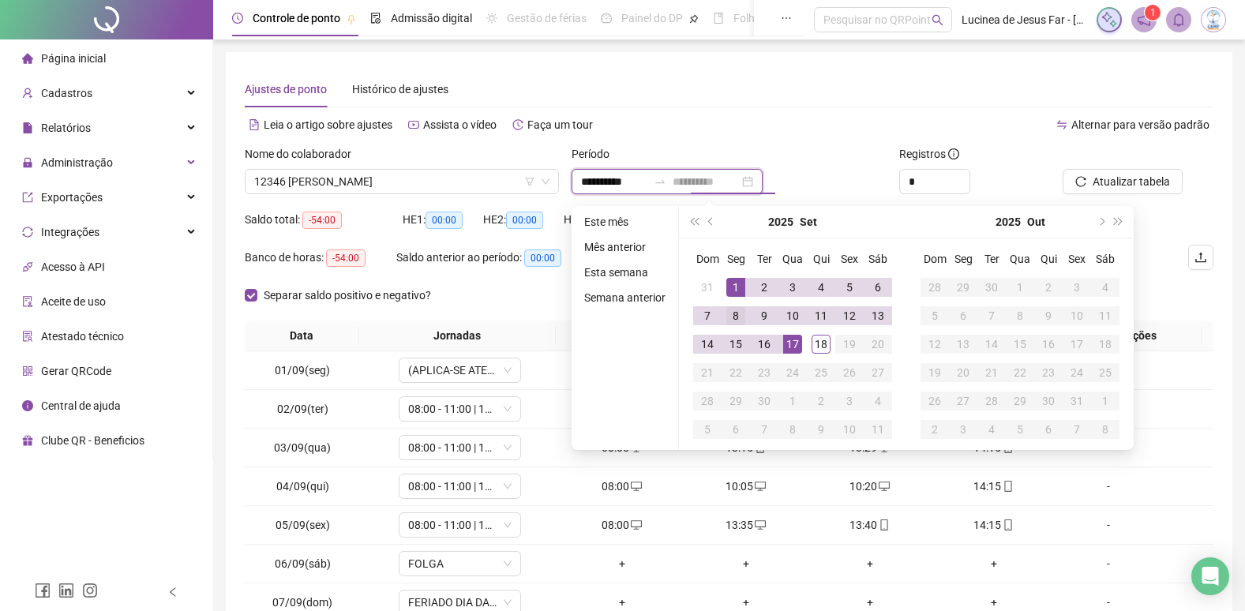
type input "**********"
click at [735, 318] on div "8" at bounding box center [736, 315] width 19 height 19
type input "**********"
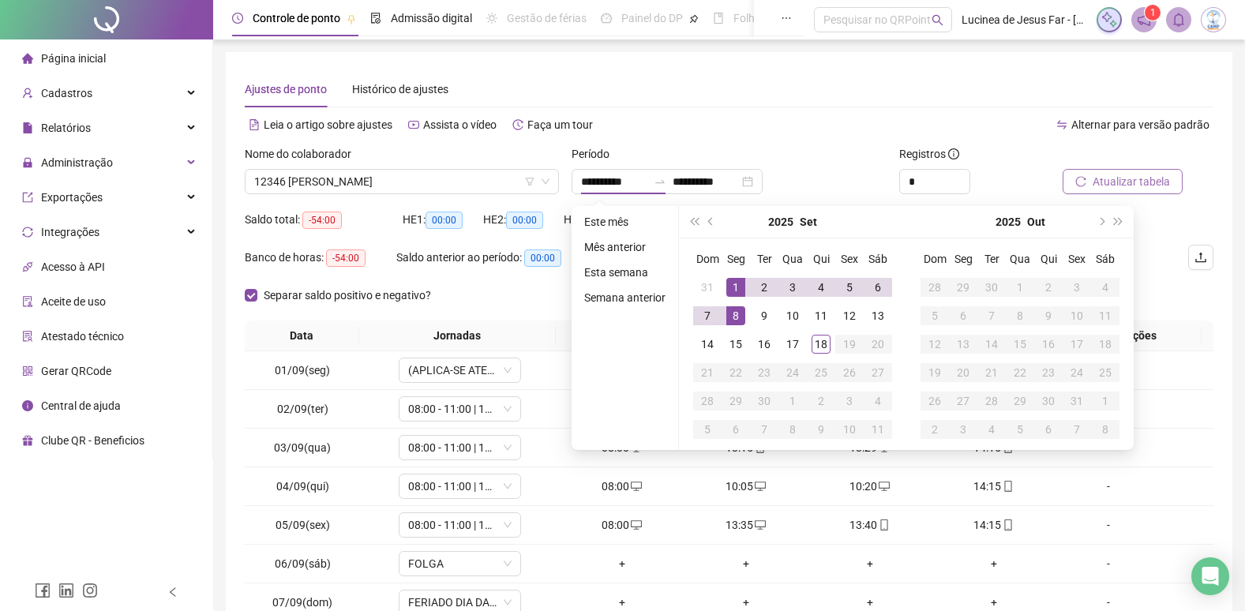
click at [1108, 178] on span "Atualizar tabela" at bounding box center [1131, 181] width 77 height 17
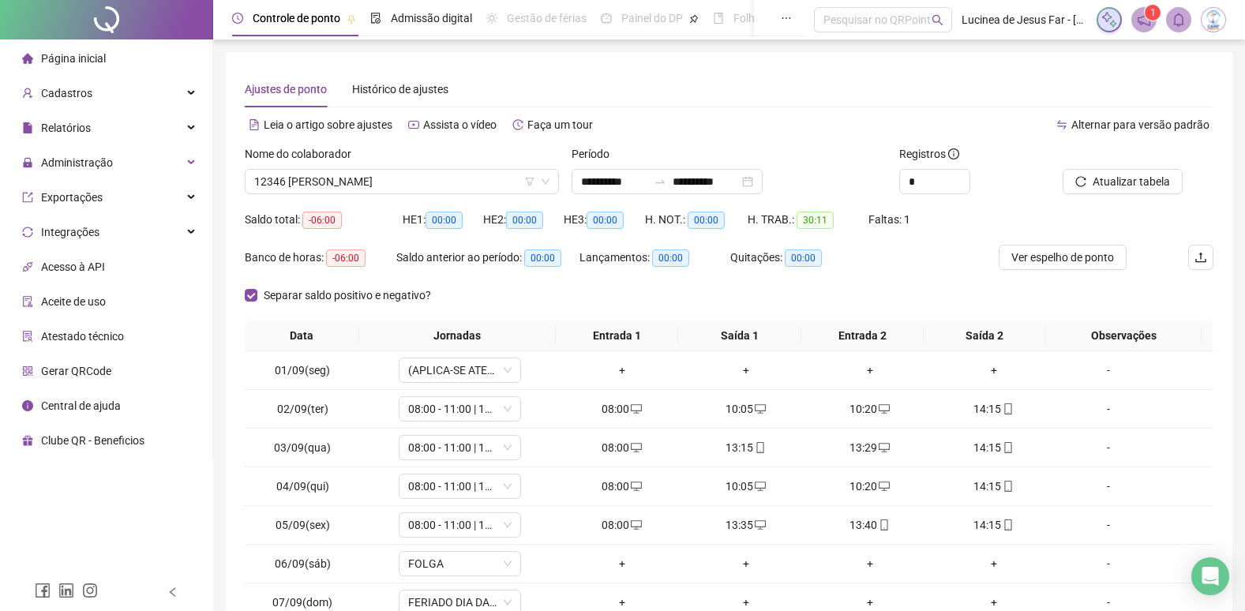
scroll to position [142, 0]
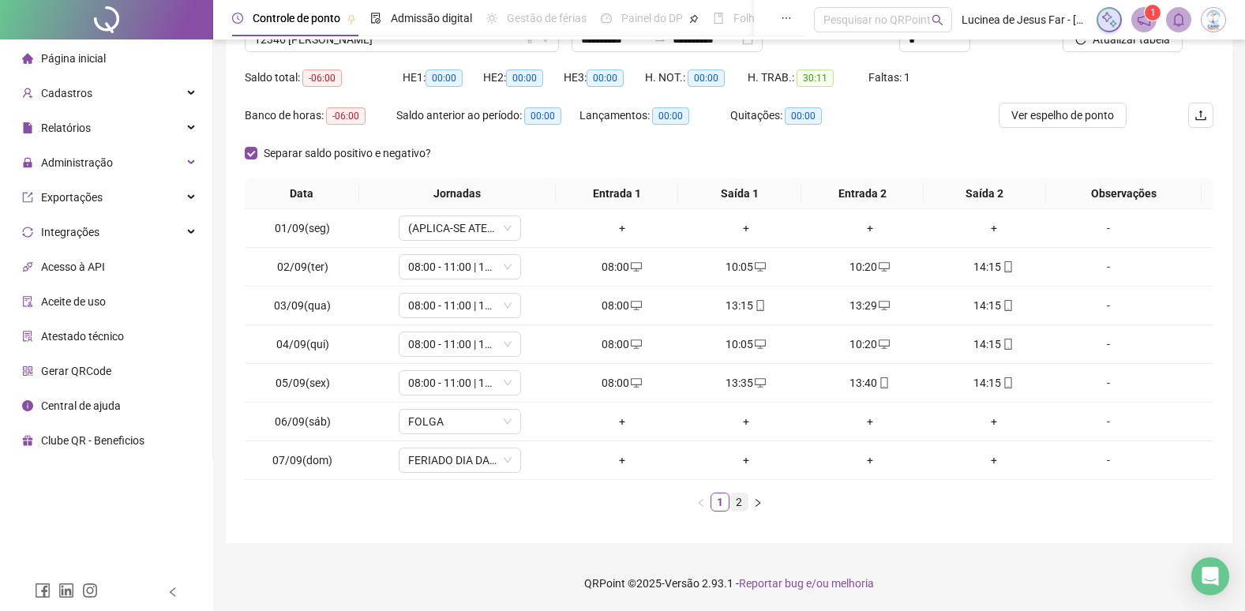
click at [743, 505] on link "2" at bounding box center [738, 502] width 17 height 17
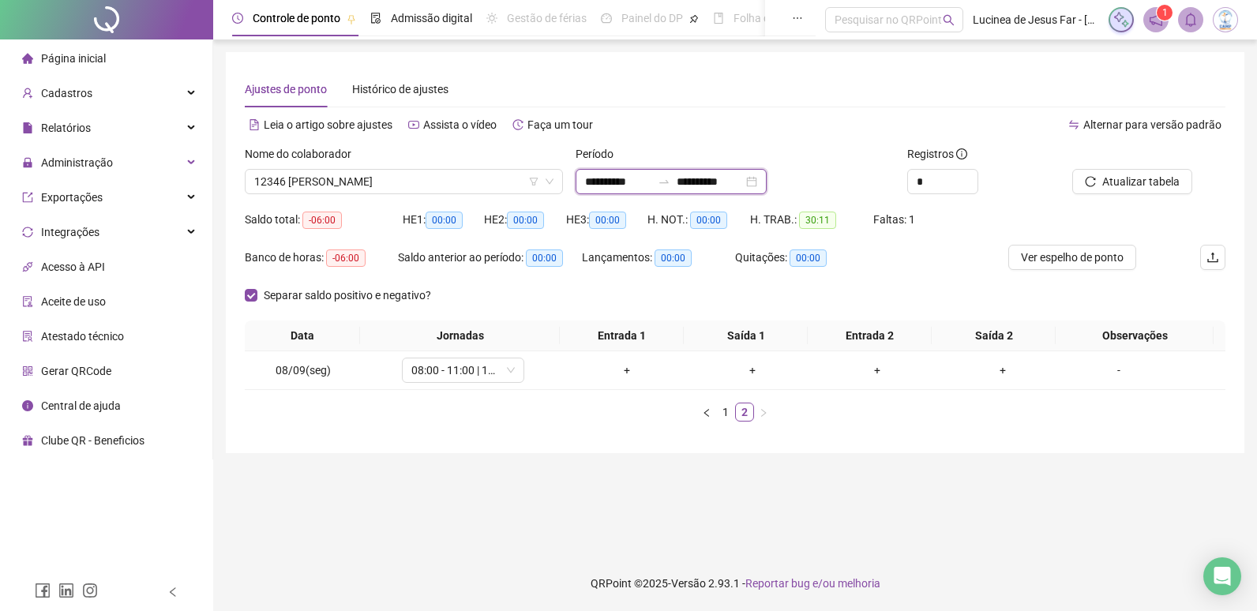
click at [638, 185] on input "**********" at bounding box center [618, 181] width 66 height 17
type input "**********"
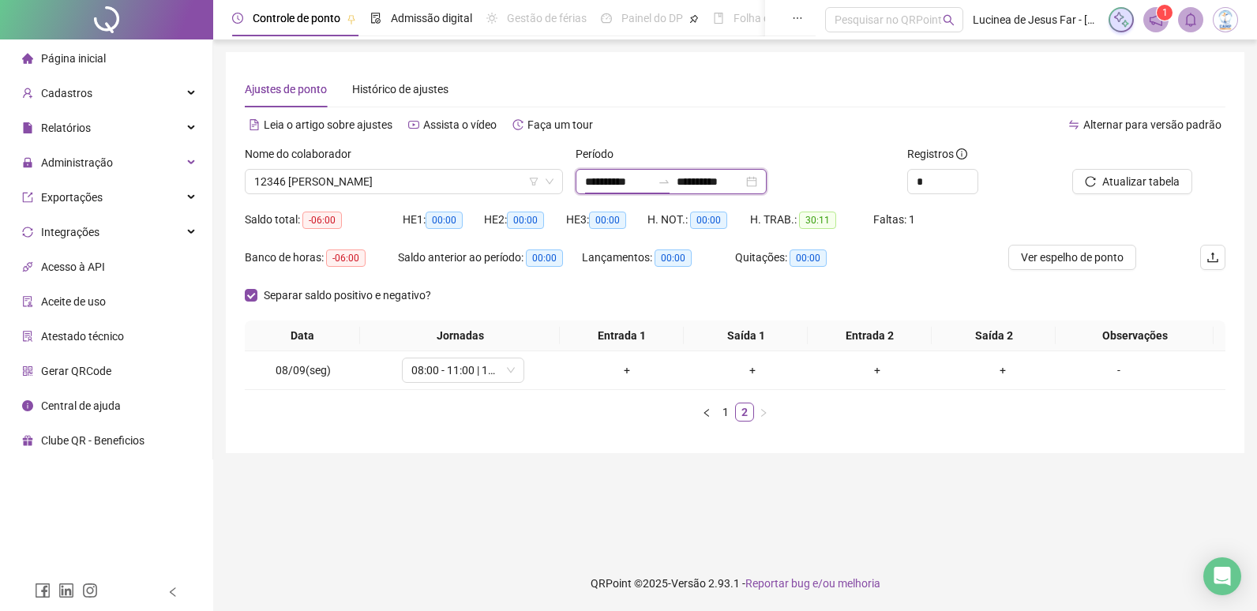
type input "**********"
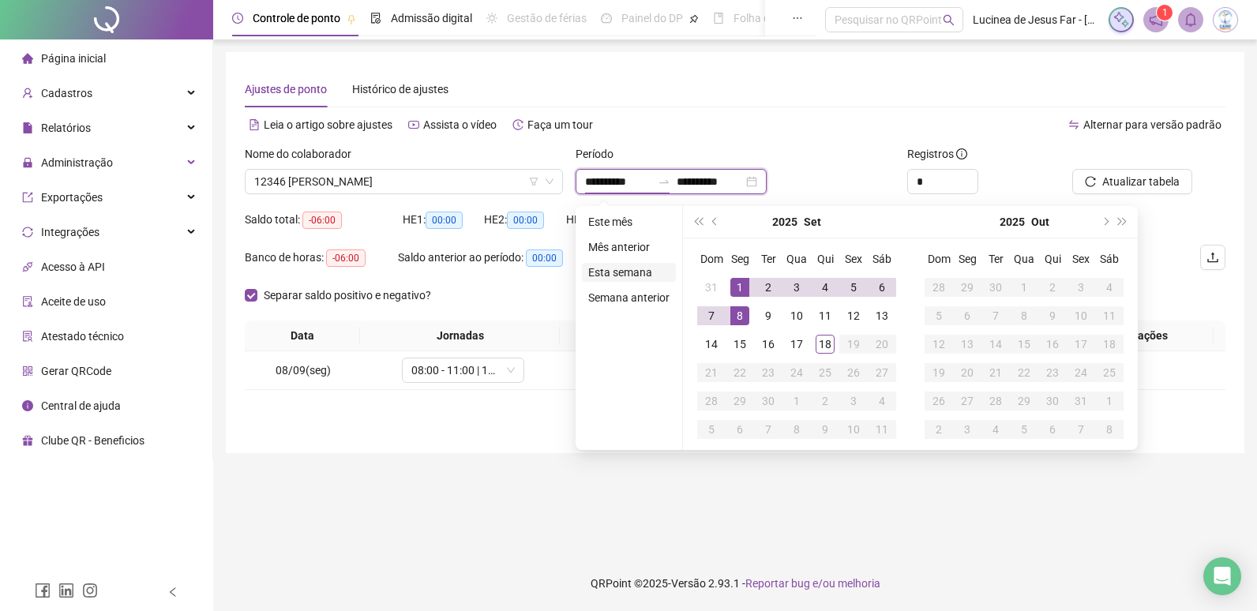
type input "**********"
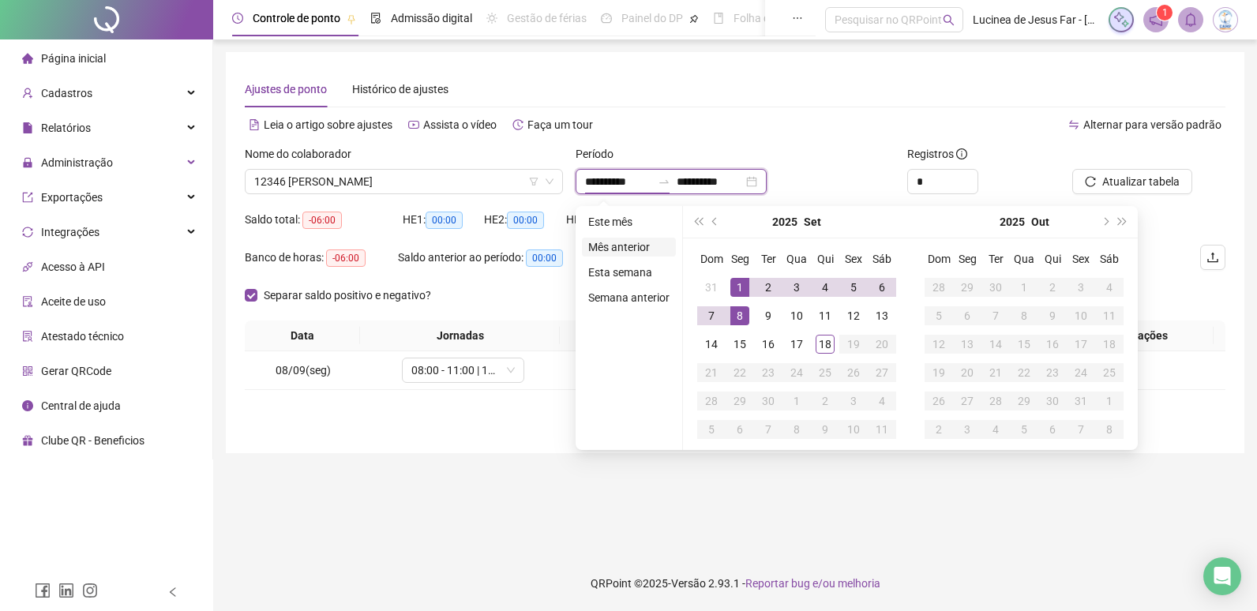
type input "**********"
click at [620, 244] on li "Mês anterior" at bounding box center [629, 247] width 94 height 19
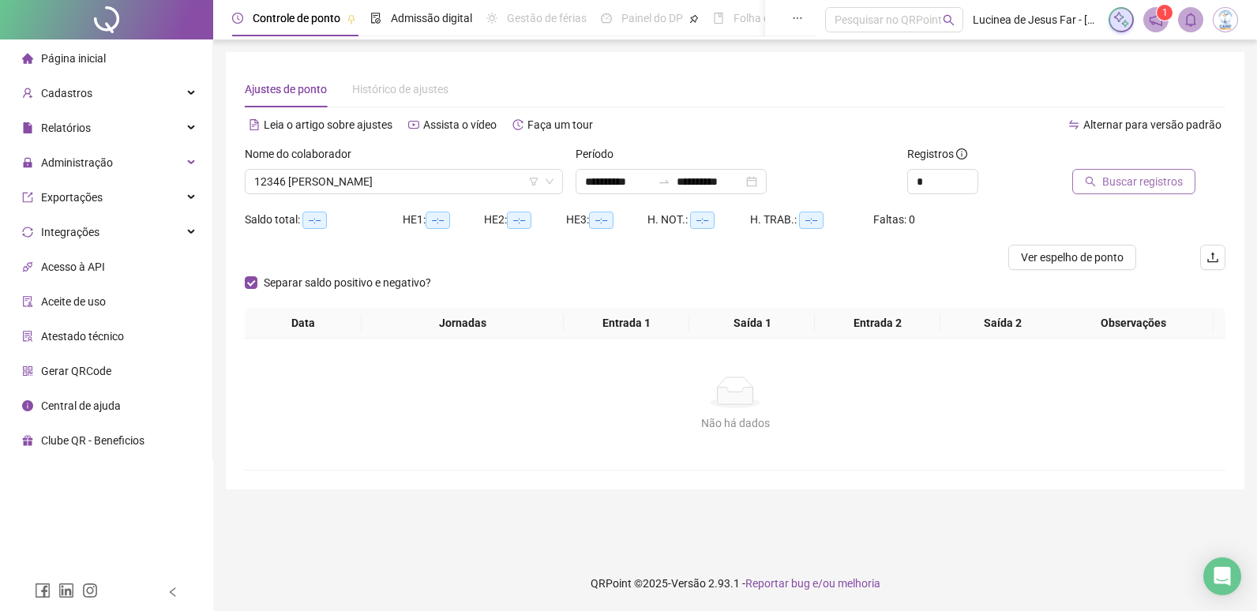
click at [1138, 179] on span "Buscar registros" at bounding box center [1142, 181] width 81 height 17
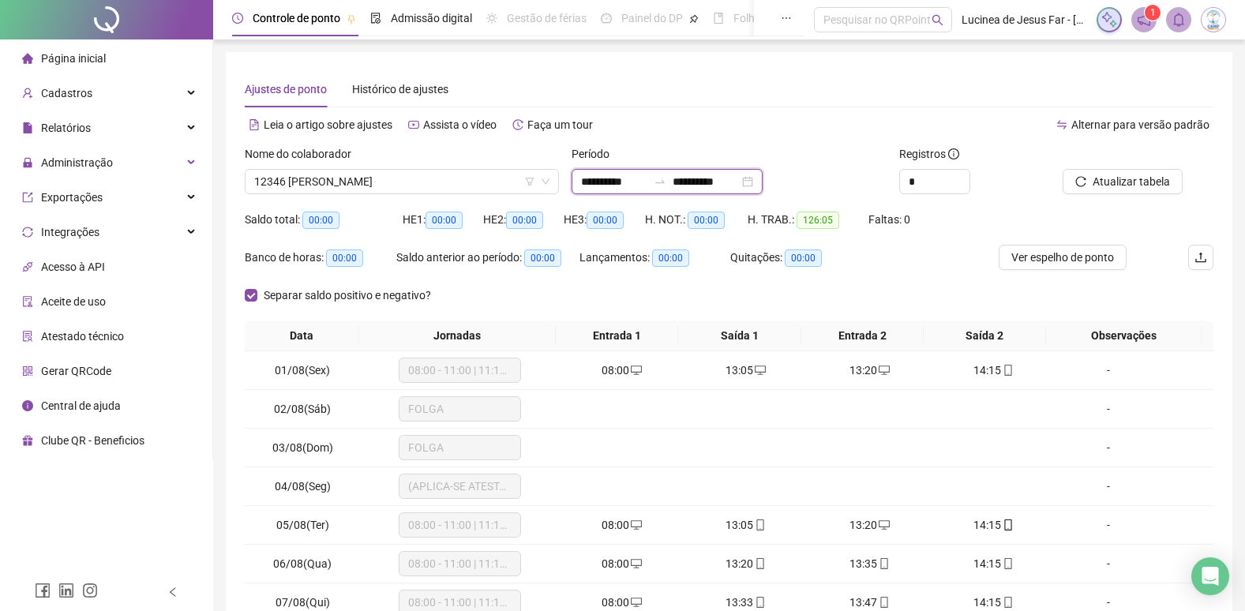
click at [648, 177] on input "**********" at bounding box center [614, 181] width 66 height 17
type input "**********"
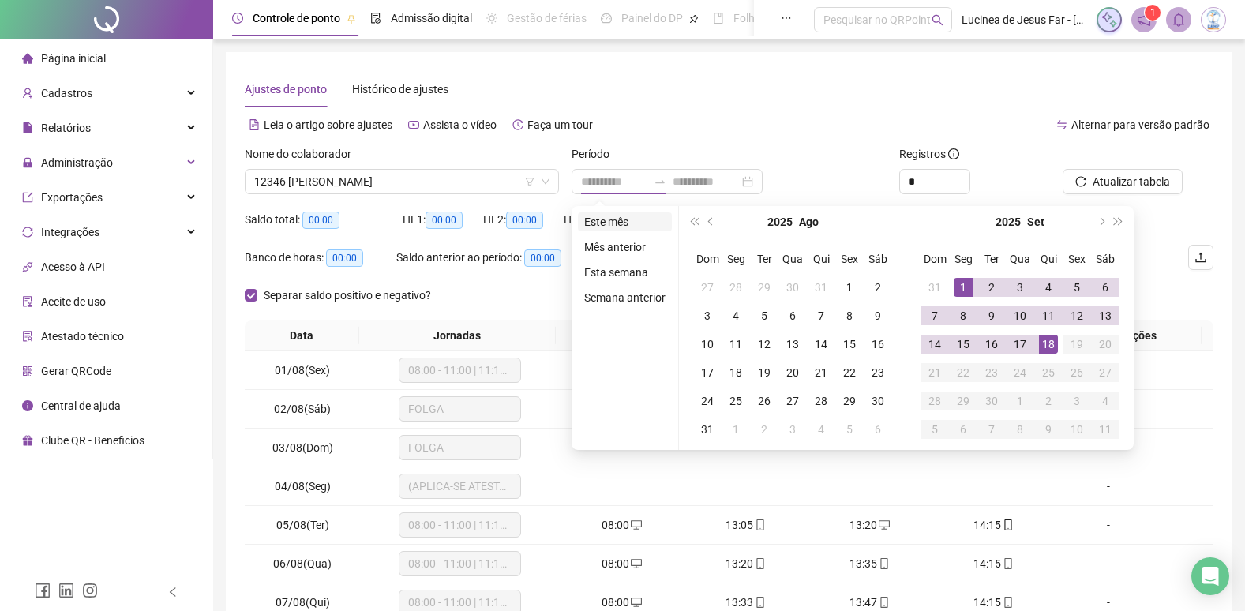
click at [628, 228] on li "Este mês" at bounding box center [625, 221] width 94 height 19
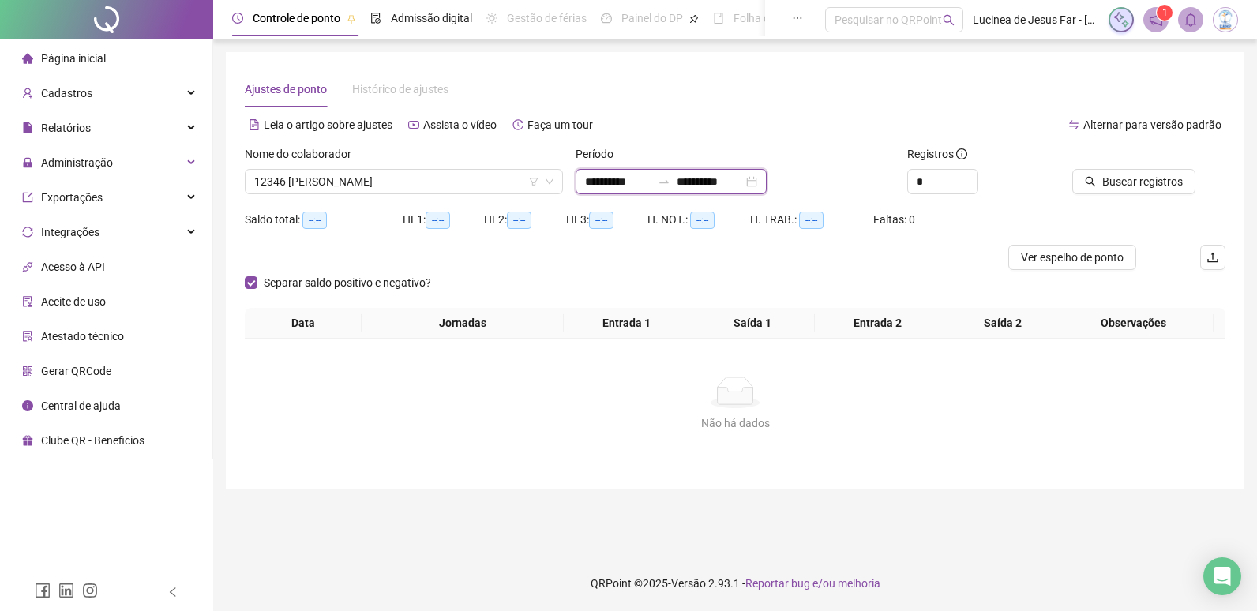
click at [711, 182] on input "**********" at bounding box center [710, 181] width 66 height 17
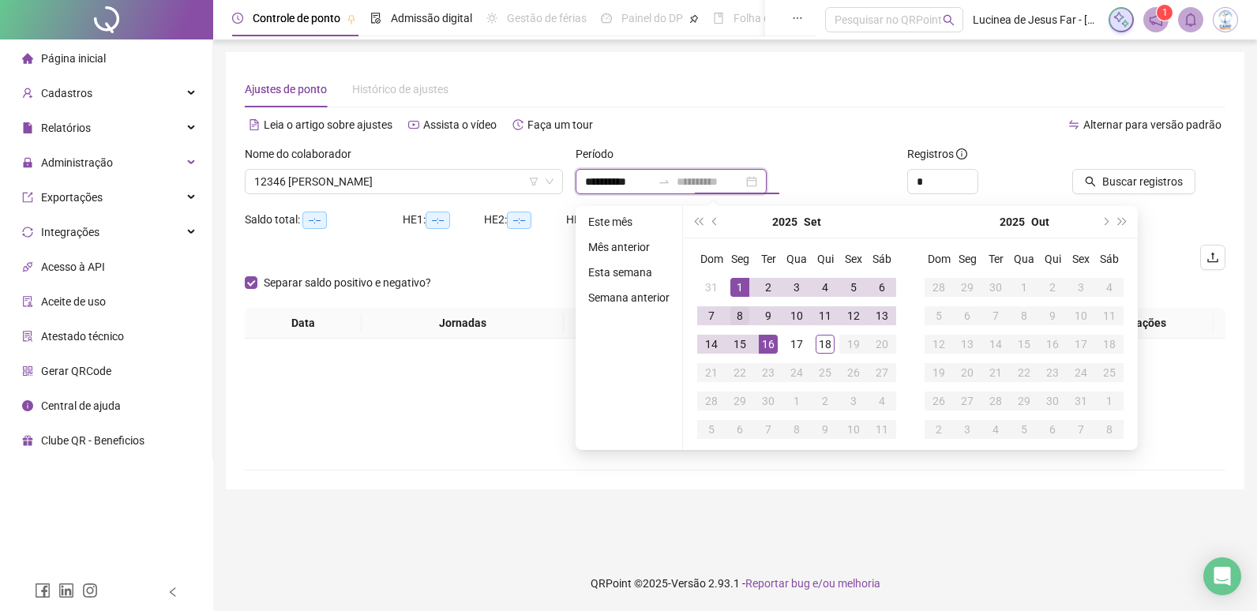
type input "**********"
click at [737, 316] on div "8" at bounding box center [739, 315] width 19 height 19
type input "**********"
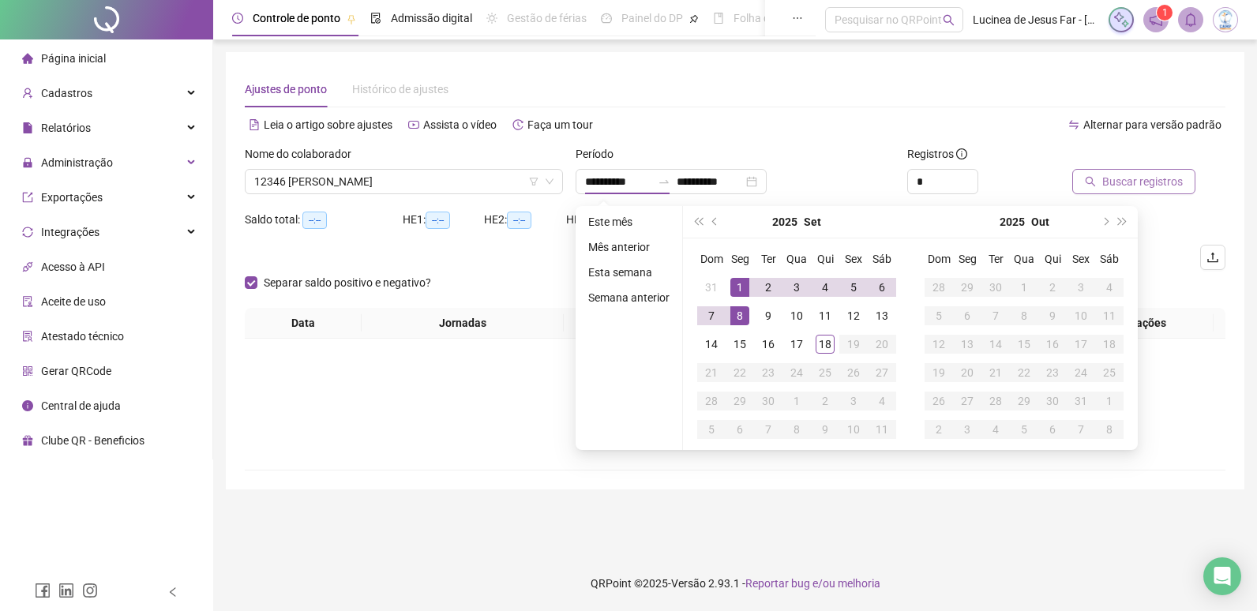
click at [1140, 183] on span "Buscar registros" at bounding box center [1142, 181] width 81 height 17
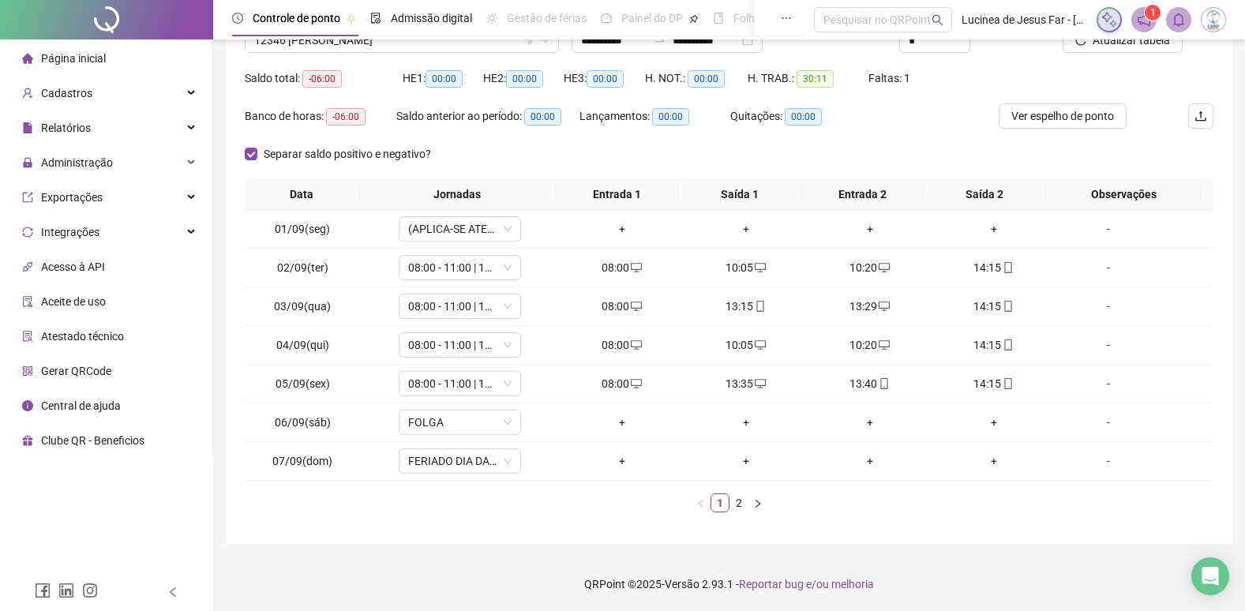
scroll to position [142, 0]
click at [747, 504] on link "2" at bounding box center [738, 502] width 17 height 17
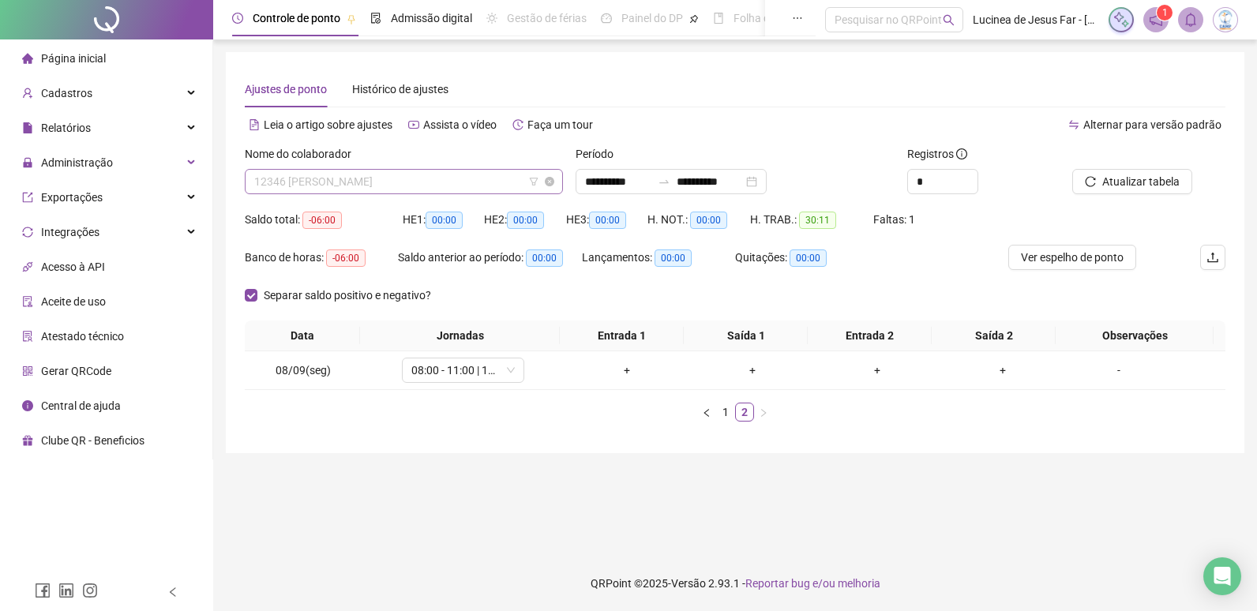
click at [399, 181] on span "12346 MARIA HELOISA DA SILVA OLIVEIRA SOUZA" at bounding box center [403, 182] width 299 height 24
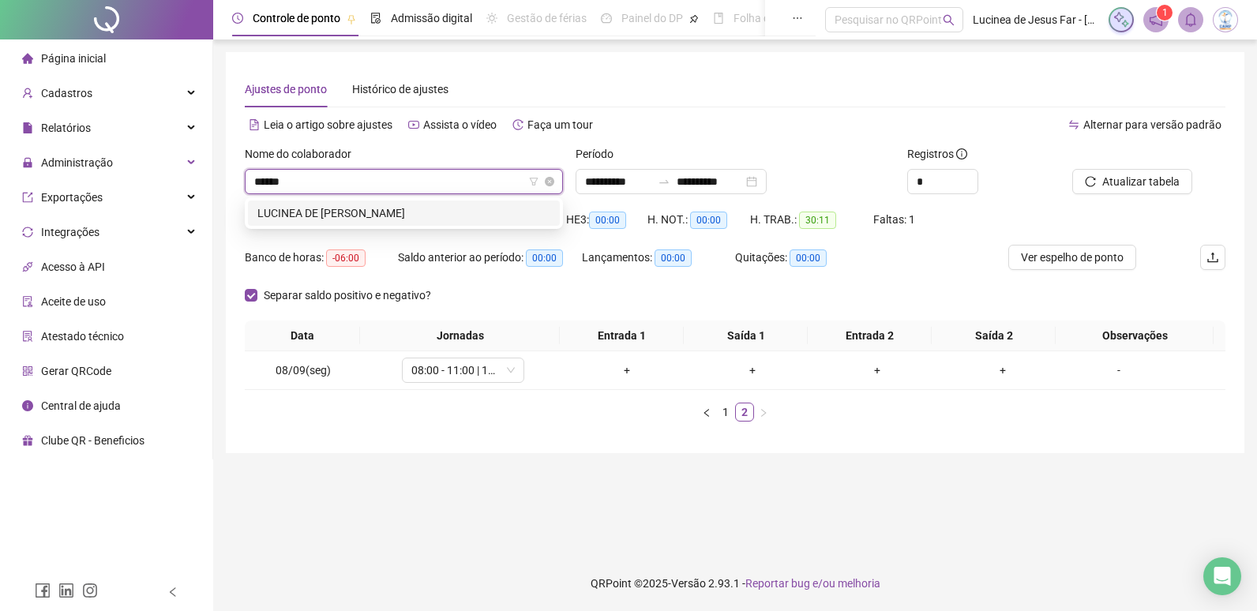
type input "*******"
click at [362, 208] on div "LUCINEA DE JESUS FARIAS" at bounding box center [403, 213] width 293 height 17
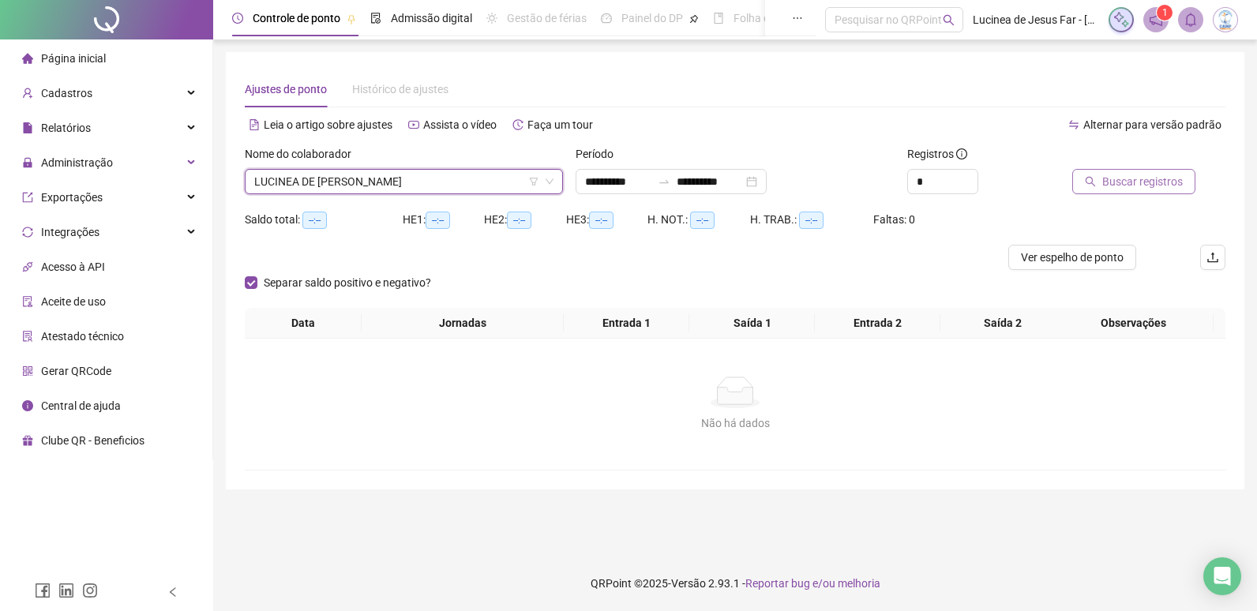
click at [1151, 182] on span "Buscar registros" at bounding box center [1142, 181] width 81 height 17
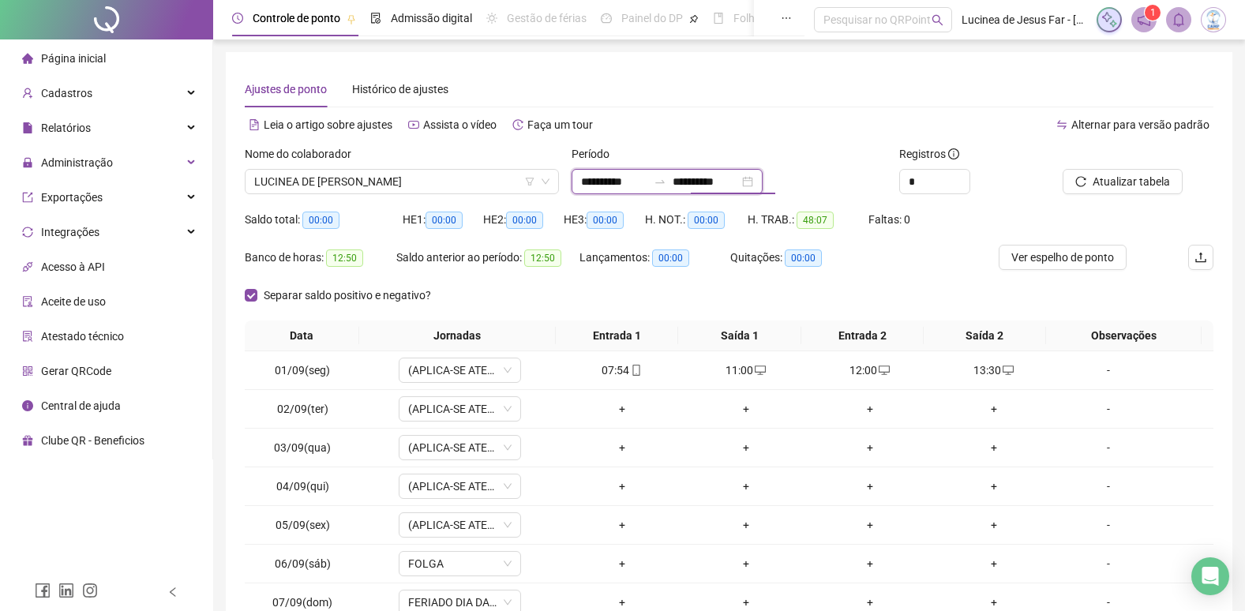
click at [739, 182] on input "**********" at bounding box center [706, 181] width 66 height 17
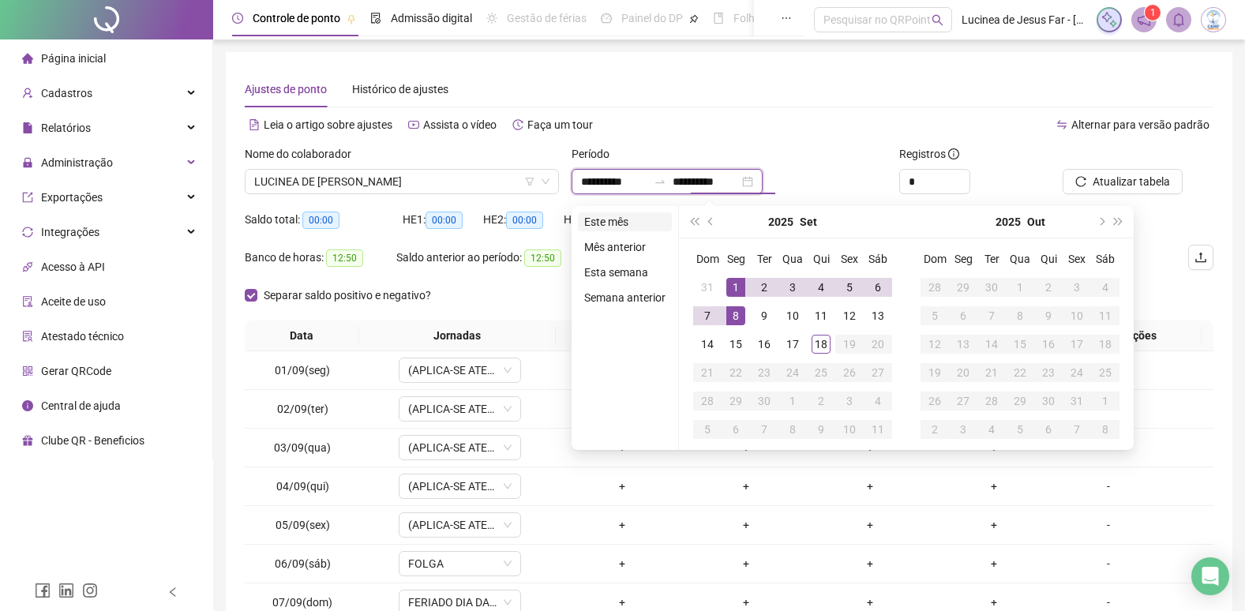
type input "**********"
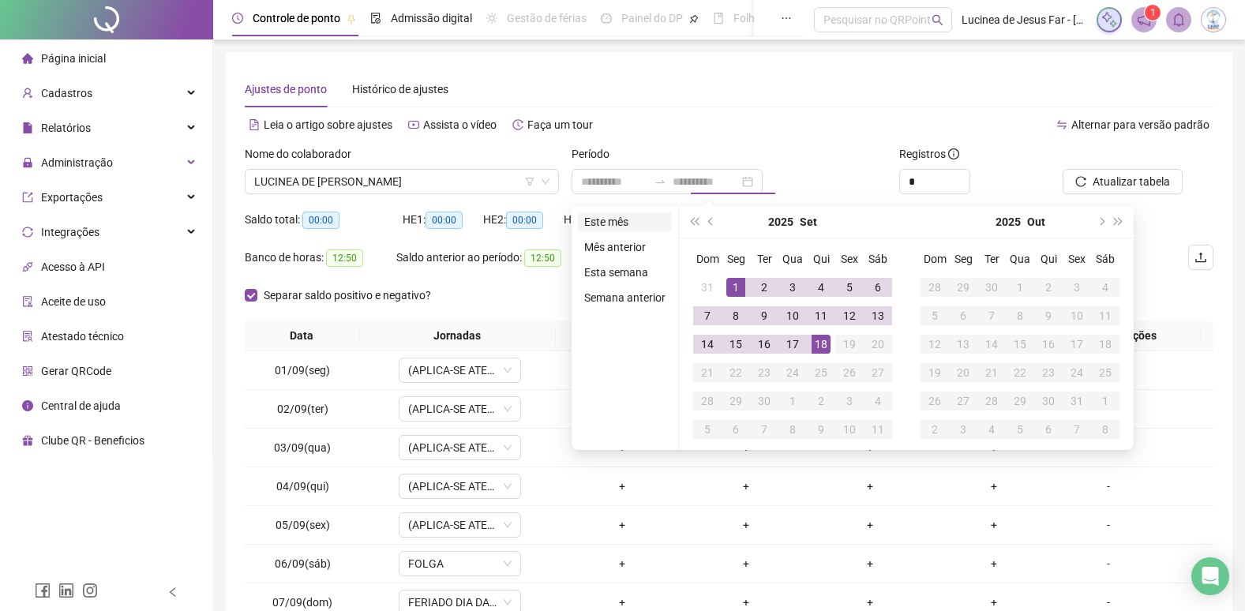
click at [621, 220] on li "Este mês" at bounding box center [625, 221] width 94 height 19
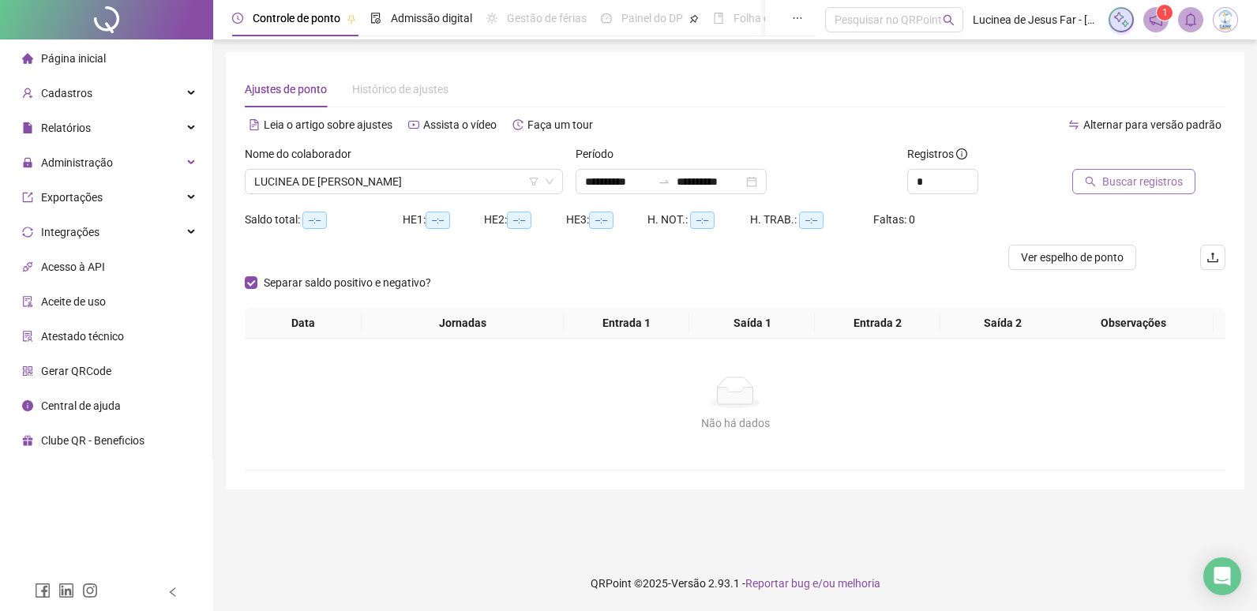
click at [1112, 179] on span "Buscar registros" at bounding box center [1142, 181] width 81 height 17
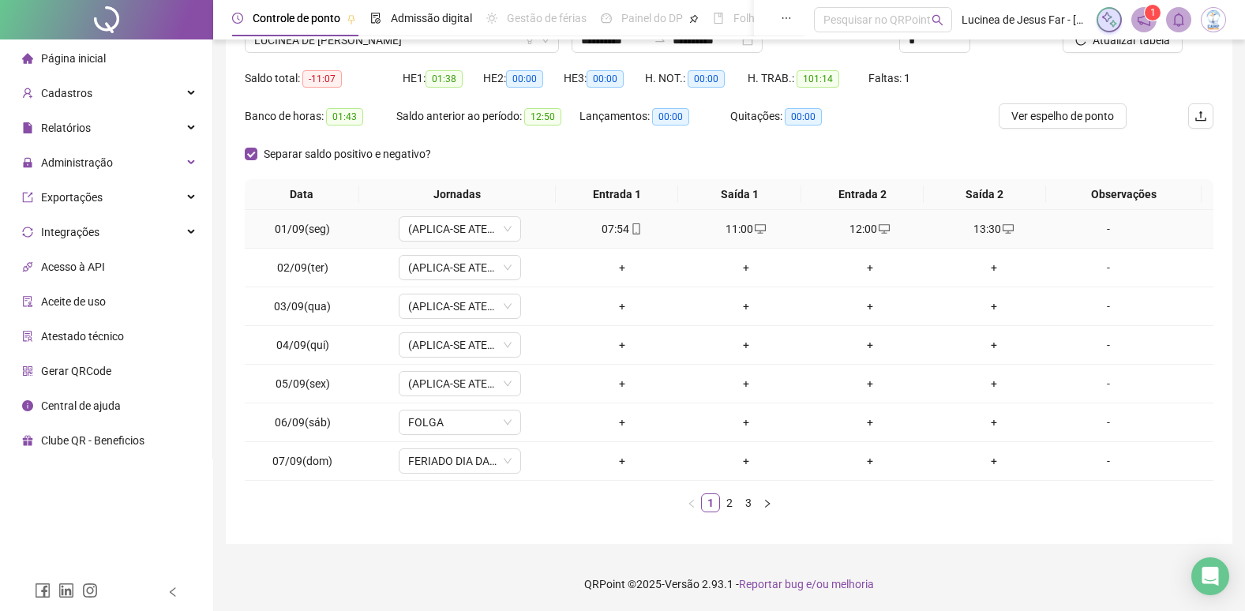
scroll to position [142, 0]
click at [768, 508] on icon "right" at bounding box center [767, 502] width 9 height 9
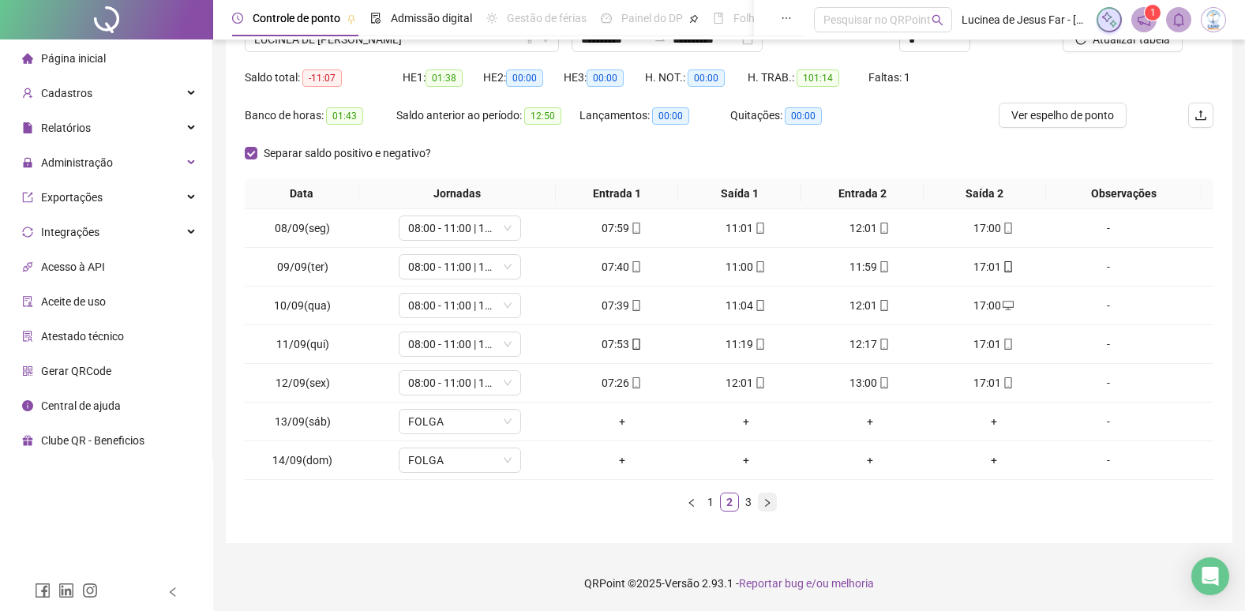
click at [768, 508] on icon "right" at bounding box center [767, 502] width 9 height 9
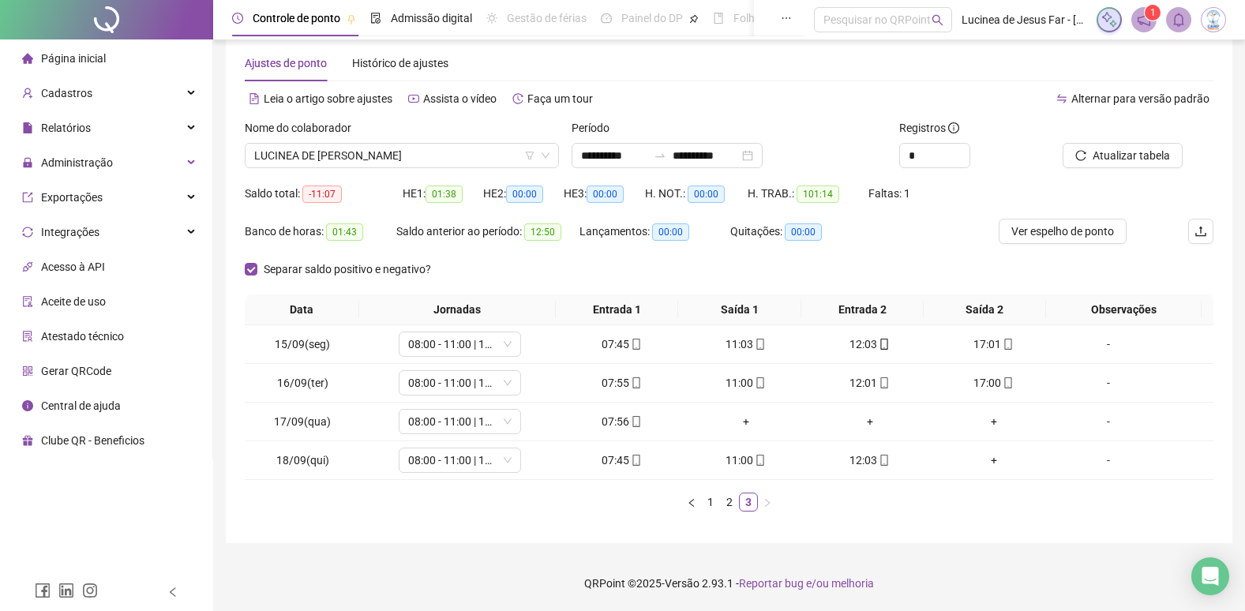
scroll to position [26, 0]
click at [740, 423] on div "+" at bounding box center [745, 421] width 111 height 17
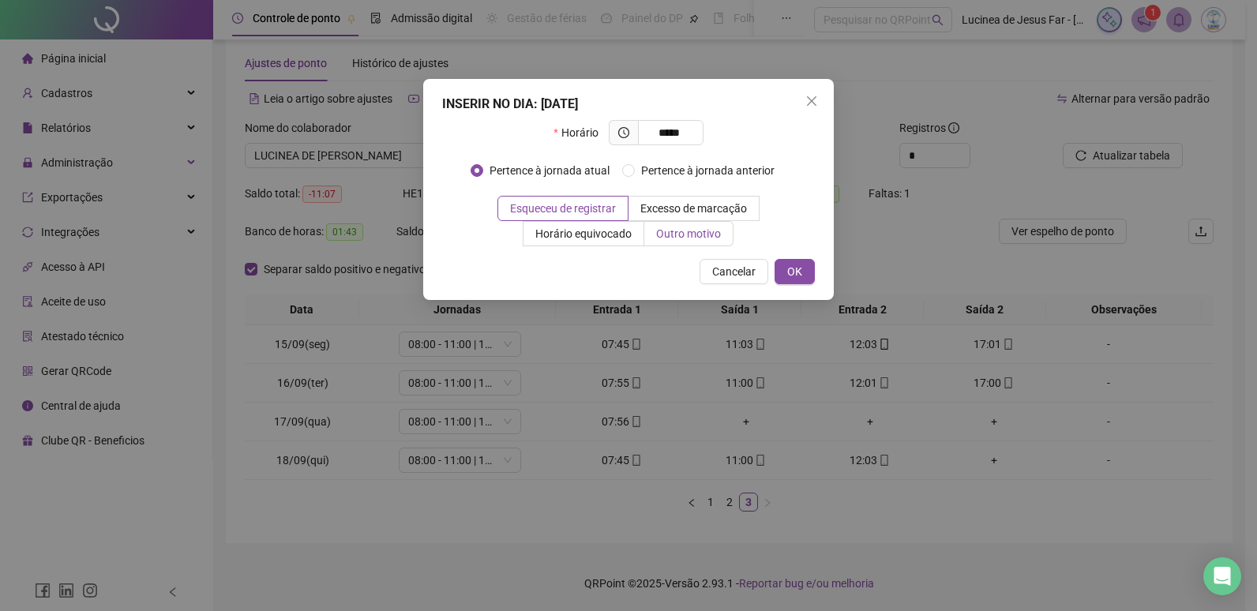
type input "*****"
click at [699, 237] on span "Outro motivo" at bounding box center [688, 233] width 65 height 13
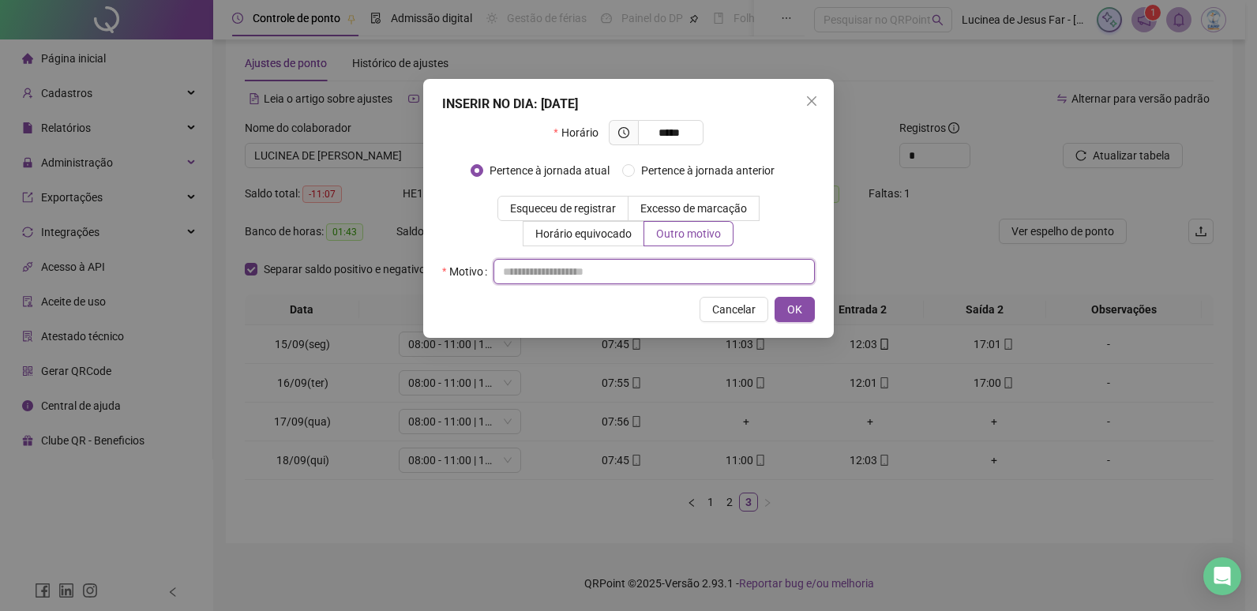
click at [587, 271] on input "text" at bounding box center [654, 271] width 321 height 25
drag, startPoint x: 633, startPoint y: 268, endPoint x: 467, endPoint y: 275, distance: 165.2
click at [467, 275] on div "**********" at bounding box center [628, 271] width 373 height 25
type input "**********"
click at [774, 304] on div "Cancelar OK" at bounding box center [628, 309] width 373 height 25
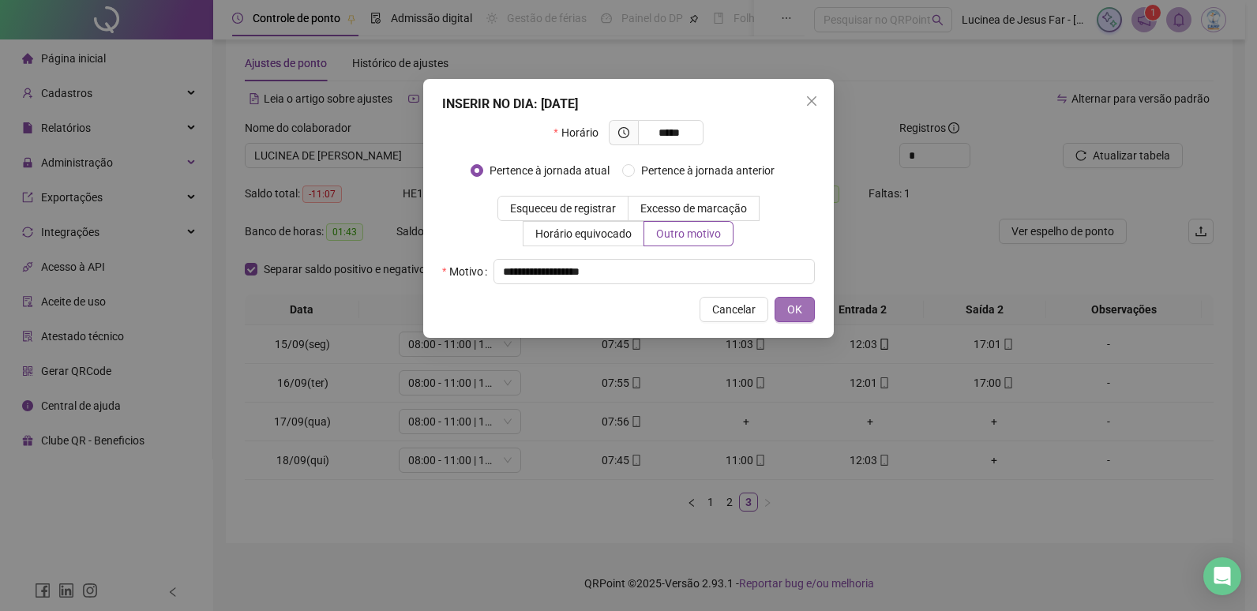
click at [793, 305] on span "OK" at bounding box center [794, 309] width 15 height 17
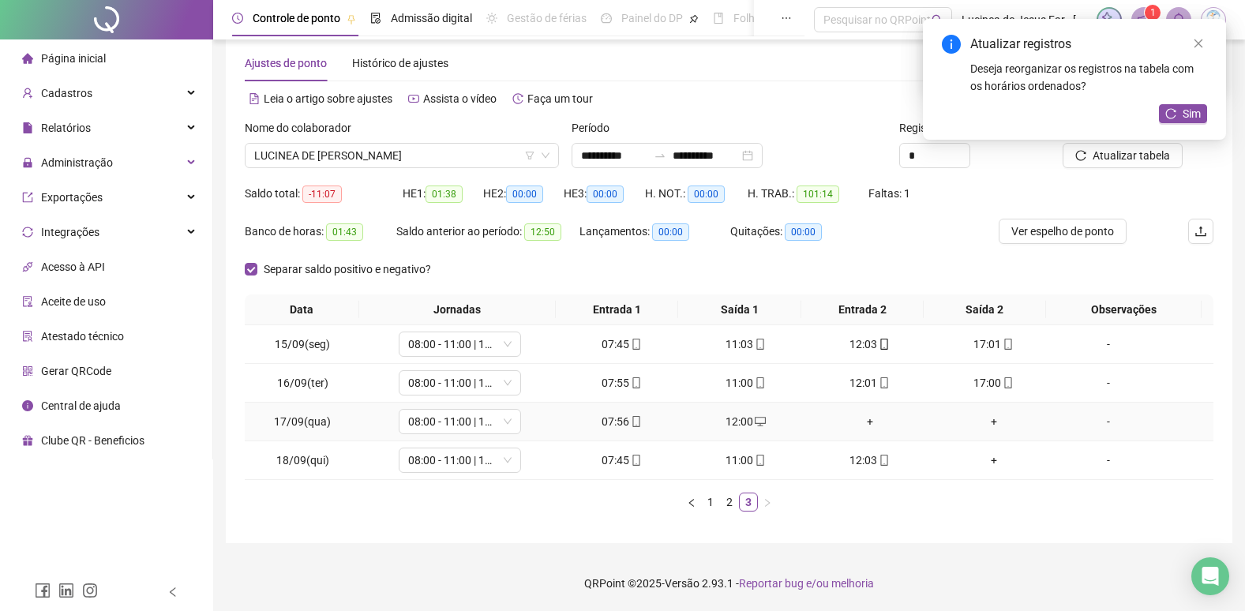
click at [863, 419] on div "+" at bounding box center [869, 421] width 111 height 17
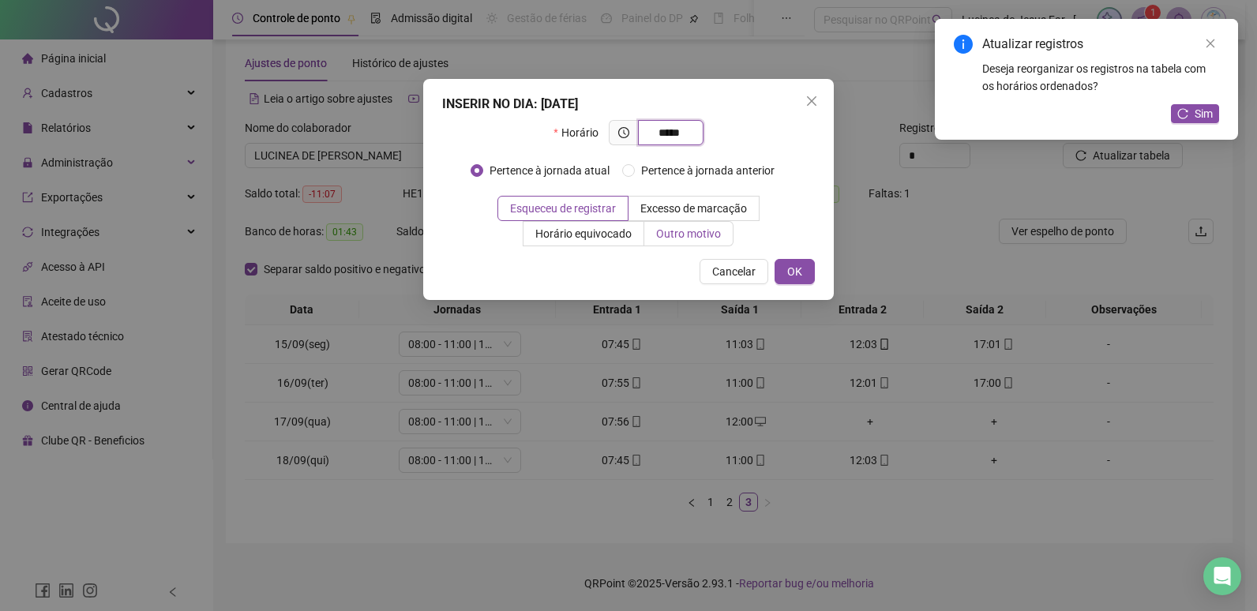
type input "*****"
click at [660, 227] on span "Outro motivo" at bounding box center [688, 233] width 65 height 13
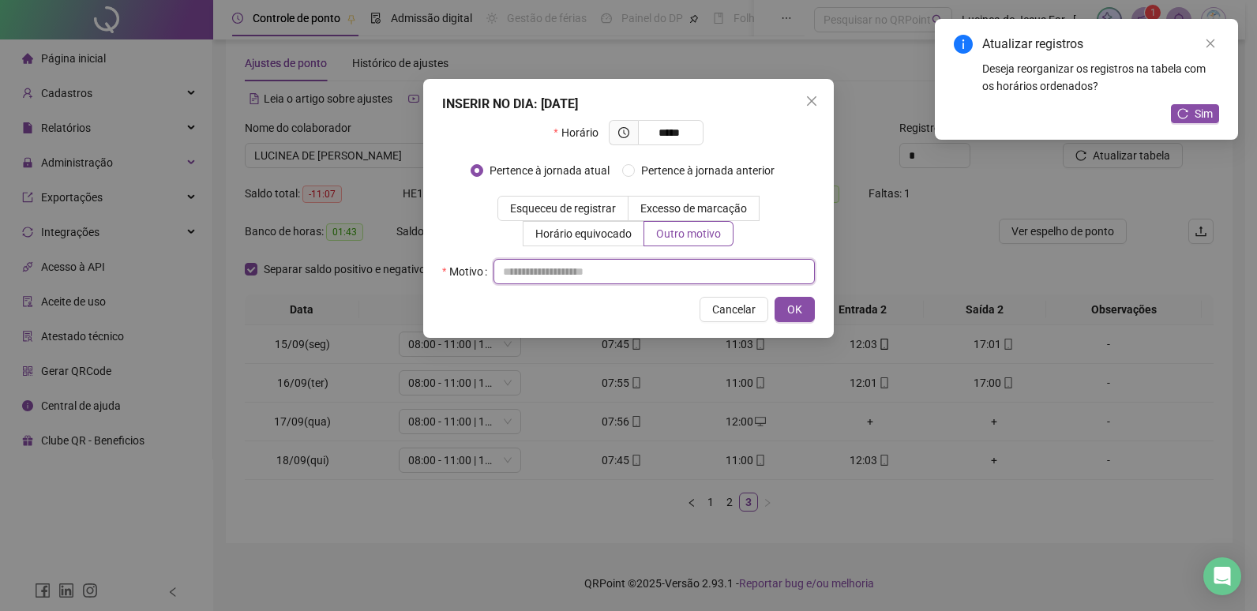
click at [567, 274] on input "text" at bounding box center [654, 271] width 321 height 25
paste input "**********"
type input "**********"
click at [794, 313] on span "OK" at bounding box center [794, 309] width 15 height 17
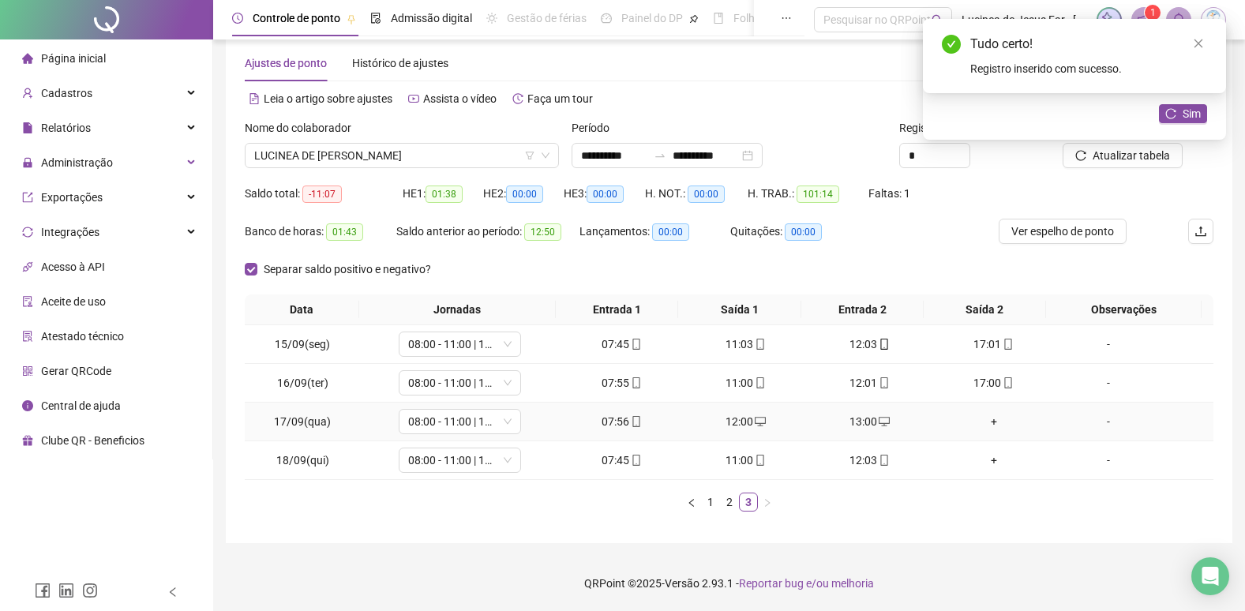
click at [984, 421] on div "+" at bounding box center [993, 421] width 111 height 17
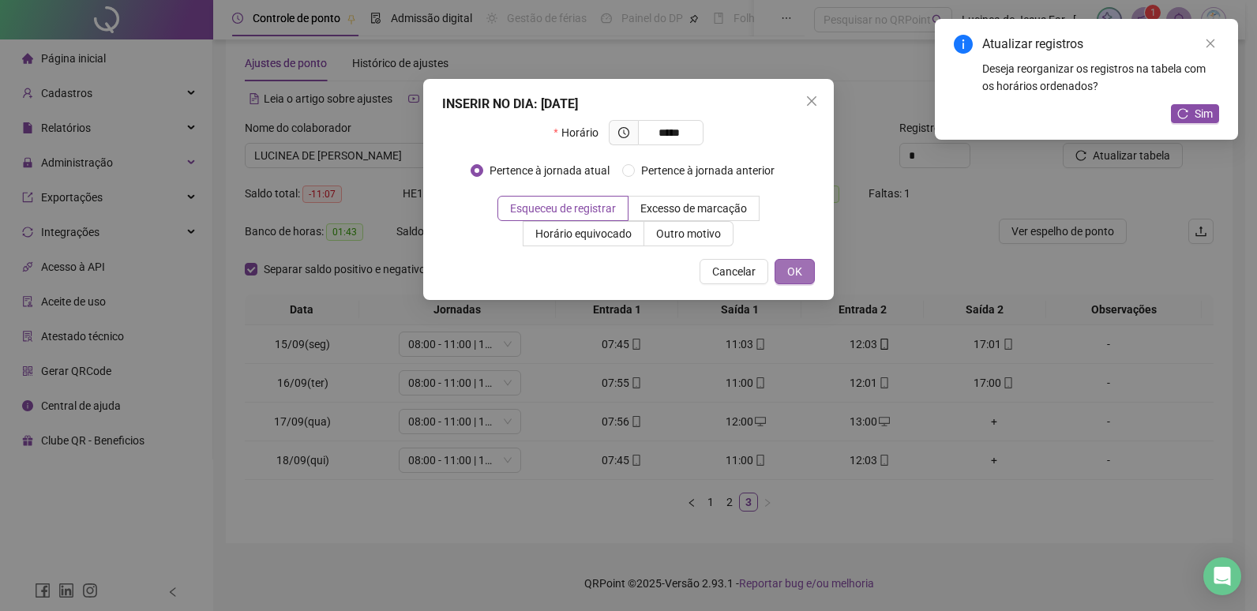
type input "*****"
click at [797, 276] on span "OK" at bounding box center [794, 271] width 15 height 17
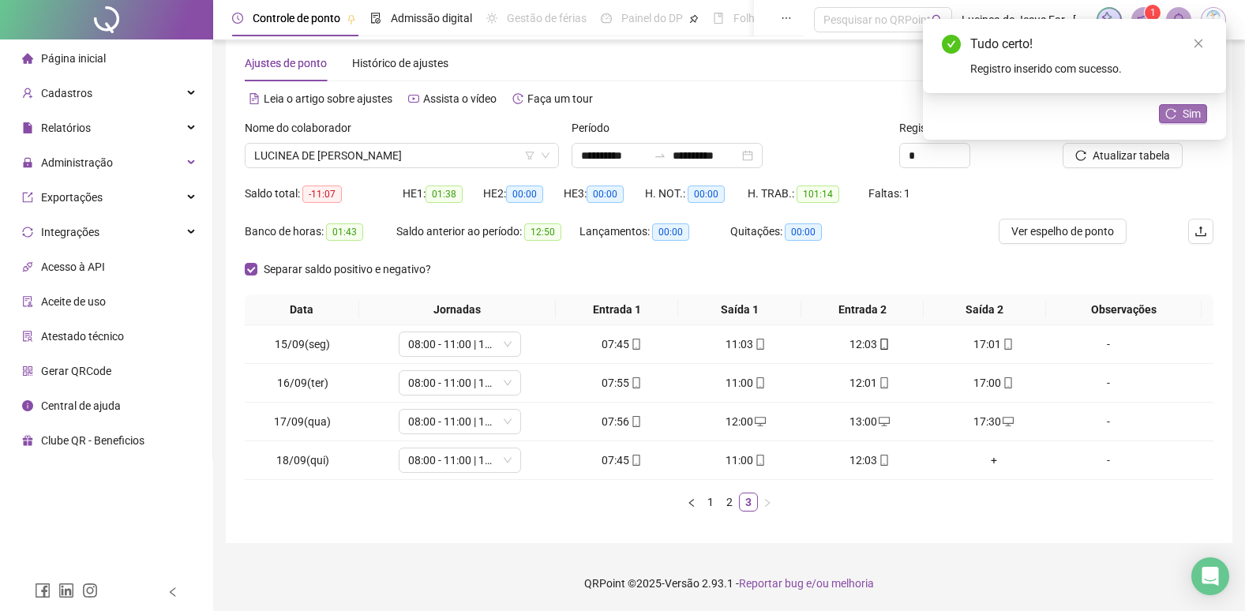
click at [1203, 115] on button "Sim" at bounding box center [1183, 113] width 48 height 19
click at [1205, 46] on link "Close" at bounding box center [1198, 43] width 17 height 17
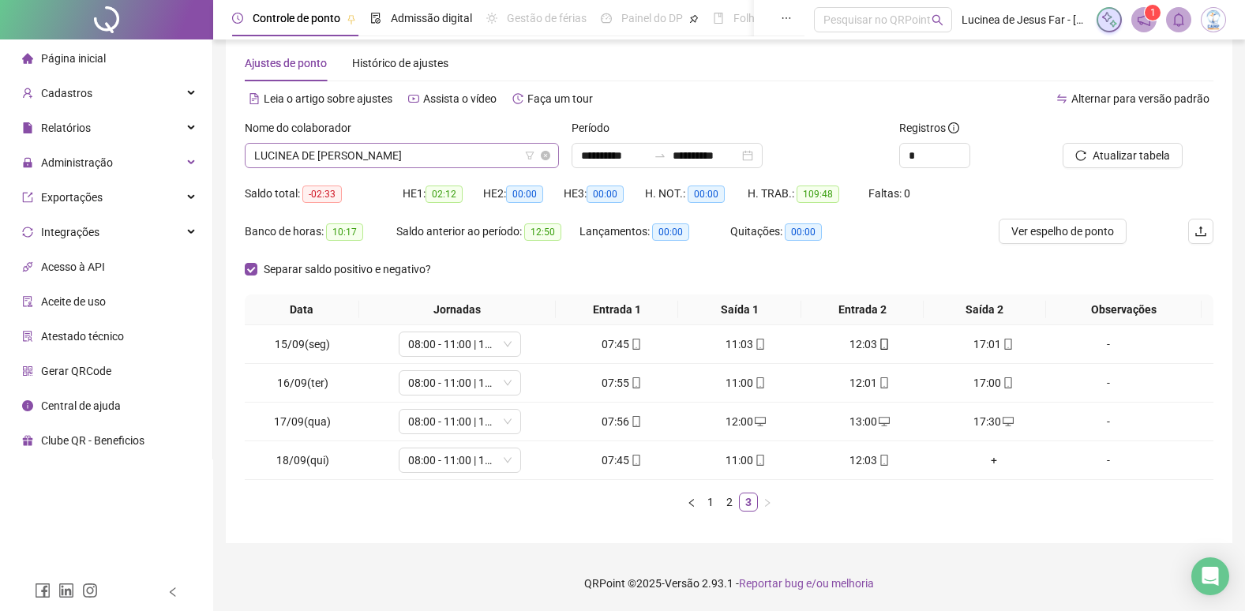
click at [442, 152] on span "LUCINEA DE JESUS FARIAS" at bounding box center [401, 156] width 295 height 24
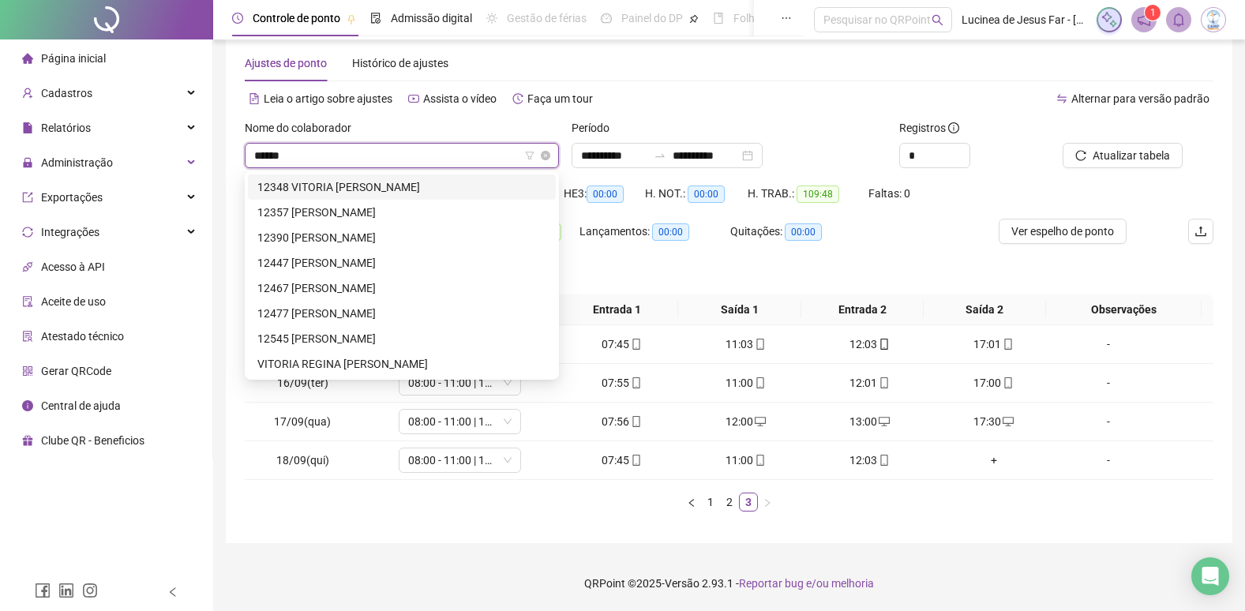
scroll to position [0, 0]
type input "*******"
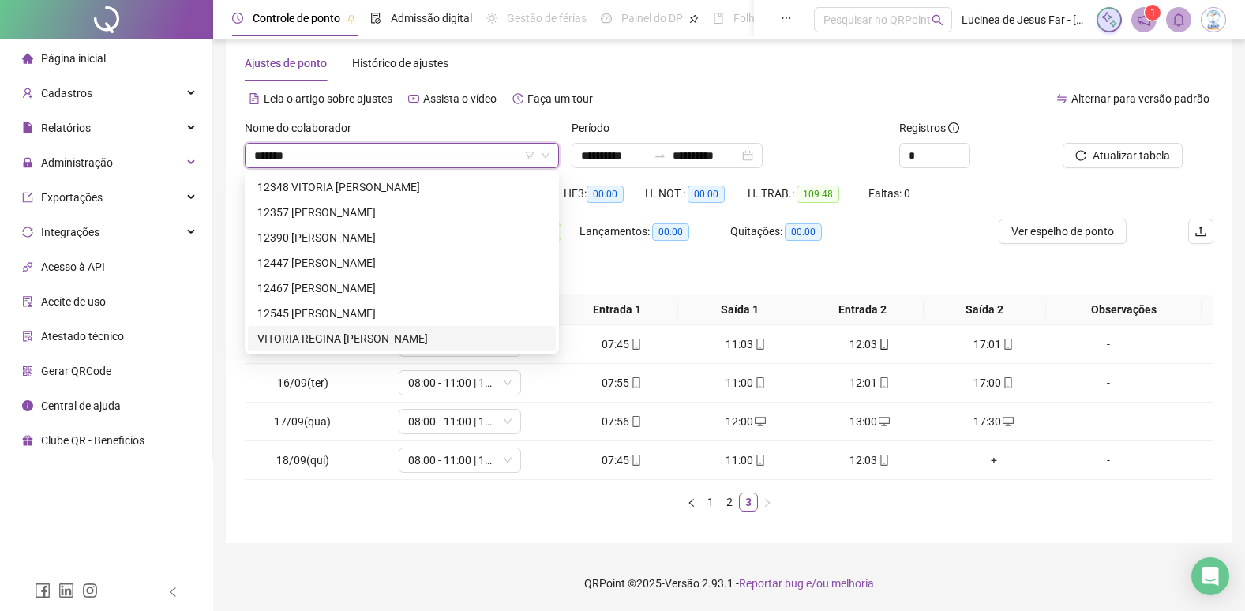
click at [433, 330] on div "VITORIA REGINA TEODORO DE AZEVEDO GALLE" at bounding box center [401, 338] width 289 height 17
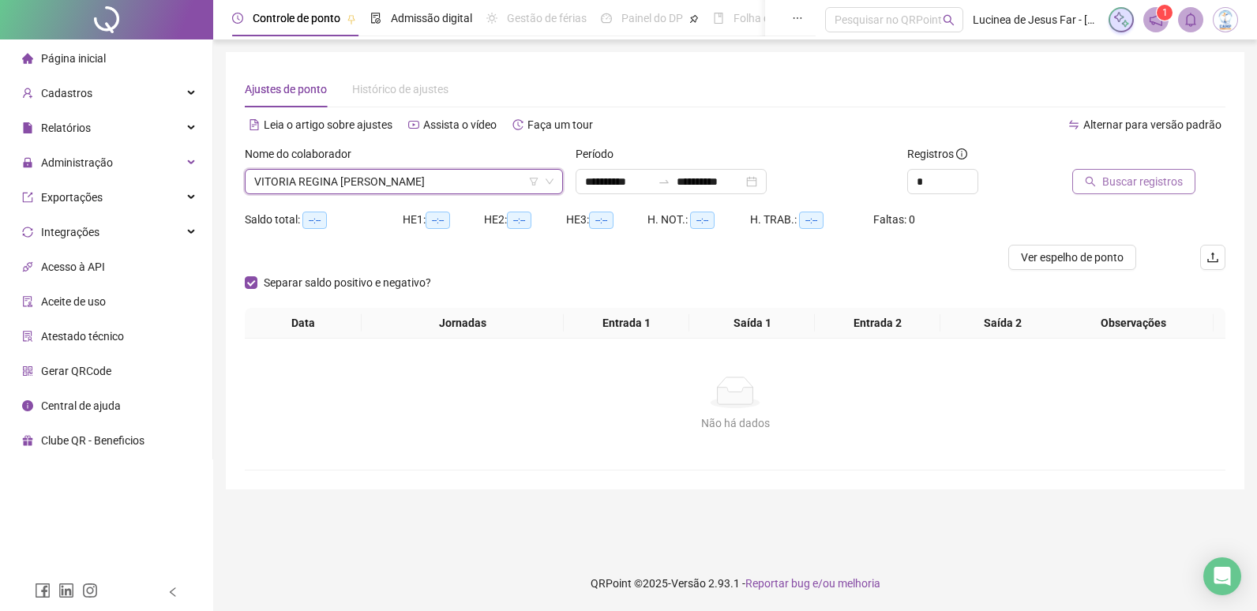
click at [1157, 183] on span "Buscar registros" at bounding box center [1142, 181] width 81 height 17
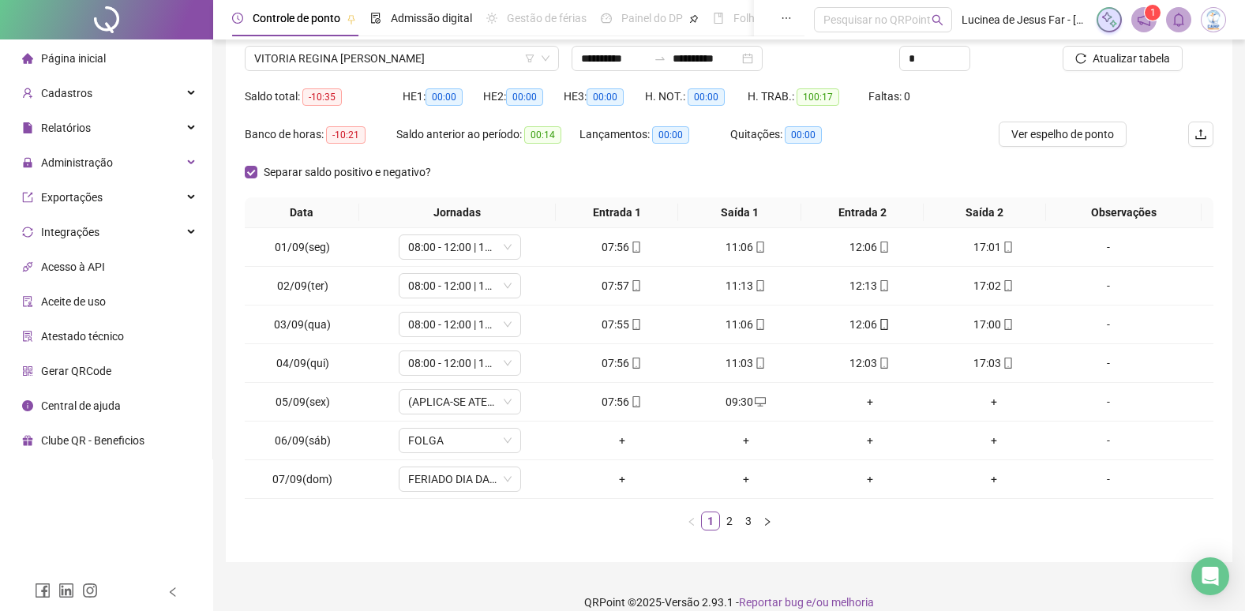
scroll to position [142, 0]
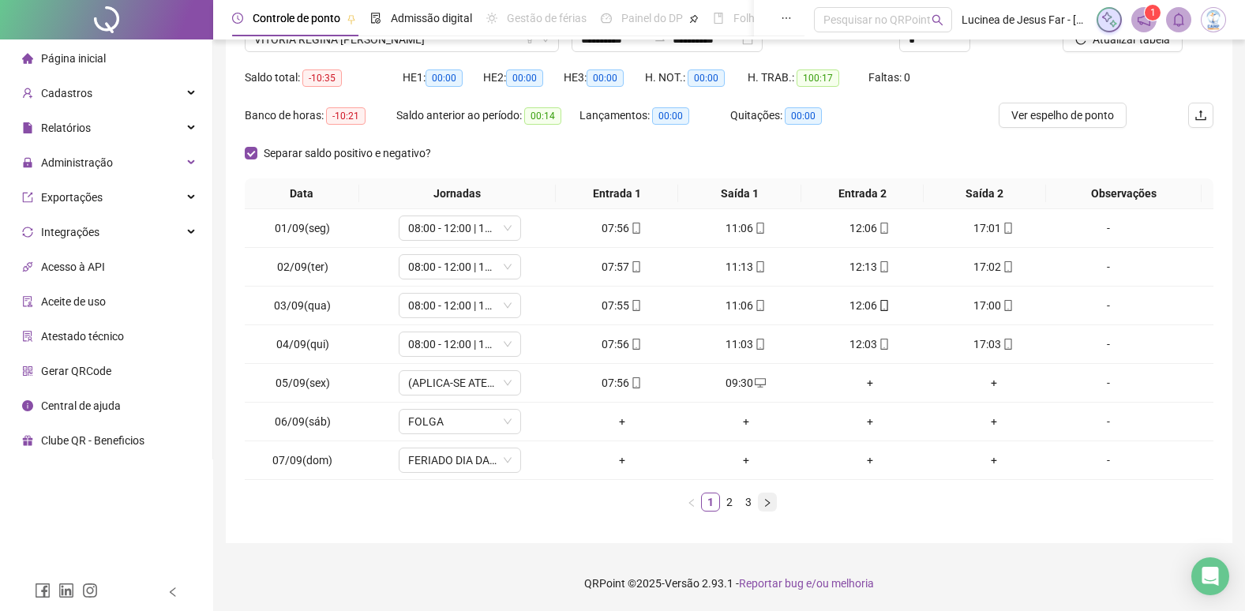
click at [770, 505] on icon "right" at bounding box center [767, 502] width 9 height 9
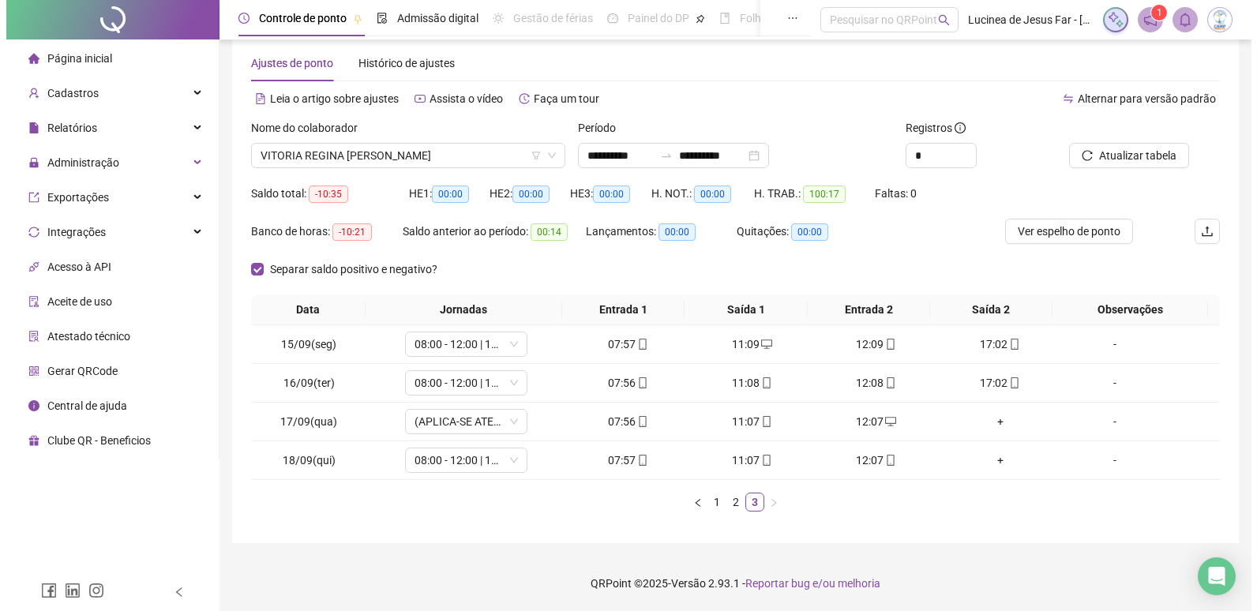
scroll to position [26, 0]
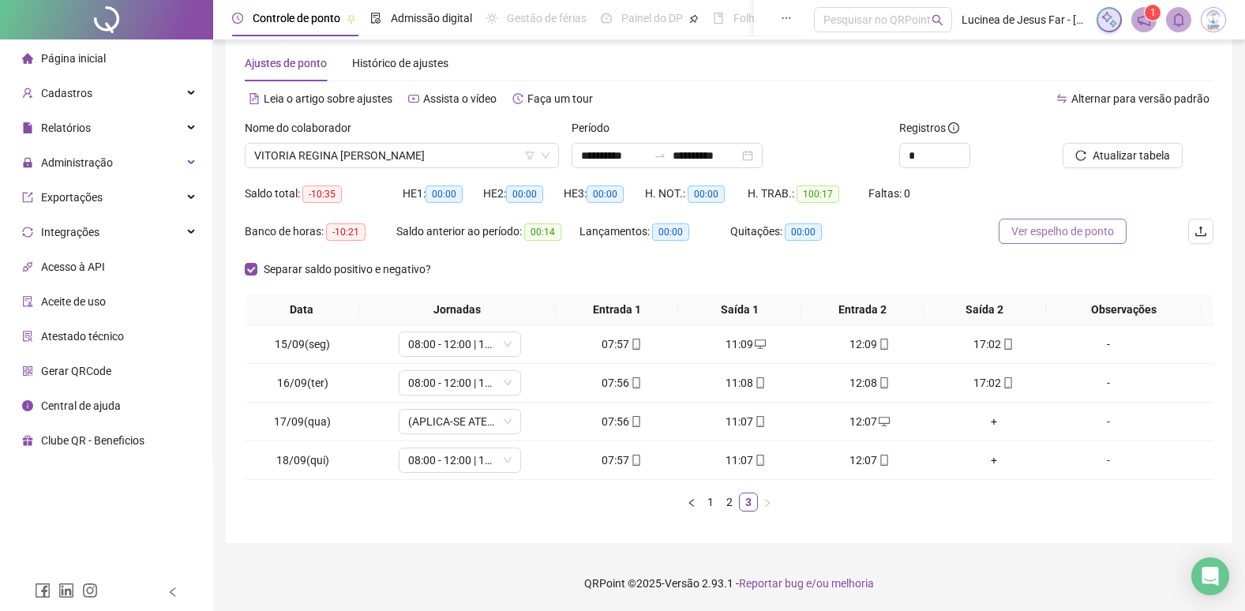
click at [1076, 234] on span "Ver espelho de ponto" at bounding box center [1063, 231] width 103 height 17
click at [728, 506] on link "2" at bounding box center [729, 502] width 17 height 17
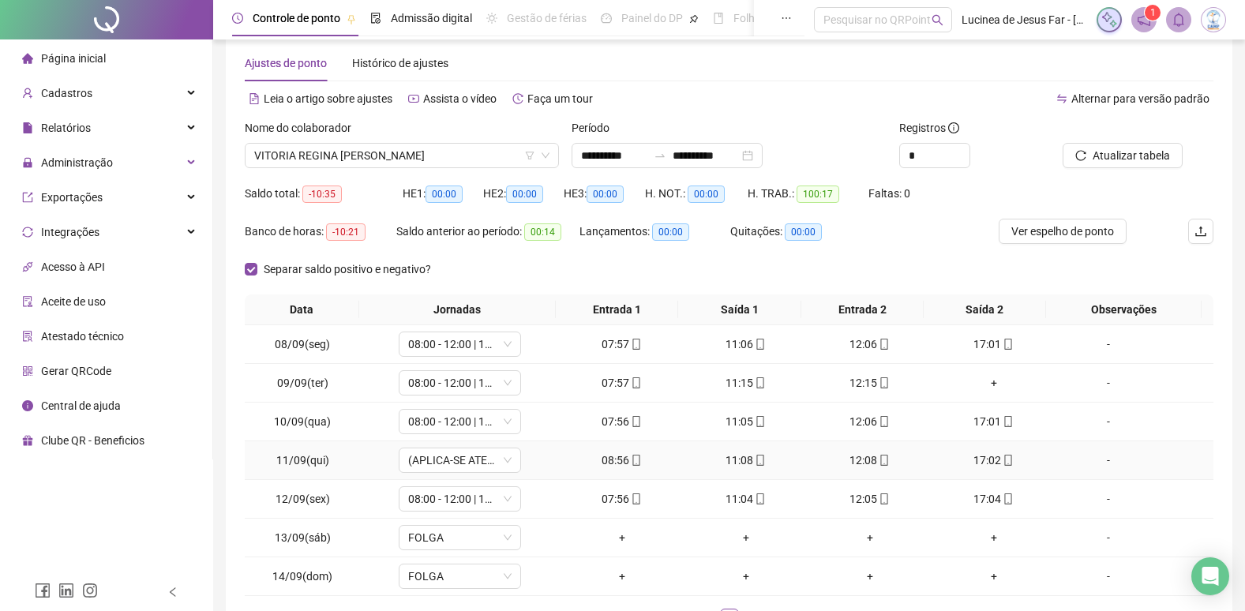
click at [1098, 460] on div "-" at bounding box center [1108, 460] width 93 height 17
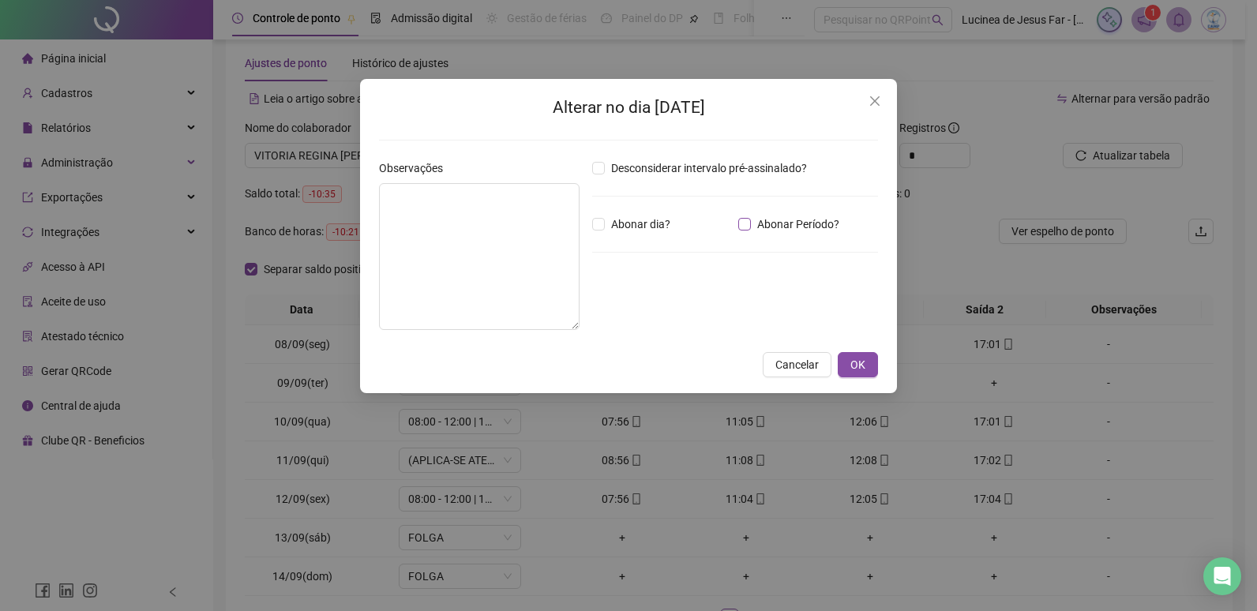
click at [763, 223] on span "Abonar Período?" at bounding box center [798, 224] width 95 height 17
drag, startPoint x: 640, startPoint y: 311, endPoint x: 451, endPoint y: 279, distance: 191.5
click at [448, 282] on div "Observações Desconsiderar intervalo pré-assinalado? Abonar dia? Abonar Período?…" at bounding box center [629, 251] width 512 height 183
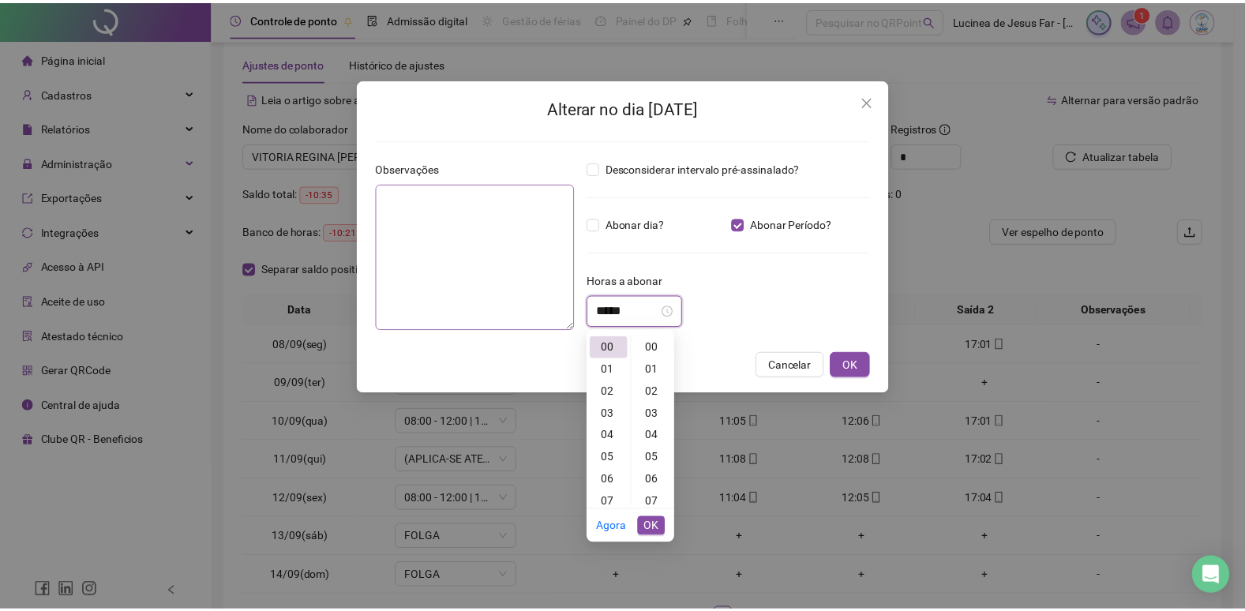
scroll to position [310, 0]
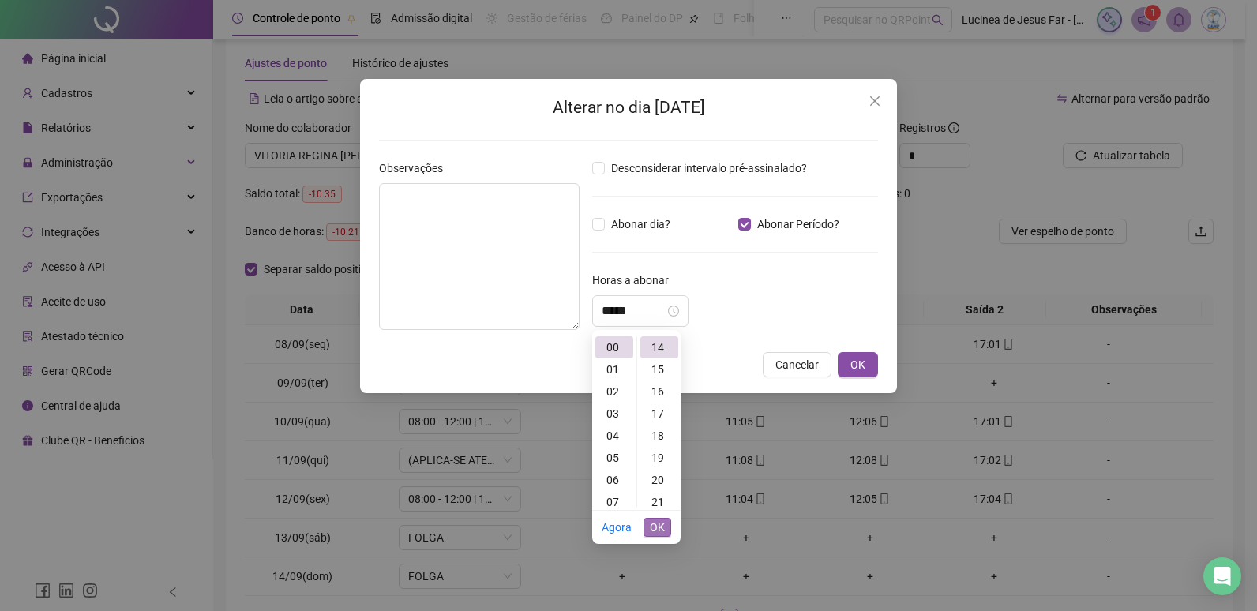
click at [661, 532] on span "OK" at bounding box center [657, 527] width 15 height 17
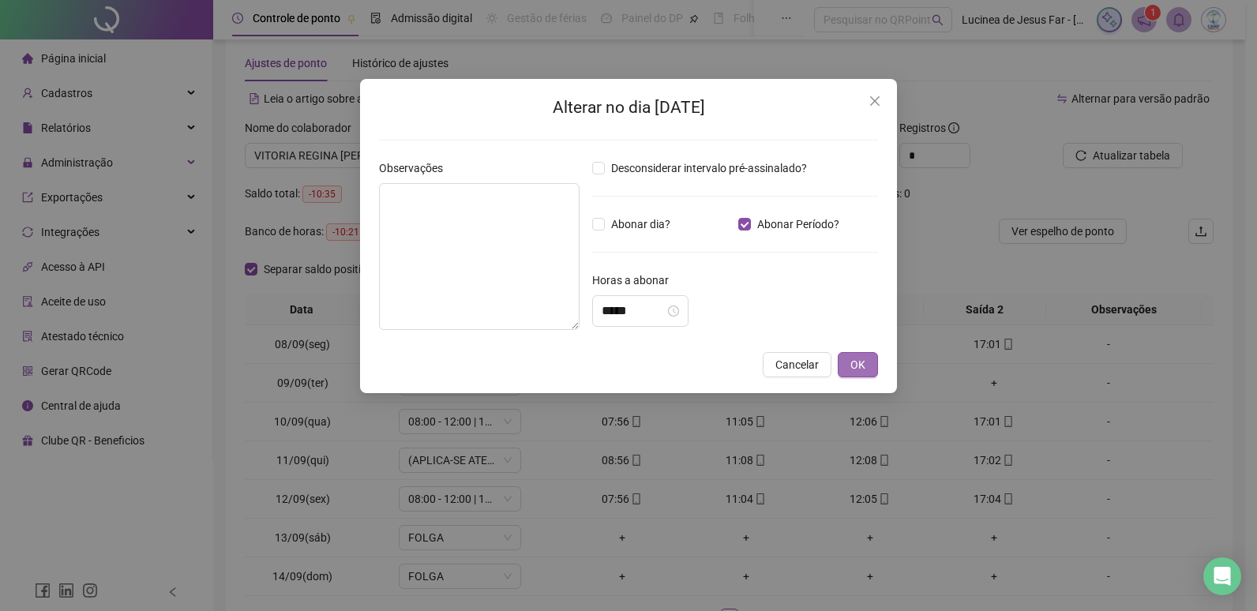
click at [864, 369] on span "OK" at bounding box center [857, 364] width 15 height 17
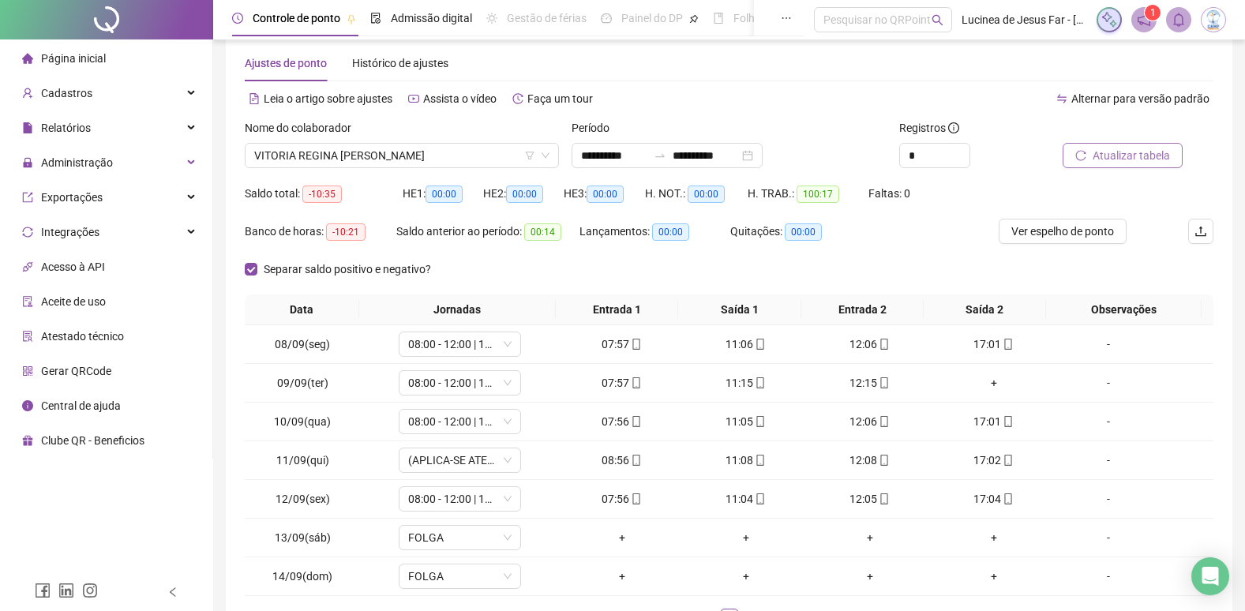
click at [1130, 150] on span "Atualizar tabela" at bounding box center [1131, 155] width 77 height 17
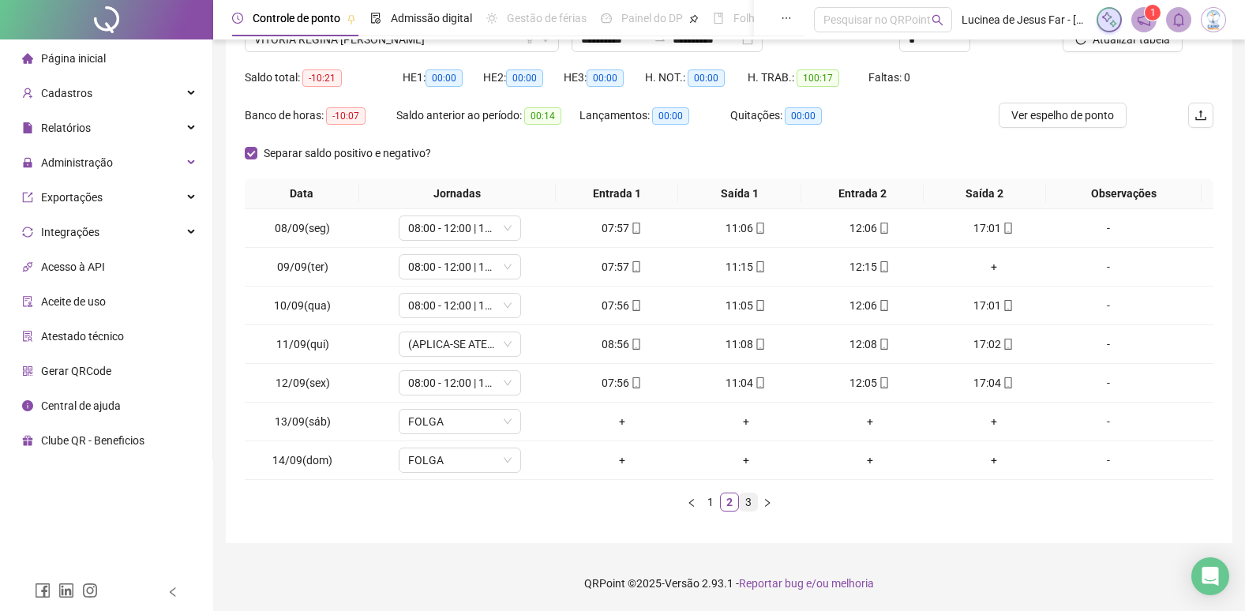
click at [750, 504] on link "3" at bounding box center [748, 502] width 17 height 17
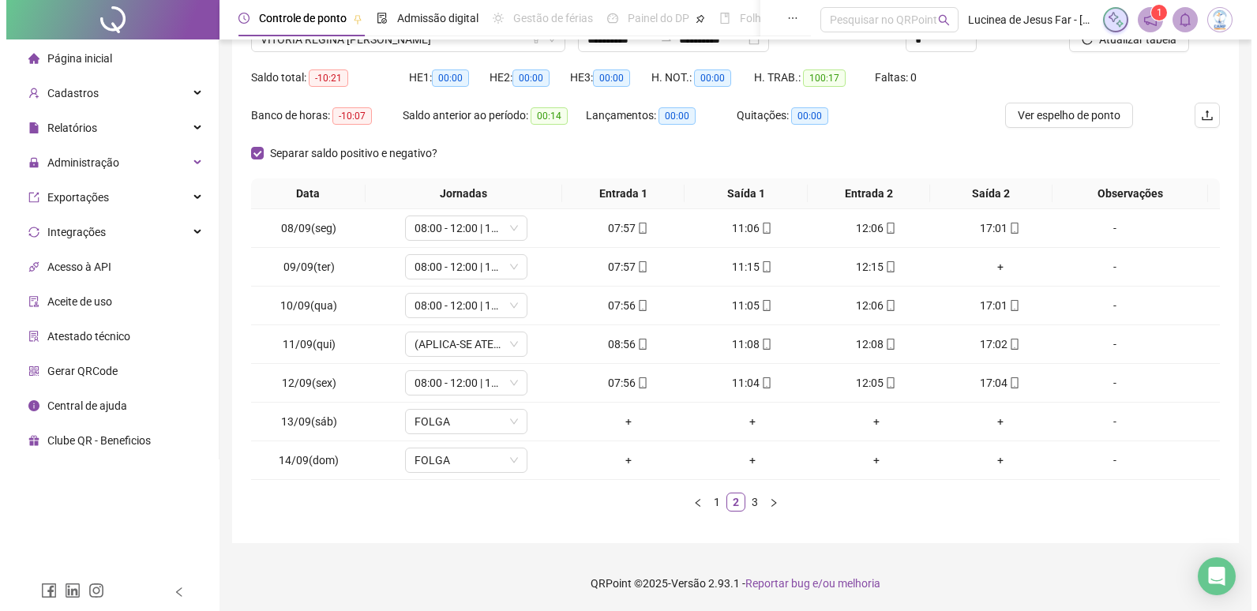
scroll to position [26, 0]
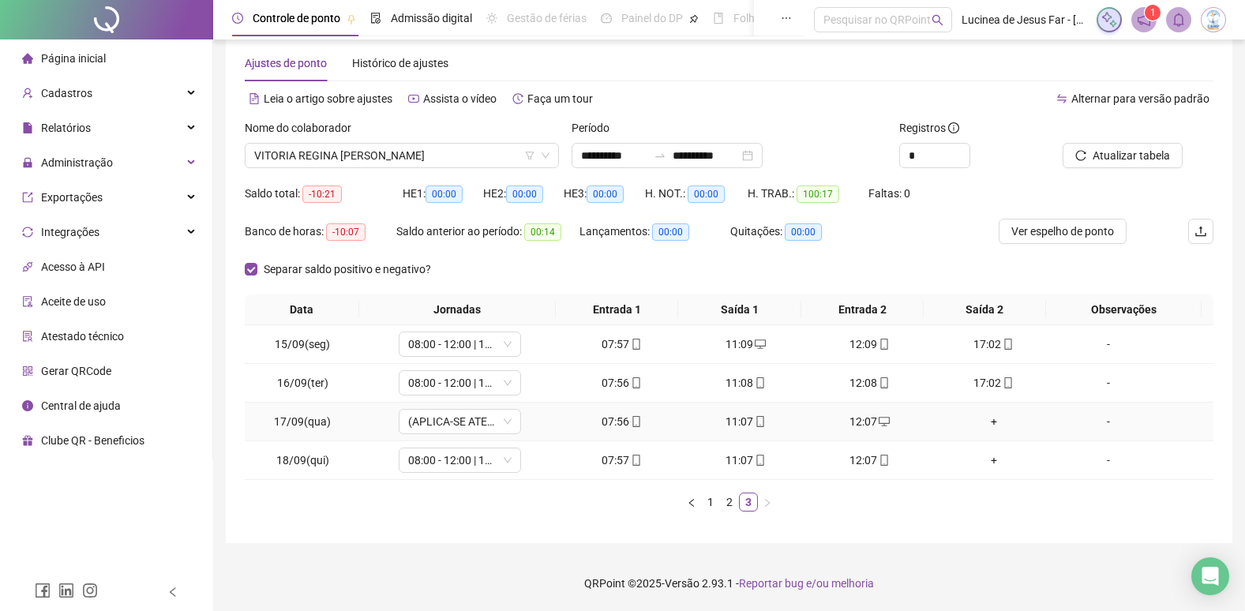
click at [1101, 422] on div "-" at bounding box center [1108, 421] width 93 height 17
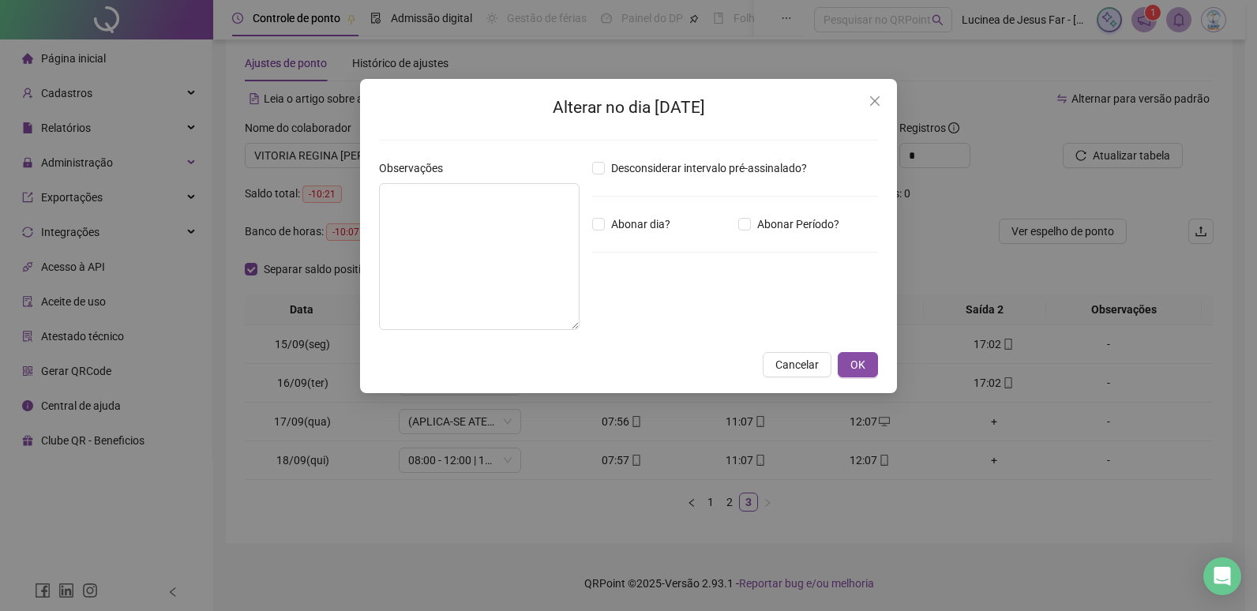
click at [781, 225] on span "Abonar Período?" at bounding box center [798, 224] width 95 height 17
drag, startPoint x: 637, startPoint y: 312, endPoint x: 515, endPoint y: 275, distance: 127.9
click at [506, 305] on div "Observações Desconsiderar intervalo pré-assinalado? Abonar dia? Abonar Período?…" at bounding box center [629, 251] width 512 height 183
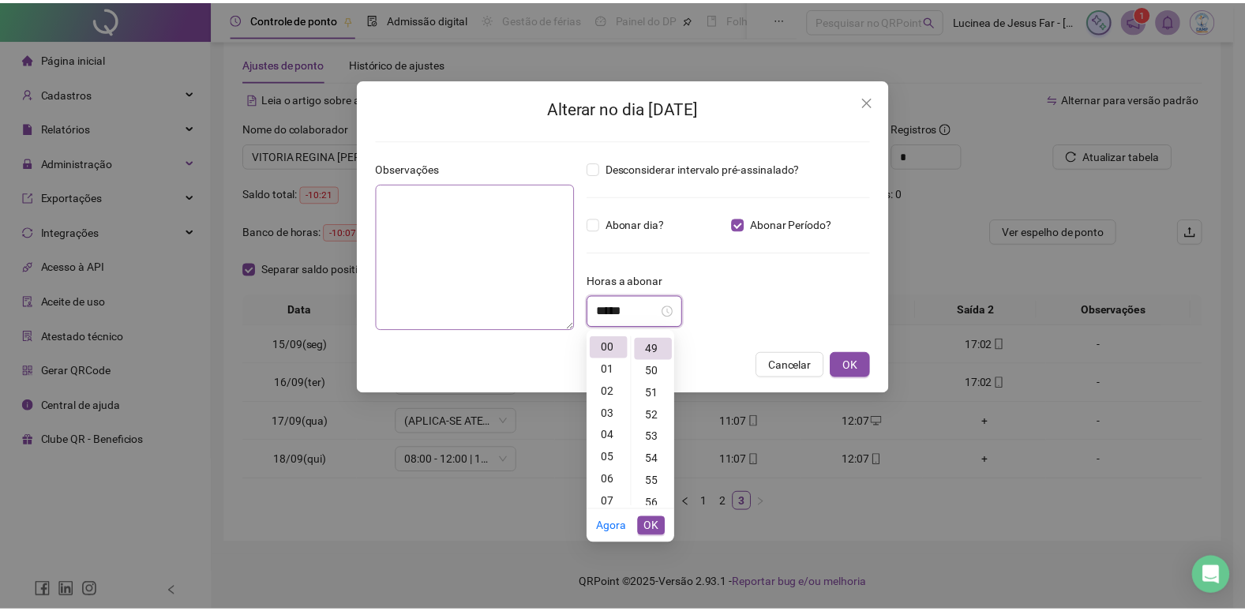
scroll to position [1083, 0]
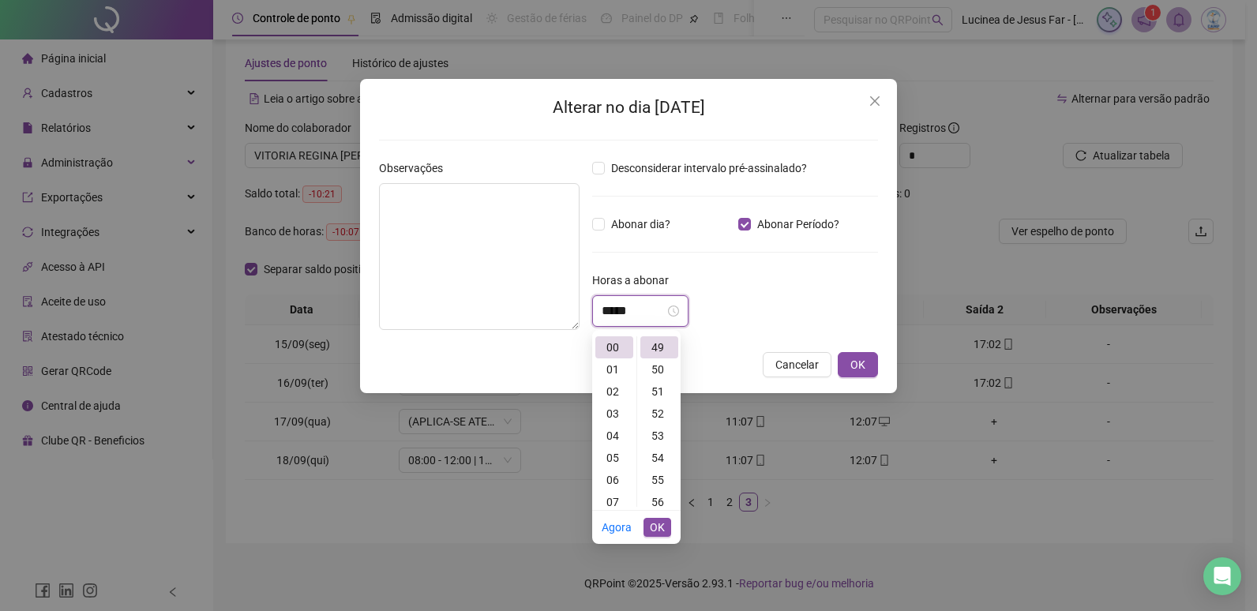
type input "*****"
click at [655, 526] on span "OK" at bounding box center [657, 527] width 15 height 17
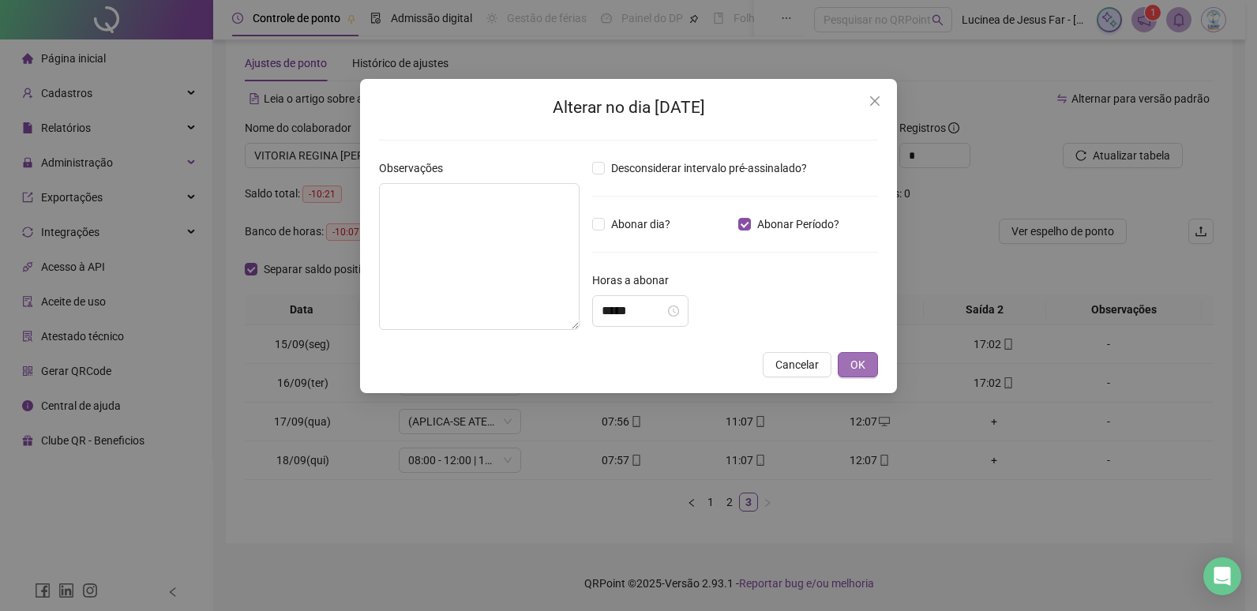
click at [868, 366] on button "OK" at bounding box center [858, 364] width 40 height 25
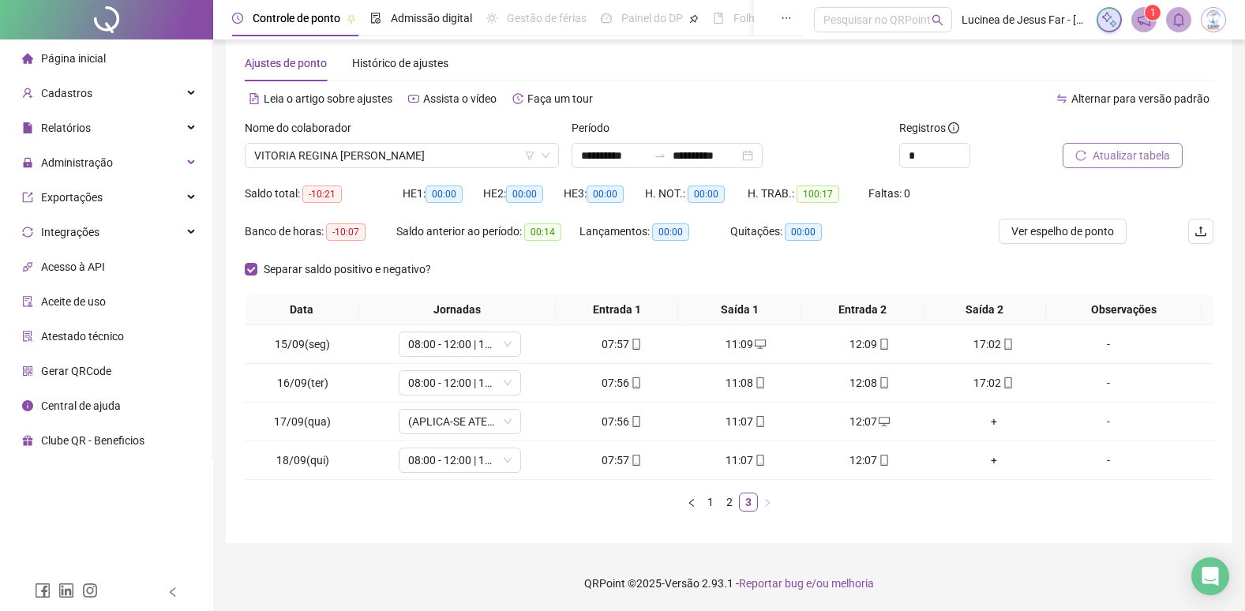
click at [1110, 146] on button "Atualizar tabela" at bounding box center [1123, 155] width 120 height 25
click at [716, 506] on link "1" at bounding box center [710, 502] width 17 height 17
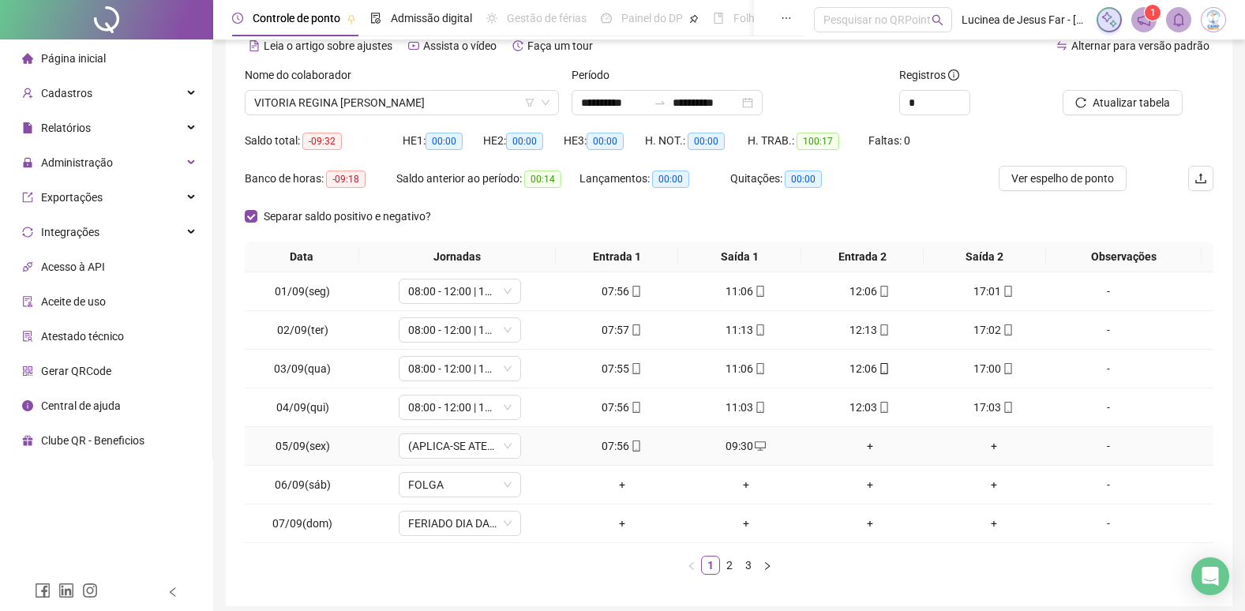
scroll to position [142, 0]
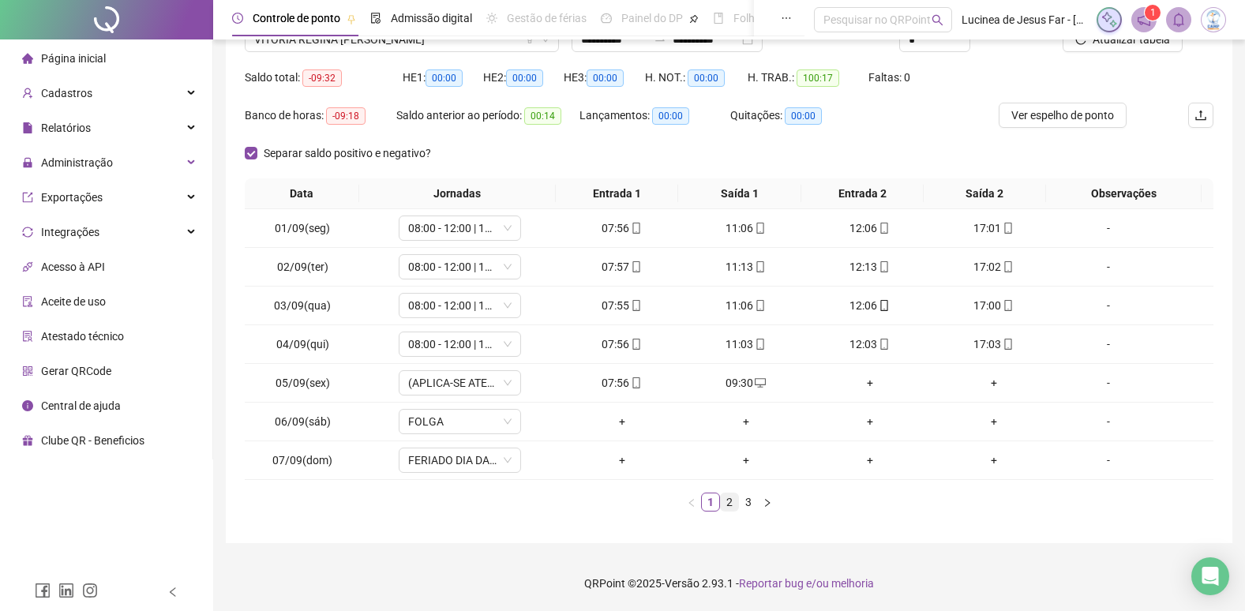
click at [733, 501] on link "2" at bounding box center [729, 502] width 17 height 17
click at [766, 503] on icon "right" at bounding box center [767, 502] width 9 height 9
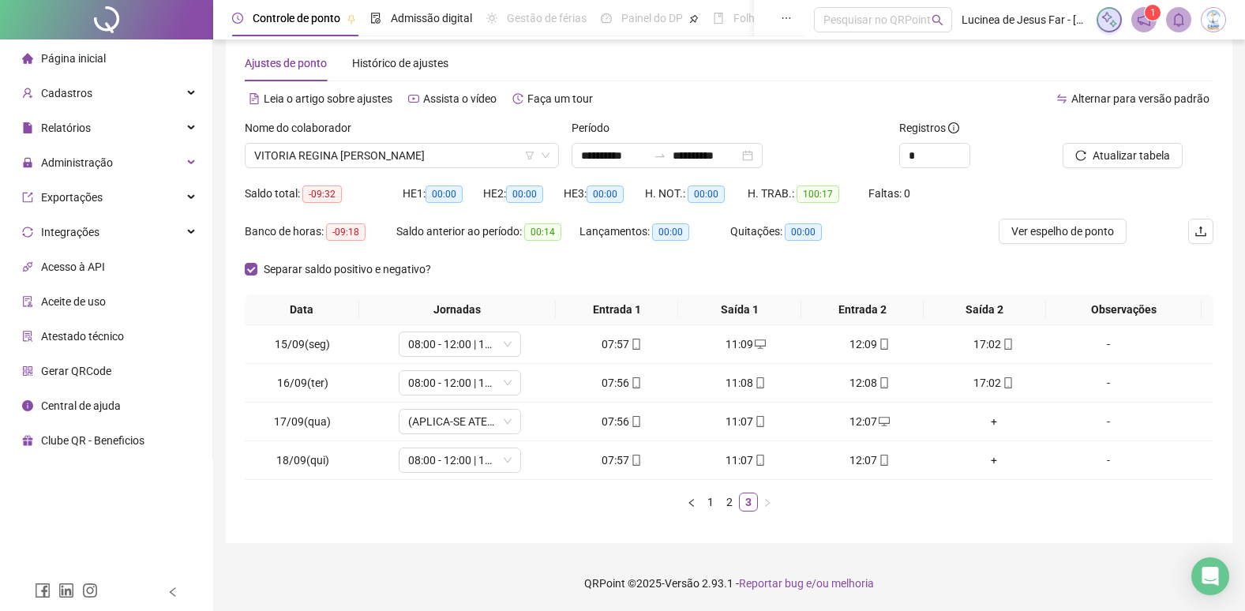
scroll to position [26, 0]
click at [446, 148] on span "VITORIA REGINA TEODORO DE AZEVEDO GALLE" at bounding box center [401, 156] width 295 height 24
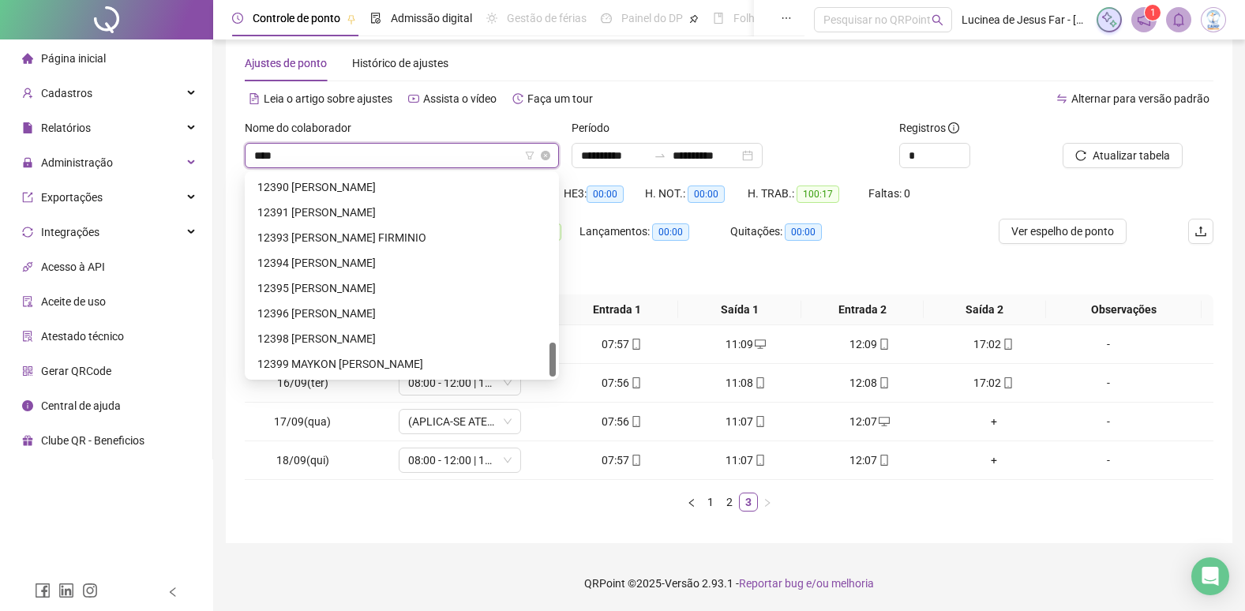
scroll to position [0, 0]
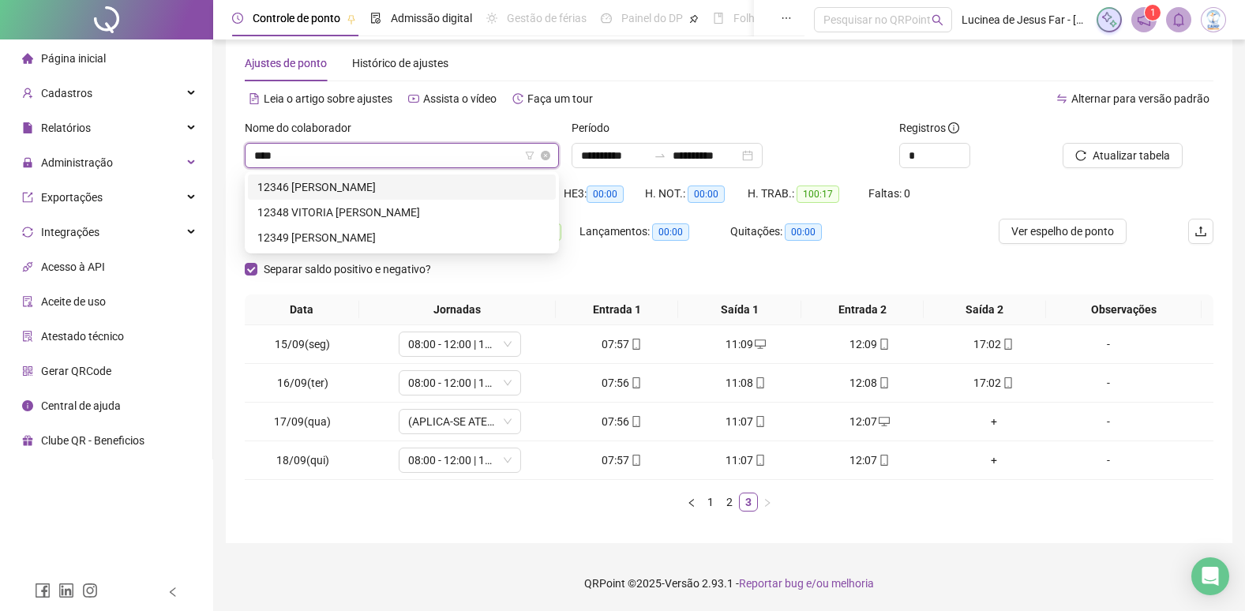
type input "*****"
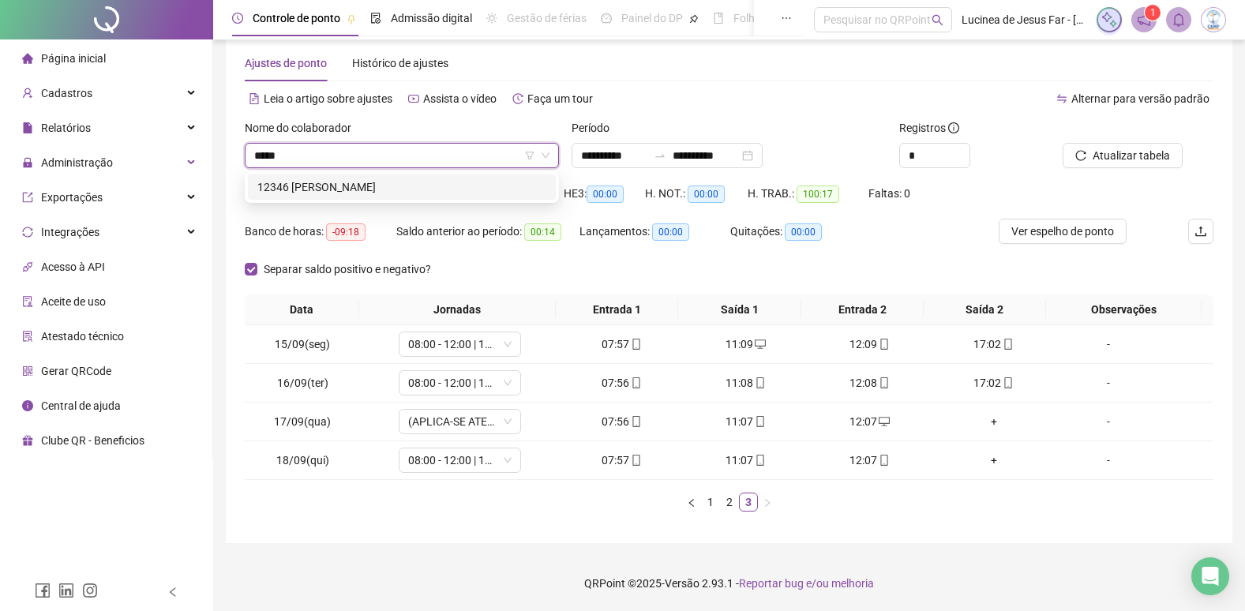
click at [496, 190] on div "12346 MARIA HELOISA DA SILVA OLIVEIRA SOUZA" at bounding box center [401, 186] width 289 height 17
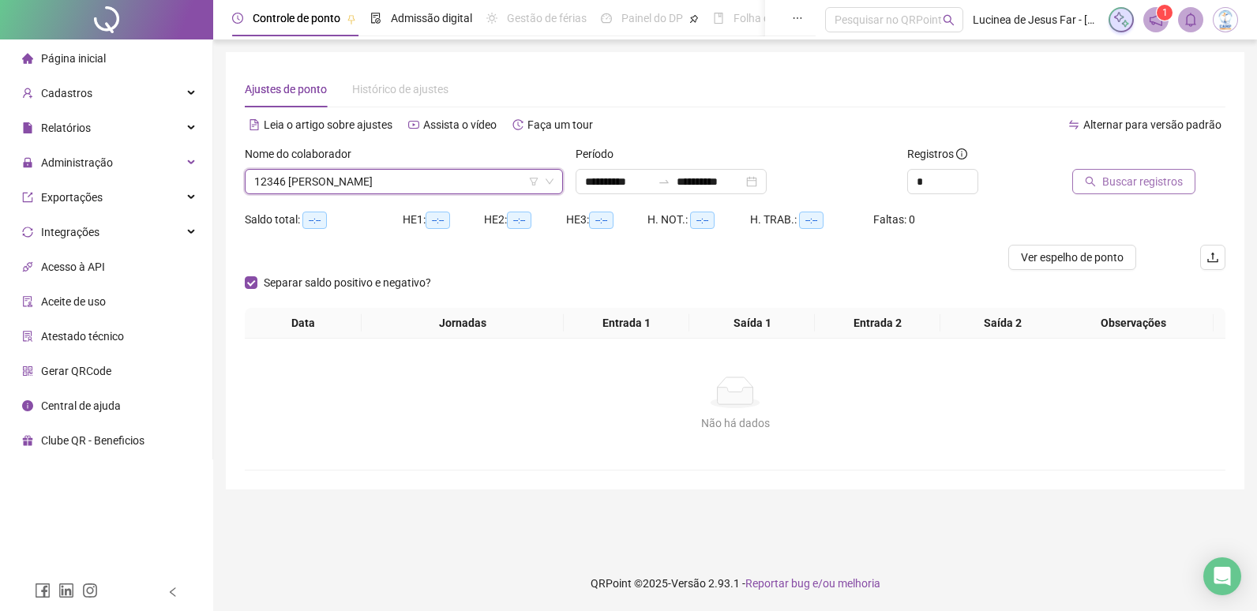
click at [1117, 178] on span "Buscar registros" at bounding box center [1142, 181] width 81 height 17
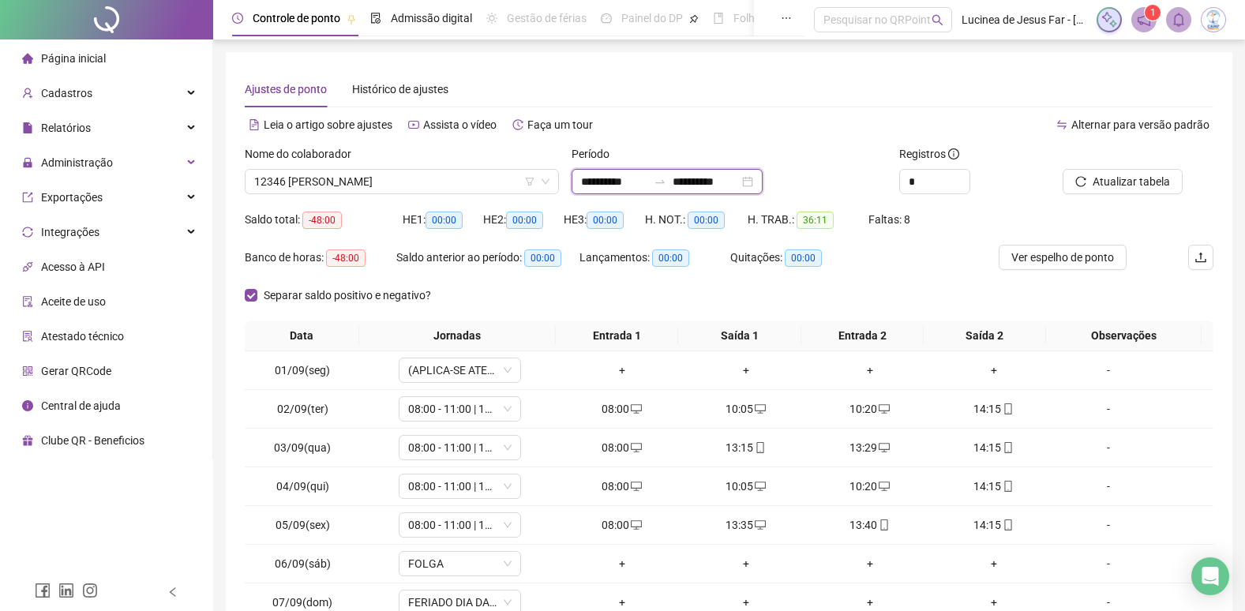
click at [731, 175] on input "**********" at bounding box center [706, 181] width 66 height 17
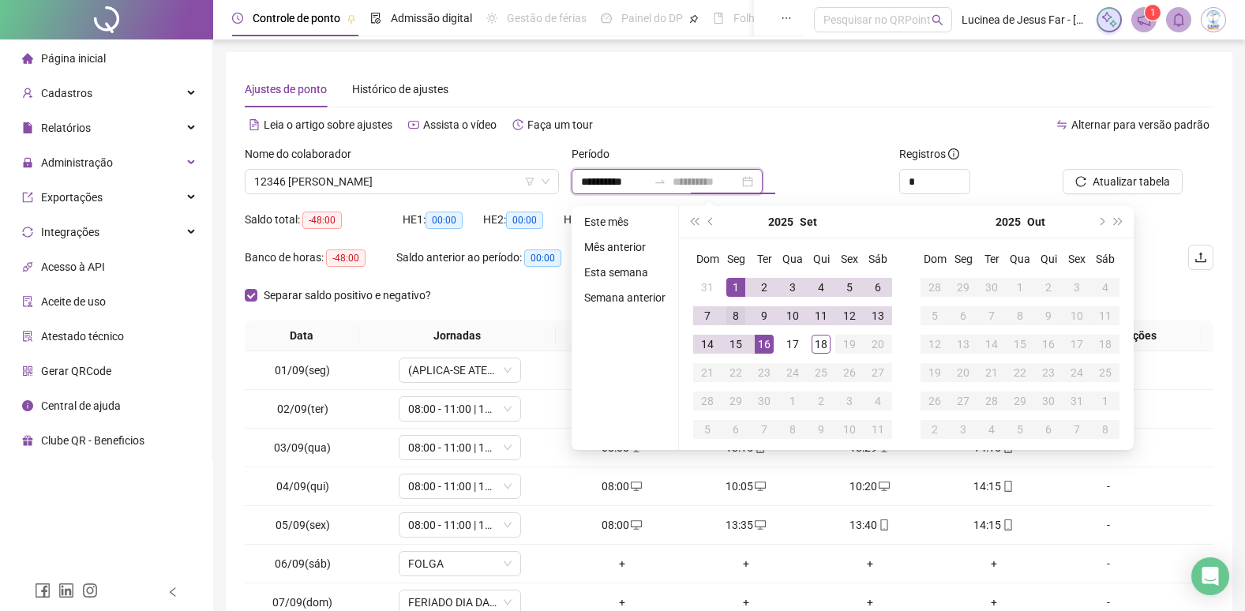
type input "**********"
click at [738, 320] on div "8" at bounding box center [736, 315] width 19 height 19
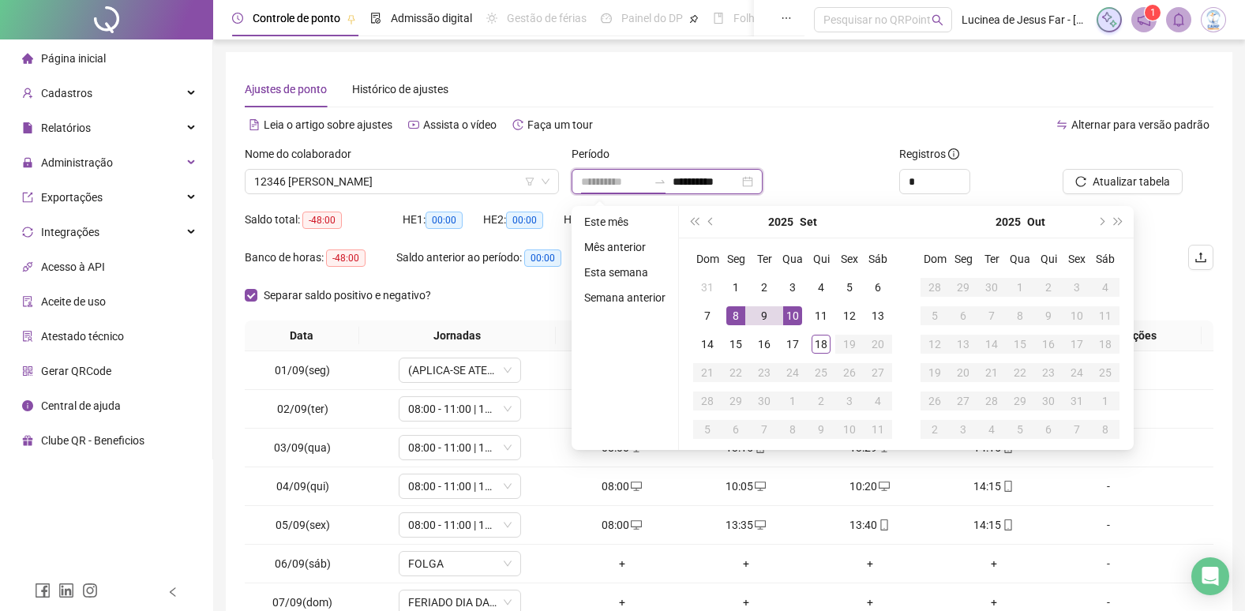
type input "**********"
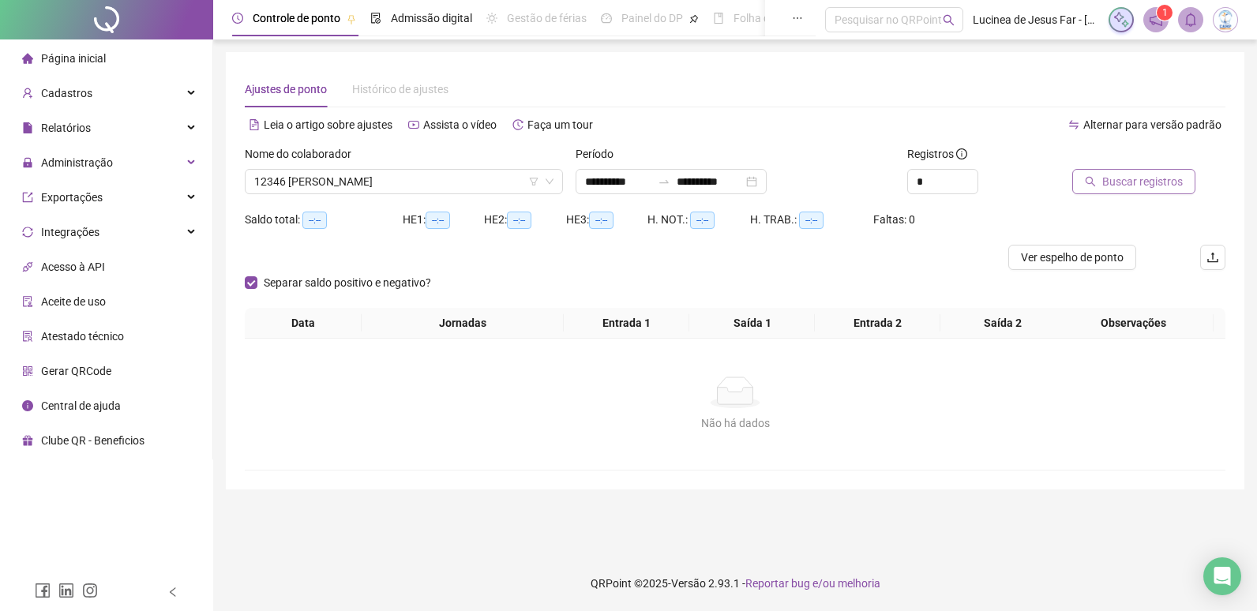
click at [1108, 186] on span "Buscar registros" at bounding box center [1142, 181] width 81 height 17
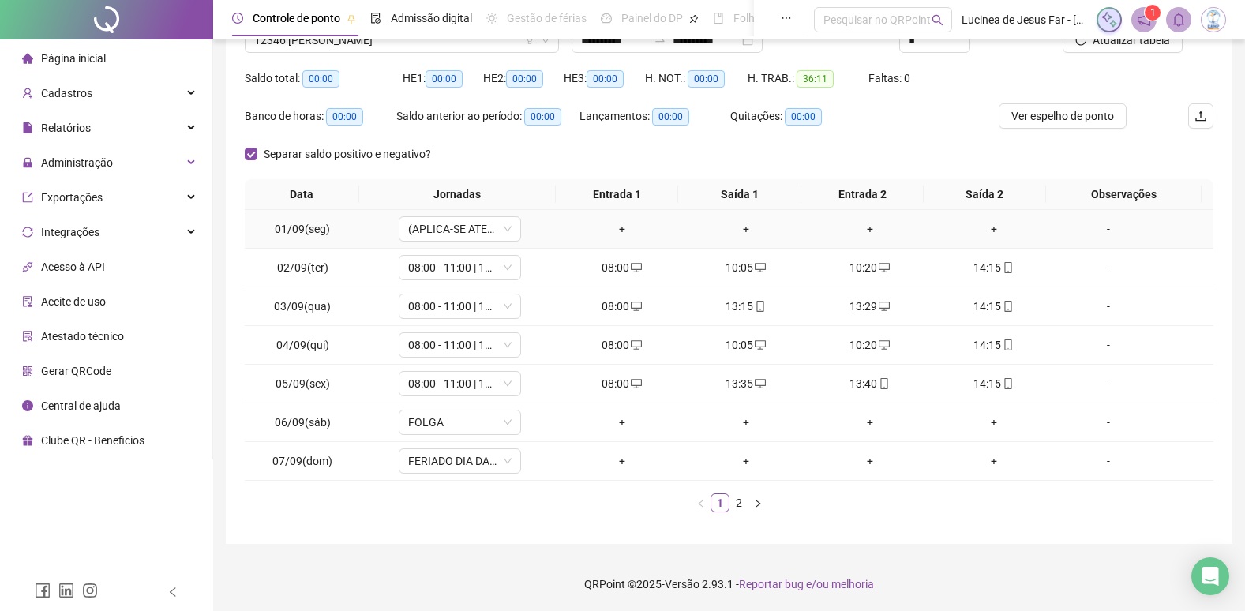
scroll to position [142, 0]
click at [752, 500] on button "button" at bounding box center [758, 502] width 19 height 19
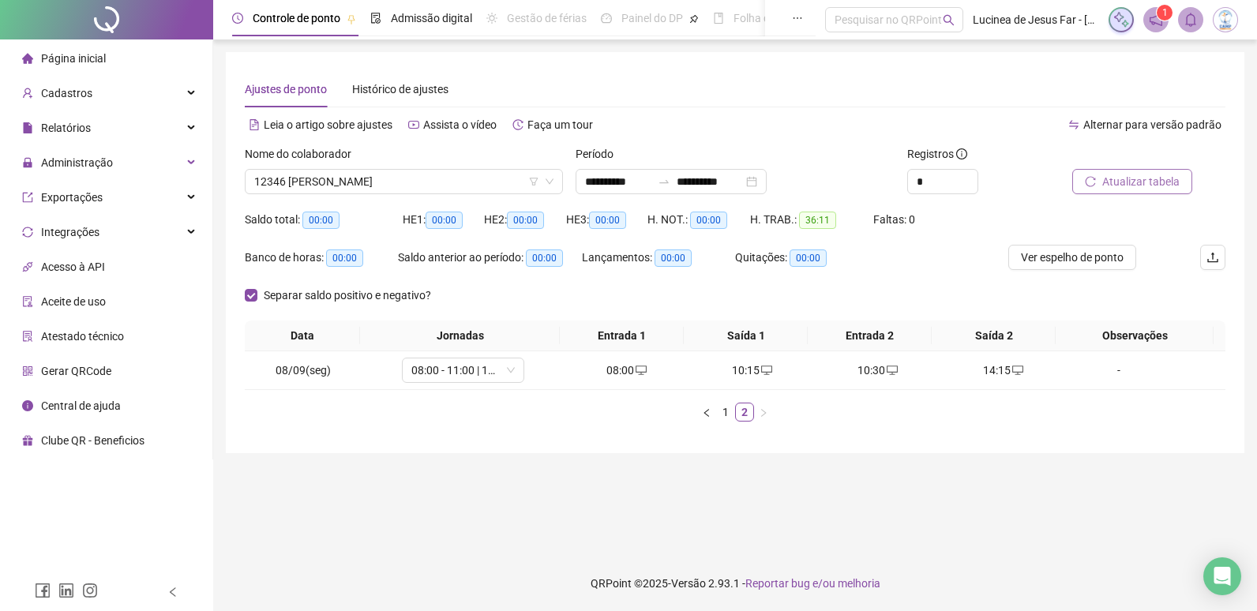
click at [1177, 184] on span "Atualizar tabela" at bounding box center [1140, 181] width 77 height 17
click at [637, 182] on input "**********" at bounding box center [618, 181] width 66 height 17
type input "**********"
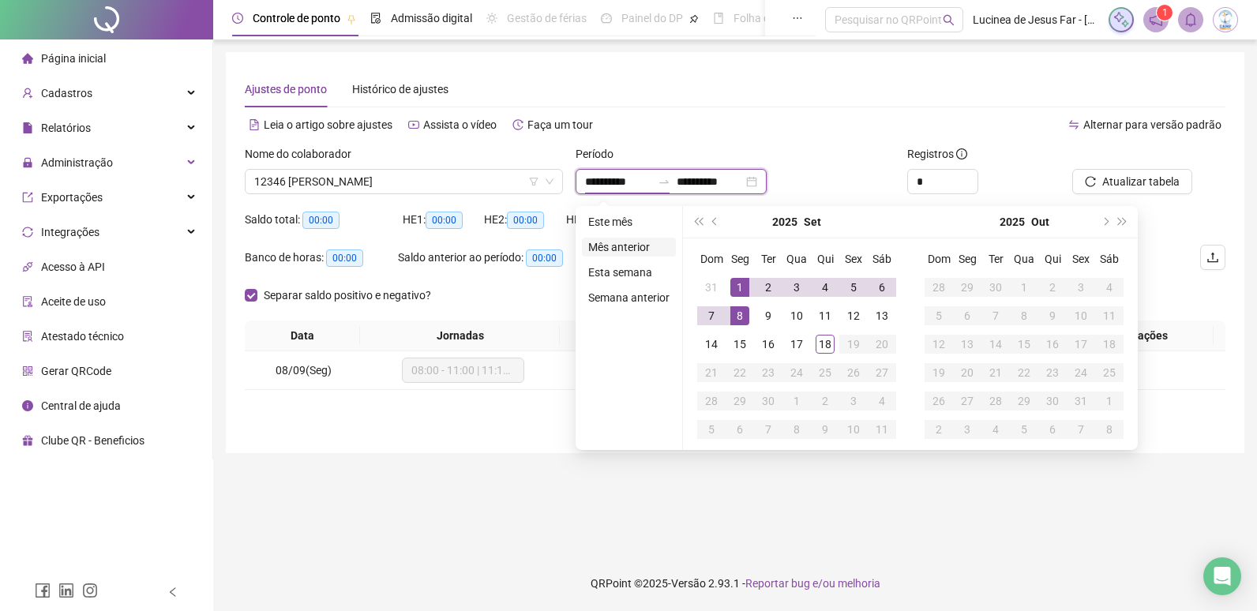
type input "**********"
click at [640, 247] on li "Mês anterior" at bounding box center [629, 247] width 94 height 19
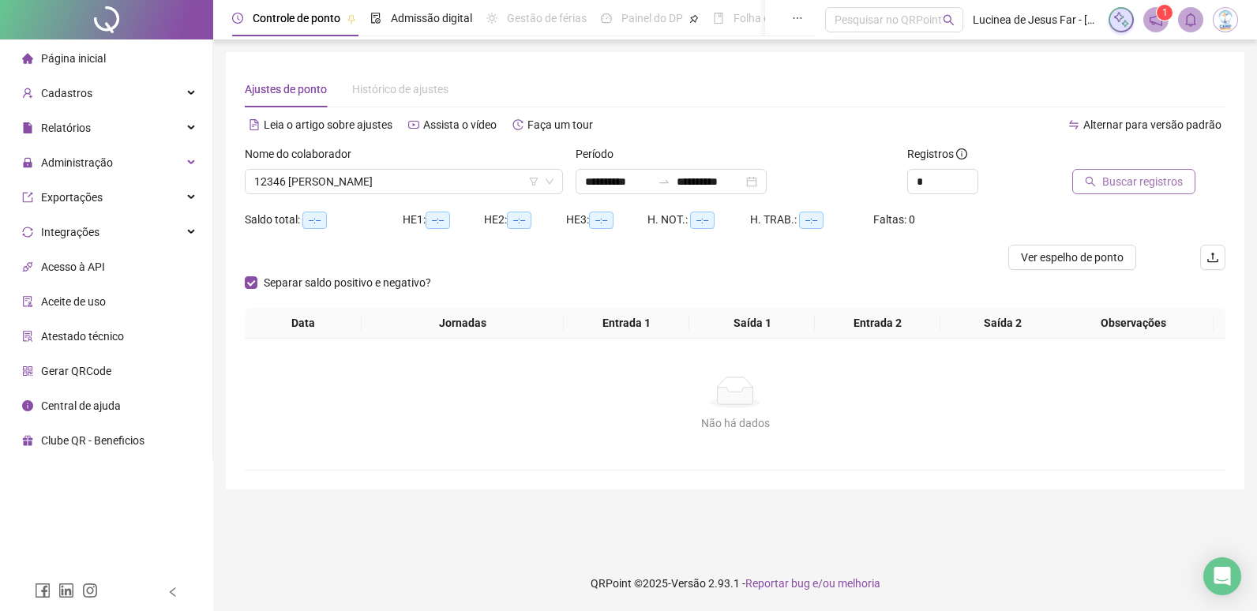
click at [1121, 178] on span "Buscar registros" at bounding box center [1142, 181] width 81 height 17
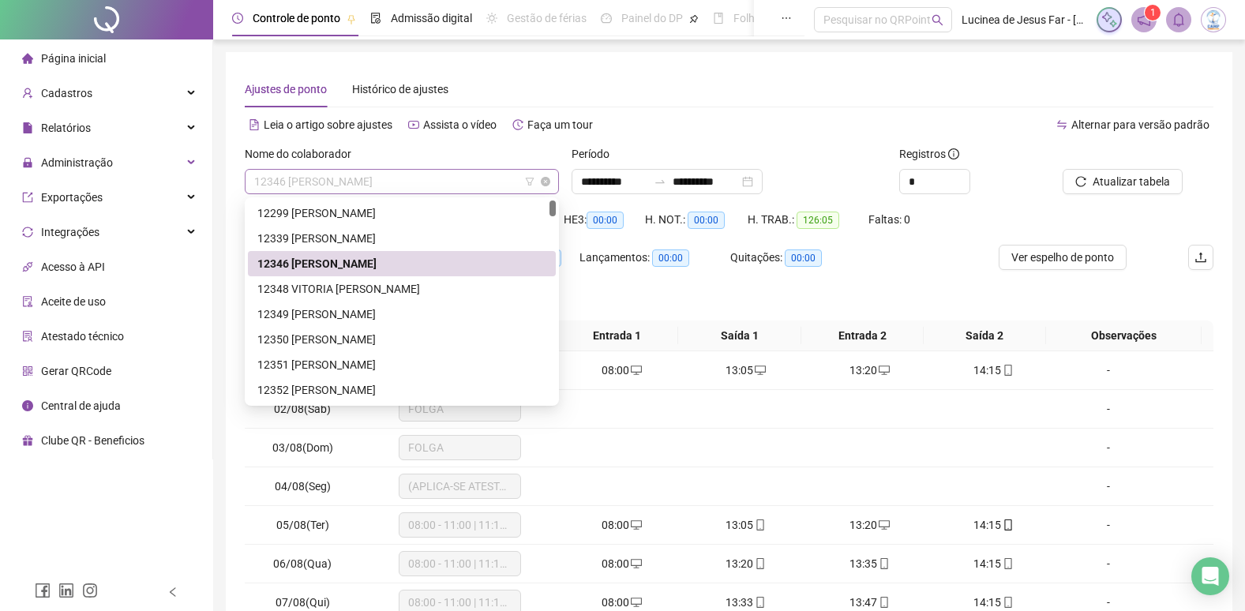
click at [412, 183] on span "12346 MARIA HELOISA DA SILVA OLIVEIRA SOUZA" at bounding box center [401, 182] width 295 height 24
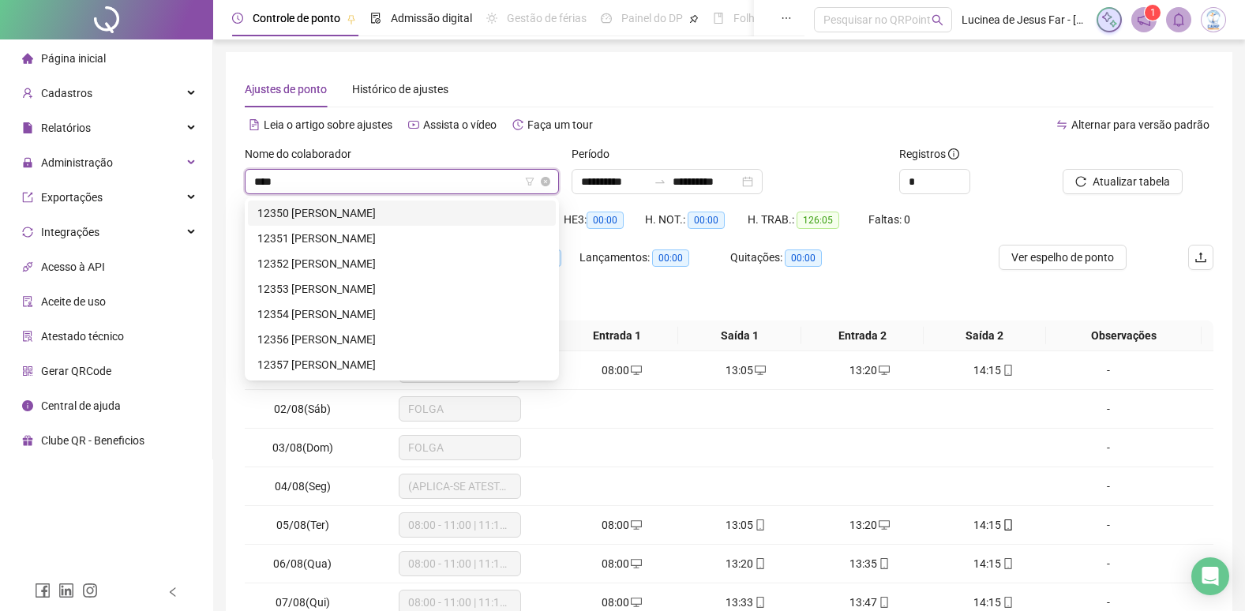
type input "*****"
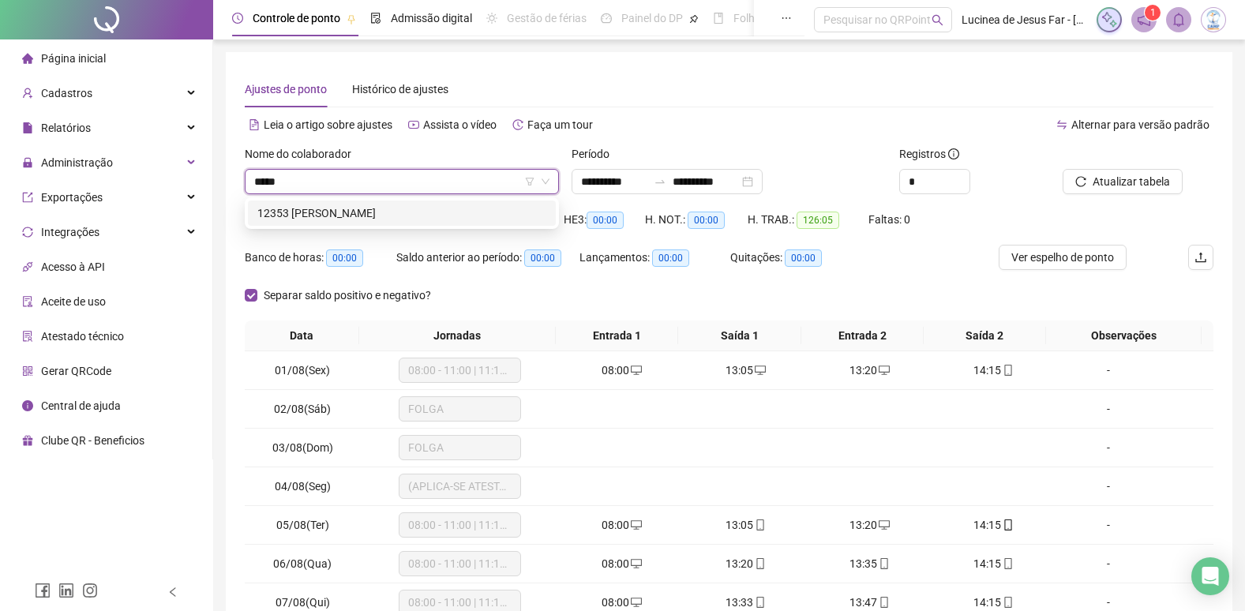
click at [479, 213] on div "12353 GUSTAVO DE SANTANA DOS SANTOS" at bounding box center [401, 213] width 289 height 17
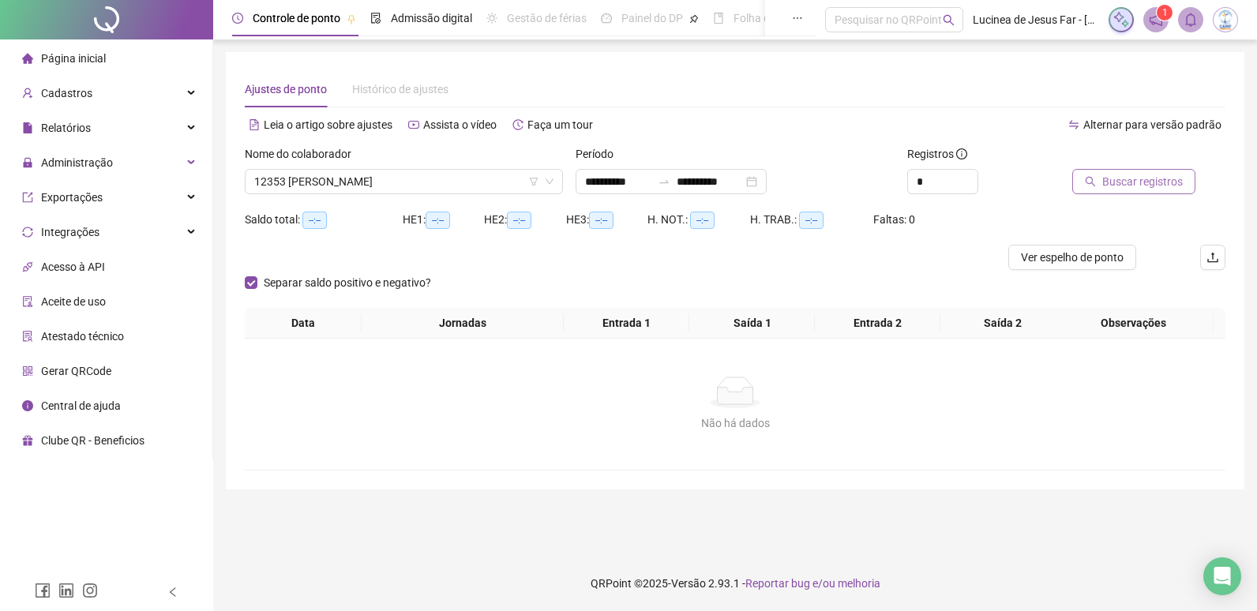
click at [1143, 178] on span "Buscar registros" at bounding box center [1142, 181] width 81 height 17
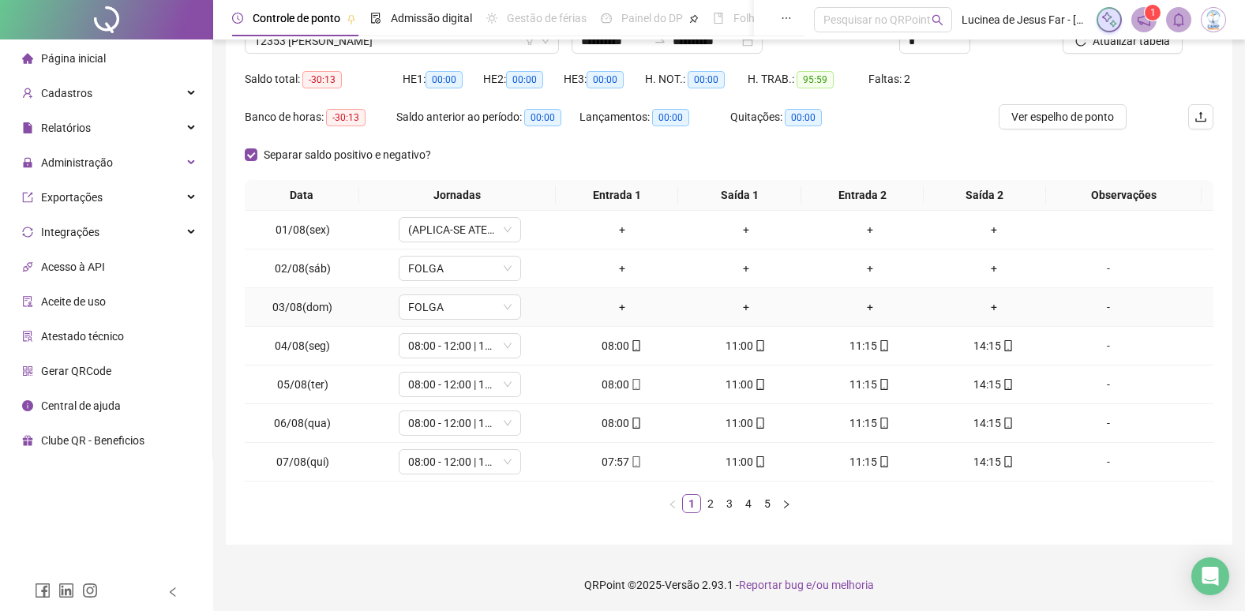
scroll to position [142, 0]
click at [789, 508] on icon "right" at bounding box center [786, 502] width 9 height 9
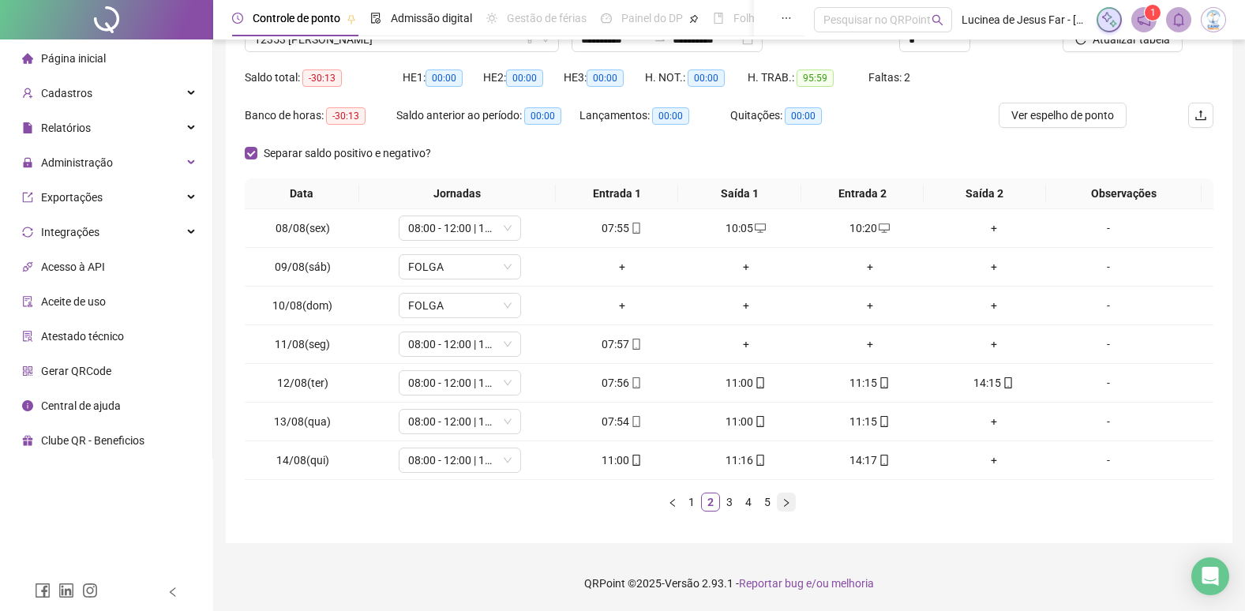
click at [789, 508] on icon "right" at bounding box center [786, 502] width 9 height 9
click at [727, 507] on link "3" at bounding box center [729, 502] width 17 height 17
click at [787, 501] on icon "right" at bounding box center [786, 502] width 5 height 8
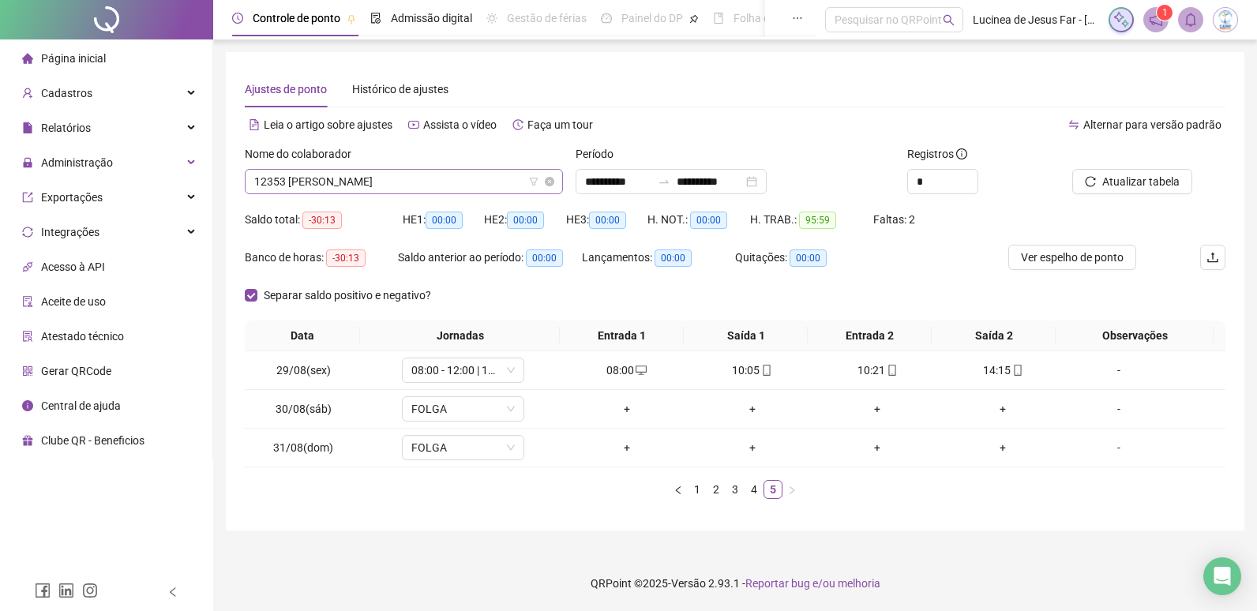
scroll to position [25, 0]
click at [475, 176] on span "12353 GUSTAVO DE SANTANA DOS SANTOS" at bounding box center [403, 182] width 299 height 24
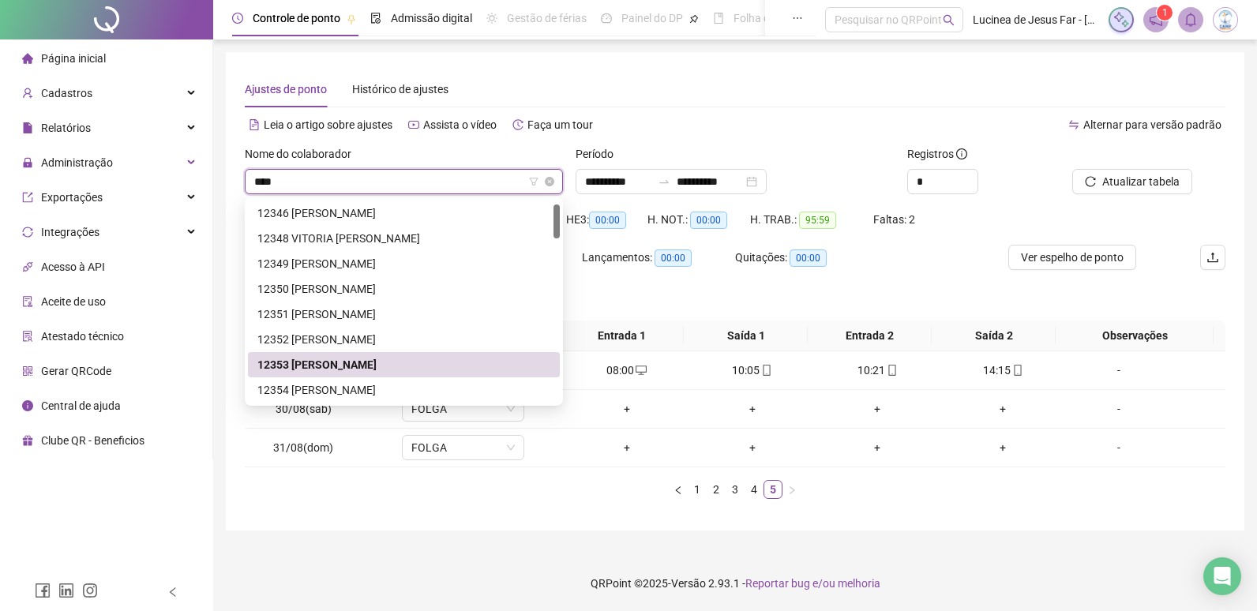
type input "*****"
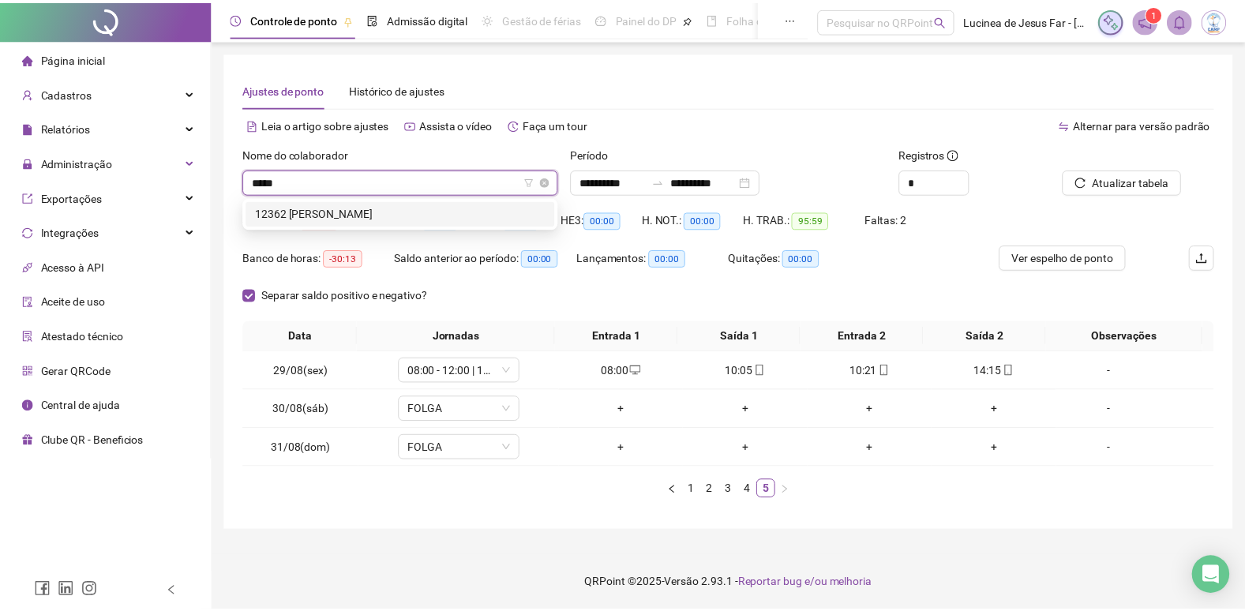
scroll to position [0, 0]
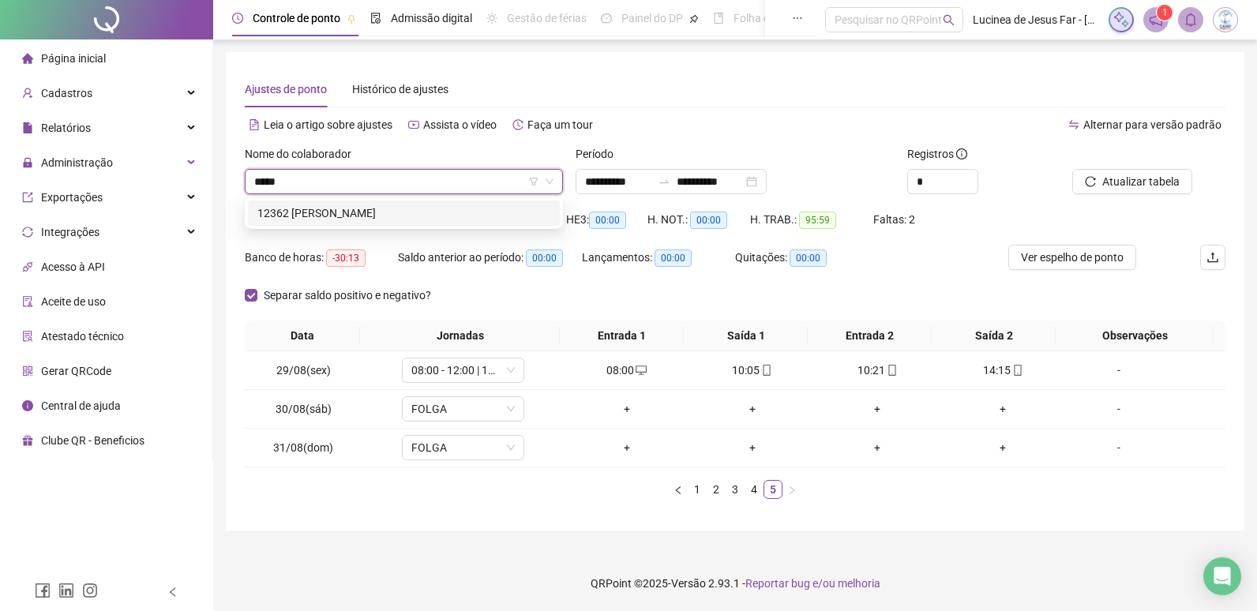
click at [452, 210] on div "12362 EMILIY DOS SANTOS CASTRO" at bounding box center [403, 213] width 293 height 17
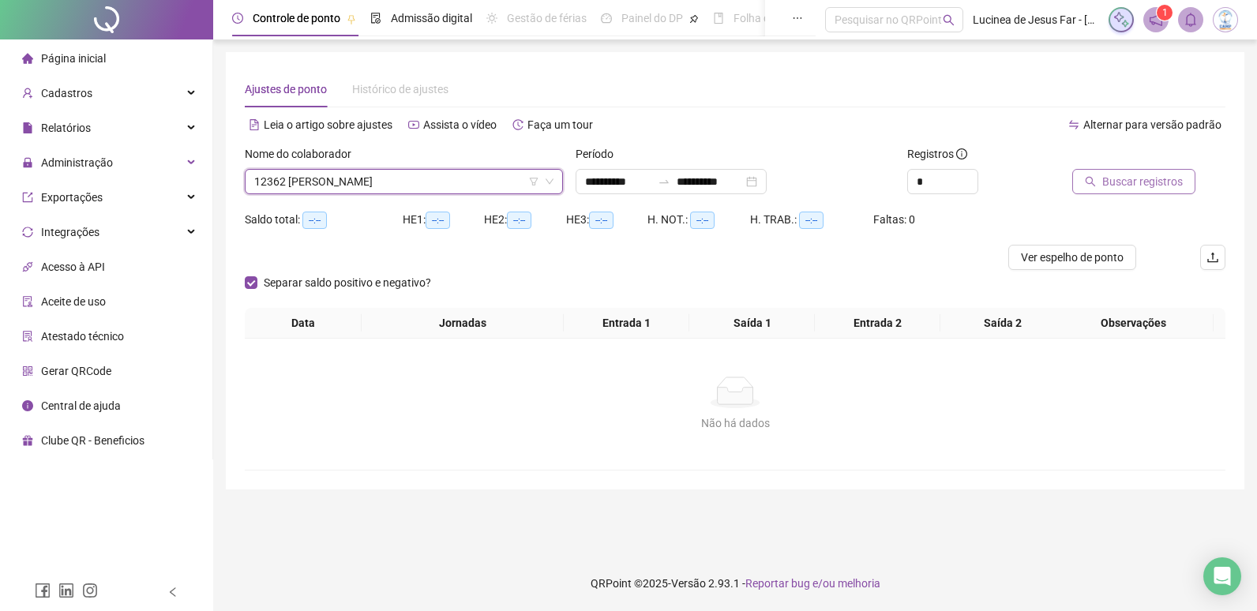
click at [1137, 185] on span "Buscar registros" at bounding box center [1142, 181] width 81 height 17
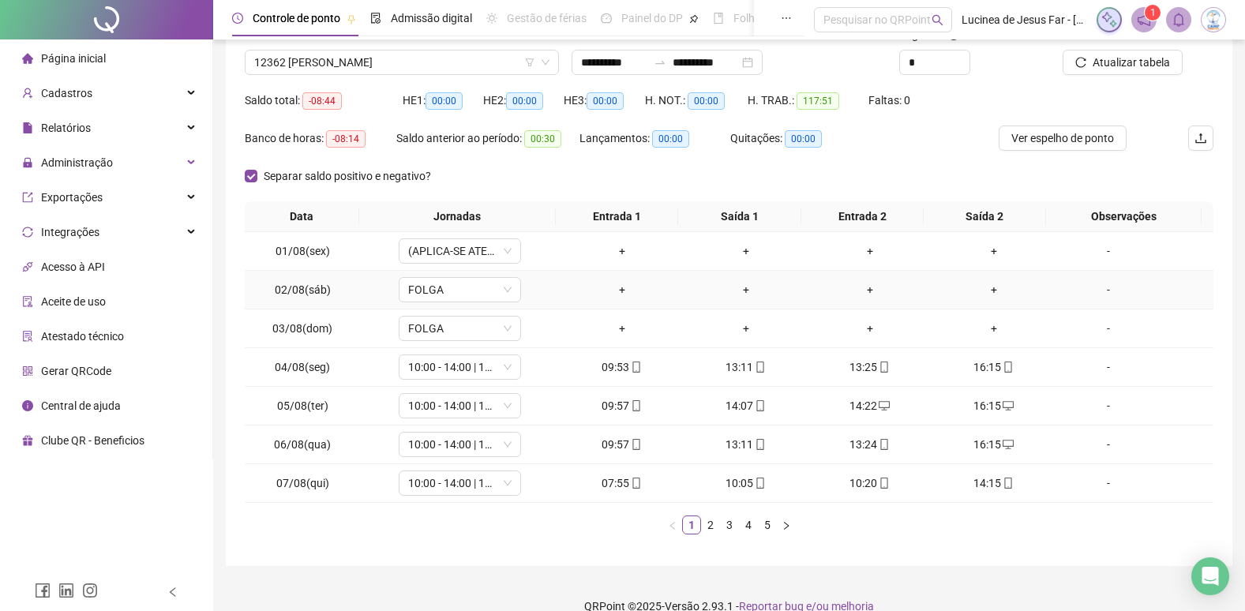
scroll to position [142, 0]
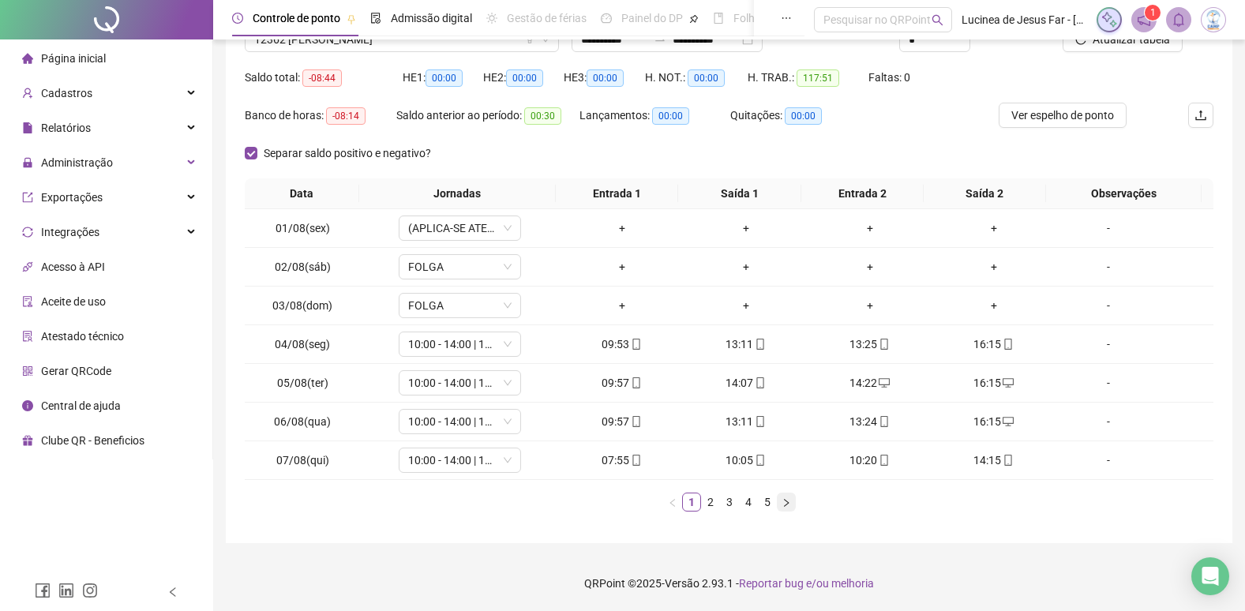
click at [786, 502] on icon "right" at bounding box center [786, 502] width 9 height 9
click at [785, 500] on icon "right" at bounding box center [786, 502] width 9 height 9
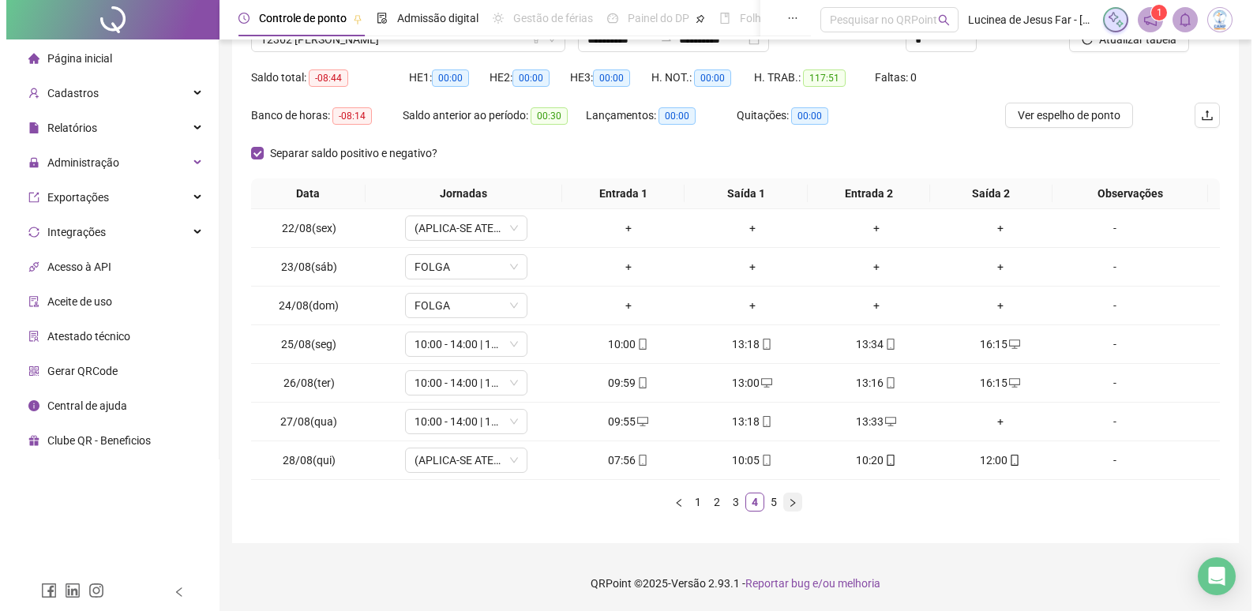
scroll to position [0, 0]
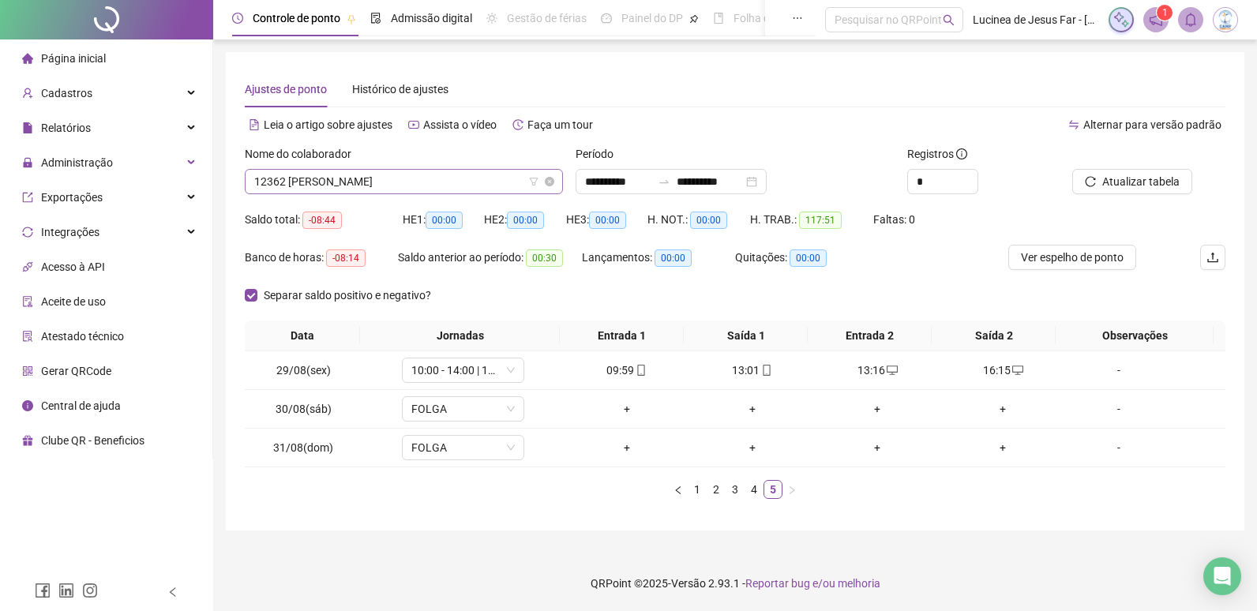
click at [453, 188] on span "12362 EMILIY DOS SANTOS CASTRO" at bounding box center [403, 182] width 299 height 24
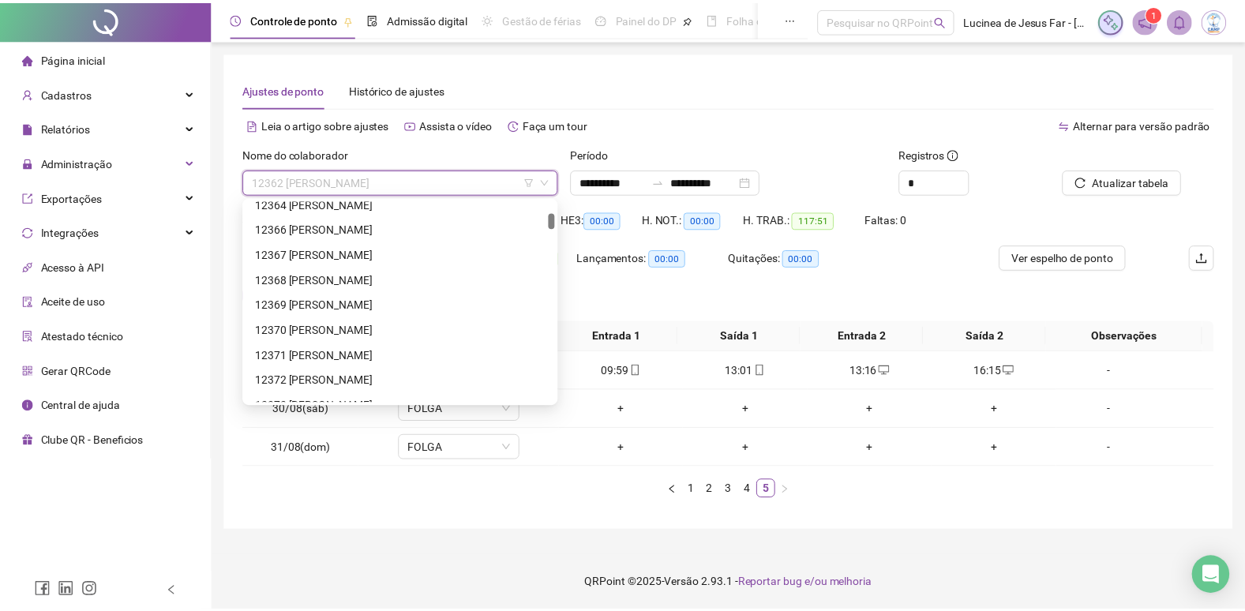
scroll to position [572, 0]
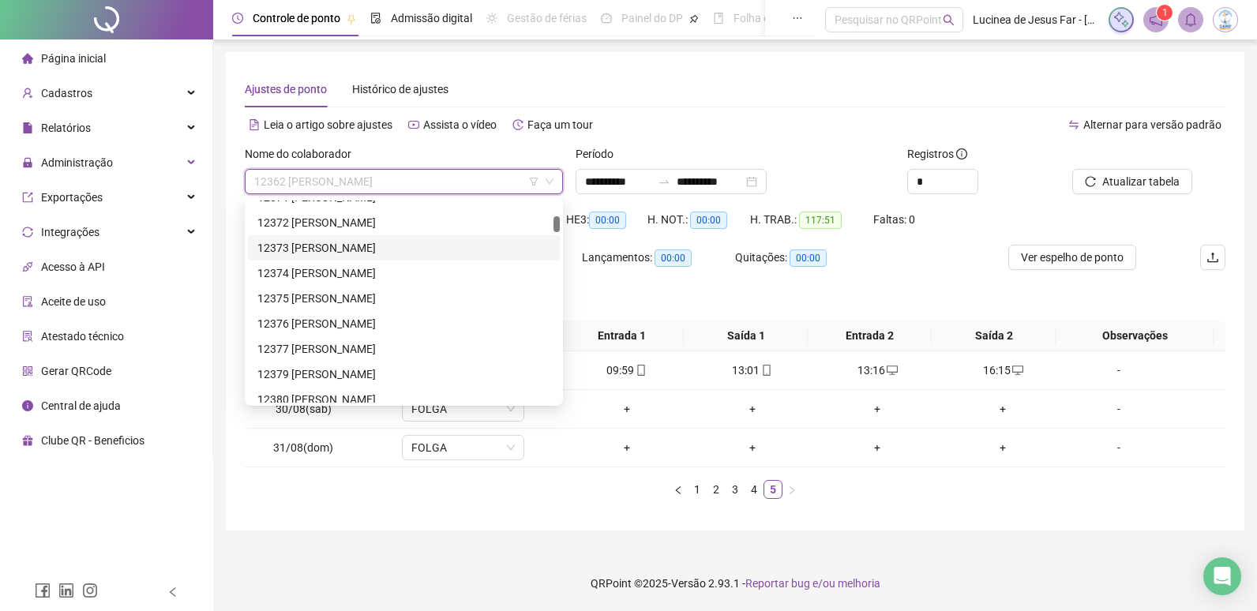
click at [377, 247] on div "12373 RIQUELME MACARIO DA SILVA" at bounding box center [403, 247] width 293 height 17
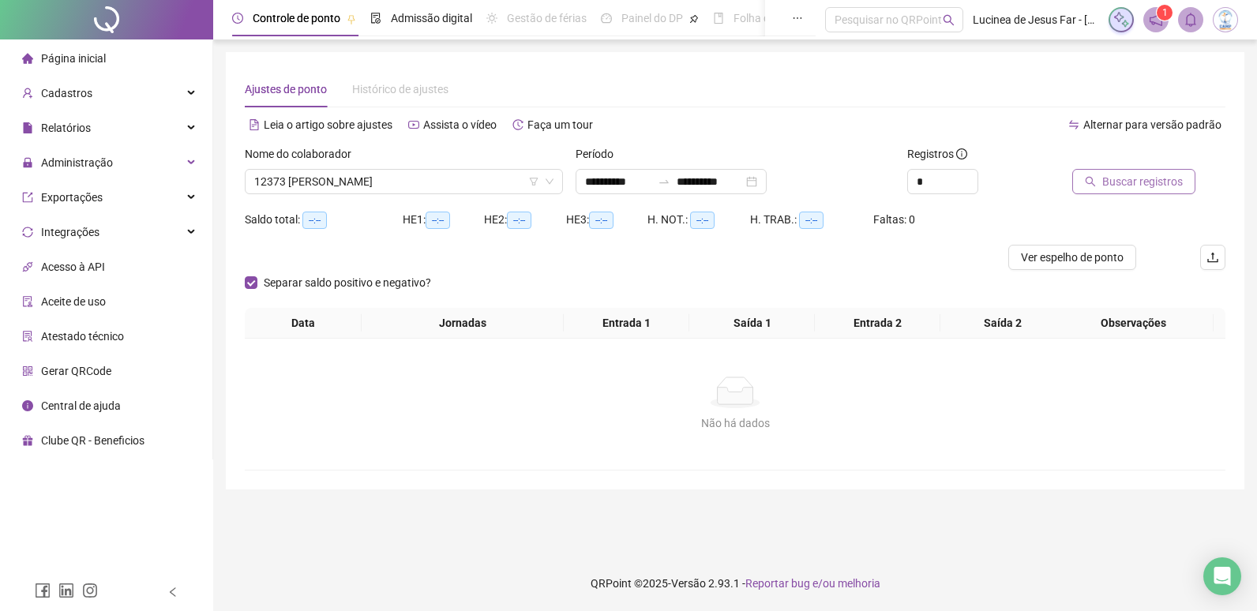
click at [1139, 179] on span "Buscar registros" at bounding box center [1142, 181] width 81 height 17
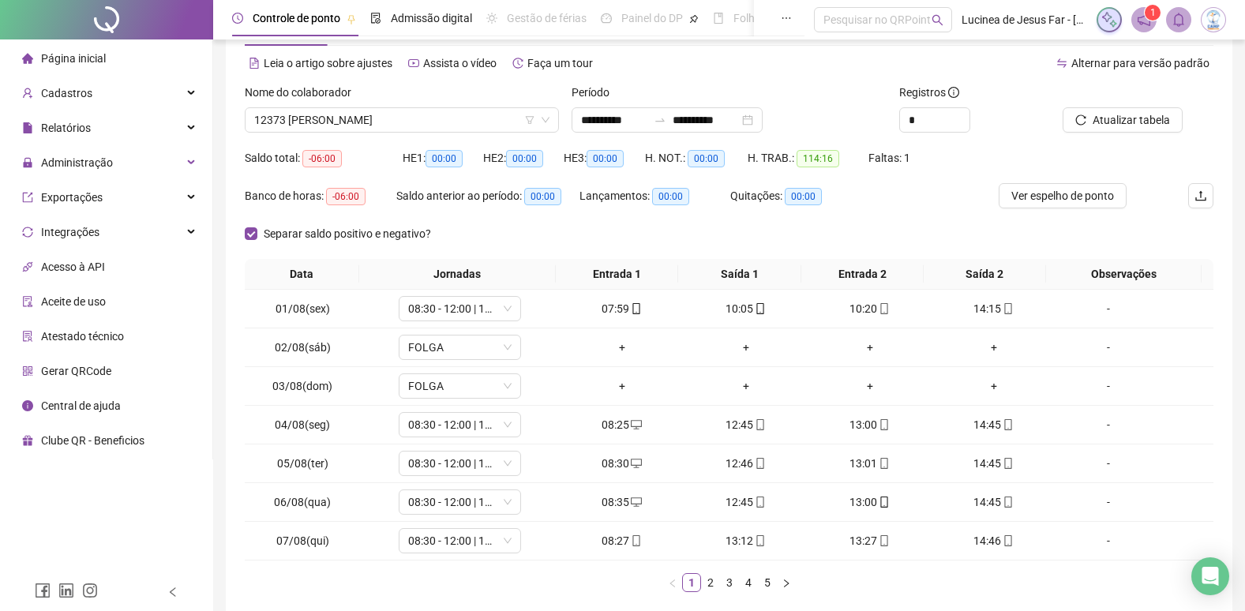
scroll to position [142, 0]
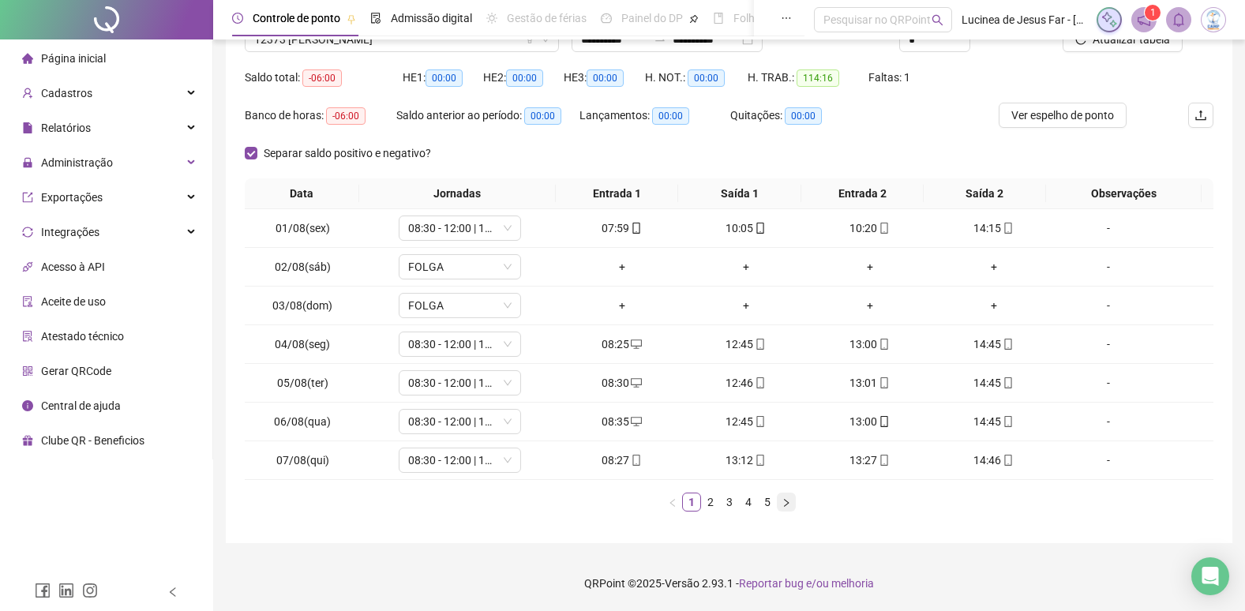
click at [784, 501] on icon "right" at bounding box center [786, 502] width 9 height 9
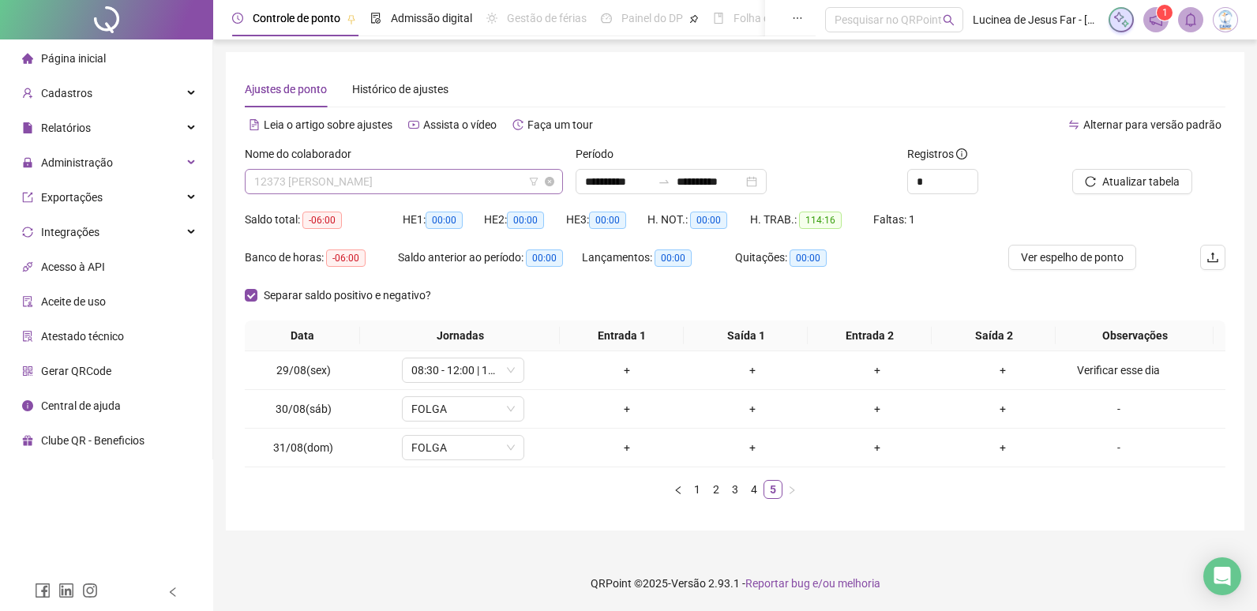
click at [453, 181] on span "12373 RIQUELME MACARIO DA SILVA" at bounding box center [403, 182] width 299 height 24
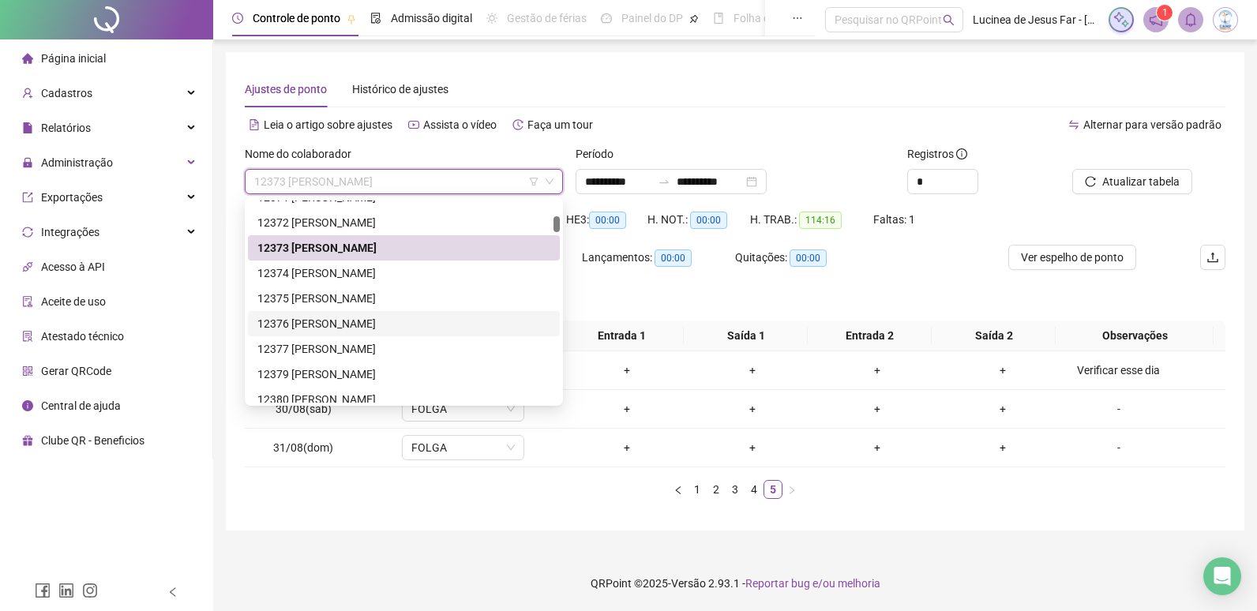
click at [367, 317] on div "12376 MARIA EDUARDA ALVES SANTOS" at bounding box center [403, 323] width 293 height 17
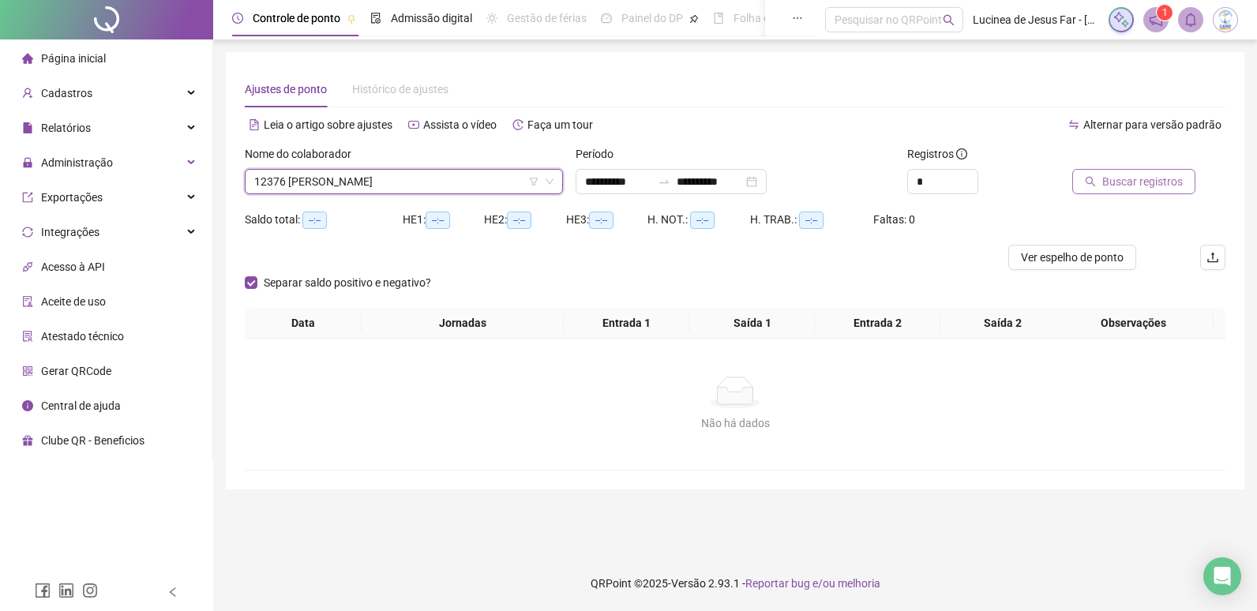
click at [1115, 180] on span "Buscar registros" at bounding box center [1142, 181] width 81 height 17
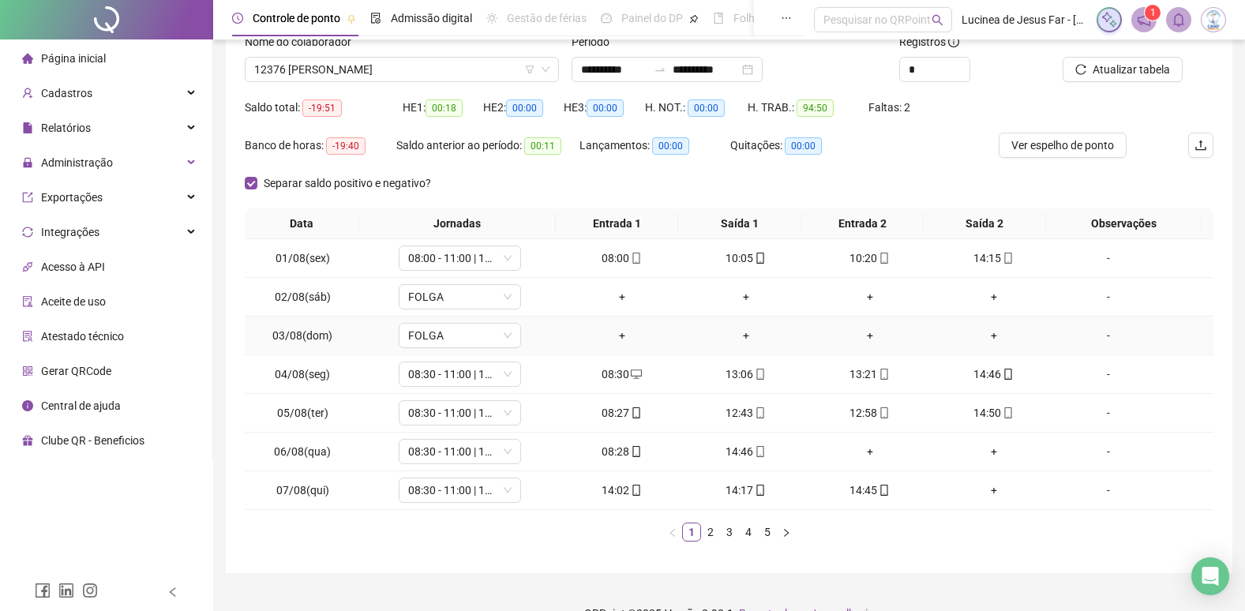
scroll to position [142, 0]
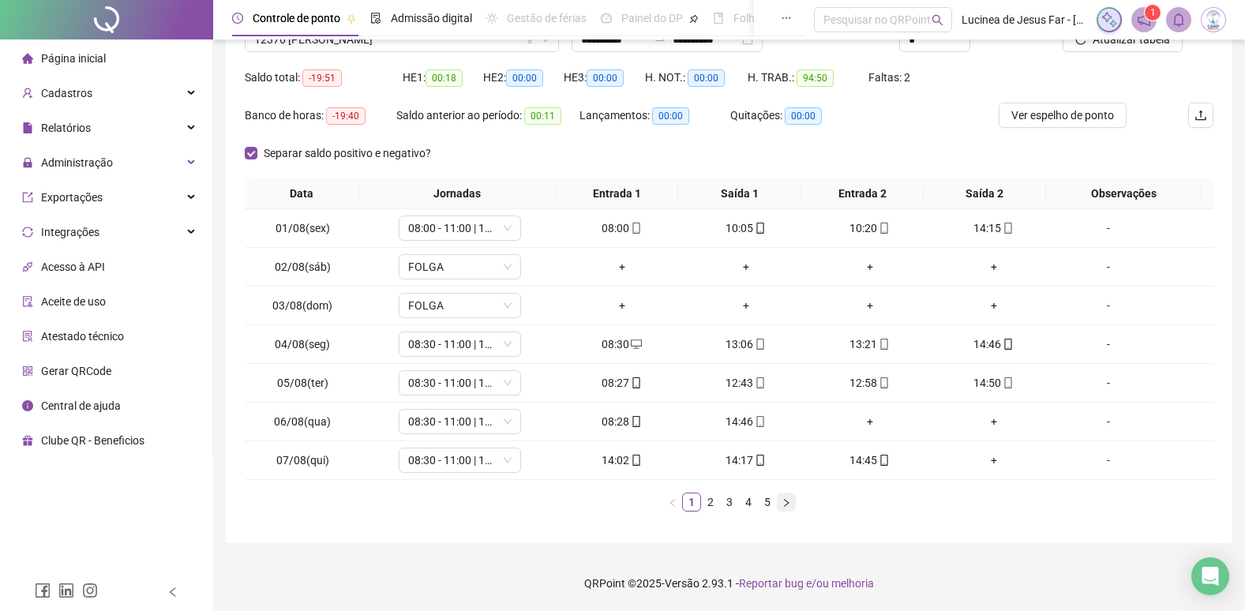
click at [790, 505] on icon "right" at bounding box center [786, 502] width 9 height 9
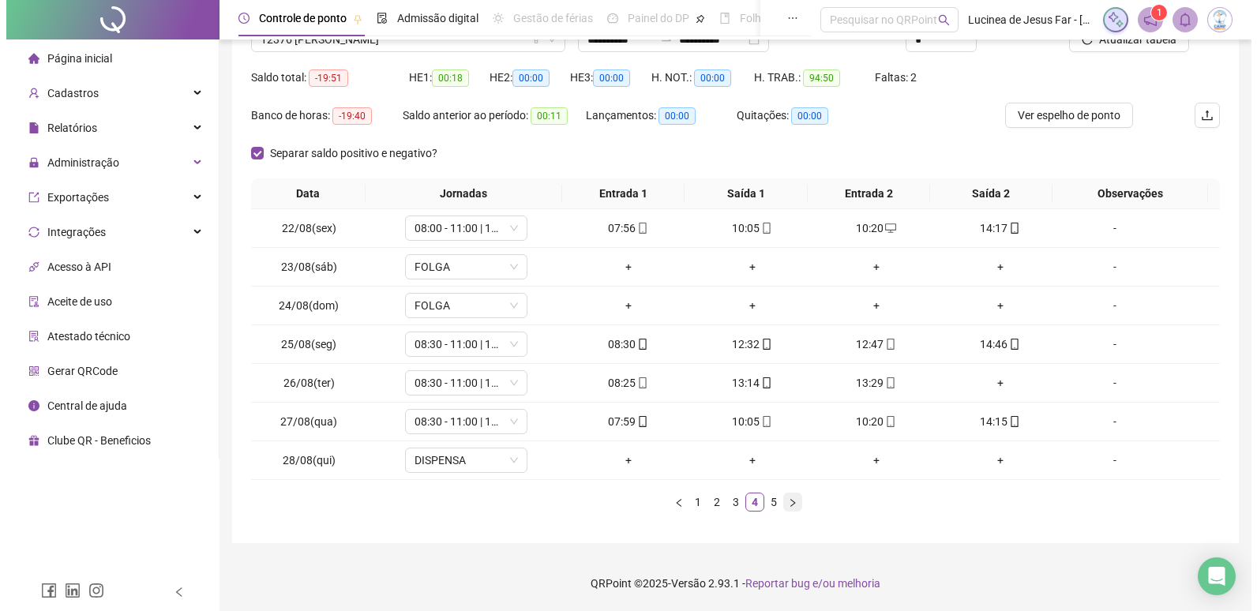
scroll to position [0, 0]
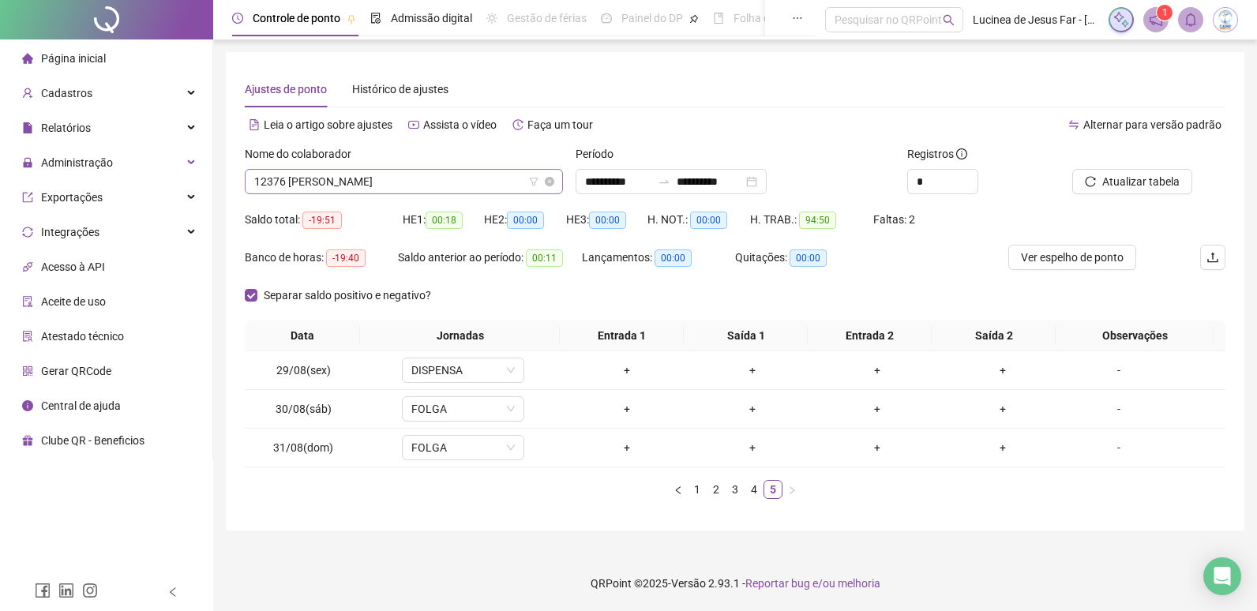
click at [480, 176] on span "12376 MARIA EDUARDA ALVES SANTOS" at bounding box center [403, 182] width 299 height 24
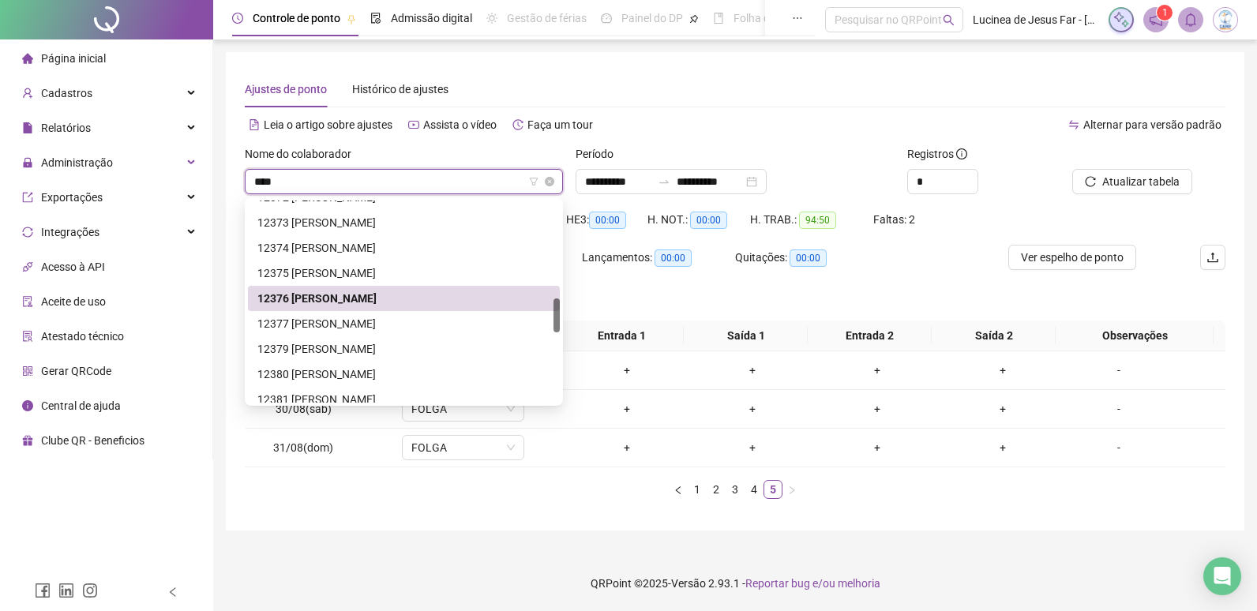
scroll to position [51, 0]
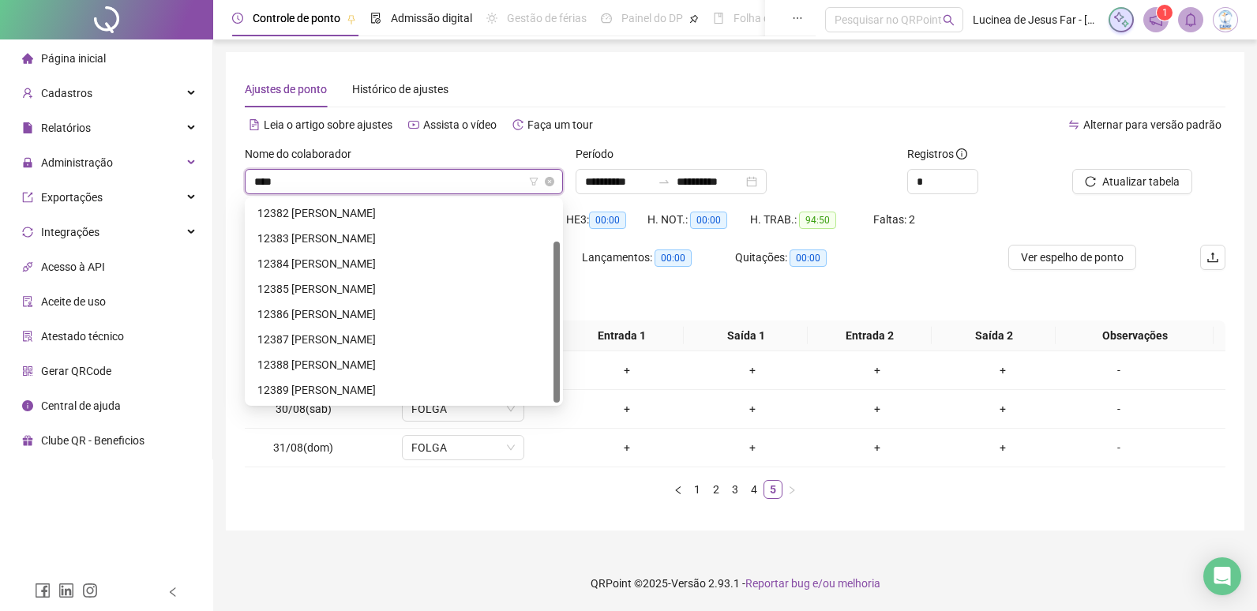
type input "*****"
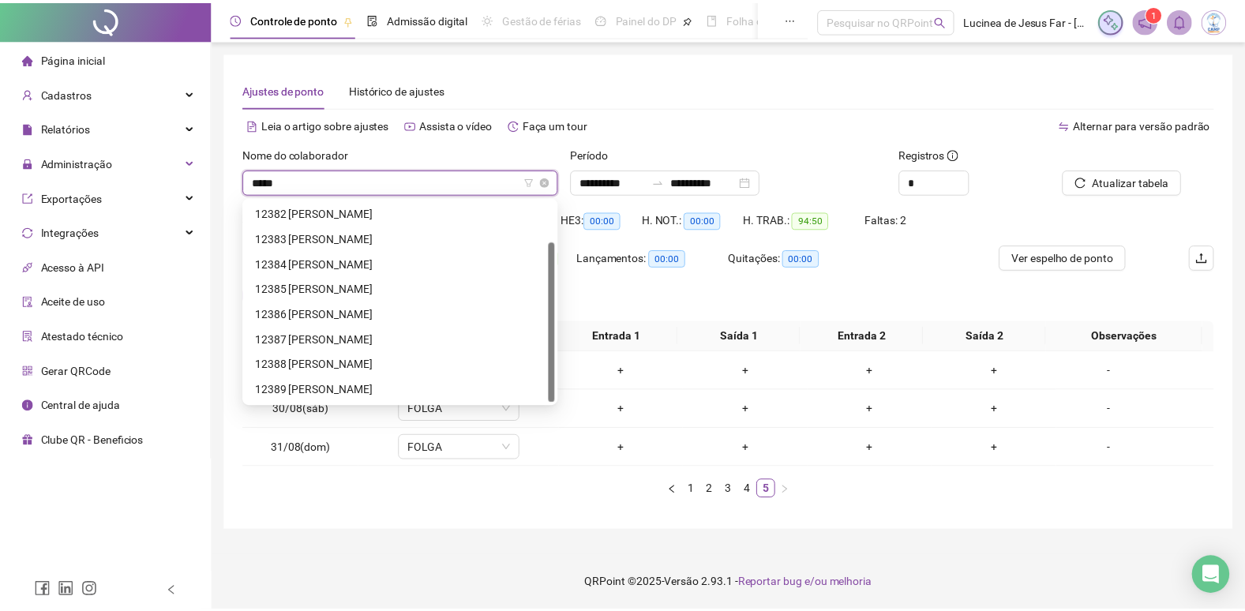
scroll to position [0, 0]
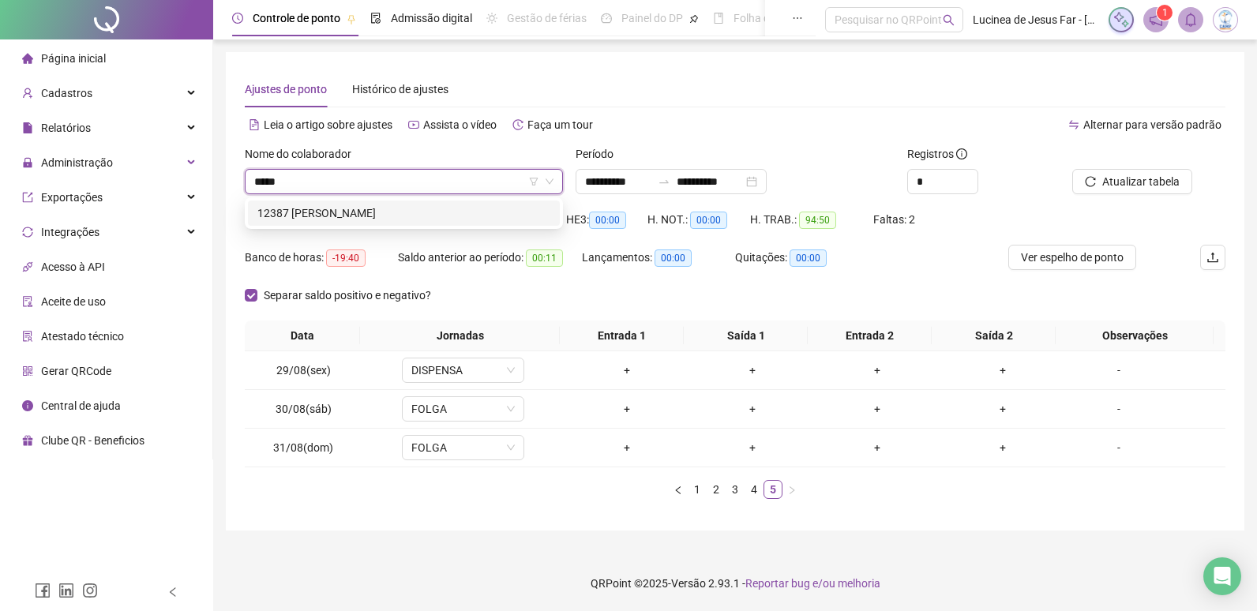
click at [475, 203] on div "12387 GABRIEL DIAS DOS SANTOS" at bounding box center [404, 213] width 312 height 25
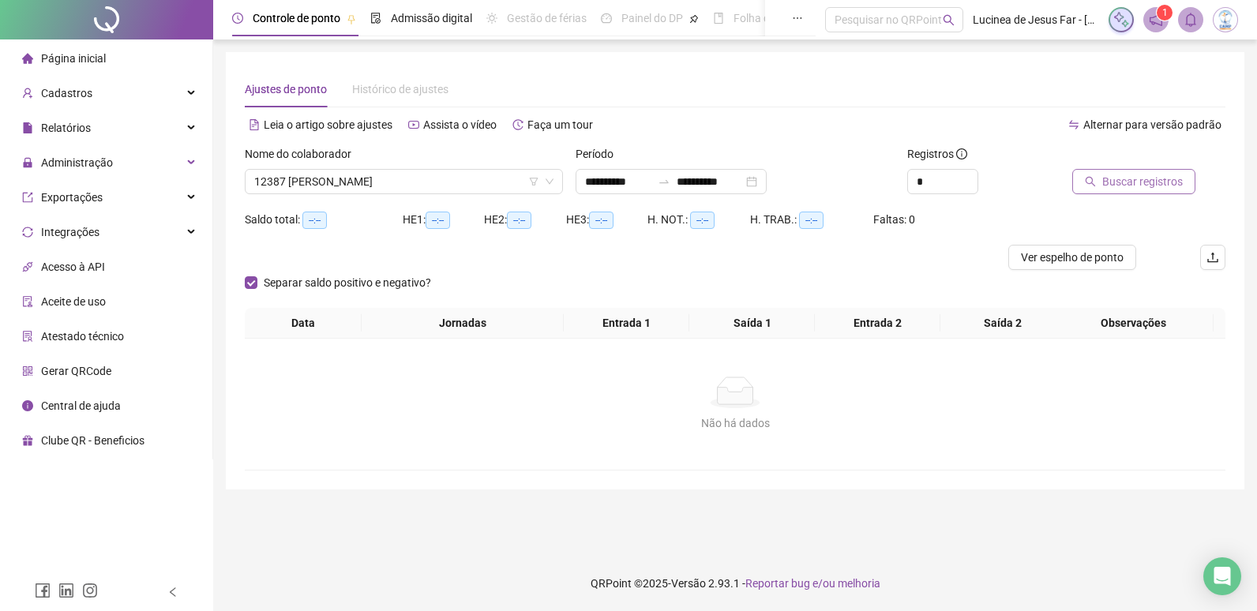
click at [1162, 185] on span "Buscar registros" at bounding box center [1142, 181] width 81 height 17
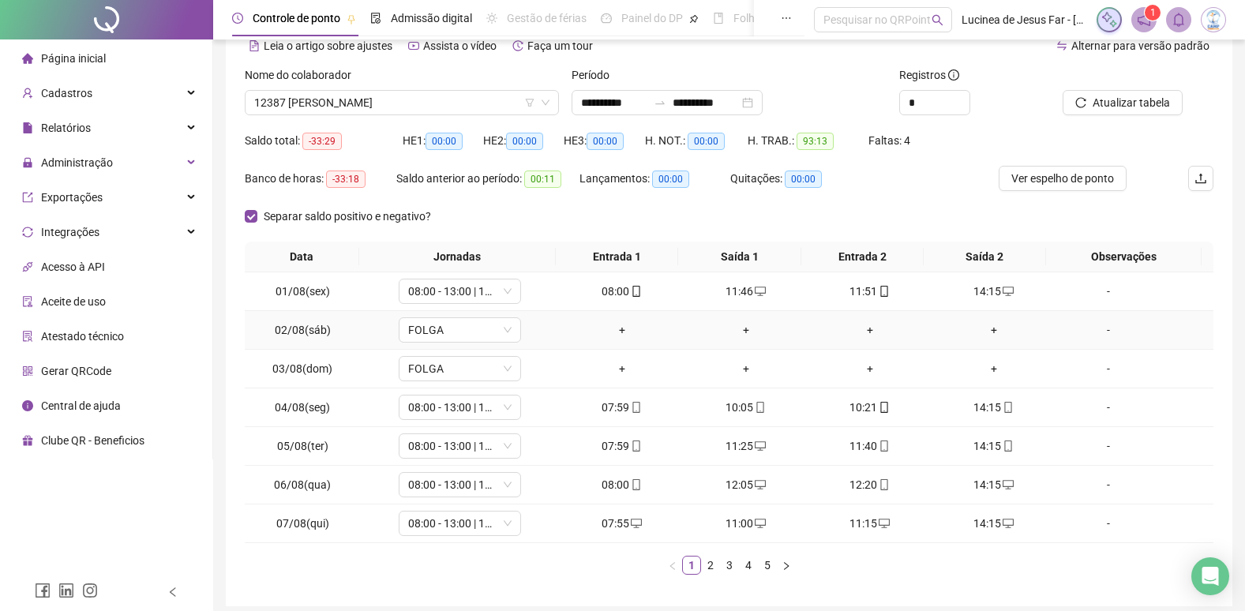
scroll to position [142, 0]
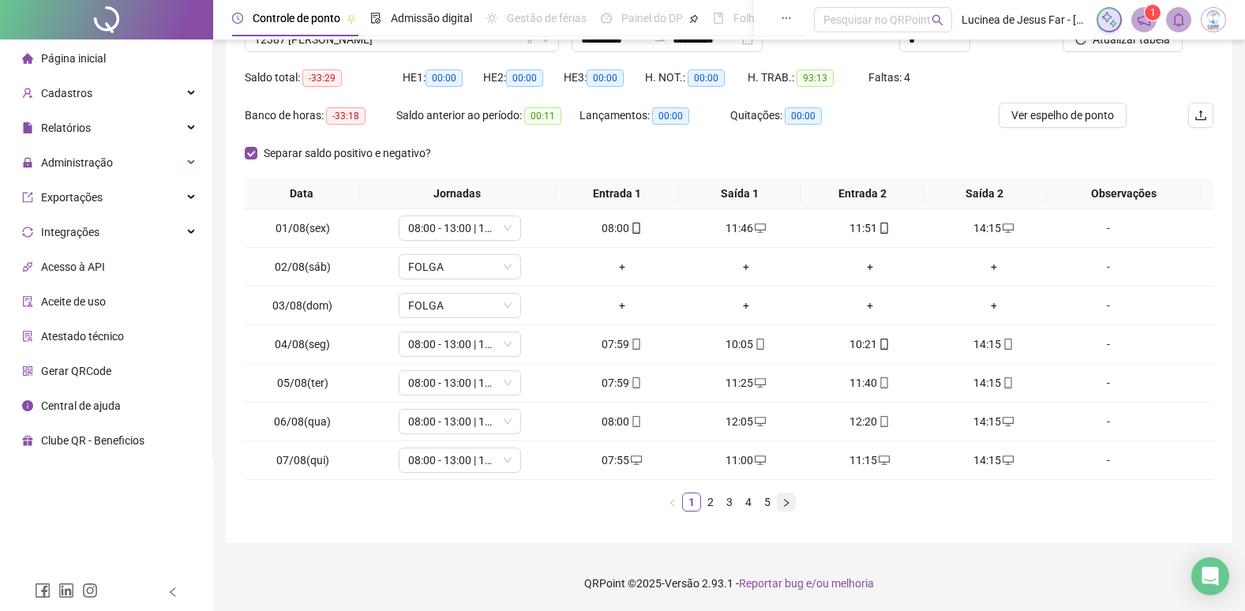
click at [786, 501] on icon "right" at bounding box center [786, 502] width 5 height 8
click at [784, 501] on icon "right" at bounding box center [786, 502] width 9 height 9
click at [714, 507] on link "2" at bounding box center [710, 502] width 17 height 17
click at [789, 506] on icon "right" at bounding box center [786, 502] width 9 height 9
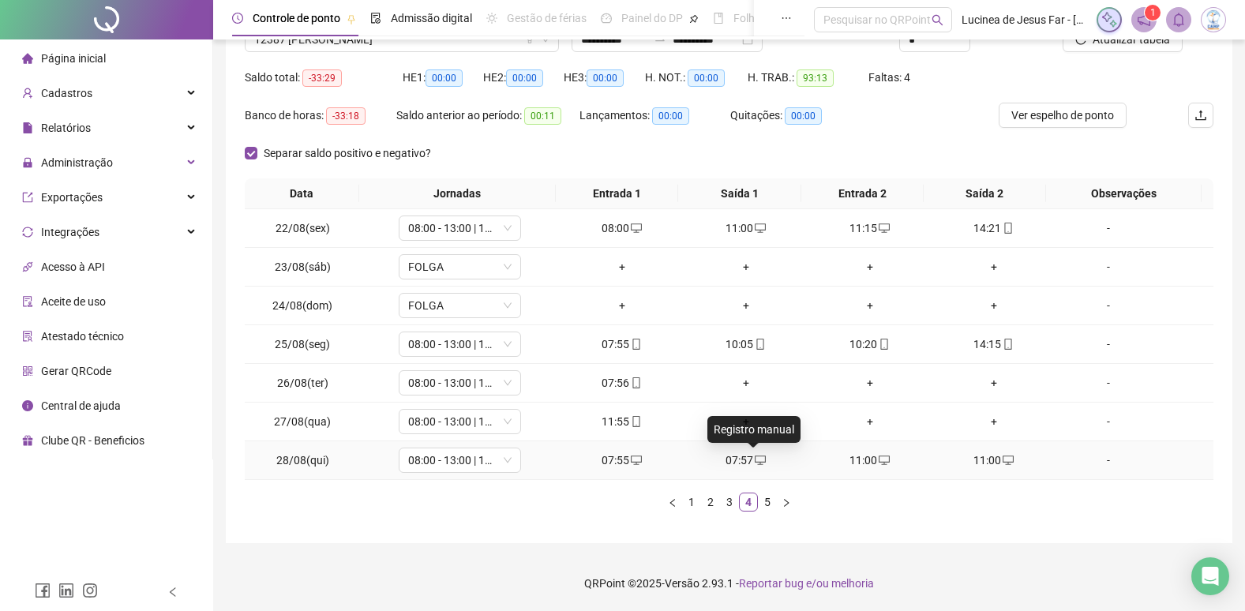
click at [755, 464] on icon "desktop" at bounding box center [760, 460] width 11 height 11
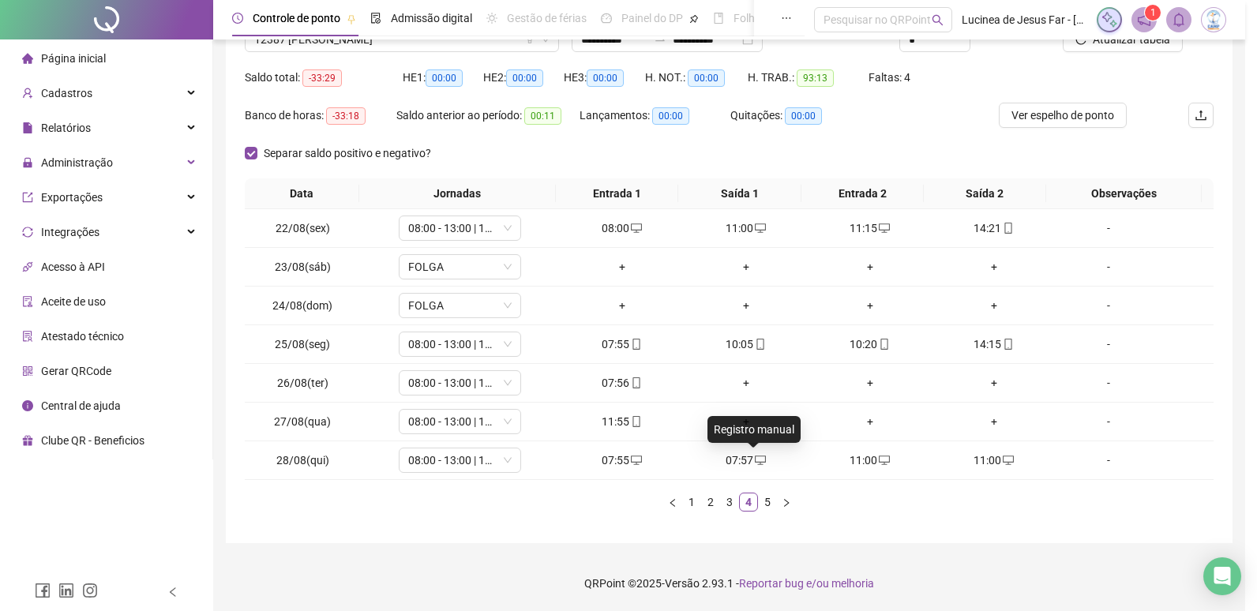
type input "**********"
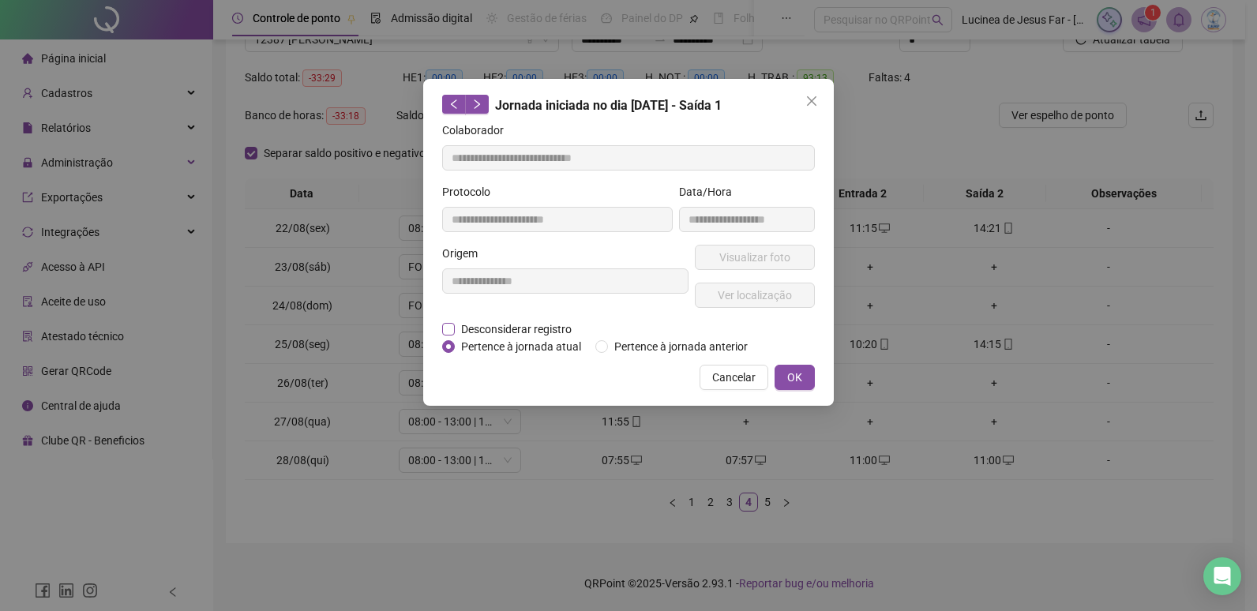
click at [543, 330] on span "Desconsiderar registro" at bounding box center [516, 329] width 123 height 17
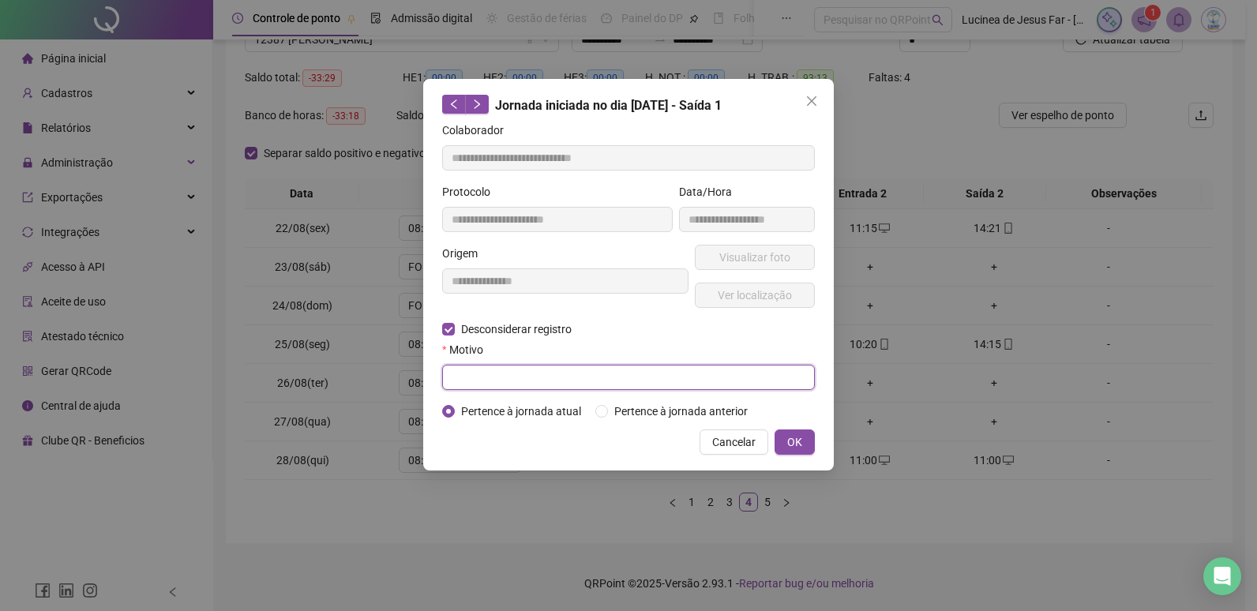
click at [519, 383] on input "text" at bounding box center [628, 377] width 373 height 25
type input "******"
click at [811, 443] on button "OK" at bounding box center [795, 442] width 40 height 25
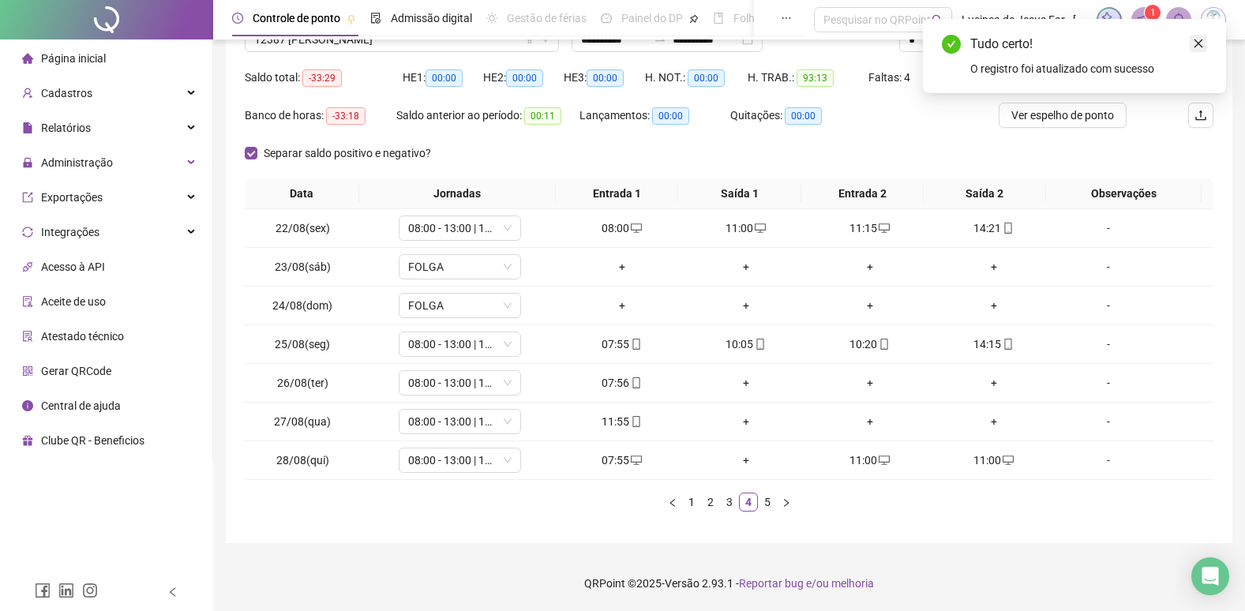
click at [1201, 47] on icon "close" at bounding box center [1198, 43] width 11 height 11
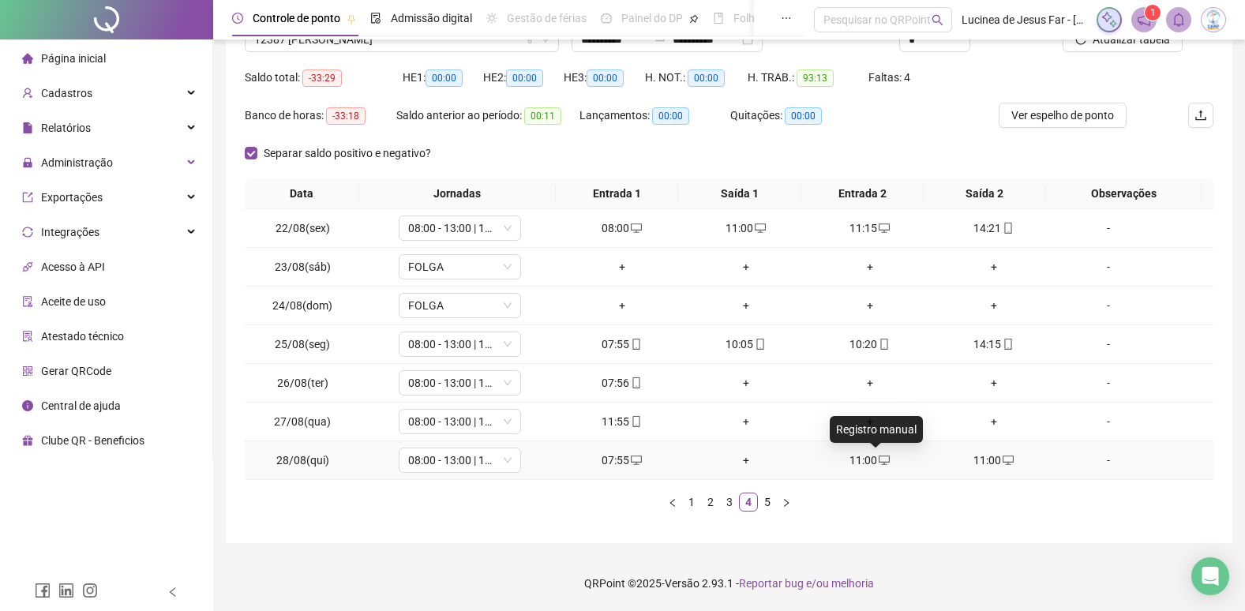
click at [879, 461] on icon "desktop" at bounding box center [884, 460] width 11 height 11
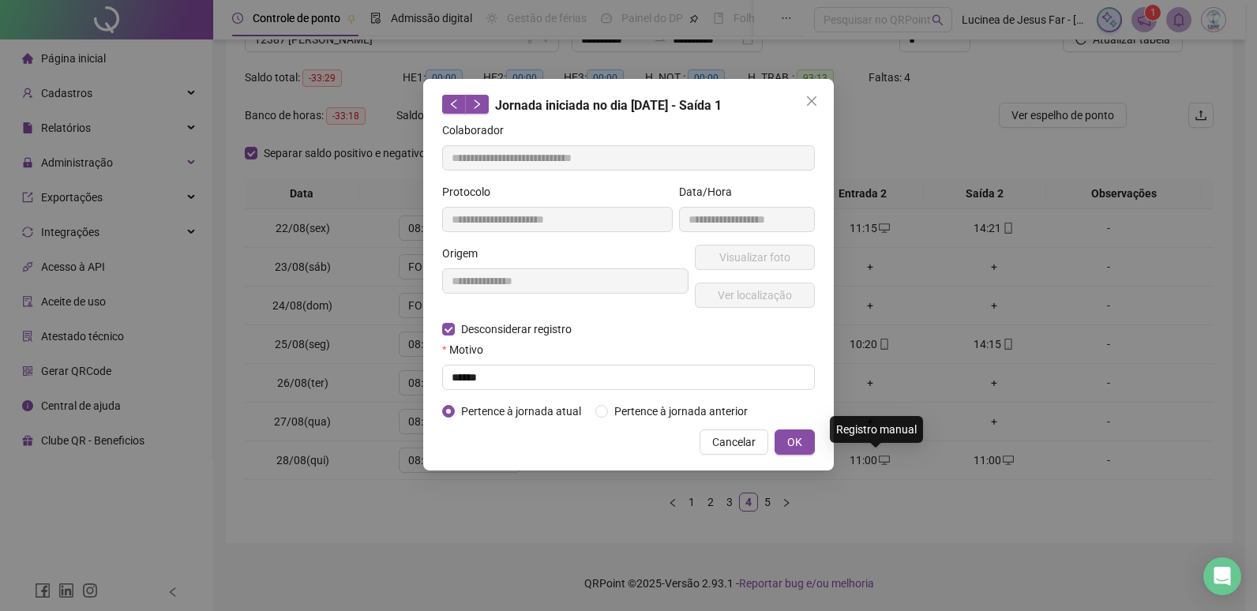
type input "**********"
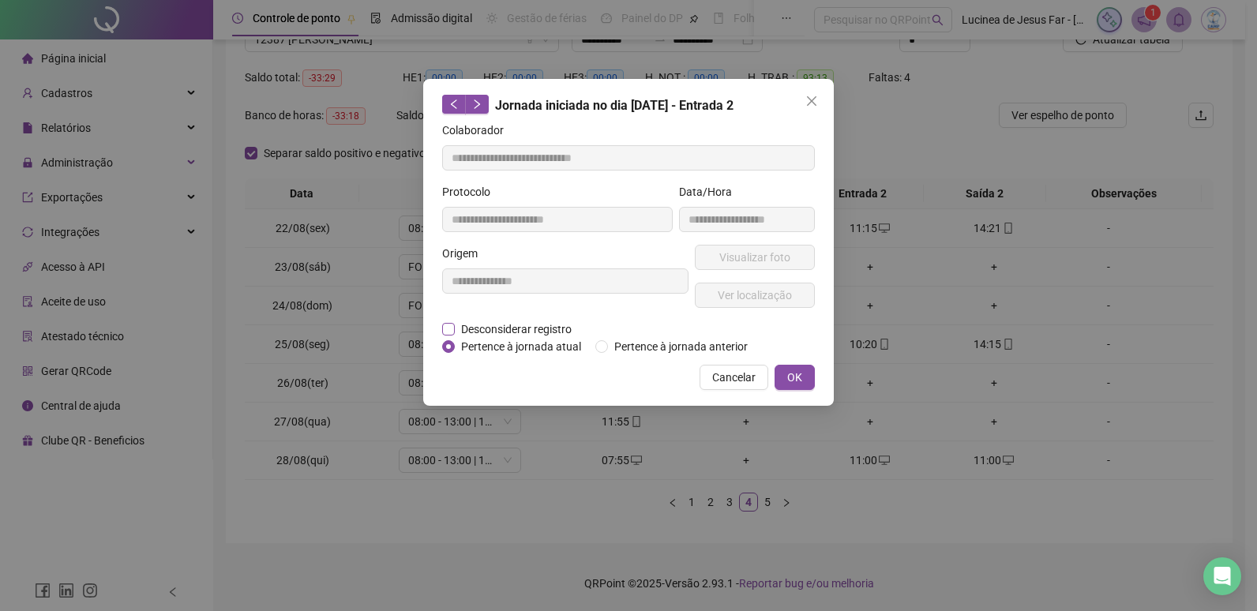
click at [528, 329] on span "Desconsiderar registro" at bounding box center [516, 329] width 123 height 17
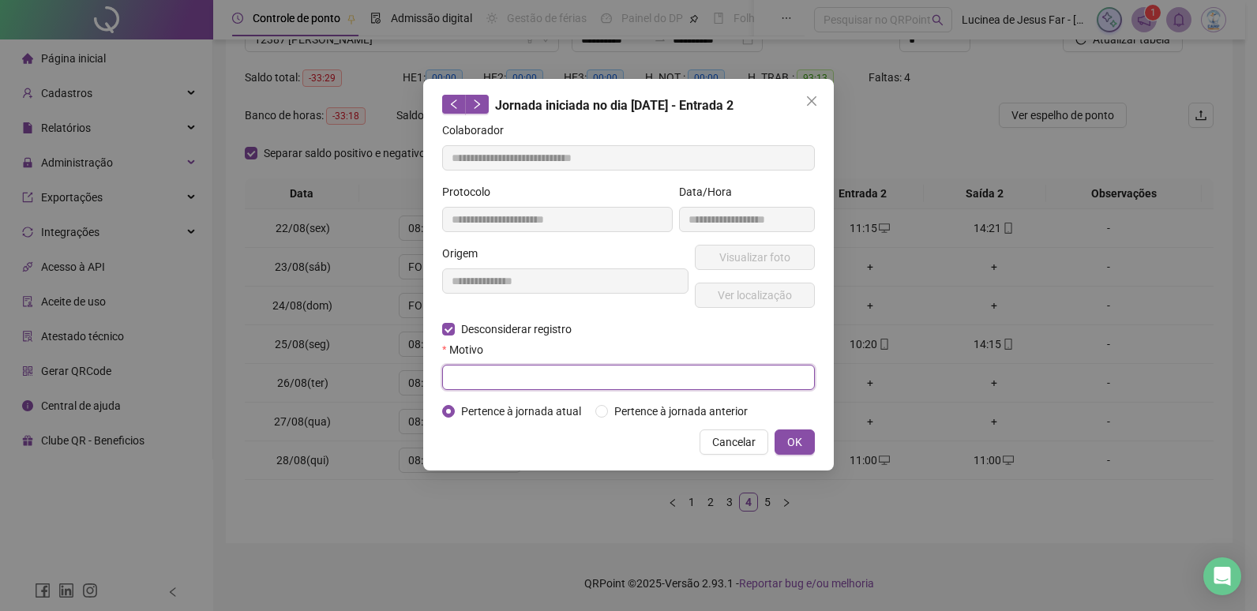
click at [488, 379] on input "text" at bounding box center [628, 377] width 373 height 25
type input "******"
click at [788, 436] on span "OK" at bounding box center [794, 442] width 15 height 17
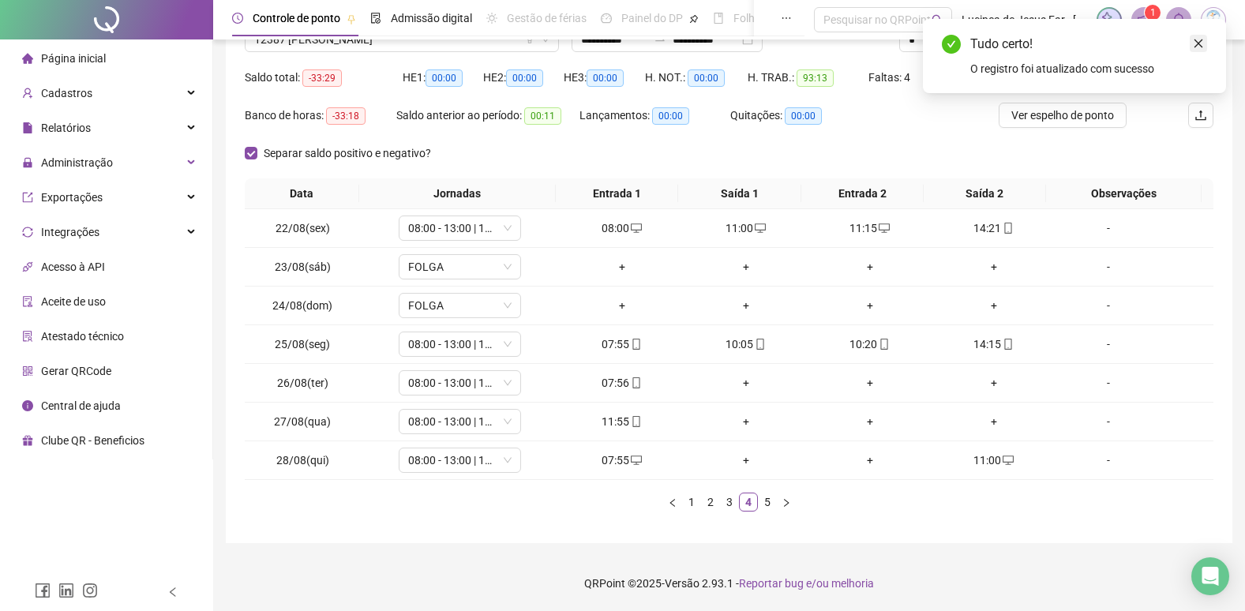
click at [1198, 39] on icon "close" at bounding box center [1198, 43] width 11 height 11
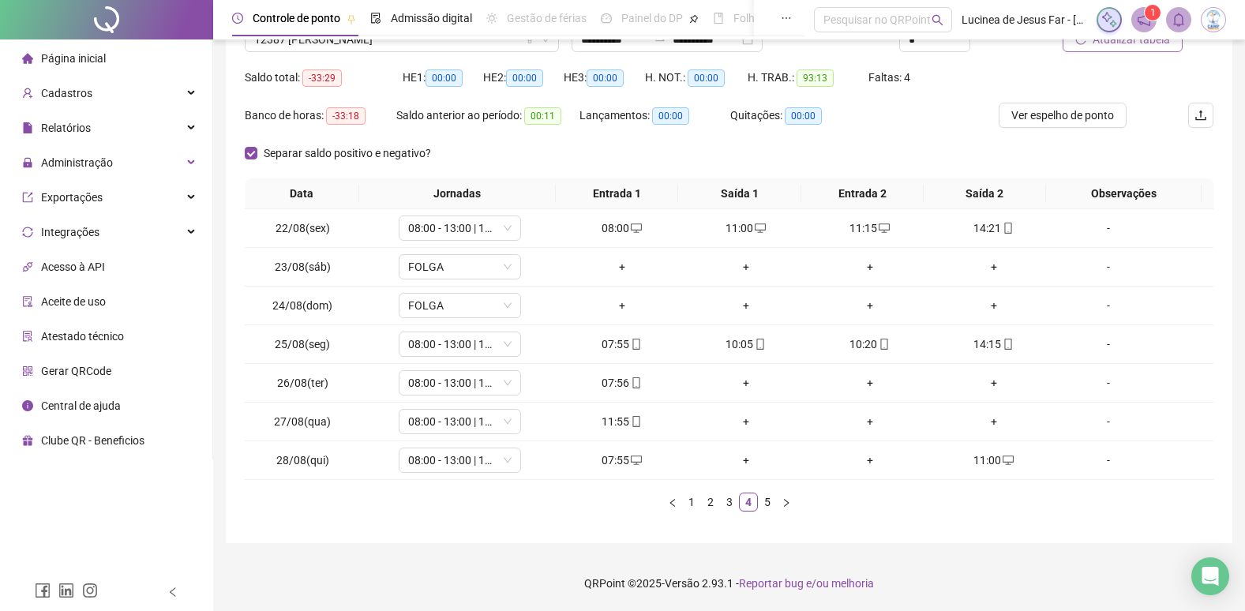
click at [1146, 40] on span "Atualizar tabela" at bounding box center [1131, 39] width 77 height 17
click at [879, 460] on icon "desktop" at bounding box center [884, 460] width 11 height 11
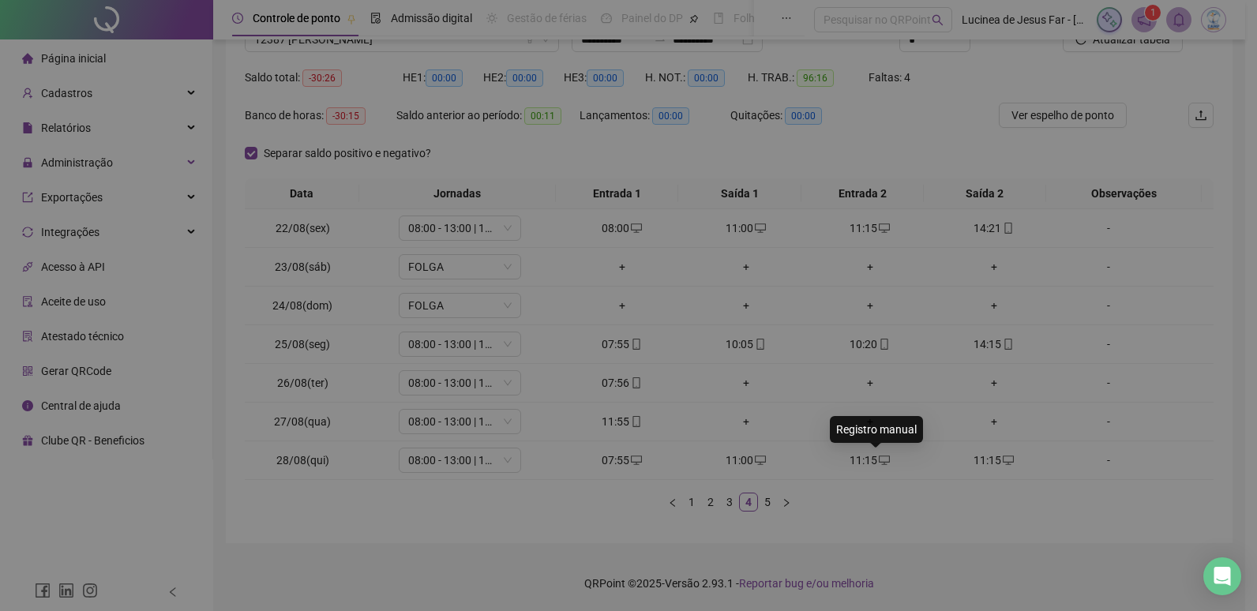
type input "**********"
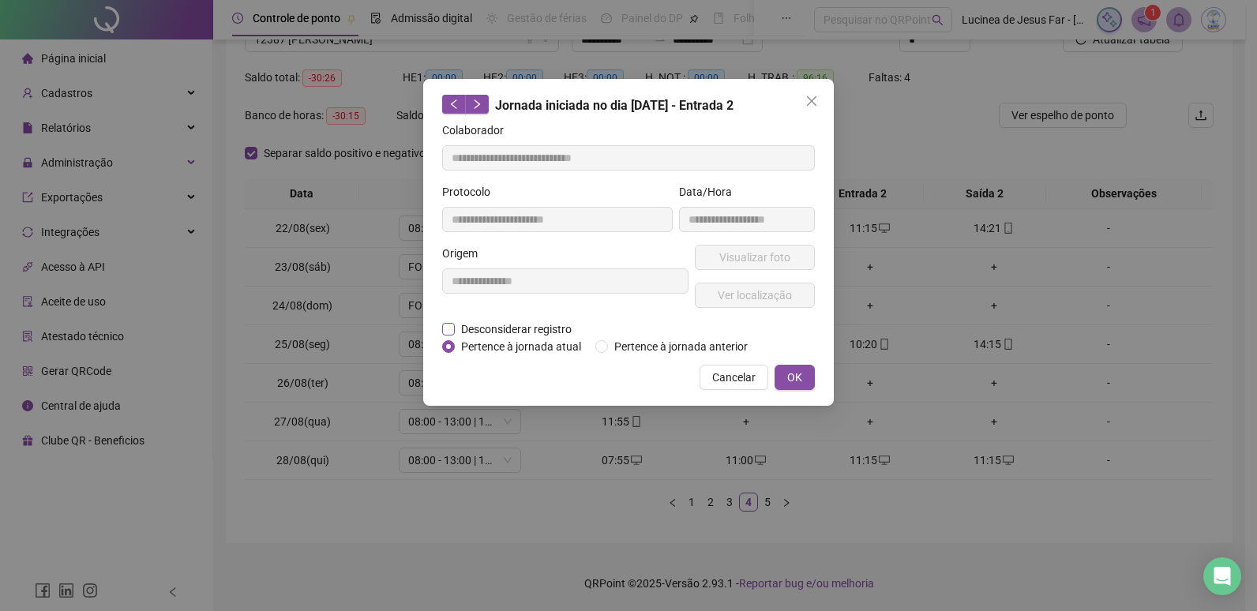
click at [550, 325] on span "Desconsiderar registro" at bounding box center [516, 329] width 123 height 17
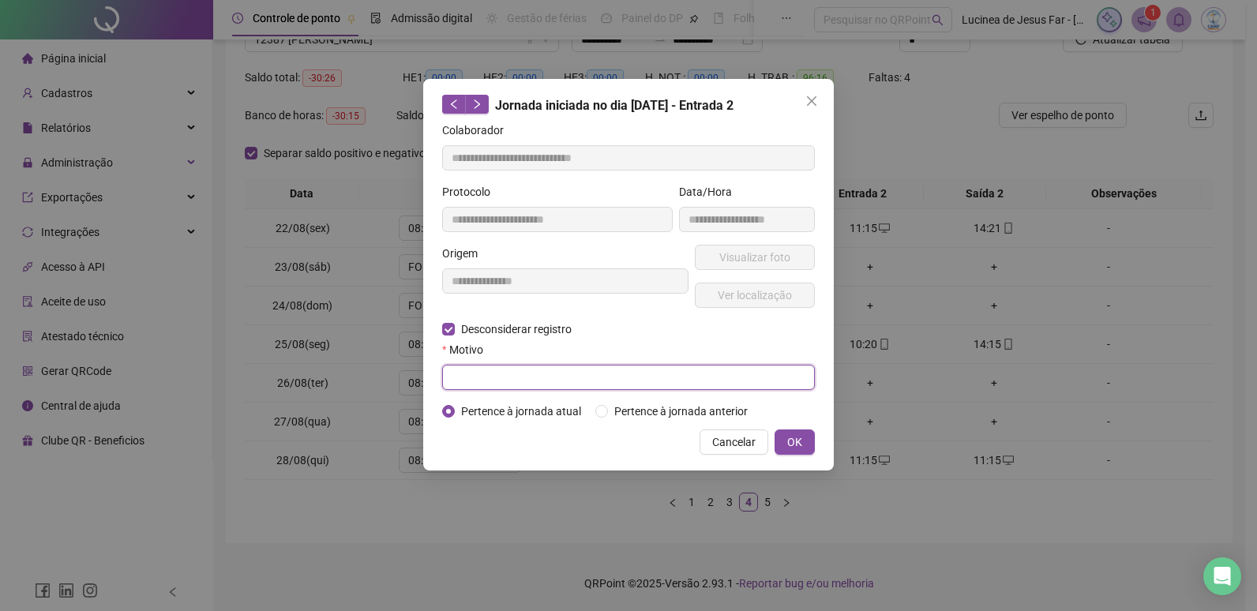
click at [507, 377] on input "text" at bounding box center [628, 377] width 373 height 25
type input "******"
click at [790, 441] on span "OK" at bounding box center [794, 442] width 15 height 17
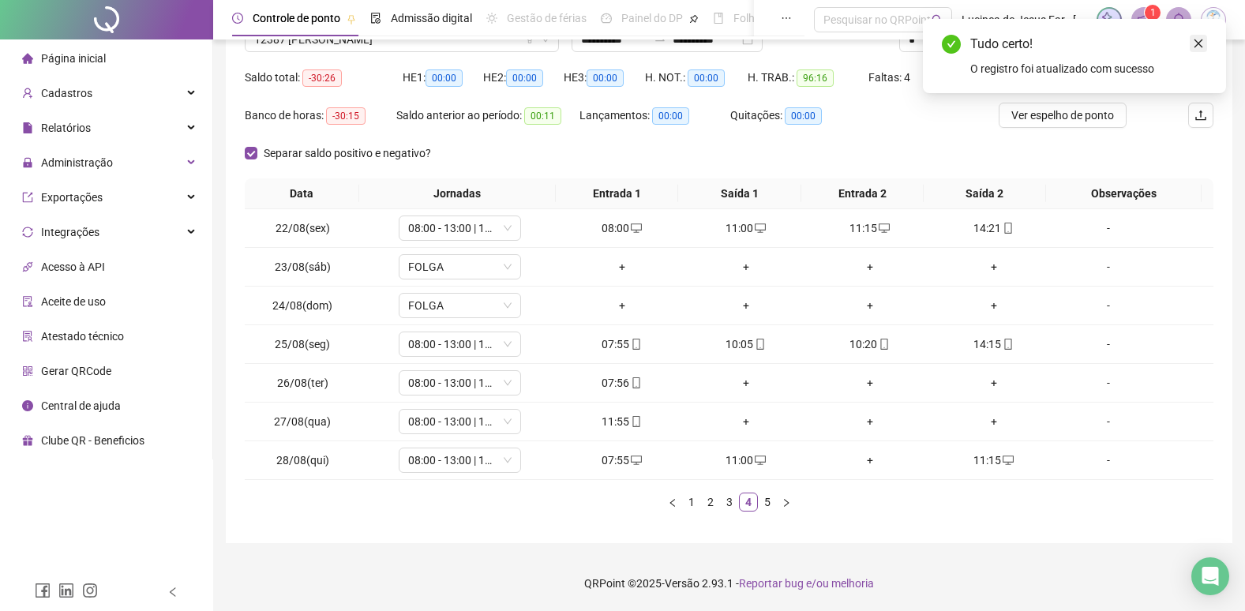
click at [1195, 41] on icon "close" at bounding box center [1198, 43] width 11 height 11
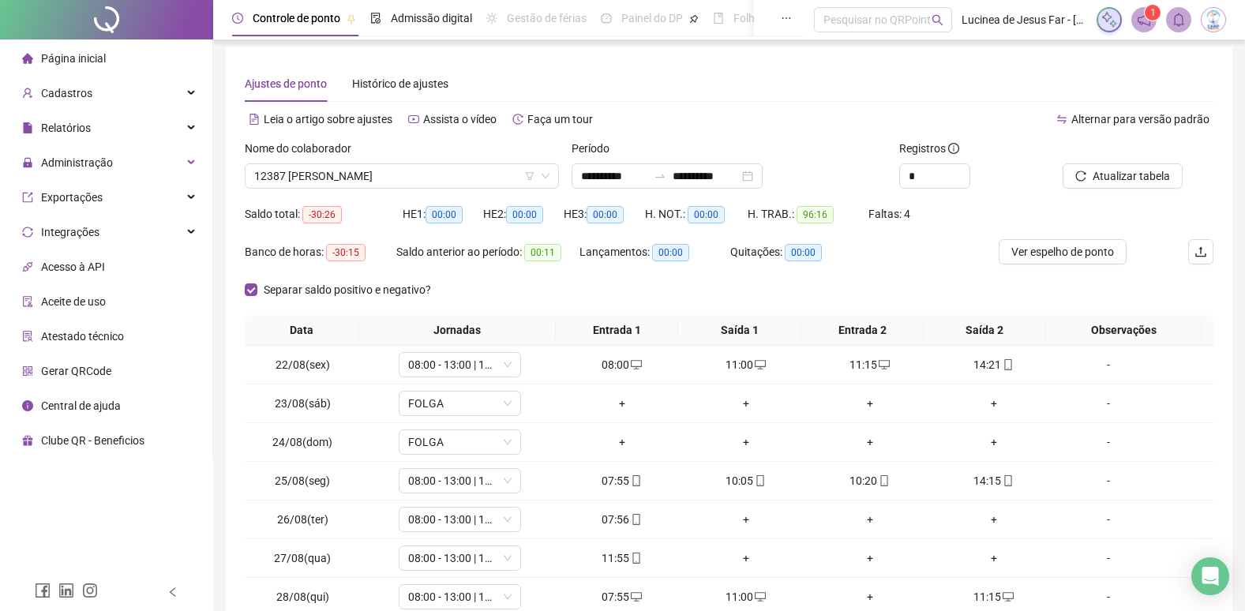
scroll to position [0, 0]
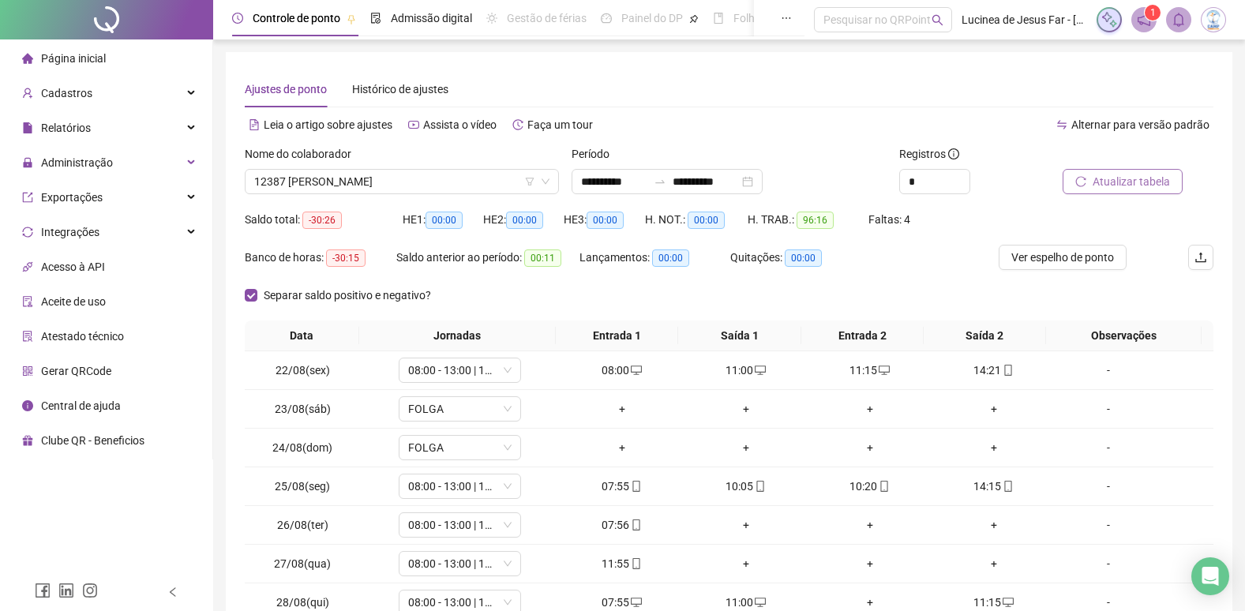
click at [1122, 175] on span "Atualizar tabela" at bounding box center [1131, 181] width 77 height 17
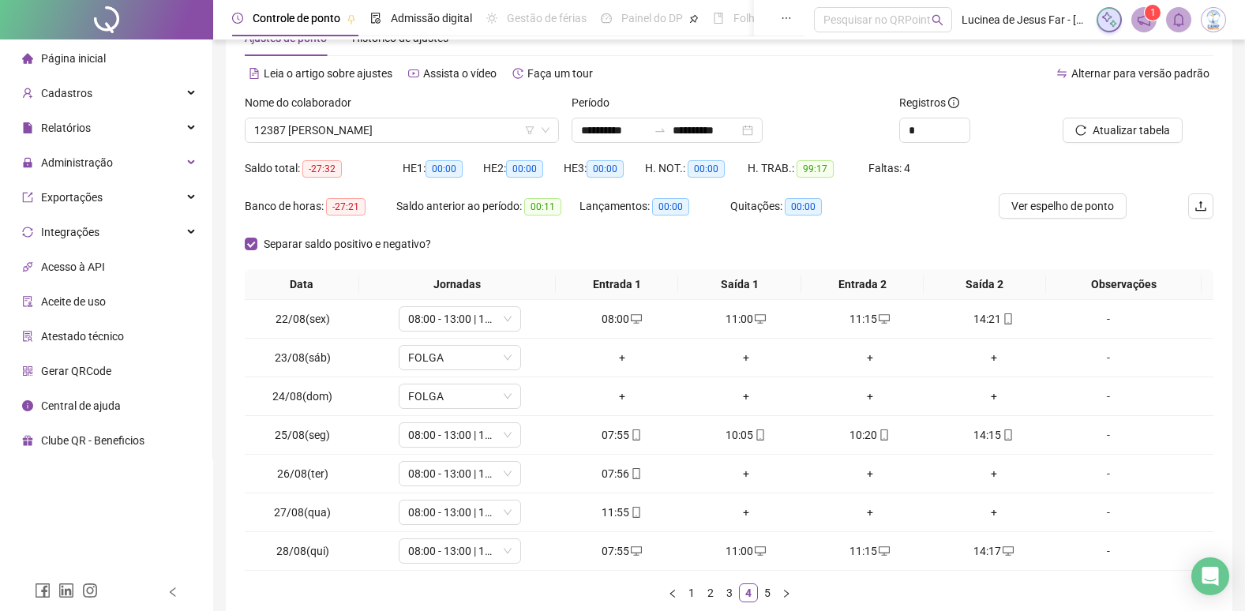
scroll to position [79, 0]
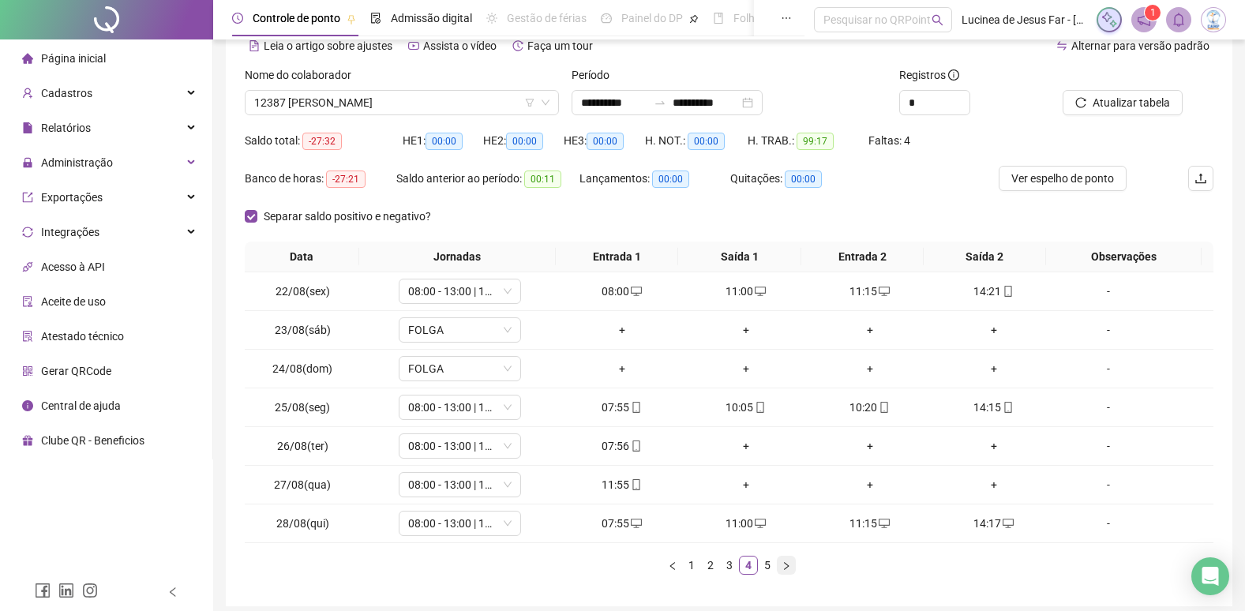
click at [784, 562] on icon "right" at bounding box center [786, 565] width 9 height 9
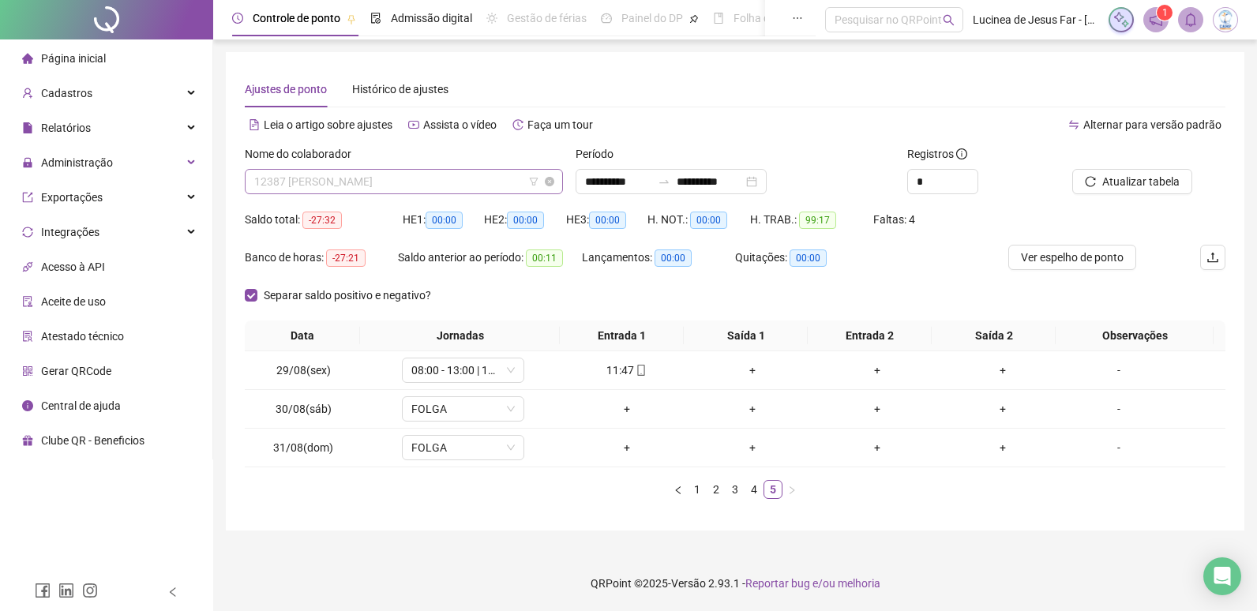
scroll to position [758, 0]
click at [471, 177] on span "12387 GABRIEL DIAS DOS SANTOS" at bounding box center [403, 182] width 299 height 24
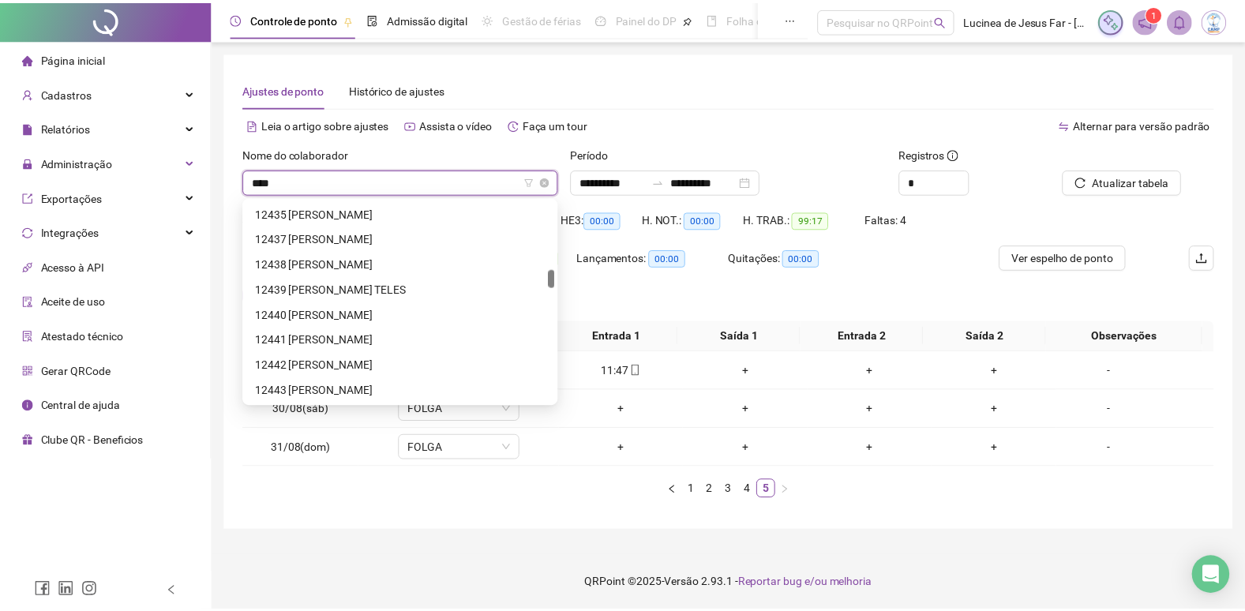
scroll to position [0, 0]
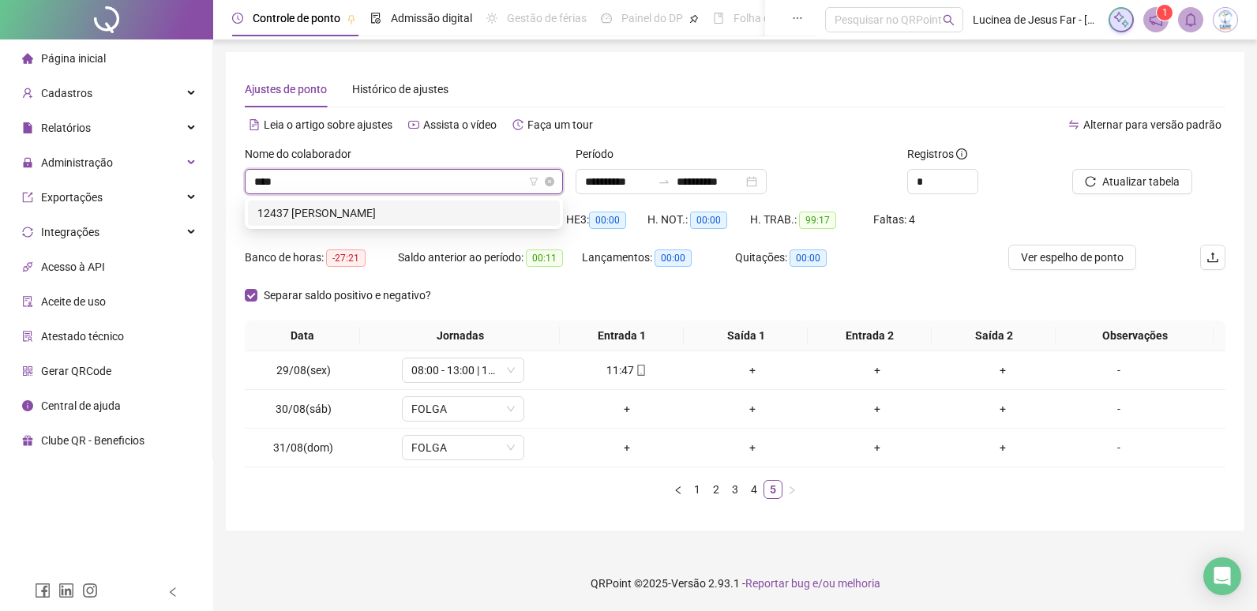
type input "*****"
click at [468, 216] on div "12437 EDUARDA OLIVEIRA RODRIGUES" at bounding box center [403, 213] width 293 height 17
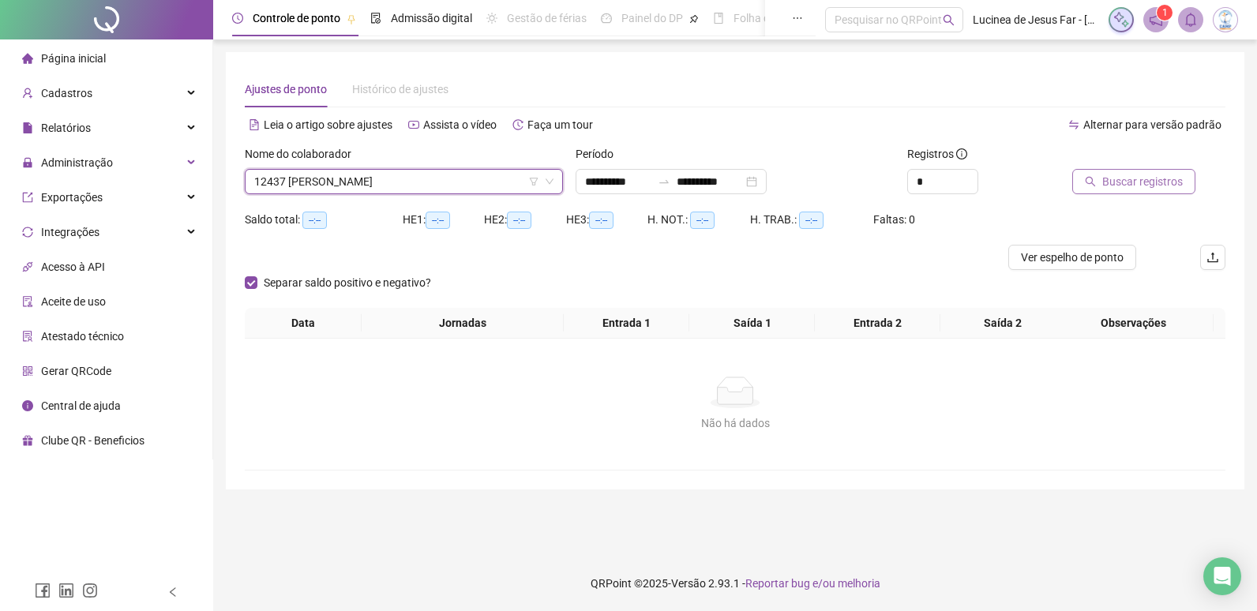
click at [1161, 178] on span "Buscar registros" at bounding box center [1142, 181] width 81 height 17
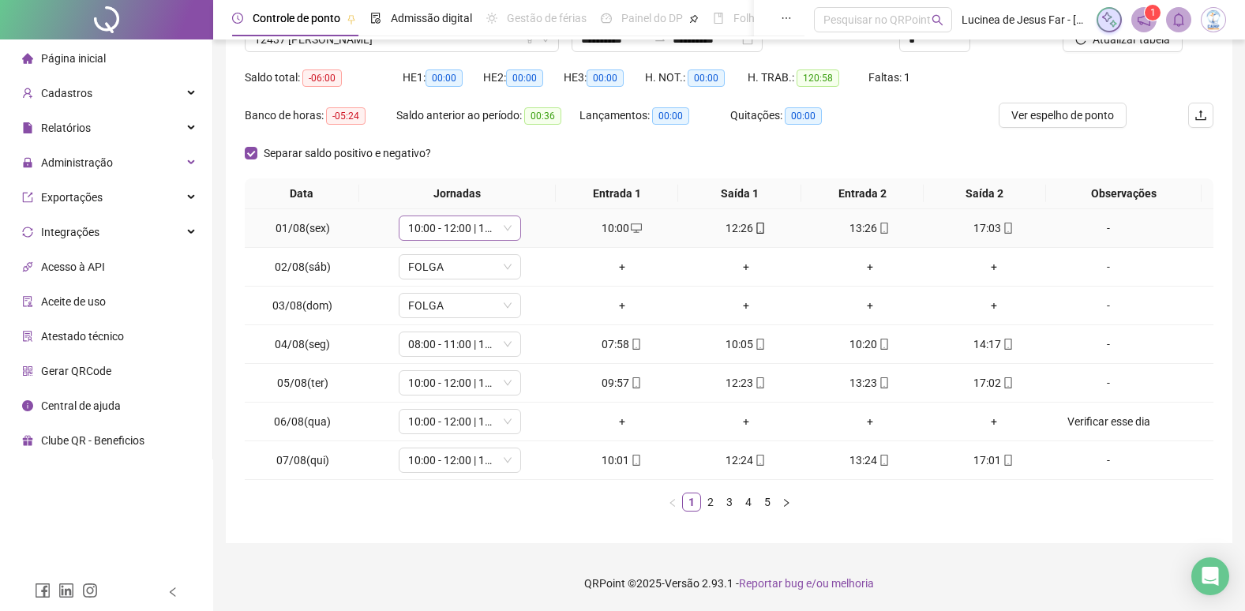
scroll to position [63, 0]
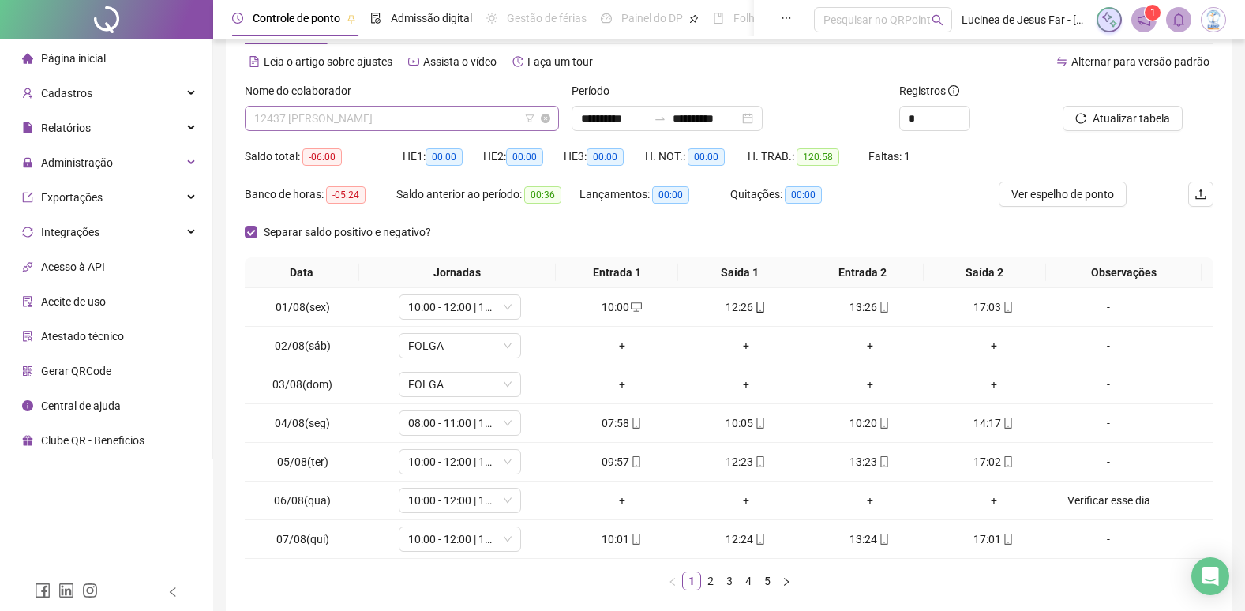
click at [459, 118] on span "12437 EDUARDA OLIVEIRA RODRIGUES" at bounding box center [401, 119] width 295 height 24
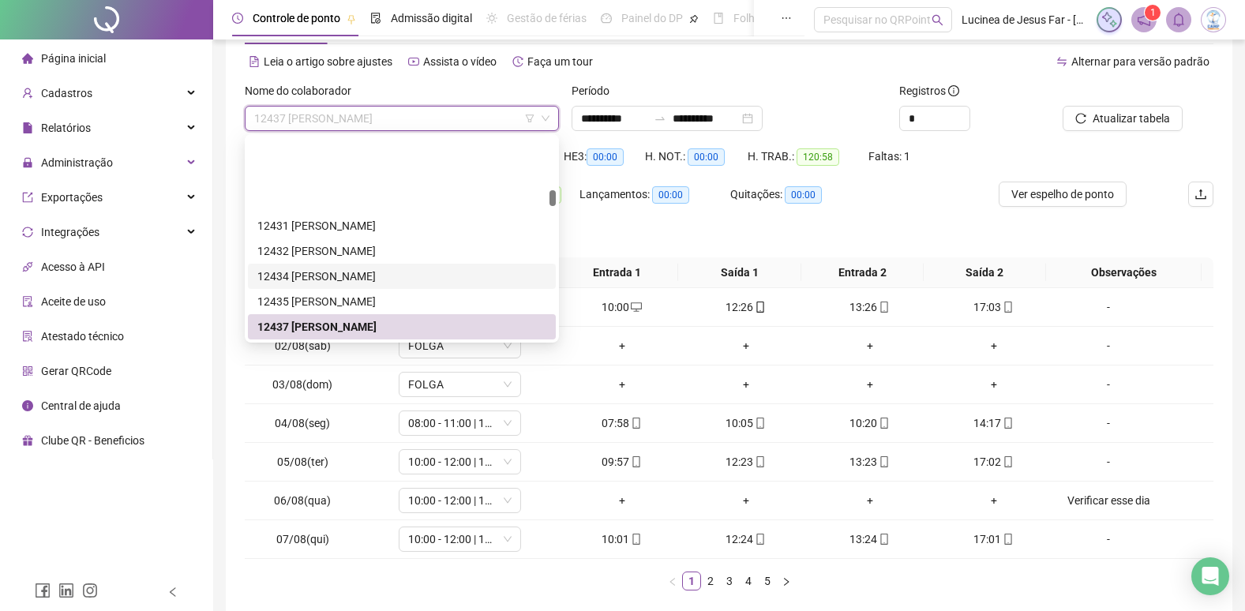
scroll to position [1898, 0]
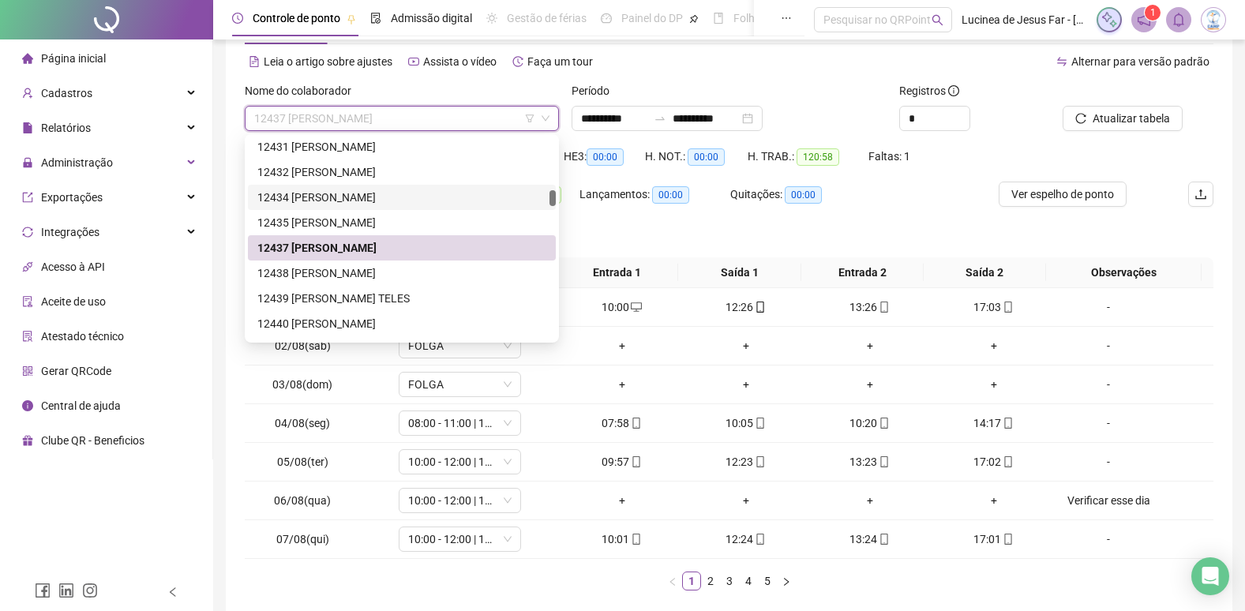
drag, startPoint x: 362, startPoint y: 275, endPoint x: 400, endPoint y: 266, distance: 38.9
click at [362, 275] on div "12438 MARIA EDUARDA DE ALMEIDA SANTOS" at bounding box center [401, 273] width 289 height 17
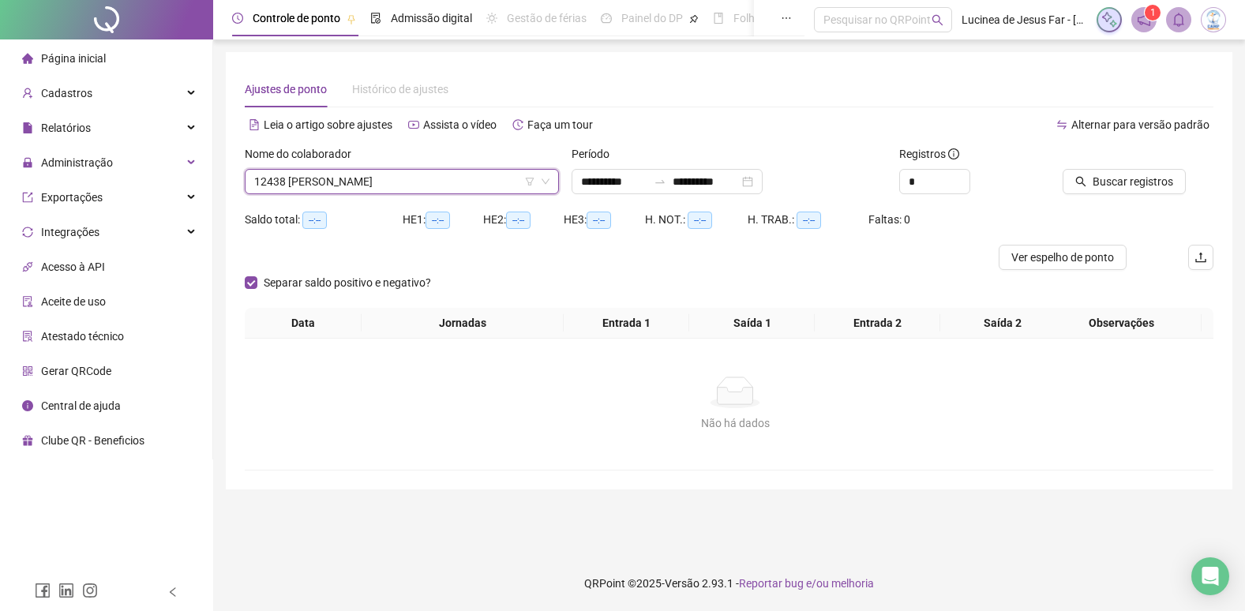
scroll to position [0, 0]
click at [1140, 178] on span "Buscar registros" at bounding box center [1142, 181] width 81 height 17
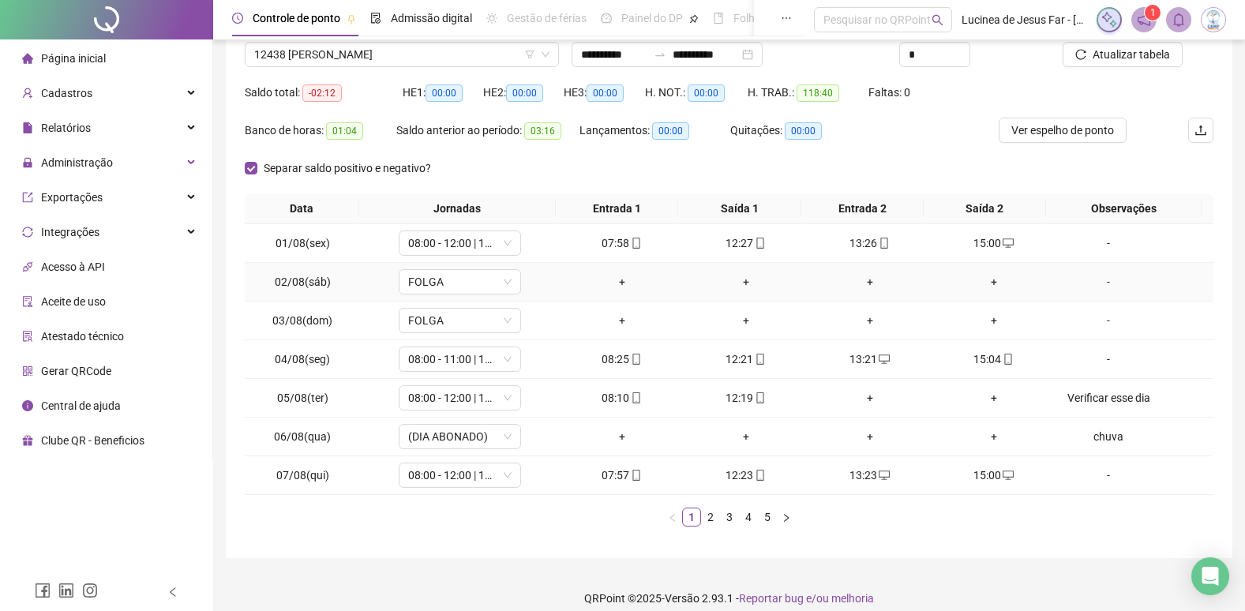
scroll to position [142, 0]
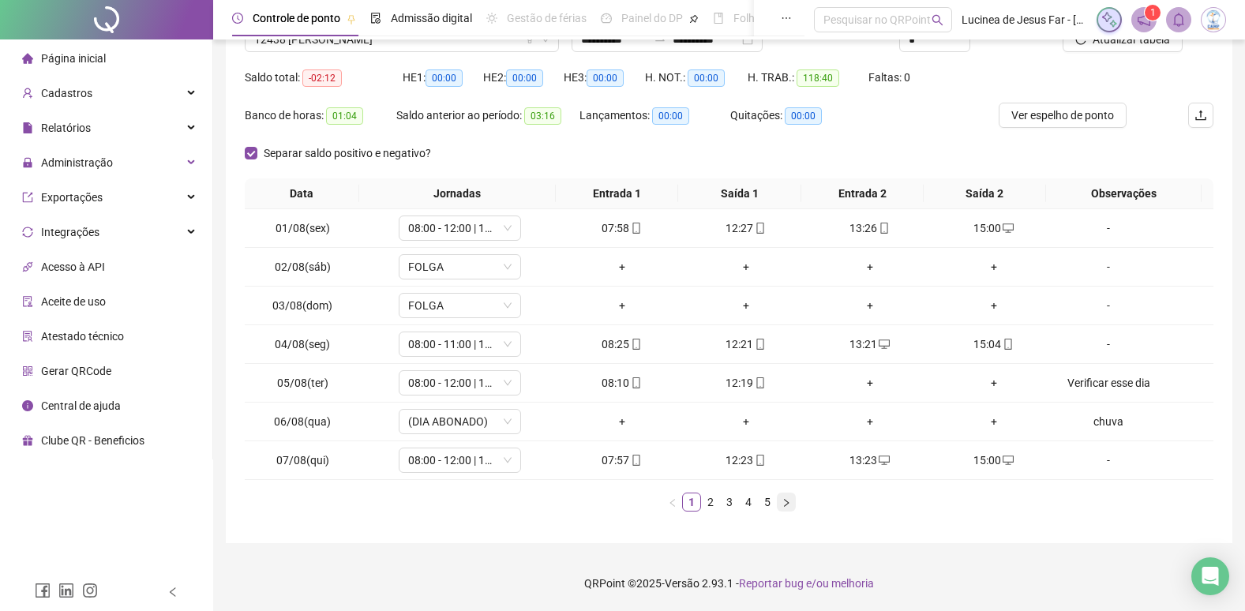
click at [792, 501] on button "button" at bounding box center [786, 502] width 19 height 19
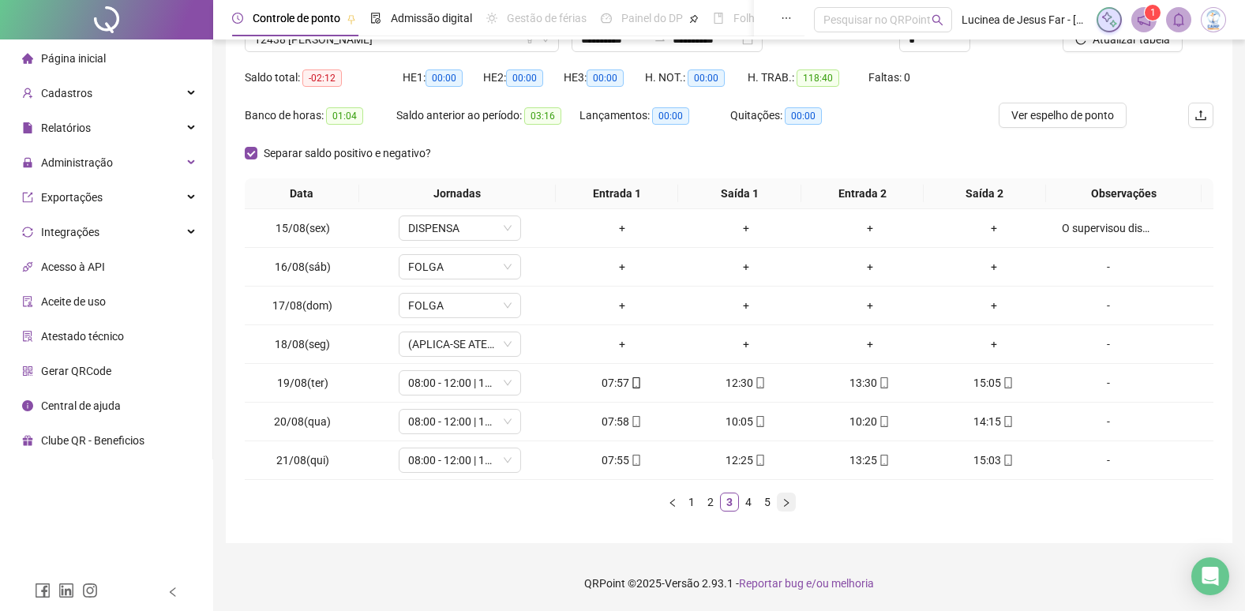
click at [792, 501] on button "button" at bounding box center [786, 502] width 19 height 19
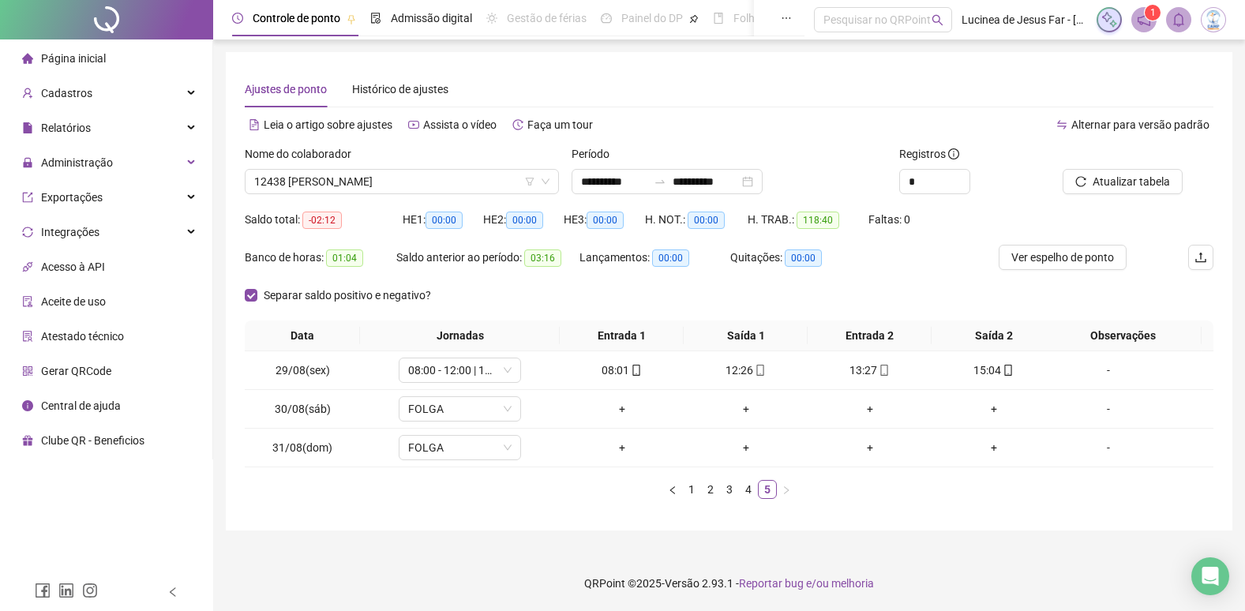
scroll to position [0, 0]
click at [753, 490] on link "4" at bounding box center [753, 489] width 17 height 17
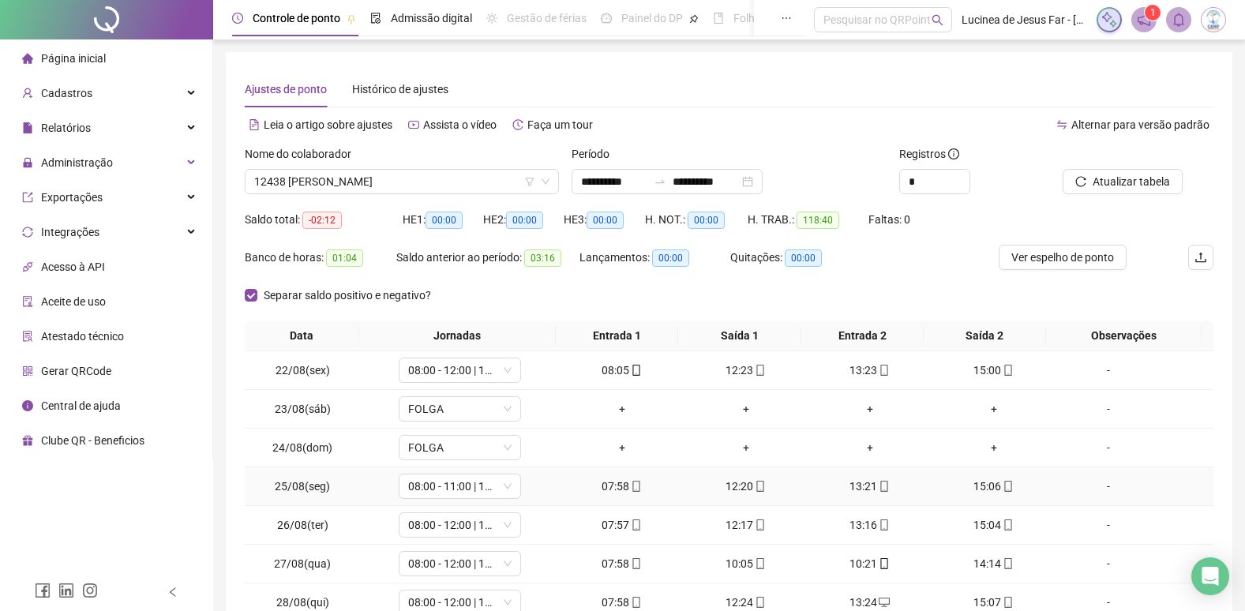
scroll to position [142, 0]
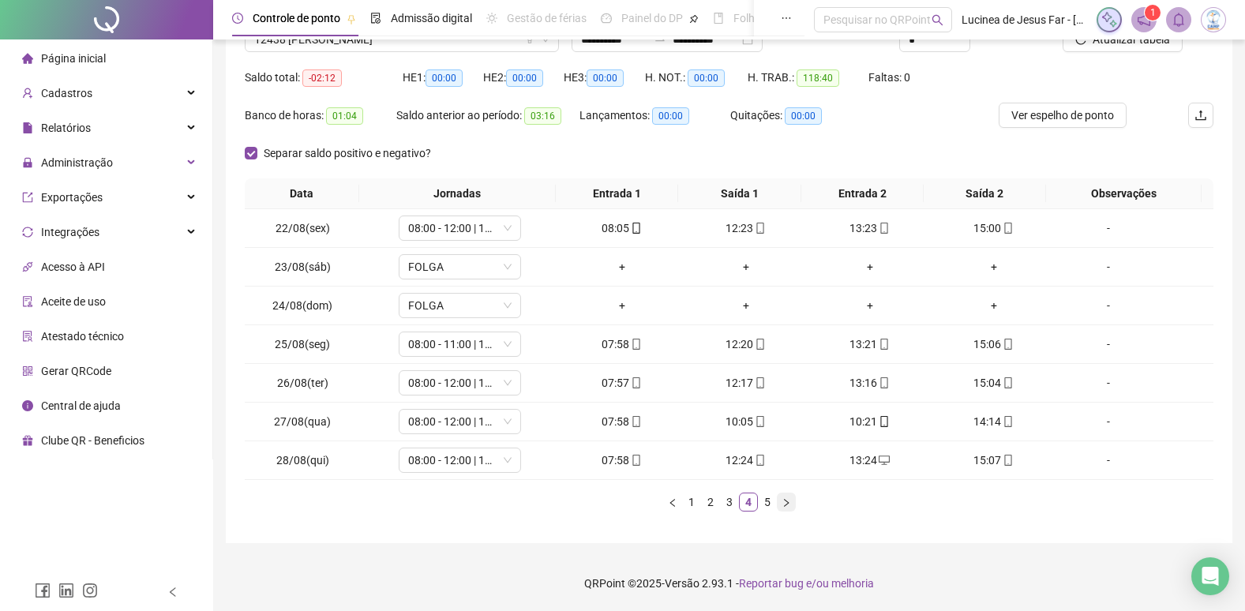
click at [787, 507] on icon "right" at bounding box center [786, 502] width 9 height 9
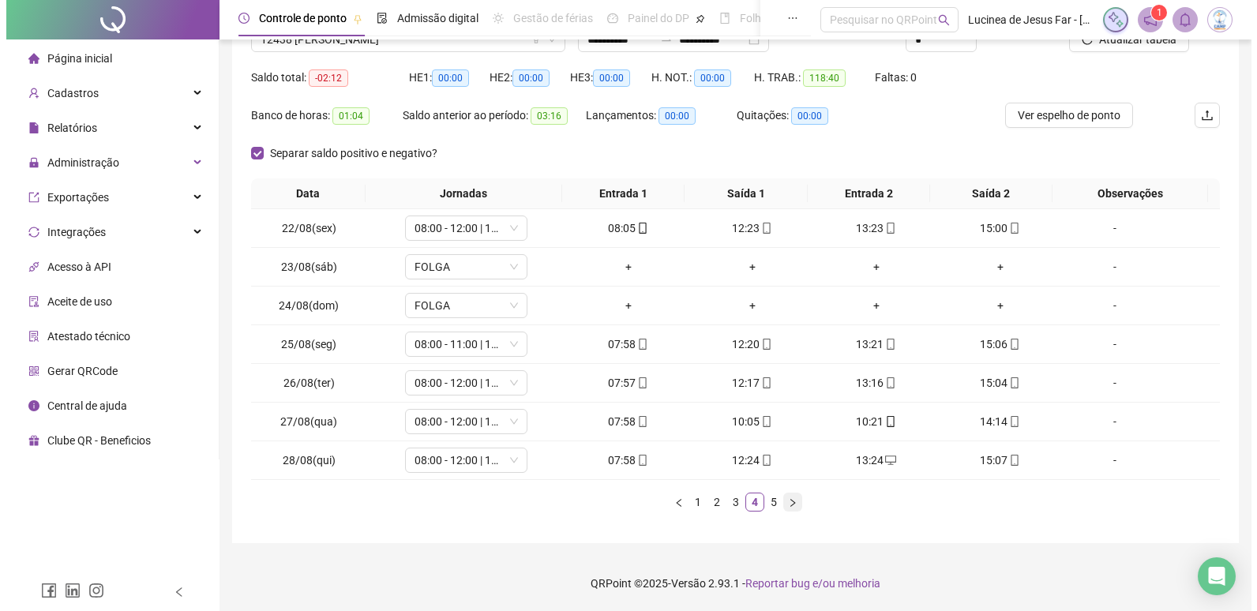
scroll to position [0, 0]
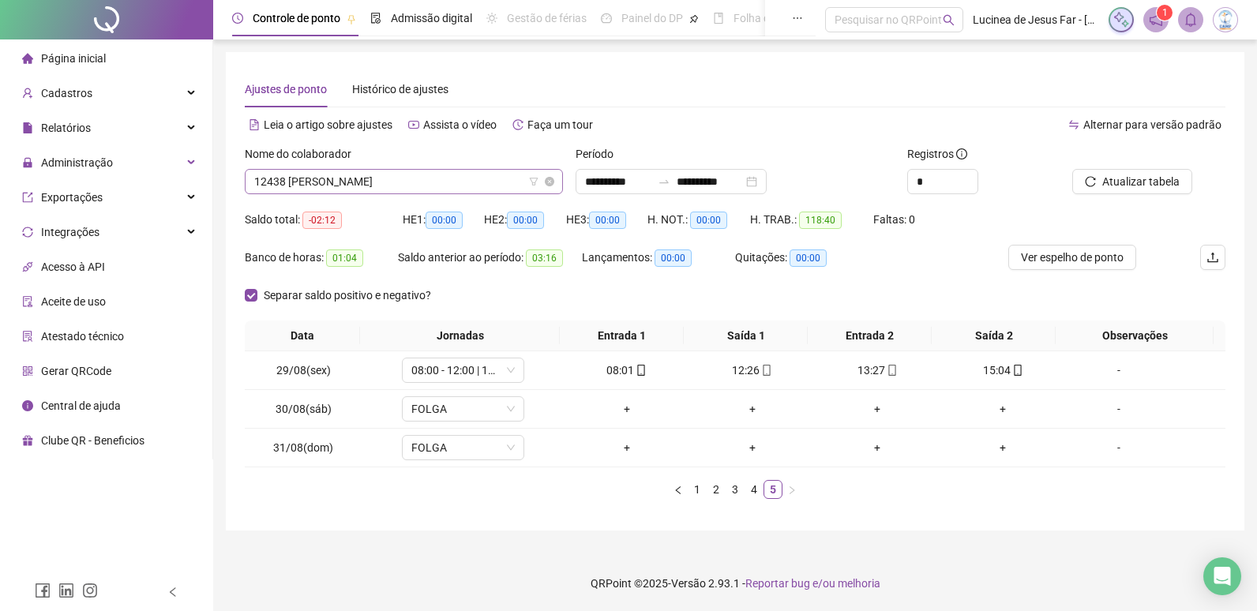
click at [430, 177] on span "12438 MARIA EDUARDA DE ALMEIDA SANTOS" at bounding box center [403, 182] width 299 height 24
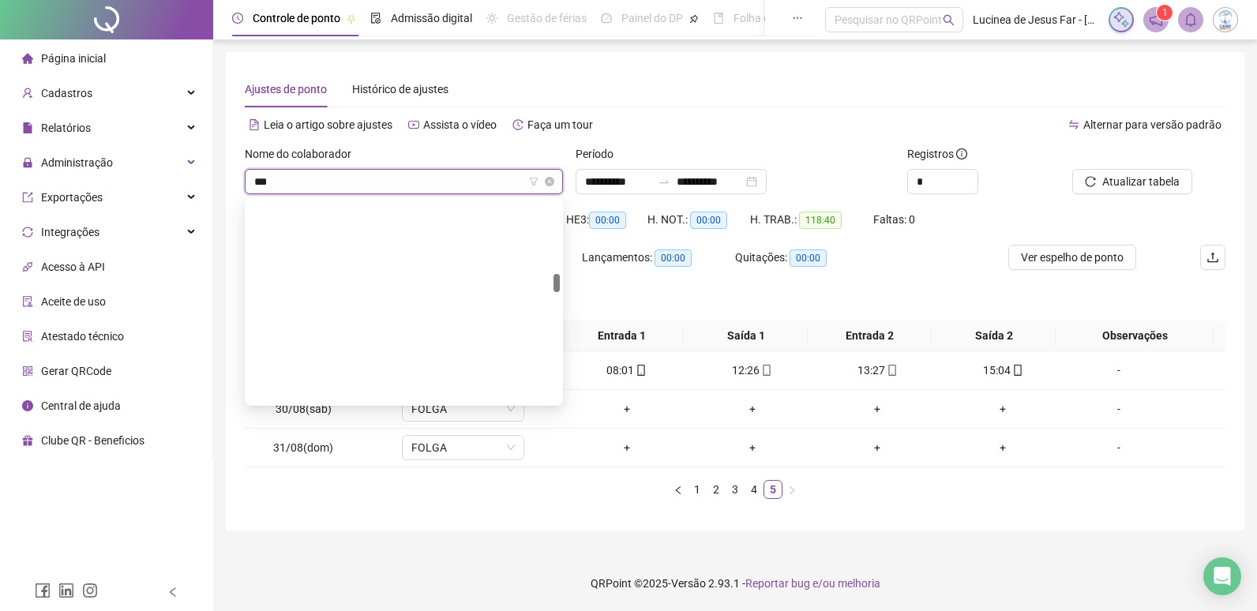
scroll to position [25, 0]
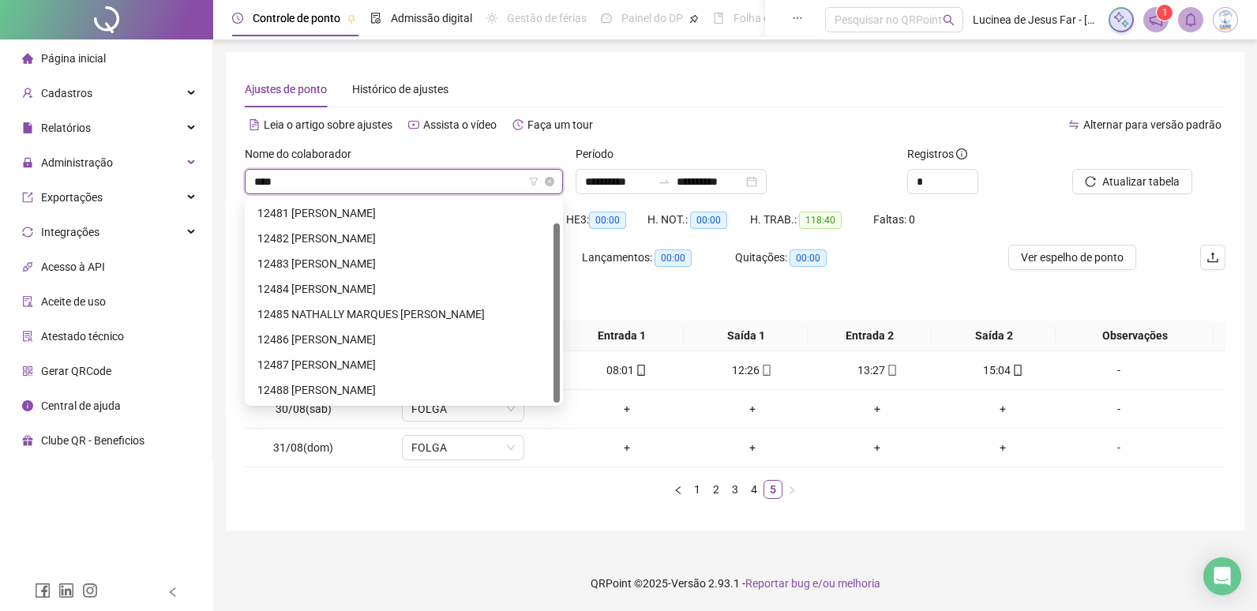
type input "*****"
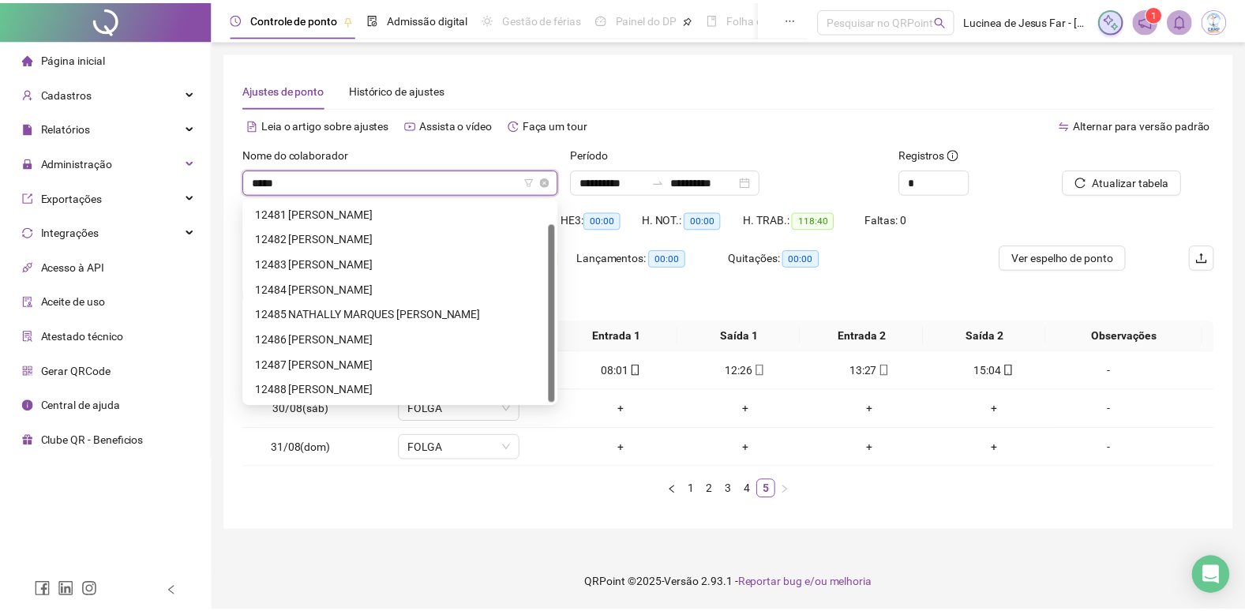
scroll to position [0, 0]
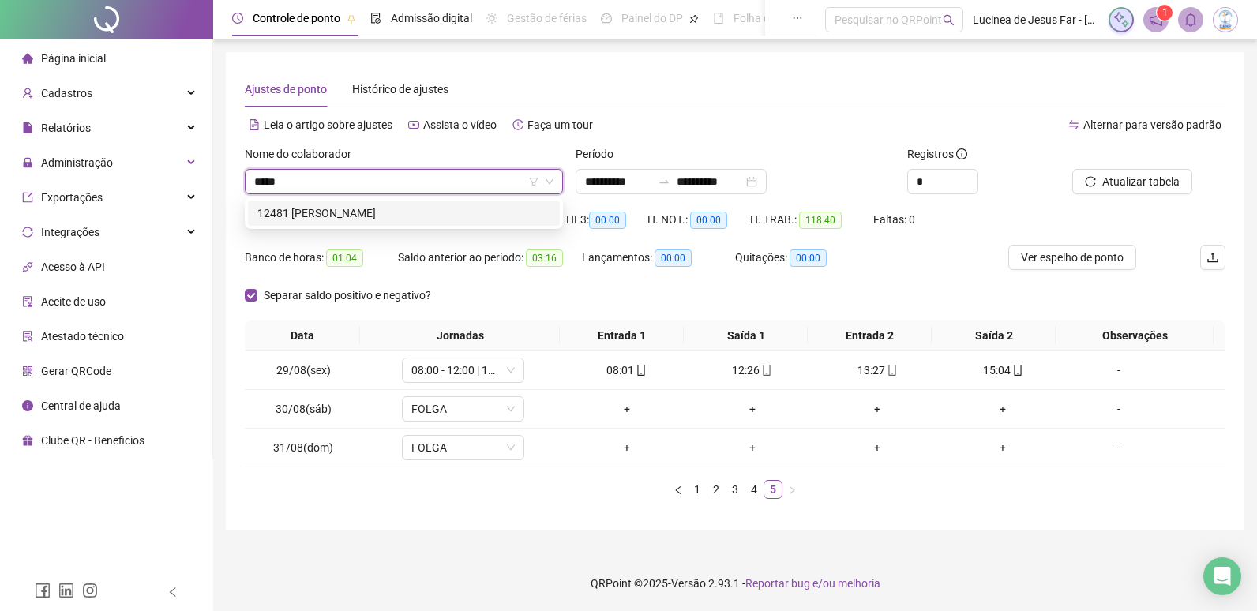
click at [487, 212] on div "12481 DAMARES SOFIA PEREIRA DOS SANTOS" at bounding box center [403, 213] width 293 height 17
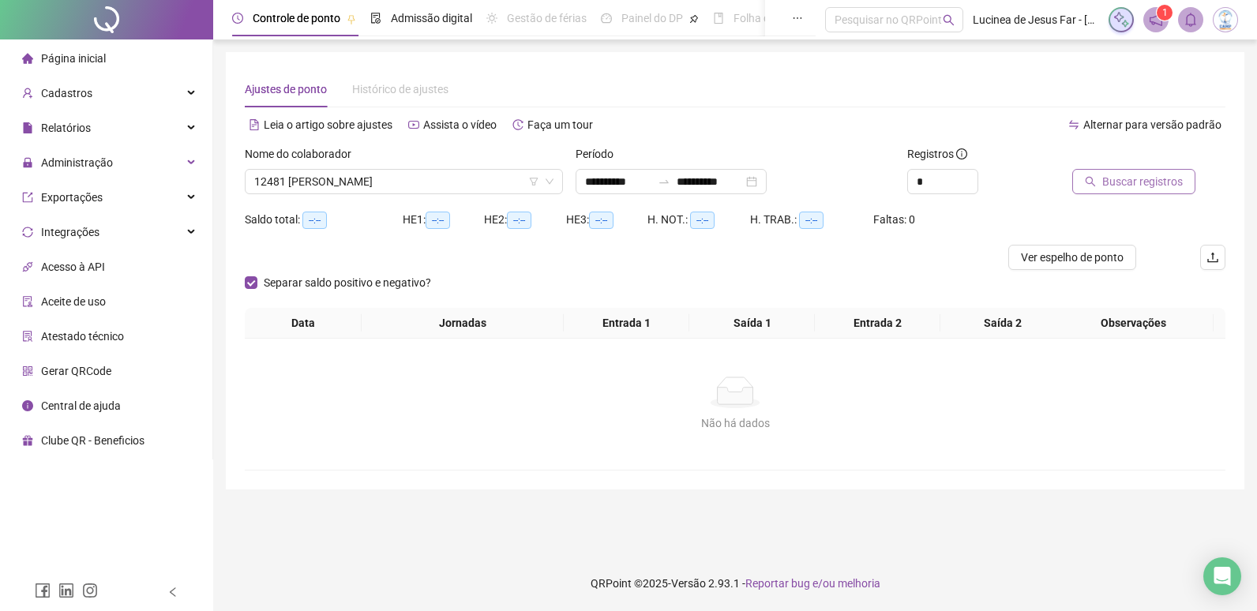
click at [1135, 177] on span "Buscar registros" at bounding box center [1142, 181] width 81 height 17
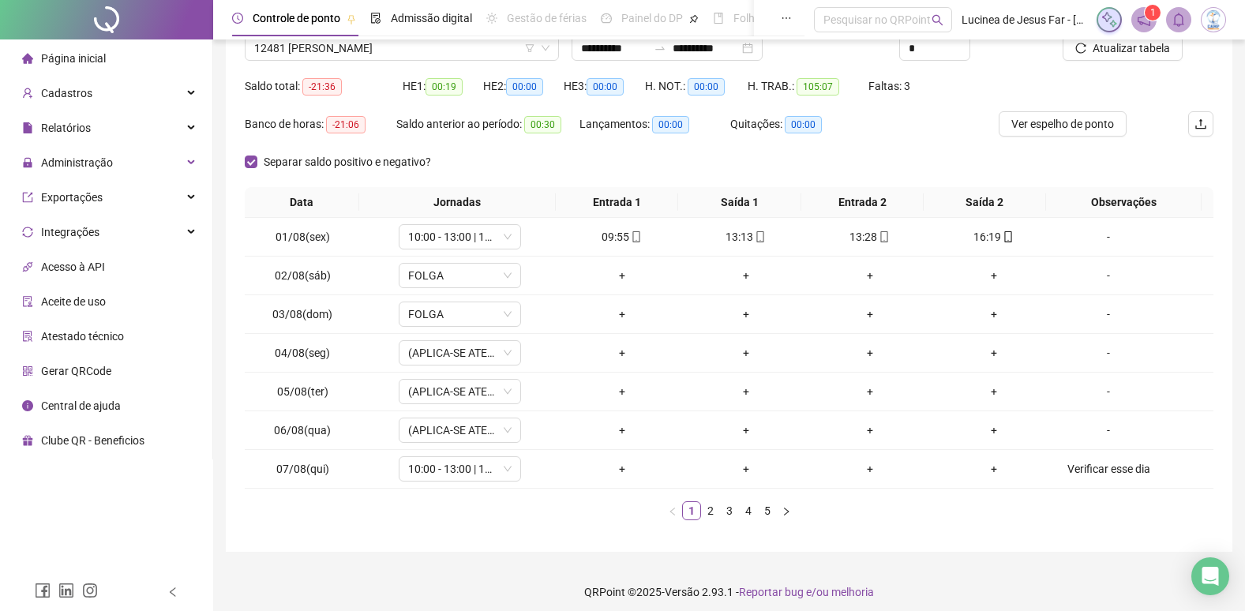
scroll to position [142, 0]
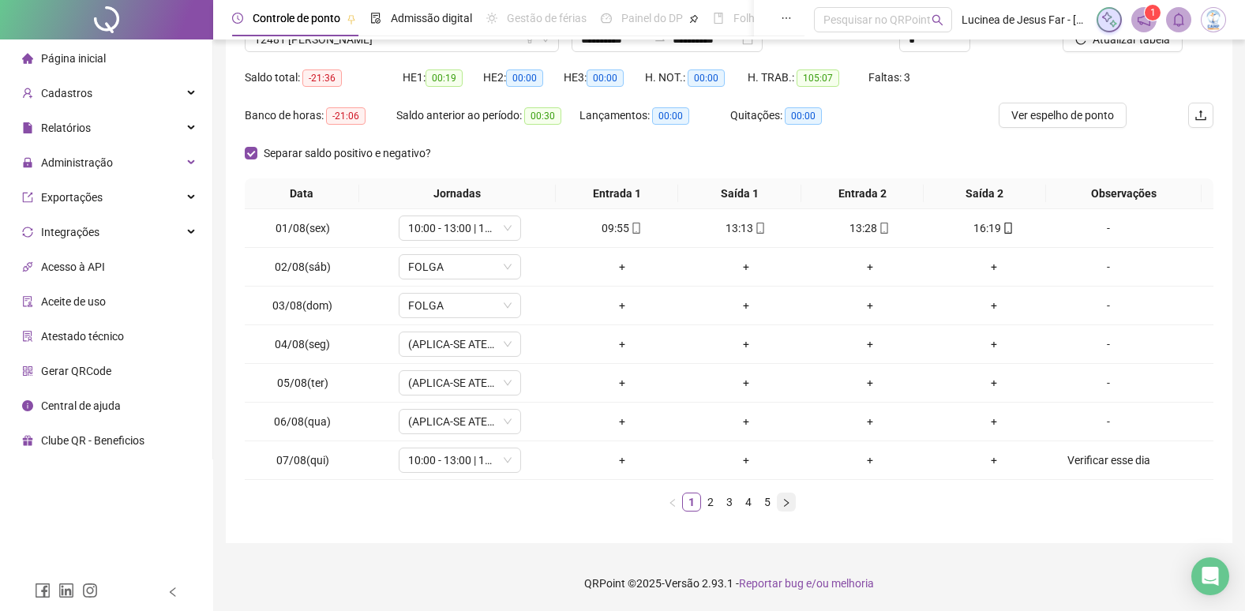
click at [787, 505] on icon "right" at bounding box center [786, 502] width 5 height 8
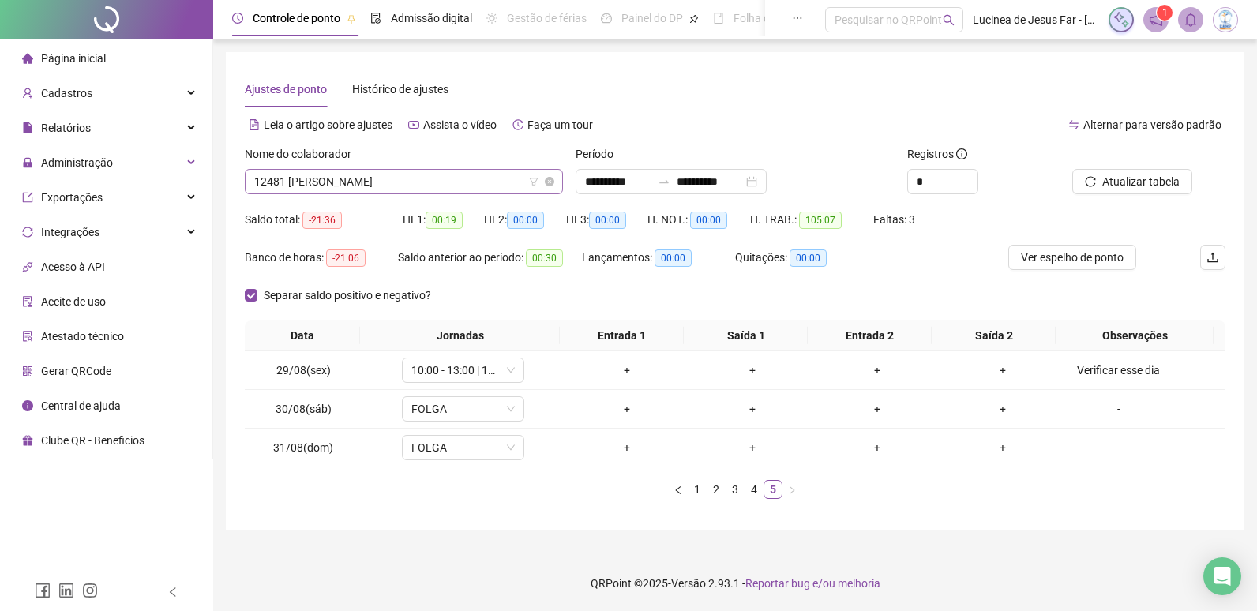
scroll to position [2830, 0]
click at [441, 182] on span "12481 DAMARES SOFIA PEREIRA DOS SANTOS" at bounding box center [403, 182] width 299 height 24
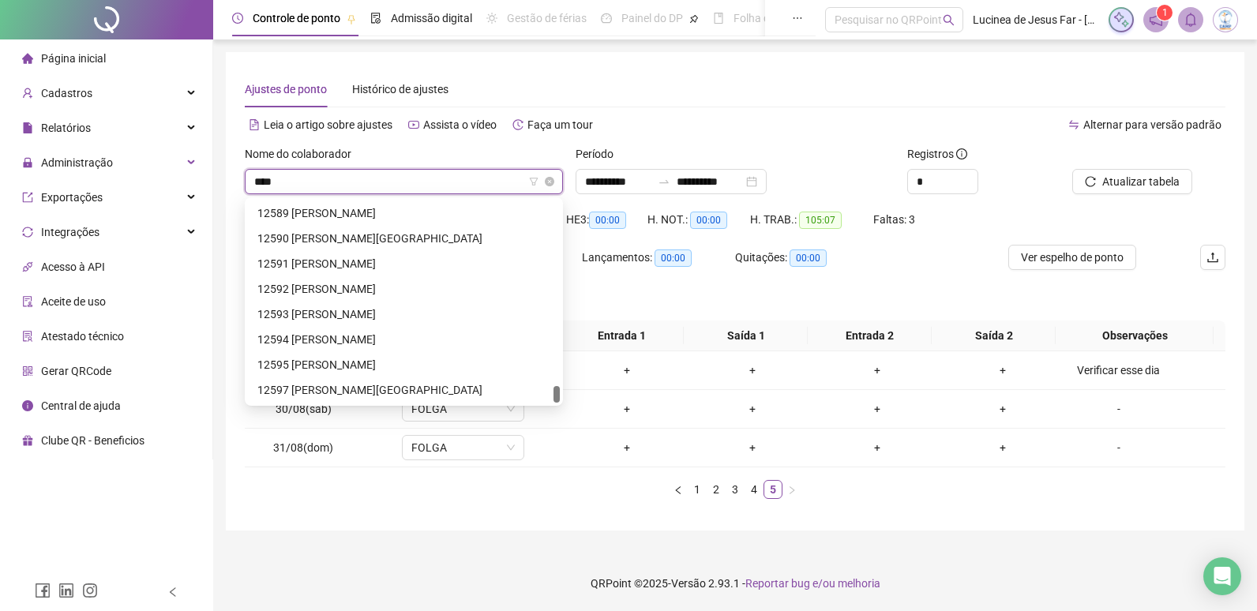
scroll to position [51, 0]
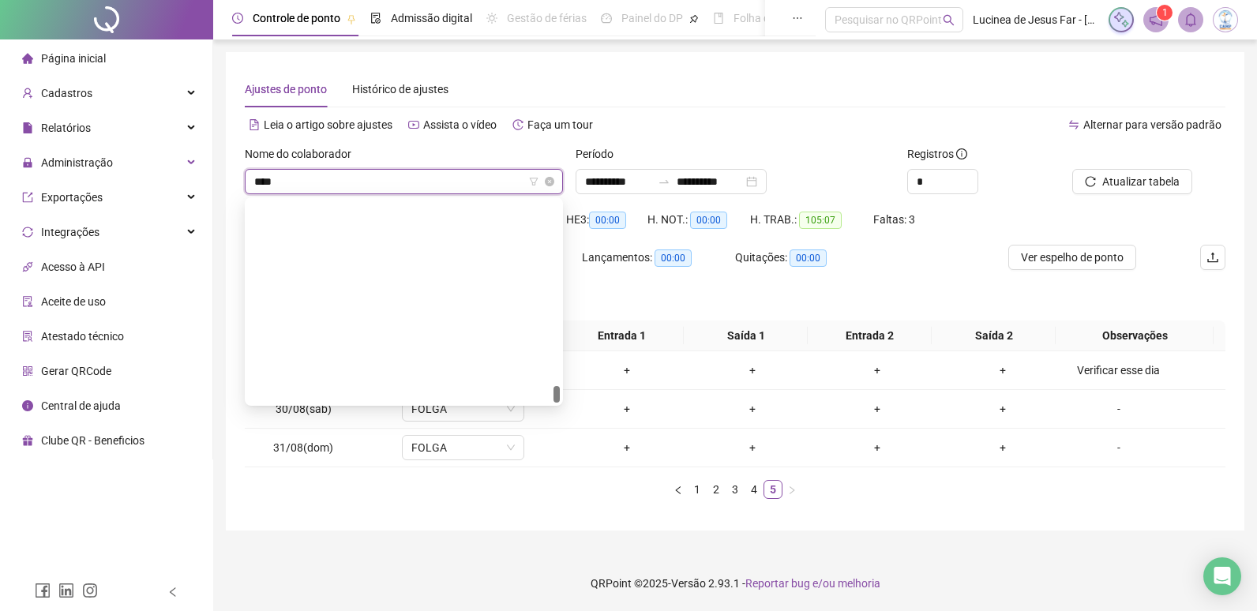
type input "*****"
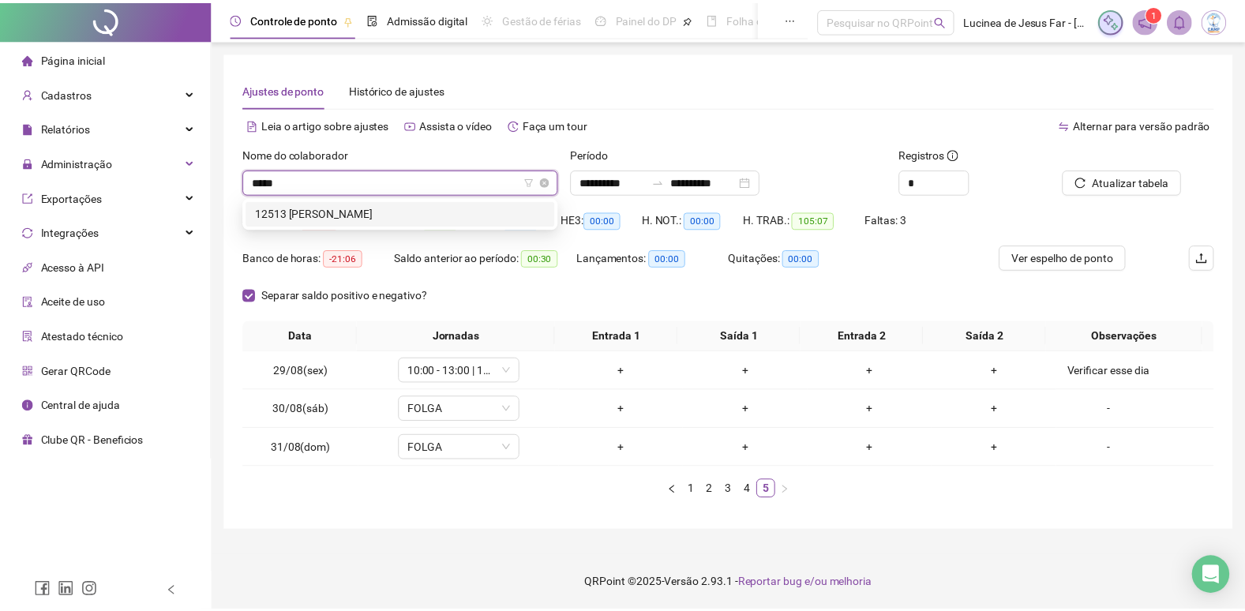
scroll to position [0, 0]
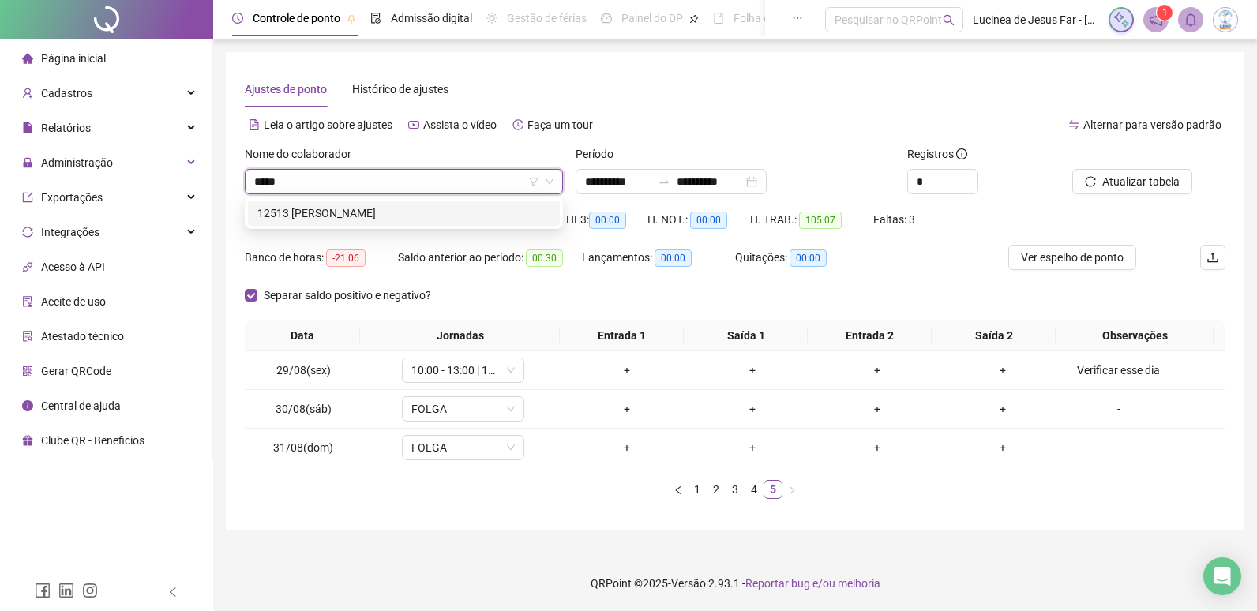
click at [483, 212] on div "12513 CAROLINNY APARECIDA DA SILVA FERREIRA" at bounding box center [403, 213] width 293 height 17
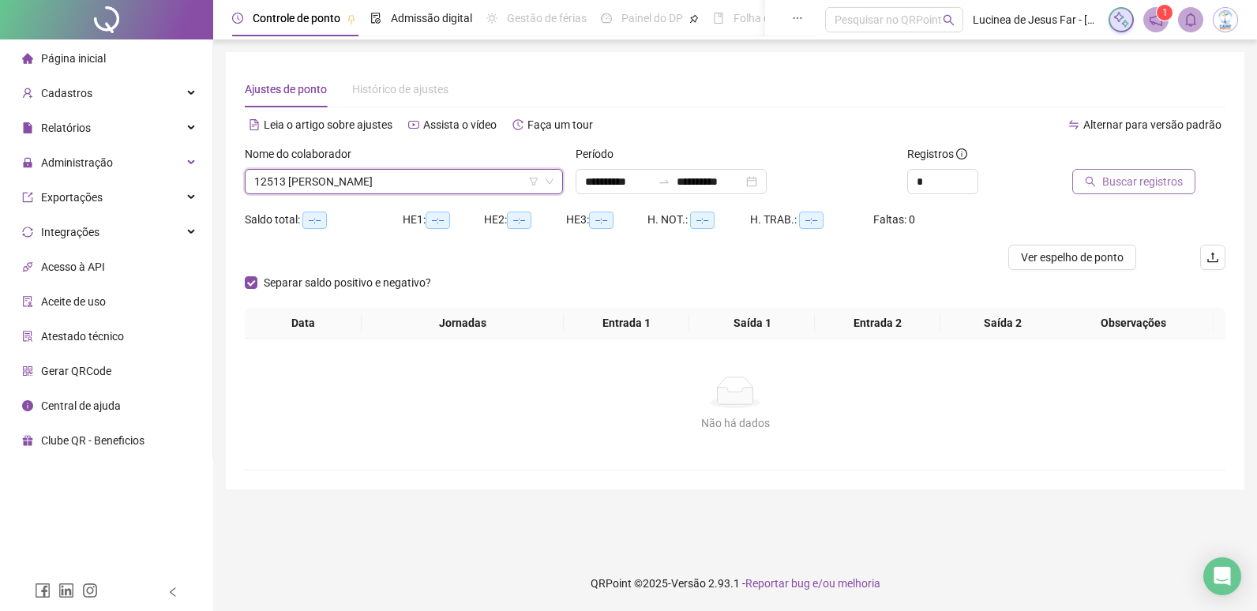
click at [1161, 186] on span "Buscar registros" at bounding box center [1142, 181] width 81 height 17
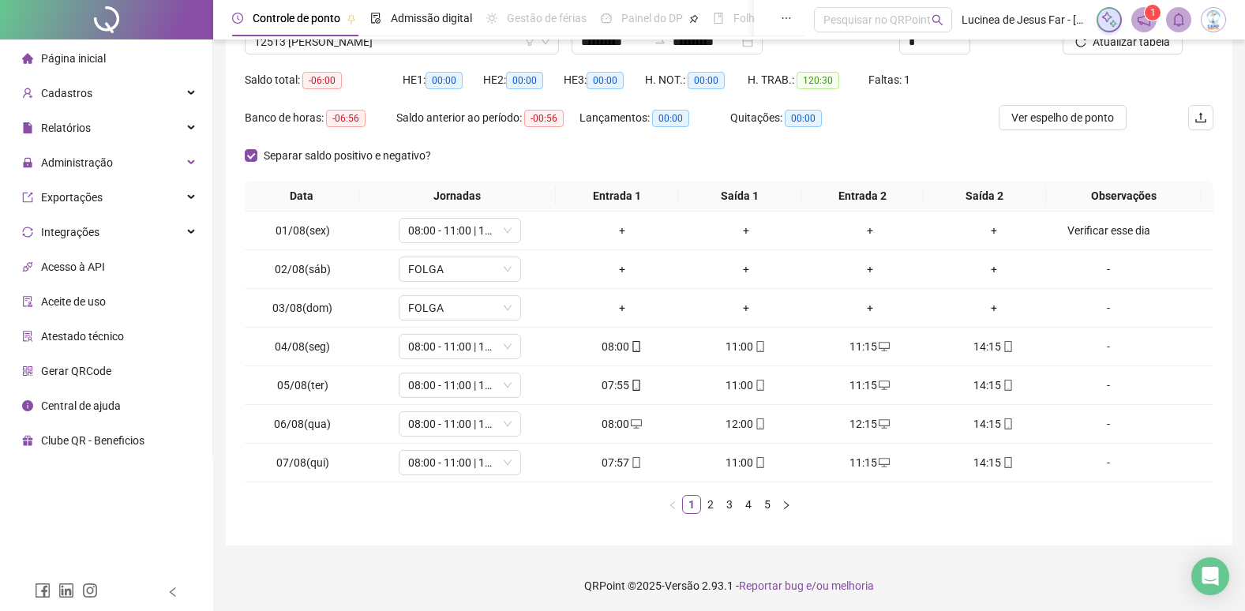
scroll to position [142, 0]
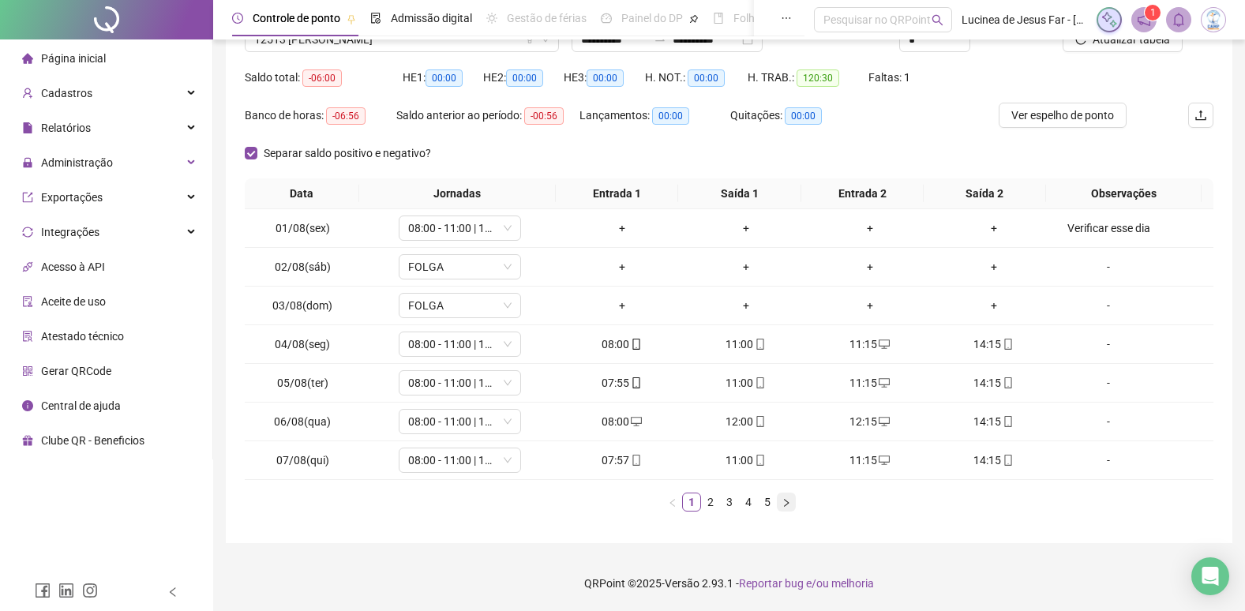
click at [790, 507] on icon "right" at bounding box center [786, 502] width 9 height 9
click at [692, 501] on link "1" at bounding box center [691, 502] width 17 height 17
click at [785, 502] on icon "right" at bounding box center [786, 502] width 9 height 9
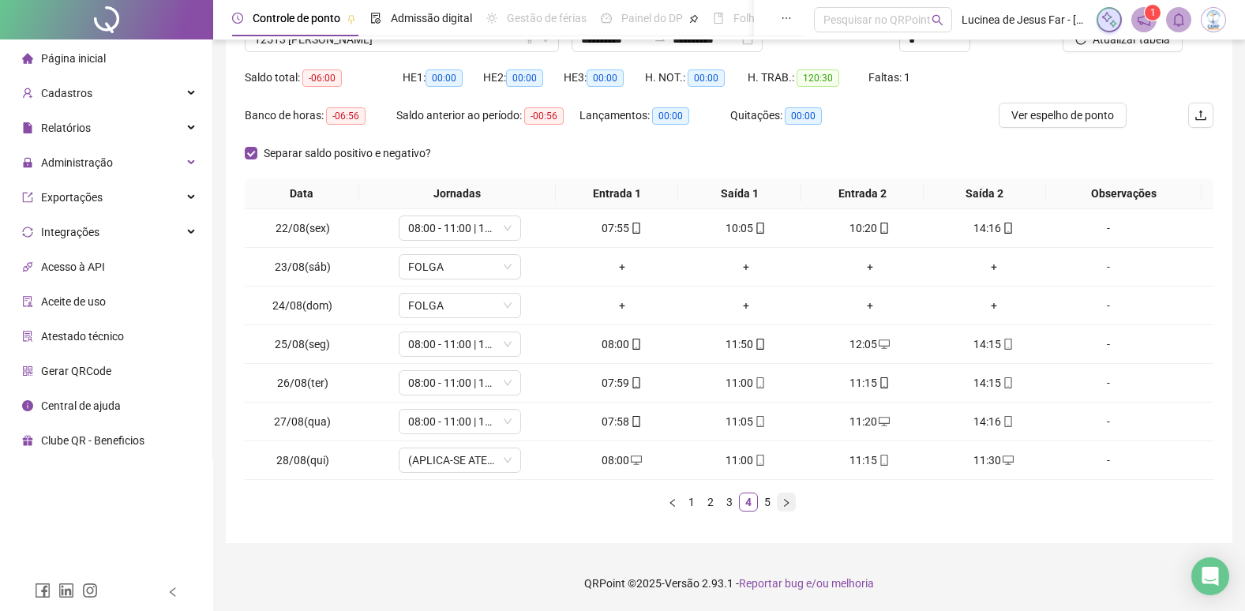
click at [785, 502] on icon "right" at bounding box center [786, 502] width 9 height 9
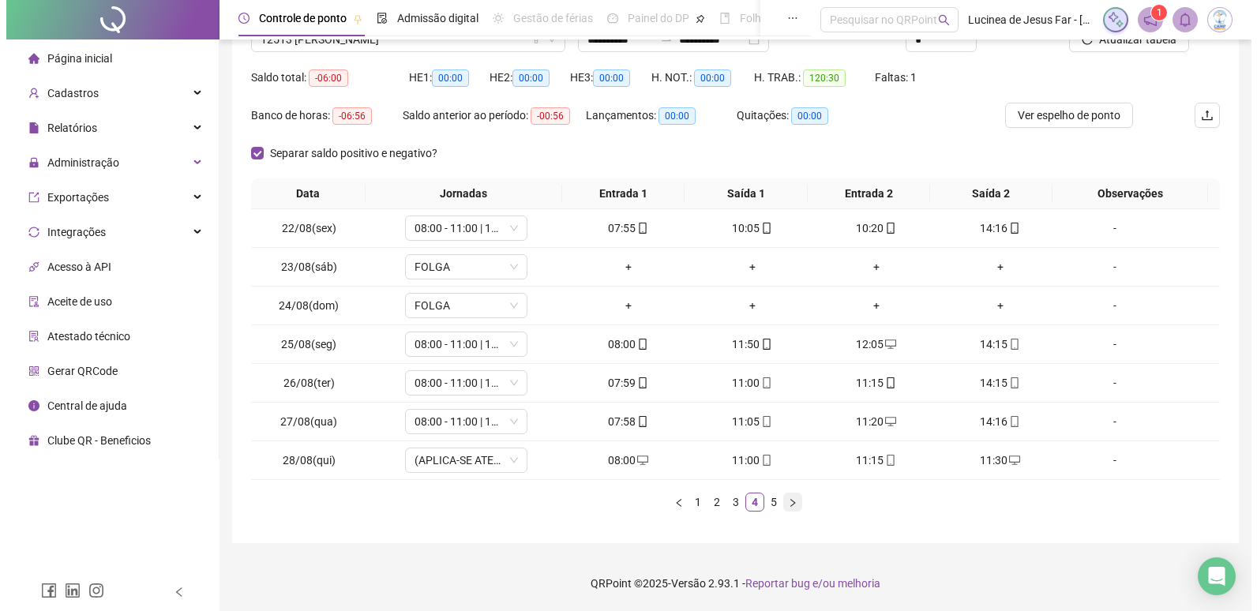
scroll to position [0, 0]
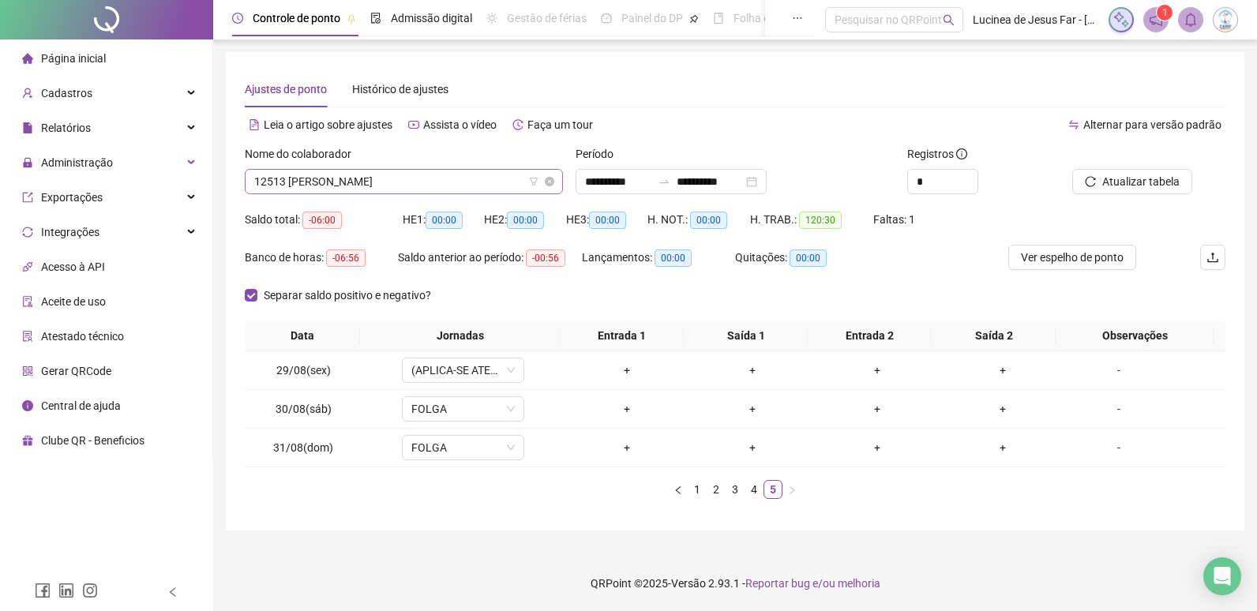
click at [434, 178] on span "12513 CAROLINNY APARECIDA DA SILVA FERREIRA" at bounding box center [403, 182] width 299 height 24
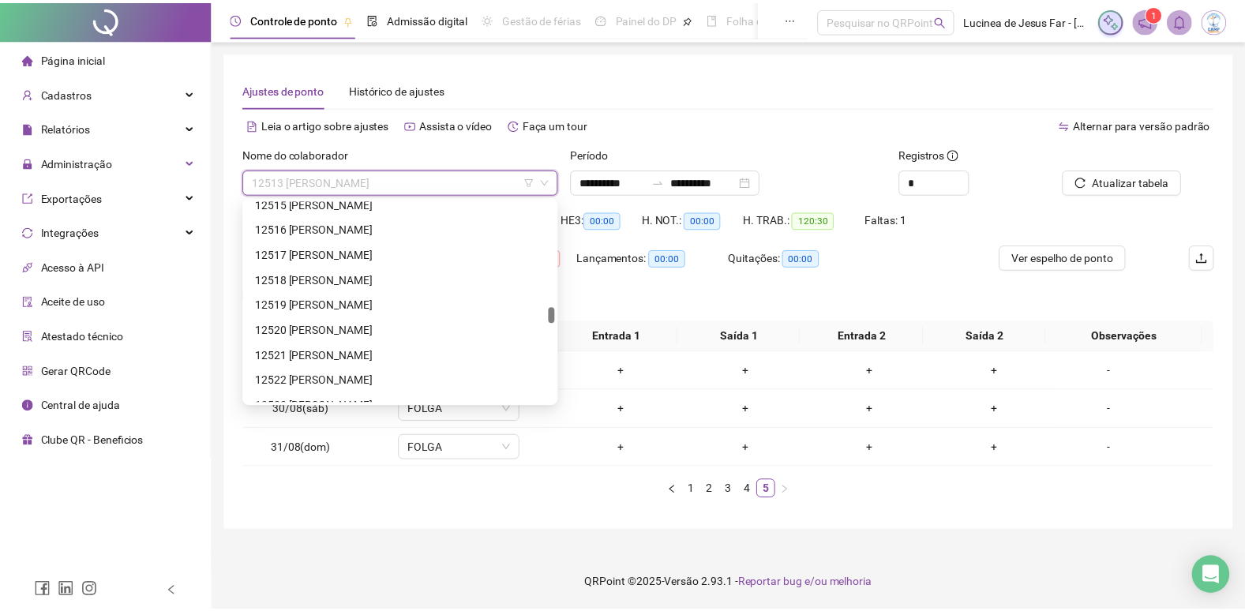
scroll to position [3983, 0]
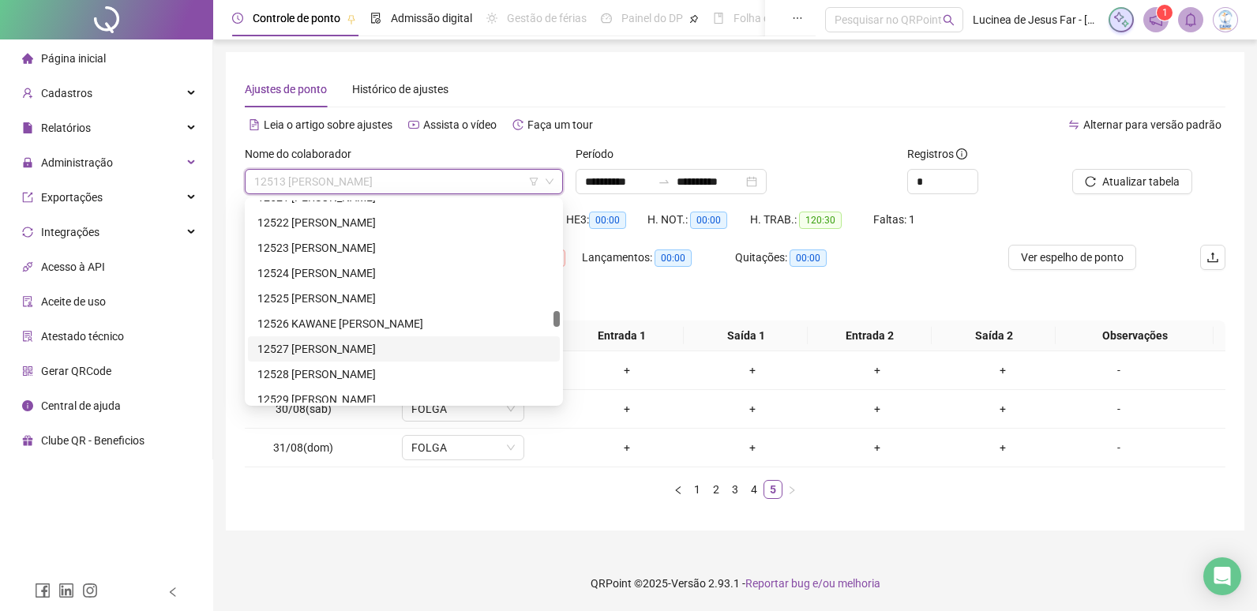
click at [364, 349] on div "12527 YASMIM DUARTE KOCK" at bounding box center [403, 348] width 293 height 17
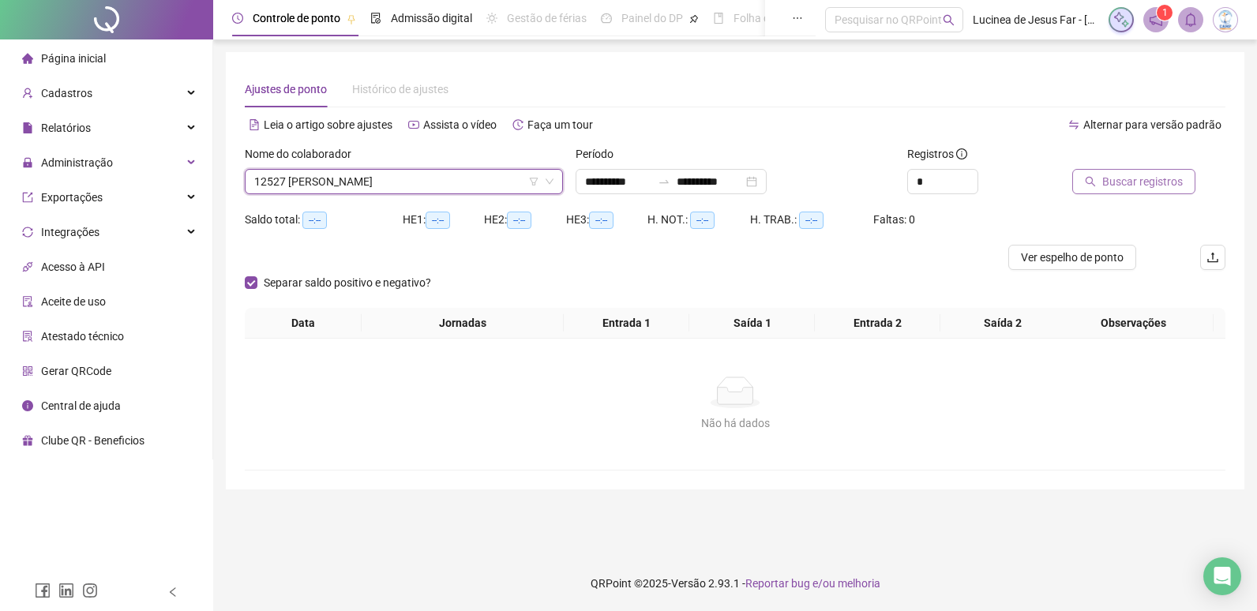
click at [1144, 185] on span "Buscar registros" at bounding box center [1142, 181] width 81 height 17
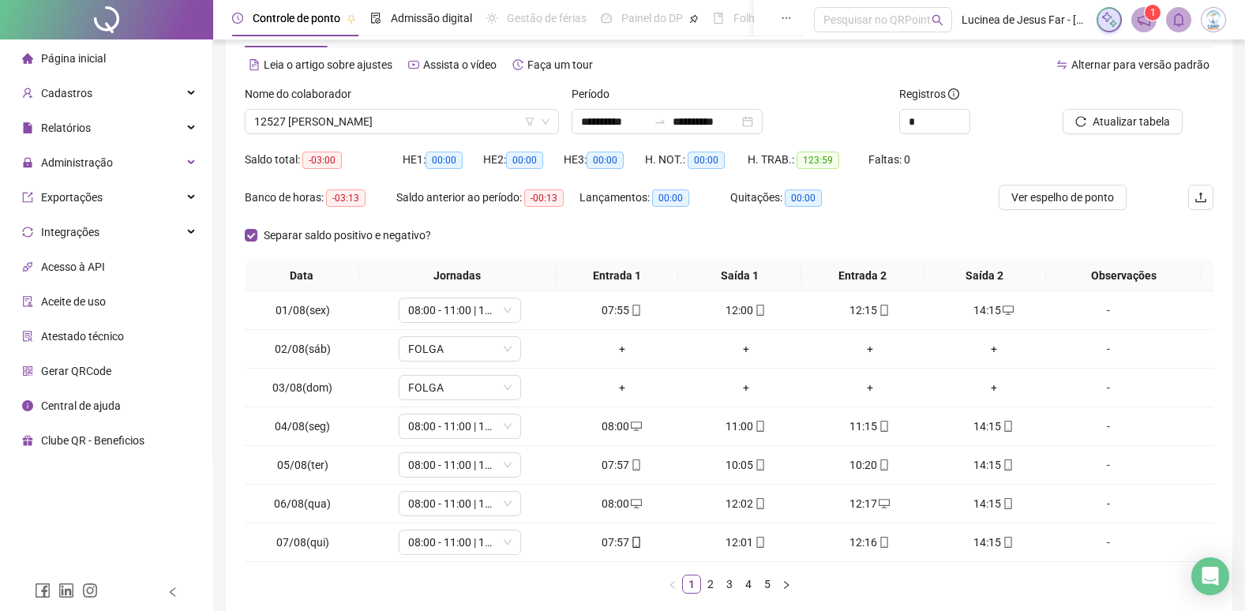
scroll to position [142, 0]
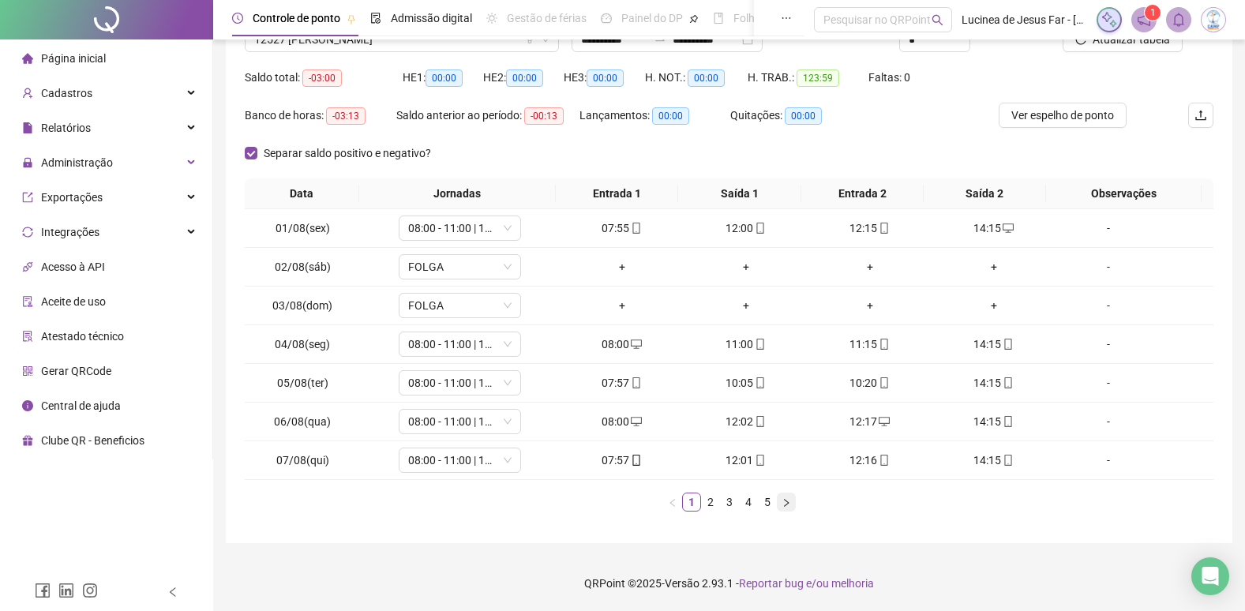
click at [786, 505] on icon "right" at bounding box center [786, 502] width 9 height 9
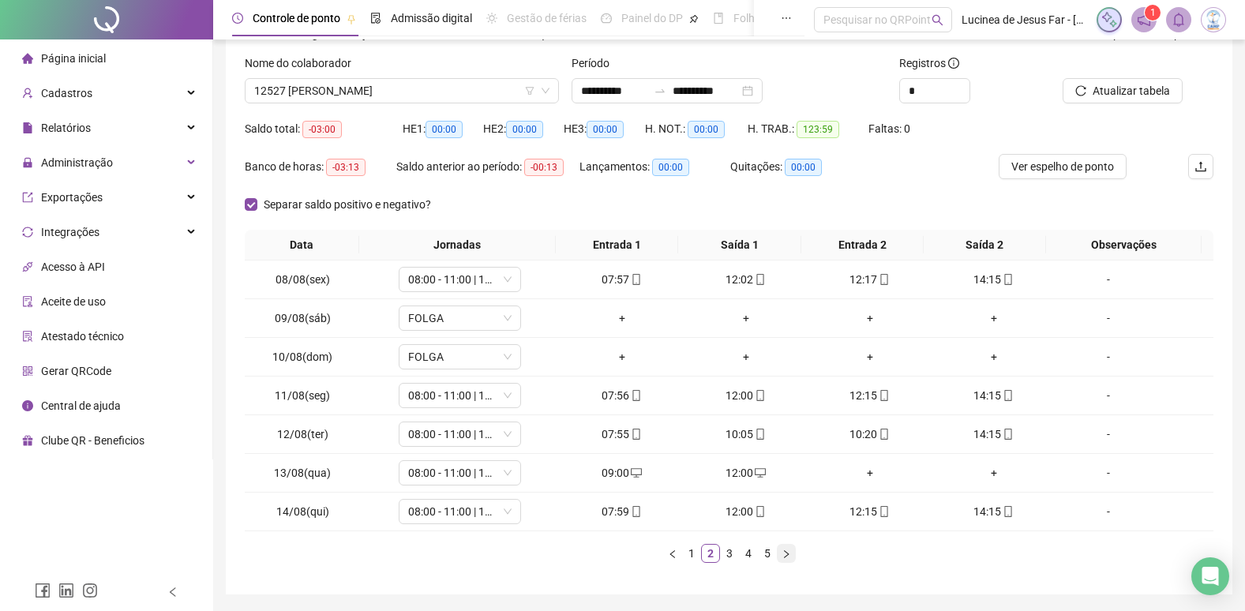
scroll to position [63, 0]
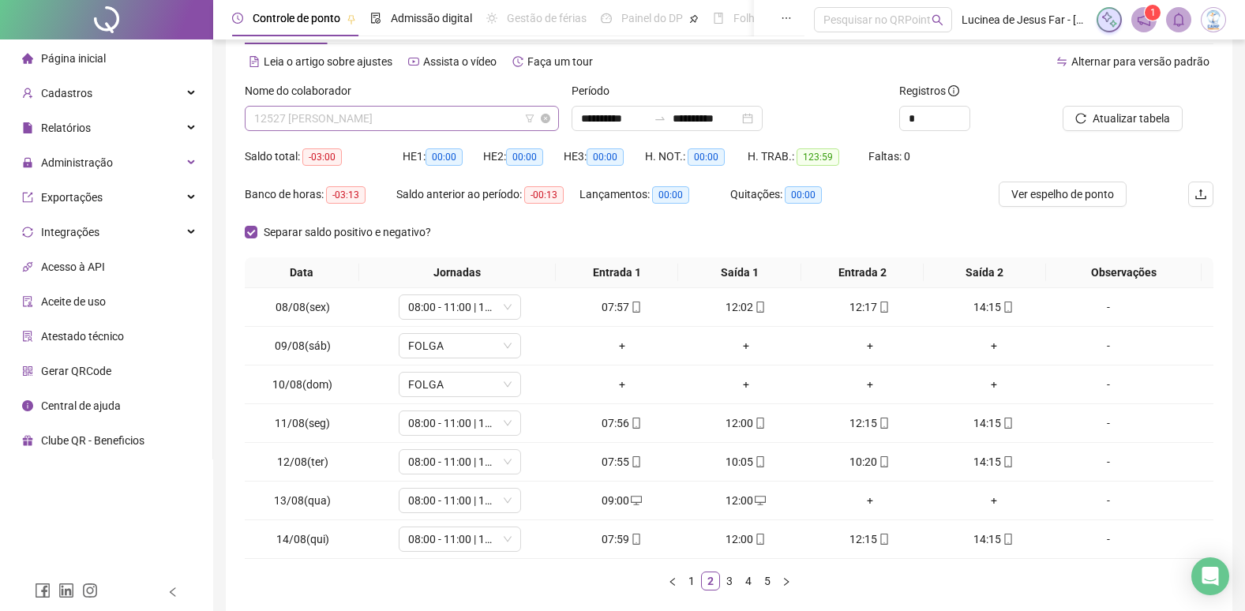
click at [446, 120] on span "12527 YASMIM DUARTE KOCK" at bounding box center [401, 119] width 295 height 24
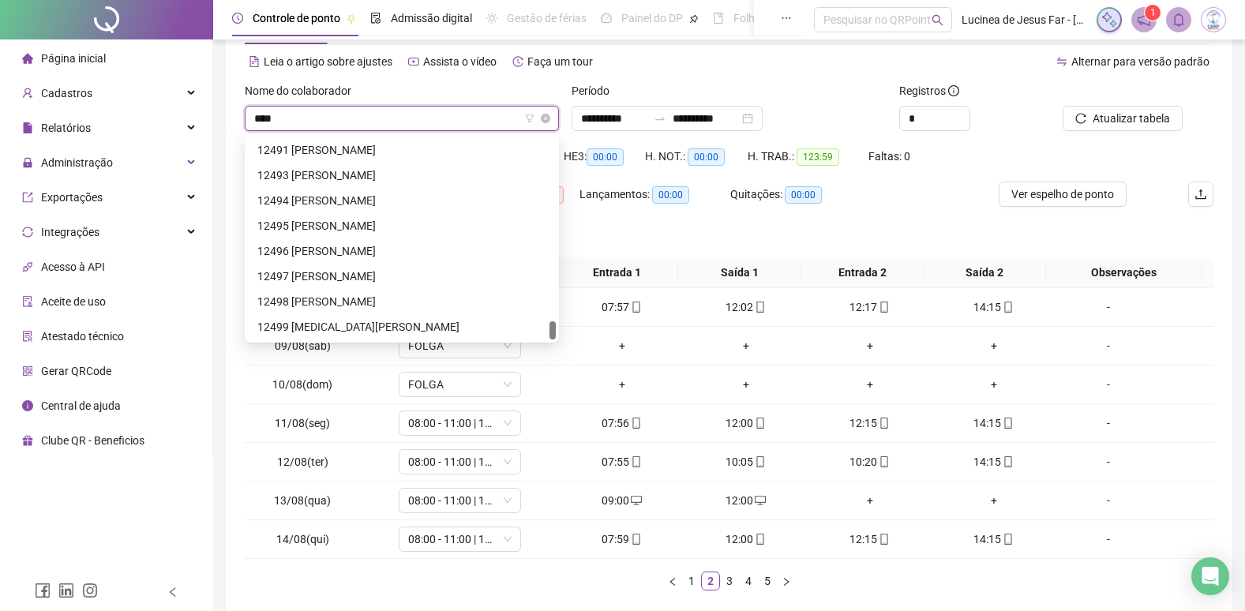
scroll to position [25, 0]
type input "*****"
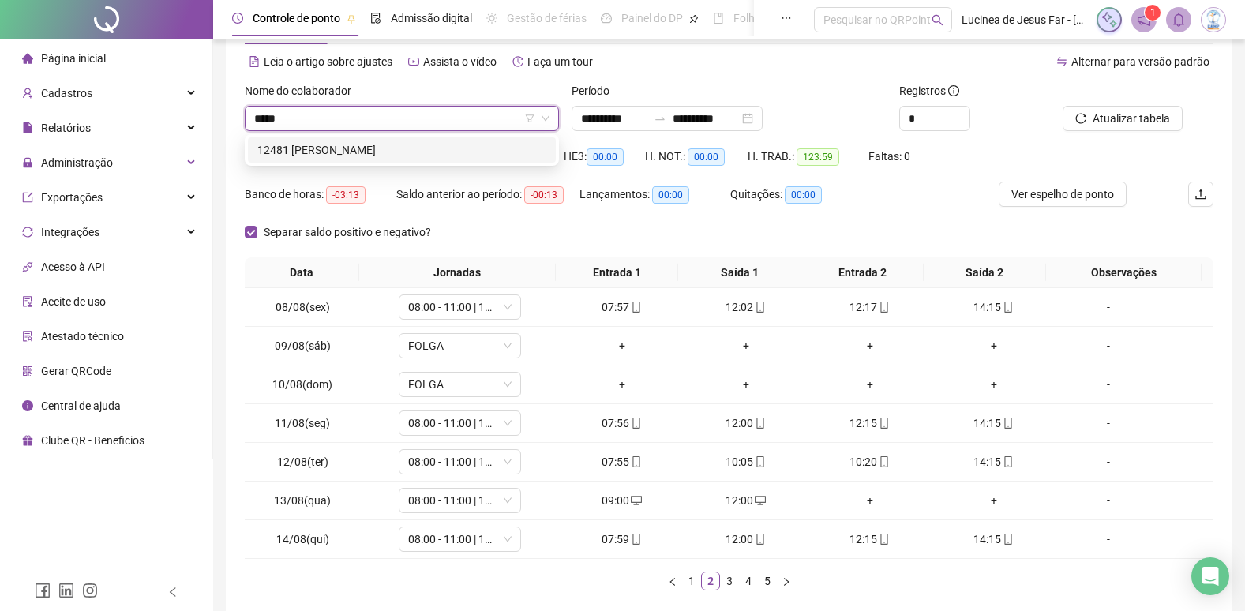
click at [486, 142] on div "12481 DAMARES SOFIA PEREIRA DOS SANTOS" at bounding box center [401, 149] width 289 height 17
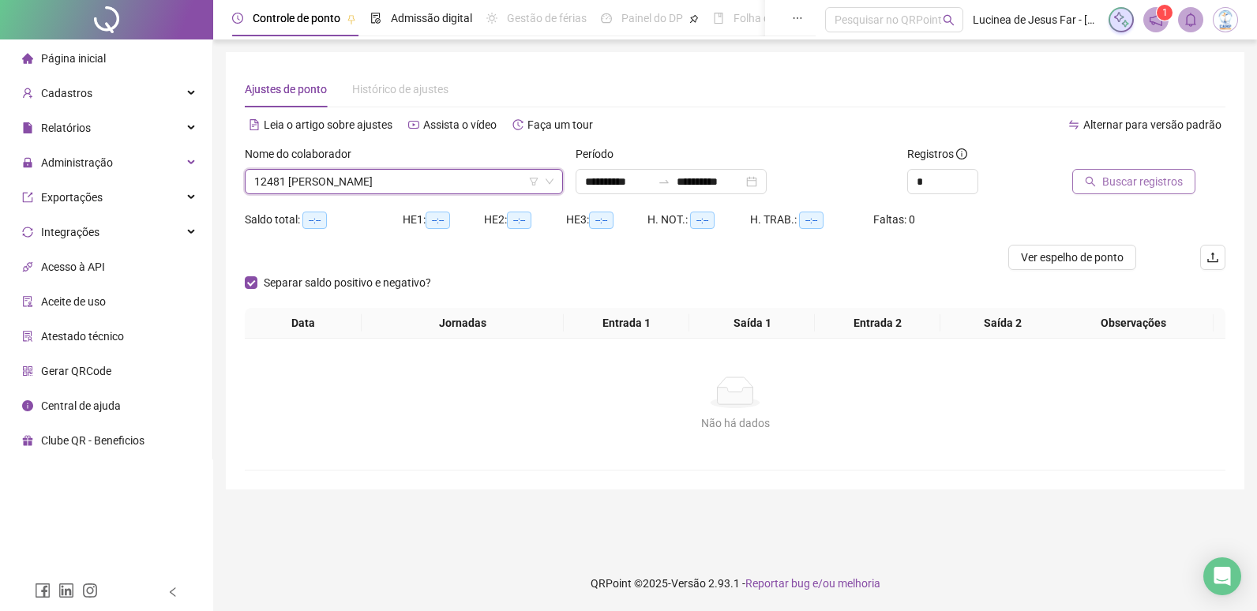
click at [1109, 184] on span "Buscar registros" at bounding box center [1142, 181] width 81 height 17
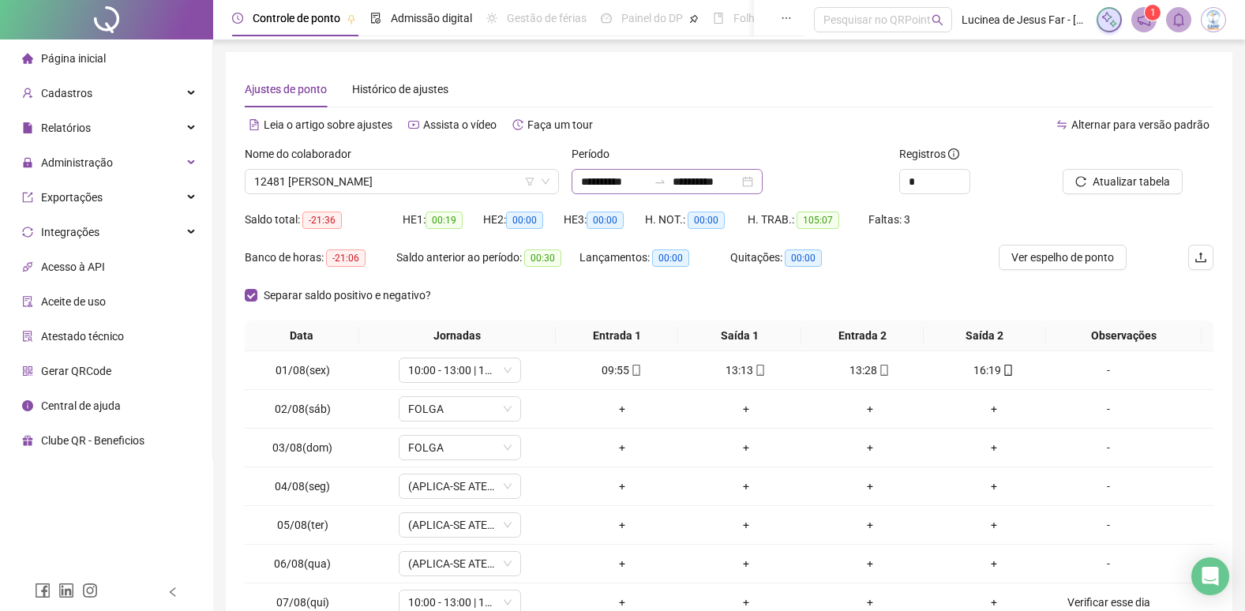
click at [666, 183] on icon "swap-right" at bounding box center [660, 181] width 13 height 13
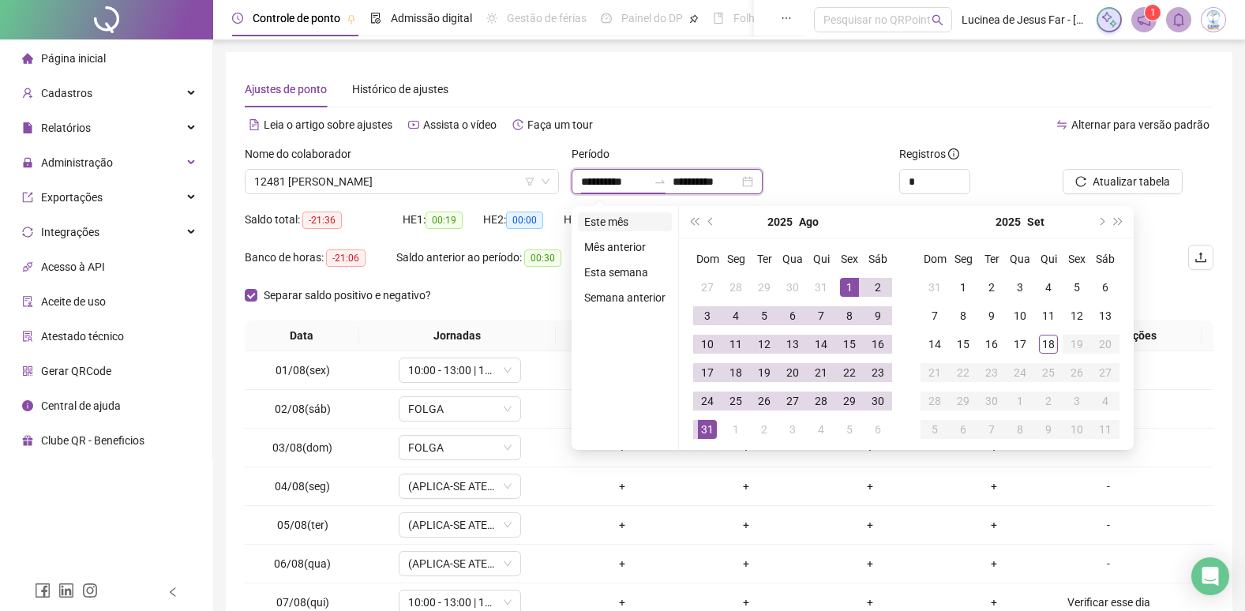
type input "**********"
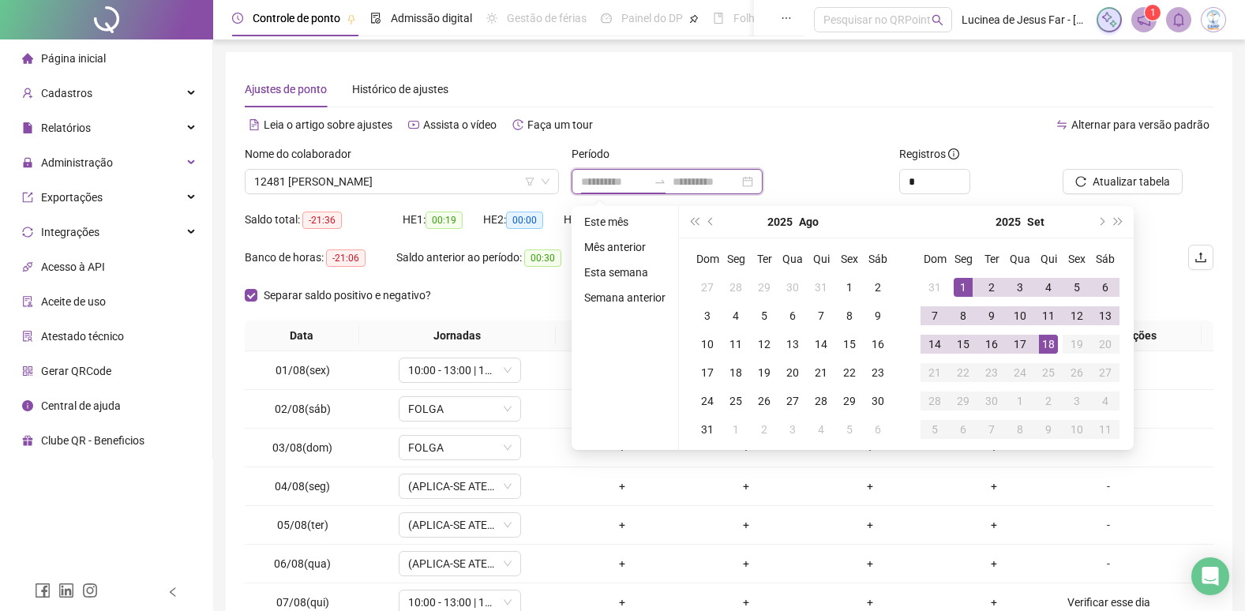
type input "**********"
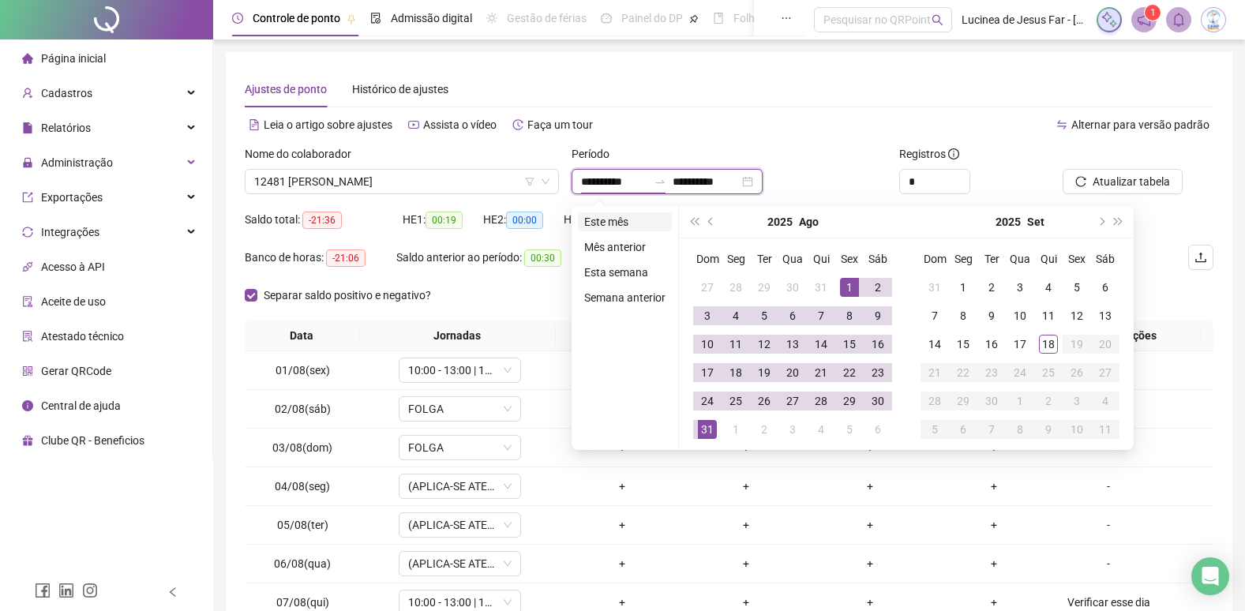
type input "**********"
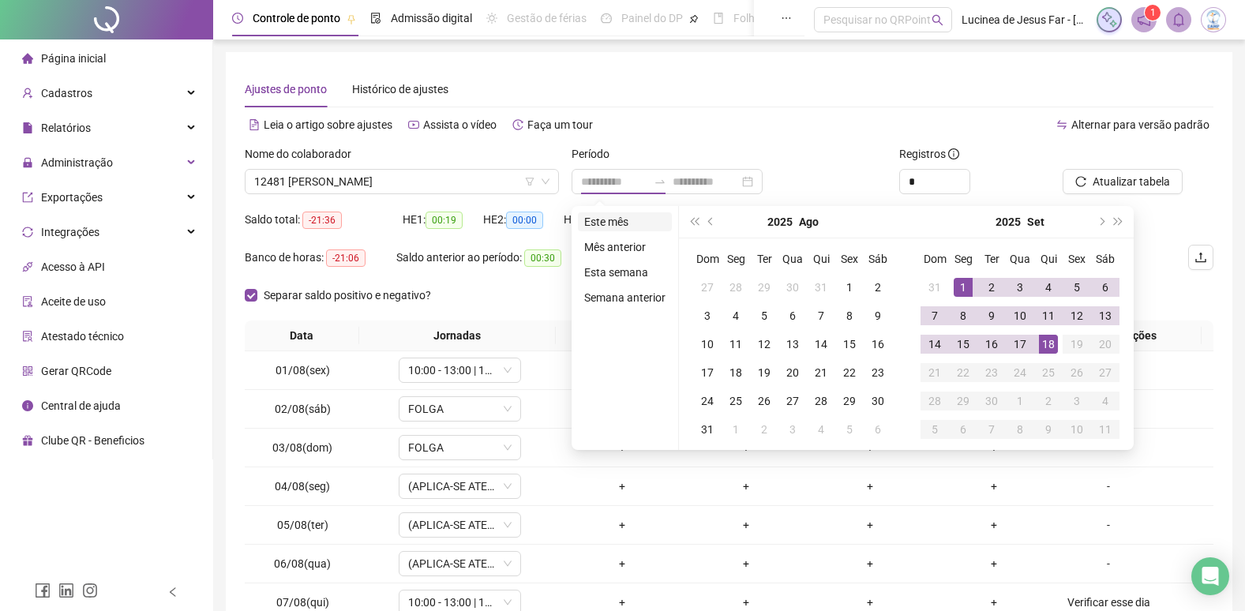
click at [636, 231] on li "Este mês" at bounding box center [625, 221] width 94 height 19
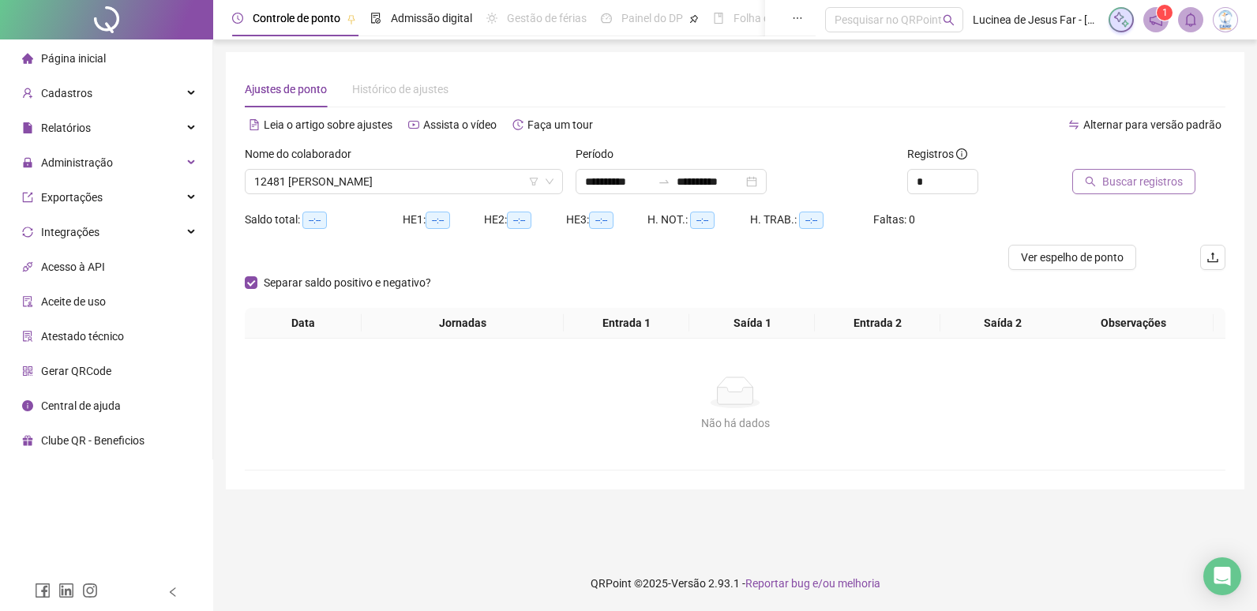
click at [1109, 184] on span "Buscar registros" at bounding box center [1142, 181] width 81 height 17
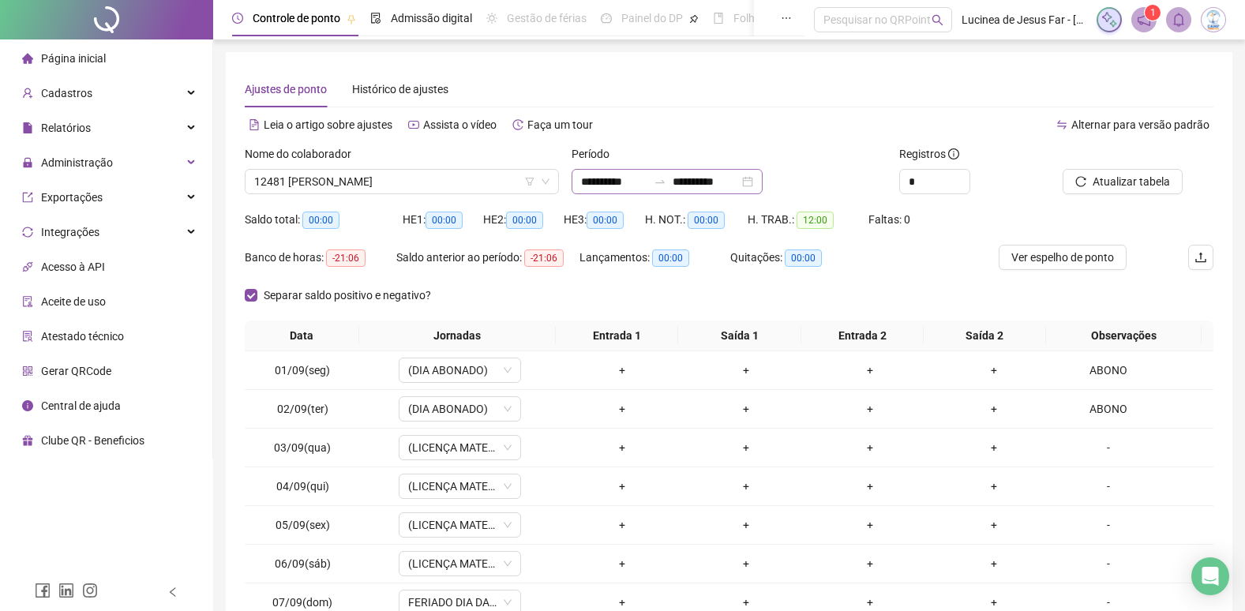
click at [666, 178] on icon "swap-right" at bounding box center [660, 181] width 13 height 13
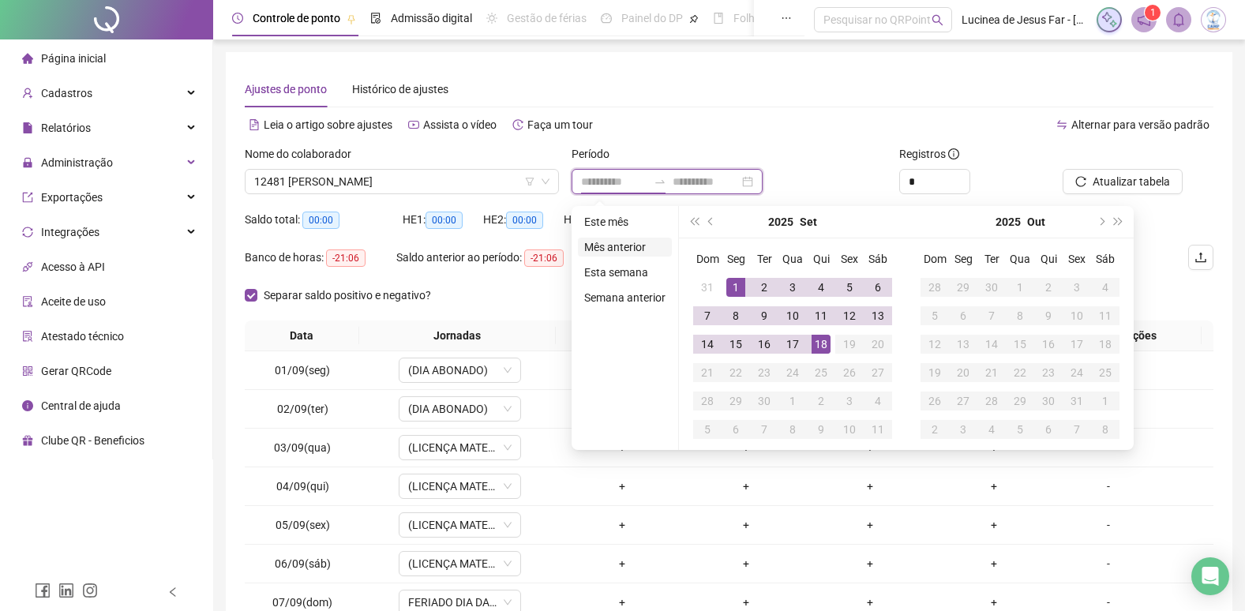
type input "**********"
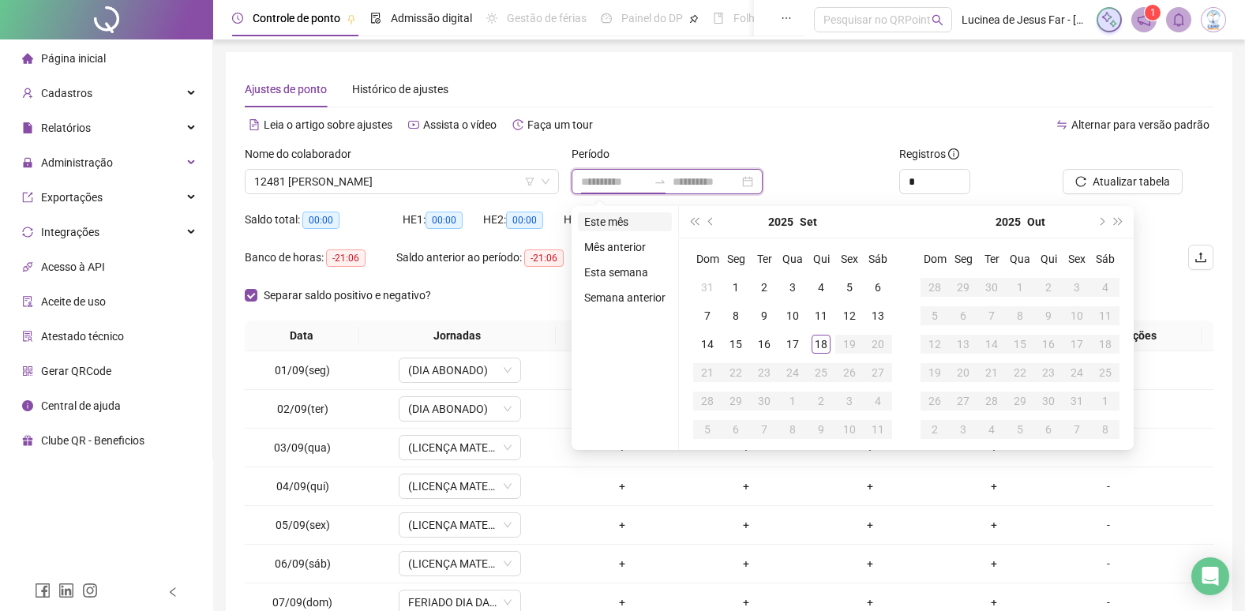
type input "**********"
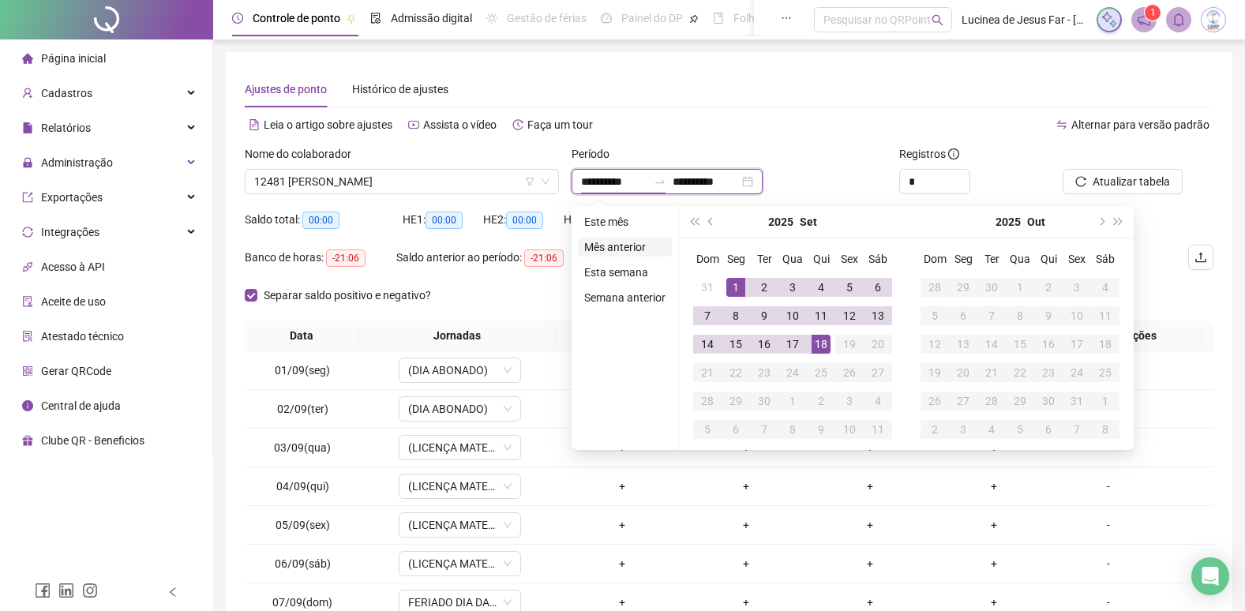
type input "**********"
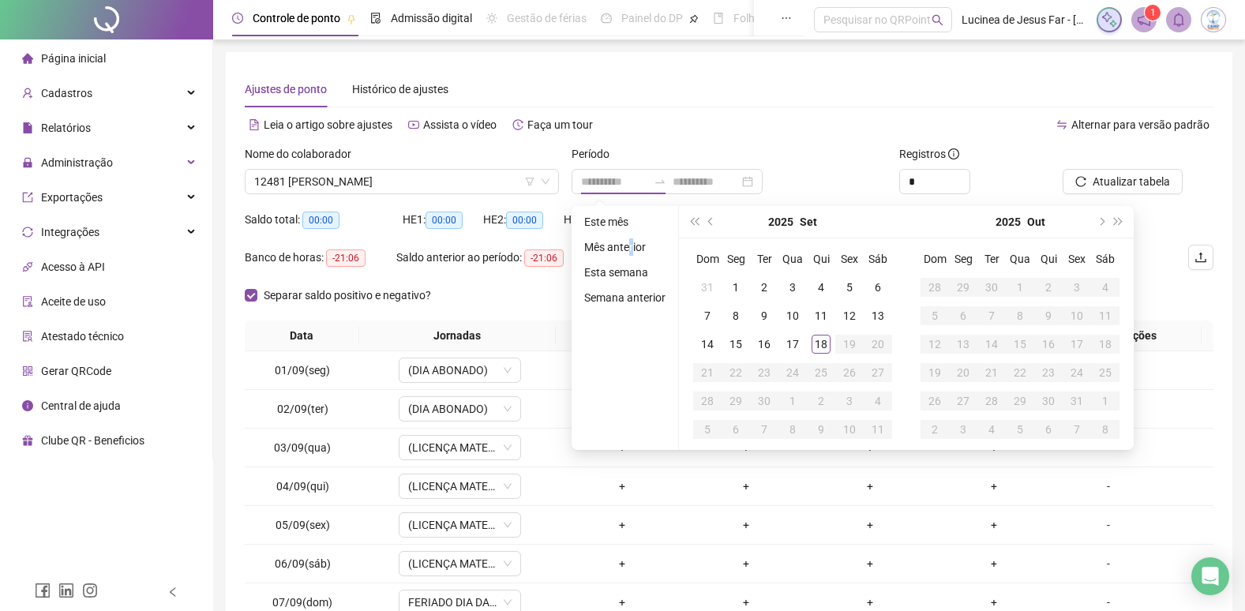
click at [633, 246] on li "Mês anterior" at bounding box center [625, 247] width 94 height 19
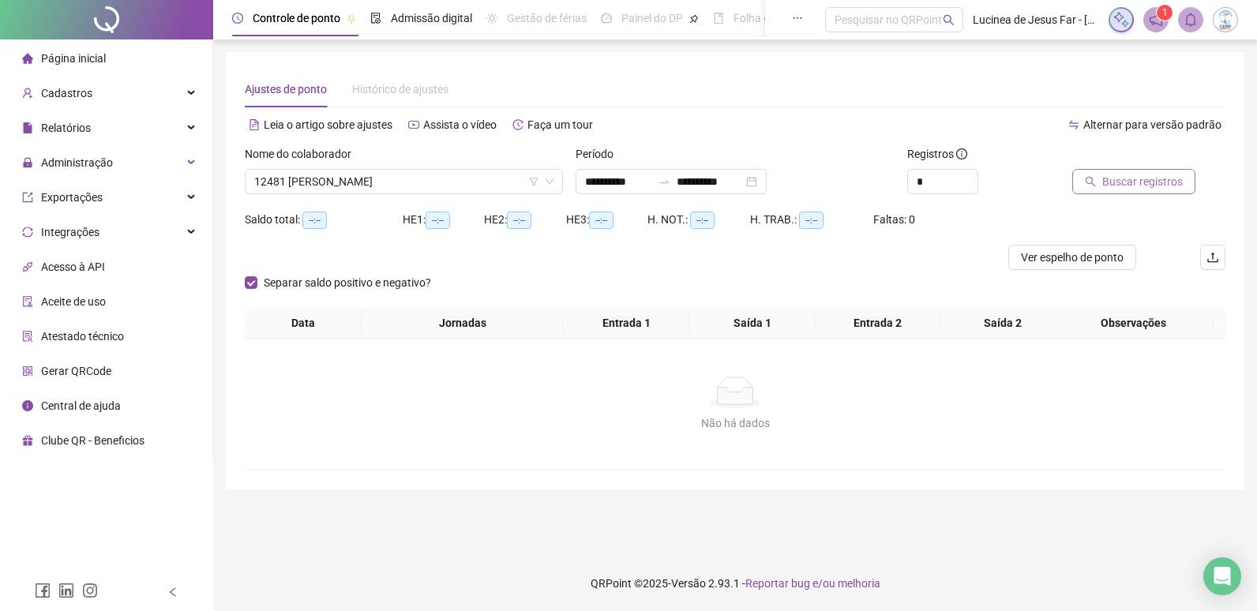
click at [1103, 182] on span "Buscar registros" at bounding box center [1142, 181] width 81 height 17
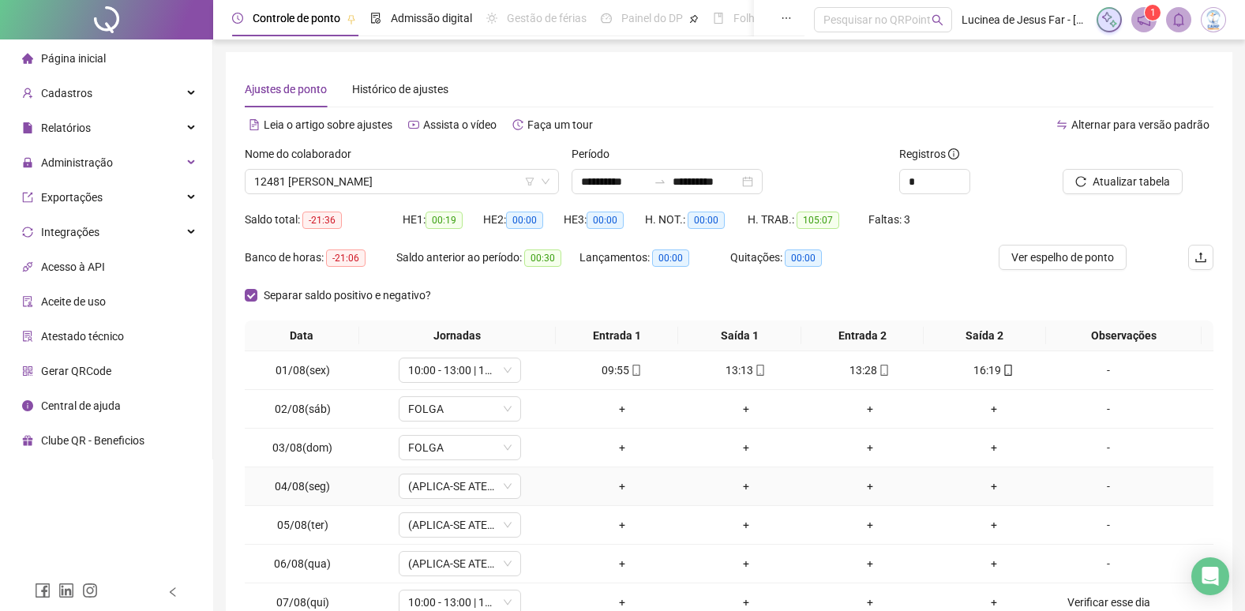
scroll to position [79, 0]
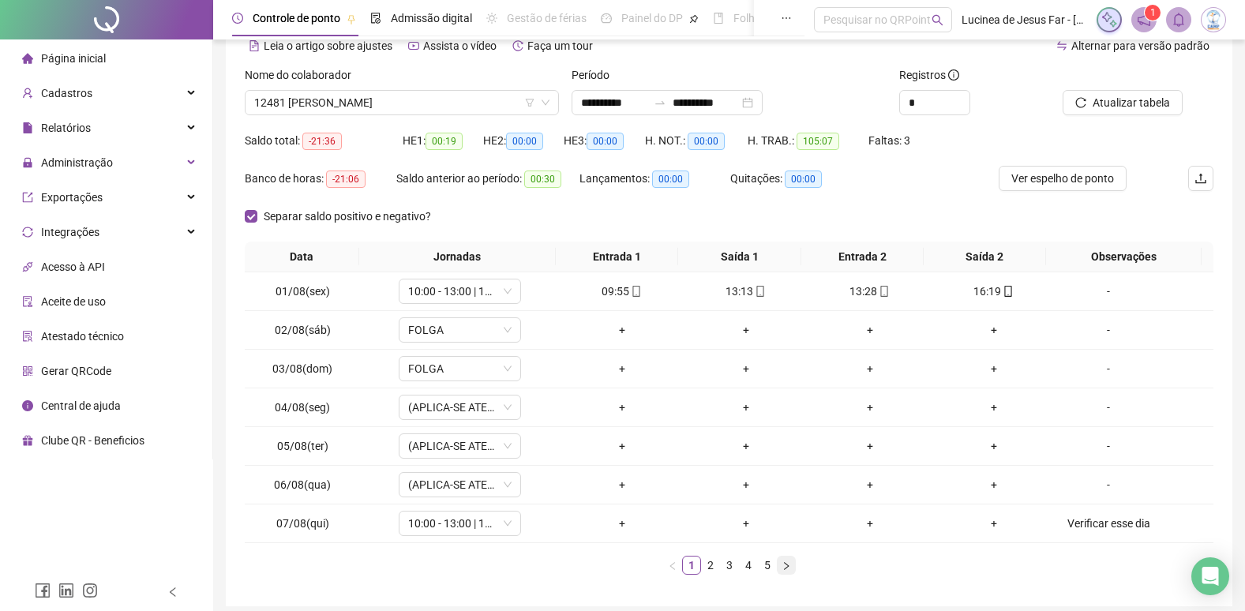
click at [788, 568] on icon "right" at bounding box center [786, 565] width 9 height 9
click at [476, 107] on span "12481 DAMARES SOFIA PEREIRA DOS SANTOS" at bounding box center [401, 103] width 295 height 24
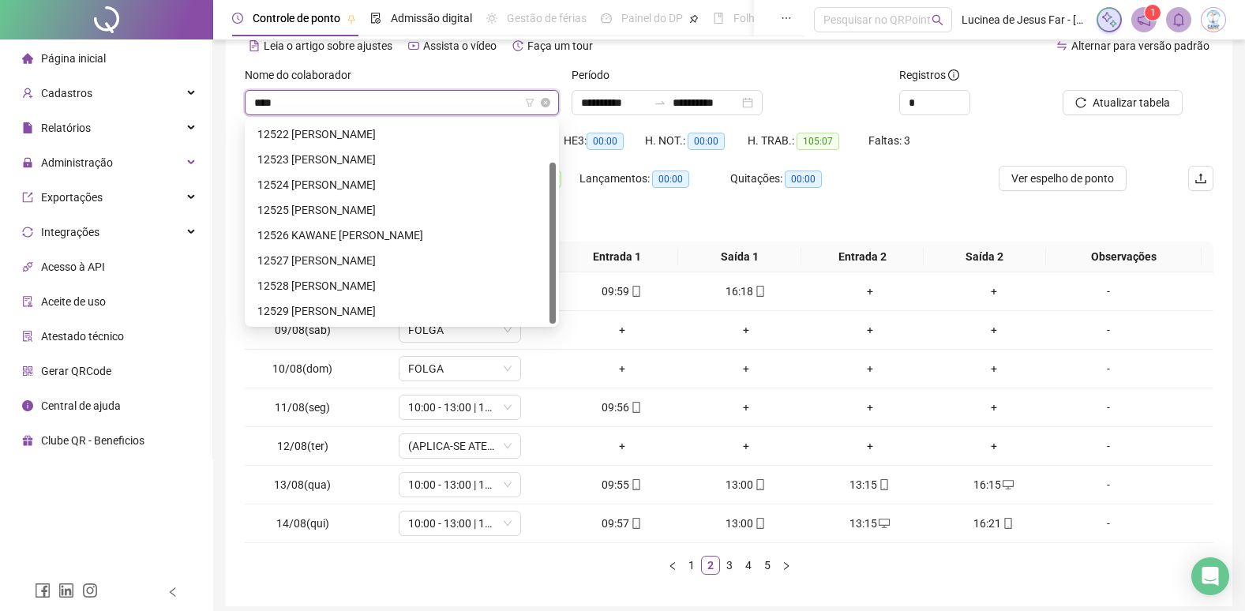
scroll to position [51, 0]
type input "*****"
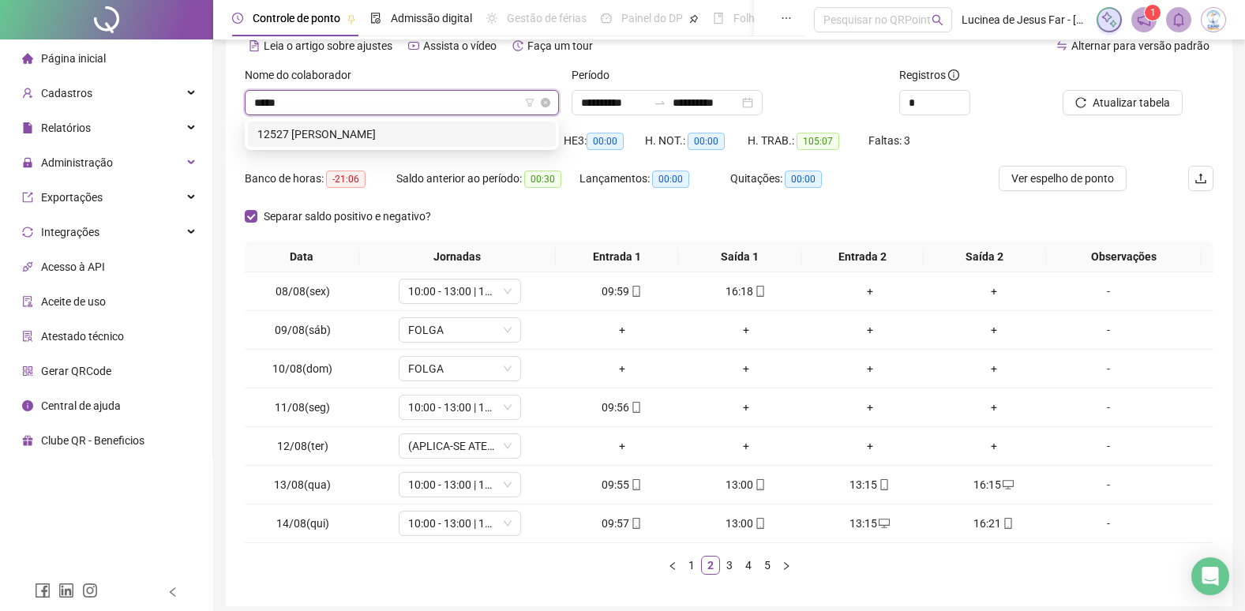
scroll to position [0, 0]
click at [474, 133] on div "12527 YASMIM DUARTE KOCK" at bounding box center [401, 134] width 289 height 17
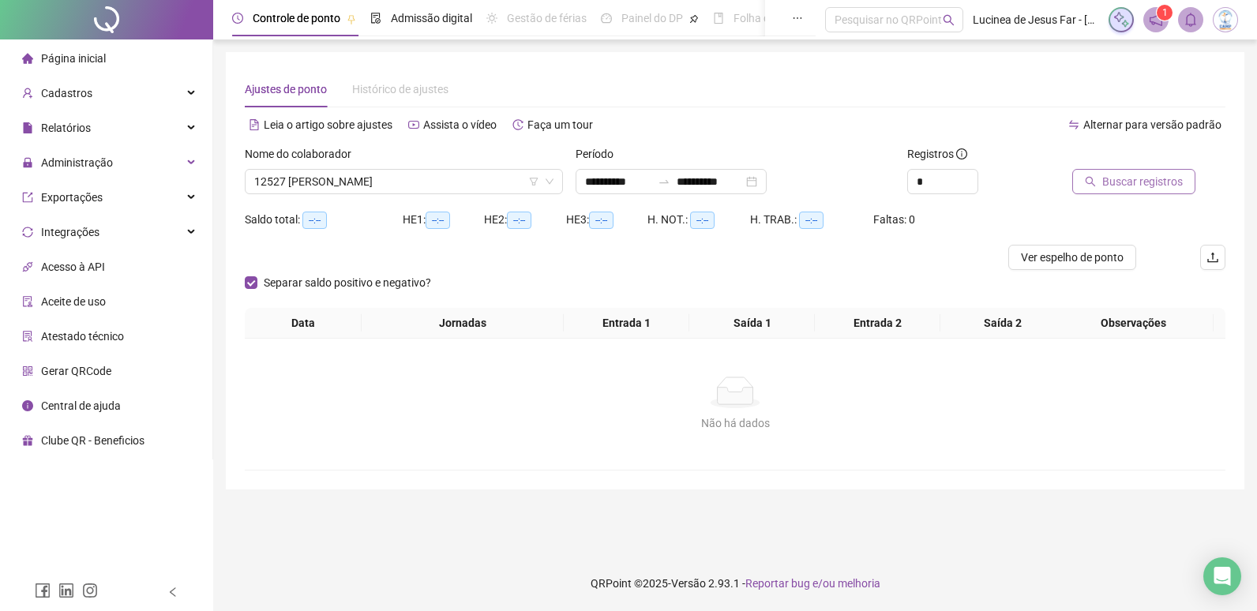
click at [1102, 185] on button "Buscar registros" at bounding box center [1133, 181] width 123 height 25
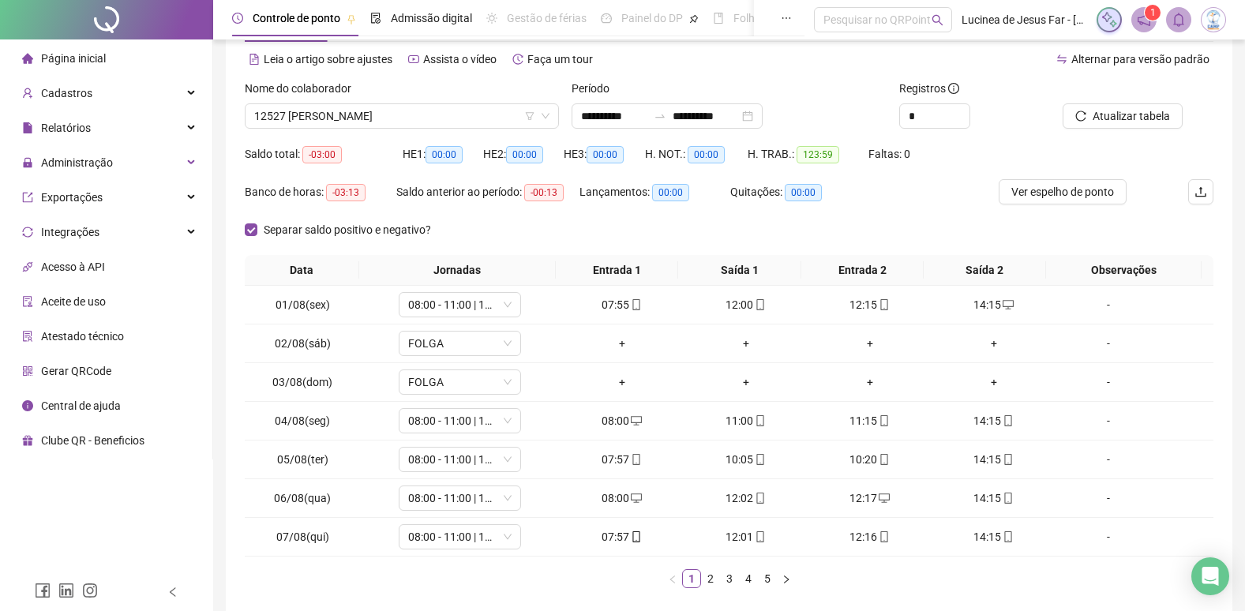
scroll to position [142, 0]
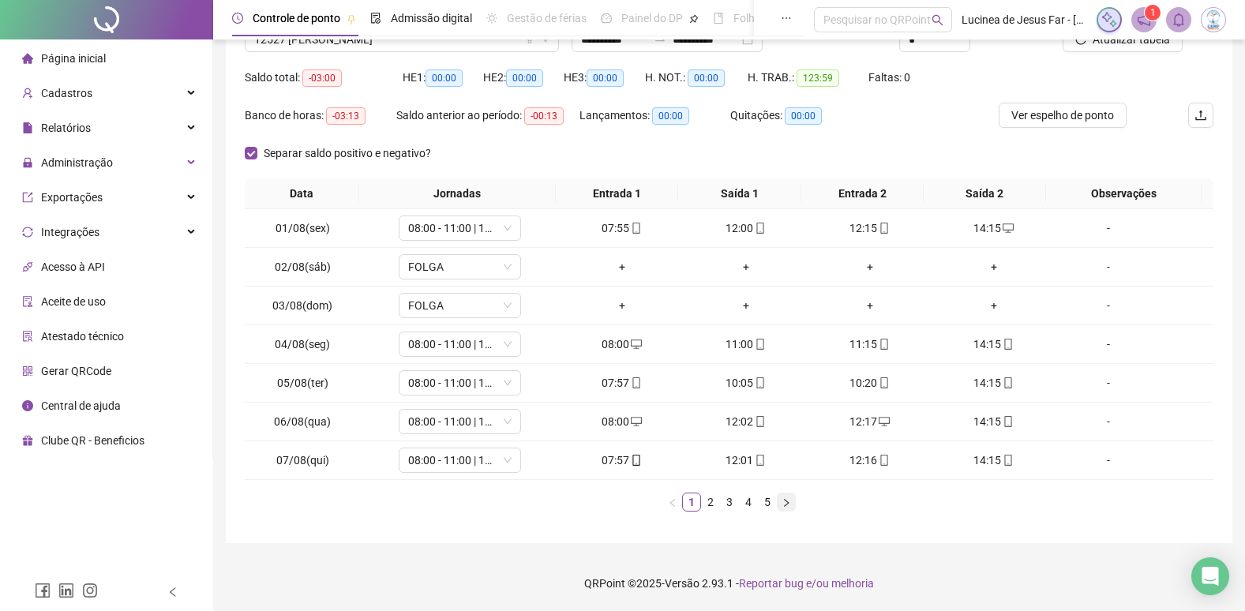
click at [790, 510] on button "button" at bounding box center [786, 502] width 19 height 19
click at [1108, 123] on span "Ver espelho de ponto" at bounding box center [1063, 115] width 103 height 17
click at [1060, 113] on span "Ver espelho de ponto" at bounding box center [1063, 115] width 103 height 17
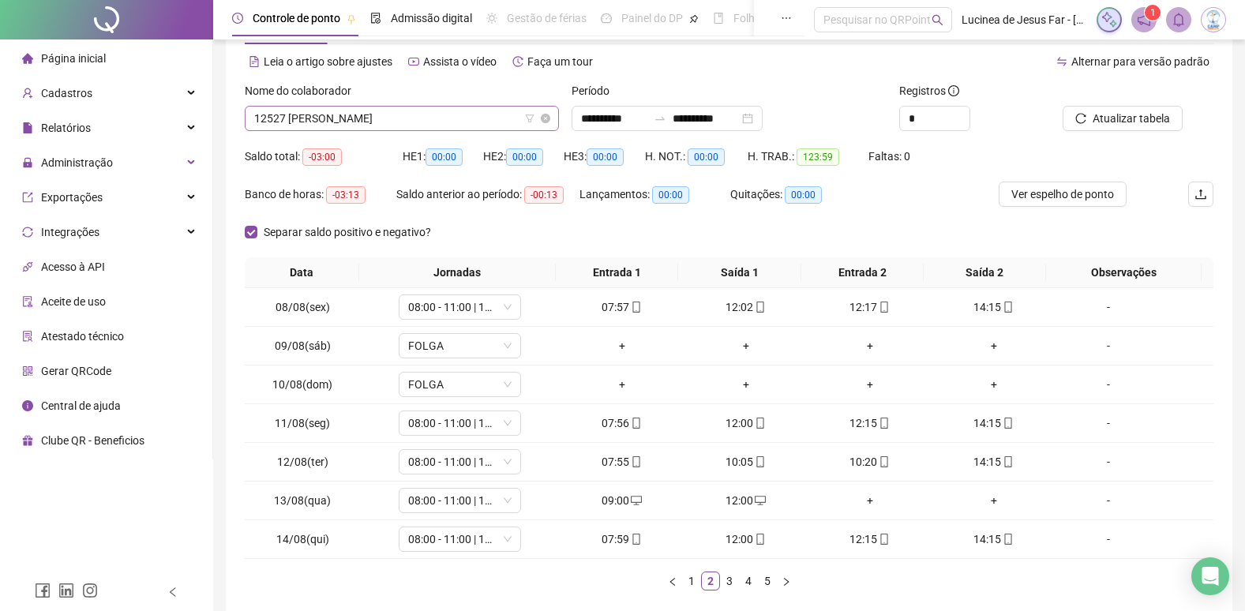
click at [415, 126] on span "12527 YASMIM DUARTE KOCK" at bounding box center [401, 119] width 295 height 24
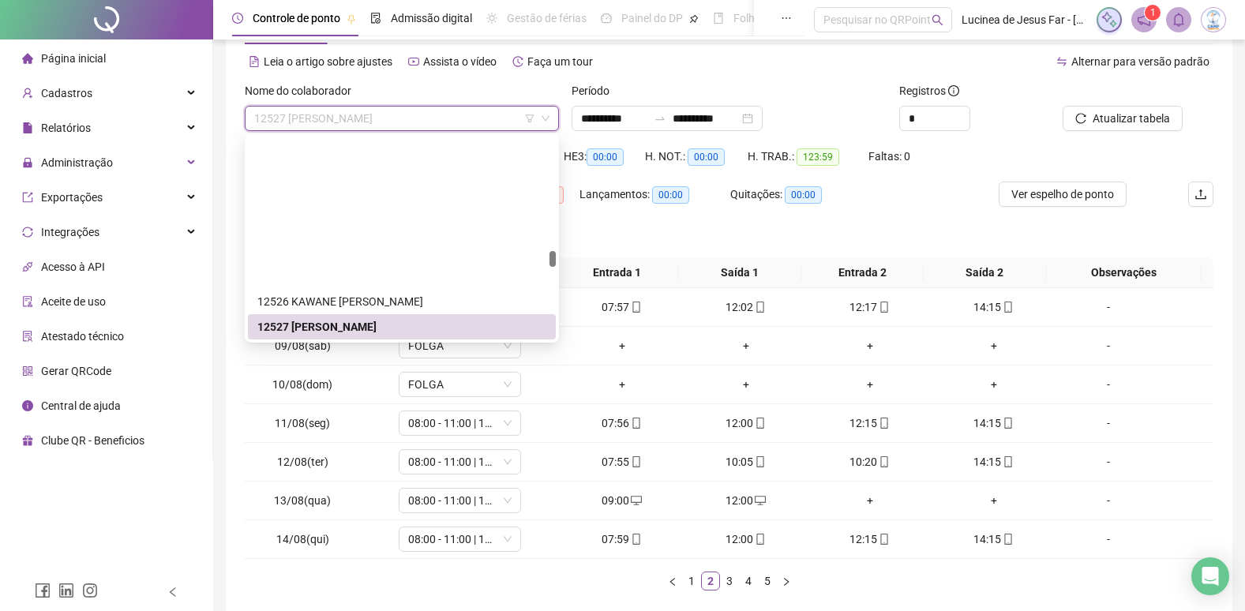
scroll to position [4100, 0]
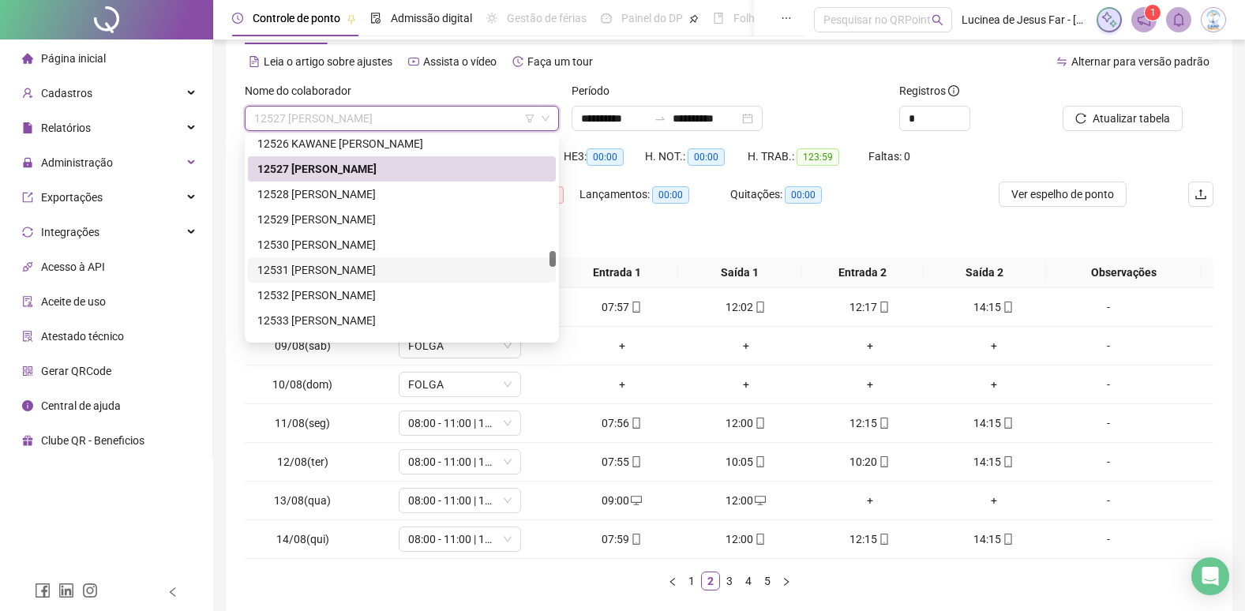
click at [356, 268] on div "12531 EMILYN DA SILVA FERNANDES" at bounding box center [401, 269] width 289 height 17
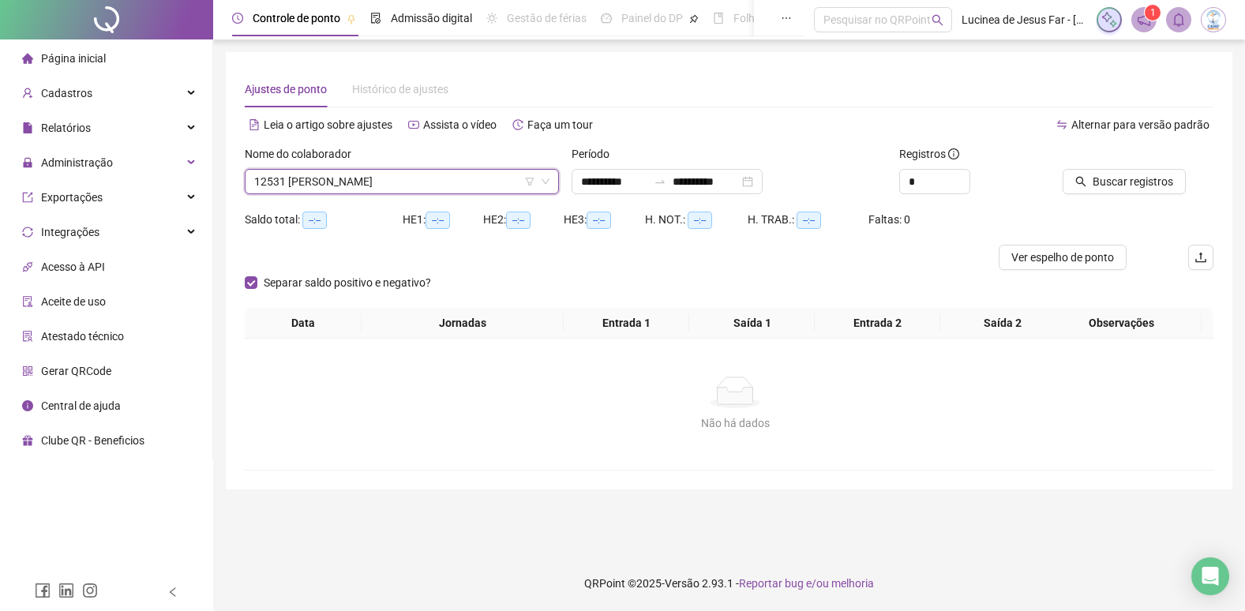
scroll to position [0, 0]
click at [1109, 176] on span "Buscar registros" at bounding box center [1142, 181] width 81 height 17
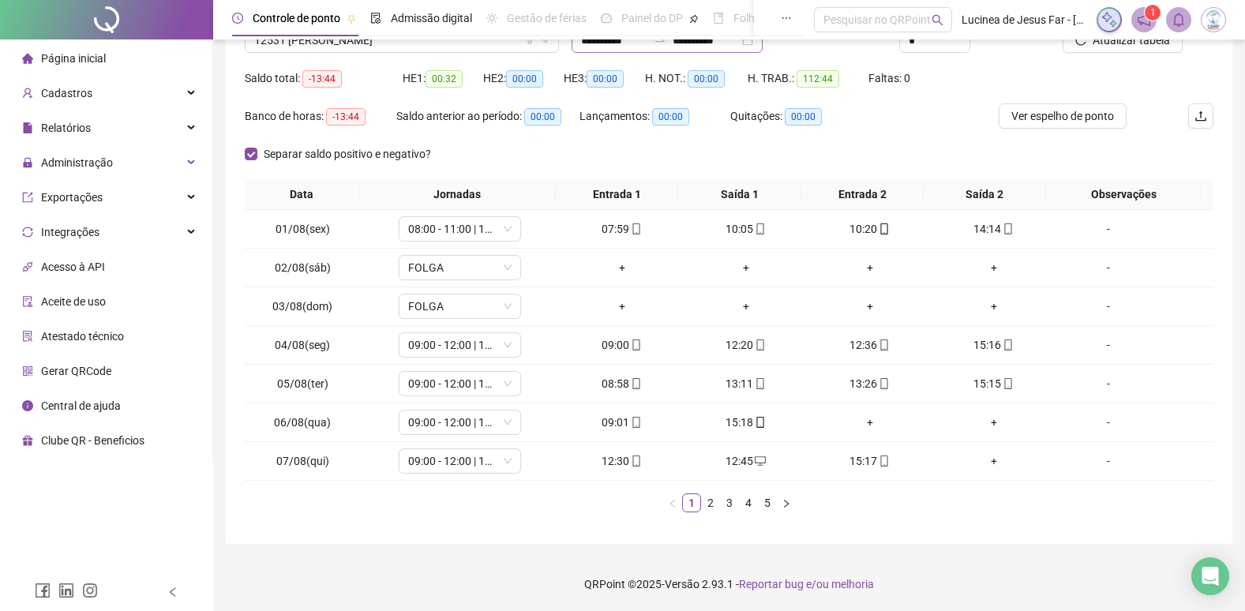
scroll to position [142, 0]
click at [862, 423] on div "+" at bounding box center [869, 421] width 111 height 17
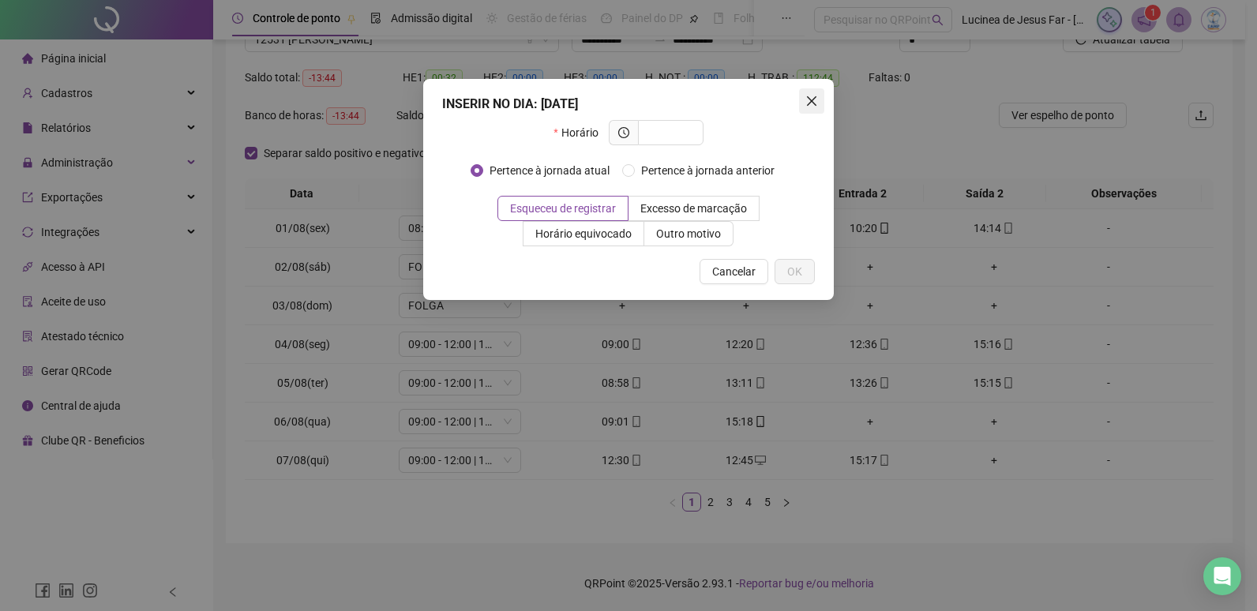
click at [809, 102] on icon "close" at bounding box center [811, 101] width 13 height 13
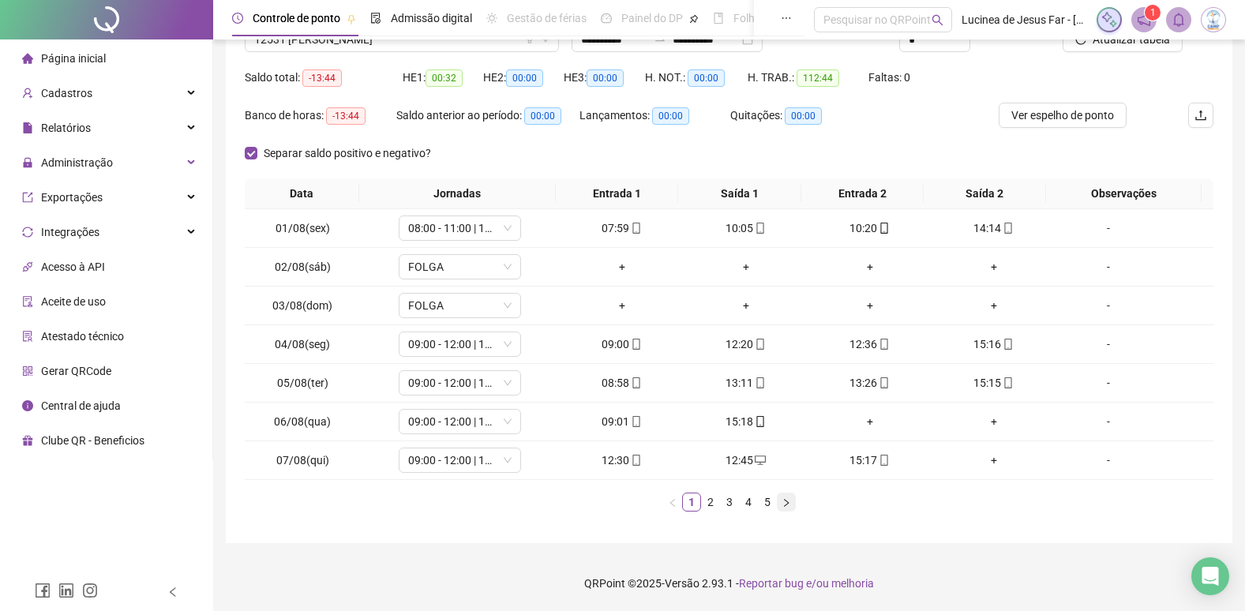
click at [788, 505] on icon "right" at bounding box center [786, 502] width 9 height 9
click at [787, 504] on icon "right" at bounding box center [786, 502] width 5 height 8
click at [787, 503] on icon "right" at bounding box center [786, 502] width 9 height 9
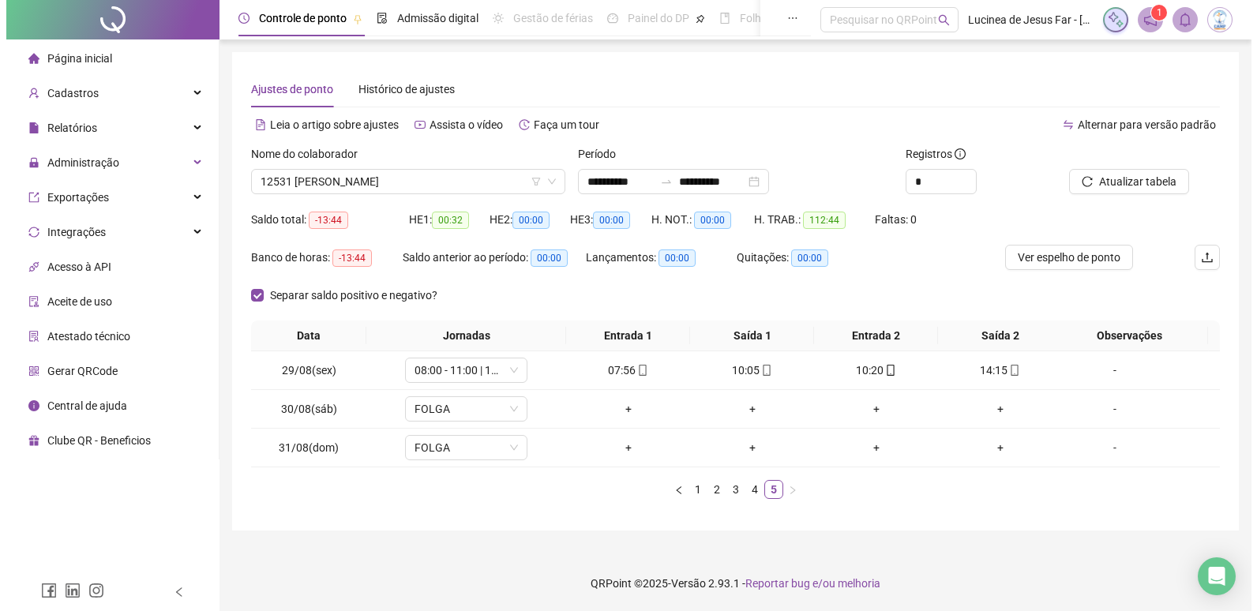
scroll to position [0, 0]
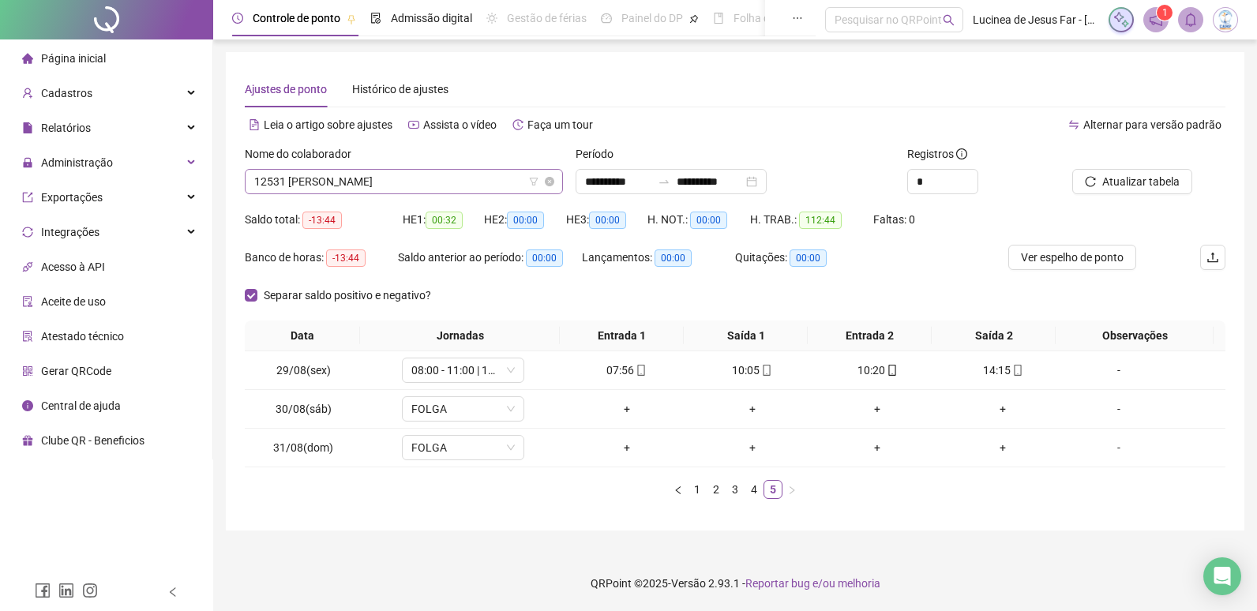
click at [420, 178] on span "12531 EMILYN DA SILVA FERNANDES" at bounding box center [403, 182] width 299 height 24
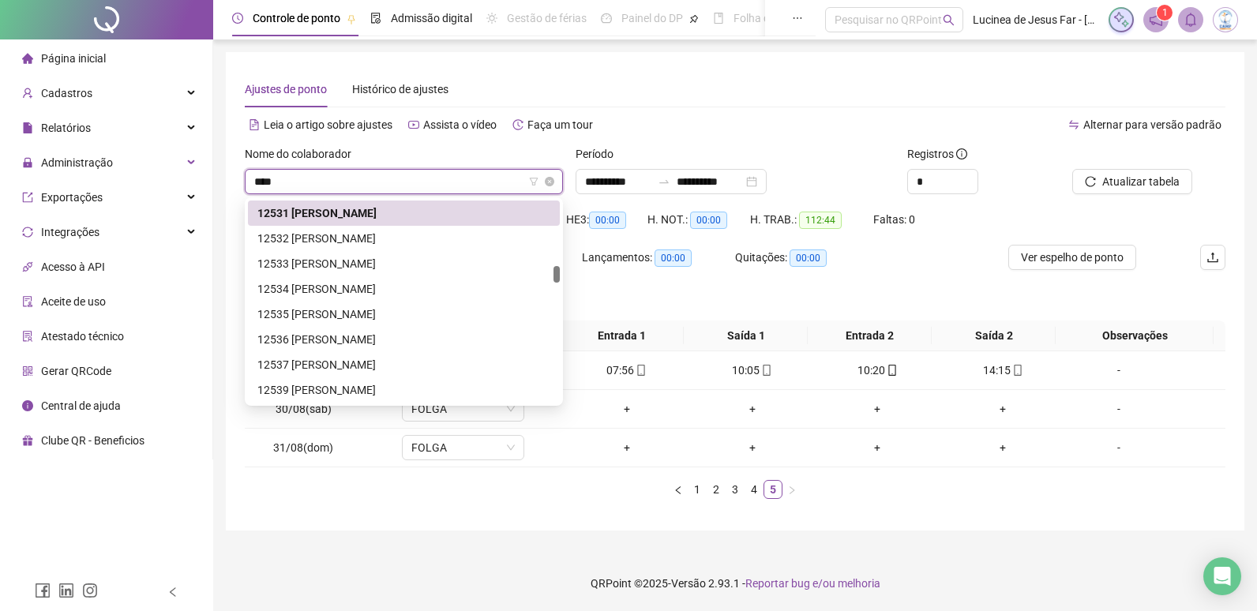
scroll to position [51, 0]
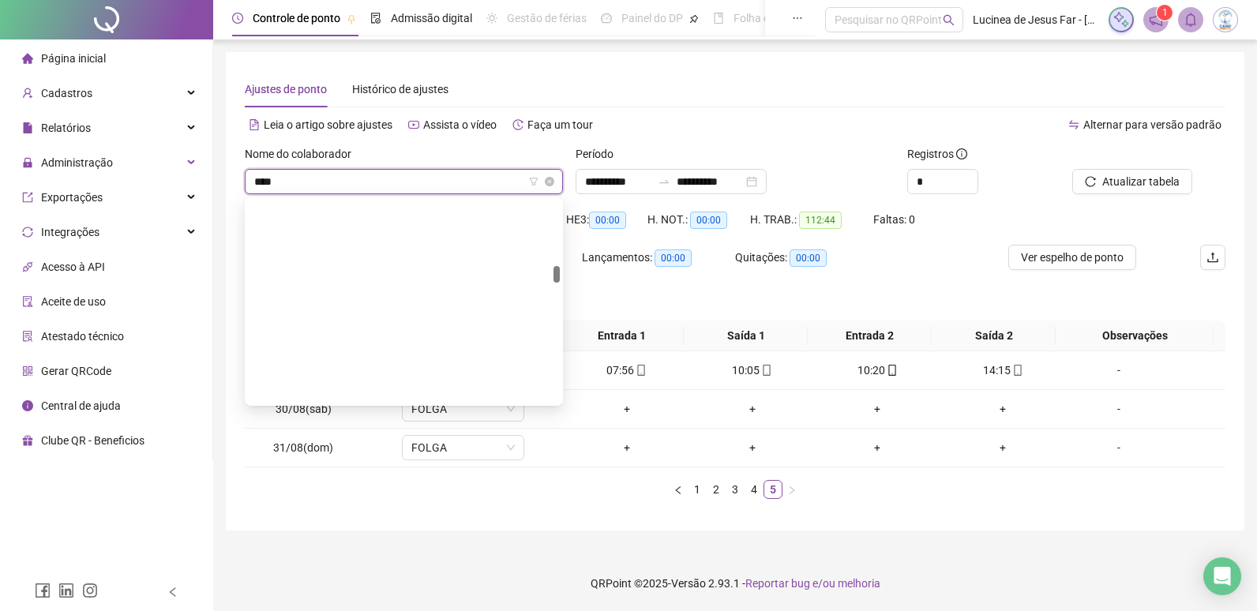
type input "*****"
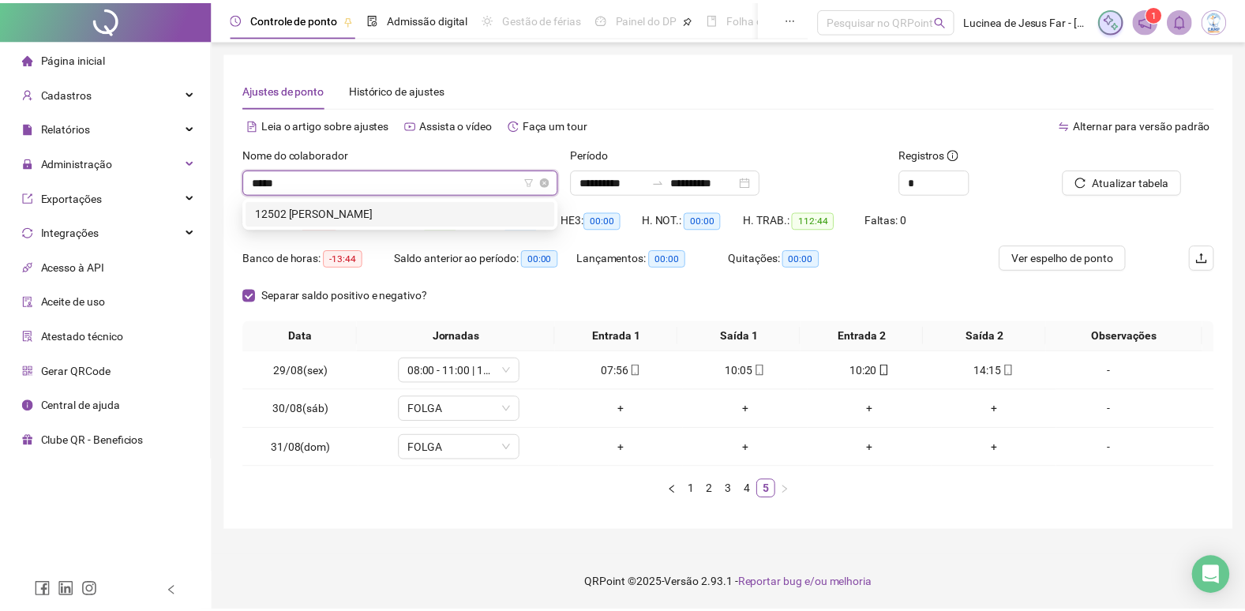
scroll to position [0, 0]
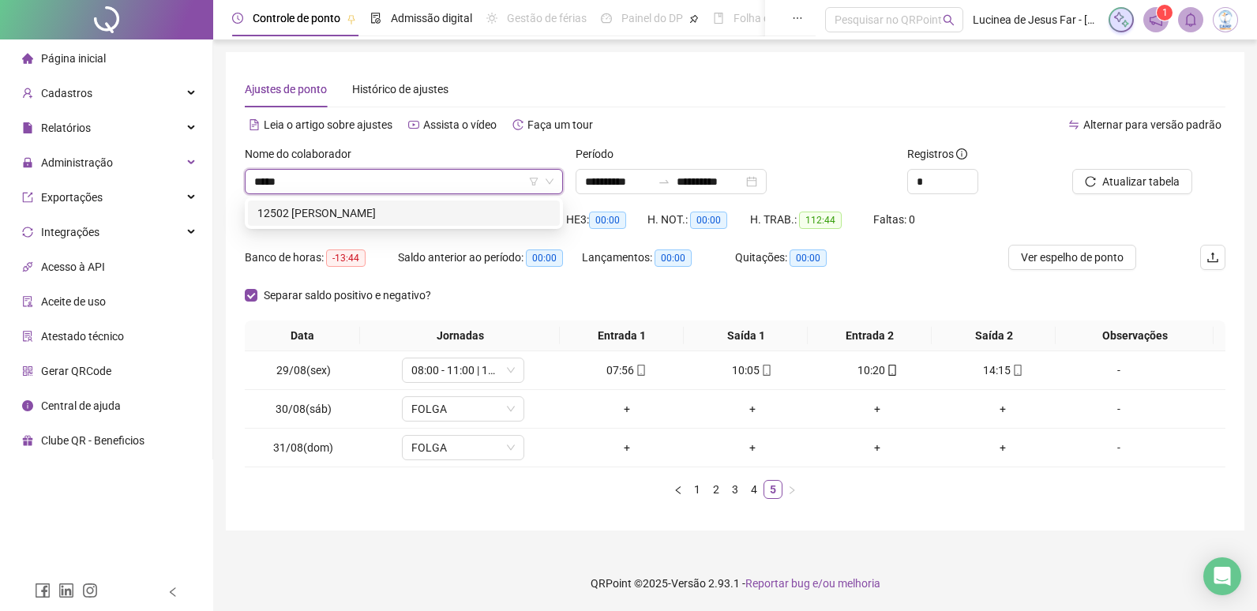
click at [456, 206] on div "12502 ANA CLARA AMORIM DOS SANTOS BELMIRO" at bounding box center [403, 213] width 293 height 17
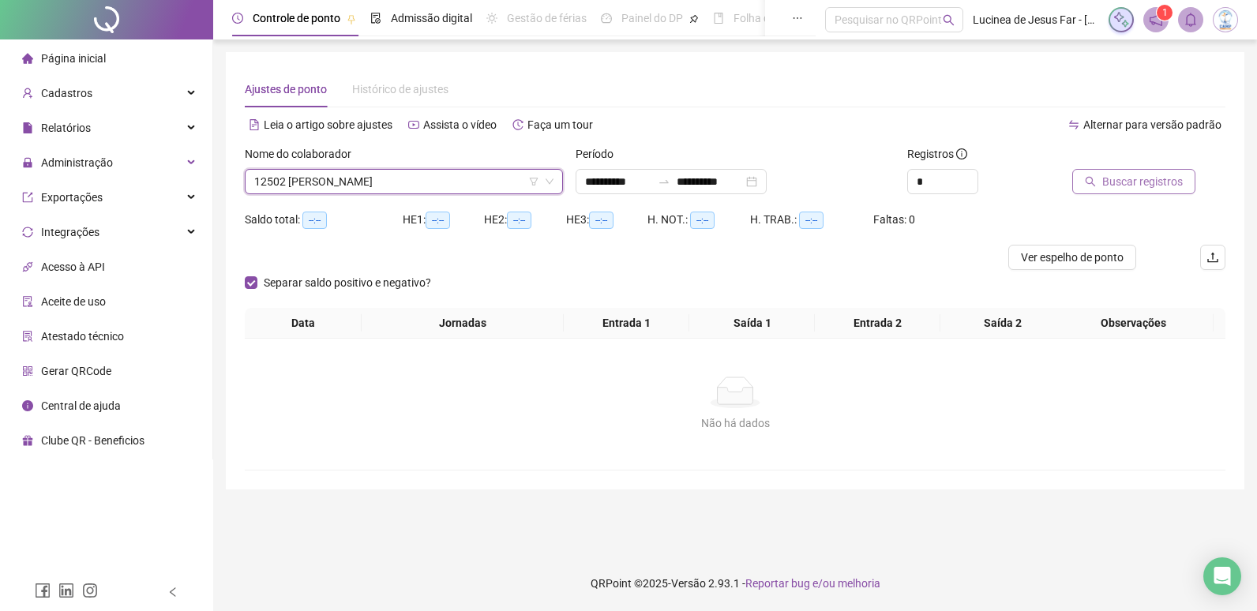
click at [1161, 182] on span "Buscar registros" at bounding box center [1142, 181] width 81 height 17
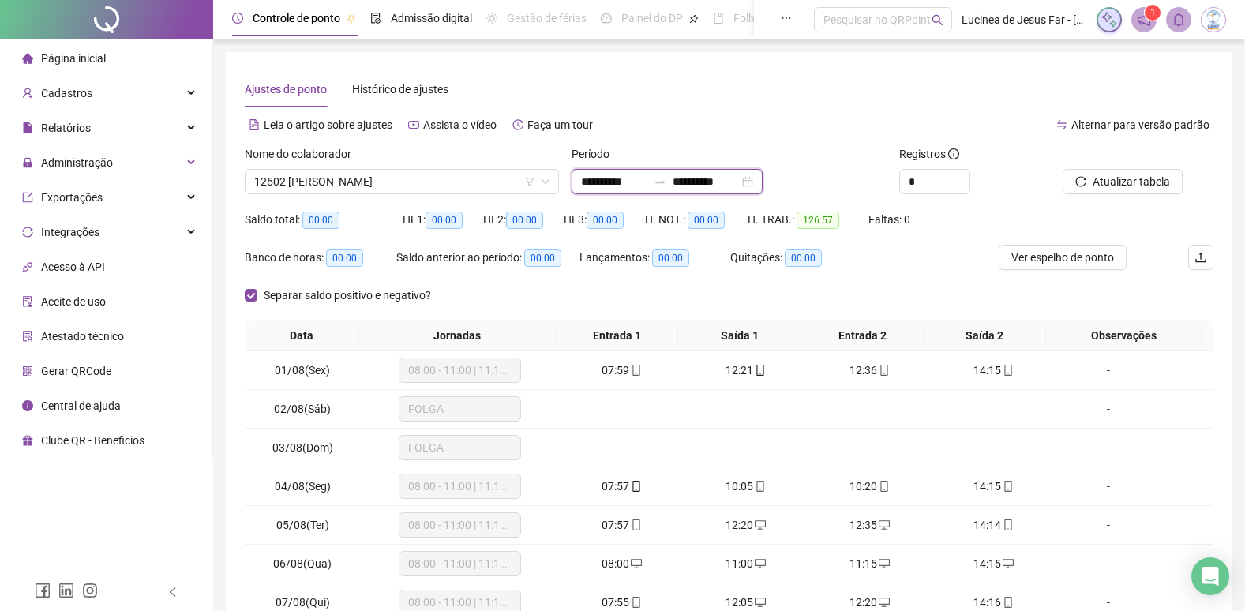
click at [648, 180] on input "**********" at bounding box center [614, 181] width 66 height 17
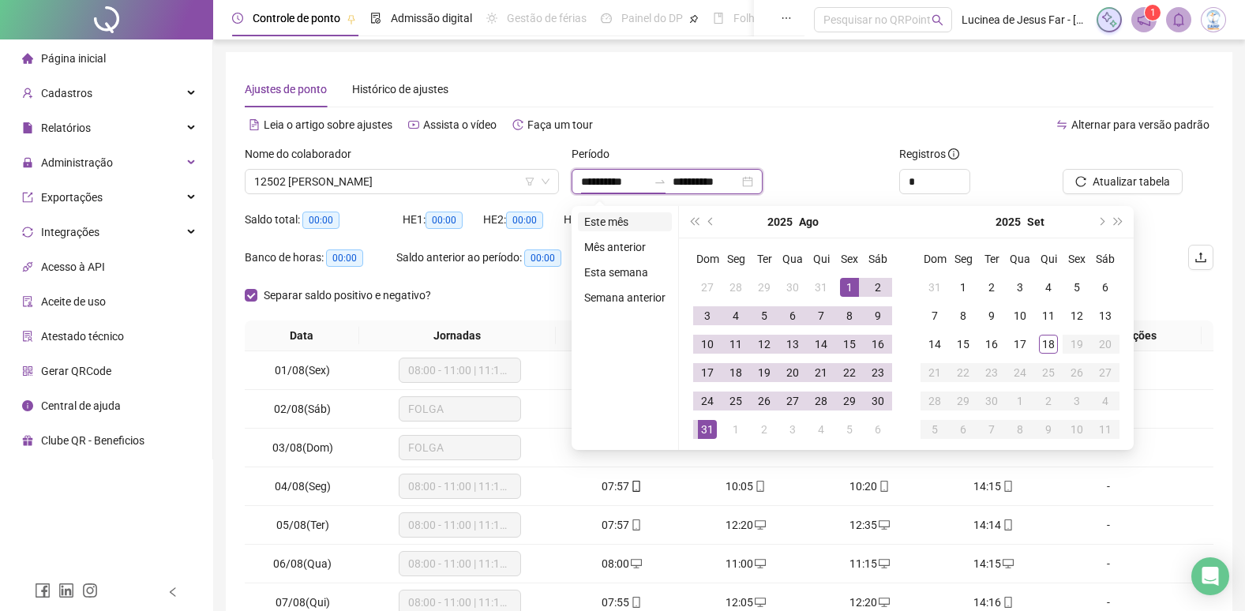
type input "**********"
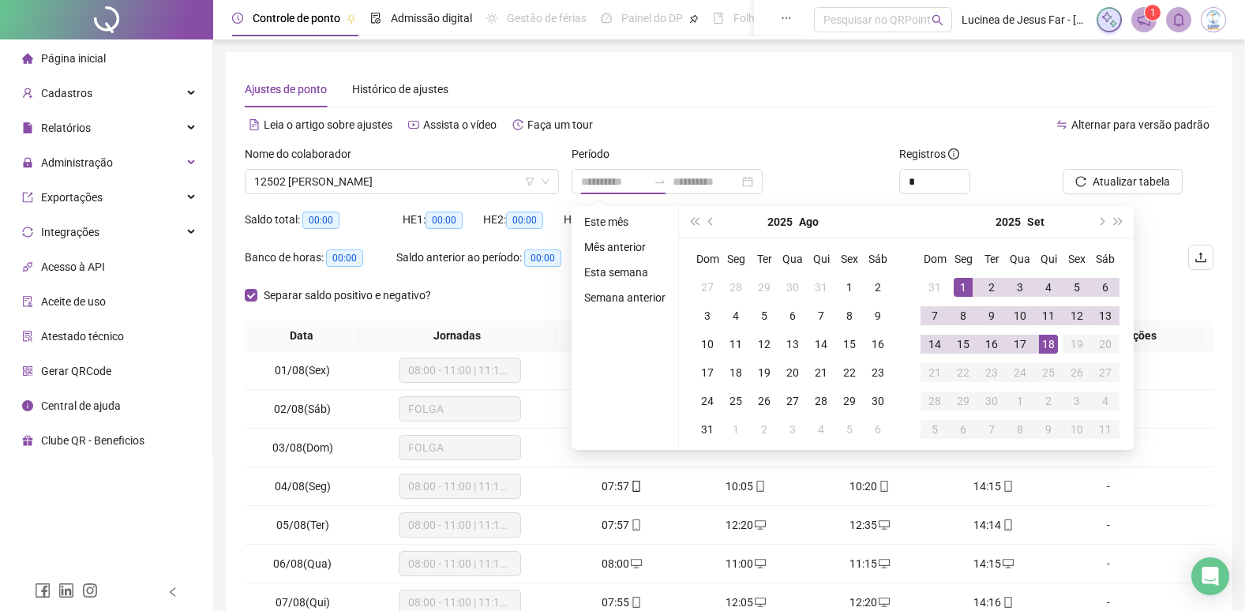
drag, startPoint x: 629, startPoint y: 220, endPoint x: 681, endPoint y: 202, distance: 54.9
click at [629, 220] on li "Este mês" at bounding box center [625, 221] width 94 height 19
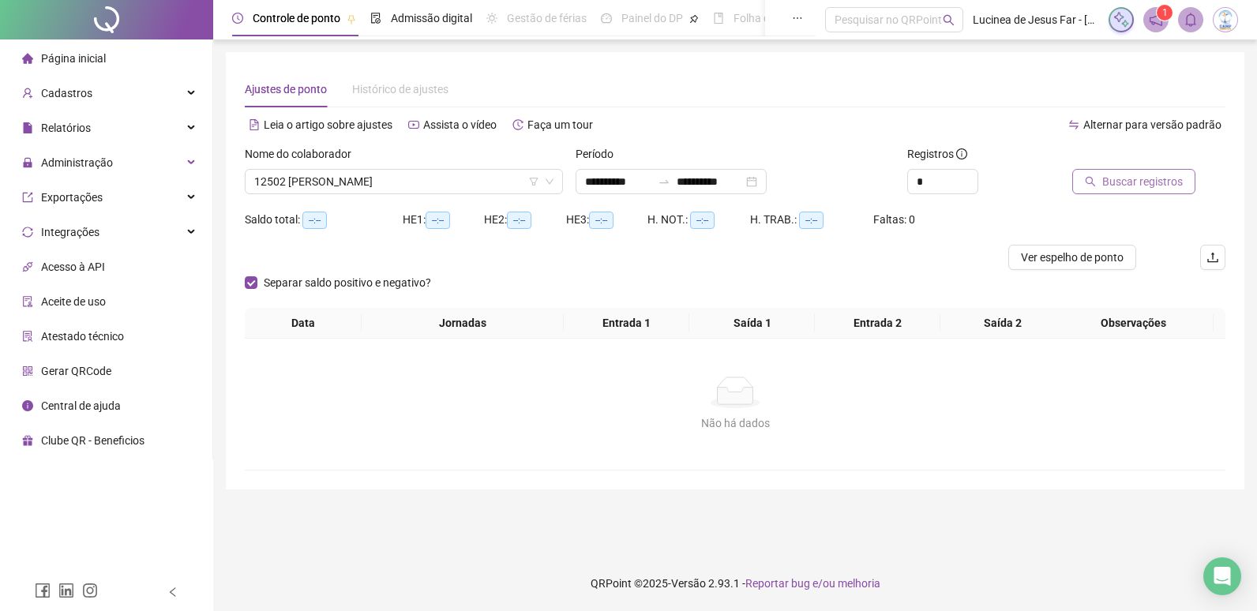
click at [1154, 186] on span "Buscar registros" at bounding box center [1142, 181] width 81 height 17
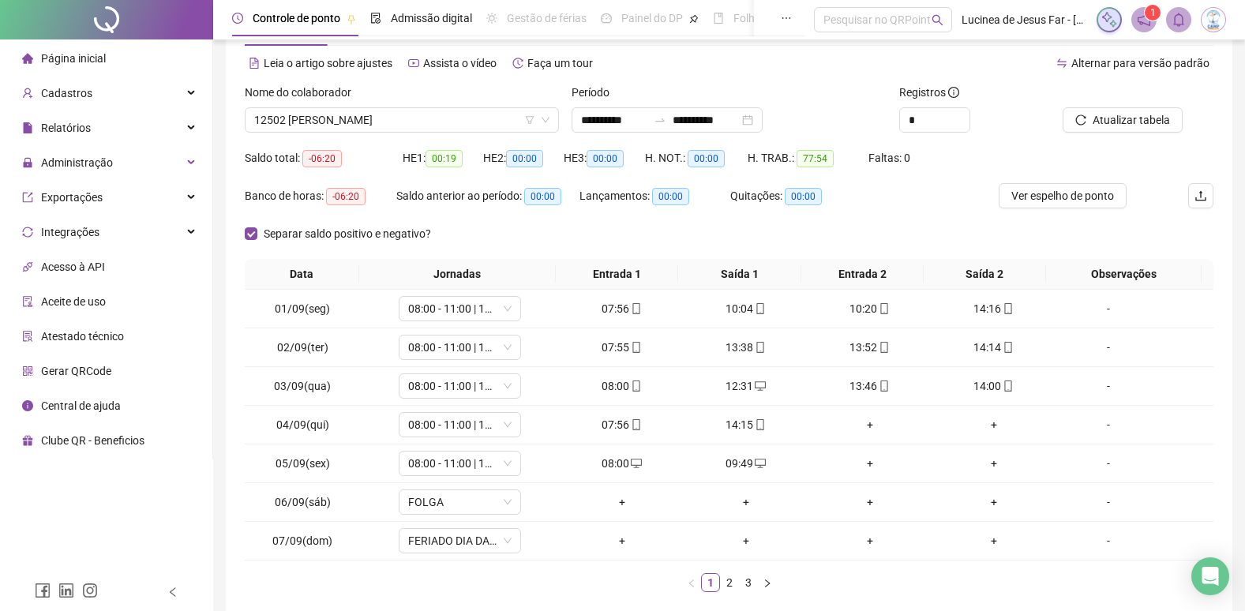
scroll to position [142, 0]
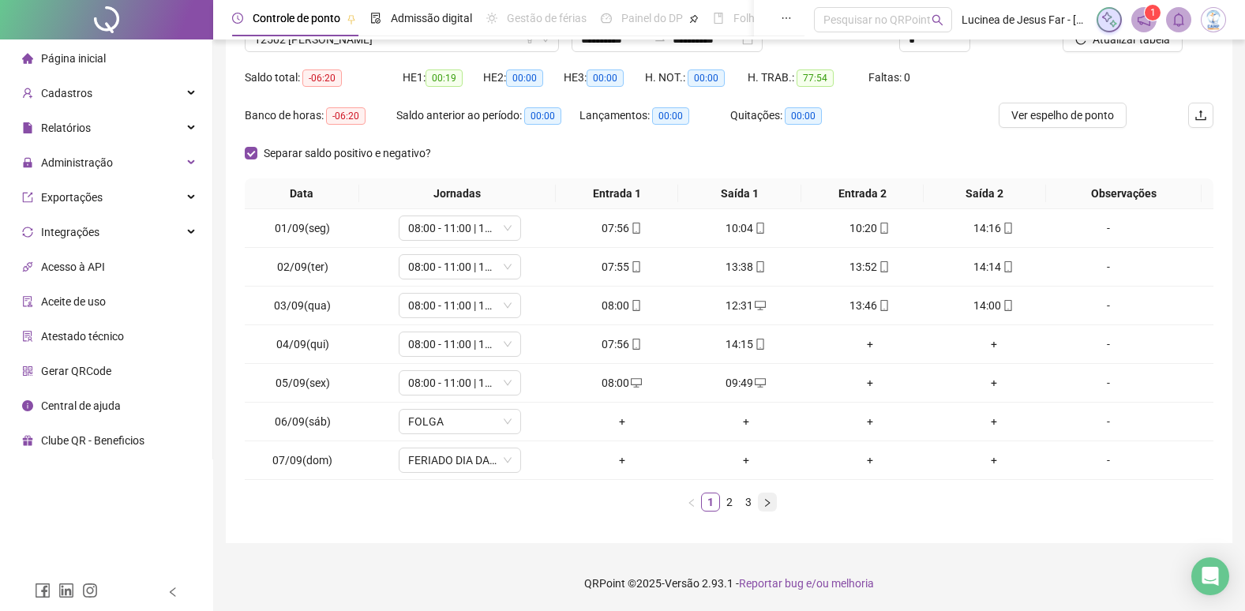
click at [767, 504] on icon "right" at bounding box center [767, 502] width 9 height 9
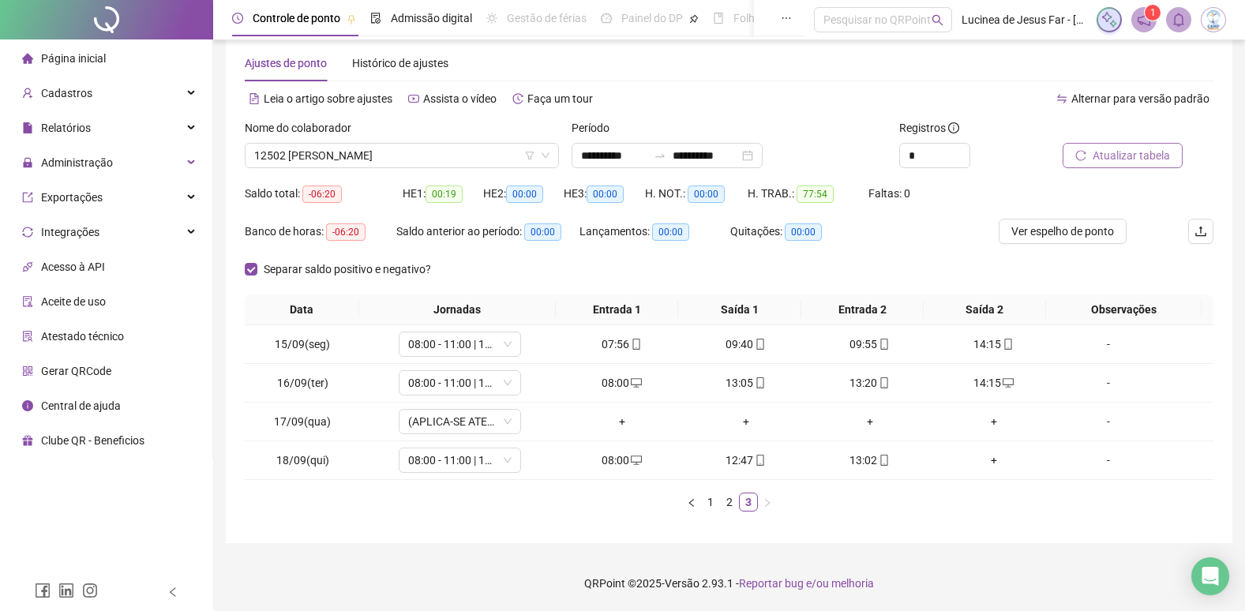
click at [1102, 163] on span "Atualizar tabela" at bounding box center [1131, 155] width 77 height 17
click at [1103, 422] on div "-" at bounding box center [1108, 421] width 93 height 17
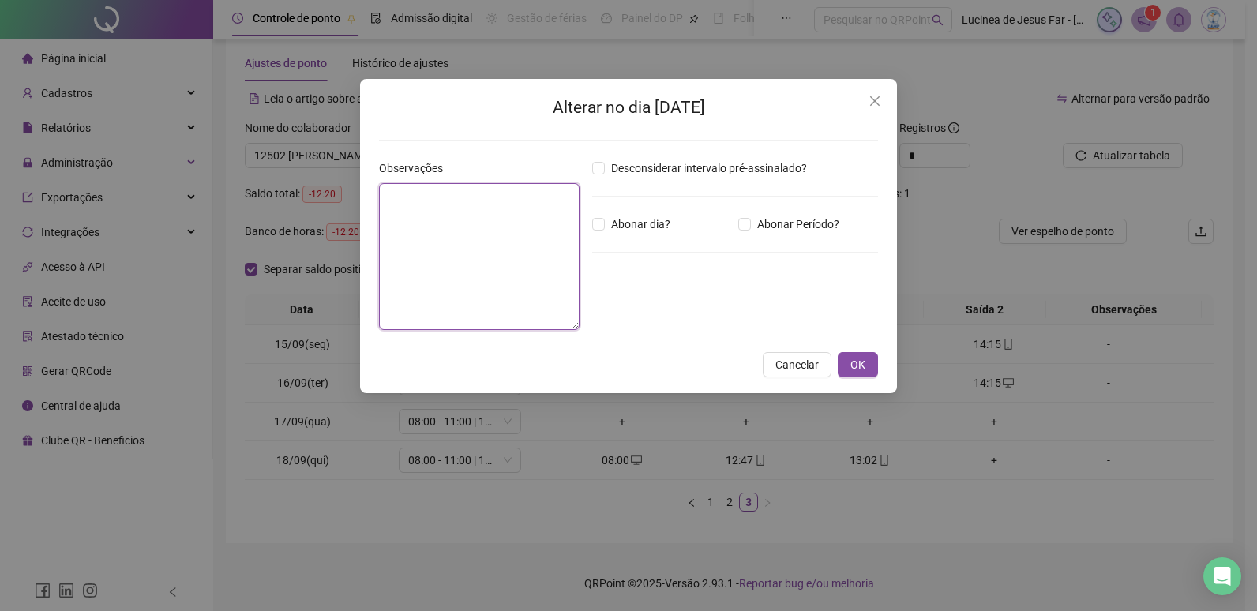
click at [554, 230] on textarea at bounding box center [479, 256] width 201 height 147
type textarea "**********"
click at [850, 366] on button "OK" at bounding box center [858, 364] width 40 height 25
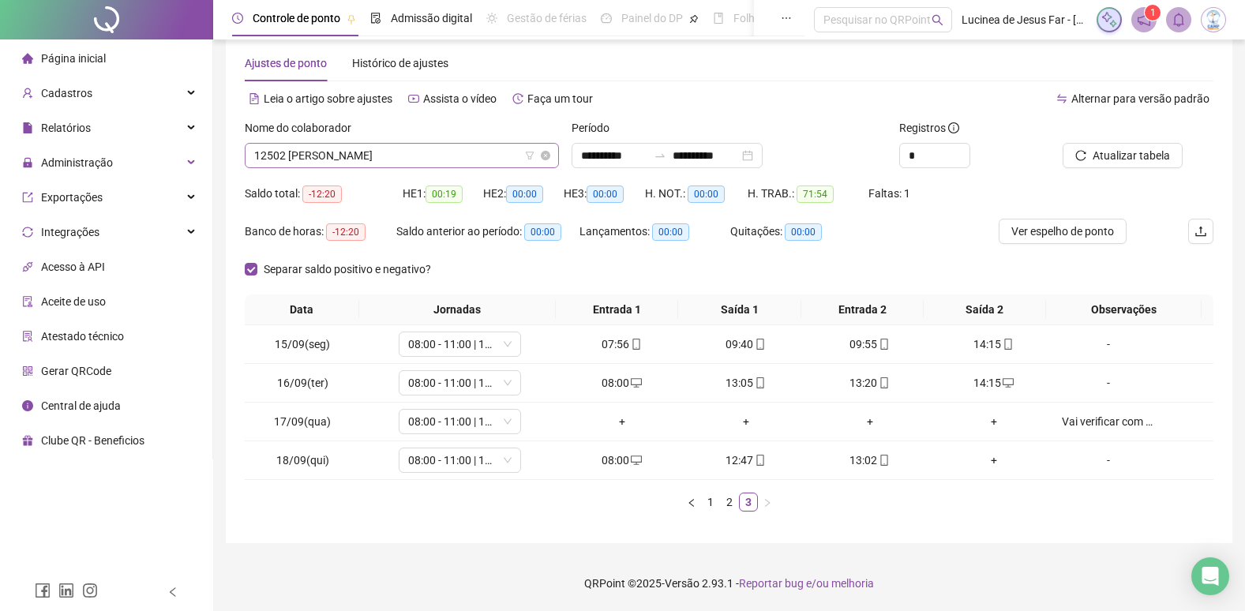
click at [393, 156] on span "12502 ANA CLARA AMORIM DOS SANTOS BELMIRO" at bounding box center [401, 156] width 295 height 24
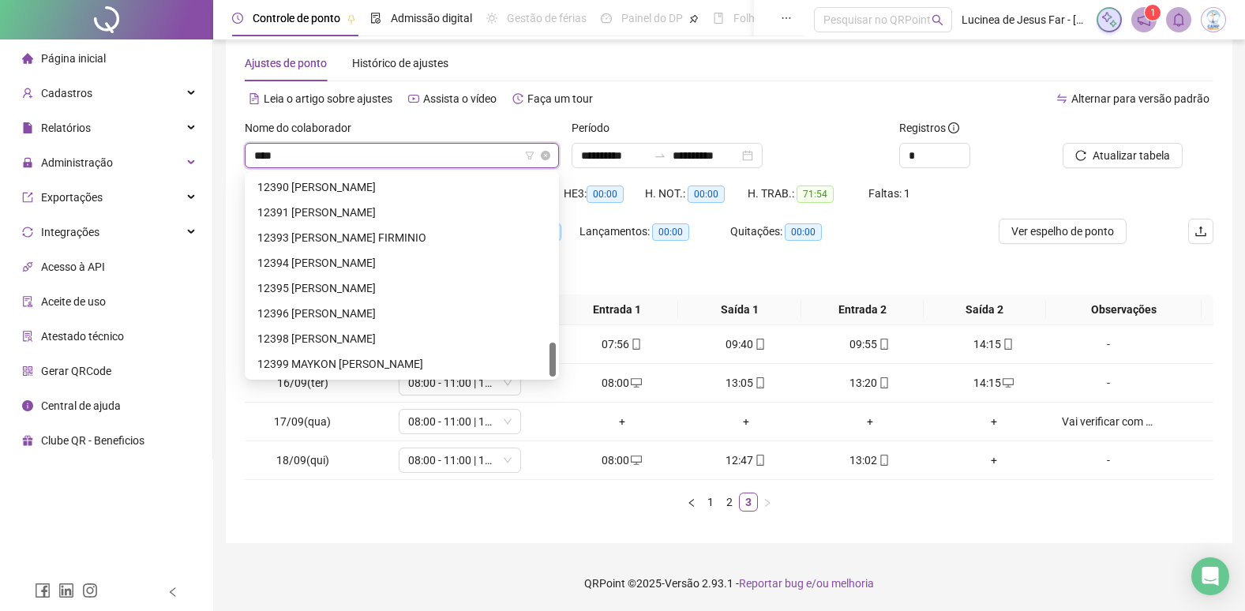
scroll to position [25, 0]
type input "*****"
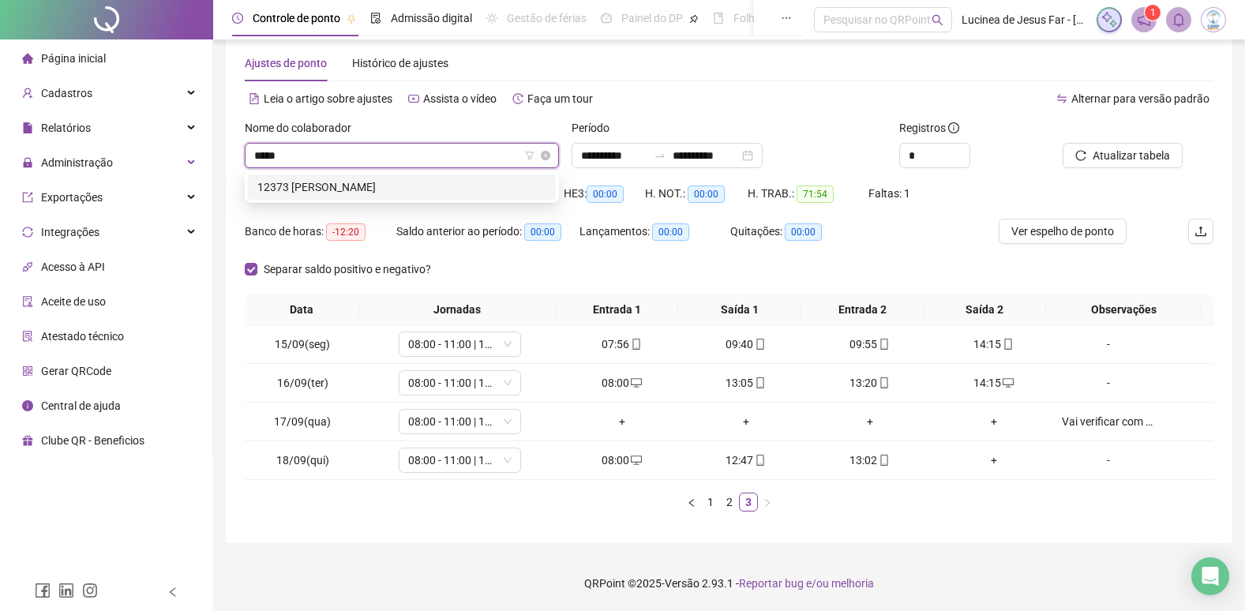
drag, startPoint x: 418, startPoint y: 187, endPoint x: 536, endPoint y: 175, distance: 119.1
click at [419, 189] on div "12373 RIQUELME MACARIO DA SILVA" at bounding box center [401, 186] width 289 height 17
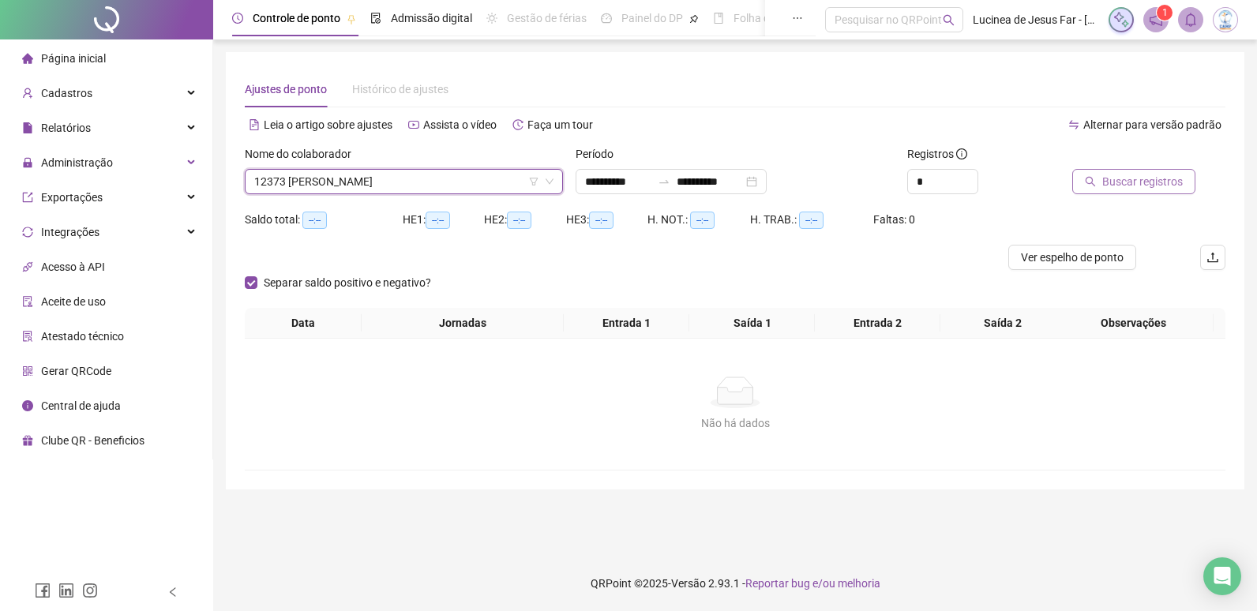
click at [1113, 182] on span "Buscar registros" at bounding box center [1142, 181] width 81 height 17
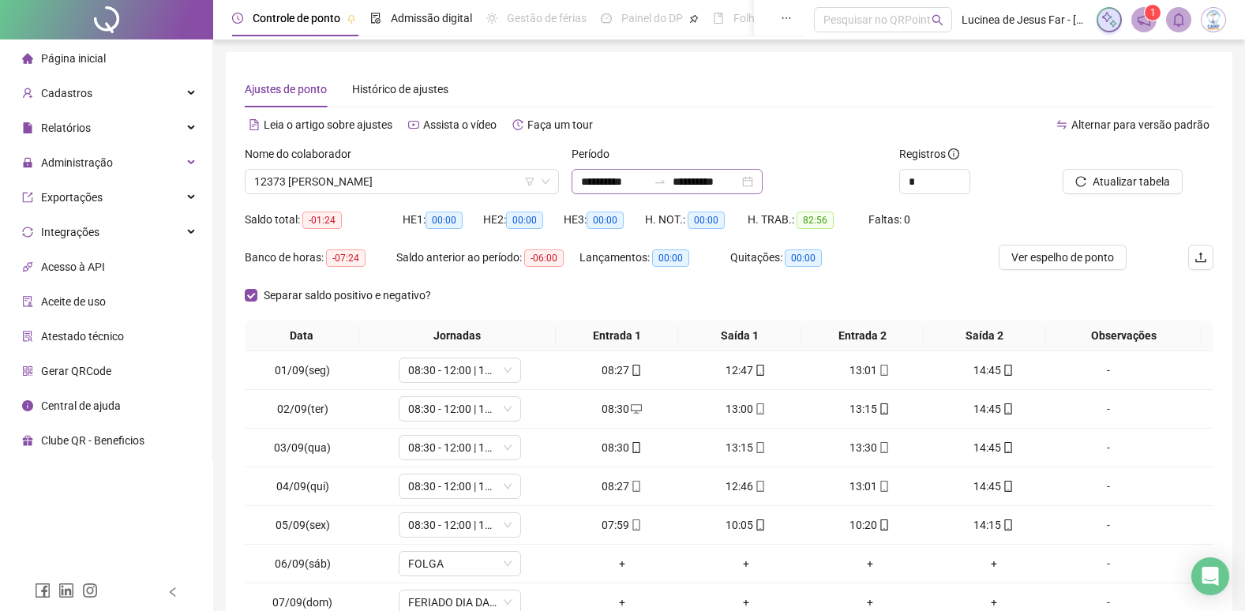
click at [666, 178] on icon "swap-right" at bounding box center [660, 181] width 13 height 13
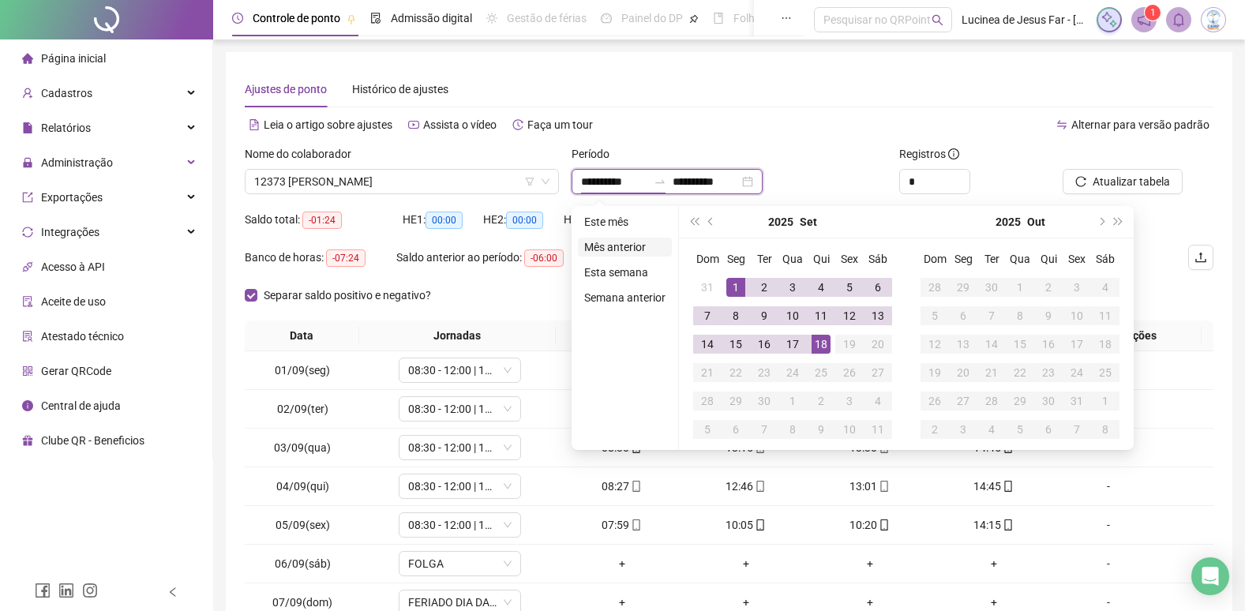
type input "**********"
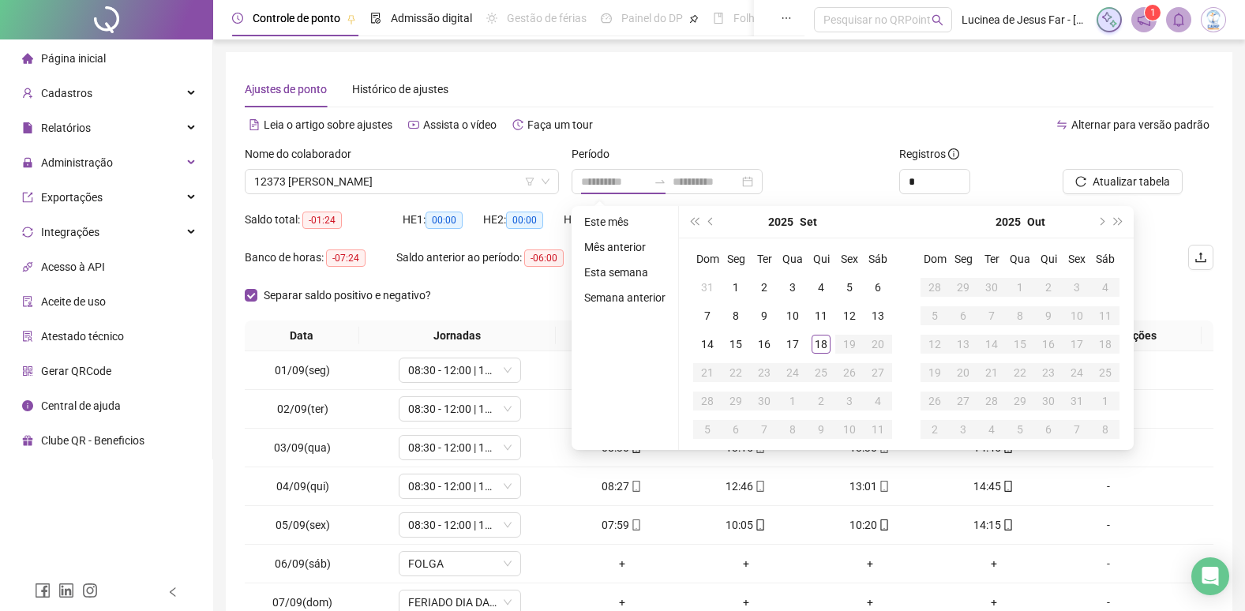
click at [623, 247] on li "Mês anterior" at bounding box center [625, 247] width 94 height 19
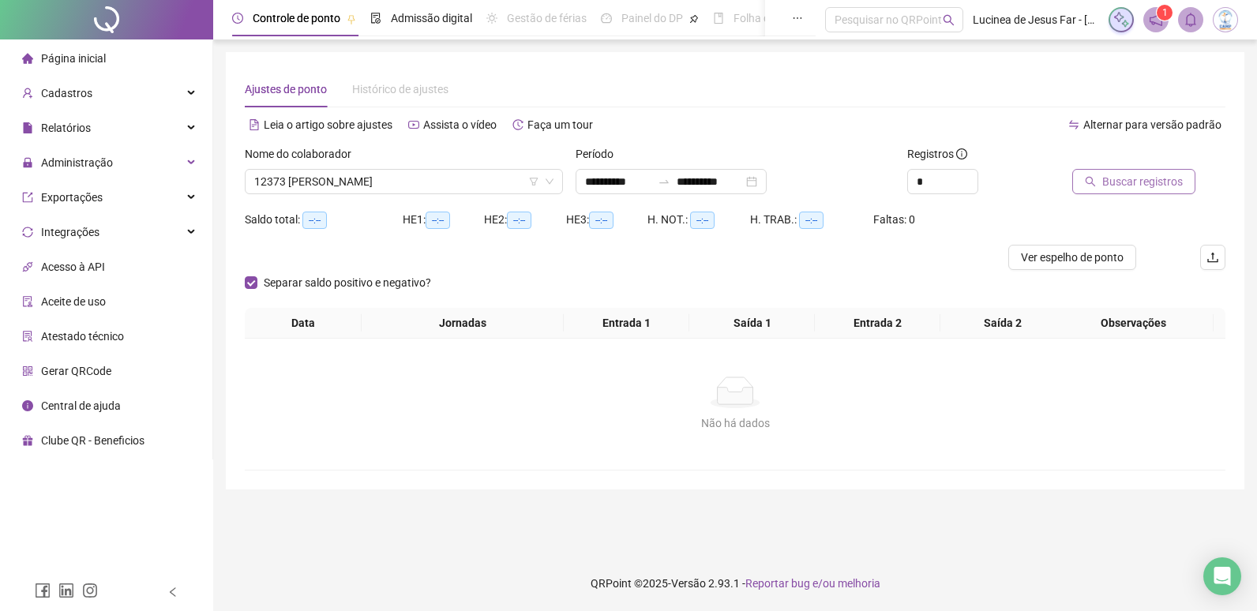
click at [1142, 180] on span "Buscar registros" at bounding box center [1142, 181] width 81 height 17
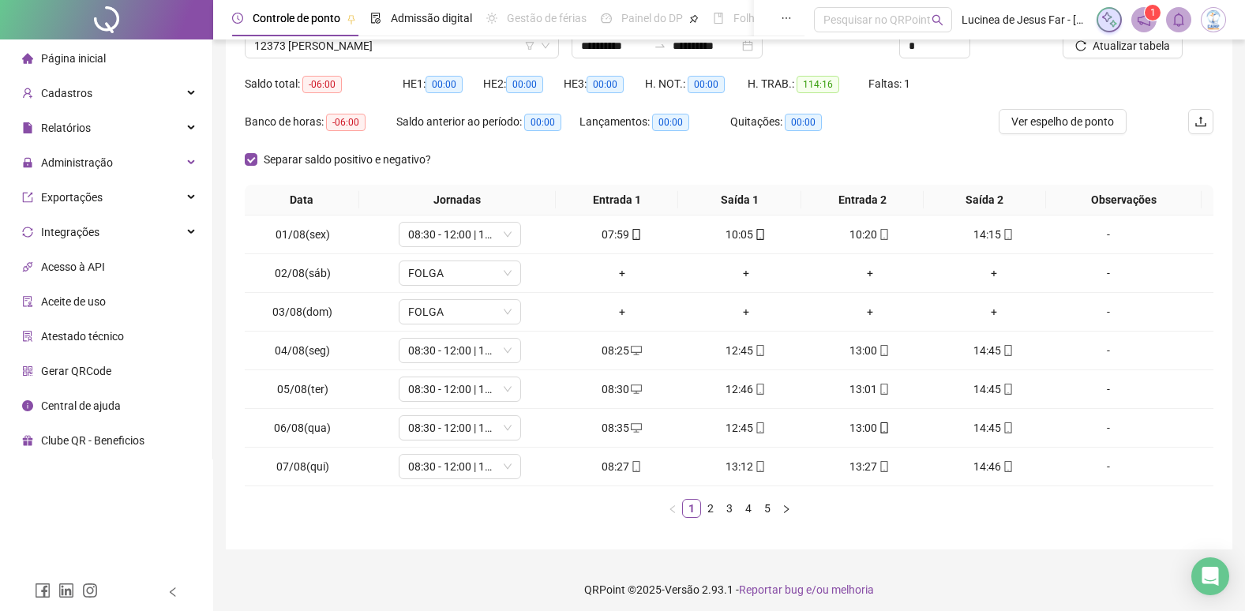
scroll to position [142, 0]
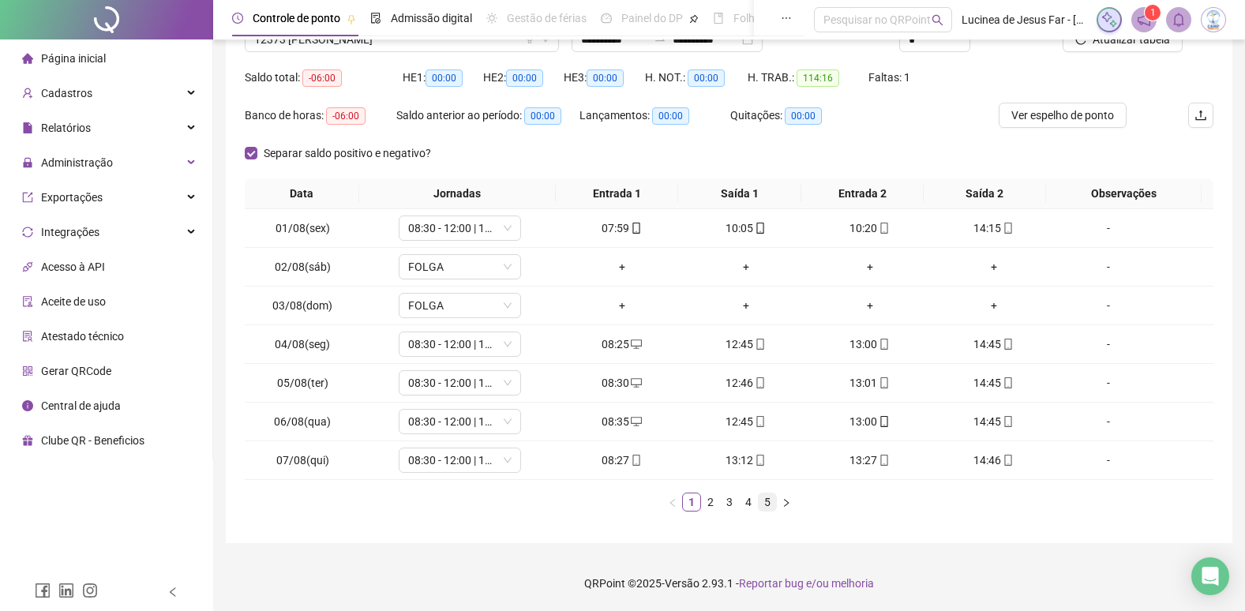
click at [766, 502] on link "5" at bounding box center [767, 502] width 17 height 17
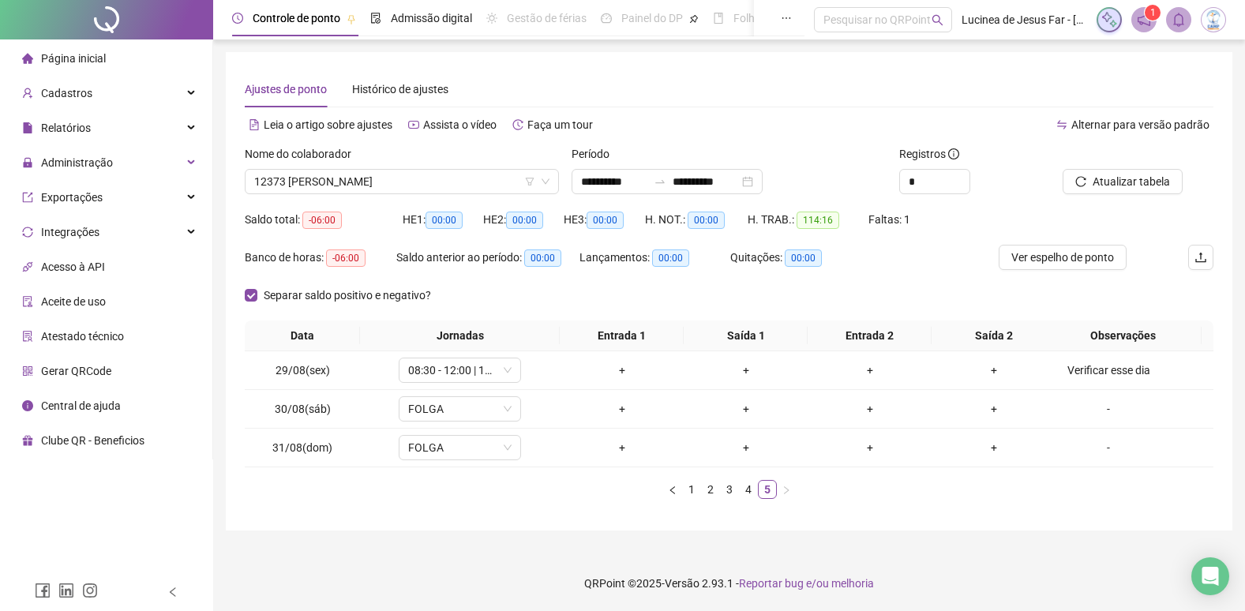
scroll to position [0, 0]
click at [737, 493] on link "3" at bounding box center [735, 489] width 17 height 17
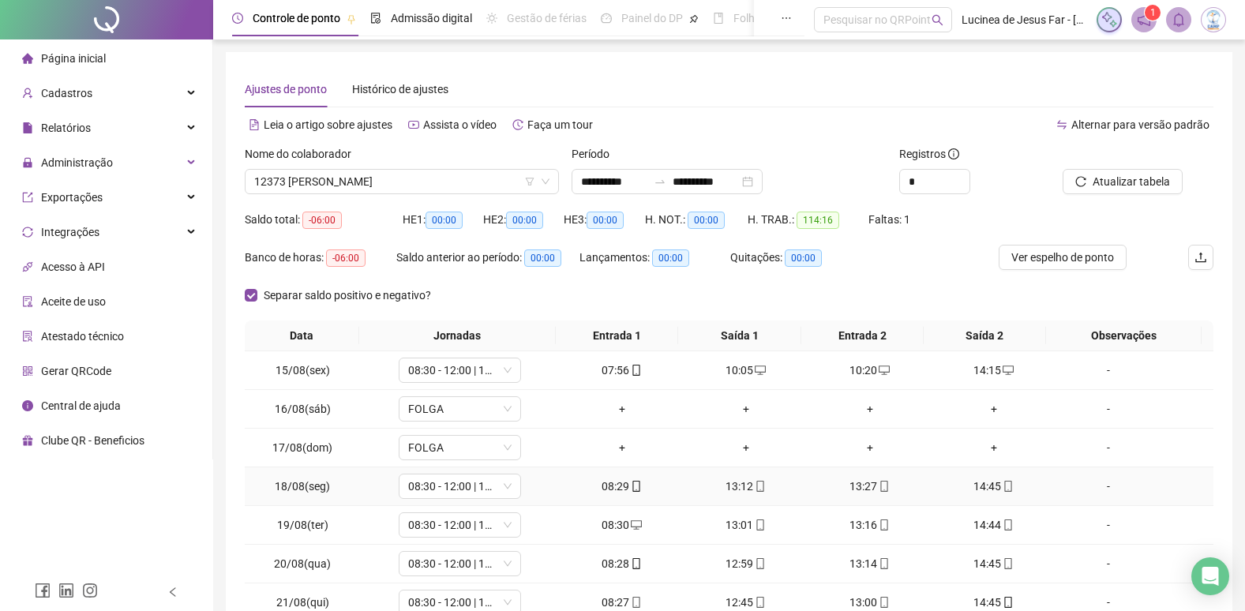
scroll to position [79, 0]
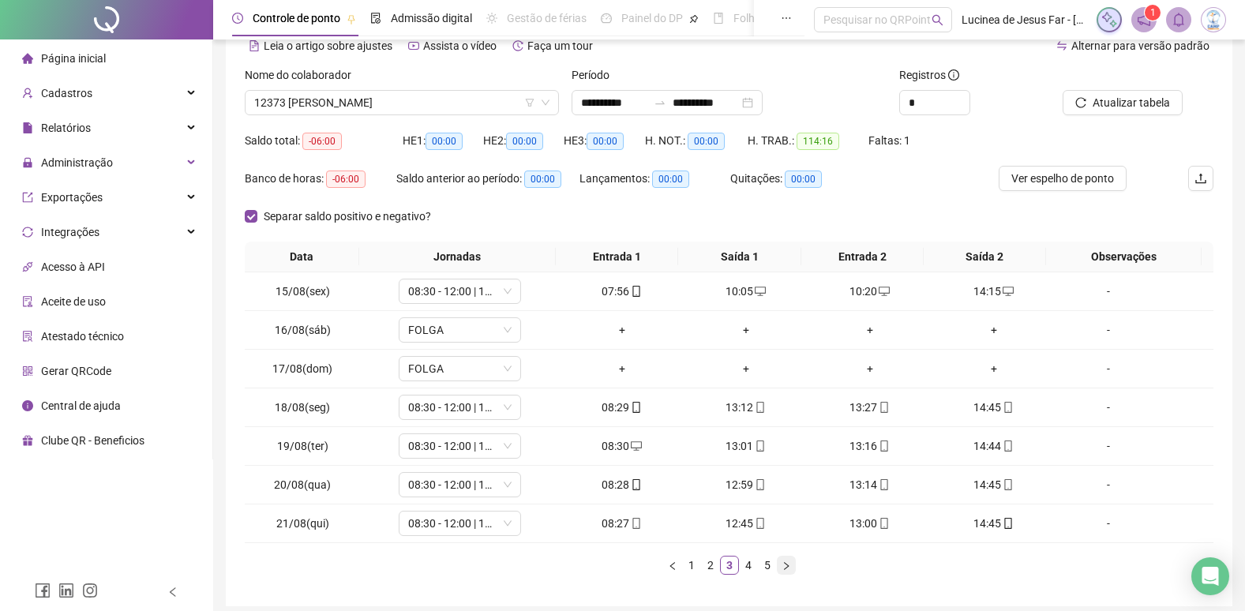
click at [786, 567] on icon "right" at bounding box center [786, 565] width 9 height 9
click at [789, 564] on icon "right" at bounding box center [786, 565] width 9 height 9
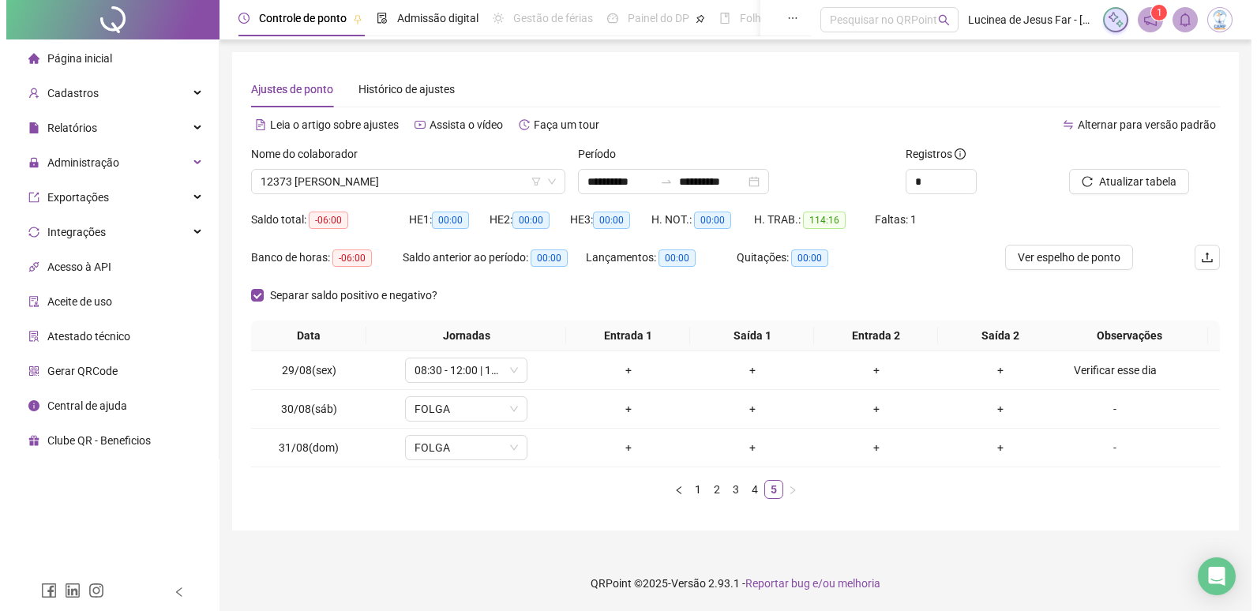
scroll to position [0, 0]
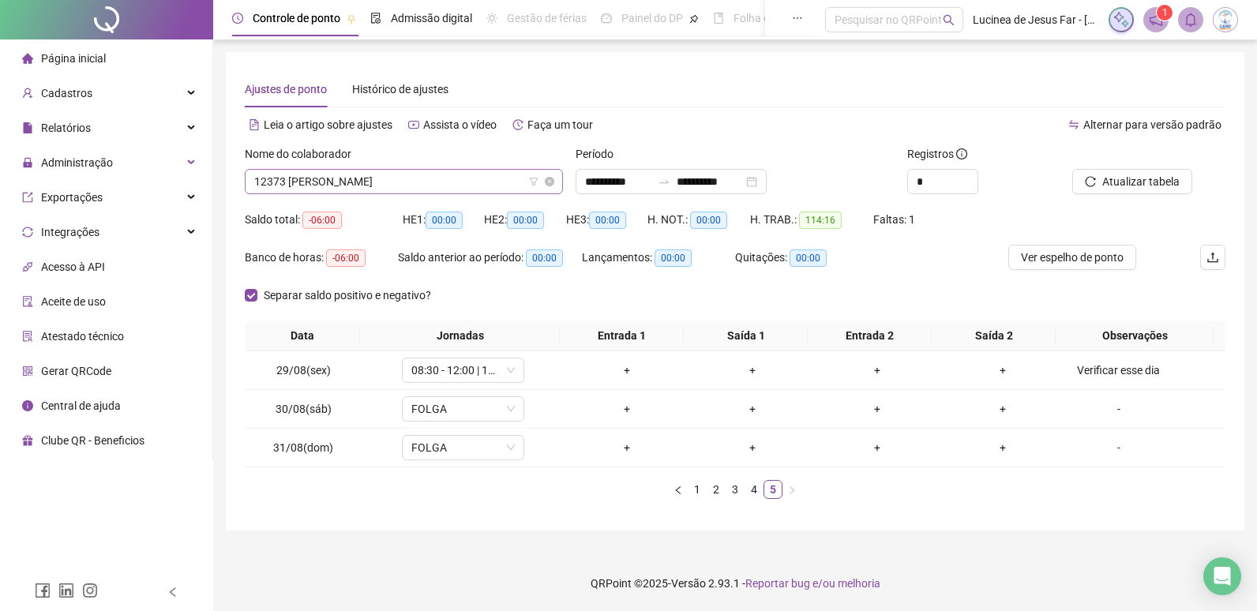
click at [455, 185] on span "12373 RIQUELME MACARIO DA SILVA" at bounding box center [403, 182] width 299 height 24
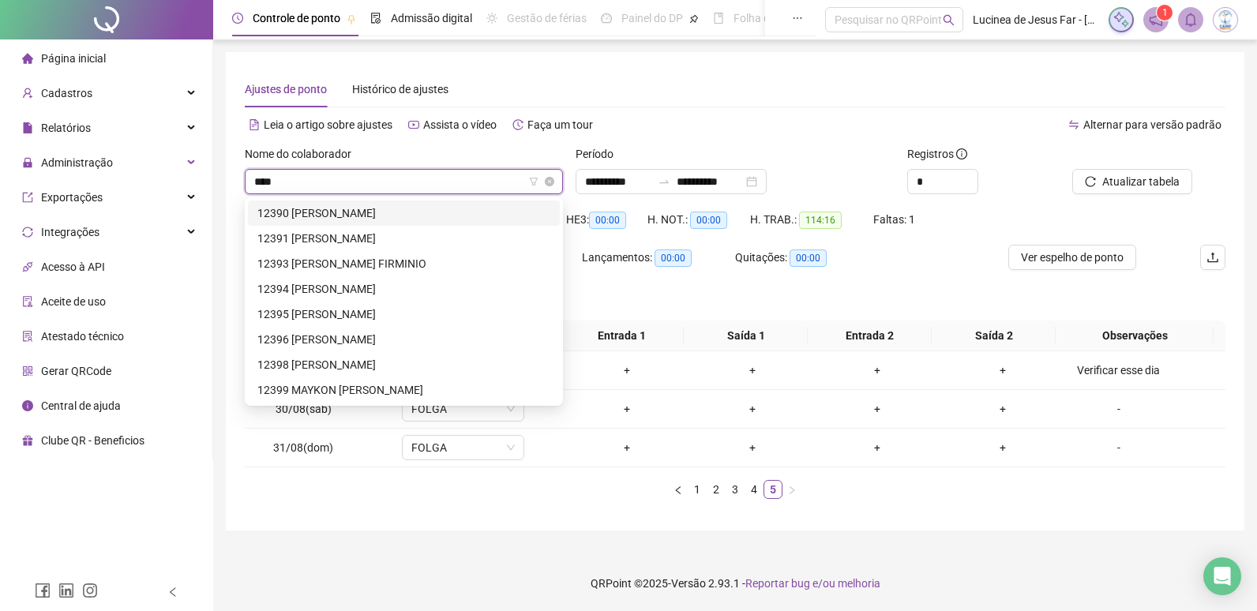
type input "*****"
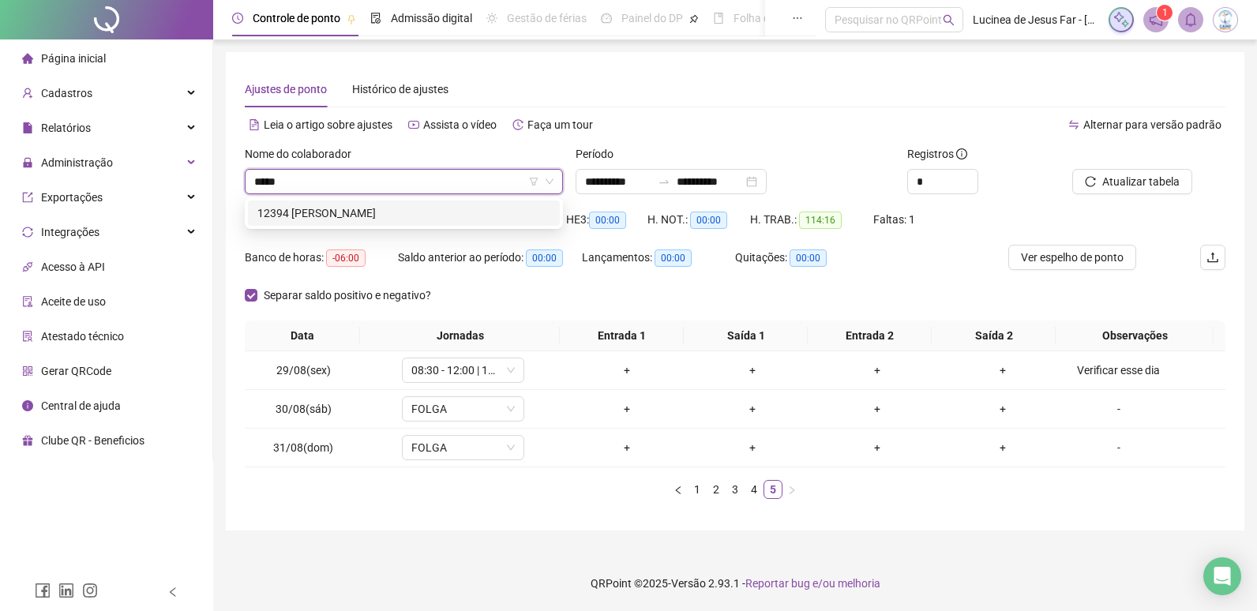
click at [449, 211] on div "12394 RENAN NILTON NASCIMENTO ABREU" at bounding box center [403, 213] width 293 height 17
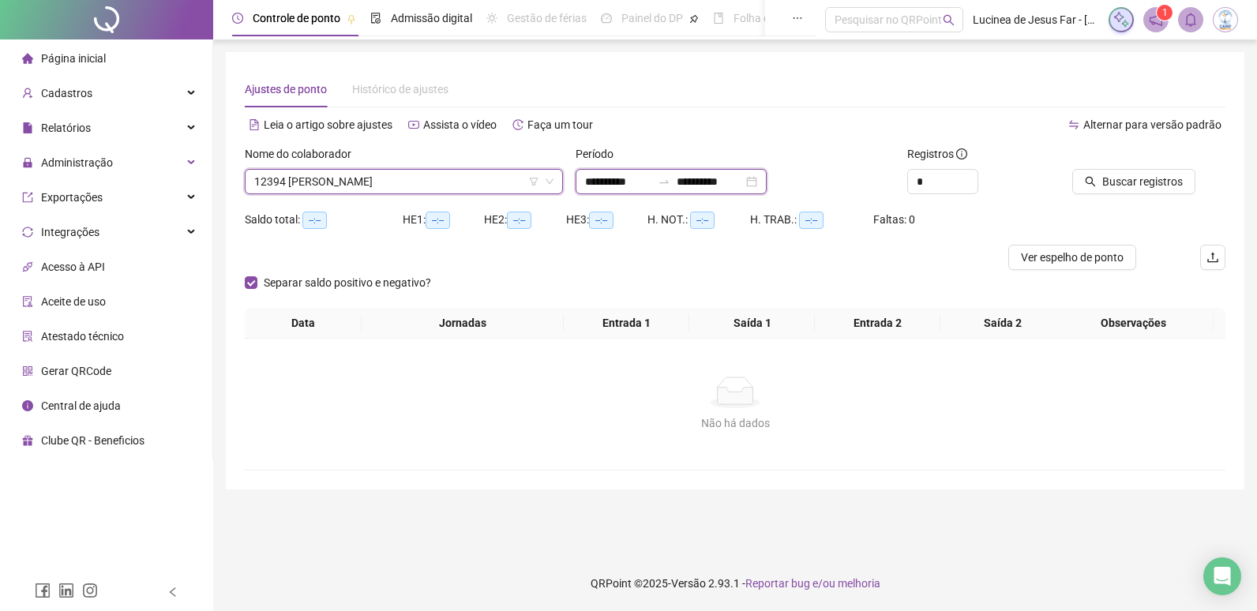
click at [651, 175] on input "**********" at bounding box center [618, 181] width 66 height 17
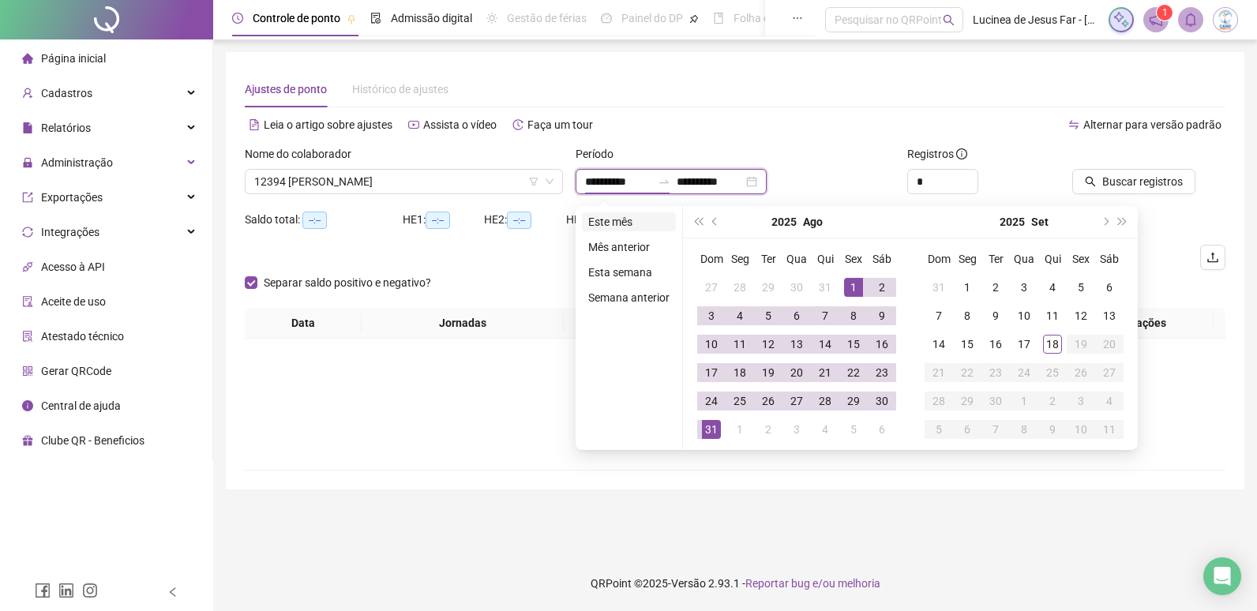
type input "**********"
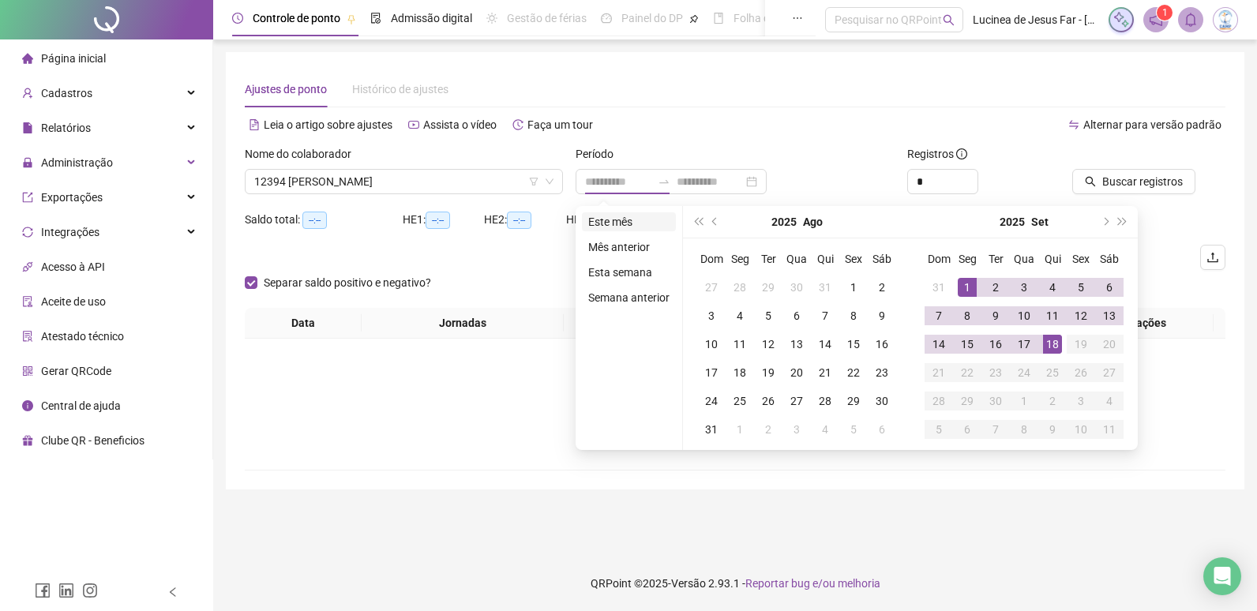
click at [633, 219] on li "Este mês" at bounding box center [629, 221] width 94 height 19
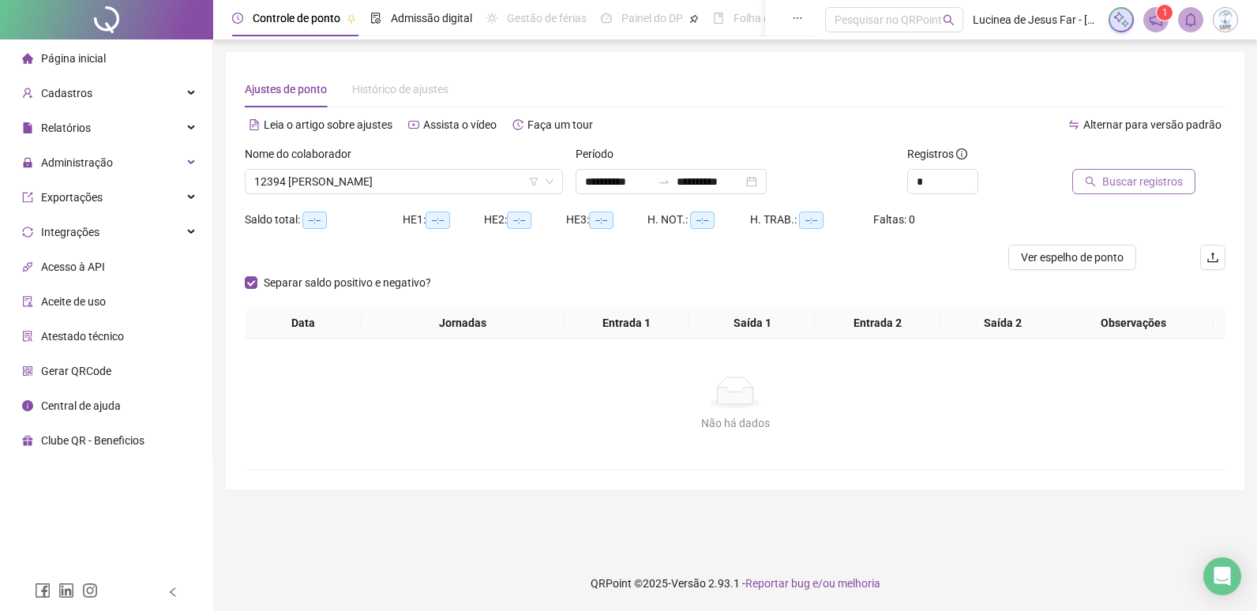
click at [1117, 182] on span "Buscar registros" at bounding box center [1142, 181] width 81 height 17
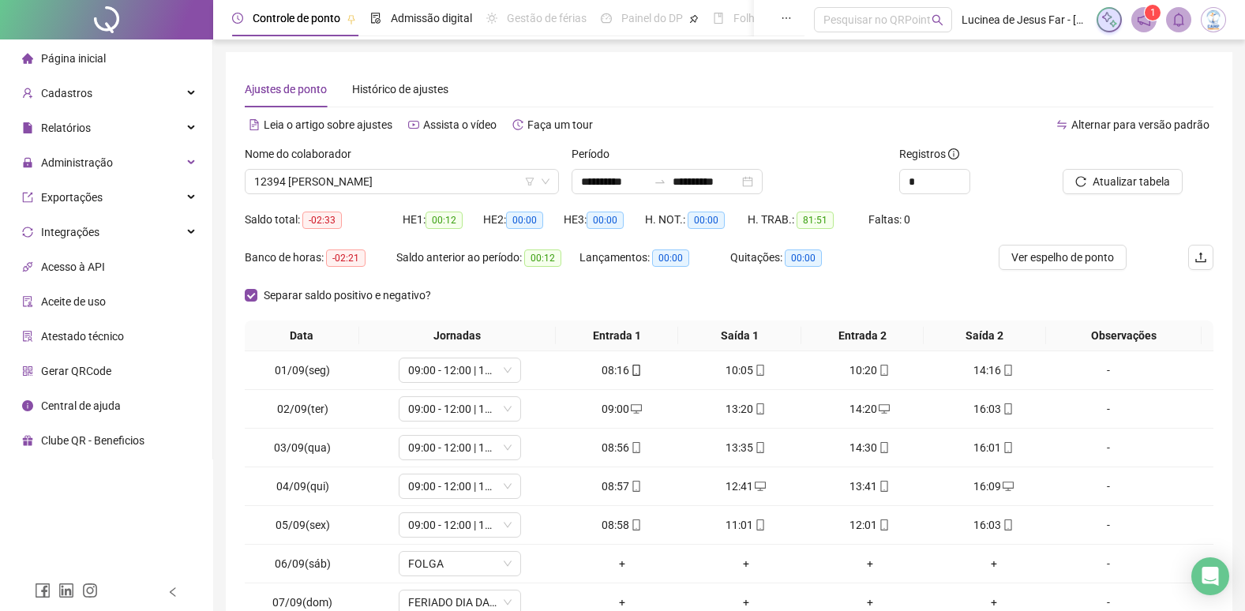
scroll to position [142, 0]
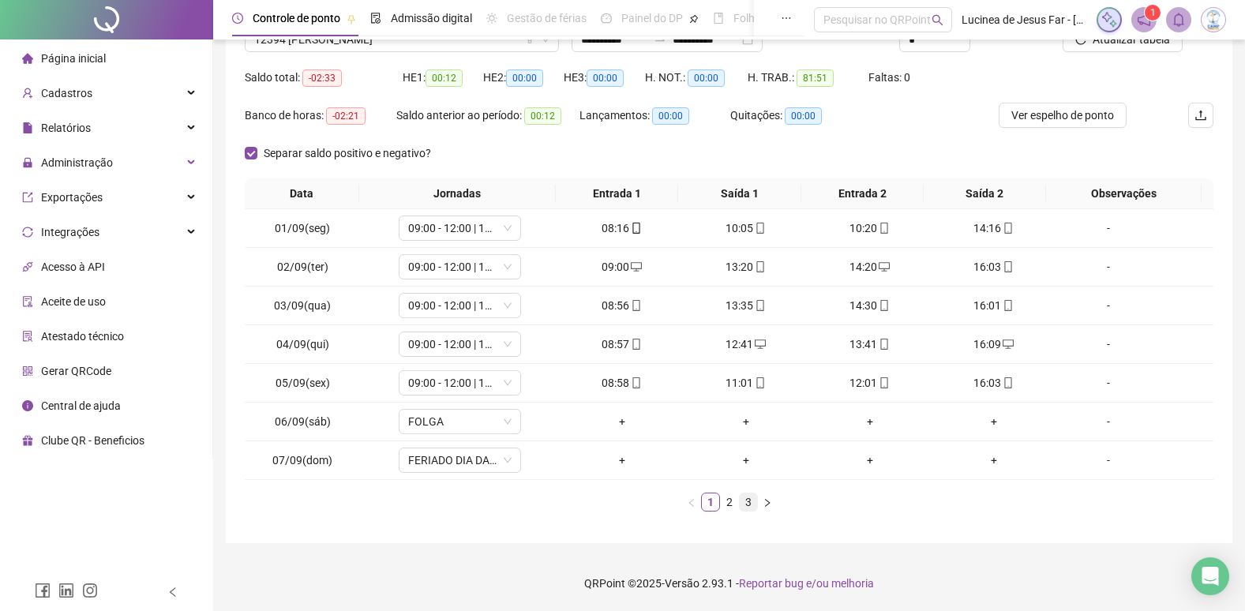
click at [748, 501] on link "3" at bounding box center [748, 502] width 17 height 17
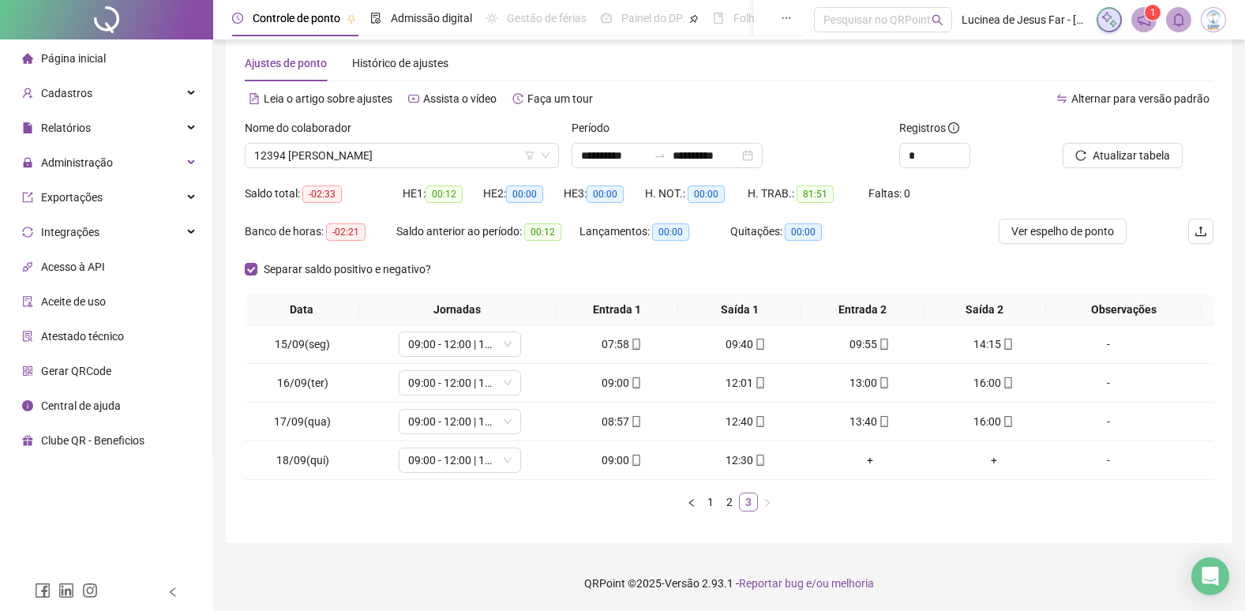
scroll to position [26, 0]
click at [864, 459] on div "+" at bounding box center [869, 460] width 111 height 17
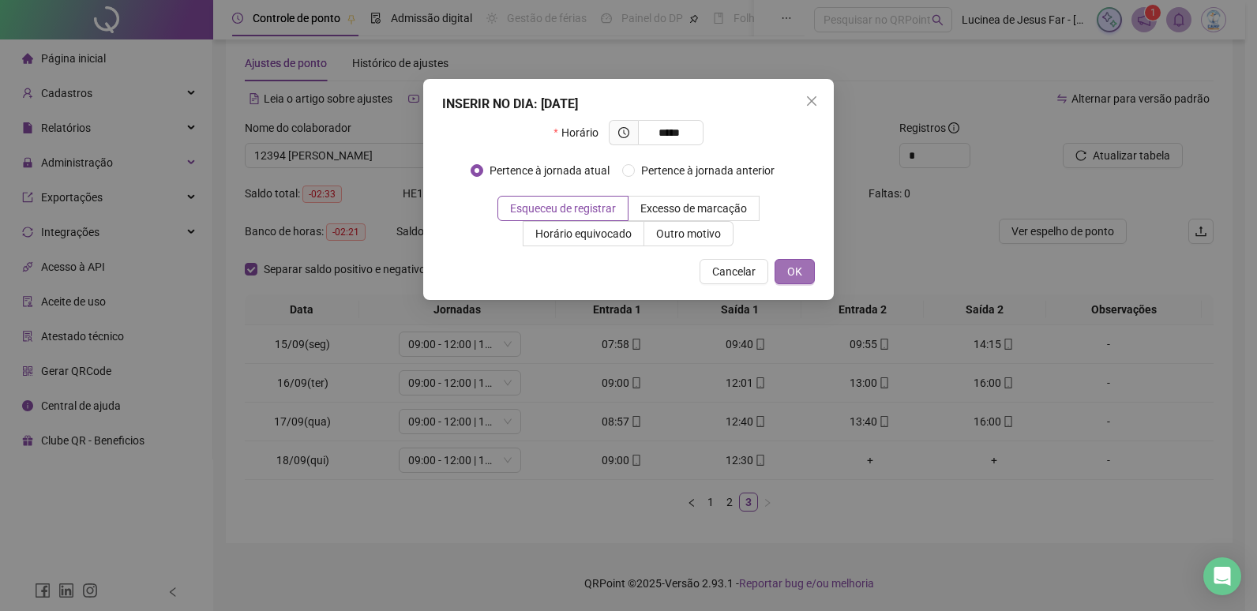
type input "*****"
click at [799, 271] on span "OK" at bounding box center [794, 271] width 15 height 17
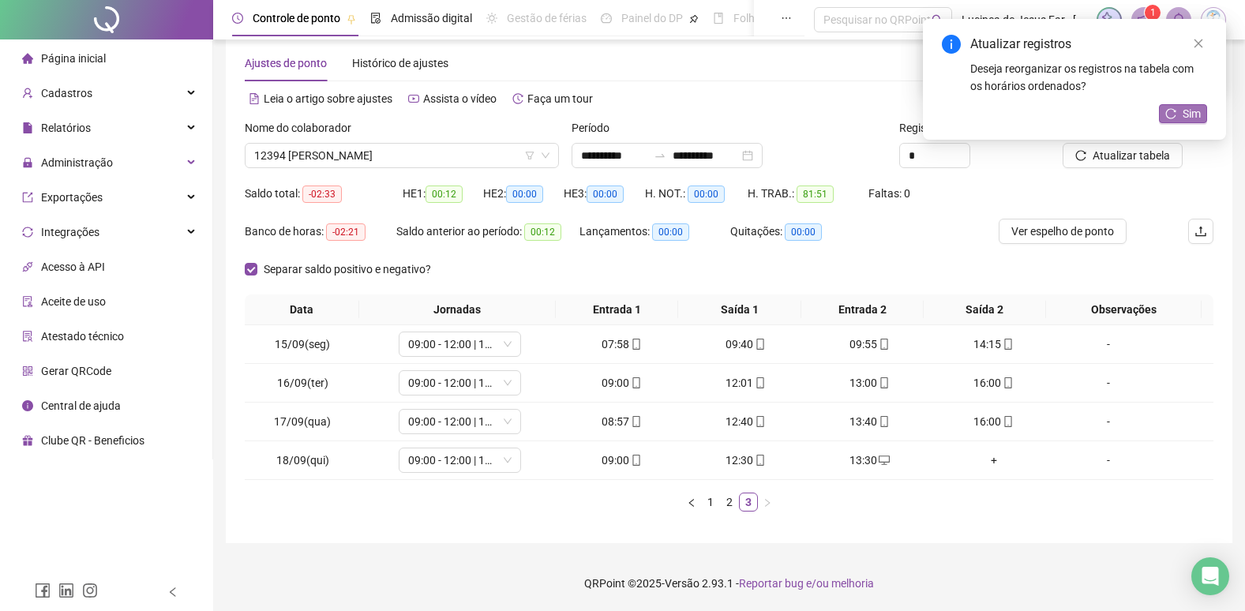
click at [1190, 116] on span "Sim" at bounding box center [1192, 113] width 18 height 17
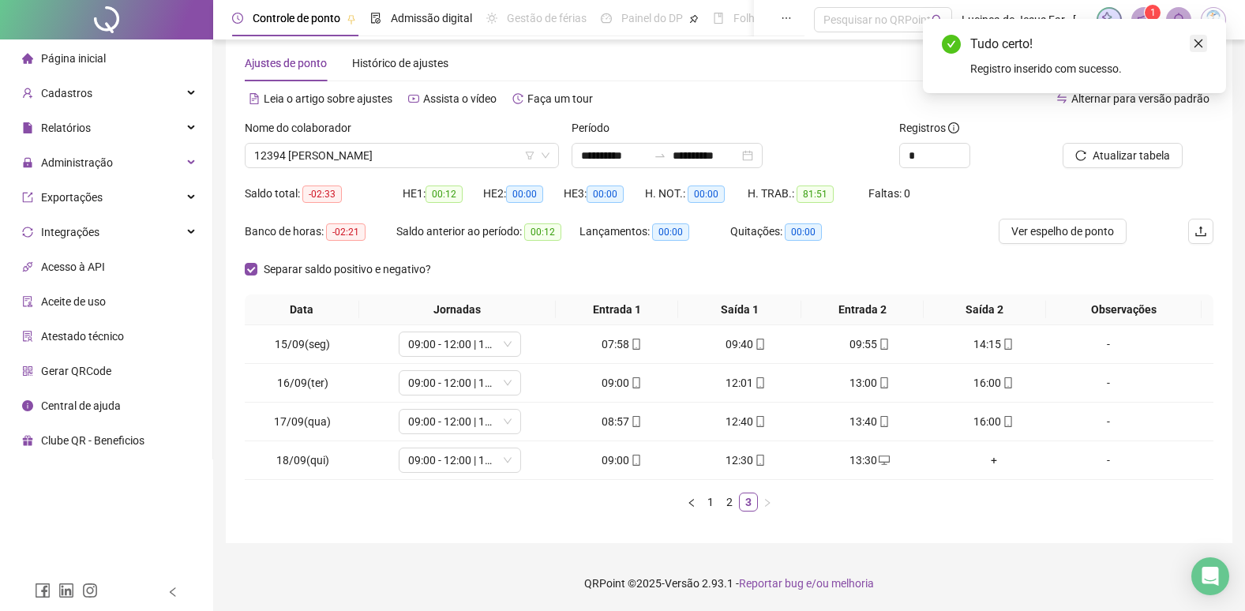
click at [1198, 43] on icon "close" at bounding box center [1198, 43] width 11 height 11
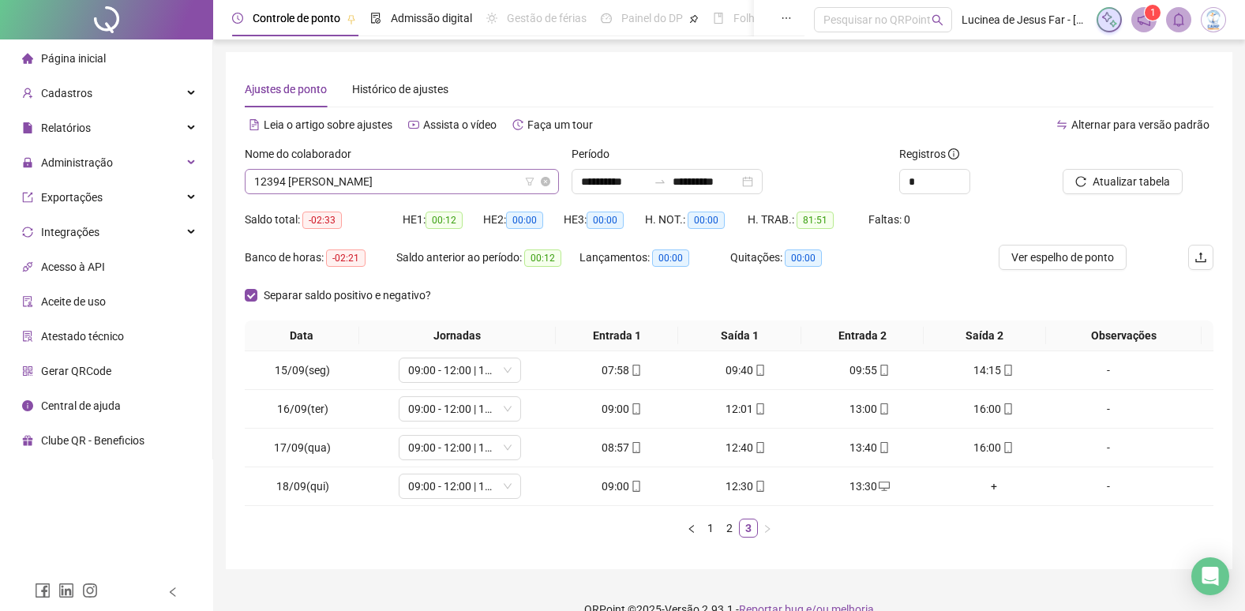
scroll to position [910, 0]
click at [406, 183] on span "12394 RENAN NILTON NASCIMENTO ABREU" at bounding box center [401, 182] width 295 height 24
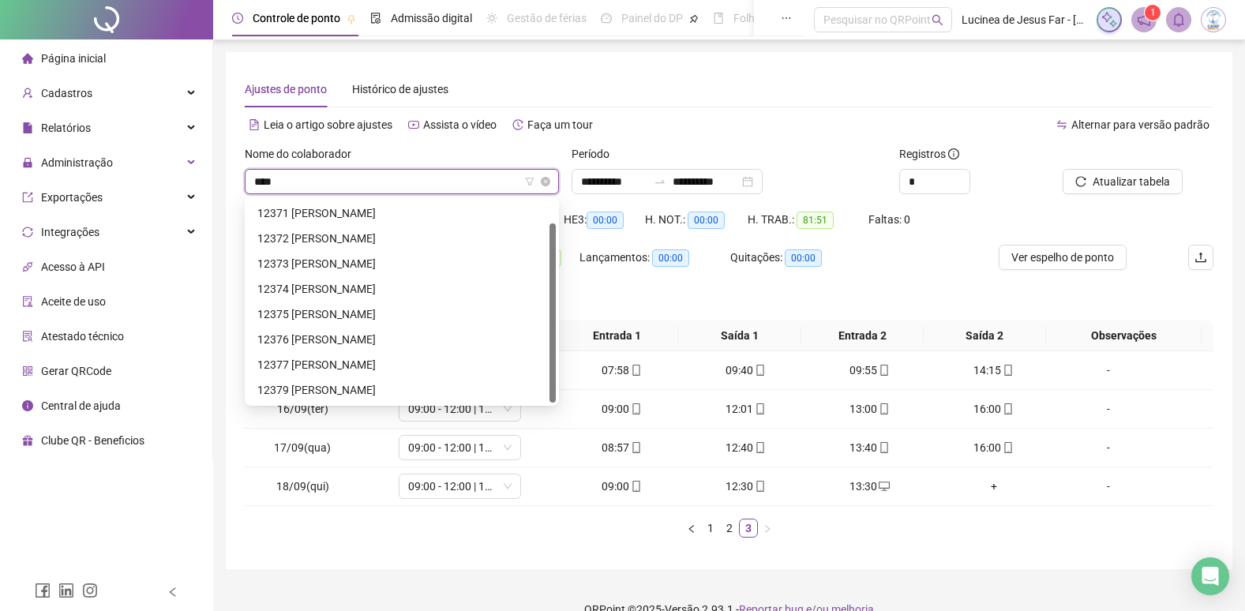
scroll to position [25, 0]
type input "*****"
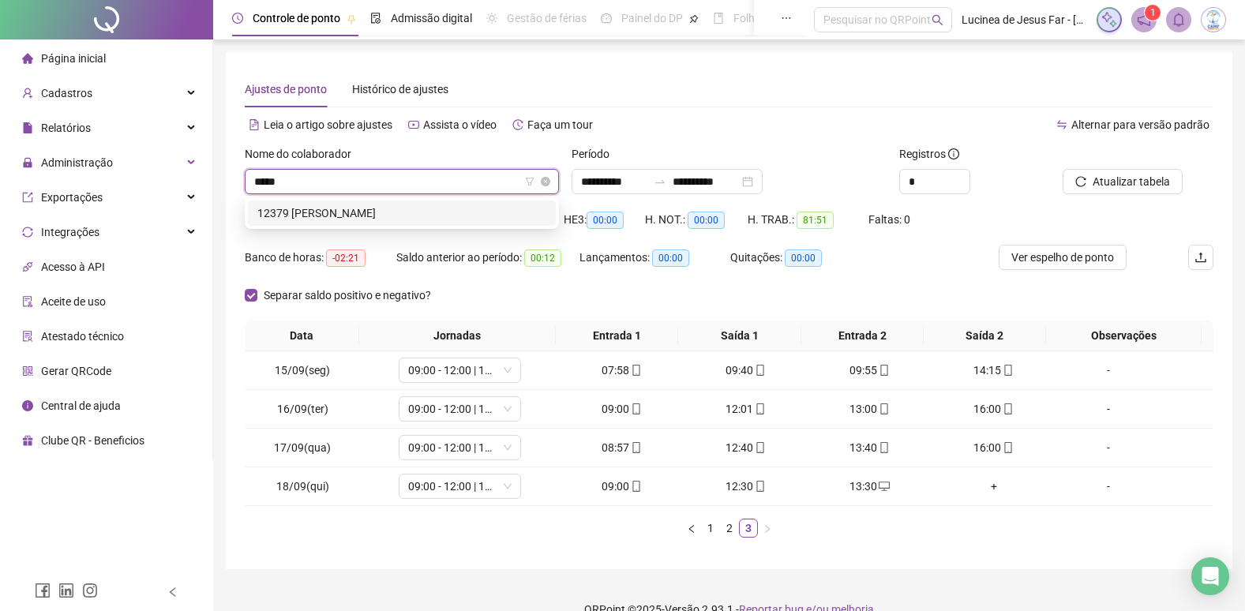
scroll to position [0, 0]
drag, startPoint x: 394, startPoint y: 209, endPoint x: 864, endPoint y: 174, distance: 471.2
click at [395, 209] on div "12379 MAYRA BISPO ARAUJO" at bounding box center [401, 213] width 289 height 17
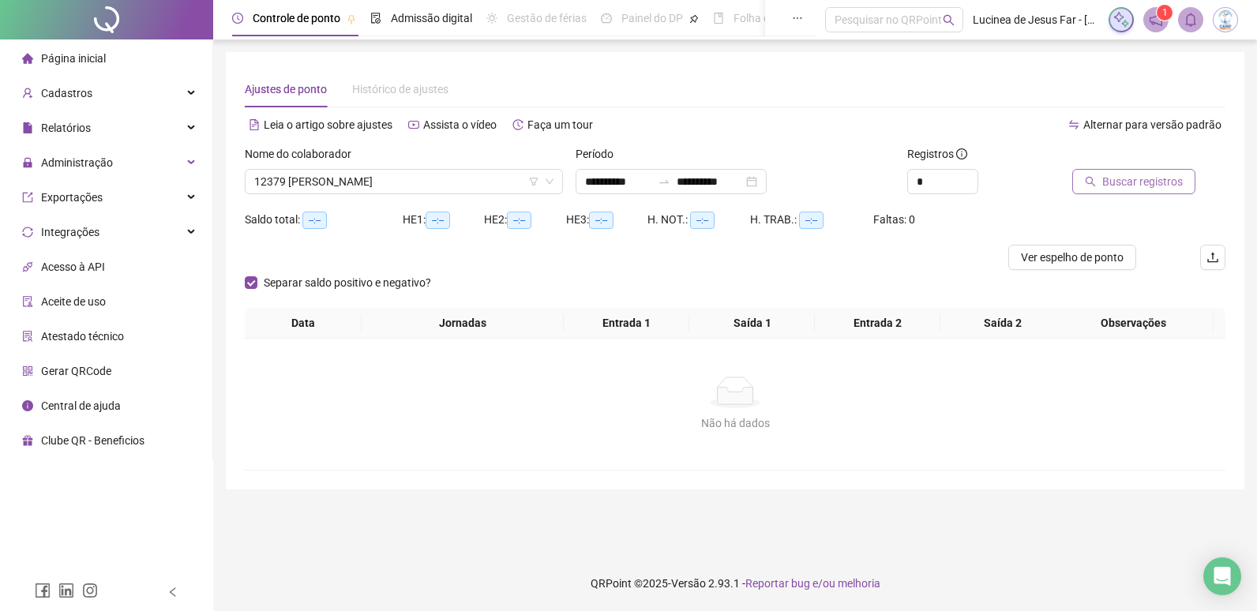
click at [1144, 186] on span "Buscar registros" at bounding box center [1142, 181] width 81 height 17
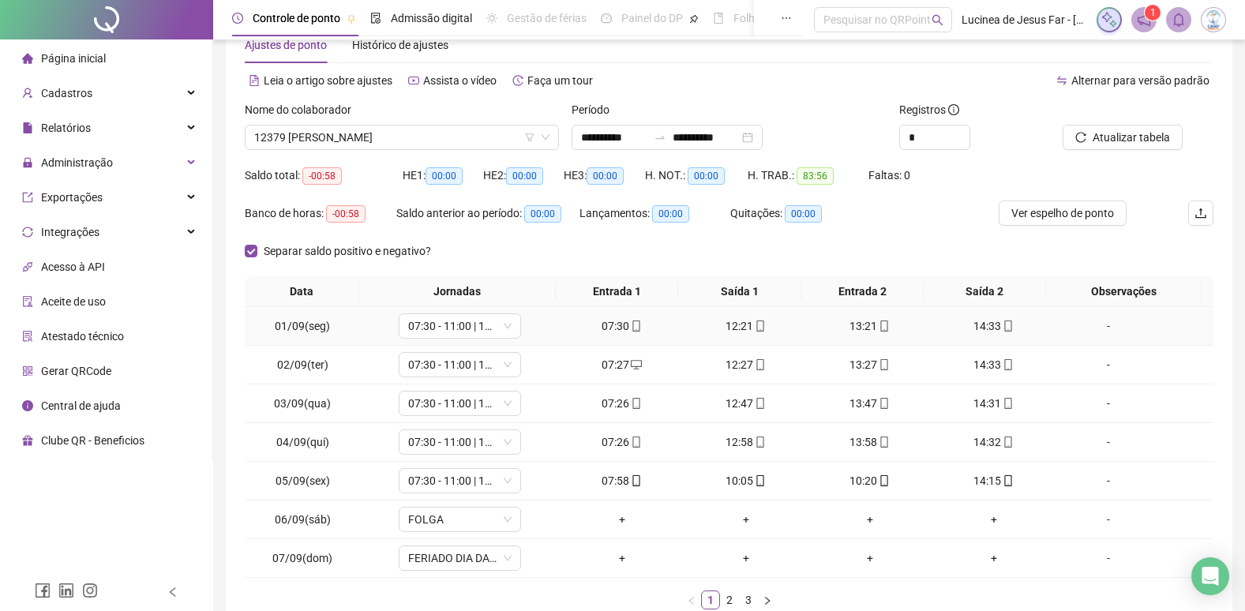
scroll to position [142, 0]
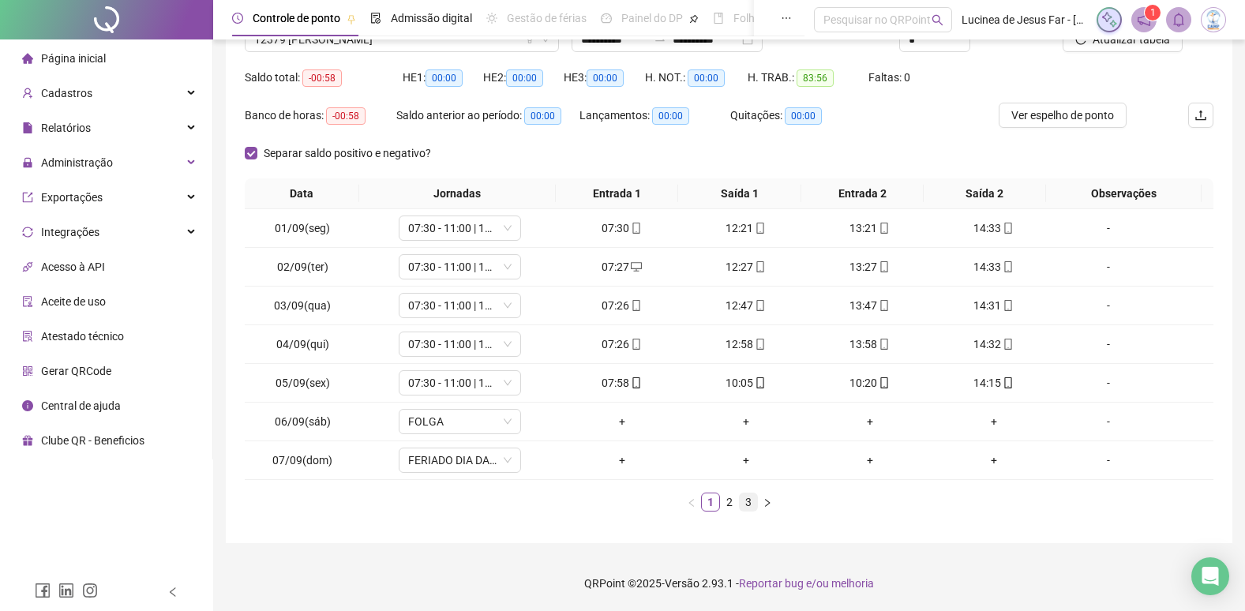
click at [745, 506] on link "3" at bounding box center [748, 502] width 17 height 17
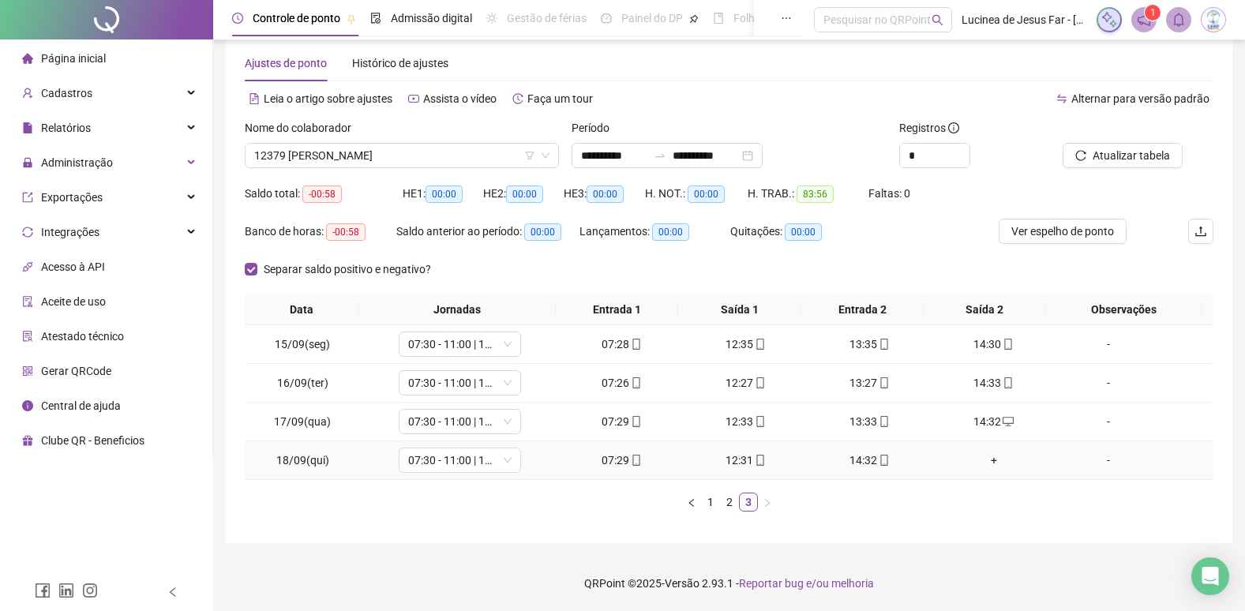
click at [988, 463] on div "+" at bounding box center [993, 460] width 111 height 17
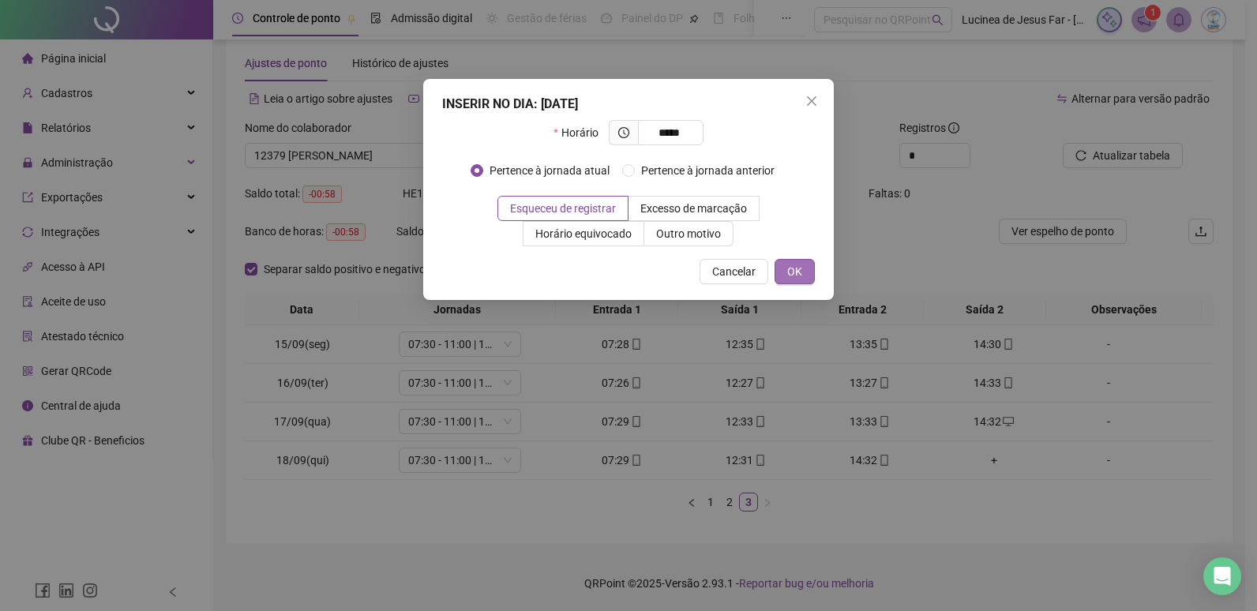
type input "*****"
click at [796, 272] on span "OK" at bounding box center [794, 271] width 15 height 17
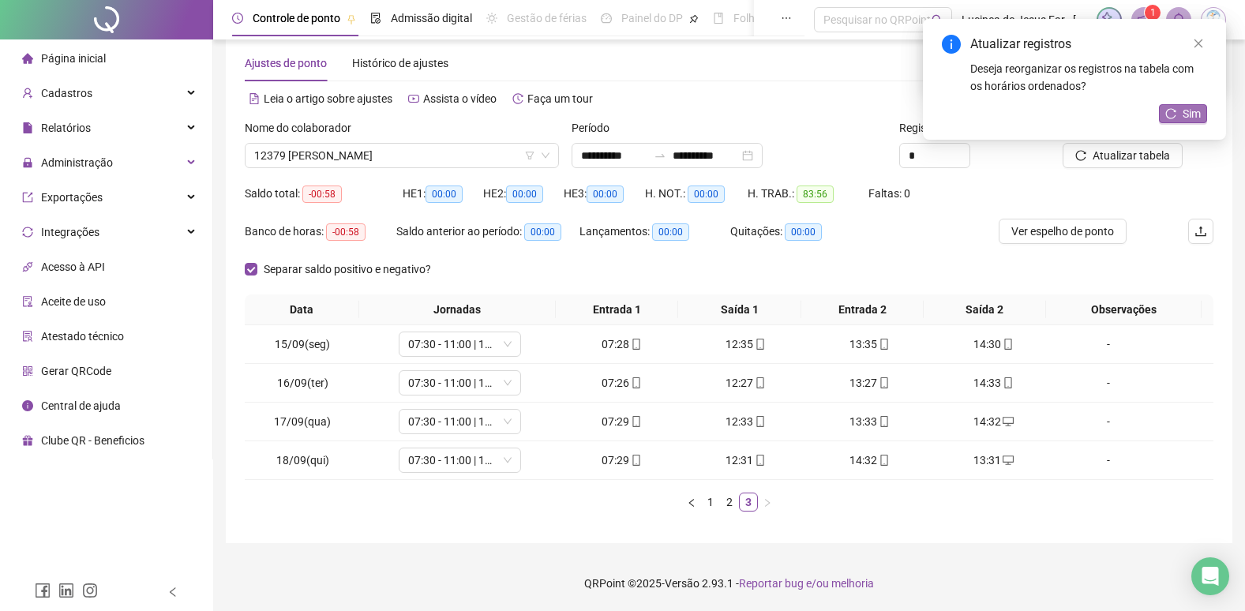
click at [1199, 115] on span "Sim" at bounding box center [1192, 113] width 18 height 17
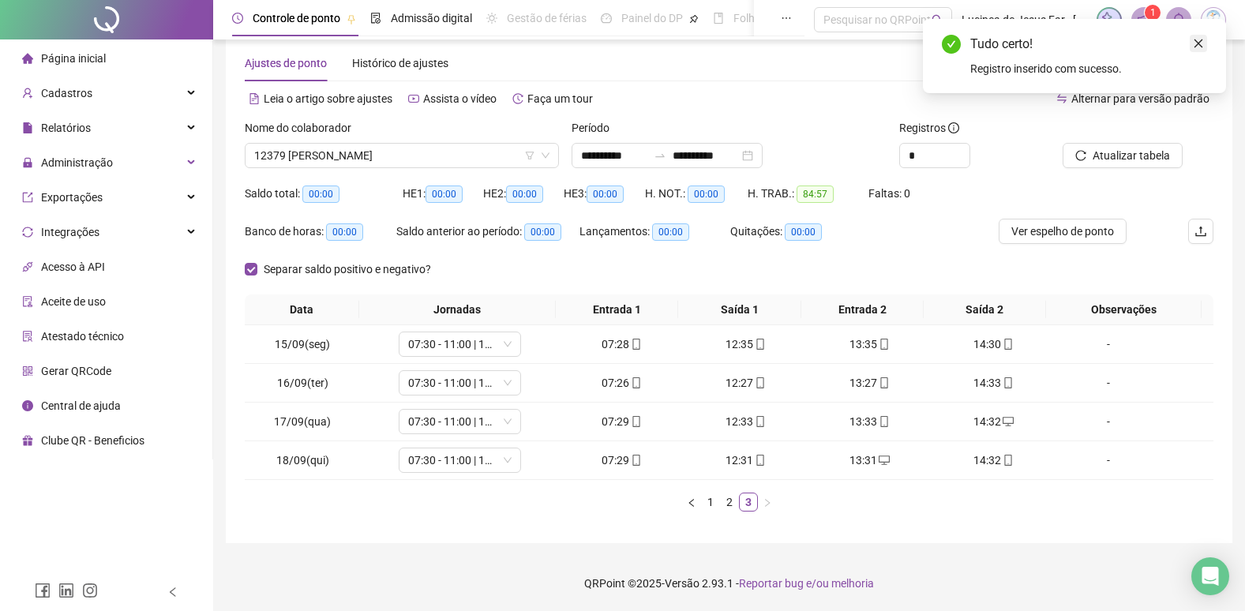
click at [1201, 43] on icon "close" at bounding box center [1198, 43] width 11 height 11
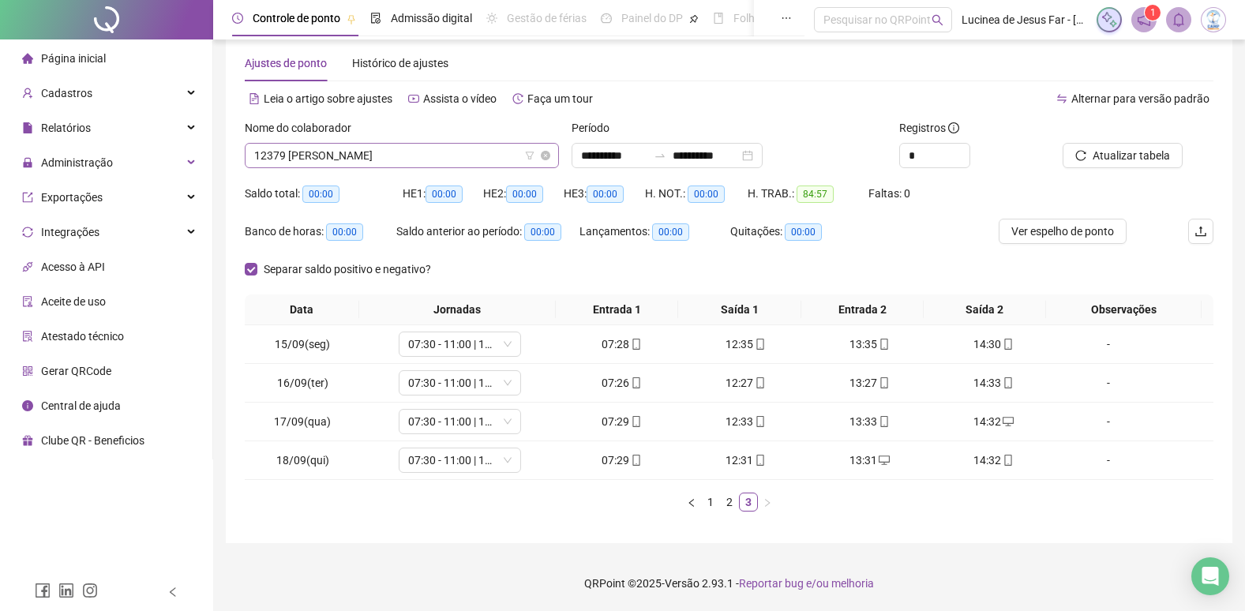
click at [420, 157] on span "12379 MAYRA BISPO ARAUJO" at bounding box center [401, 156] width 295 height 24
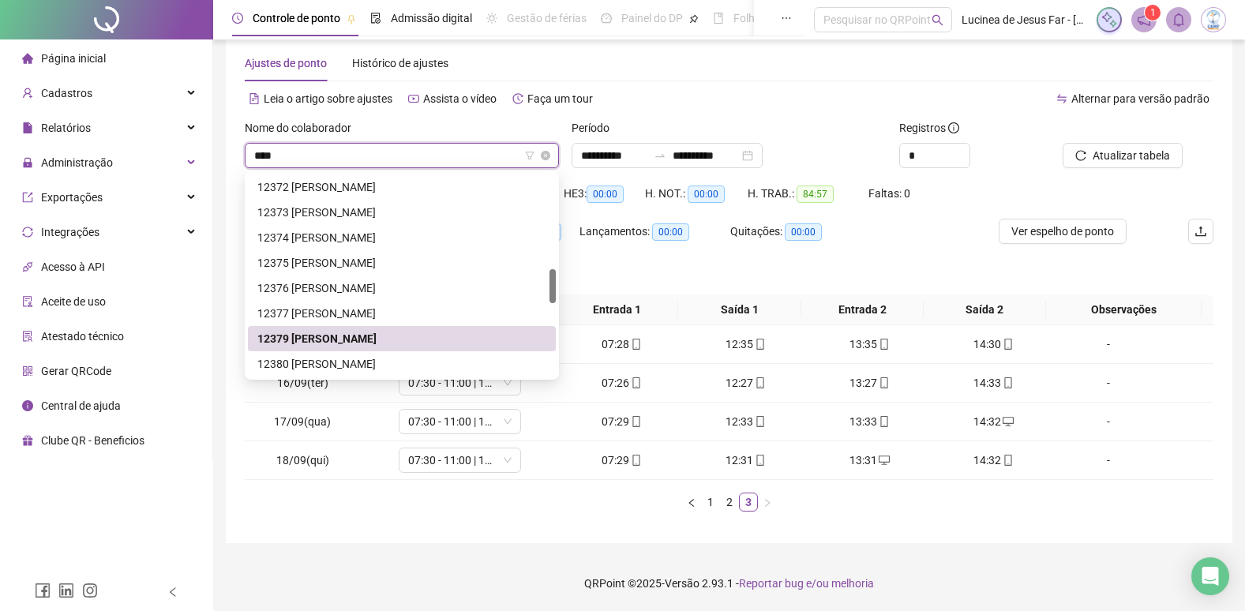
scroll to position [25, 0]
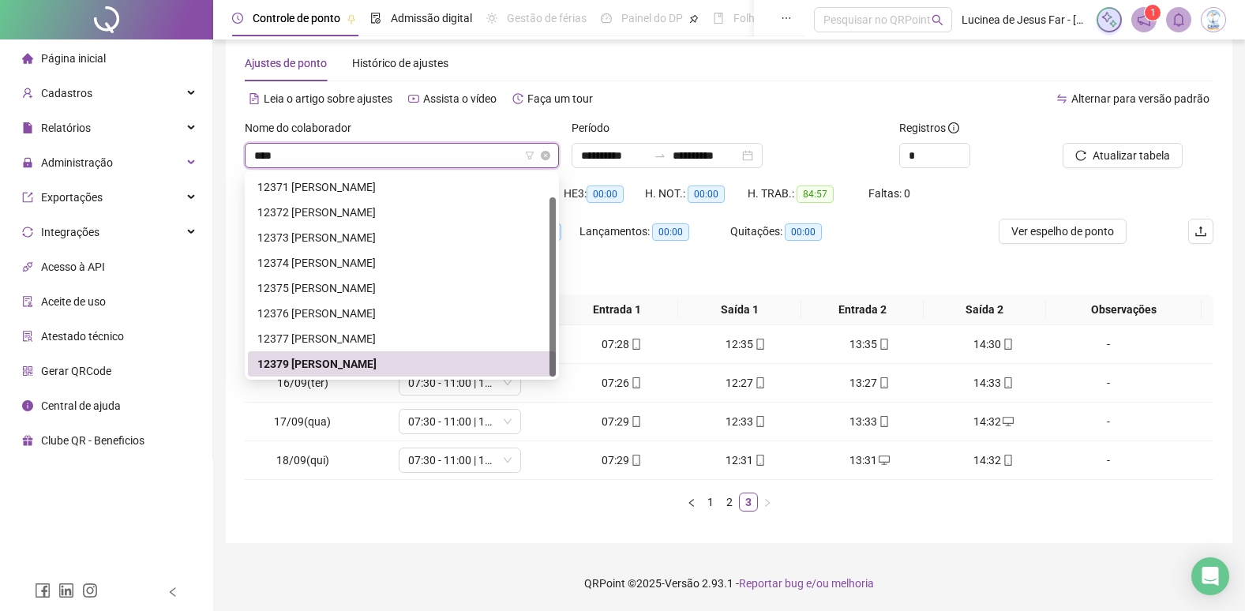
type input "*****"
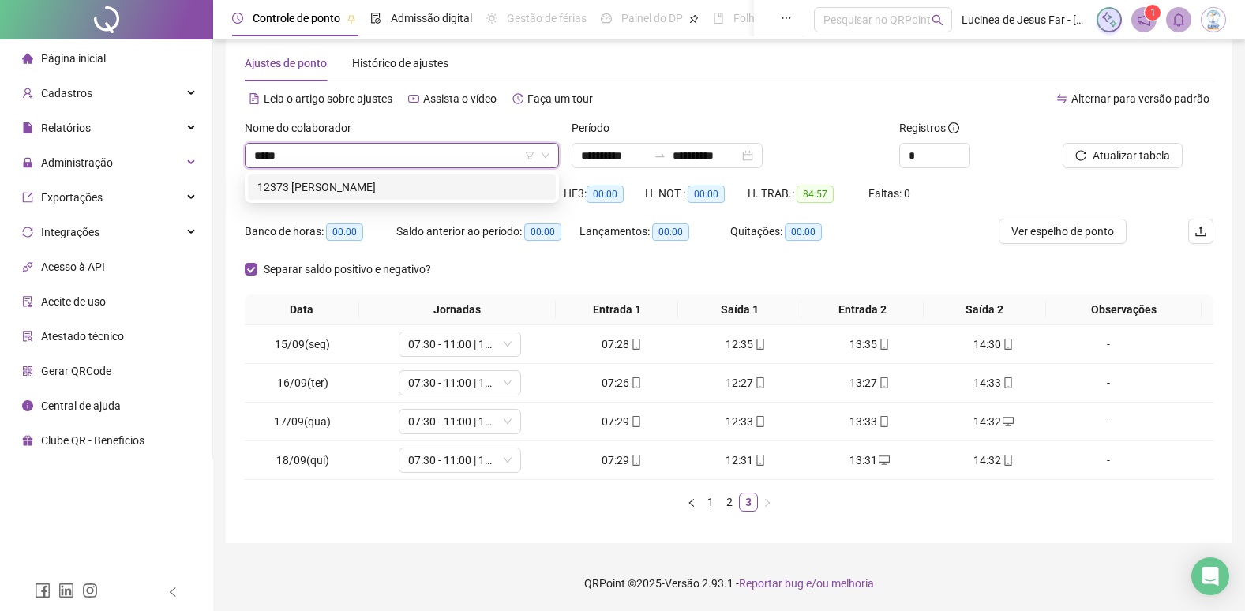
click at [460, 190] on div "12373 RIQUELME MACARIO DA SILVA" at bounding box center [401, 186] width 289 height 17
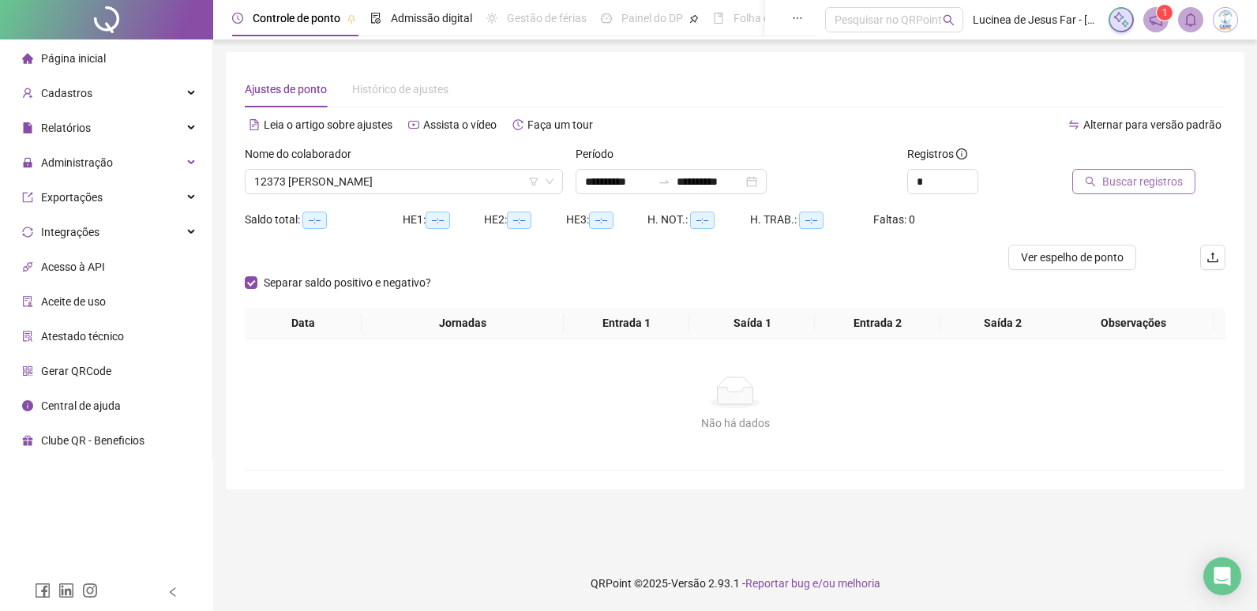
click at [1115, 182] on span "Buscar registros" at bounding box center [1142, 181] width 81 height 17
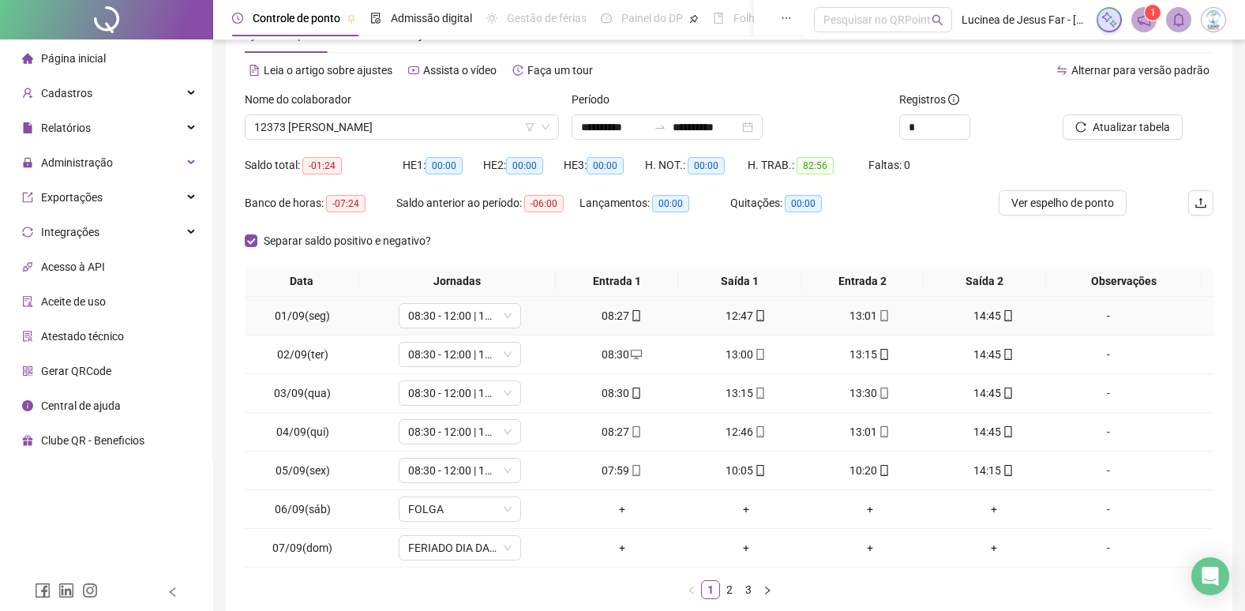
scroll to position [142, 0]
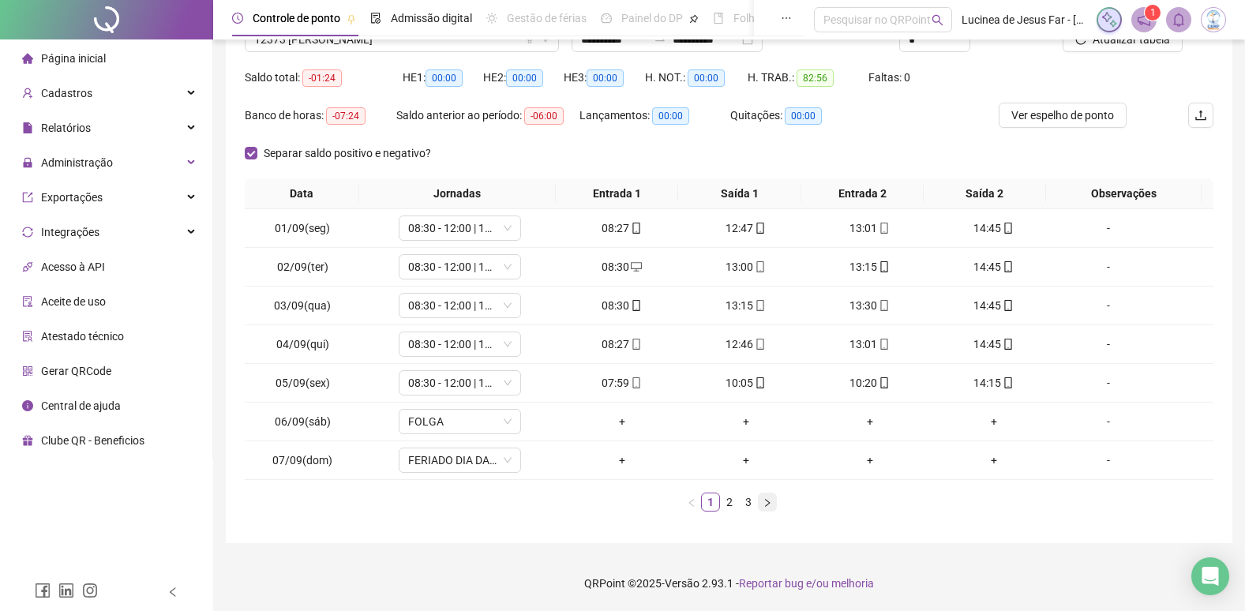
click at [766, 502] on icon "right" at bounding box center [767, 502] width 9 height 9
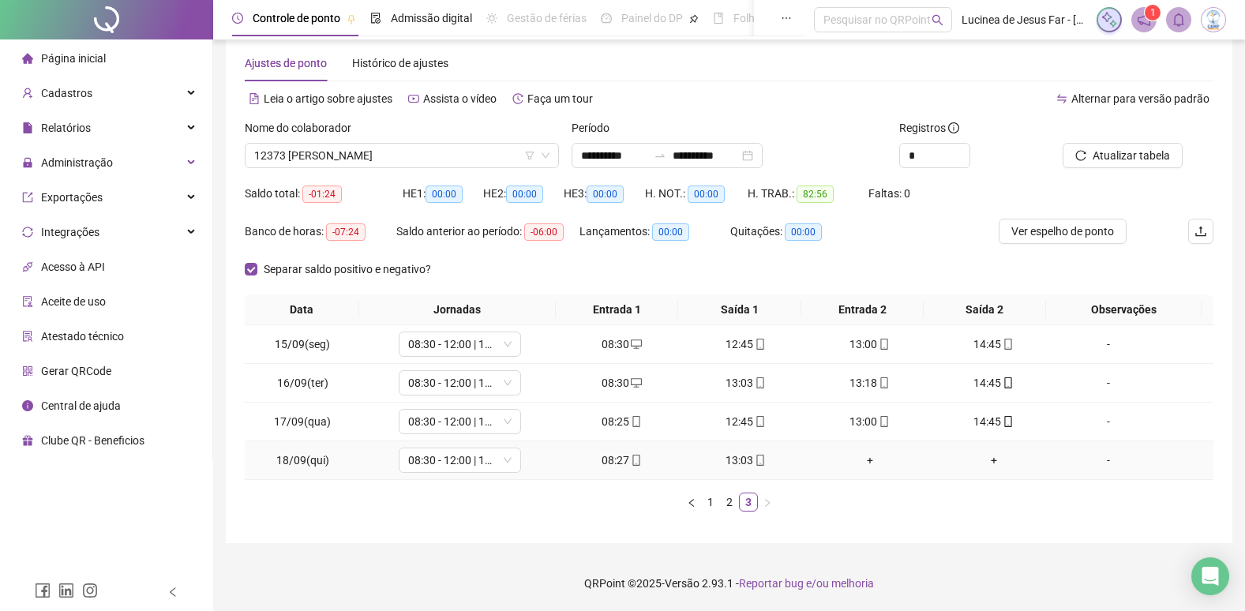
click at [864, 464] on div "+" at bounding box center [869, 460] width 111 height 17
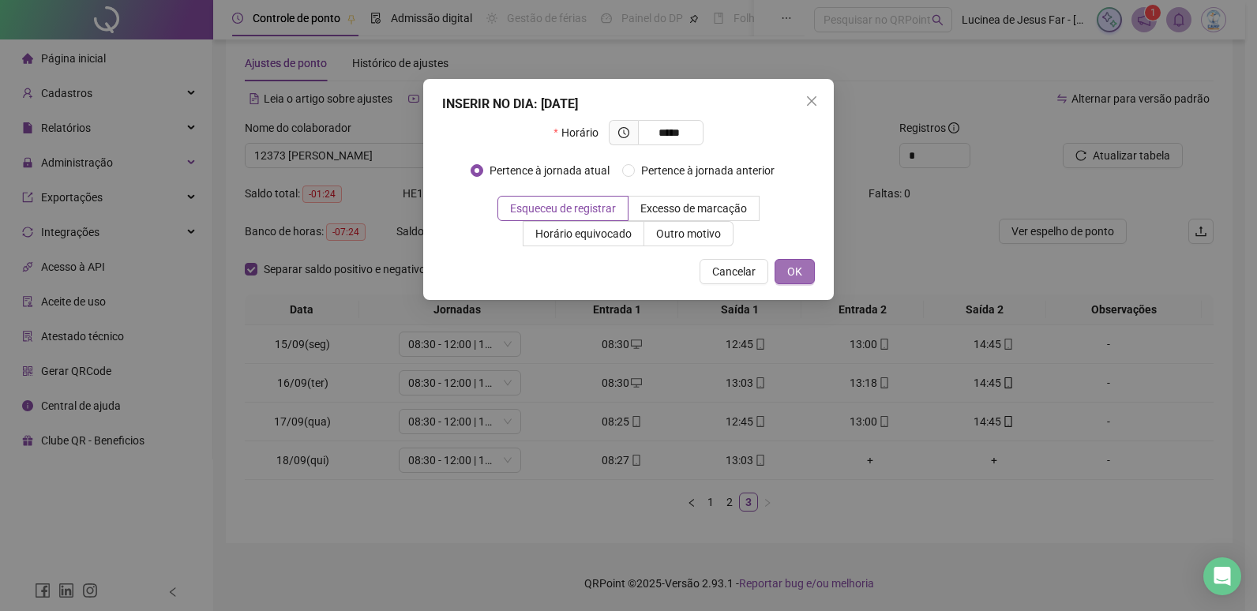
type input "*****"
click at [800, 276] on span "OK" at bounding box center [794, 271] width 15 height 17
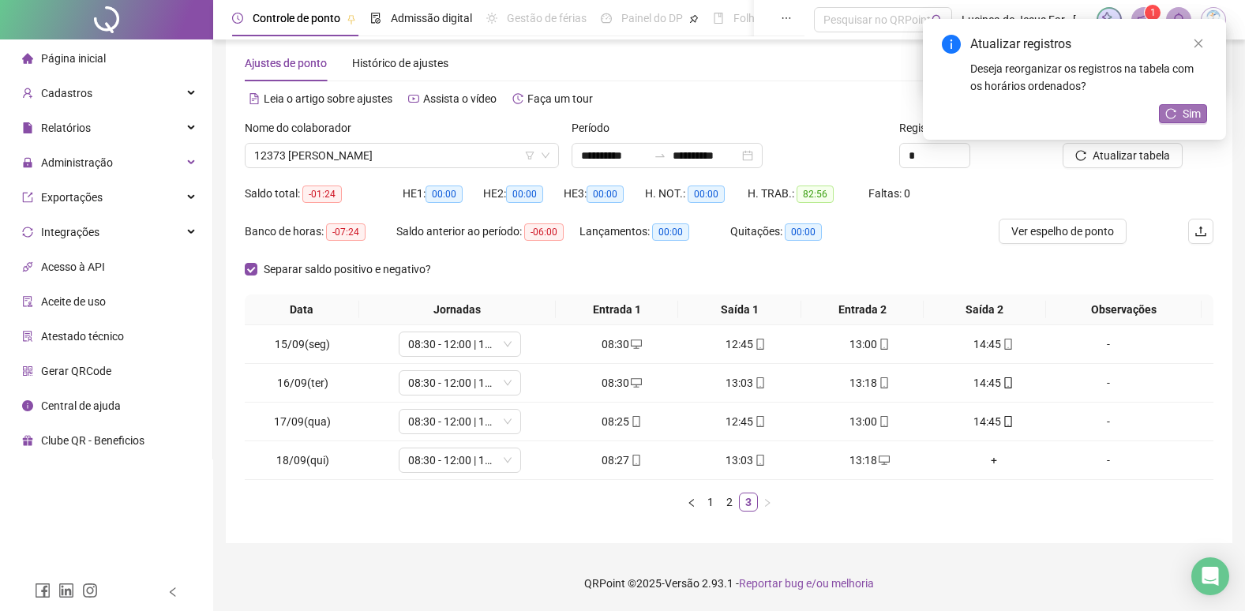
click at [1195, 112] on span "Sim" at bounding box center [1192, 113] width 18 height 17
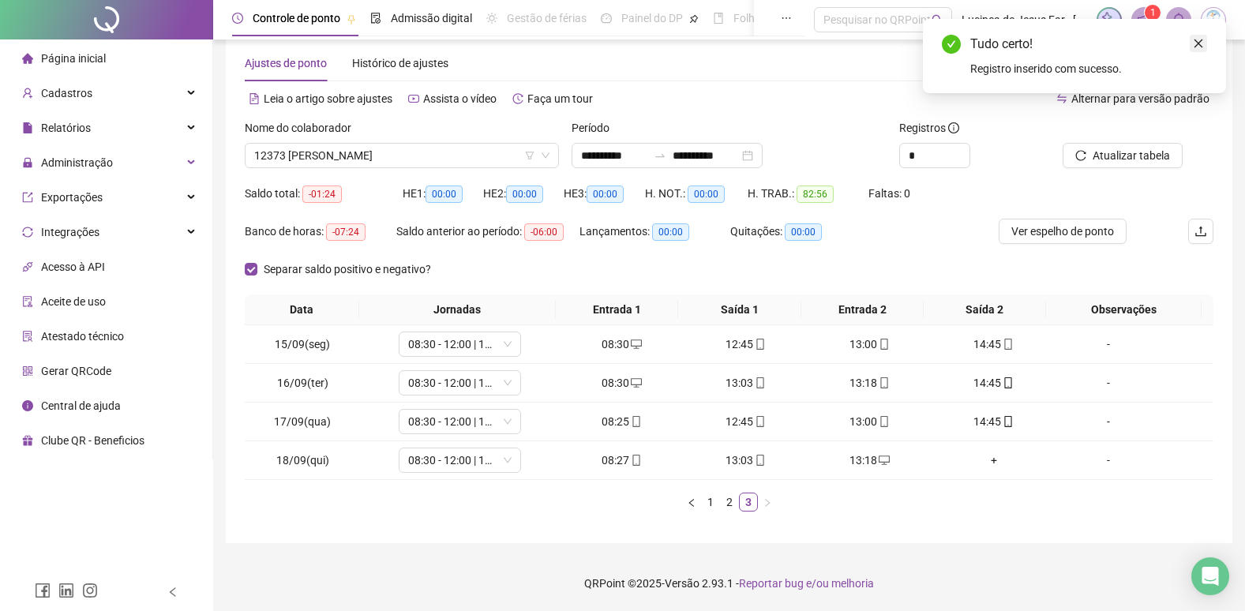
click at [1204, 39] on link "Close" at bounding box center [1198, 43] width 17 height 17
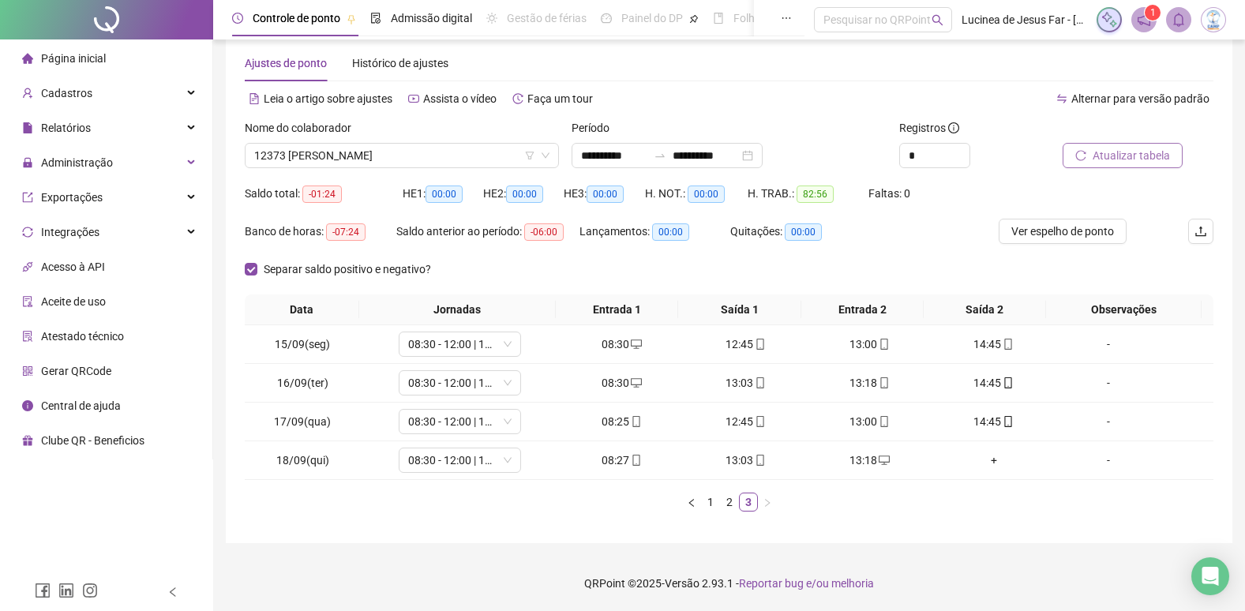
click at [1138, 153] on span "Atualizar tabela" at bounding box center [1131, 155] width 77 height 17
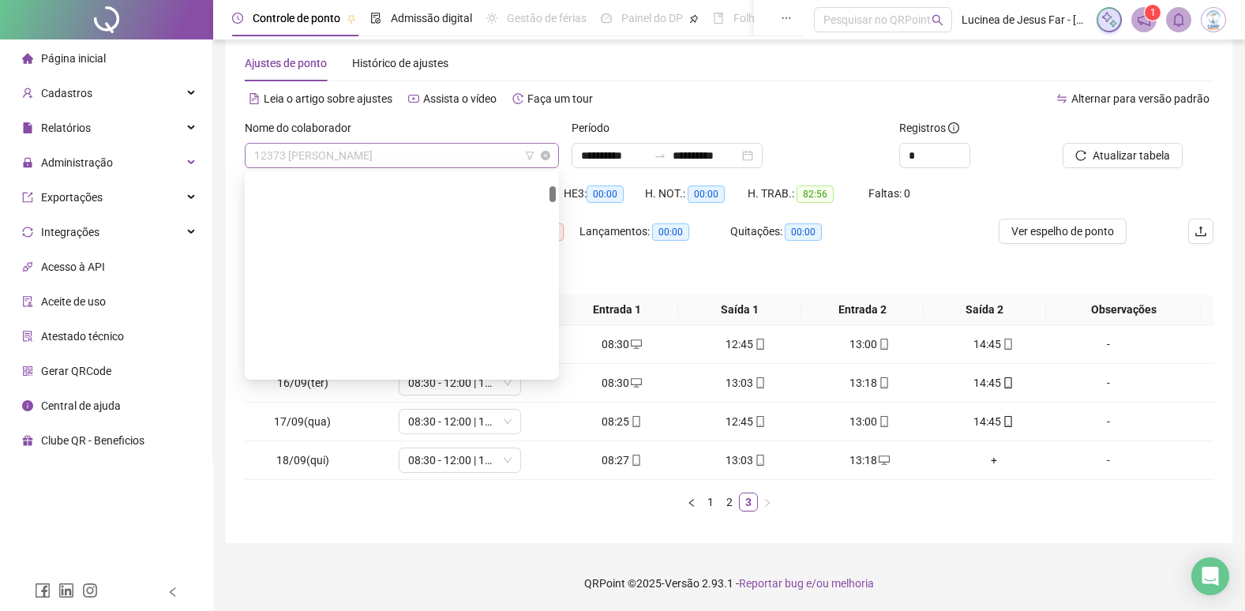
scroll to position [430, 0]
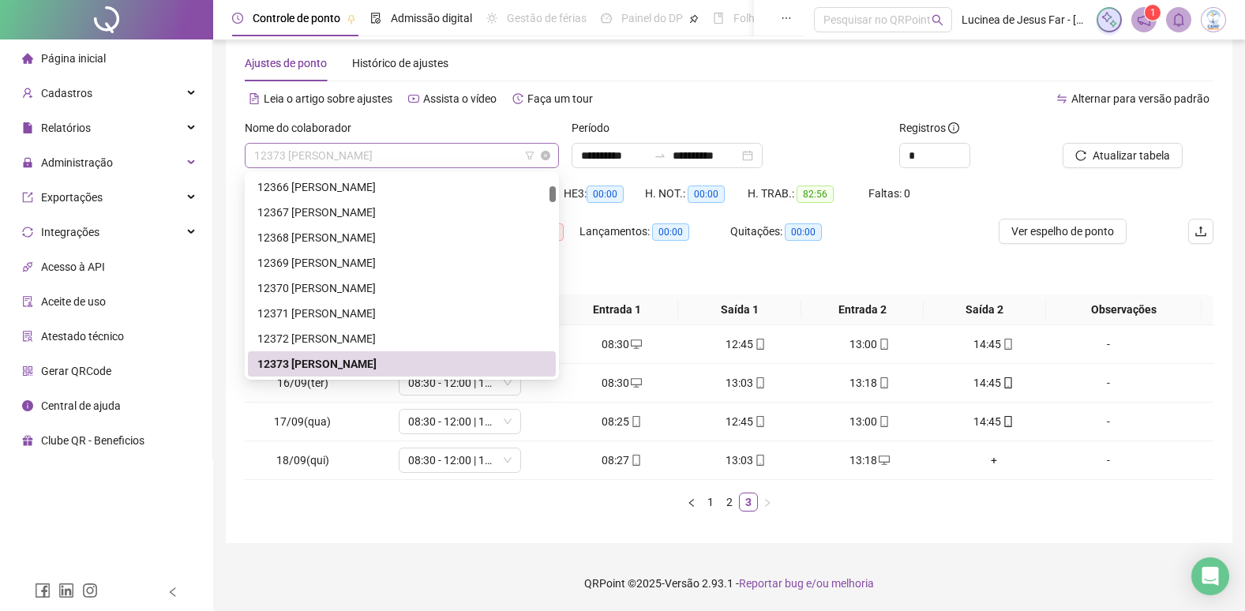
click at [489, 161] on span "12373 RIQUELME MACARIO DA SILVA" at bounding box center [401, 156] width 295 height 24
type input "*****"
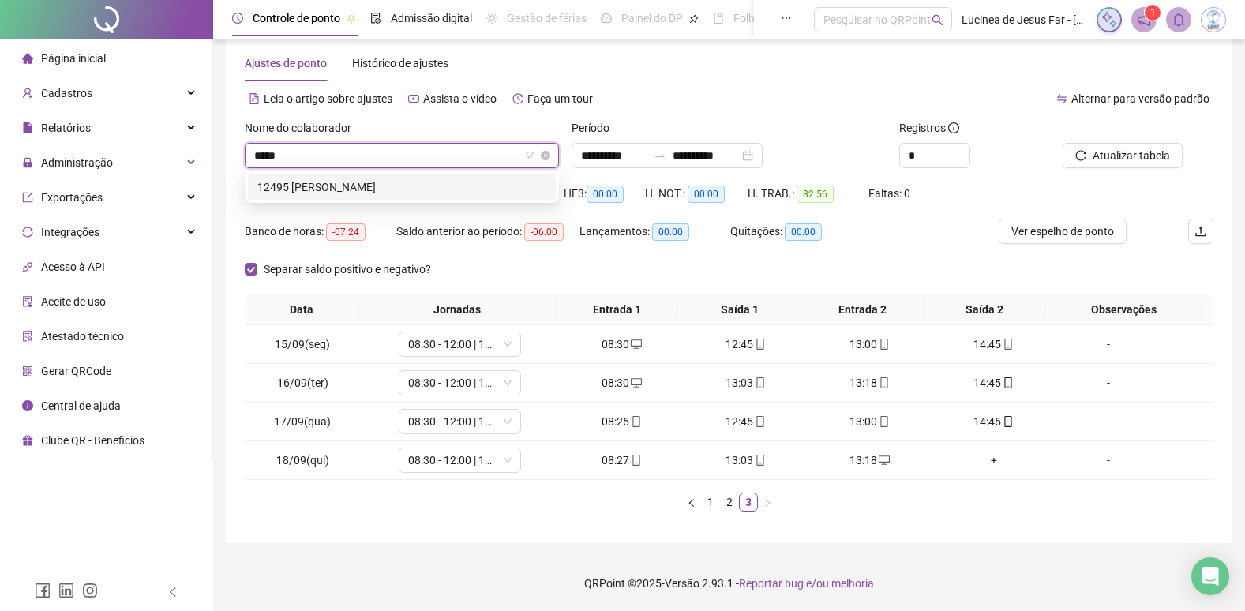
scroll to position [0, 0]
click at [443, 192] on div "12495 MIGUEL OLIVEIRA NEVES SILVA" at bounding box center [401, 186] width 289 height 17
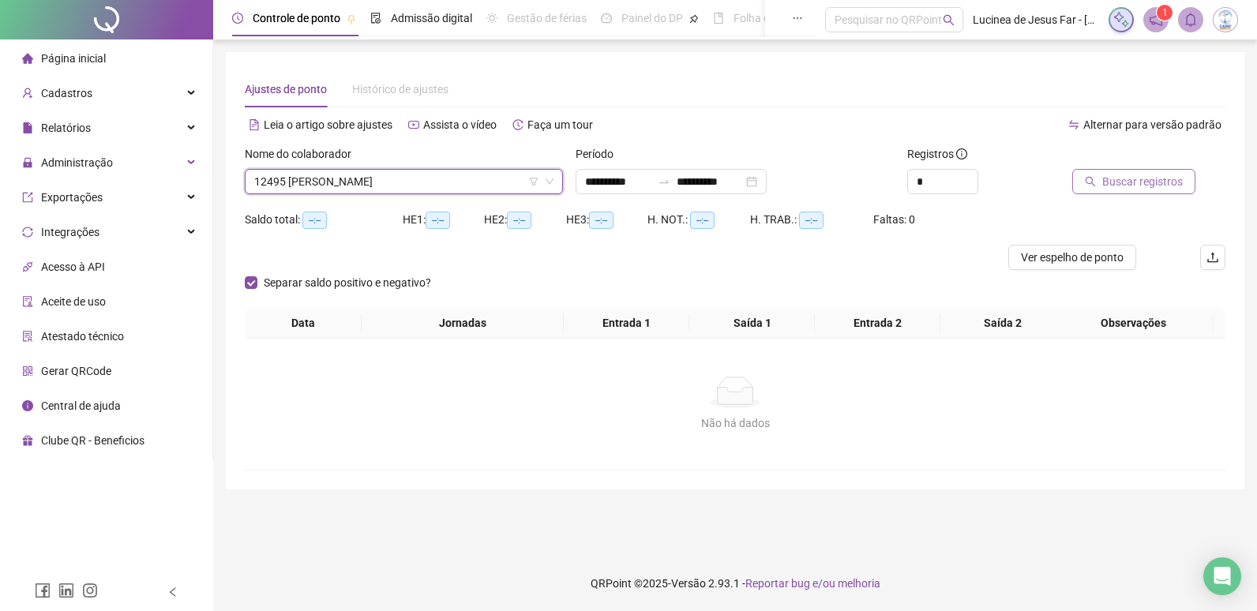
click at [1109, 183] on span "Buscar registros" at bounding box center [1142, 181] width 81 height 17
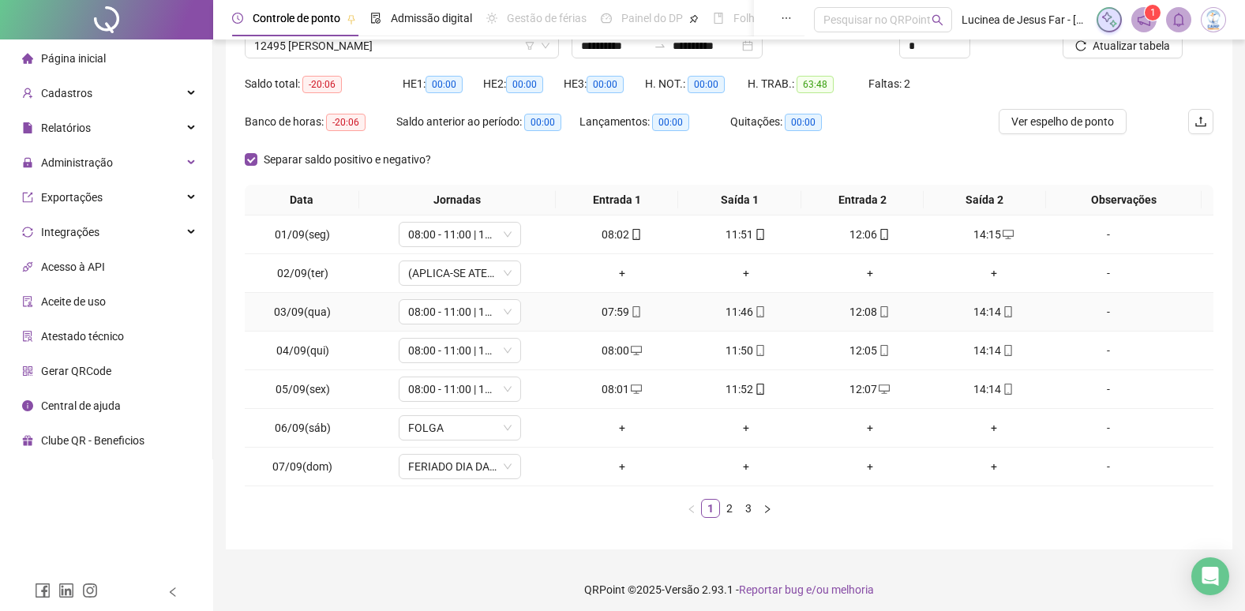
scroll to position [142, 0]
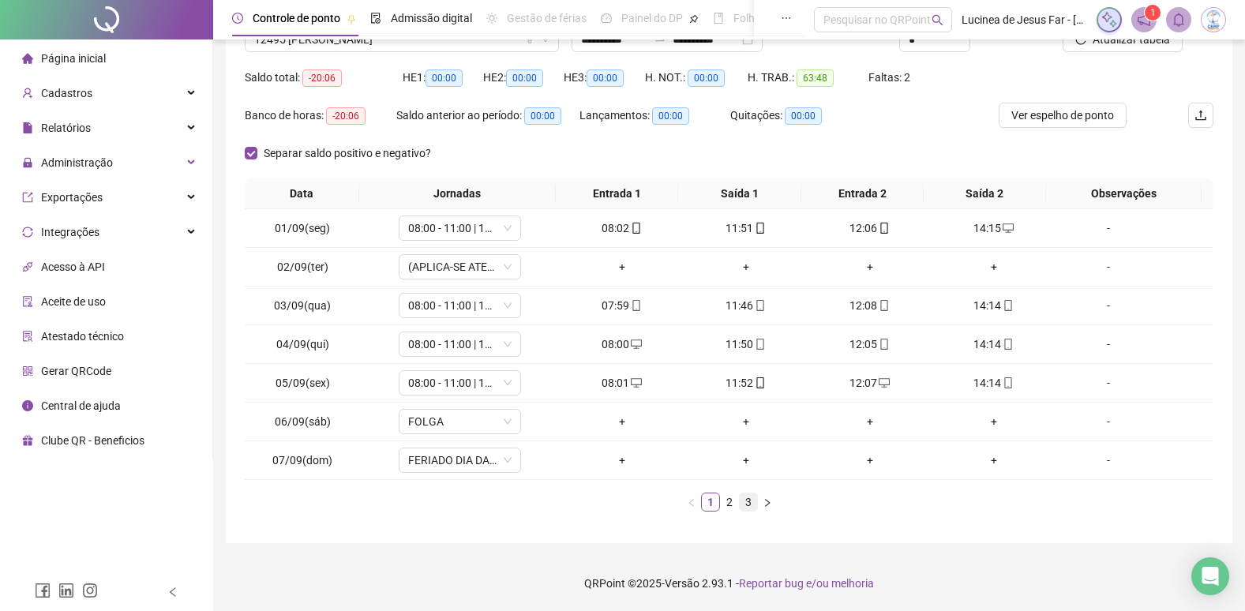
click at [754, 498] on link "3" at bounding box center [748, 502] width 17 height 17
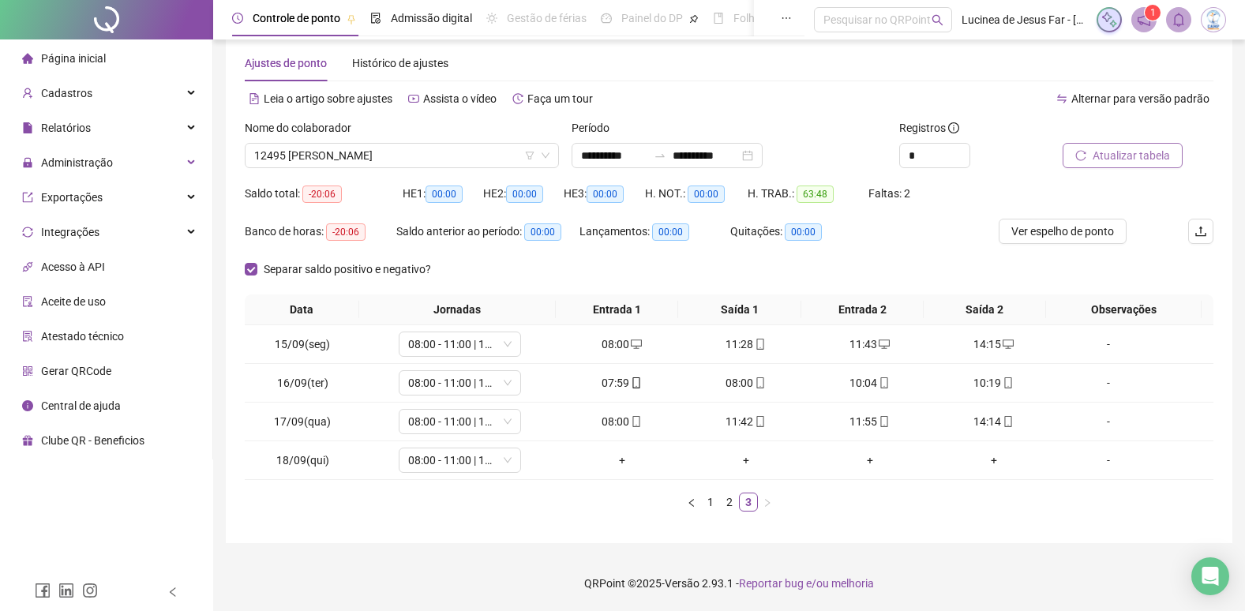
click at [1151, 157] on span "Atualizar tabela" at bounding box center [1131, 155] width 77 height 17
click at [757, 383] on icon "mobile" at bounding box center [760, 382] width 7 height 11
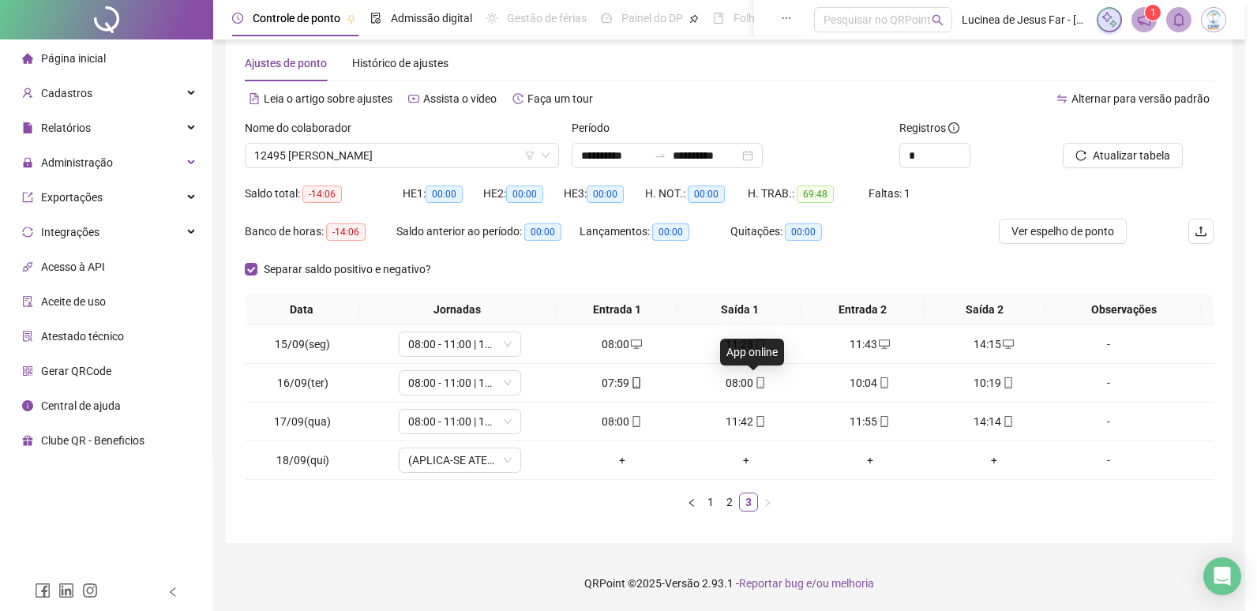
type input "**********"
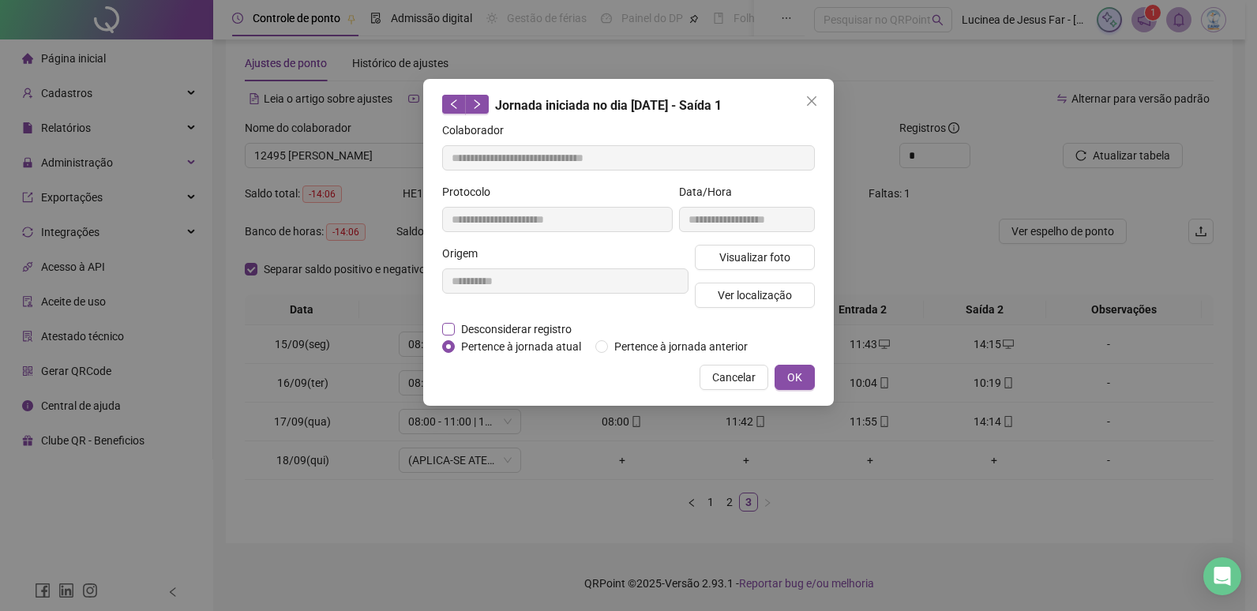
click at [559, 326] on span "Desconsiderar registro" at bounding box center [516, 329] width 123 height 17
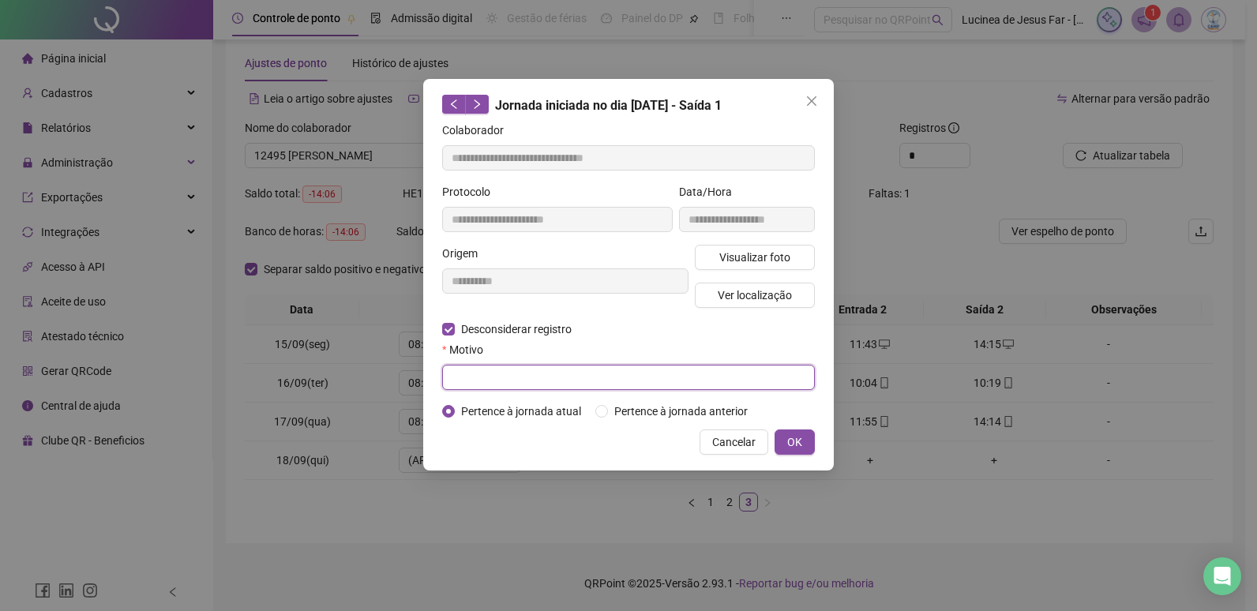
click at [528, 369] on input "text" at bounding box center [628, 377] width 373 height 25
click at [798, 442] on span "OK" at bounding box center [794, 442] width 15 height 17
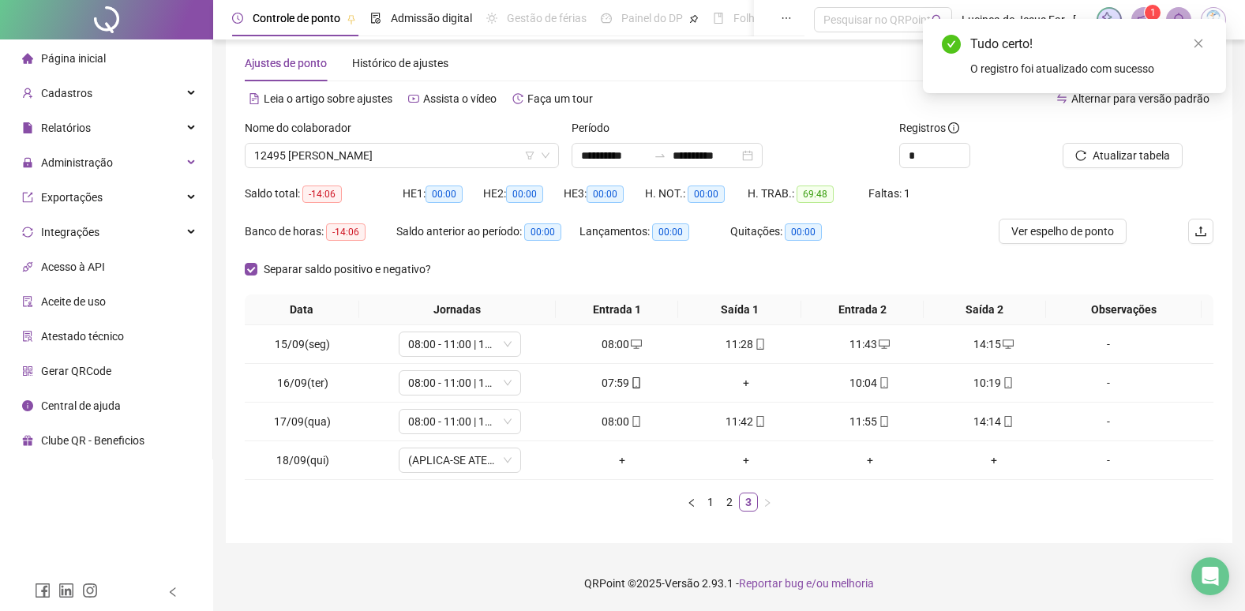
click at [1207, 44] on div "Tudo certo! O registro foi atualizado com sucesso" at bounding box center [1074, 56] width 303 height 74
click at [1203, 44] on icon "close" at bounding box center [1198, 43] width 11 height 11
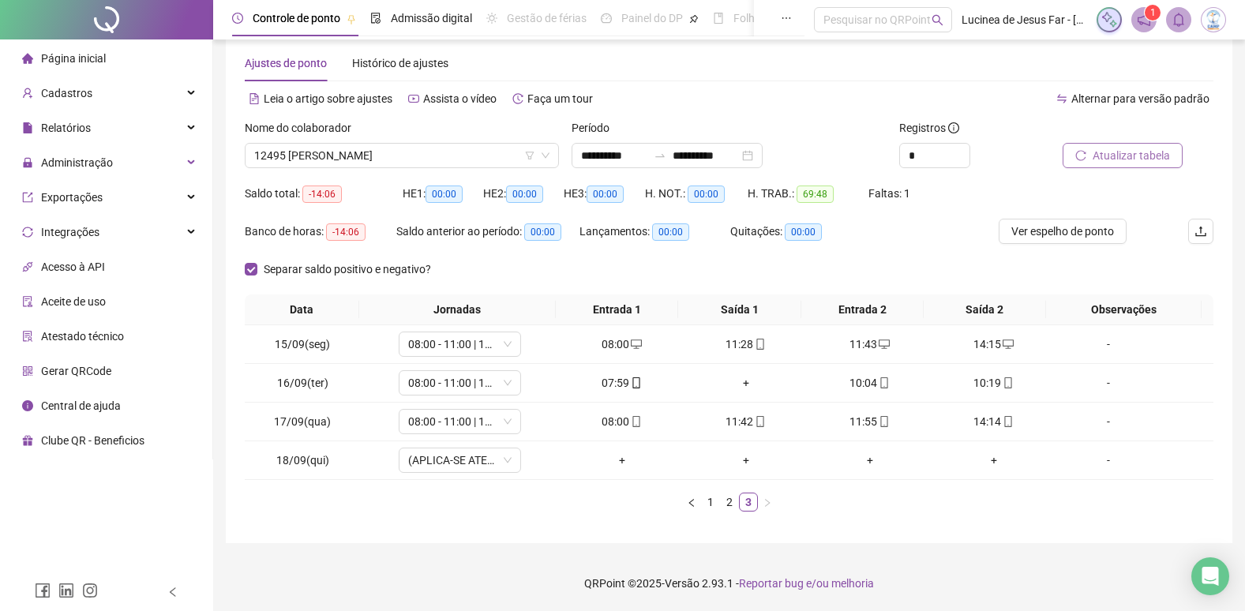
click at [1139, 160] on span "Atualizar tabela" at bounding box center [1131, 155] width 77 height 17
click at [708, 504] on link "1" at bounding box center [710, 502] width 17 height 17
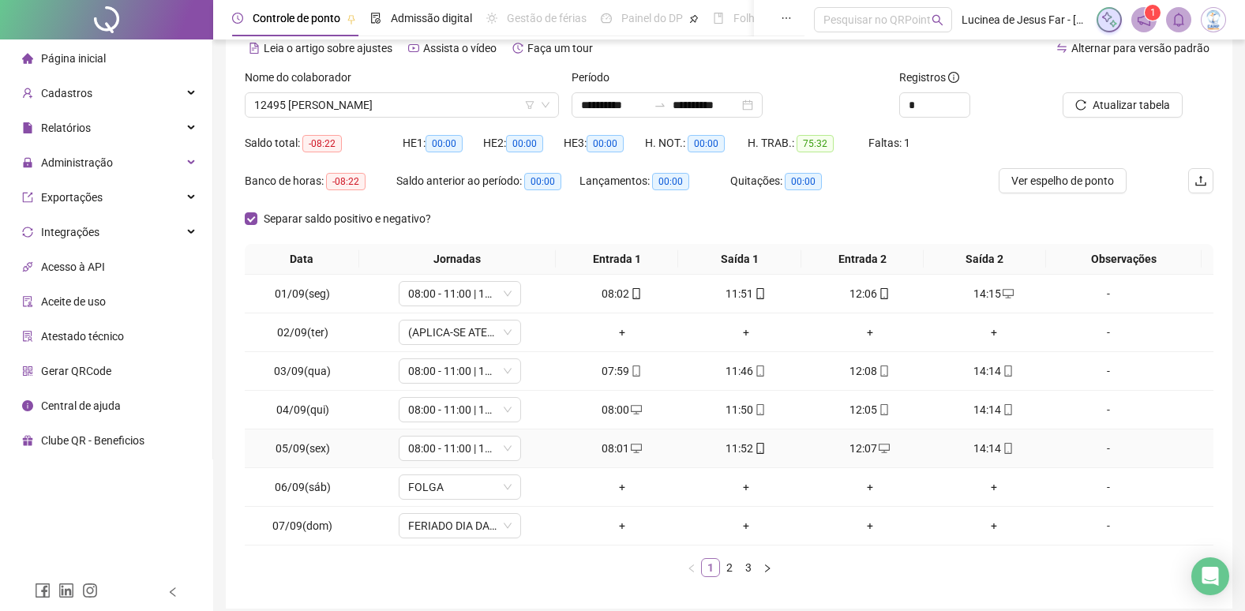
scroll to position [105, 0]
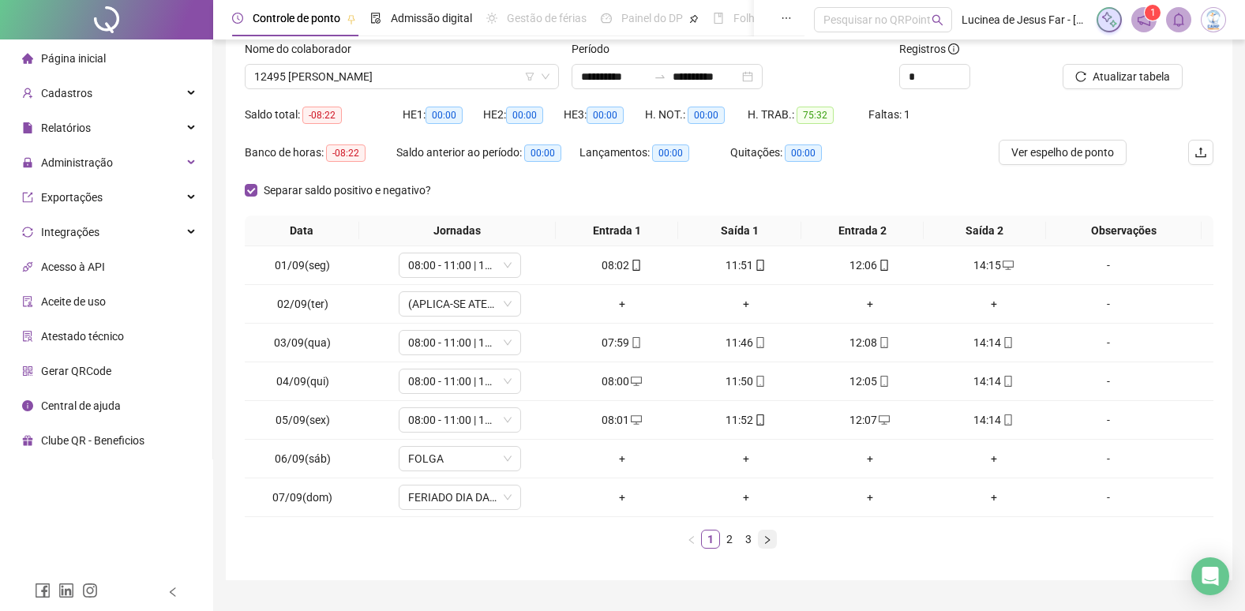
click at [764, 542] on icon "right" at bounding box center [767, 539] width 9 height 9
click at [978, 420] on div "+" at bounding box center [993, 419] width 111 height 17
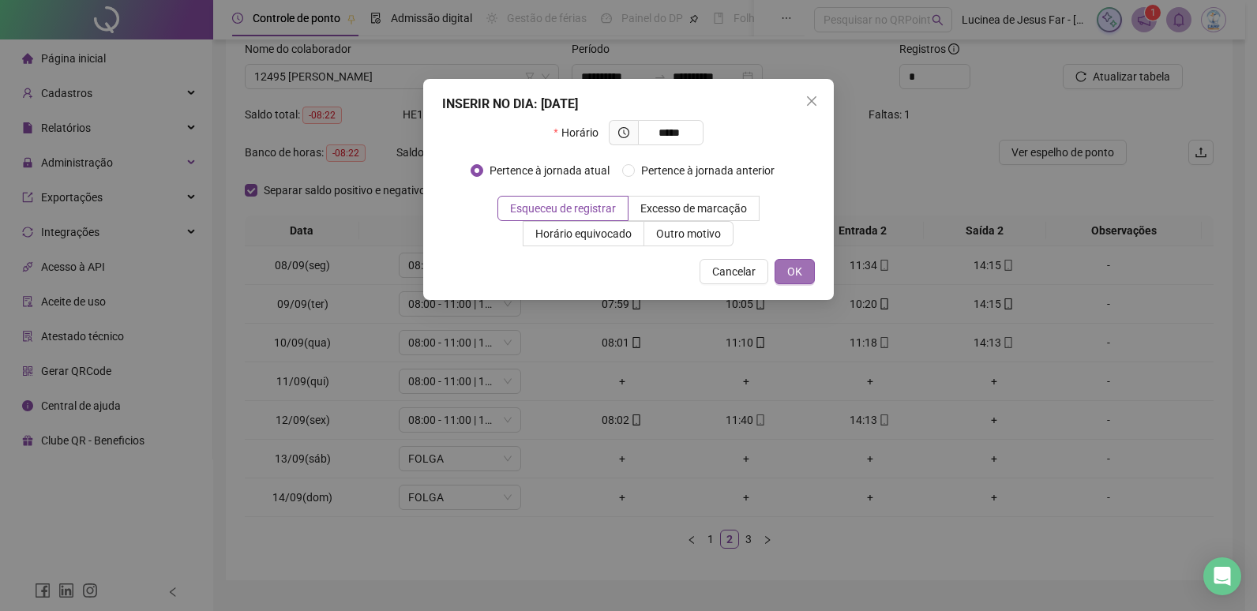
drag, startPoint x: 801, startPoint y: 272, endPoint x: 808, endPoint y: 263, distance: 11.8
click at [801, 272] on span "OK" at bounding box center [794, 271] width 15 height 17
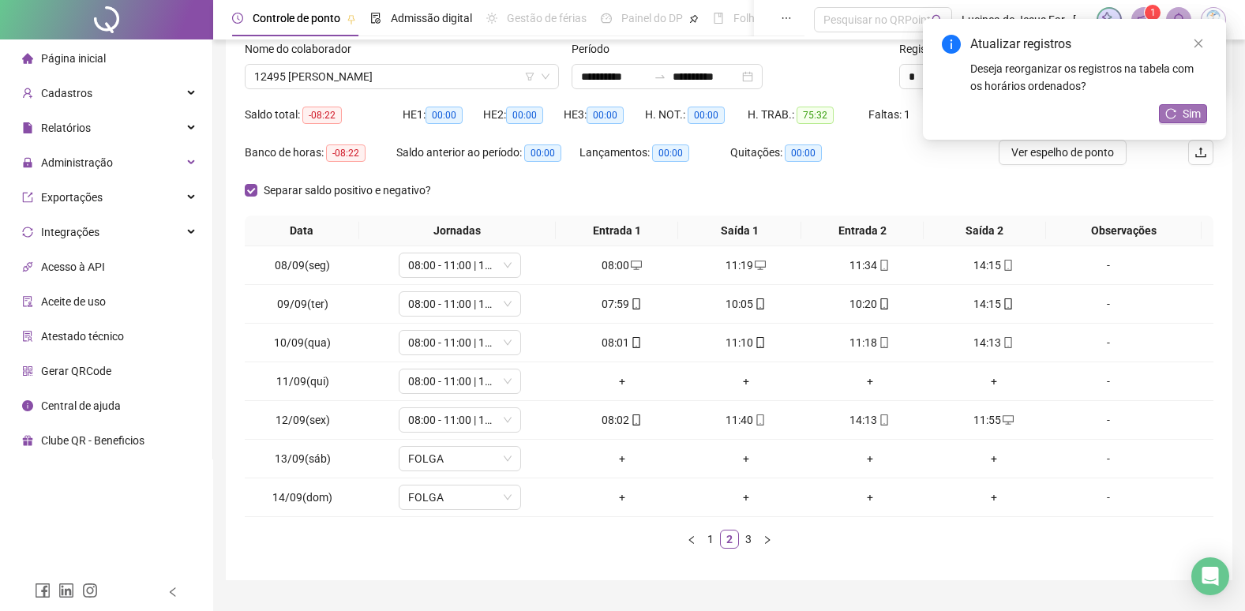
click at [1162, 116] on button "Sim" at bounding box center [1183, 113] width 48 height 19
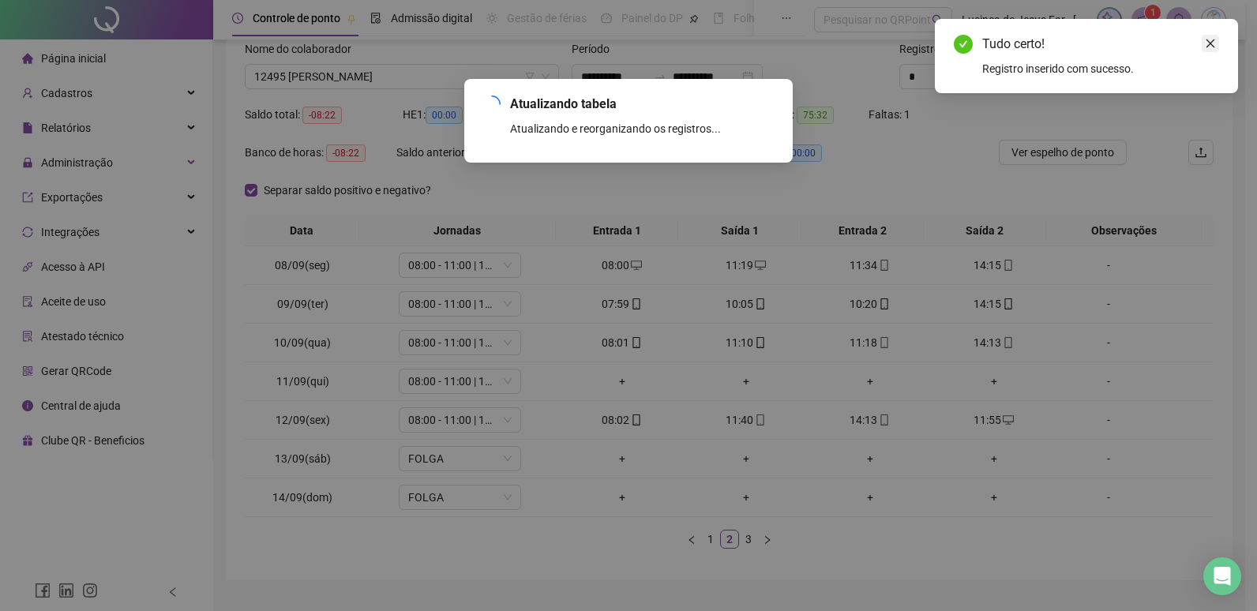
click at [1211, 45] on icon "close" at bounding box center [1210, 43] width 11 height 11
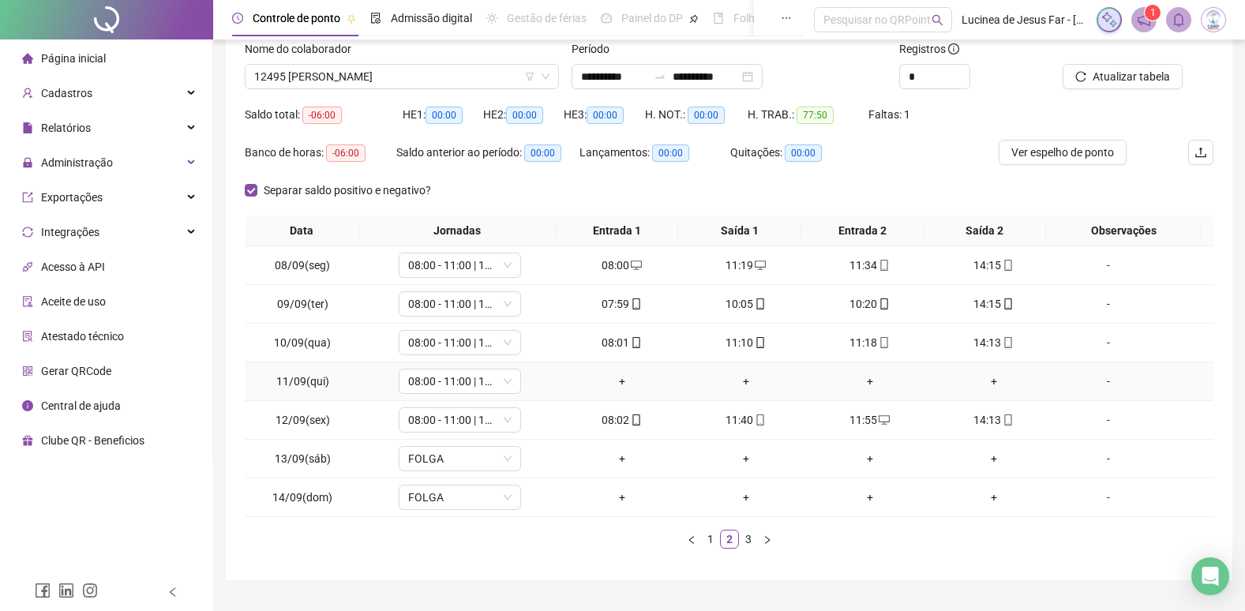
click at [1100, 379] on div "-" at bounding box center [1108, 381] width 93 height 17
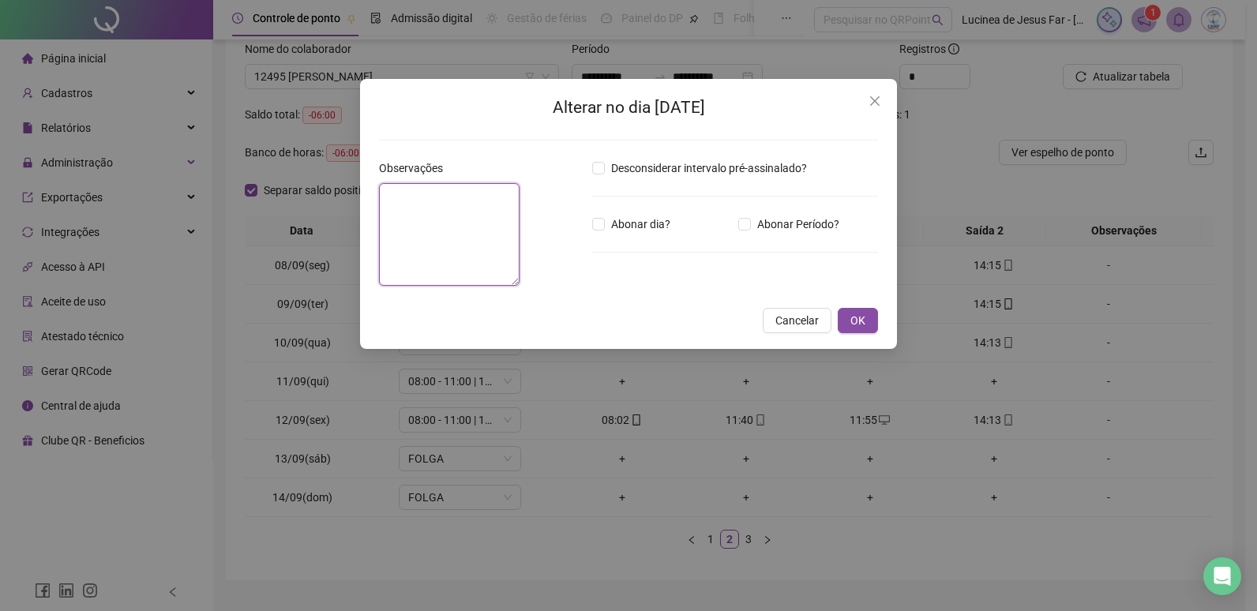
click at [425, 192] on textarea at bounding box center [449, 234] width 141 height 103
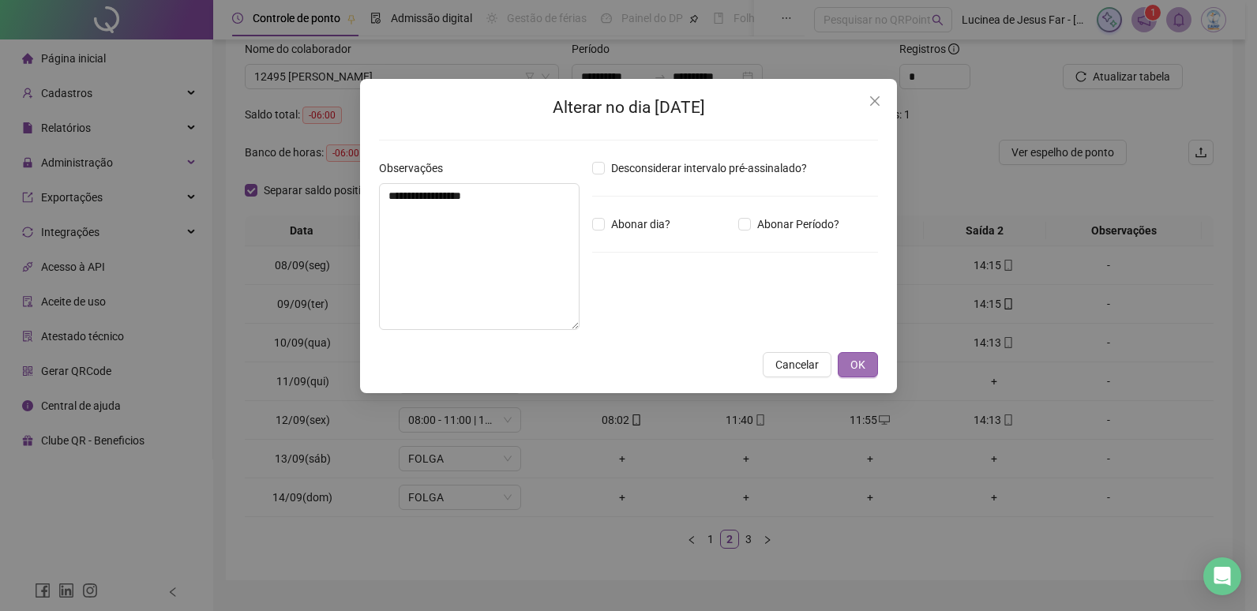
click at [869, 359] on button "OK" at bounding box center [858, 364] width 40 height 25
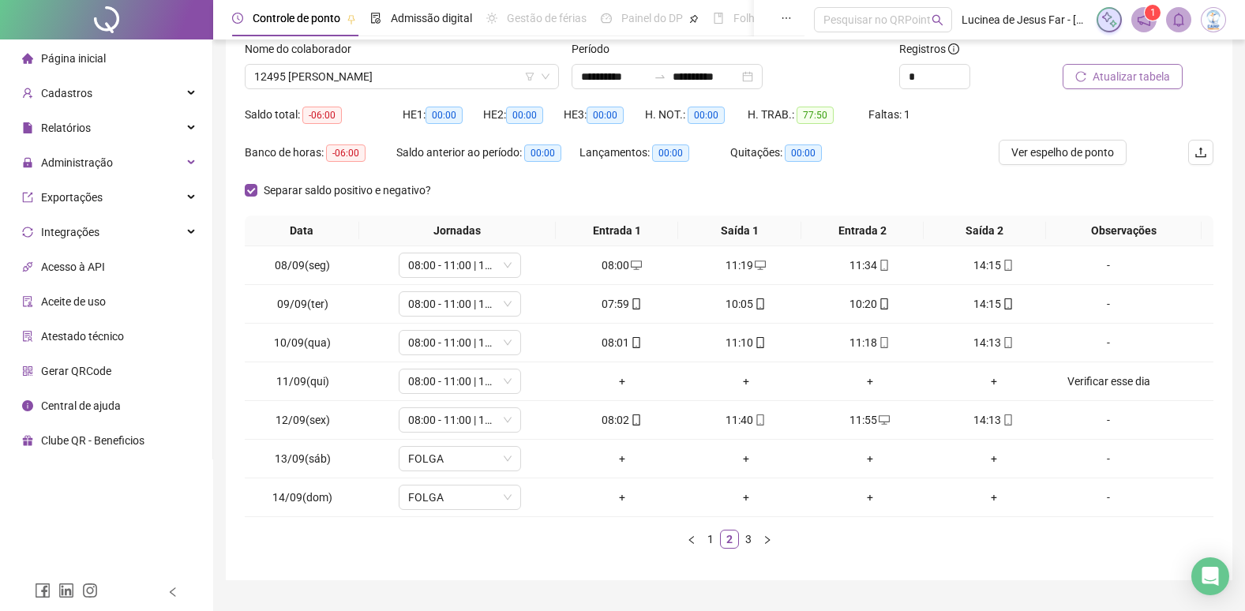
click at [1146, 77] on span "Atualizar tabela" at bounding box center [1131, 76] width 77 height 17
click at [428, 74] on span "12495 MIGUEL OLIVEIRA NEVES SILVA" at bounding box center [401, 77] width 295 height 24
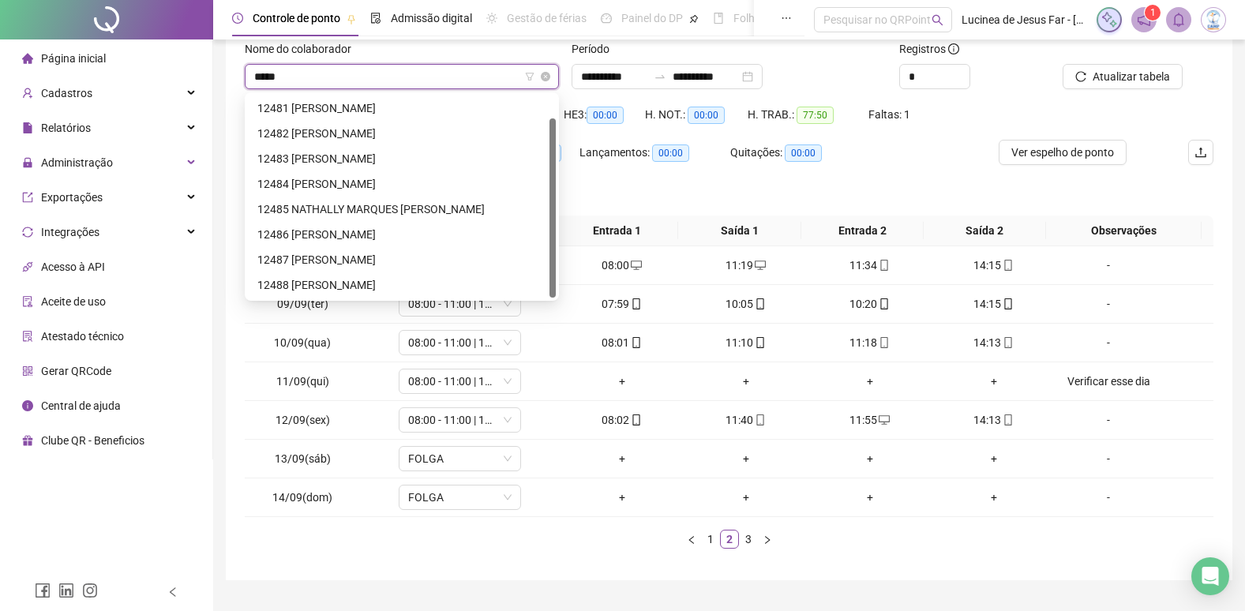
scroll to position [0, 0]
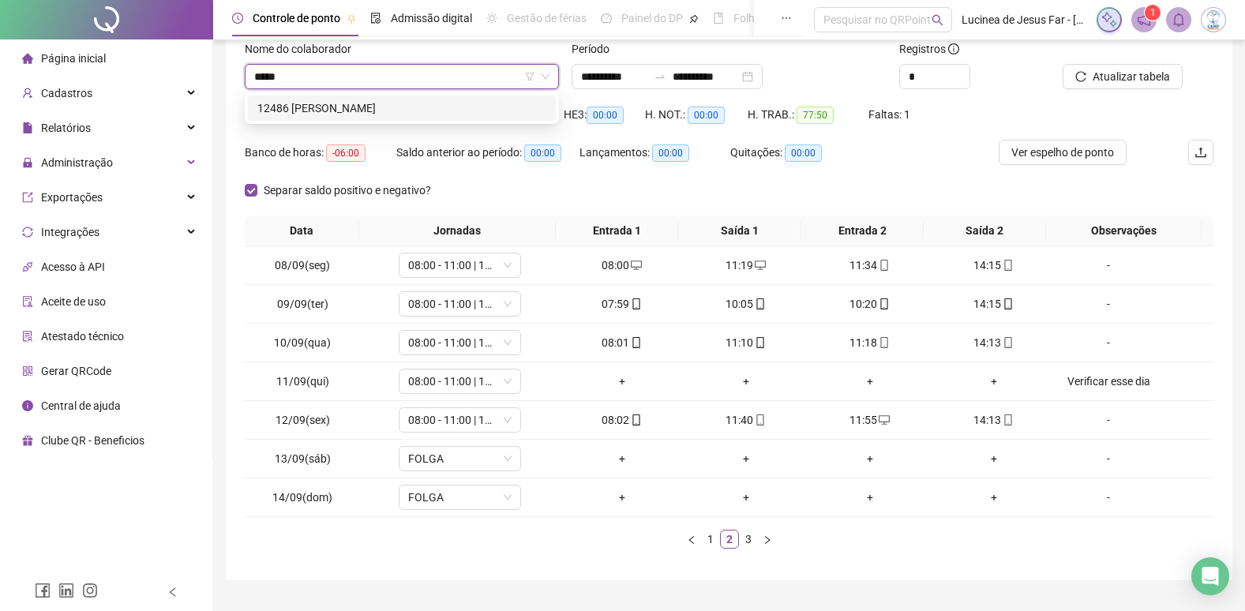
click at [438, 115] on div "12486 MURILO SILVA DOS SANTOS" at bounding box center [401, 107] width 289 height 17
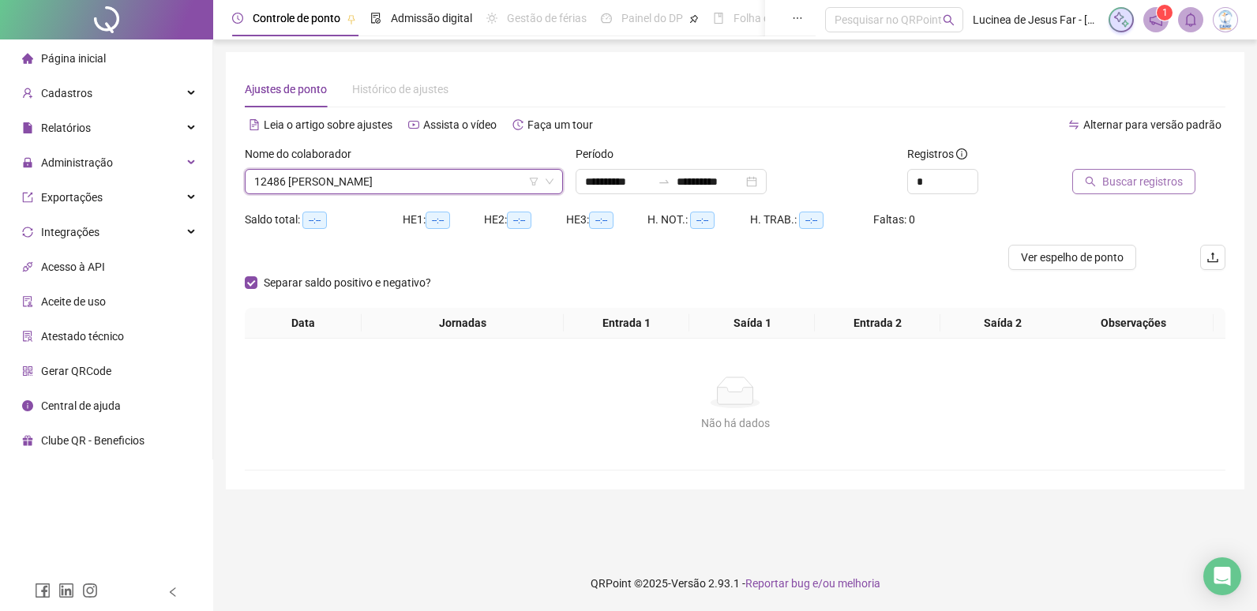
click at [1166, 179] on span "Buscar registros" at bounding box center [1142, 181] width 81 height 17
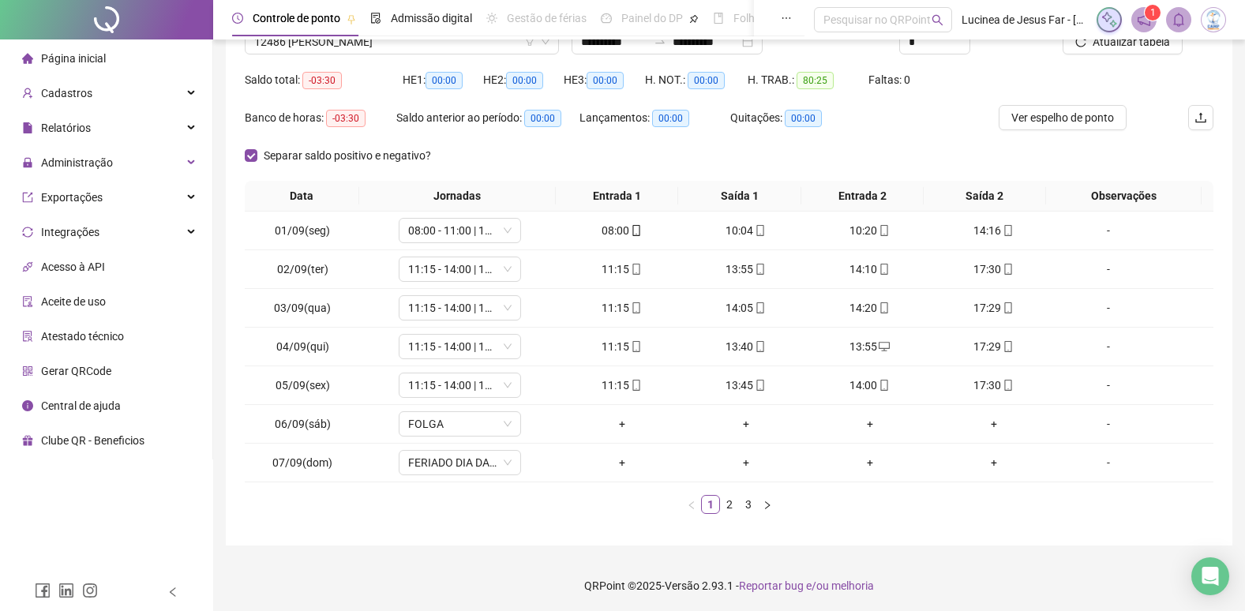
scroll to position [142, 0]
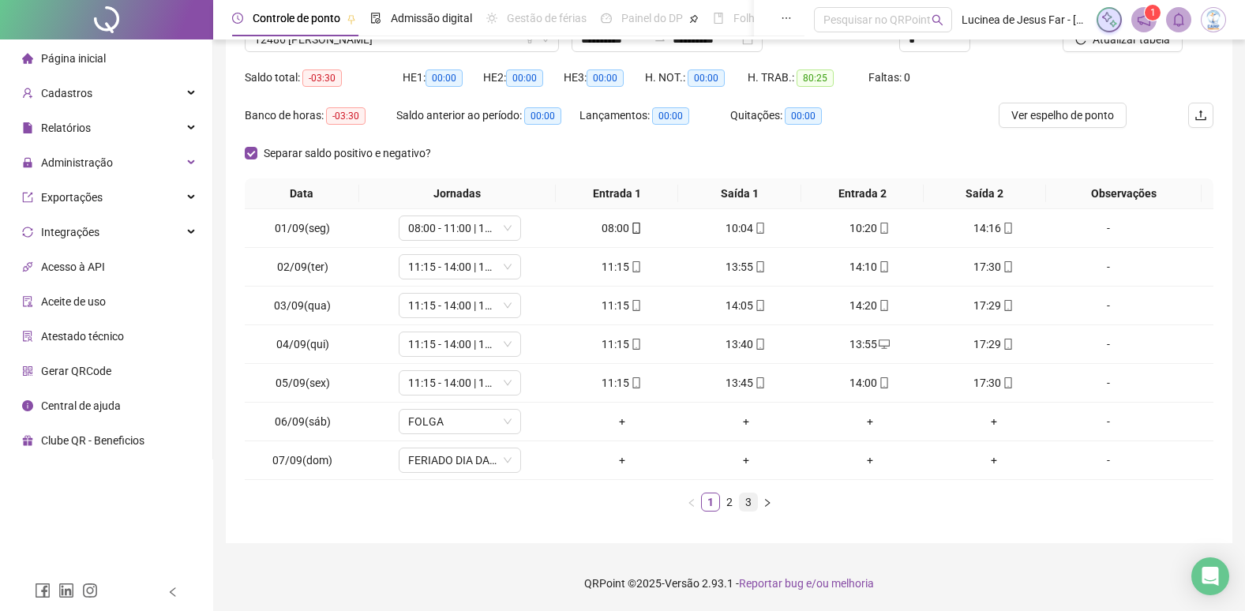
click at [749, 503] on link "3" at bounding box center [748, 502] width 17 height 17
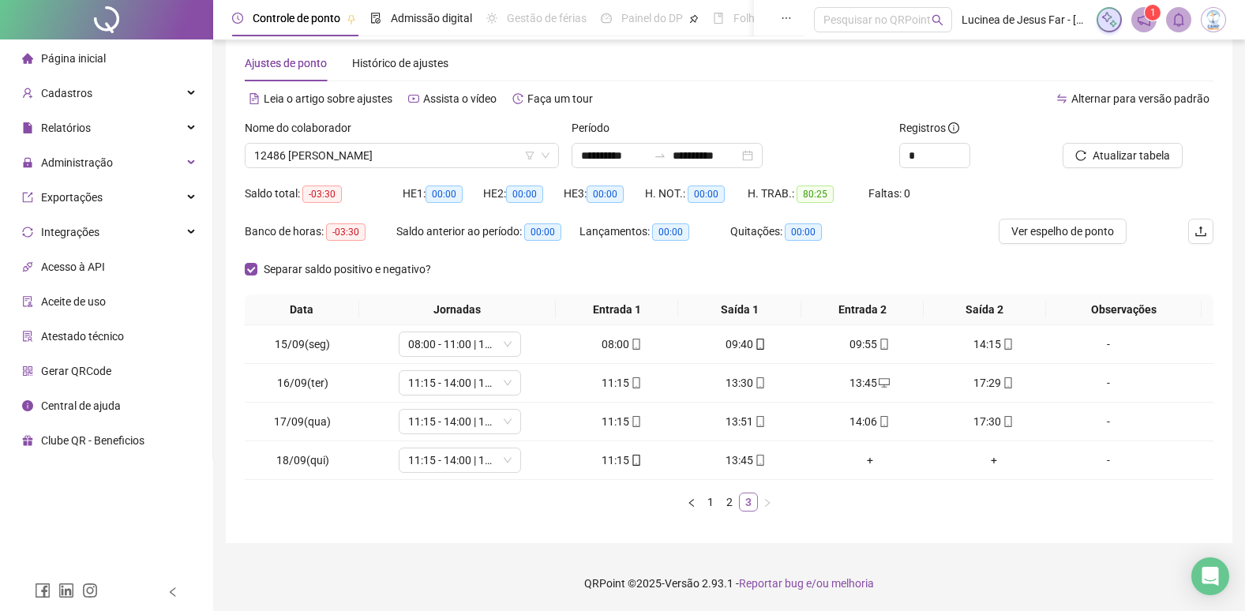
scroll to position [26, 0]
click at [1143, 157] on span "Atualizar tabela" at bounding box center [1131, 155] width 77 height 17
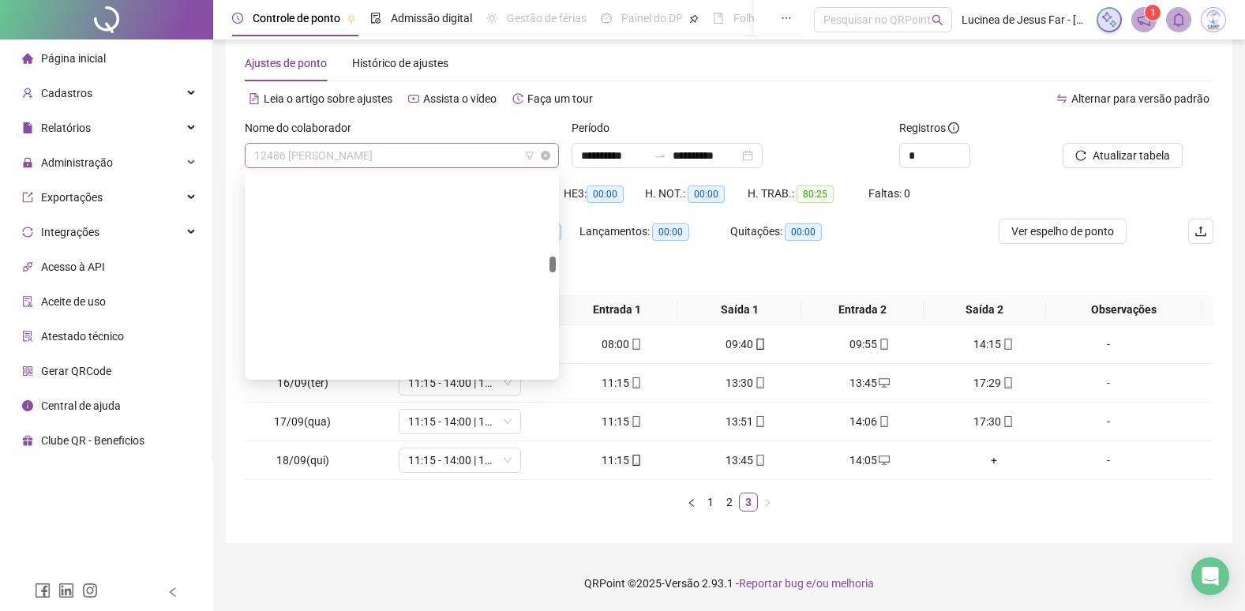
click at [486, 158] on span "12486 MURILO SILVA DOS SANTOS" at bounding box center [401, 156] width 295 height 24
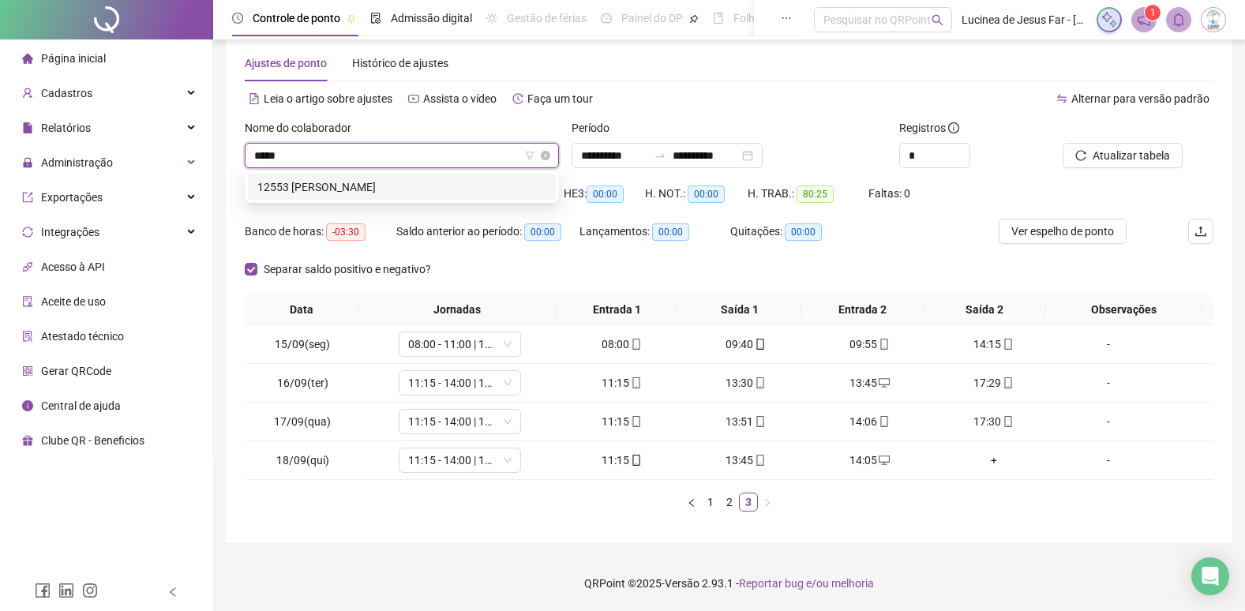
scroll to position [0, 0]
click at [512, 193] on div "12553 PEDRO HENRIQUE MELO DOS SANTOS" at bounding box center [401, 186] width 289 height 17
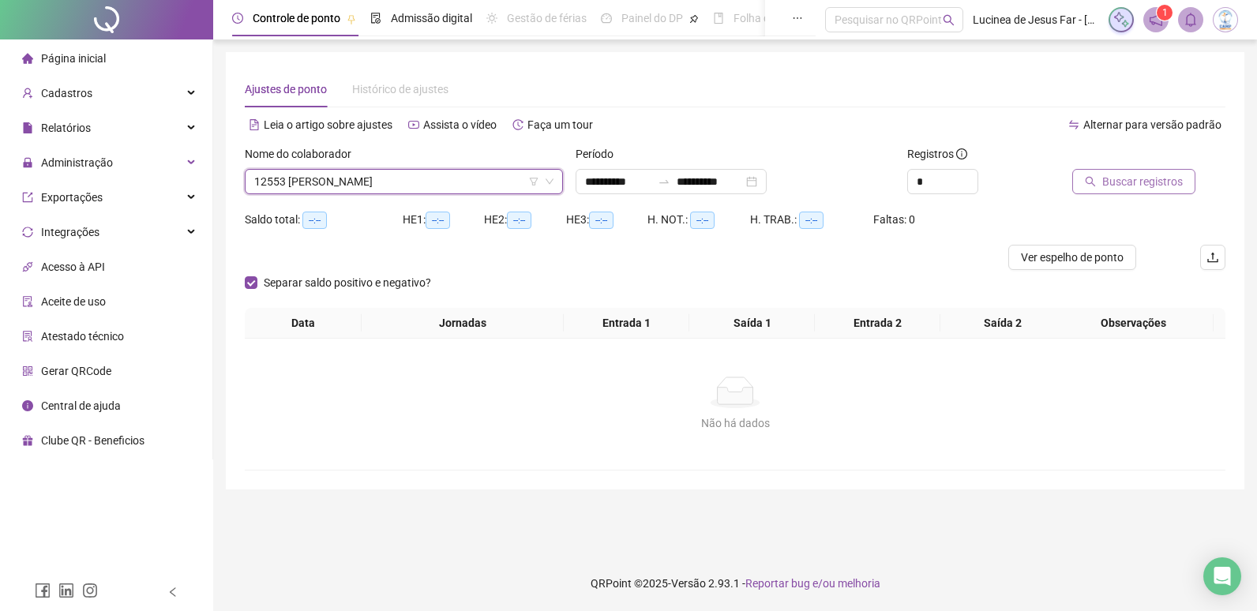
click at [1122, 183] on span "Buscar registros" at bounding box center [1142, 181] width 81 height 17
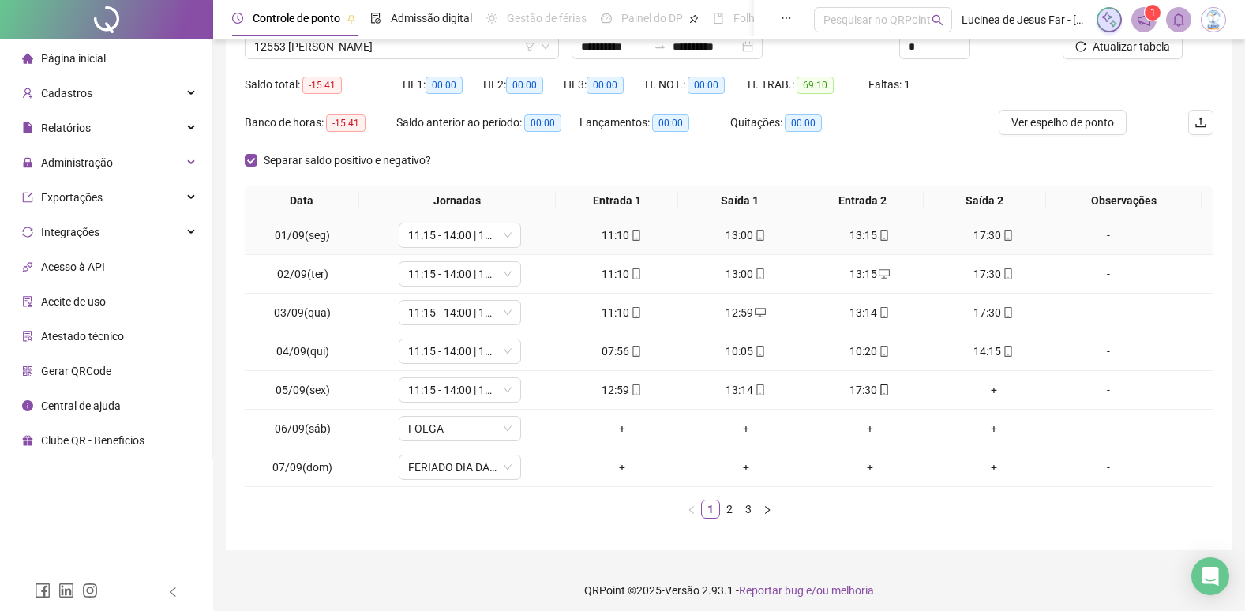
scroll to position [142, 0]
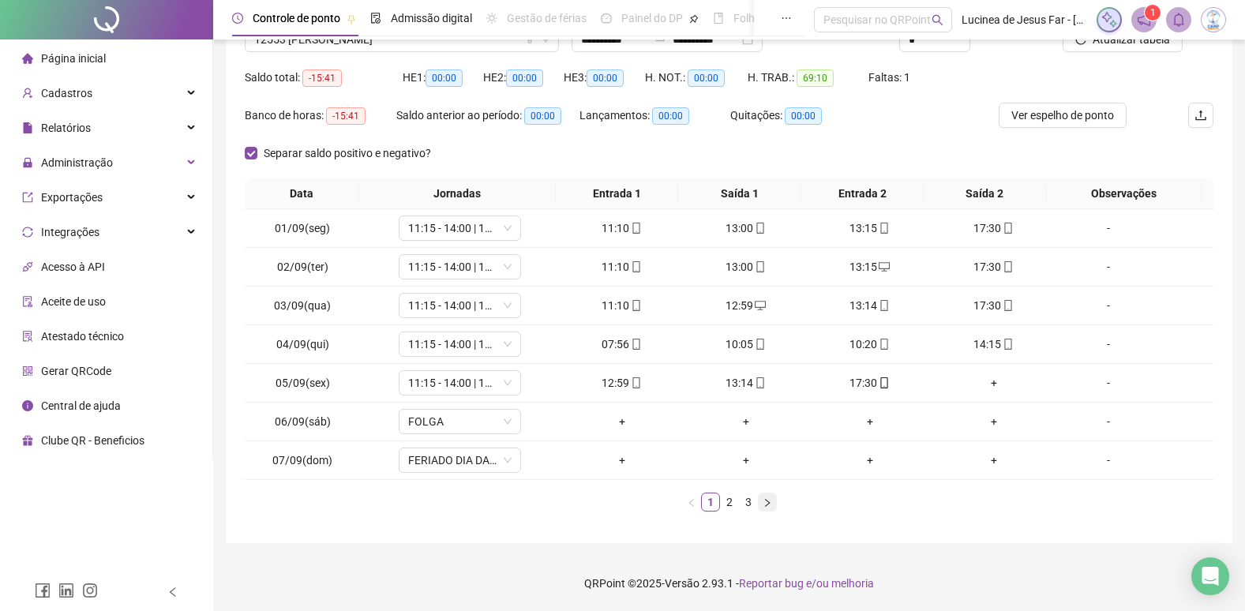
click at [767, 505] on icon "right" at bounding box center [767, 502] width 9 height 9
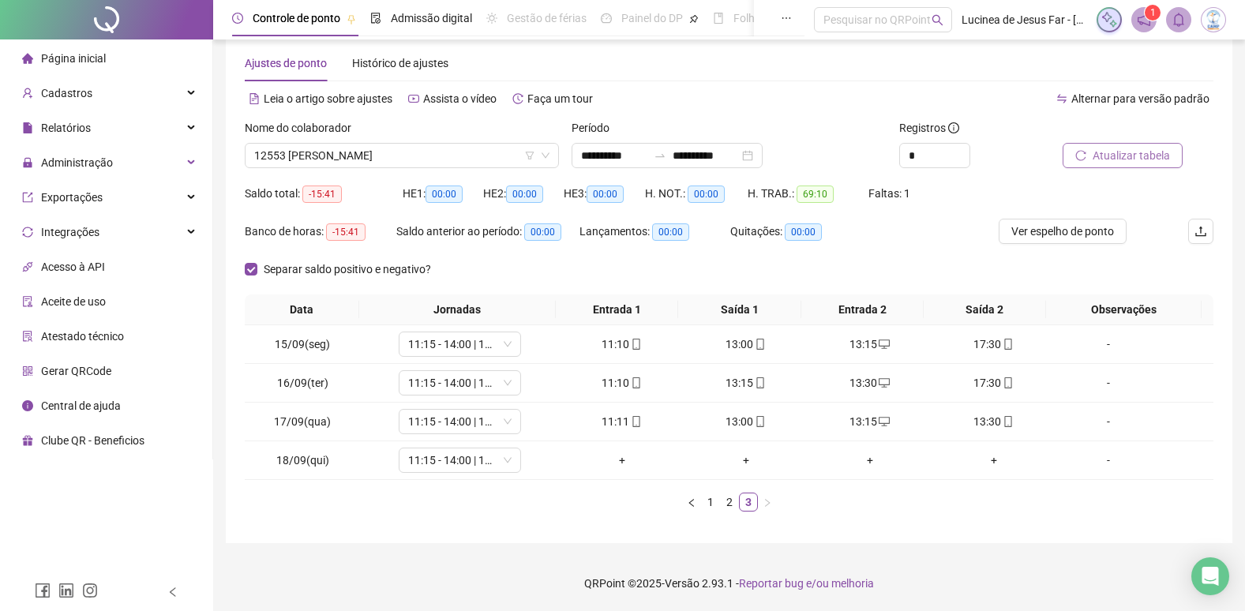
click at [1162, 156] on span "Atualizar tabela" at bounding box center [1131, 155] width 77 height 17
click at [1097, 235] on span "Ver espelho de ponto" at bounding box center [1063, 231] width 103 height 17
click at [1005, 426] on icon "mobile" at bounding box center [1008, 421] width 7 height 11
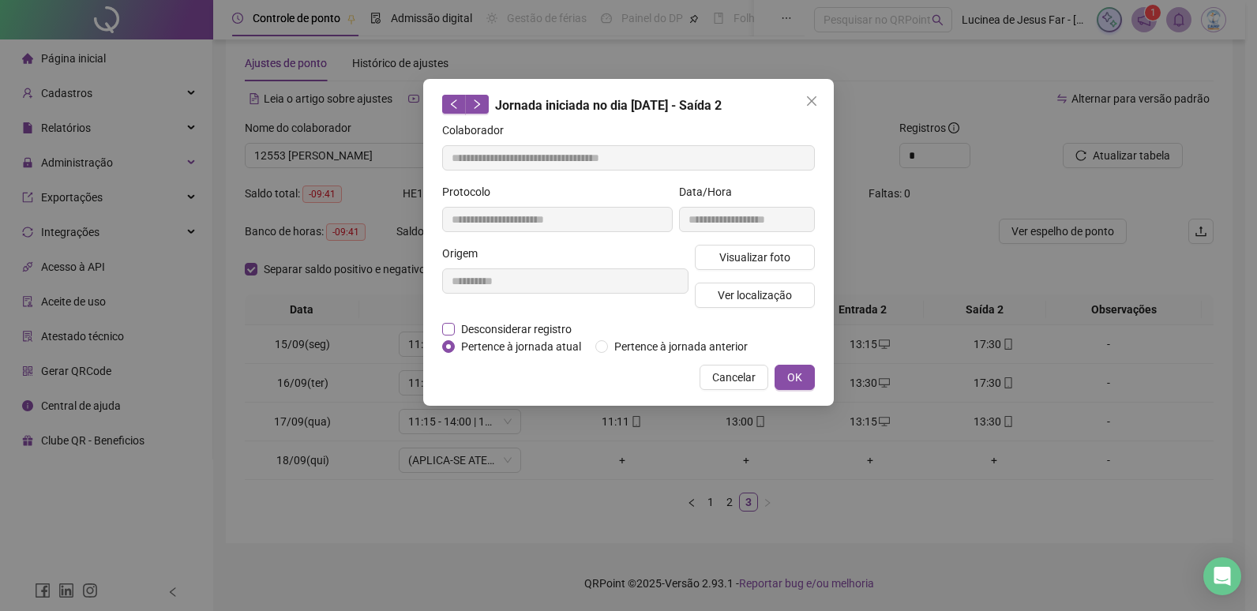
click at [563, 326] on span "Desconsiderar registro" at bounding box center [516, 329] width 123 height 17
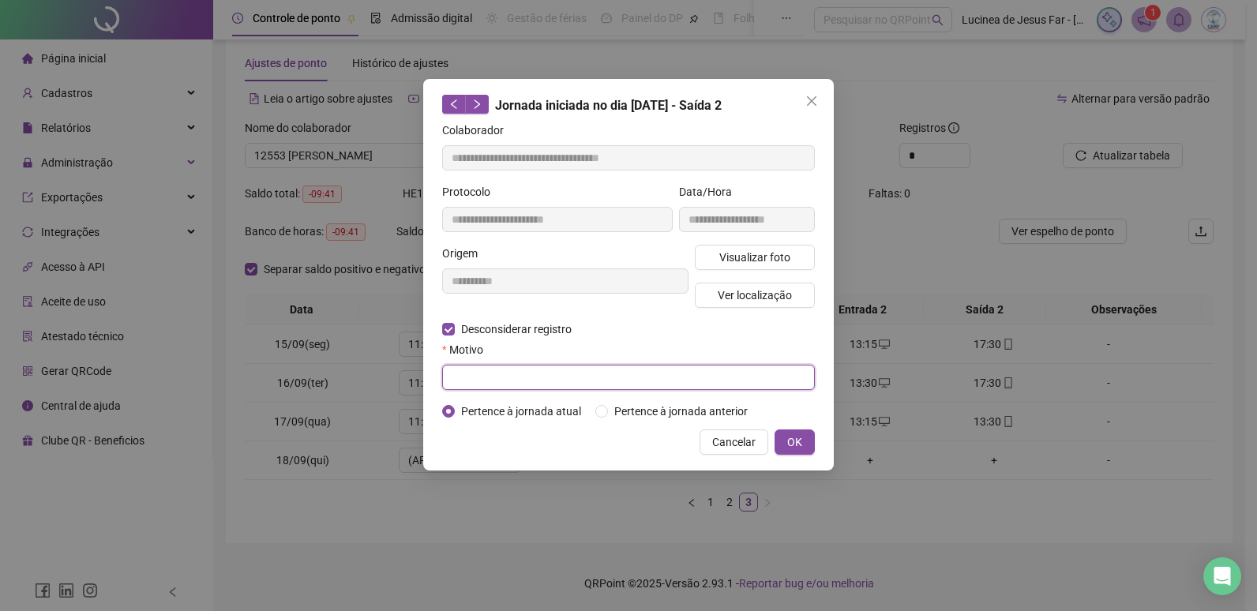
click at [508, 374] on input "text" at bounding box center [628, 377] width 373 height 25
click at [798, 441] on span "OK" at bounding box center [794, 442] width 15 height 17
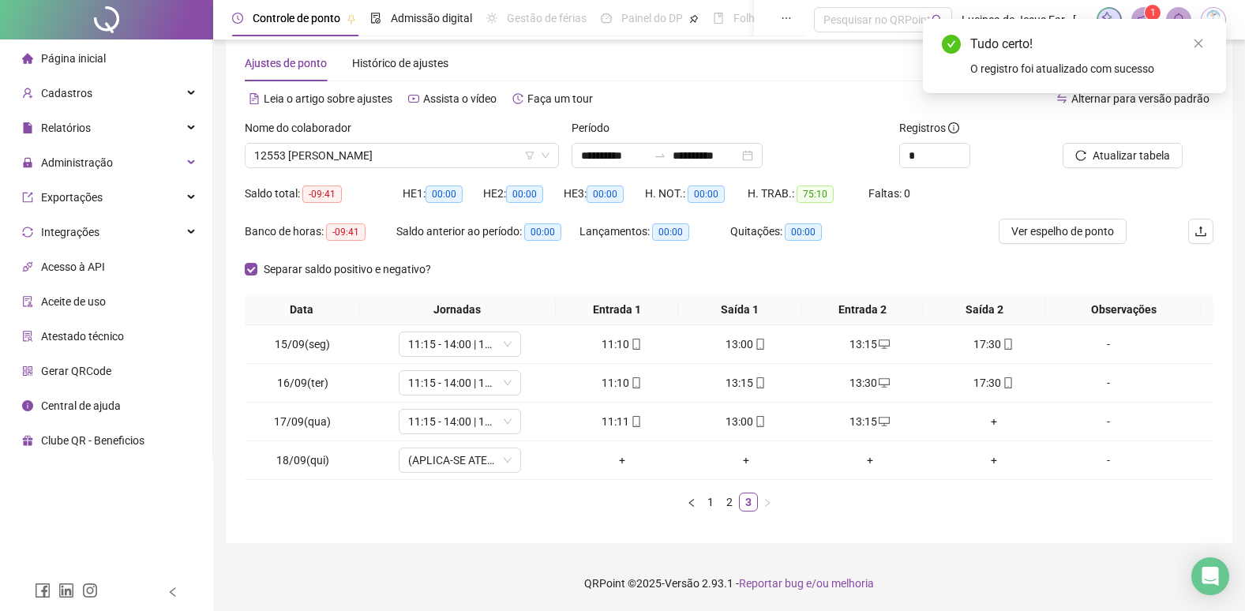
click at [1210, 44] on div "Tudo certo! O registro foi atualizado com sucesso" at bounding box center [1074, 56] width 303 height 74
click at [1202, 44] on icon "close" at bounding box center [1198, 43] width 11 height 11
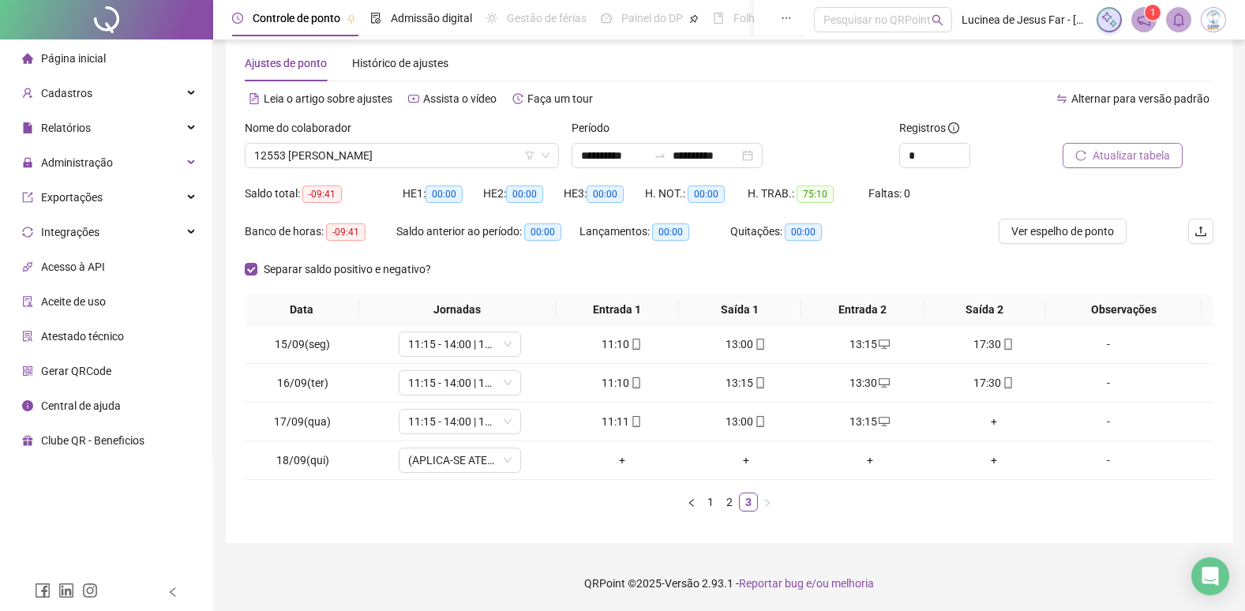
click at [1156, 156] on span "Atualizar tabela" at bounding box center [1131, 155] width 77 height 17
click at [713, 503] on link "1" at bounding box center [710, 502] width 17 height 17
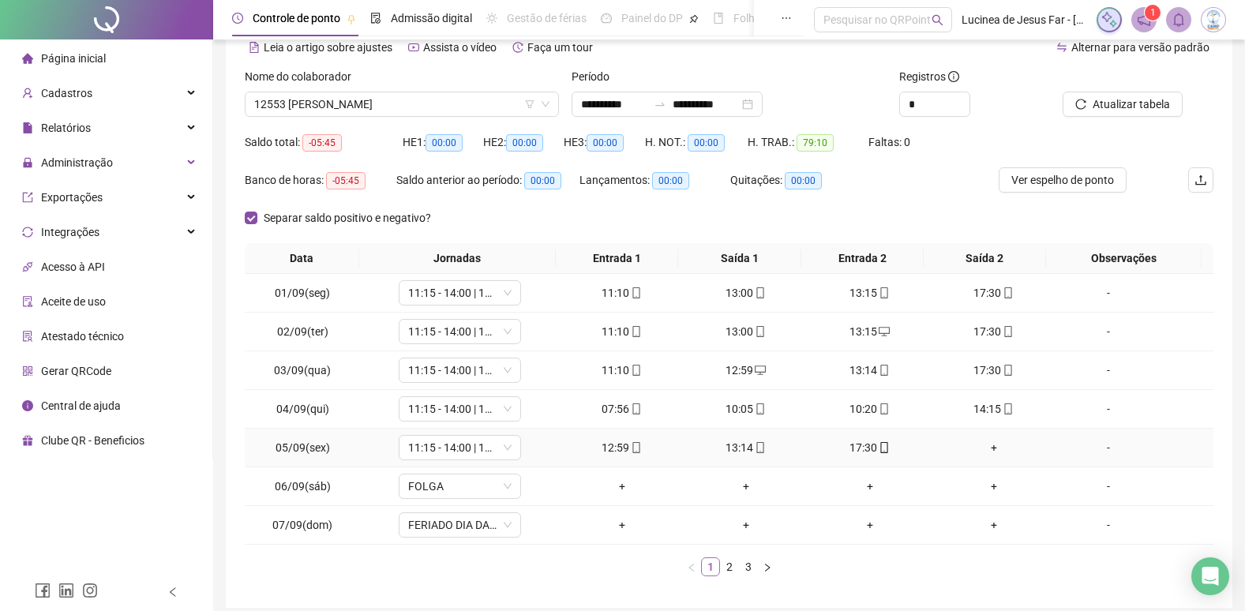
scroll to position [105, 0]
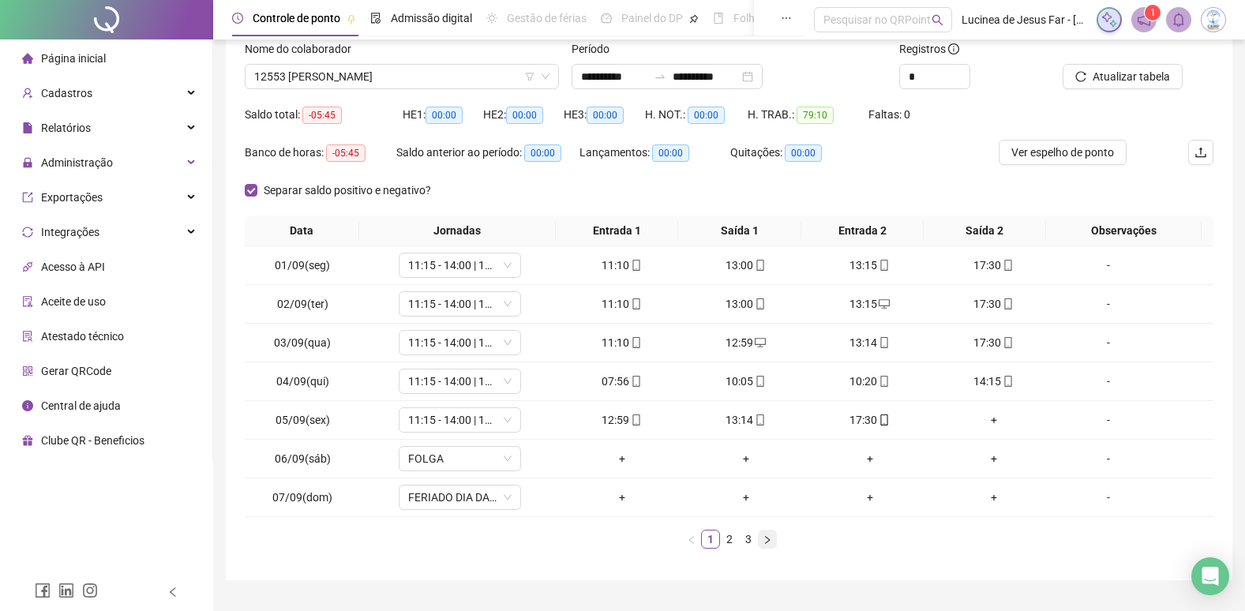
click at [772, 543] on icon "right" at bounding box center [767, 539] width 9 height 9
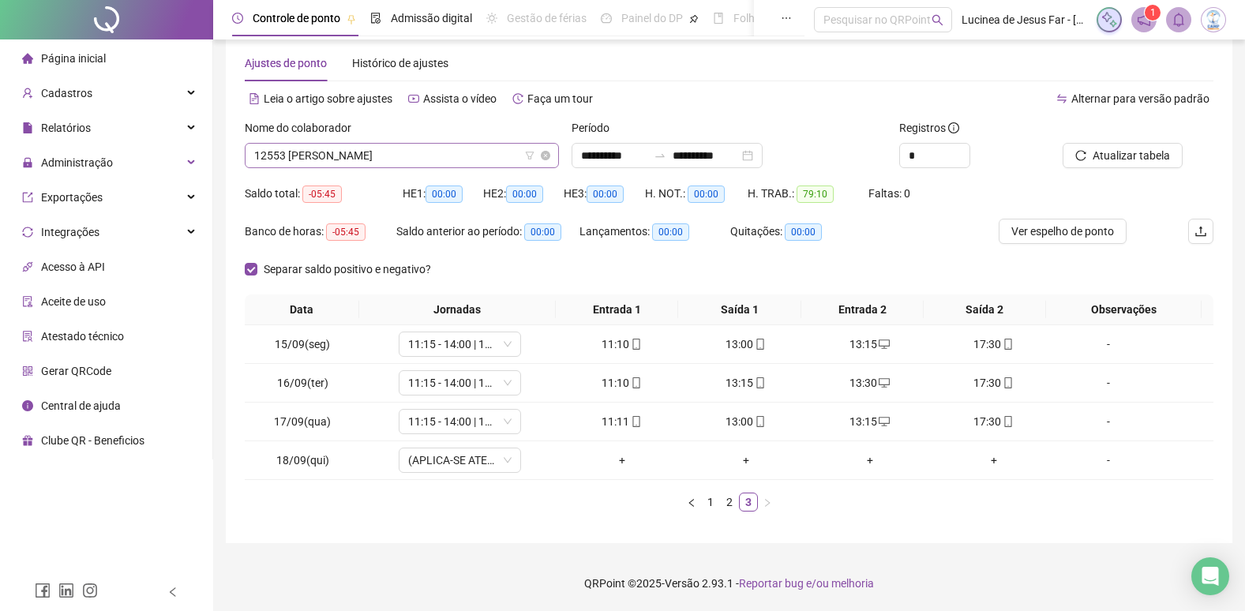
click at [410, 159] on span "12553 PEDRO HENRIQUE MELO DOS SANTOS" at bounding box center [401, 156] width 295 height 24
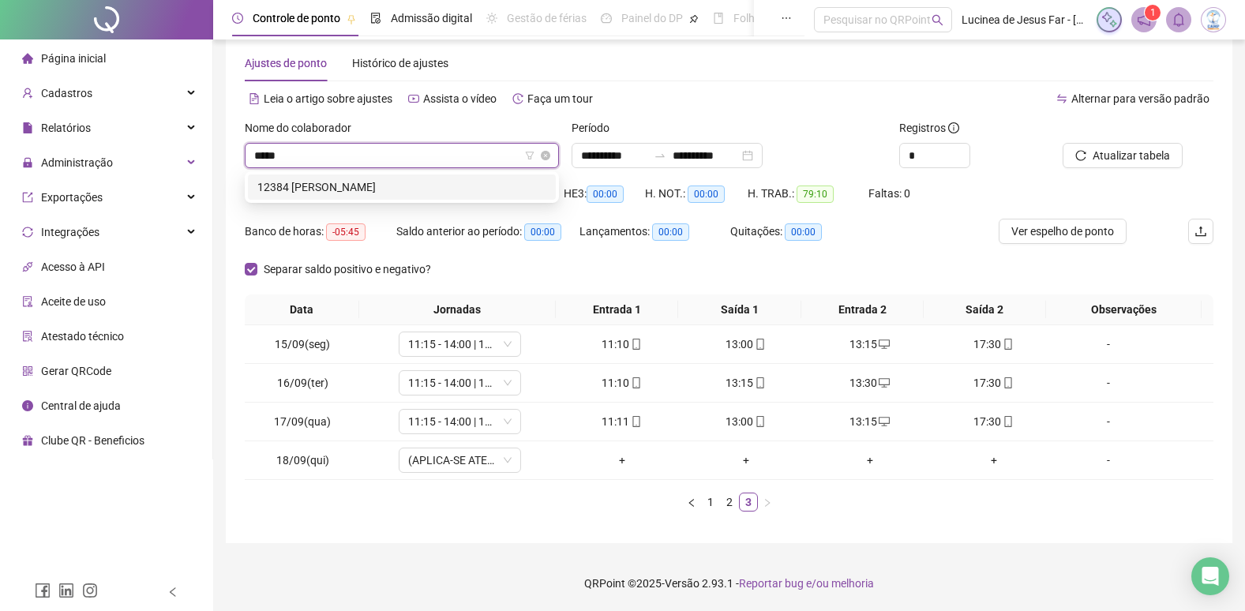
scroll to position [0, 0]
click at [414, 184] on div "12384 ERICKA DA SILVA SANTOS" at bounding box center [401, 186] width 289 height 17
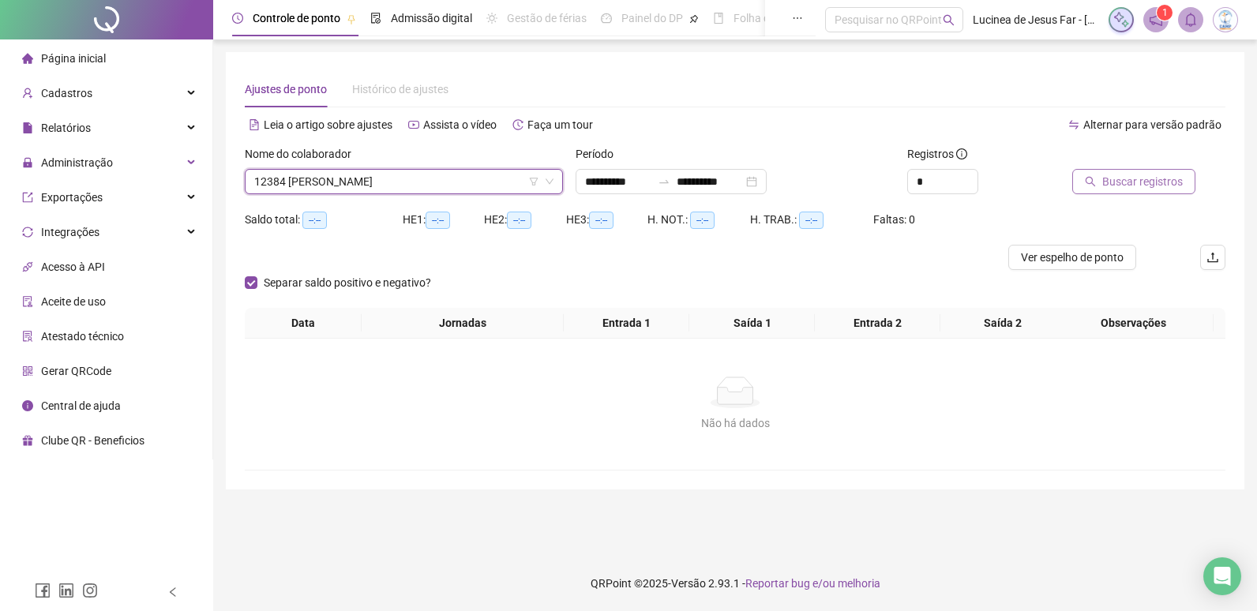
click at [1141, 179] on span "Buscar registros" at bounding box center [1142, 181] width 81 height 17
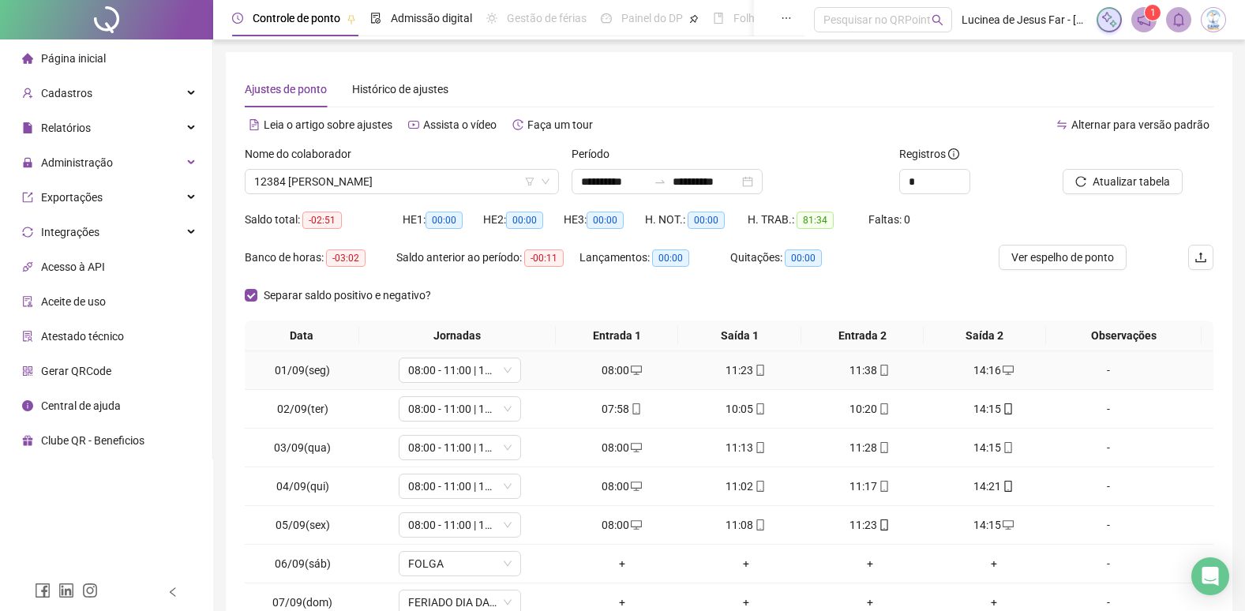
scroll to position [142, 0]
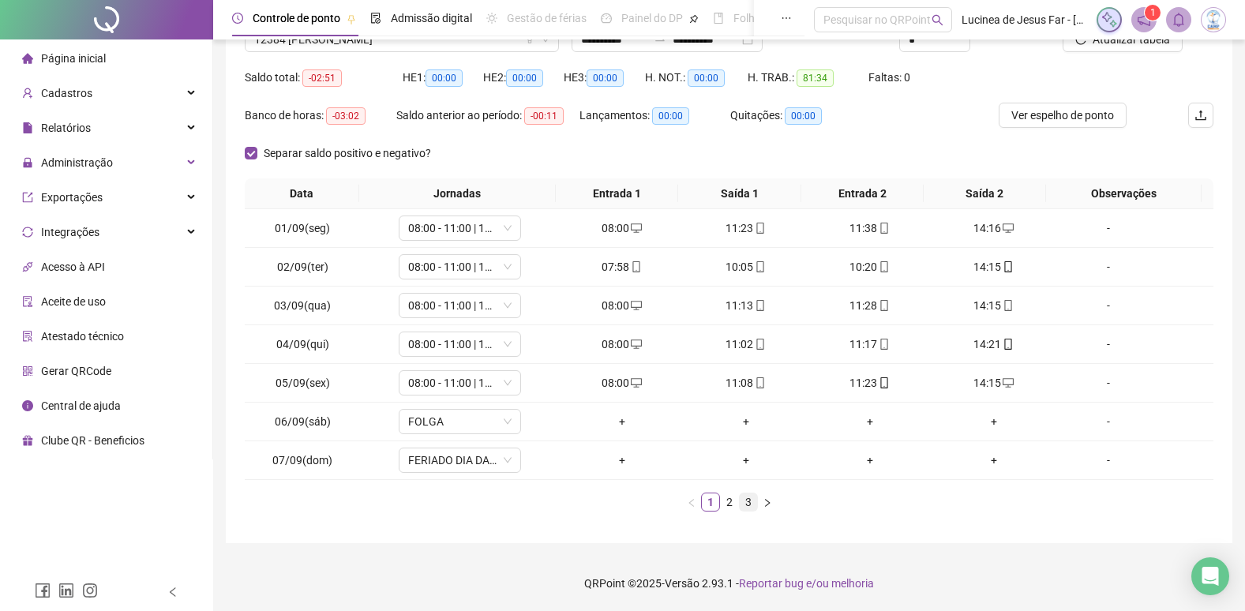
click at [745, 499] on link "3" at bounding box center [748, 502] width 17 height 17
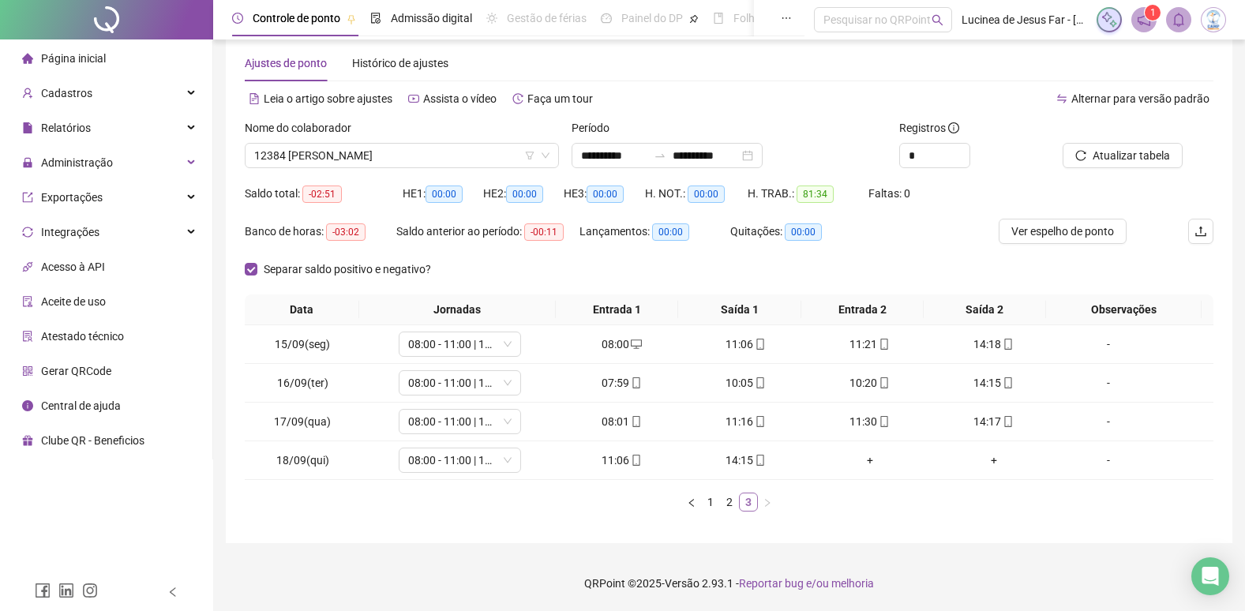
scroll to position [26, 0]
click at [1116, 154] on span "Atualizar tabela" at bounding box center [1131, 155] width 77 height 17
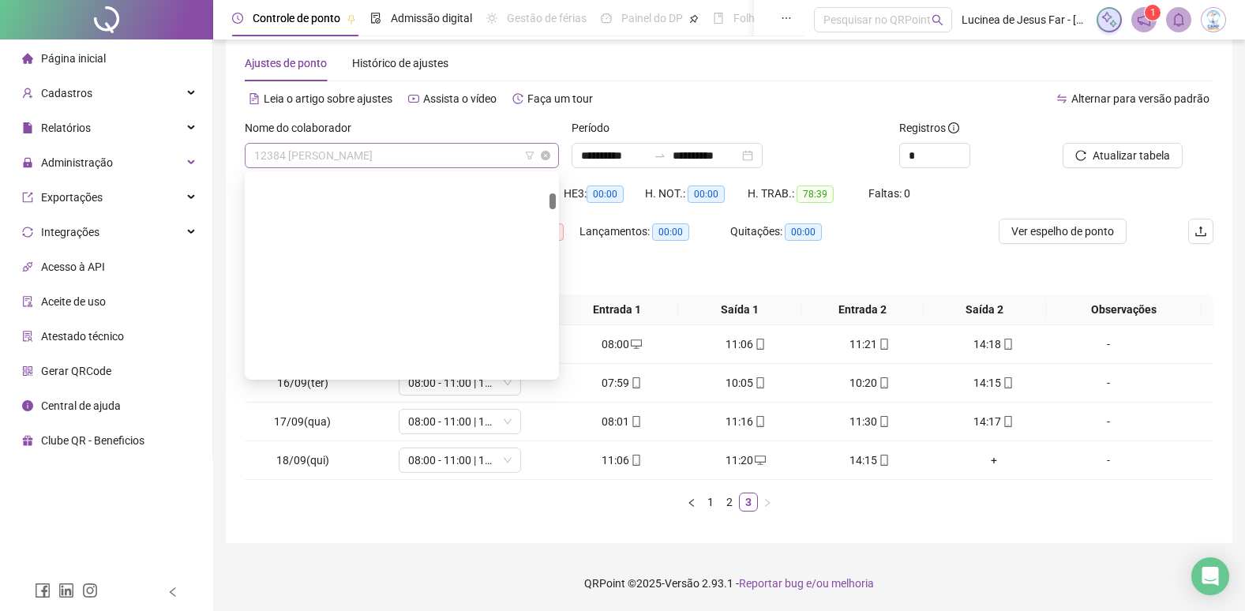
scroll to position [682, 0]
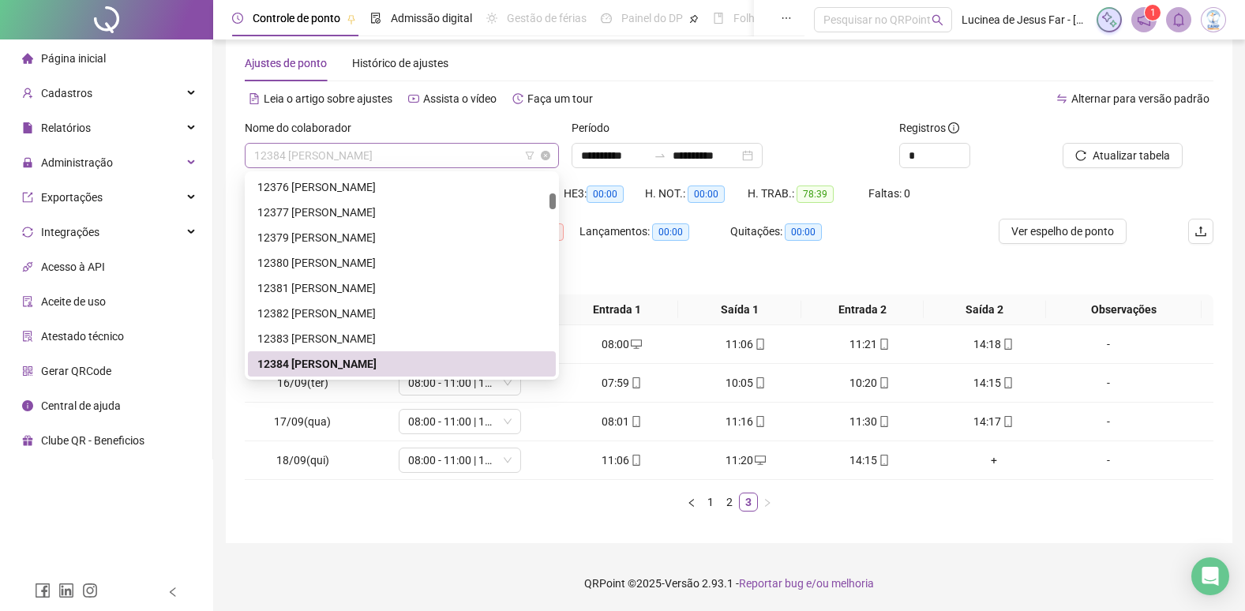
click at [476, 148] on span "12384 ERICKA DA SILVA SANTOS" at bounding box center [401, 156] width 295 height 24
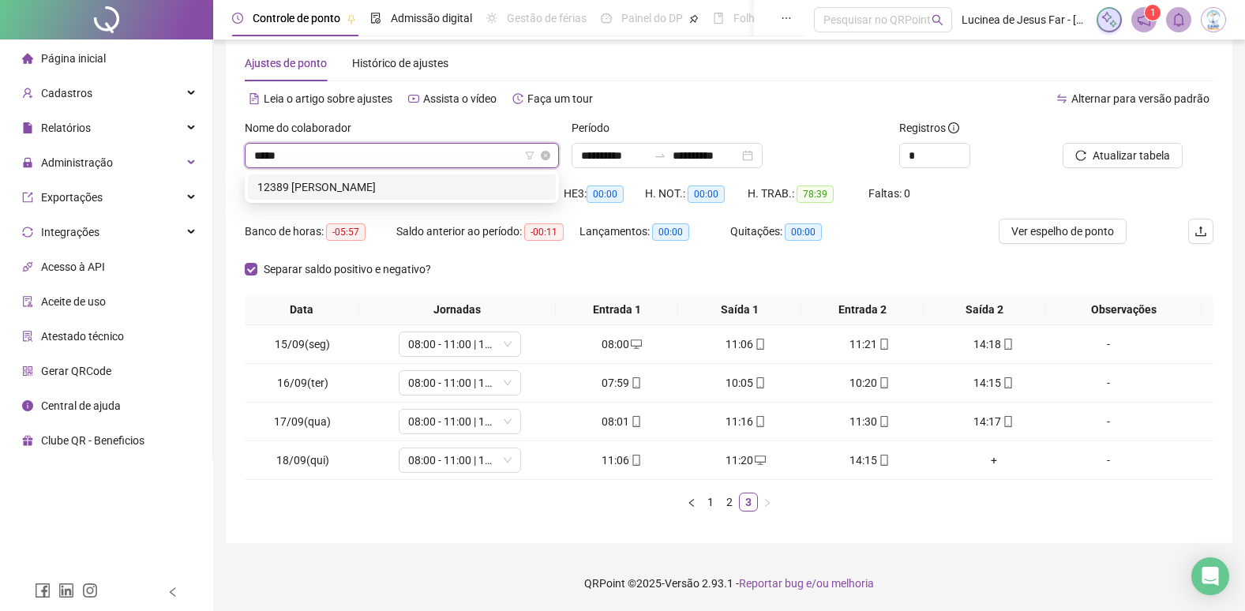
scroll to position [0, 0]
click at [497, 190] on div "12389 EDUARDA PESSOA NOGUEIRA" at bounding box center [401, 186] width 289 height 17
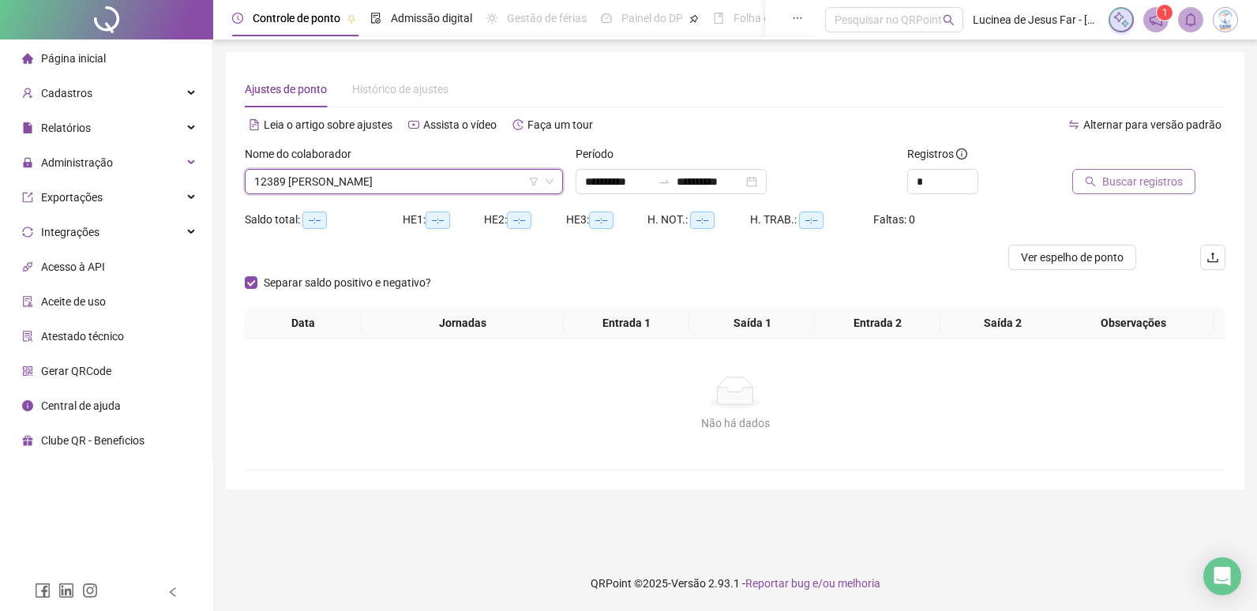
click at [1173, 182] on span "Buscar registros" at bounding box center [1142, 181] width 81 height 17
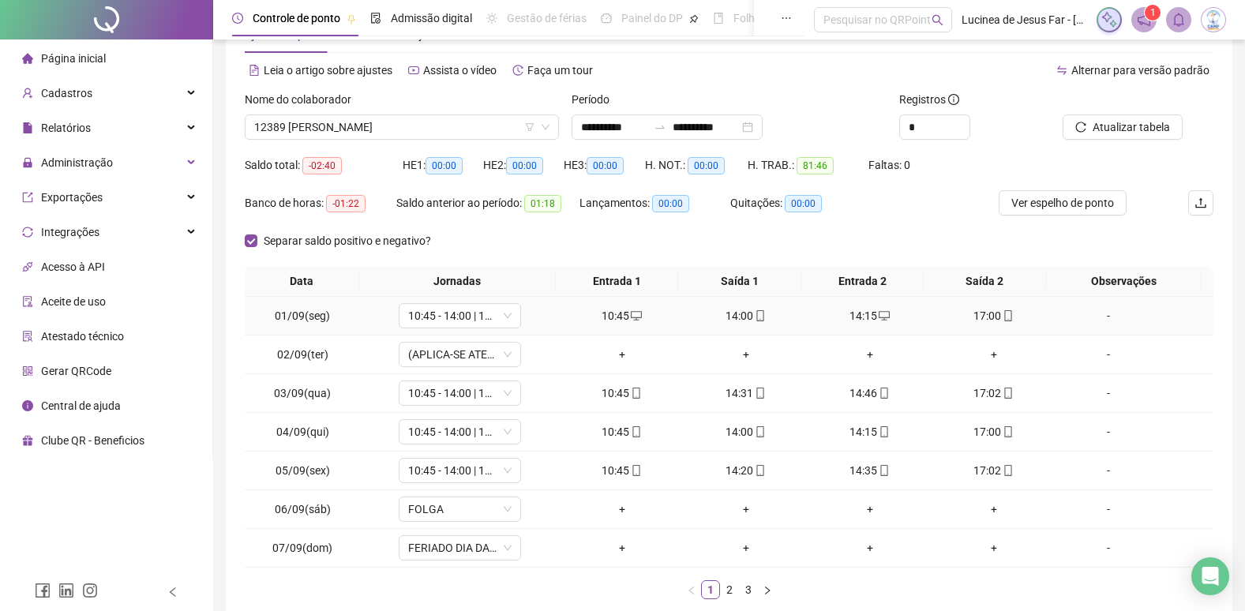
scroll to position [142, 0]
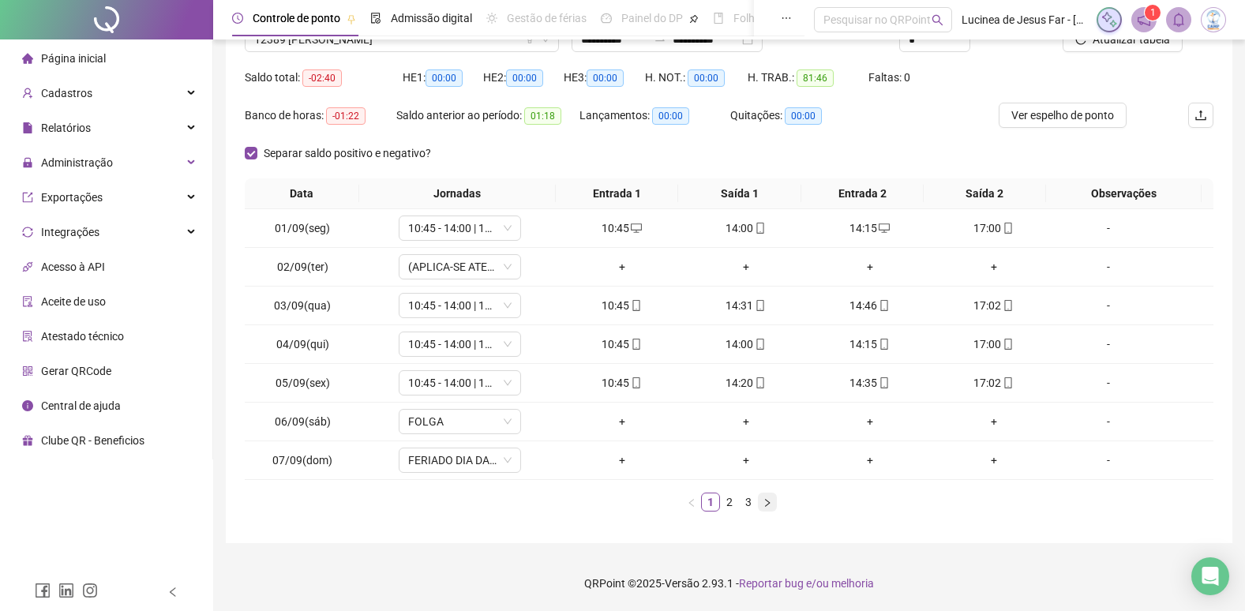
click at [767, 507] on icon "right" at bounding box center [767, 502] width 9 height 9
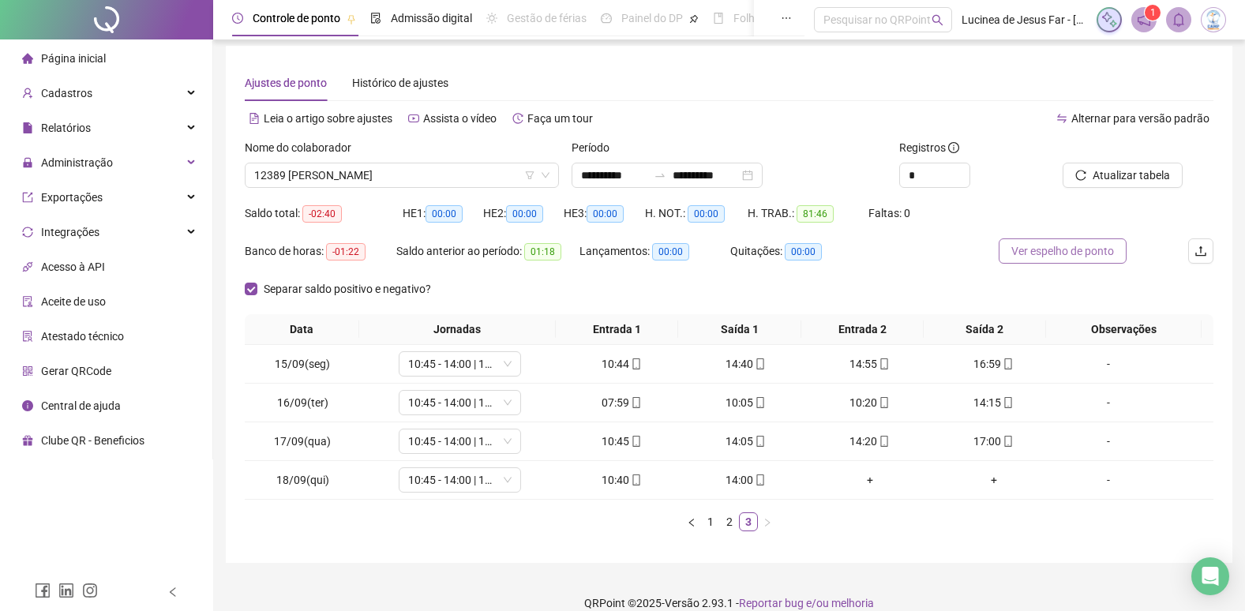
scroll to position [0, 0]
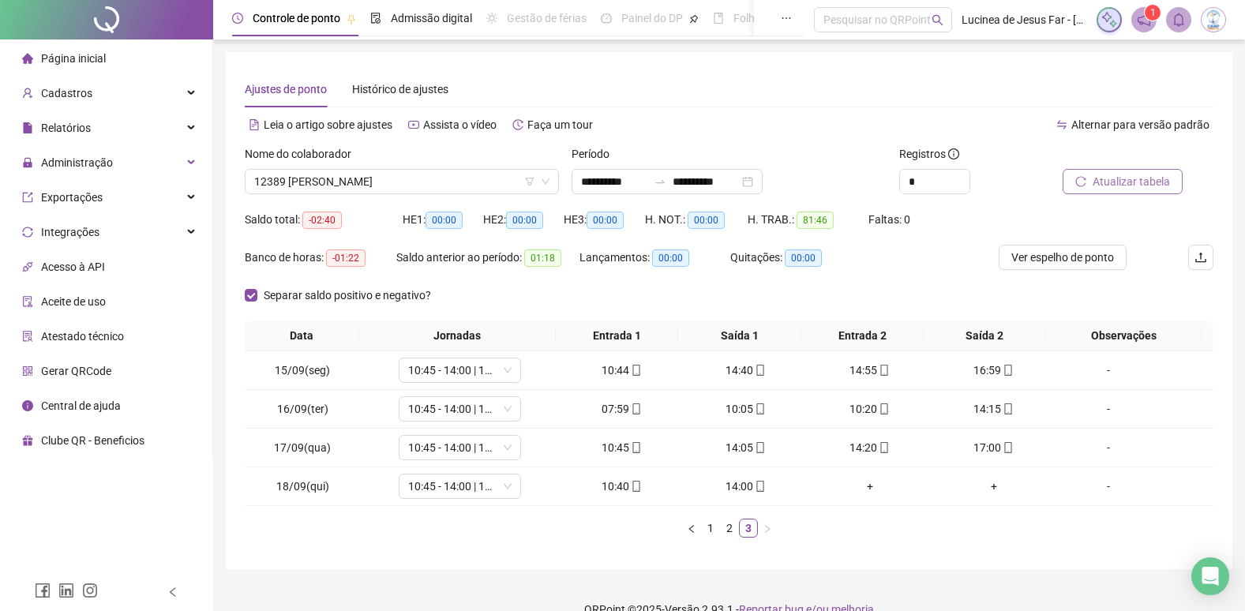
click at [1122, 172] on button "Atualizar tabela" at bounding box center [1123, 181] width 120 height 25
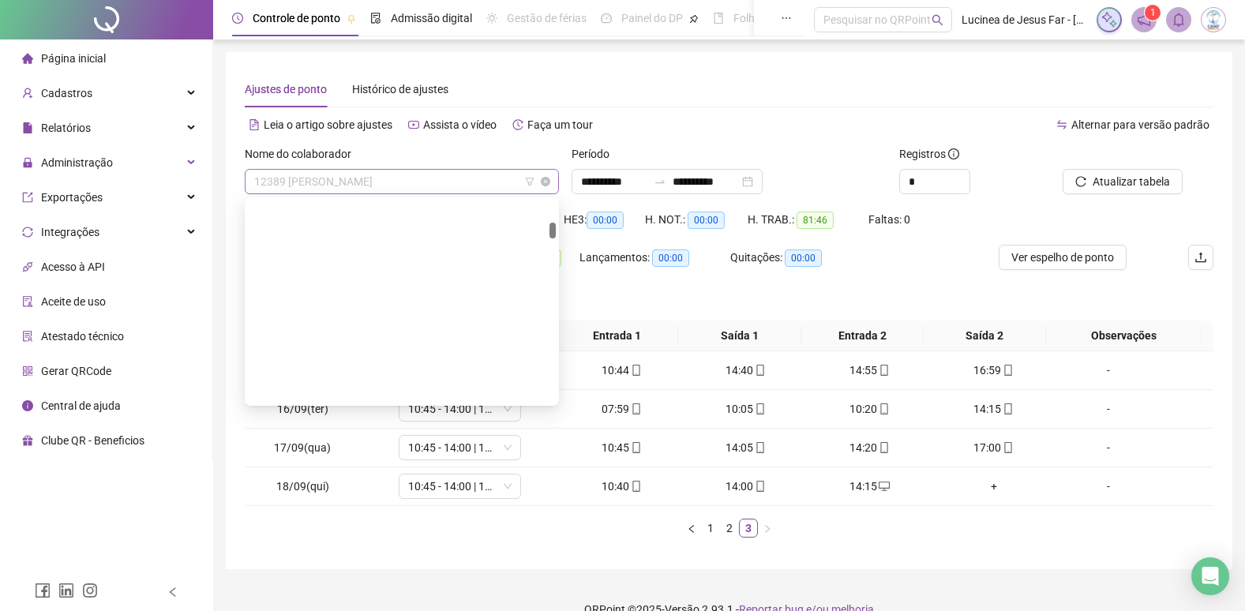
scroll to position [809, 0]
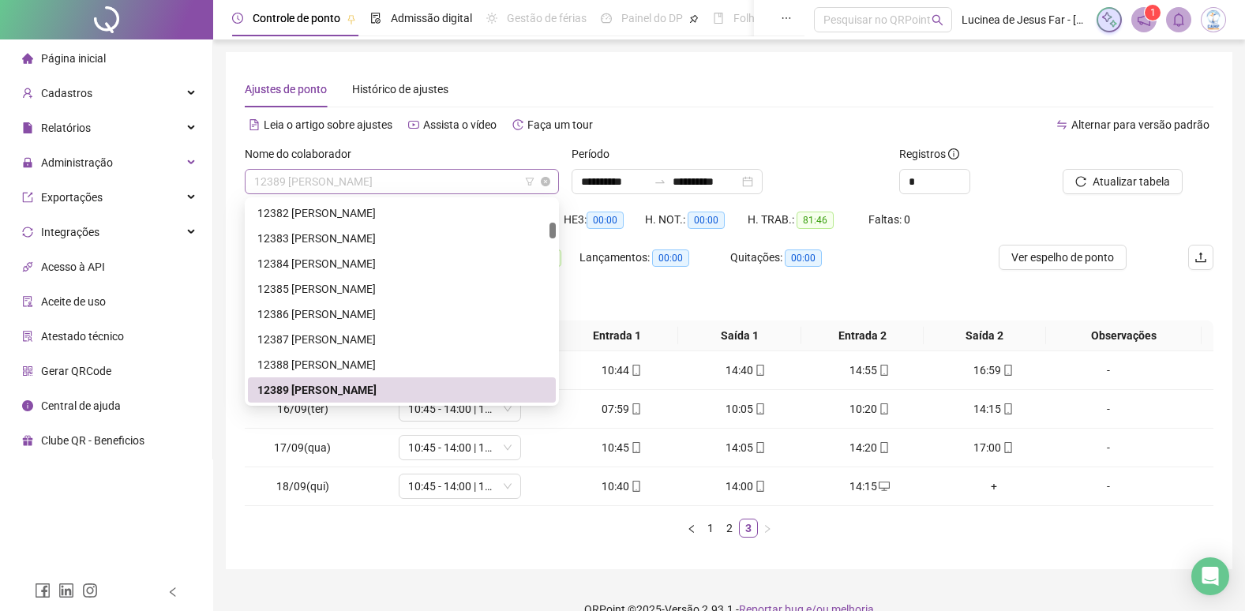
click at [437, 179] on span "12389 EDUARDA PESSOA NOGUEIRA" at bounding box center [401, 182] width 295 height 24
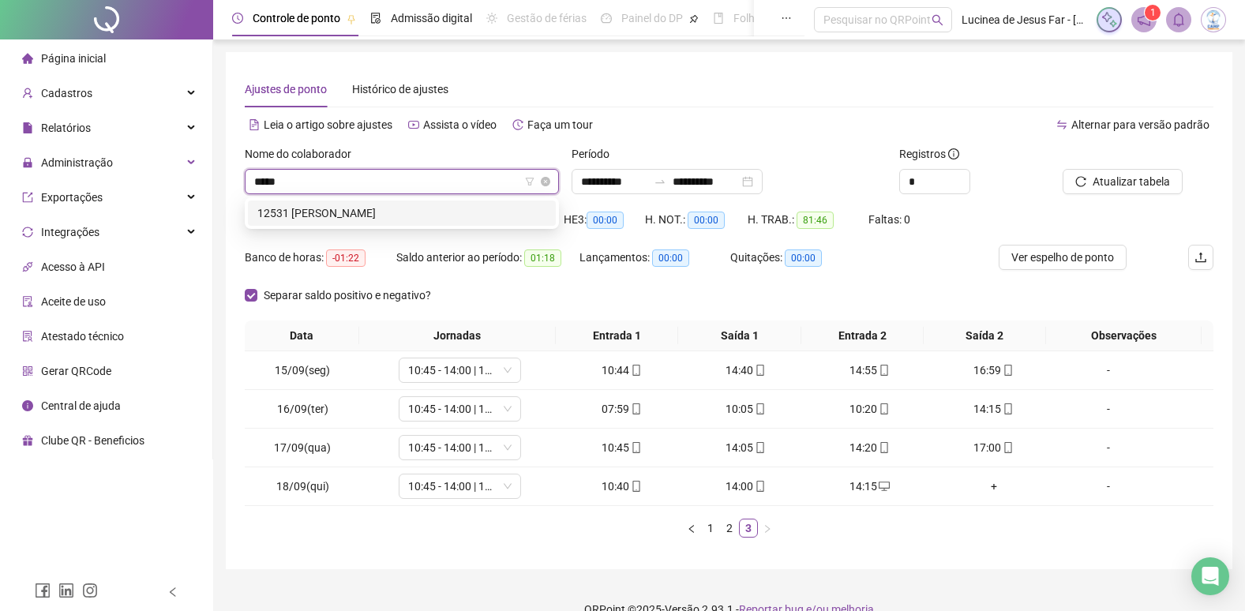
scroll to position [0, 0]
click at [430, 212] on div "12531 EMILYN DA SILVA FERNANDES" at bounding box center [401, 213] width 289 height 17
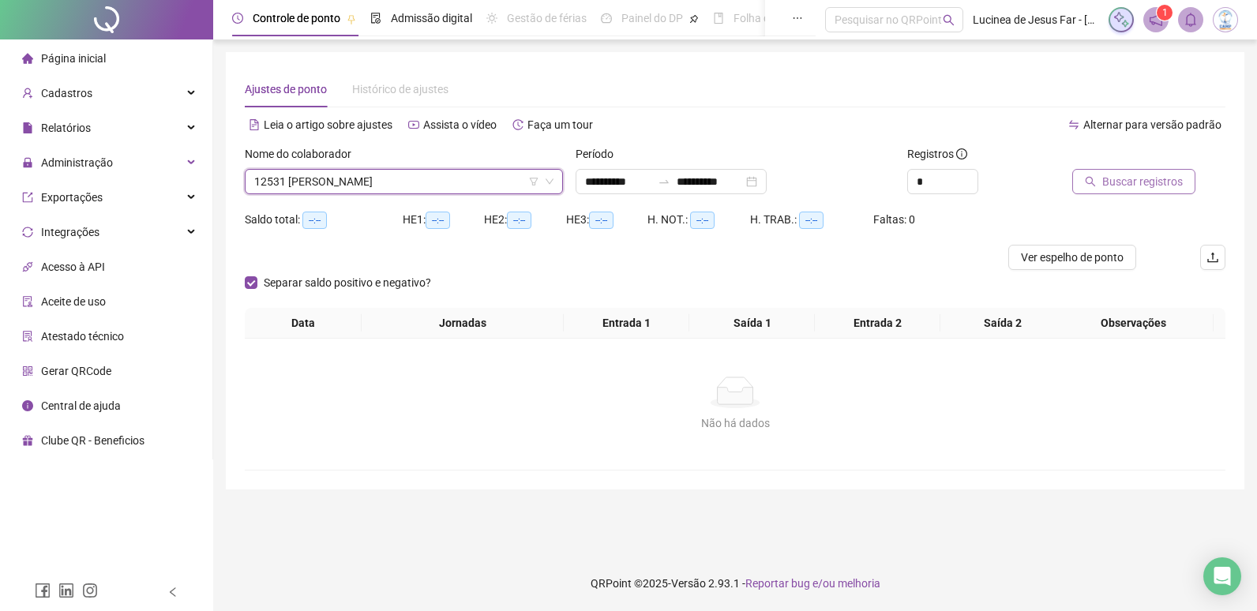
click at [1136, 182] on span "Buscar registros" at bounding box center [1142, 181] width 81 height 17
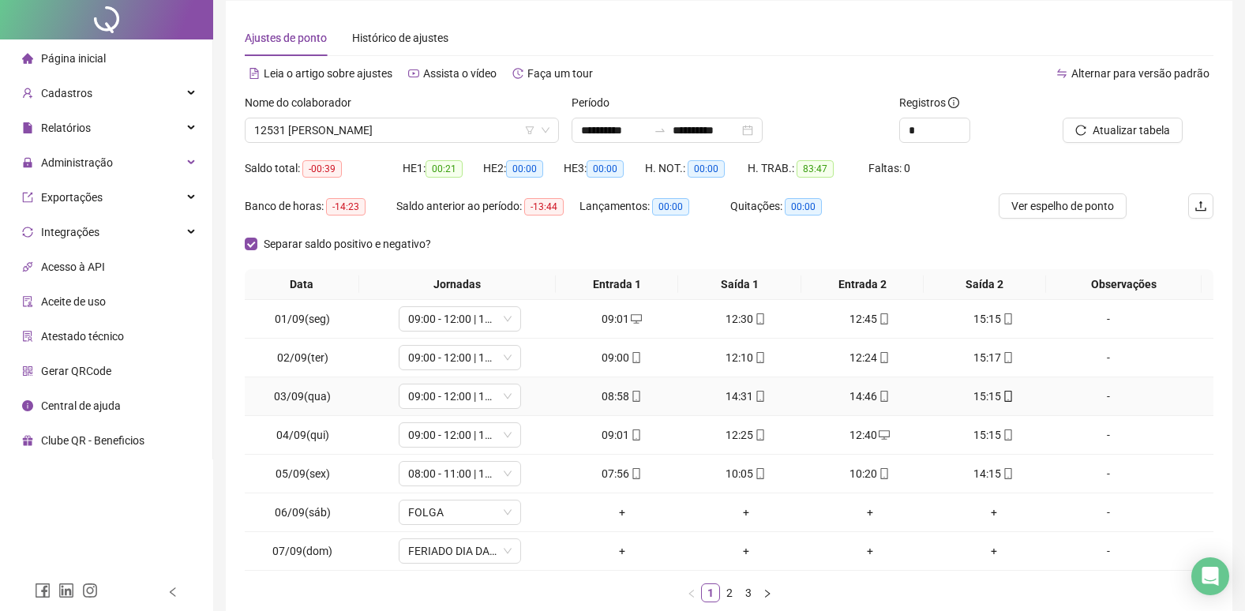
scroll to position [79, 0]
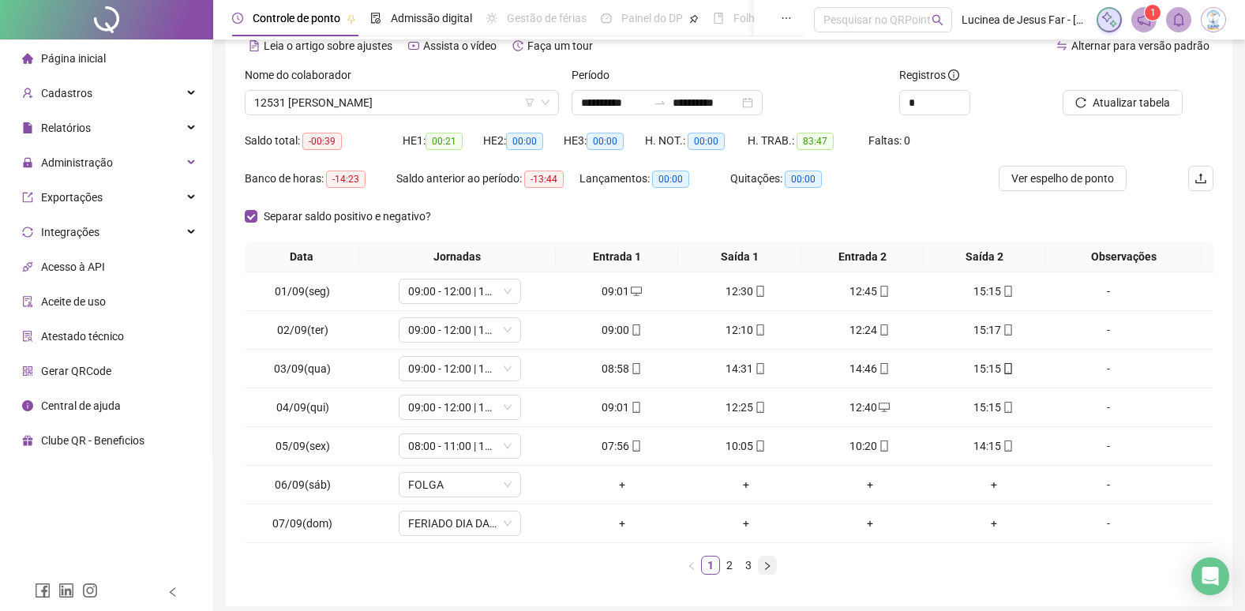
click at [763, 566] on icon "right" at bounding box center [767, 565] width 9 height 9
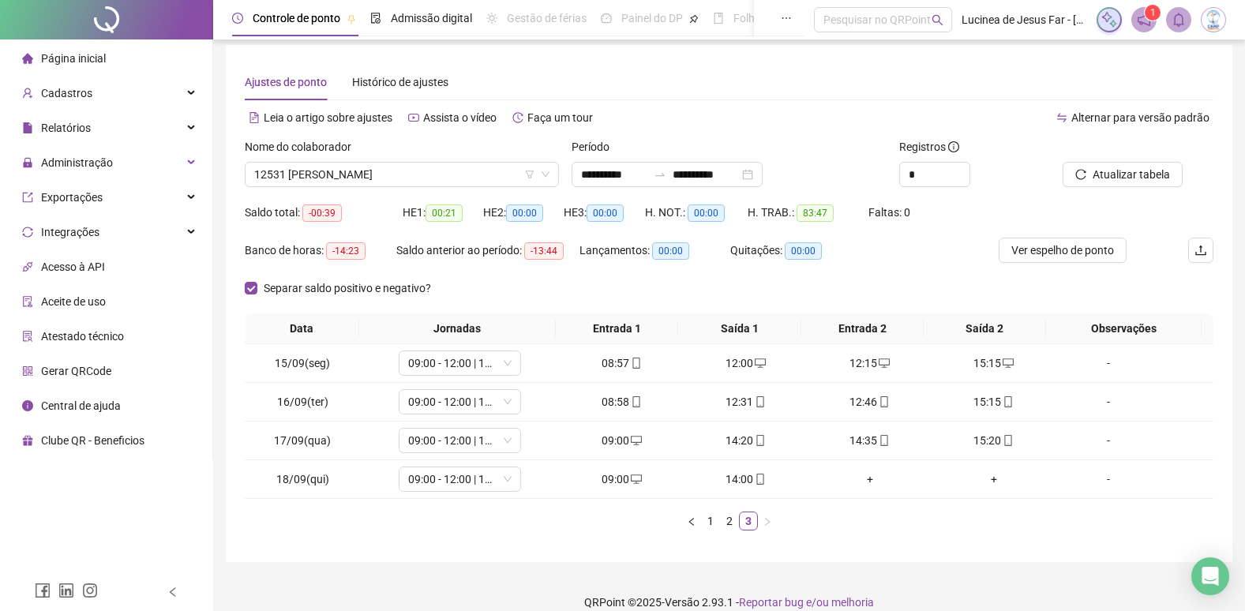
scroll to position [0, 0]
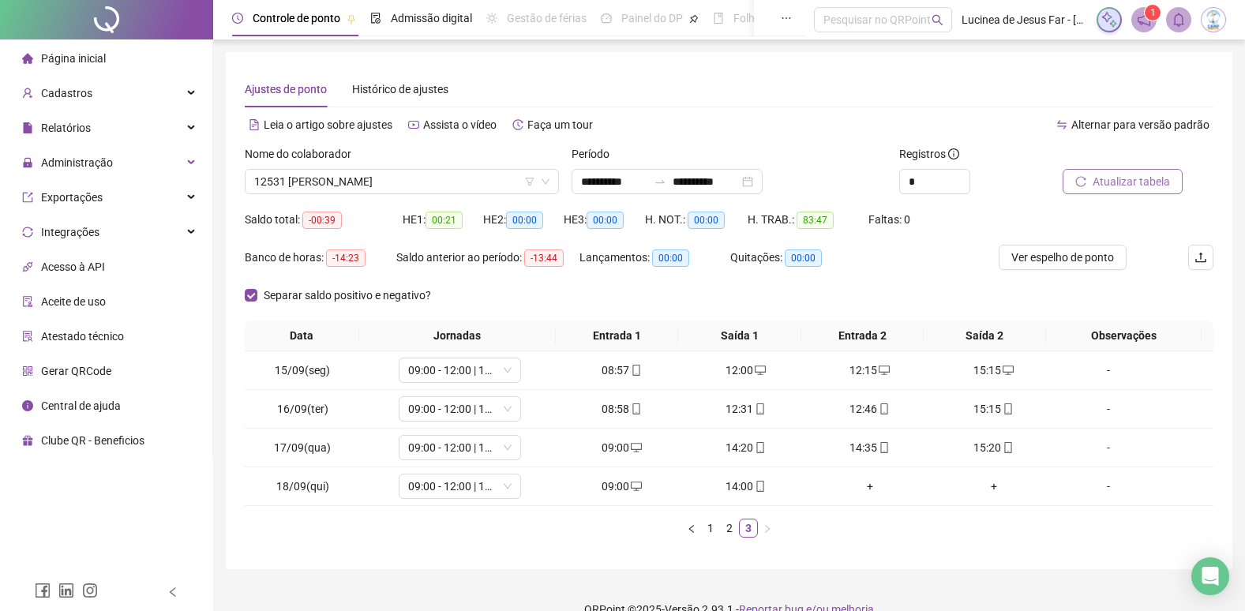
click at [1167, 182] on span "Atualizar tabela" at bounding box center [1131, 181] width 77 height 17
click at [408, 182] on span "12531 EMILYN DA SILVA FERNANDES" at bounding box center [401, 182] width 295 height 24
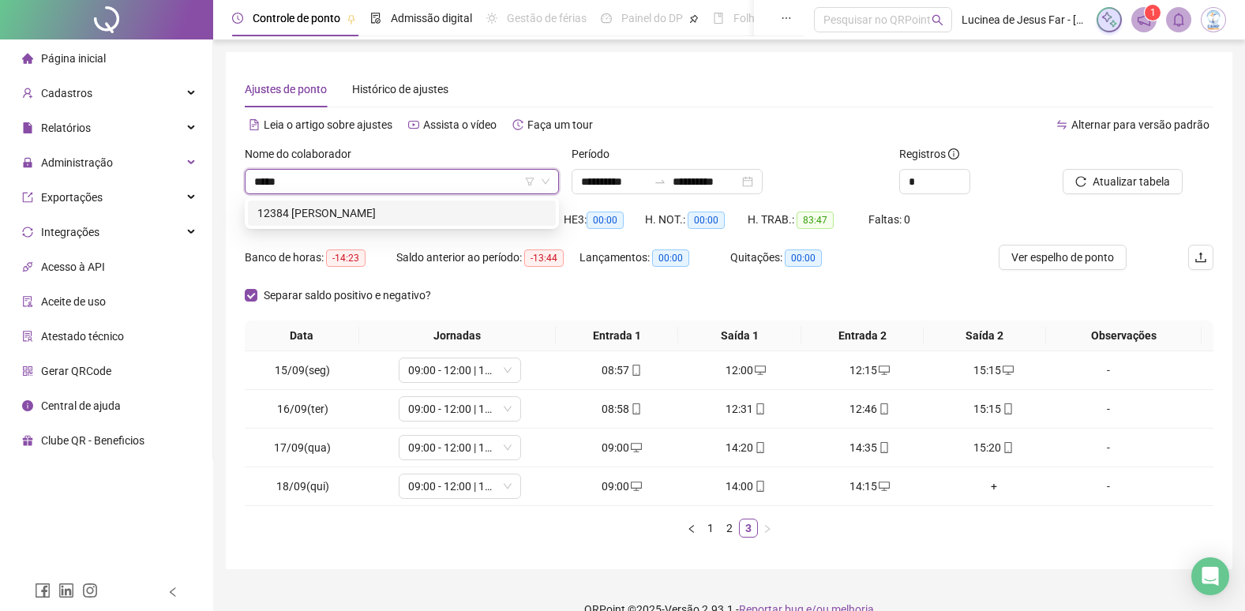
click at [420, 206] on div "12384 ERICKA DA SILVA SANTOS" at bounding box center [401, 213] width 289 height 17
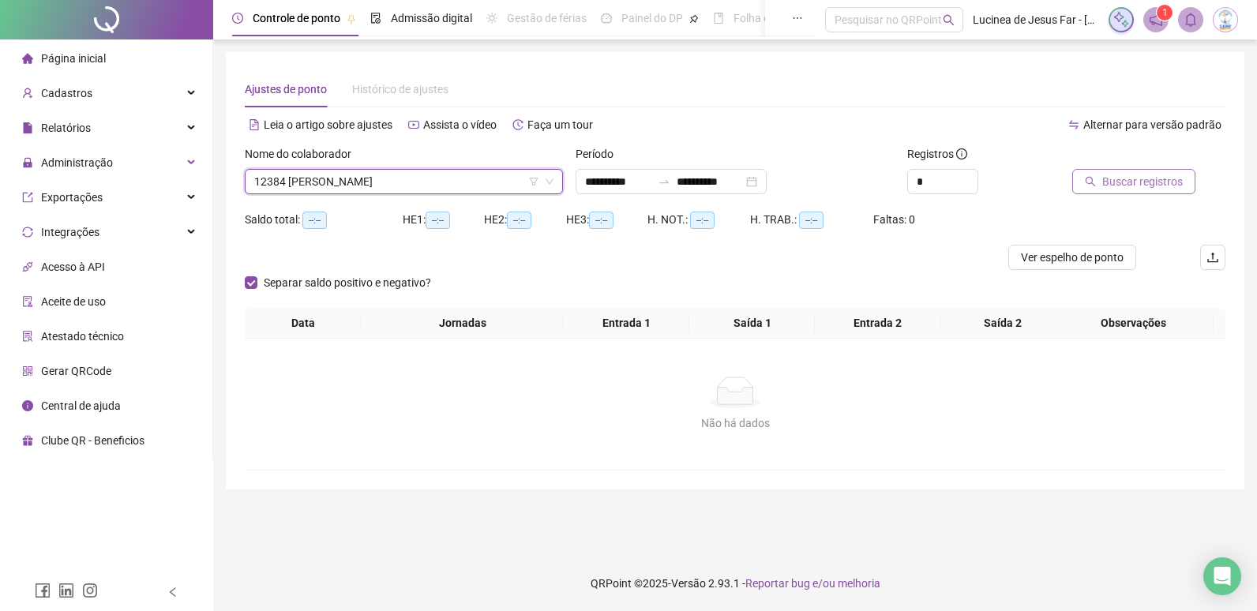
click at [1158, 182] on span "Buscar registros" at bounding box center [1142, 181] width 81 height 17
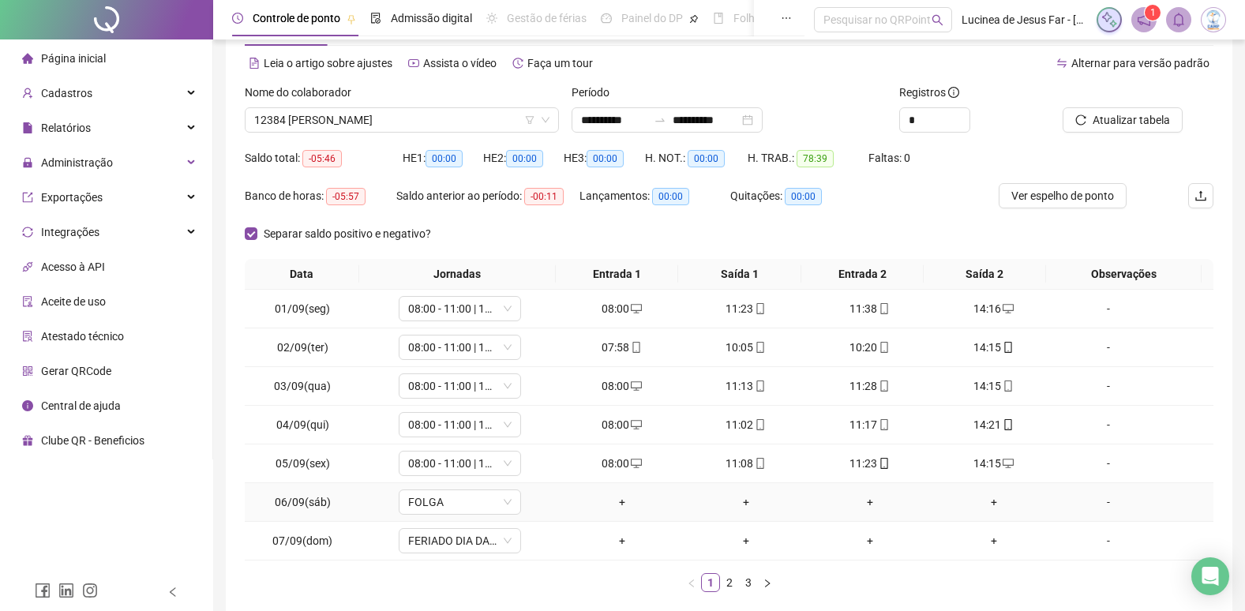
scroll to position [142, 0]
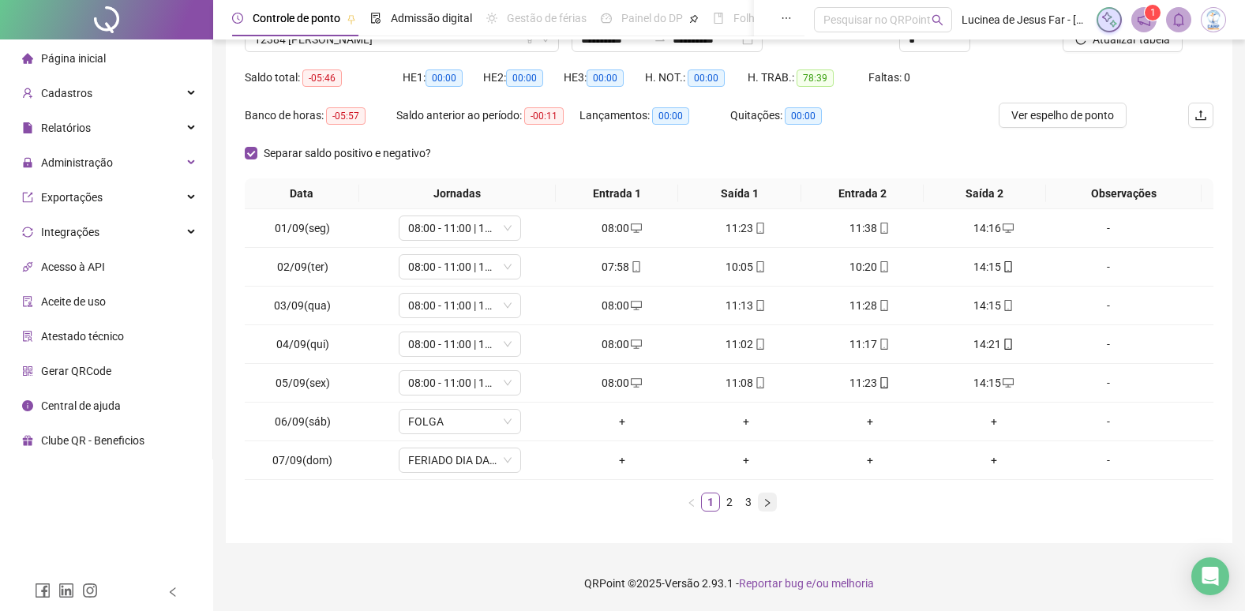
click at [764, 505] on icon "right" at bounding box center [767, 502] width 9 height 9
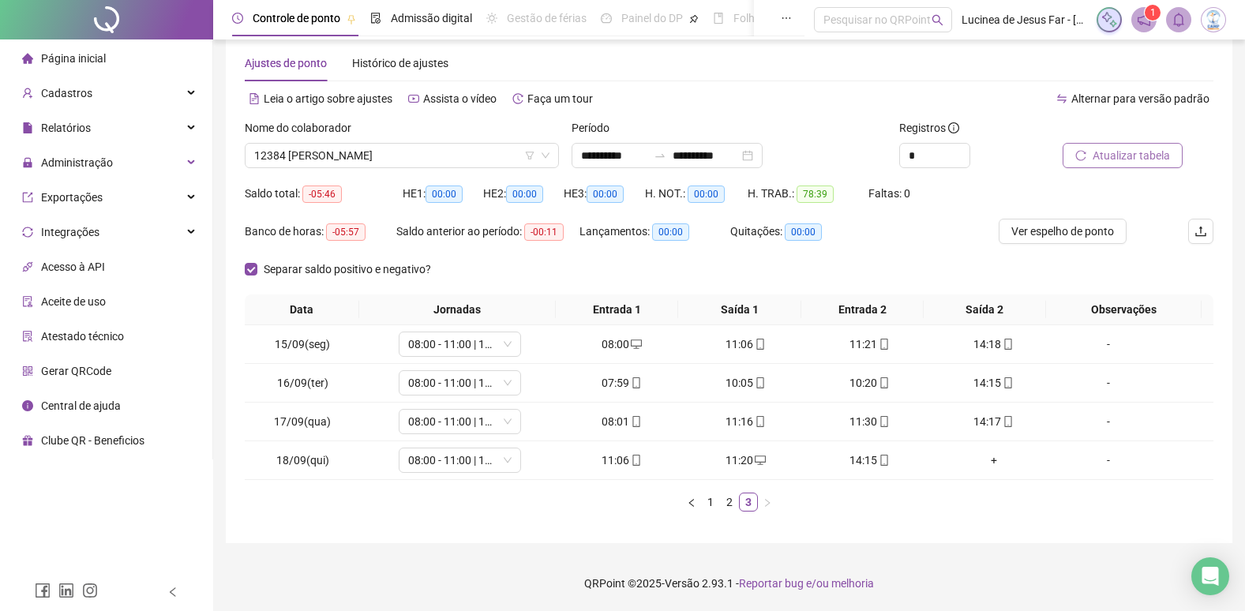
click at [1158, 150] on span "Atualizar tabela" at bounding box center [1131, 155] width 77 height 17
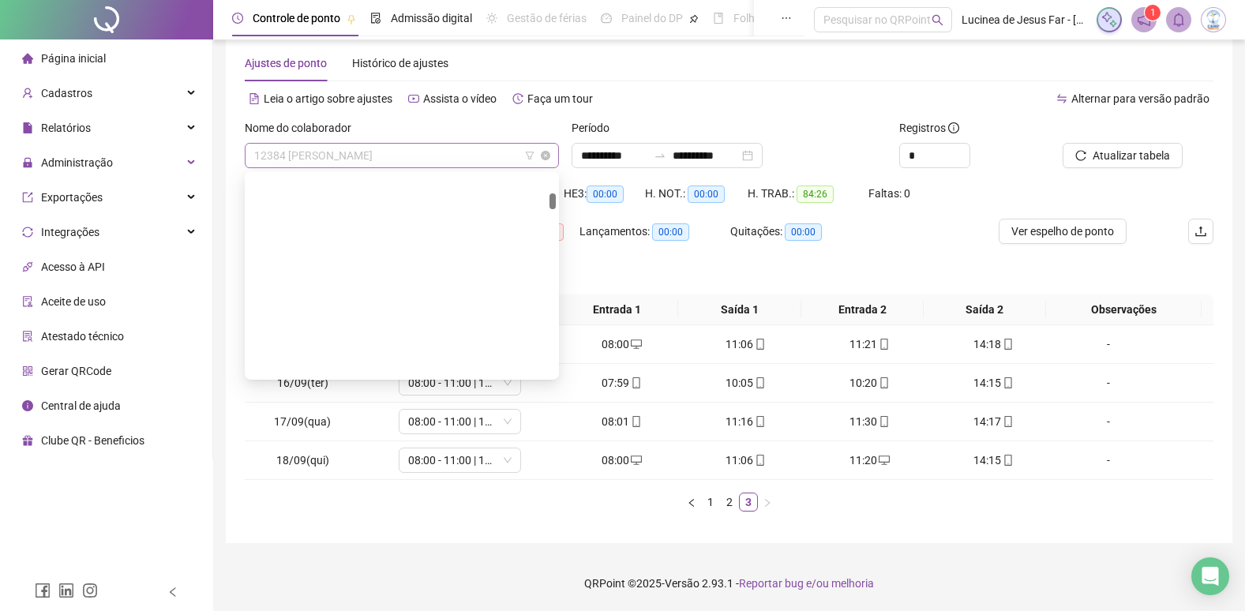
scroll to position [682, 0]
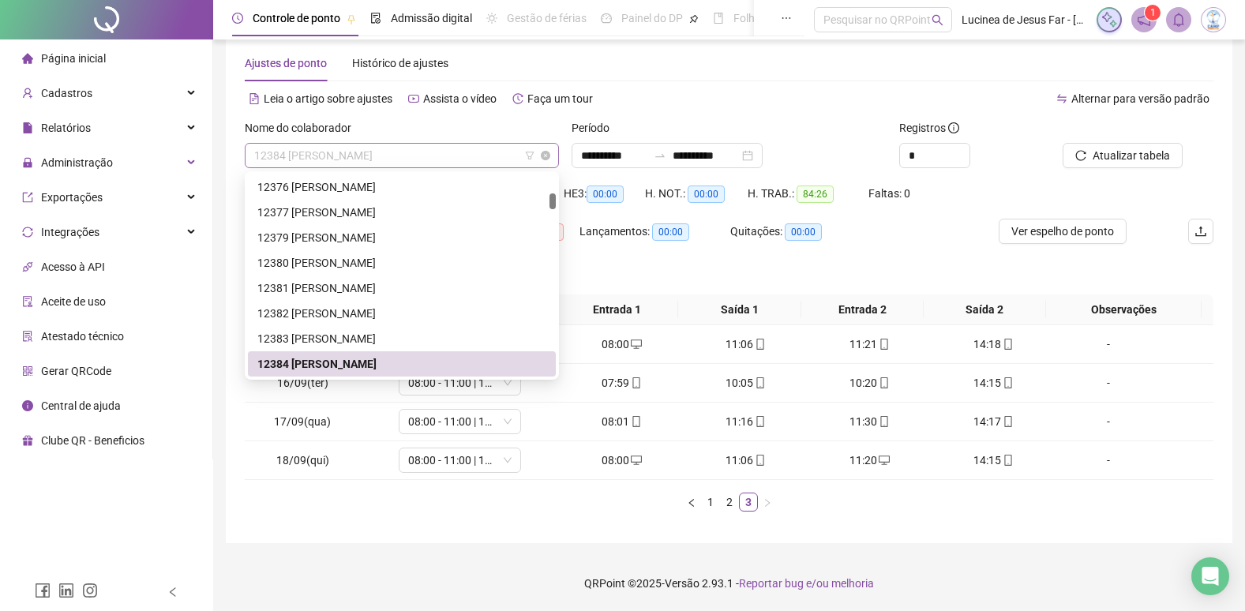
click at [369, 162] on span "12384 ERICKA DA SILVA SANTOS" at bounding box center [401, 156] width 295 height 24
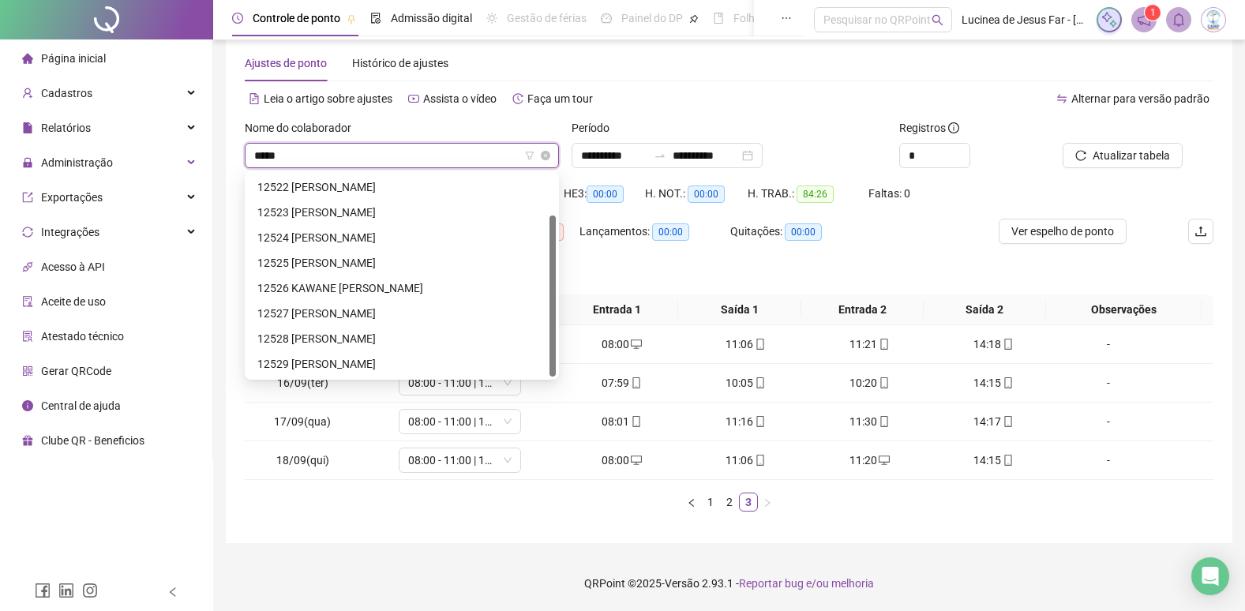
scroll to position [0, 0]
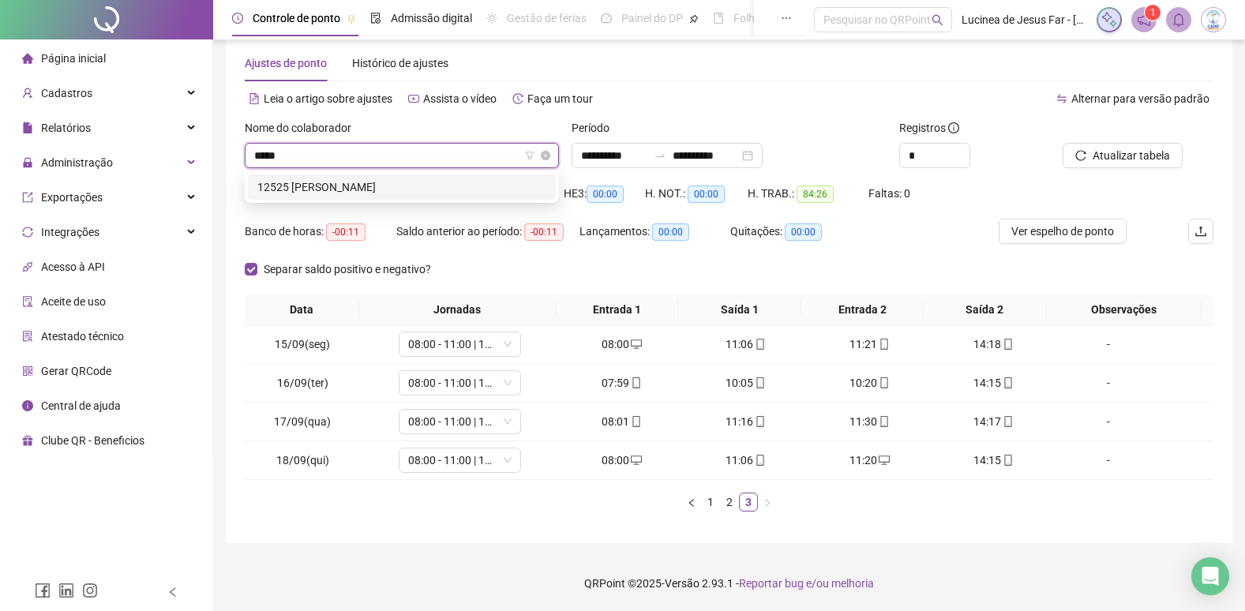
drag, startPoint x: 410, startPoint y: 183, endPoint x: 425, endPoint y: 173, distance: 18.2
click at [411, 183] on div "12525 LUIZ FLAVIO OLIVEIRA DOS SANTOS" at bounding box center [401, 186] width 289 height 17
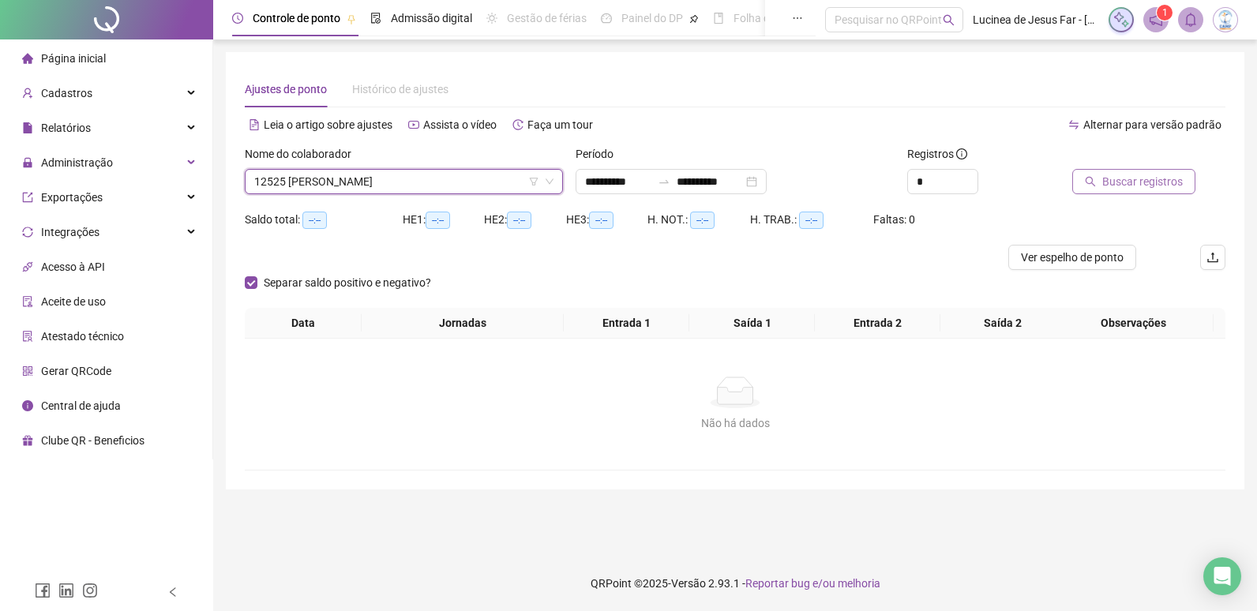
click at [1185, 183] on button "Buscar registros" at bounding box center [1133, 181] width 123 height 25
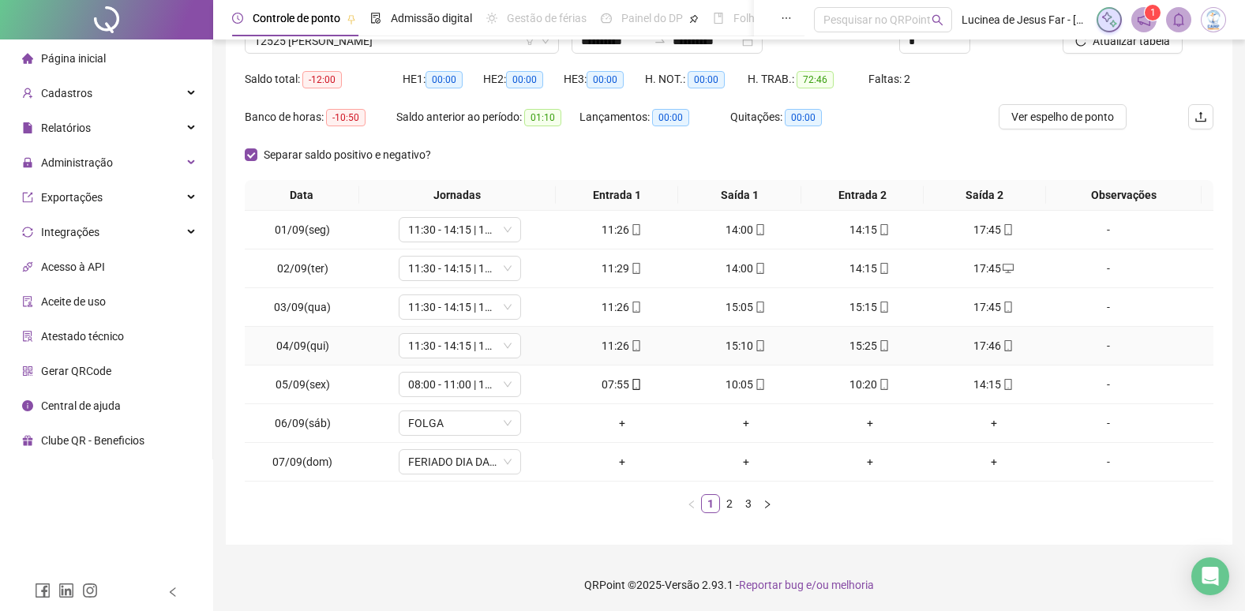
scroll to position [142, 0]
click at [772, 505] on icon "right" at bounding box center [767, 502] width 9 height 9
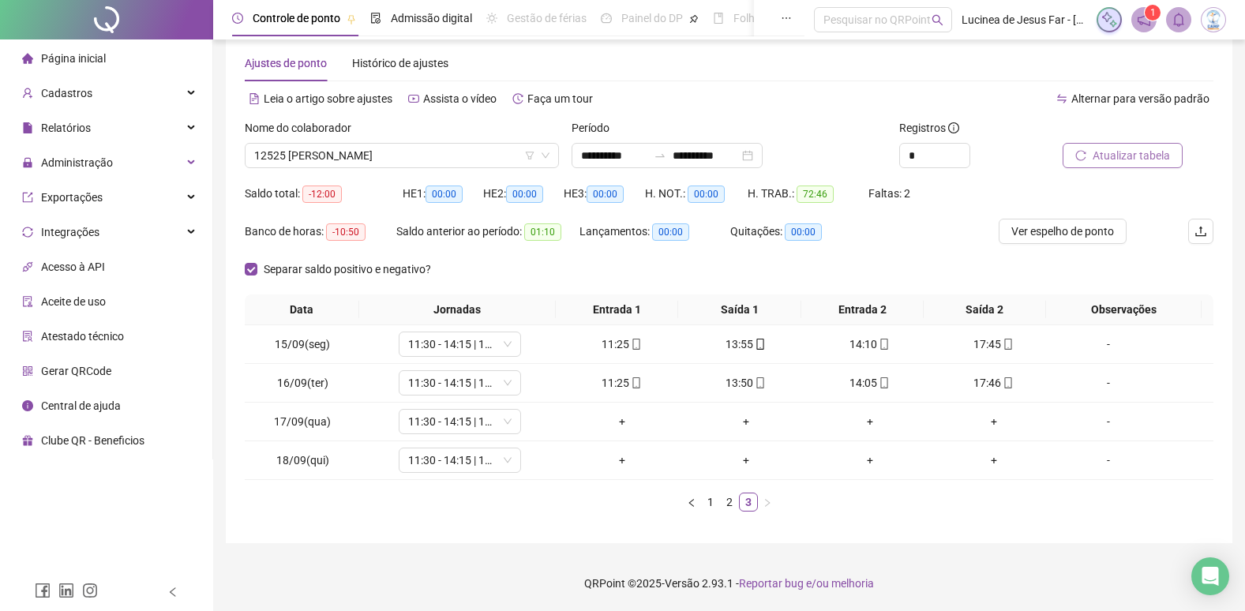
click at [1149, 158] on span "Atualizar tabela" at bounding box center [1131, 155] width 77 height 17
click at [367, 147] on span "12525 LUIZ FLAVIO OLIVEIRA DOS SANTOS" at bounding box center [401, 156] width 295 height 24
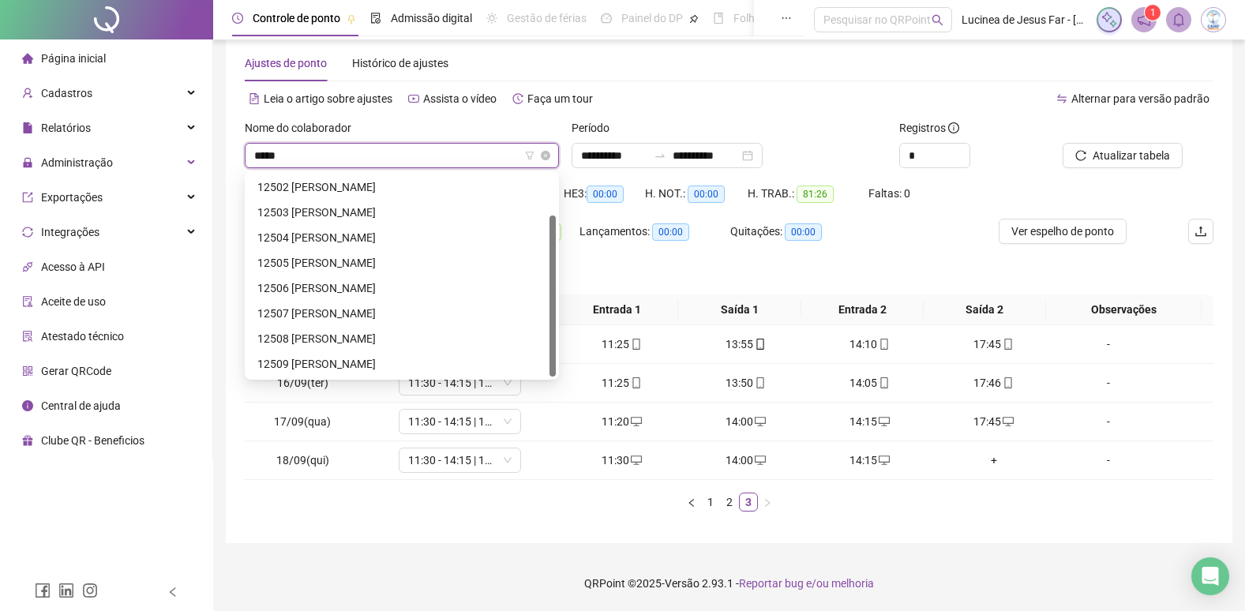
scroll to position [0, 0]
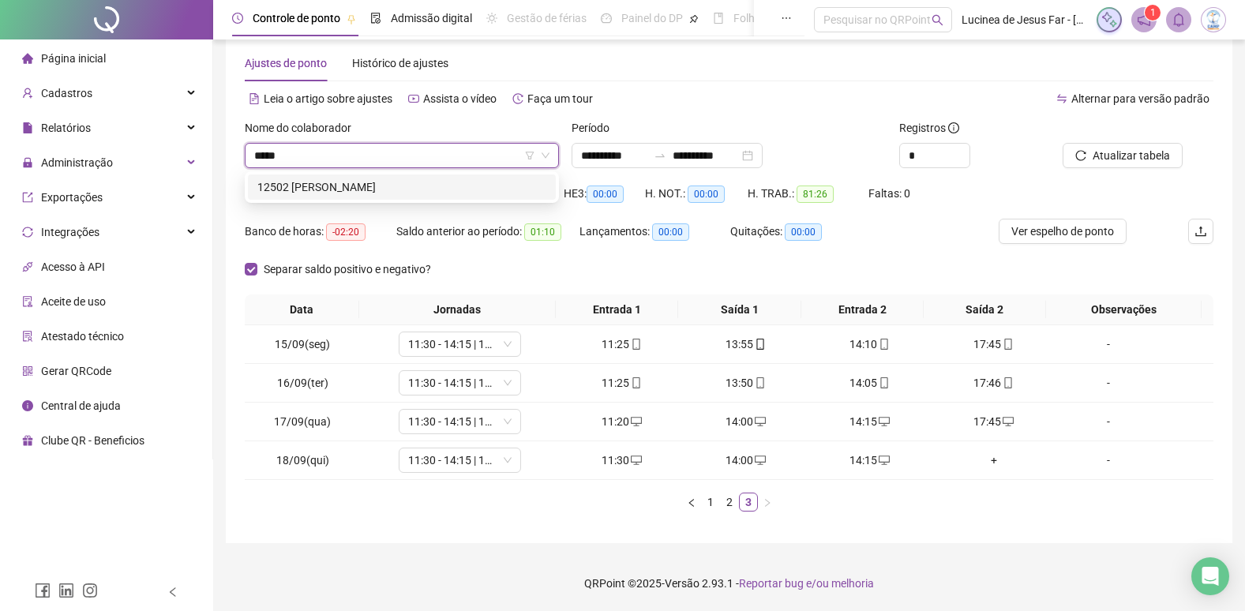
click at [465, 183] on div "12502 ANA CLARA AMORIM DOS SANTOS BELMIRO" at bounding box center [401, 186] width 289 height 17
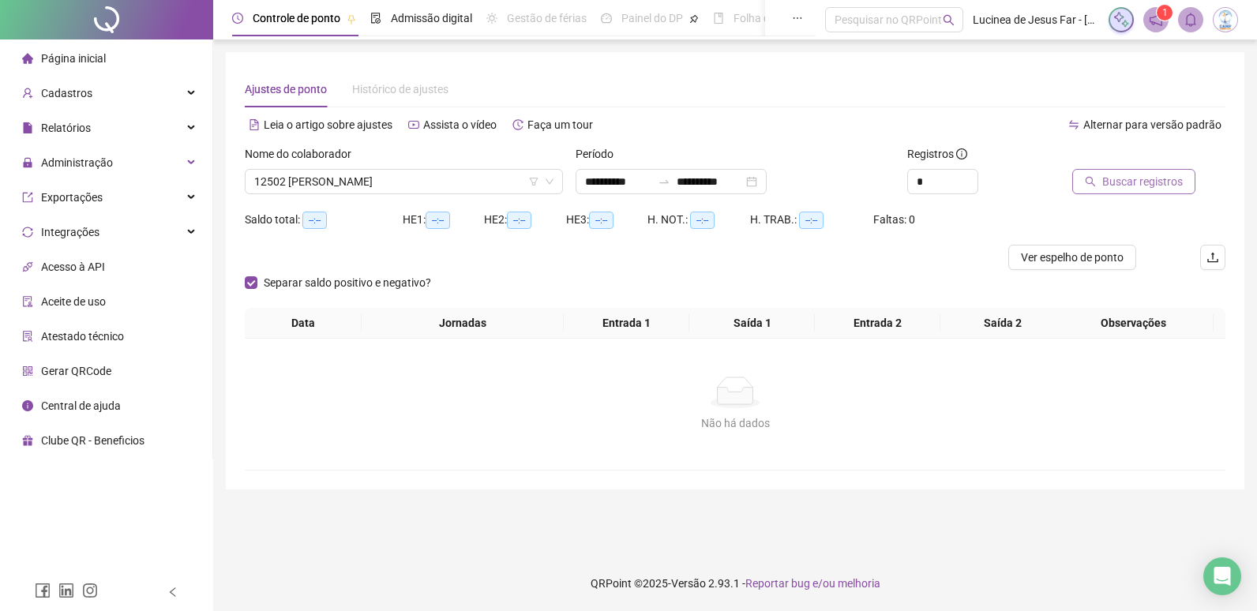
click at [1158, 183] on span "Buscar registros" at bounding box center [1142, 181] width 81 height 17
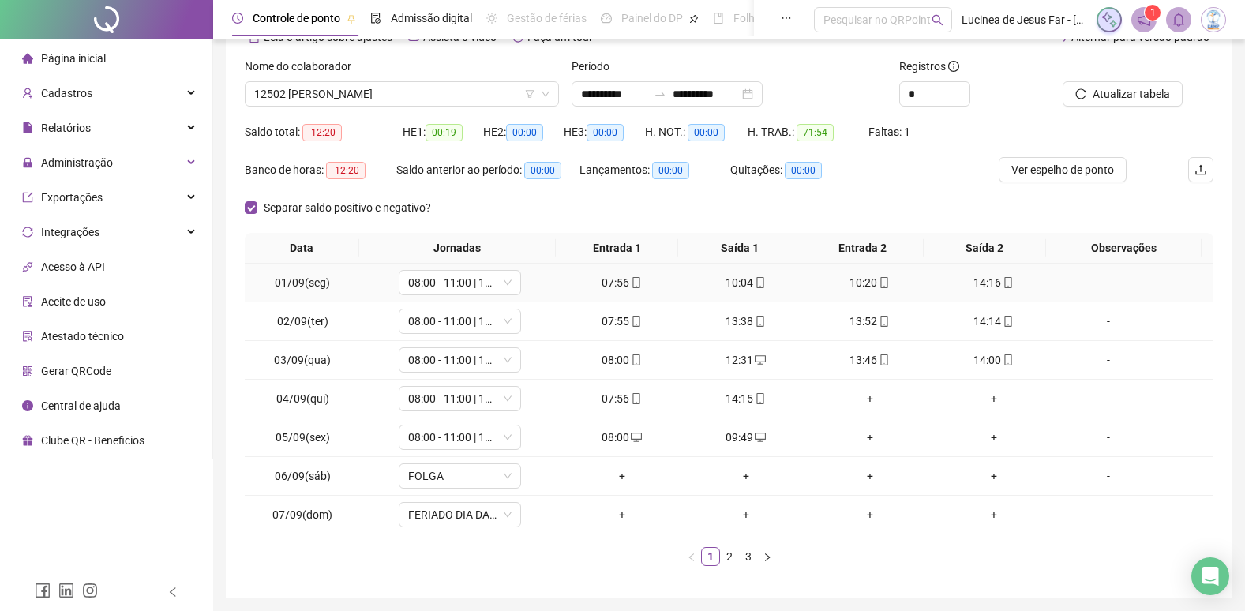
scroll to position [142, 0]
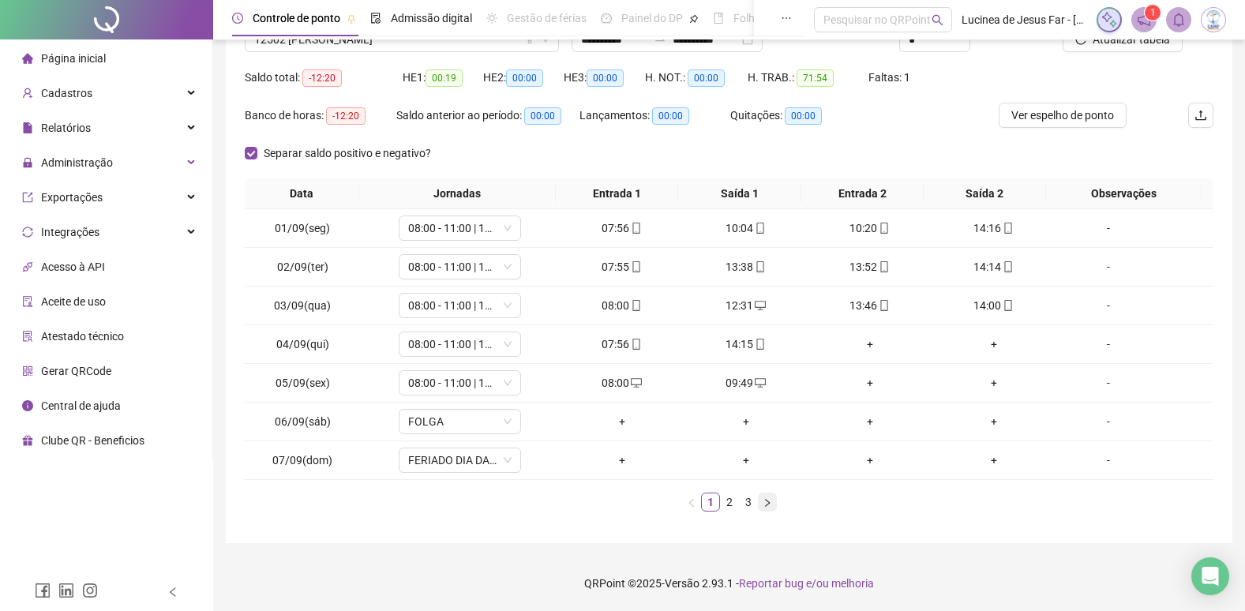
click at [769, 504] on icon "right" at bounding box center [767, 502] width 5 height 8
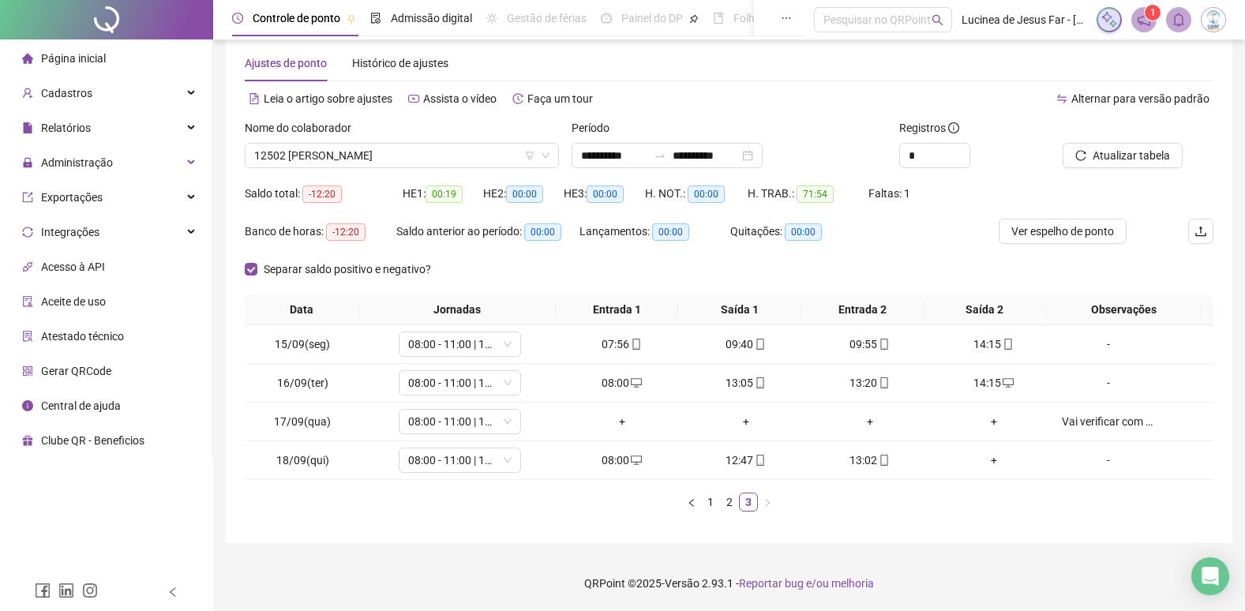
scroll to position [26, 0]
click at [1121, 156] on span "Atualizar tabela" at bounding box center [1131, 155] width 77 height 17
click at [389, 149] on span "12502 ANA CLARA AMORIM DOS SANTOS BELMIRO" at bounding box center [401, 156] width 295 height 24
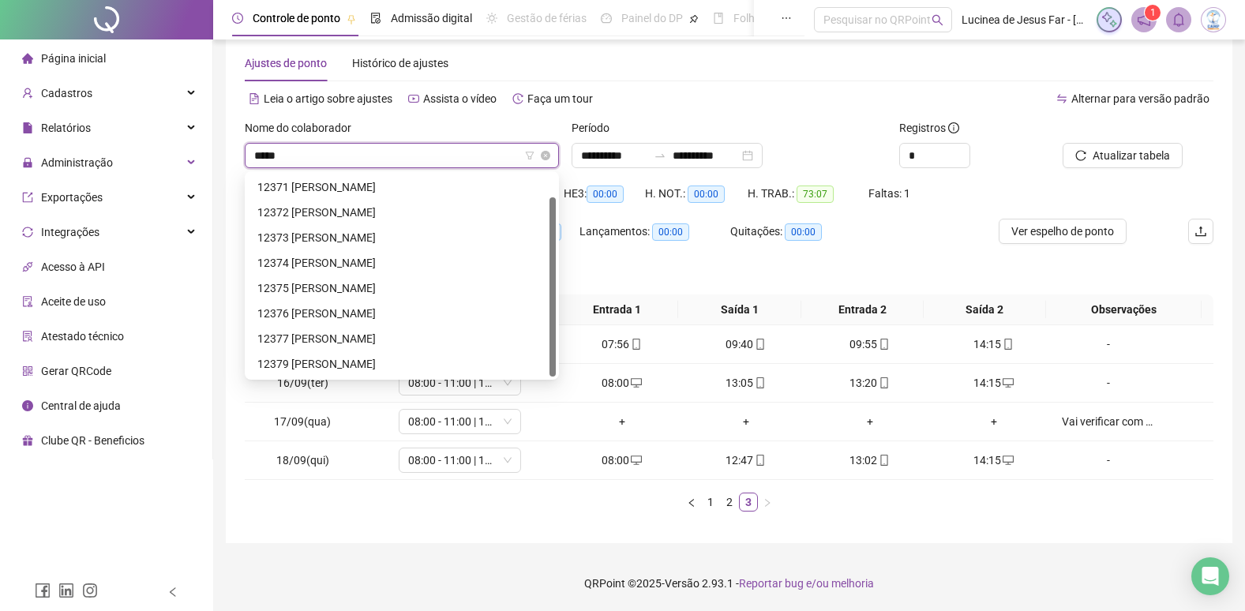
scroll to position [0, 0]
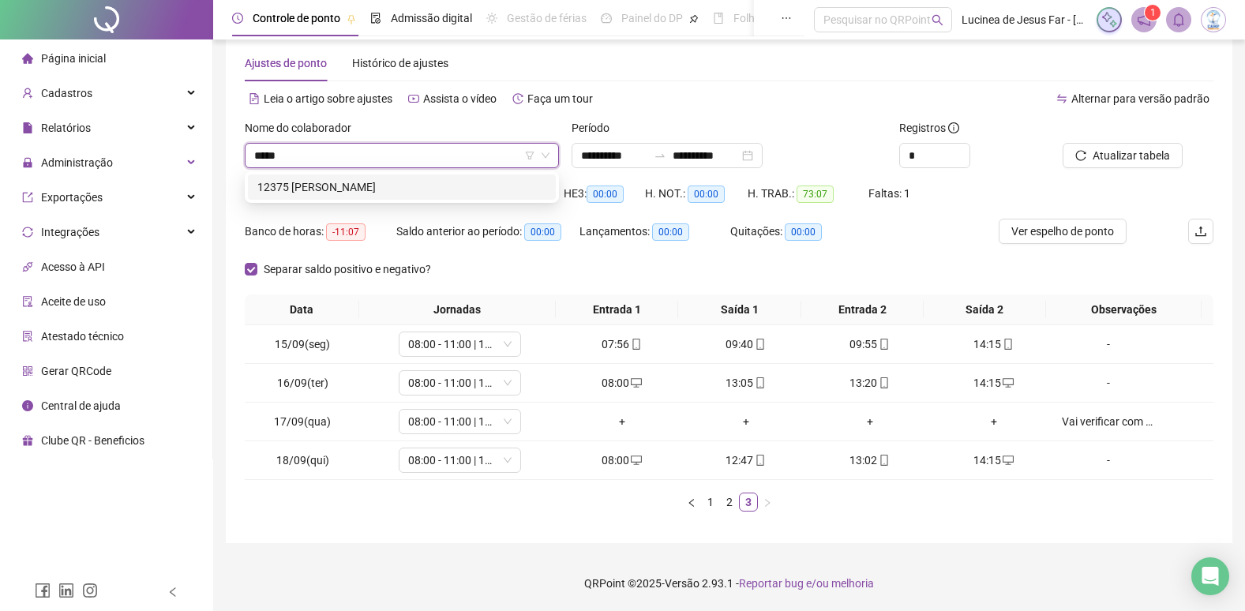
drag, startPoint x: 410, startPoint y: 182, endPoint x: 533, endPoint y: 163, distance: 124.6
click at [411, 182] on div "12375 GABRIEL DE SOUZA CARVALHO" at bounding box center [401, 186] width 289 height 17
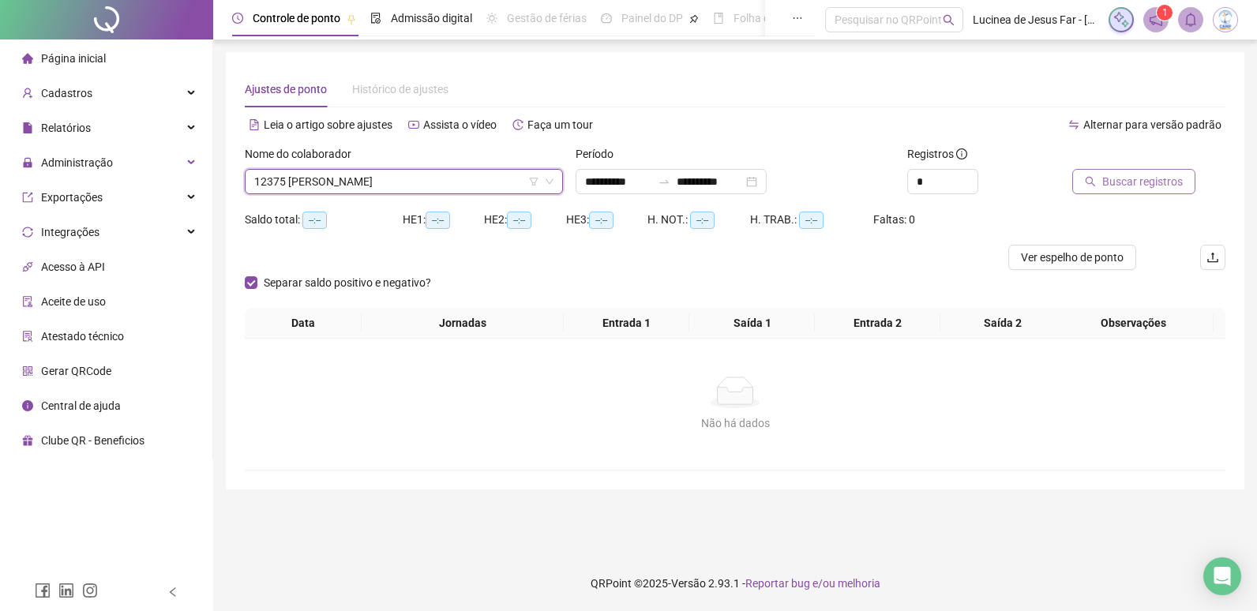
click at [1141, 182] on span "Buscar registros" at bounding box center [1142, 181] width 81 height 17
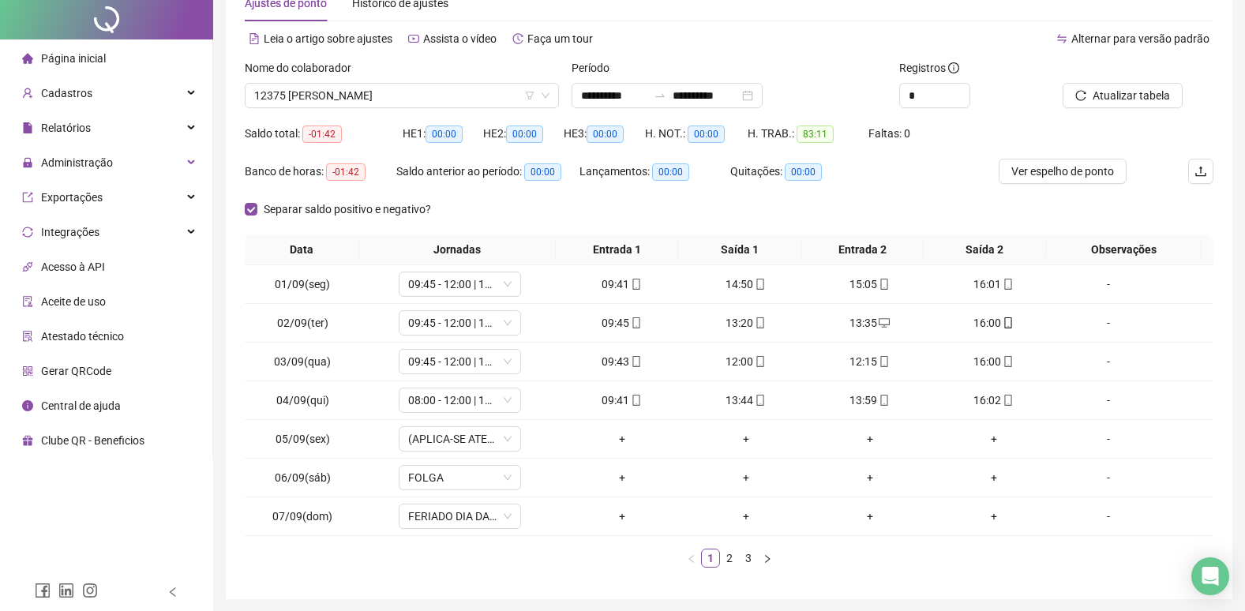
scroll to position [142, 0]
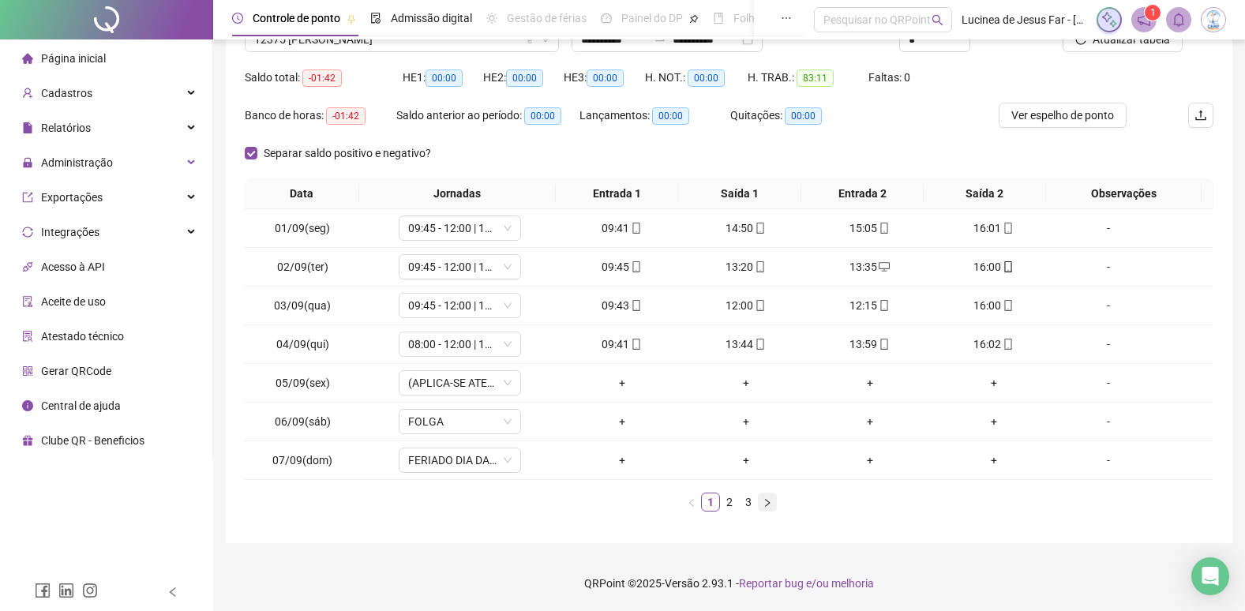
click at [772, 502] on icon "right" at bounding box center [767, 502] width 9 height 9
click at [772, 503] on icon "right" at bounding box center [767, 502] width 9 height 9
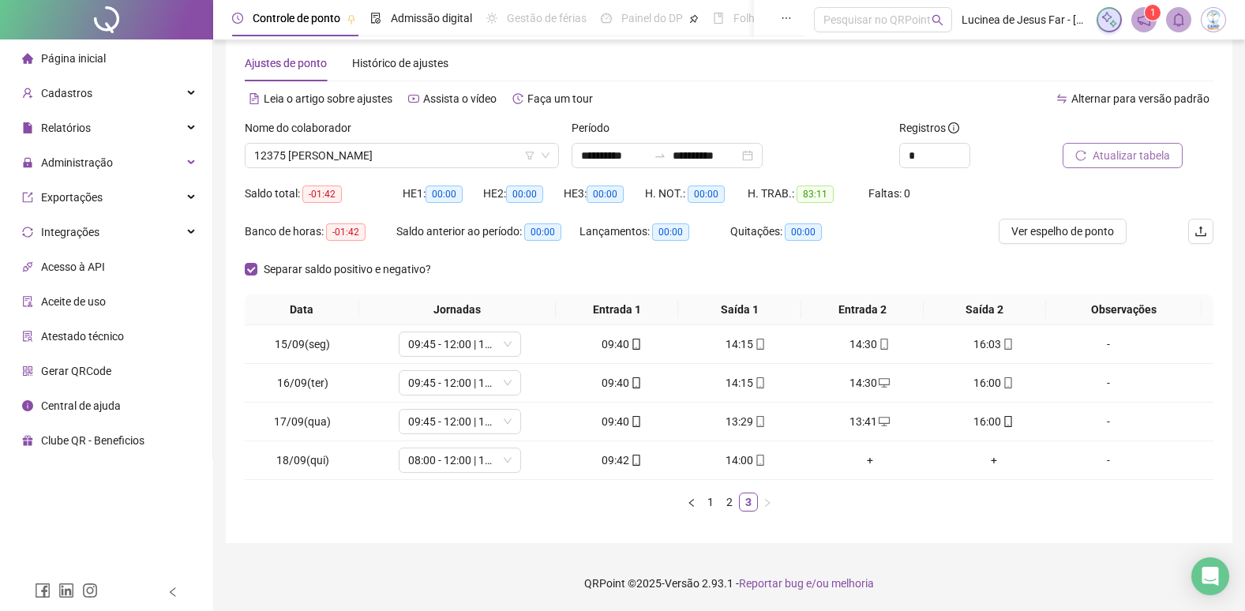
click at [1123, 150] on span "Atualizar tabela" at bounding box center [1131, 155] width 77 height 17
click at [434, 151] on span "12375 GABRIEL DE SOUZA CARVALHO" at bounding box center [401, 156] width 295 height 24
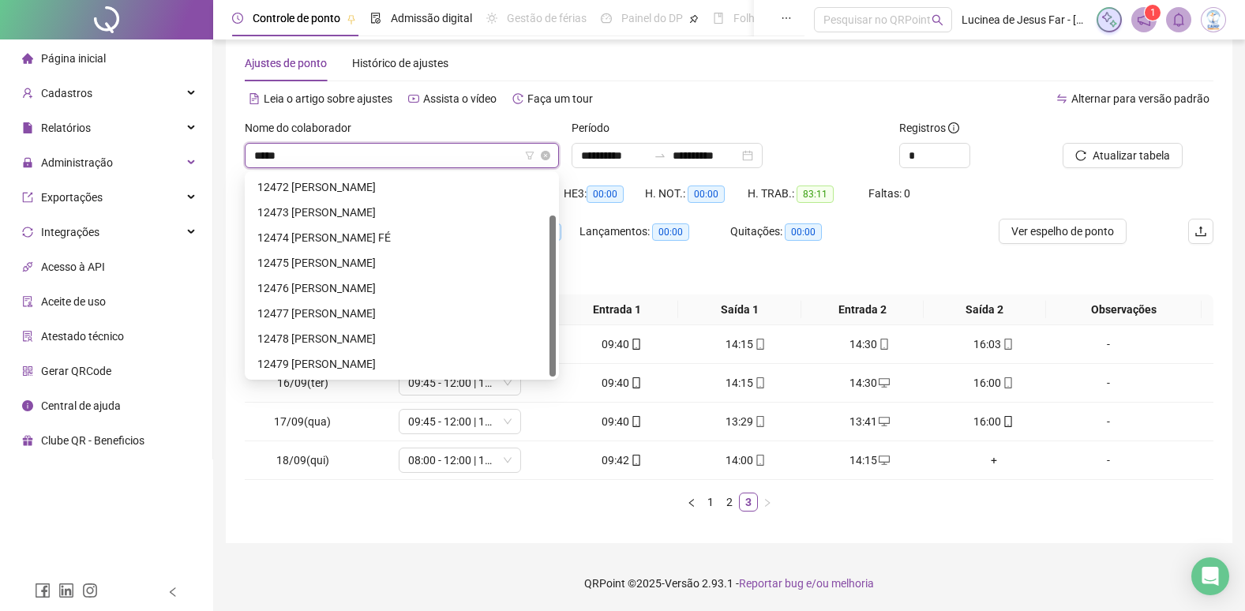
scroll to position [0, 0]
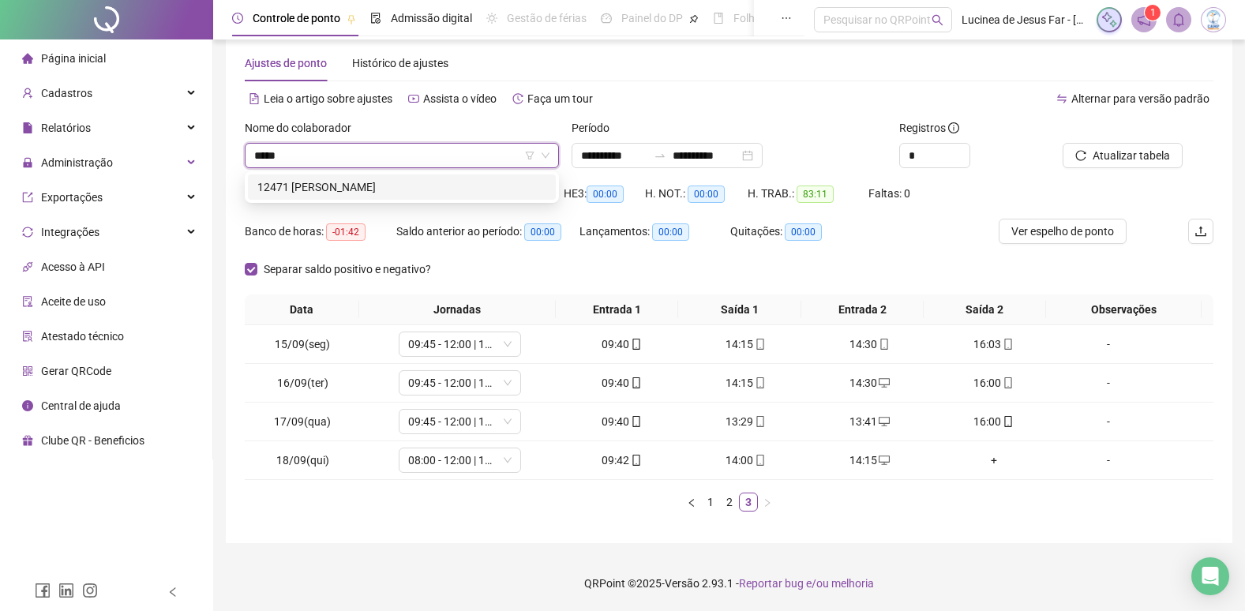
click at [464, 186] on div "12471 ANA LUIZA DOS SANTOS GONÇALO" at bounding box center [401, 186] width 289 height 17
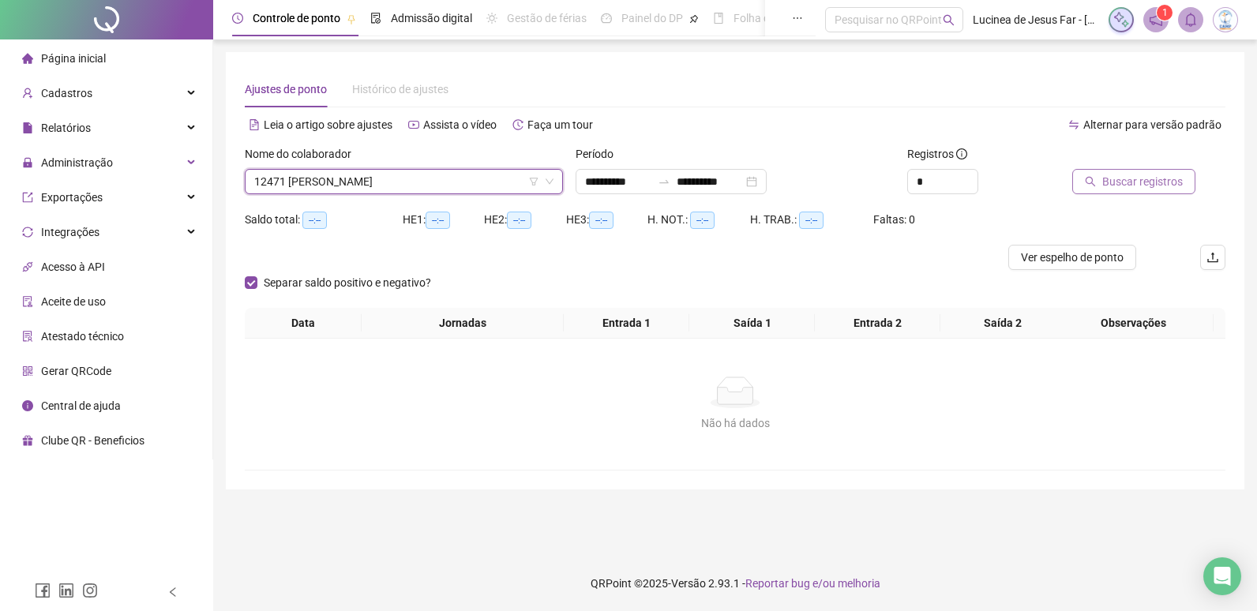
click at [1132, 182] on span "Buscar registros" at bounding box center [1142, 181] width 81 height 17
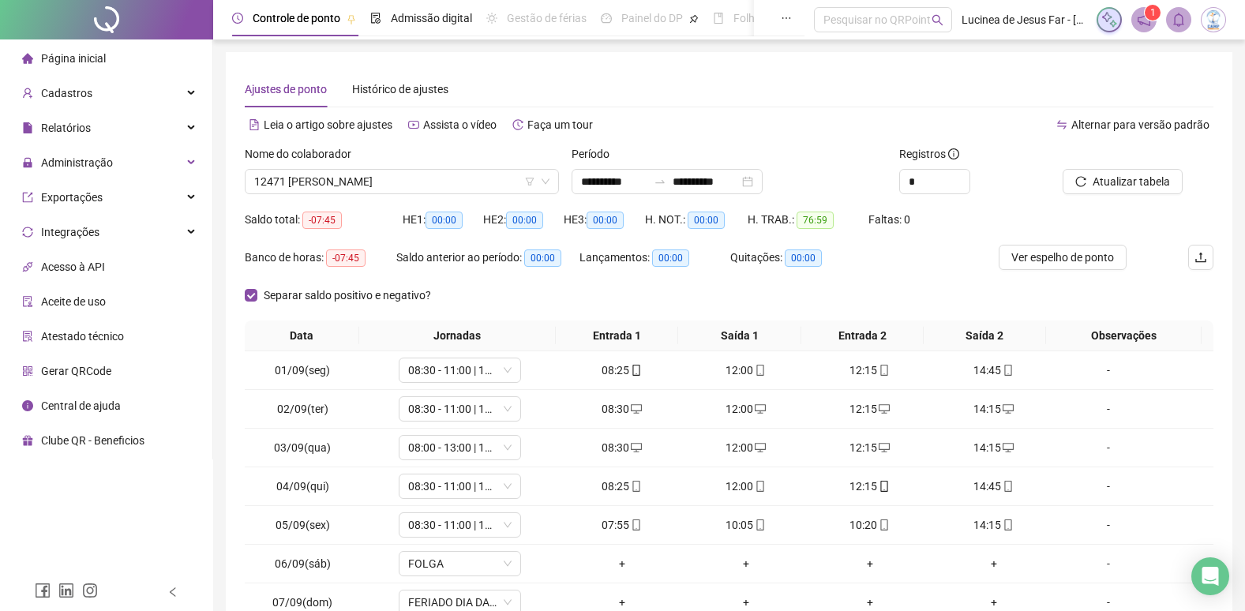
scroll to position [142, 0]
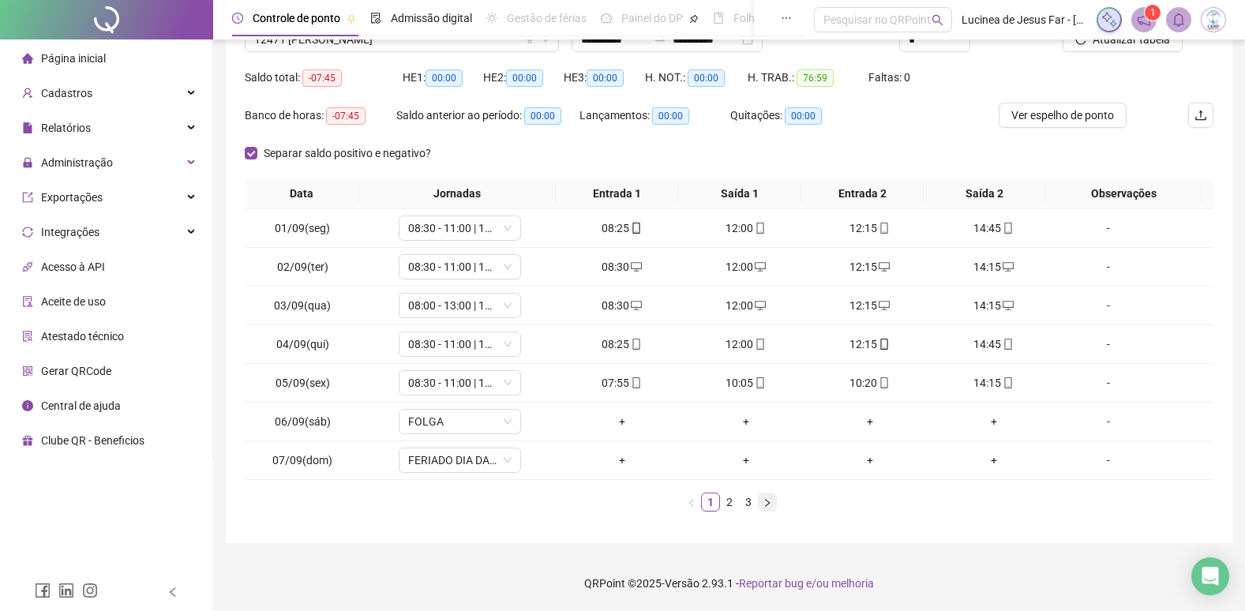
click at [770, 503] on icon "right" at bounding box center [767, 502] width 9 height 9
click at [771, 503] on icon "right" at bounding box center [767, 502] width 9 height 9
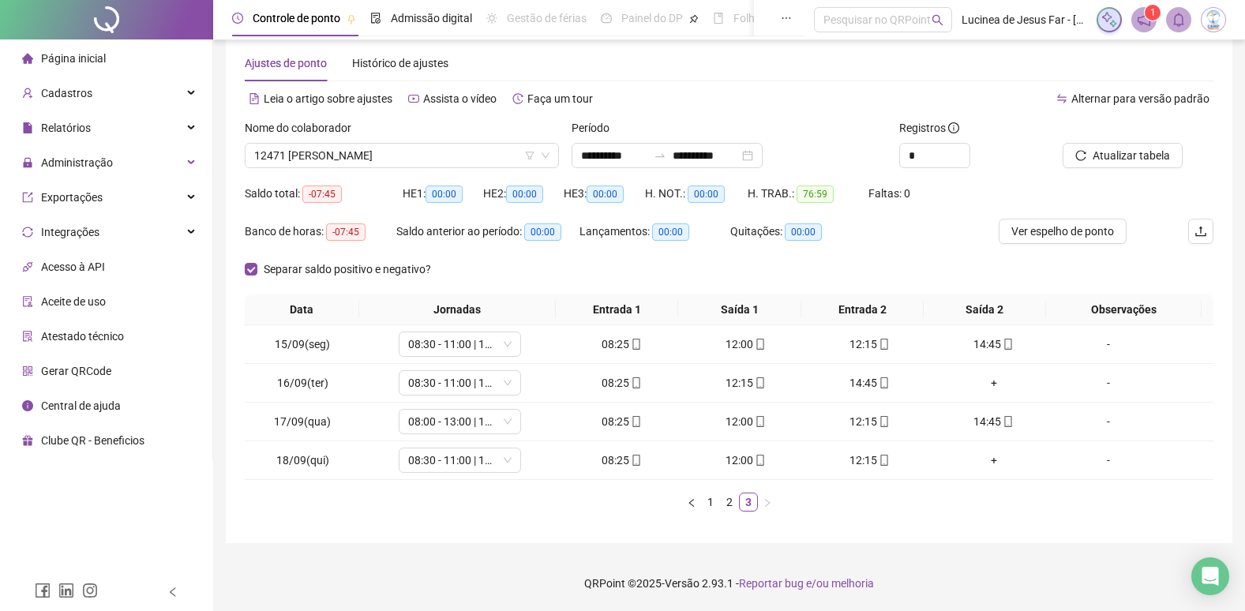
scroll to position [26, 0]
click at [1145, 150] on span "Atualizar tabela" at bounding box center [1131, 155] width 77 height 17
click at [986, 383] on div "+" at bounding box center [993, 382] width 111 height 17
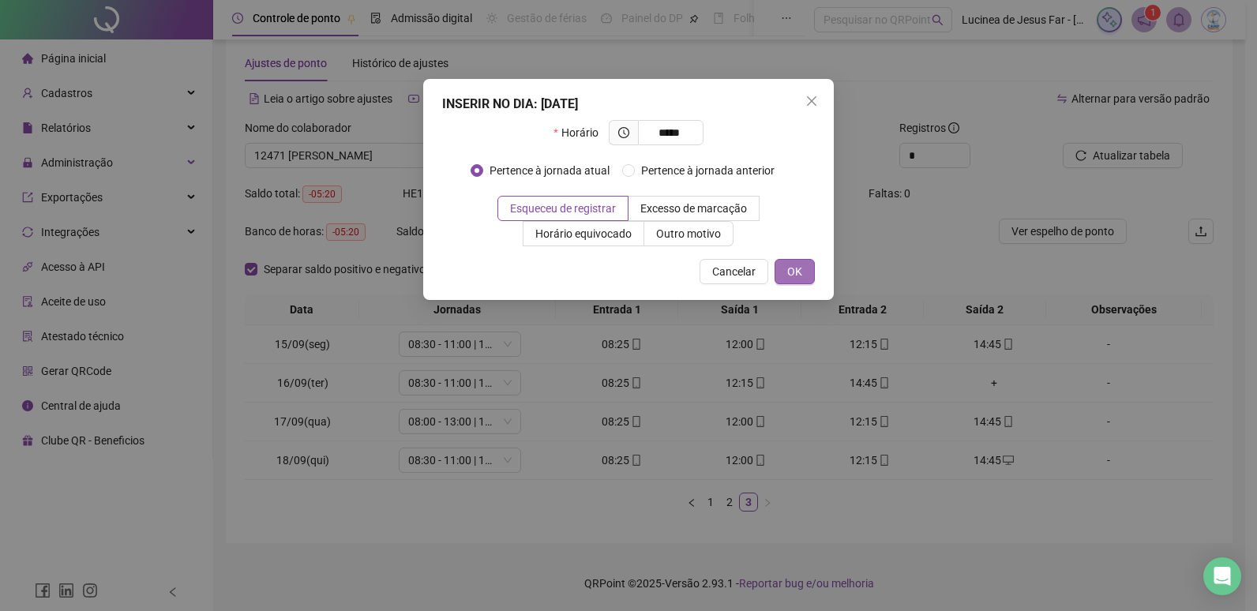
click at [807, 272] on button "OK" at bounding box center [795, 271] width 40 height 25
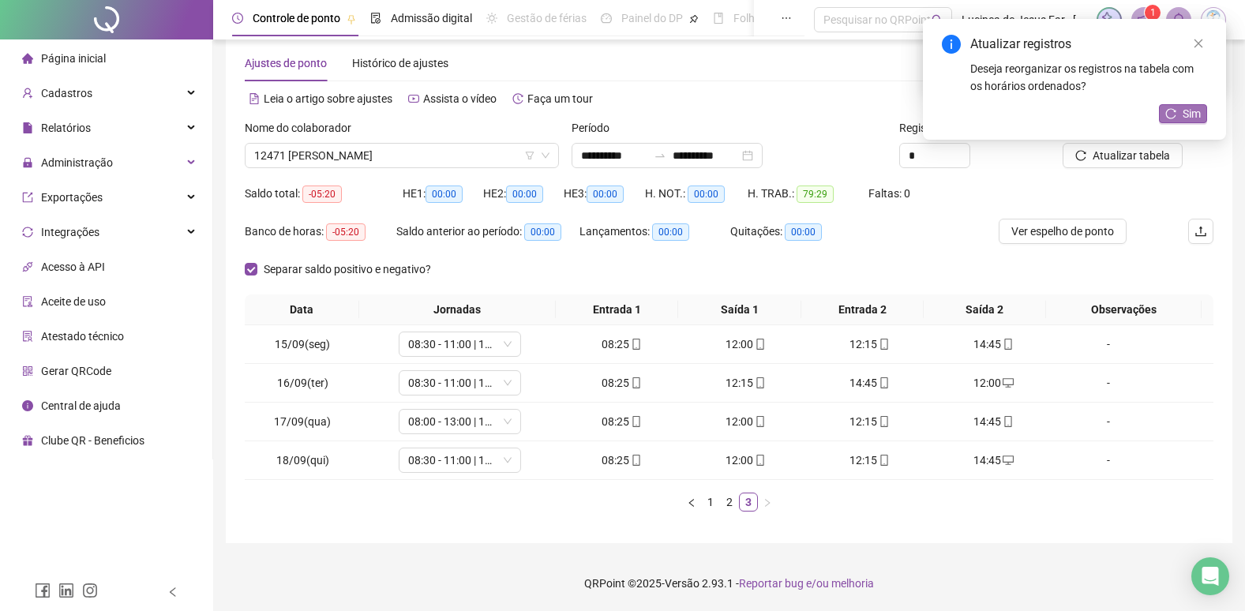
click at [1194, 111] on span "Sim" at bounding box center [1192, 113] width 18 height 17
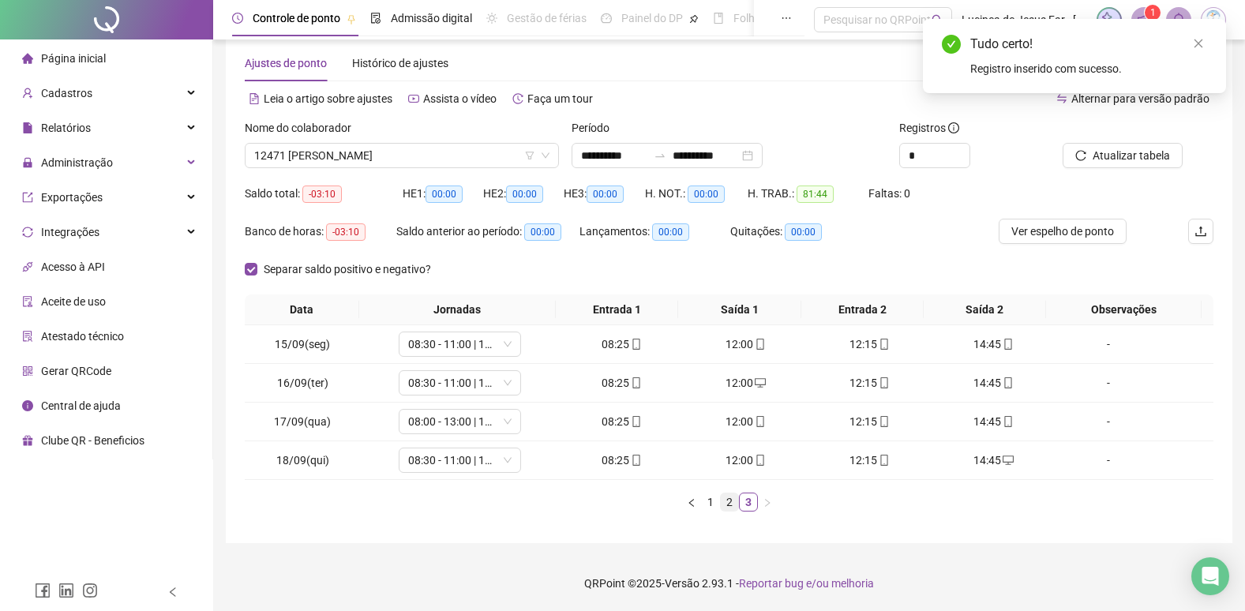
click at [728, 503] on link "2" at bounding box center [729, 502] width 17 height 17
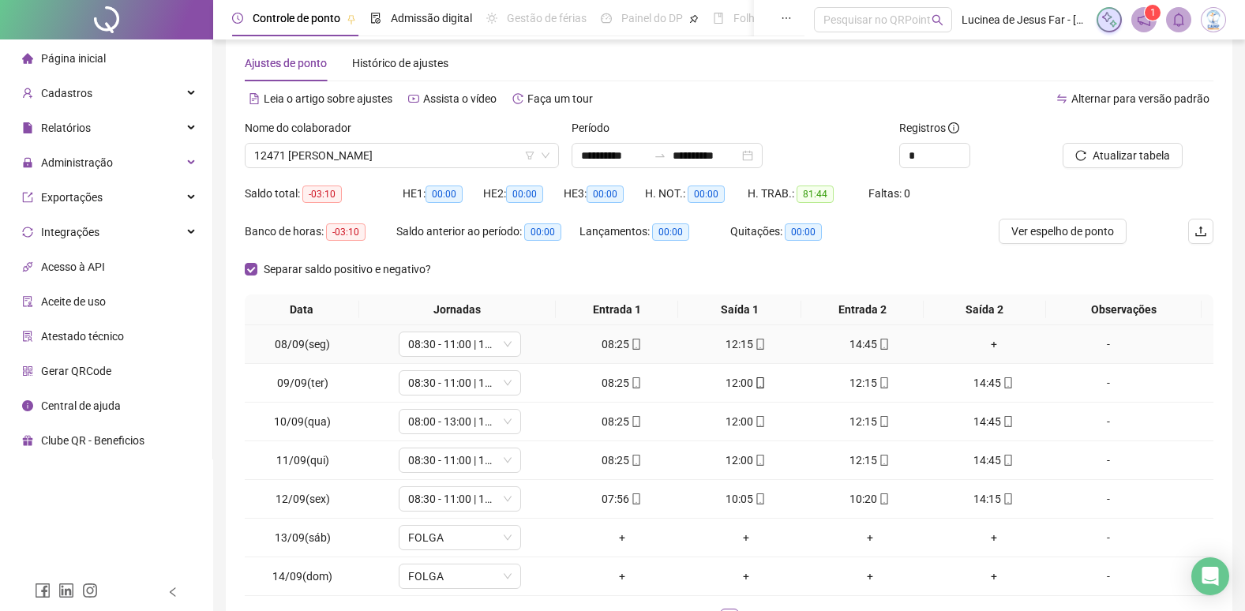
click at [980, 346] on div "+" at bounding box center [993, 344] width 111 height 17
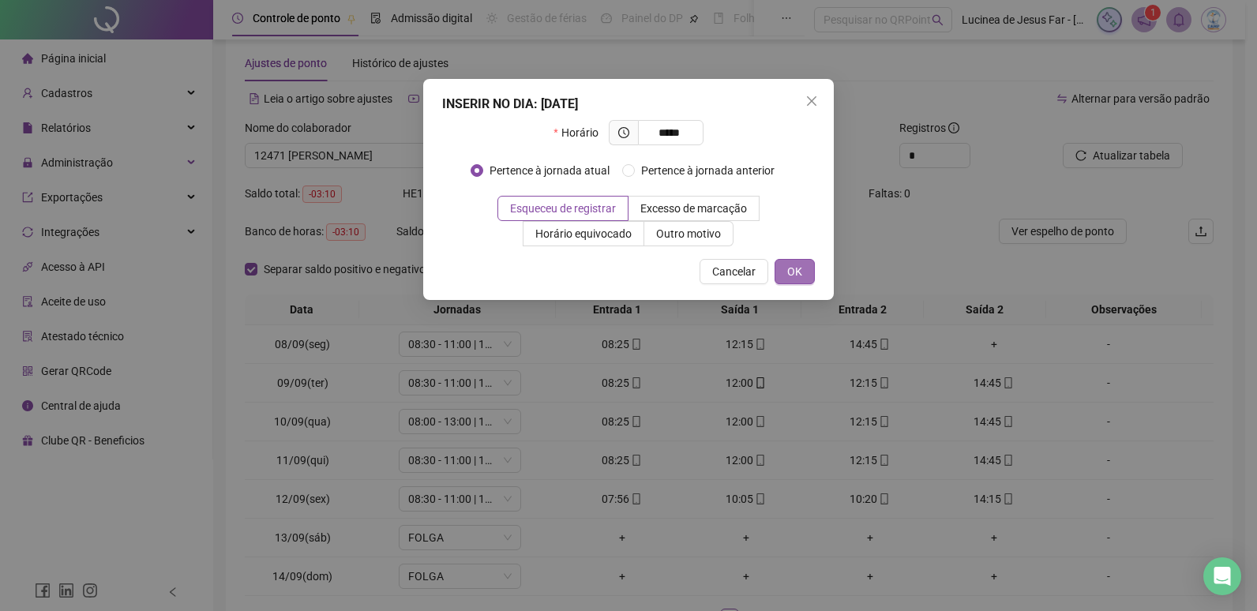
click at [802, 274] on button "OK" at bounding box center [795, 271] width 40 height 25
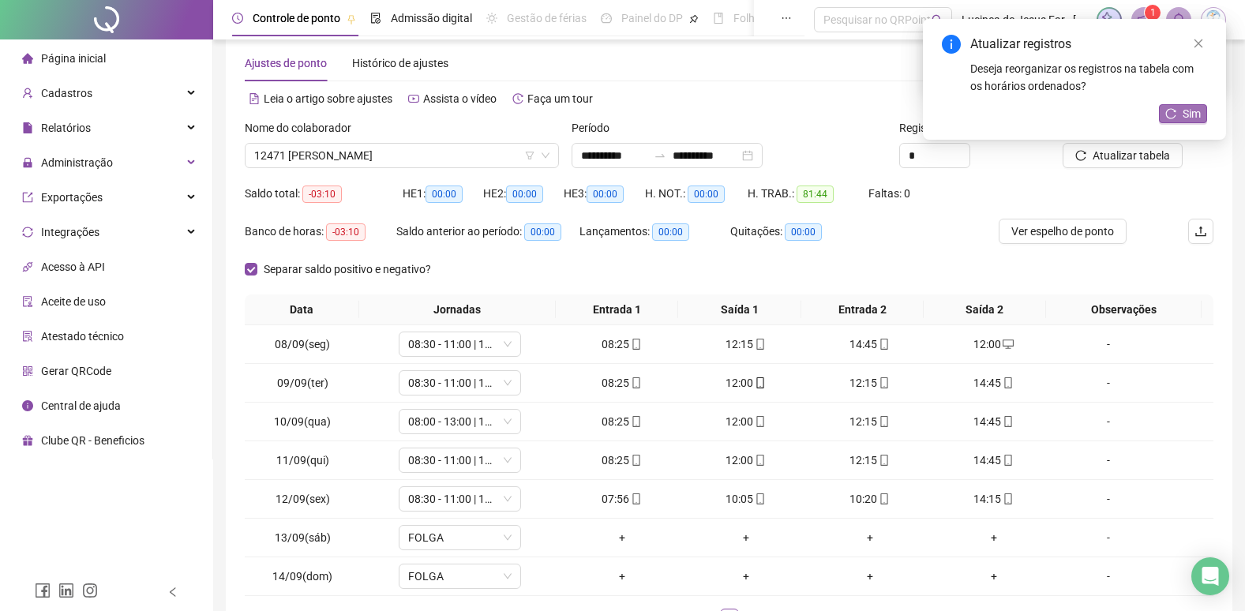
click at [1186, 115] on span "Sim" at bounding box center [1192, 113] width 18 height 17
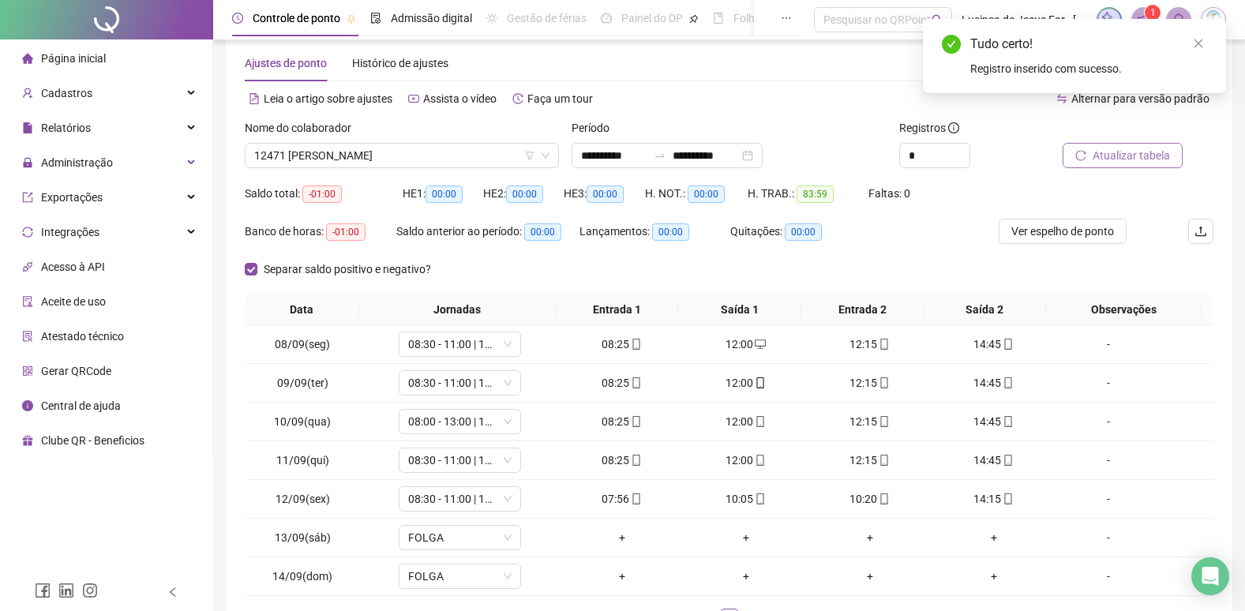
click at [1136, 155] on span "Atualizar tabela" at bounding box center [1131, 155] width 77 height 17
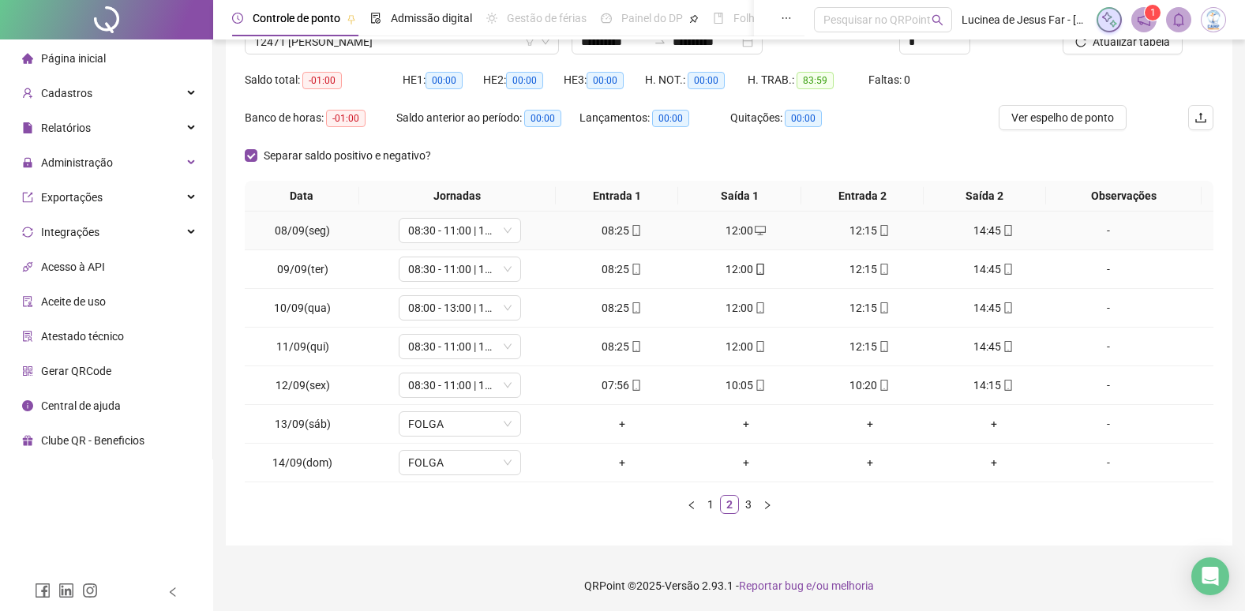
scroll to position [142, 0]
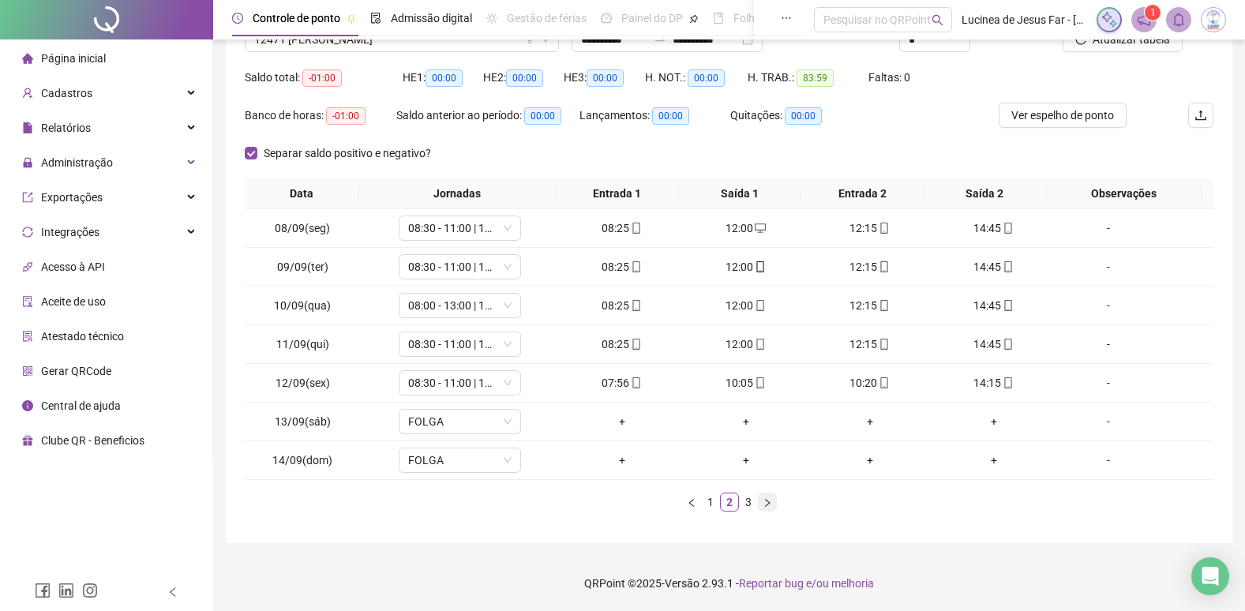
click at [775, 505] on button "button" at bounding box center [767, 502] width 19 height 19
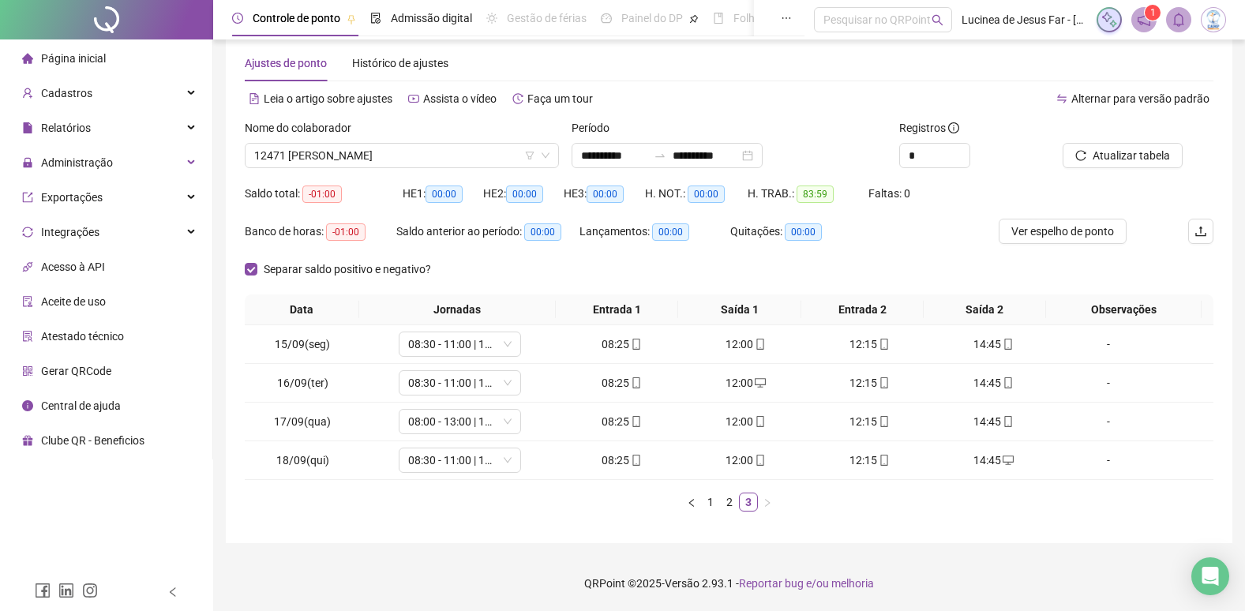
scroll to position [26, 0]
click at [711, 502] on link "1" at bounding box center [710, 502] width 17 height 17
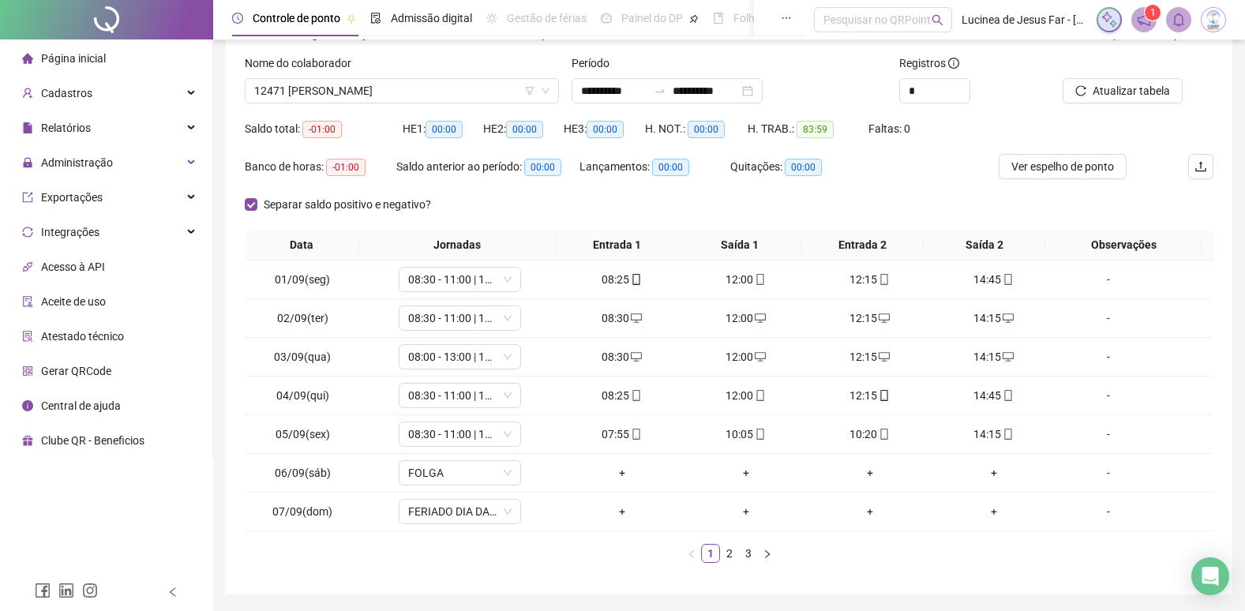
scroll to position [63, 0]
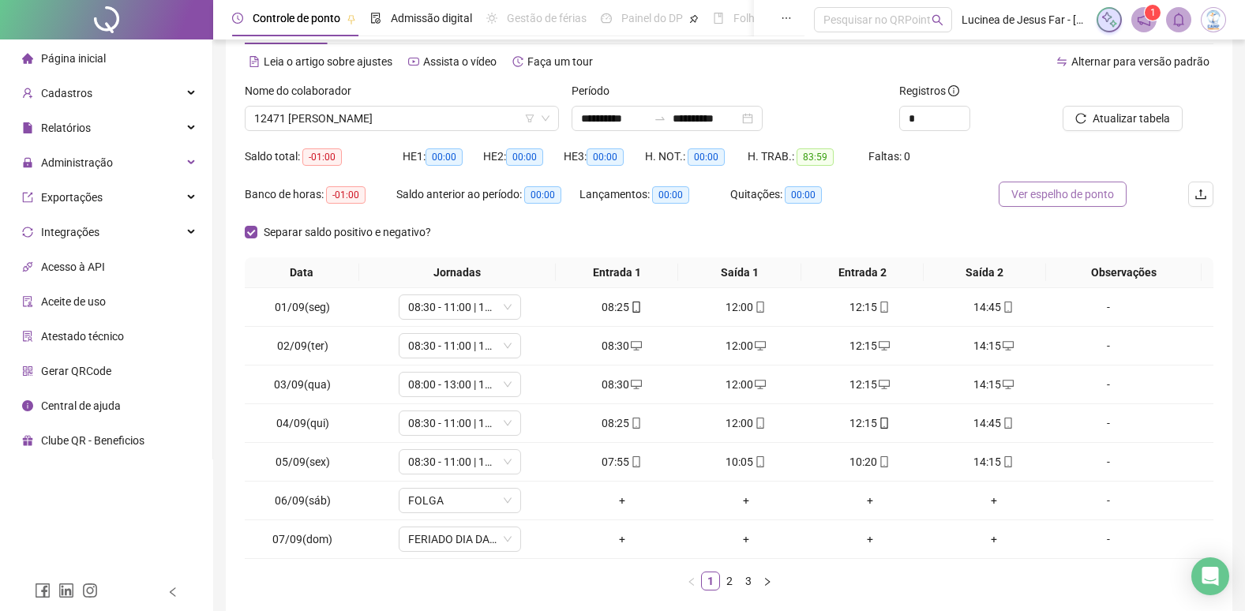
click at [1079, 195] on span "Ver espelho de ponto" at bounding box center [1063, 194] width 103 height 17
click at [1078, 195] on span "Ver espelho de ponto" at bounding box center [1063, 194] width 103 height 17
click at [1003, 346] on icon "desktop" at bounding box center [1008, 345] width 11 height 11
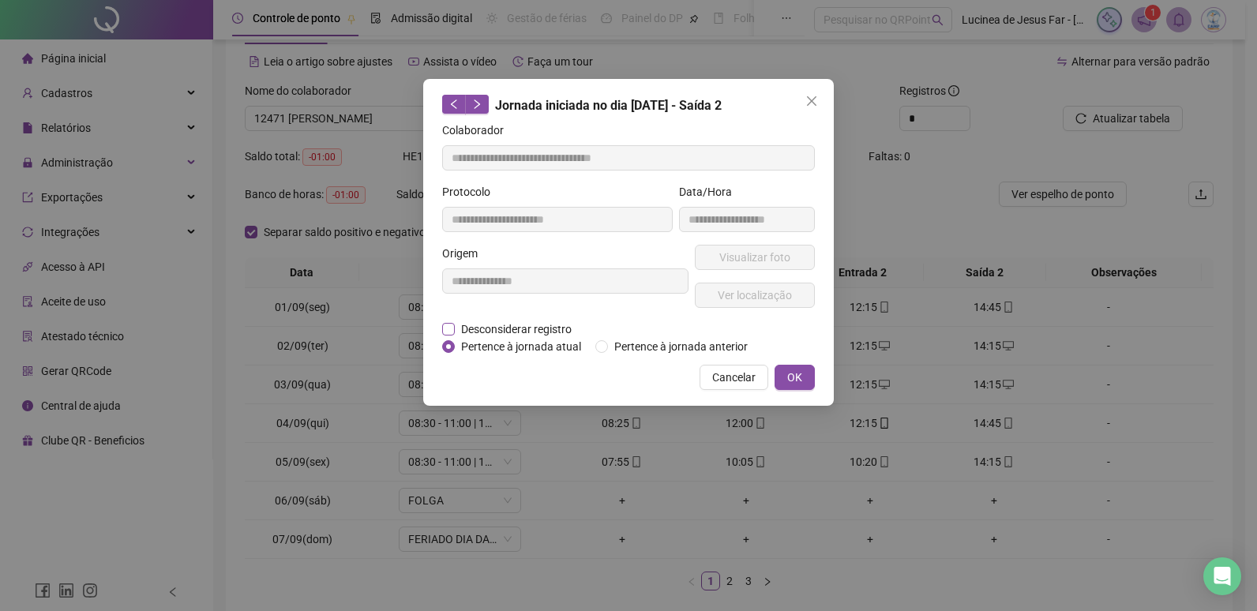
click at [554, 329] on span "Desconsiderar registro" at bounding box center [516, 329] width 123 height 17
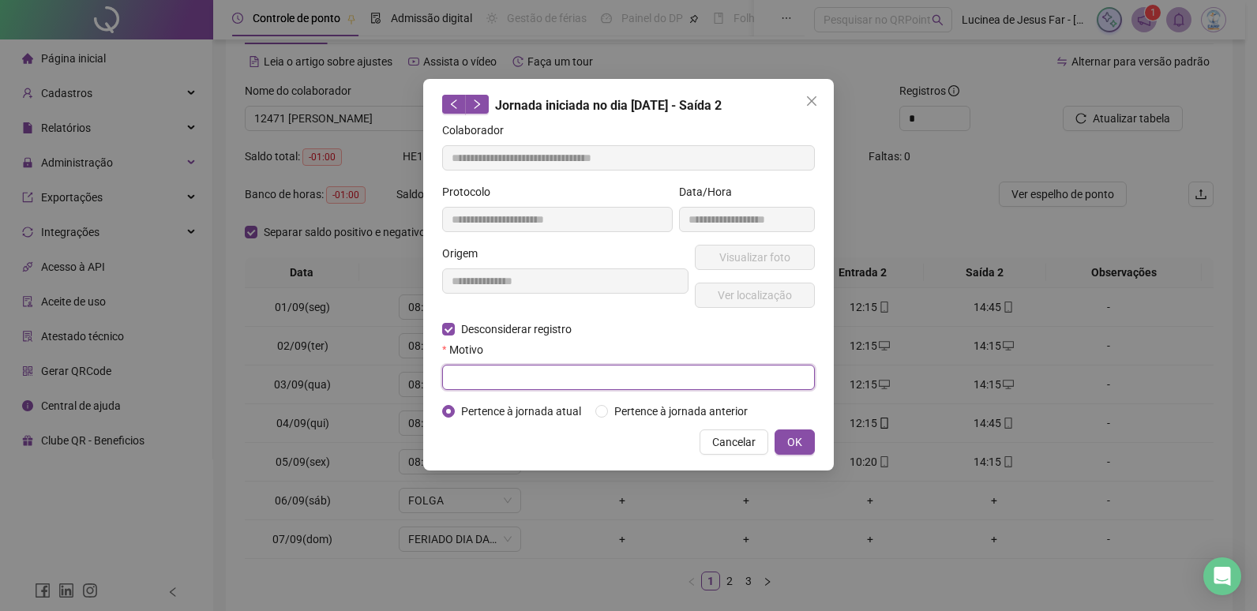
click at [520, 372] on input "text" at bounding box center [628, 377] width 373 height 25
click at [794, 437] on span "OK" at bounding box center [794, 442] width 15 height 17
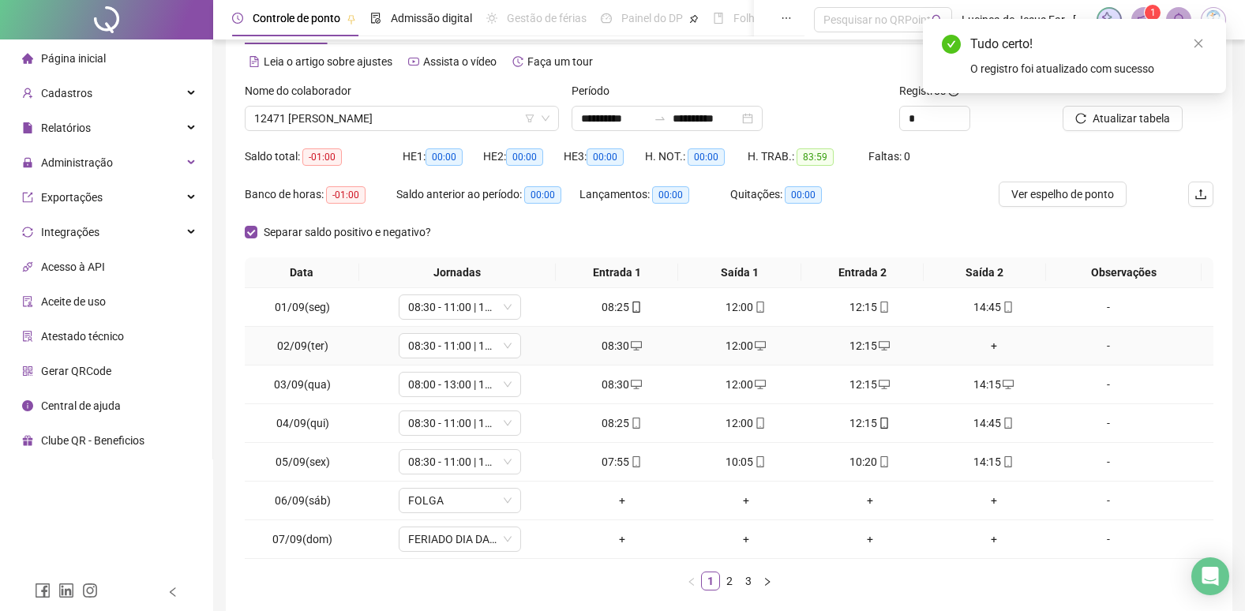
click at [982, 347] on div "+" at bounding box center [993, 345] width 111 height 17
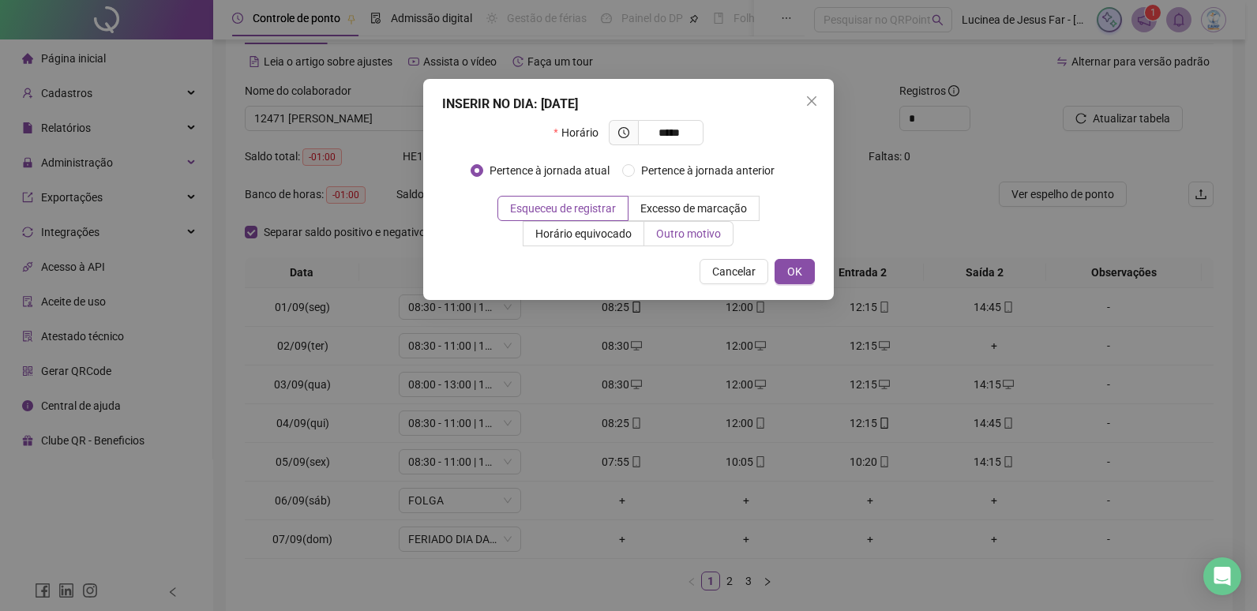
click at [683, 235] on span "Outro motivo" at bounding box center [688, 233] width 65 height 13
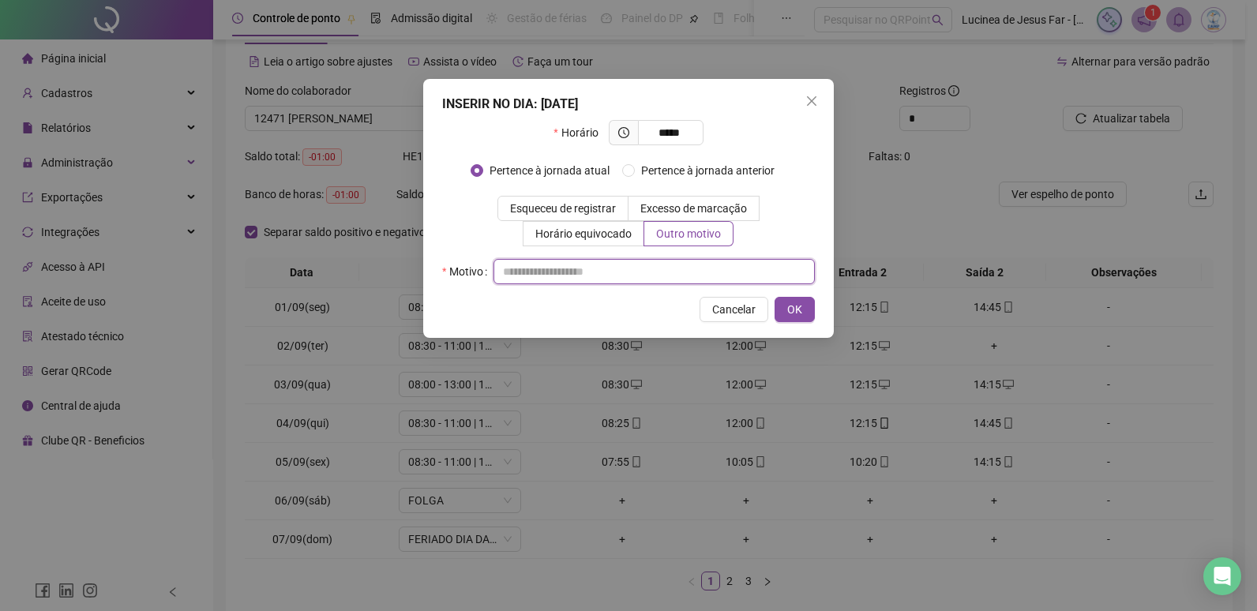
click at [599, 278] on input "text" at bounding box center [654, 271] width 321 height 25
click at [794, 310] on span "OK" at bounding box center [794, 309] width 15 height 17
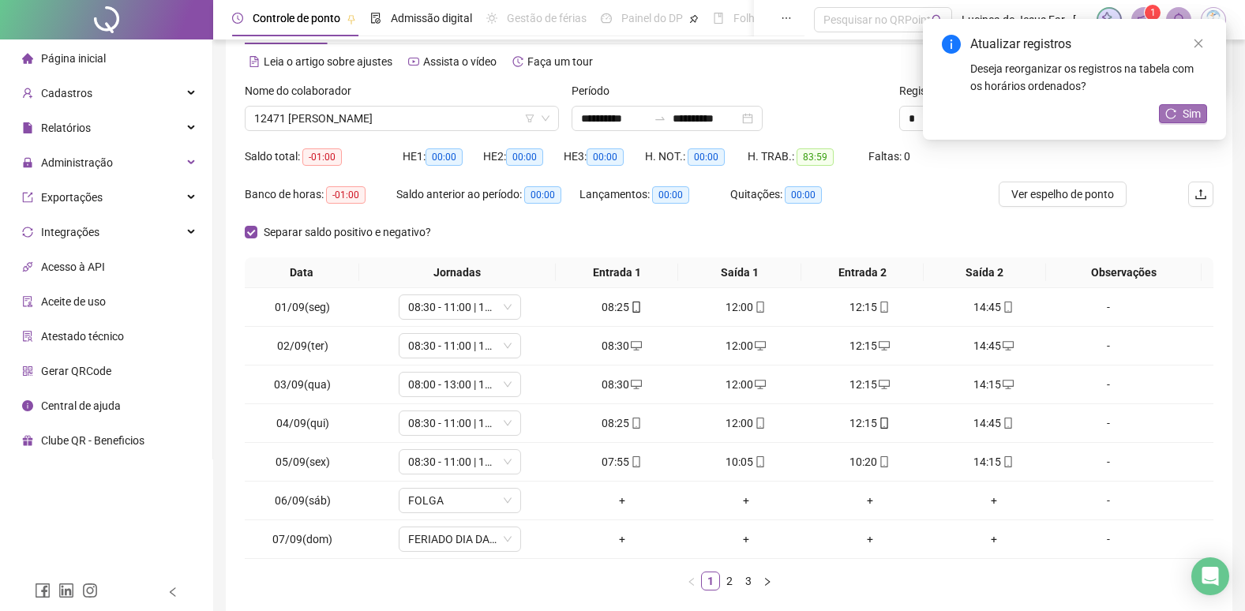
click at [1192, 112] on span "Sim" at bounding box center [1192, 113] width 18 height 17
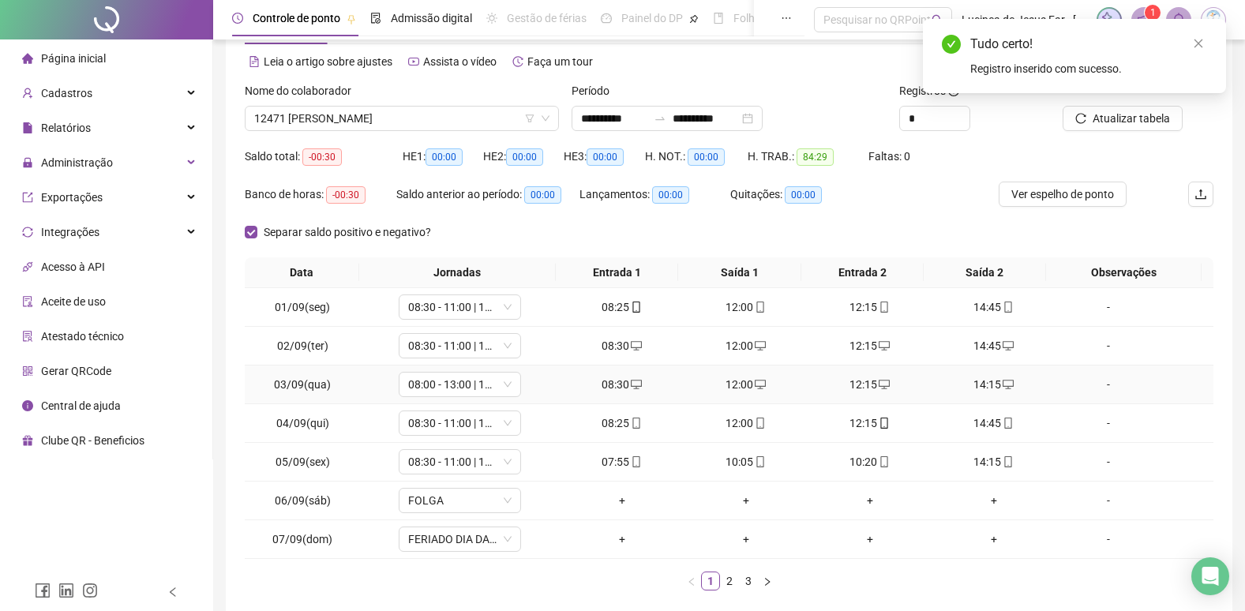
click at [1004, 387] on div "14:15" at bounding box center [993, 384] width 111 height 17
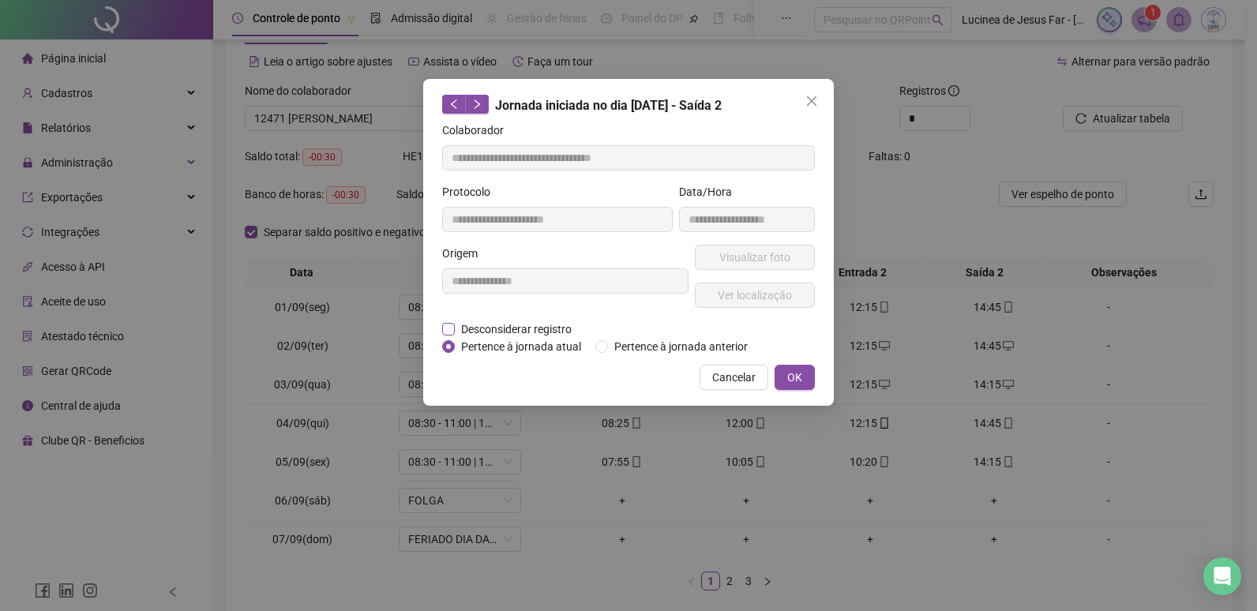
click at [561, 328] on span "Desconsiderar registro" at bounding box center [516, 329] width 123 height 17
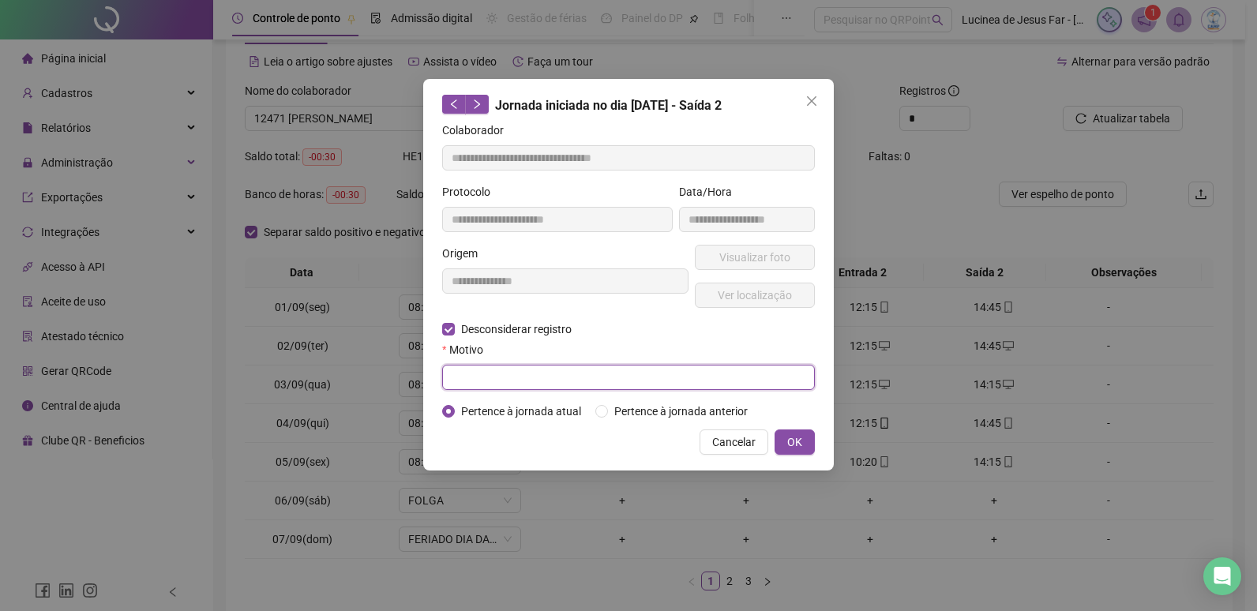
click at [539, 381] on input "text" at bounding box center [628, 377] width 373 height 25
click at [787, 445] on button "OK" at bounding box center [795, 442] width 40 height 25
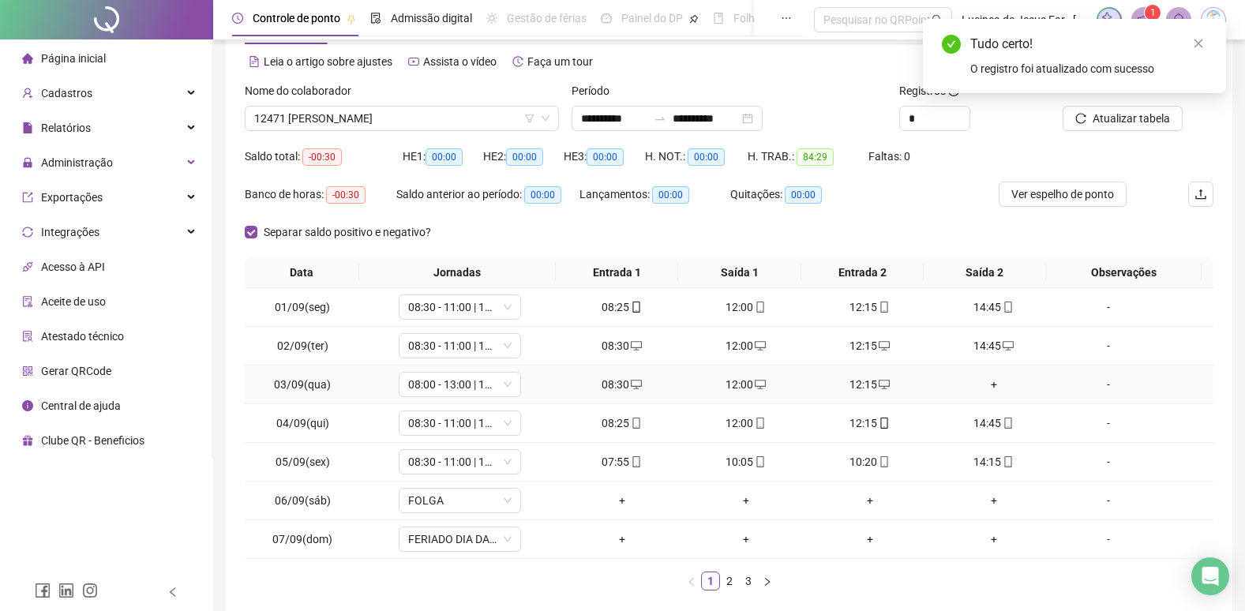
click at [986, 381] on div "+" at bounding box center [993, 384] width 111 height 17
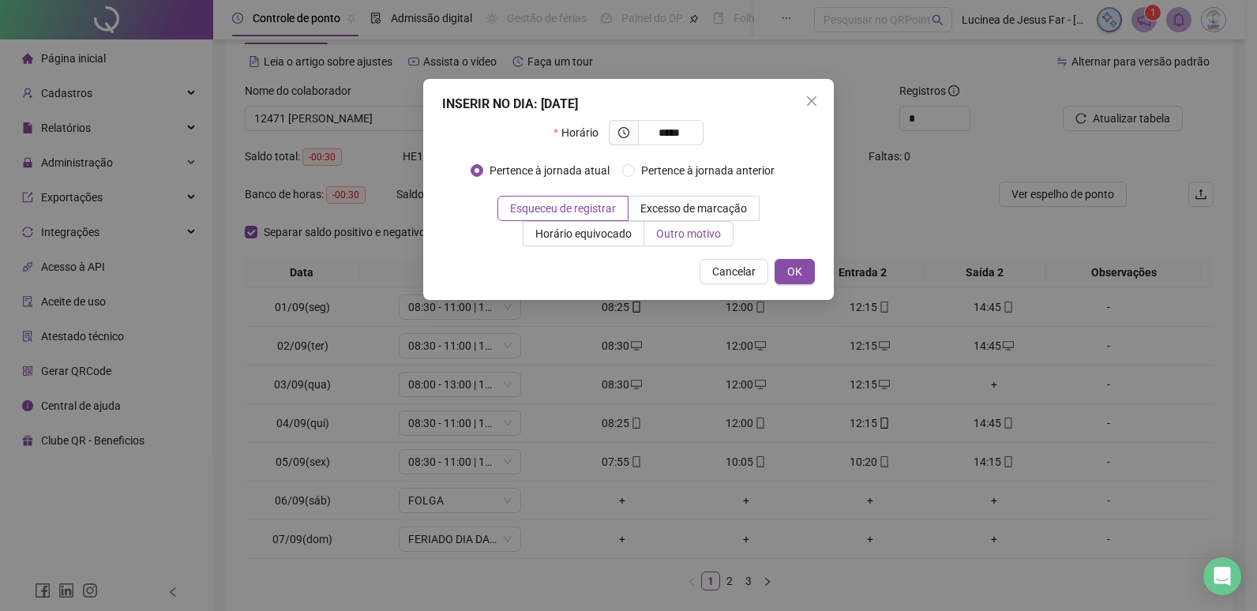
click at [696, 231] on span "Outro motivo" at bounding box center [688, 233] width 65 height 13
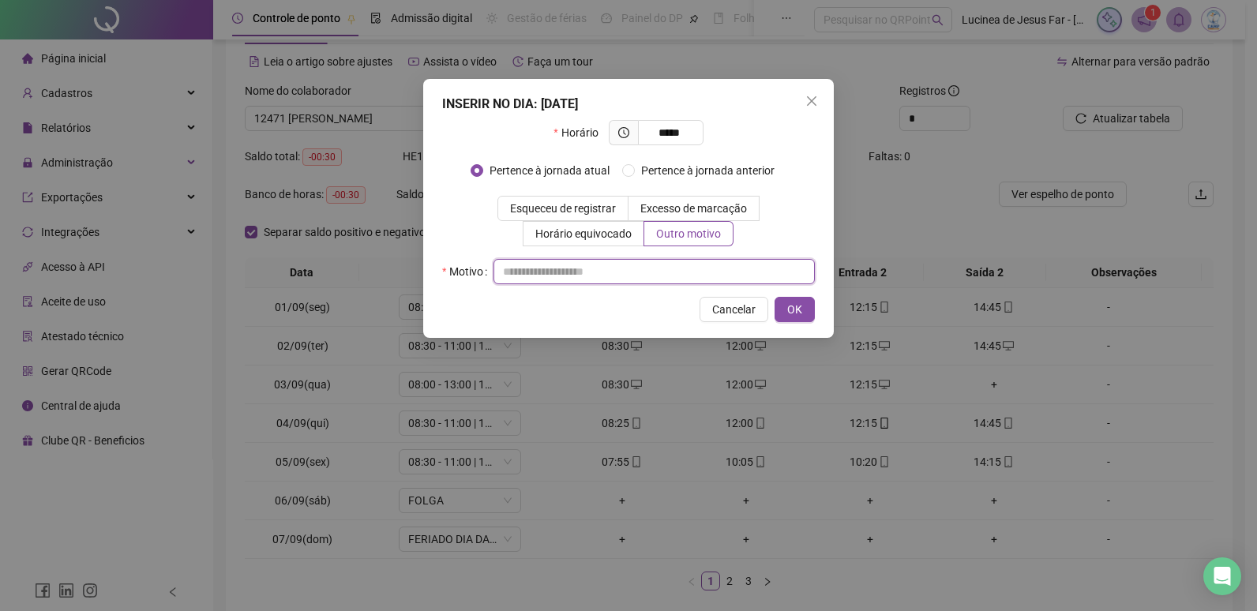
click at [606, 273] on input "text" at bounding box center [654, 271] width 321 height 25
click at [798, 308] on span "OK" at bounding box center [794, 309] width 15 height 17
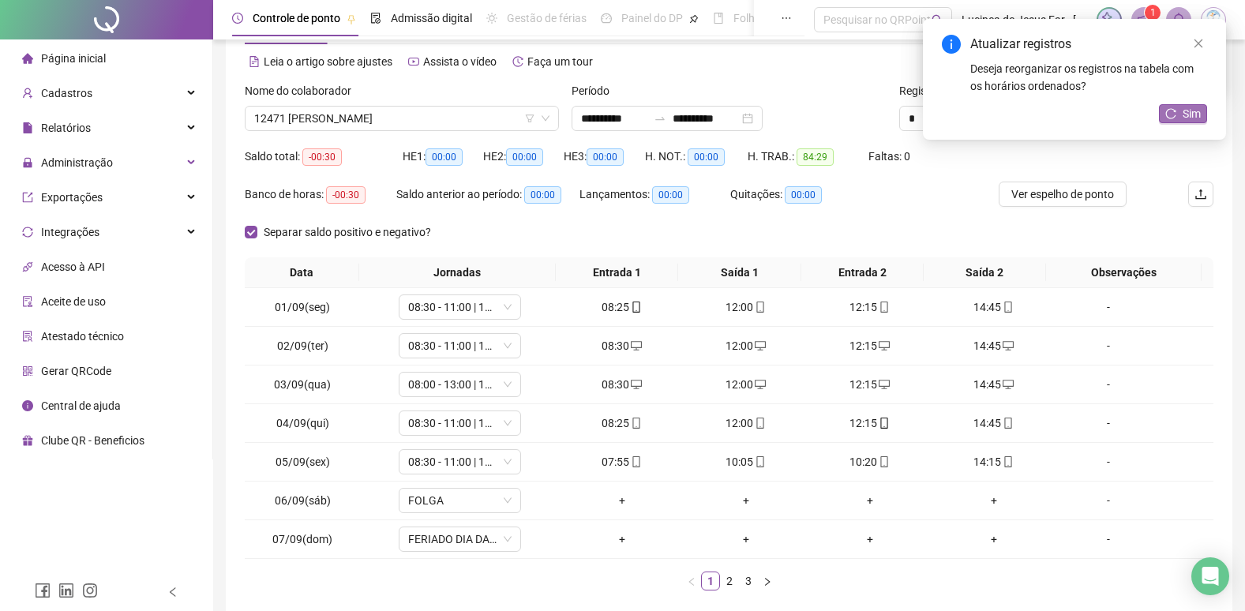
click at [1200, 113] on span "Sim" at bounding box center [1192, 113] width 18 height 17
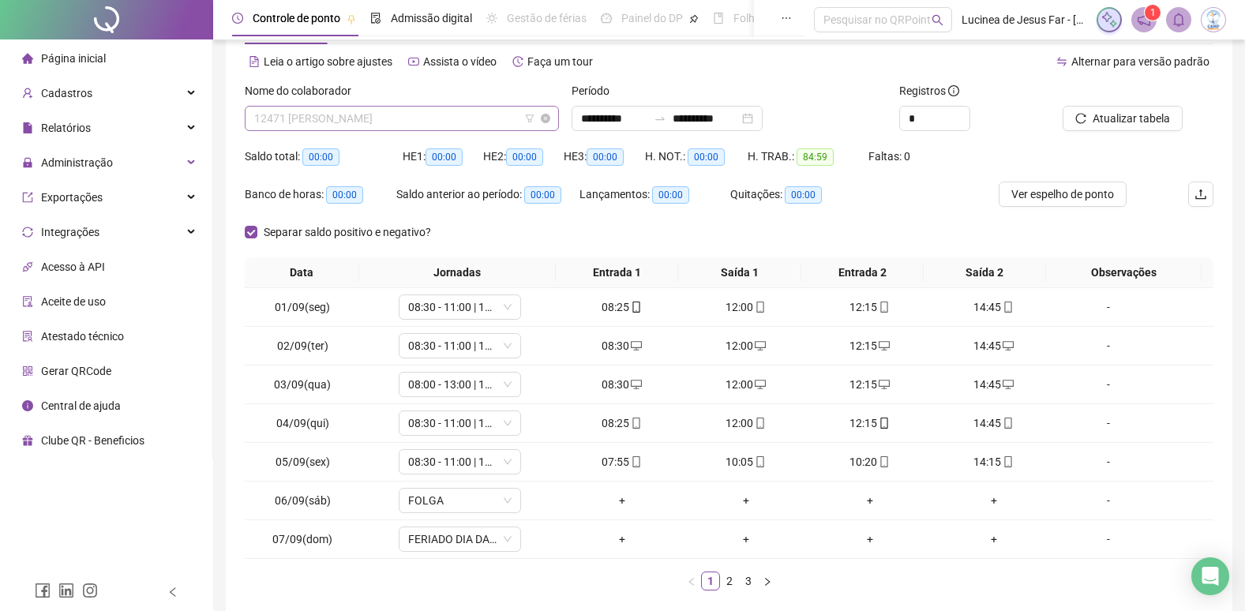
click at [468, 119] on span "12471 ANA LUIZA DOS SANTOS GONÇALO" at bounding box center [401, 119] width 295 height 24
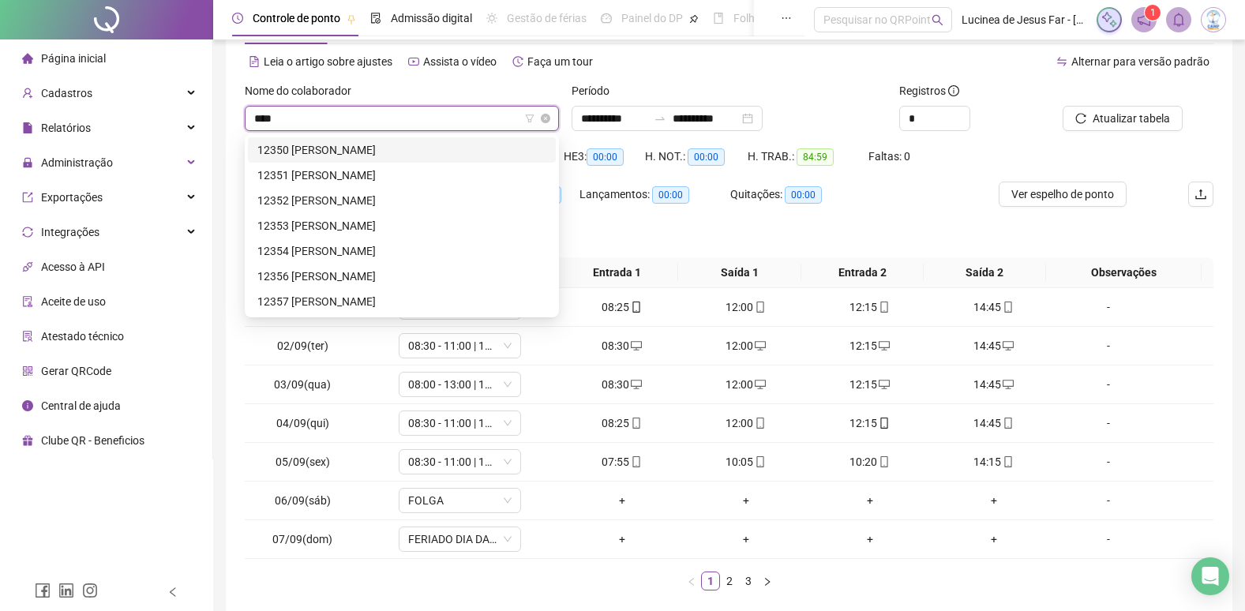
scroll to position [0, 0]
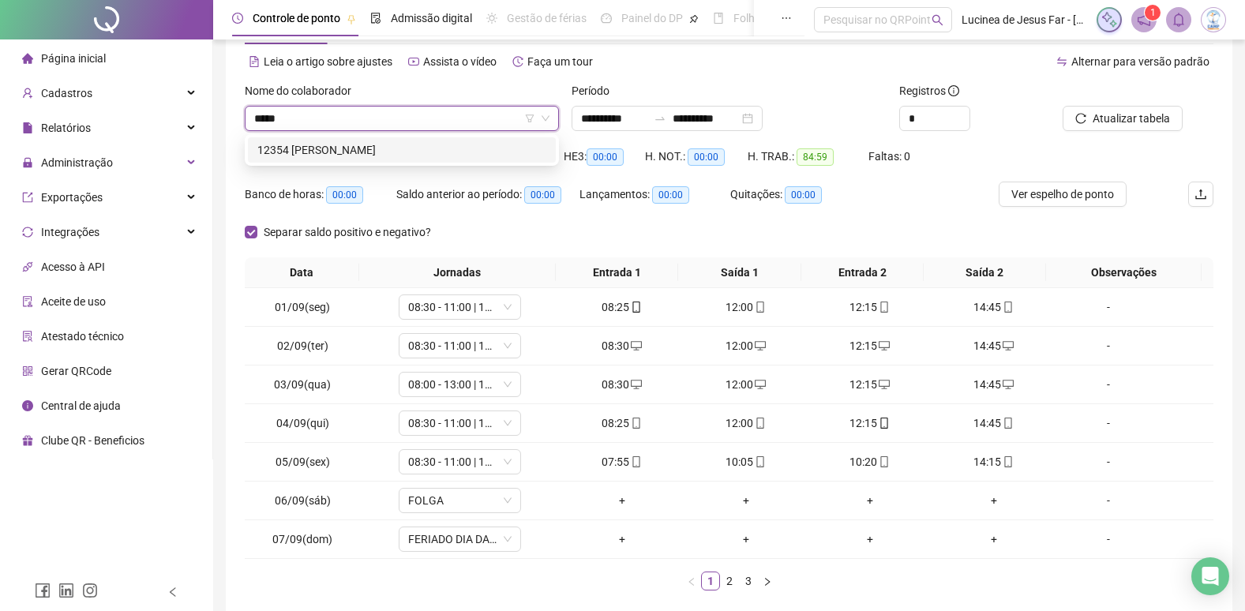
click at [445, 149] on div "12354 MARIA ROSA SILVA ANDRADE" at bounding box center [401, 149] width 289 height 17
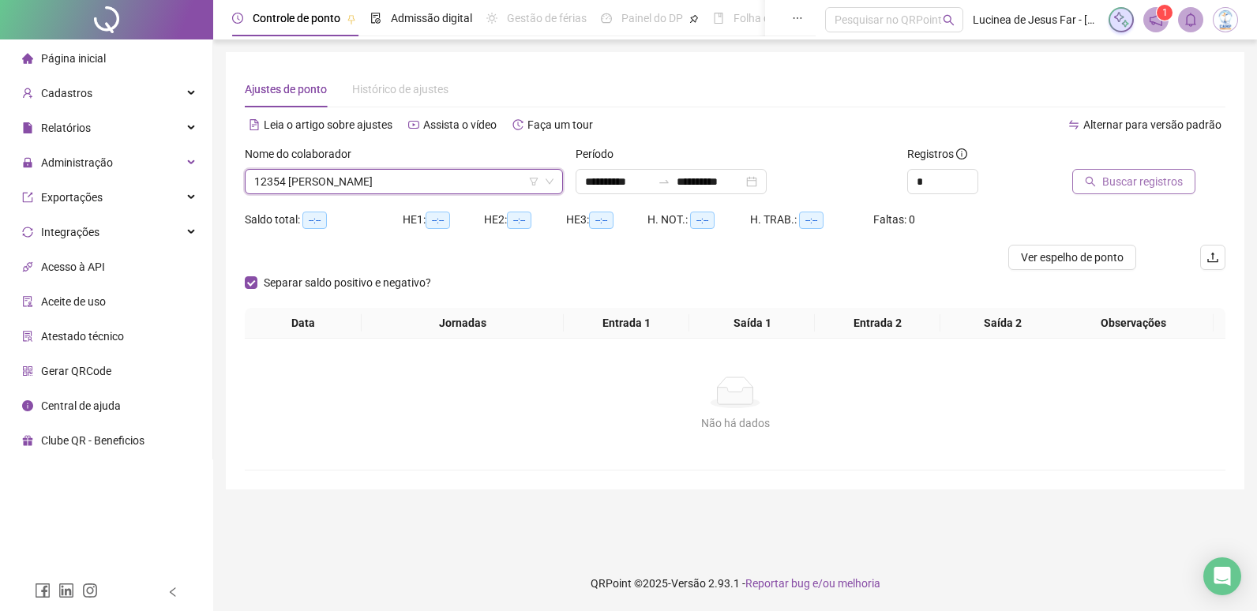
drag, startPoint x: 1113, startPoint y: 175, endPoint x: 1112, endPoint y: 183, distance: 7.9
click at [1112, 183] on span "Buscar registros" at bounding box center [1142, 181] width 81 height 17
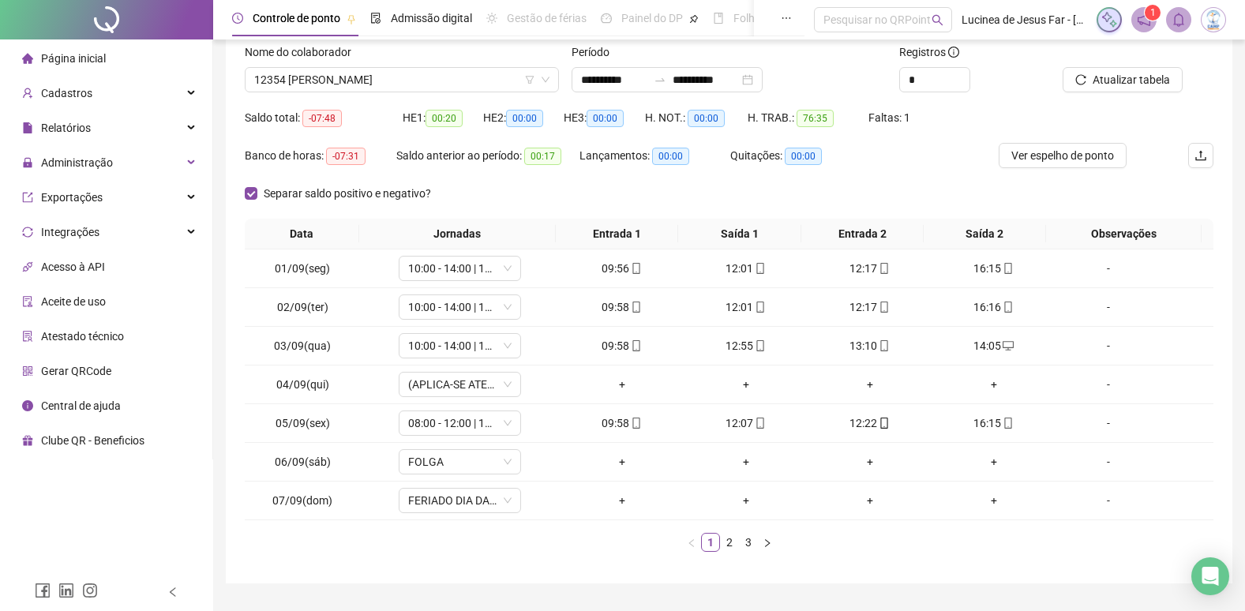
scroll to position [142, 0]
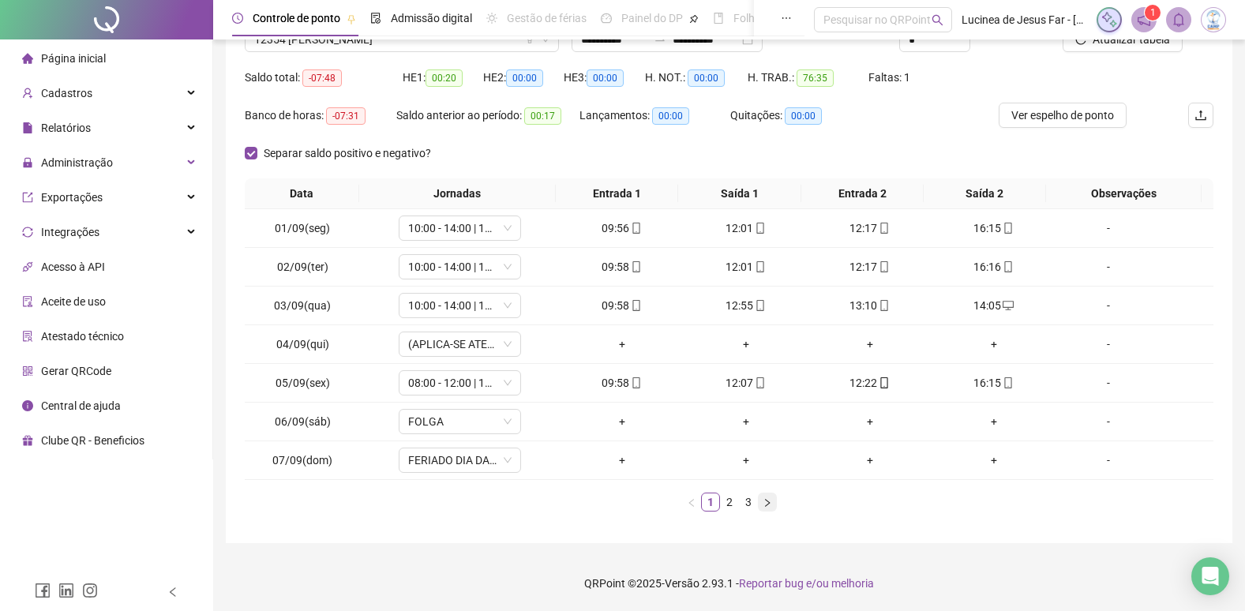
click at [766, 507] on icon "right" at bounding box center [767, 502] width 9 height 9
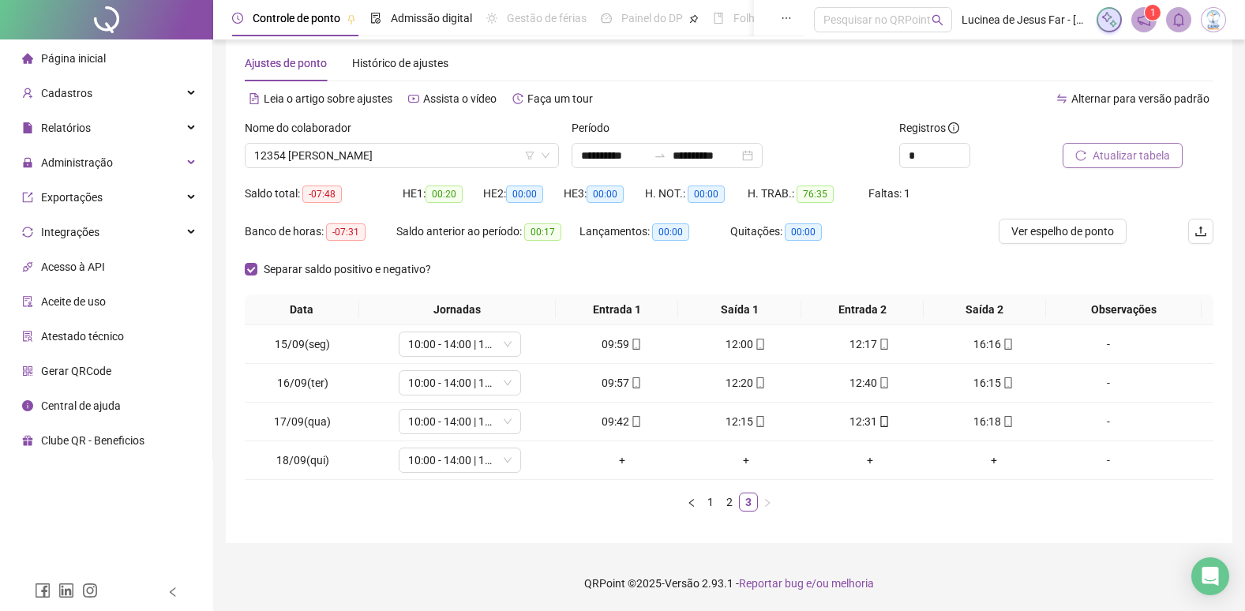
click at [1122, 155] on span "Atualizar tabela" at bounding box center [1131, 155] width 77 height 17
click at [1078, 233] on span "Ver espelho de ponto" at bounding box center [1063, 231] width 103 height 17
click at [1064, 232] on span "Ver espelho de ponto" at bounding box center [1063, 231] width 103 height 17
click at [718, 504] on link "1" at bounding box center [710, 502] width 17 height 17
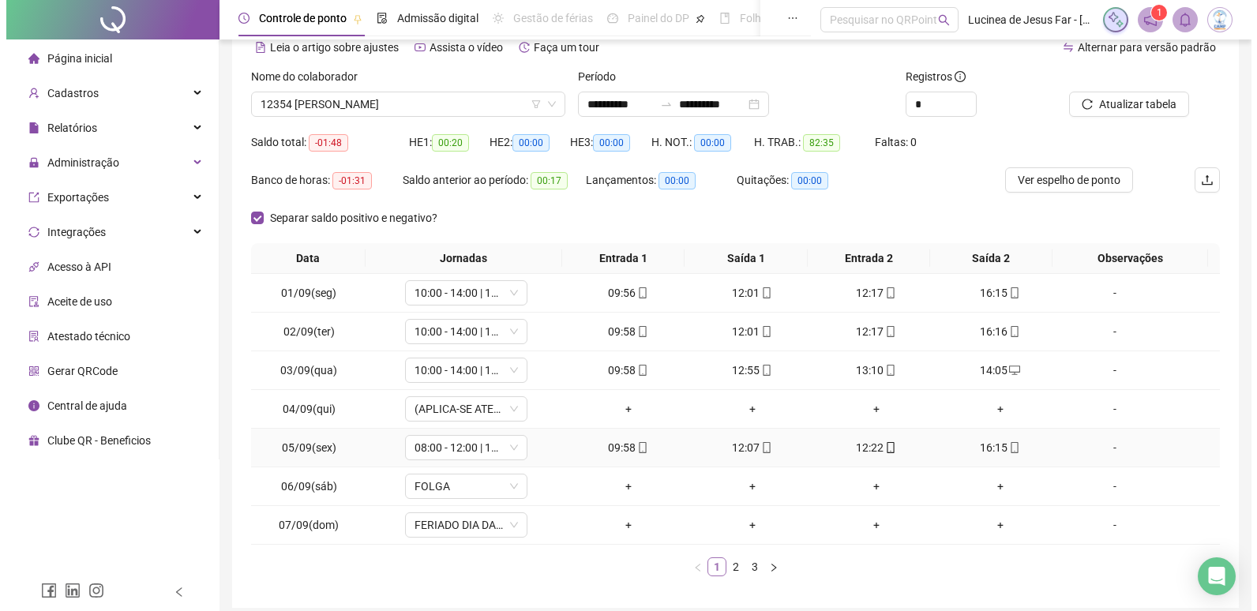
scroll to position [105, 0]
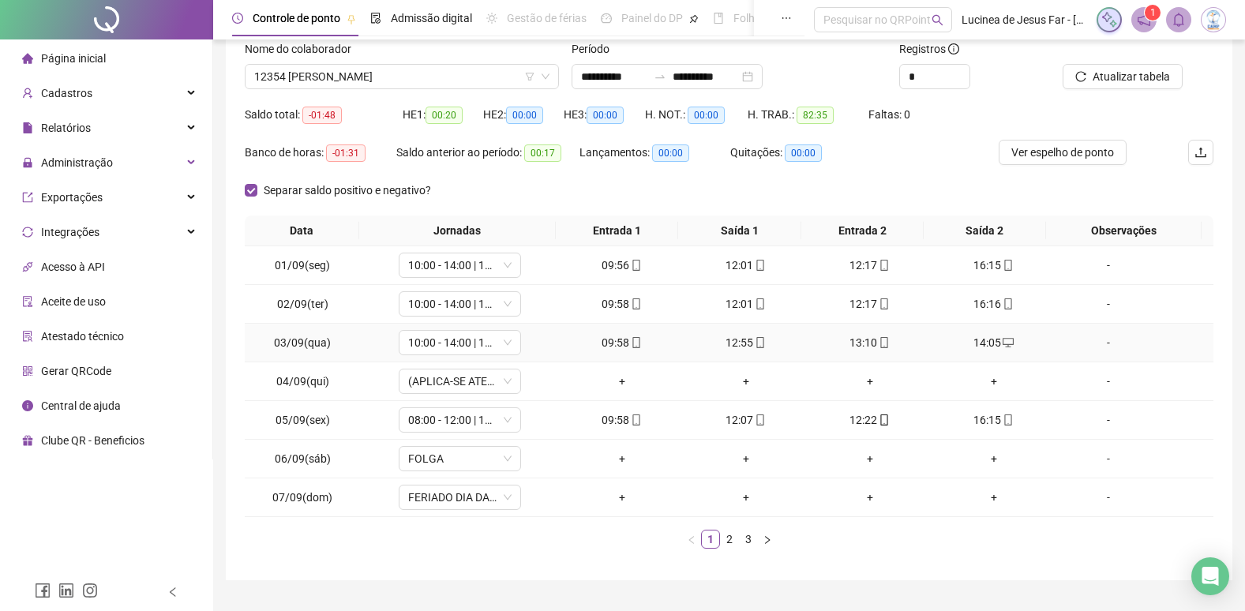
click at [1098, 344] on div "-" at bounding box center [1108, 342] width 93 height 17
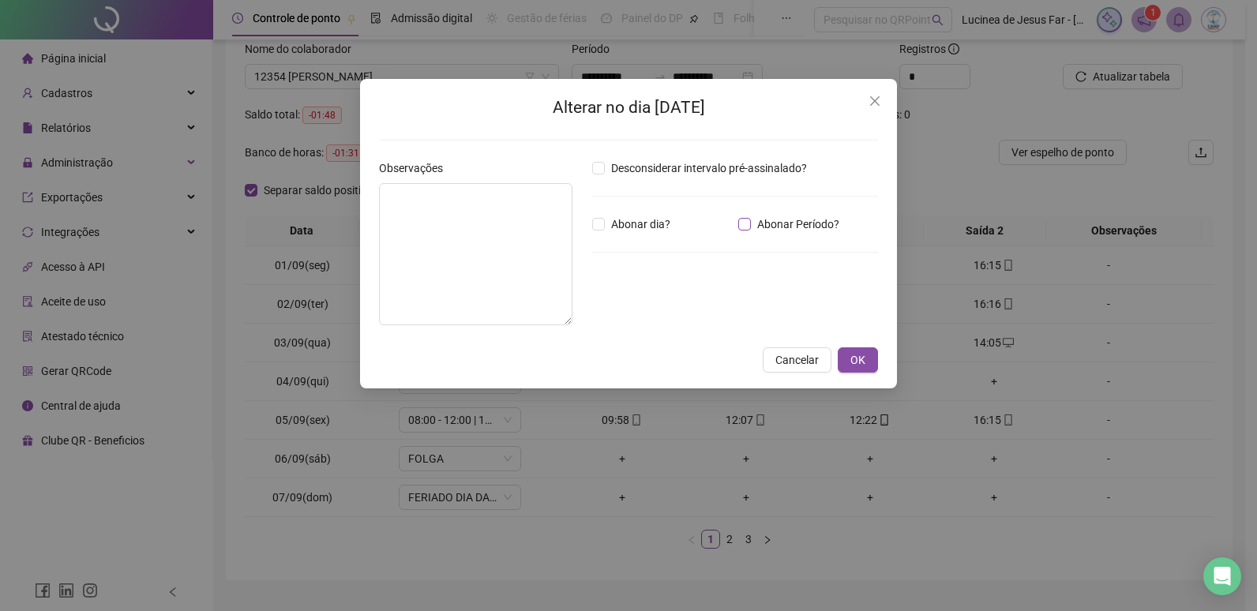
click at [783, 227] on span "Abonar Período?" at bounding box center [798, 224] width 95 height 17
drag, startPoint x: 655, startPoint y: 306, endPoint x: 511, endPoint y: 275, distance: 147.9
click at [512, 278] on div "Observações Desconsiderar intervalo pré-assinalado? Abonar dia? Abonar Período?…" at bounding box center [629, 250] width 512 height 180
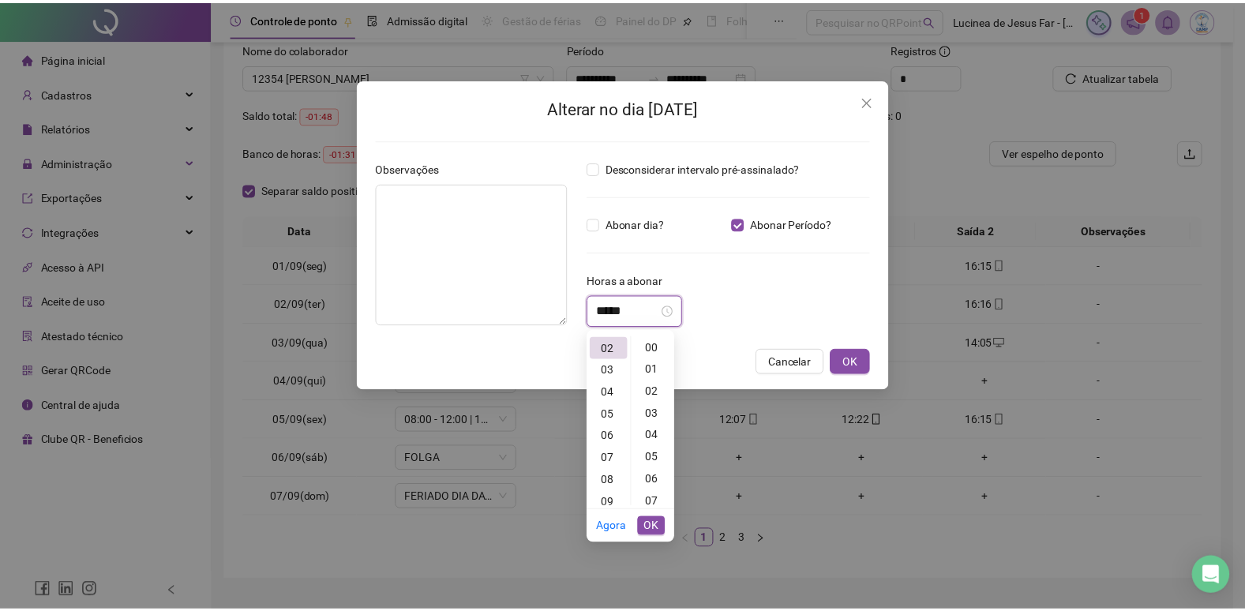
scroll to position [177, 0]
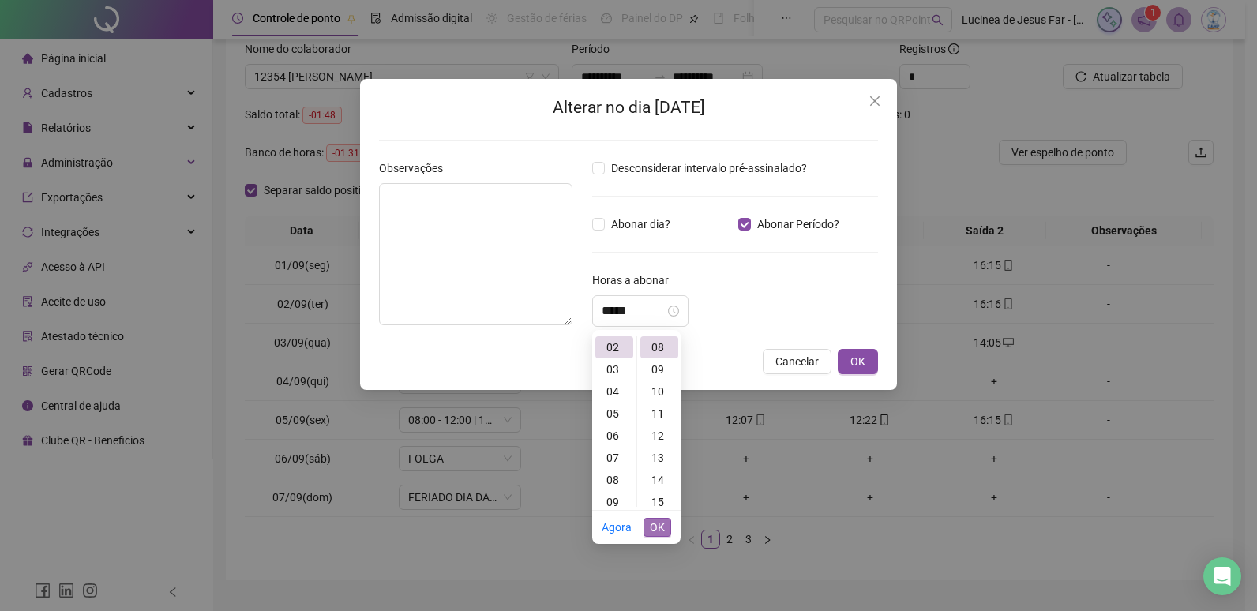
click at [658, 524] on span "OK" at bounding box center [657, 527] width 15 height 17
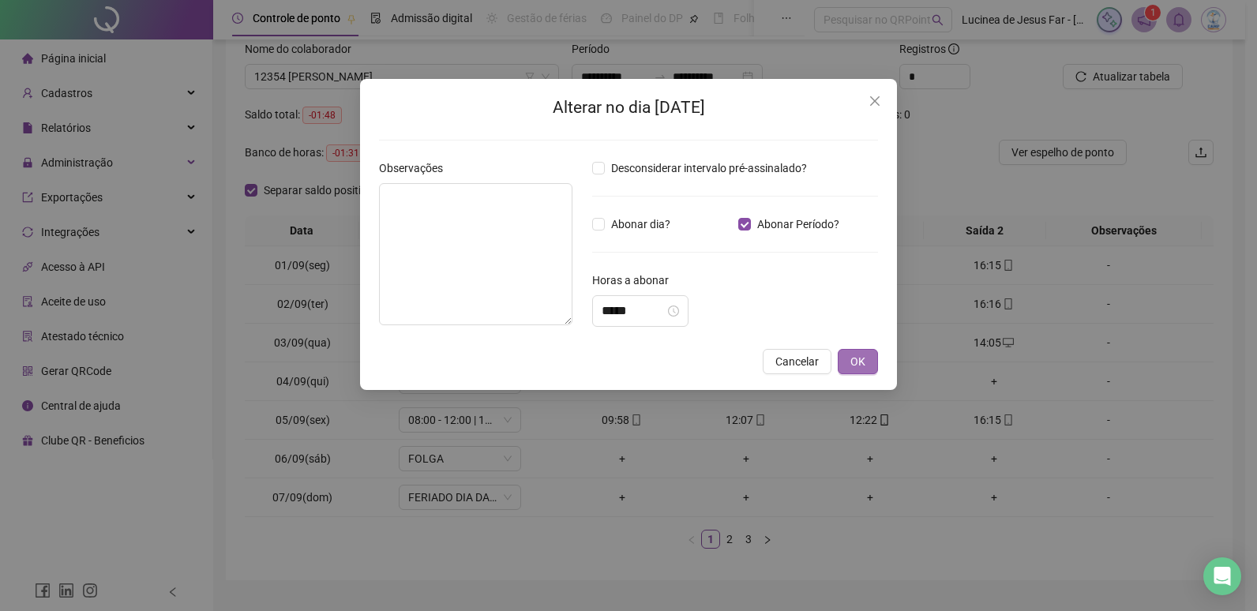
click at [862, 359] on span "OK" at bounding box center [857, 361] width 15 height 17
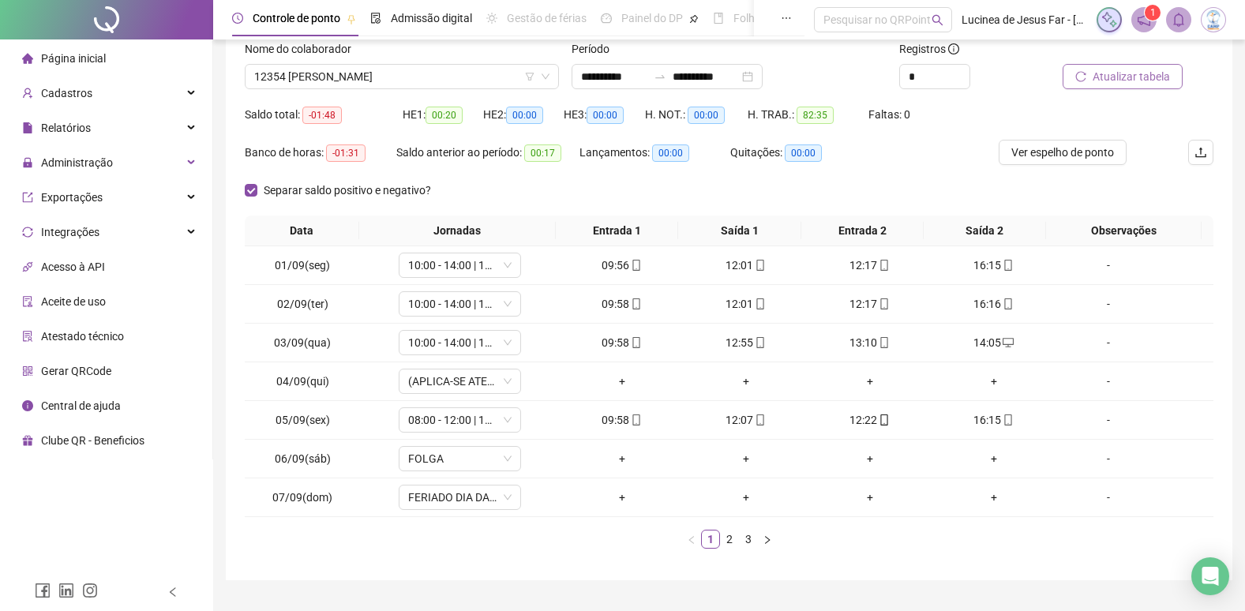
click at [1132, 71] on span "Atualizar tabela" at bounding box center [1131, 76] width 77 height 17
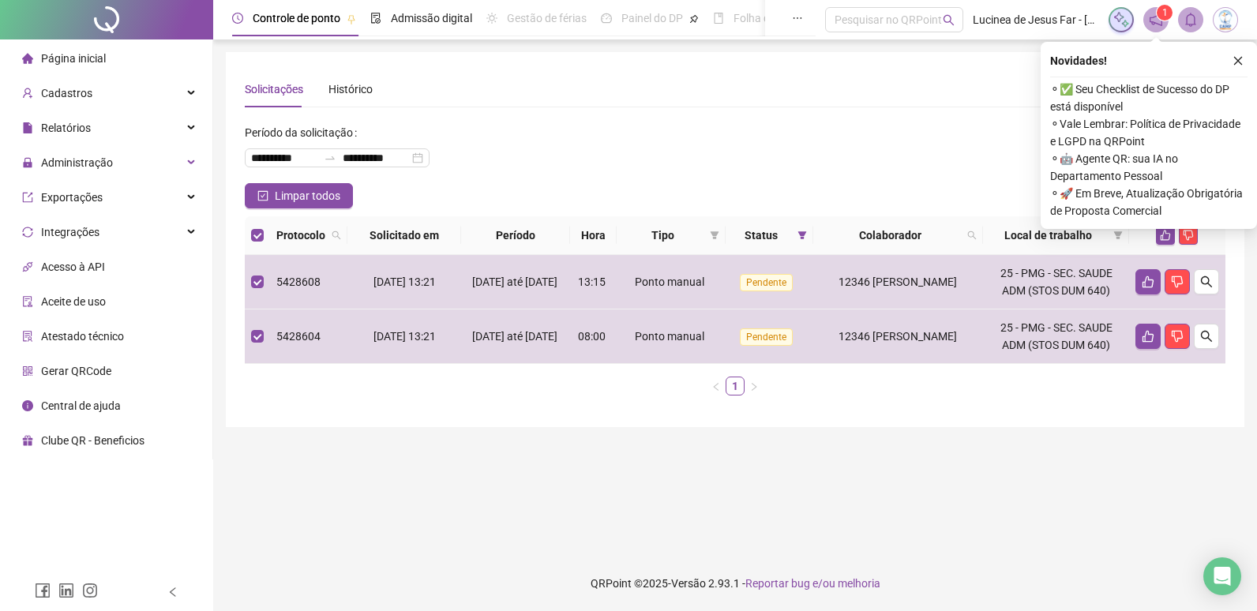
click at [1042, 434] on main "**********" at bounding box center [735, 297] width 1019 height 491
click at [1240, 58] on icon "close" at bounding box center [1238, 60] width 11 height 11
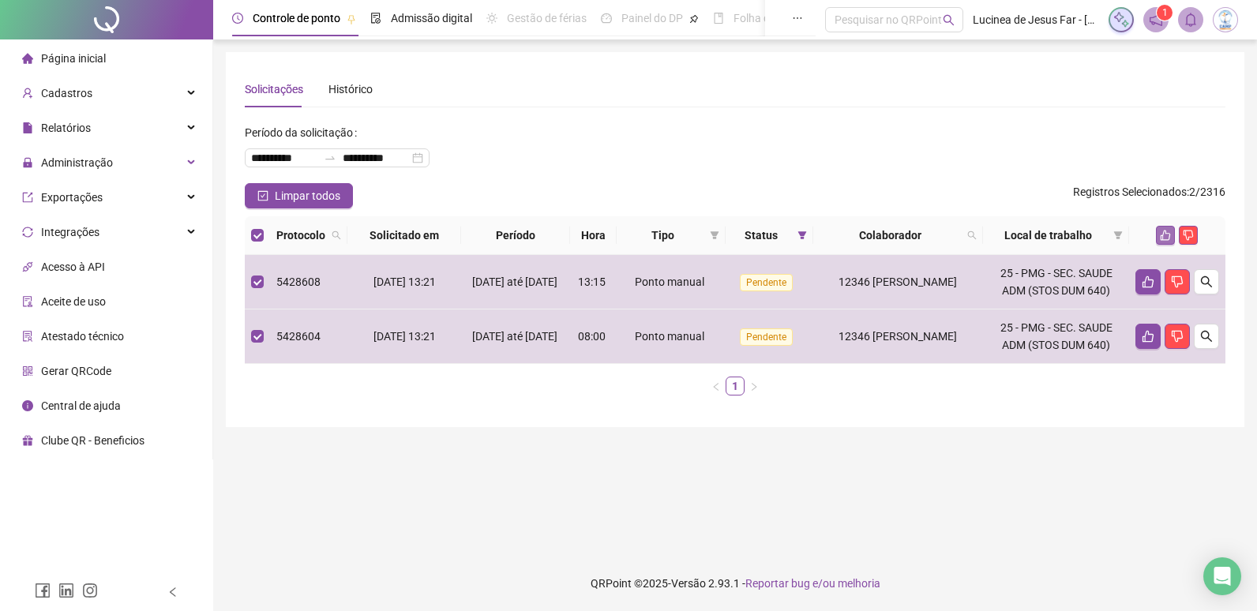
click at [1158, 231] on button "button" at bounding box center [1165, 235] width 19 height 19
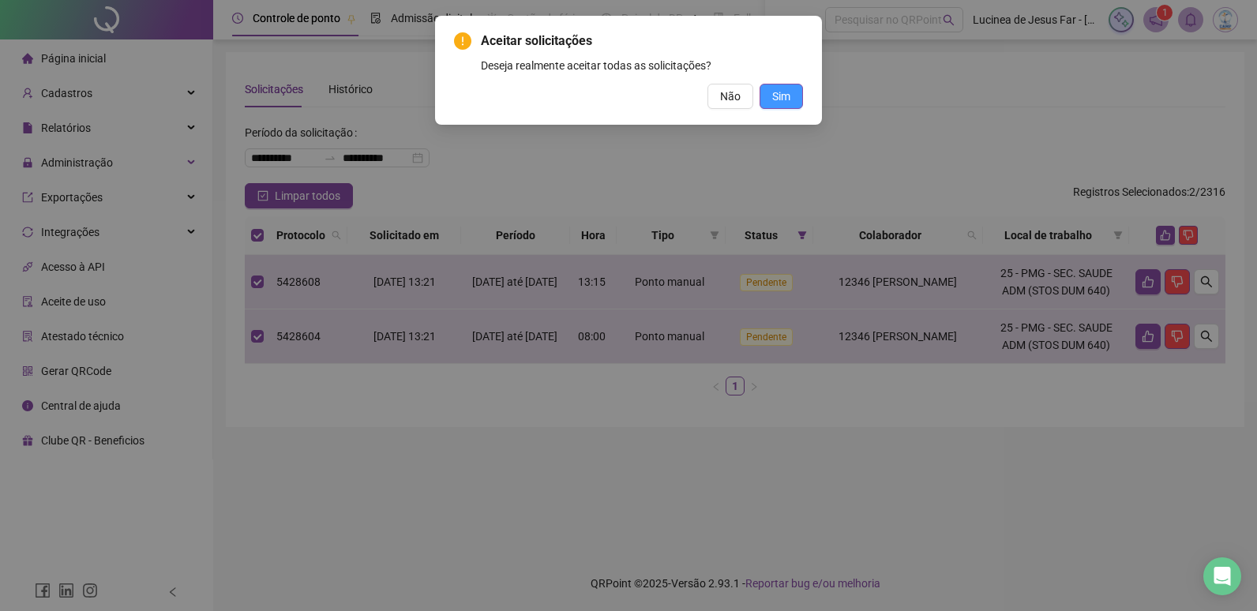
click at [794, 97] on button "Sim" at bounding box center [781, 96] width 43 height 25
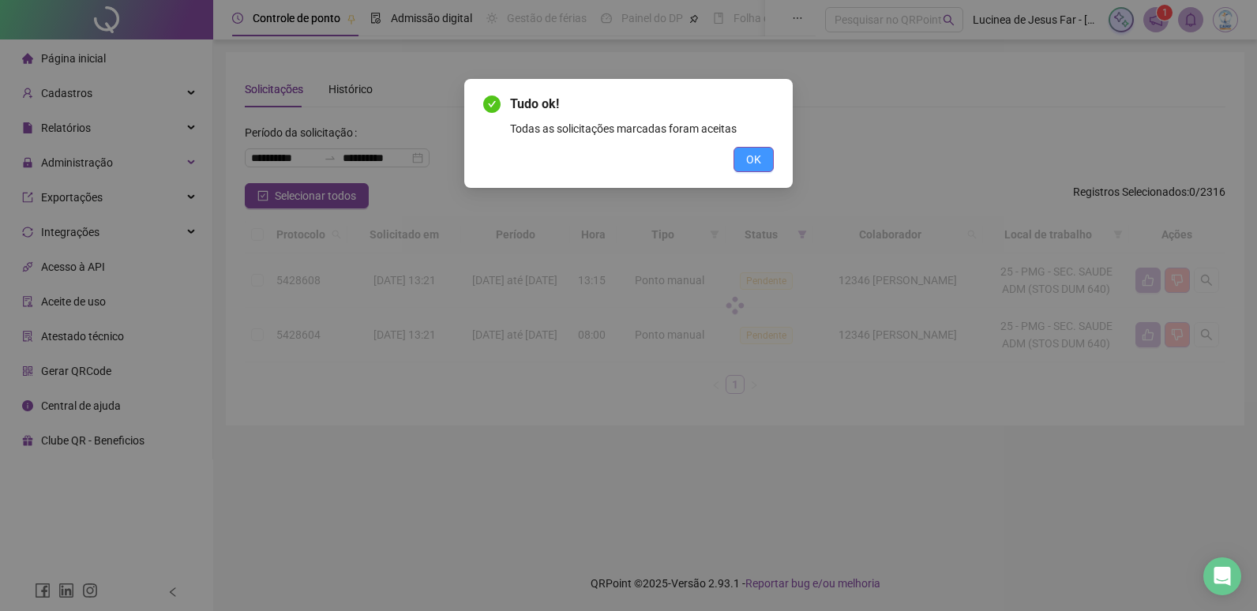
click at [753, 156] on span "OK" at bounding box center [753, 159] width 15 height 17
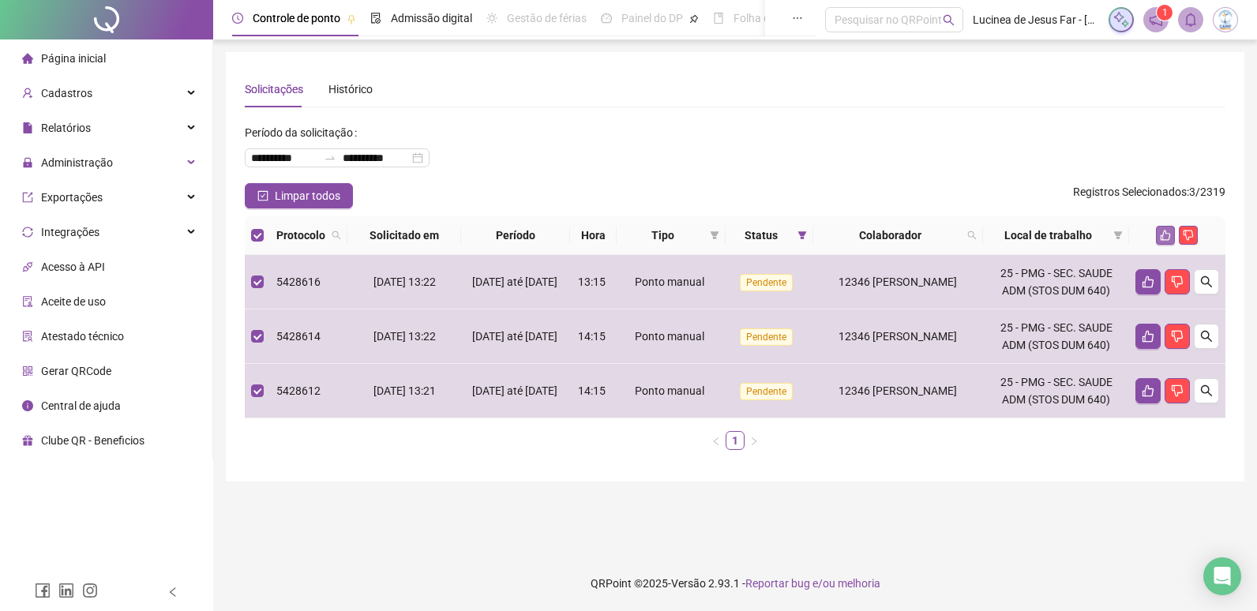
click at [1167, 235] on icon "like" at bounding box center [1165, 235] width 11 height 11
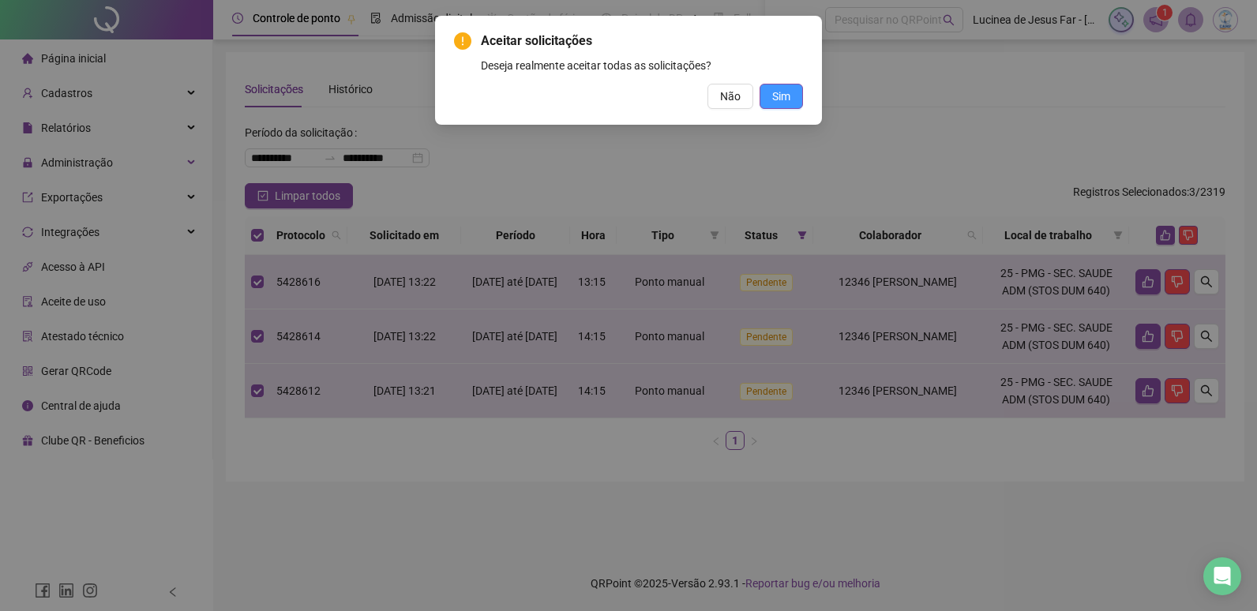
click at [790, 98] on span "Sim" at bounding box center [781, 96] width 18 height 17
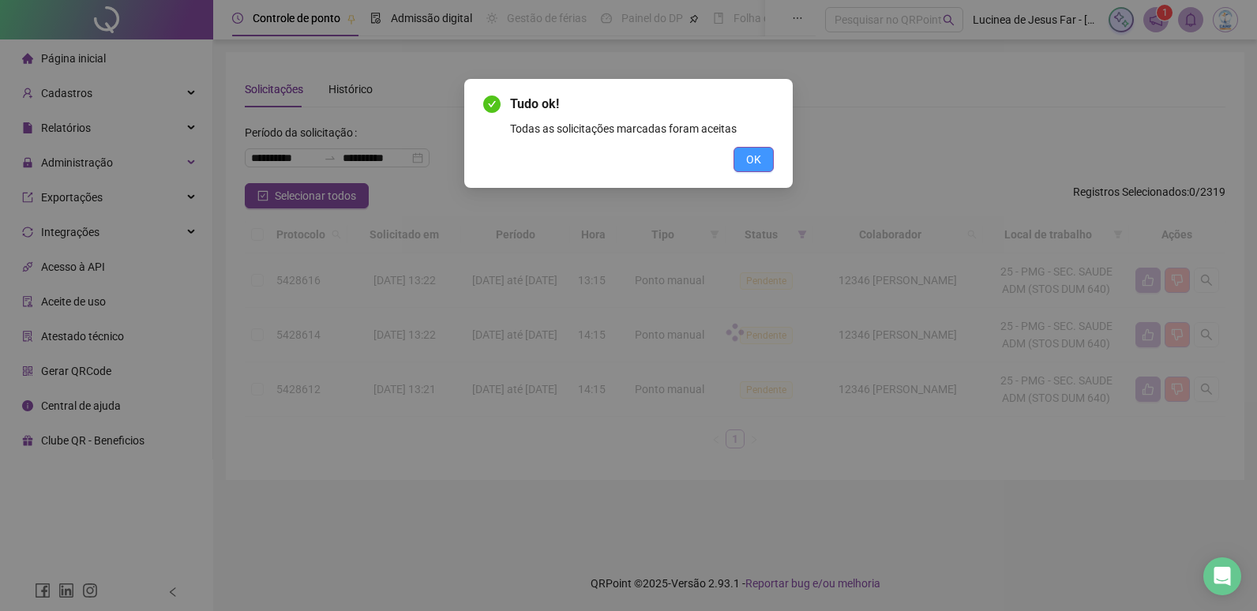
click at [756, 159] on span "OK" at bounding box center [753, 159] width 15 height 17
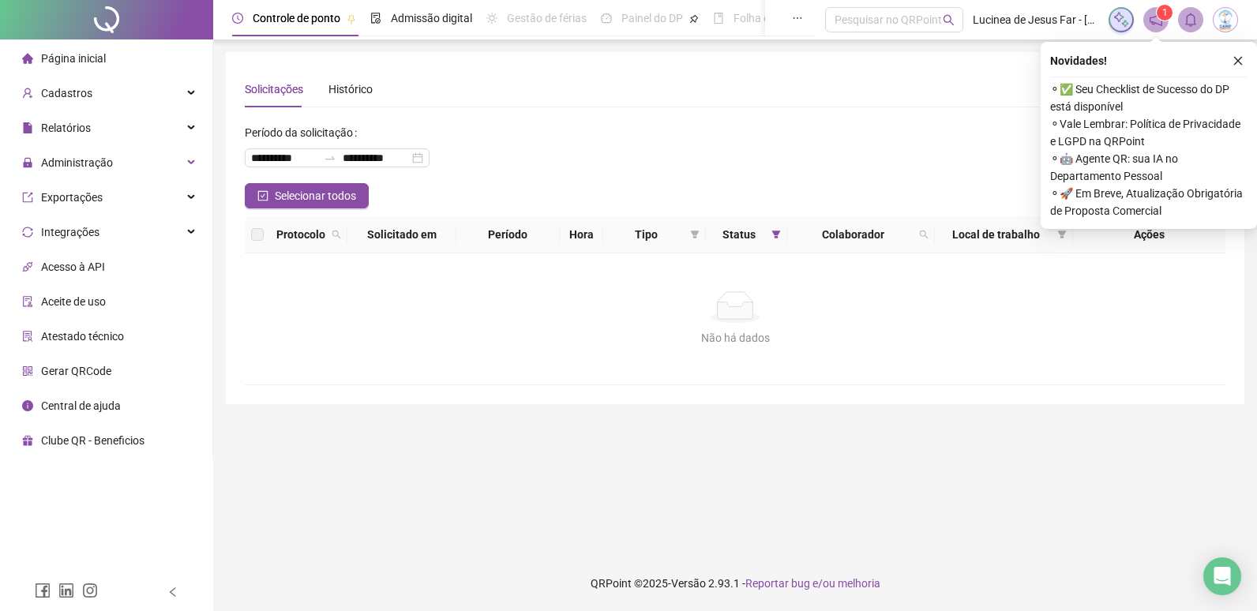
click at [580, 348] on div "Não há dados Não há dados" at bounding box center [735, 318] width 981 height 131
click at [190, 128] on icon at bounding box center [193, 128] width 8 height 0
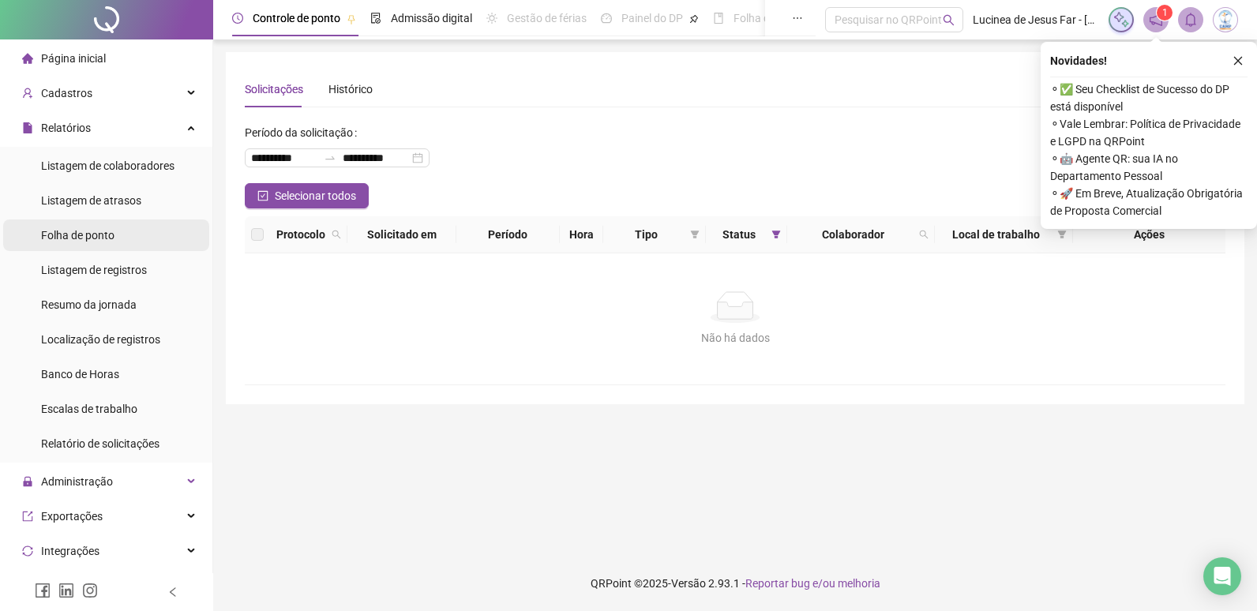
click at [97, 237] on span "Folha de ponto" at bounding box center [77, 235] width 73 height 13
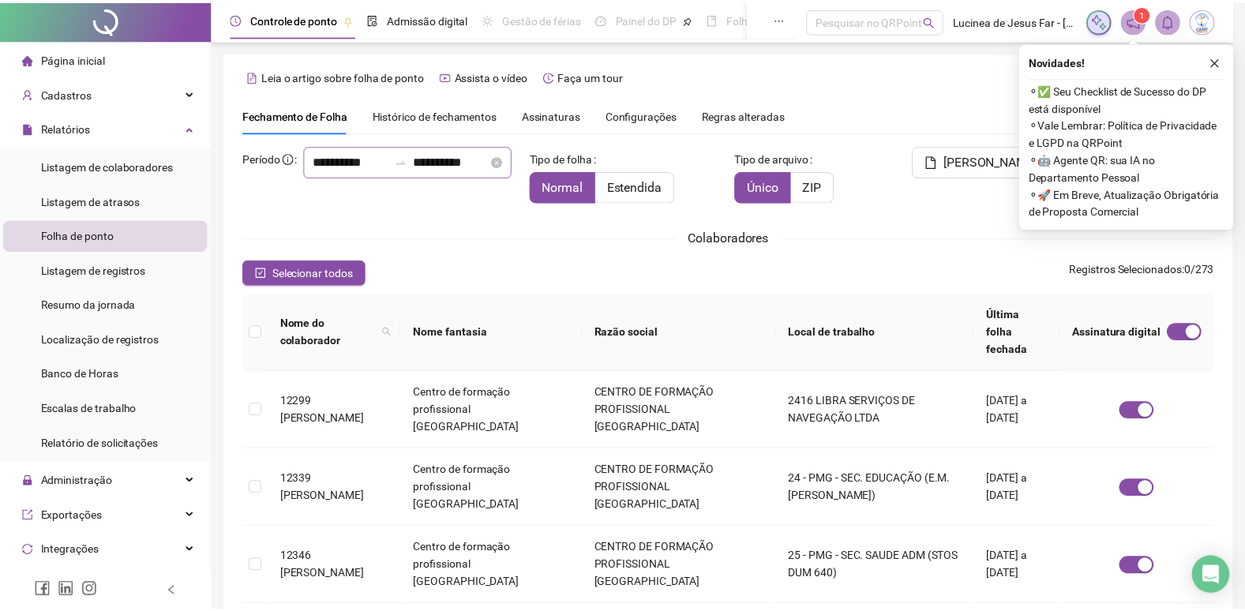
scroll to position [18, 0]
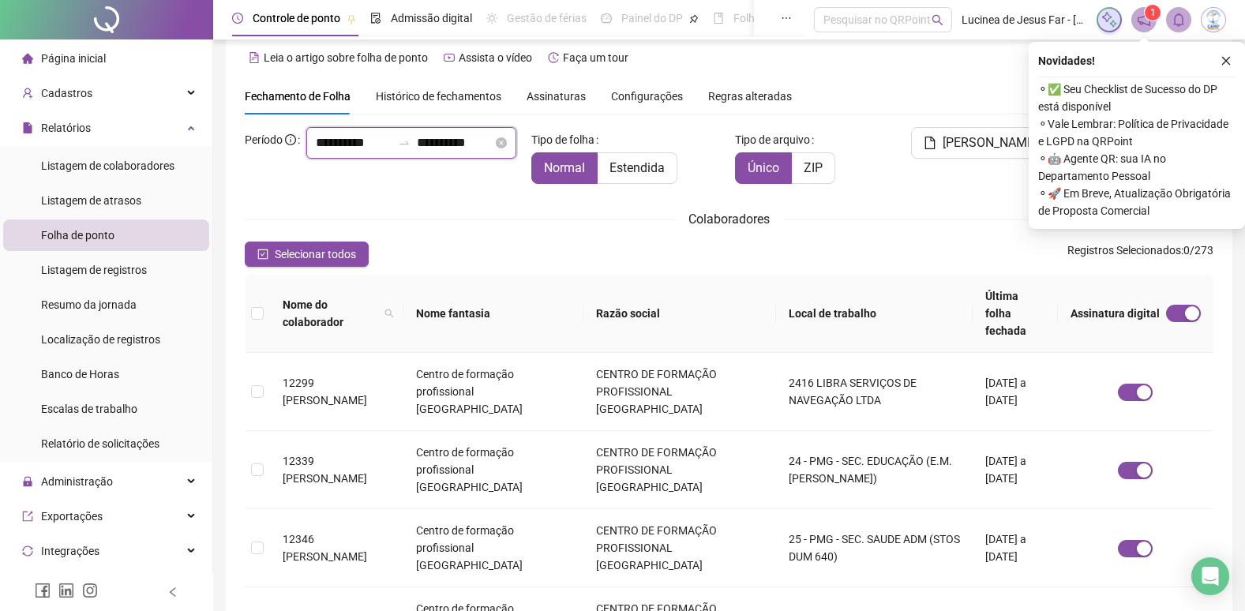
click at [441, 152] on input "**********" at bounding box center [455, 142] width 76 height 19
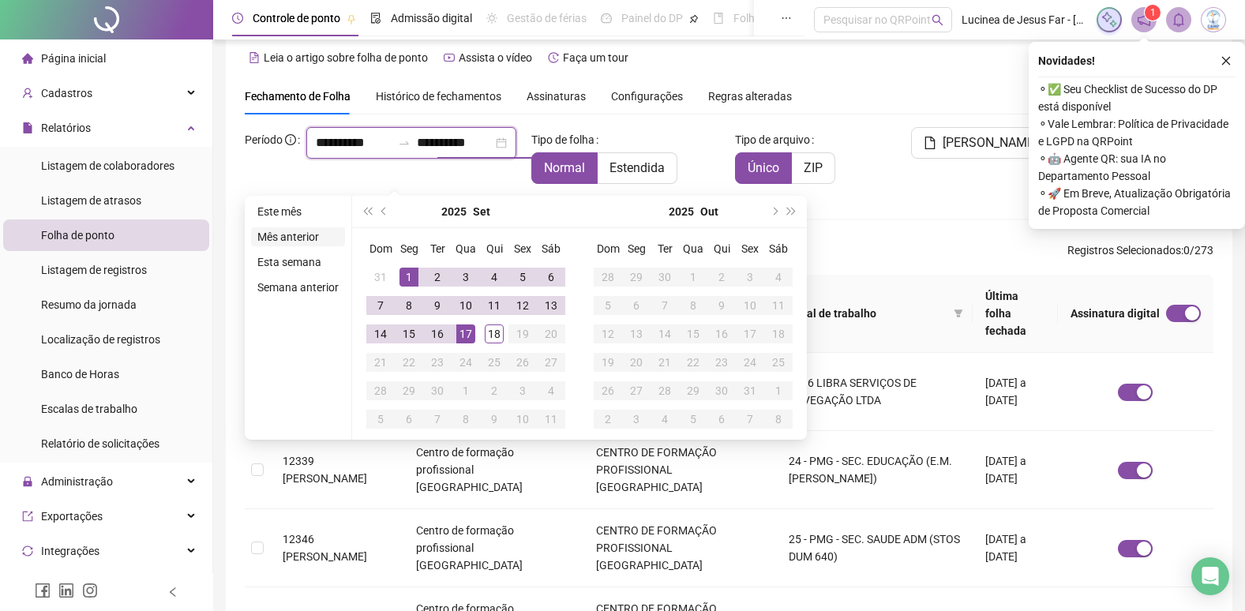
type input "**********"
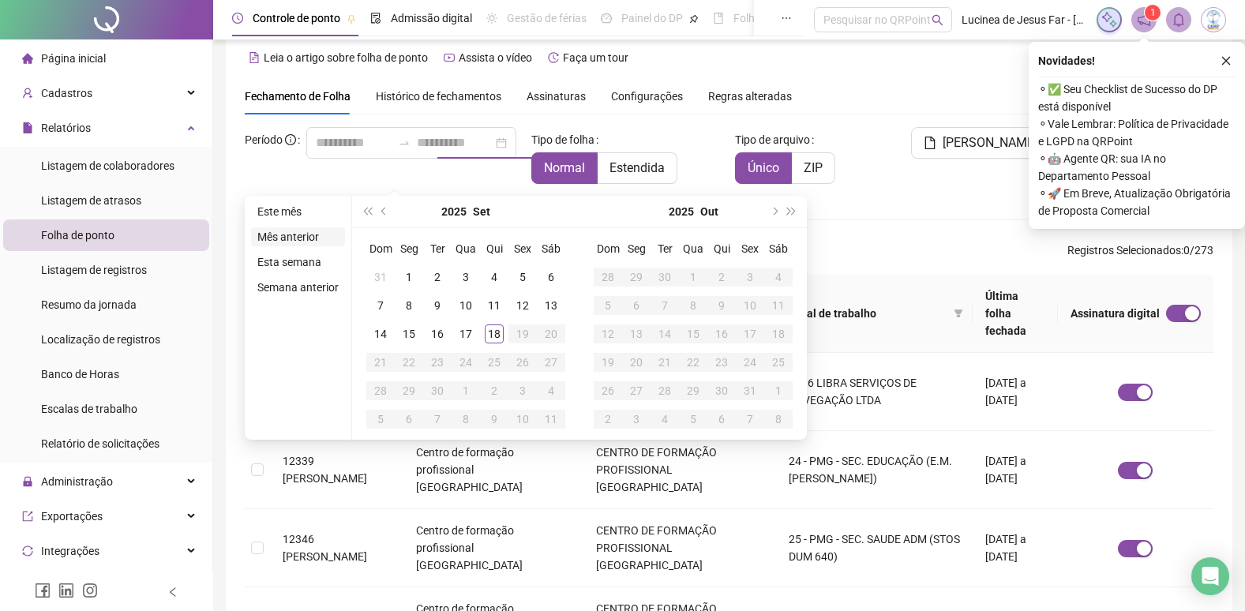
click at [314, 238] on li "Mês anterior" at bounding box center [298, 236] width 94 height 19
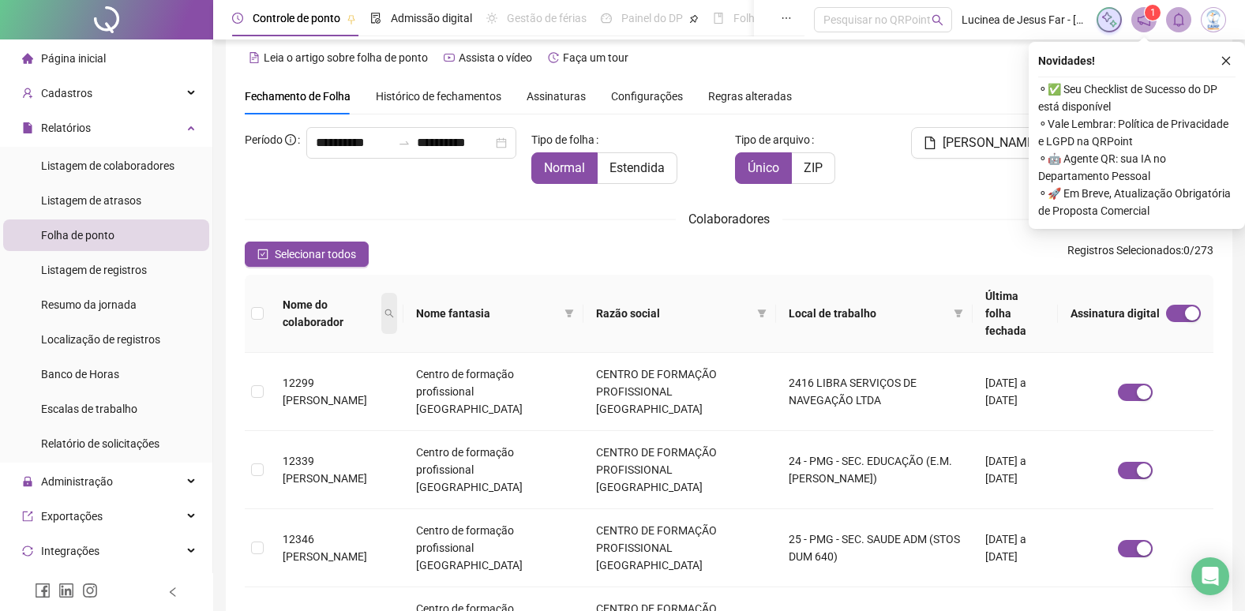
click at [393, 310] on icon "search" at bounding box center [389, 314] width 9 height 9
type input "*****"
click at [324, 353] on span "Buscar" at bounding box center [323, 360] width 35 height 17
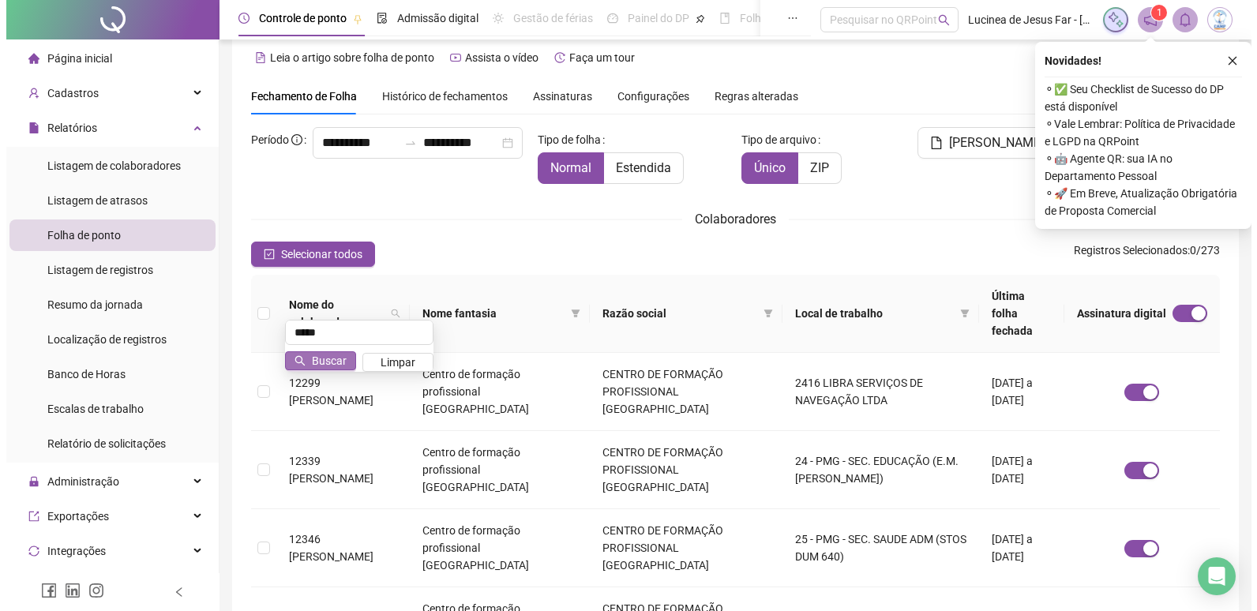
scroll to position [0, 0]
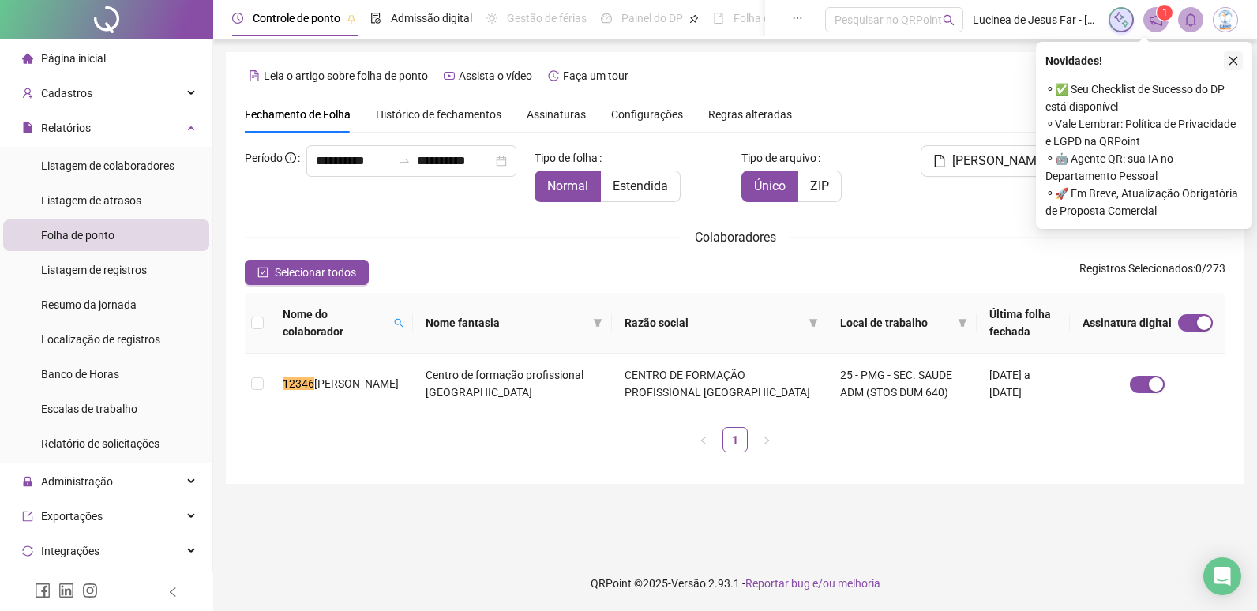
click at [1233, 62] on icon "close" at bounding box center [1233, 60] width 11 height 11
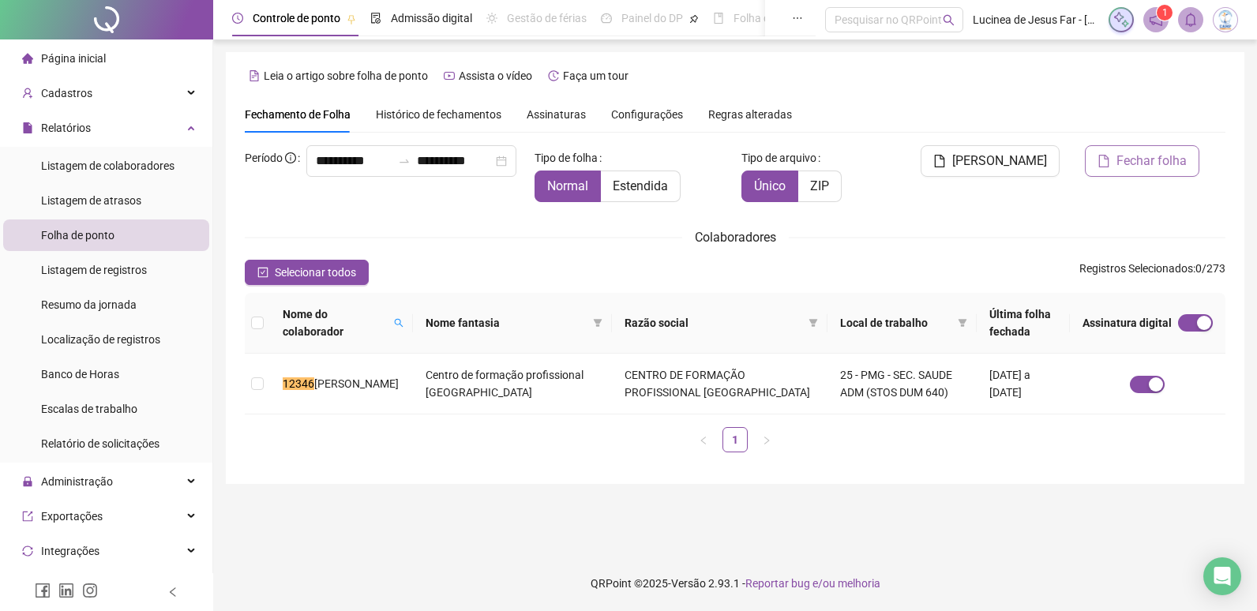
click at [1162, 163] on span "Fechar folha" at bounding box center [1152, 161] width 70 height 19
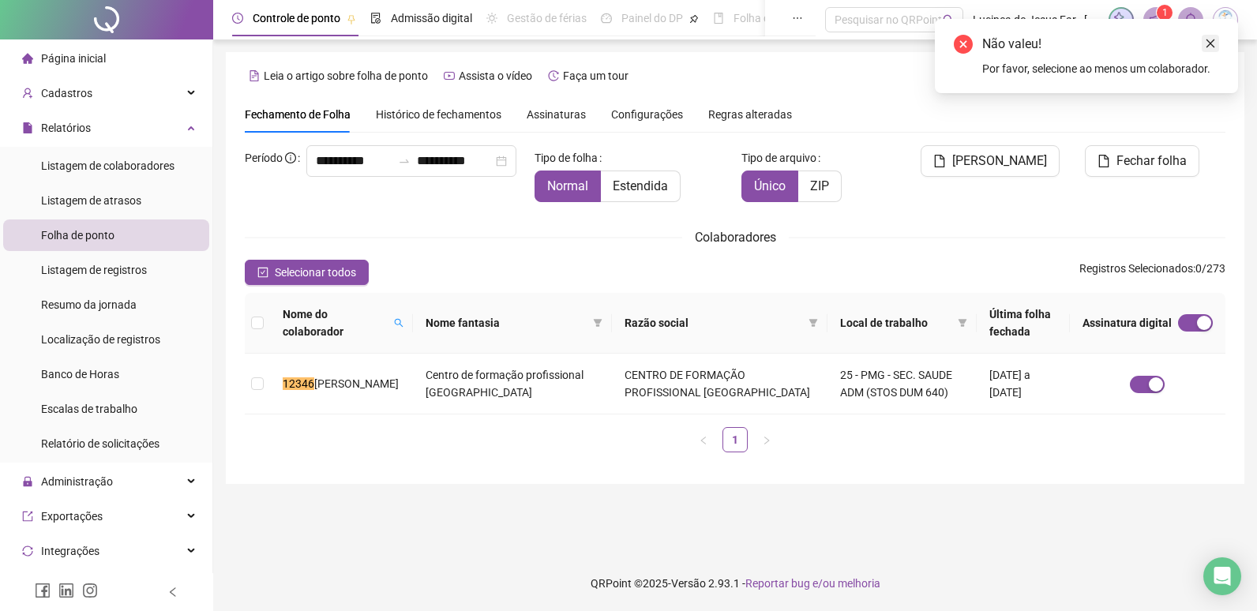
click at [1211, 41] on icon "close" at bounding box center [1210, 43] width 11 height 11
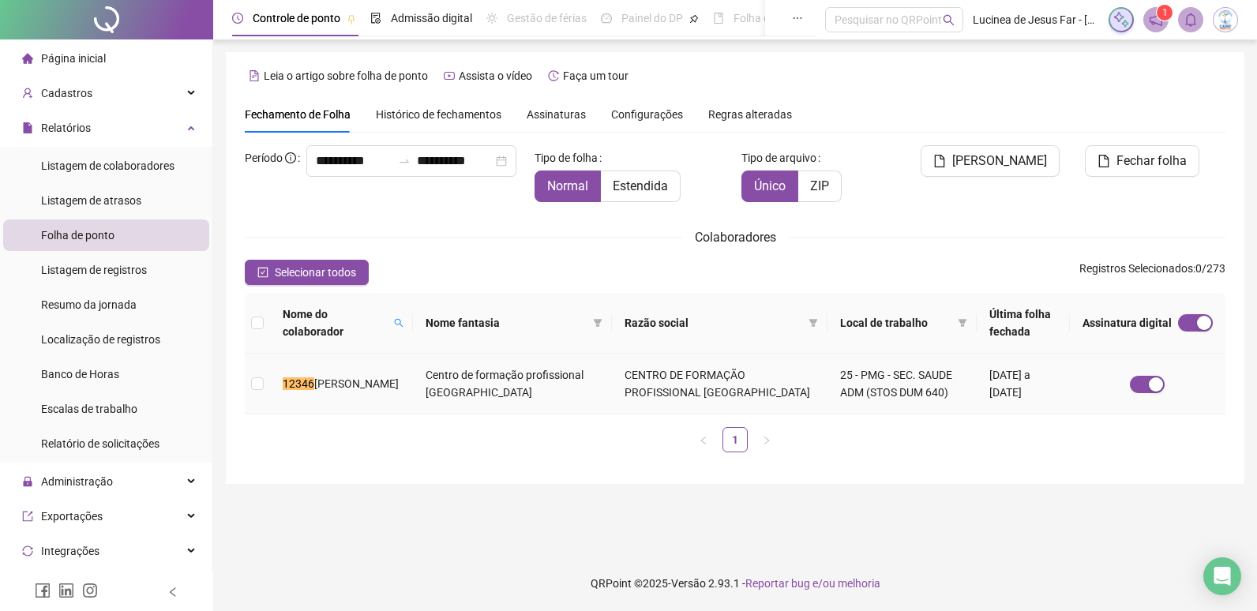
click at [337, 377] on span "[PERSON_NAME]" at bounding box center [356, 383] width 84 height 13
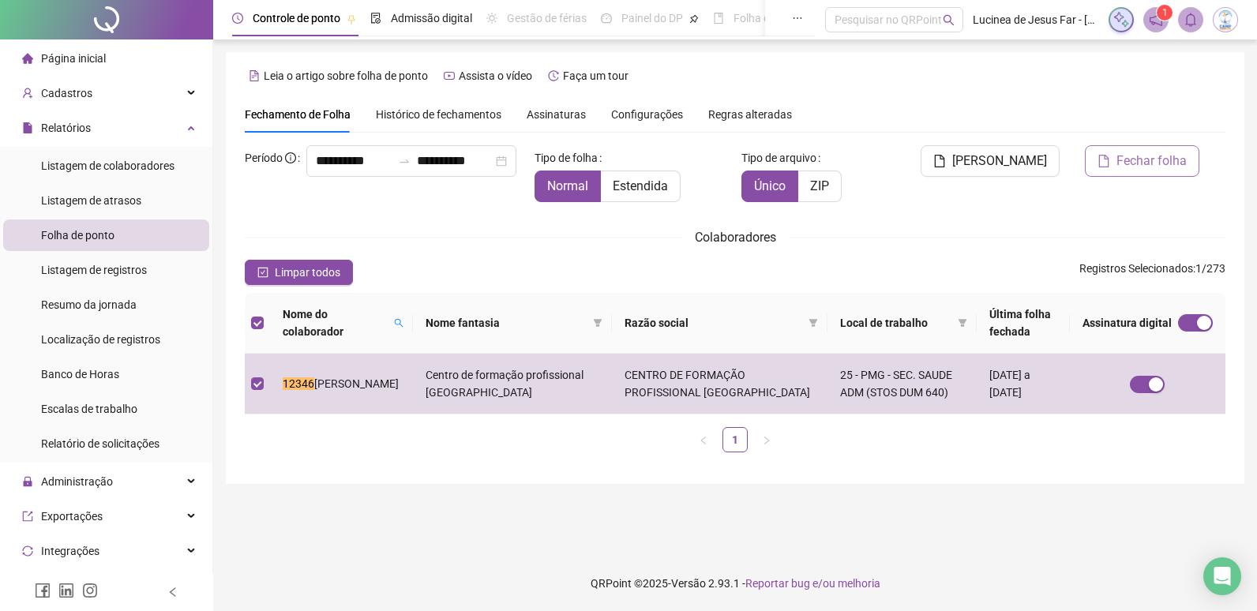
click at [1172, 163] on span "Fechar folha" at bounding box center [1152, 161] width 70 height 19
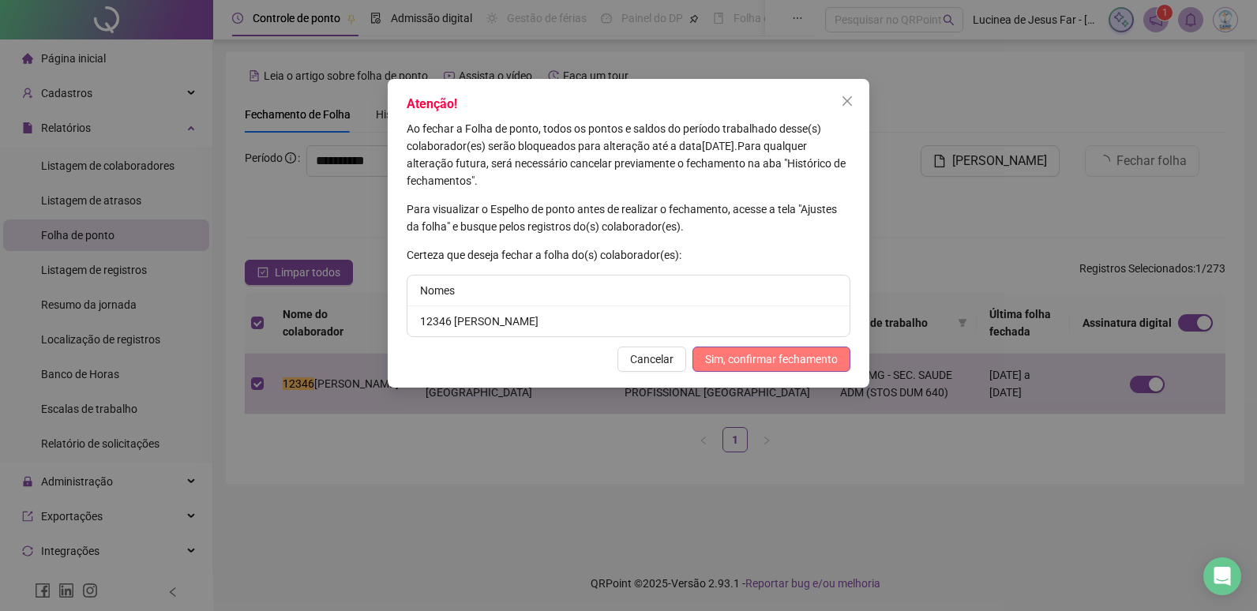
click at [740, 359] on span "Sim, confirmar fechamento" at bounding box center [771, 359] width 133 height 17
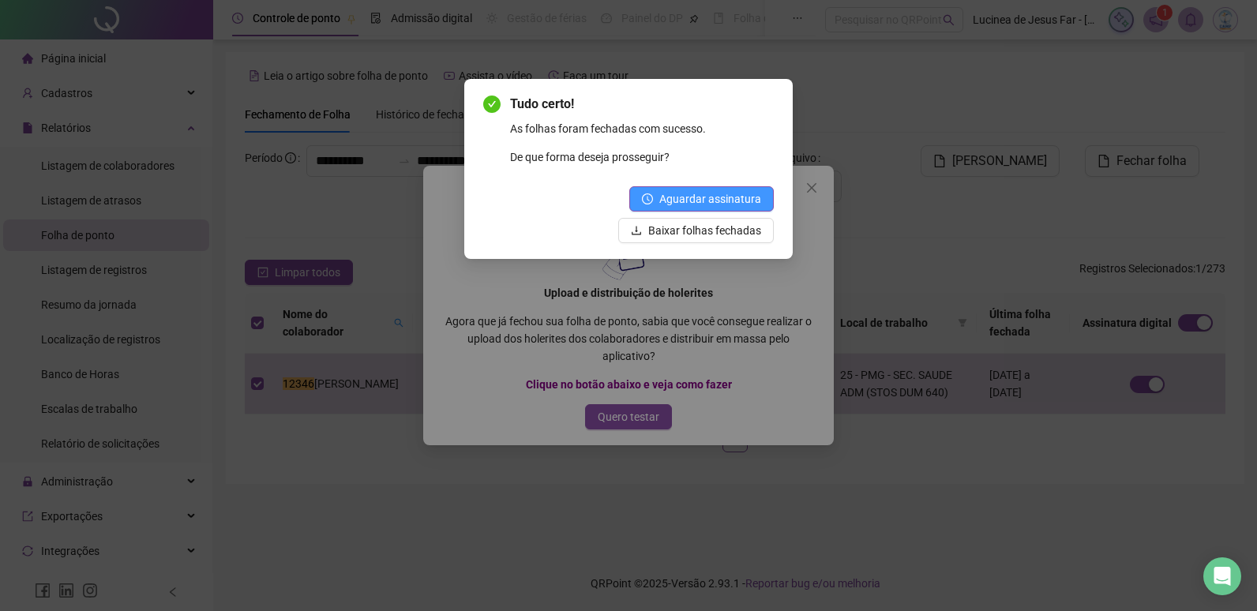
click at [736, 200] on span "Aguardar assinatura" at bounding box center [710, 198] width 102 height 17
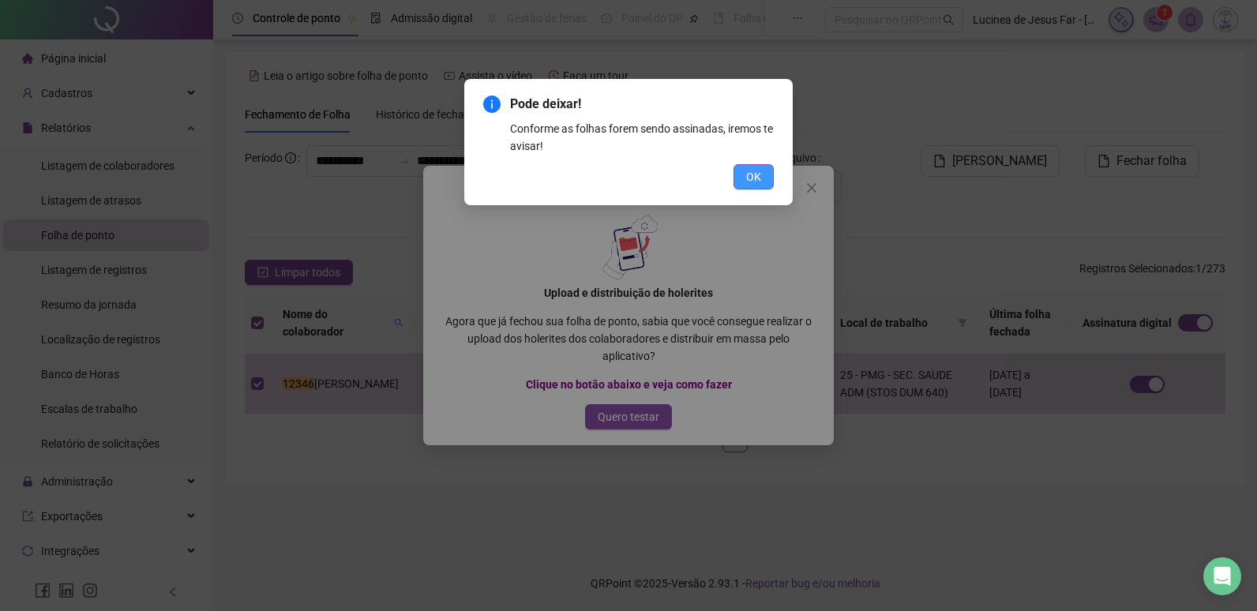
click at [760, 175] on span "OK" at bounding box center [753, 176] width 15 height 17
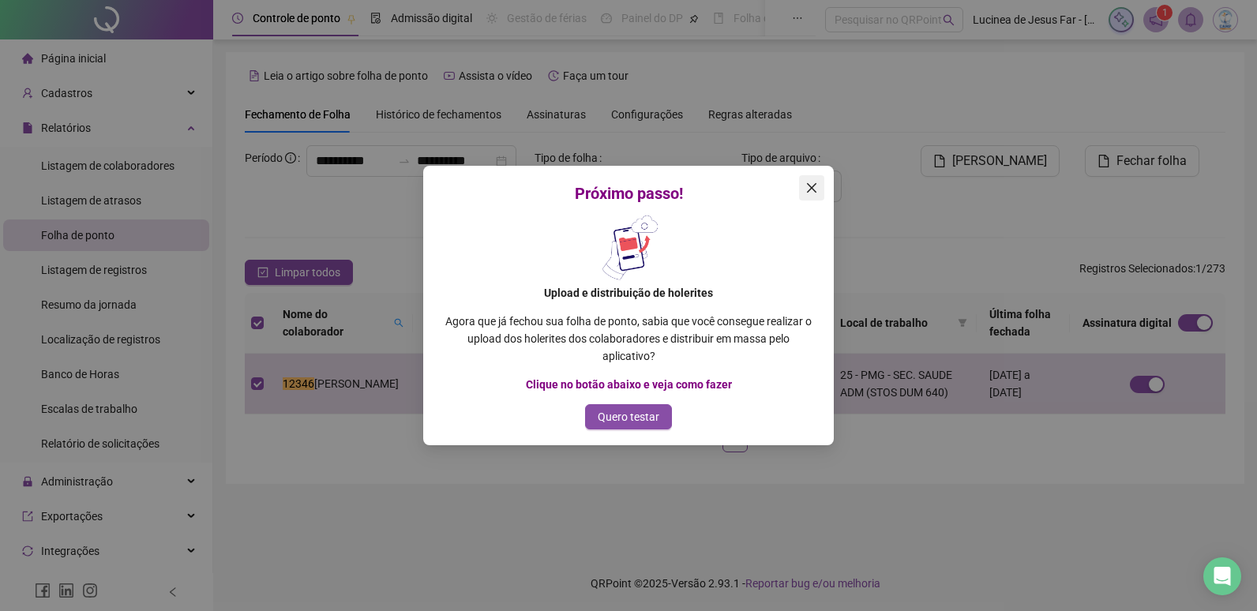
click at [812, 186] on icon "close" at bounding box center [811, 188] width 13 height 13
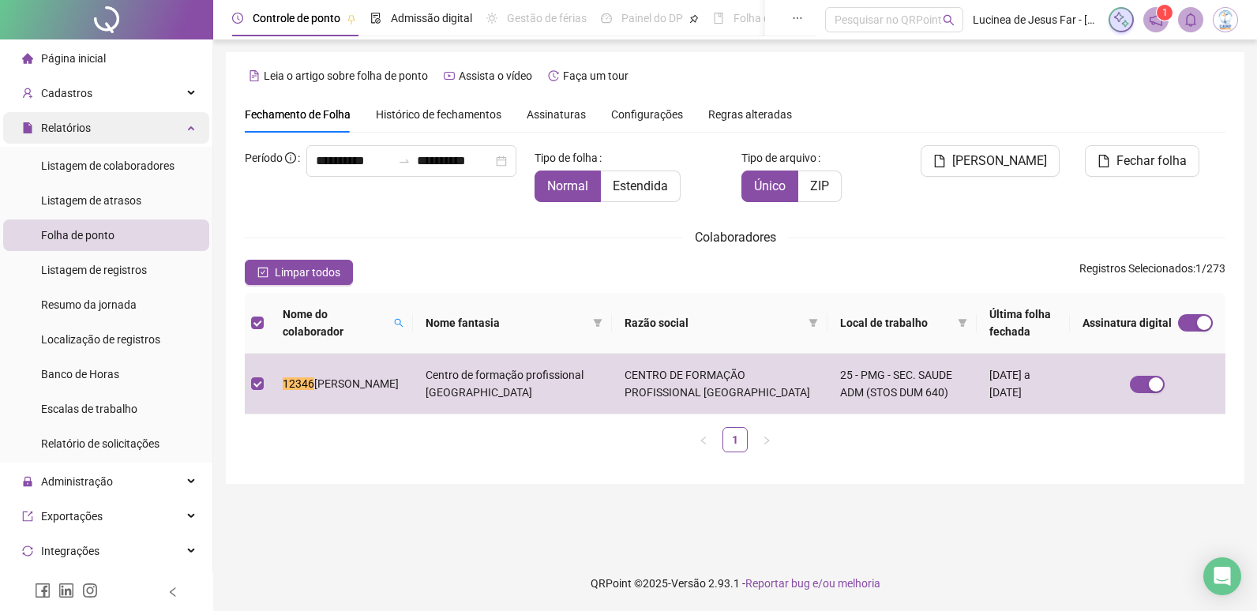
click at [178, 130] on div "Relatórios" at bounding box center [106, 128] width 206 height 32
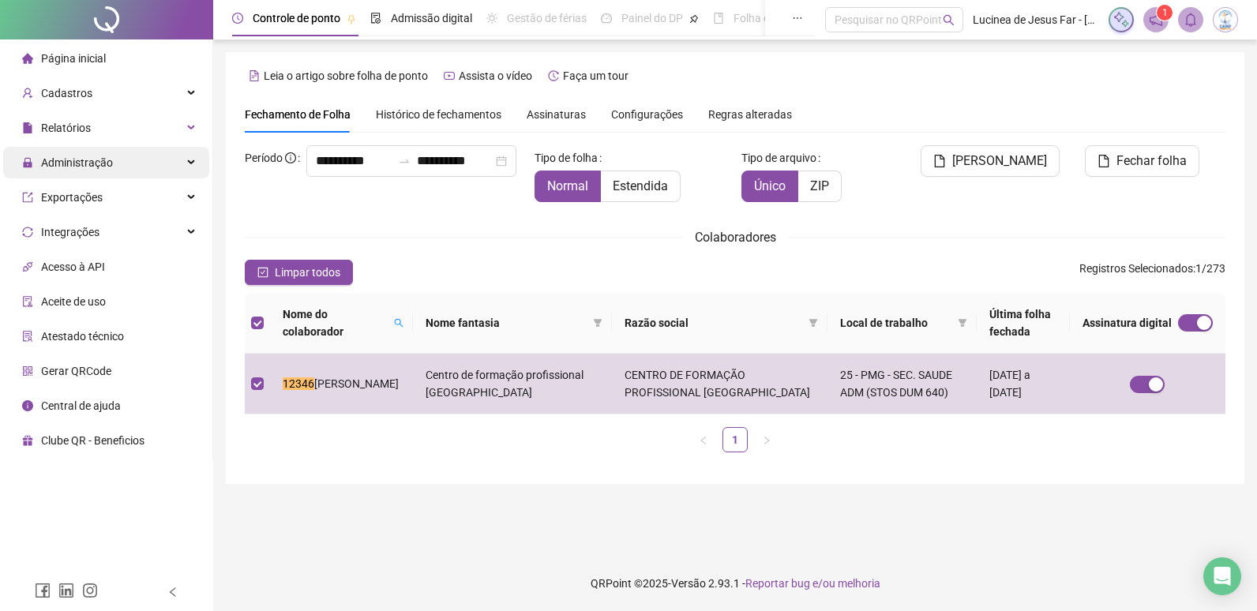
click at [191, 163] on icon at bounding box center [193, 163] width 8 height 0
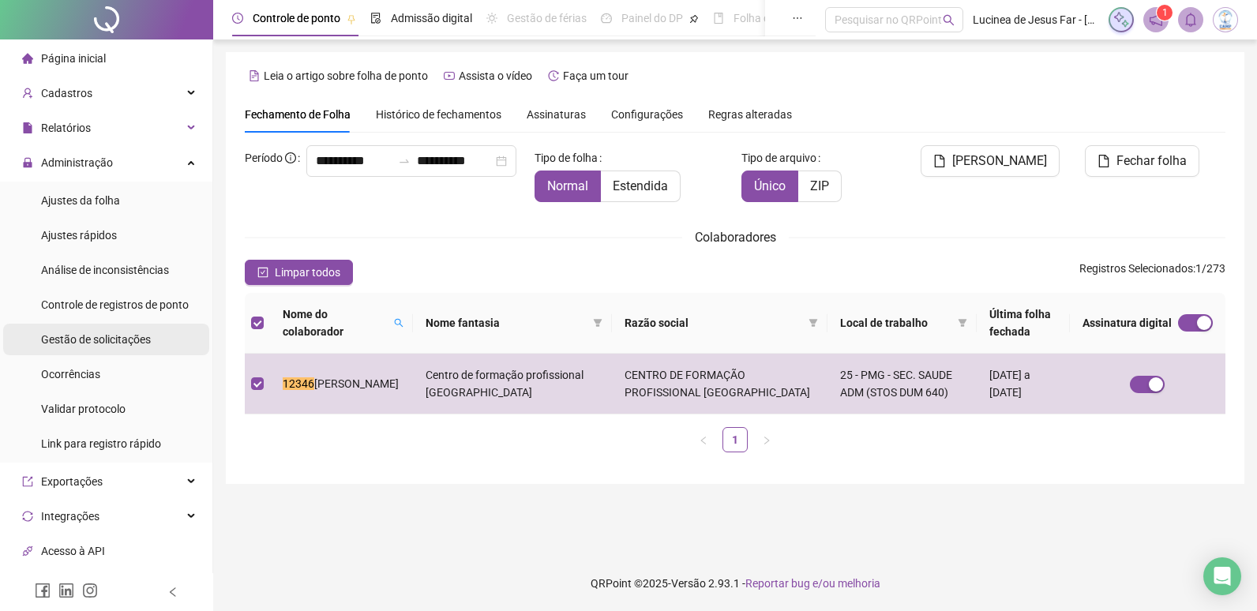
click at [99, 340] on span "Gestão de solicitações" at bounding box center [96, 339] width 110 height 13
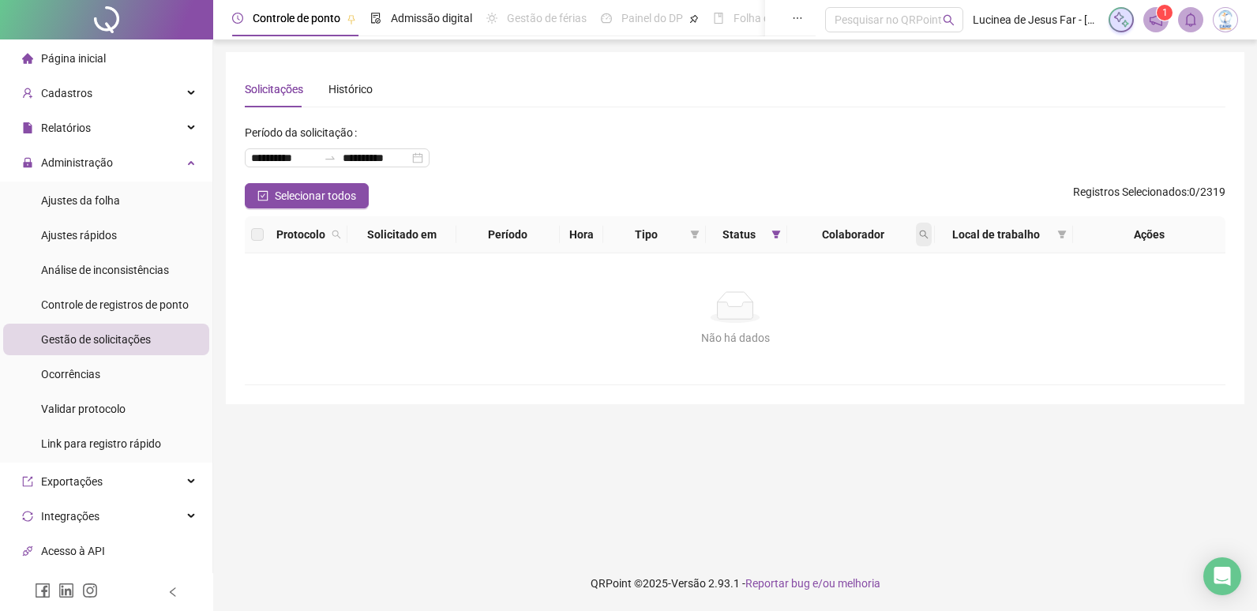
click at [924, 236] on icon "search" at bounding box center [923, 234] width 9 height 9
click at [918, 248] on th "Colaborador" at bounding box center [861, 234] width 148 height 37
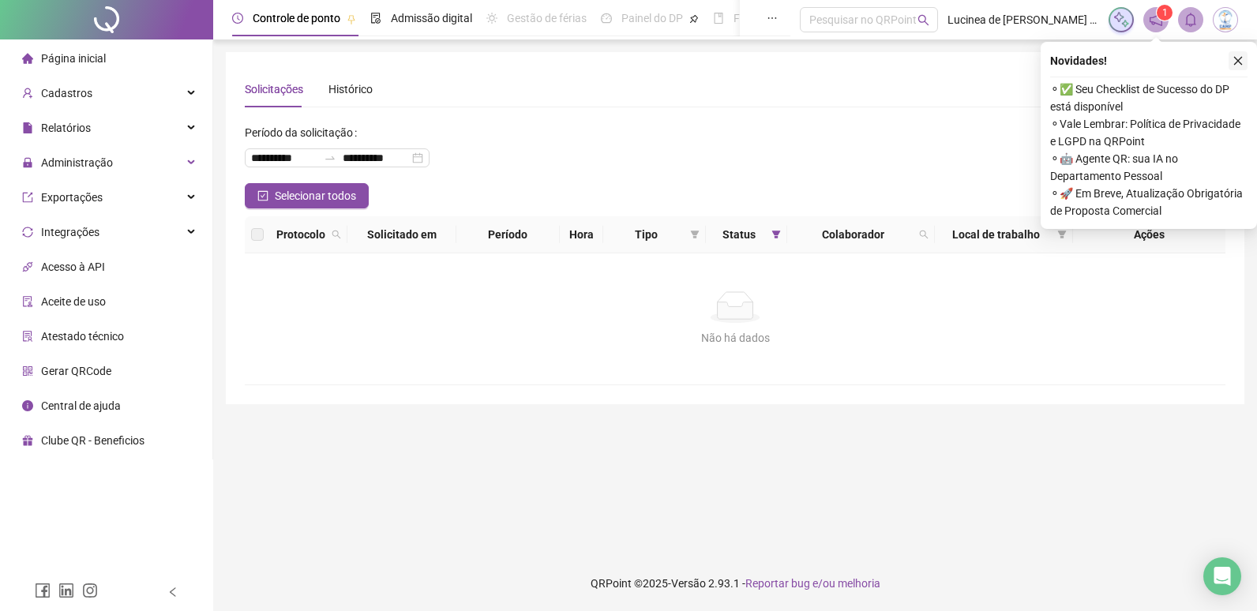
click at [1238, 65] on icon "close" at bounding box center [1238, 60] width 11 height 11
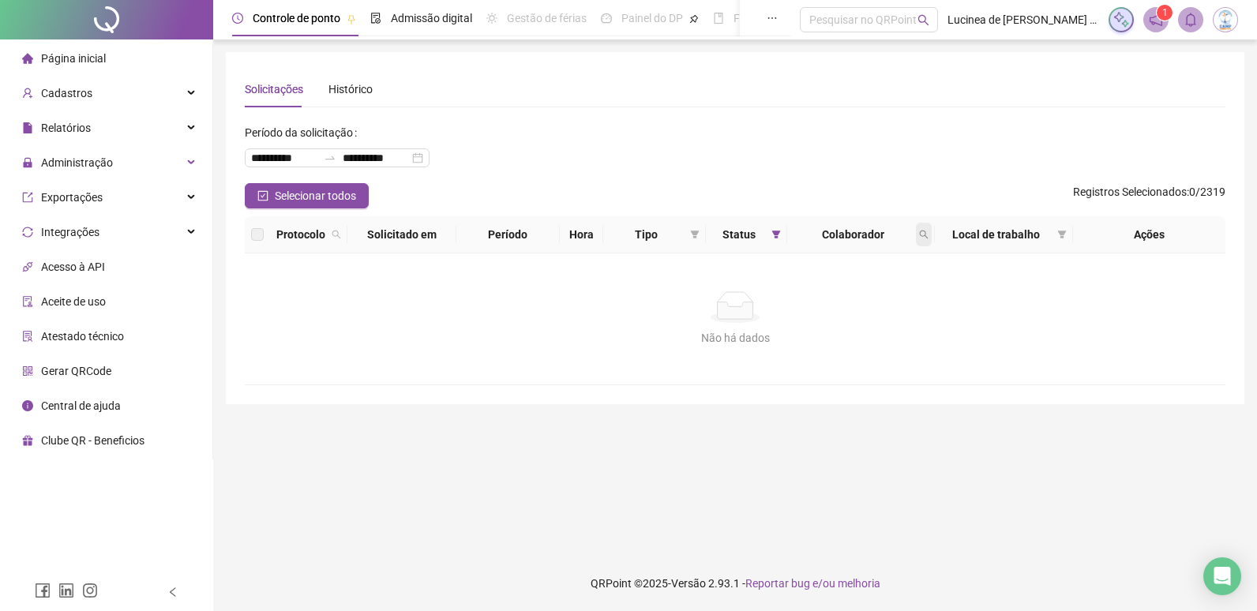
click at [922, 235] on icon "search" at bounding box center [923, 234] width 9 height 9
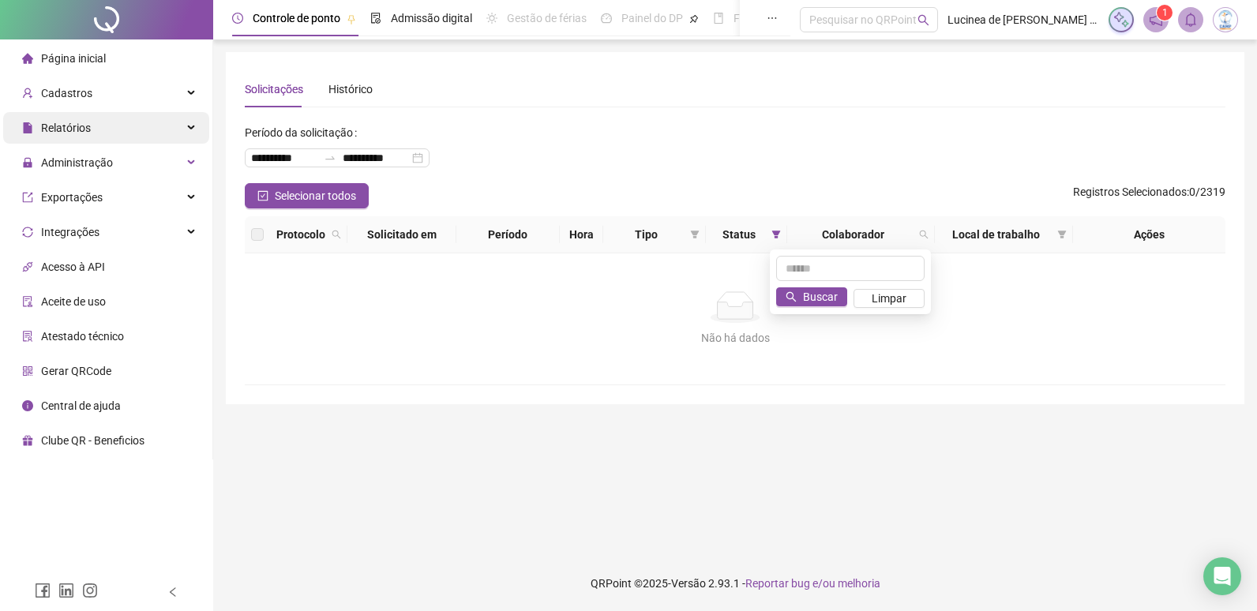
click at [193, 123] on div "Relatórios" at bounding box center [106, 128] width 206 height 32
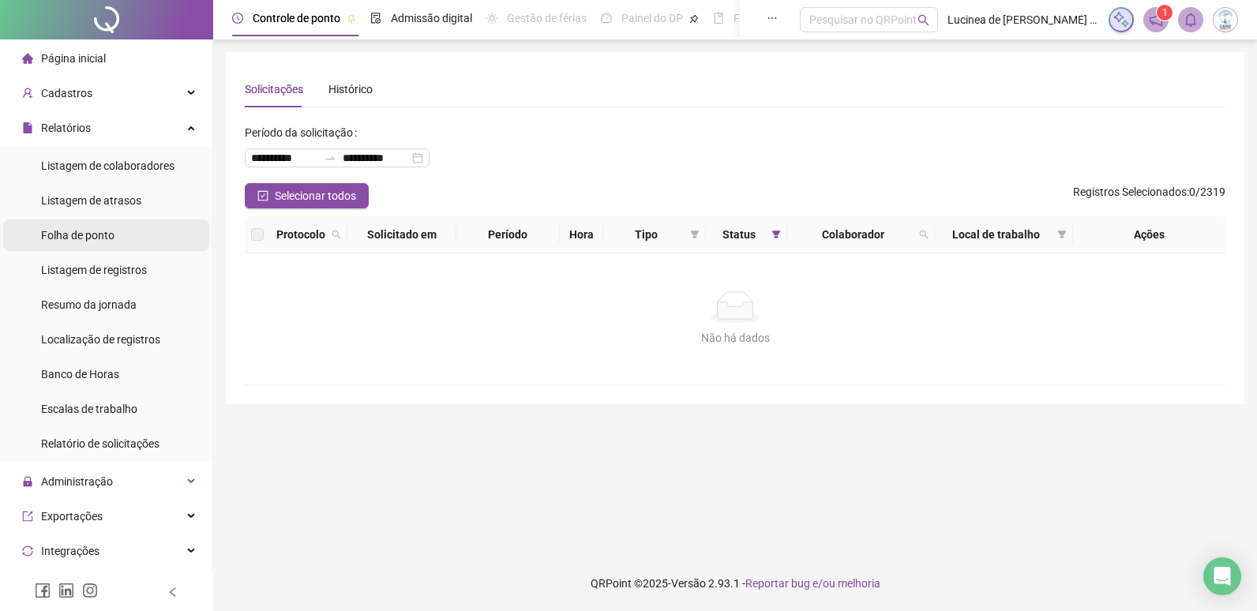
click at [112, 231] on span "Folha de ponto" at bounding box center [77, 235] width 73 height 13
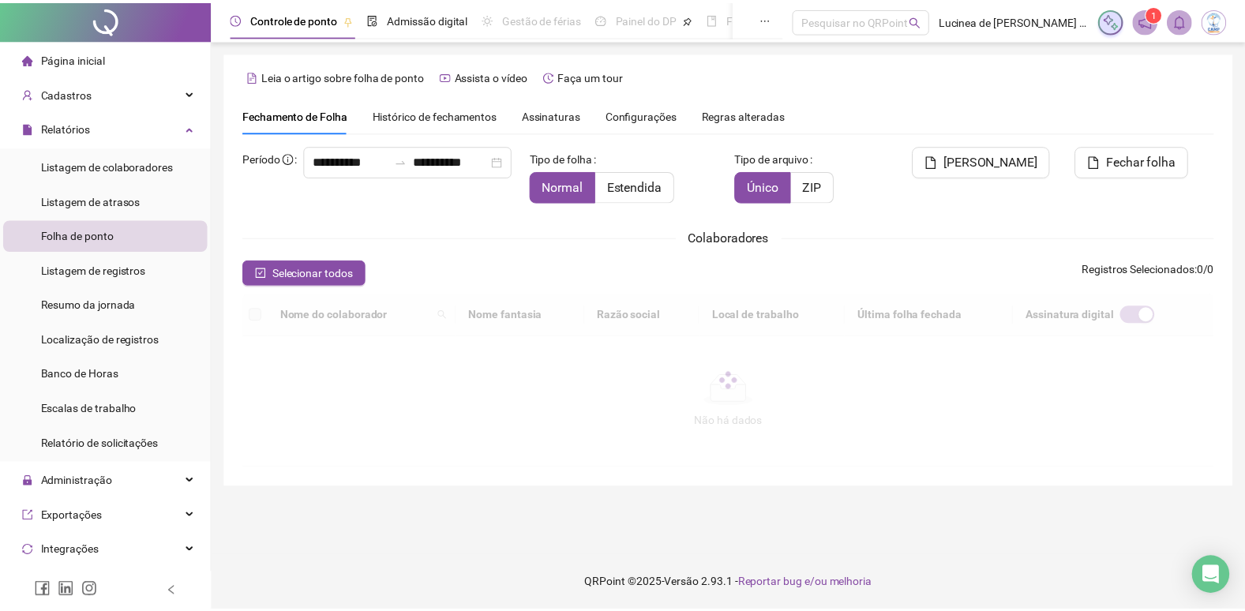
scroll to position [18, 0]
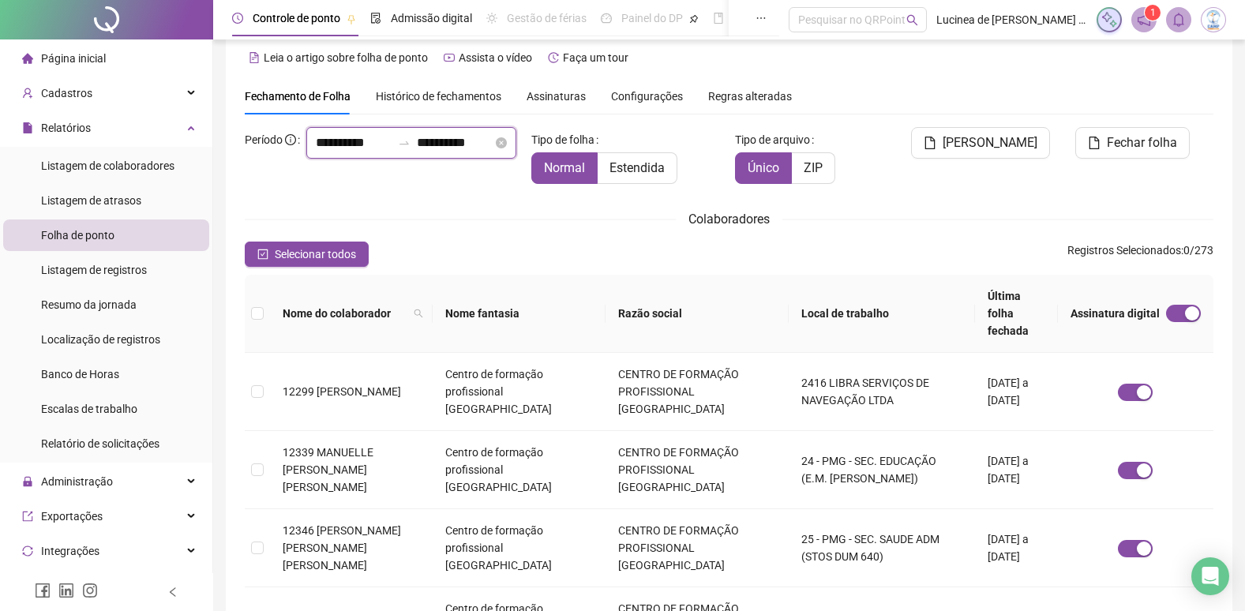
click at [437, 152] on input "**********" at bounding box center [455, 142] width 76 height 19
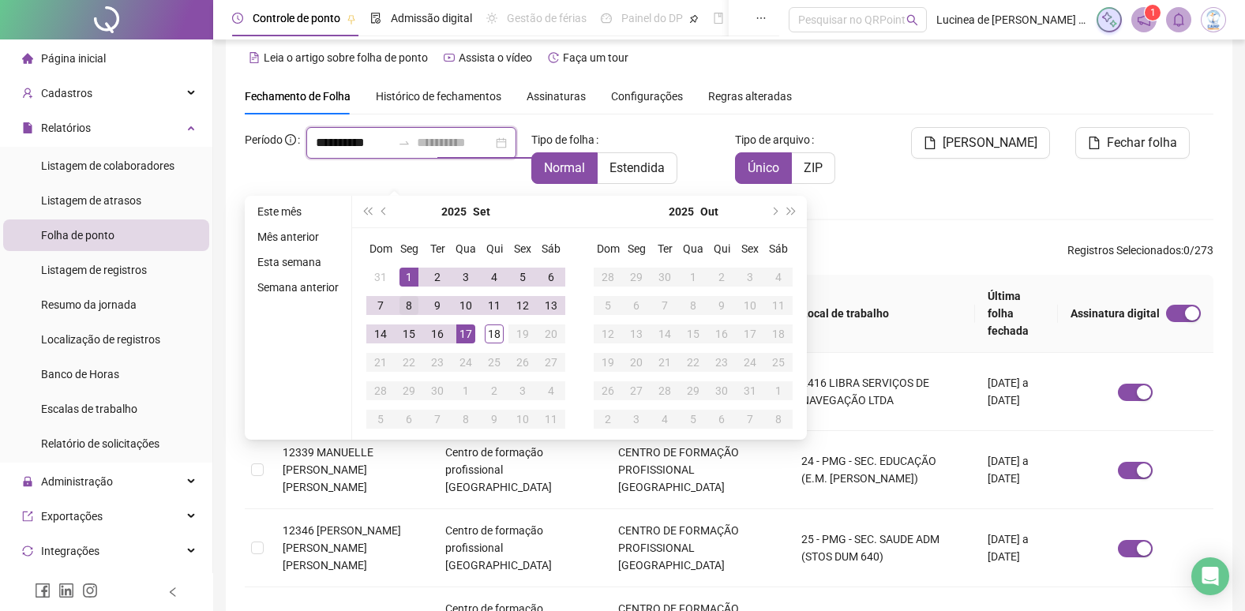
type input "**********"
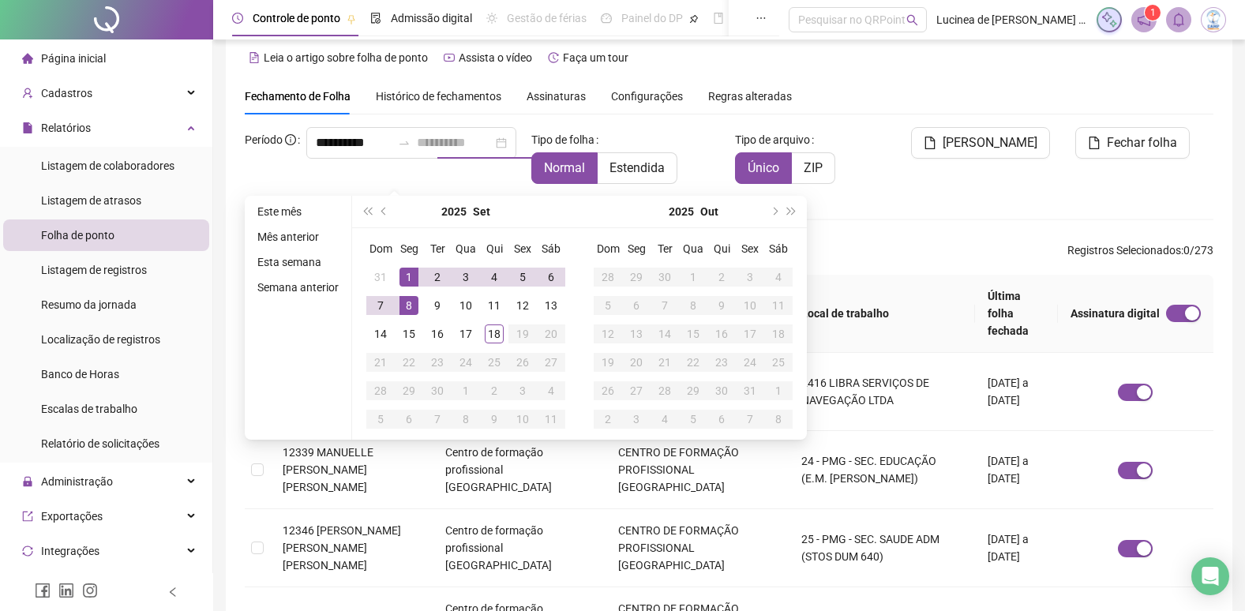
click at [407, 301] on div "8" at bounding box center [409, 305] width 19 height 19
type input "**********"
click at [869, 220] on div "Colaboradores" at bounding box center [729, 219] width 969 height 20
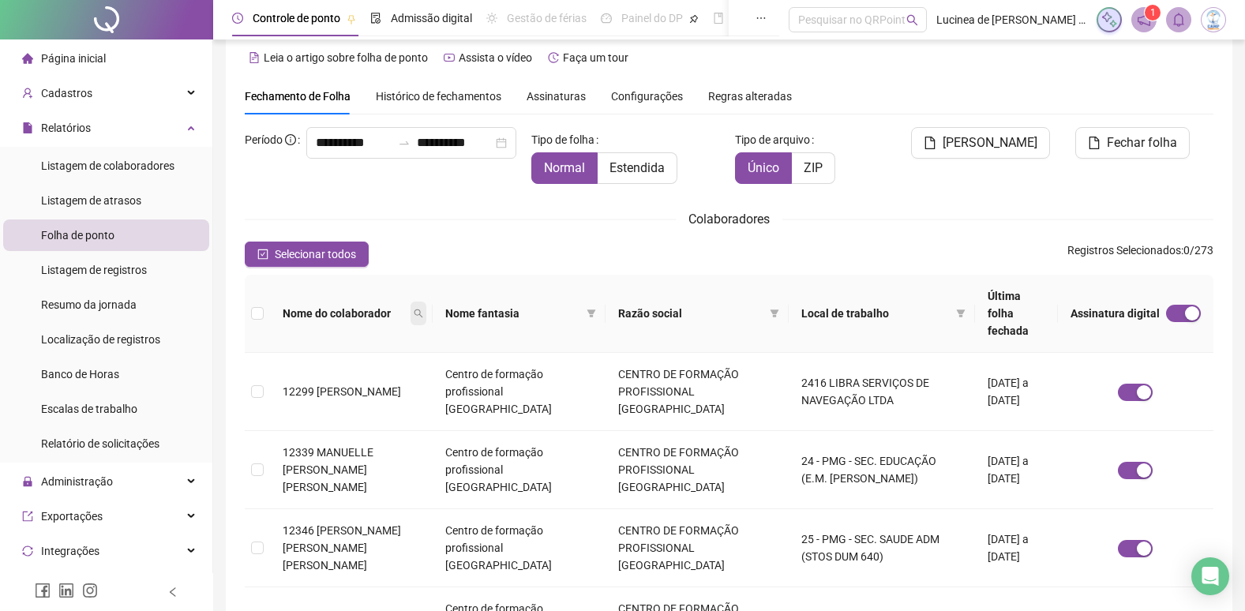
click at [420, 309] on icon "search" at bounding box center [418, 313] width 9 height 9
type input "*****"
click at [332, 362] on span "Buscar" at bounding box center [323, 360] width 35 height 17
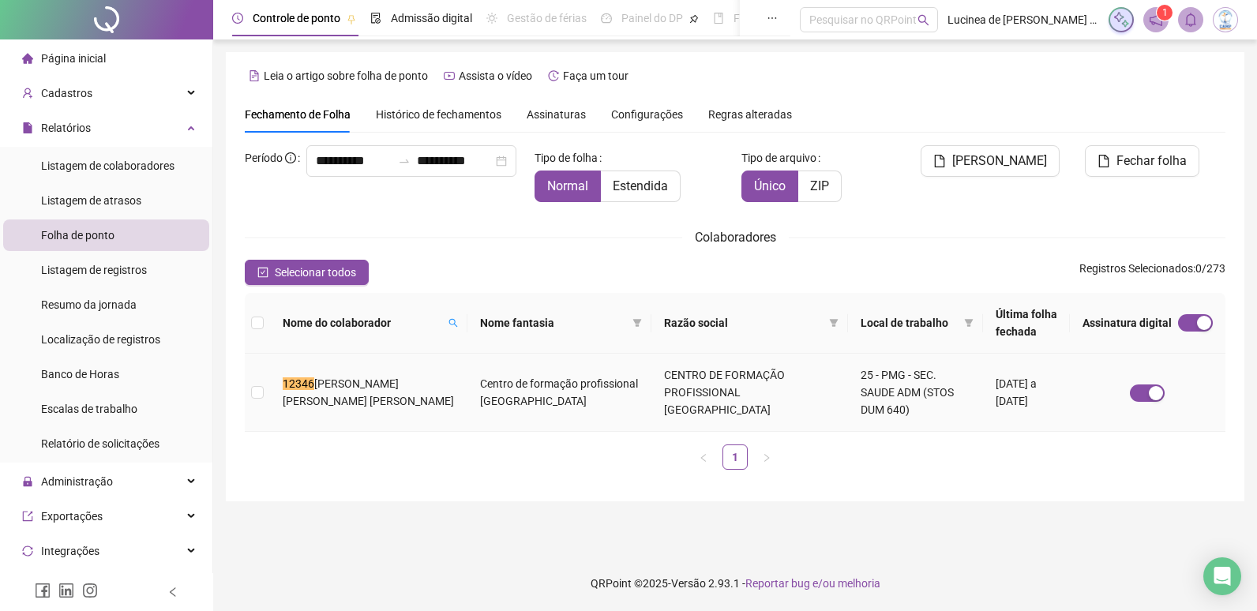
click at [359, 387] on span "[PERSON_NAME] [PERSON_NAME] [PERSON_NAME]" at bounding box center [368, 392] width 171 height 30
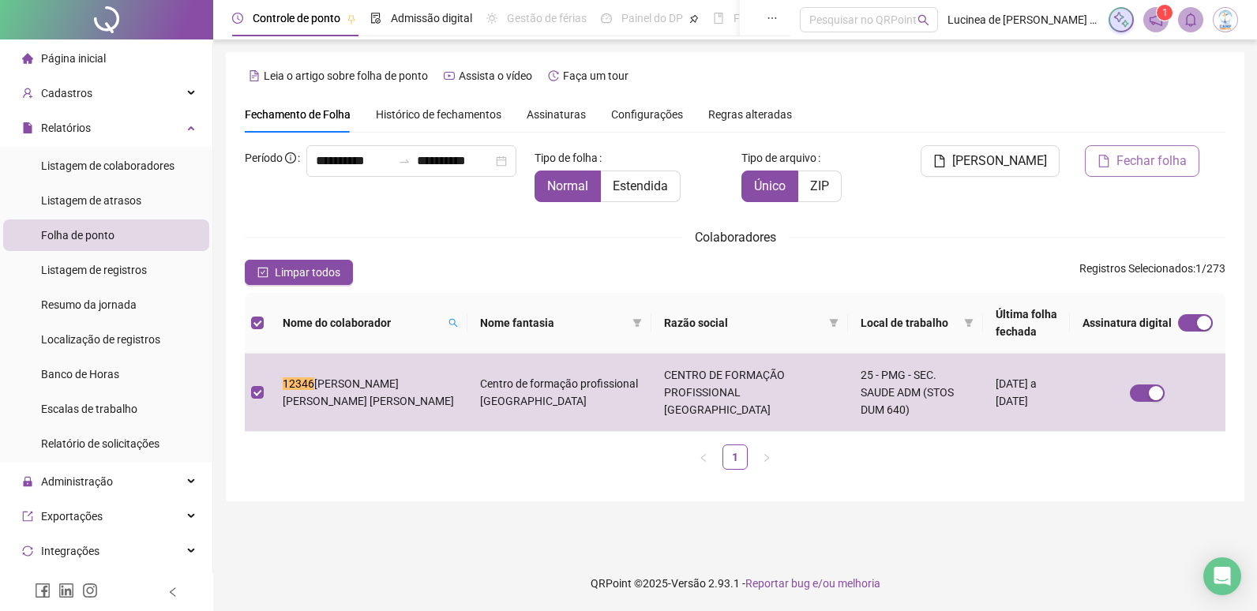
click at [1137, 167] on span "Fechar folha" at bounding box center [1152, 161] width 70 height 19
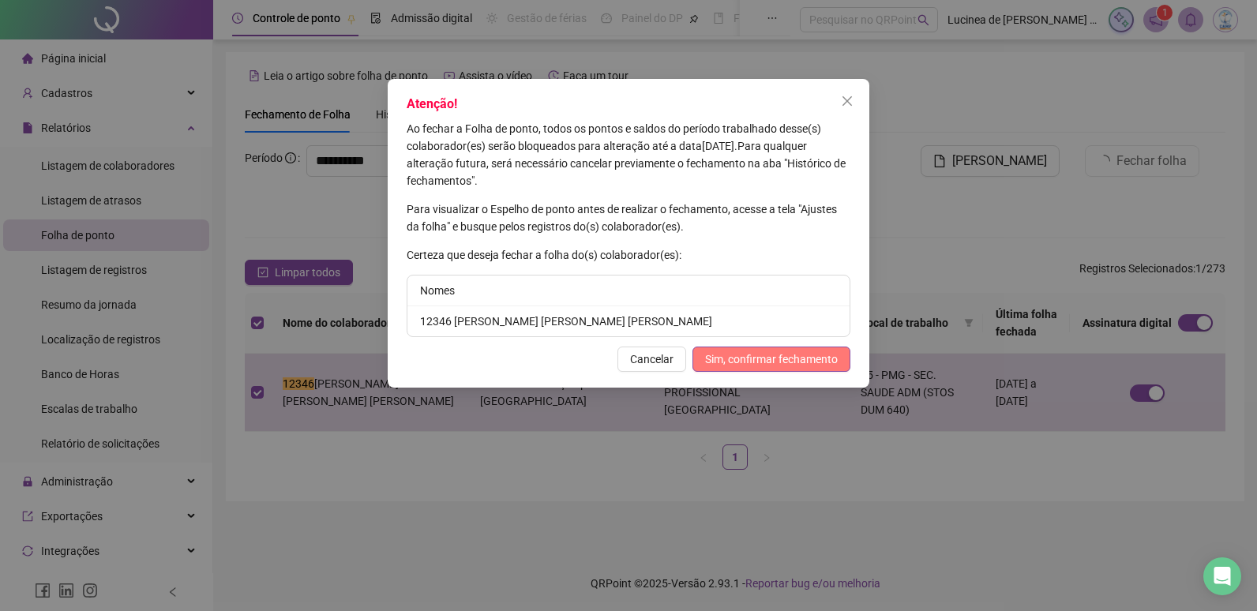
click at [765, 355] on span "Sim, confirmar fechamento" at bounding box center [771, 359] width 133 height 17
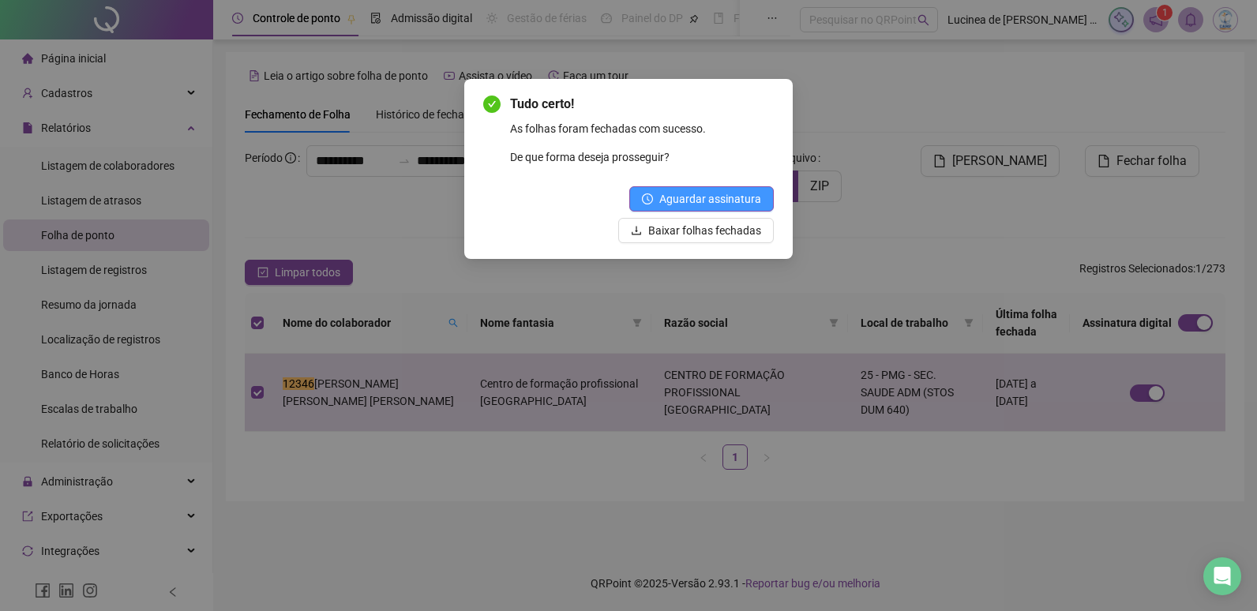
click at [738, 195] on span "Aguardar assinatura" at bounding box center [710, 198] width 102 height 17
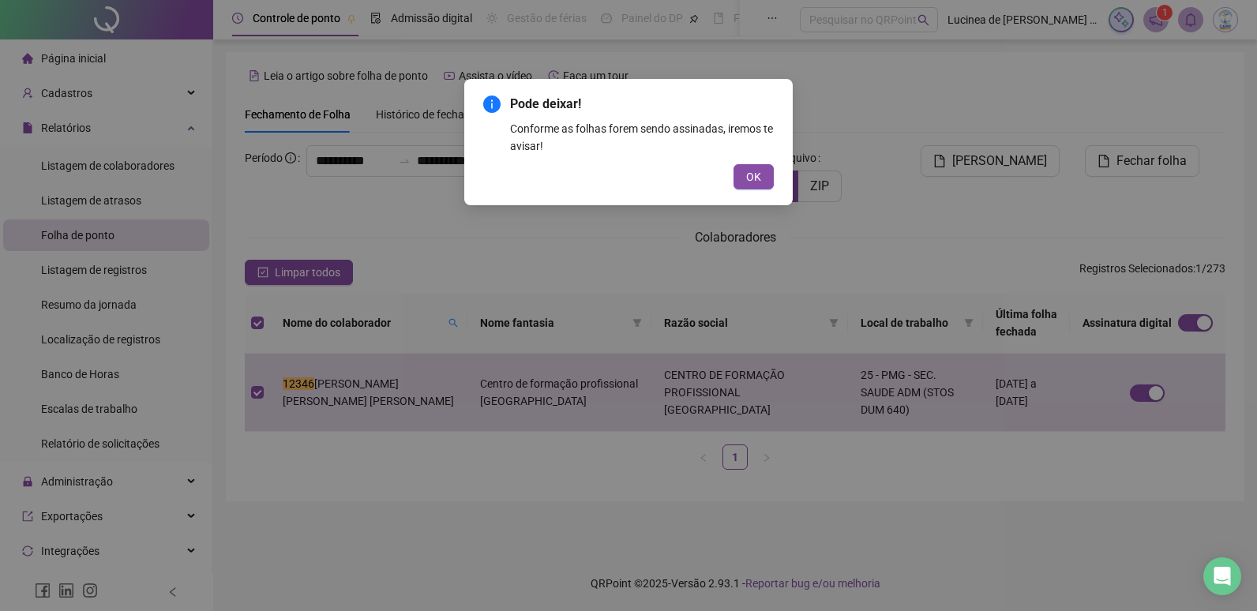
click at [753, 171] on span "OK" at bounding box center [753, 176] width 15 height 17
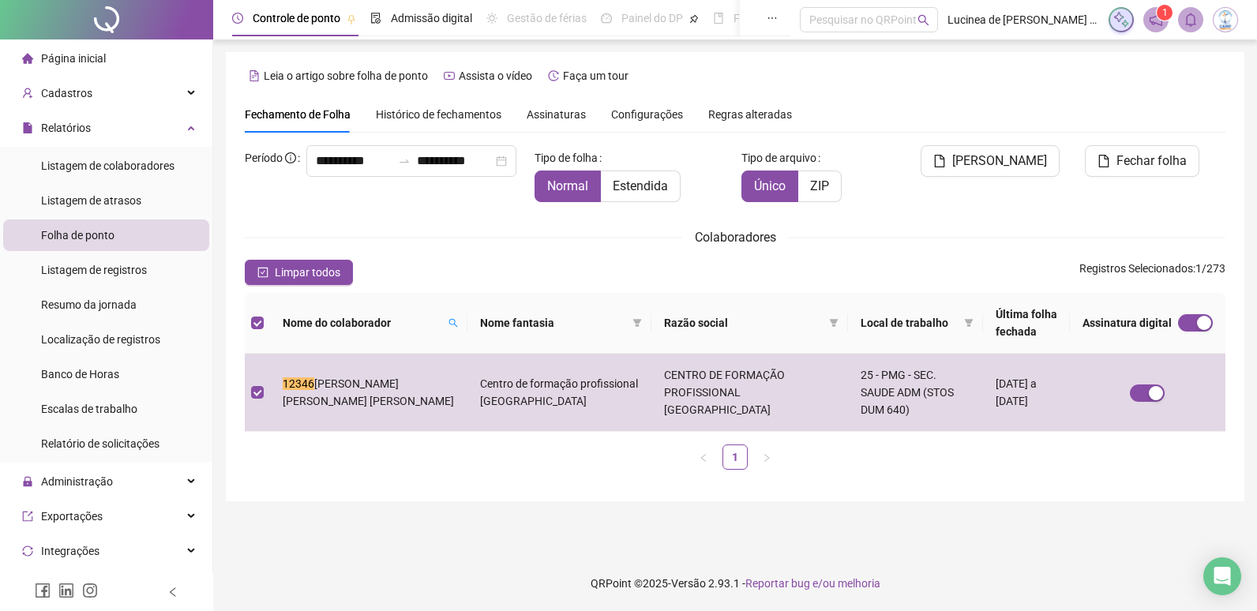
click at [546, 112] on span "Assinaturas" at bounding box center [556, 114] width 59 height 11
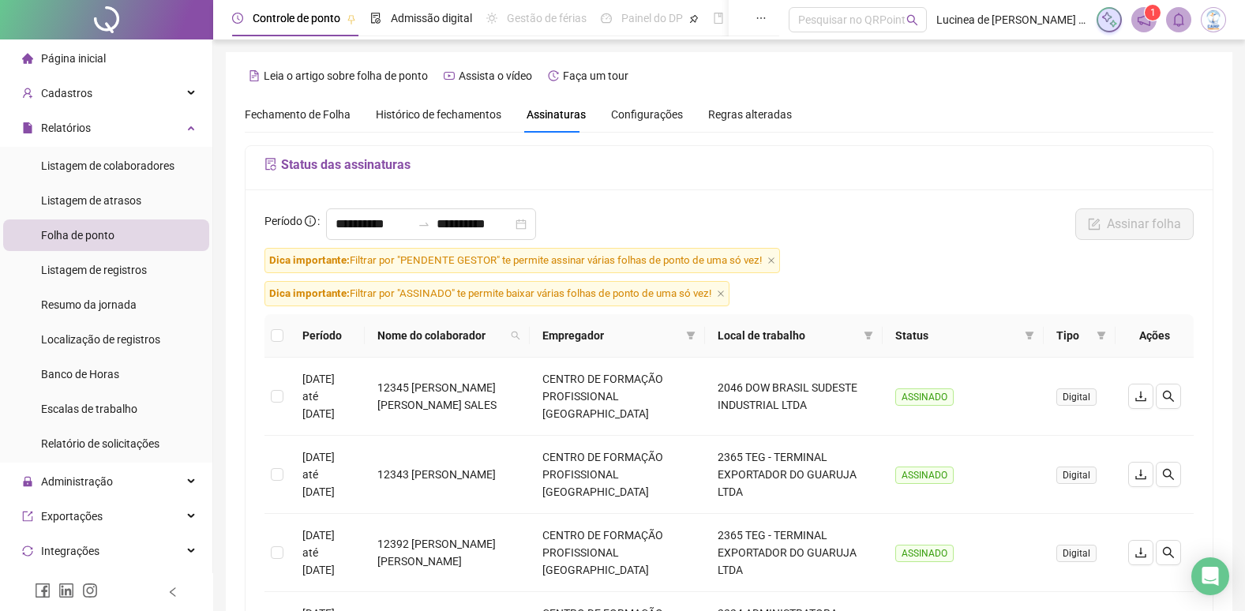
scroll to position [79, 0]
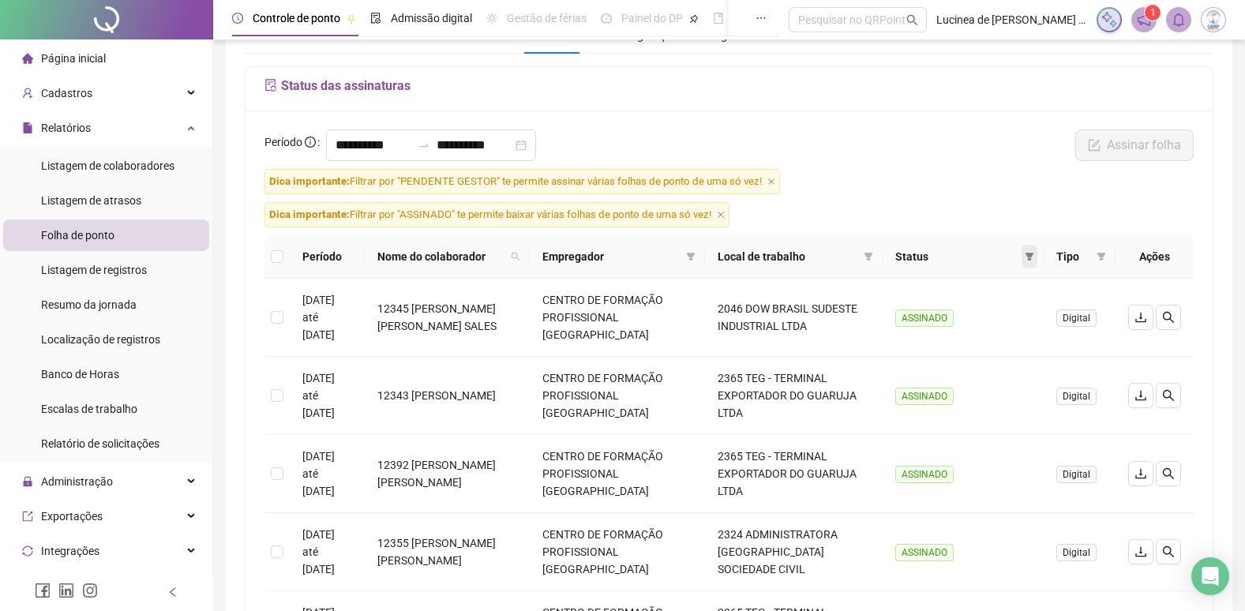
click at [1027, 260] on icon "filter" at bounding box center [1029, 256] width 9 height 9
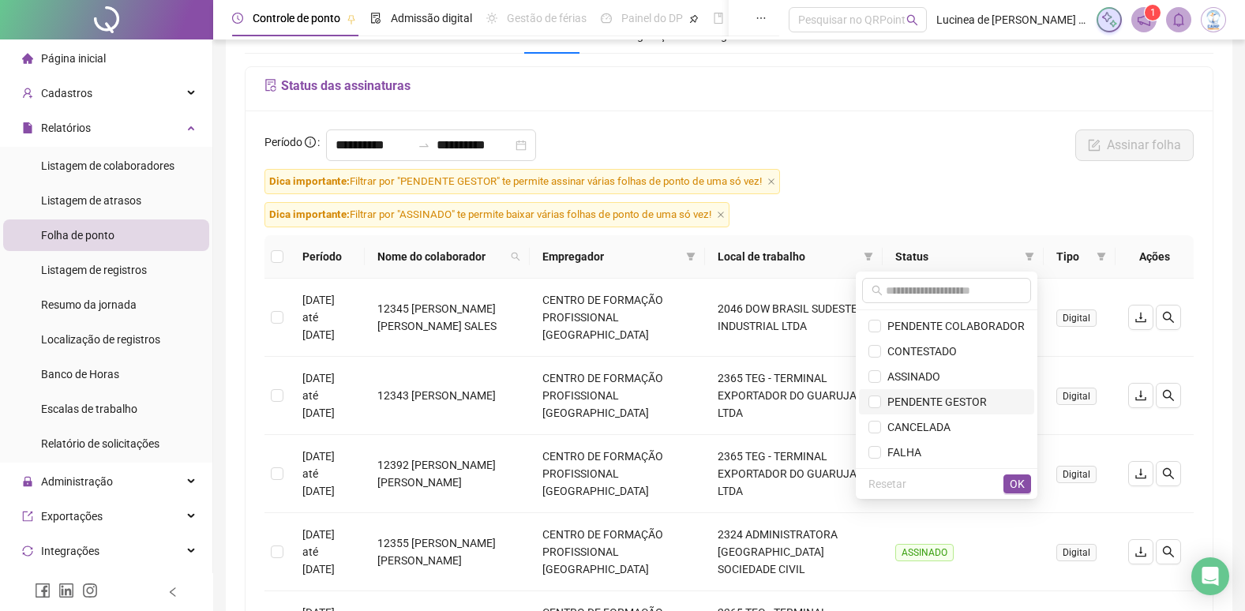
click at [915, 406] on span "PENDENTE GESTOR" at bounding box center [934, 402] width 106 height 13
click at [1021, 484] on span "OK" at bounding box center [1017, 483] width 15 height 17
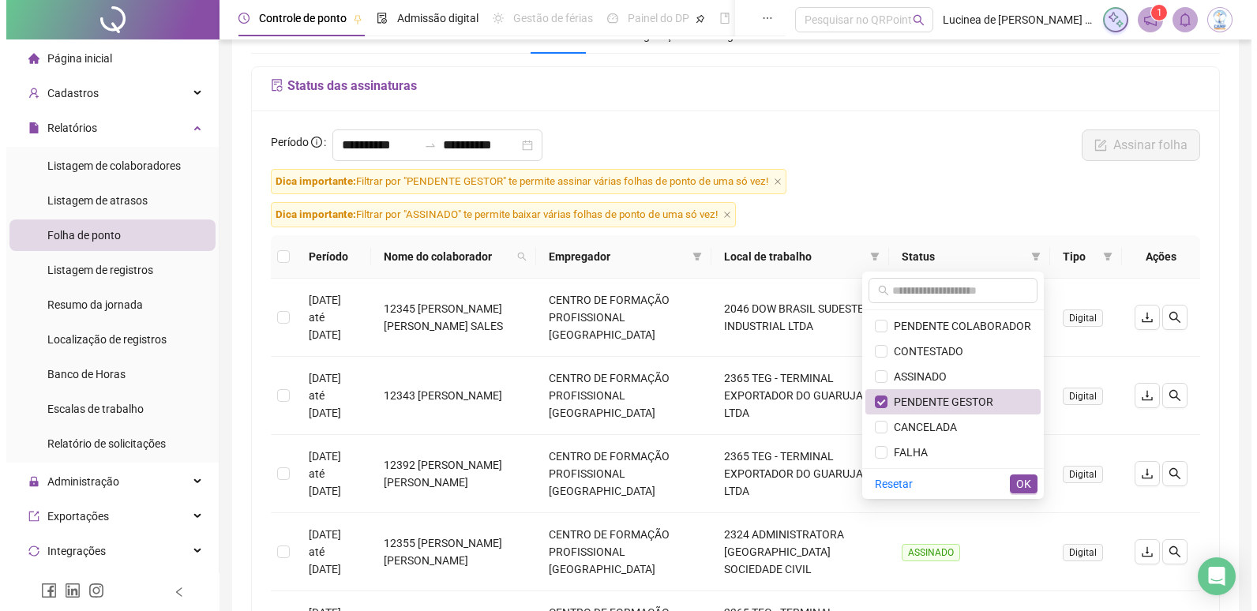
scroll to position [0, 0]
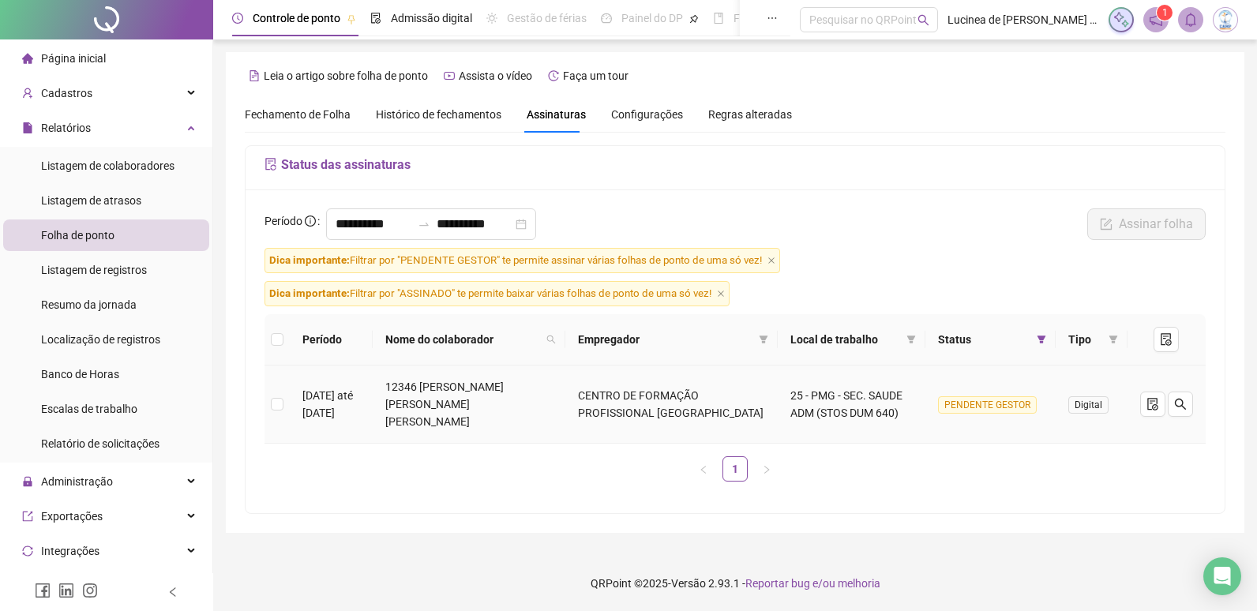
click at [341, 397] on td "[DATE] até [DATE]" at bounding box center [331, 405] width 83 height 78
click at [281, 402] on label at bounding box center [277, 404] width 13 height 17
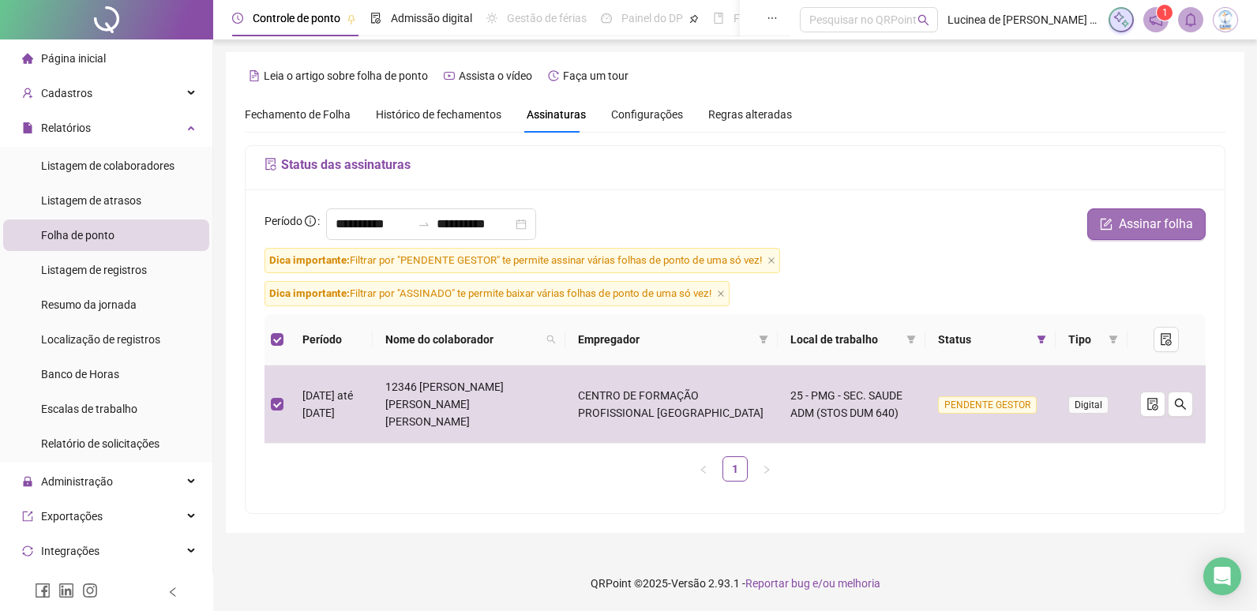
click at [1138, 223] on span "Assinar folha" at bounding box center [1156, 224] width 74 height 19
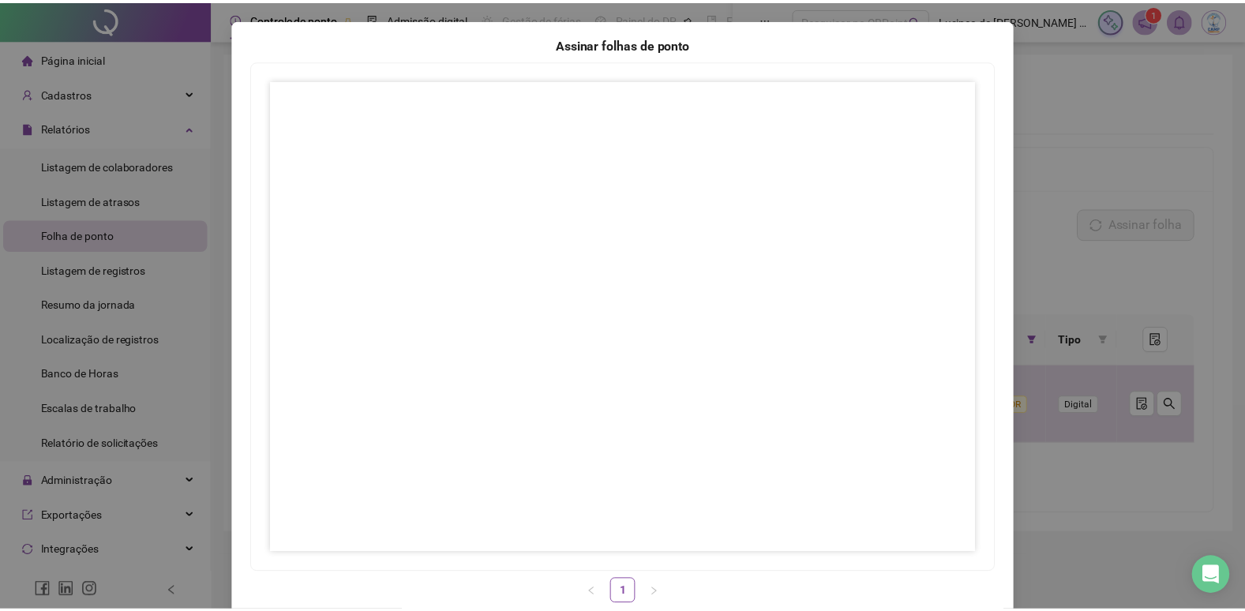
scroll to position [123, 0]
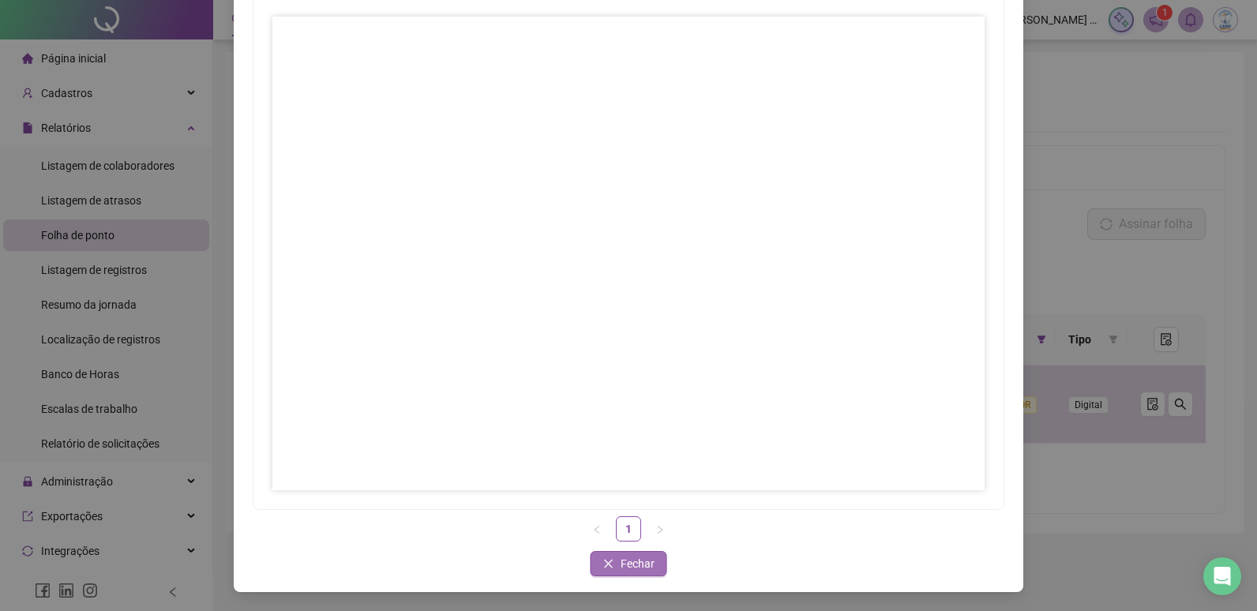
click at [624, 559] on span "Fechar" at bounding box center [638, 563] width 34 height 17
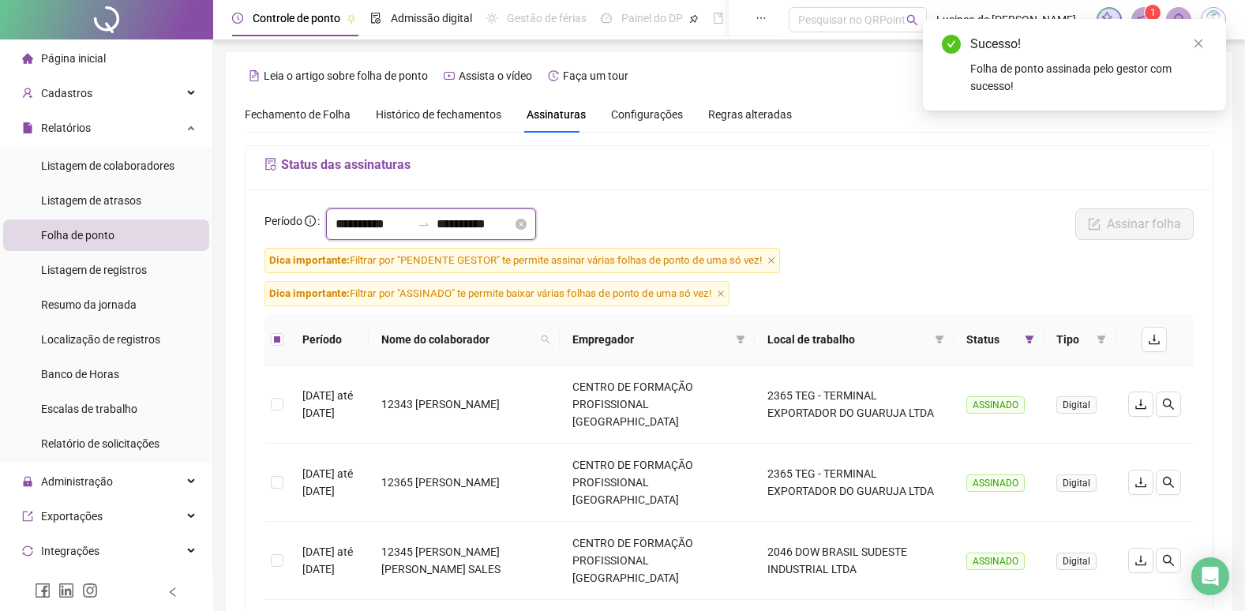
click at [512, 230] on input "**********" at bounding box center [475, 224] width 76 height 19
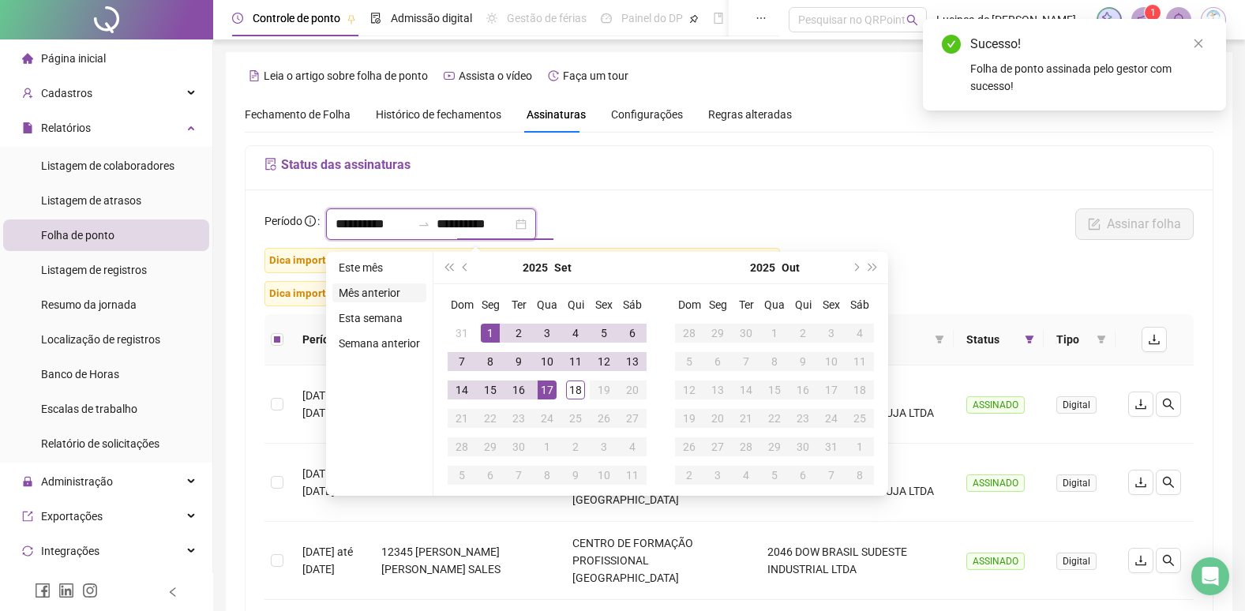
type input "**********"
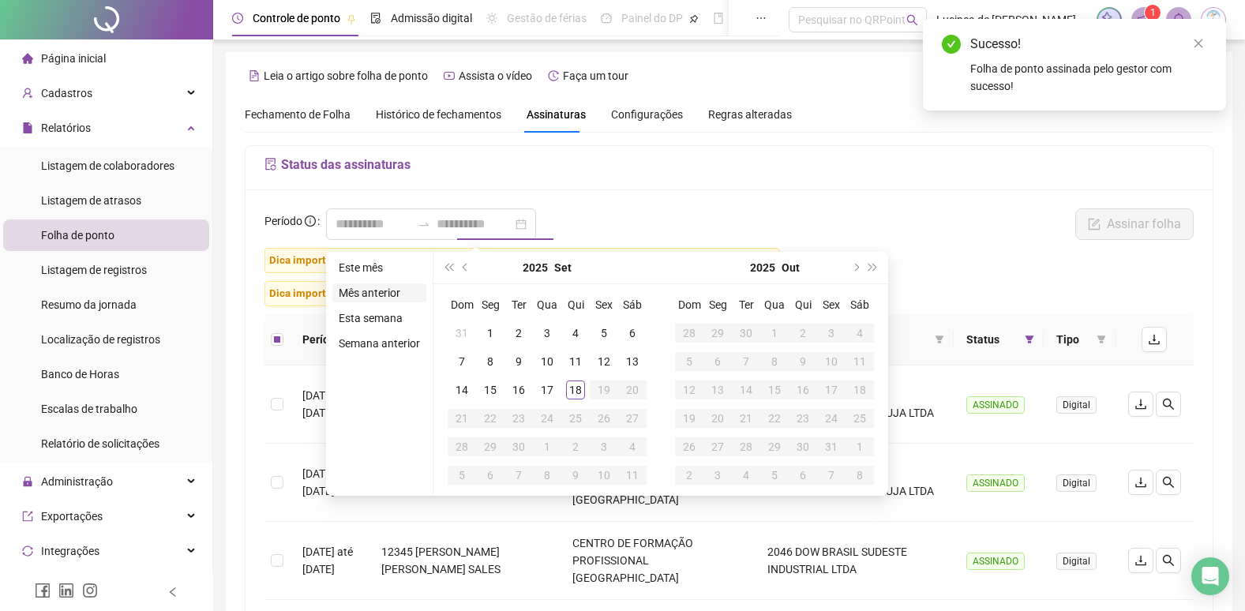
click at [385, 295] on li "Mês anterior" at bounding box center [379, 292] width 94 height 19
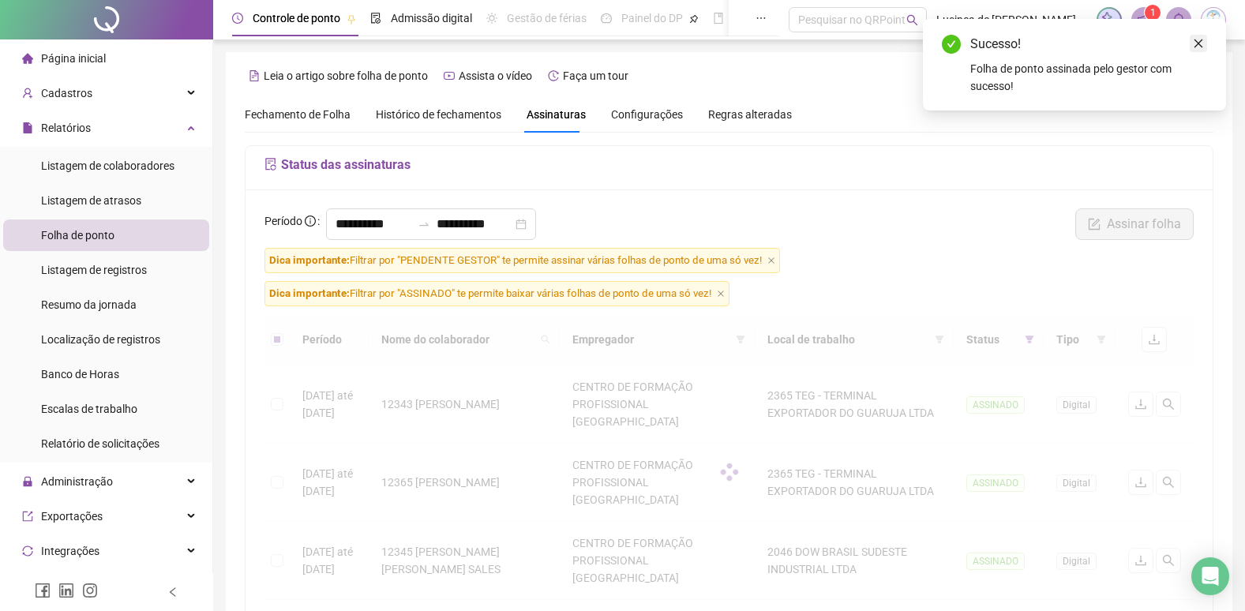
click at [1200, 42] on icon "close" at bounding box center [1199, 43] width 9 height 9
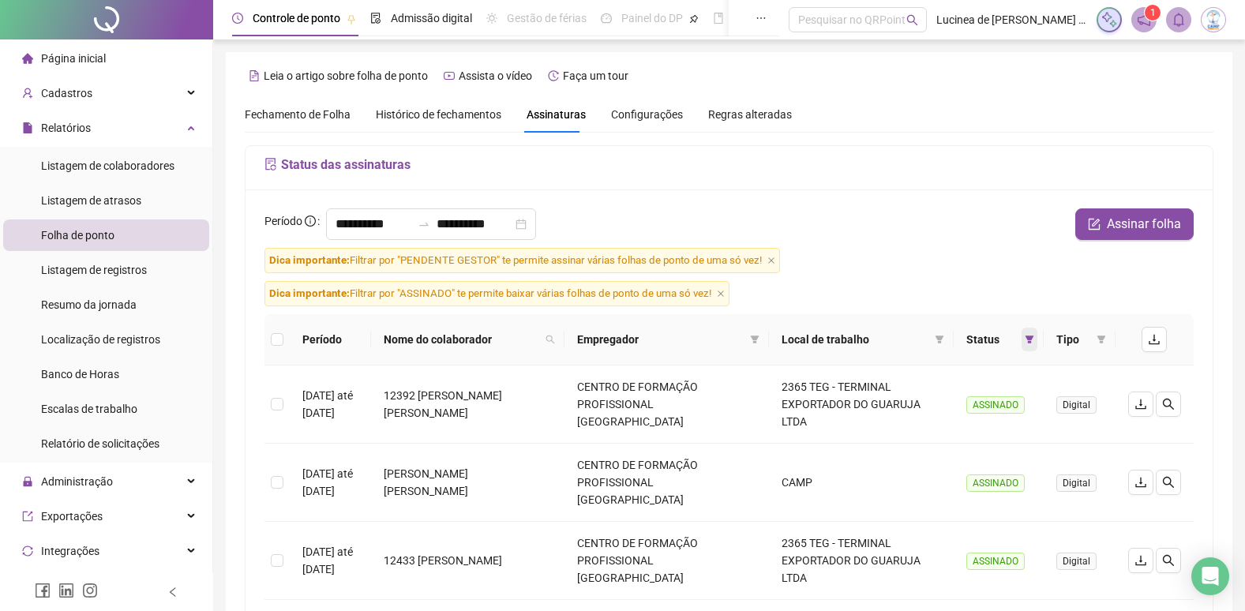
click at [1025, 340] on icon "filter" at bounding box center [1029, 339] width 9 height 9
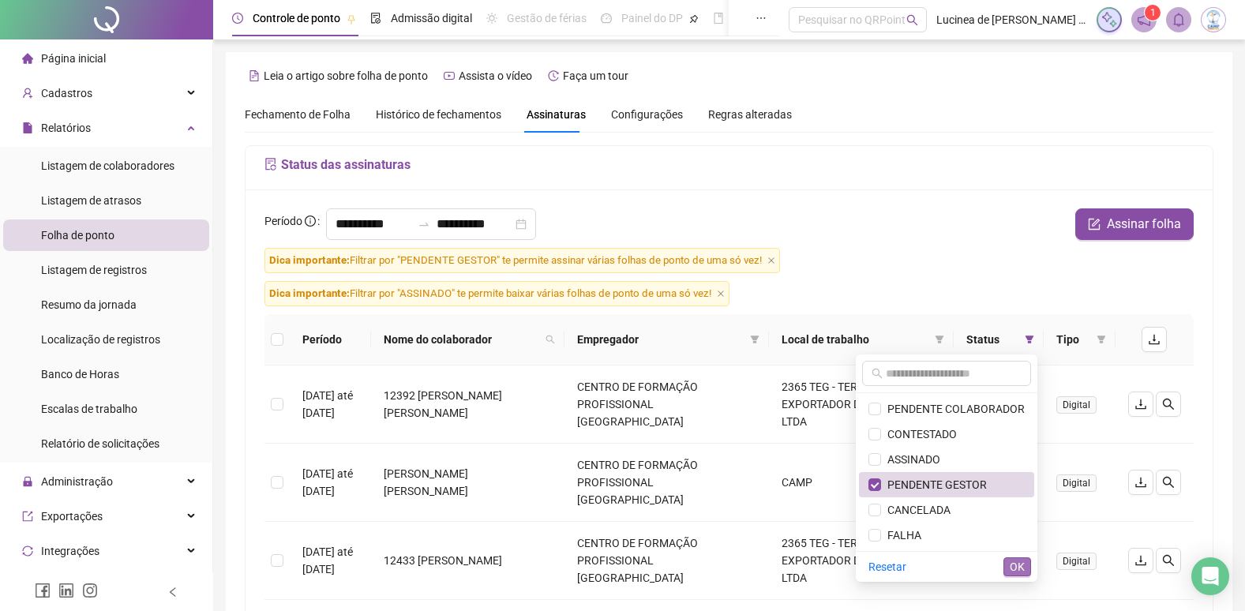
click at [1016, 569] on span "OK" at bounding box center [1017, 566] width 15 height 17
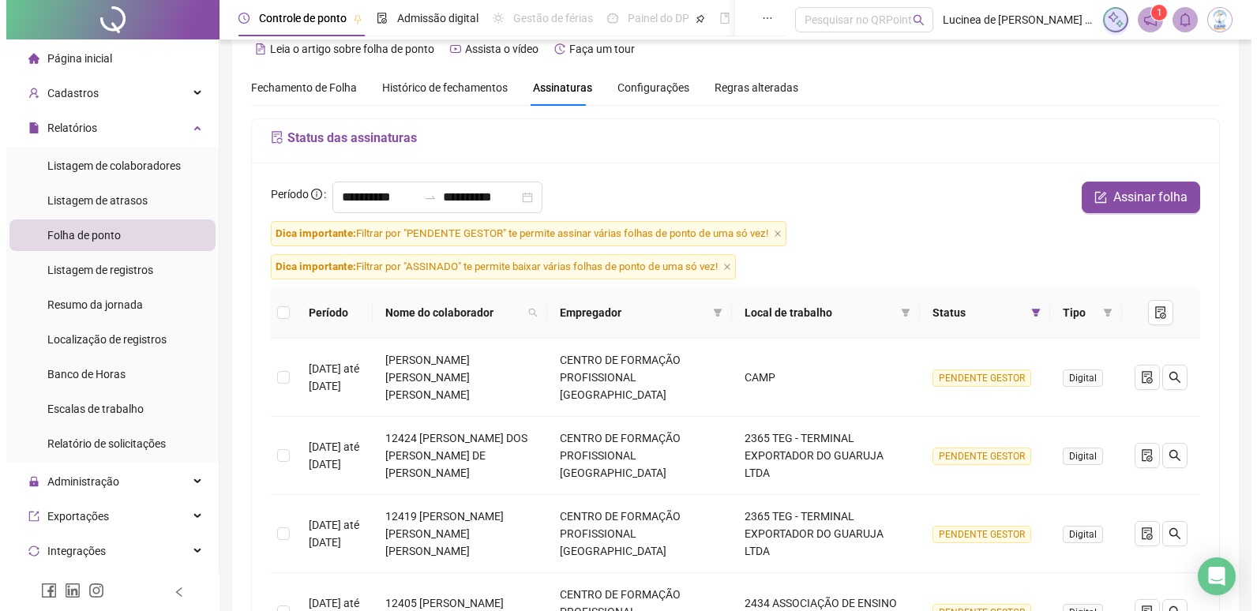
scroll to position [0, 0]
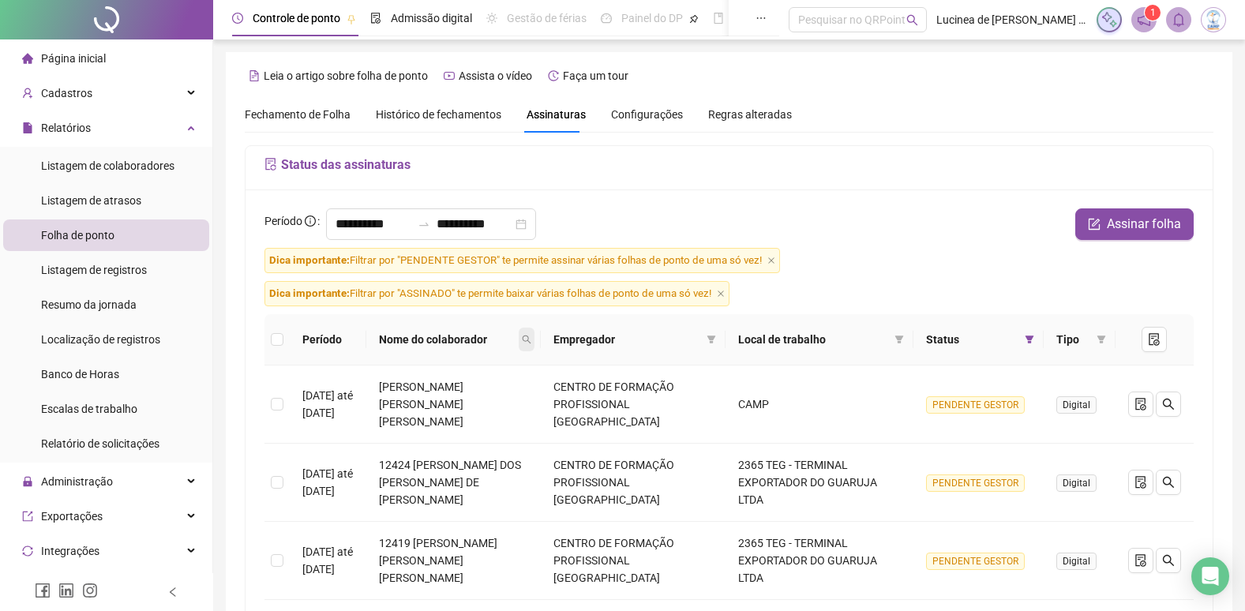
click at [531, 342] on icon "search" at bounding box center [526, 339] width 9 height 9
click at [525, 366] on input "text" at bounding box center [473, 373] width 148 height 25
type input "*****"
click at [449, 400] on span "Buscar" at bounding box center [443, 401] width 35 height 17
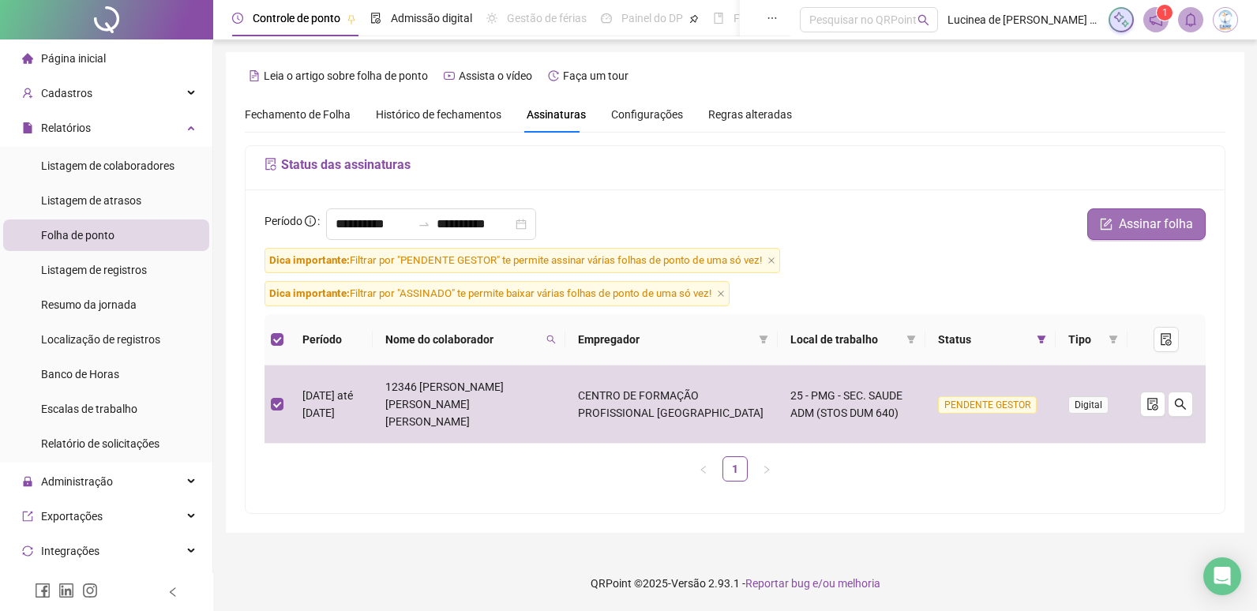
click at [1170, 225] on span "Assinar folha" at bounding box center [1156, 224] width 74 height 19
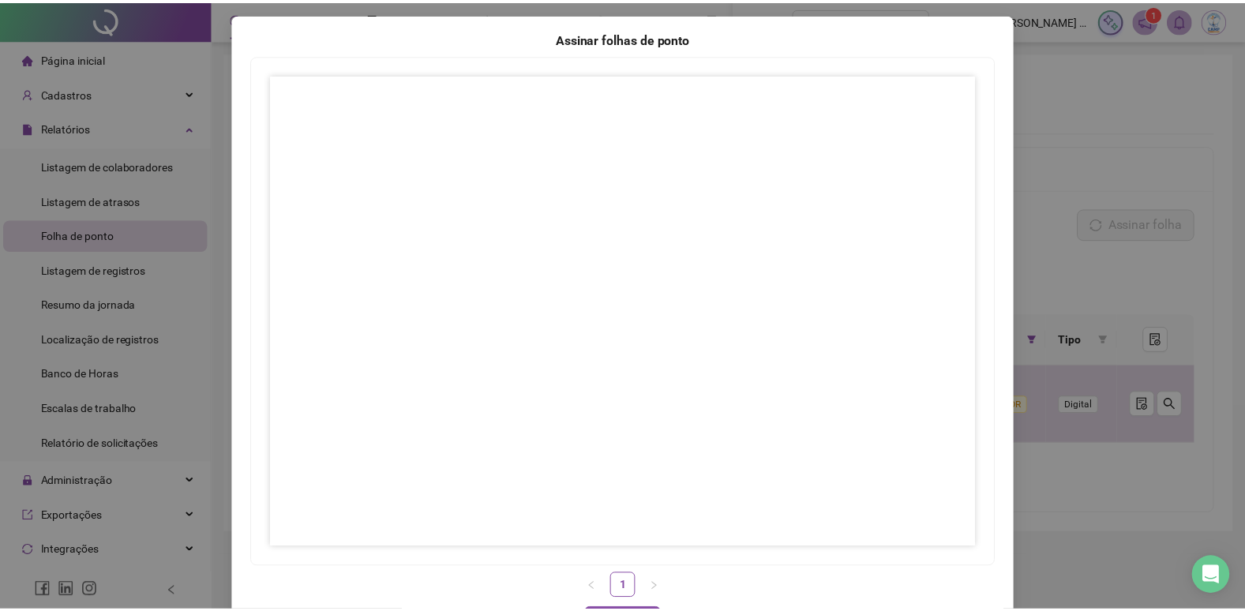
scroll to position [123, 0]
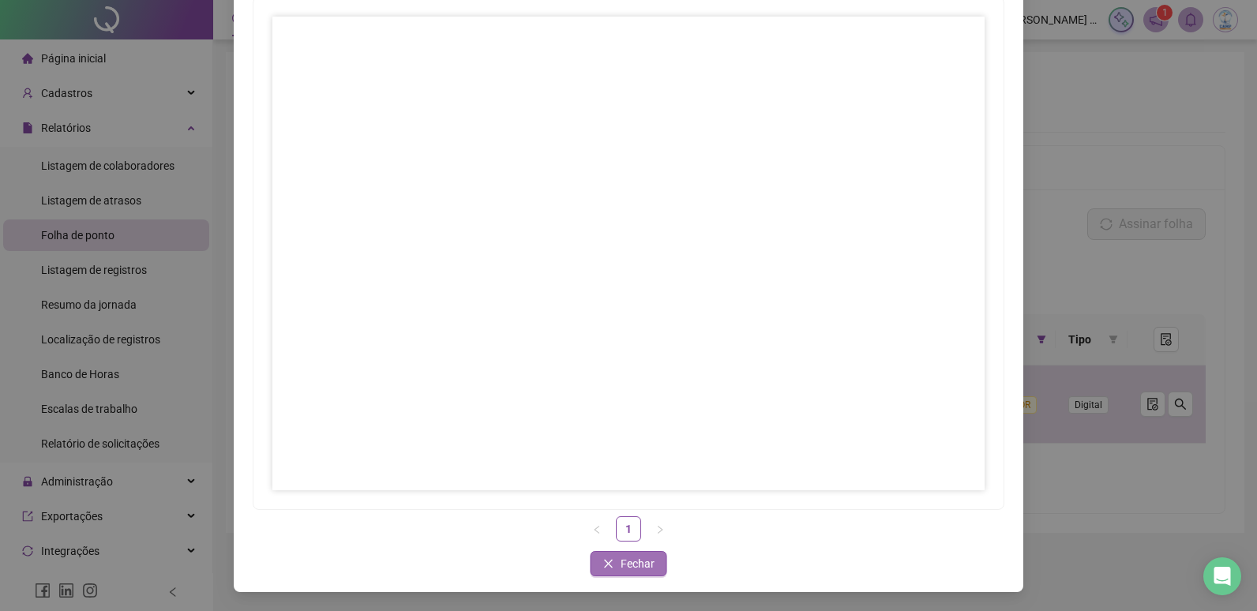
click at [625, 561] on span "Fechar" at bounding box center [638, 563] width 34 height 17
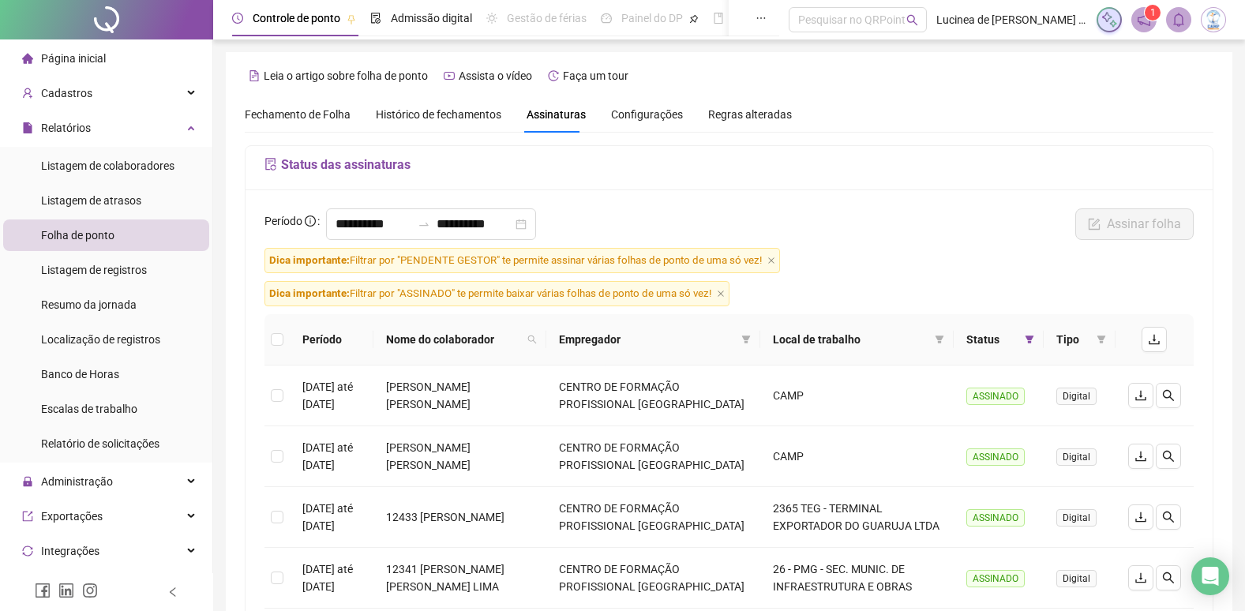
scroll to position [79, 0]
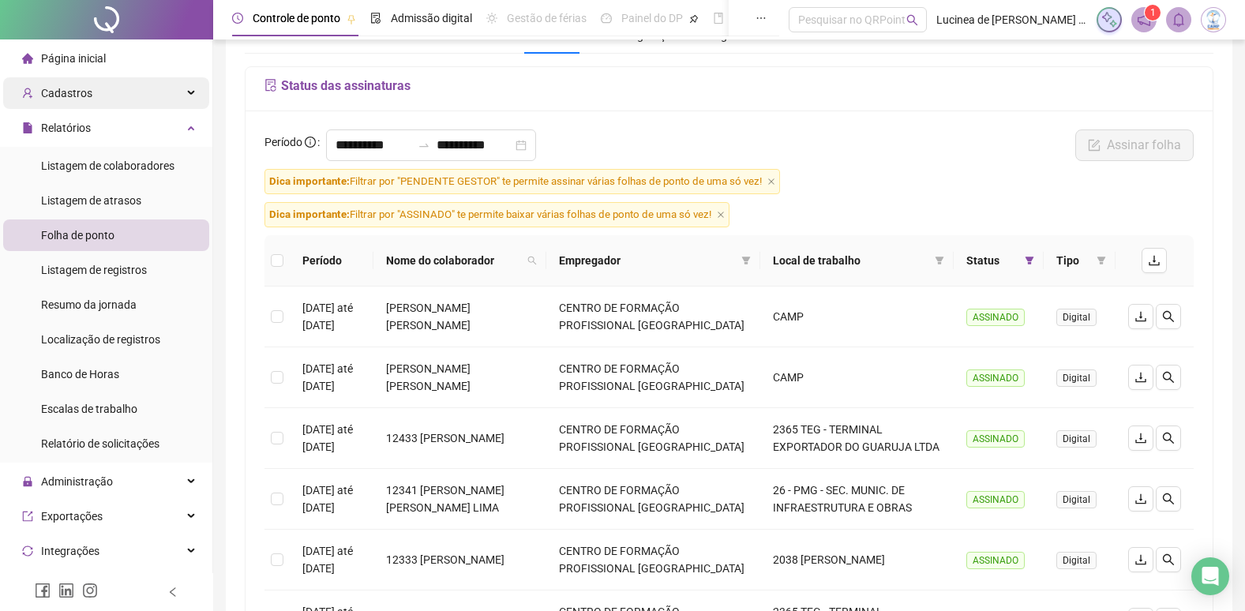
click at [84, 95] on span "Cadastros" at bounding box center [66, 93] width 51 height 13
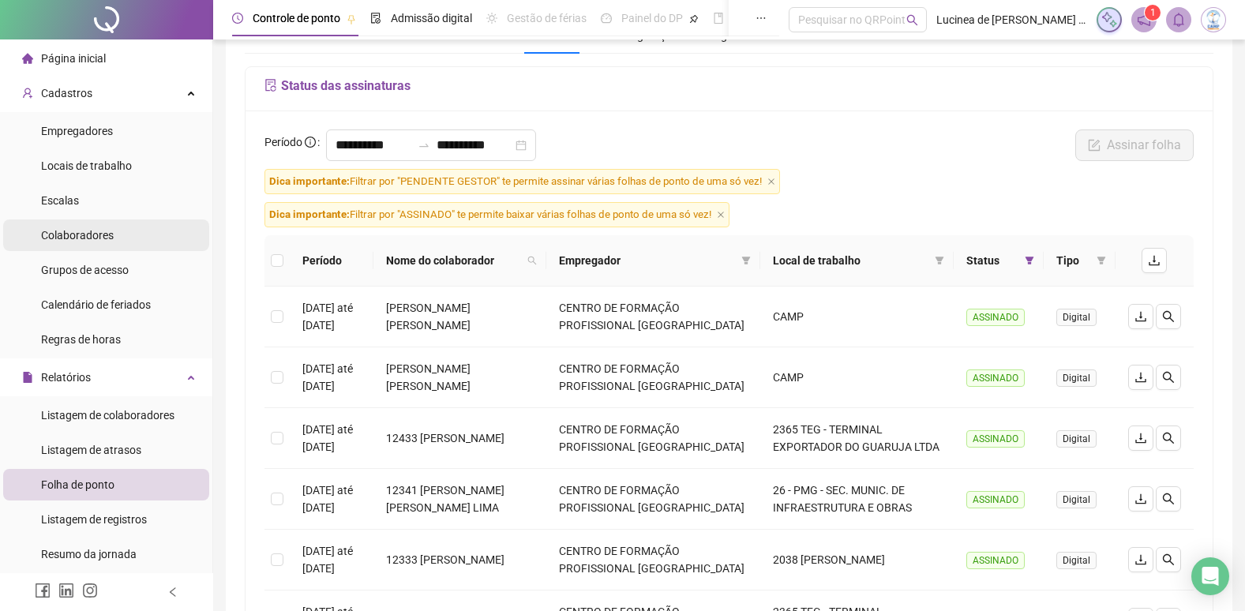
click at [81, 235] on span "Colaboradores" at bounding box center [77, 235] width 73 height 13
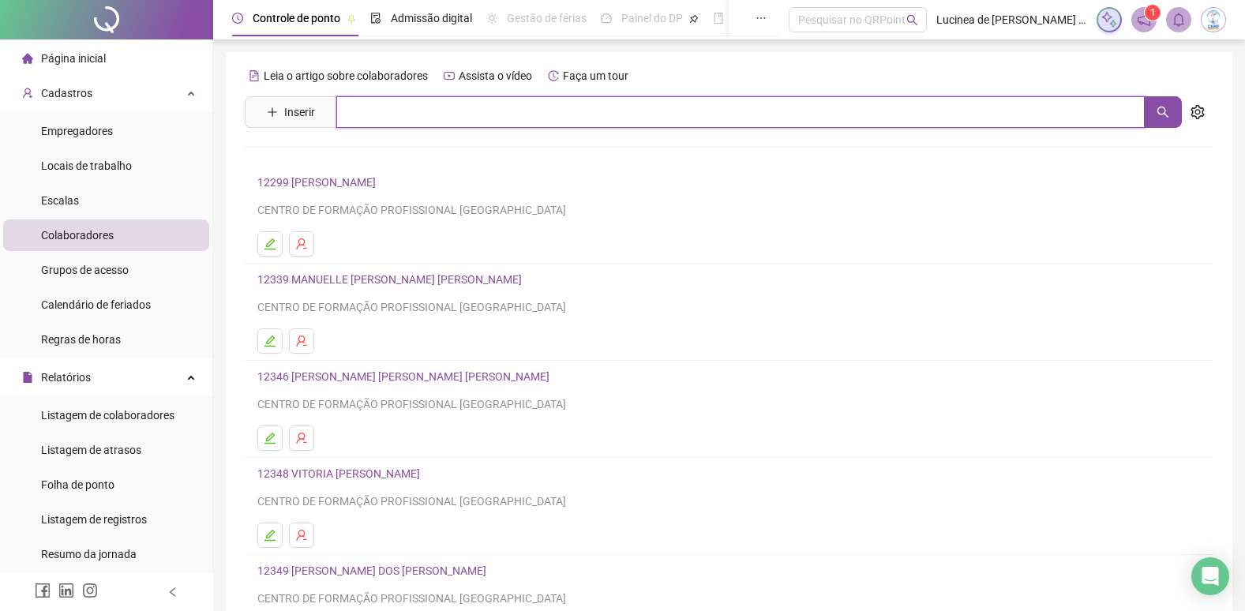
click at [413, 112] on input "text" at bounding box center [740, 112] width 809 height 32
click at [1168, 117] on icon "search" at bounding box center [1163, 112] width 11 height 11
type input "*****"
click at [486, 155] on link "12346 MARIA HELOISA DA SILVA OLIVEIRA SOUZA" at bounding box center [420, 158] width 292 height 13
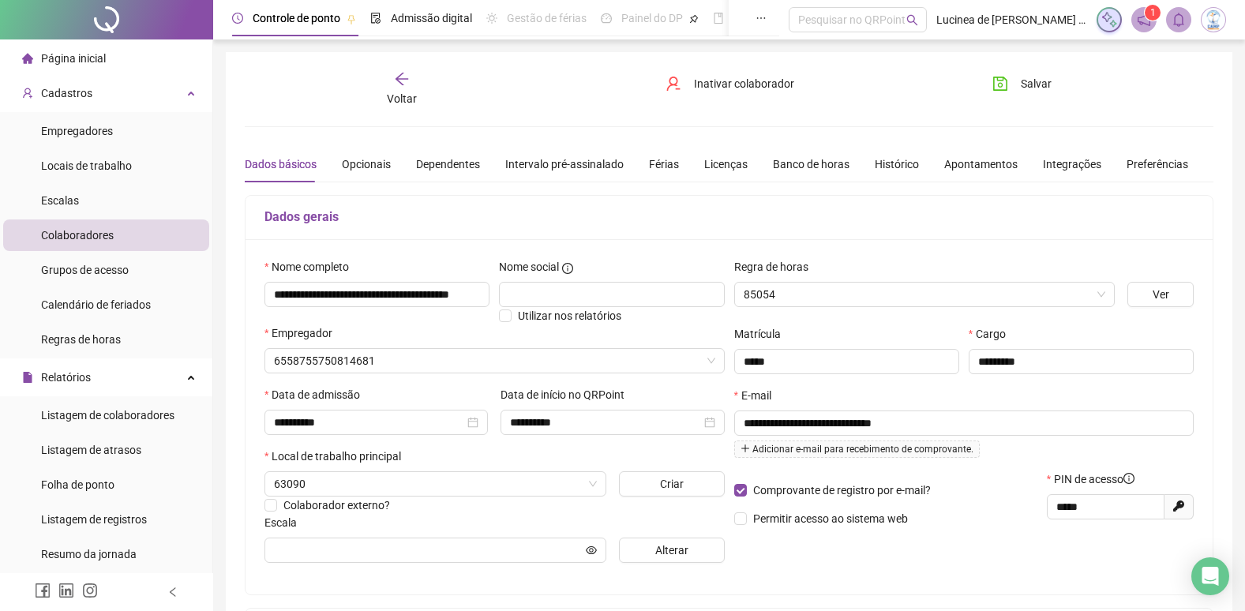
type input "***"
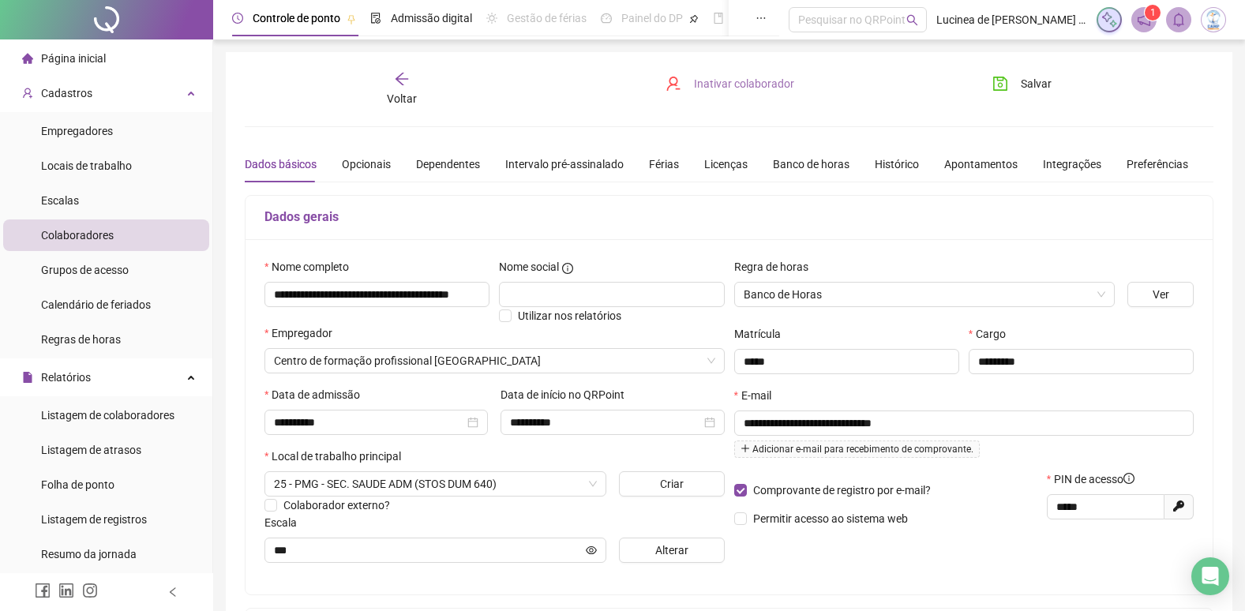
click at [705, 85] on span "Inativar colaborador" at bounding box center [744, 83] width 100 height 17
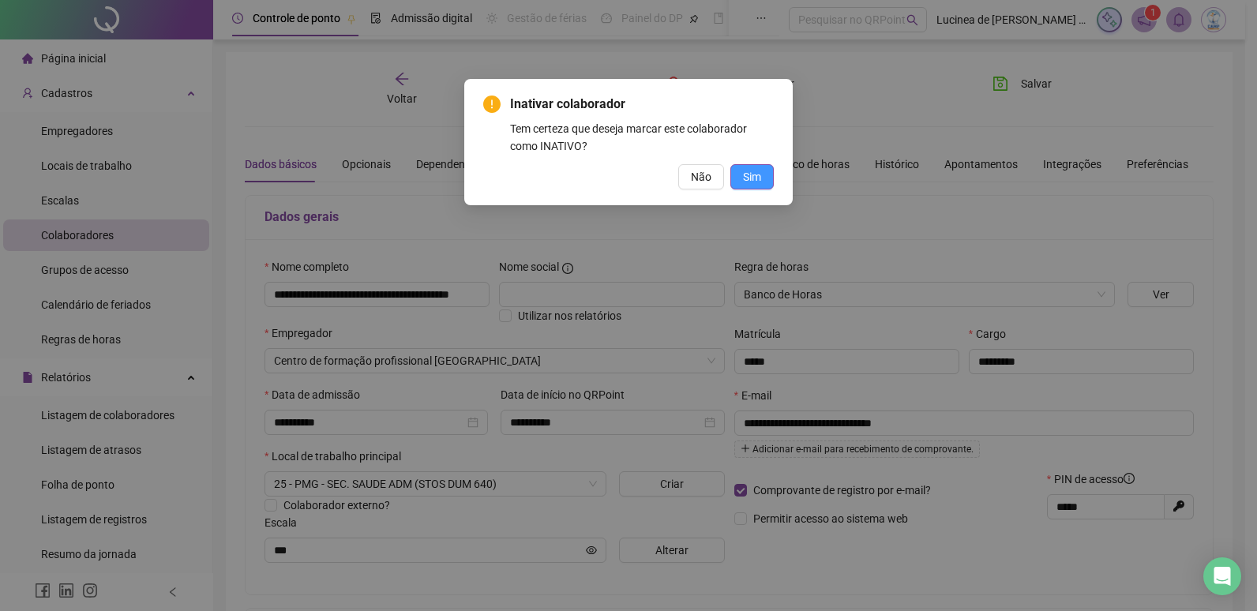
click at [745, 179] on span "Sim" at bounding box center [752, 176] width 18 height 17
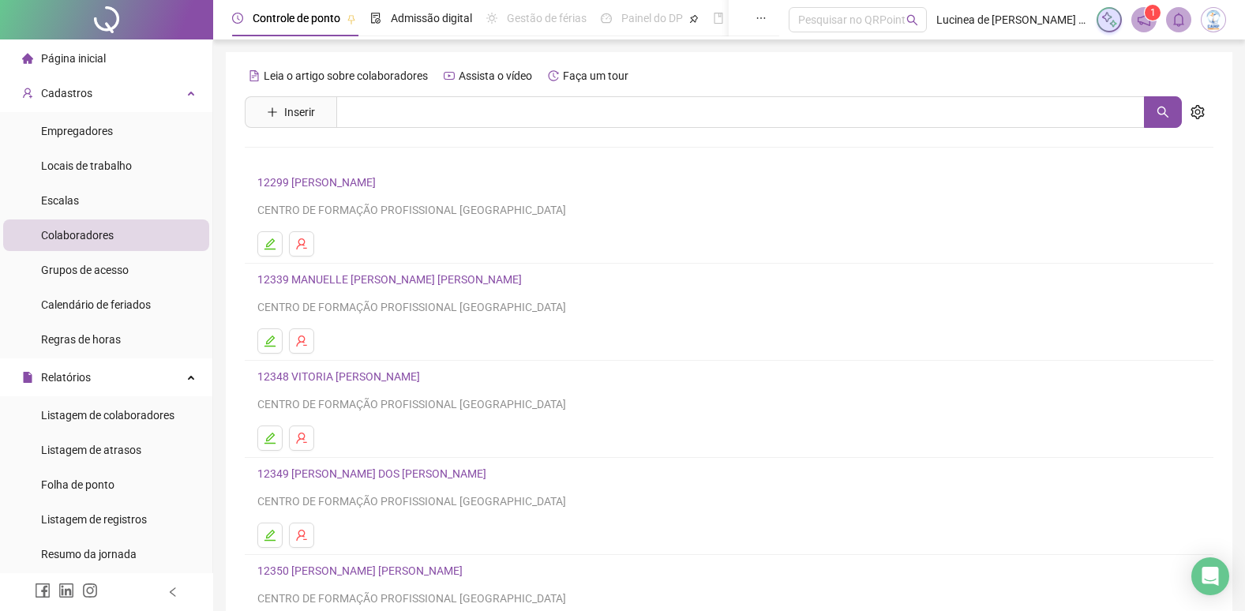
click at [80, 59] on span "Página inicial" at bounding box center [73, 58] width 65 height 13
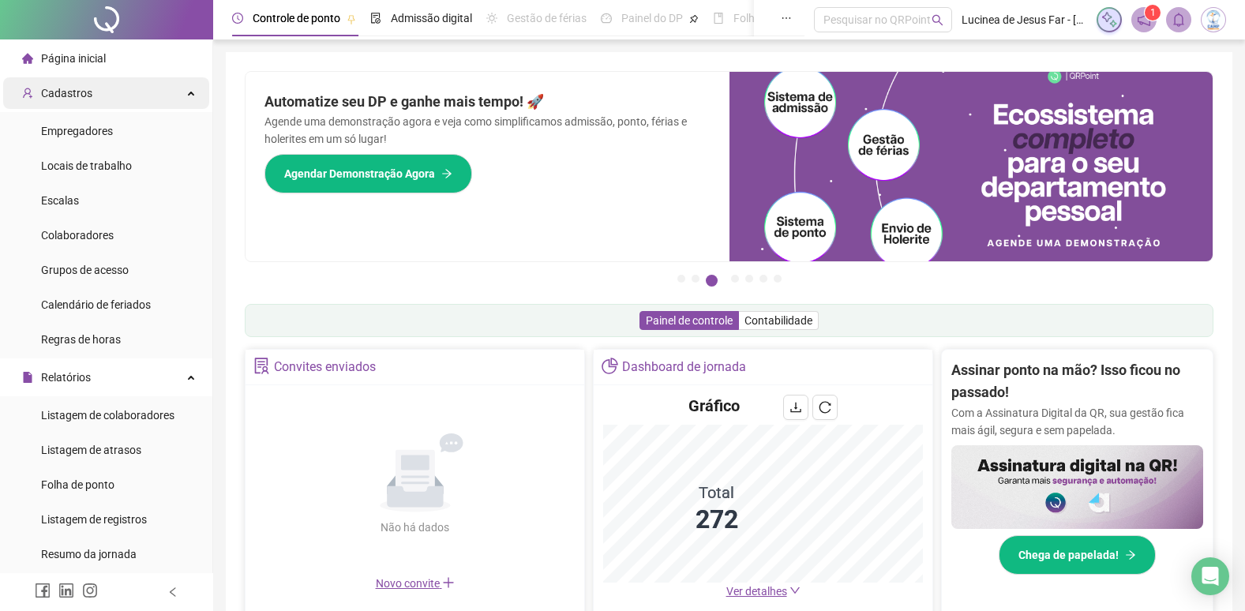
click at [181, 96] on div "Cadastros" at bounding box center [106, 93] width 206 height 32
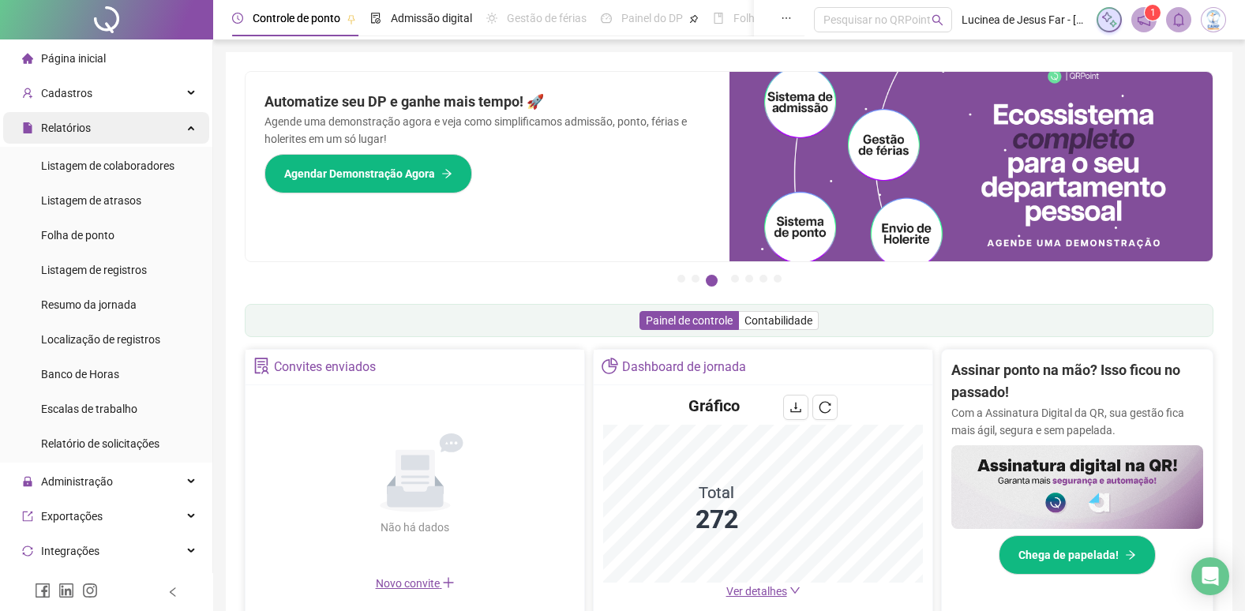
click at [187, 127] on div "Relatórios" at bounding box center [106, 128] width 206 height 32
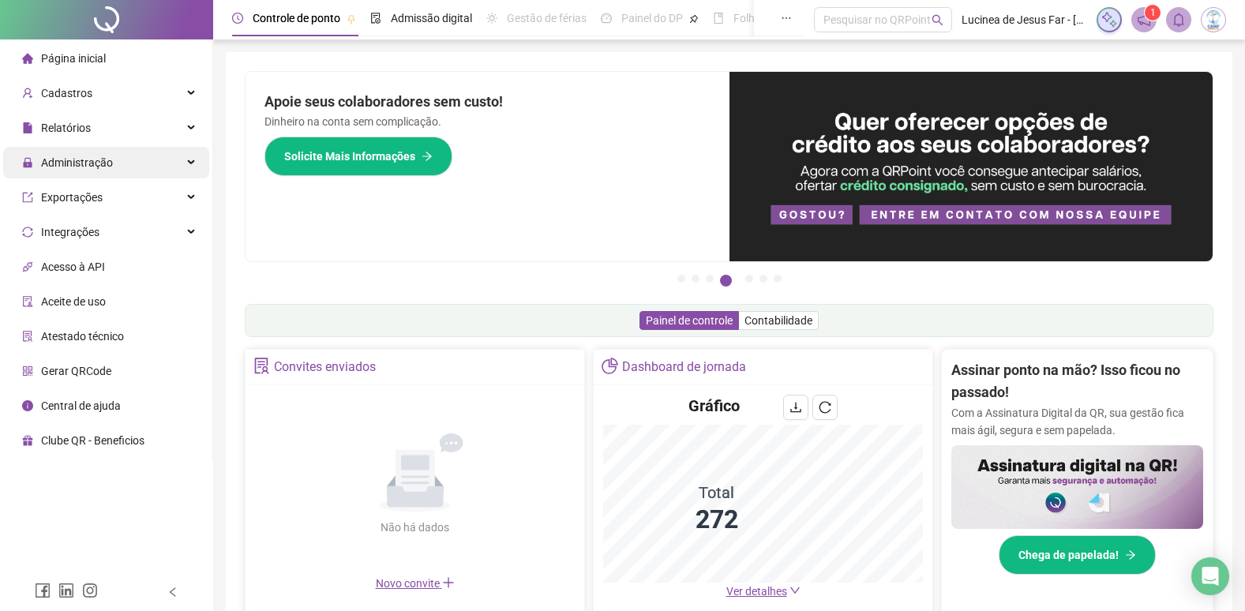
click at [192, 163] on icon at bounding box center [193, 163] width 8 height 0
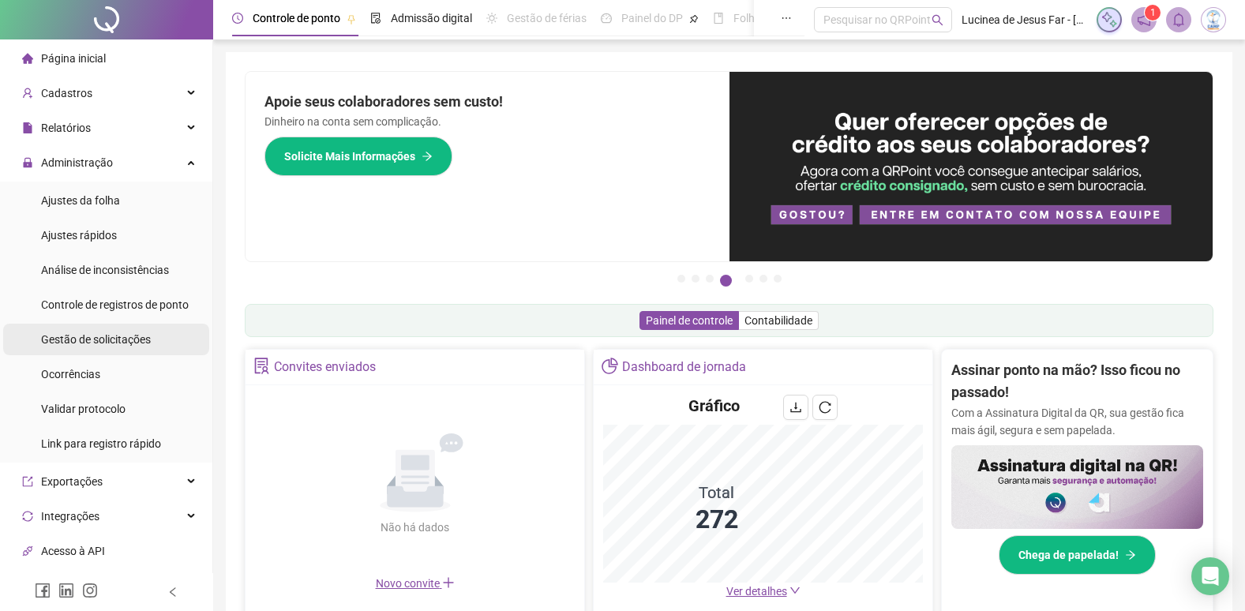
drag, startPoint x: 88, startPoint y: 340, endPoint x: 148, endPoint y: 296, distance: 74.7
click at [92, 340] on span "Gestão de solicitações" at bounding box center [96, 339] width 110 height 13
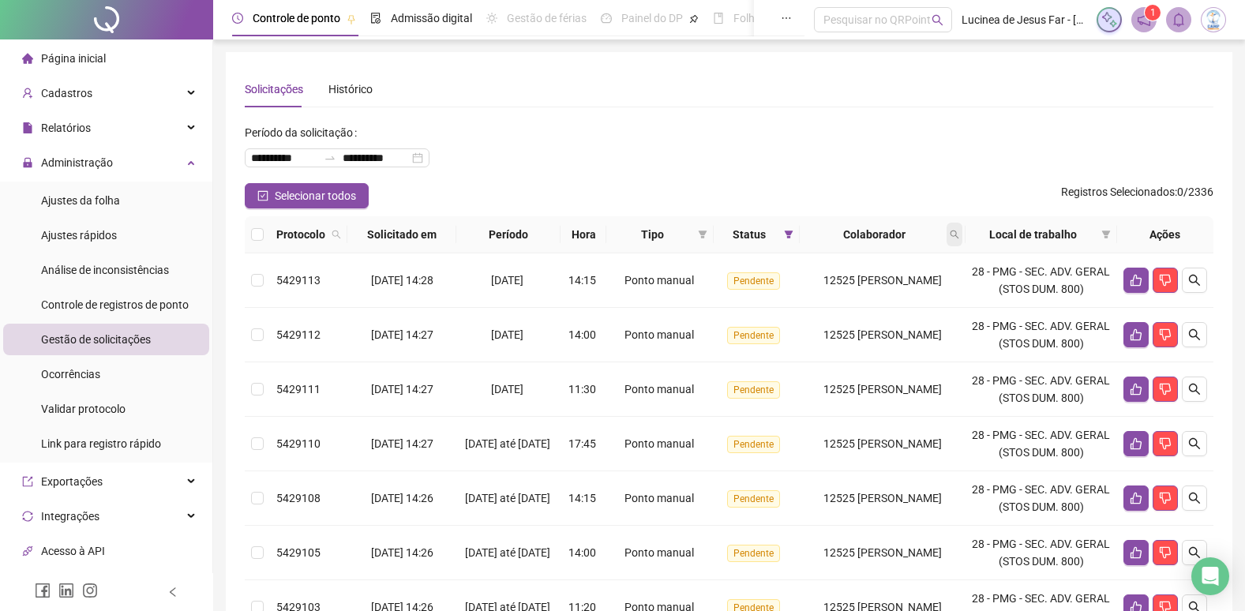
click at [959, 230] on icon "search" at bounding box center [954, 234] width 9 height 9
type input "*****"
click at [860, 295] on span "Buscar" at bounding box center [863, 296] width 35 height 17
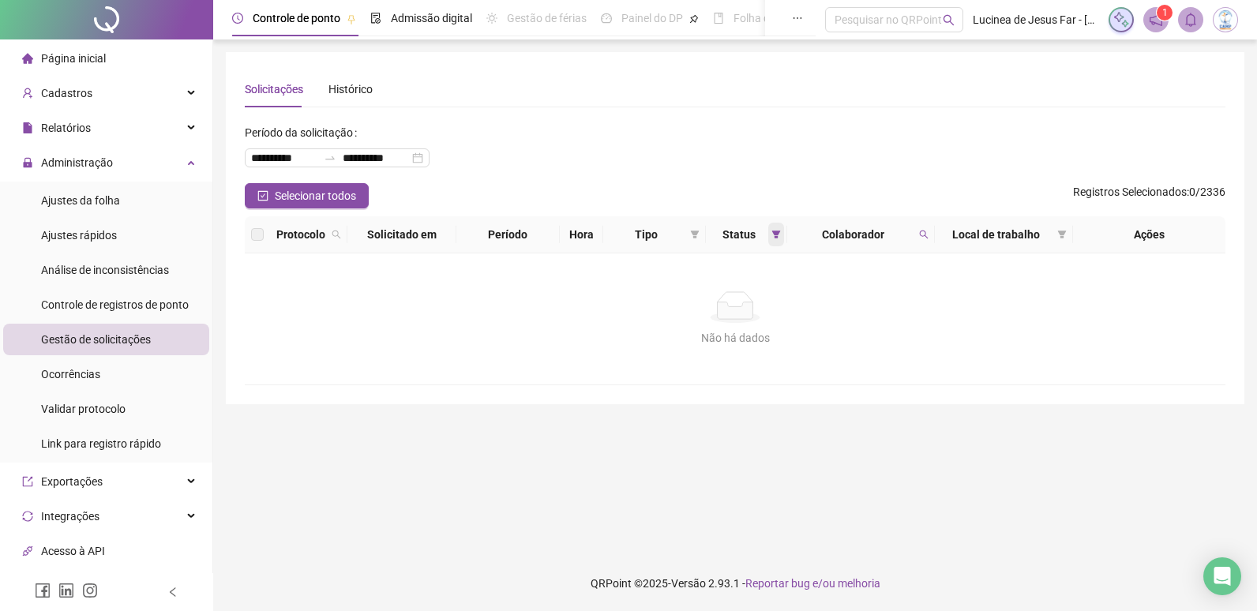
click at [773, 238] on icon "filter" at bounding box center [776, 234] width 9 height 9
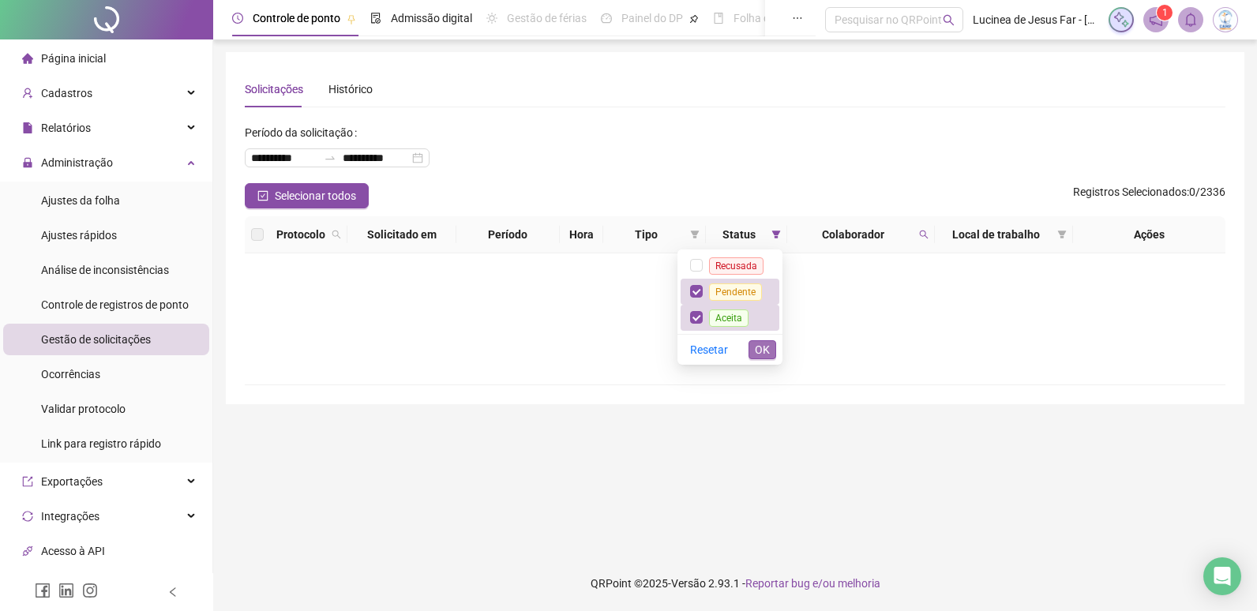
click at [770, 349] on button "OK" at bounding box center [763, 349] width 28 height 19
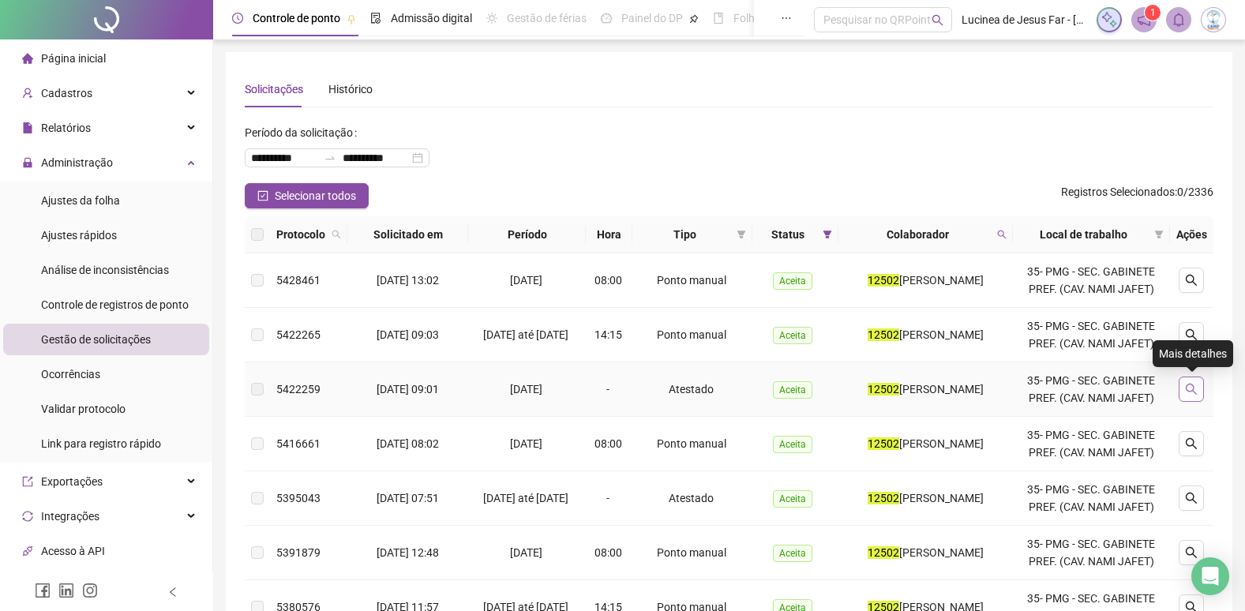
click at [1191, 389] on icon "search" at bounding box center [1191, 389] width 13 height 13
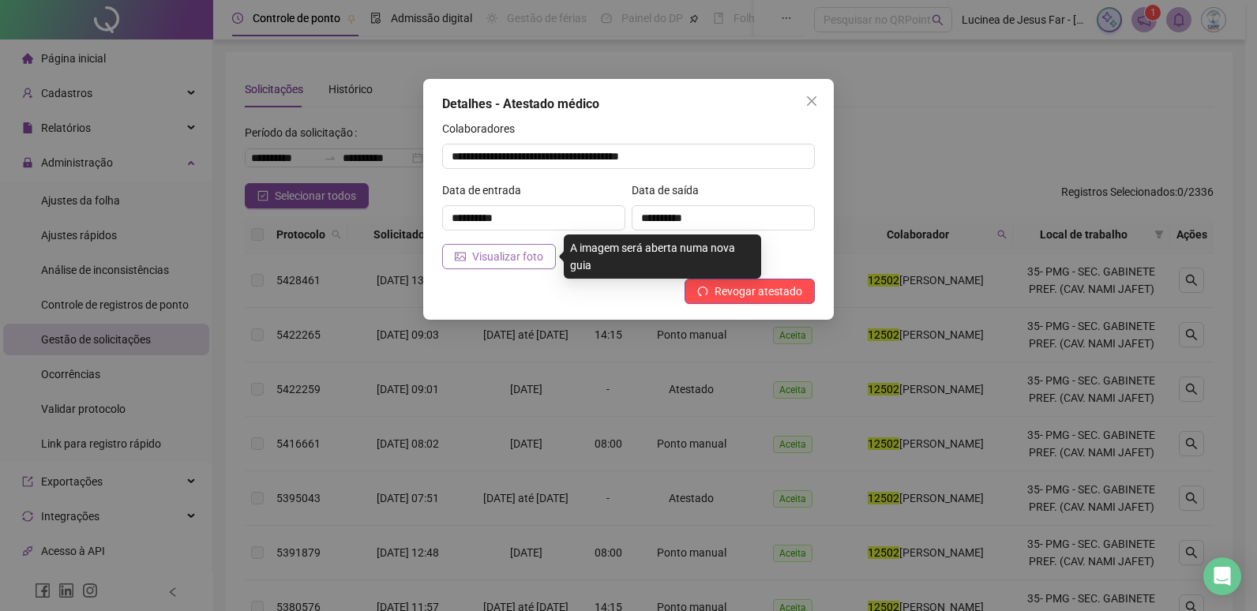
click at [525, 256] on span "Visualizar foto" at bounding box center [507, 256] width 71 height 17
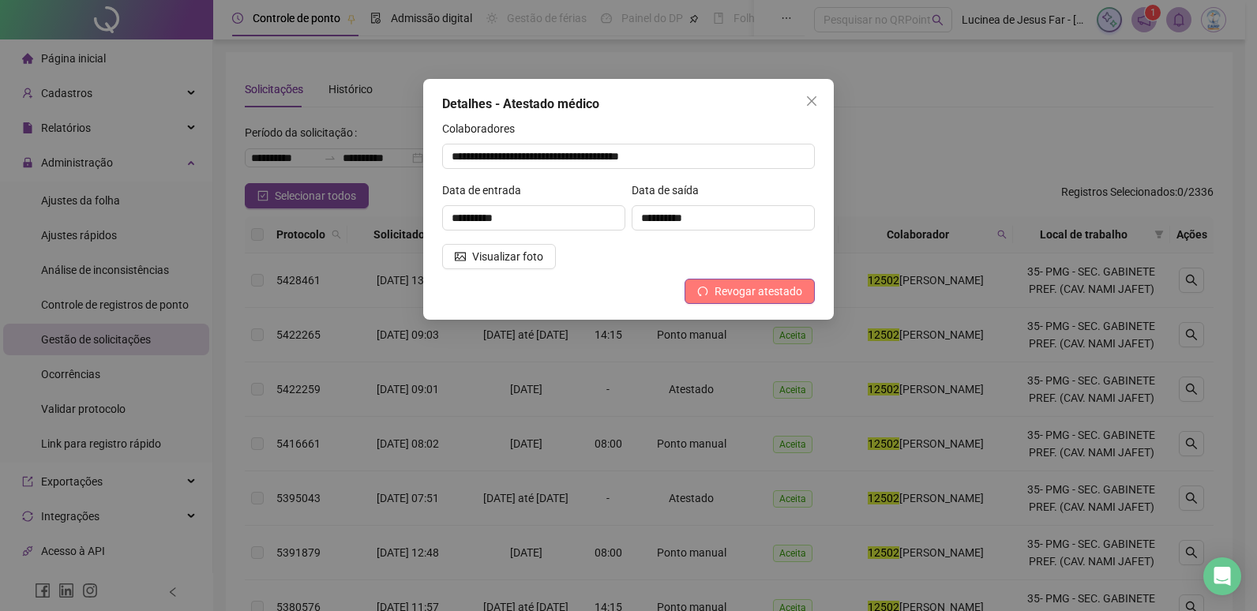
click at [785, 292] on span "Revogar atestado" at bounding box center [759, 291] width 88 height 17
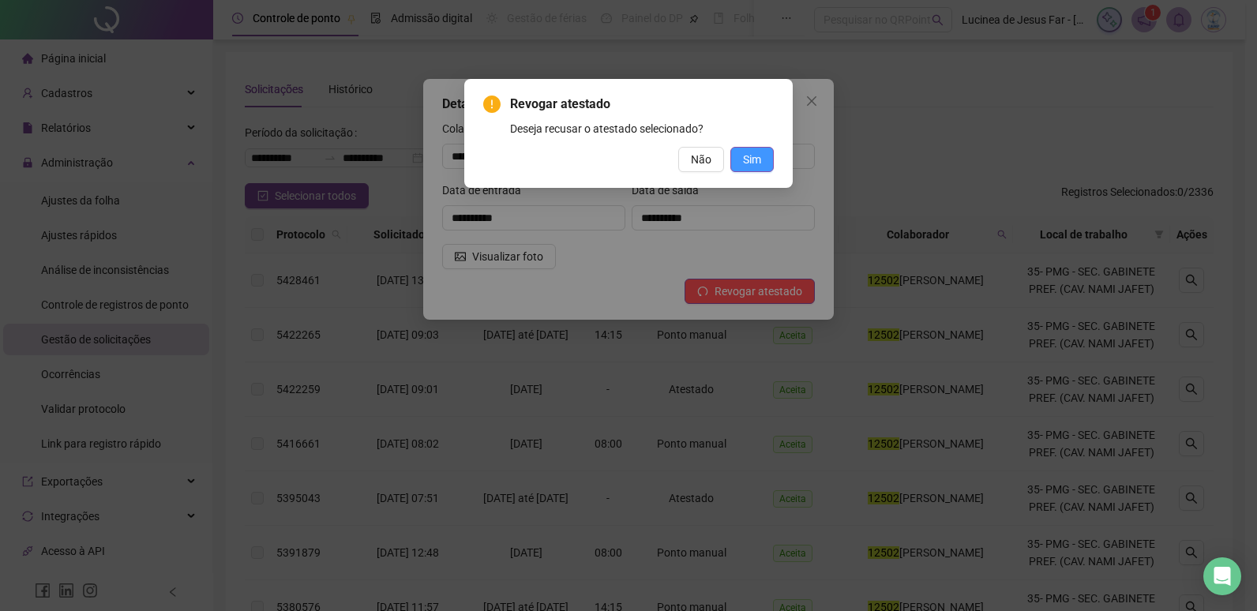
click at [750, 158] on span "Sim" at bounding box center [752, 159] width 18 height 17
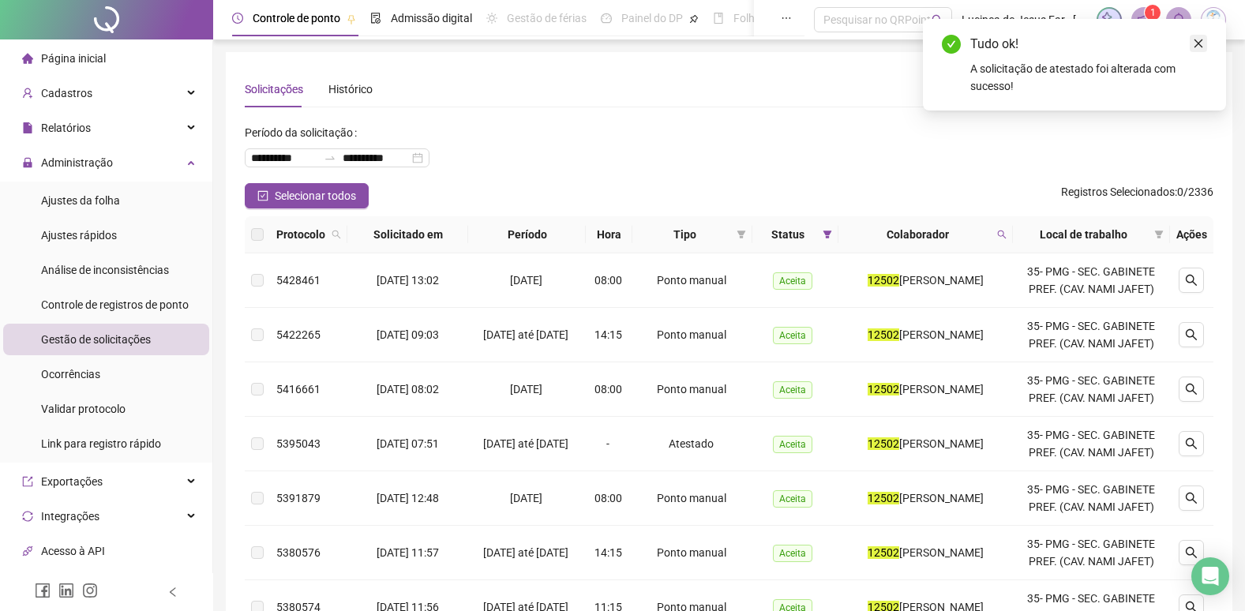
click at [1203, 39] on icon "close" at bounding box center [1198, 43] width 11 height 11
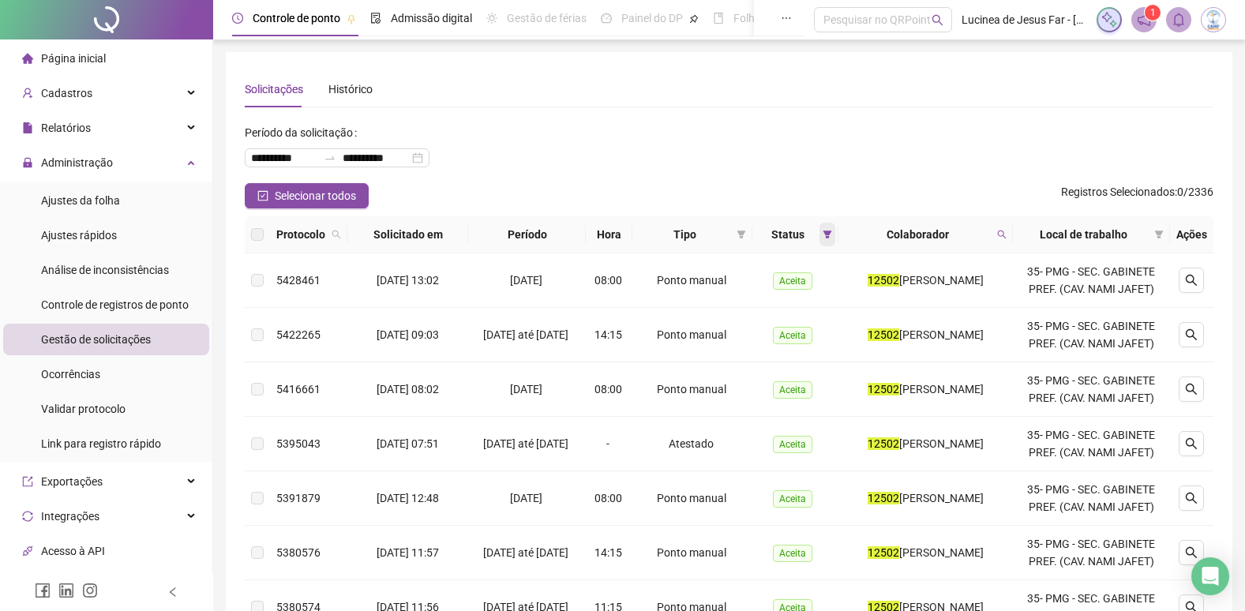
click at [824, 237] on icon "filter" at bounding box center [828, 235] width 9 height 8
click at [803, 344] on span "OK" at bounding box center [804, 349] width 15 height 17
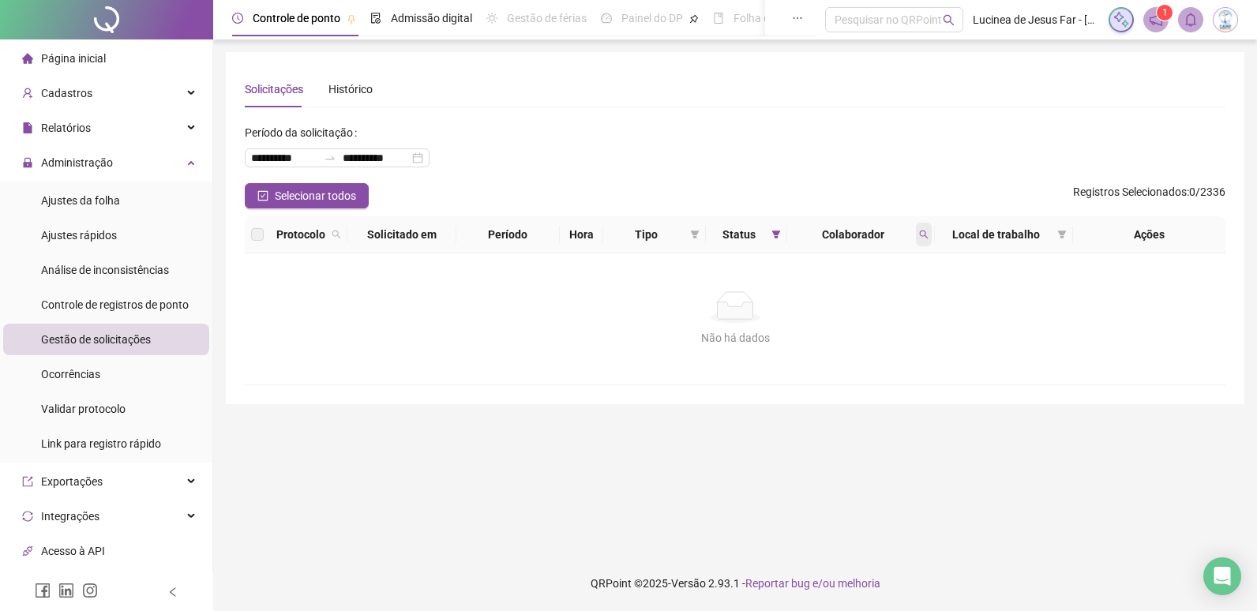
click at [930, 235] on span at bounding box center [924, 235] width 16 height 24
click at [888, 299] on span "Limpar" at bounding box center [889, 298] width 35 height 17
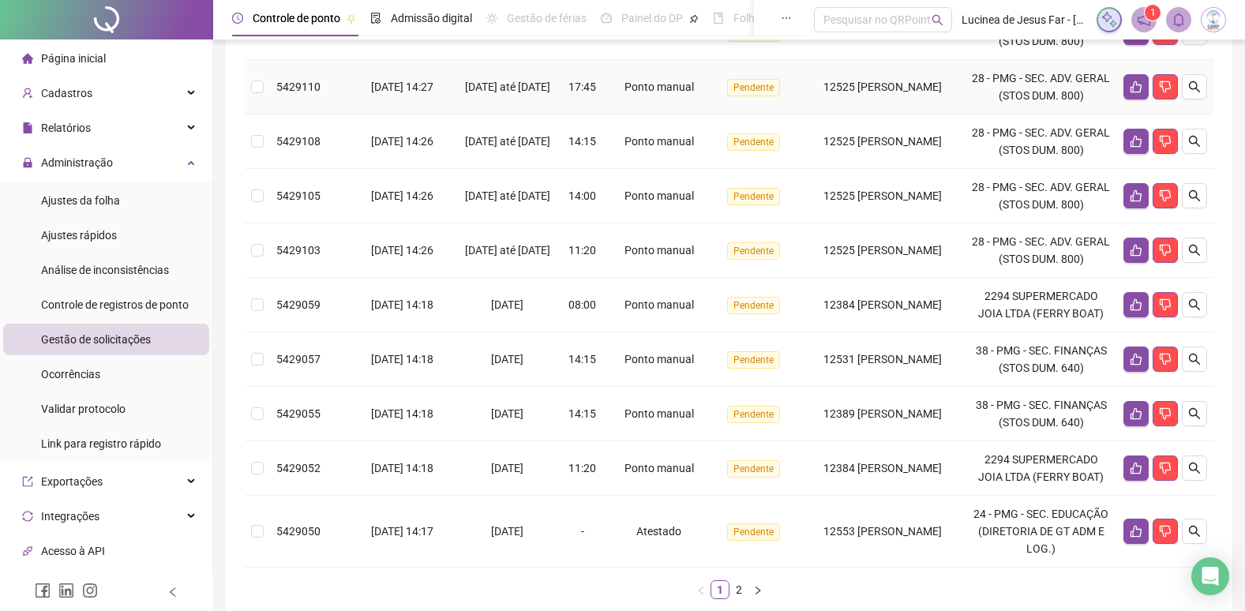
scroll to position [479, 0]
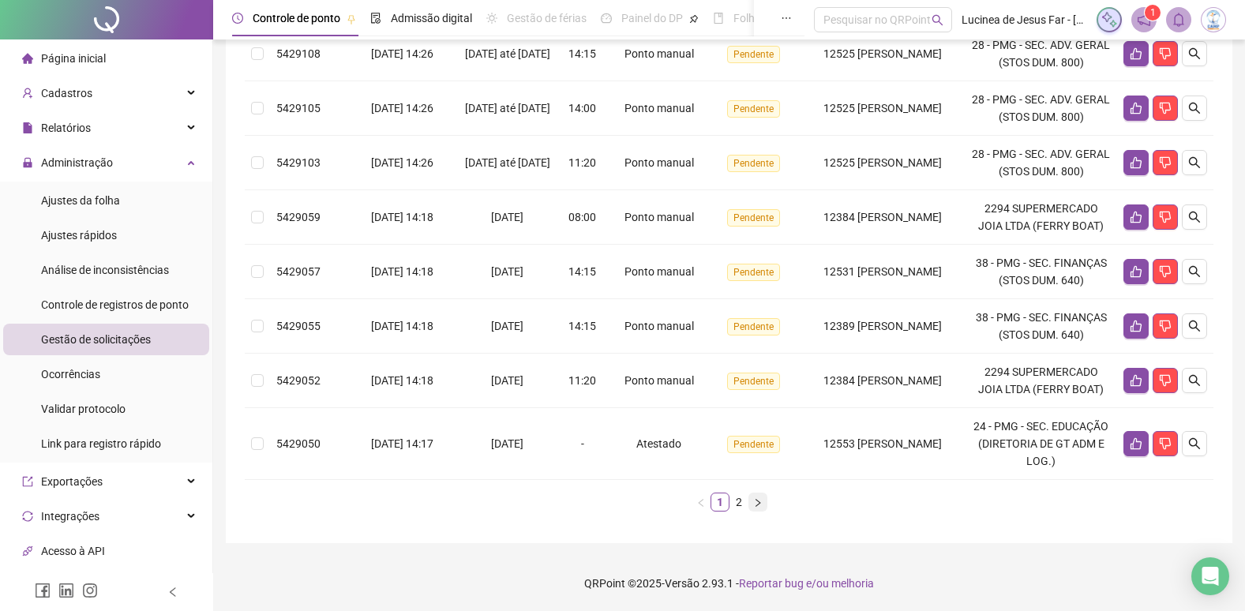
click at [760, 509] on button "button" at bounding box center [758, 502] width 19 height 19
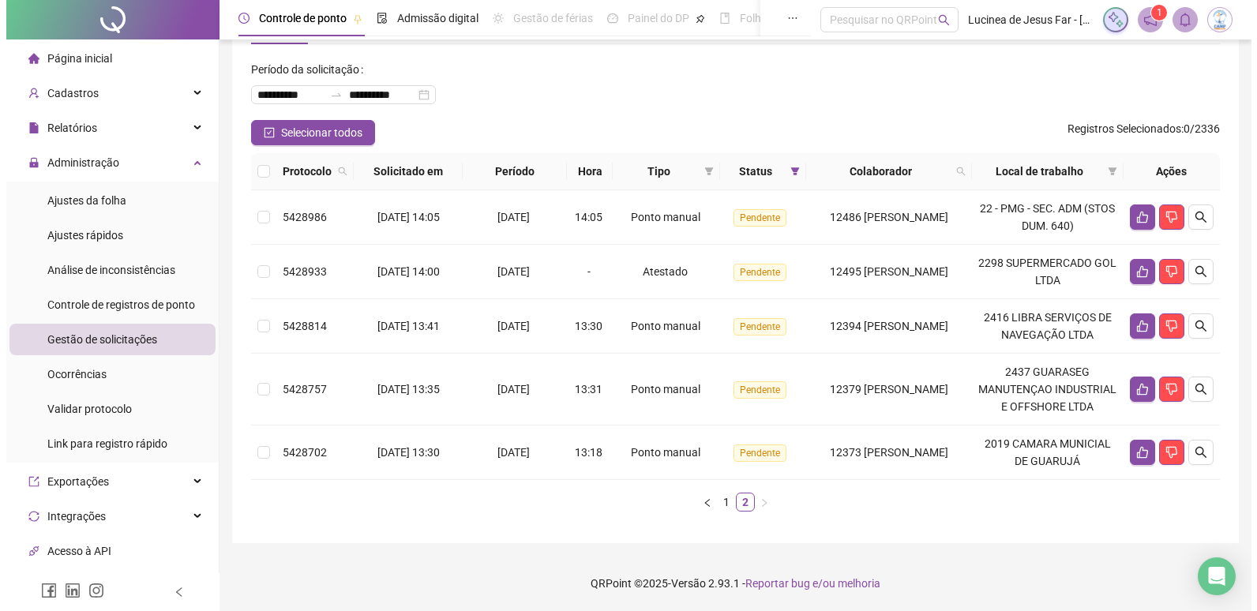
scroll to position [81, 0]
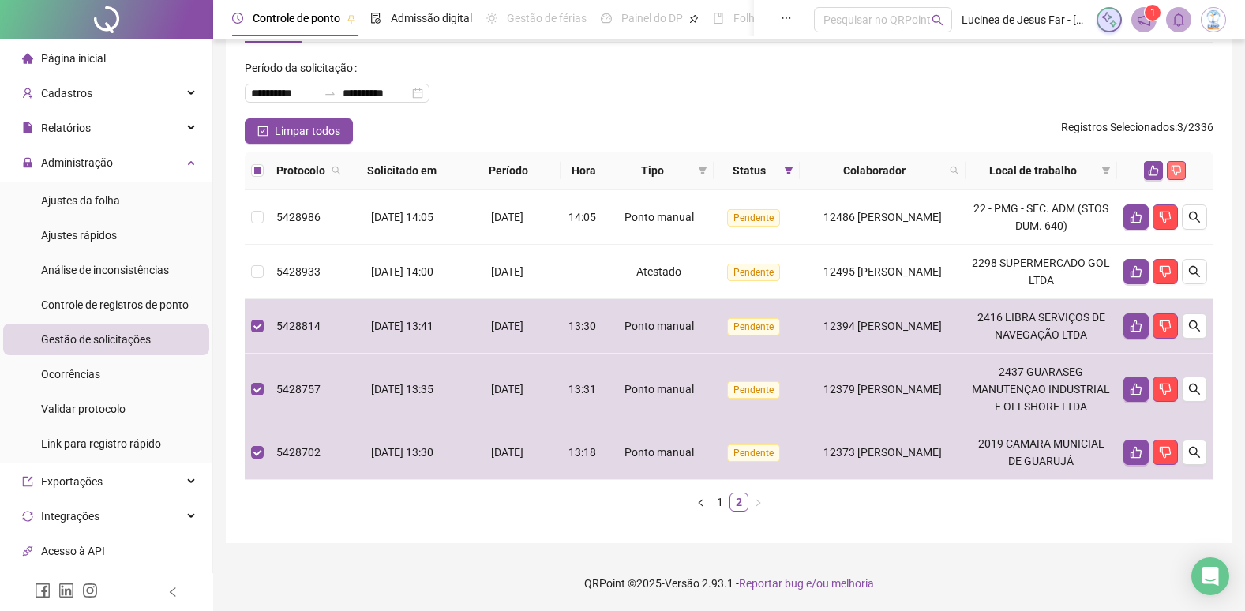
click at [1180, 165] on icon "dislike" at bounding box center [1176, 170] width 11 height 11
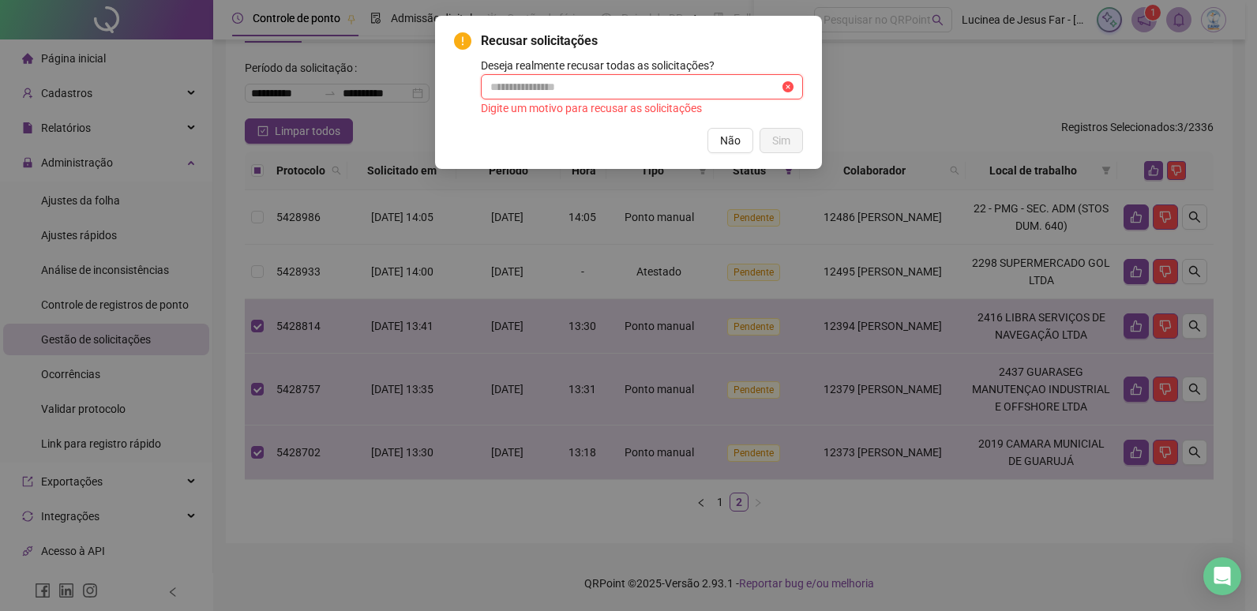
click at [614, 95] on input "text" at bounding box center [634, 86] width 289 height 17
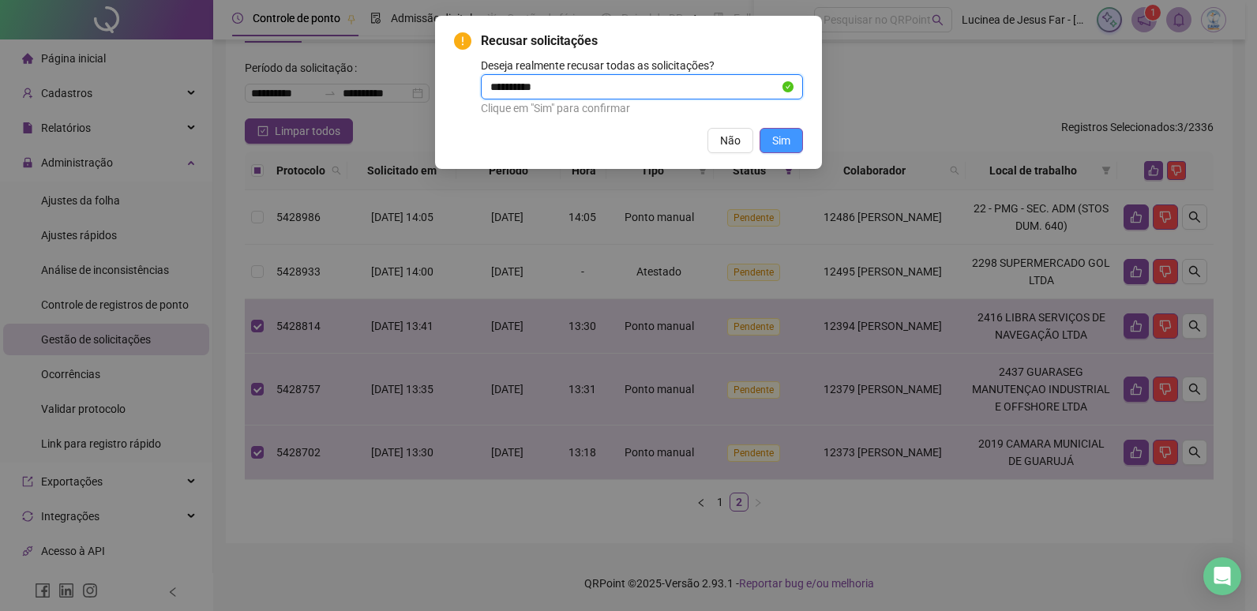
type input "**********"
click at [779, 141] on span "Sim" at bounding box center [781, 140] width 18 height 17
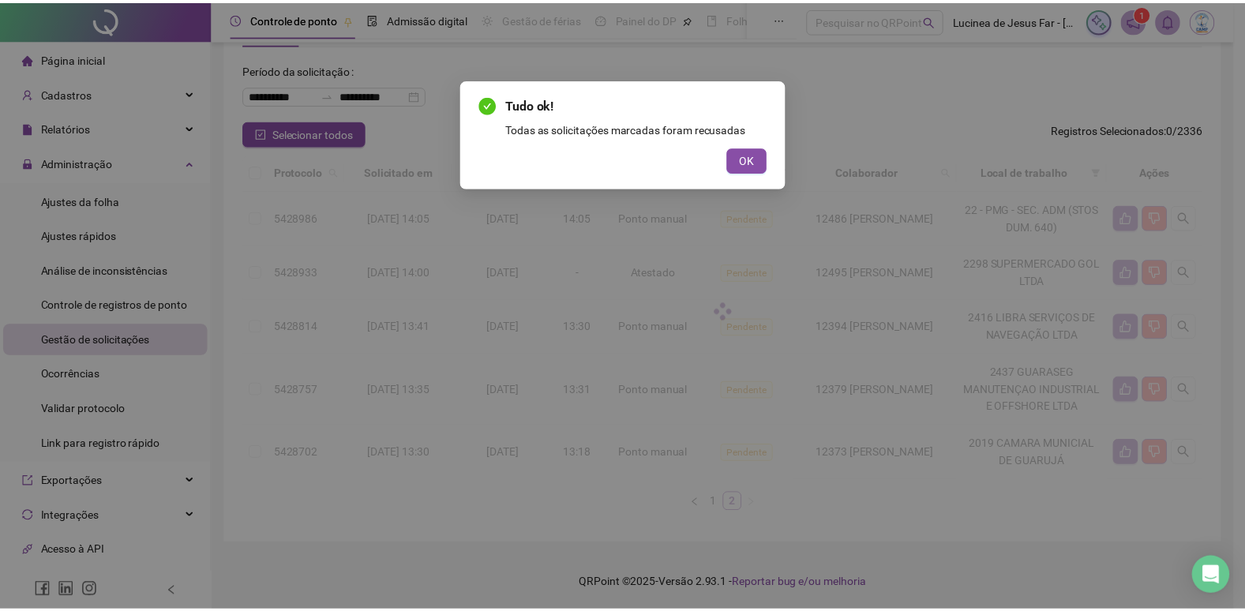
scroll to position [0, 0]
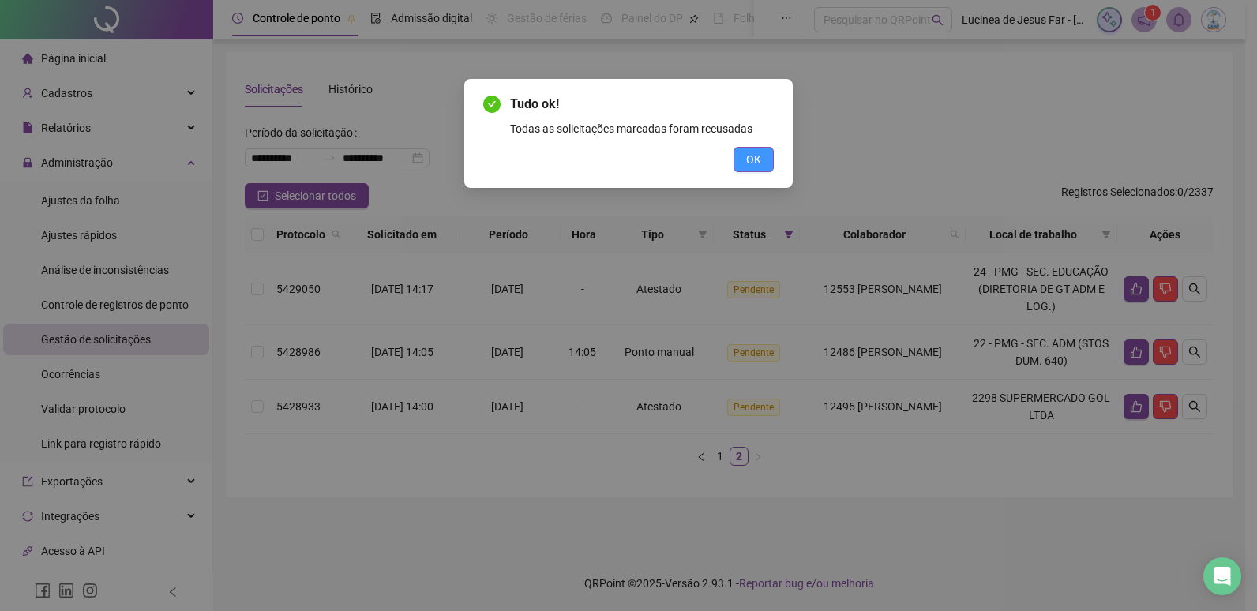
click at [753, 152] on span "OK" at bounding box center [753, 159] width 15 height 17
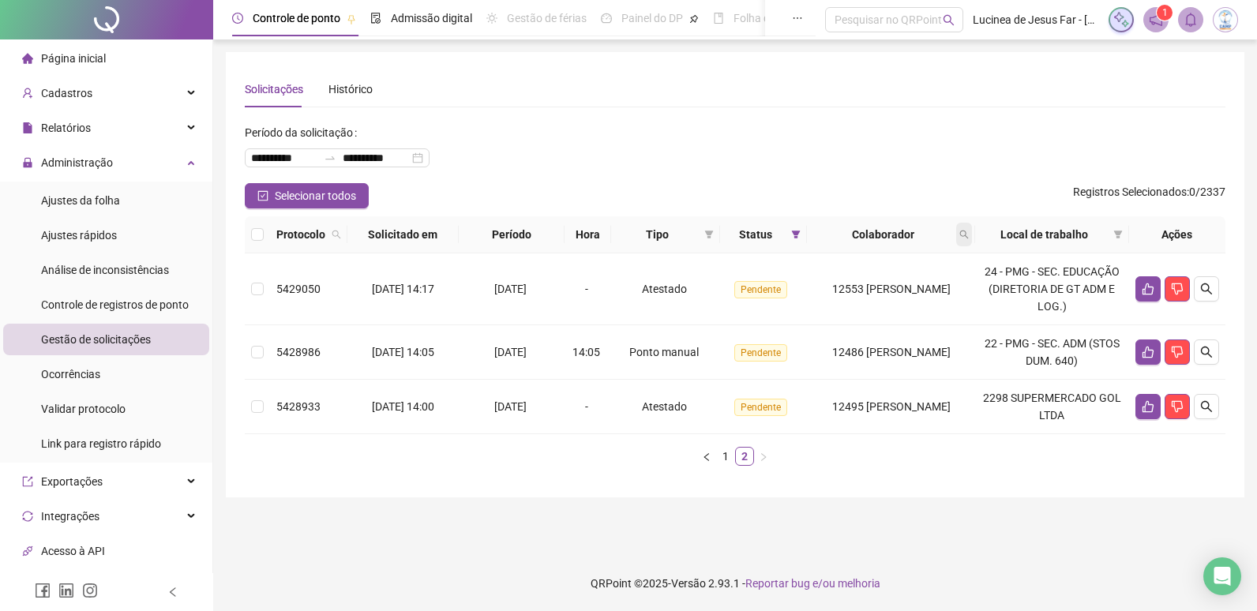
click at [969, 235] on icon "search" at bounding box center [964, 235] width 9 height 9
type input "*****"
click at [873, 294] on span "Buscar" at bounding box center [871, 296] width 35 height 17
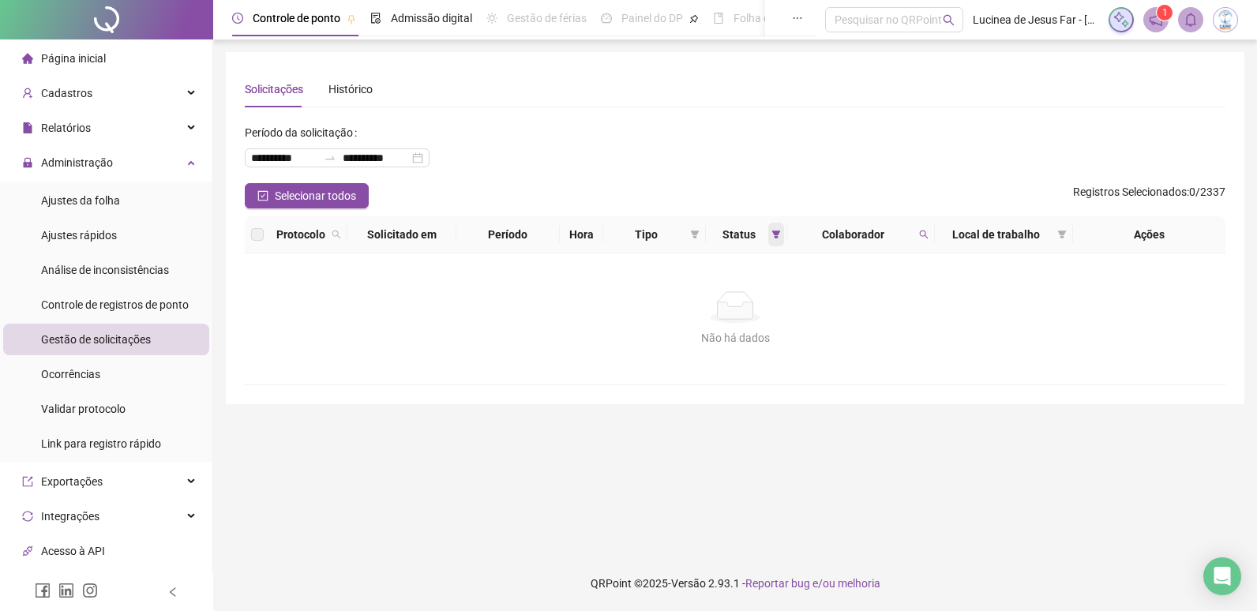
click at [772, 232] on icon "filter" at bounding box center [776, 235] width 9 height 8
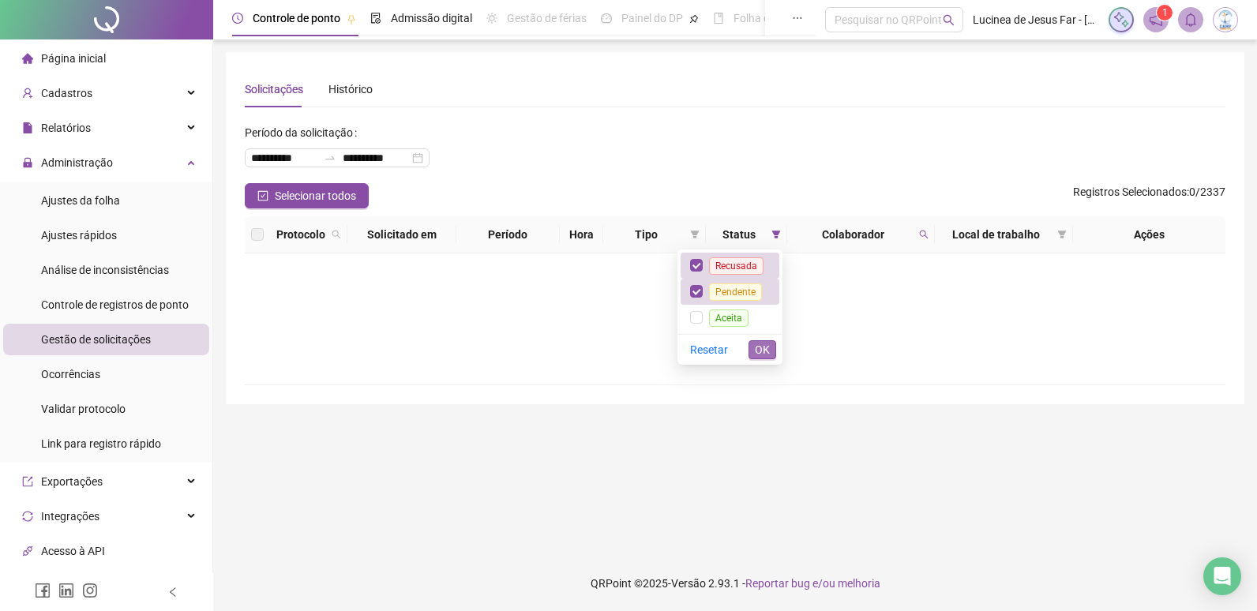
click at [761, 348] on span "OK" at bounding box center [762, 349] width 15 height 17
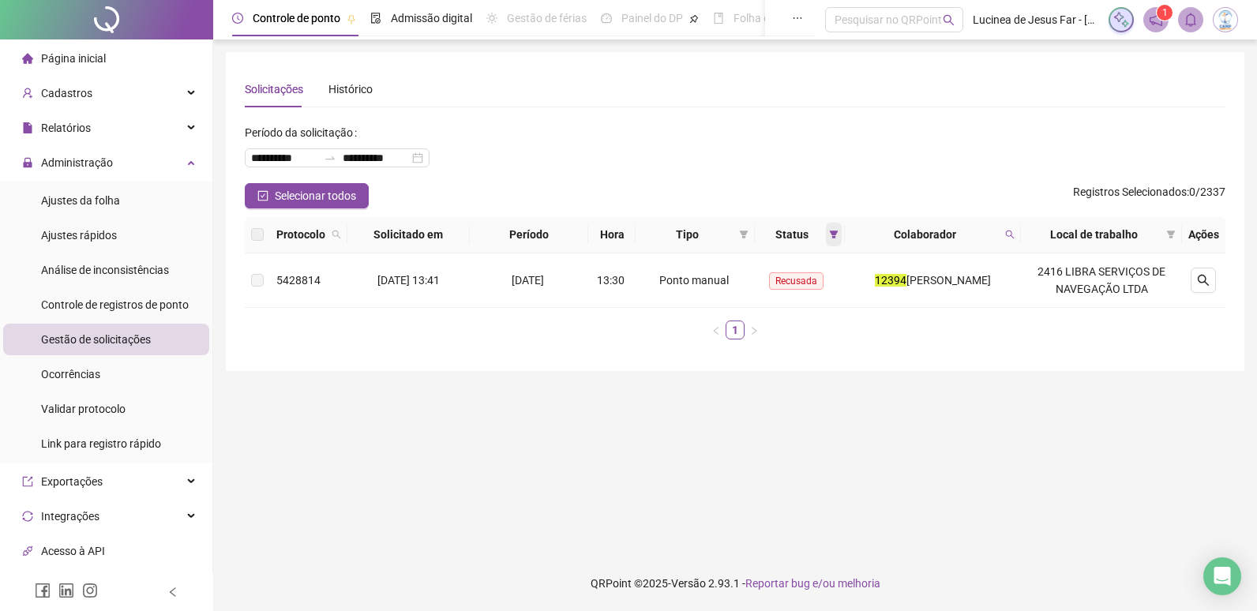
click at [830, 232] on icon "filter" at bounding box center [834, 235] width 9 height 8
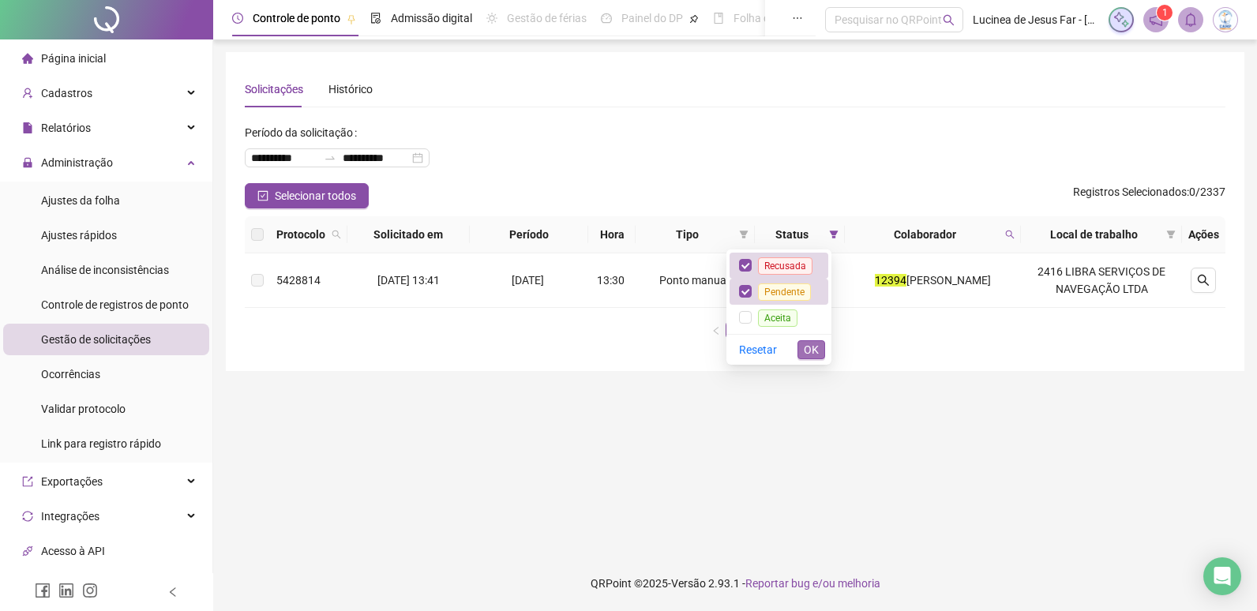
click at [816, 348] on span "OK" at bounding box center [811, 349] width 15 height 17
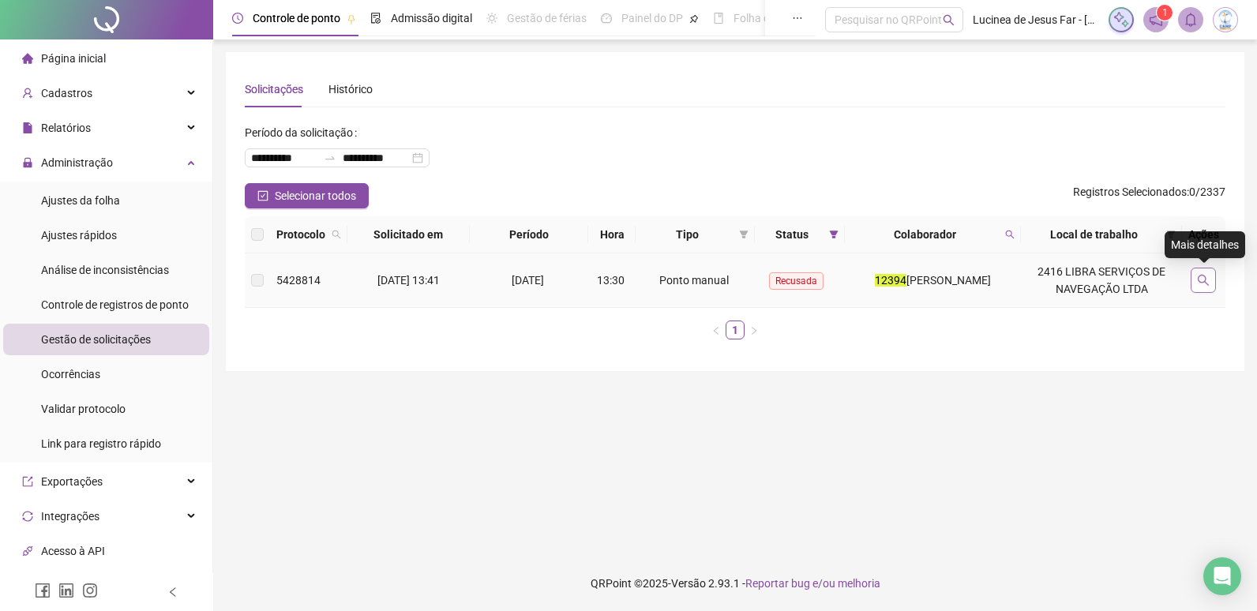
click at [1201, 281] on icon "search" at bounding box center [1203, 280] width 13 height 13
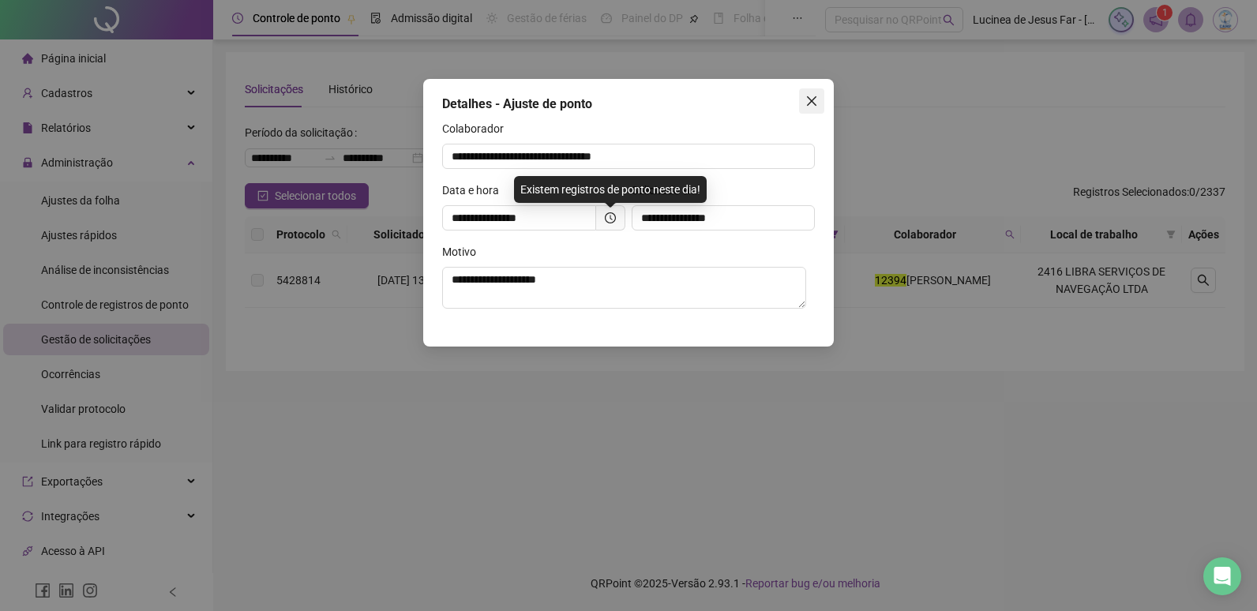
click at [818, 103] on span "Close" at bounding box center [811, 101] width 25 height 13
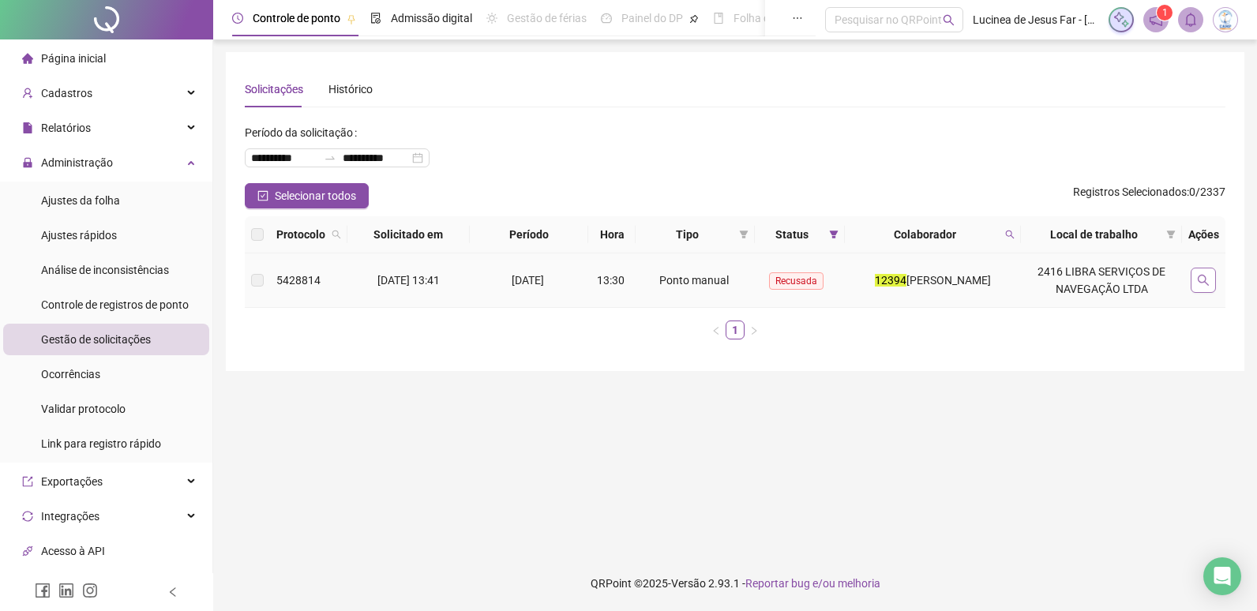
click at [1203, 278] on icon "search" at bounding box center [1203, 280] width 13 height 13
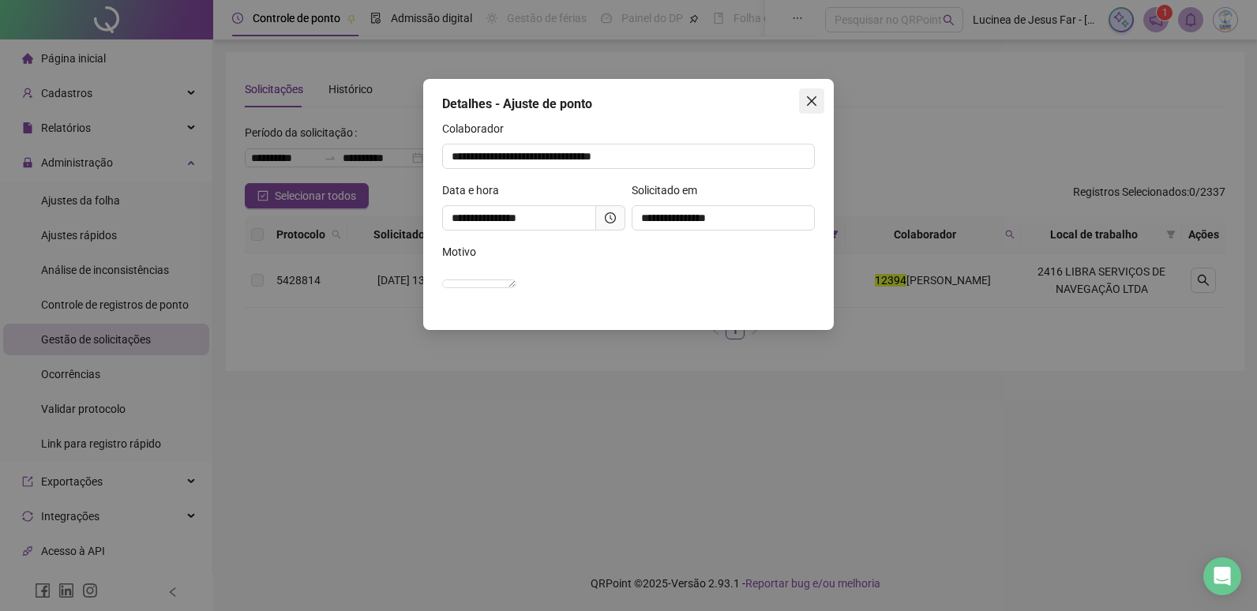
click at [807, 102] on icon "close" at bounding box center [811, 101] width 13 height 13
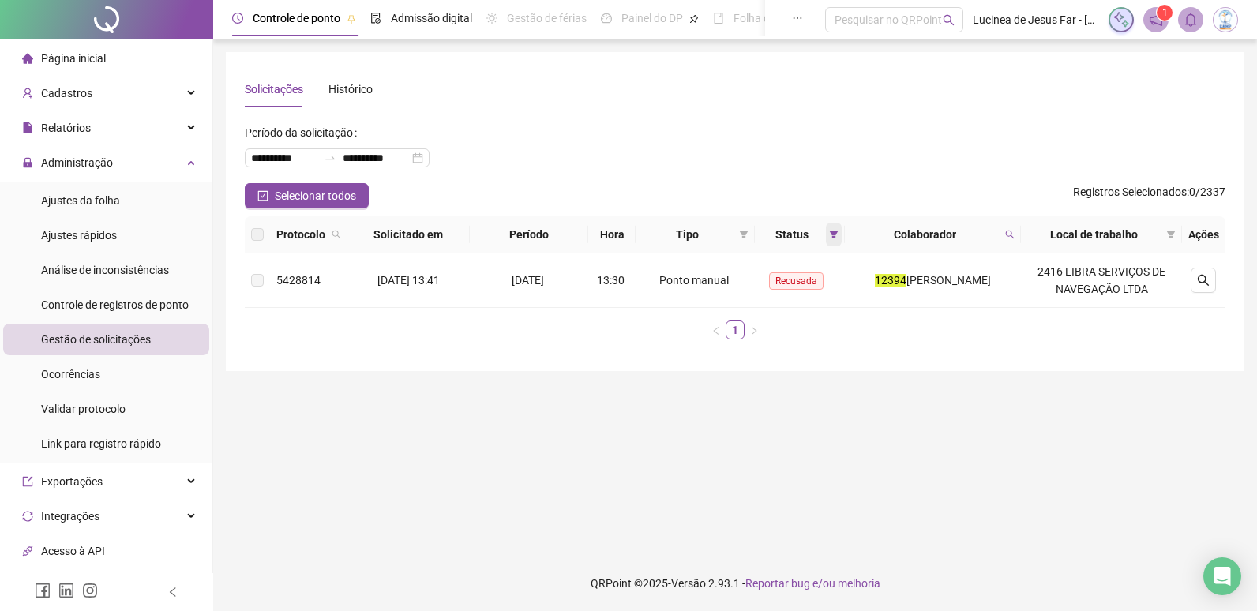
click at [829, 238] on icon "filter" at bounding box center [833, 234] width 9 height 9
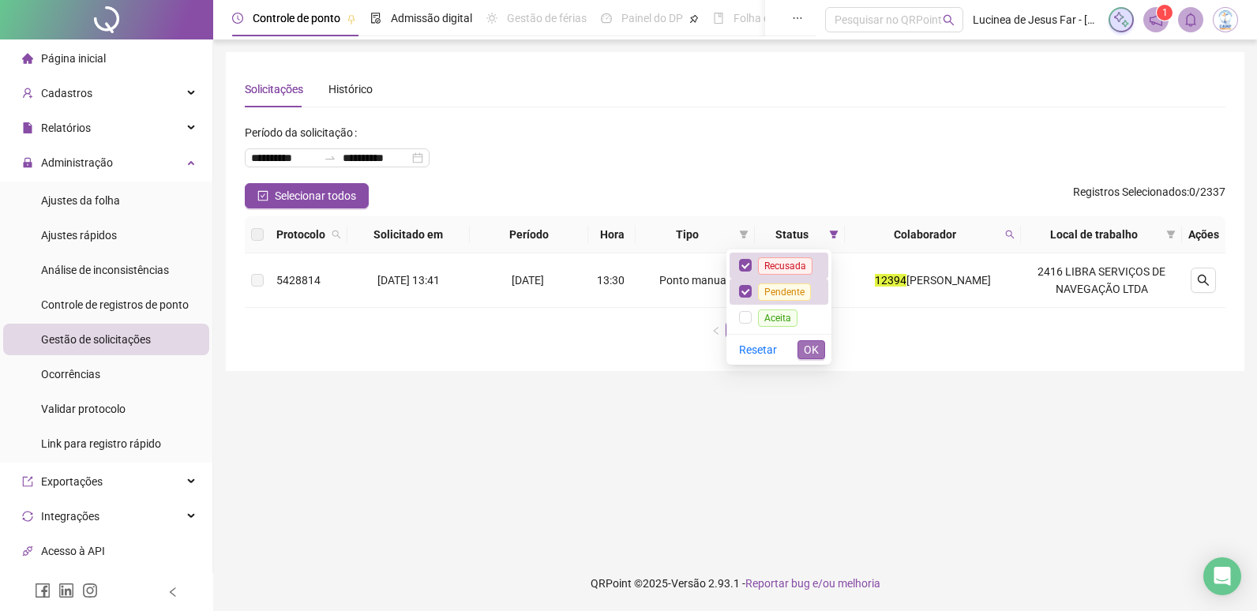
click at [809, 341] on span "OK" at bounding box center [811, 349] width 15 height 17
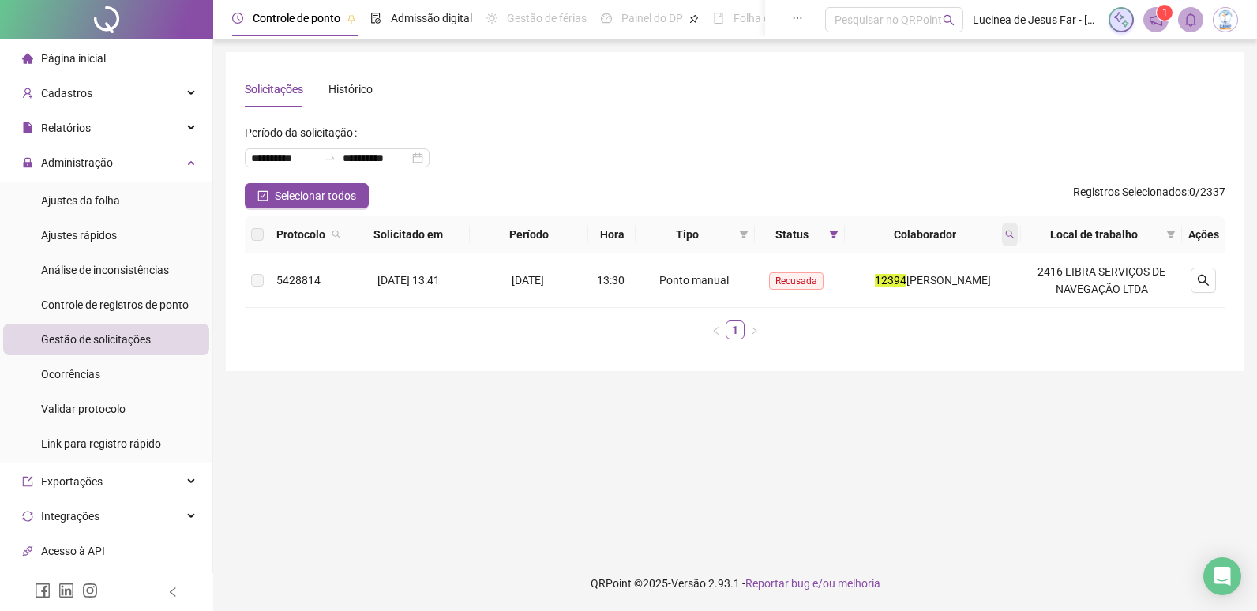
click at [1015, 235] on icon "search" at bounding box center [1009, 234] width 9 height 9
click at [976, 296] on span "Limpar" at bounding box center [984, 298] width 35 height 17
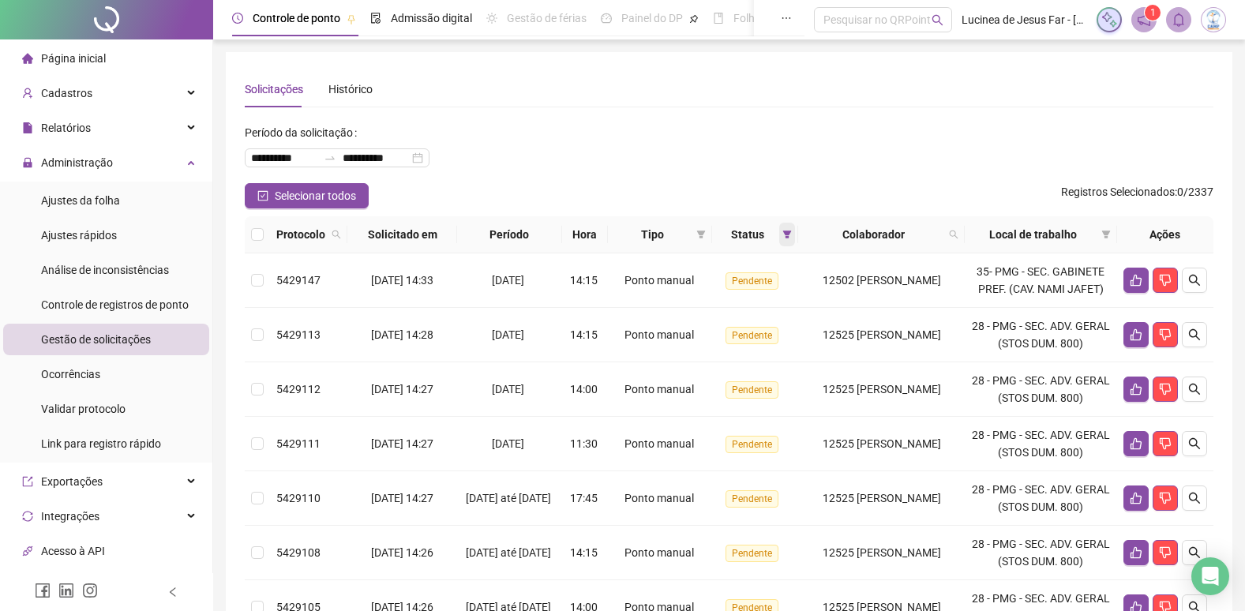
click at [779, 239] on span at bounding box center [787, 235] width 16 height 24
click at [763, 345] on span "OK" at bounding box center [757, 349] width 15 height 17
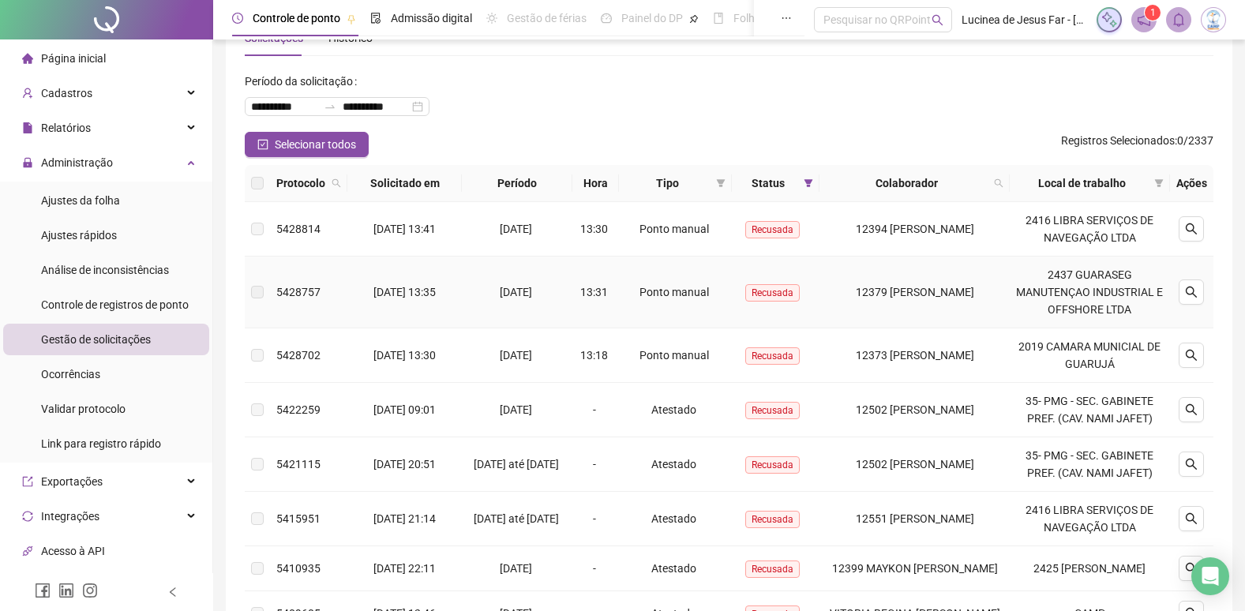
scroll to position [79, 0]
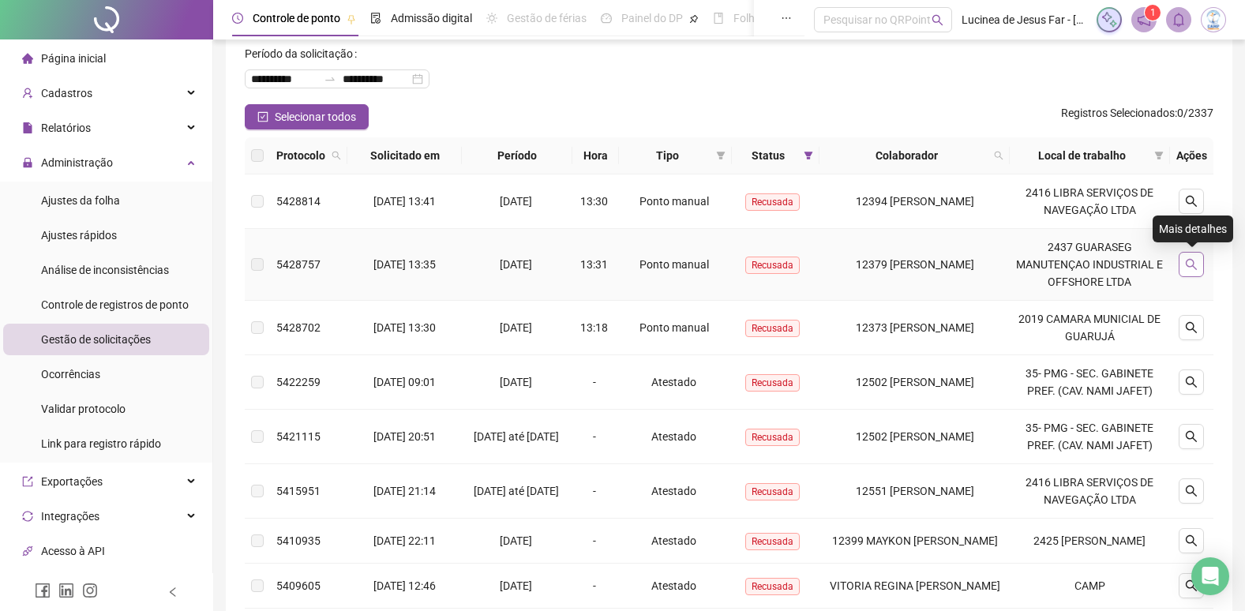
click at [1191, 272] on button "button" at bounding box center [1191, 264] width 25 height 25
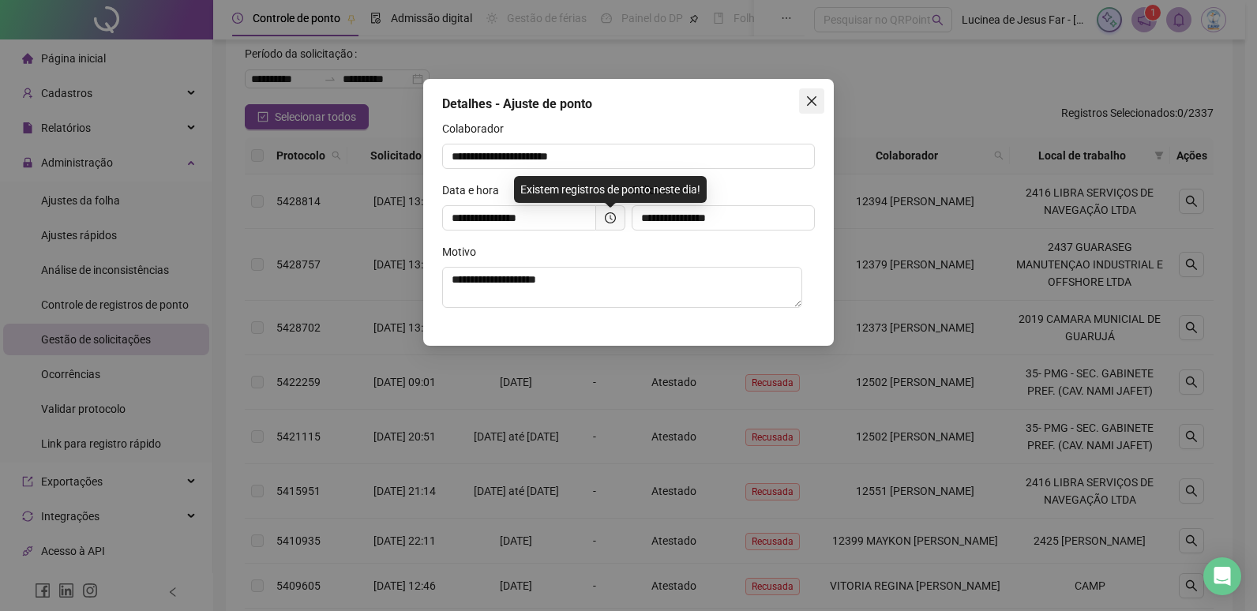
click at [817, 98] on icon "close" at bounding box center [811, 101] width 13 height 13
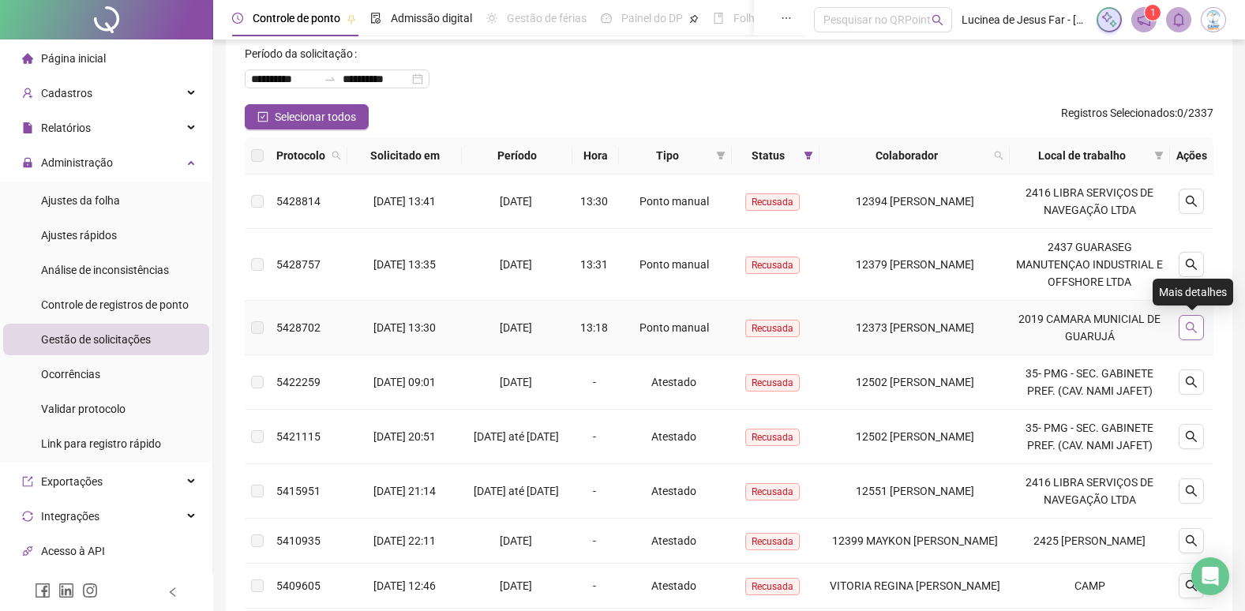
click at [1192, 335] on button "button" at bounding box center [1191, 327] width 25 height 25
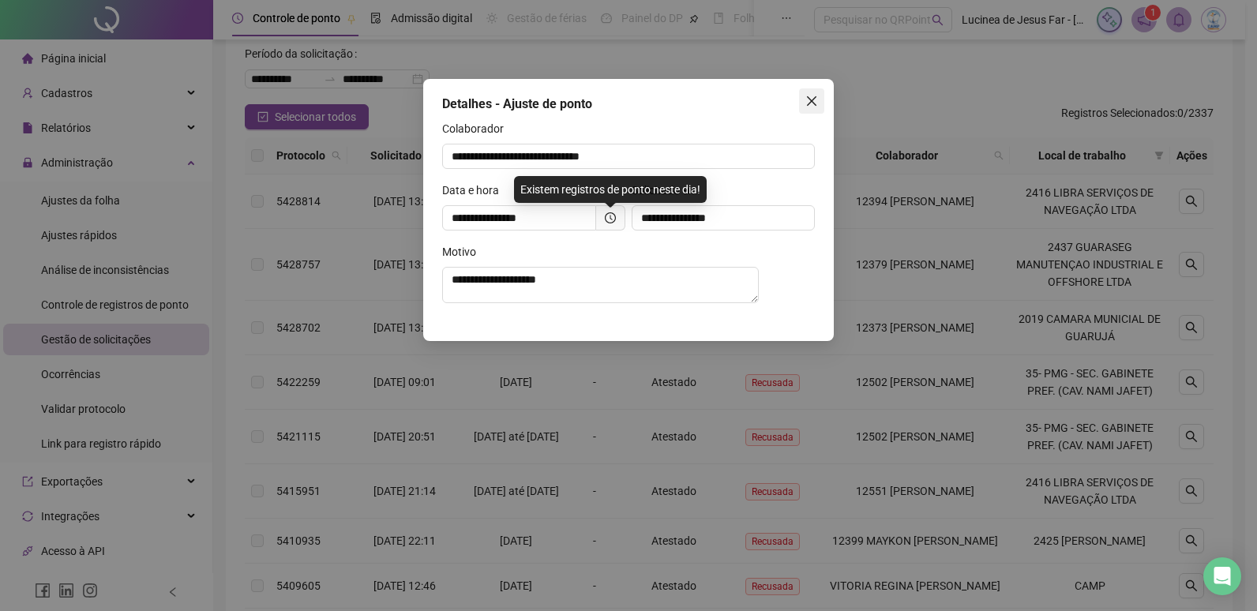
click at [809, 103] on icon "close" at bounding box center [811, 100] width 9 height 9
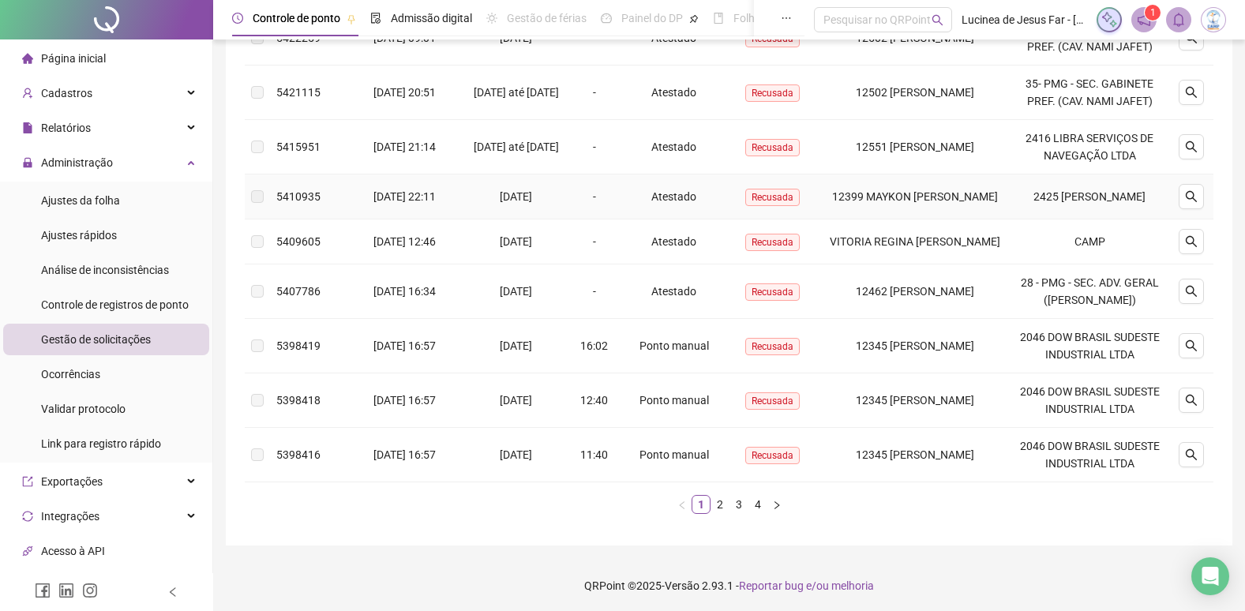
scroll to position [426, 0]
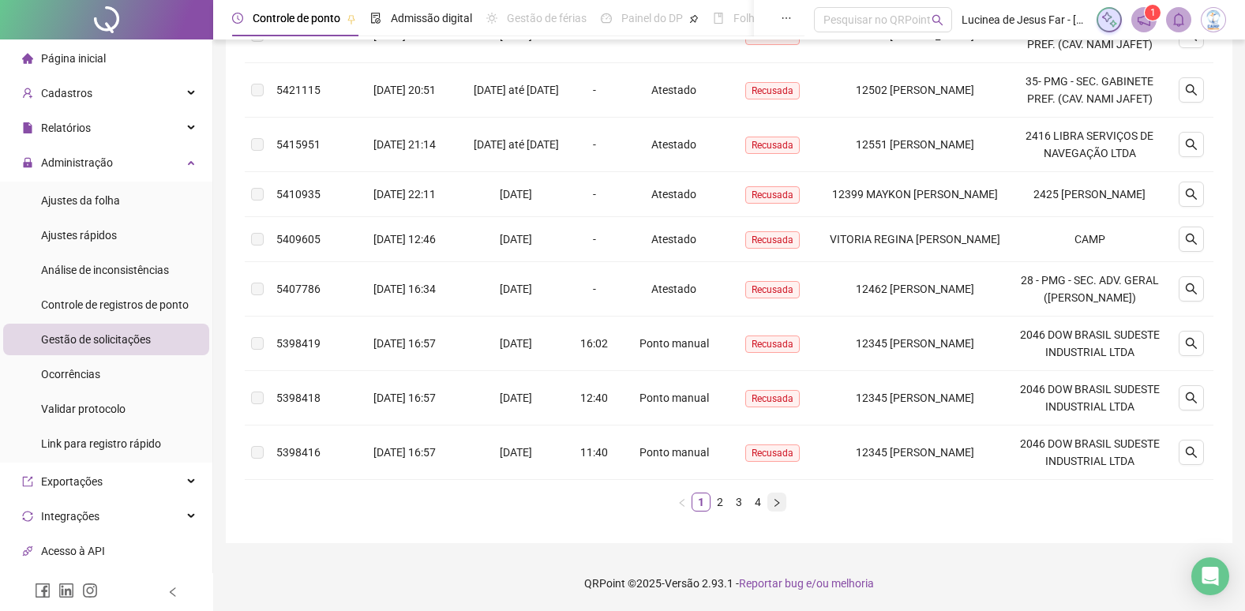
click at [779, 505] on icon "right" at bounding box center [776, 502] width 9 height 9
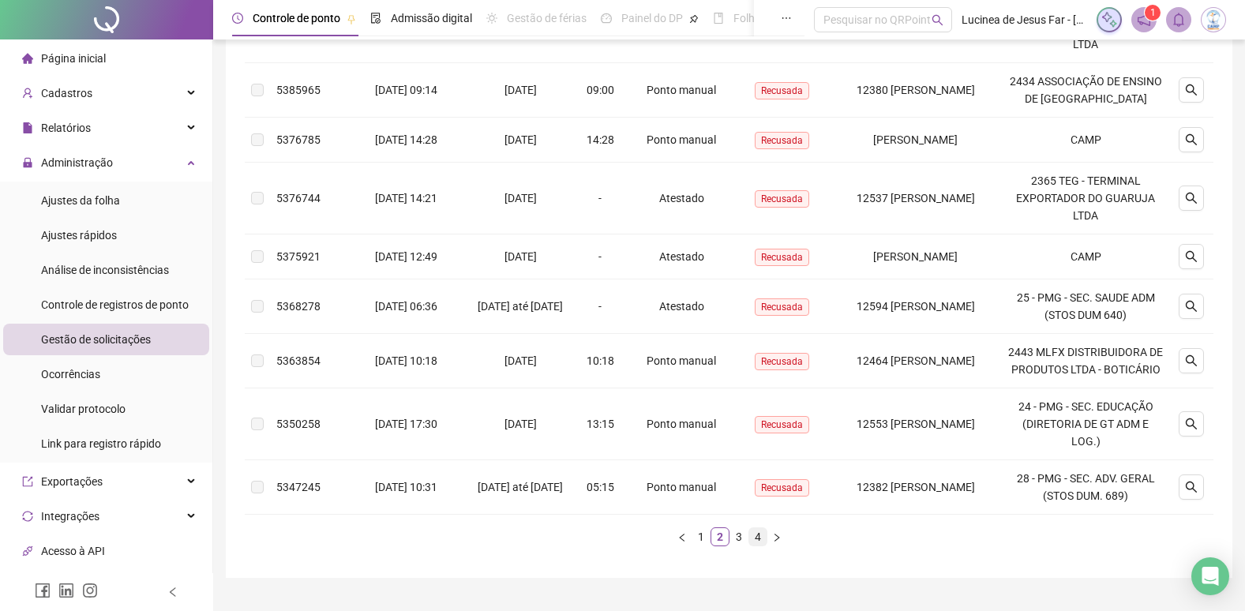
click at [759, 546] on link "4" at bounding box center [757, 536] width 17 height 17
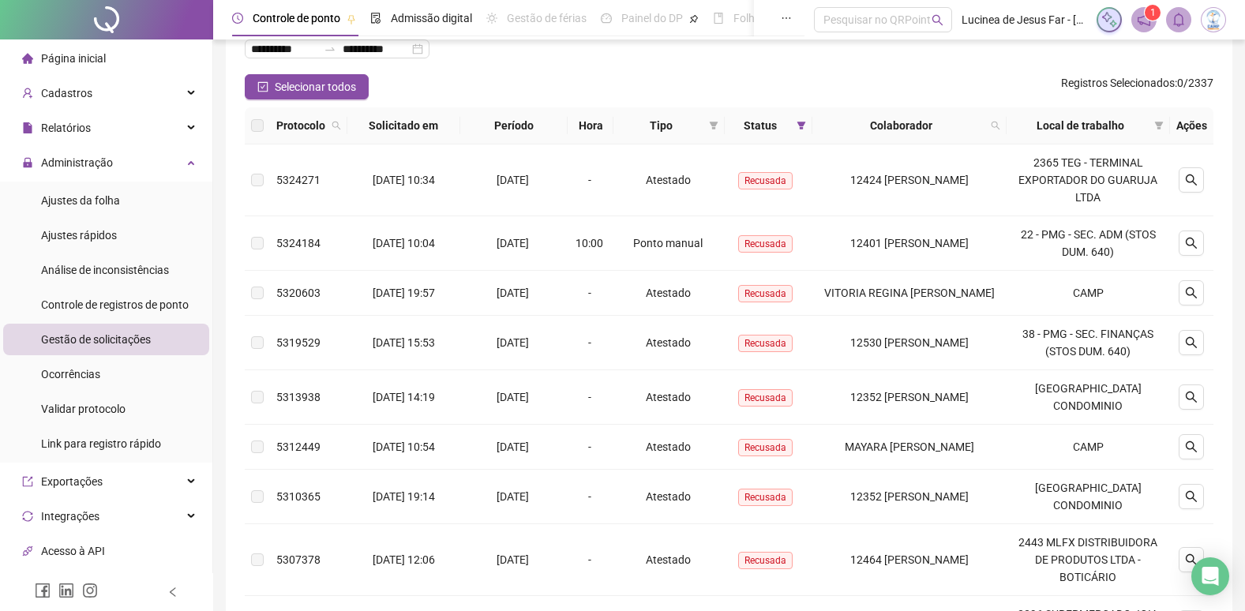
scroll to position [0, 0]
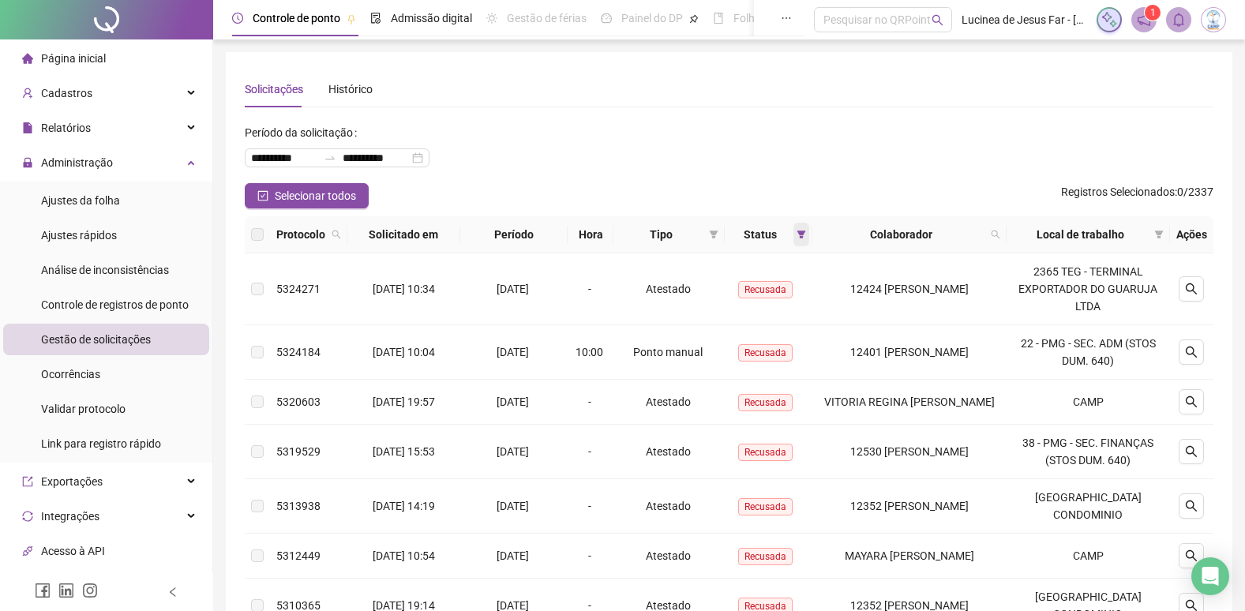
click at [806, 238] on icon "filter" at bounding box center [801, 234] width 9 height 9
click at [801, 347] on span "OK" at bounding box center [798, 349] width 15 height 17
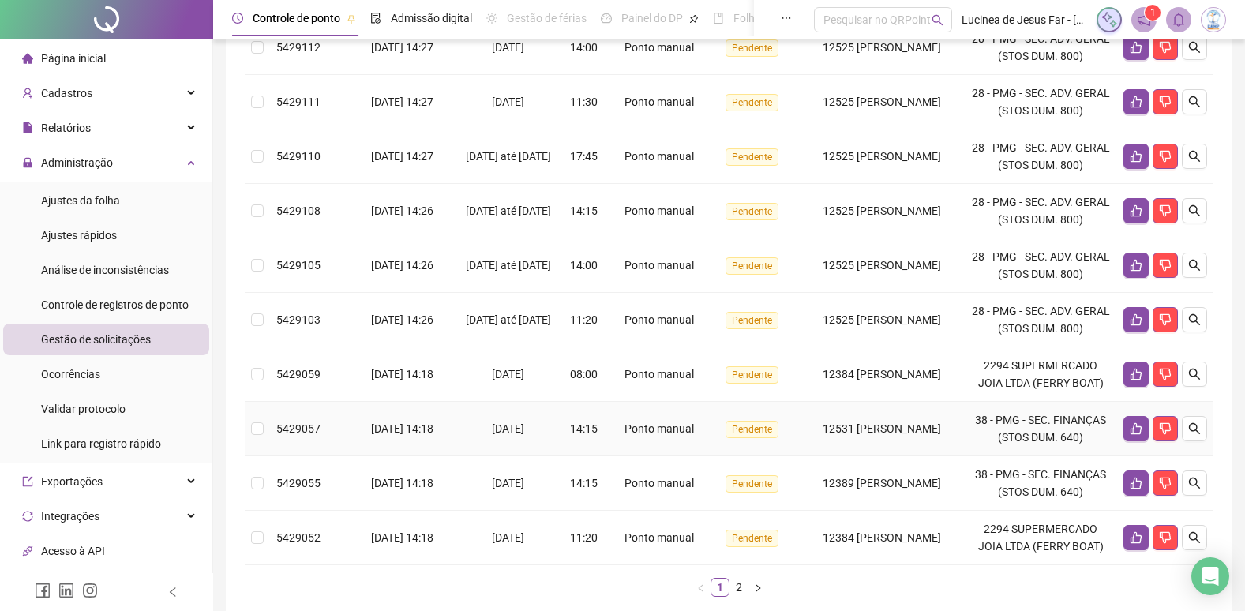
scroll to position [462, 0]
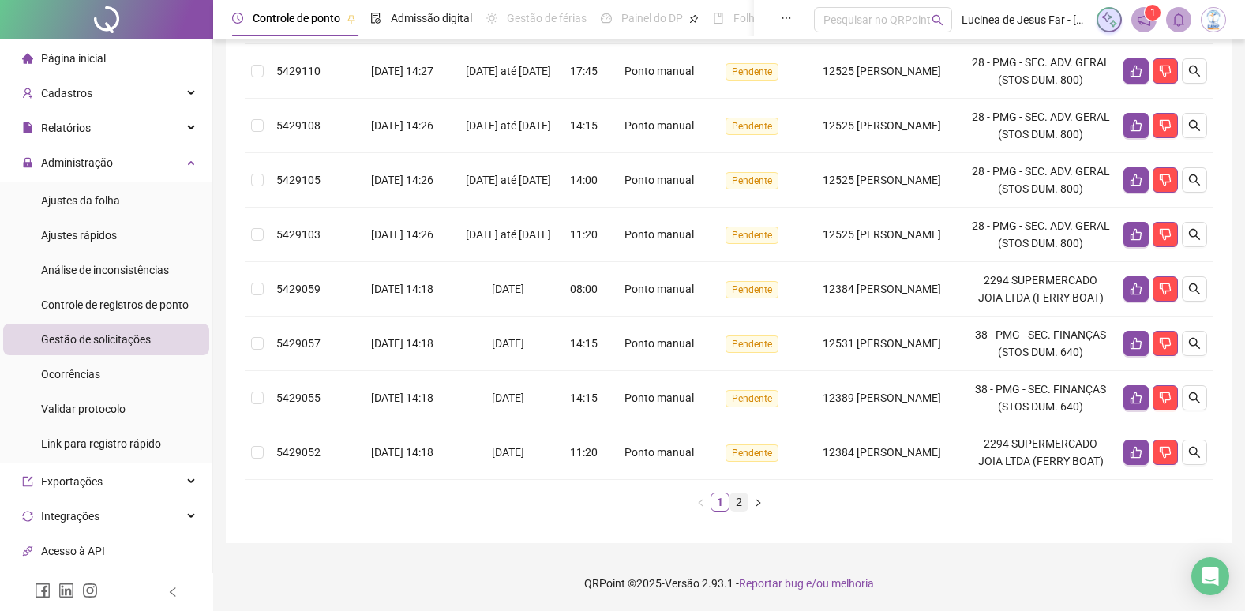
click at [735, 503] on link "2" at bounding box center [738, 502] width 17 height 17
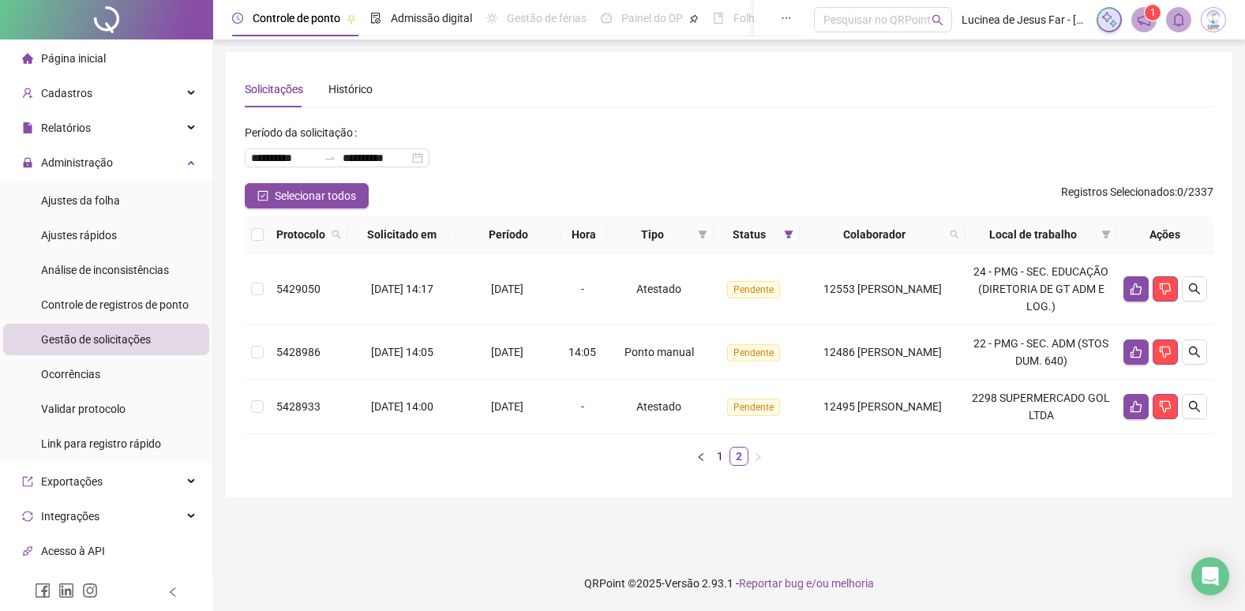
scroll to position [0, 0]
click at [1207, 410] on icon "search" at bounding box center [1206, 406] width 13 height 13
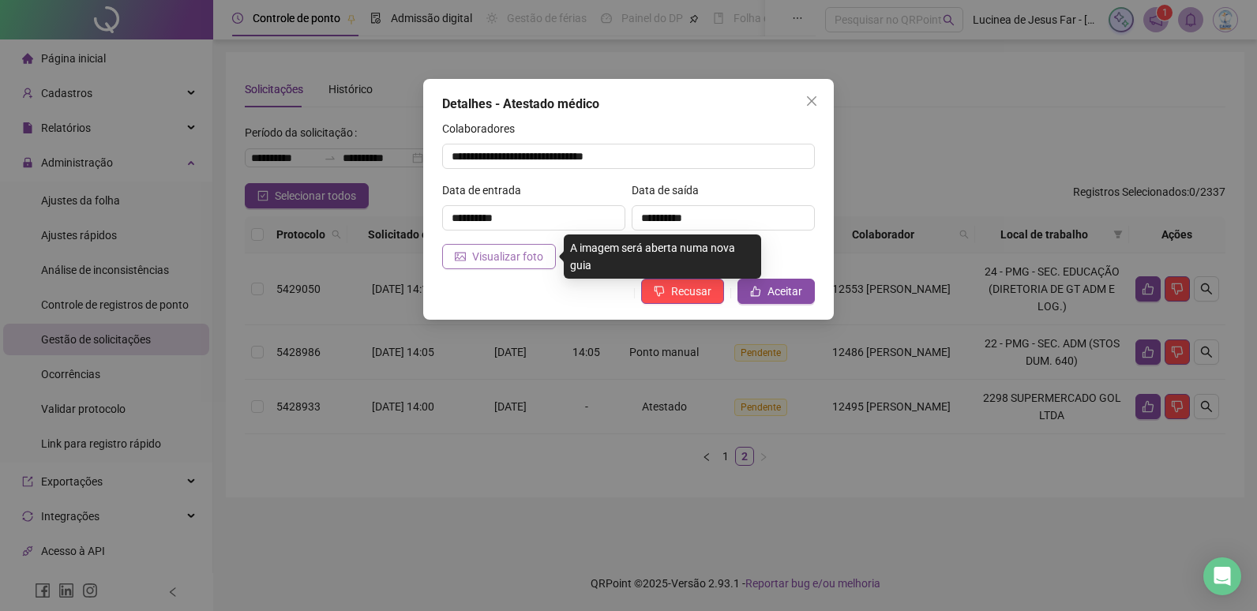
click at [496, 265] on button "Visualizar foto" at bounding box center [499, 256] width 114 height 25
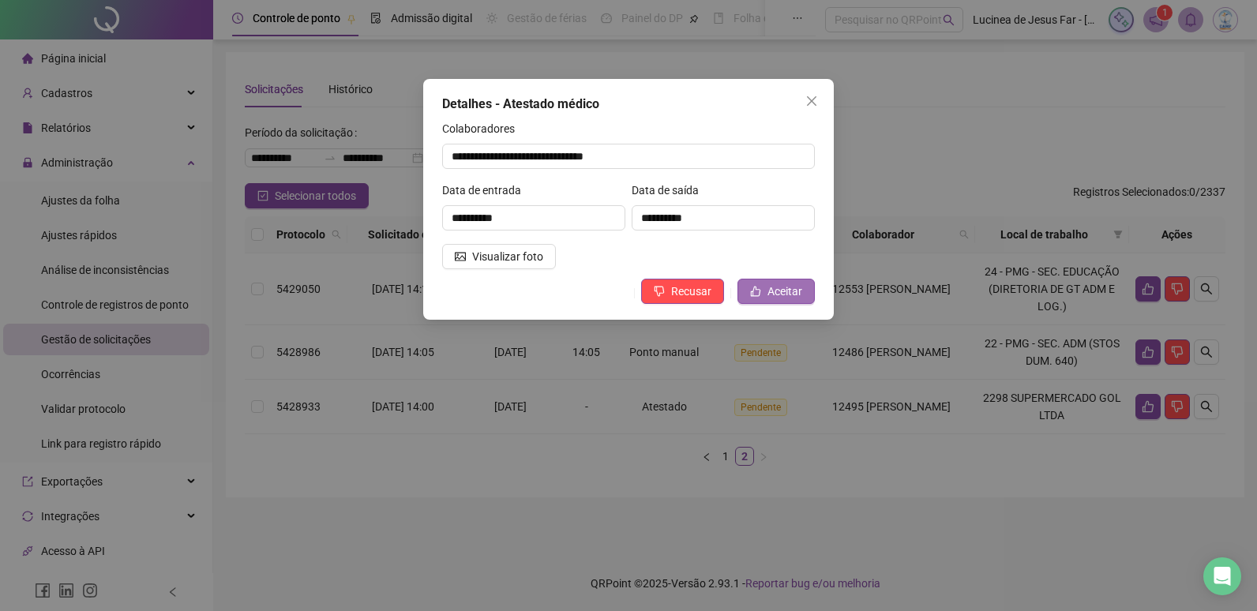
click at [789, 287] on span "Aceitar" at bounding box center [785, 291] width 35 height 17
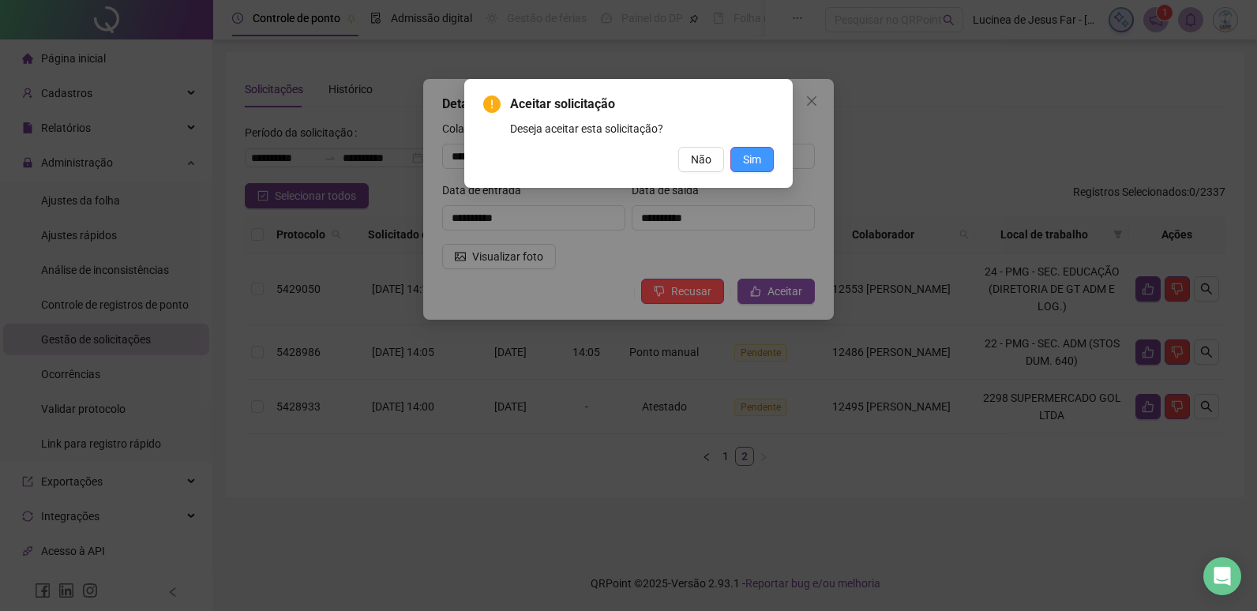
click at [756, 165] on span "Sim" at bounding box center [752, 159] width 18 height 17
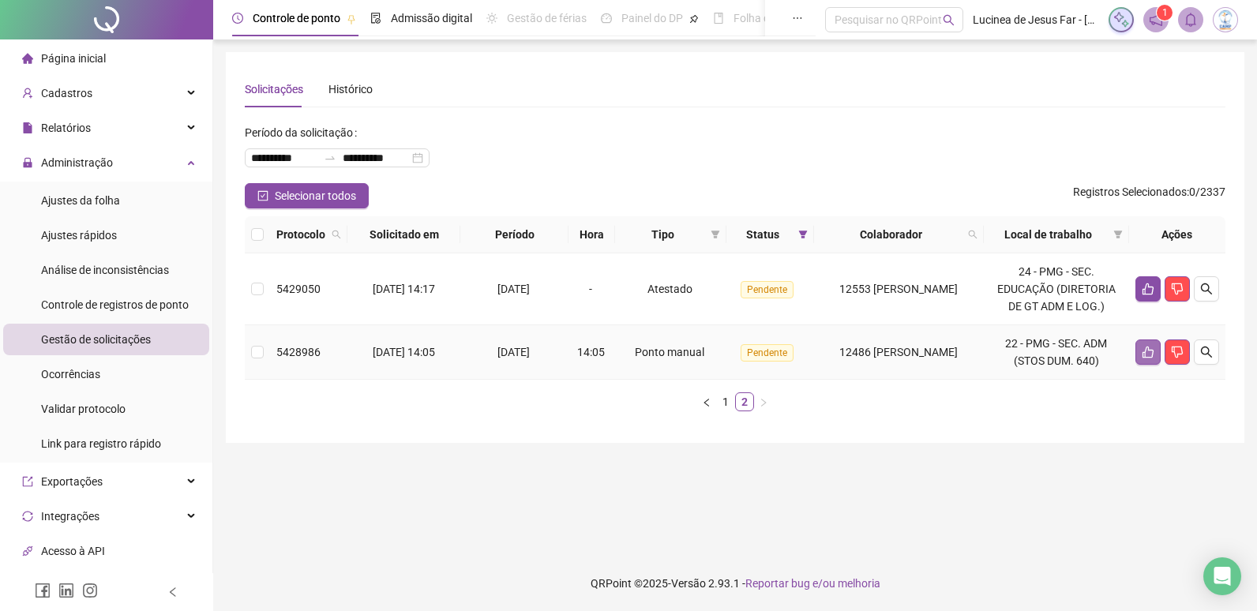
click at [1139, 348] on button "button" at bounding box center [1148, 352] width 25 height 25
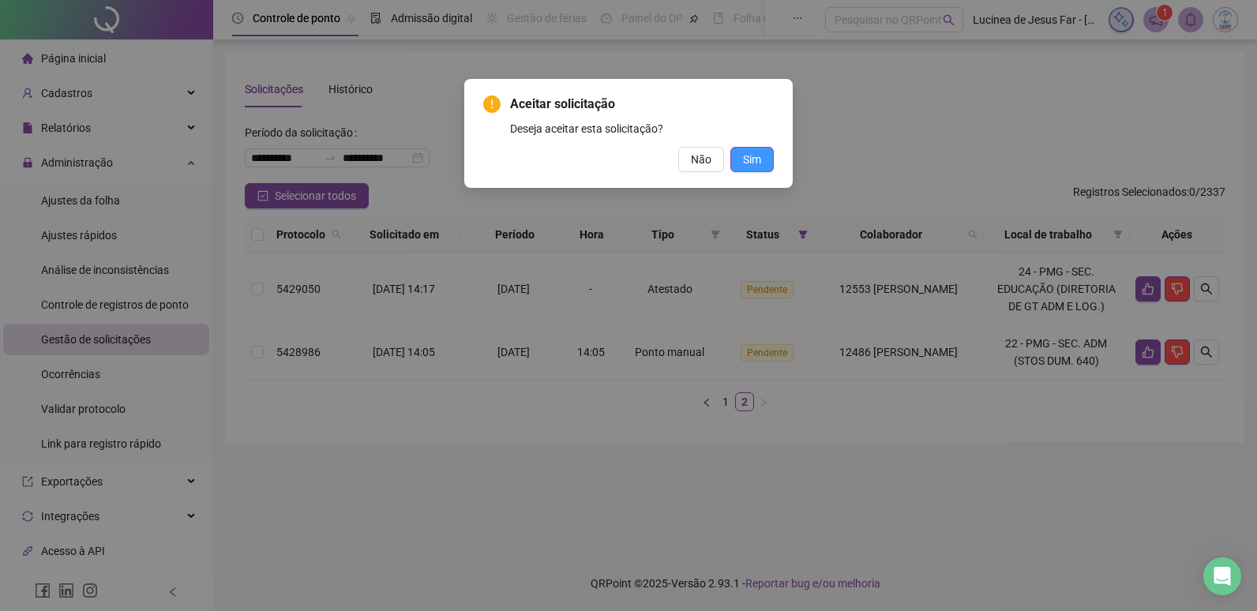
click at [741, 153] on button "Sim" at bounding box center [751, 159] width 43 height 25
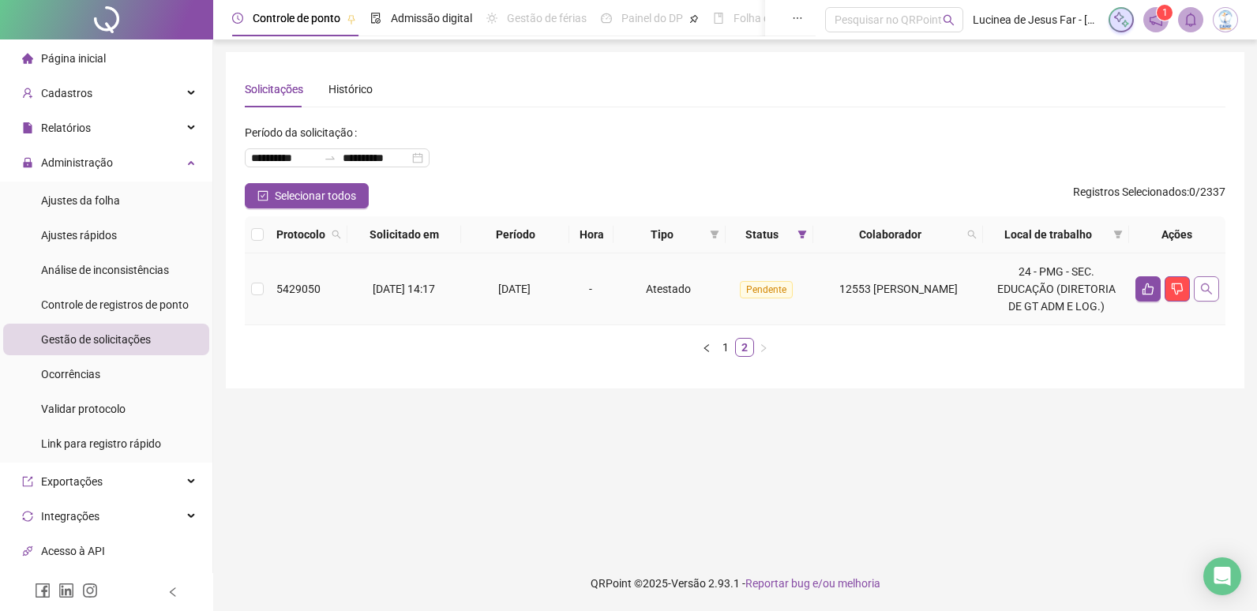
click at [1210, 290] on icon "search" at bounding box center [1206, 289] width 13 height 13
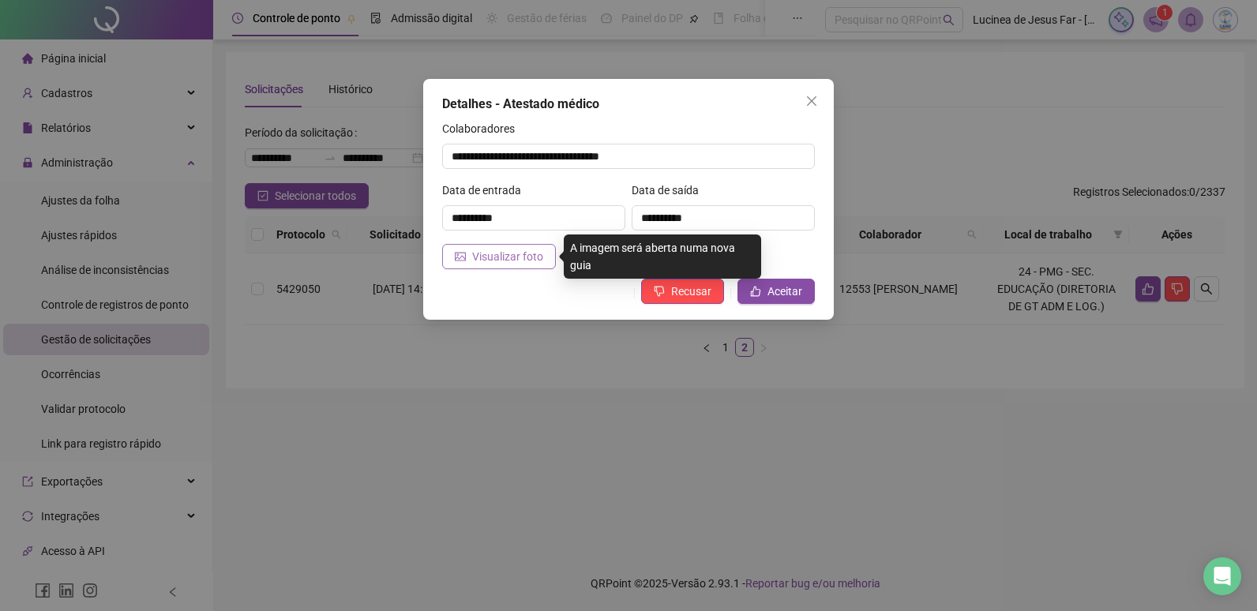
click at [529, 264] on span "Visualizar foto" at bounding box center [507, 256] width 71 height 17
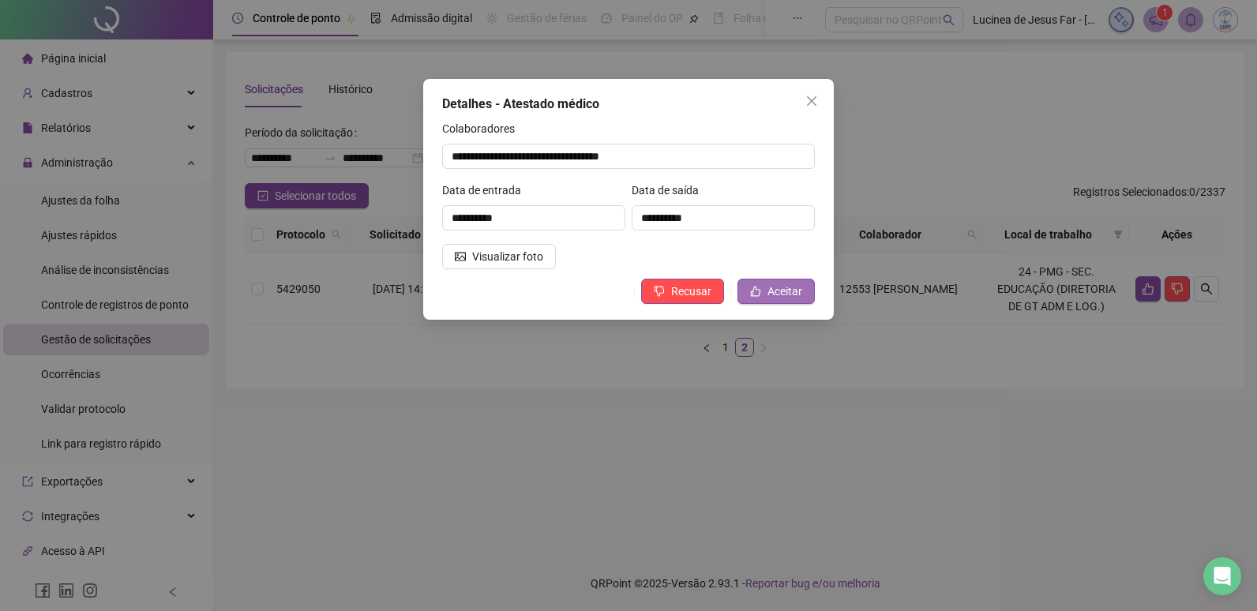
click at [793, 295] on span "Aceitar" at bounding box center [785, 291] width 35 height 17
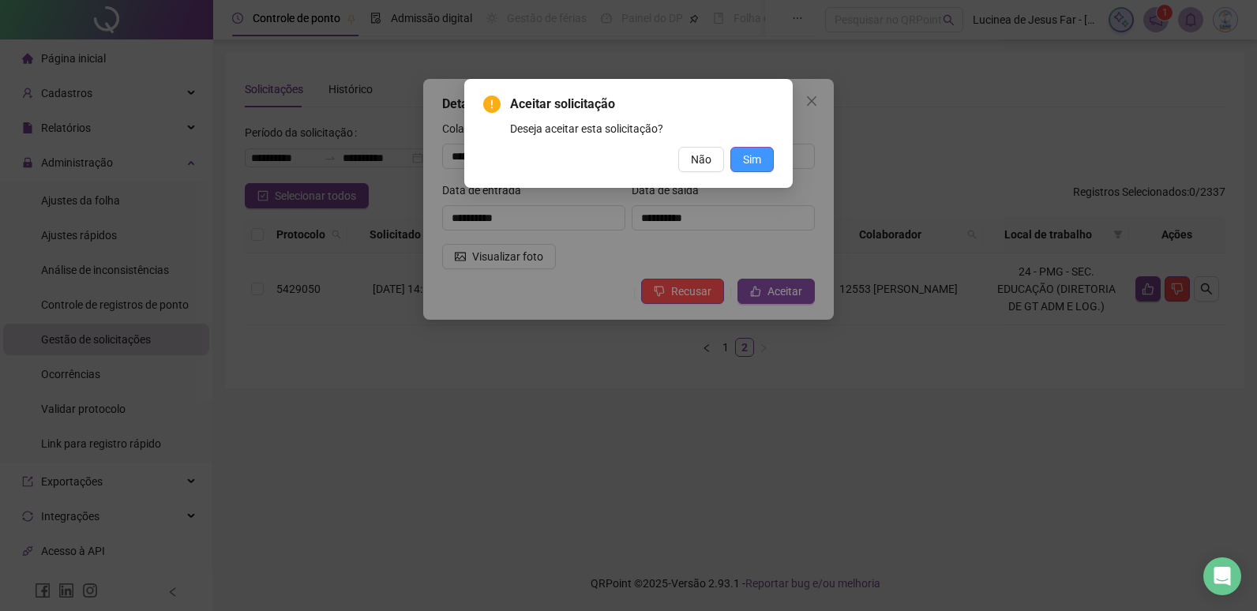
click at [755, 166] on span "Sim" at bounding box center [752, 159] width 18 height 17
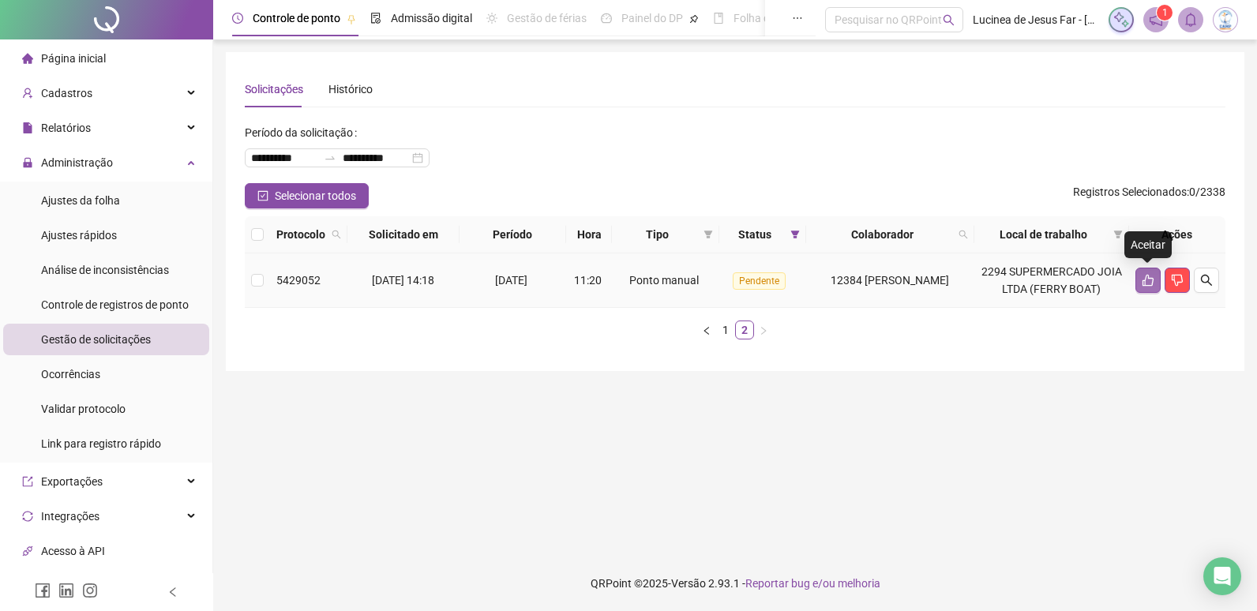
click at [1136, 283] on button "button" at bounding box center [1148, 280] width 25 height 25
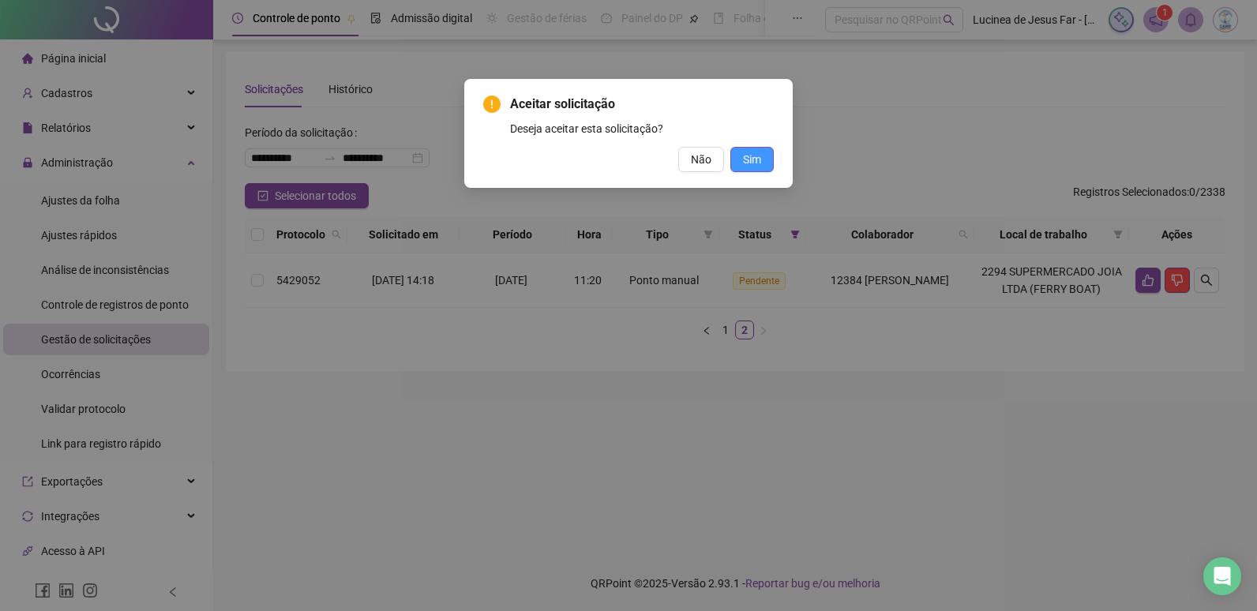
click at [750, 160] on span "Sim" at bounding box center [752, 159] width 18 height 17
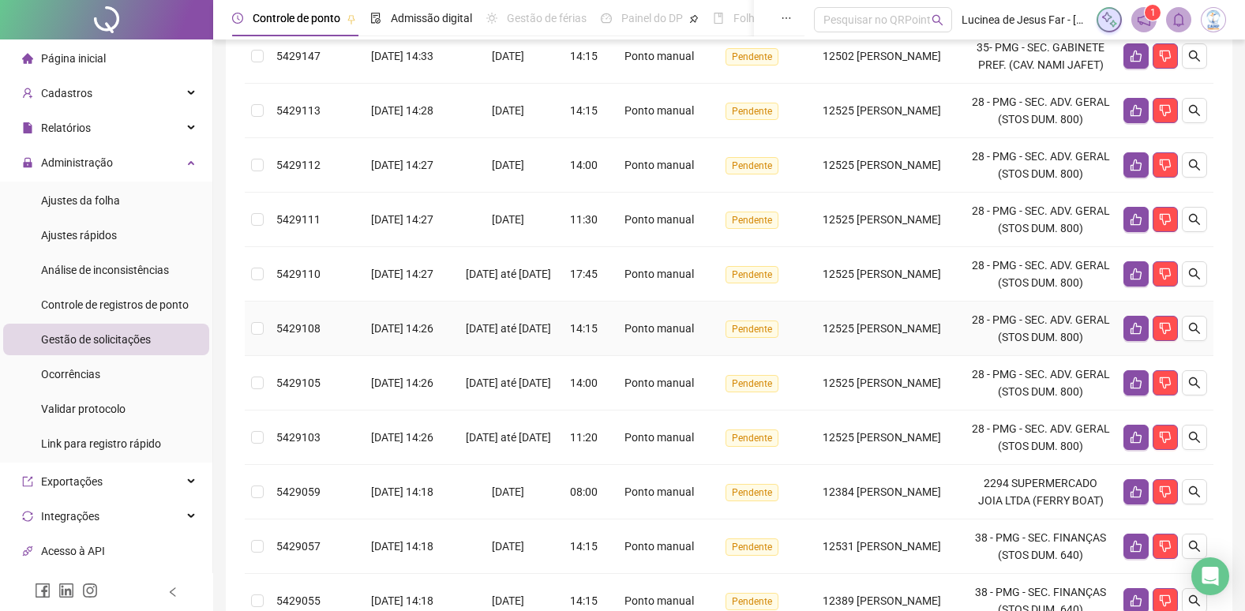
scroll to position [383, 0]
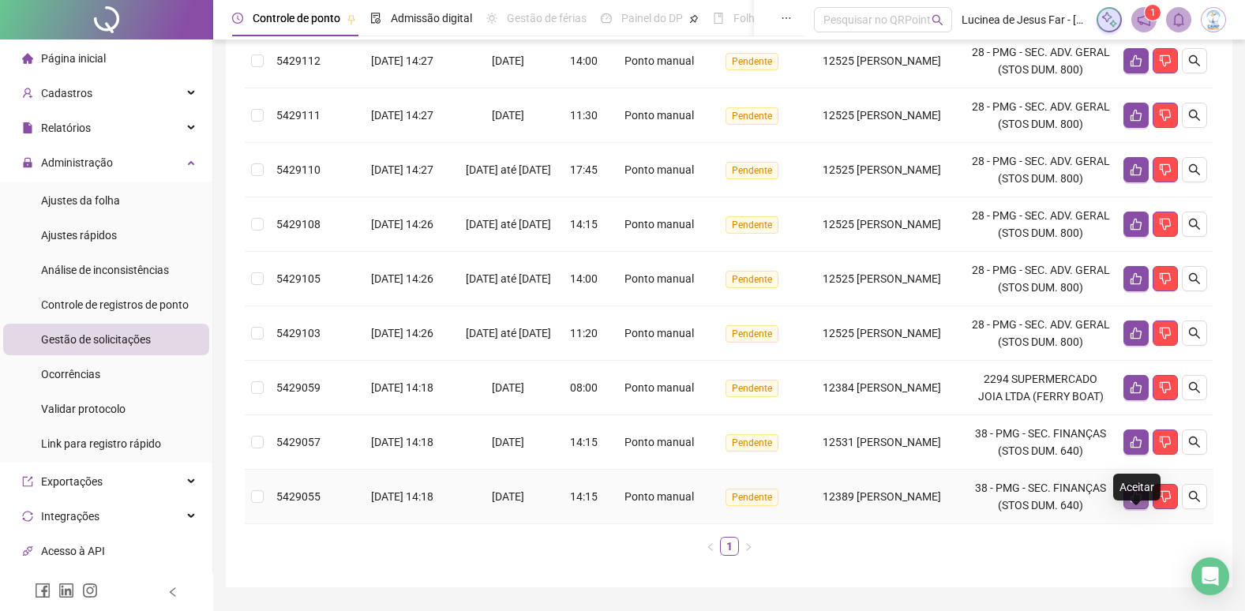
click at [1140, 503] on icon "like" at bounding box center [1136, 496] width 13 height 13
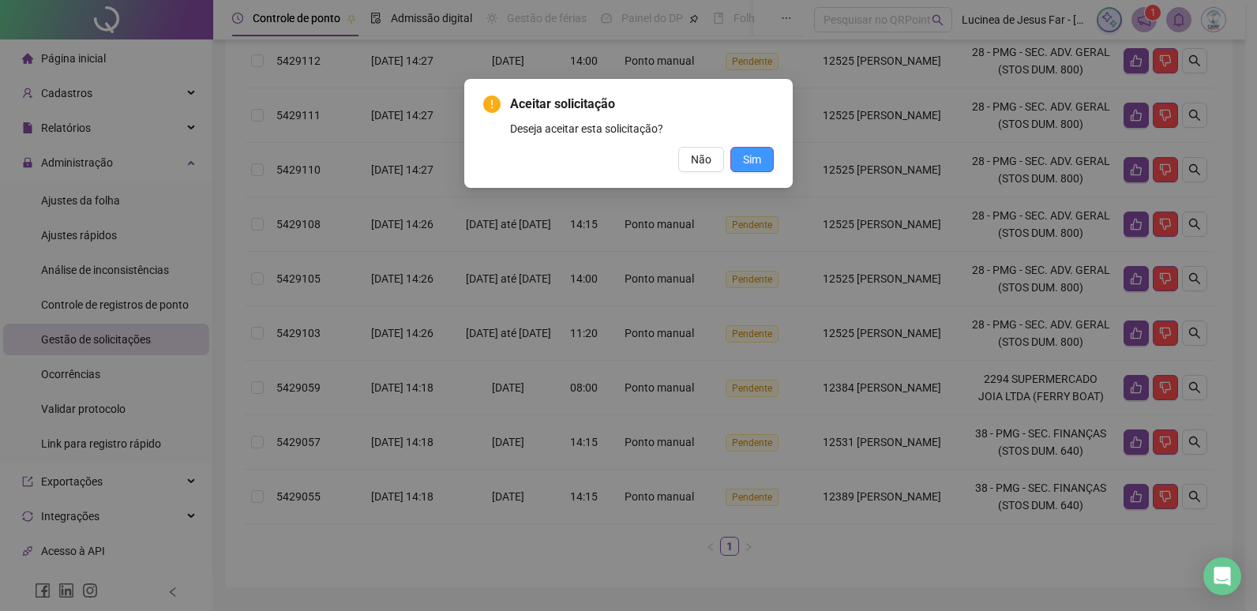
click at [750, 164] on span "Sim" at bounding box center [752, 159] width 18 height 17
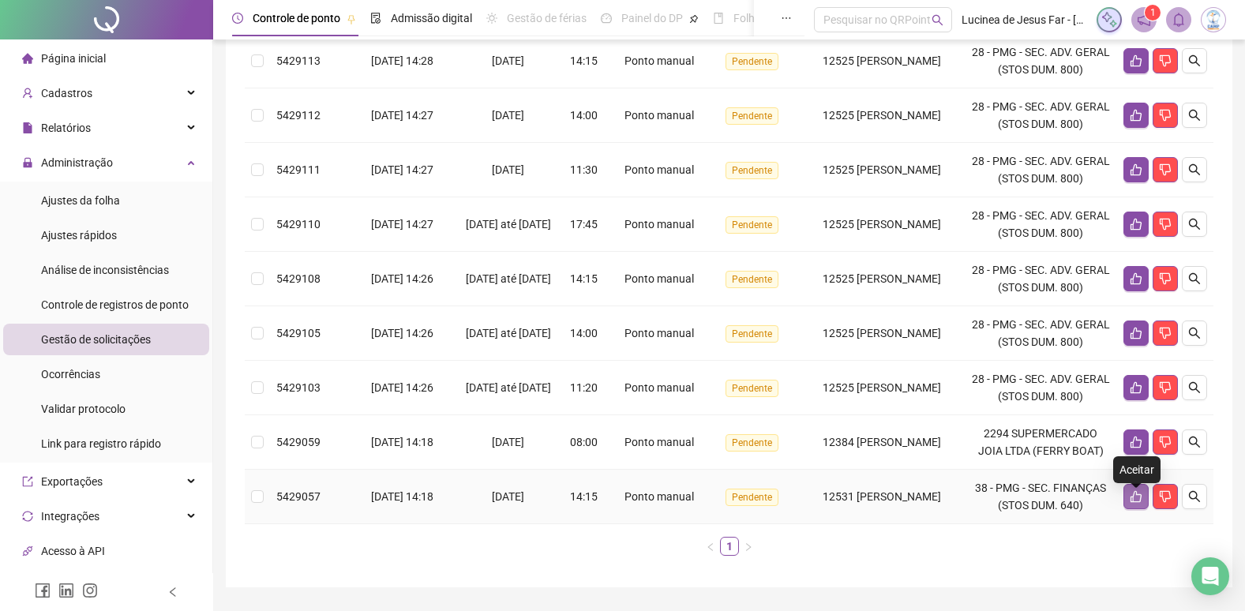
click at [1131, 502] on icon "like" at bounding box center [1136, 496] width 13 height 13
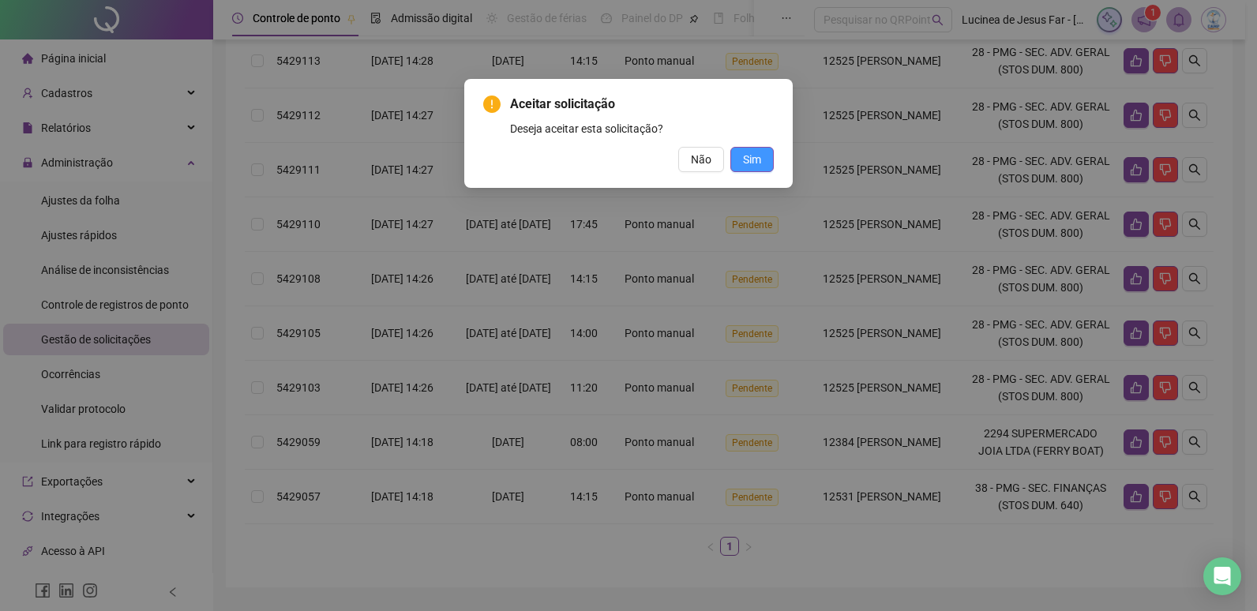
click at [753, 158] on span "Sim" at bounding box center [752, 159] width 18 height 17
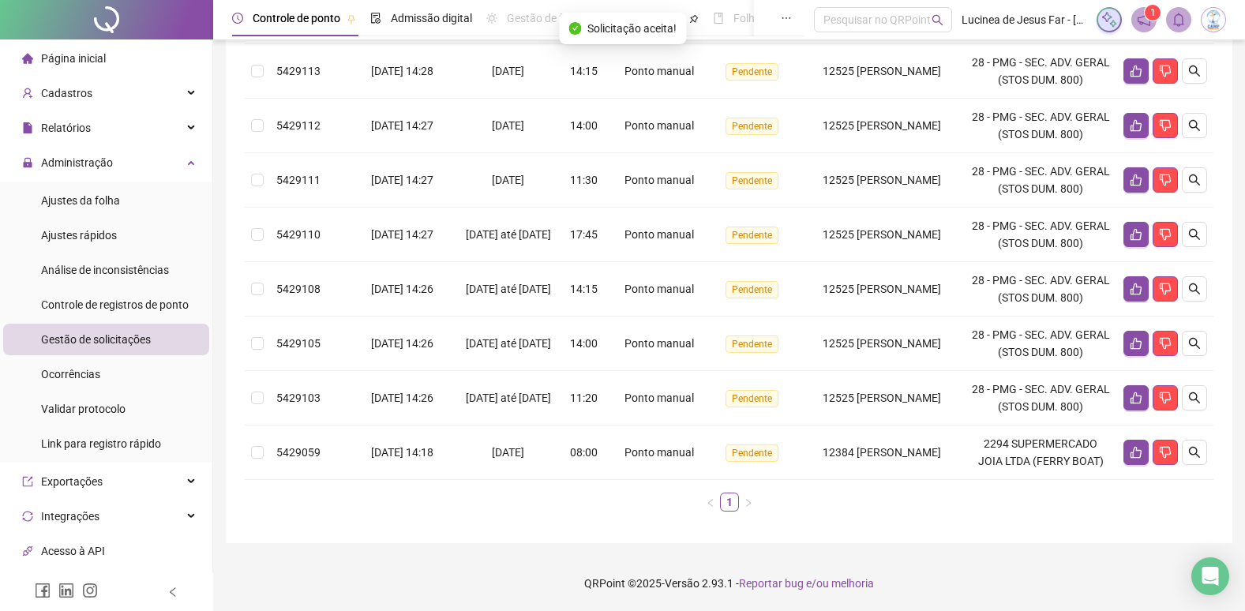
scroll to position [373, 0]
click at [1131, 442] on button "button" at bounding box center [1136, 452] width 25 height 25
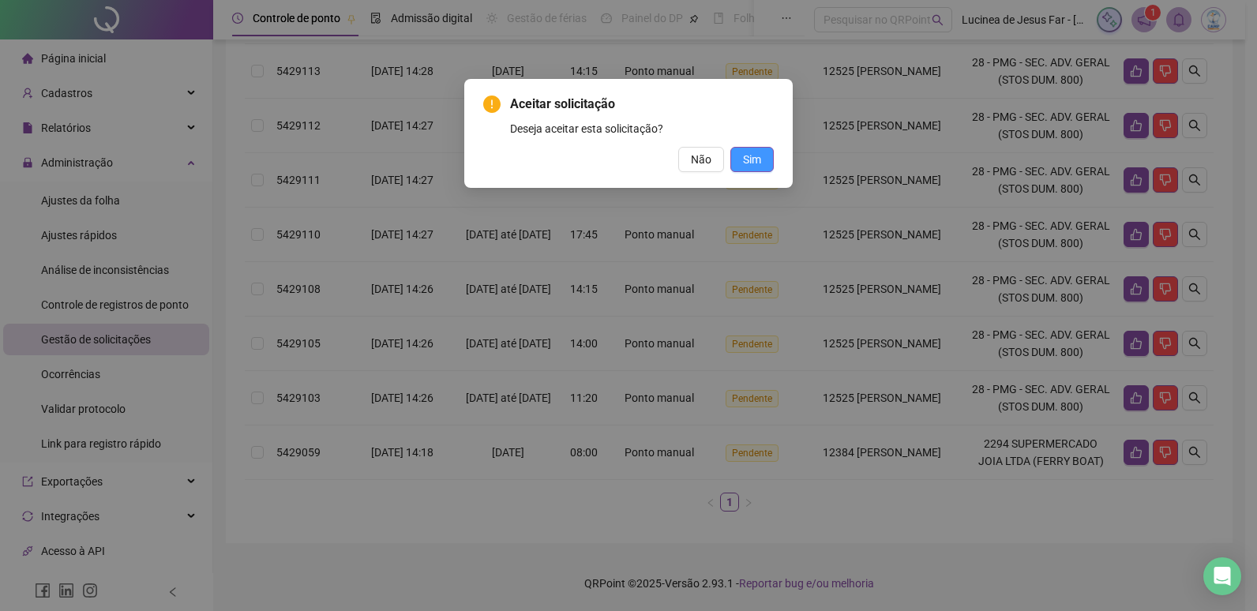
click at [753, 153] on span "Sim" at bounding box center [752, 159] width 18 height 17
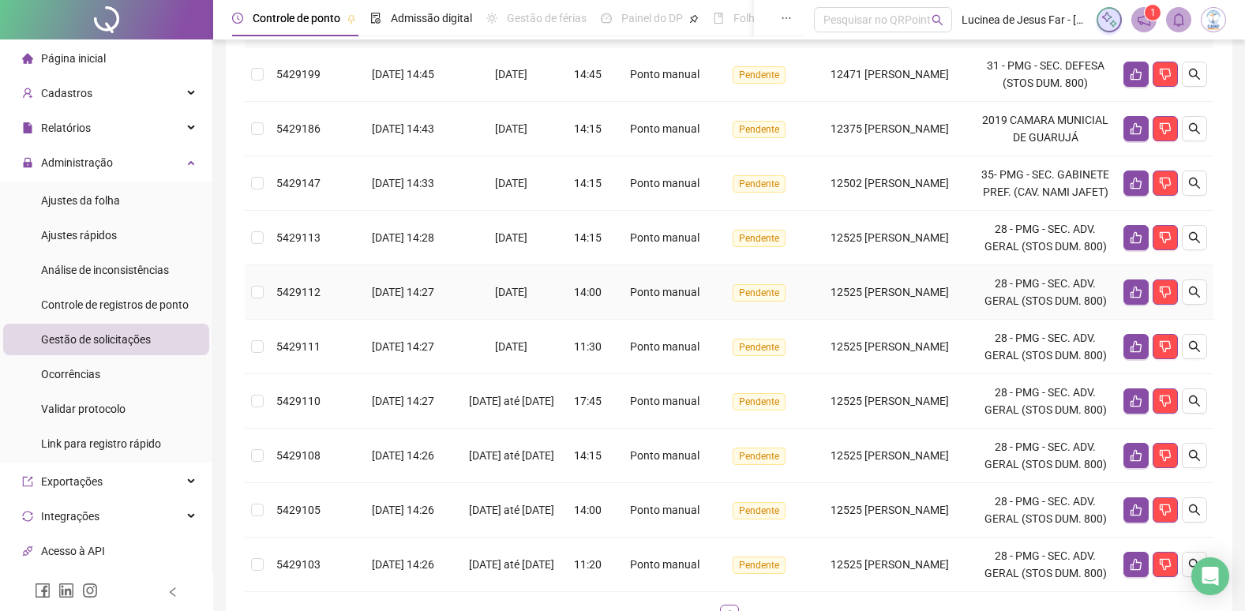
scroll to position [178, 0]
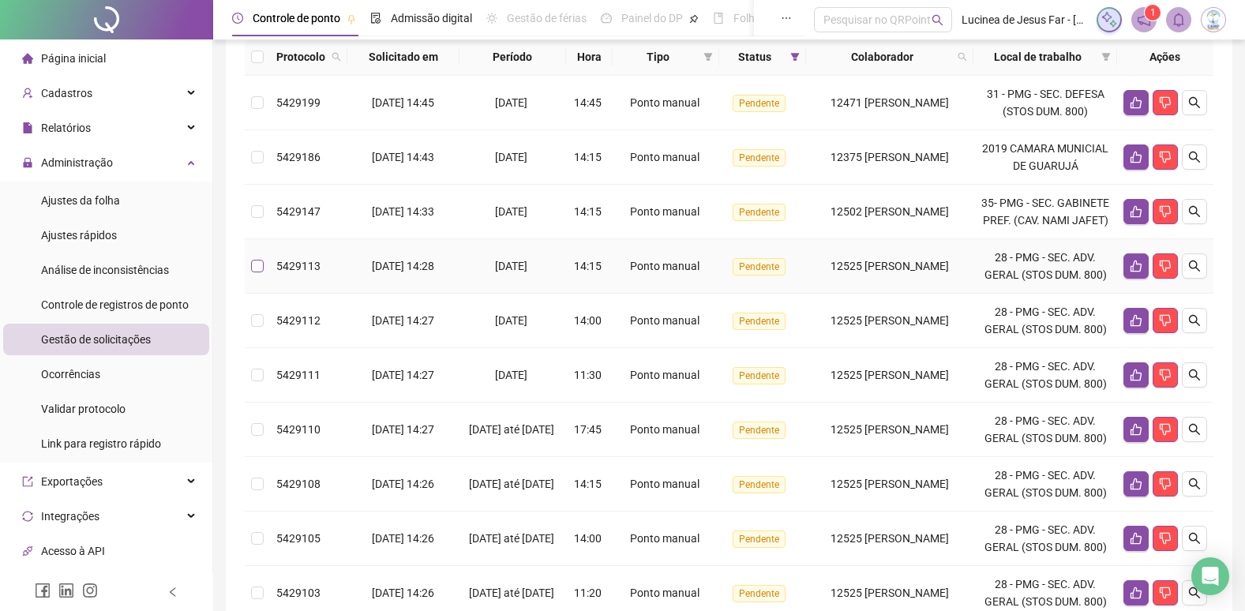
click at [260, 275] on label at bounding box center [257, 265] width 13 height 17
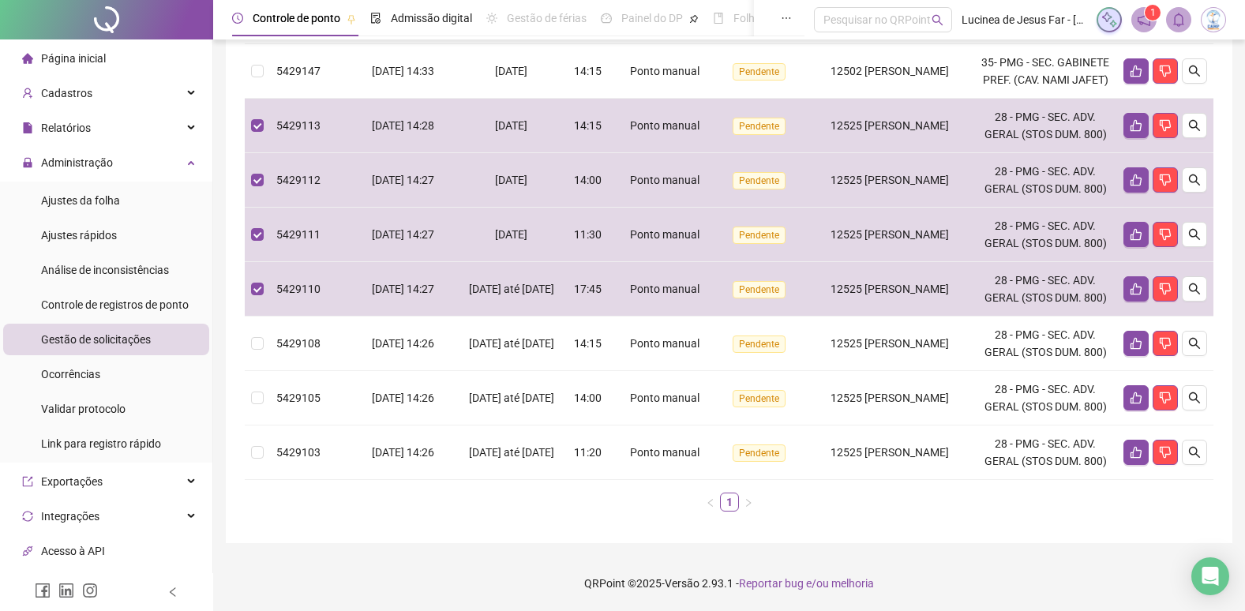
scroll to position [336, 0]
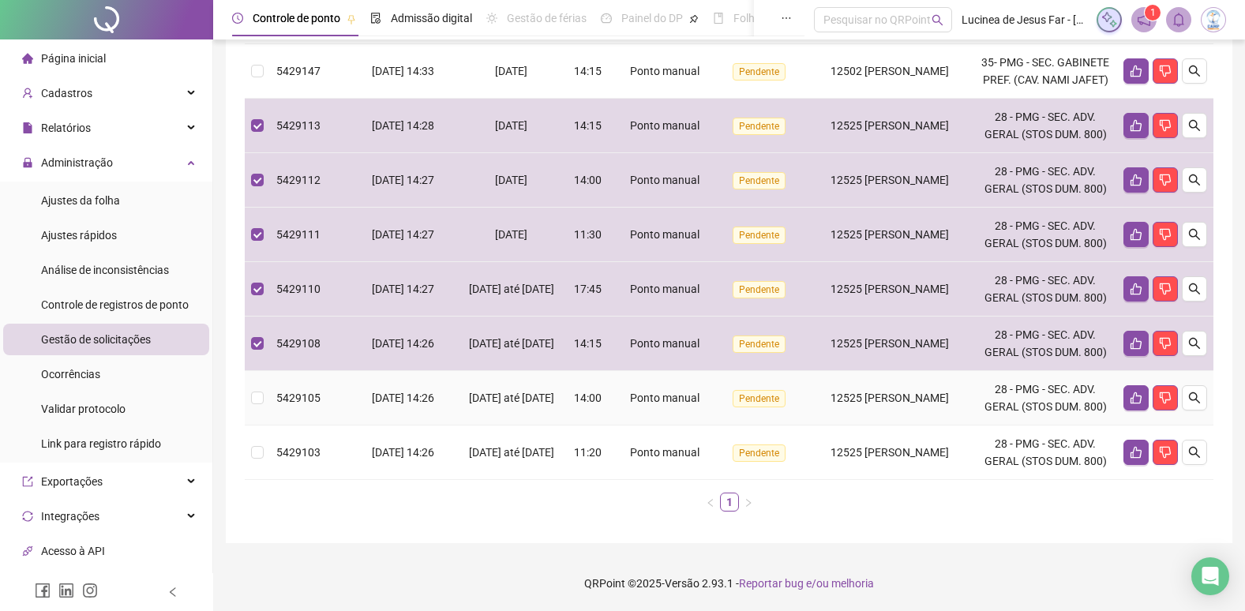
click at [259, 408] on td at bounding box center [257, 398] width 25 height 54
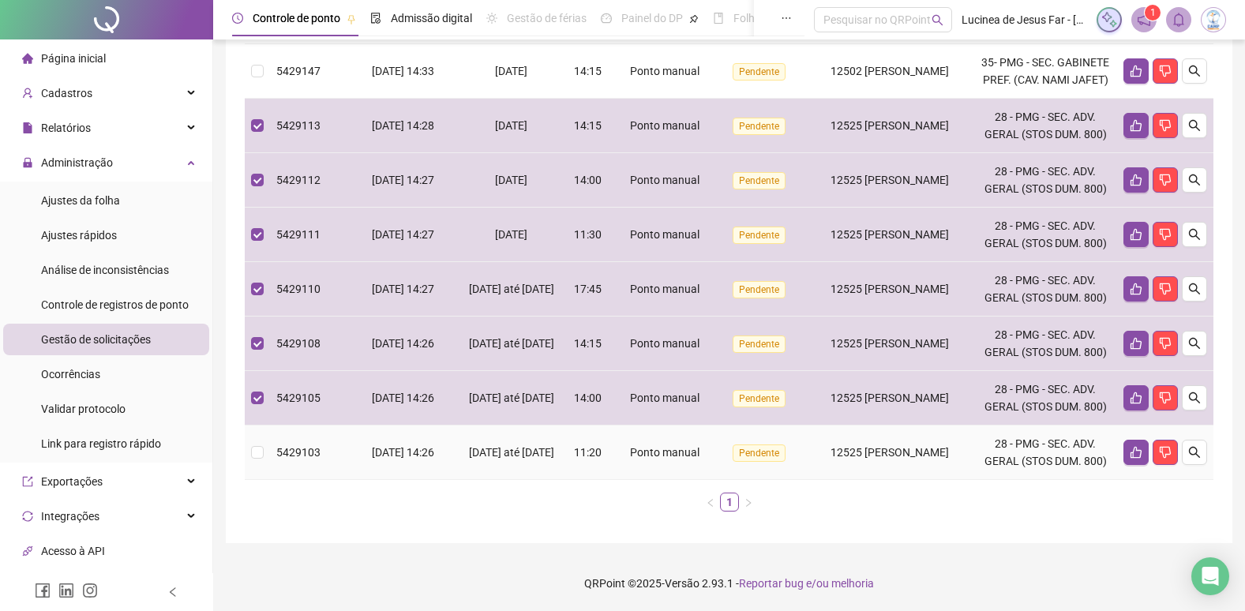
click at [251, 454] on td at bounding box center [257, 453] width 25 height 54
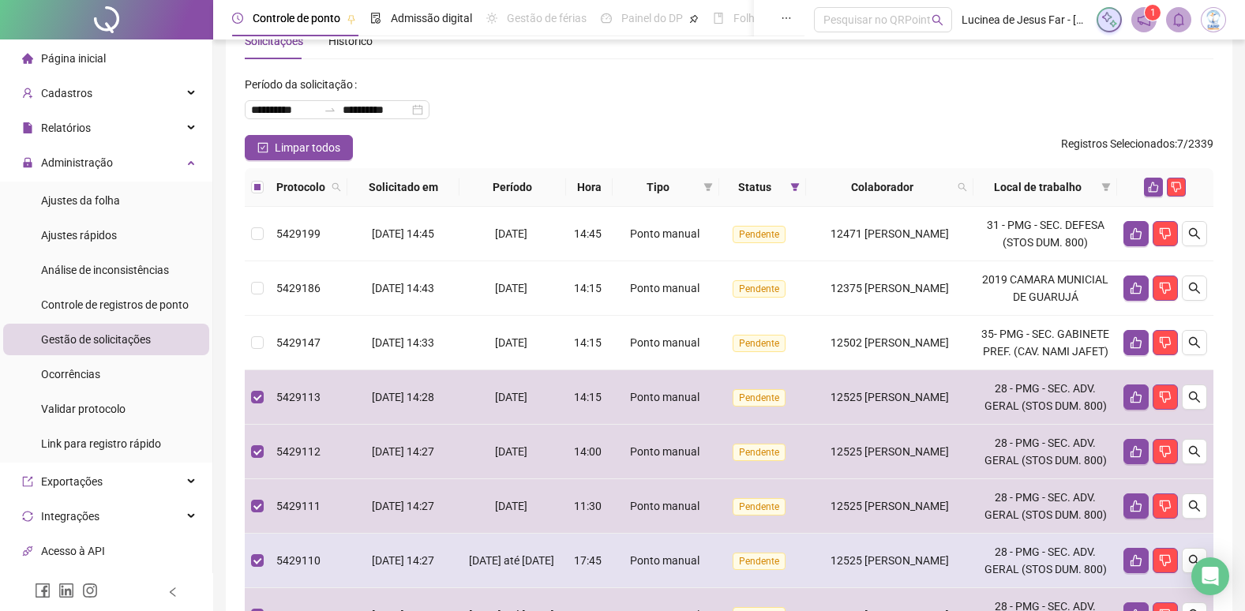
scroll to position [20, 0]
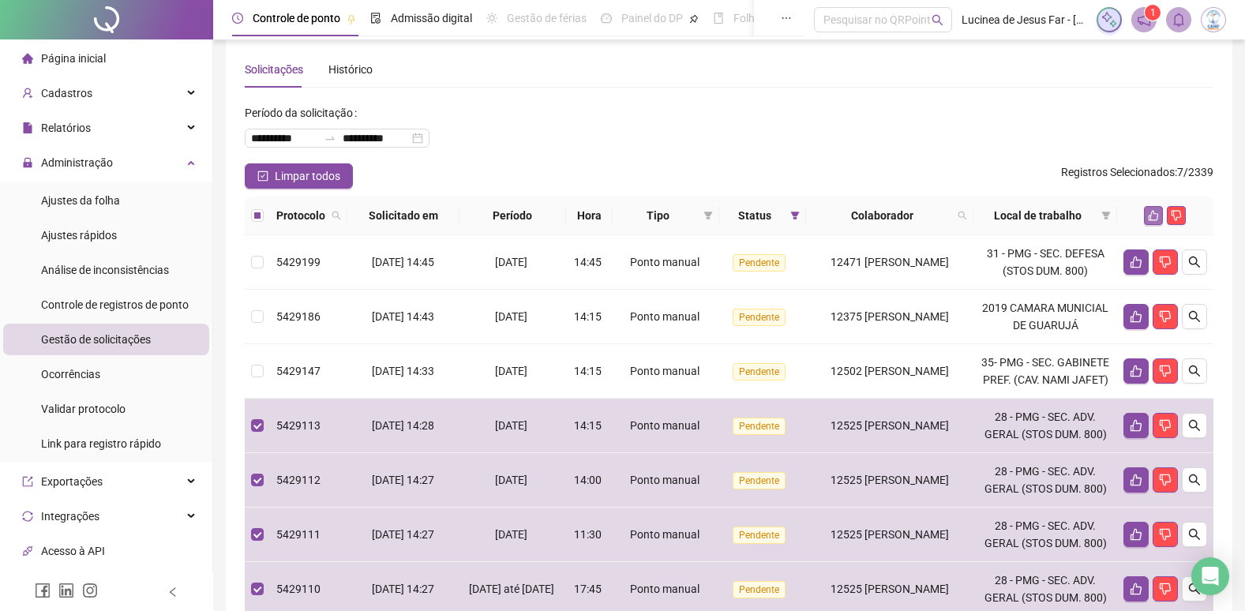
click at [1154, 215] on icon "like" at bounding box center [1153, 215] width 11 height 11
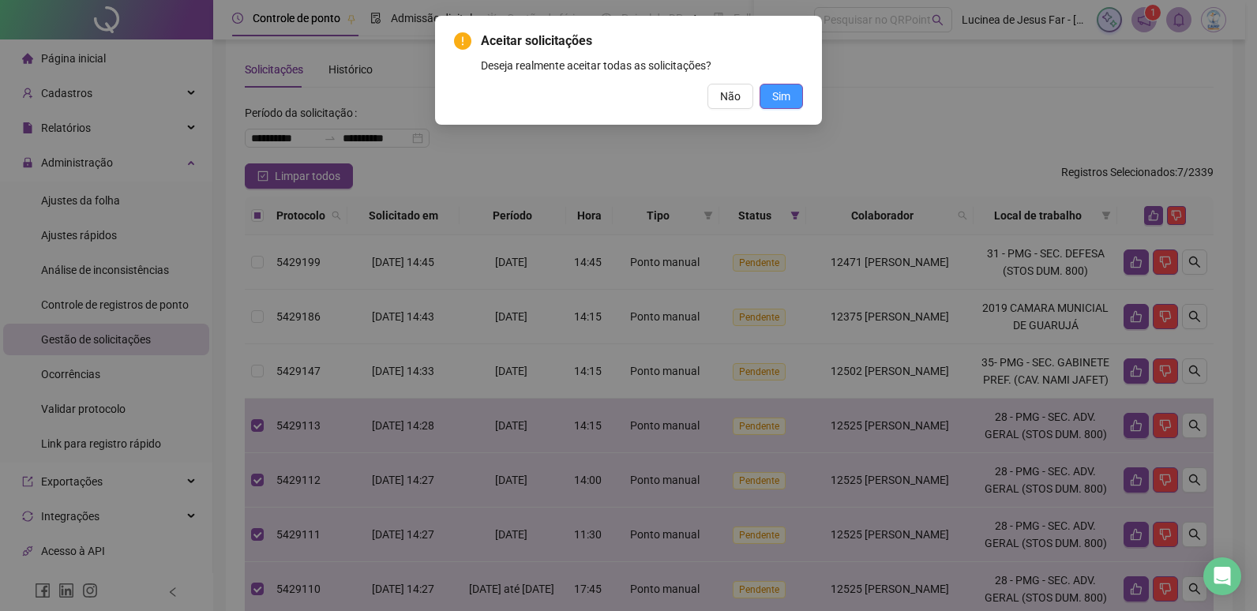
click at [779, 92] on span "Sim" at bounding box center [781, 96] width 18 height 17
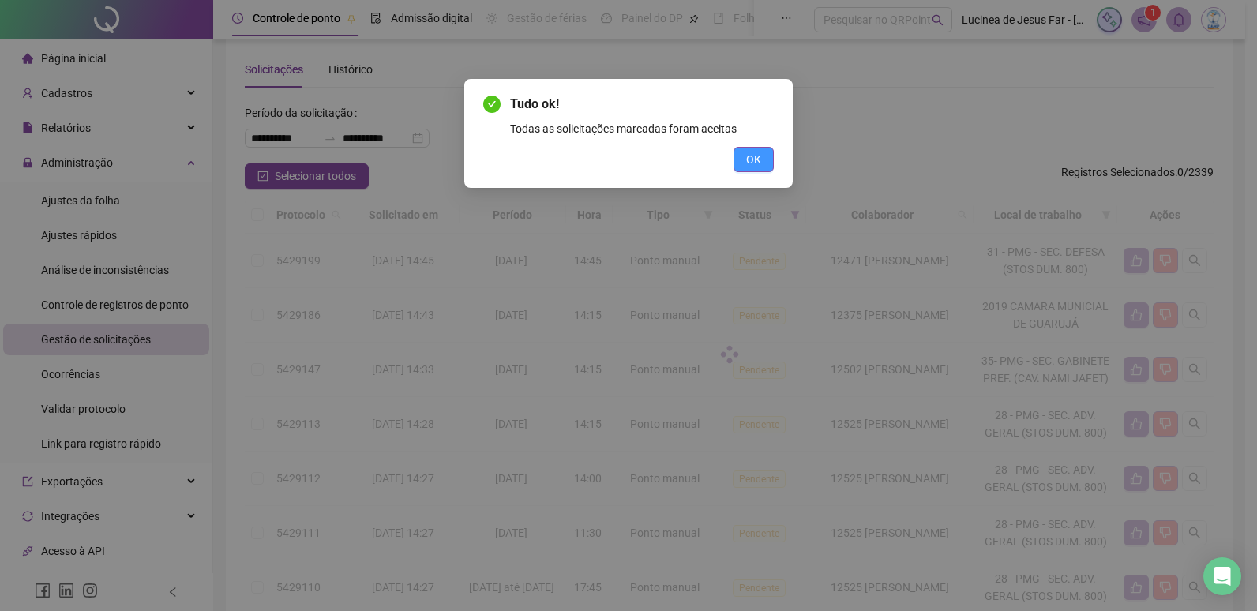
click at [762, 166] on button "OK" at bounding box center [754, 159] width 40 height 25
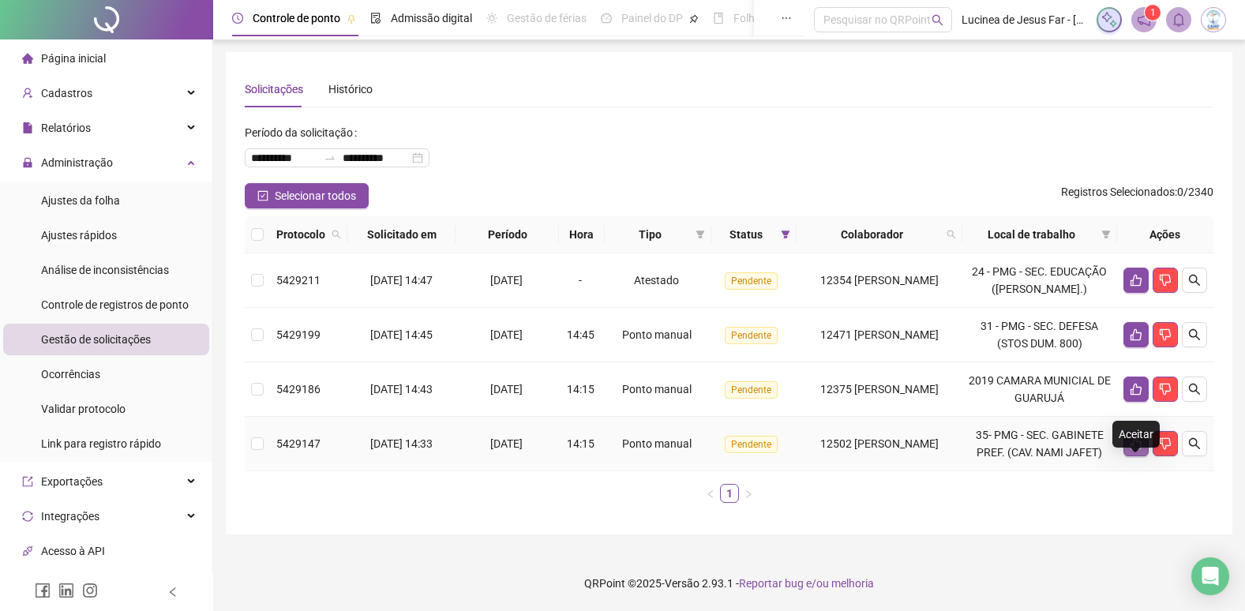
click at [1132, 449] on icon "like" at bounding box center [1136, 443] width 13 height 13
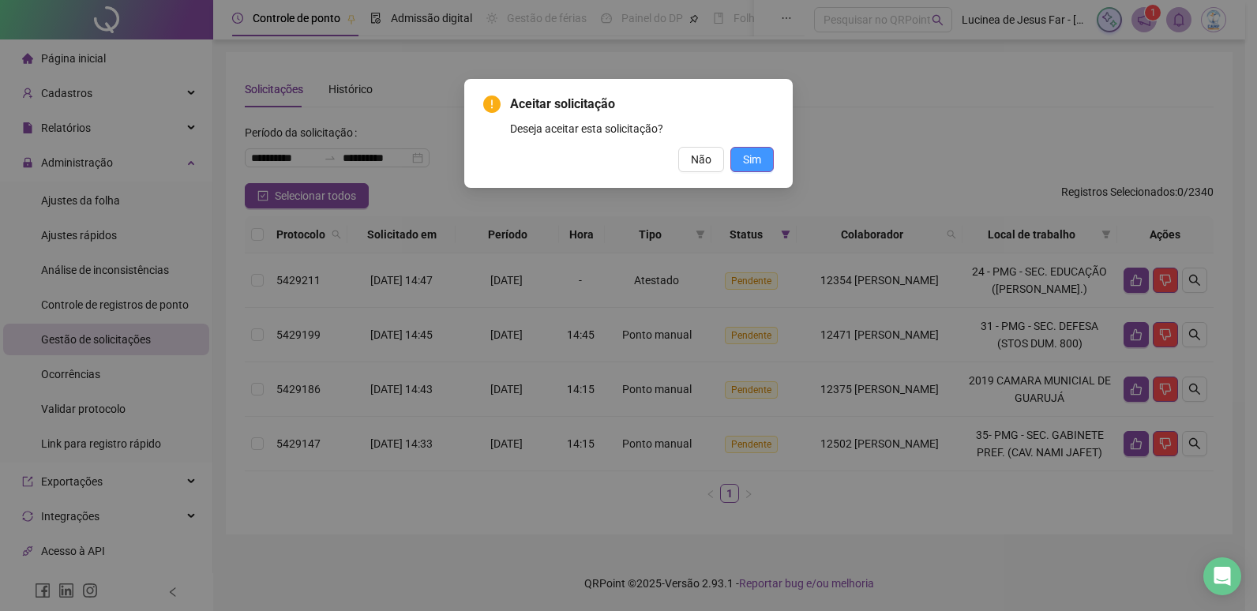
click at [753, 164] on span "Sim" at bounding box center [752, 159] width 18 height 17
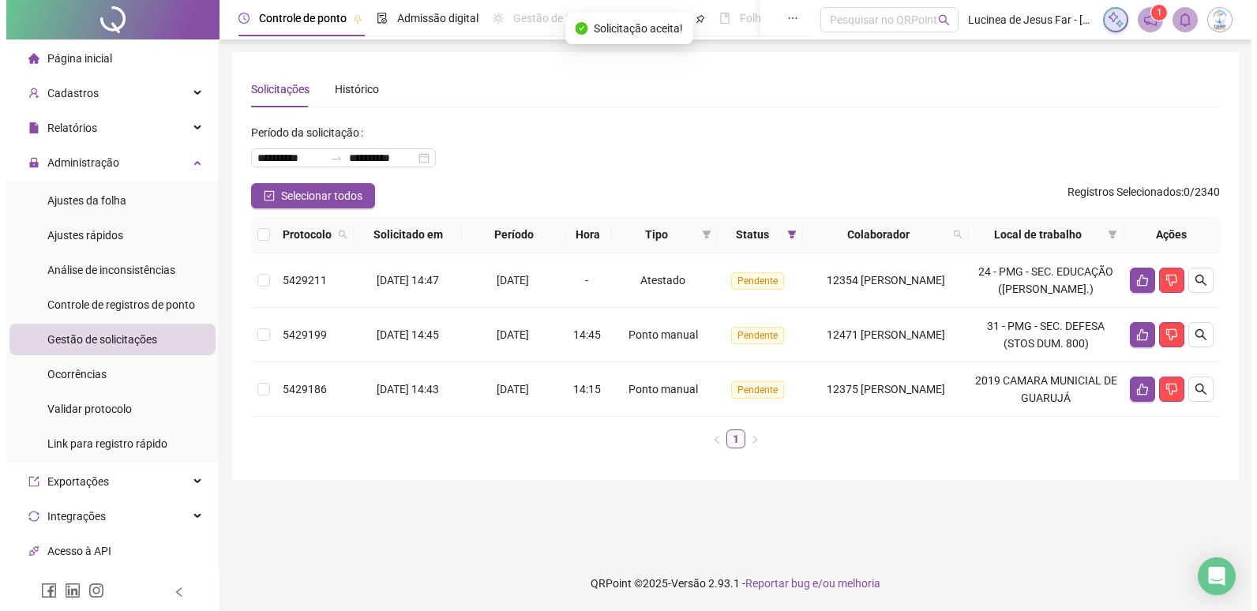
scroll to position [0, 0]
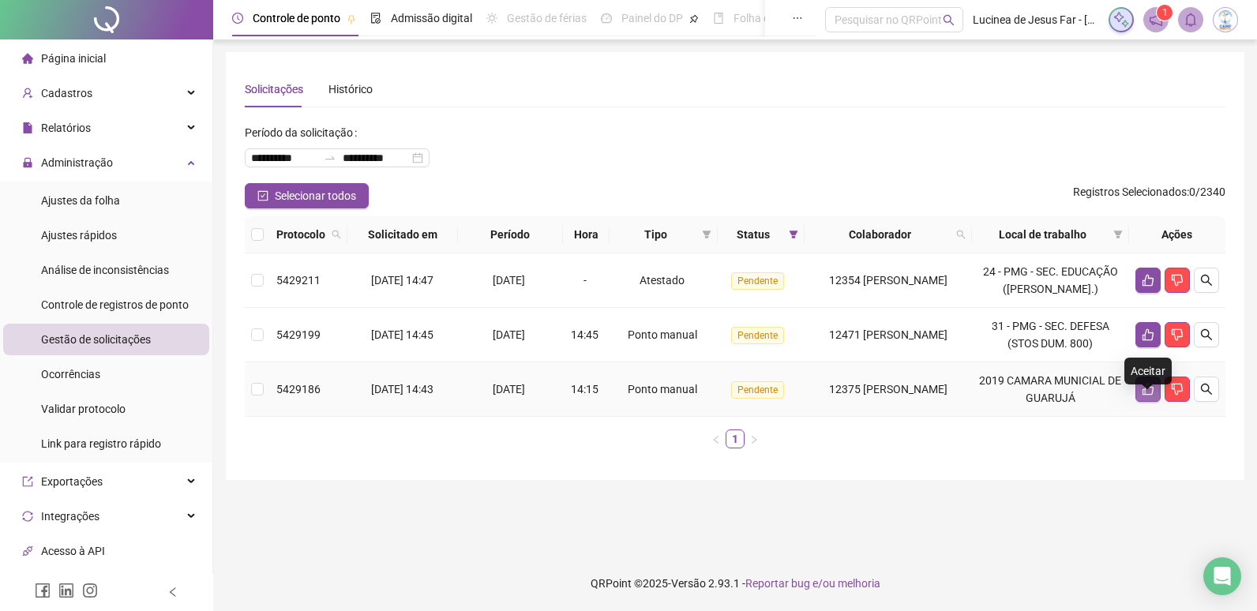
click at [1152, 396] on icon "like" at bounding box center [1148, 389] width 13 height 13
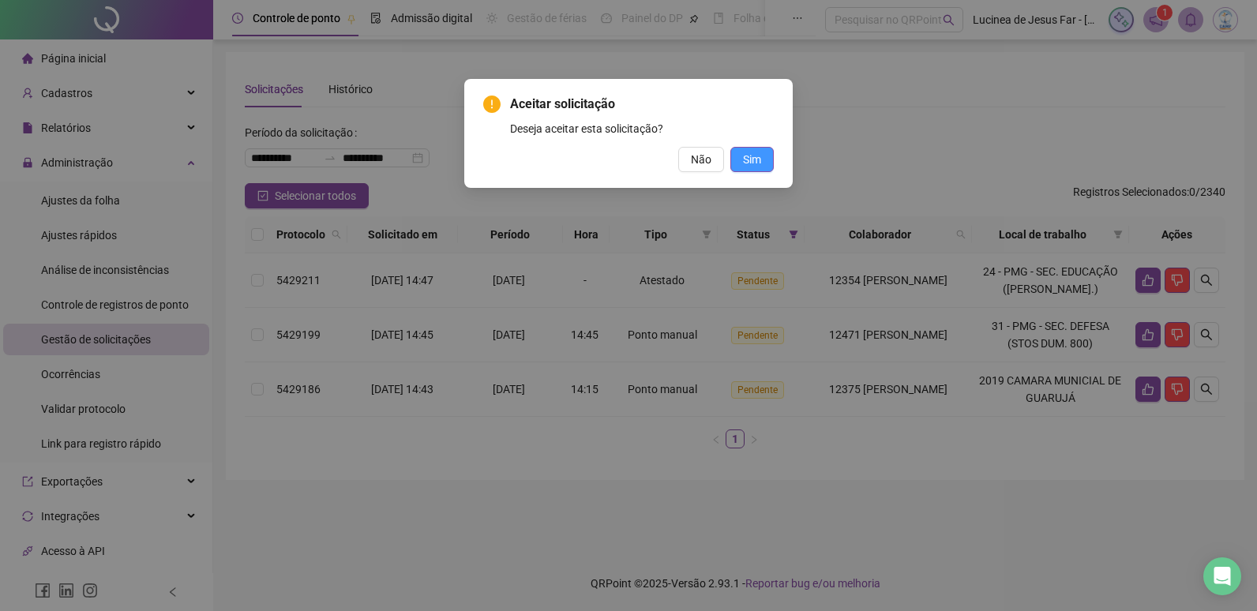
click at [748, 165] on span "Sim" at bounding box center [752, 159] width 18 height 17
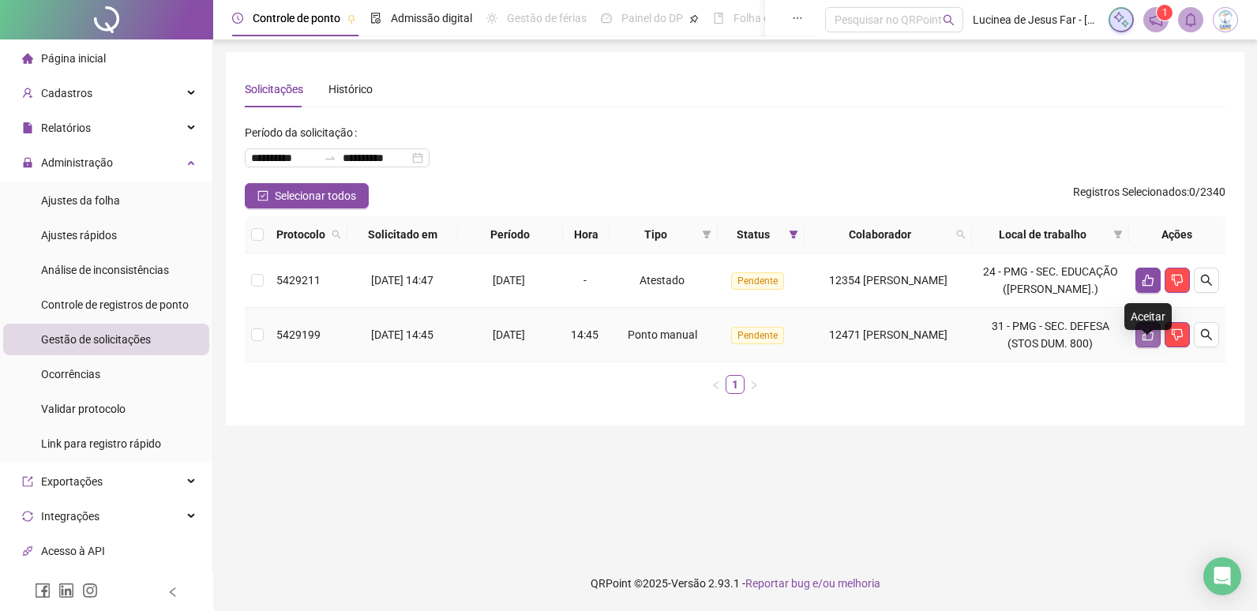
click at [1149, 345] on button "button" at bounding box center [1148, 334] width 25 height 25
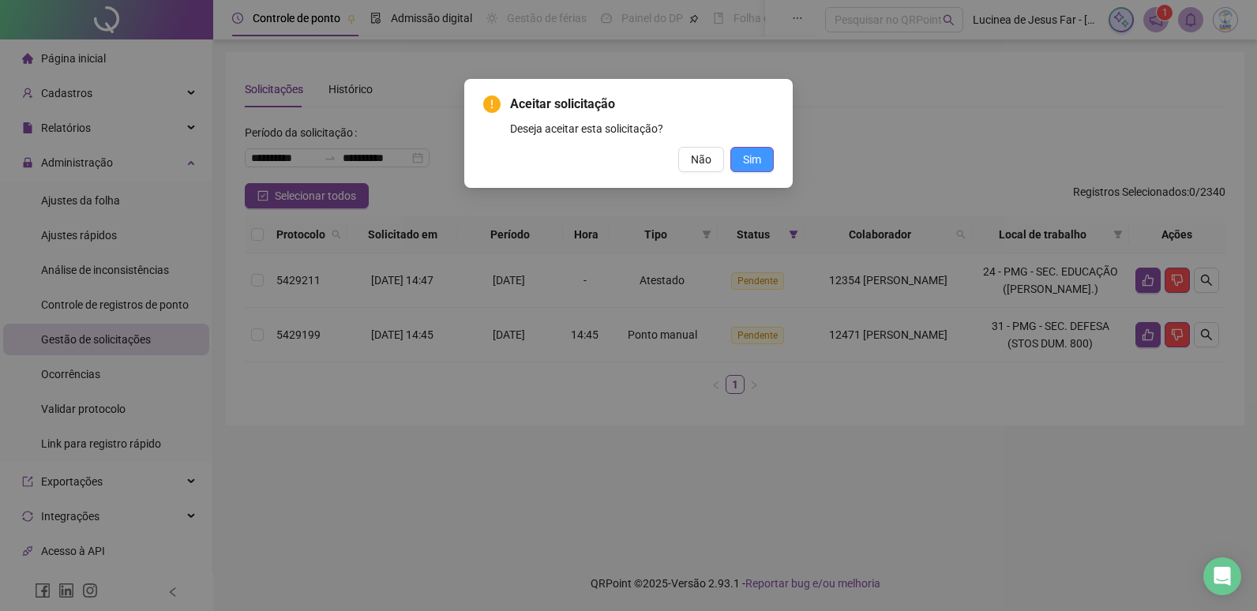
click at [757, 160] on span "Sim" at bounding box center [752, 159] width 18 height 17
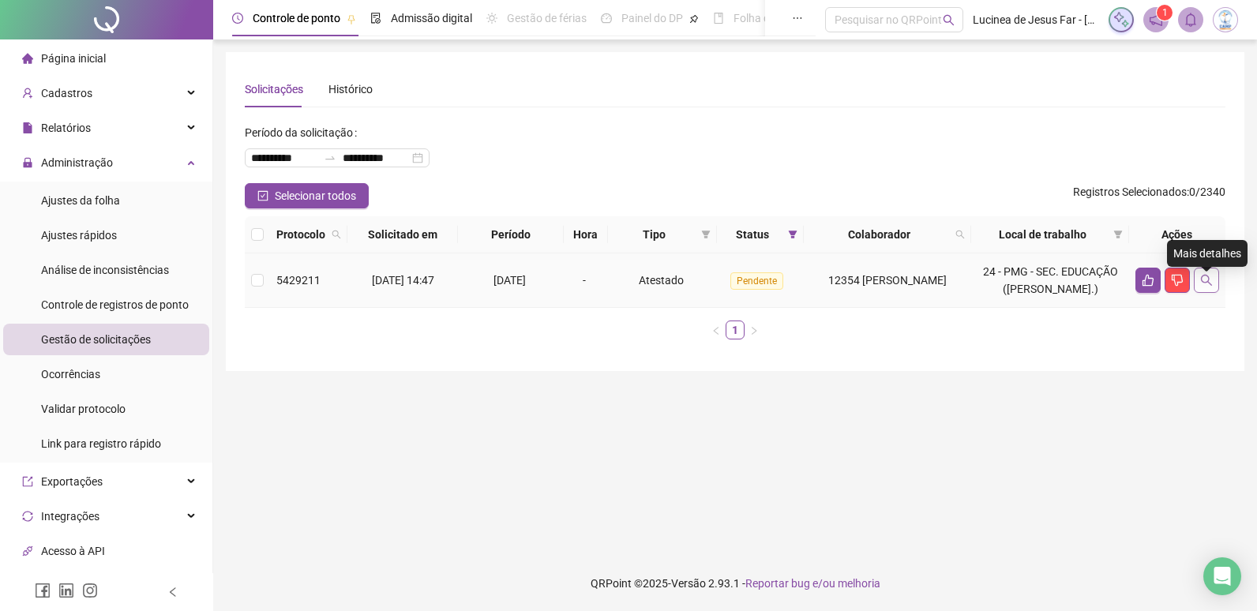
click at [1202, 287] on icon "search" at bounding box center [1206, 280] width 13 height 13
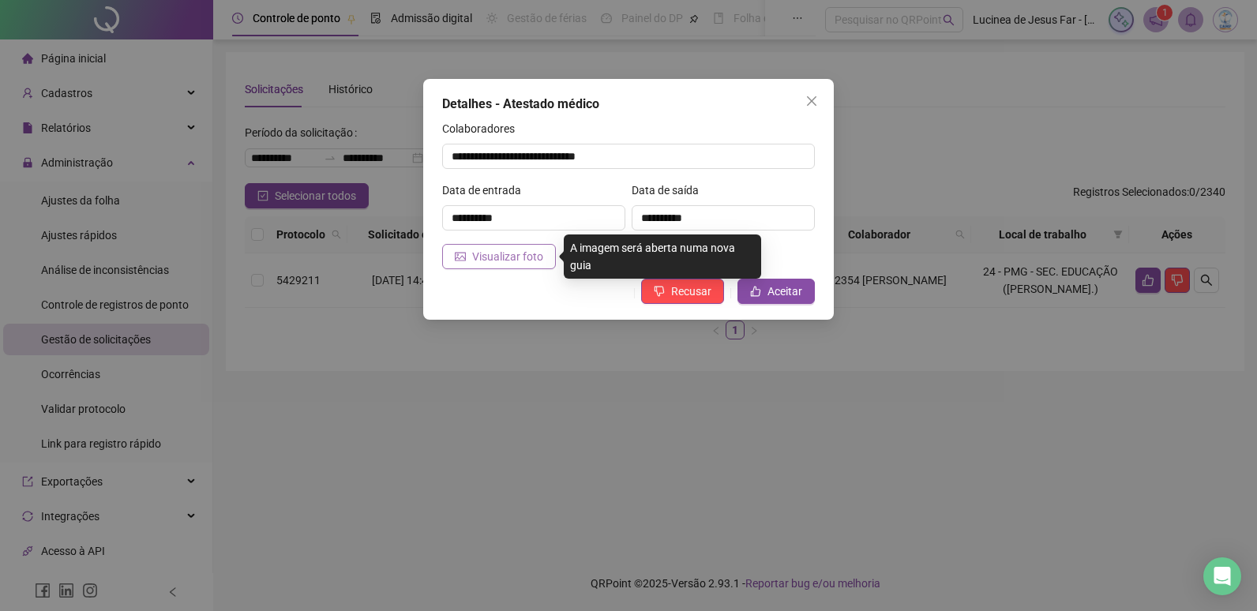
click at [534, 262] on span "Visualizar foto" at bounding box center [507, 256] width 71 height 17
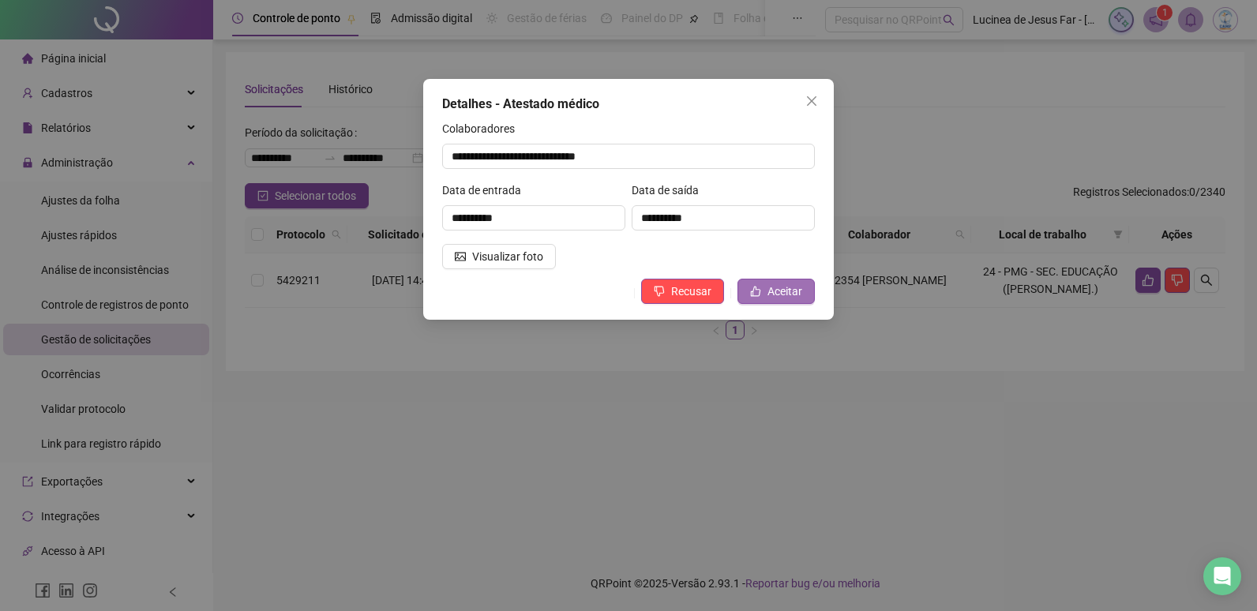
click at [779, 288] on span "Aceitar" at bounding box center [785, 291] width 35 height 17
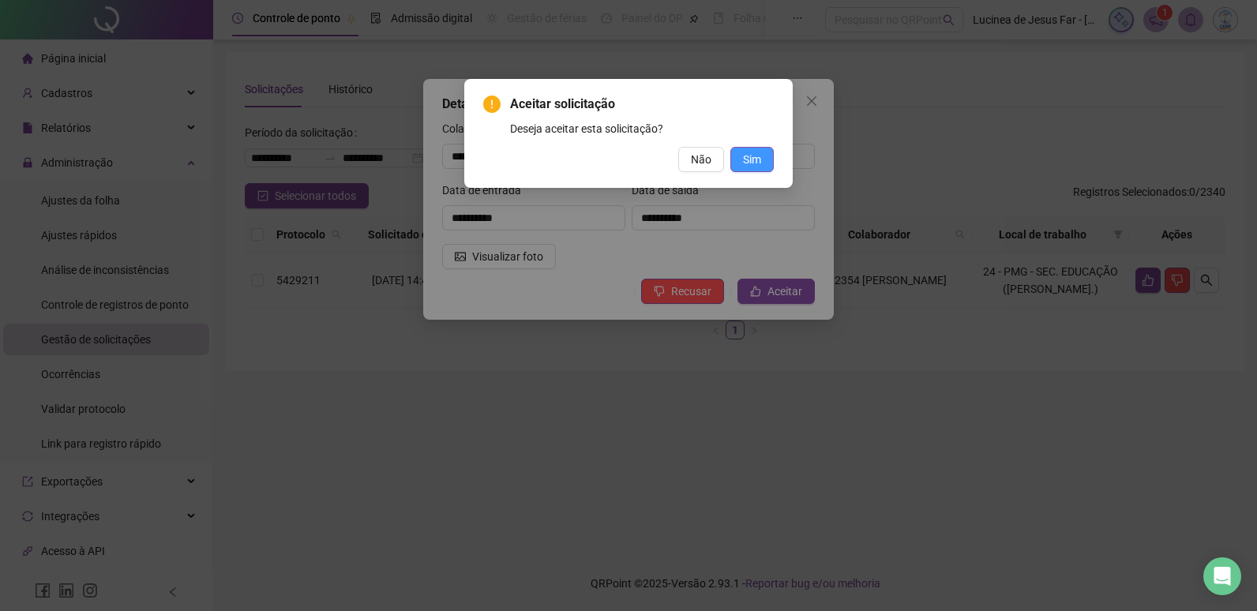
click at [757, 153] on span "Sim" at bounding box center [752, 159] width 18 height 17
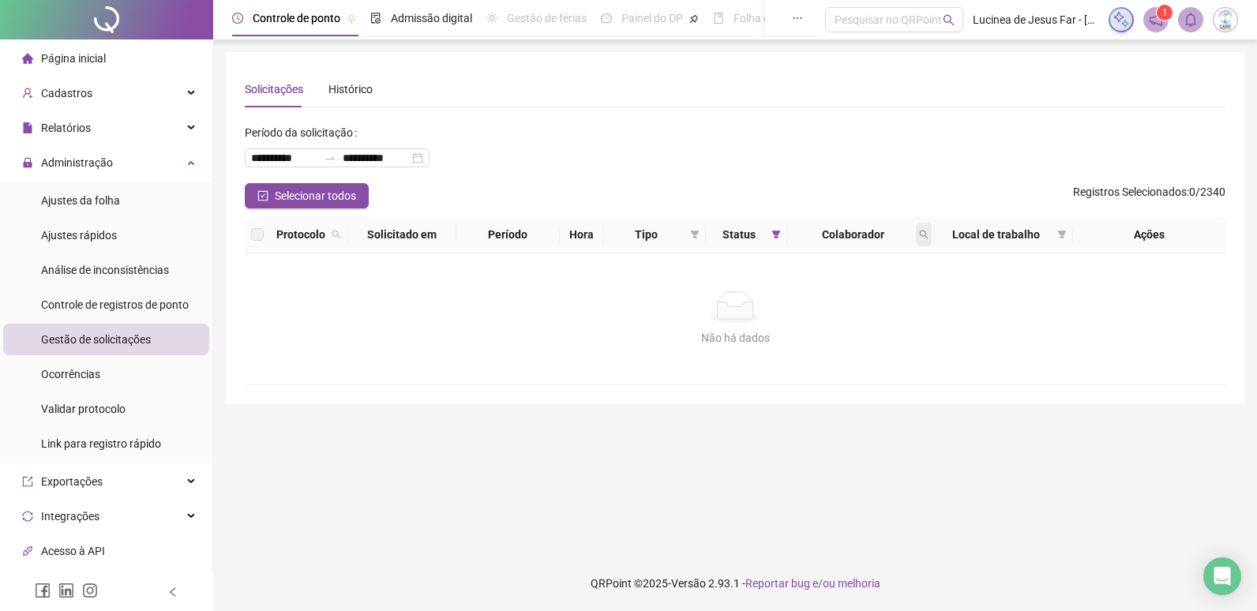
click at [919, 231] on icon "search" at bounding box center [923, 234] width 9 height 9
